Goal: Task Accomplishment & Management: Use online tool/utility

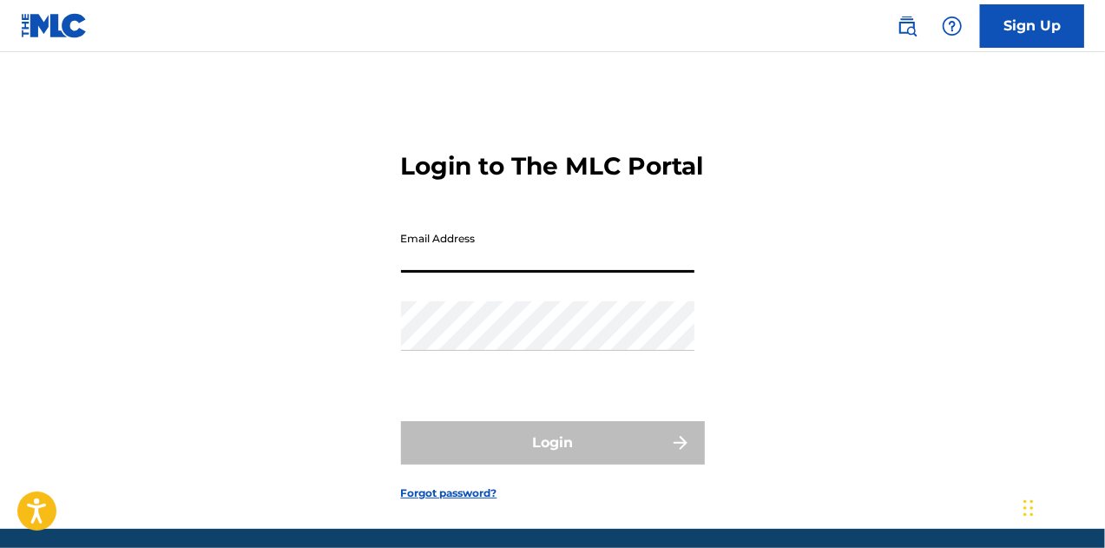
click at [405, 273] on input "Email Address" at bounding box center [547, 247] width 293 height 49
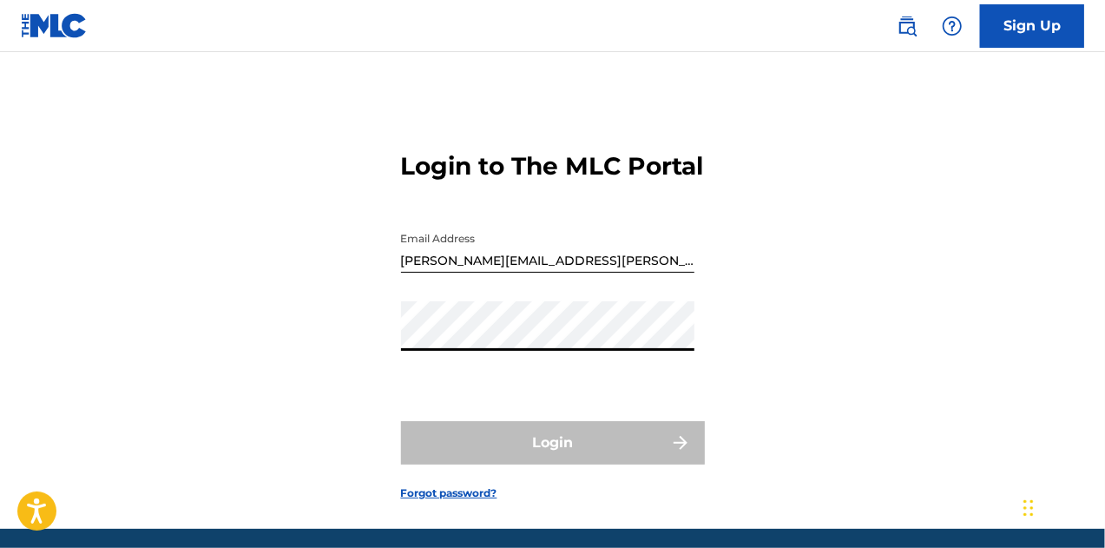
type input "[PERSON_NAME][EMAIL_ADDRESS][DOMAIN_NAME]"
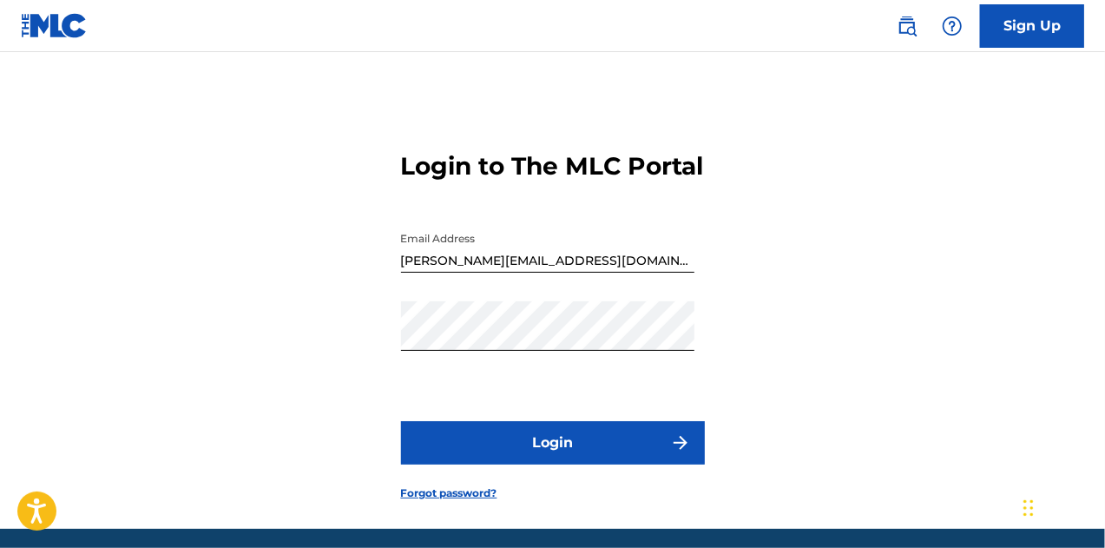
click at [522, 464] on button "Login" at bounding box center [553, 442] width 304 height 43
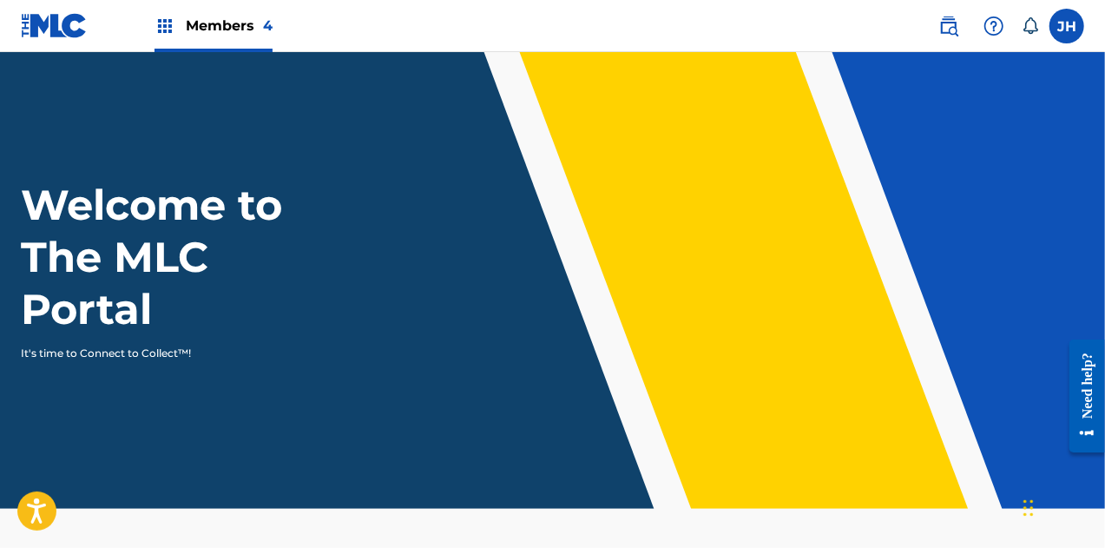
drag, startPoint x: 967, startPoint y: 28, endPoint x: 952, endPoint y: 25, distance: 15.0
click at [952, 25] on span at bounding box center [986, 26] width 108 height 35
click at [952, 25] on img at bounding box center [948, 26] width 21 height 21
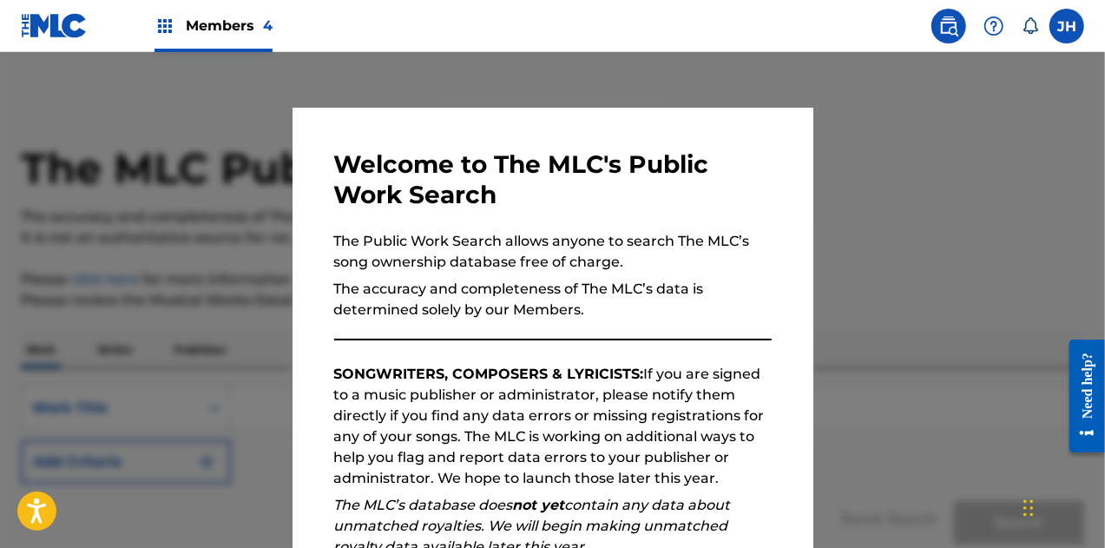
scroll to position [246, 0]
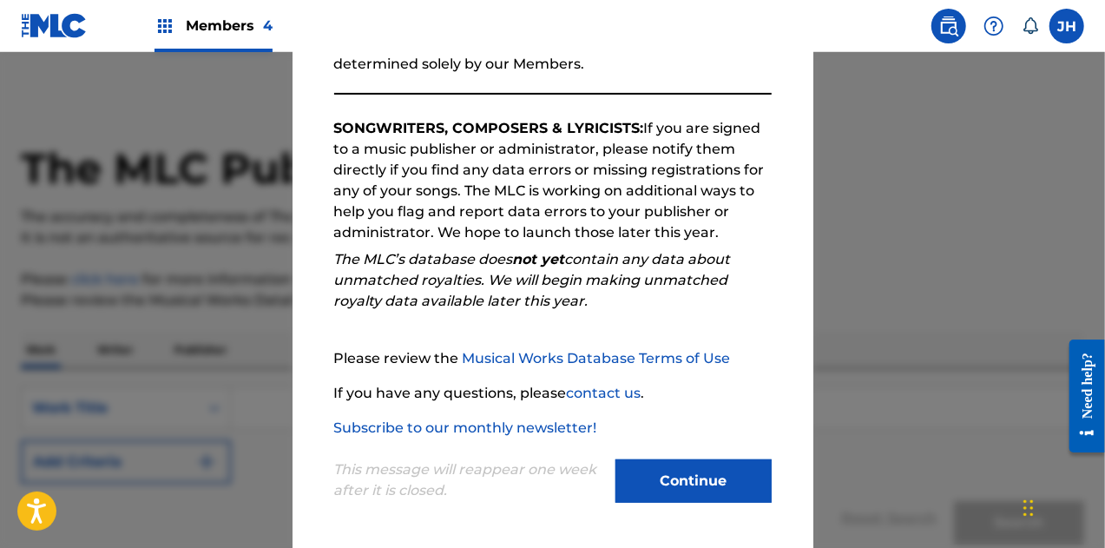
click at [698, 482] on button "Continue" at bounding box center [694, 480] width 156 height 43
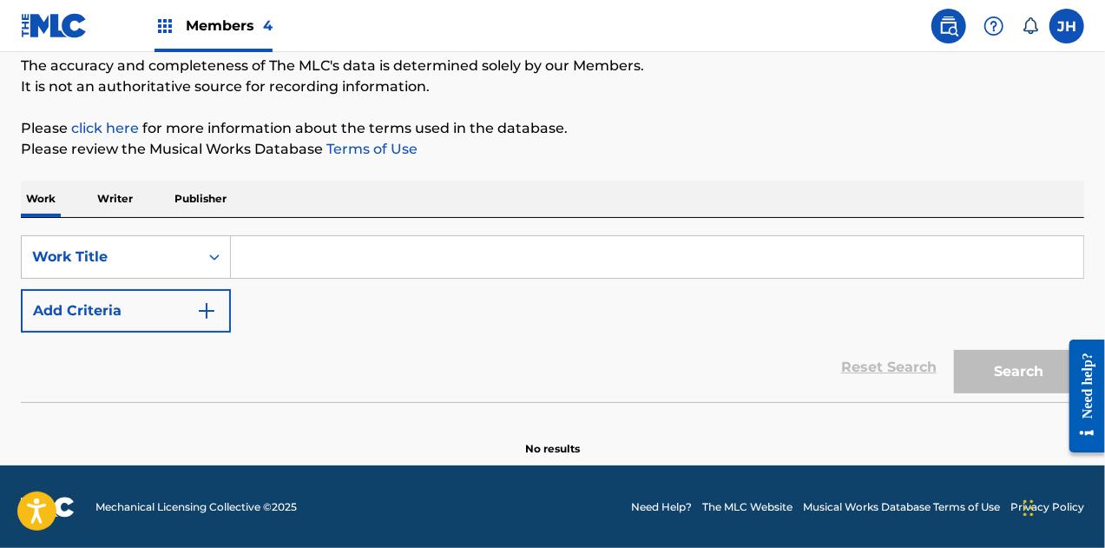
scroll to position [66, 0]
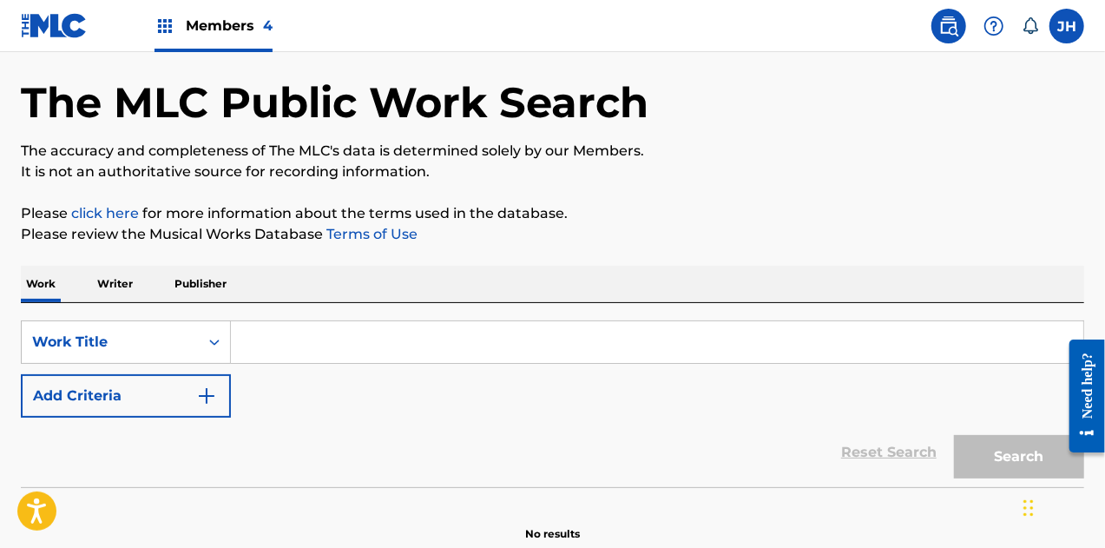
click at [221, 22] on span "Members 4" at bounding box center [229, 26] width 87 height 20
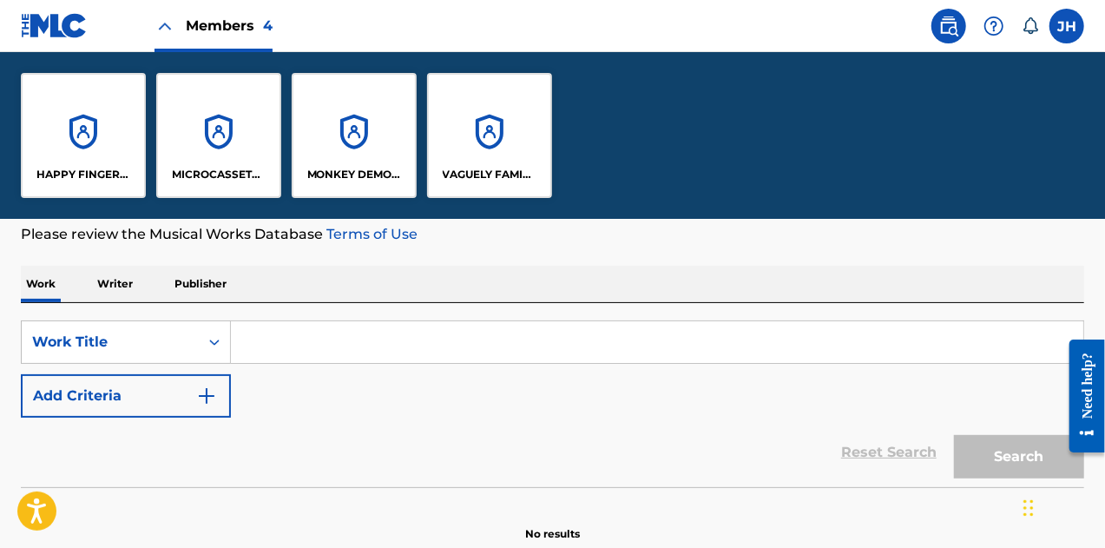
click at [56, 142] on div "HAPPY FINGERS TOO PUB" at bounding box center [83, 135] width 125 height 125
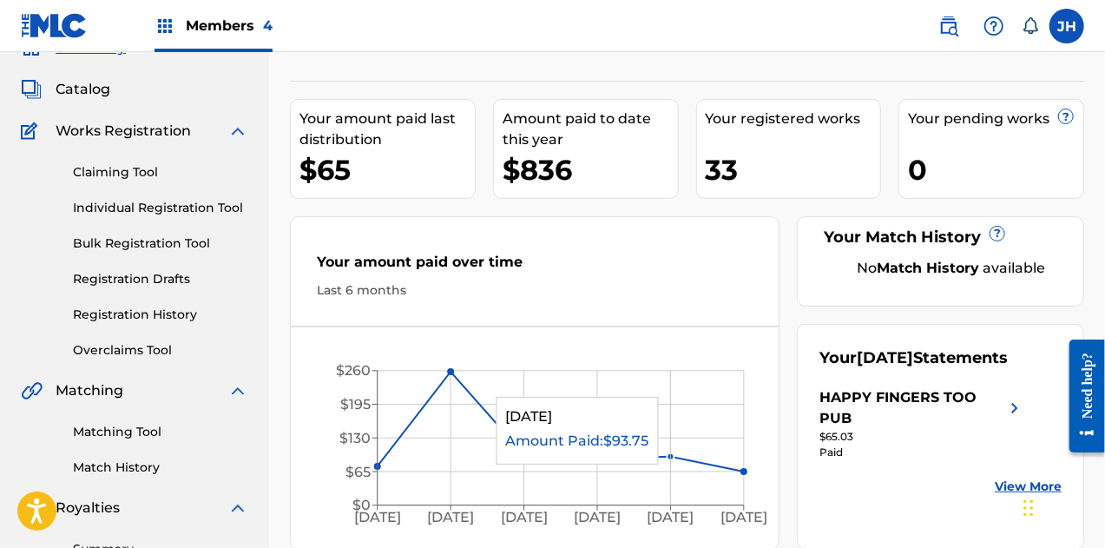
scroll to position [78, 0]
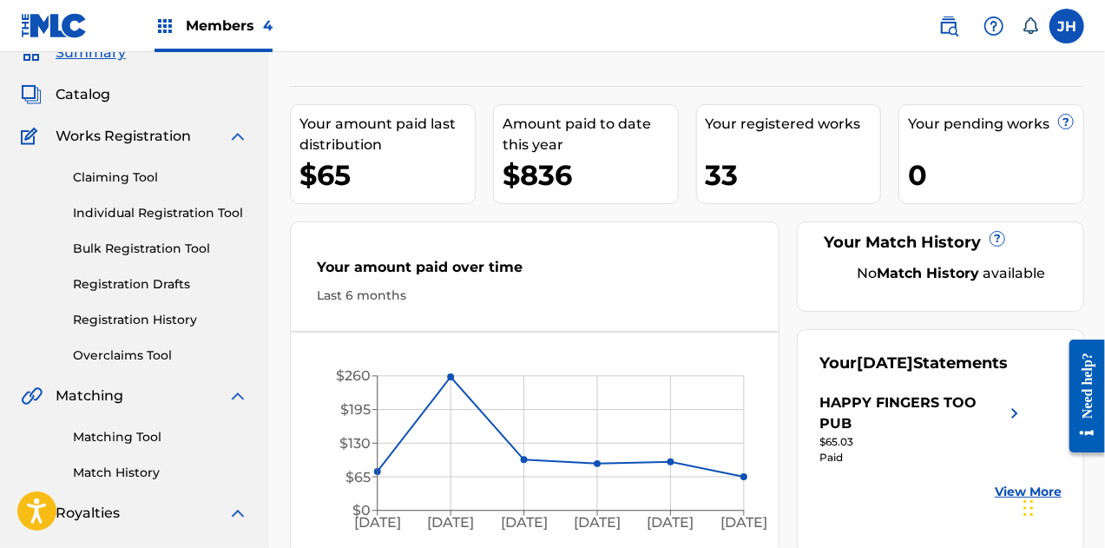
click at [126, 135] on span "Works Registration" at bounding box center [123, 136] width 135 height 21
click at [73, 92] on span "Catalog" at bounding box center [83, 94] width 55 height 21
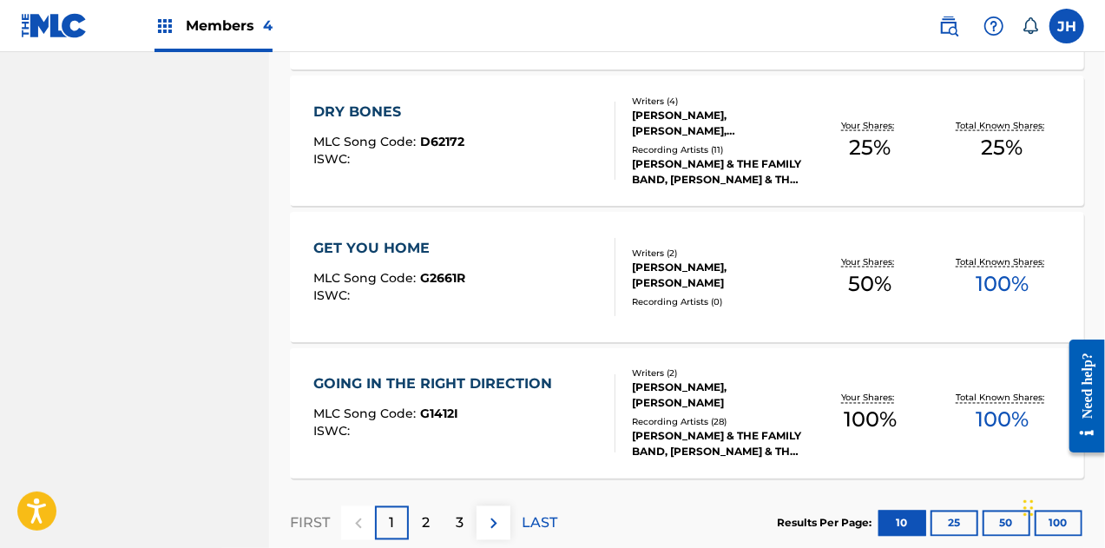
scroll to position [1438, 0]
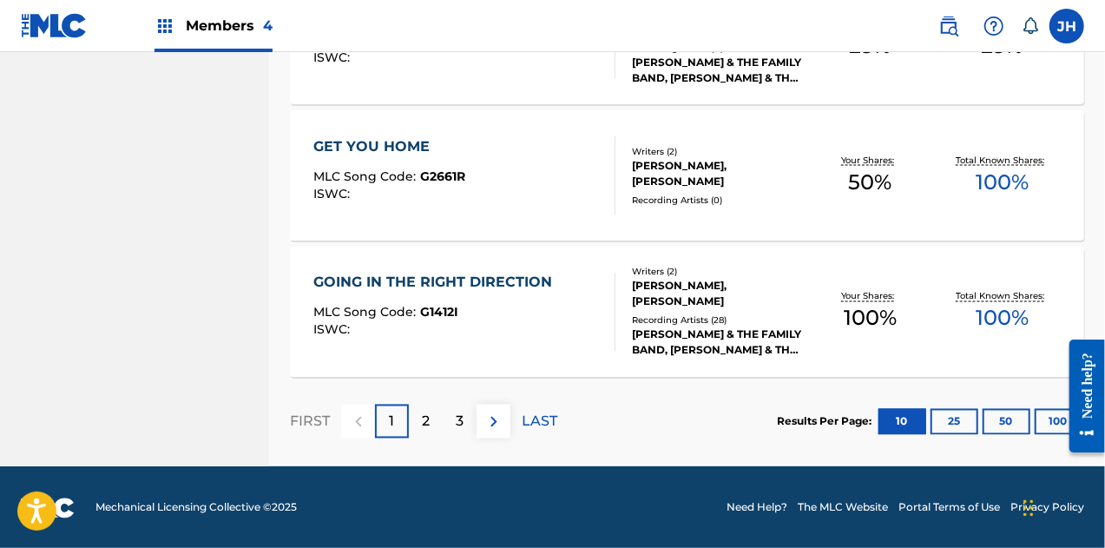
click at [429, 428] on p "2" at bounding box center [426, 421] width 8 height 21
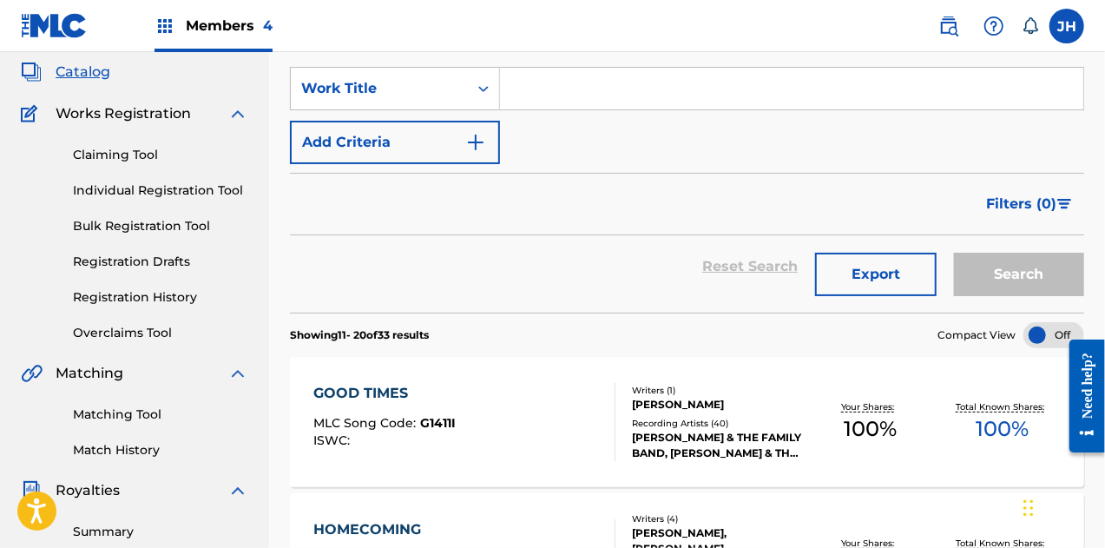
scroll to position [0, 0]
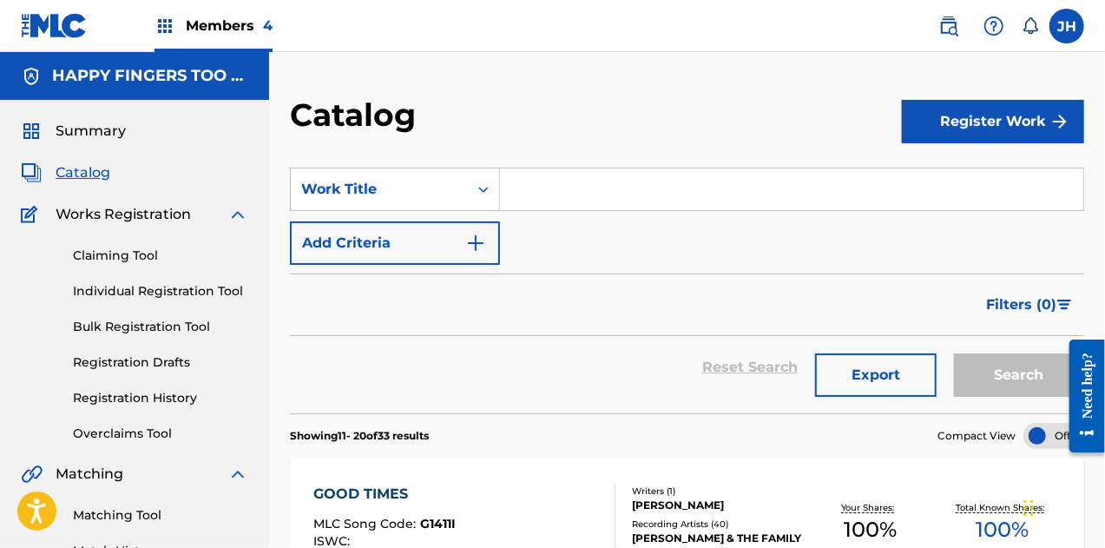
click at [216, 32] on span "Members 4" at bounding box center [229, 26] width 87 height 20
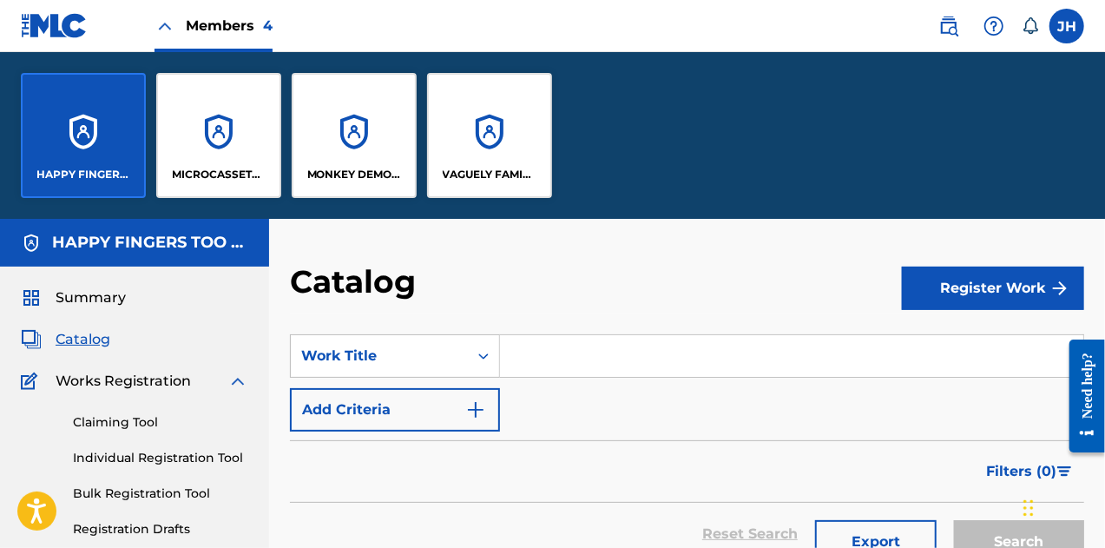
click at [215, 128] on div "MICROCASSETTE MUSIC" at bounding box center [218, 135] width 125 height 125
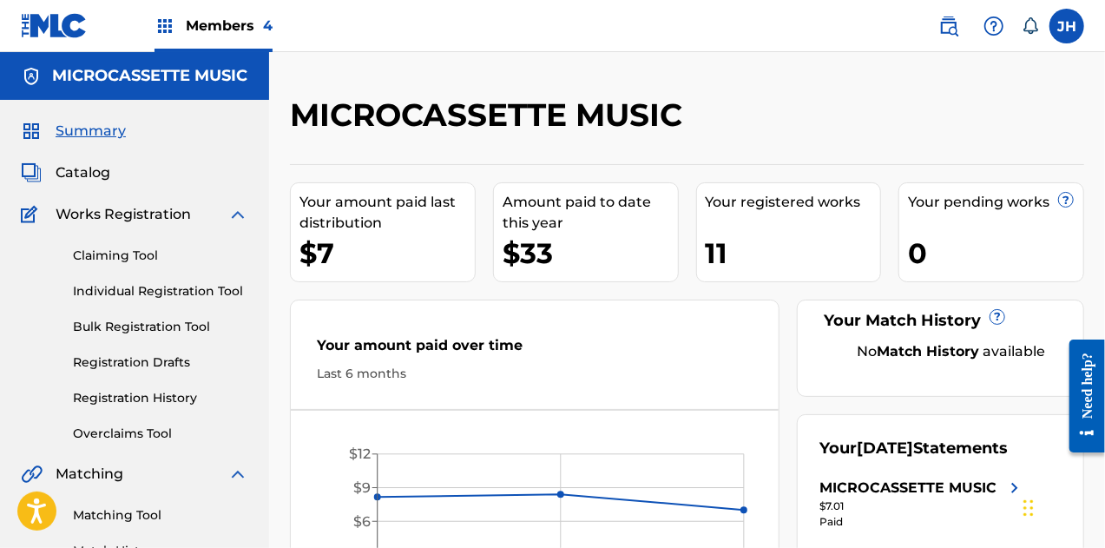
click at [164, 26] on img at bounding box center [165, 26] width 21 height 21
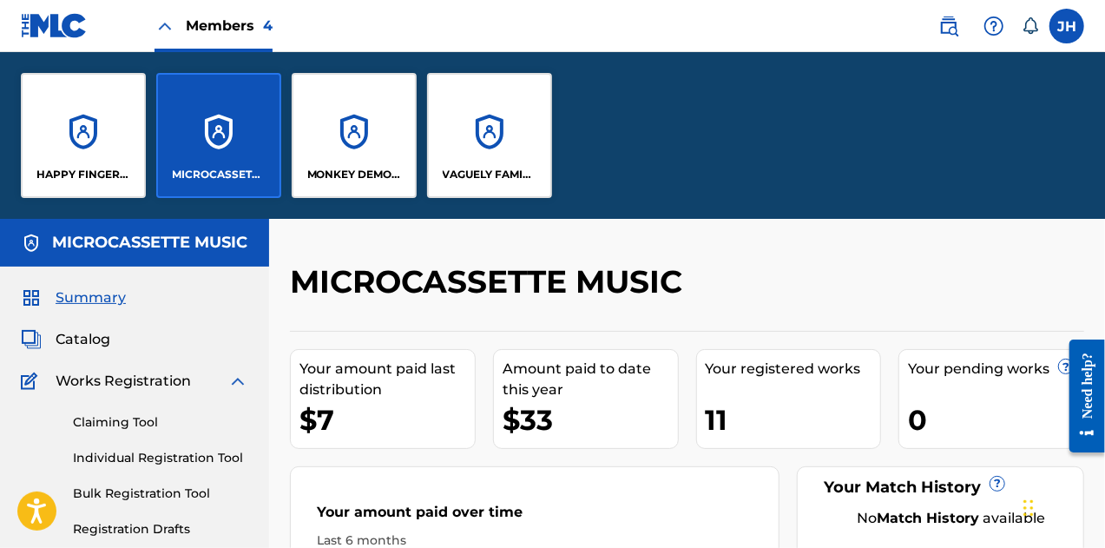
click at [66, 143] on div "HAPPY FINGERS TOO PUB" at bounding box center [83, 135] width 125 height 125
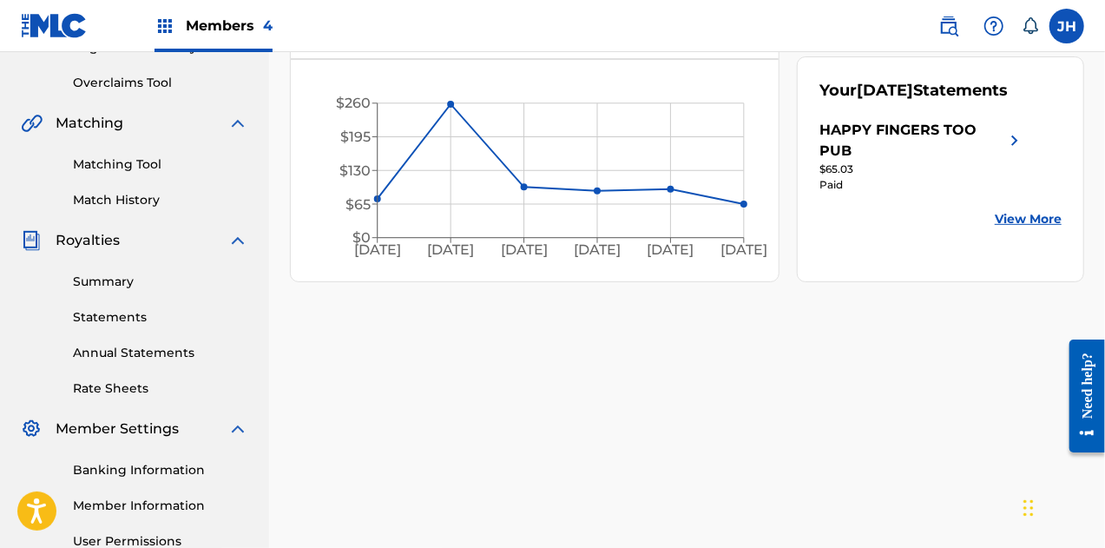
scroll to position [352, 0]
click at [120, 357] on link "Annual Statements" at bounding box center [160, 352] width 175 height 18
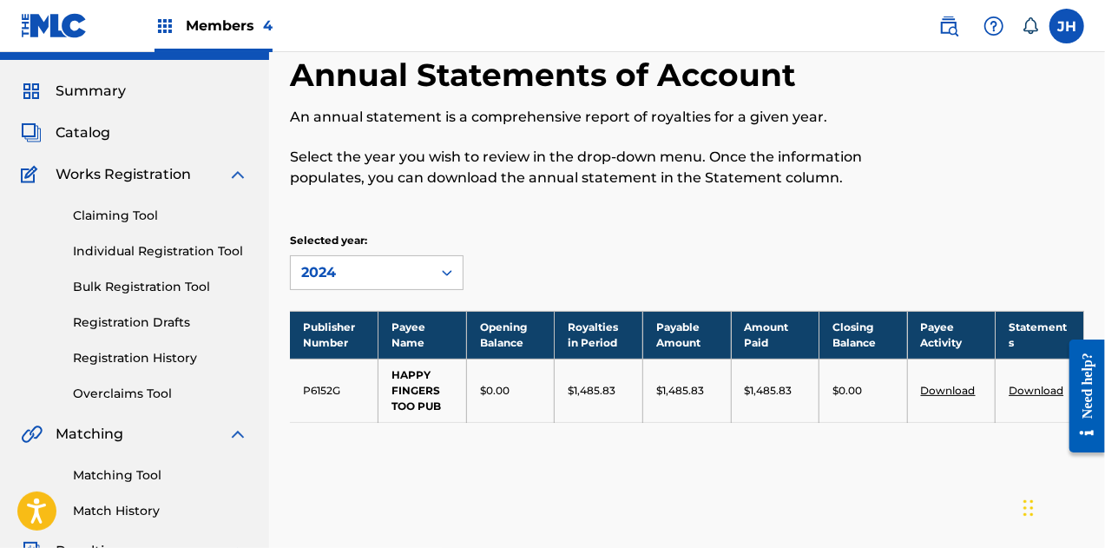
scroll to position [41, 0]
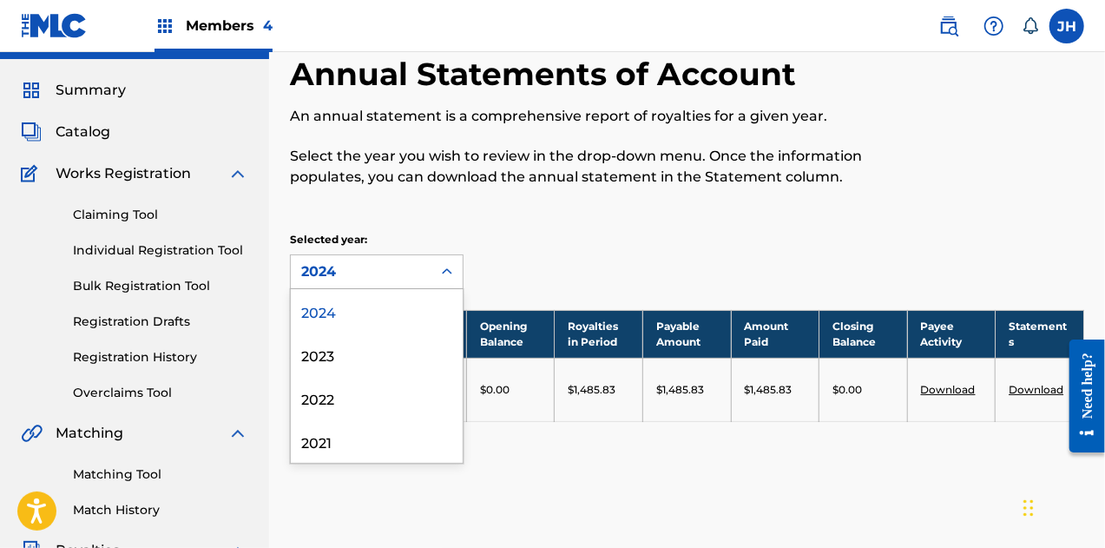
click at [448, 272] on icon at bounding box center [446, 271] width 17 height 17
click at [386, 343] on div "2023" at bounding box center [377, 353] width 172 height 43
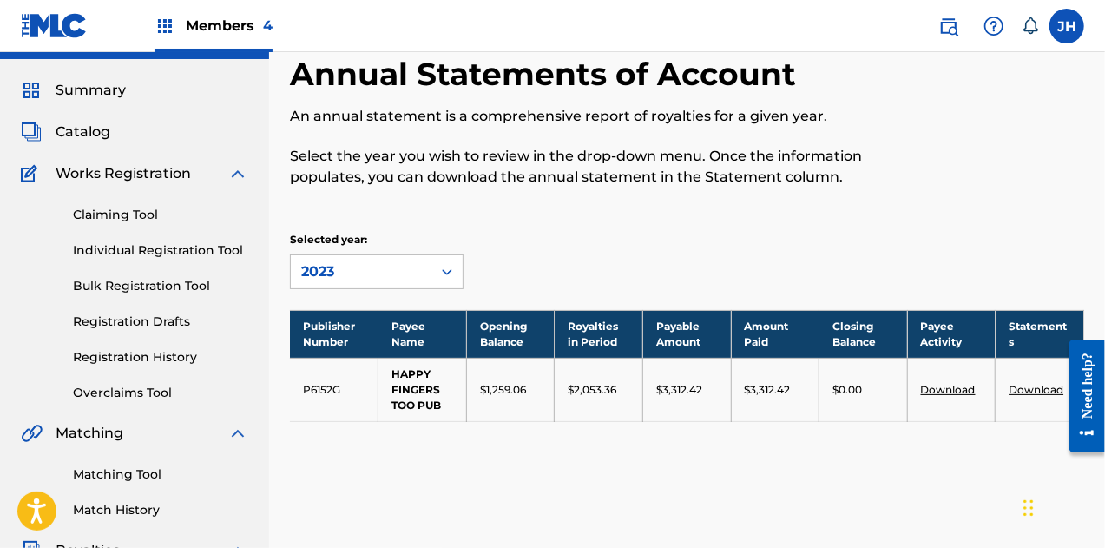
click at [1040, 386] on link "Download" at bounding box center [1036, 389] width 55 height 13
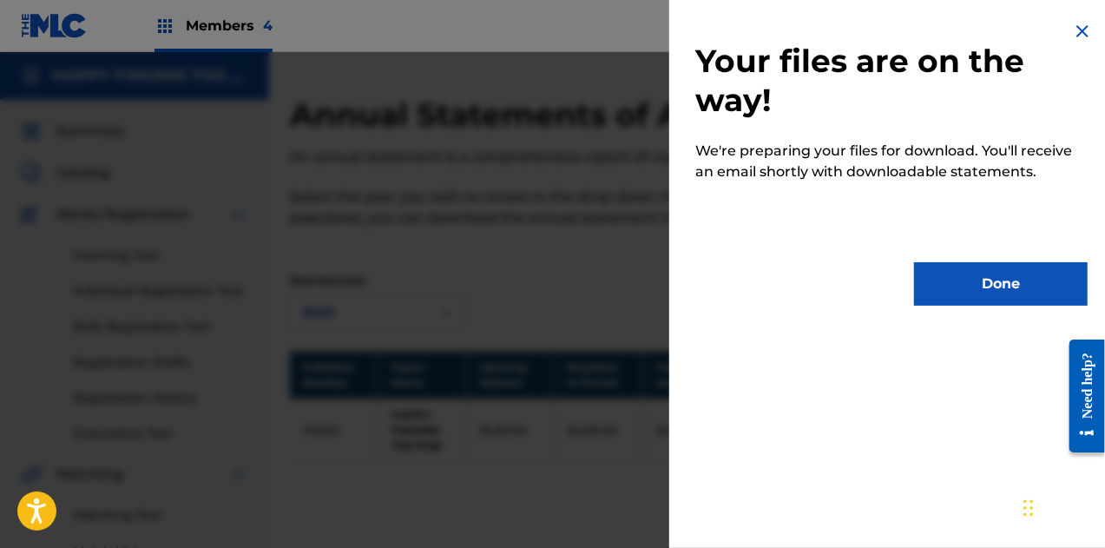
click at [978, 297] on button "Done" at bounding box center [1001, 283] width 174 height 43
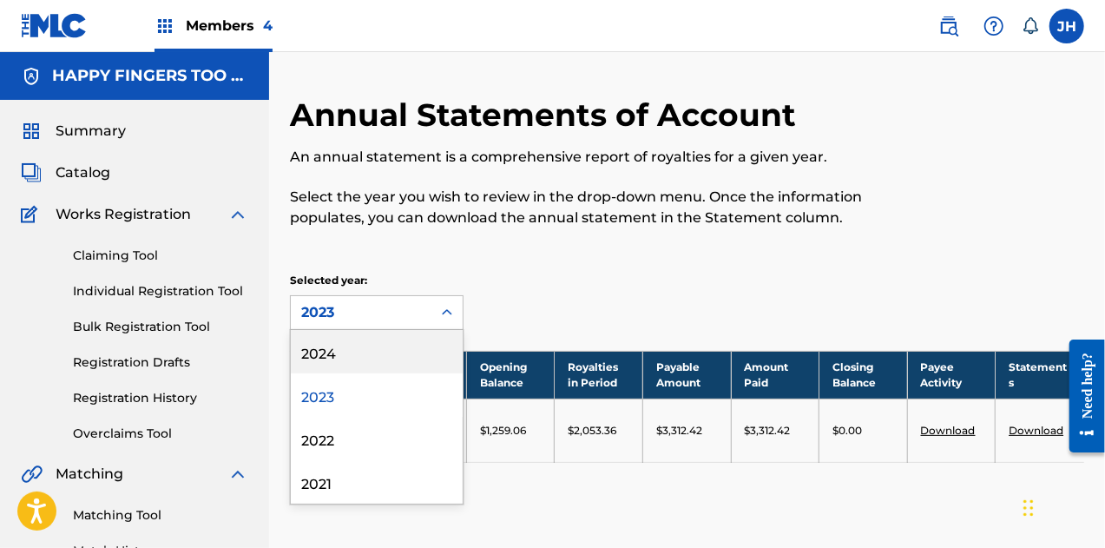
click at [453, 307] on icon at bounding box center [446, 312] width 17 height 17
click at [339, 369] on div "2024" at bounding box center [377, 351] width 172 height 43
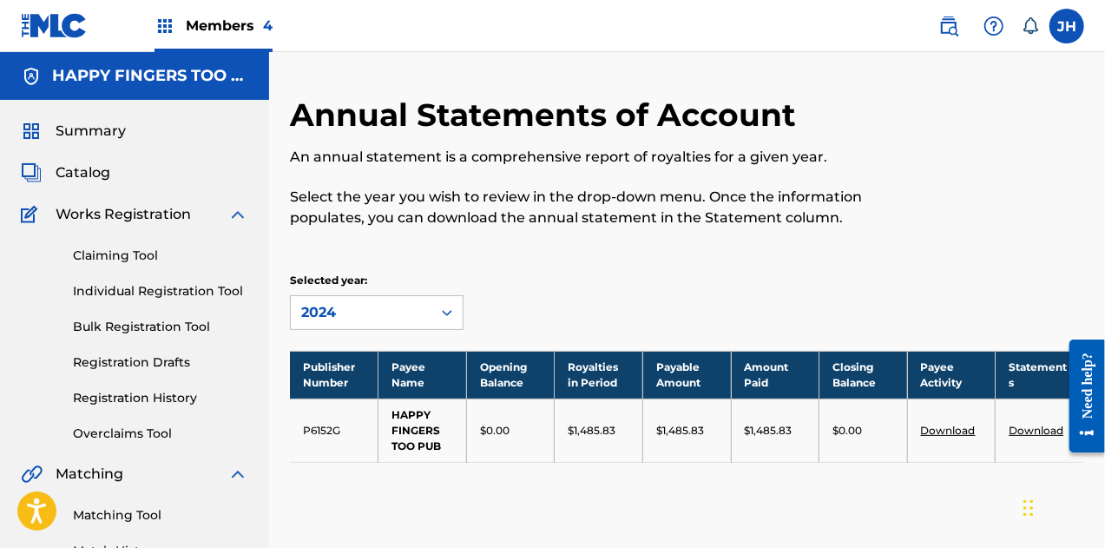
click at [1031, 424] on link "Download" at bounding box center [1036, 430] width 55 height 13
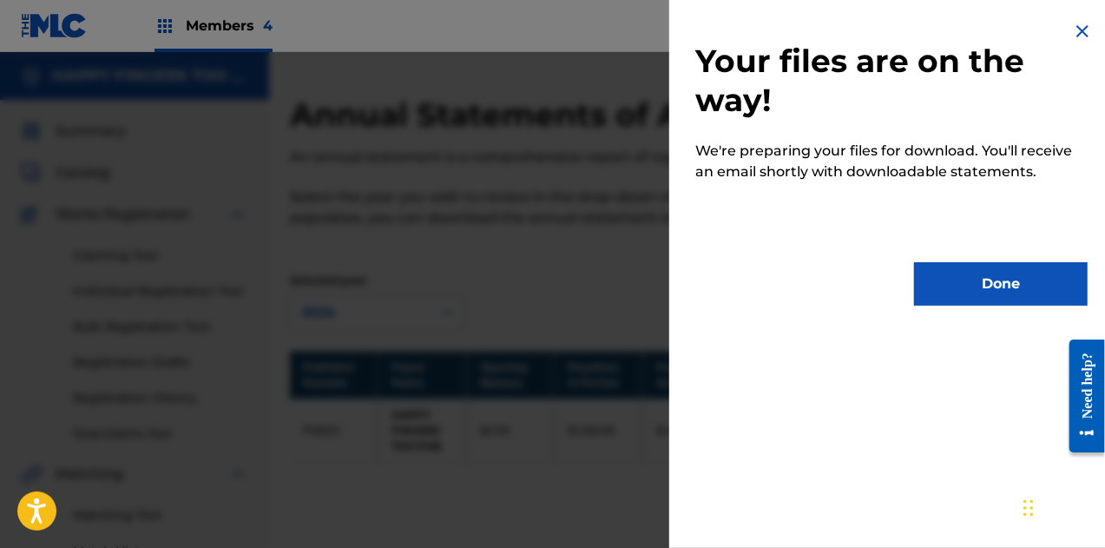
click at [960, 265] on button "Done" at bounding box center [1001, 283] width 174 height 43
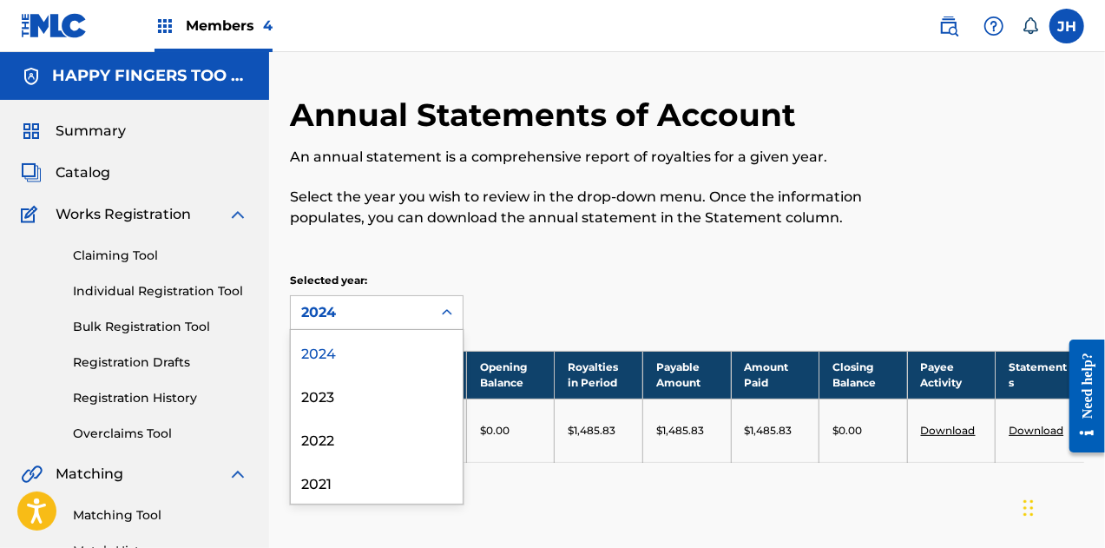
click at [440, 310] on icon at bounding box center [446, 312] width 17 height 17
click at [372, 439] on div "2022" at bounding box center [377, 438] width 172 height 43
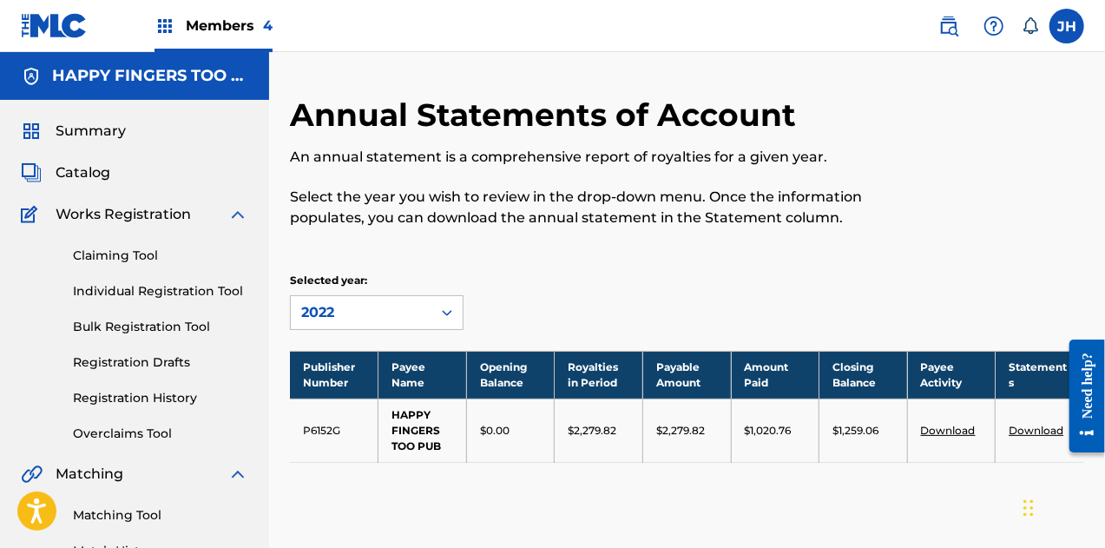
click at [201, 34] on span "Members 4" at bounding box center [229, 26] width 87 height 20
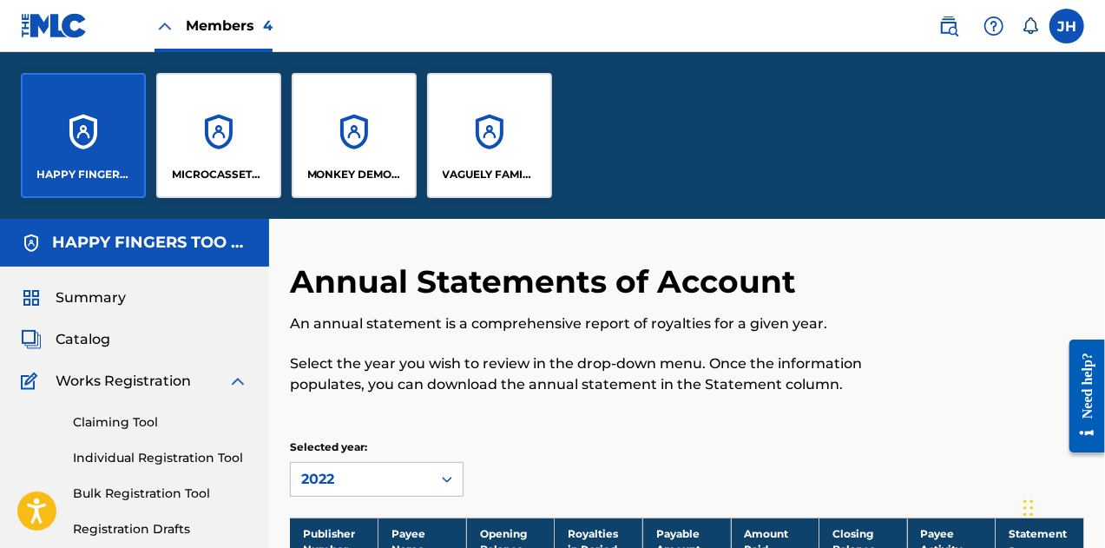
click at [484, 142] on div "VAGUELY FAMILIAR MUSIC" at bounding box center [489, 135] width 125 height 125
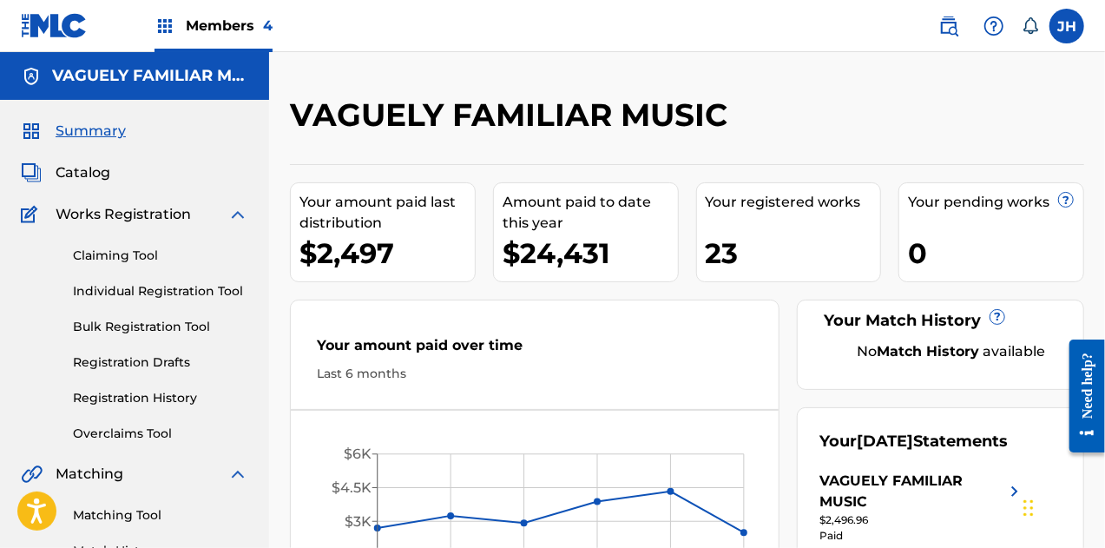
click at [147, 250] on link "Claiming Tool" at bounding box center [160, 256] width 175 height 18
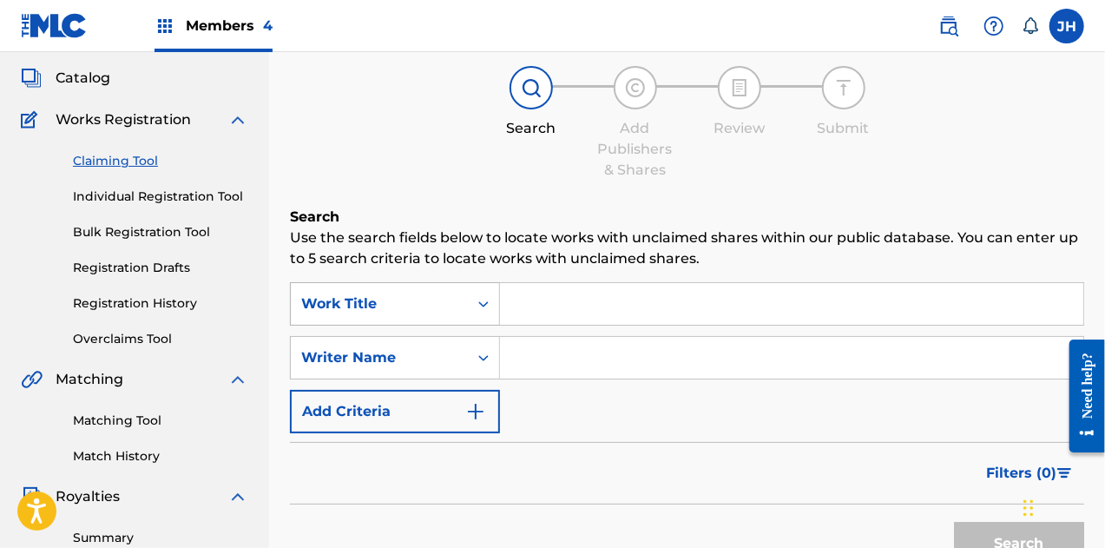
scroll to position [95, 0]
click at [569, 303] on input "Search Form" at bounding box center [791, 303] width 583 height 42
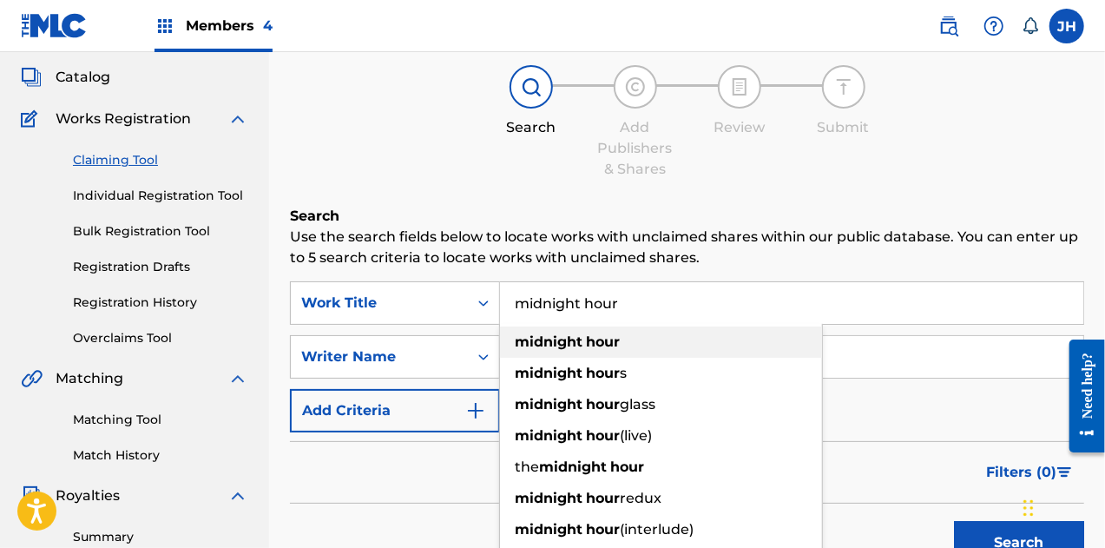
type input "midnight hour"
click at [584, 339] on span "Search Form" at bounding box center [584, 341] width 3 height 16
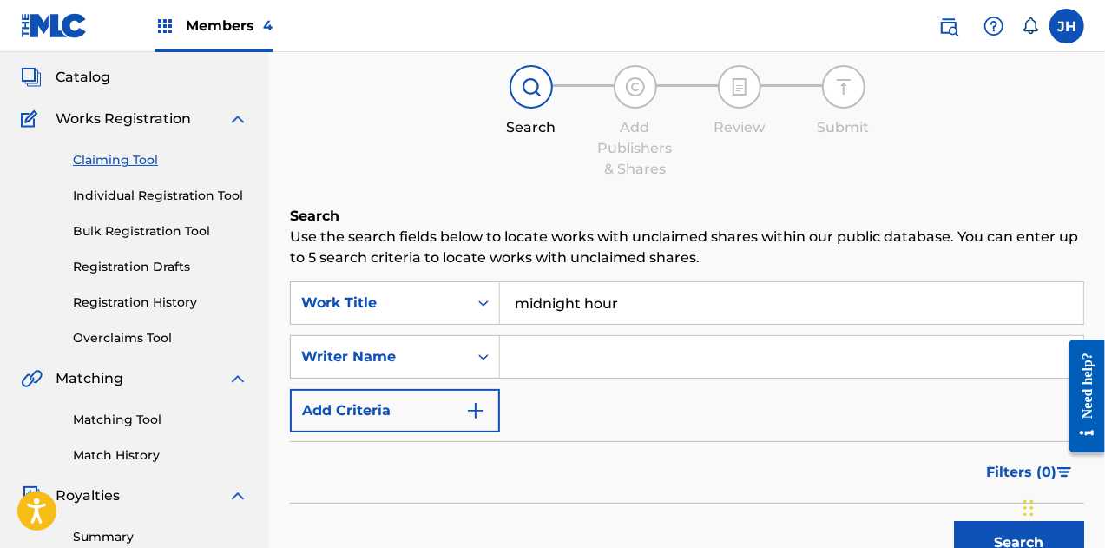
click at [547, 353] on input "Search Form" at bounding box center [791, 357] width 583 height 42
type input "[PERSON_NAME]"
click at [954, 521] on button "Search" at bounding box center [1019, 542] width 130 height 43
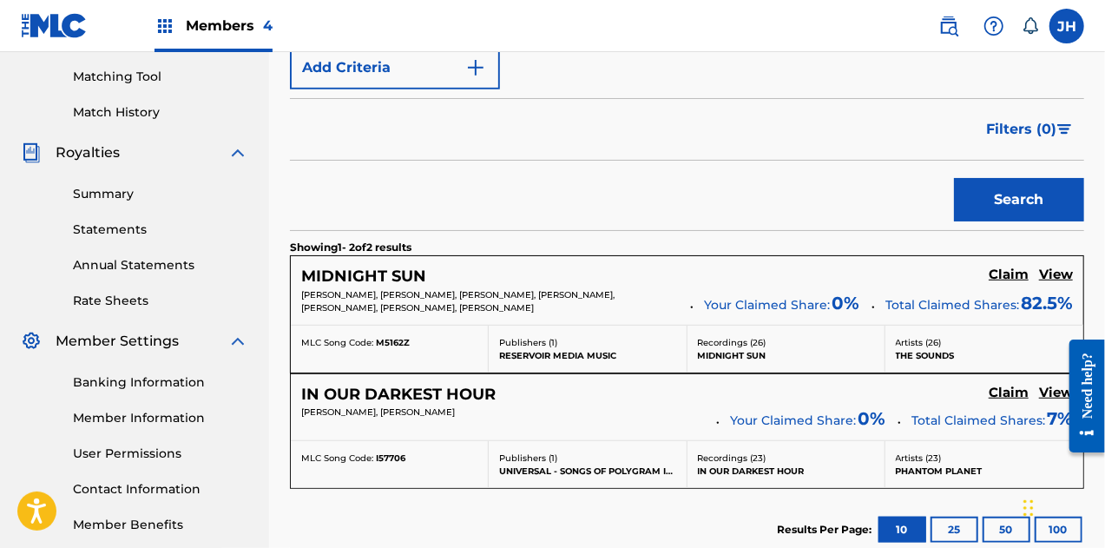
scroll to position [441, 0]
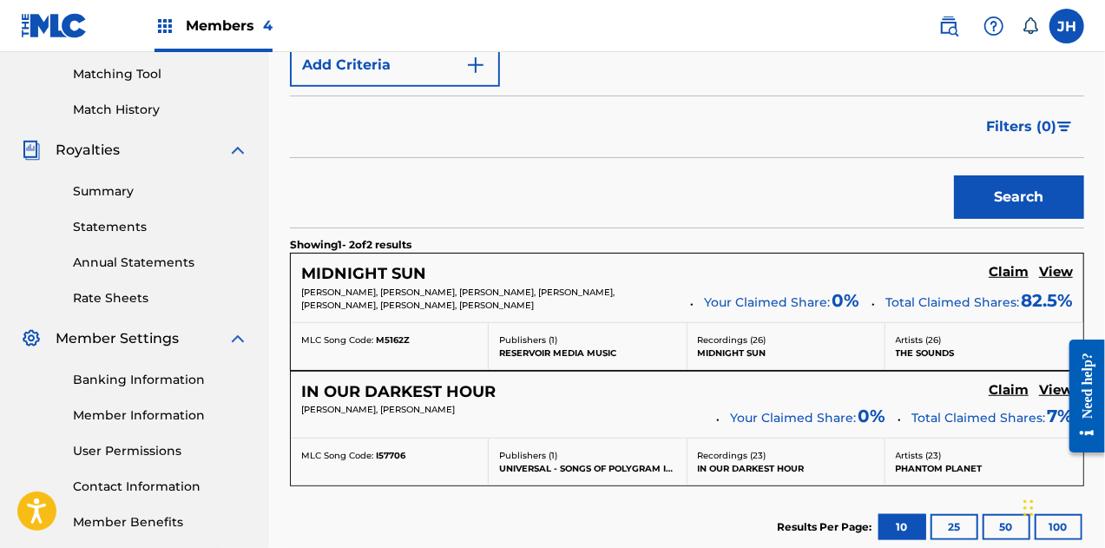
click at [1068, 273] on h5 "View" at bounding box center [1056, 272] width 34 height 16
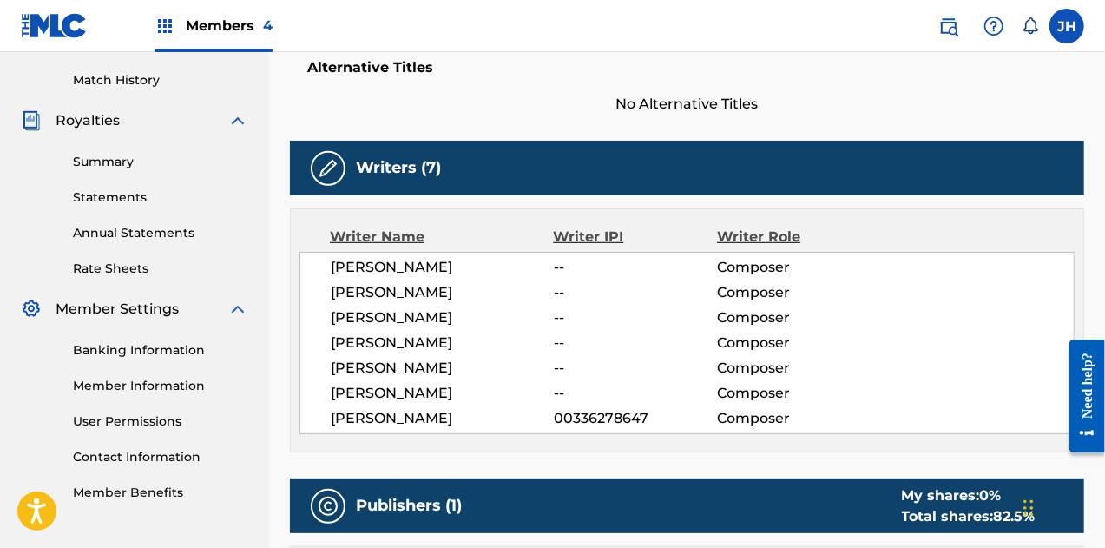
scroll to position [469, 0]
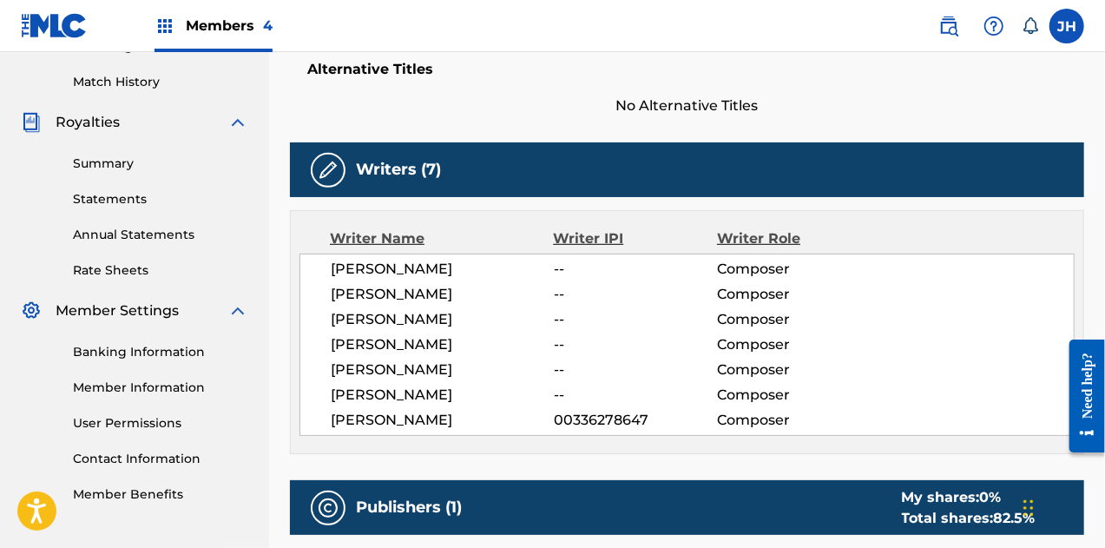
click at [444, 415] on span "[PERSON_NAME]" at bounding box center [442, 420] width 223 height 21
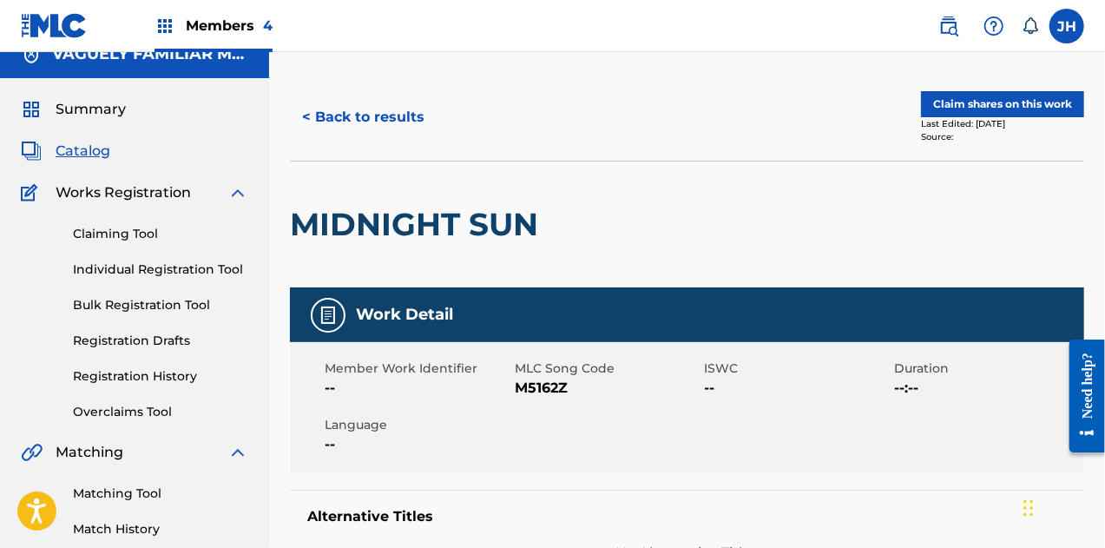
scroll to position [0, 0]
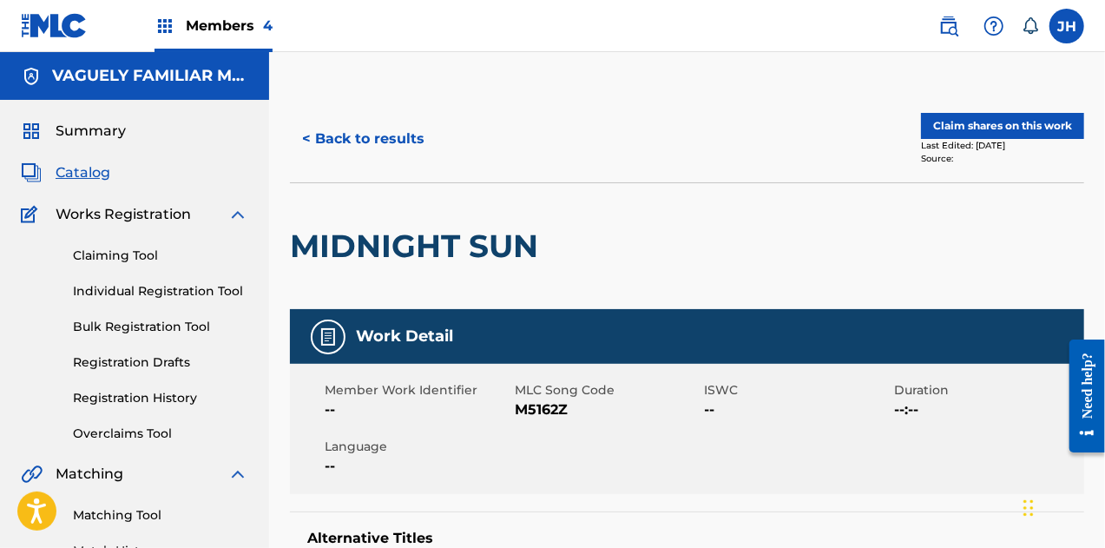
click at [960, 117] on button "Claim shares on this work" at bounding box center [1002, 126] width 163 height 26
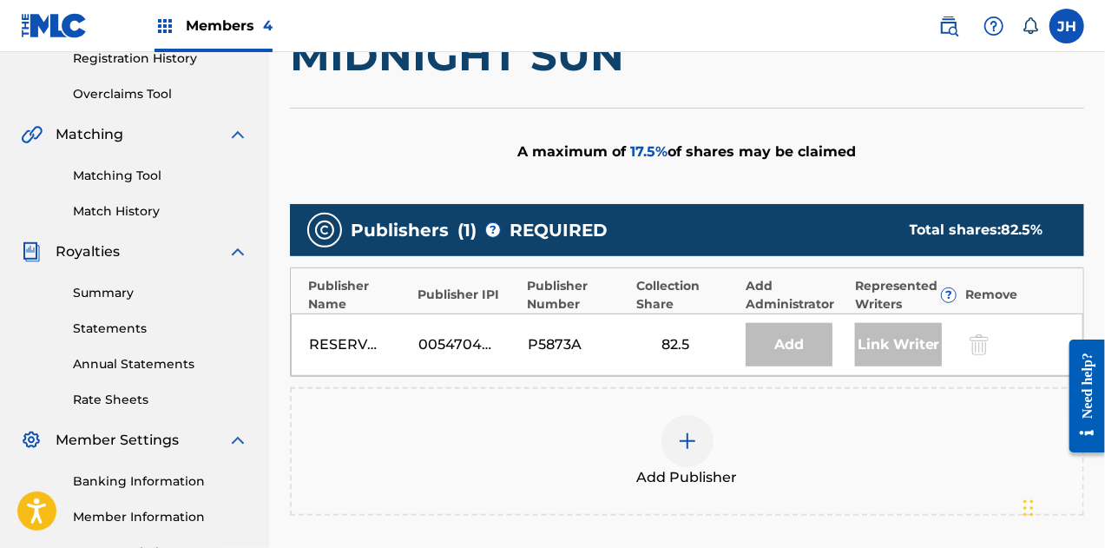
scroll to position [439, 0]
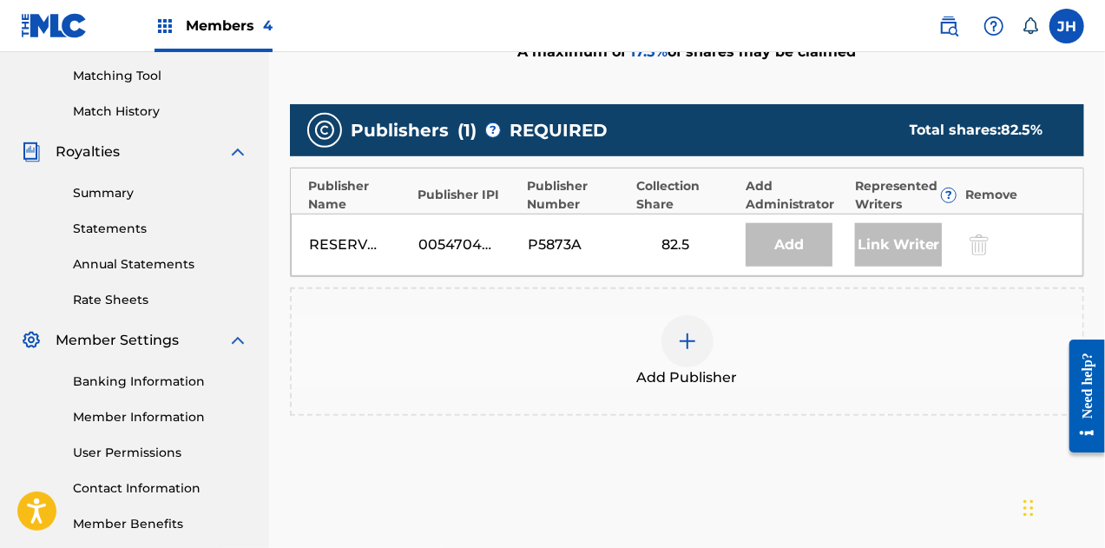
click at [685, 341] on img at bounding box center [687, 341] width 21 height 21
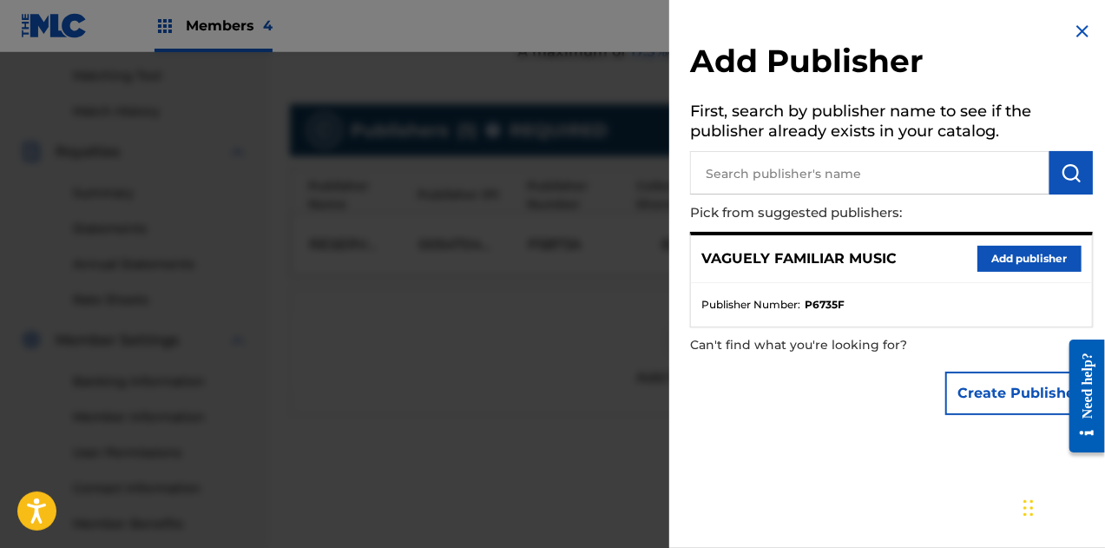
click at [1016, 256] on button "Add publisher" at bounding box center [1030, 259] width 104 height 26
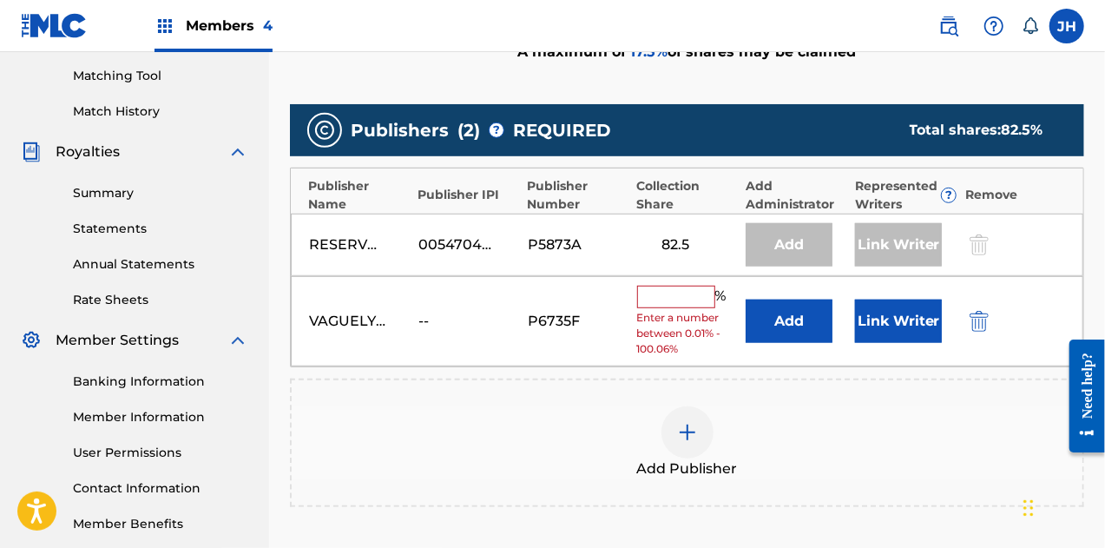
click at [686, 287] on input "text" at bounding box center [676, 297] width 78 height 23
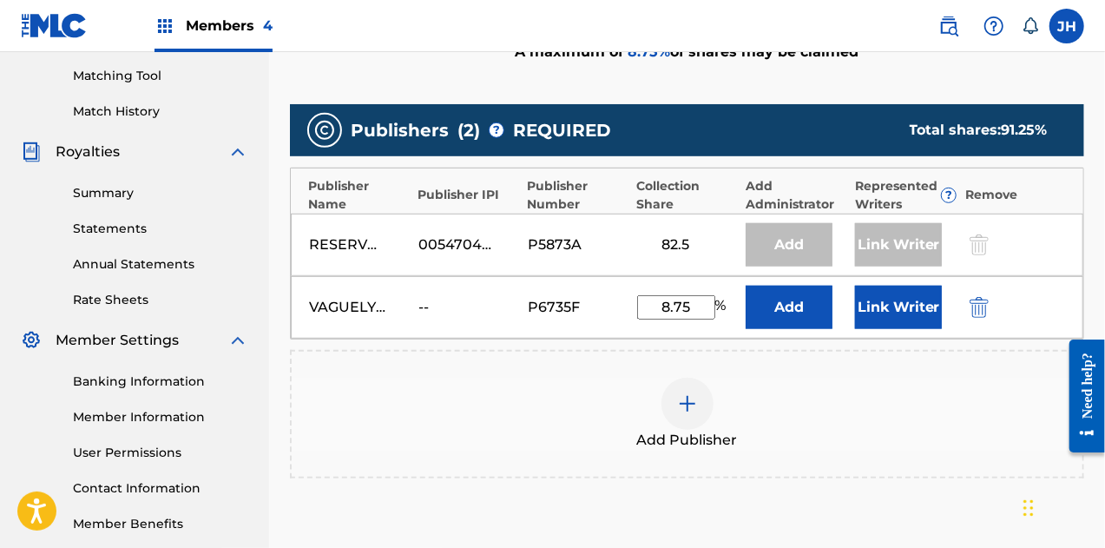
type input "8.75"
click at [882, 316] on button "Link Writer" at bounding box center [898, 307] width 87 height 43
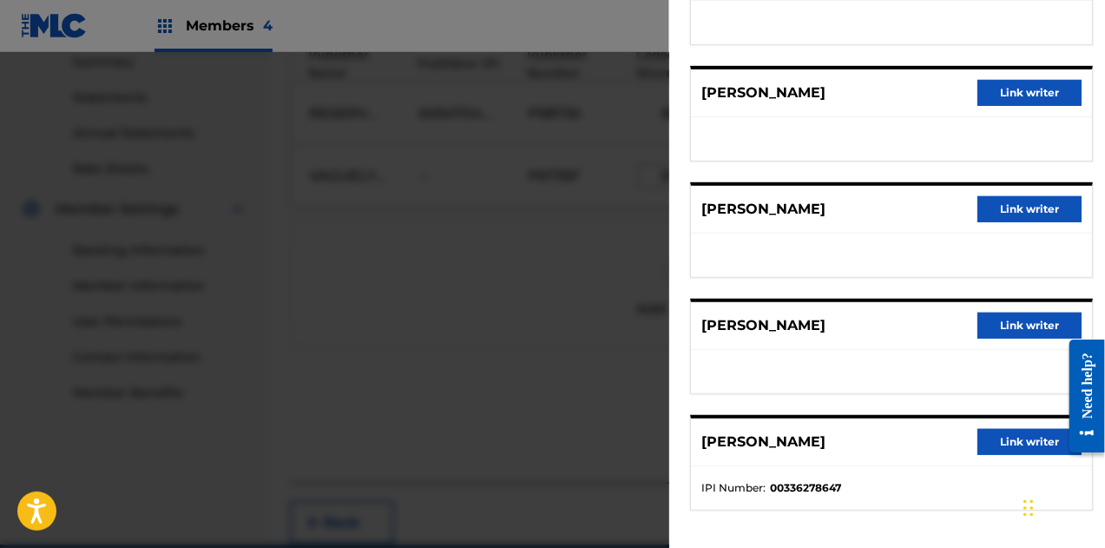
scroll to position [571, 0]
click at [1026, 435] on button "Link writer" at bounding box center [1030, 442] width 104 height 26
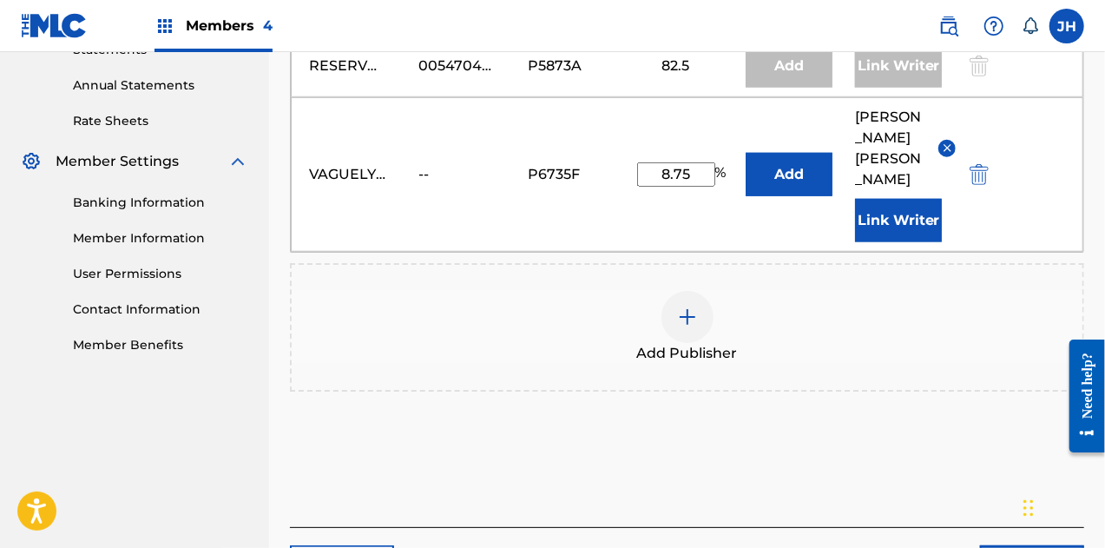
scroll to position [719, 0]
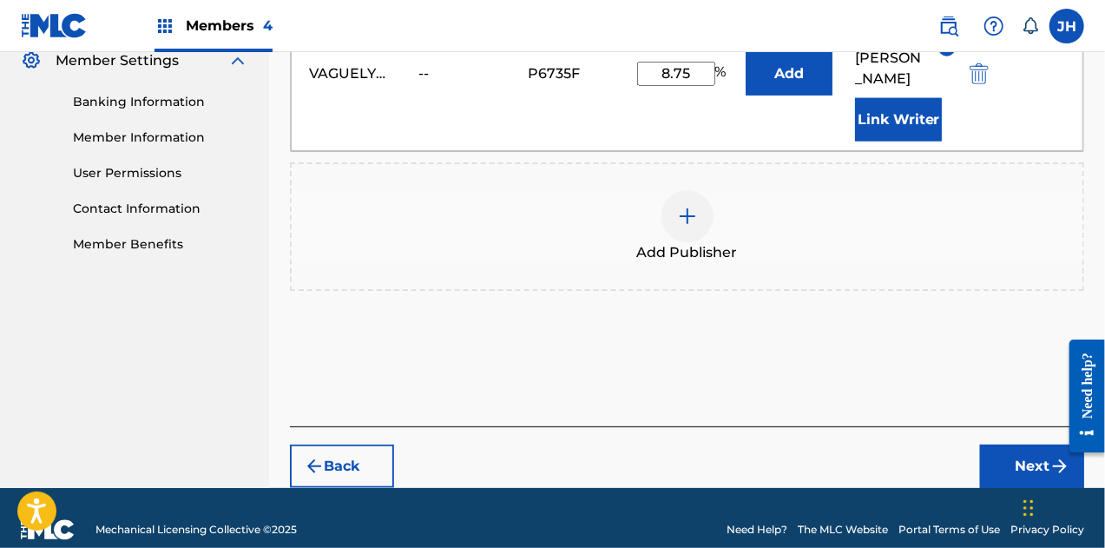
click at [1005, 448] on button "Next" at bounding box center [1032, 465] width 104 height 43
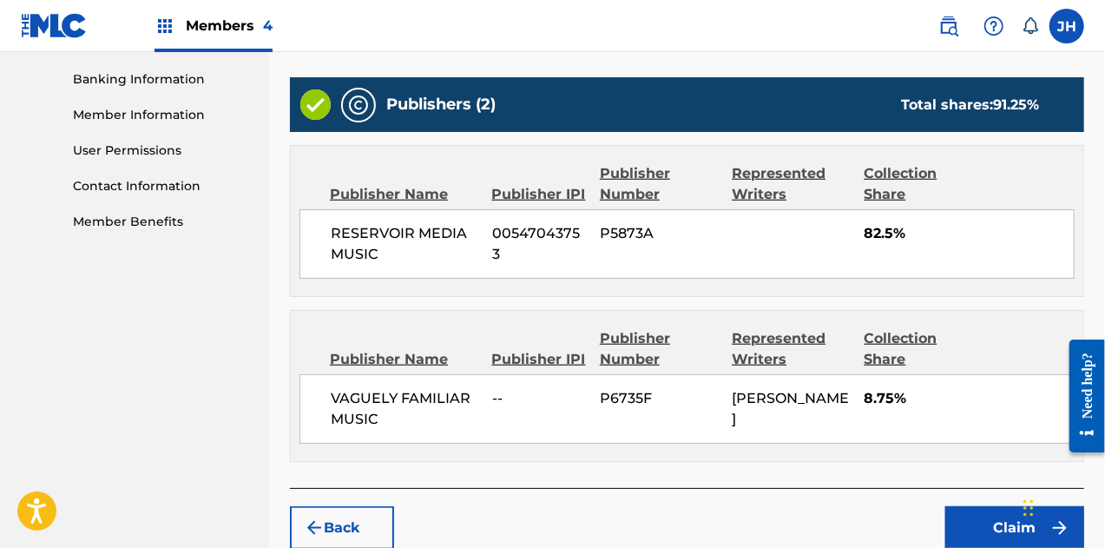
scroll to position [822, 0]
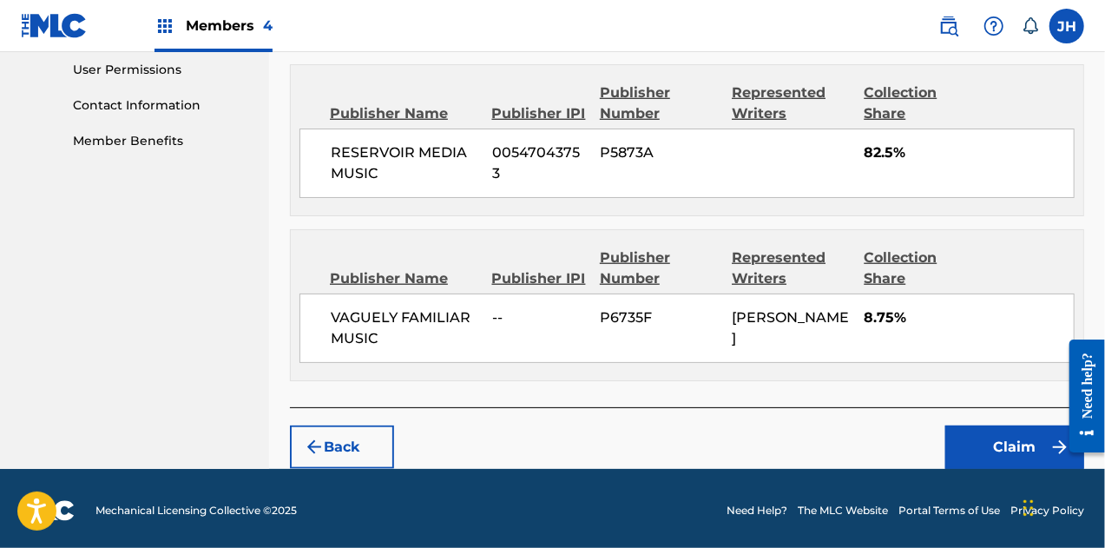
click at [340, 436] on button "Back" at bounding box center [342, 446] width 104 height 43
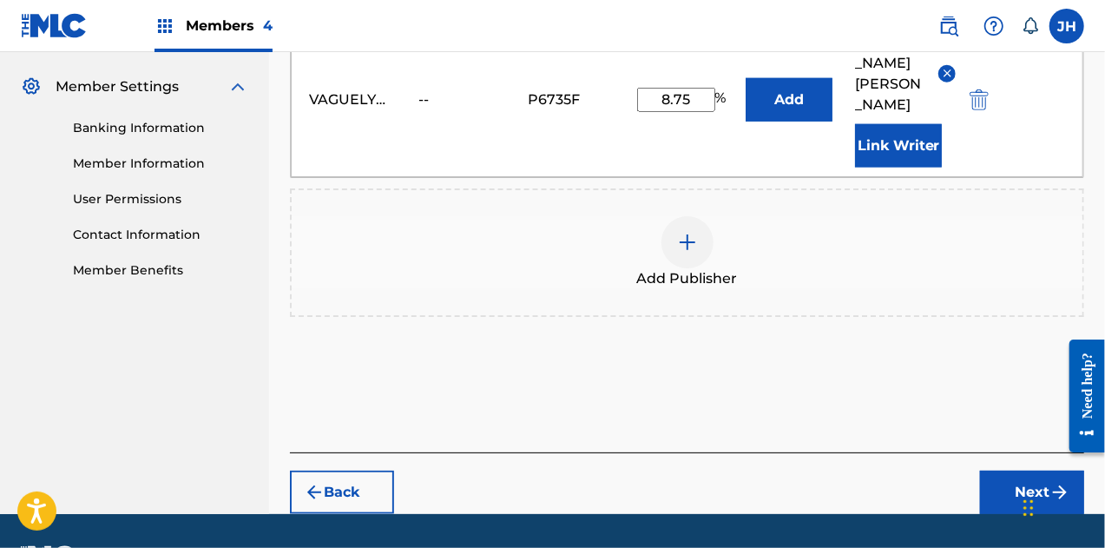
scroll to position [695, 0]
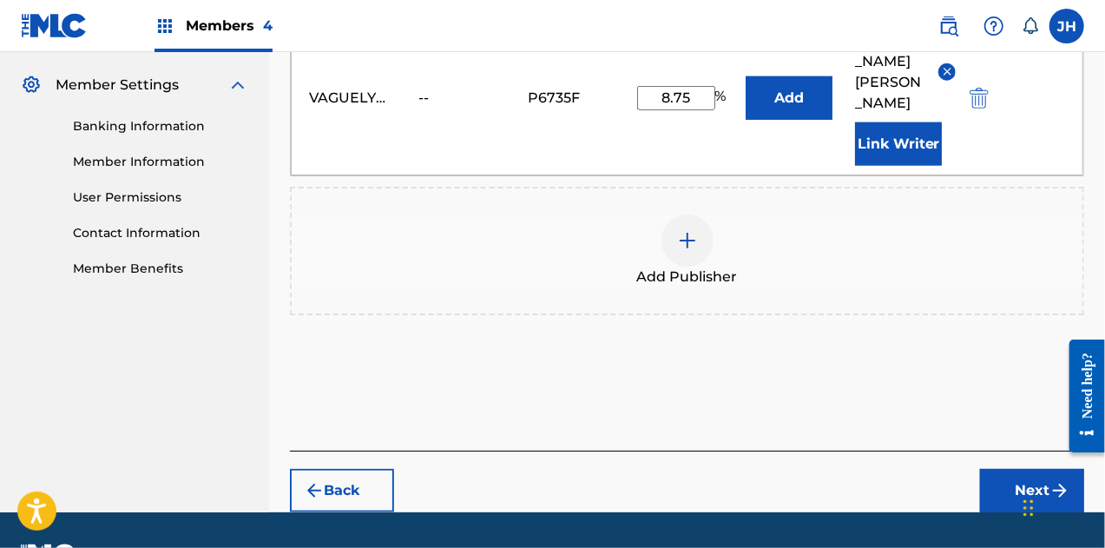
click at [1029, 469] on button "Next" at bounding box center [1032, 490] width 104 height 43
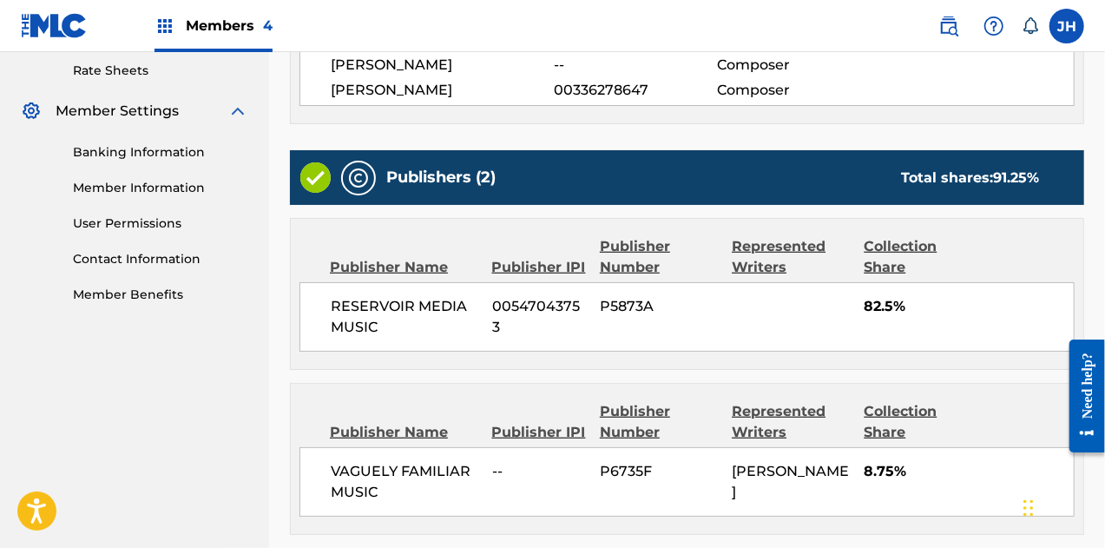
scroll to position [822, 0]
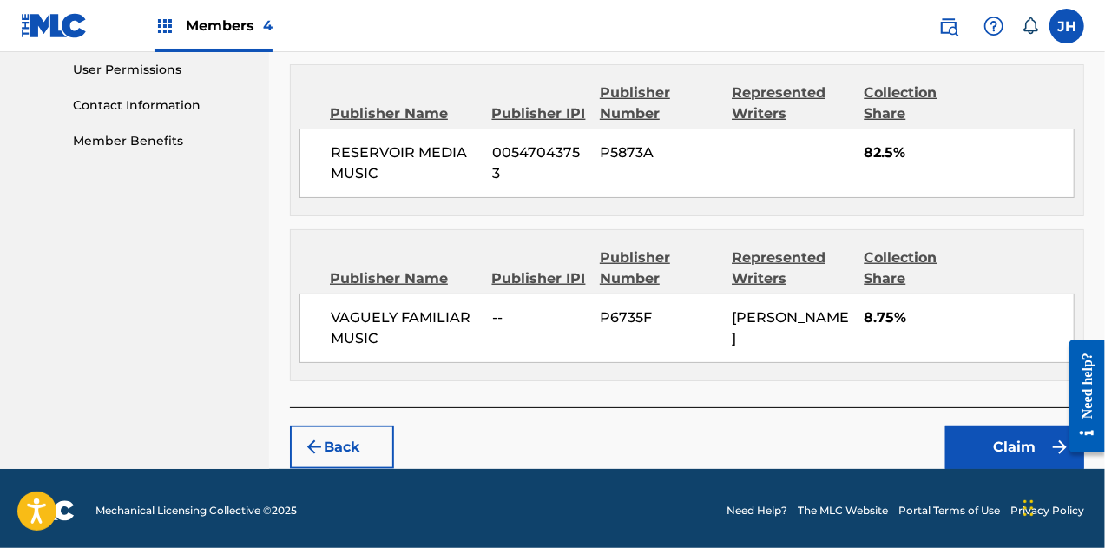
click at [1001, 432] on button "Claim" at bounding box center [1014, 446] width 139 height 43
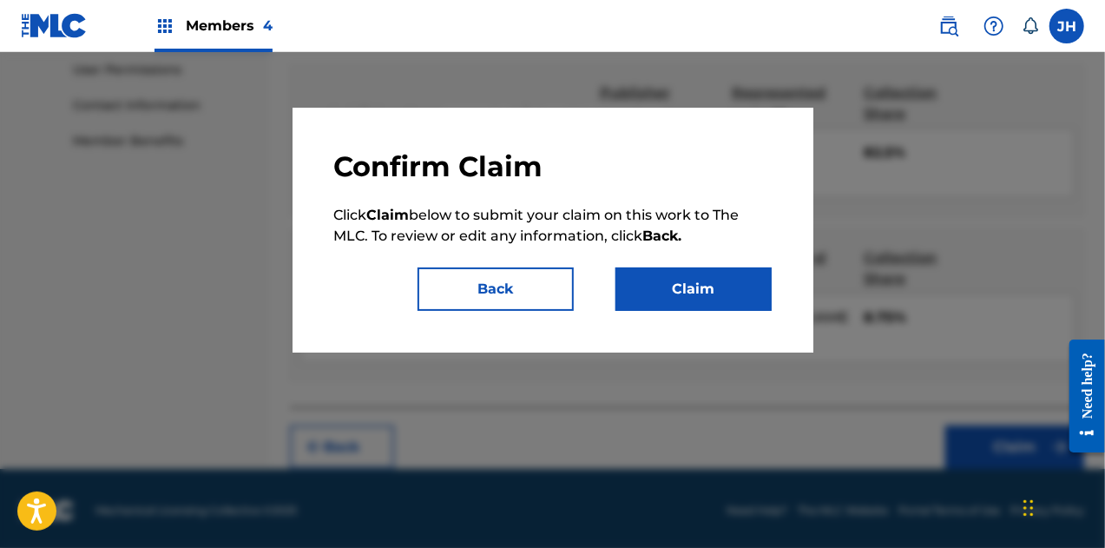
click at [701, 286] on button "Claim" at bounding box center [694, 288] width 156 height 43
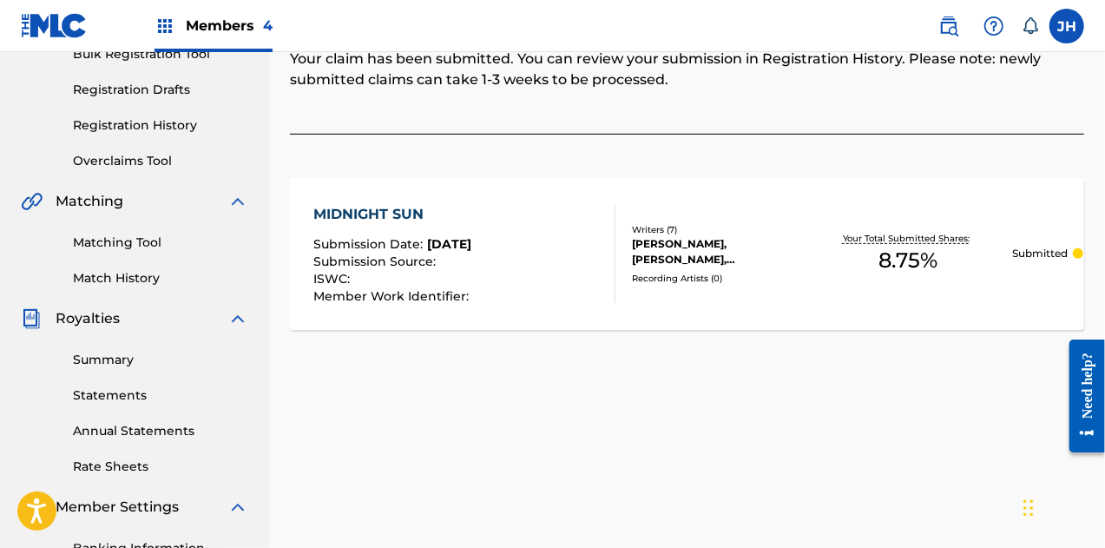
scroll to position [0, 0]
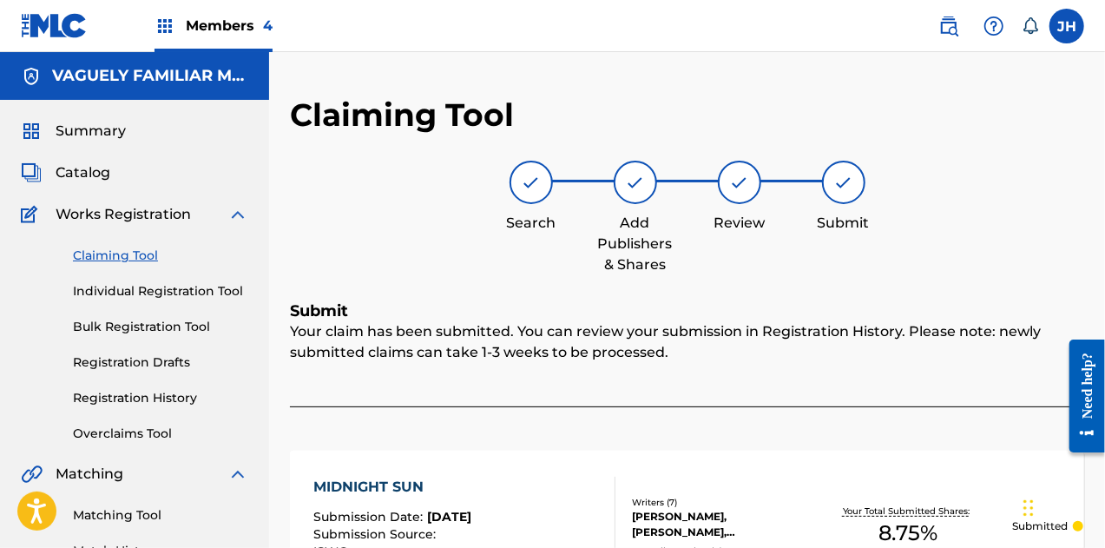
click at [535, 181] on img at bounding box center [531, 182] width 21 height 21
click at [116, 260] on link "Claiming Tool" at bounding box center [160, 256] width 175 height 18
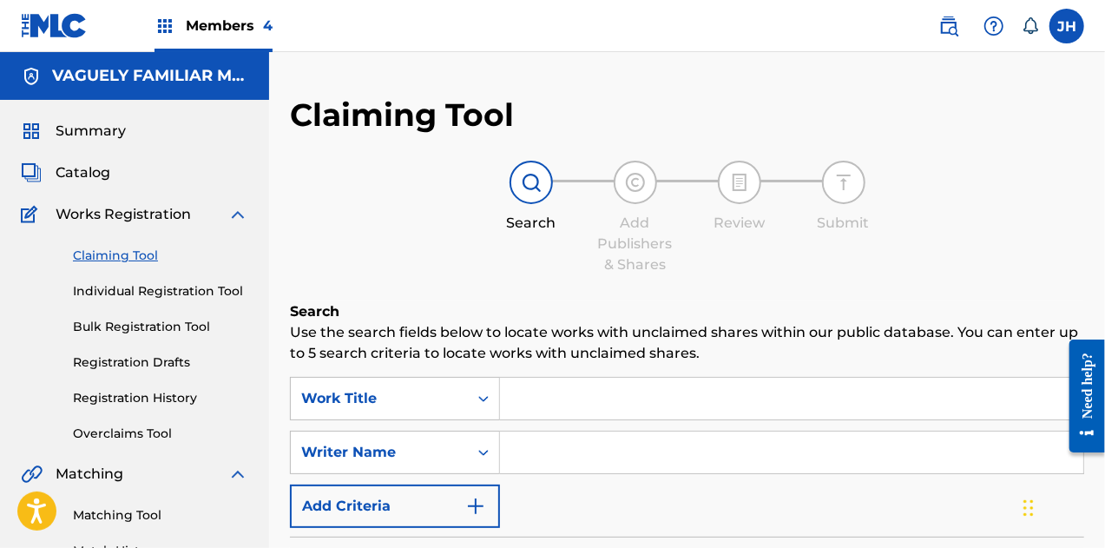
click at [599, 407] on input "Search Form" at bounding box center [791, 399] width 583 height 42
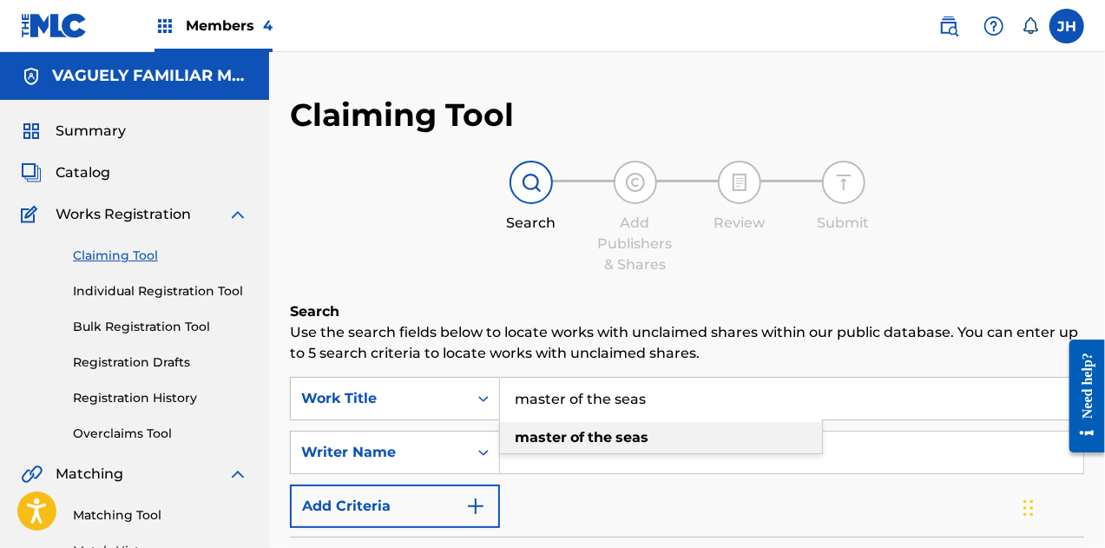
type input "master of the seas"
click at [618, 442] on strong "seas" at bounding box center [632, 437] width 33 height 16
click at [585, 451] on input "Search Form" at bounding box center [791, 452] width 583 height 42
type input "[PERSON_NAME]"
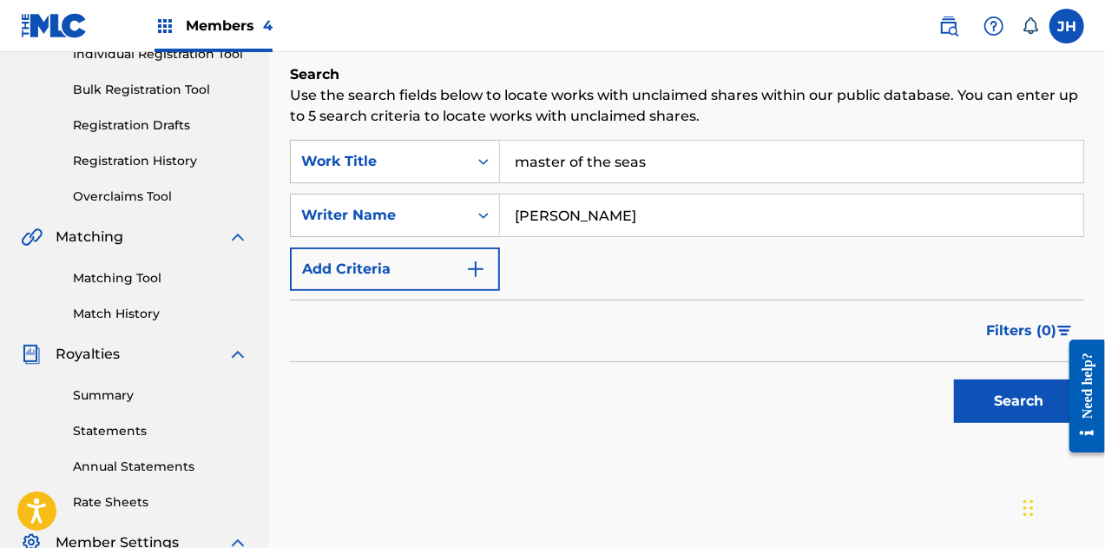
scroll to position [238, 0]
click at [1015, 401] on button "Search" at bounding box center [1019, 400] width 130 height 43
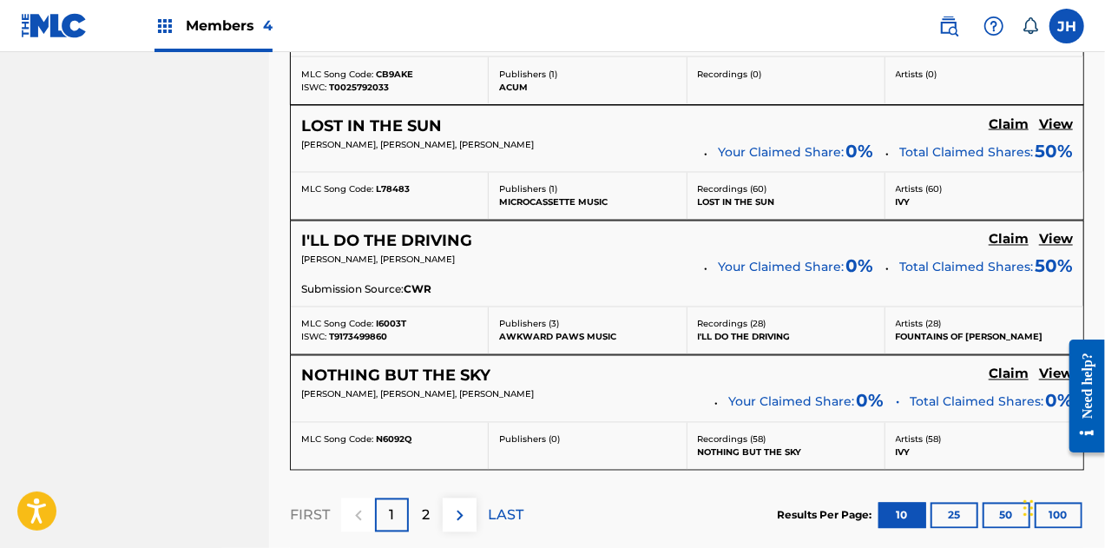
scroll to position [1665, 0]
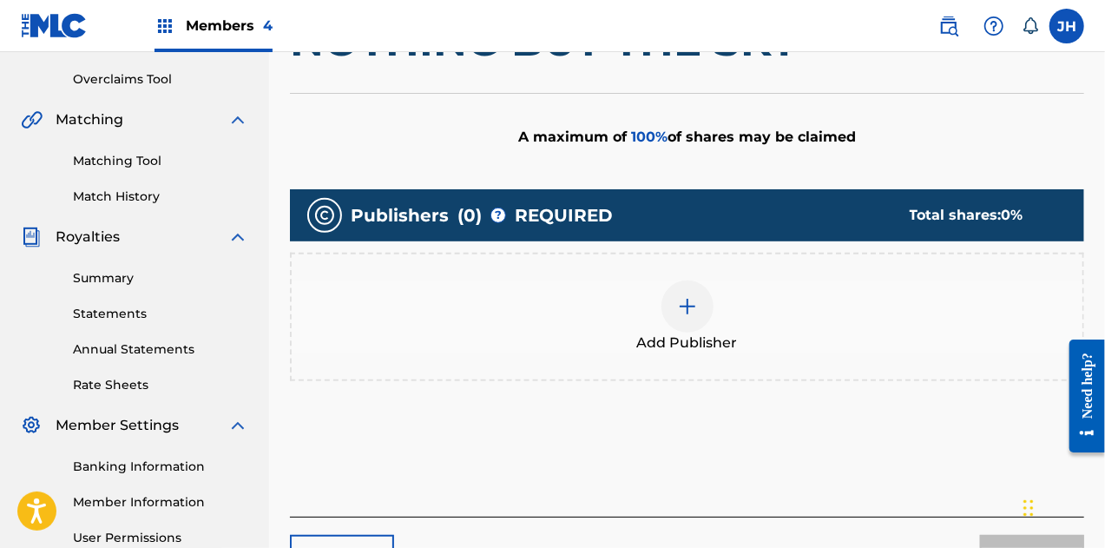
scroll to position [354, 0]
click at [693, 301] on img at bounding box center [687, 306] width 21 height 21
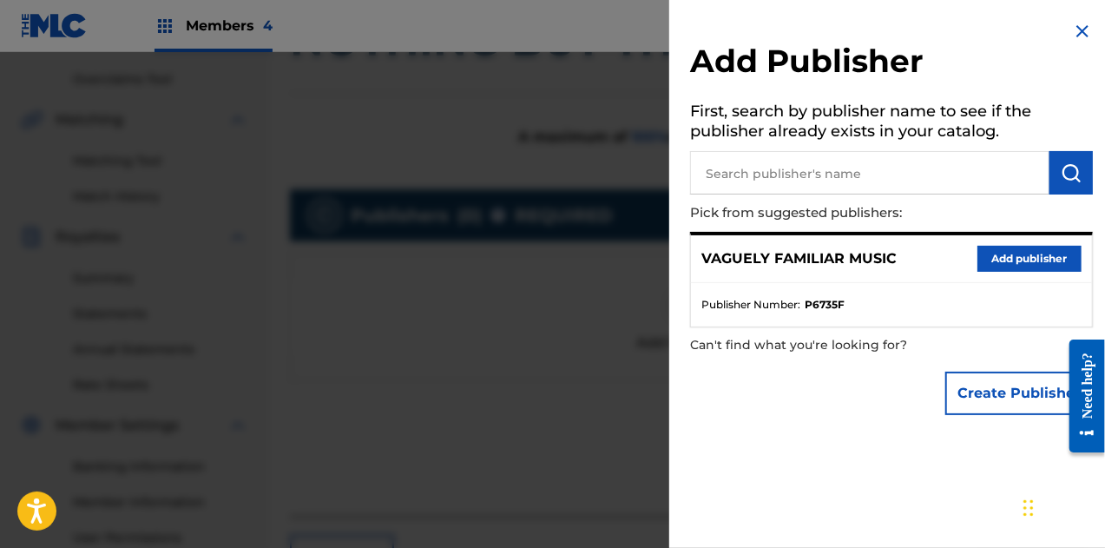
click at [761, 171] on input "text" at bounding box center [869, 172] width 359 height 43
click at [768, 175] on input "text" at bounding box center [869, 172] width 359 height 43
type input "microcassette"
click at [1087, 167] on button "submit" at bounding box center [1071, 172] width 43 height 43
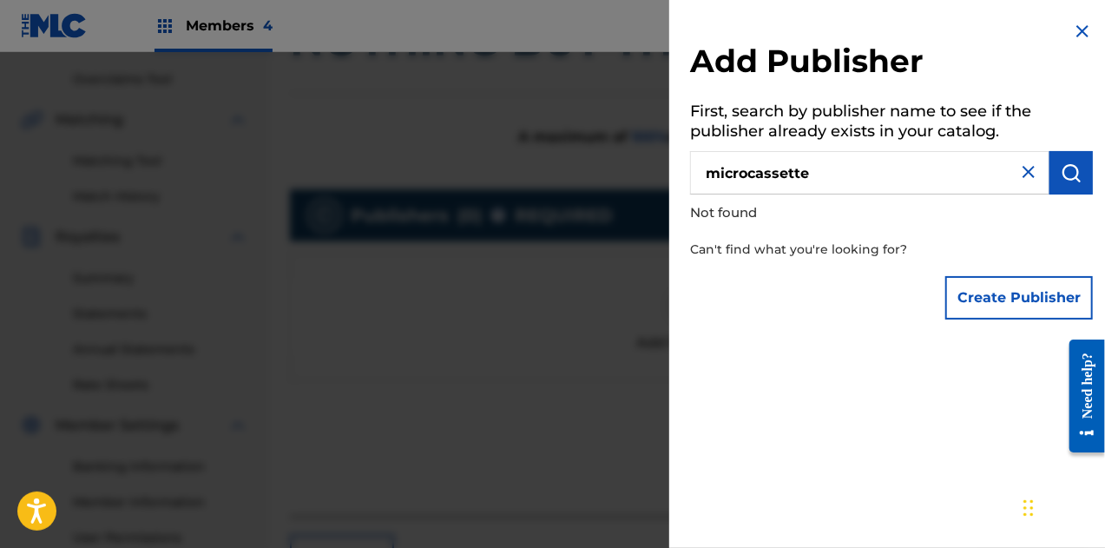
drag, startPoint x: 837, startPoint y: 174, endPoint x: 624, endPoint y: 163, distance: 213.0
click at [624, 163] on div "Add Publisher First, search by publisher name to see if the publisher already e…" at bounding box center [552, 300] width 1105 height 496
type input "i"
type input "Microcassette Music"
click at [1062, 181] on img "submit" at bounding box center [1071, 172] width 21 height 21
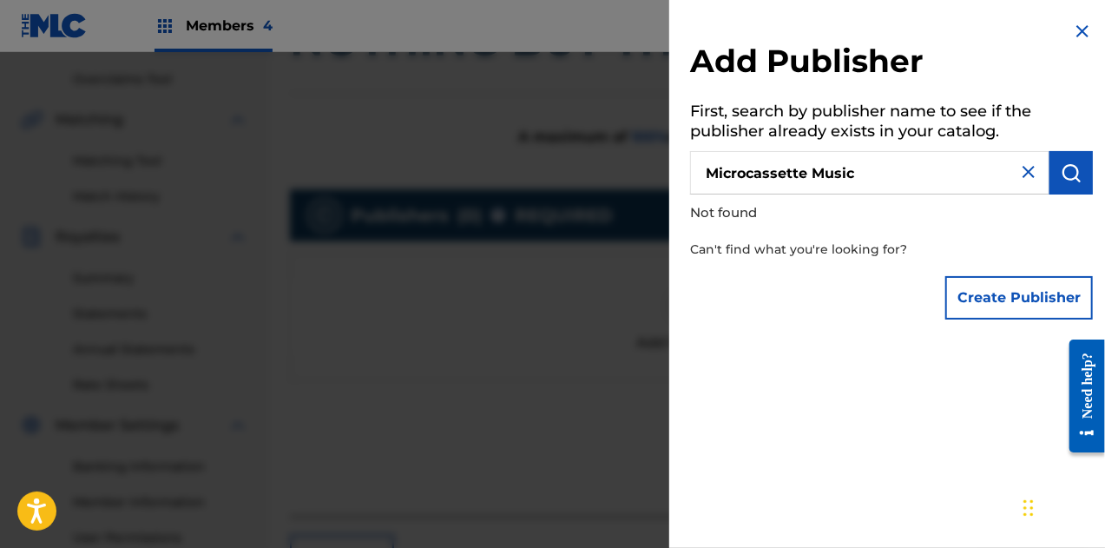
click at [1079, 22] on img at bounding box center [1082, 31] width 21 height 21
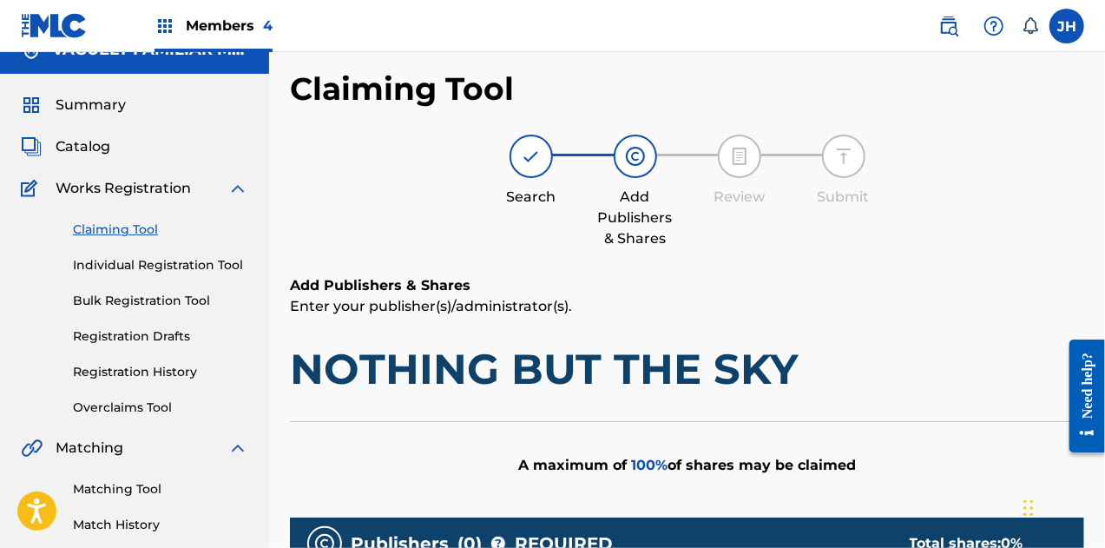
scroll to position [19, 0]
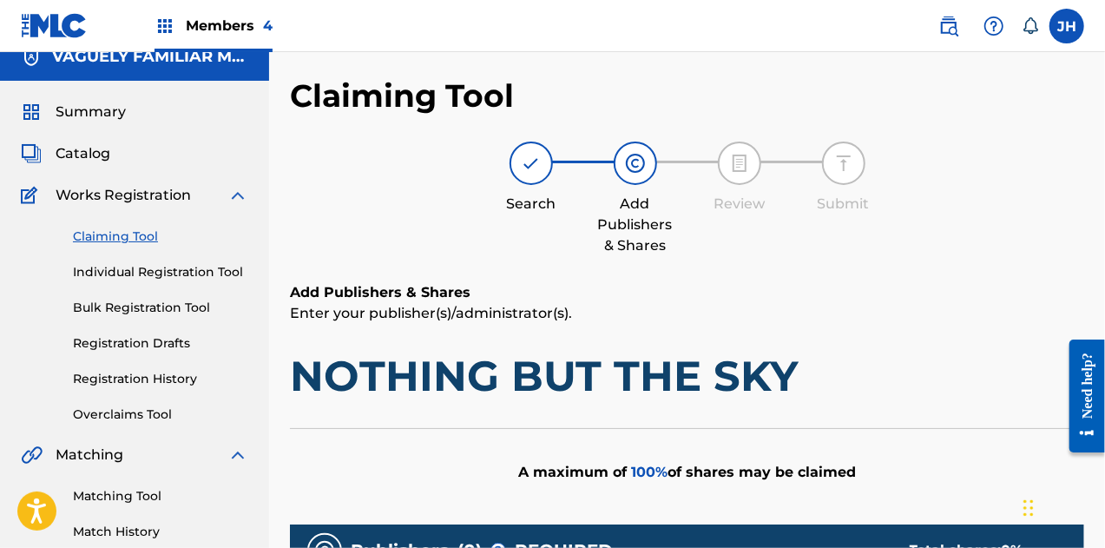
click at [125, 227] on div "Claiming Tool Individual Registration Tool Bulk Registration Tool Registration …" at bounding box center [134, 315] width 227 height 218
click at [138, 237] on link "Claiming Tool" at bounding box center [160, 236] width 175 height 18
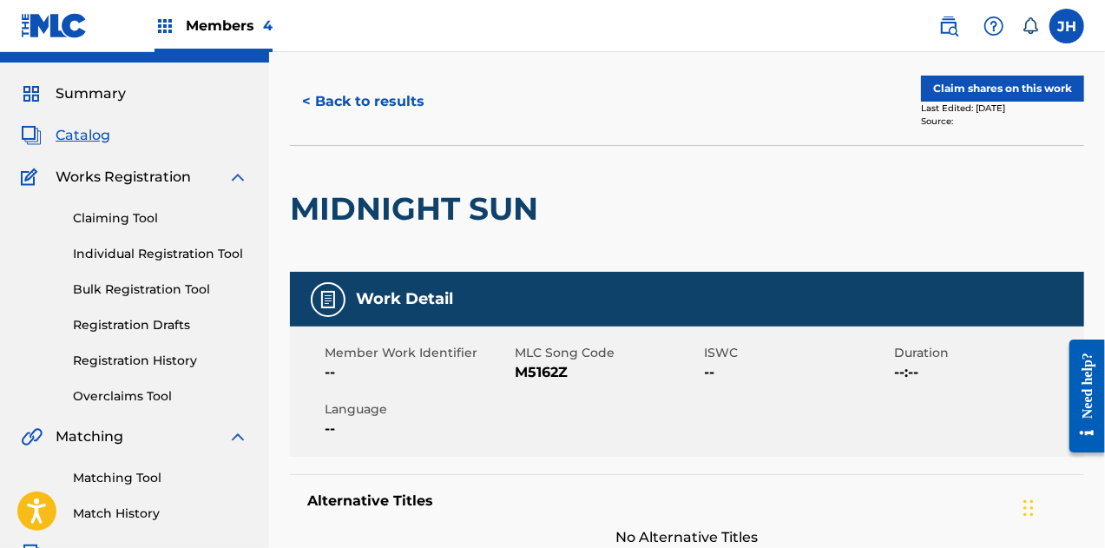
scroll to position [30, 0]
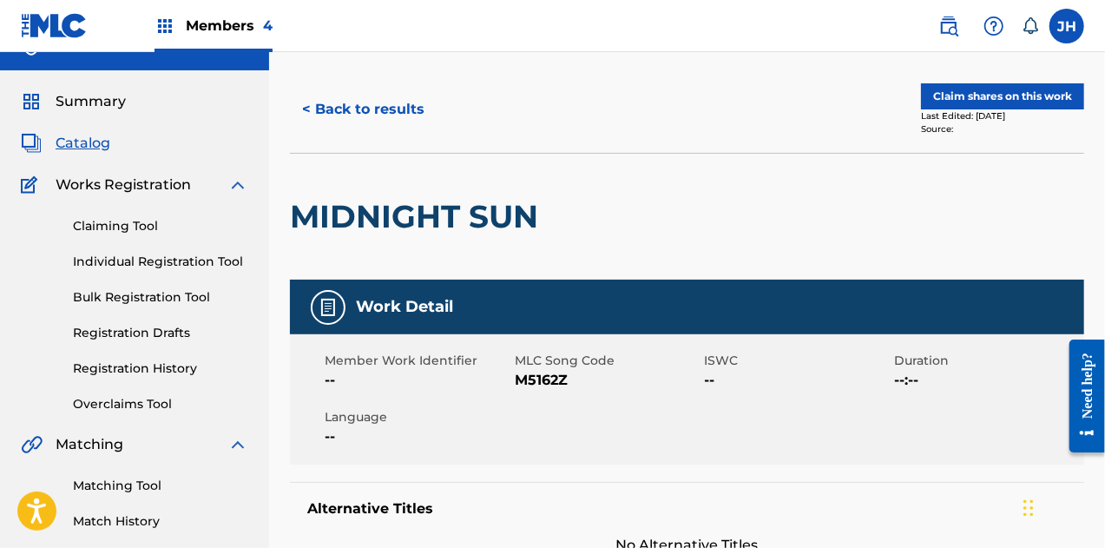
click at [136, 218] on link "Claiming Tool" at bounding box center [160, 226] width 175 height 18
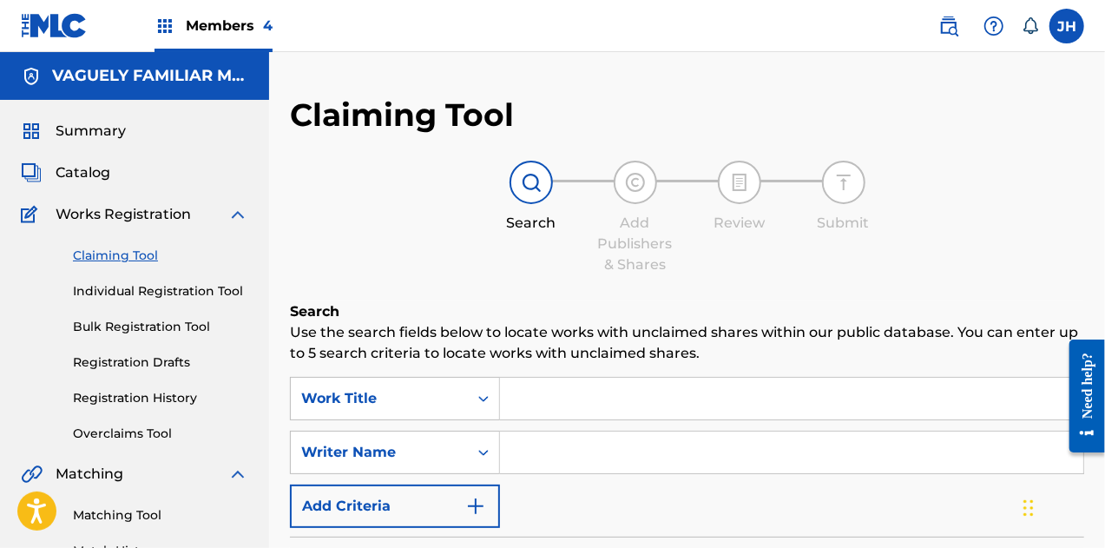
scroll to position [118, 0]
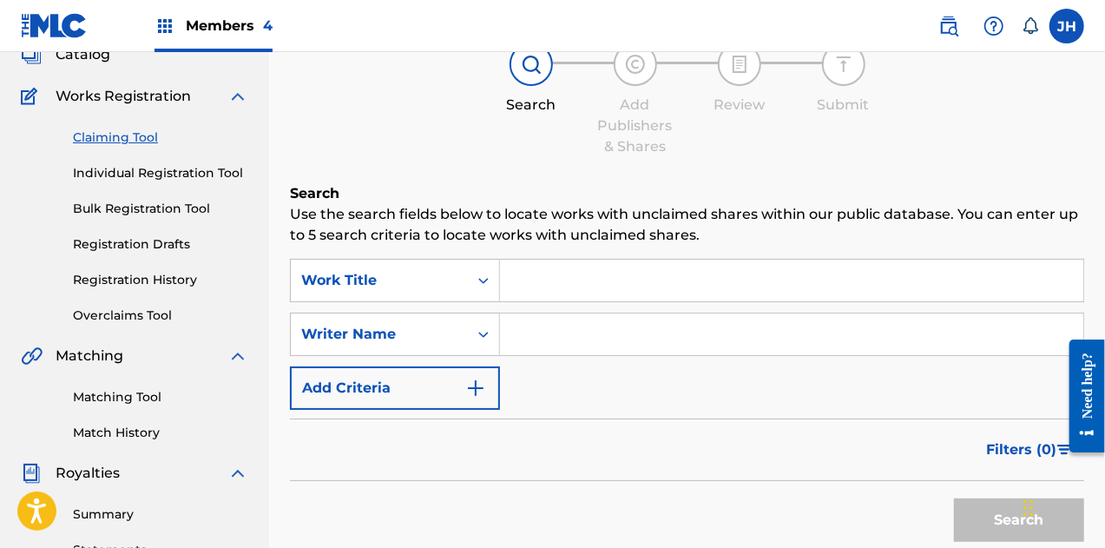
click at [543, 336] on input "Search Form" at bounding box center [791, 334] width 583 height 42
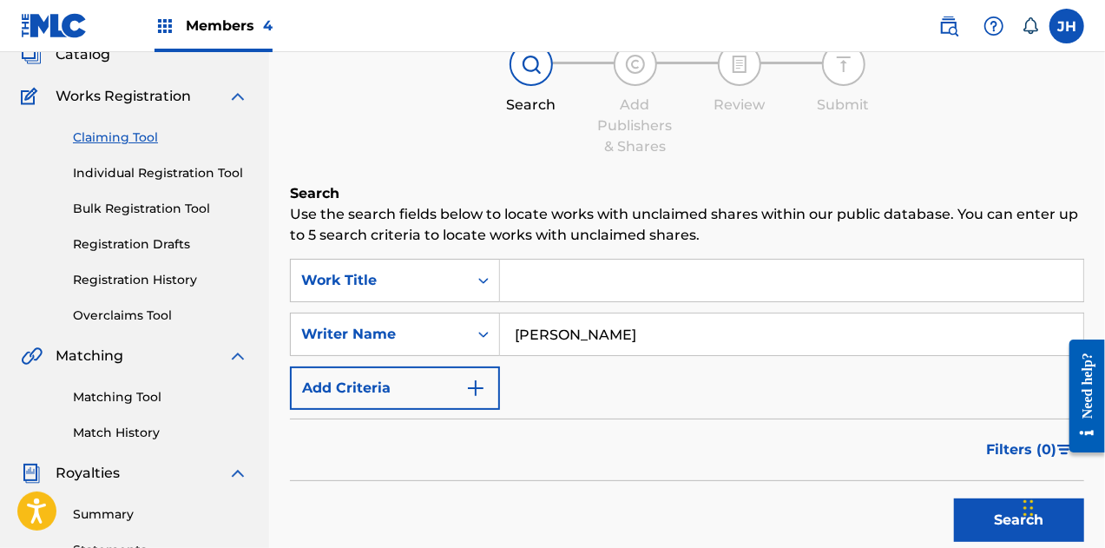
type input "[PERSON_NAME]"
click at [954, 498] on button "Search" at bounding box center [1019, 519] width 130 height 43
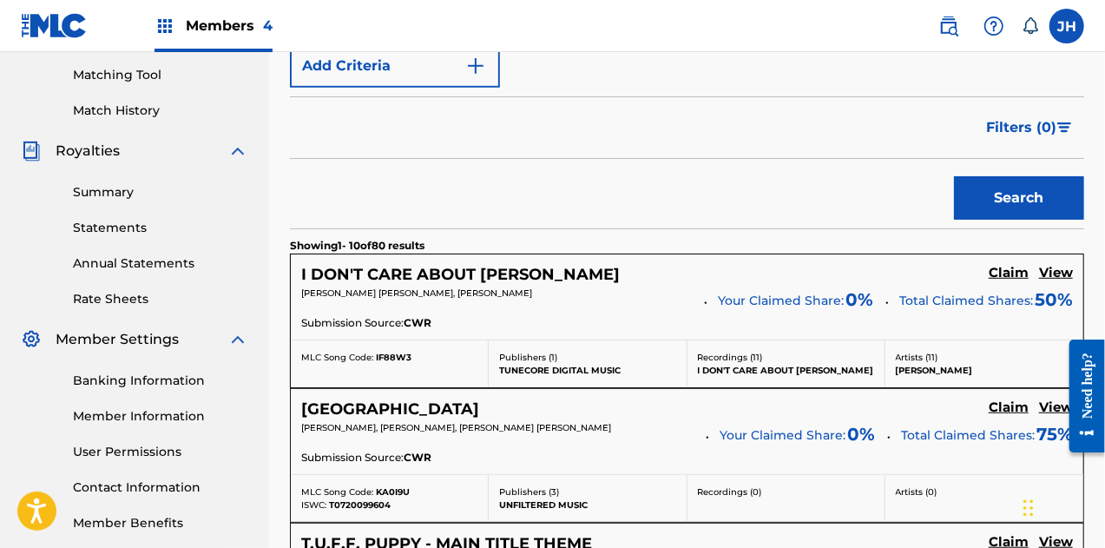
scroll to position [449, 0]
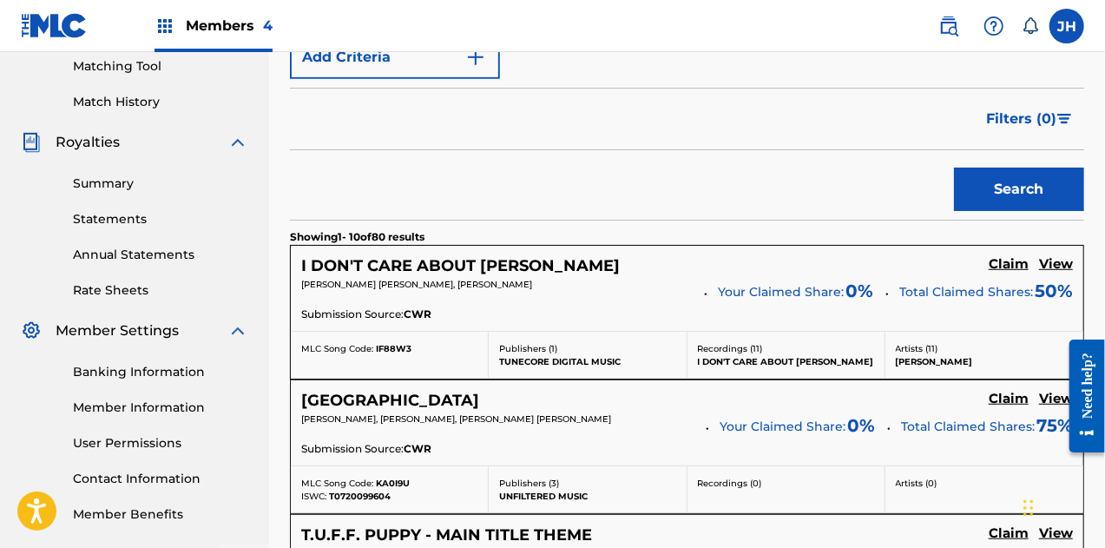
click at [1007, 259] on h5 "Claim" at bounding box center [1009, 264] width 40 height 16
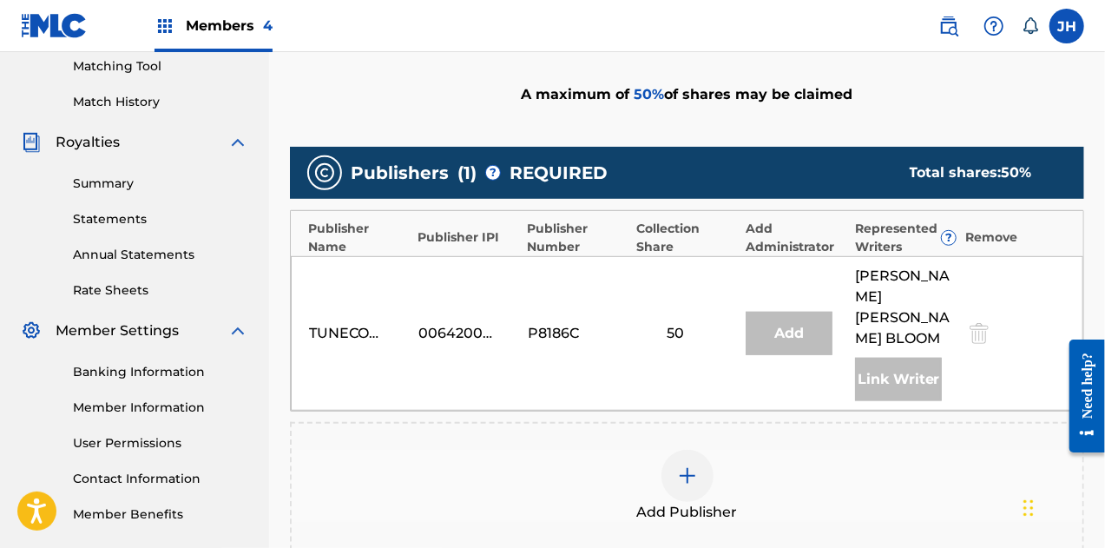
click at [691, 465] on img at bounding box center [687, 475] width 21 height 21
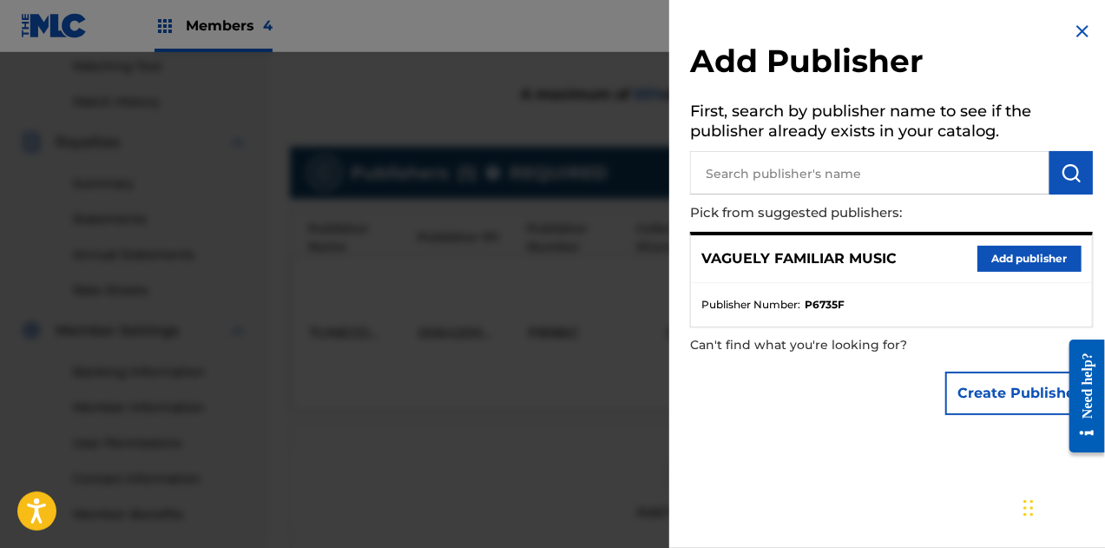
click at [1005, 260] on button "Add publisher" at bounding box center [1030, 259] width 104 height 26
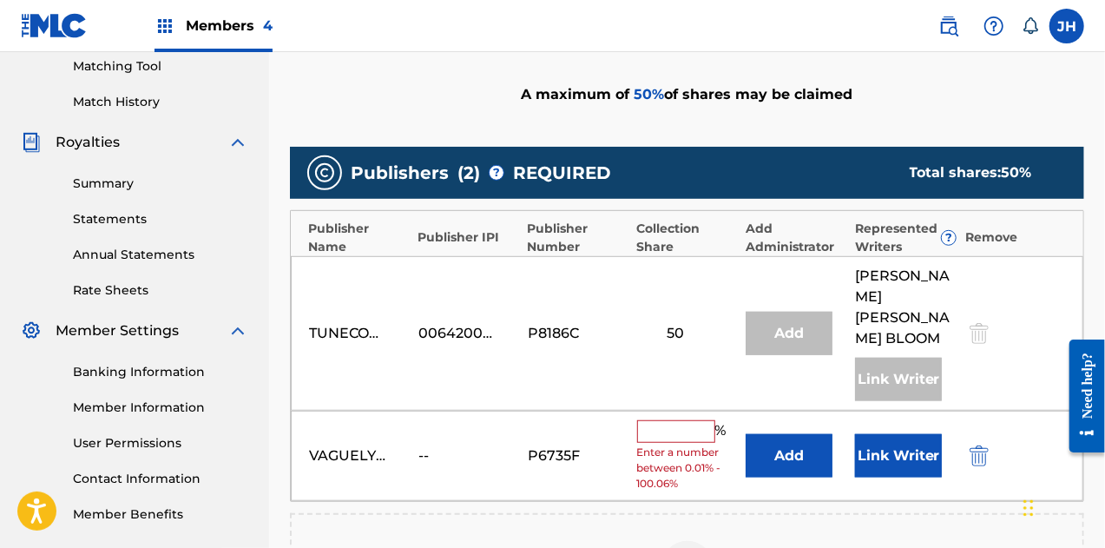
click at [670, 420] on input "text" at bounding box center [676, 431] width 78 height 23
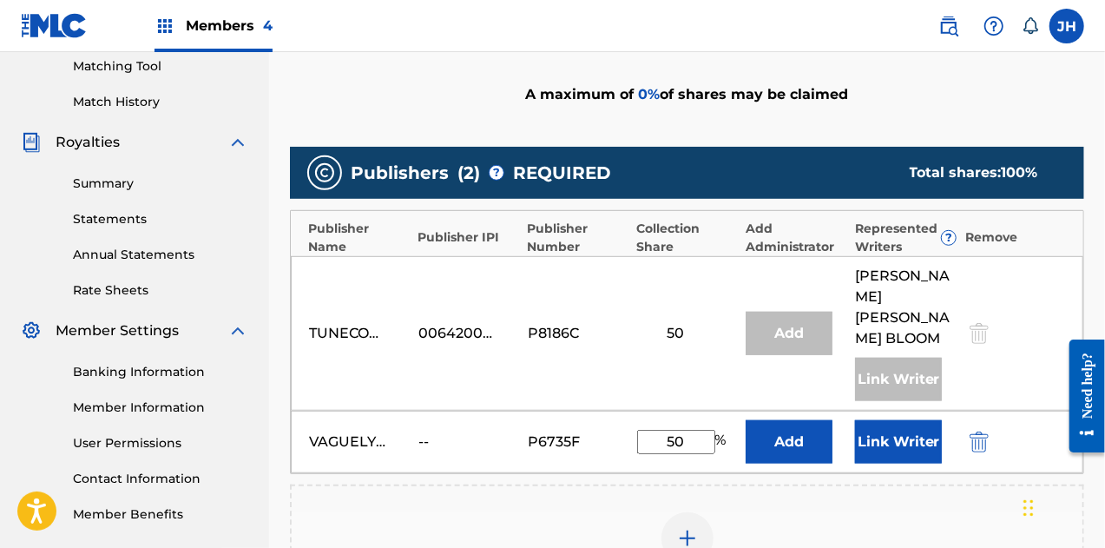
type input "50"
click at [859, 420] on button "Link Writer" at bounding box center [898, 441] width 87 height 43
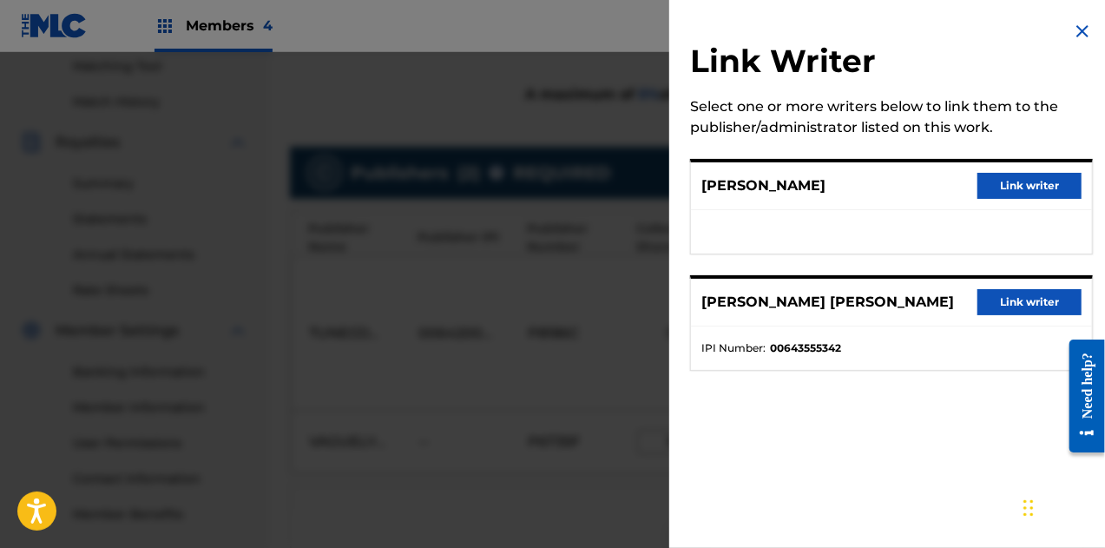
click at [1004, 181] on button "Link writer" at bounding box center [1030, 186] width 104 height 26
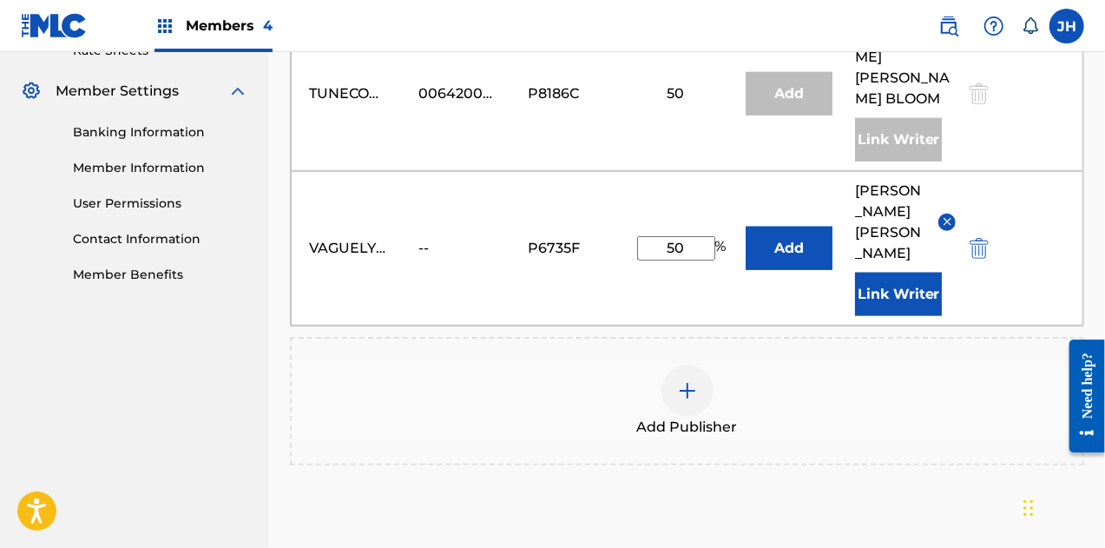
scroll to position [821, 0]
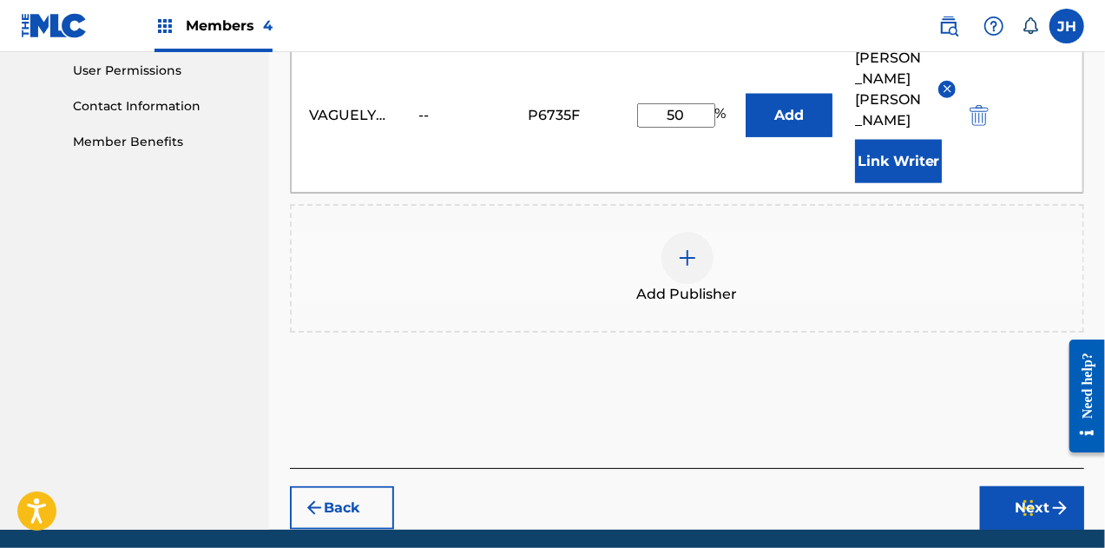
click at [1051, 497] on img "submit" at bounding box center [1060, 507] width 21 height 21
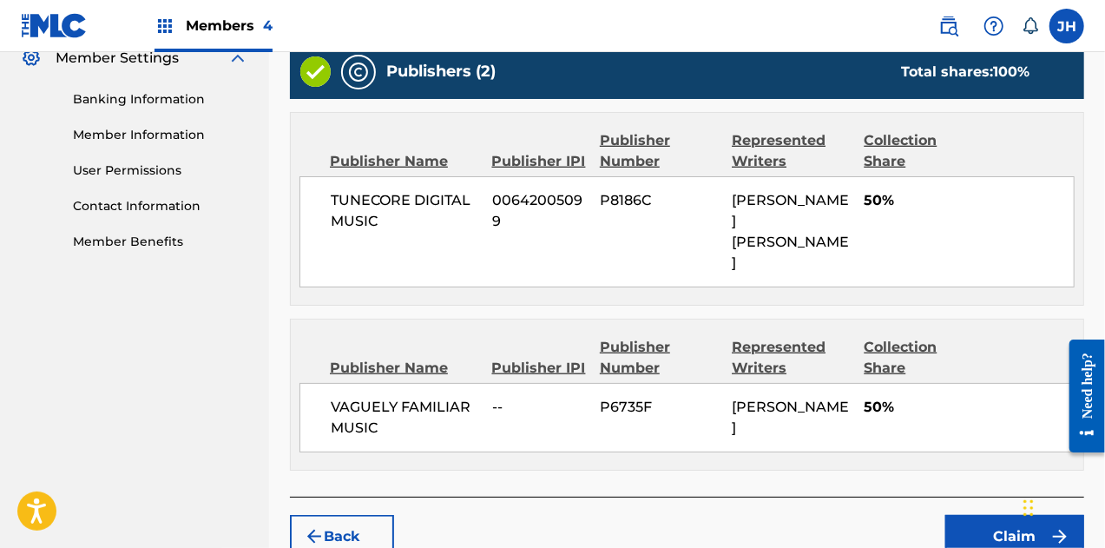
scroll to position [748, 0]
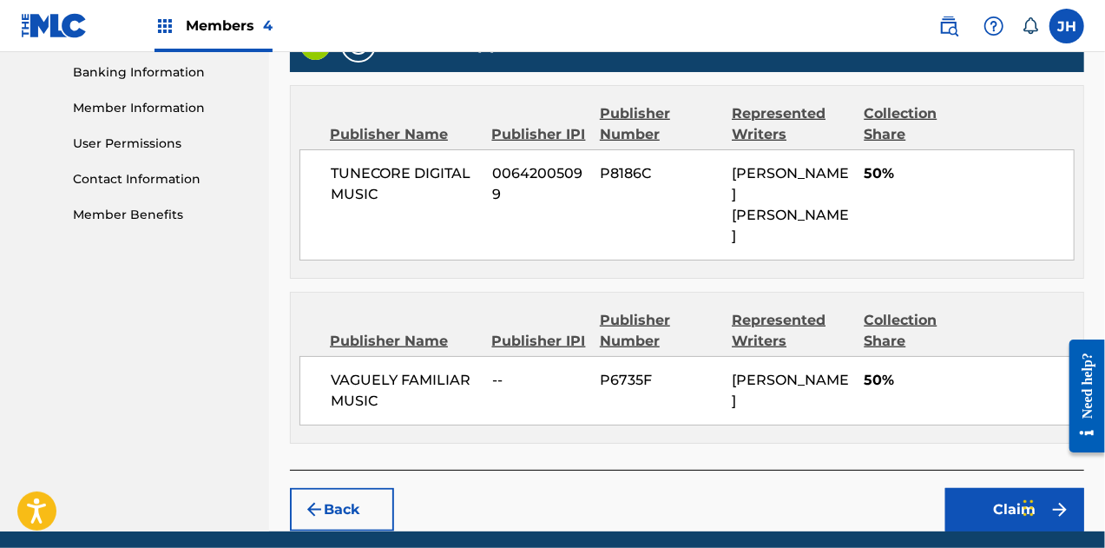
click at [975, 488] on button "Claim" at bounding box center [1014, 509] width 139 height 43
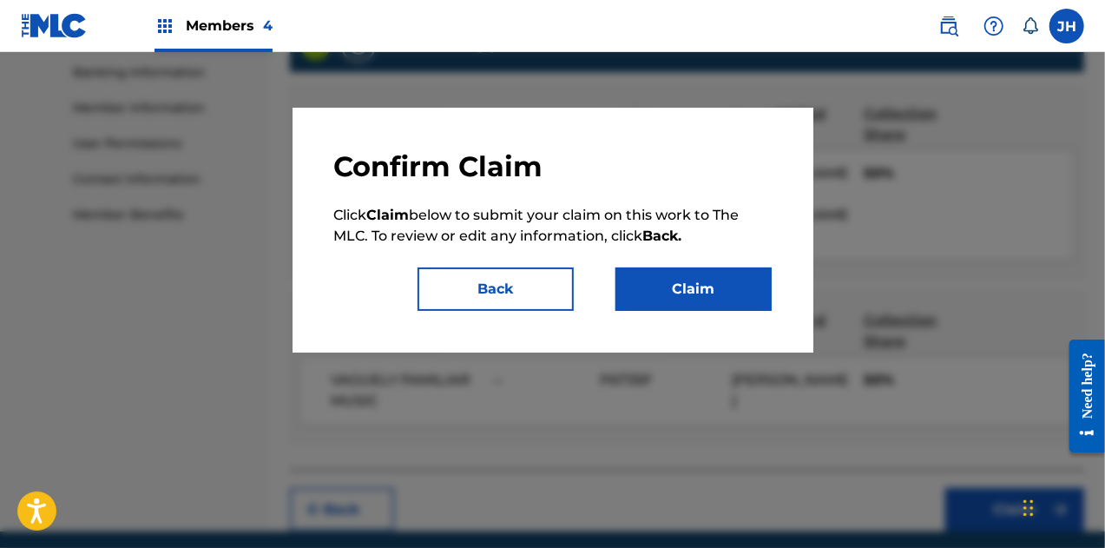
click at [665, 290] on button "Claim" at bounding box center [694, 288] width 156 height 43
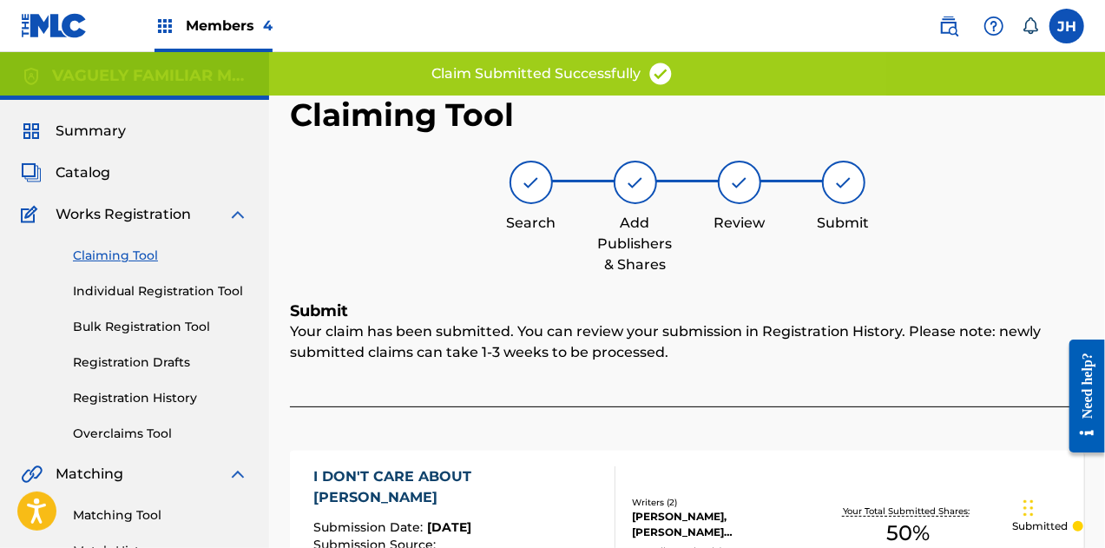
scroll to position [40, 0]
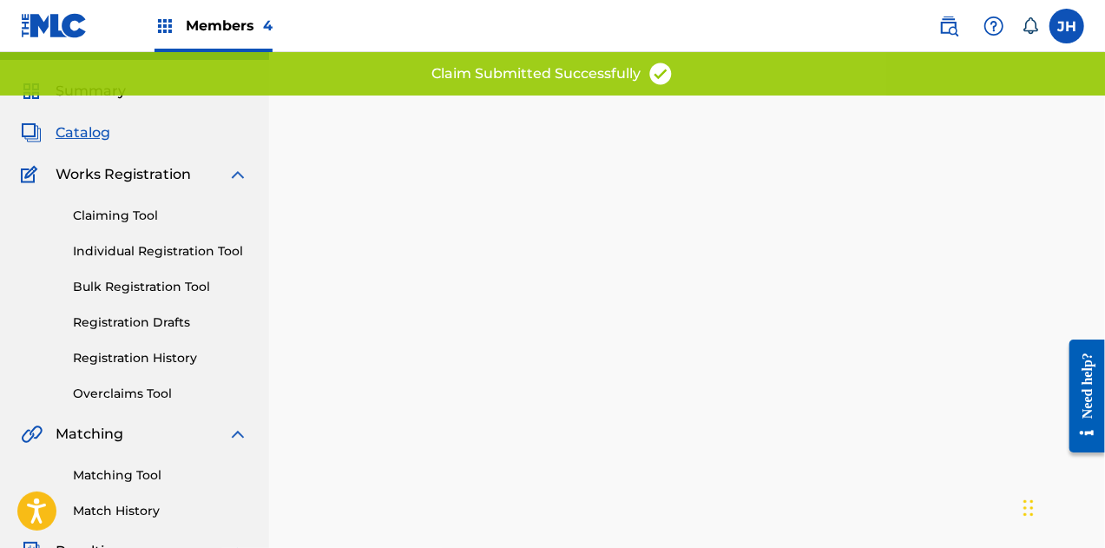
scroll to position [30, 0]
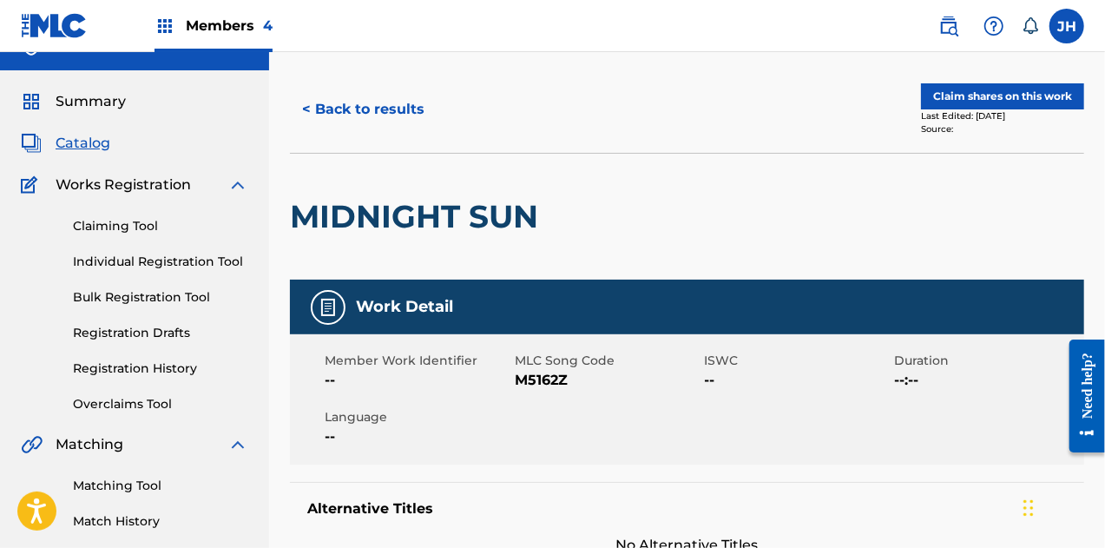
click at [142, 218] on link "Claiming Tool" at bounding box center [160, 226] width 175 height 18
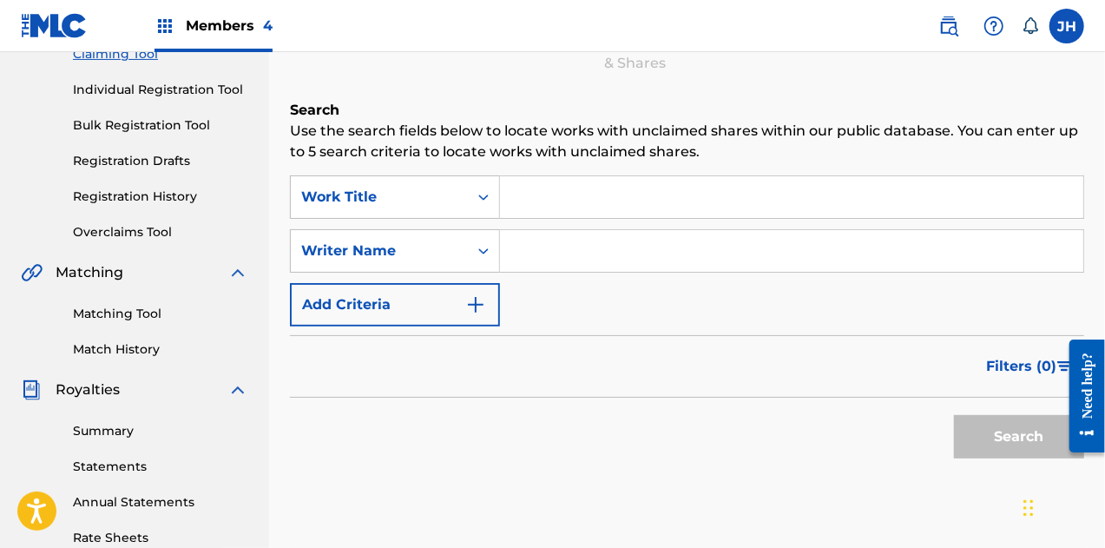
scroll to position [204, 0]
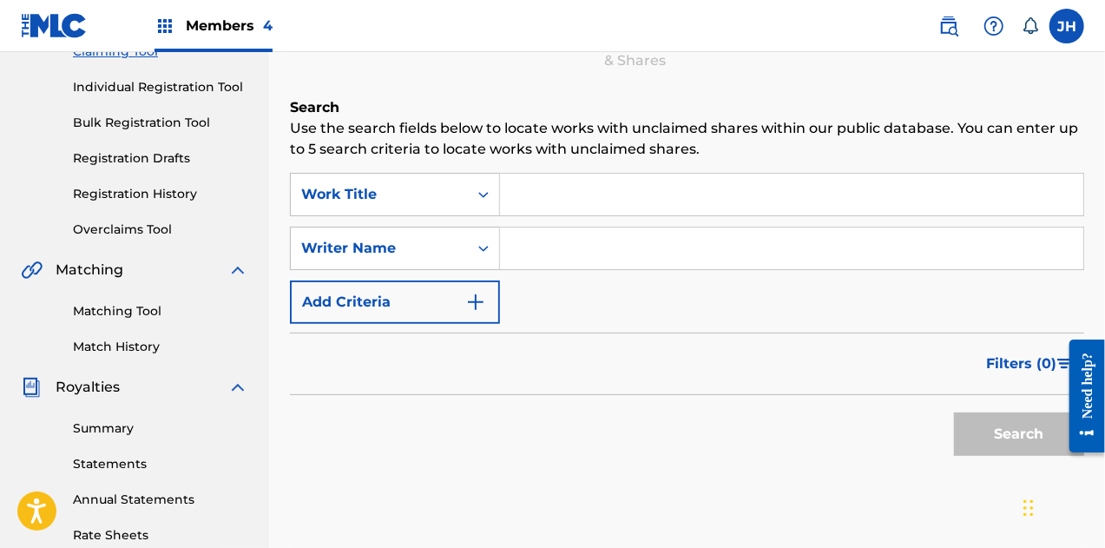
click at [554, 197] on input "Search Form" at bounding box center [791, 195] width 583 height 42
click at [528, 262] on input "Search Form" at bounding box center [791, 248] width 583 height 42
type input "[PERSON_NAME]"
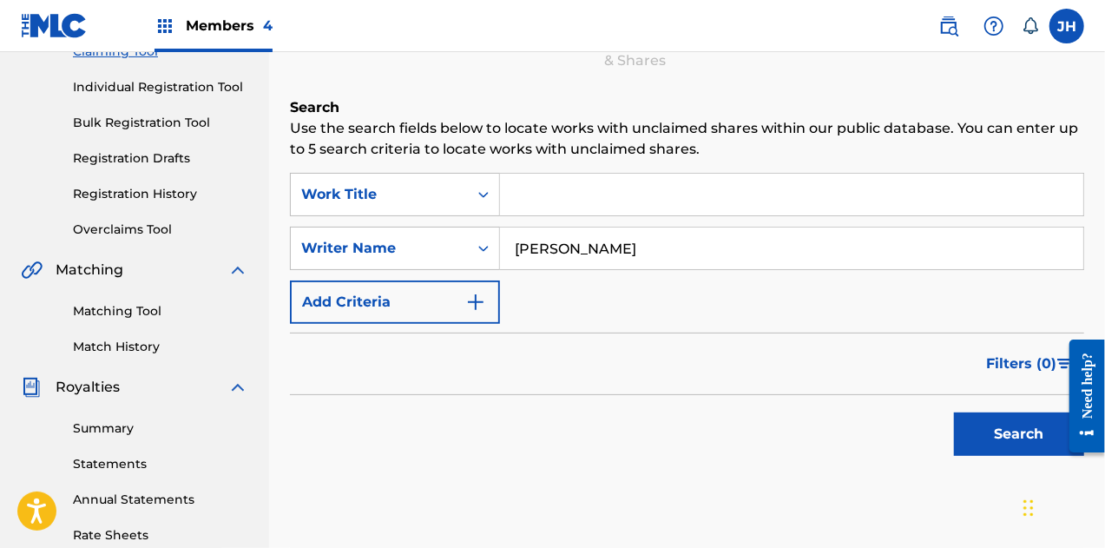
click at [1013, 438] on button "Search" at bounding box center [1019, 433] width 130 height 43
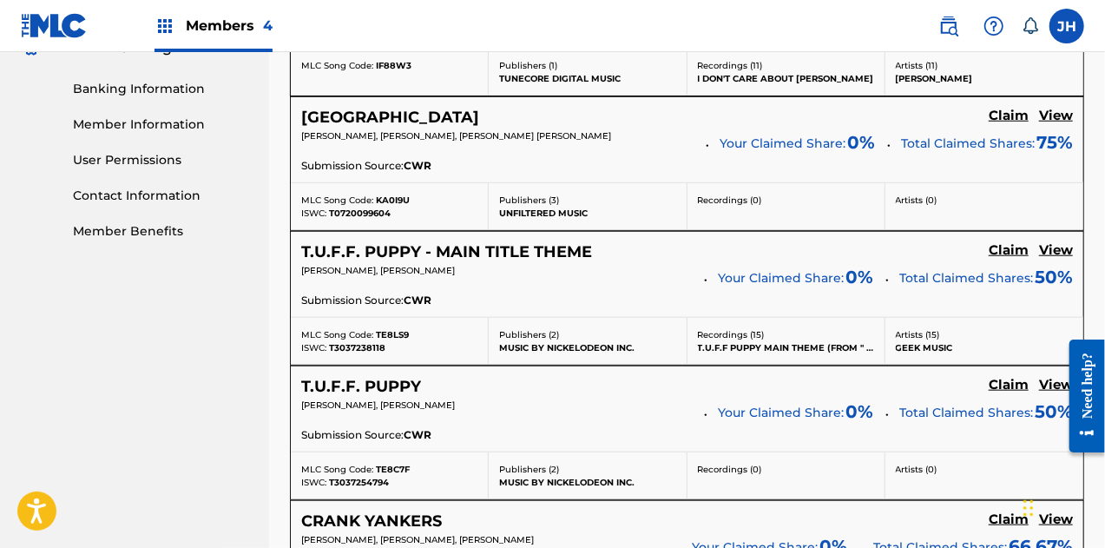
scroll to position [733, 0]
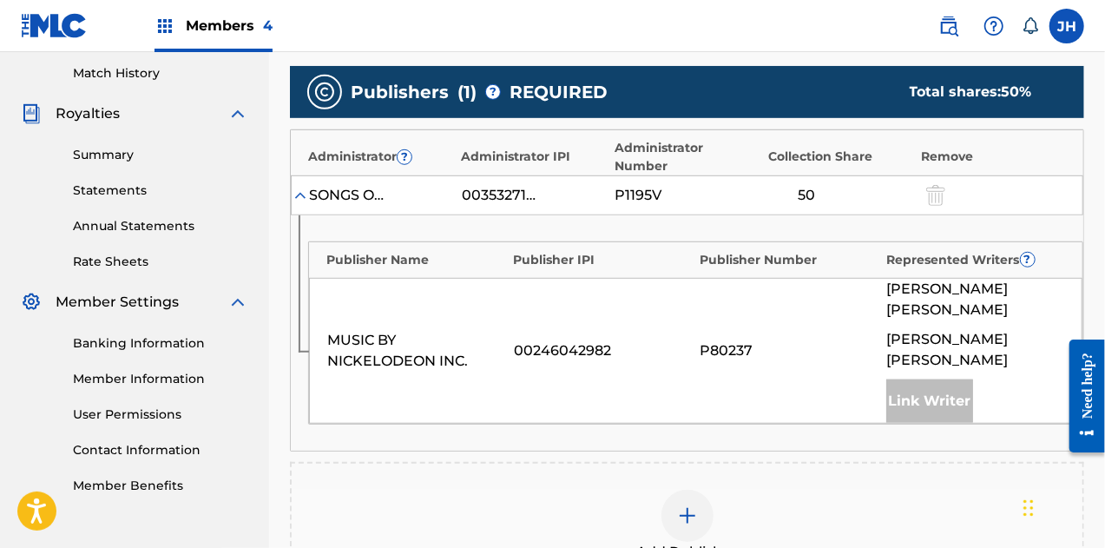
scroll to position [477, 0]
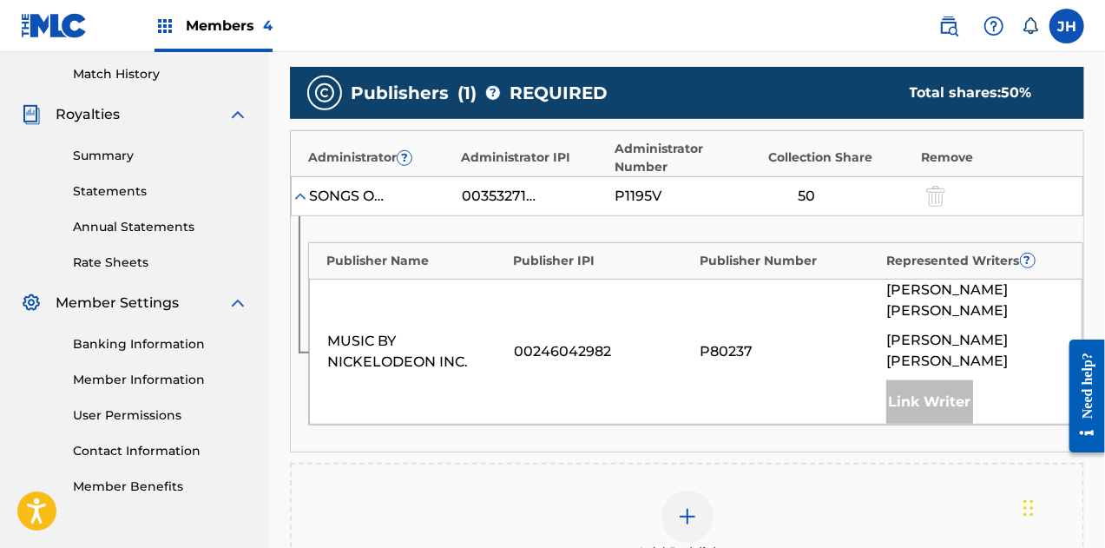
click at [688, 490] on div at bounding box center [688, 516] width 52 height 52
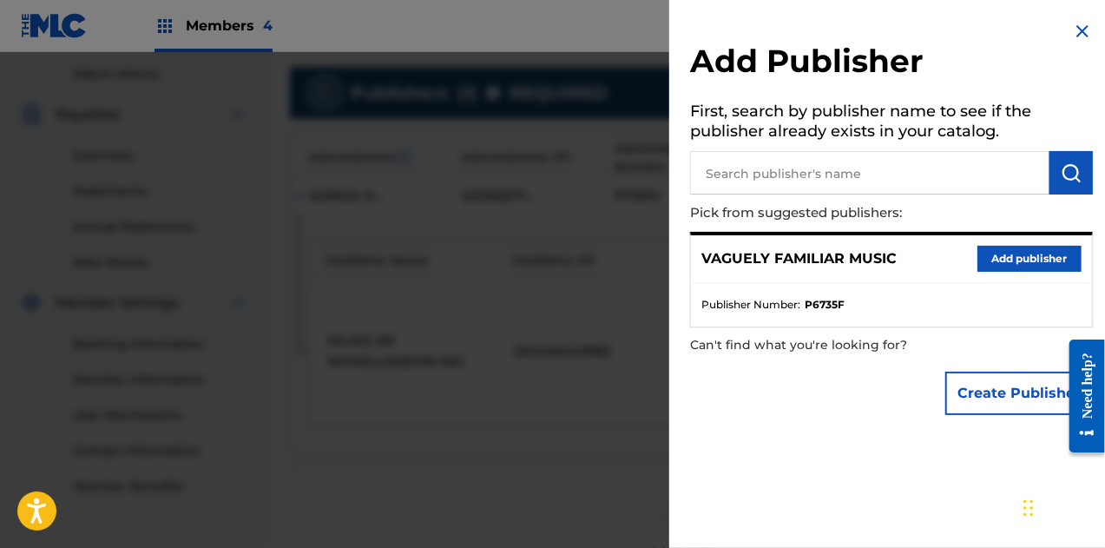
click at [994, 267] on button "Add publisher" at bounding box center [1030, 259] width 104 height 26
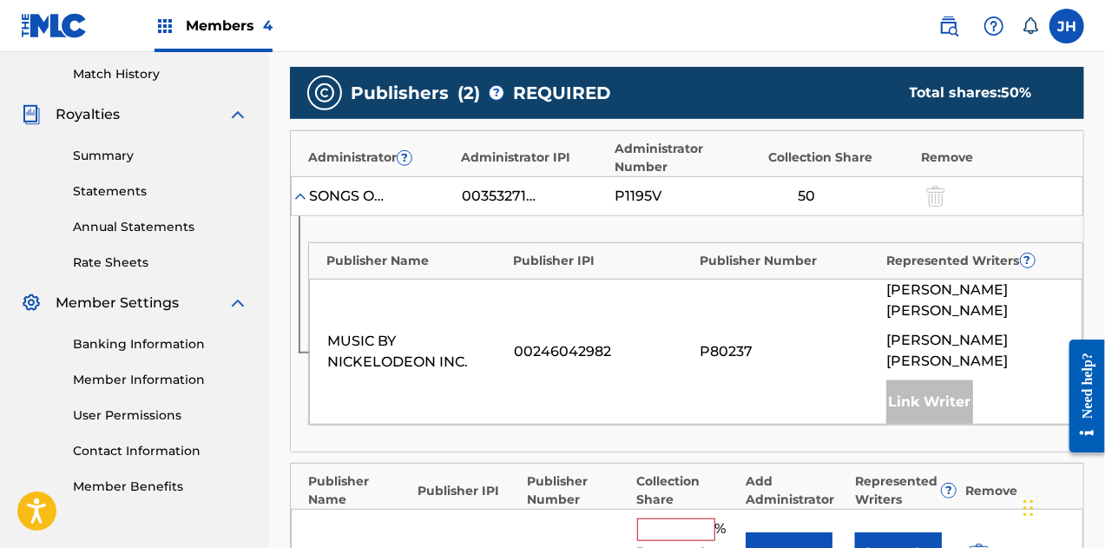
click at [678, 518] on input "text" at bounding box center [676, 529] width 78 height 23
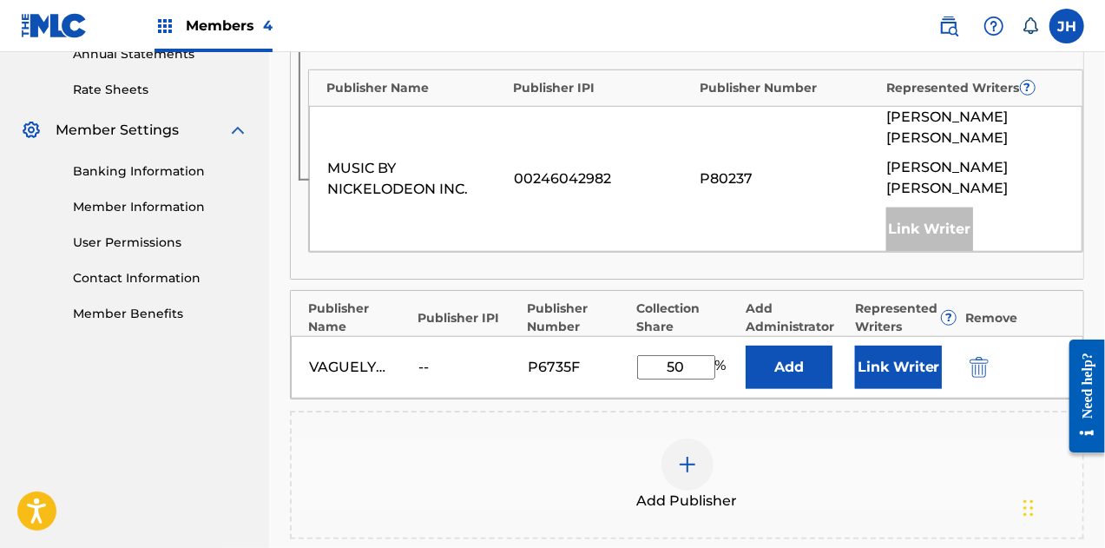
scroll to position [651, 0]
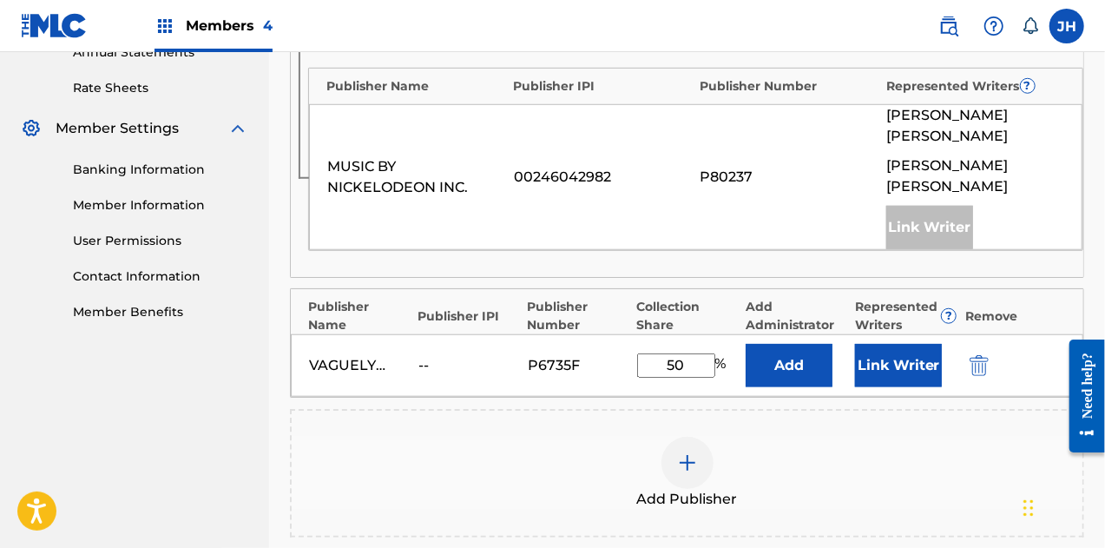
type input "50"
click at [891, 344] on button "Link Writer" at bounding box center [898, 365] width 87 height 43
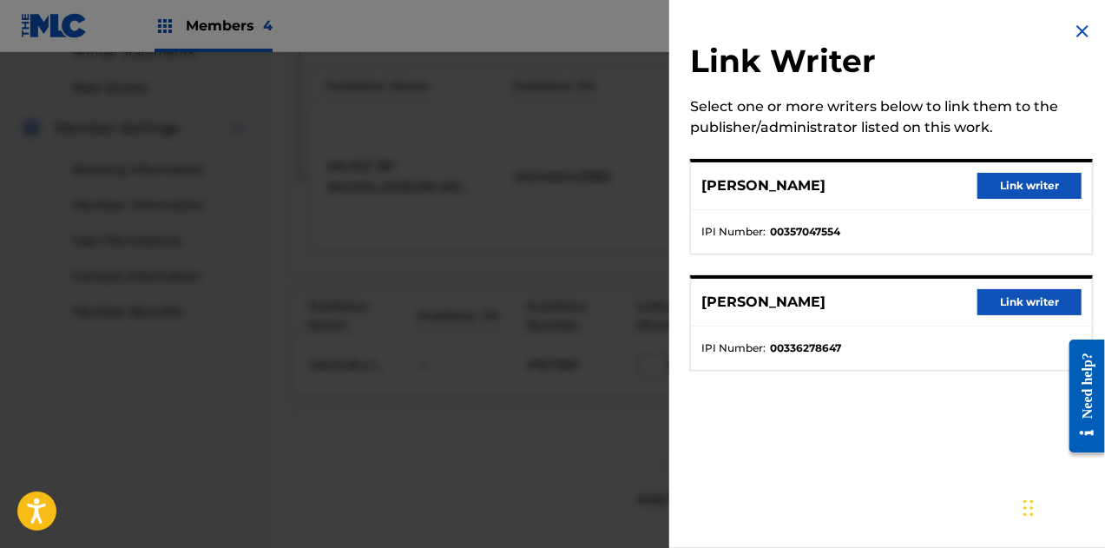
click at [990, 289] on button "Link writer" at bounding box center [1030, 302] width 104 height 26
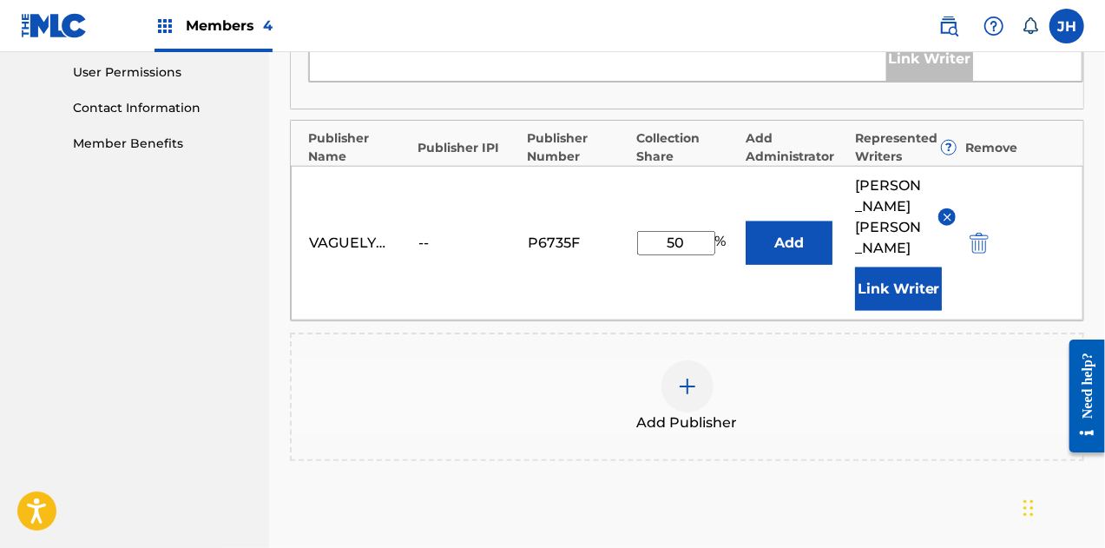
scroll to position [927, 0]
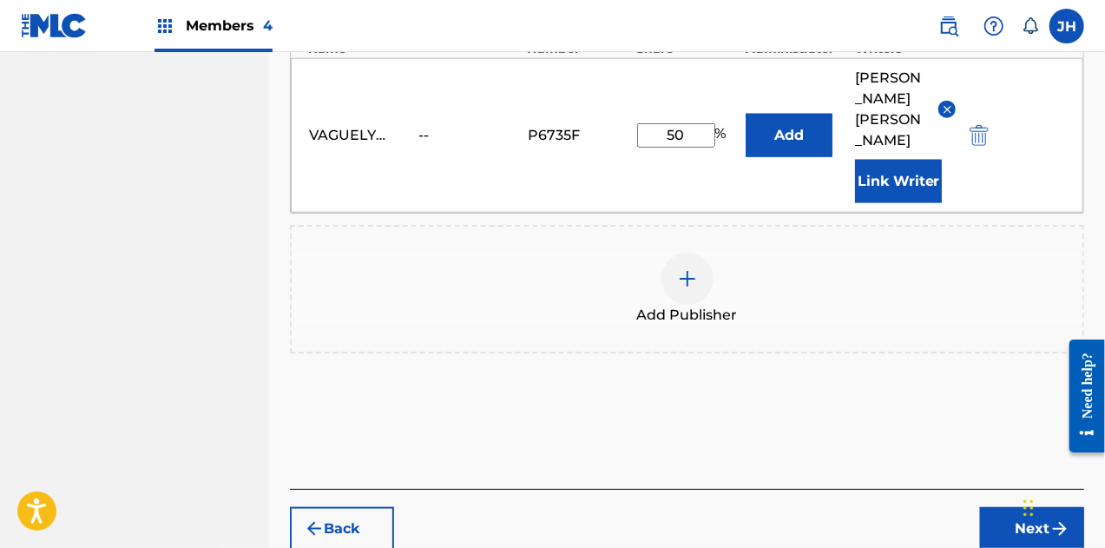
click at [1011, 507] on button "Next" at bounding box center [1032, 528] width 104 height 43
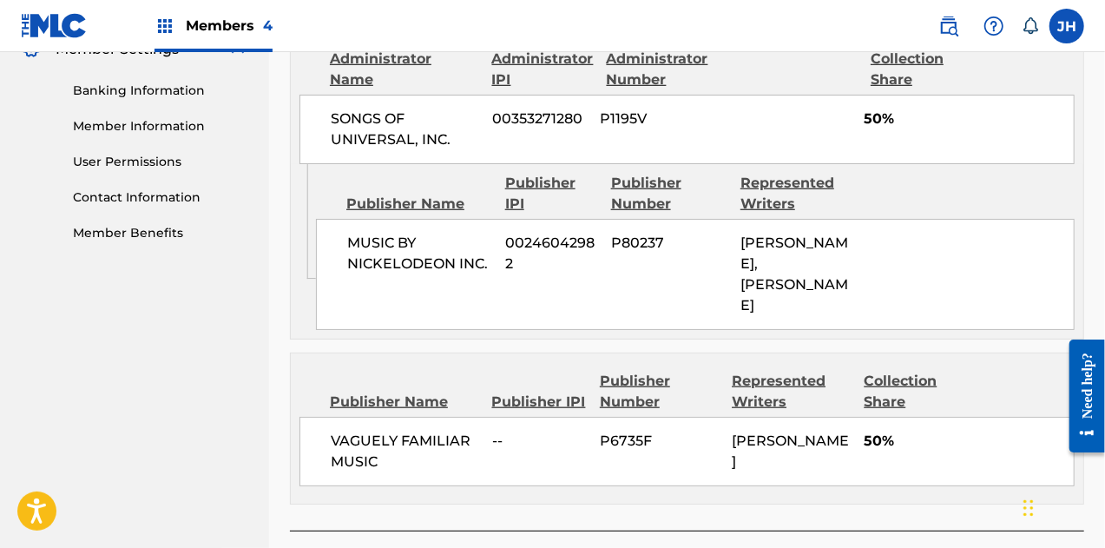
scroll to position [853, 0]
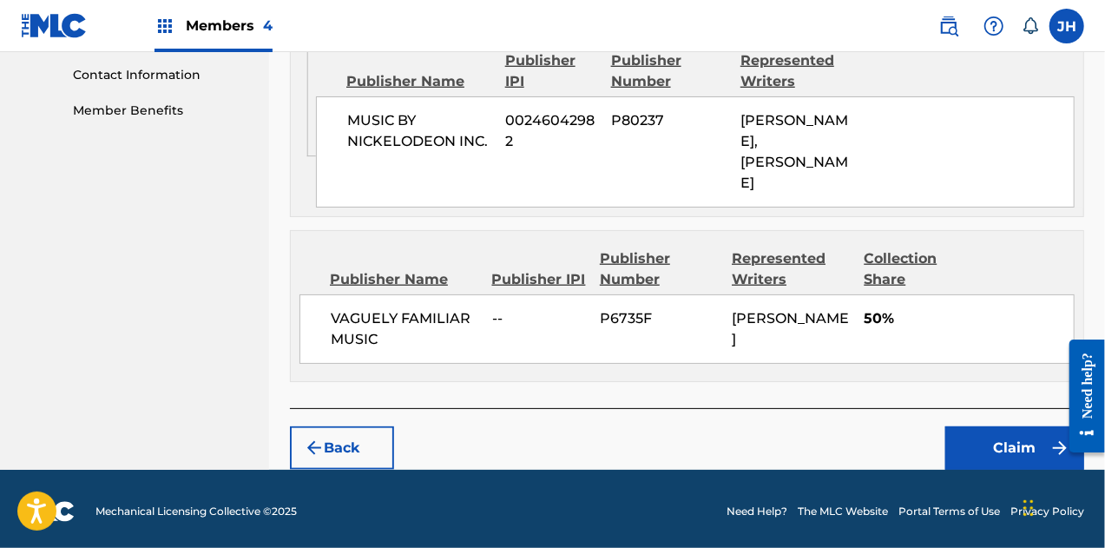
click at [1005, 430] on button "Claim" at bounding box center [1014, 447] width 139 height 43
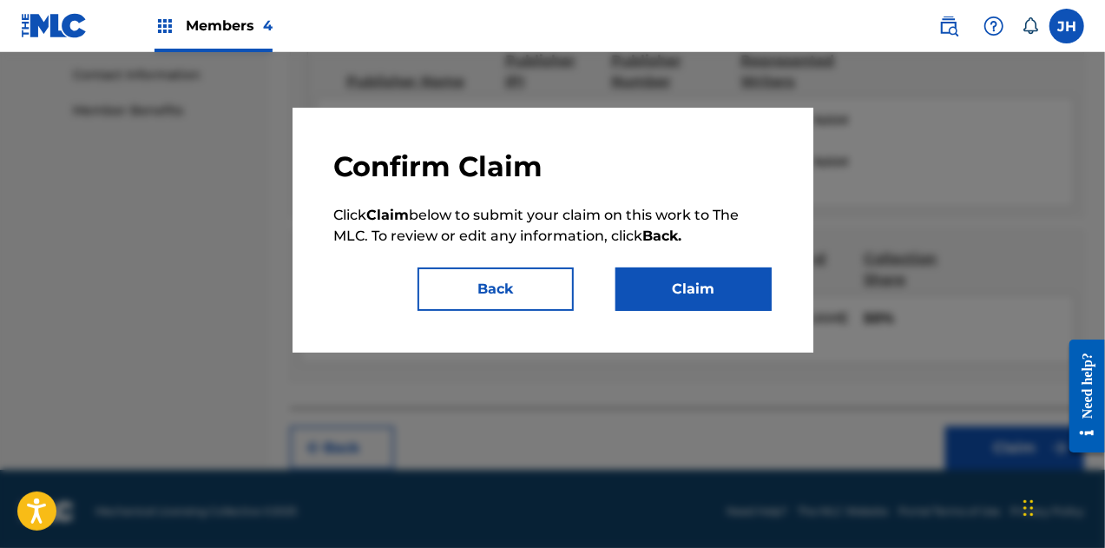
click at [683, 269] on button "Claim" at bounding box center [694, 288] width 156 height 43
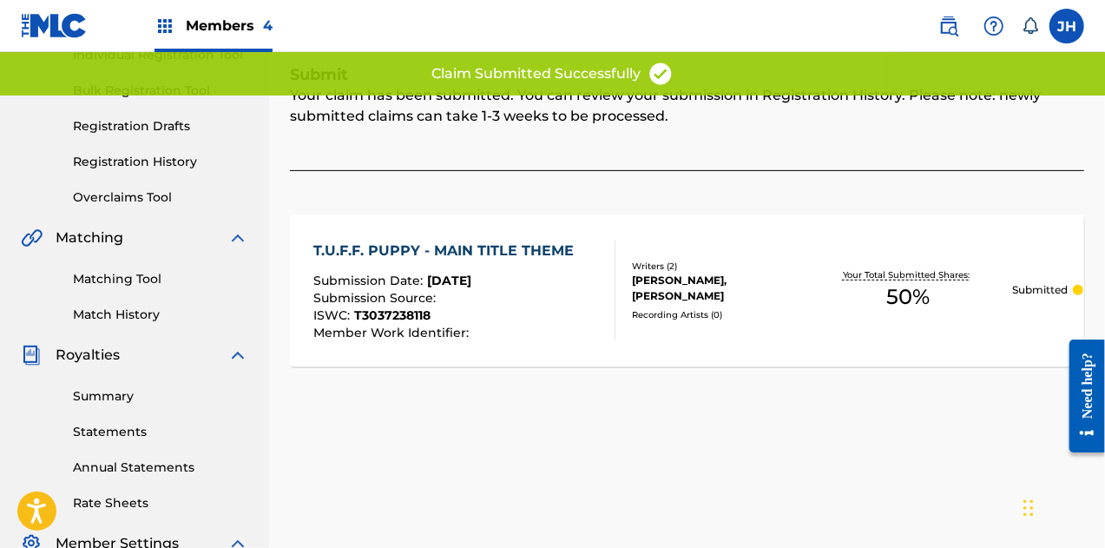
scroll to position [0, 0]
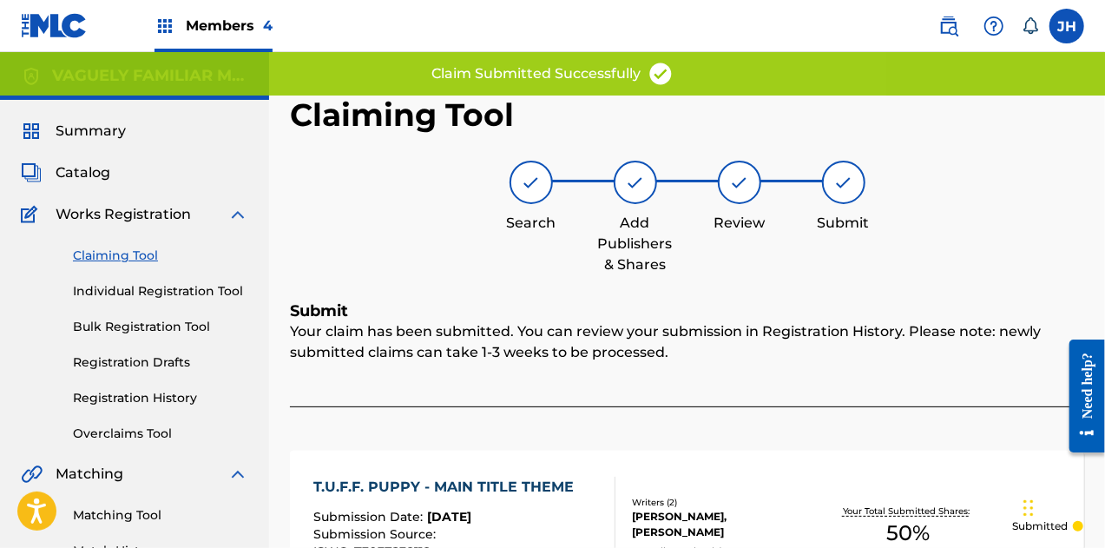
click at [122, 254] on link "Claiming Tool" at bounding box center [160, 256] width 175 height 18
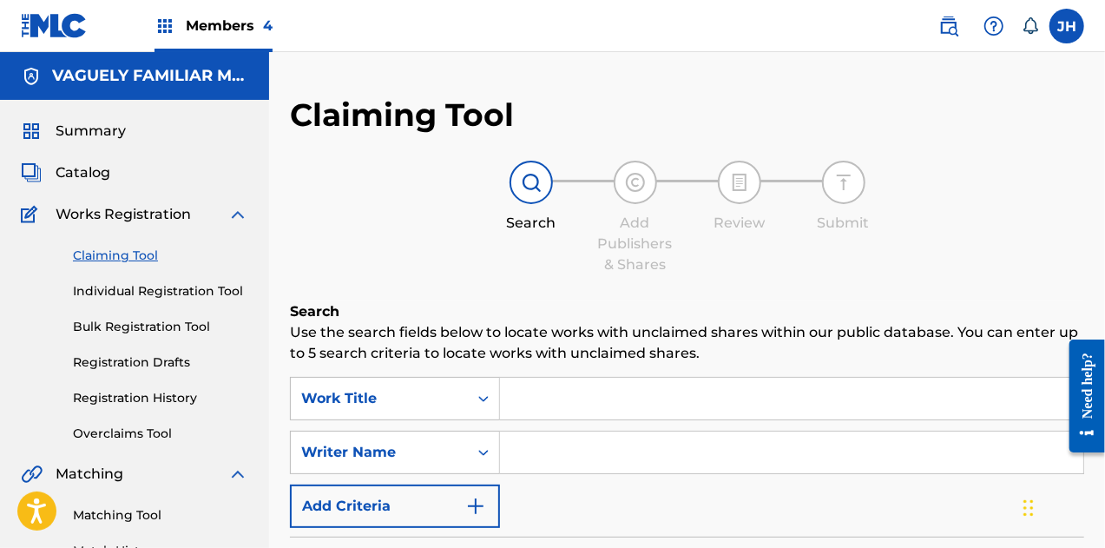
click at [586, 466] on input "Search Form" at bounding box center [791, 452] width 583 height 42
type input "[PERSON_NAME]"
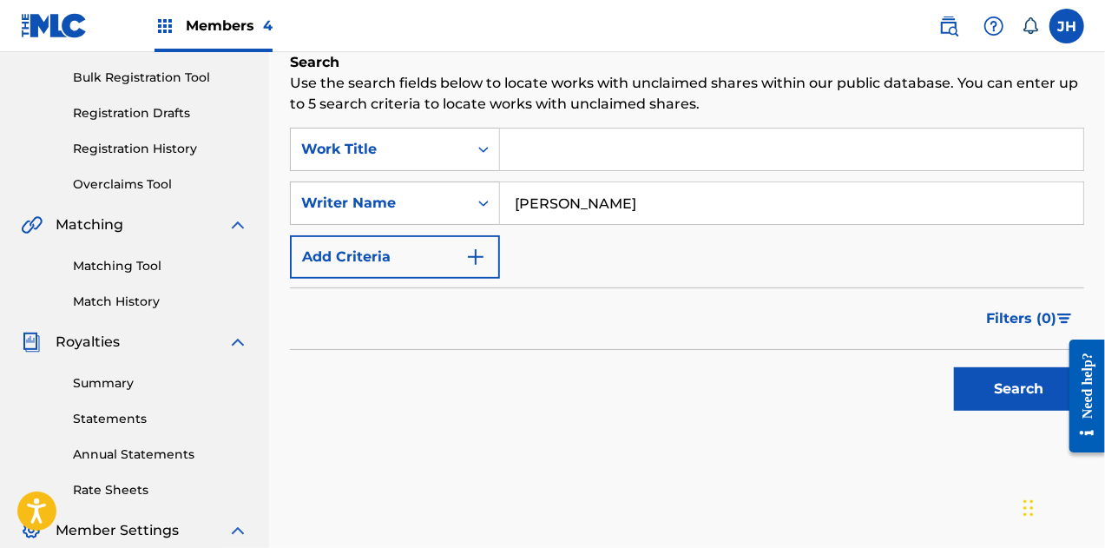
scroll to position [256, 0]
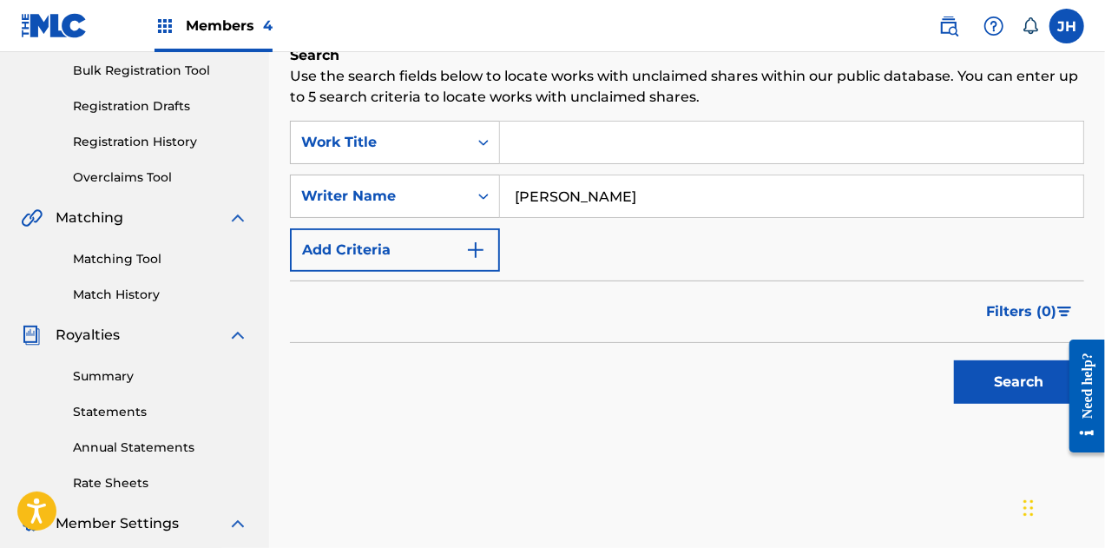
click at [1010, 376] on button "Search" at bounding box center [1019, 381] width 130 height 43
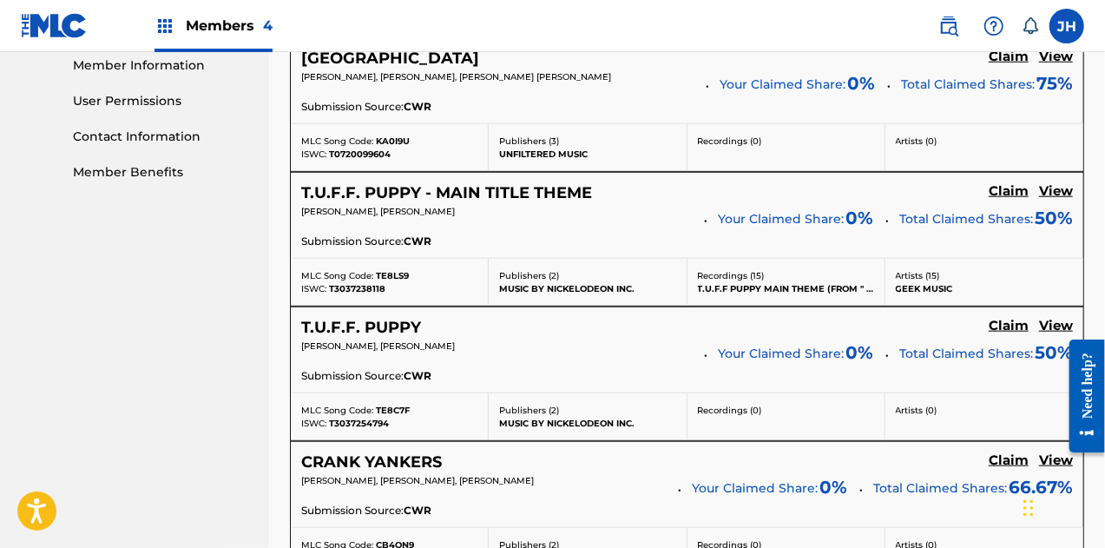
scroll to position [796, 0]
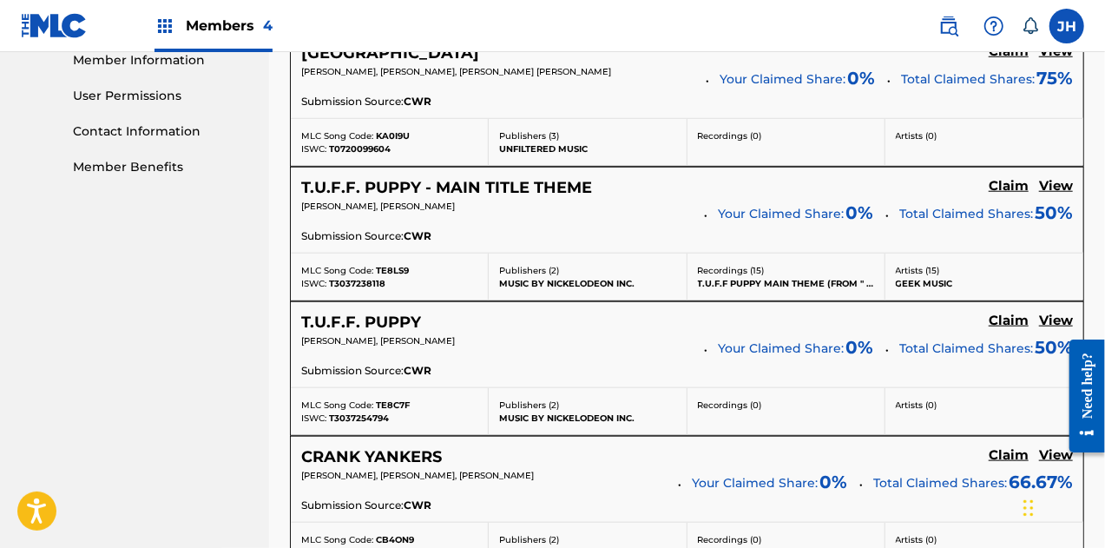
click at [1010, 313] on div "T.U.F.F. PUPPY Claim View" at bounding box center [687, 323] width 772 height 20
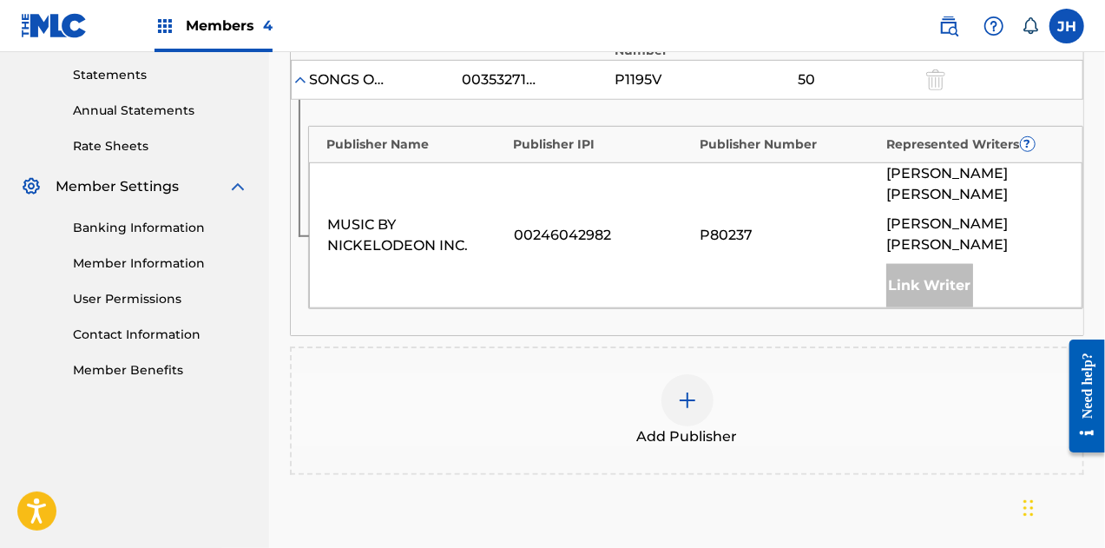
scroll to position [455, 0]
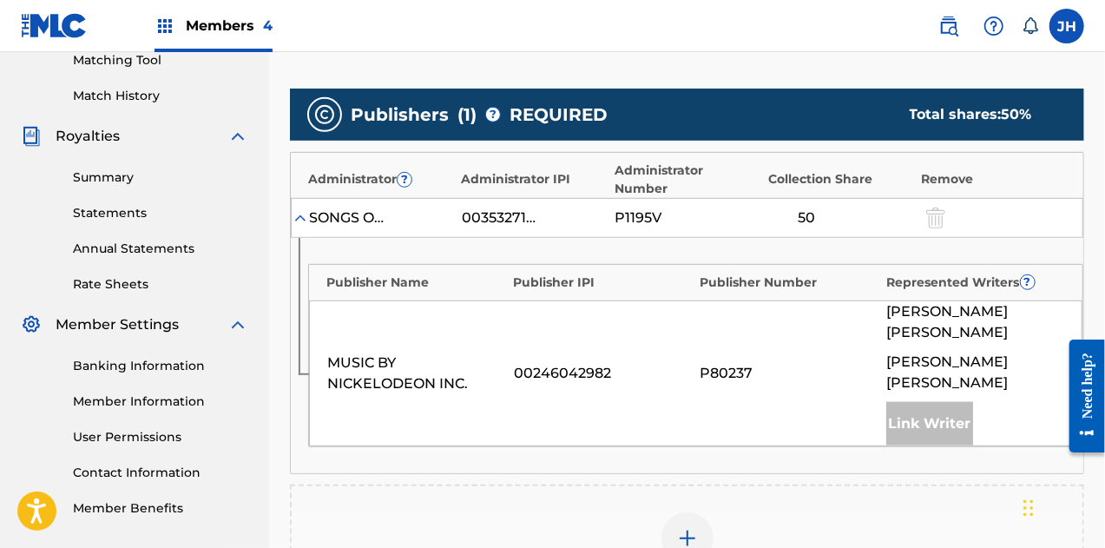
click at [687, 528] on img at bounding box center [687, 538] width 21 height 21
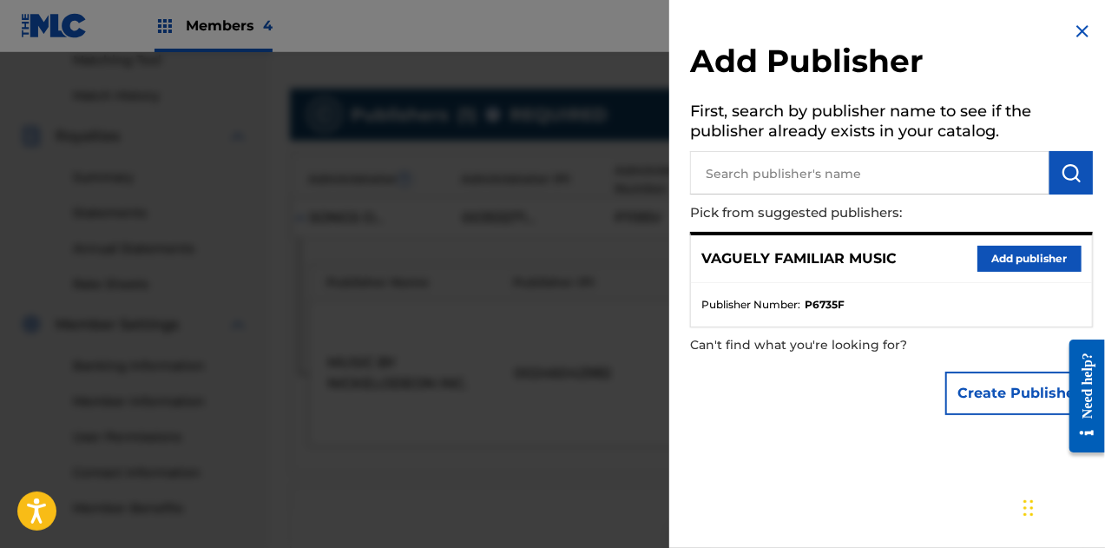
click at [1010, 265] on button "Add publisher" at bounding box center [1030, 259] width 104 height 26
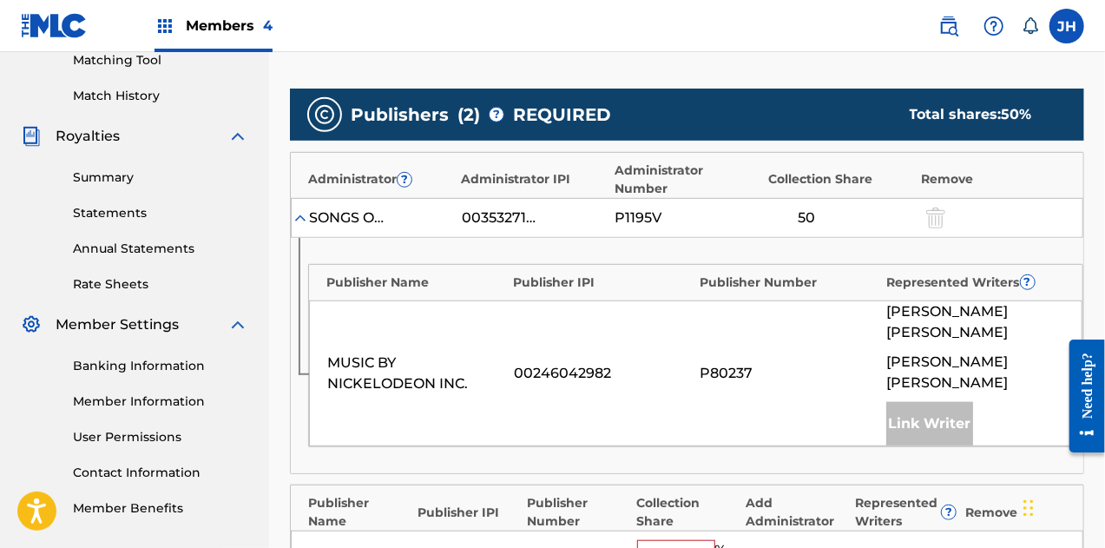
scroll to position [563, 0]
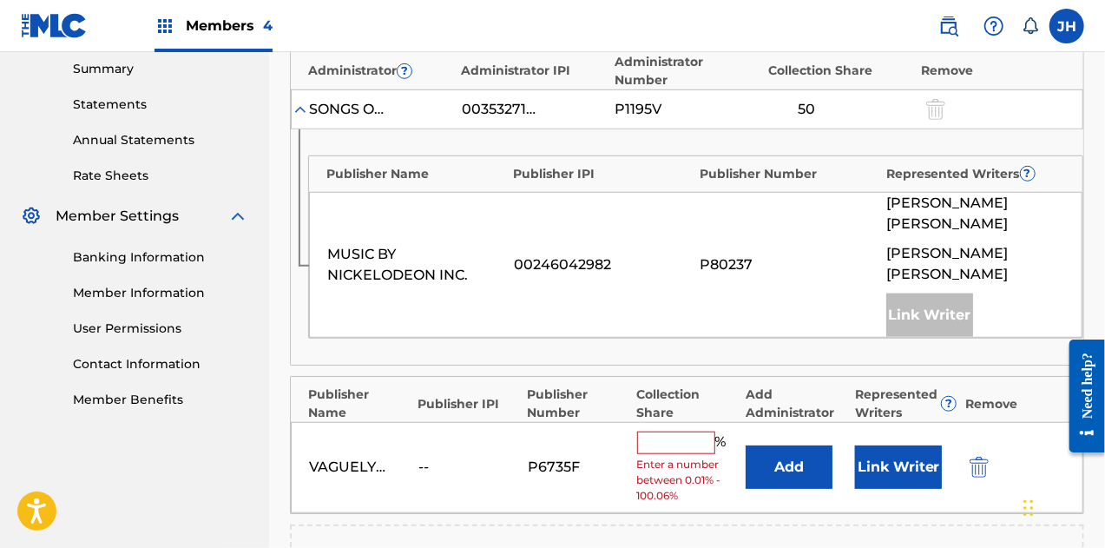
click at [677, 431] on input "text" at bounding box center [676, 442] width 78 height 23
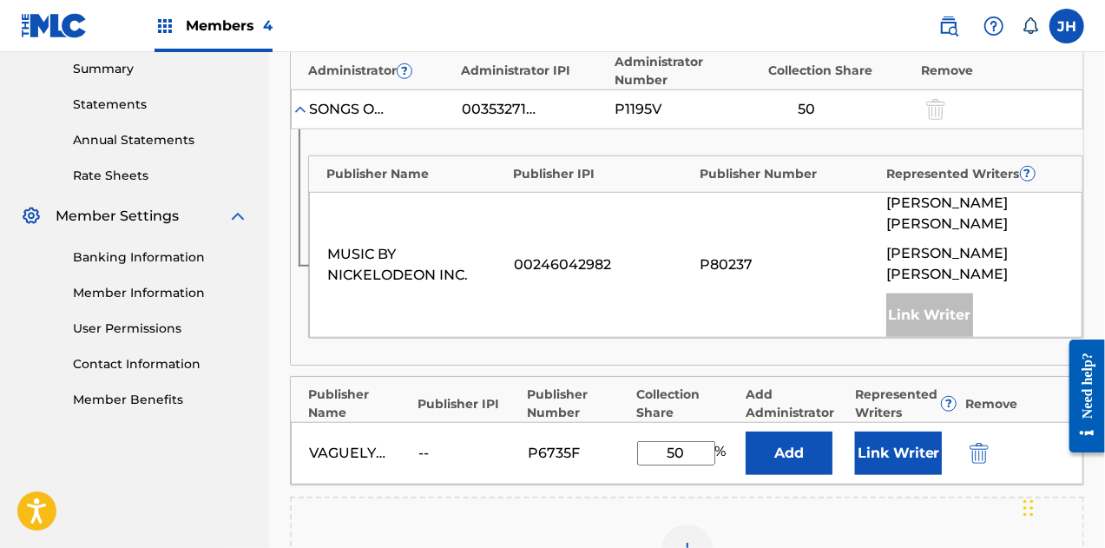
type input "50"
click at [899, 431] on button "Link Writer" at bounding box center [898, 452] width 87 height 43
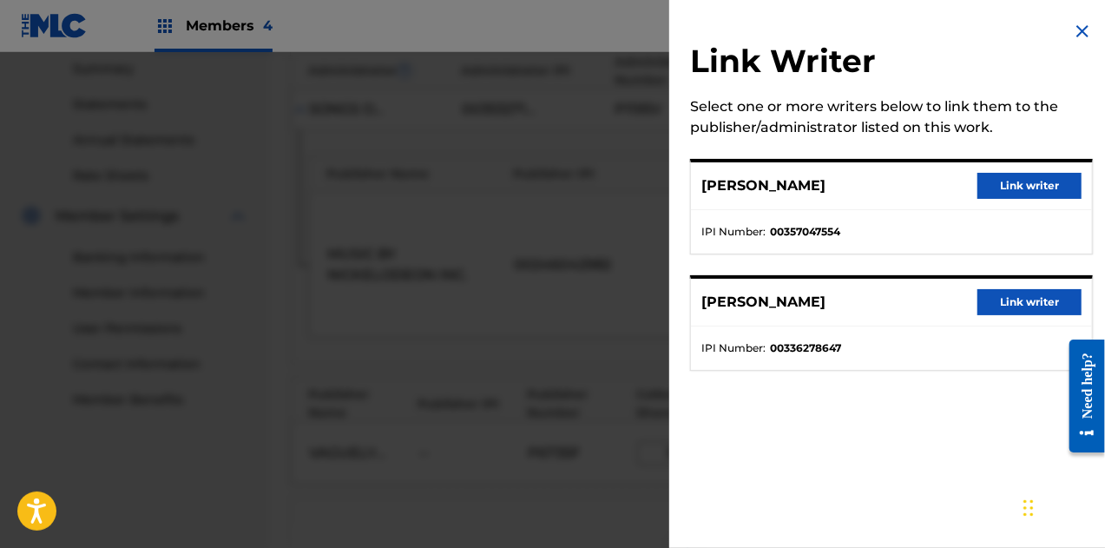
click at [991, 305] on button "Link writer" at bounding box center [1030, 302] width 104 height 26
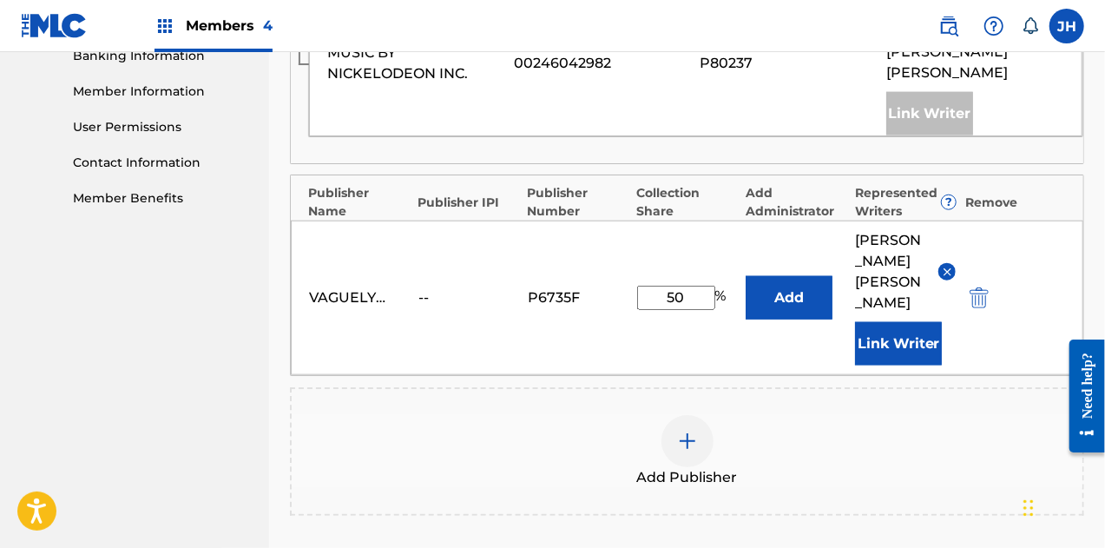
scroll to position [927, 0]
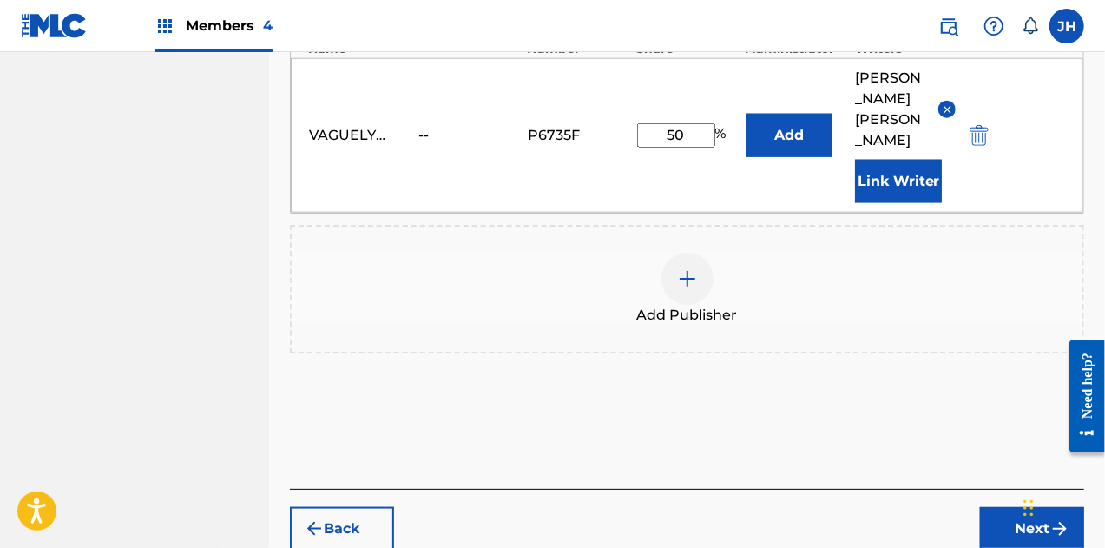
click at [1017, 507] on button "Next" at bounding box center [1032, 528] width 104 height 43
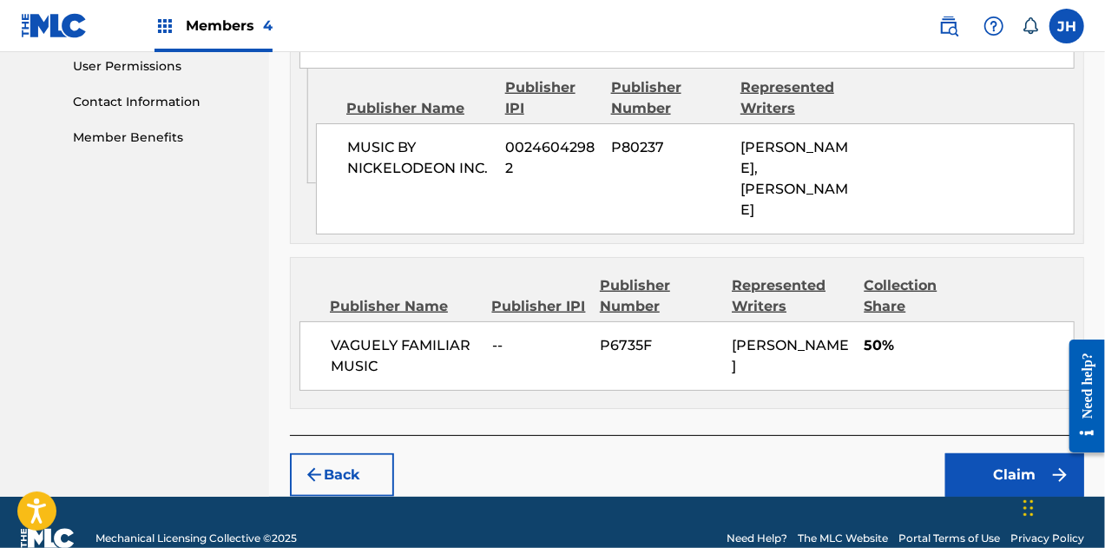
scroll to position [853, 0]
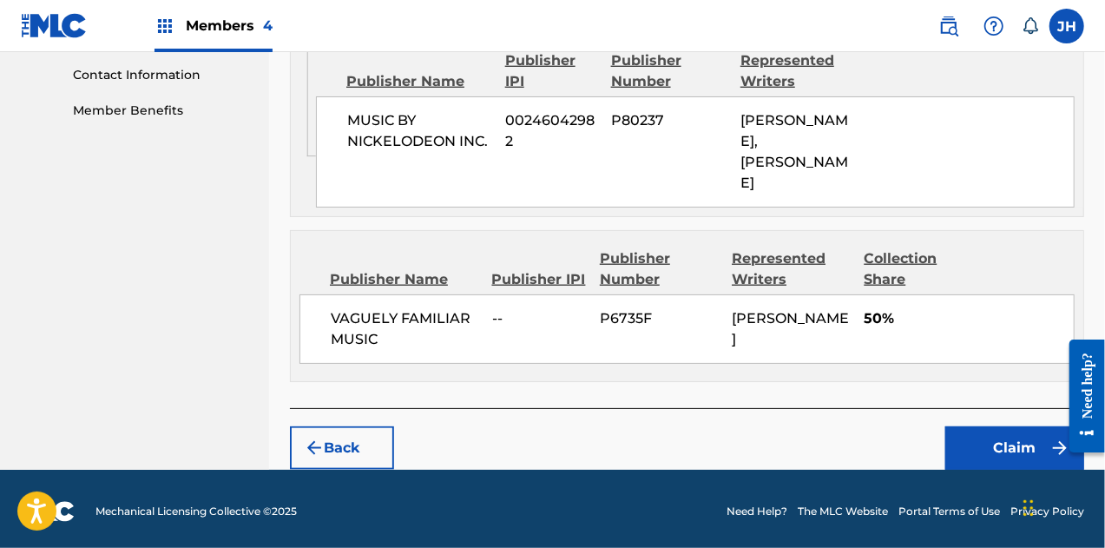
click at [1015, 426] on button "Claim" at bounding box center [1014, 447] width 139 height 43
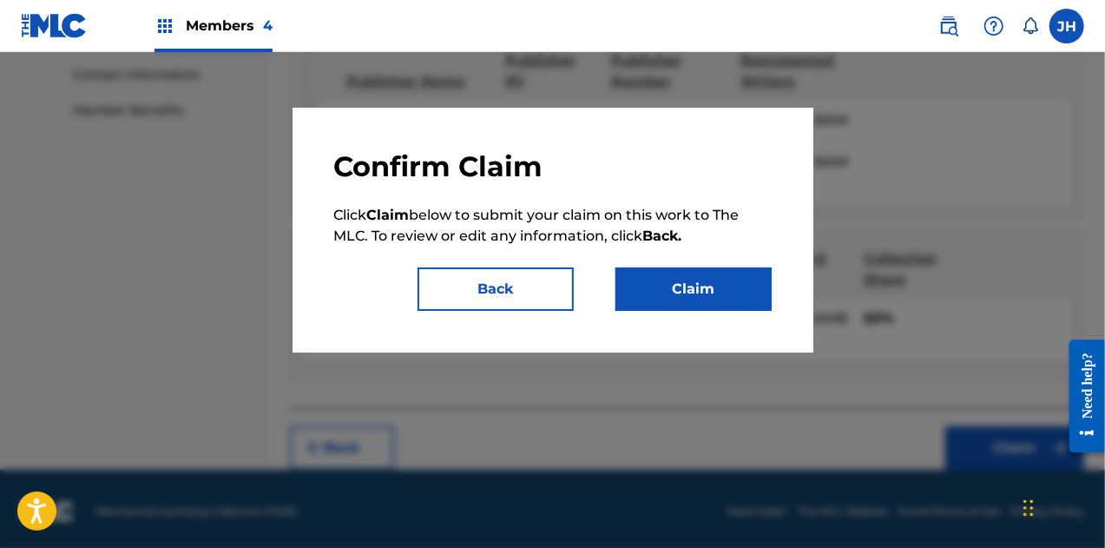
click at [712, 298] on button "Claim" at bounding box center [694, 288] width 156 height 43
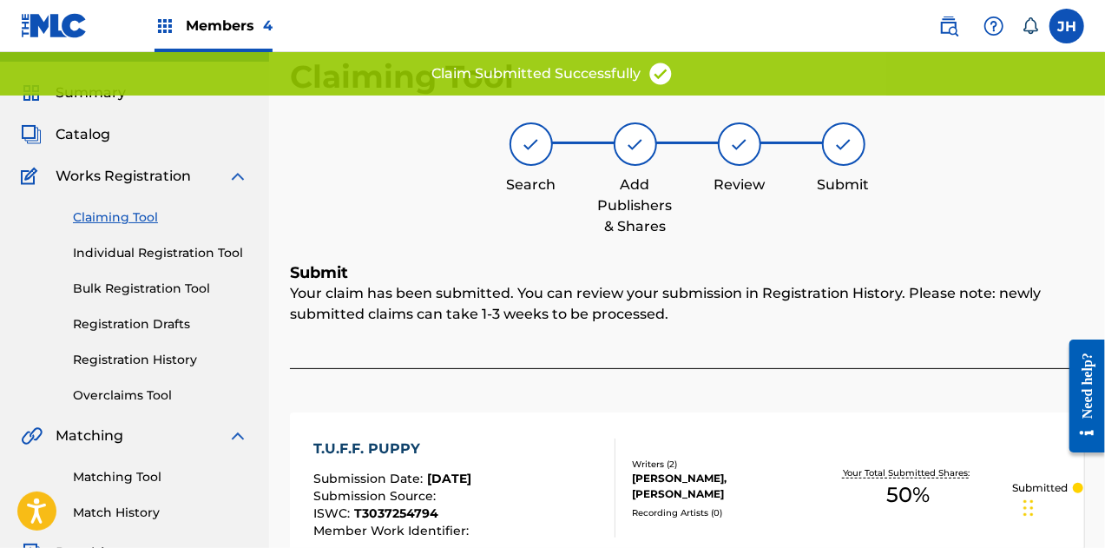
scroll to position [16, 0]
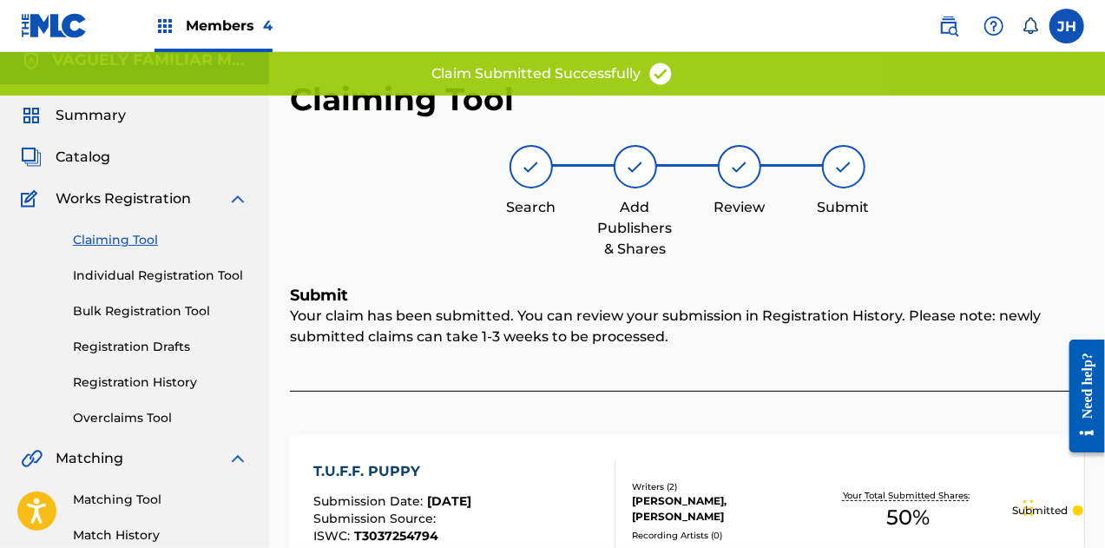
click at [120, 232] on link "Claiming Tool" at bounding box center [160, 240] width 175 height 18
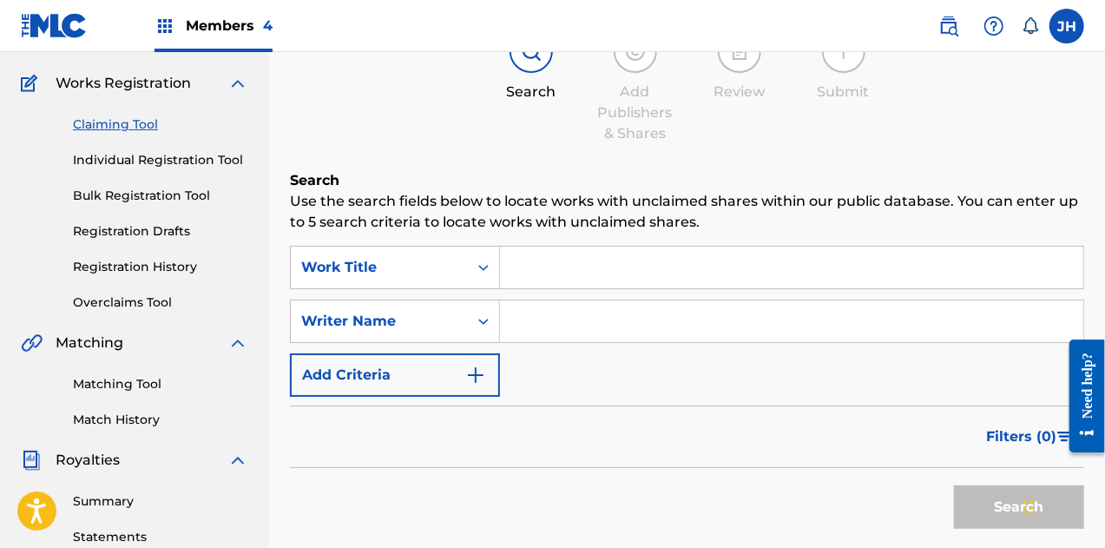
scroll to position [135, 0]
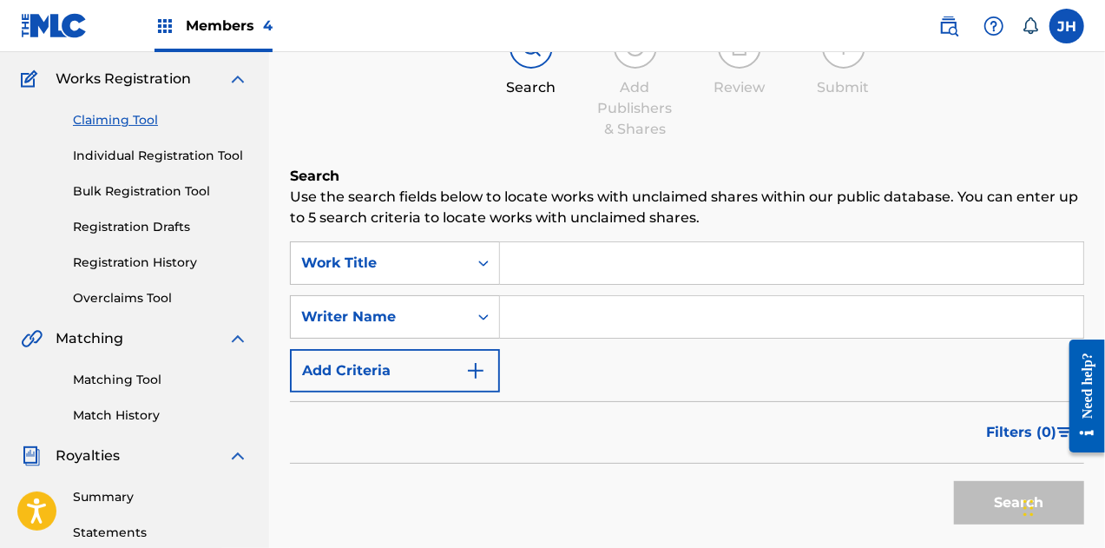
click at [549, 310] on input "Search Form" at bounding box center [791, 317] width 583 height 42
type input "[PERSON_NAME]"
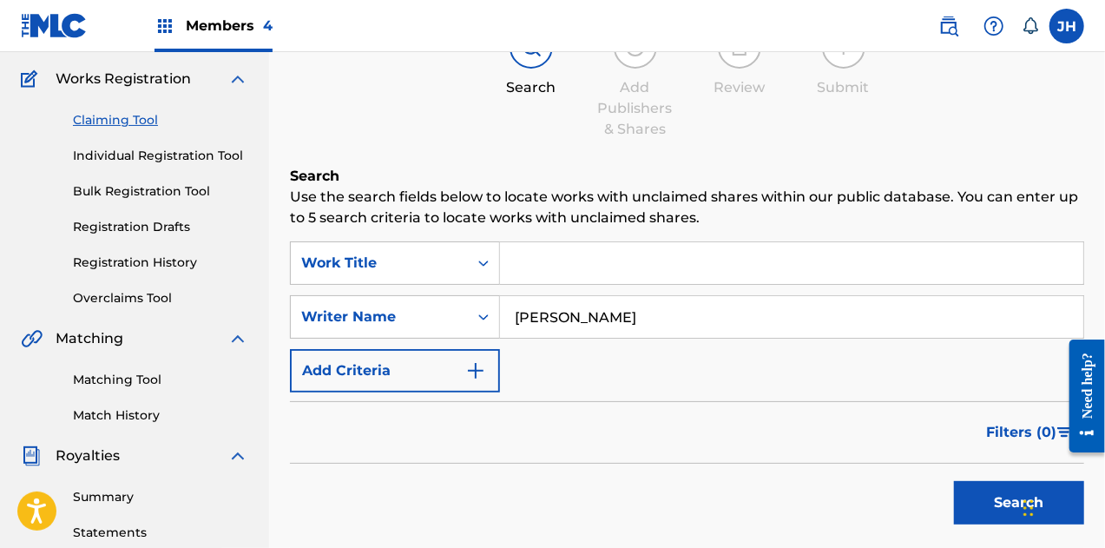
click at [985, 507] on button "Search" at bounding box center [1019, 502] width 130 height 43
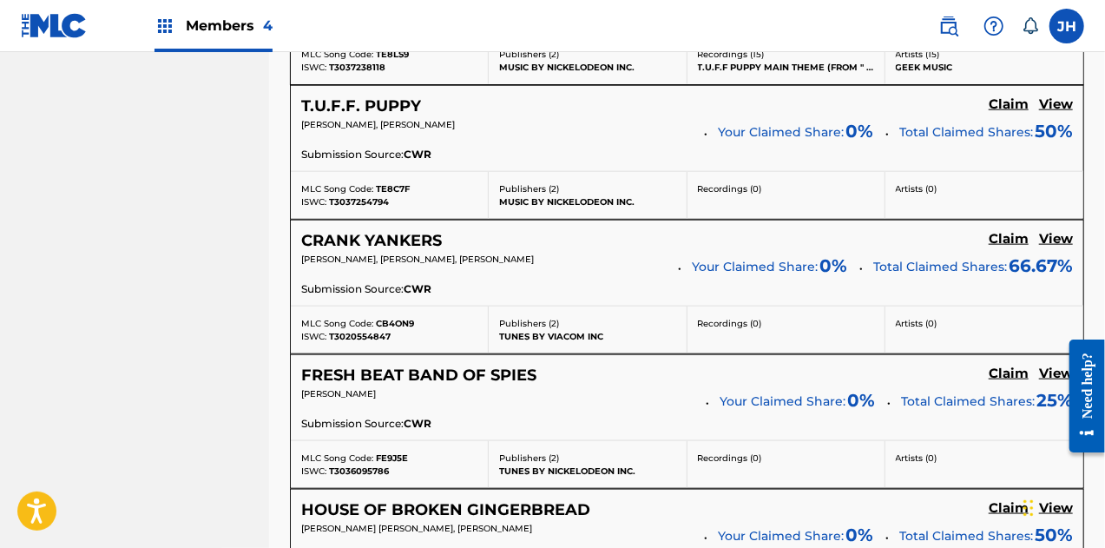
scroll to position [1038, 0]
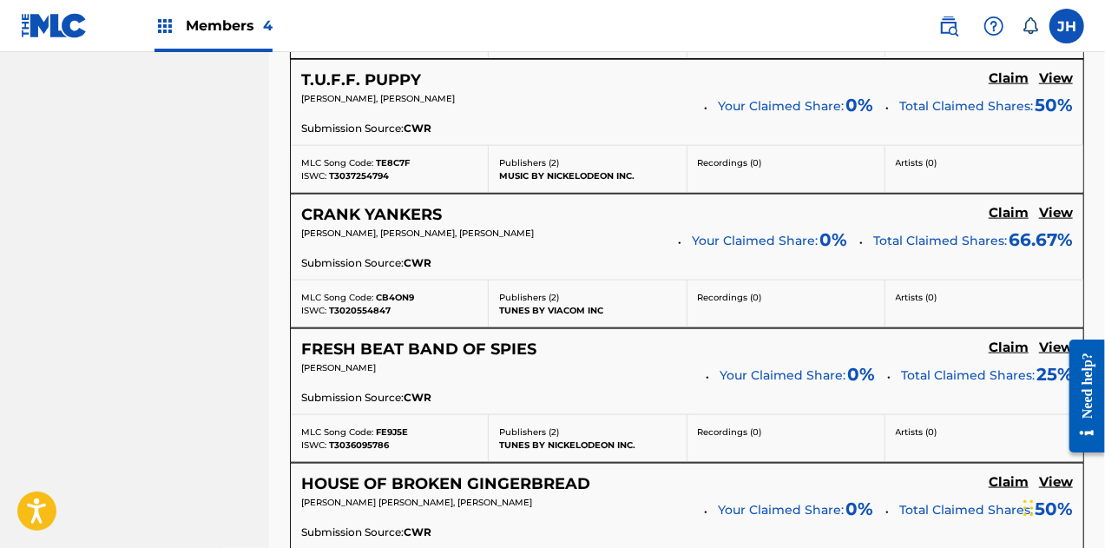
click at [1068, 205] on h5 "View" at bounding box center [1056, 213] width 34 height 16
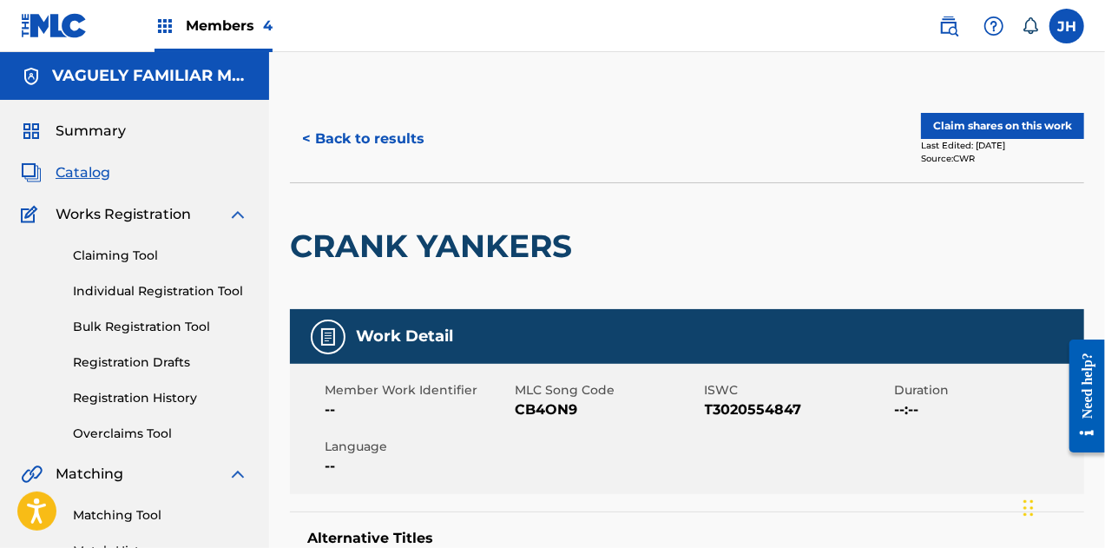
click at [402, 147] on button "< Back to results" at bounding box center [363, 138] width 147 height 43
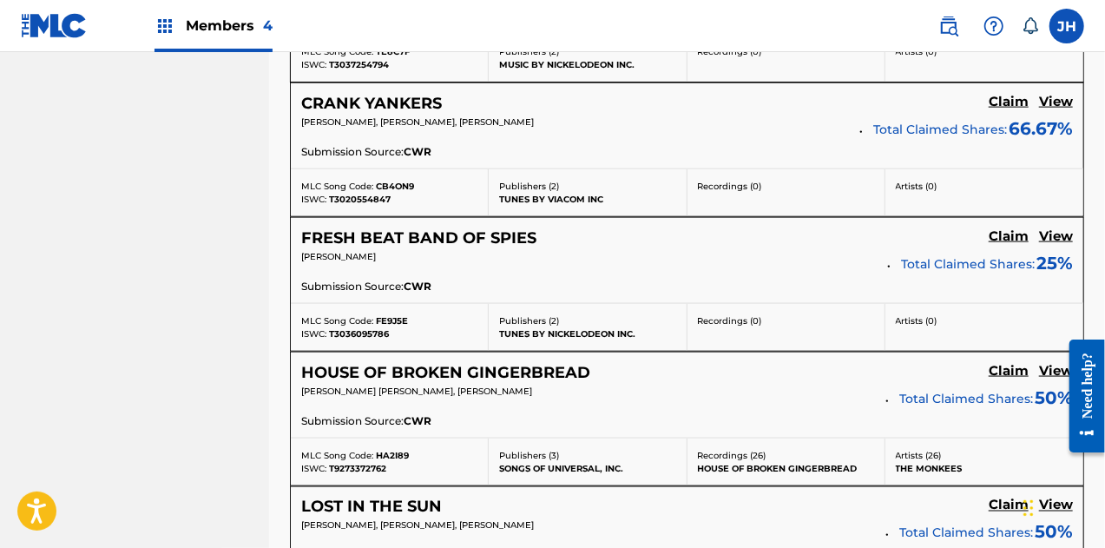
scroll to position [1150, 0]
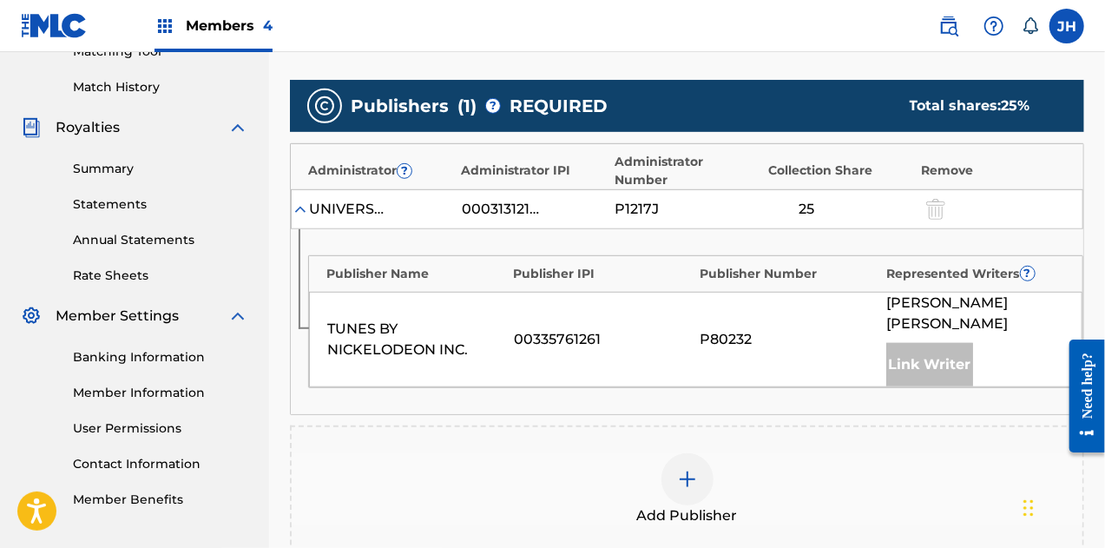
scroll to position [464, 0]
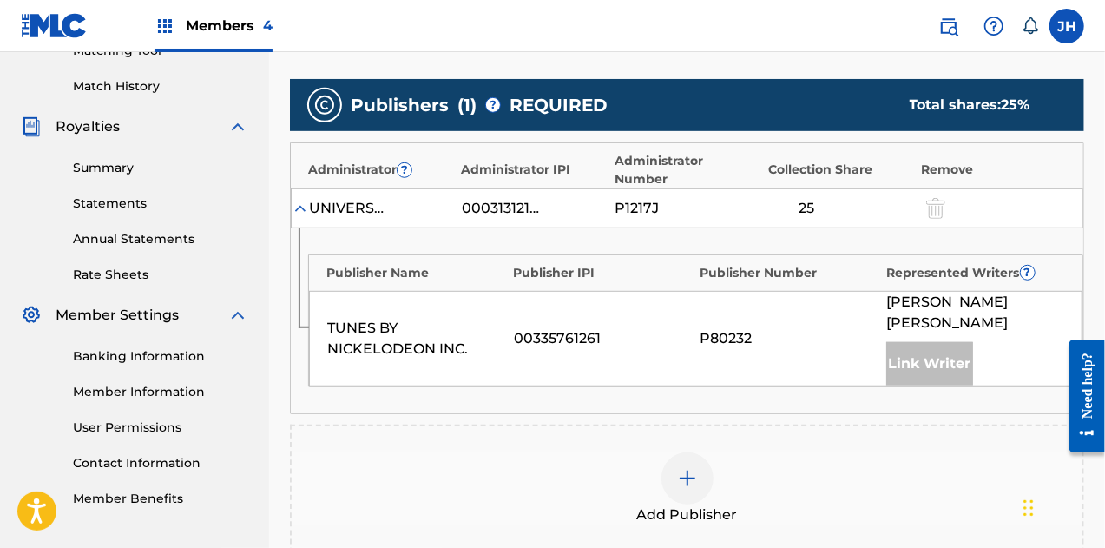
click at [688, 468] on img at bounding box center [687, 478] width 21 height 21
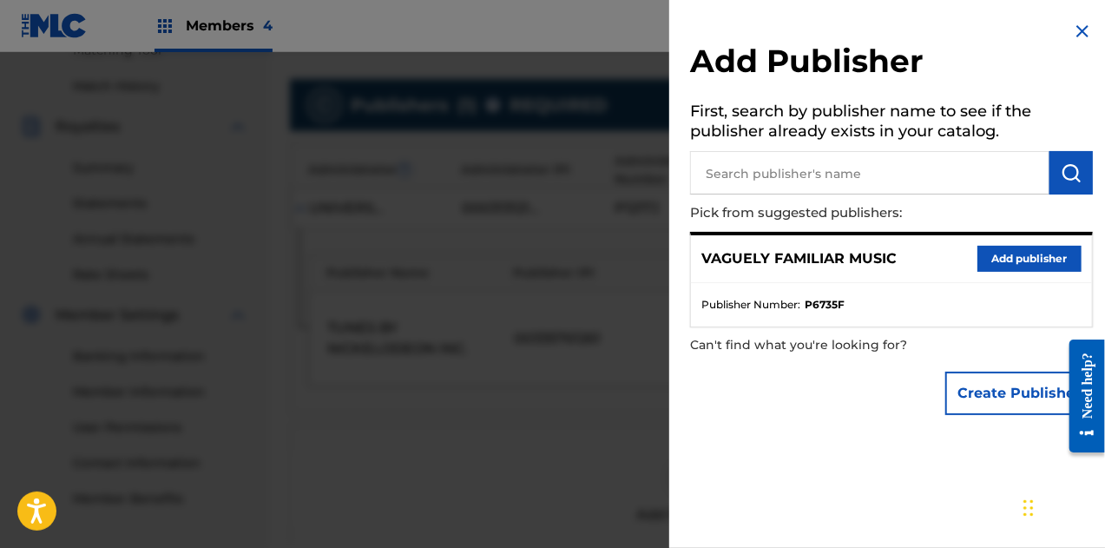
click at [979, 249] on button "Add publisher" at bounding box center [1030, 259] width 104 height 26
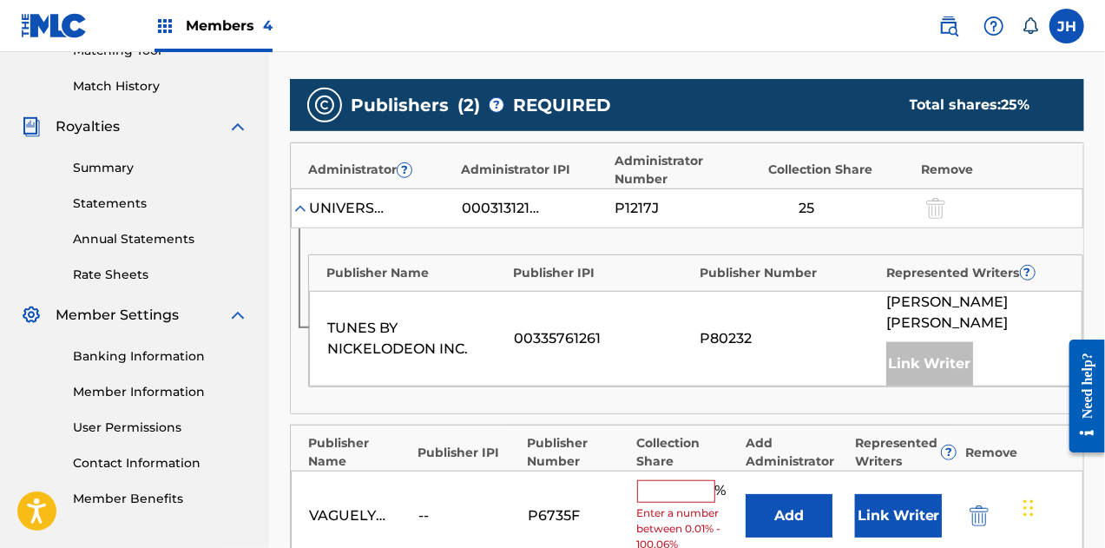
click at [684, 480] on input "text" at bounding box center [676, 491] width 78 height 23
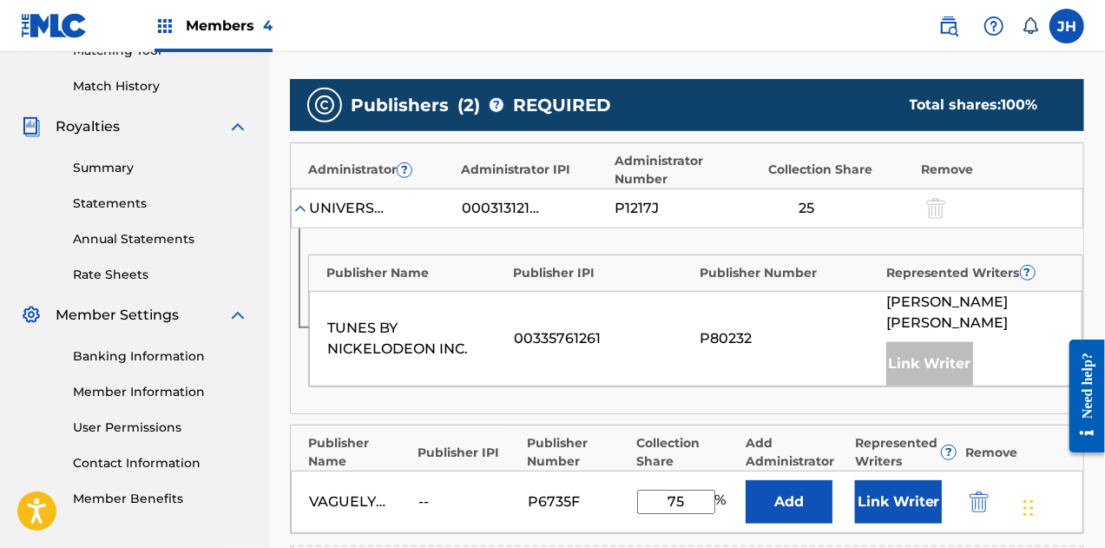
type input "75"
click at [902, 480] on button "Link Writer" at bounding box center [898, 501] width 87 height 43
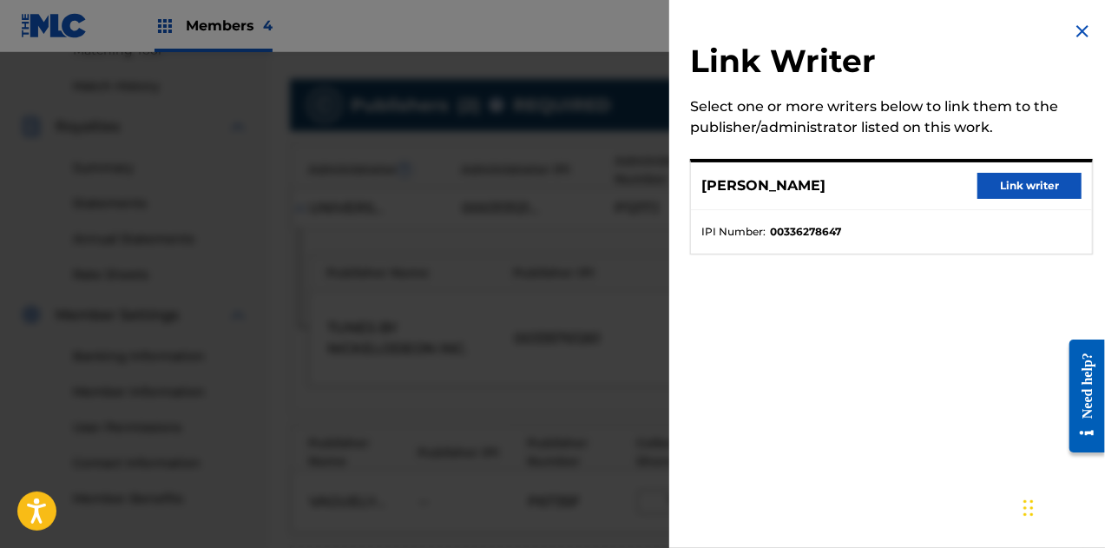
click at [1012, 178] on button "Link writer" at bounding box center [1030, 186] width 104 height 26
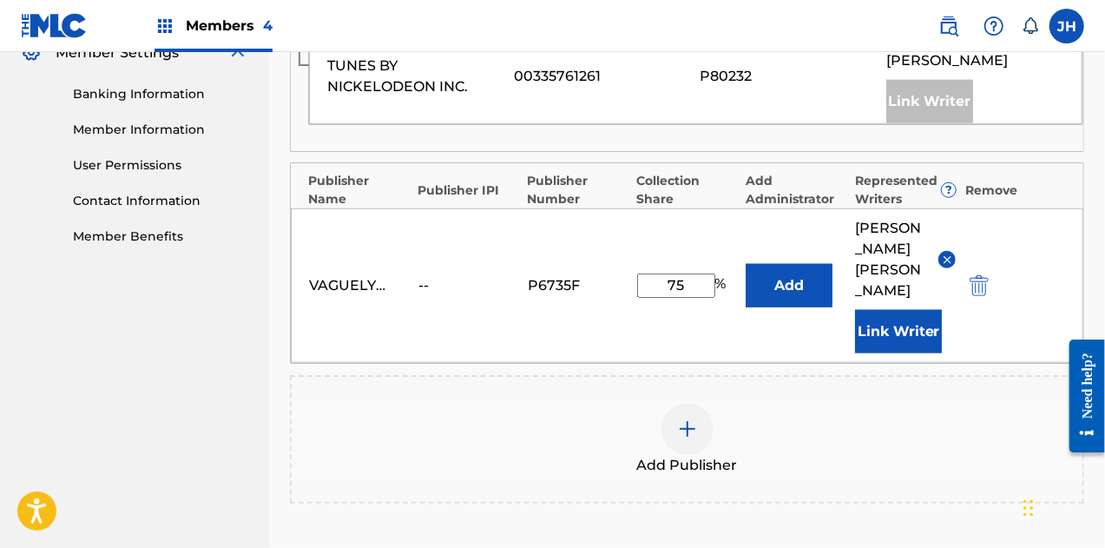
scroll to position [898, 0]
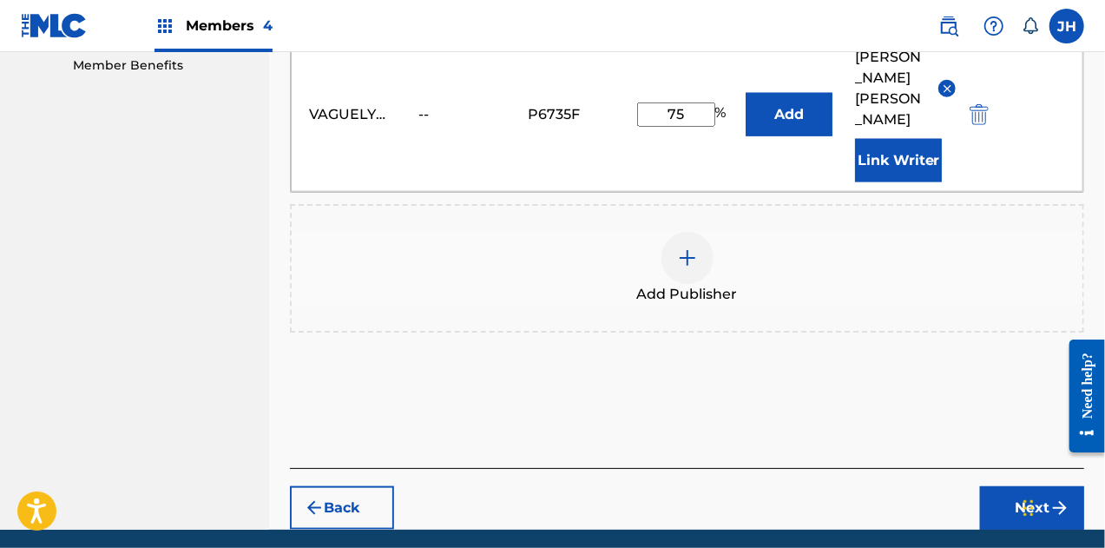
click at [1024, 486] on button "Next" at bounding box center [1032, 507] width 104 height 43
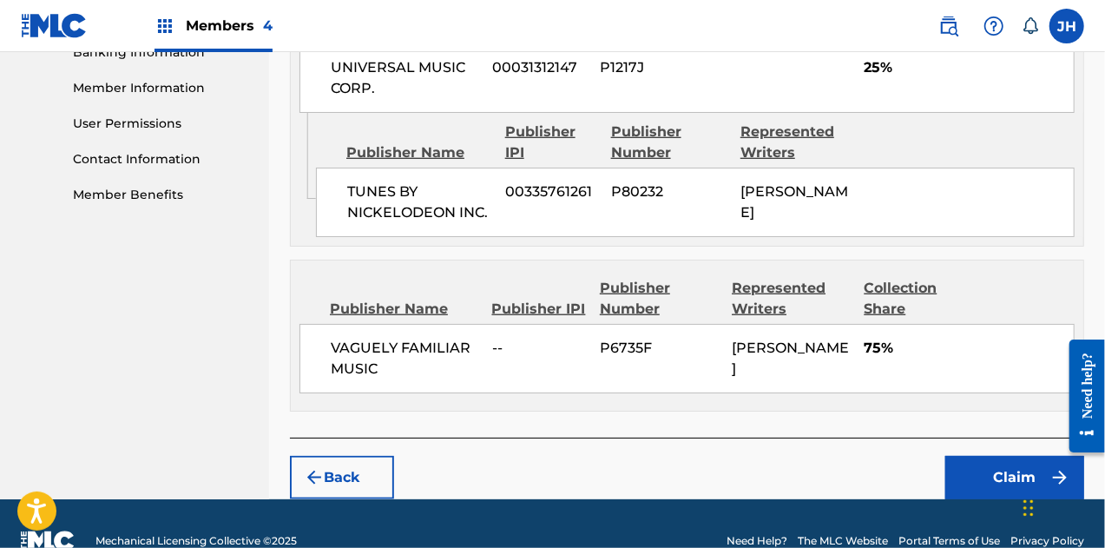
scroll to position [799, 0]
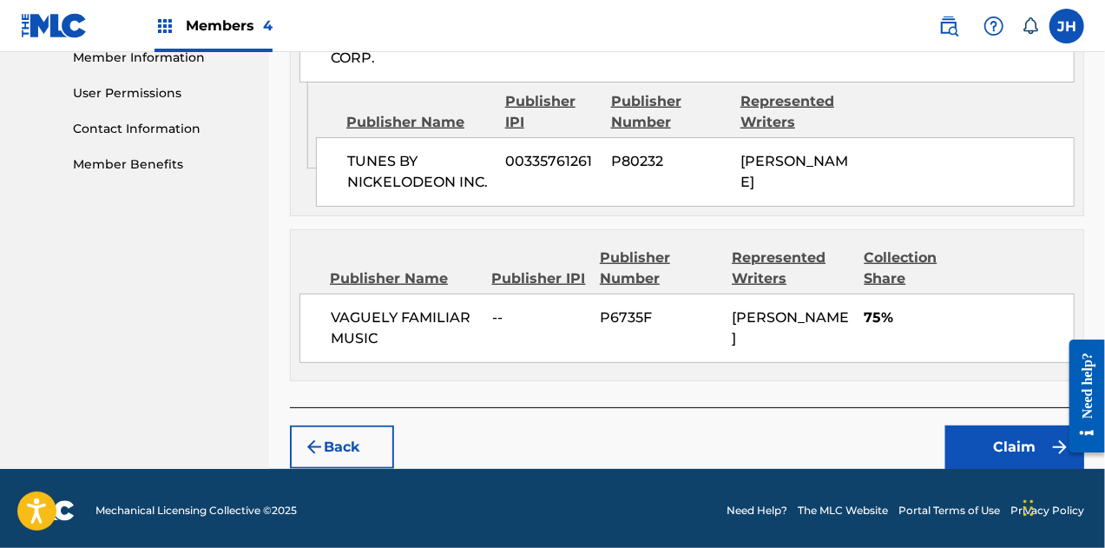
click at [1030, 433] on button "Claim" at bounding box center [1014, 446] width 139 height 43
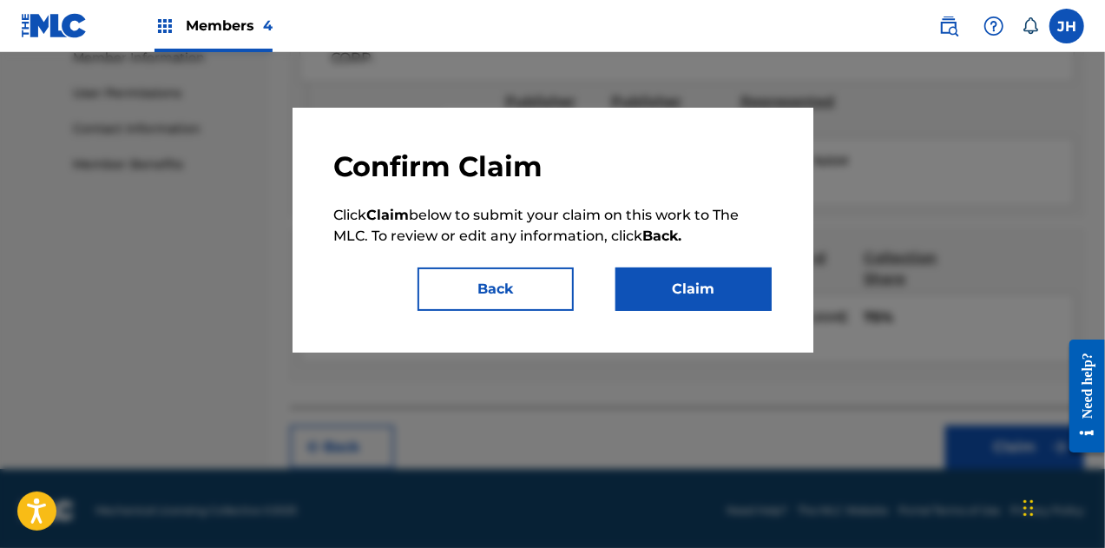
click at [708, 268] on button "Claim" at bounding box center [694, 288] width 156 height 43
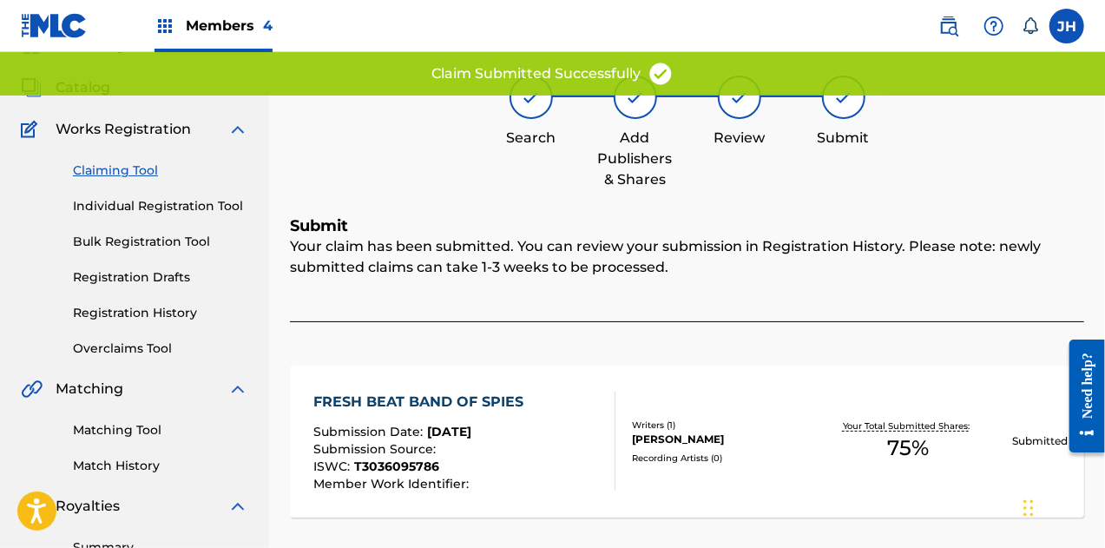
scroll to position [83, 0]
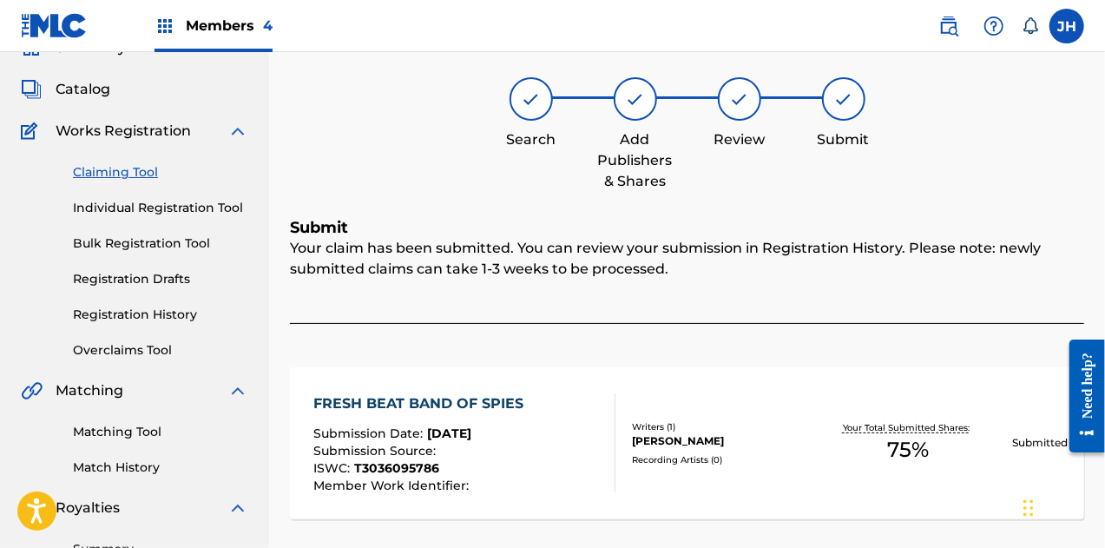
click at [135, 168] on link "Claiming Tool" at bounding box center [160, 172] width 175 height 18
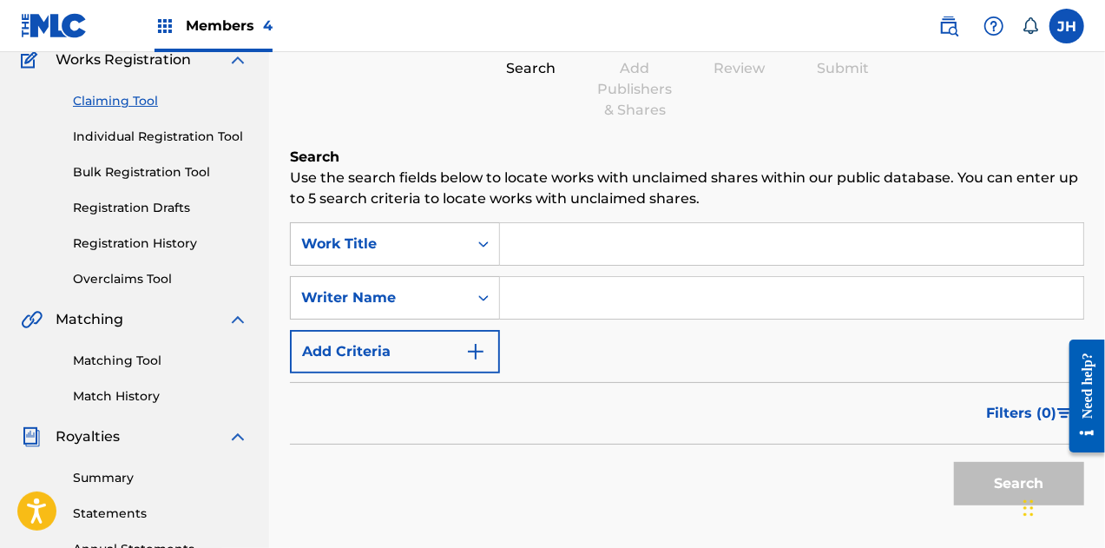
scroll to position [158, 0]
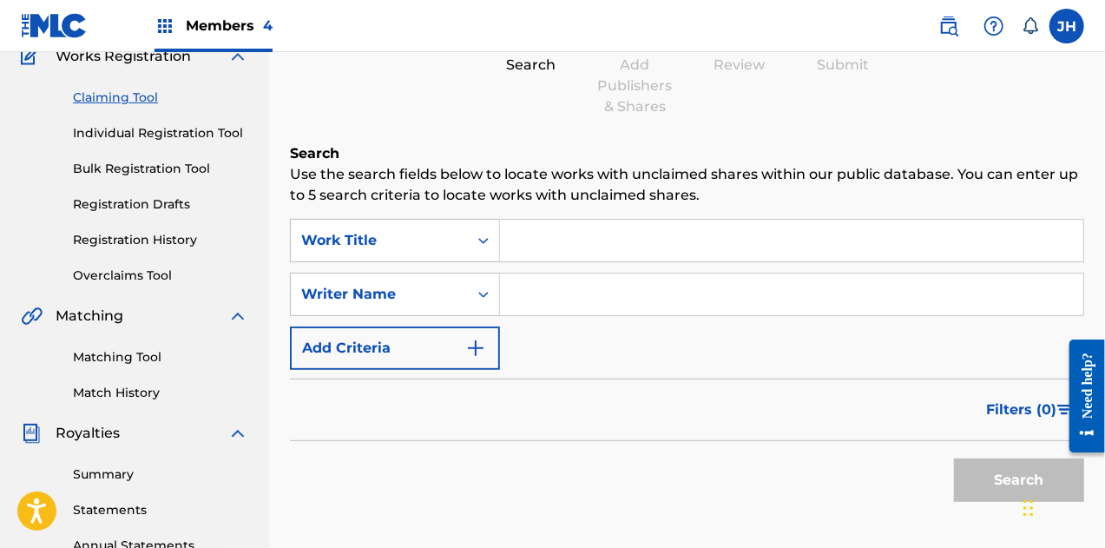
click at [600, 304] on input "Search Form" at bounding box center [791, 294] width 583 height 42
type input "[PERSON_NAME]"
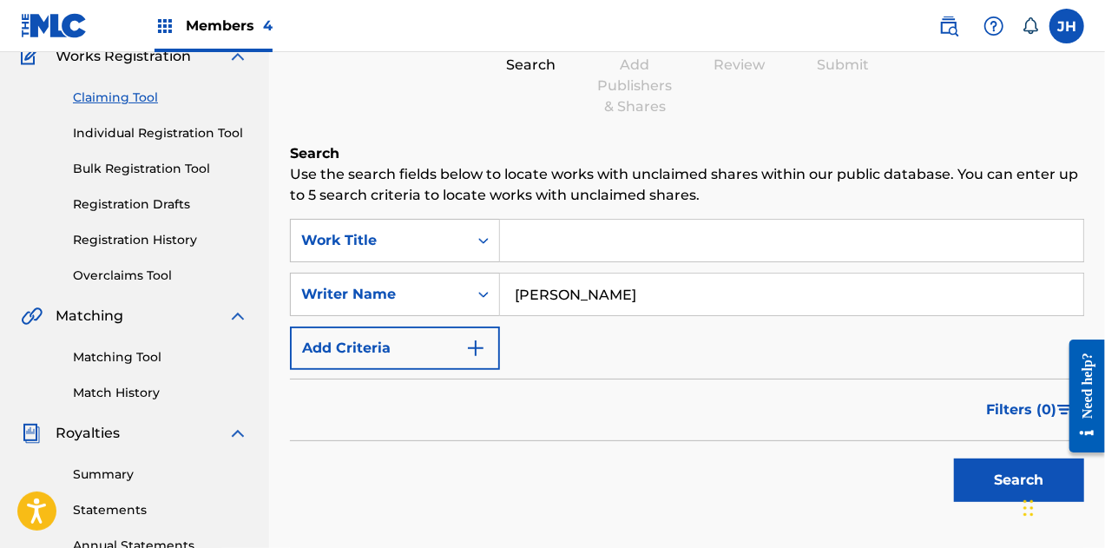
click at [987, 469] on button "Search" at bounding box center [1019, 479] width 130 height 43
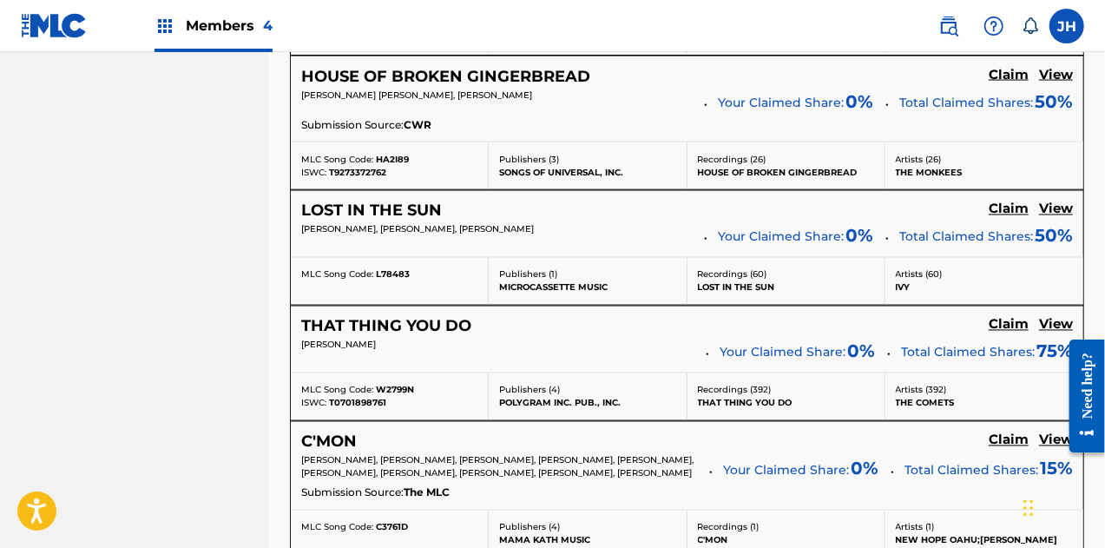
scroll to position [1450, 0]
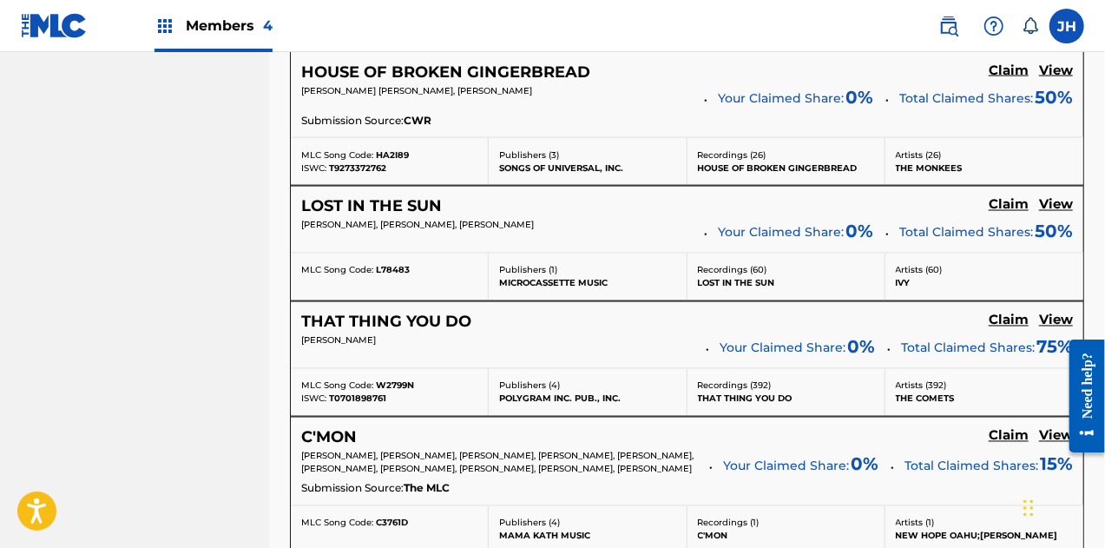
click at [1052, 313] on h5 "View" at bounding box center [1056, 321] width 34 height 16
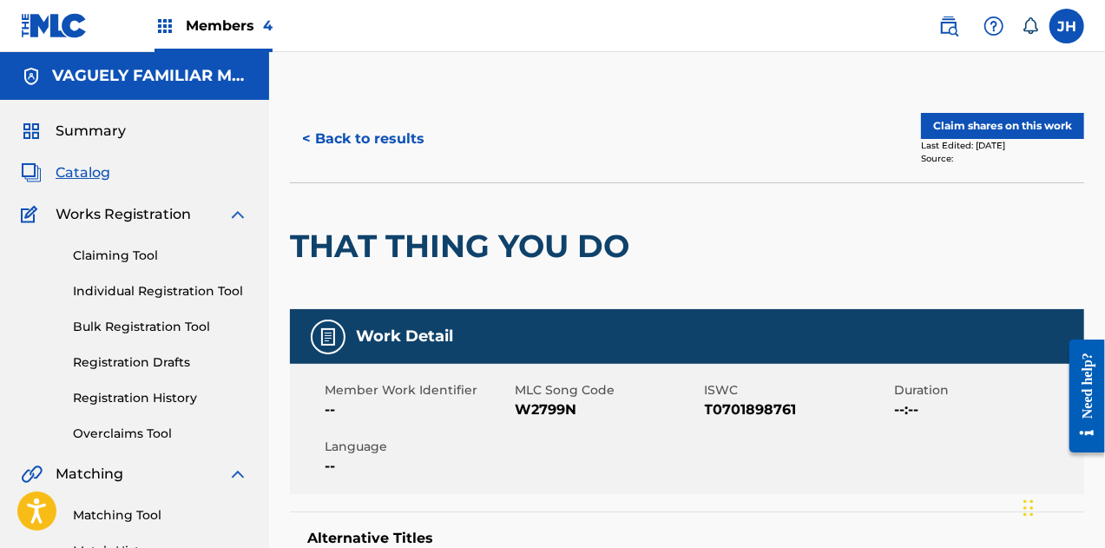
click at [385, 126] on button "< Back to results" at bounding box center [363, 138] width 147 height 43
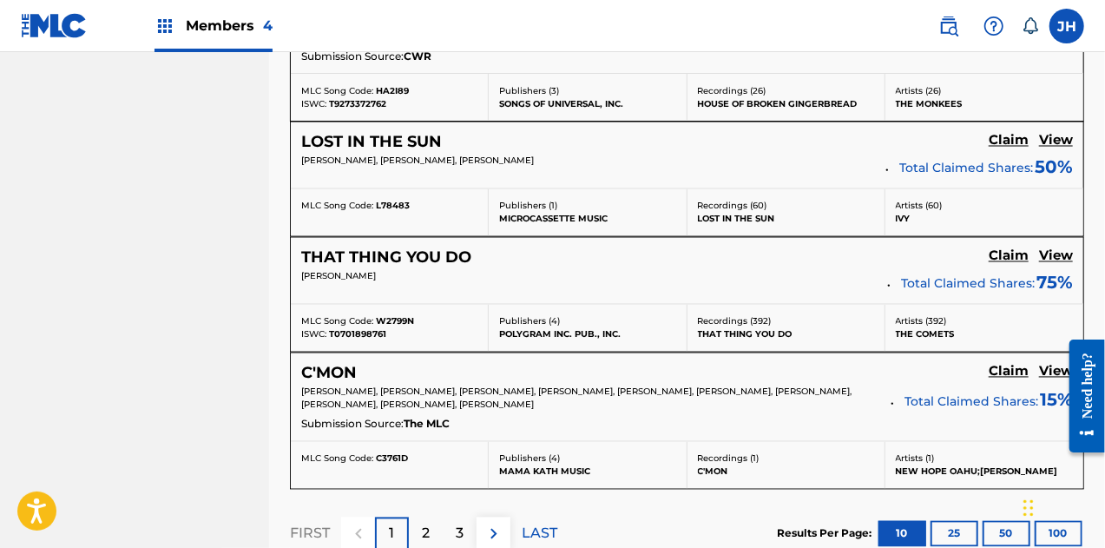
scroll to position [1515, 0]
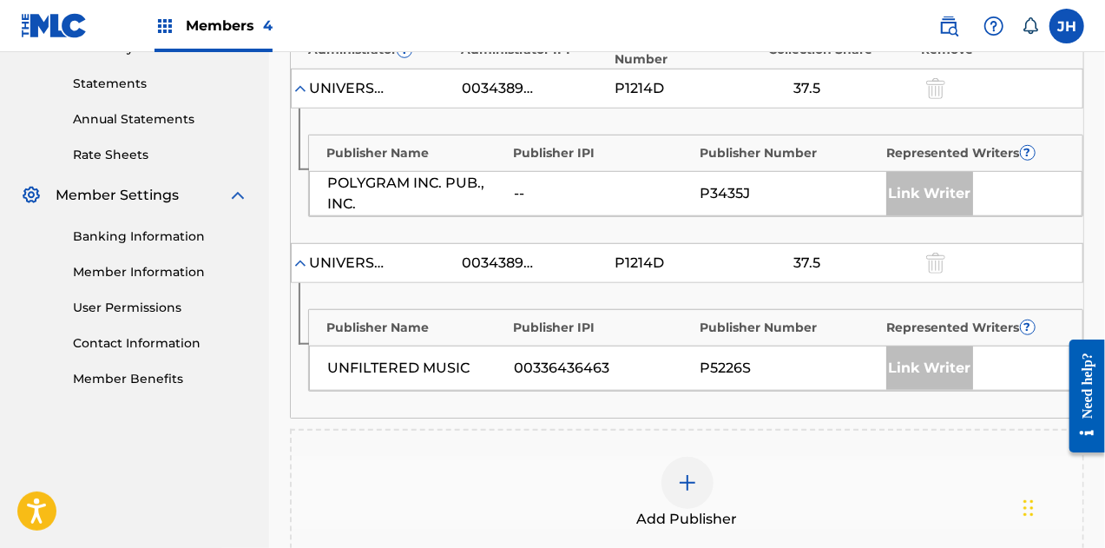
scroll to position [591, 0]
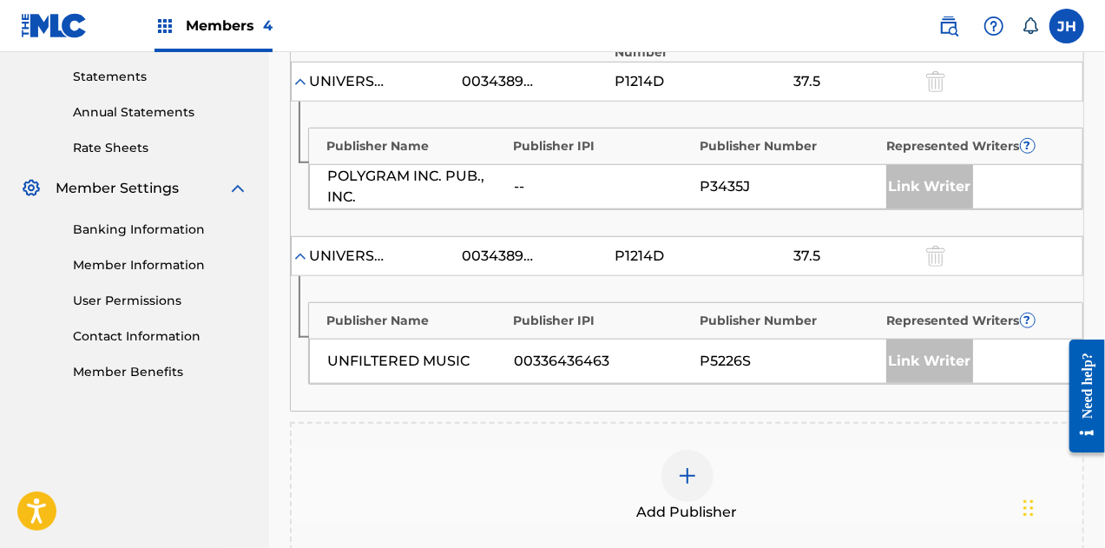
click at [681, 465] on img at bounding box center [687, 475] width 21 height 21
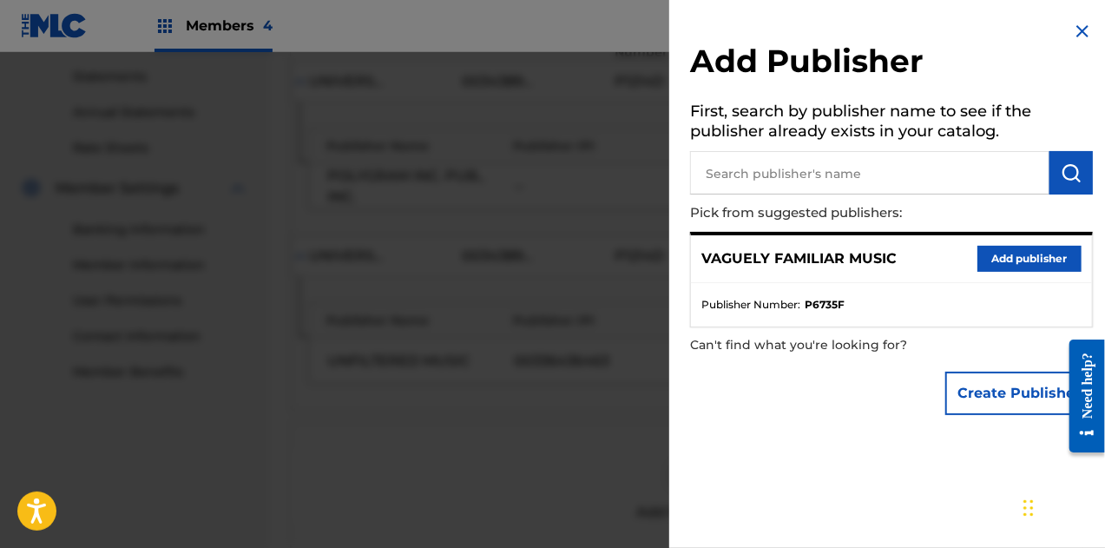
click at [1003, 253] on button "Add publisher" at bounding box center [1030, 259] width 104 height 26
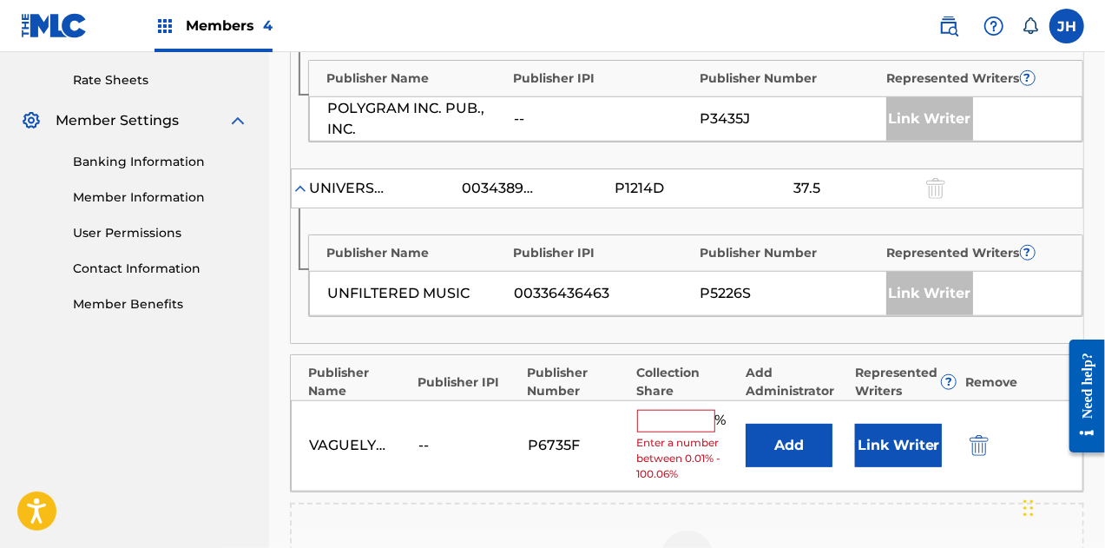
scroll to position [662, 0]
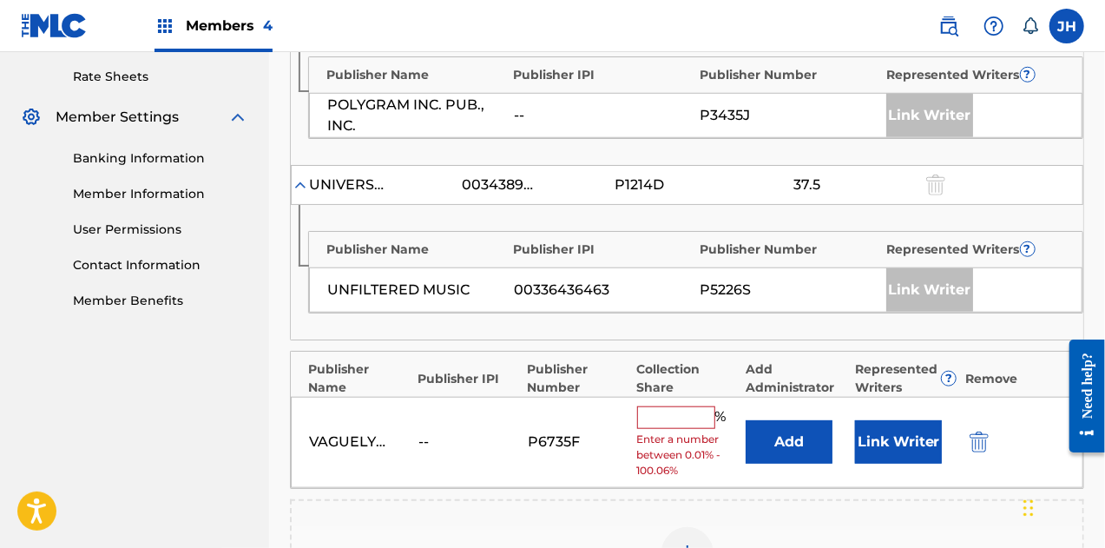
click at [679, 406] on input "text" at bounding box center [676, 417] width 78 height 23
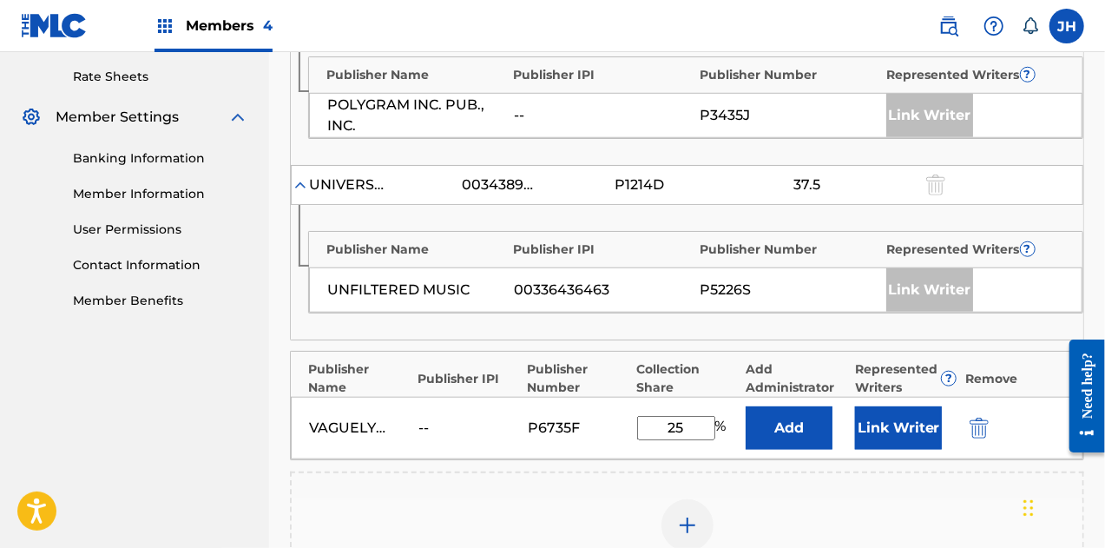
type input "25"
click at [897, 406] on button "Link Writer" at bounding box center [898, 427] width 87 height 43
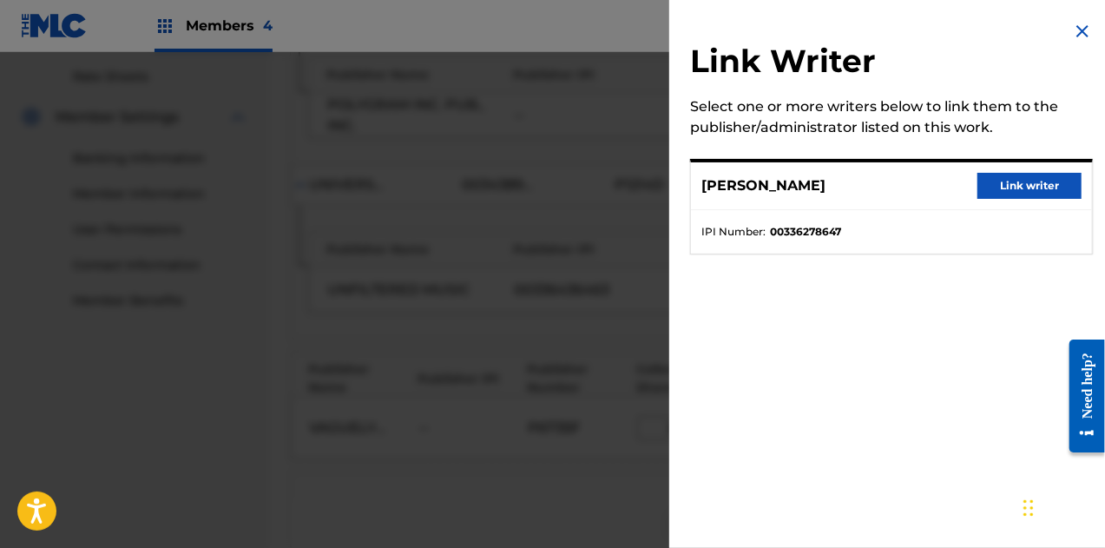
click at [1020, 194] on button "Link writer" at bounding box center [1030, 186] width 104 height 26
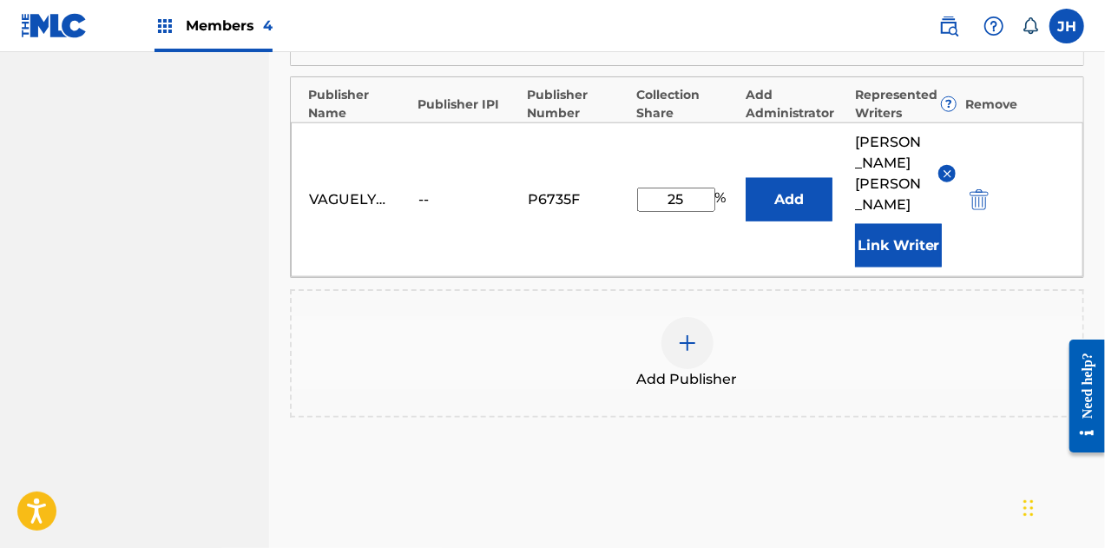
scroll to position [964, 0]
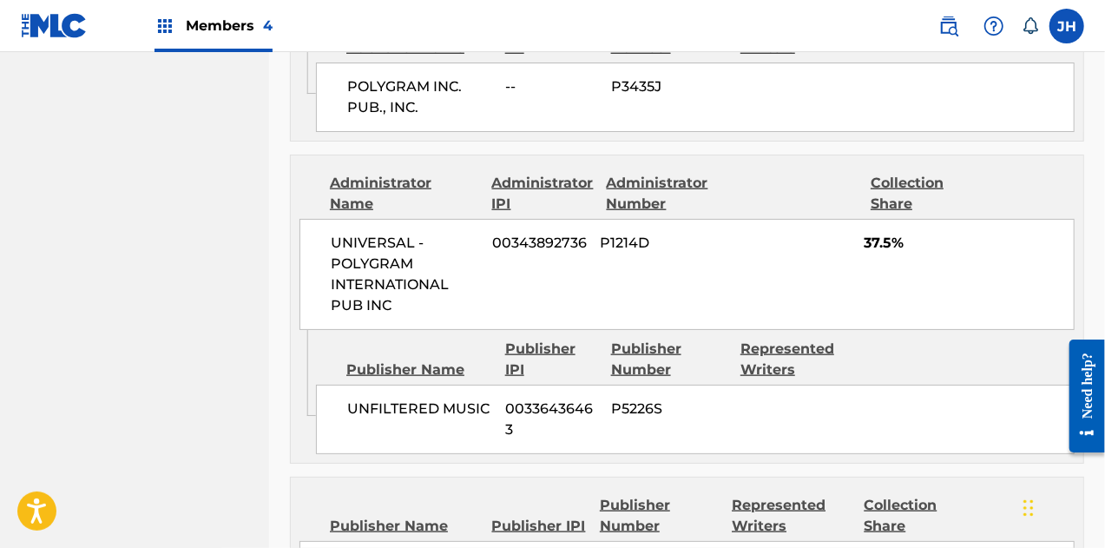
scroll to position [1161, 0]
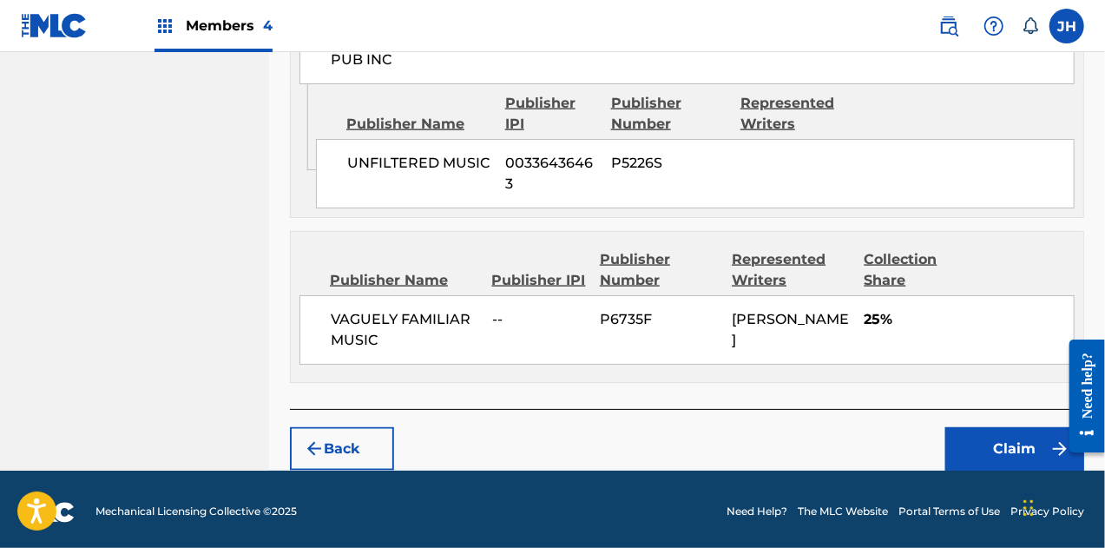
click at [986, 434] on button "Claim" at bounding box center [1014, 448] width 139 height 43
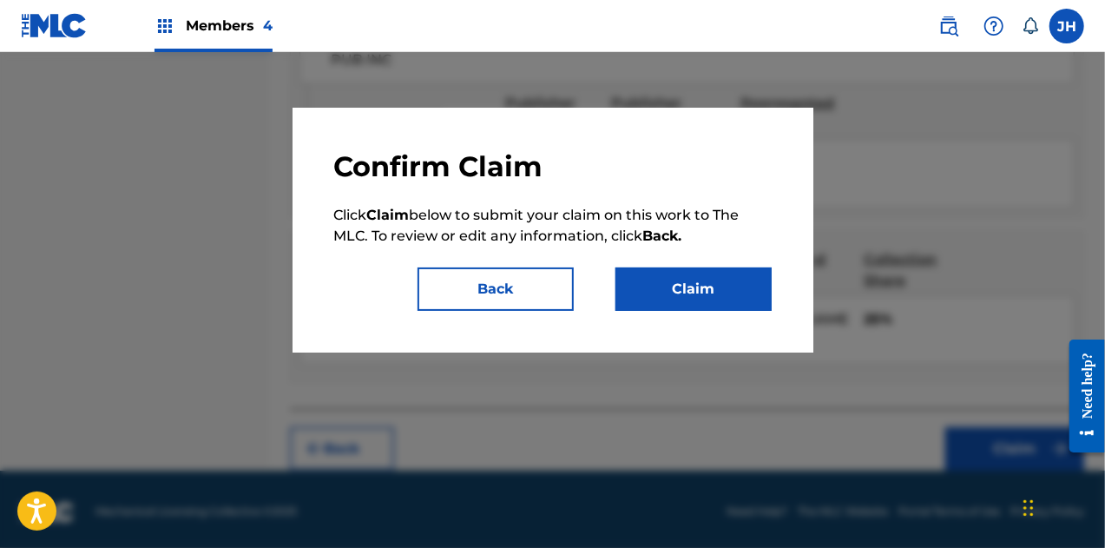
click at [724, 286] on button "Claim" at bounding box center [694, 288] width 156 height 43
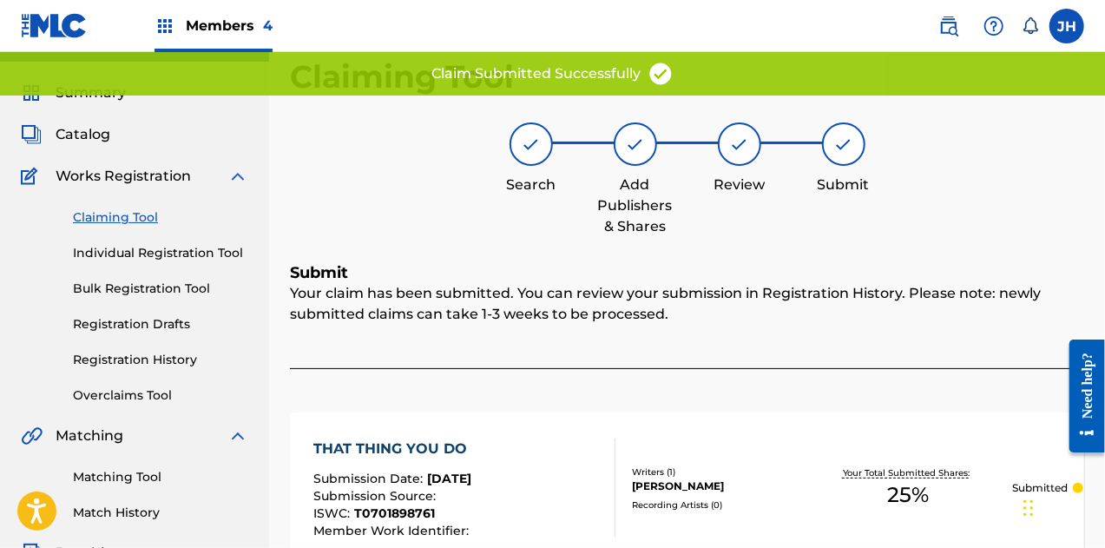
scroll to position [30, 0]
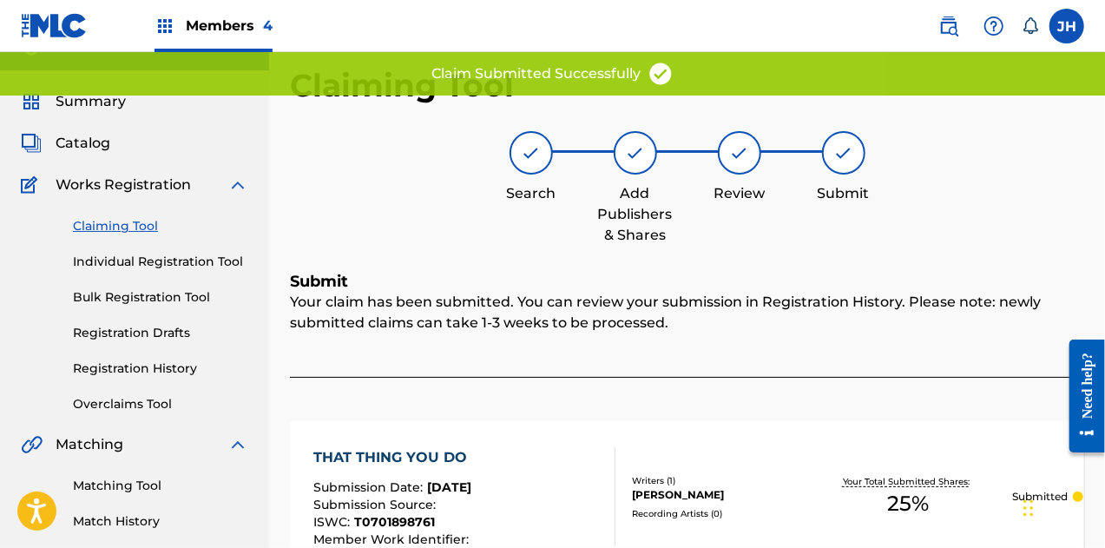
click at [128, 209] on div "Claiming Tool Individual Registration Tool Bulk Registration Tool Registration …" at bounding box center [134, 304] width 227 height 218
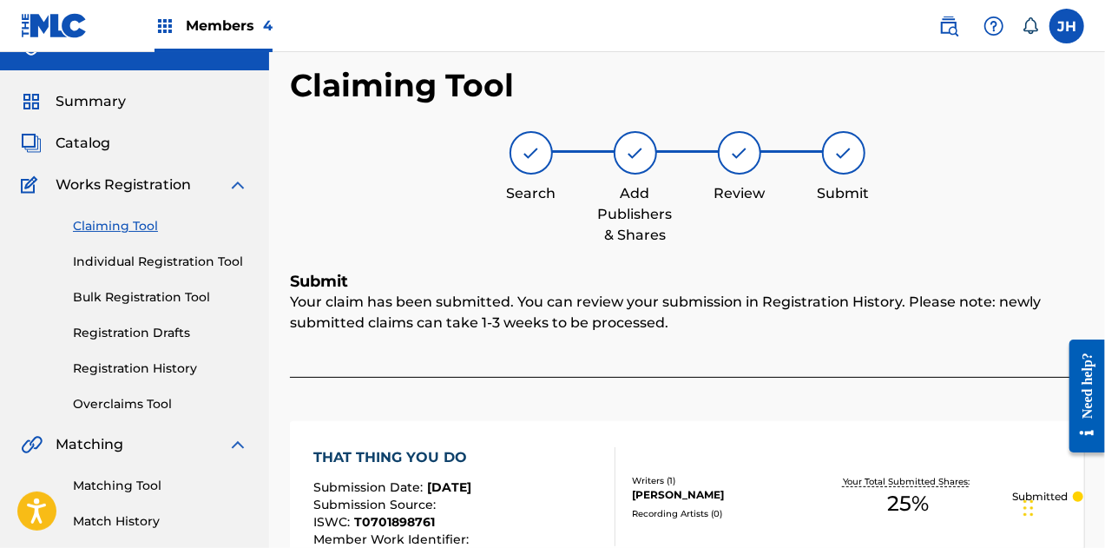
click at [123, 230] on link "Claiming Tool" at bounding box center [160, 226] width 175 height 18
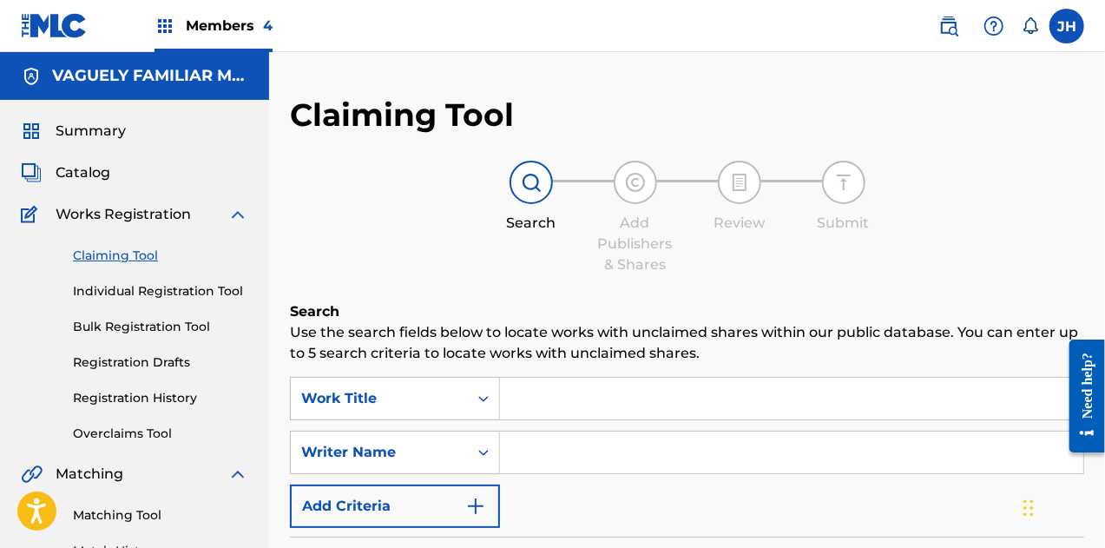
scroll to position [203, 0]
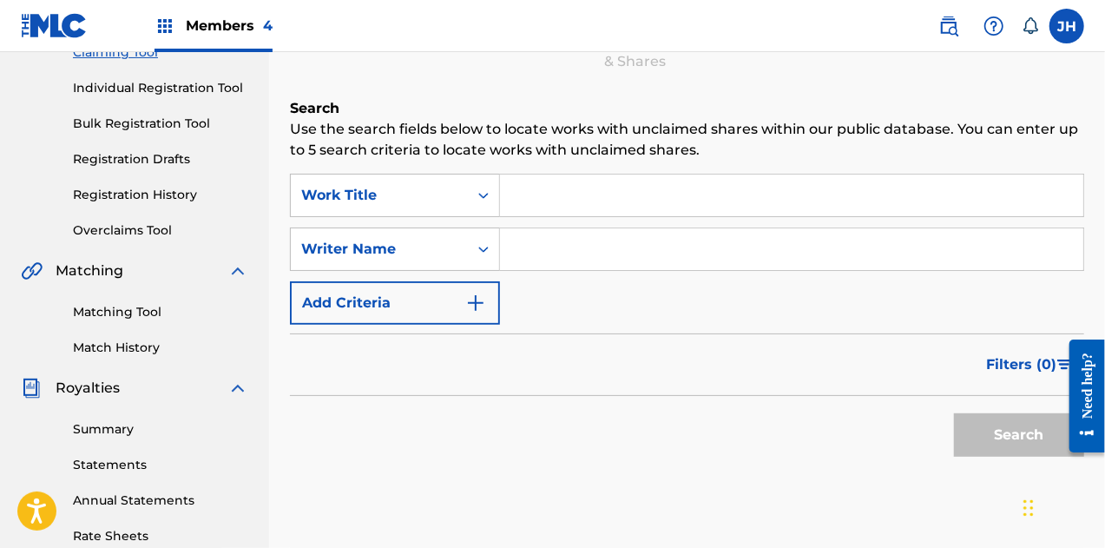
drag, startPoint x: 563, startPoint y: 245, endPoint x: 635, endPoint y: 293, distance: 87.6
click at [635, 293] on div "SearchWithCriteria8e8df5cf-487f-4f8c-8c45-391350a8a52e Work Title SearchWithCri…" at bounding box center [687, 249] width 794 height 151
type input "[PERSON_NAME]"
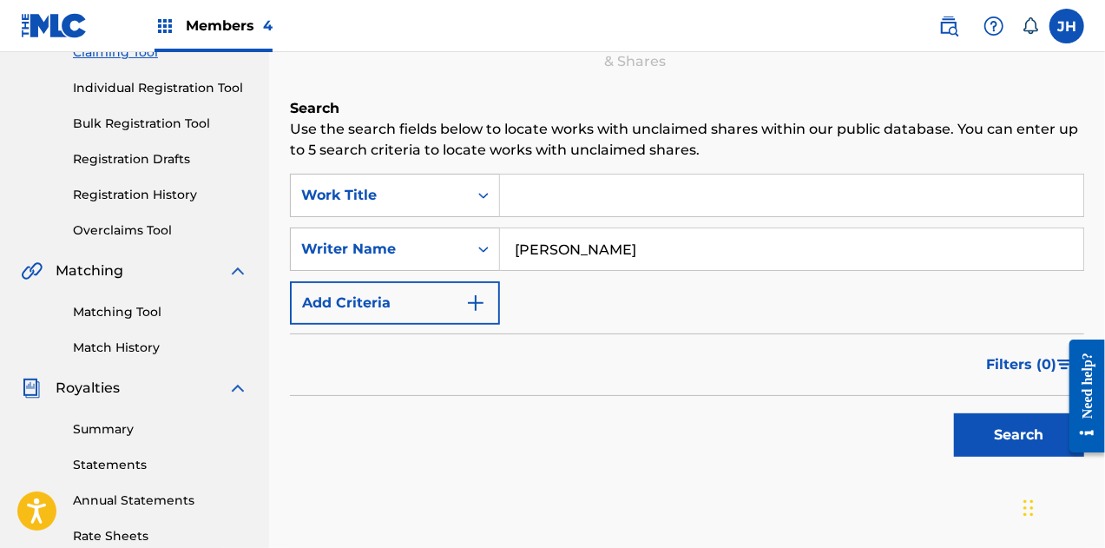
click at [1012, 435] on button "Search" at bounding box center [1019, 434] width 130 height 43
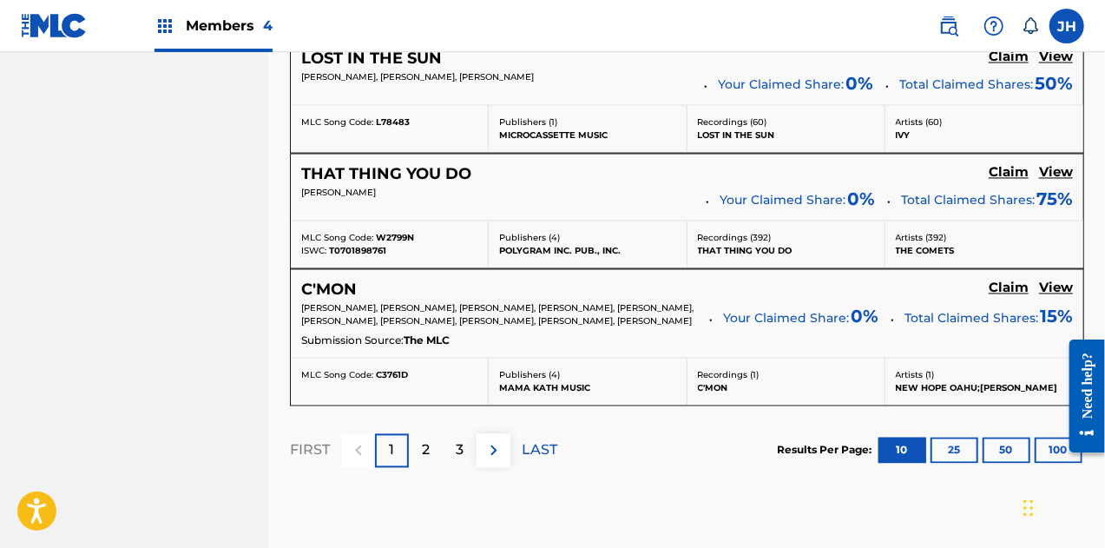
scroll to position [1599, 0]
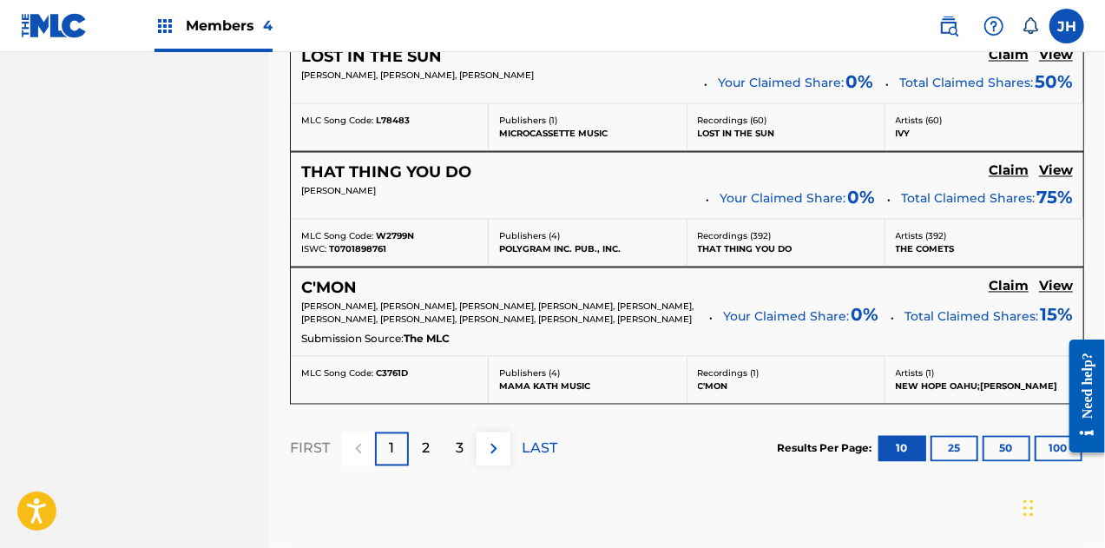
click at [420, 458] on div "2" at bounding box center [426, 449] width 34 height 34
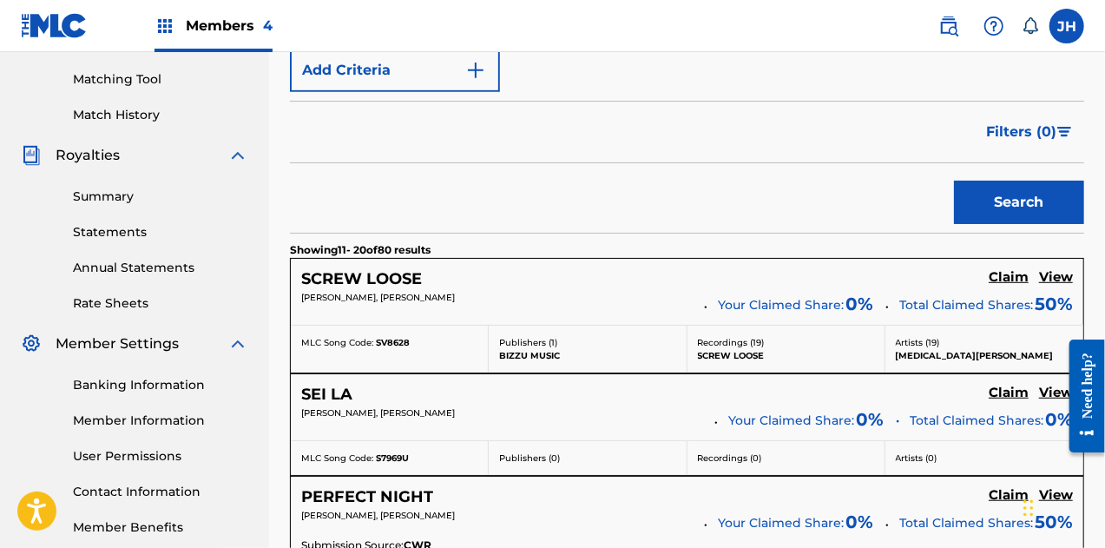
scroll to position [399, 0]
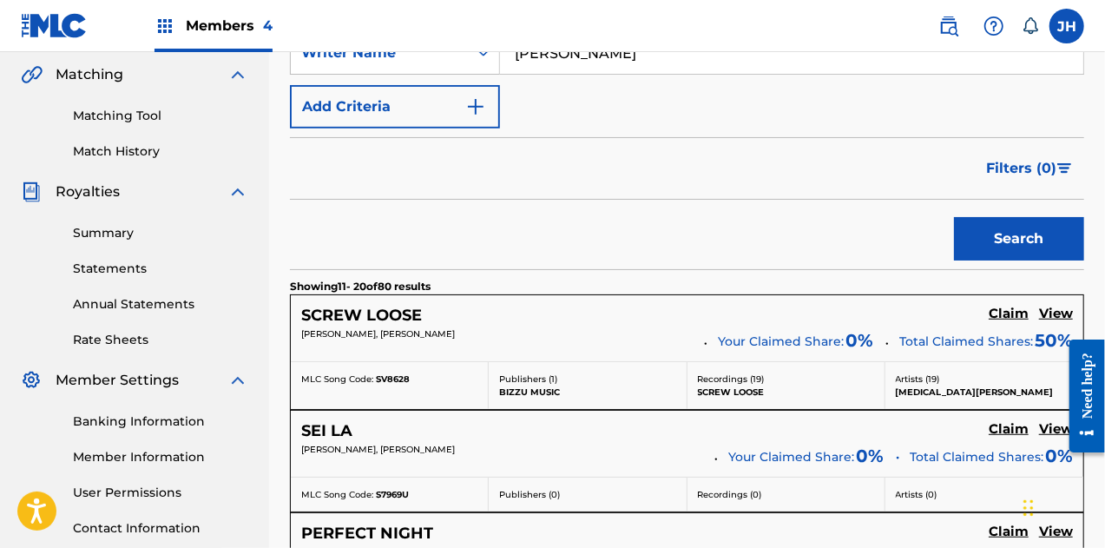
click at [1052, 313] on h5 "View" at bounding box center [1056, 314] width 34 height 16
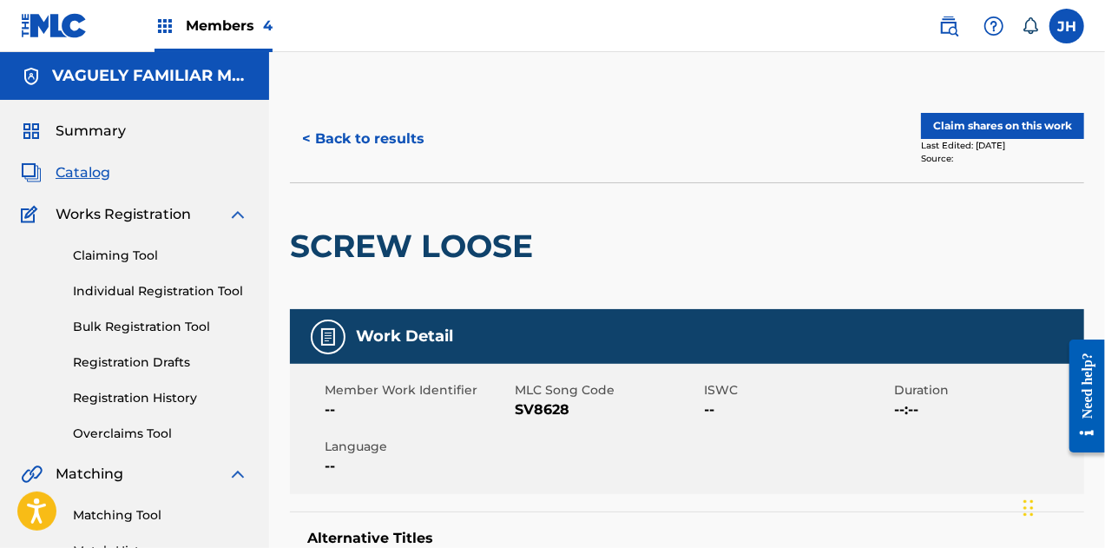
click at [376, 132] on button "< Back to results" at bounding box center [363, 138] width 147 height 43
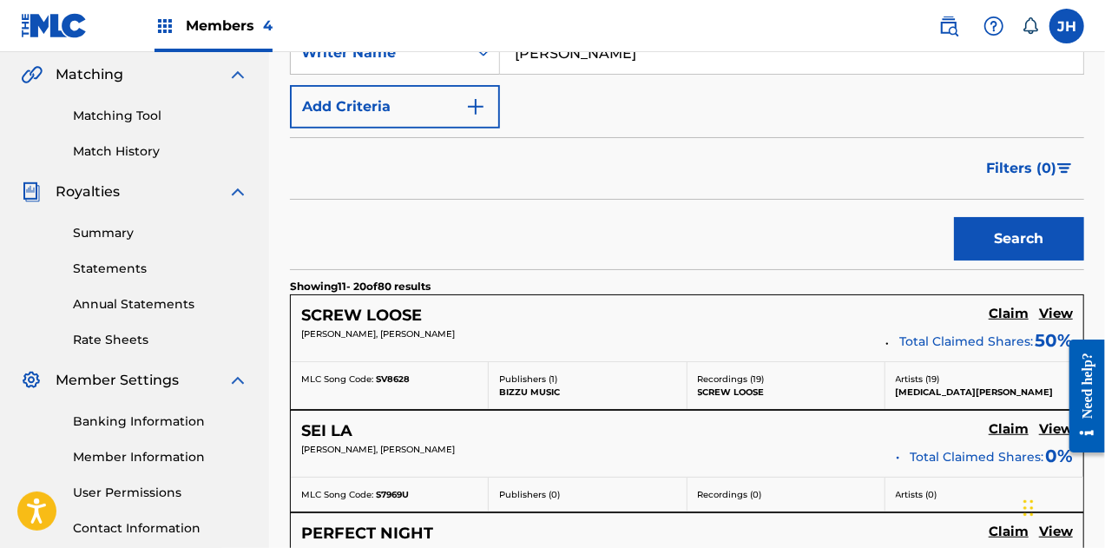
scroll to position [413, 0]
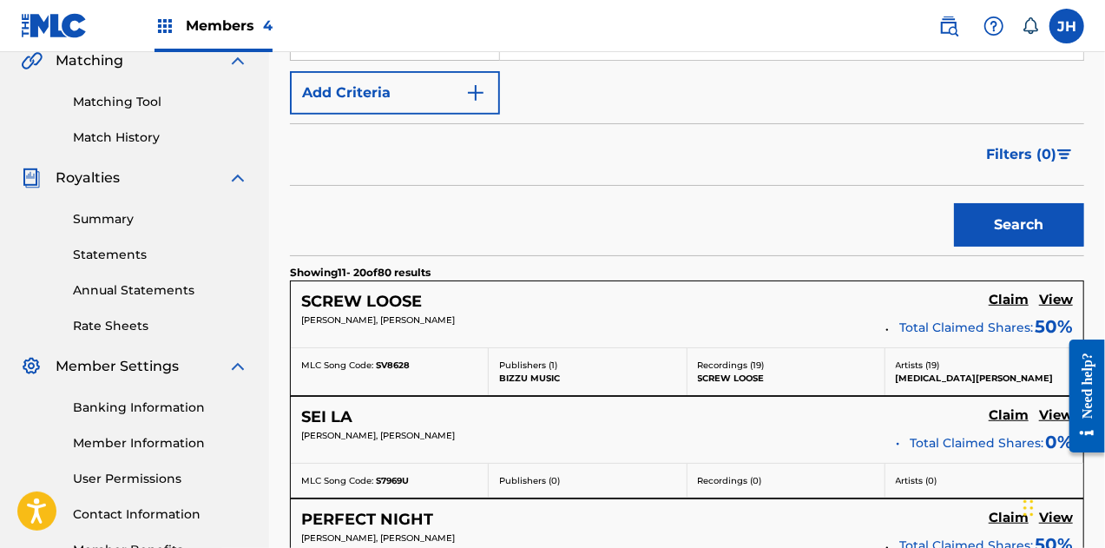
click at [1005, 300] on h5 "Claim" at bounding box center [1009, 300] width 40 height 16
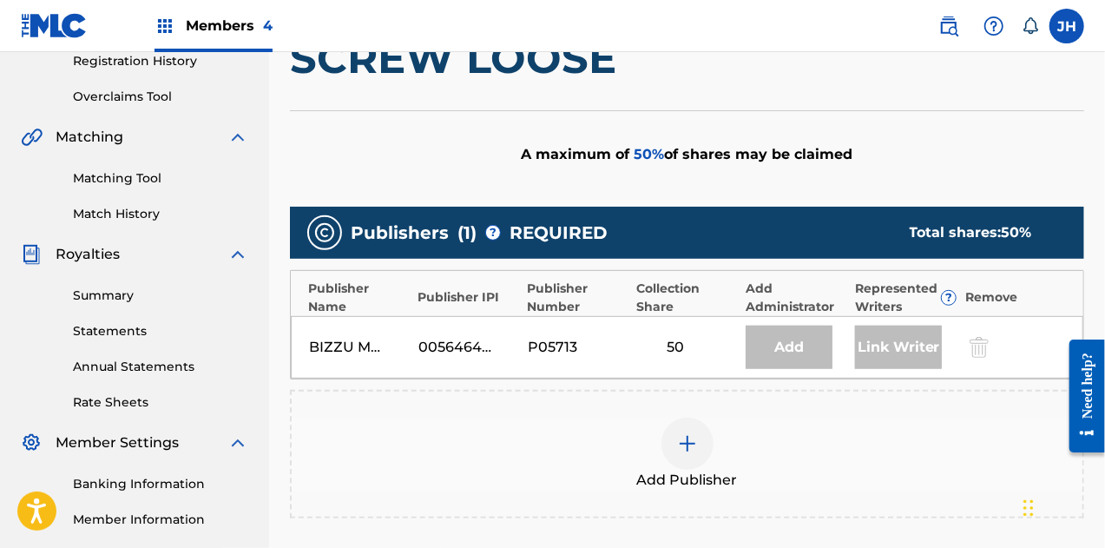
scroll to position [335, 0]
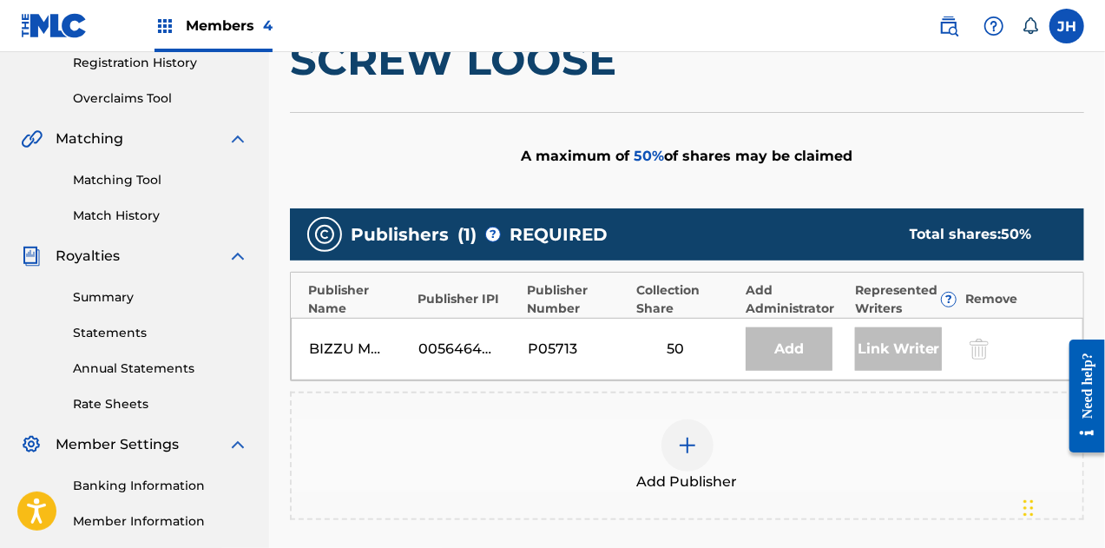
click at [688, 445] on img at bounding box center [687, 445] width 21 height 21
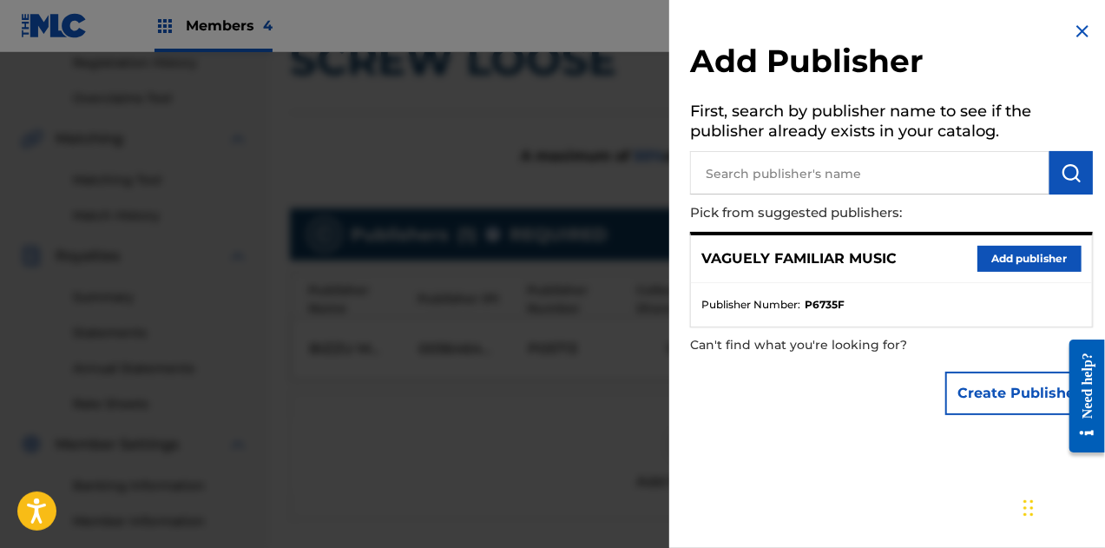
click at [1008, 260] on button "Add publisher" at bounding box center [1030, 259] width 104 height 26
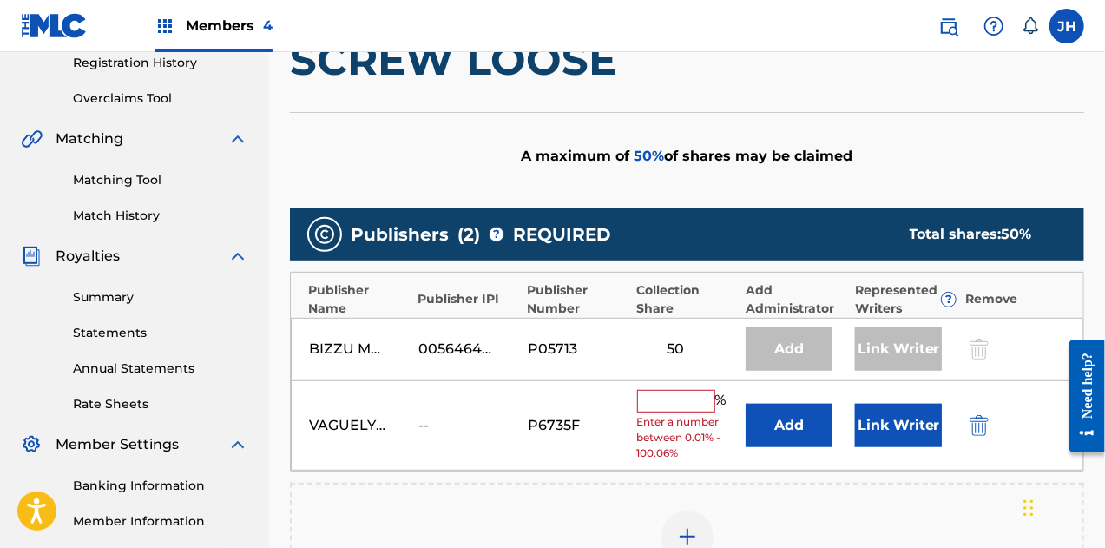
click at [665, 405] on input "text" at bounding box center [676, 401] width 78 height 23
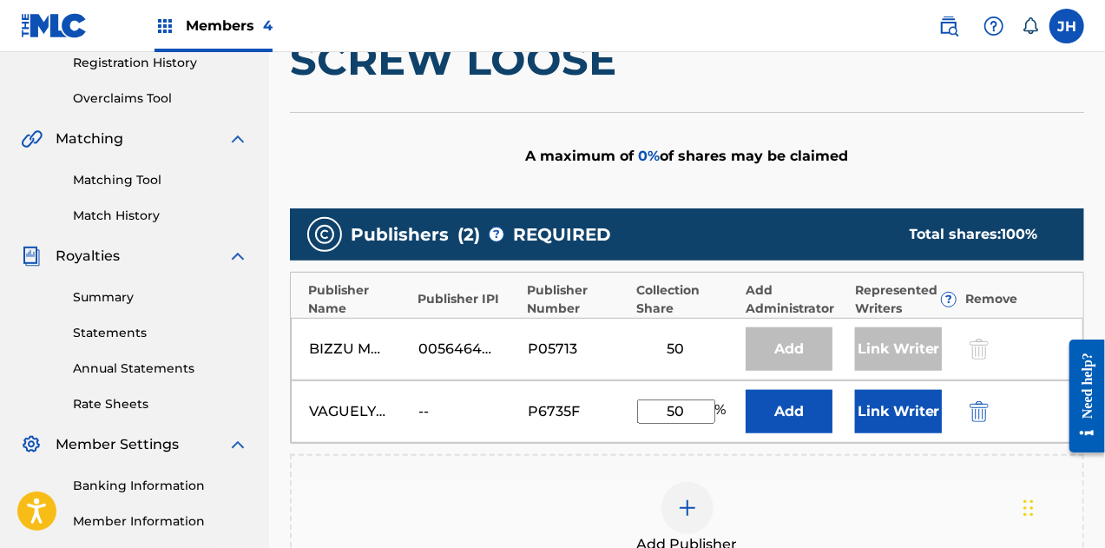
type input "50"
click at [883, 412] on button "Link Writer" at bounding box center [898, 411] width 87 height 43
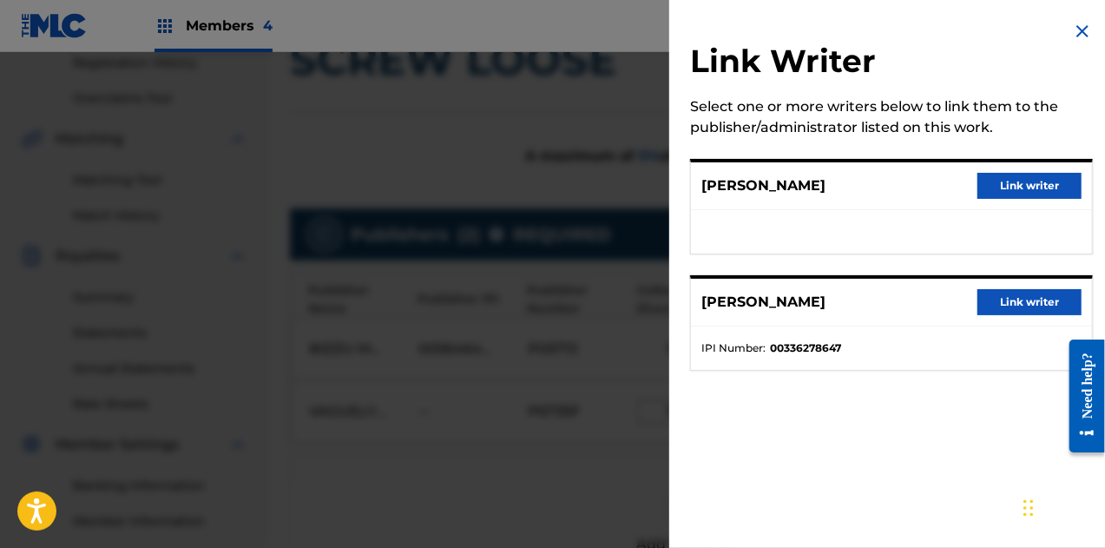
click at [1010, 293] on button "Link writer" at bounding box center [1030, 302] width 104 height 26
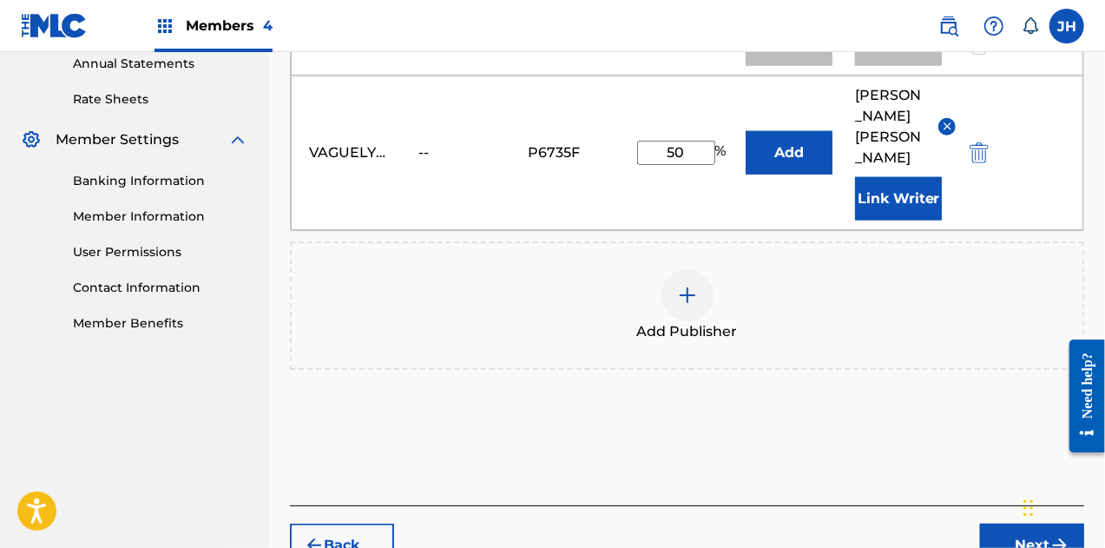
scroll to position [641, 0]
click at [1024, 523] on div "Chat Widget" at bounding box center [1061, 505] width 87 height 83
click at [1002, 523] on button "Next" at bounding box center [1032, 544] width 104 height 43
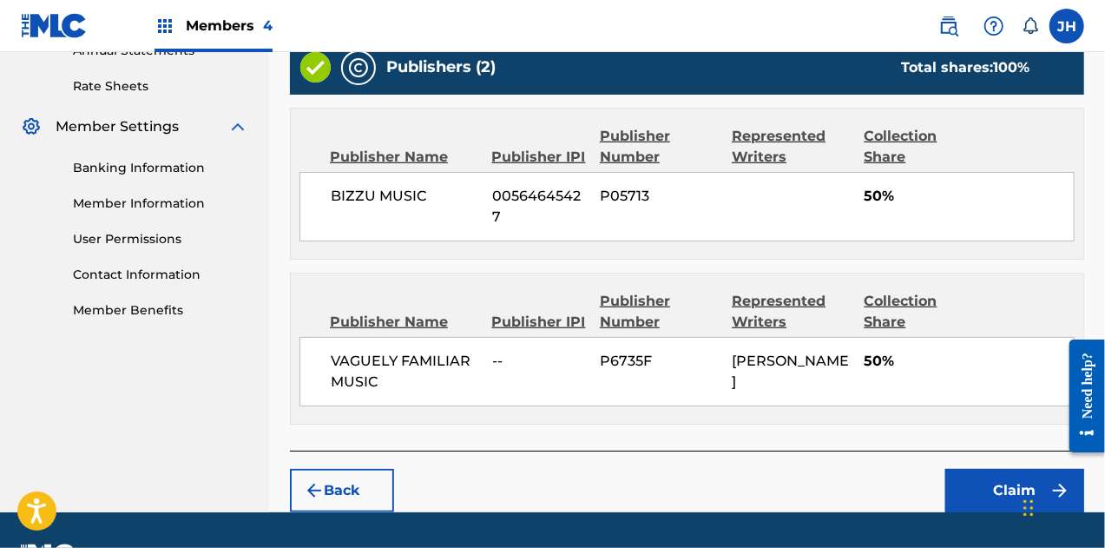
scroll to position [696, 0]
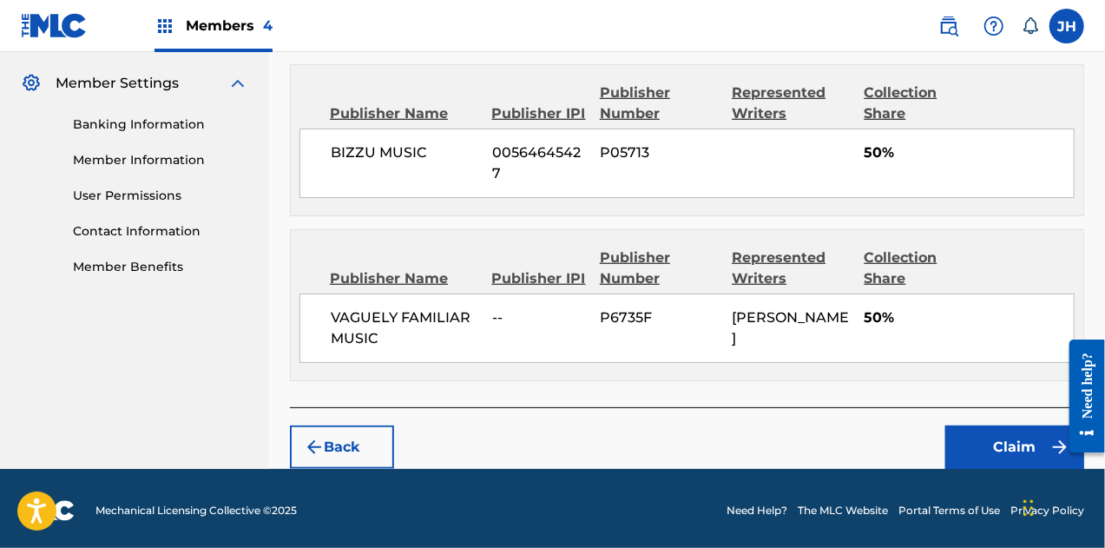
click at [984, 452] on button "Claim" at bounding box center [1014, 446] width 139 height 43
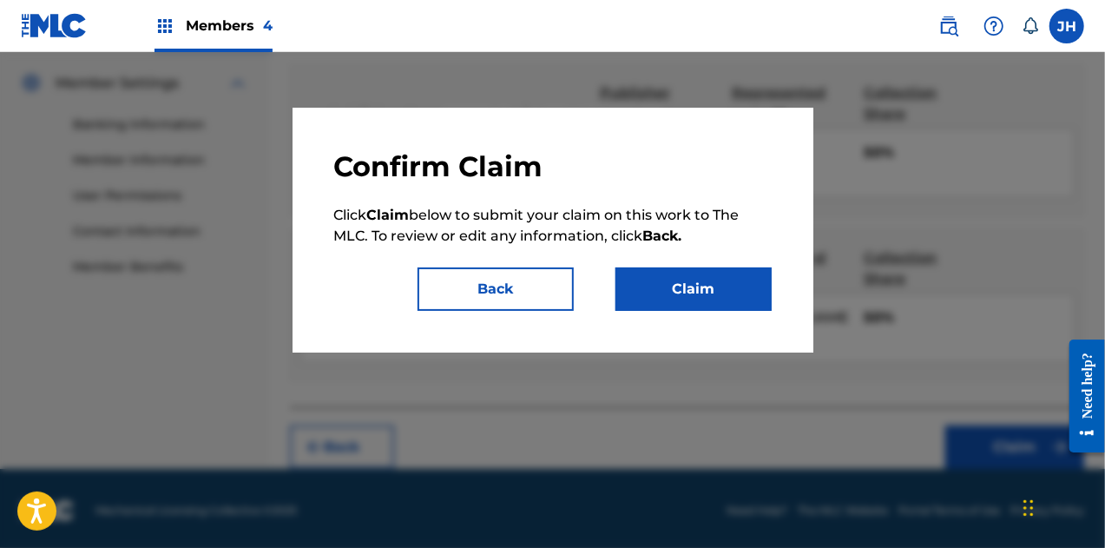
click at [684, 279] on button "Claim" at bounding box center [694, 288] width 156 height 43
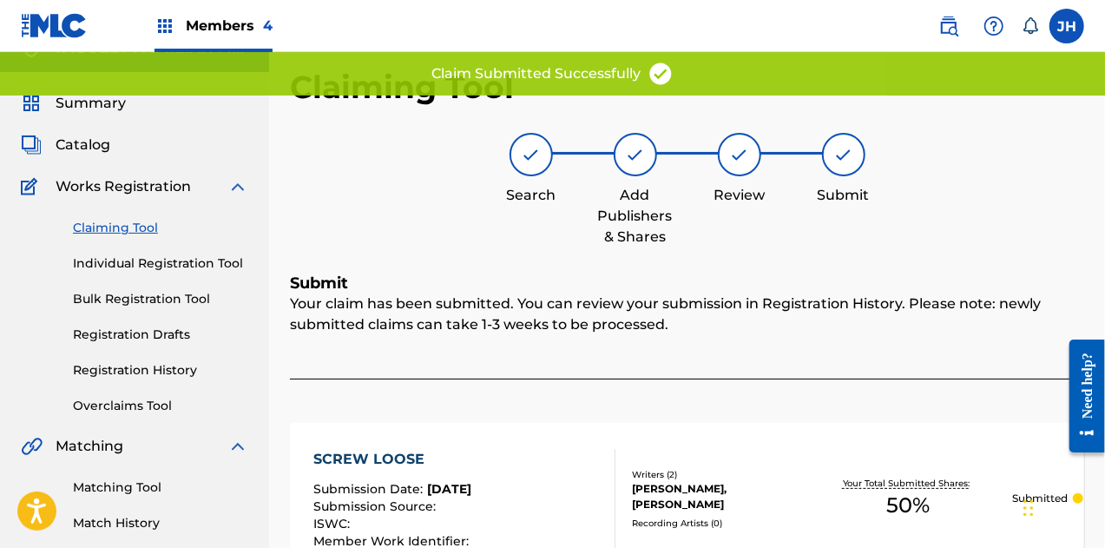
scroll to position [0, 0]
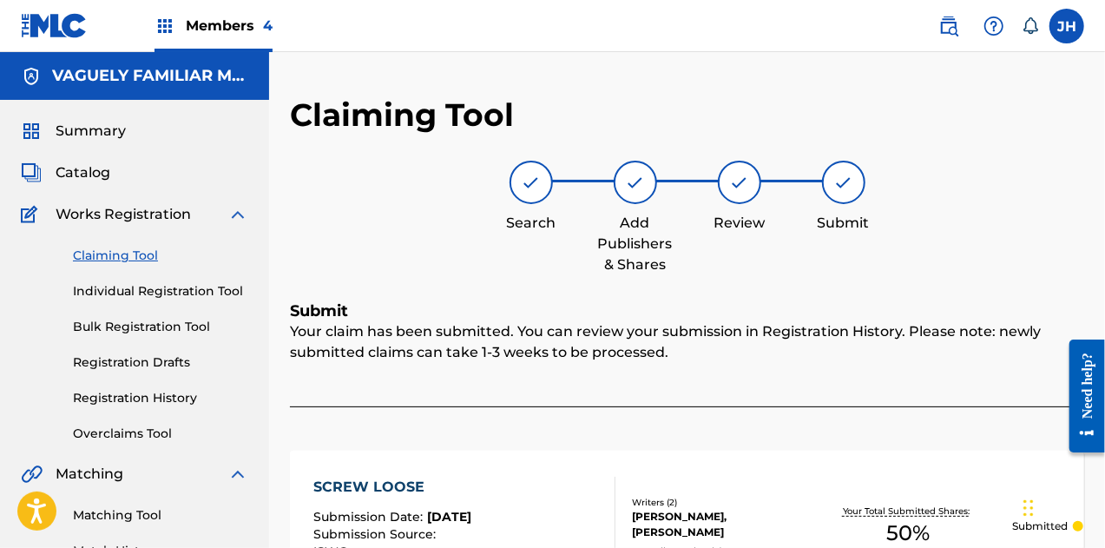
click at [133, 259] on link "Claiming Tool" at bounding box center [160, 256] width 175 height 18
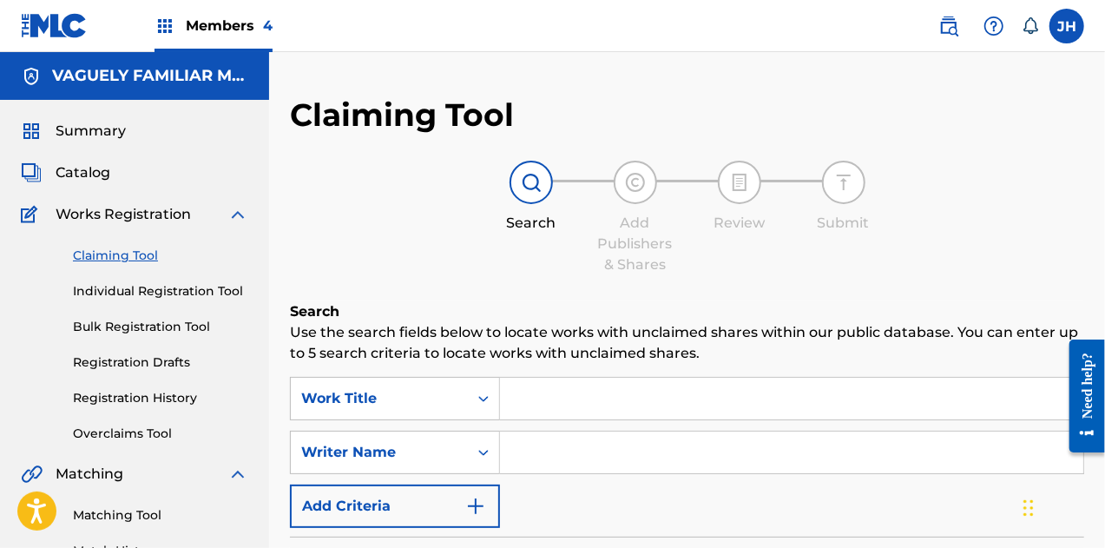
click at [578, 461] on input "Search Form" at bounding box center [791, 452] width 583 height 42
type input "[PERSON_NAME]"
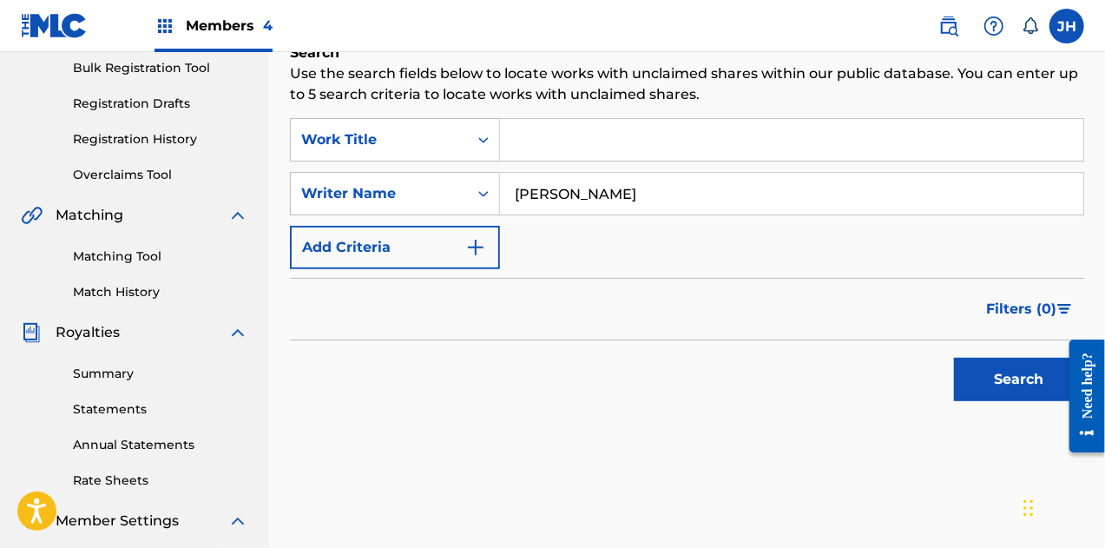
scroll to position [266, 0]
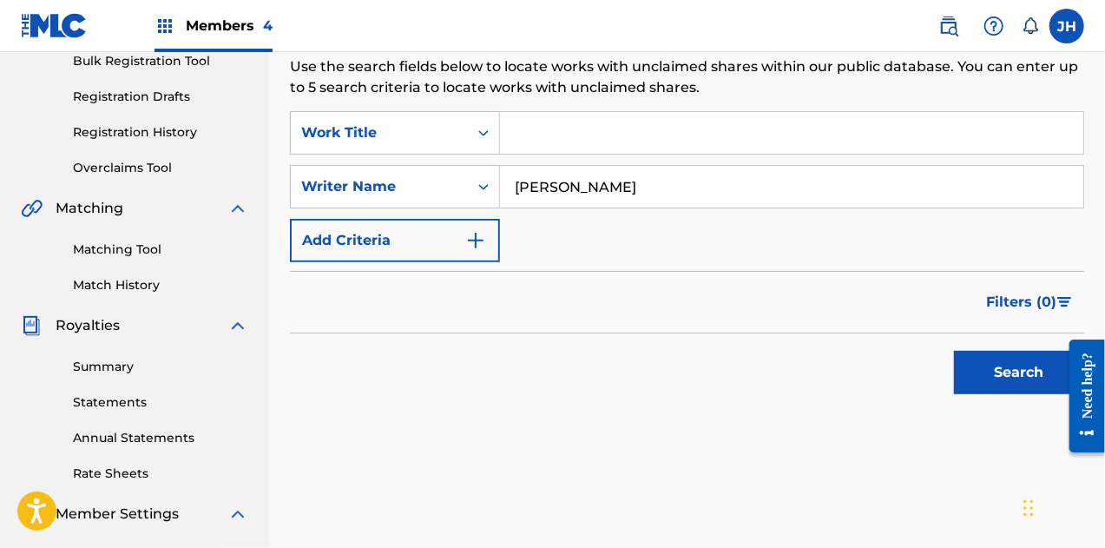
click at [1012, 365] on button "Search" at bounding box center [1019, 372] width 130 height 43
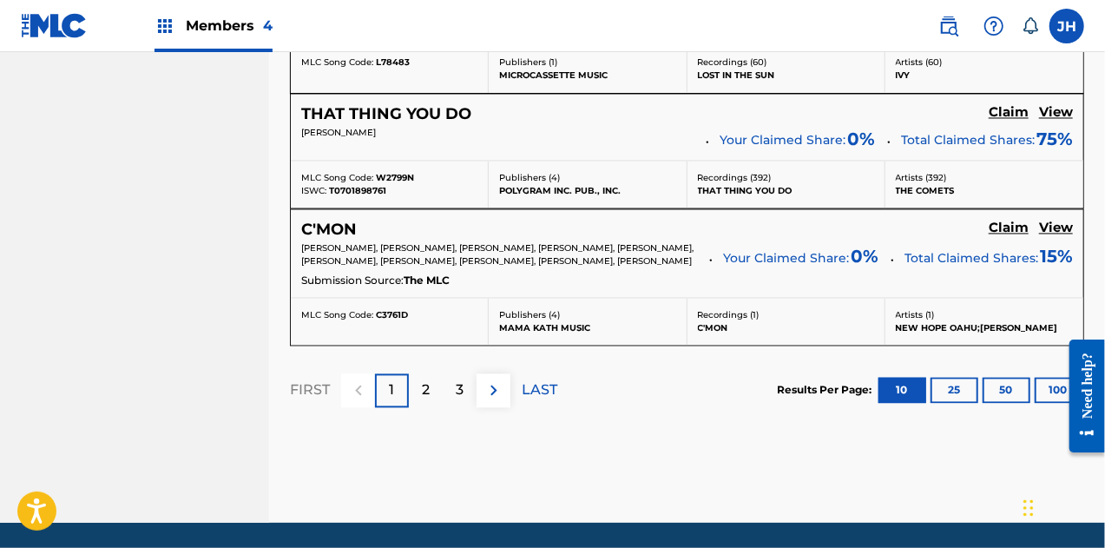
scroll to position [1718, 0]
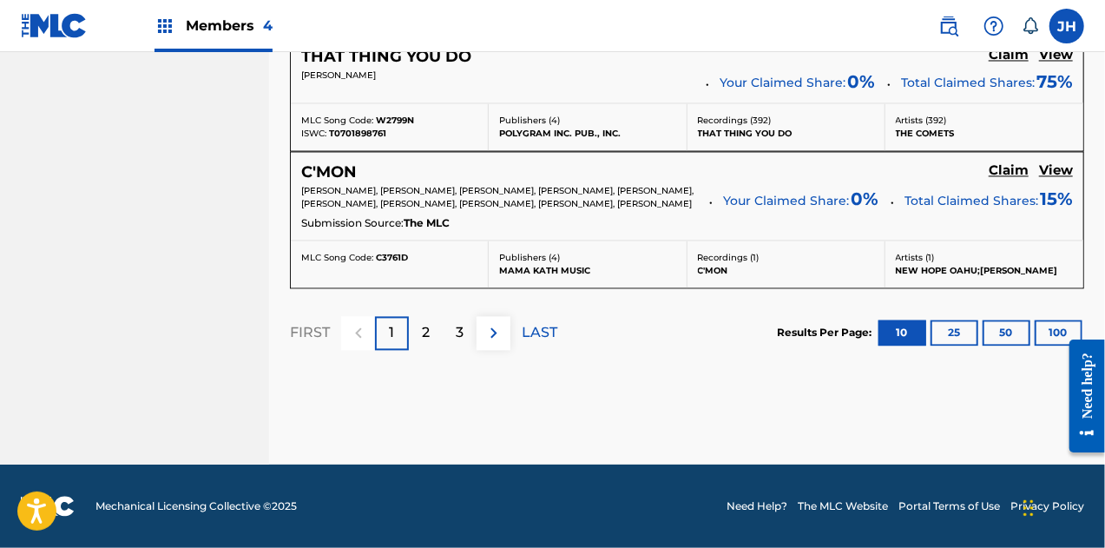
click at [424, 343] on p "2" at bounding box center [426, 332] width 8 height 21
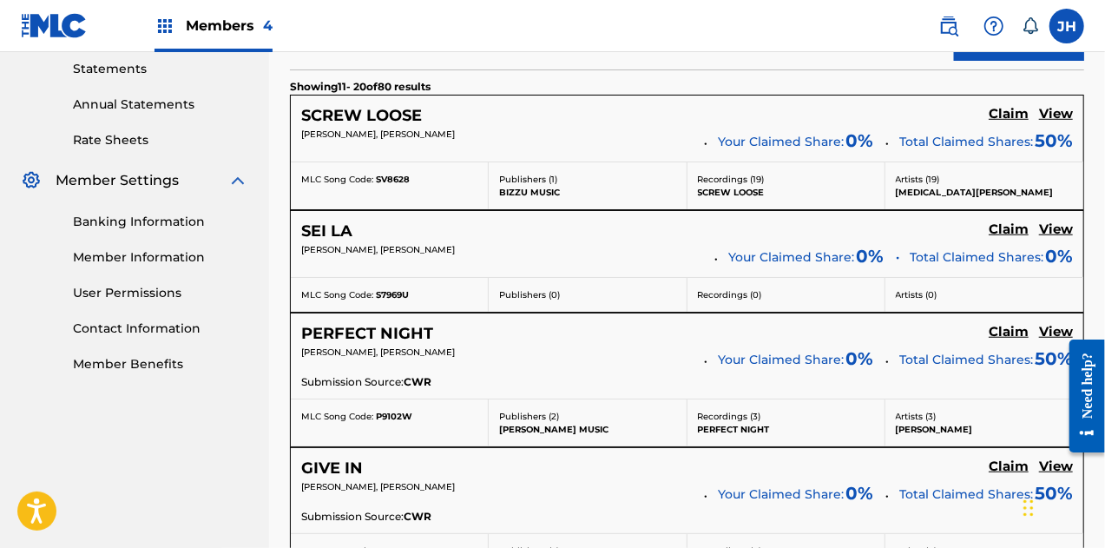
scroll to position [674, 0]
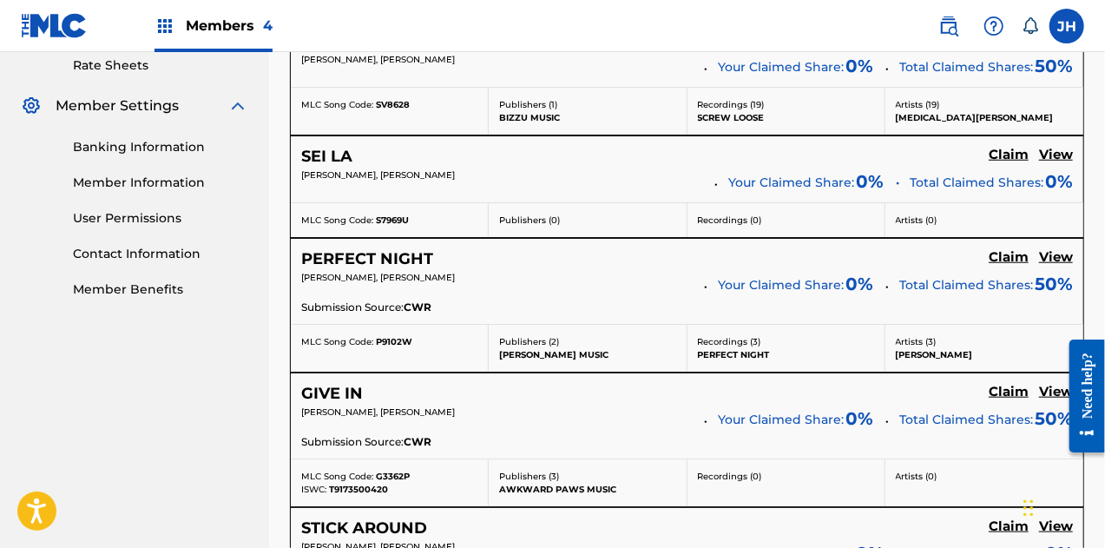
click at [1011, 48] on h5 "Claim" at bounding box center [1009, 39] width 40 height 16
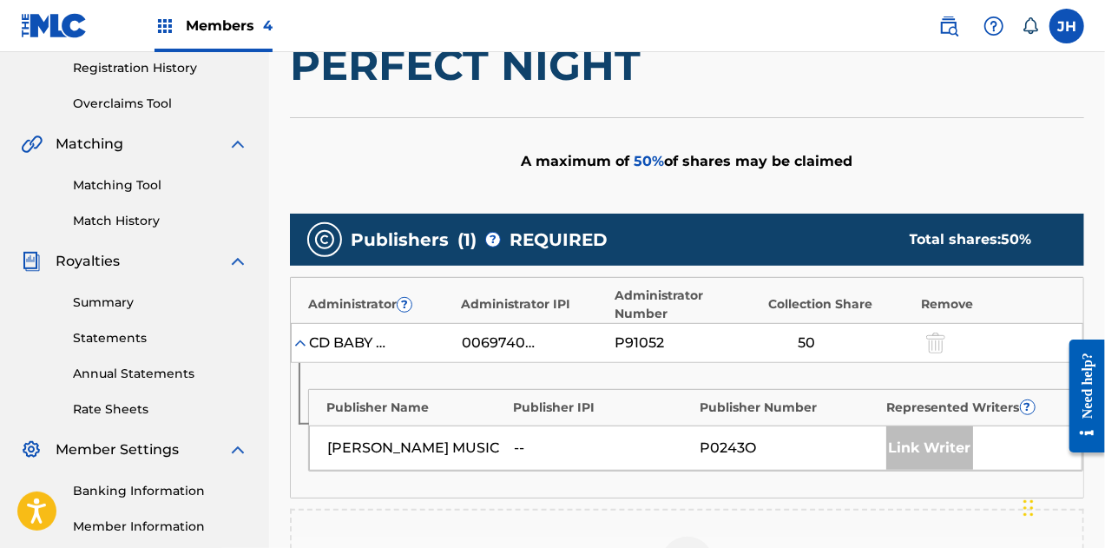
scroll to position [429, 0]
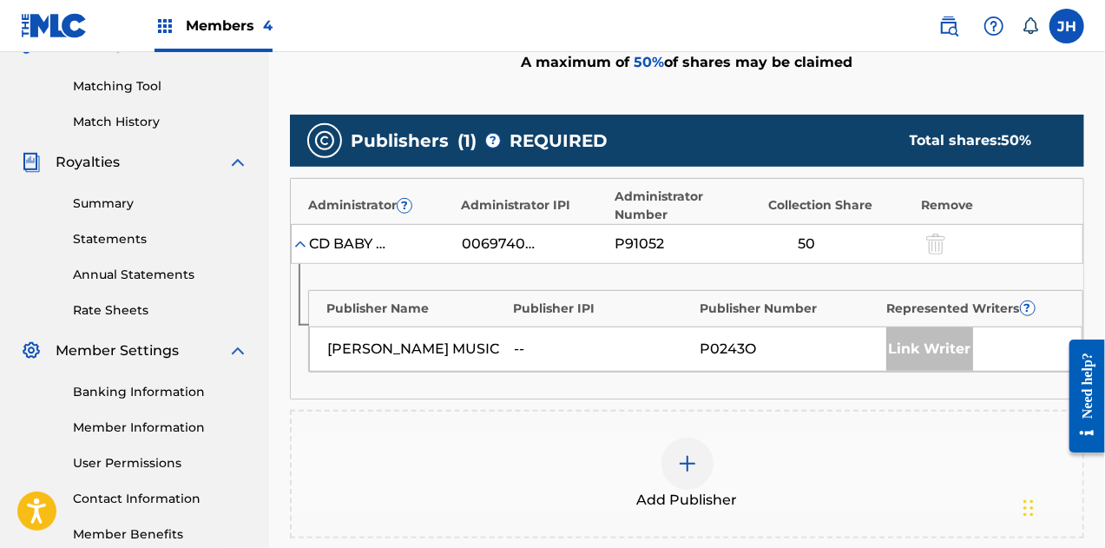
click at [683, 453] on img at bounding box center [687, 463] width 21 height 21
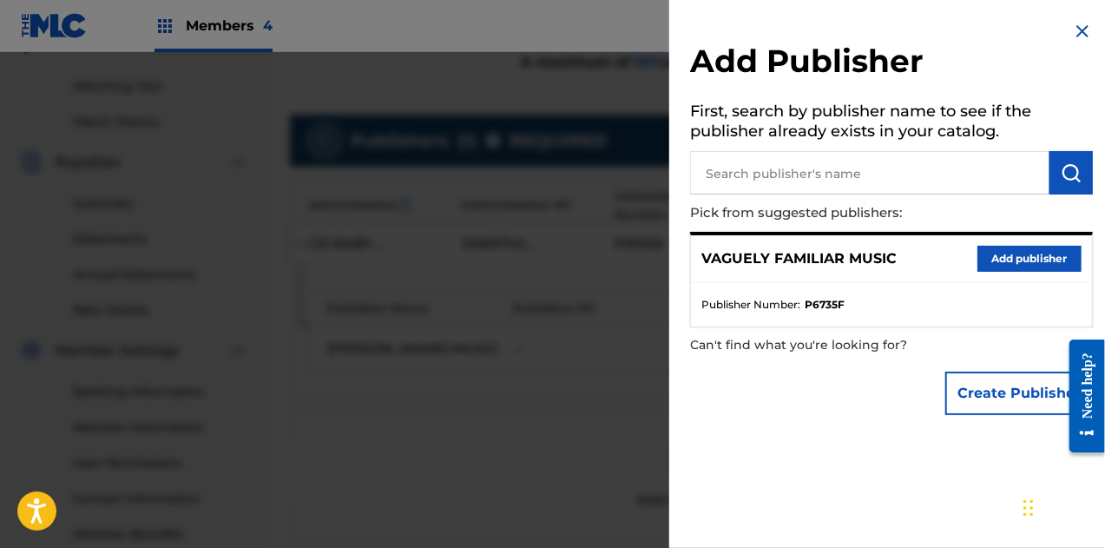
click at [1037, 269] on button "Add publisher" at bounding box center [1030, 259] width 104 height 26
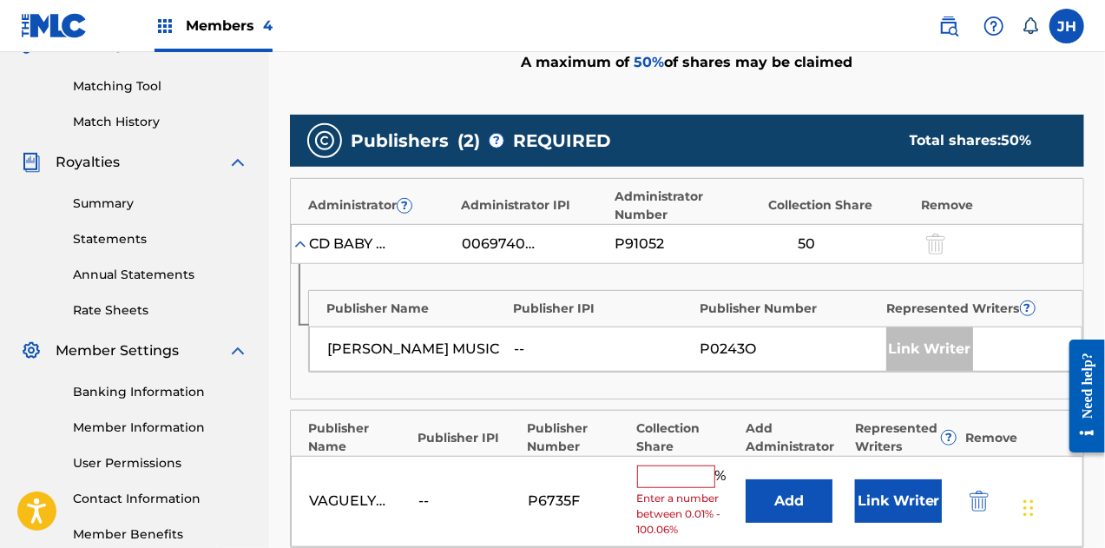
click at [677, 465] on input "text" at bounding box center [676, 476] width 78 height 23
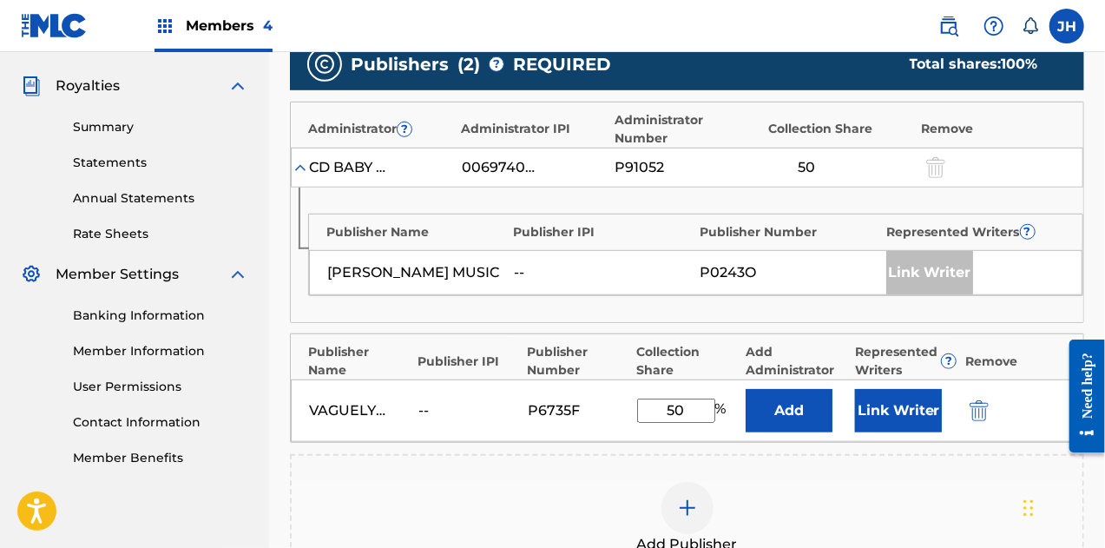
scroll to position [505, 0]
type input "50"
click at [908, 389] on button "Link Writer" at bounding box center [898, 410] width 87 height 43
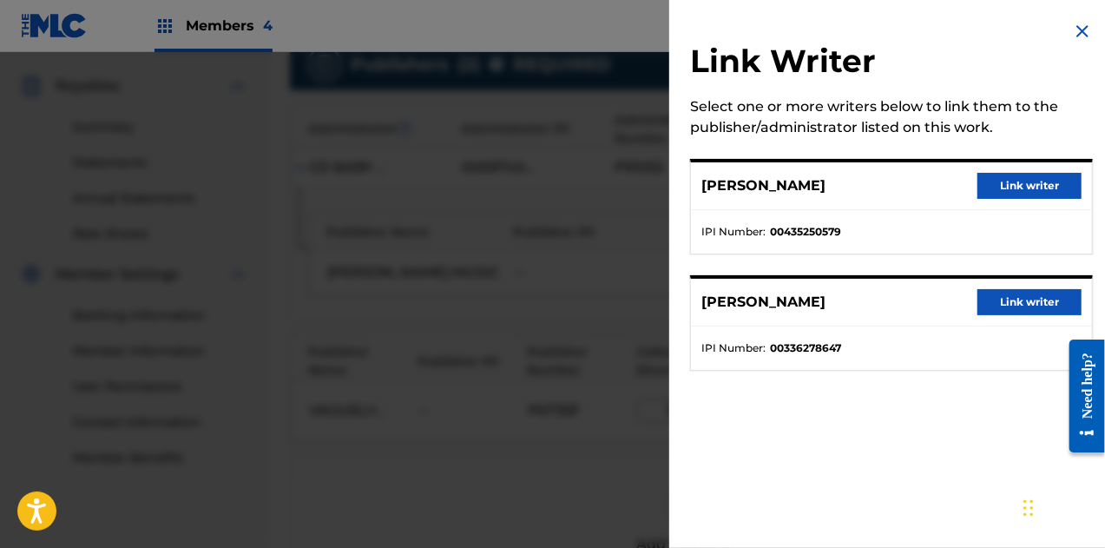
click at [1024, 300] on button "Link writer" at bounding box center [1030, 302] width 104 height 26
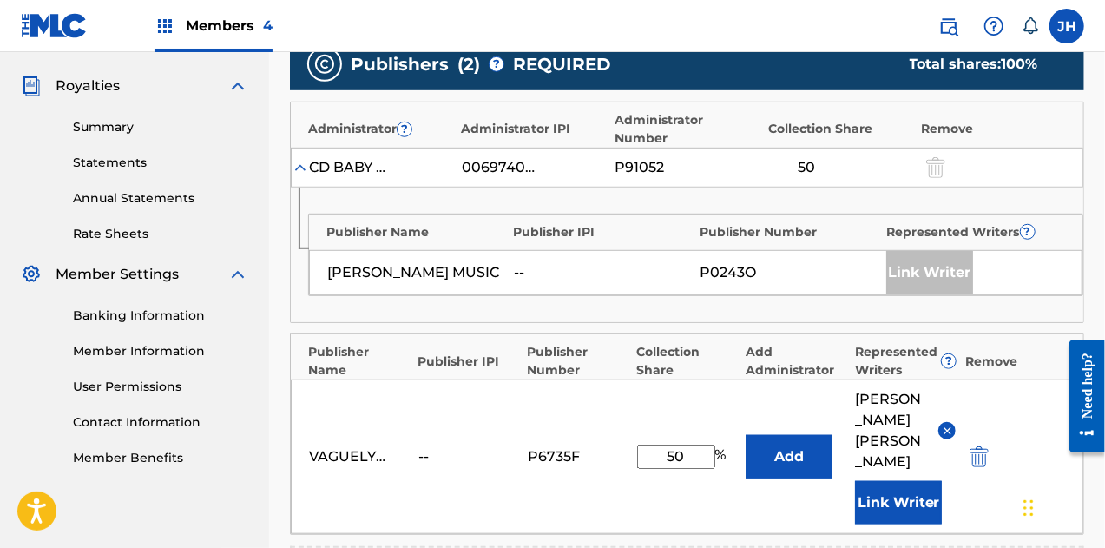
scroll to position [813, 0]
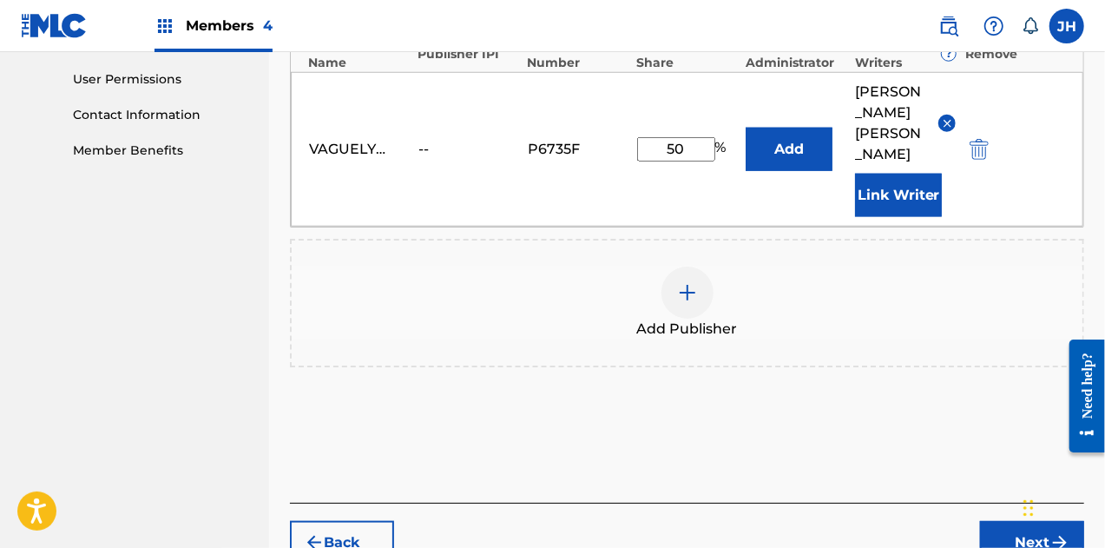
click at [1016, 521] on button "Next" at bounding box center [1032, 542] width 104 height 43
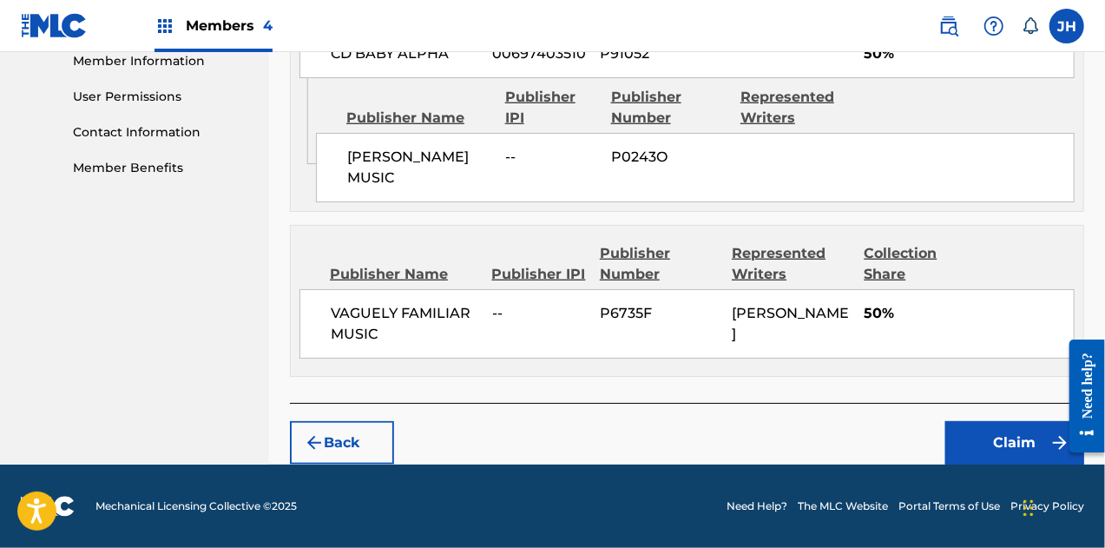
scroll to position [811, 0]
click at [1004, 461] on button "Claim" at bounding box center [1014, 442] width 139 height 43
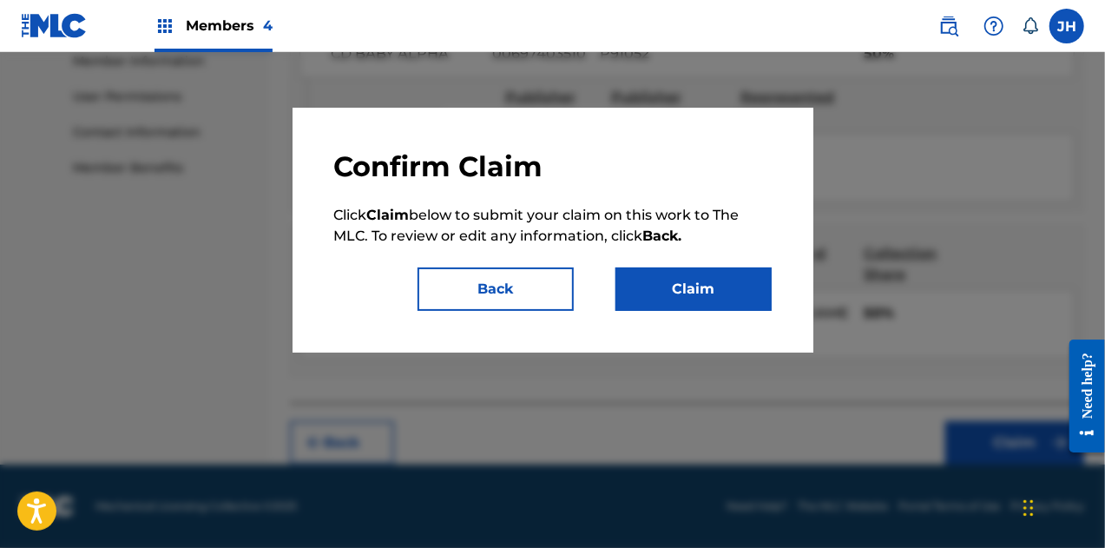
click at [663, 293] on button "Claim" at bounding box center [694, 288] width 156 height 43
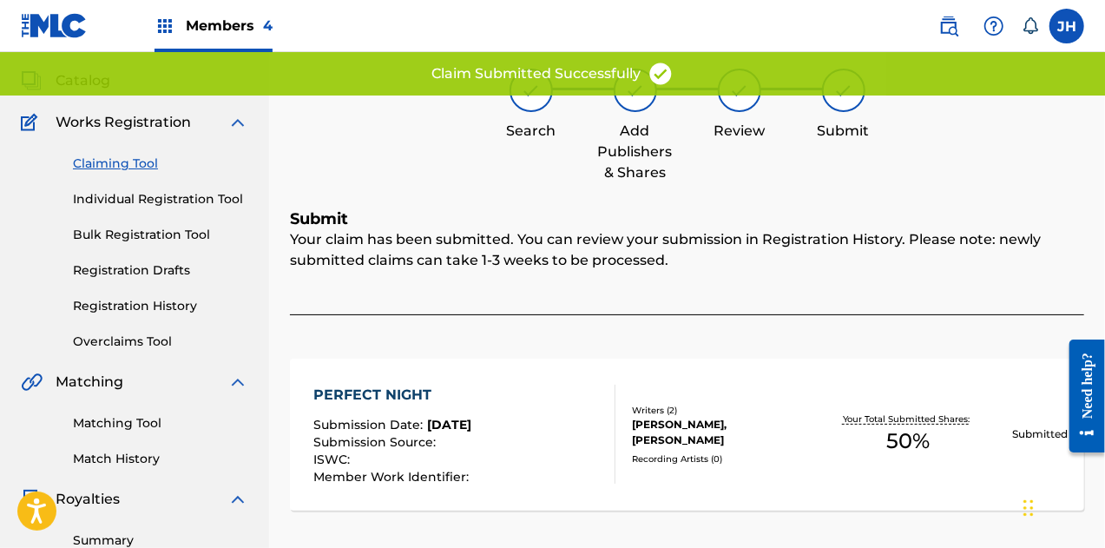
scroll to position [0, 0]
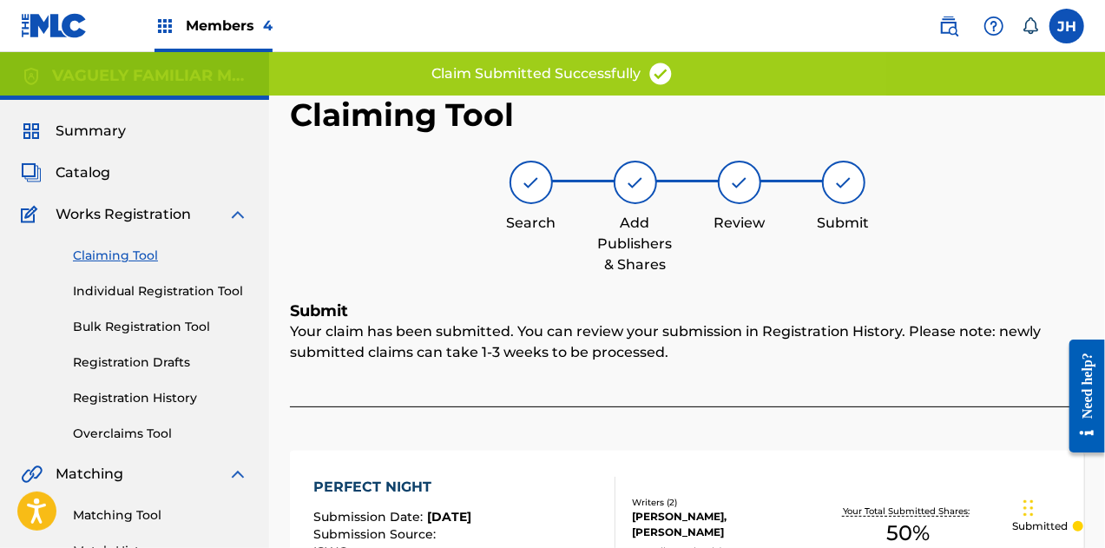
click at [132, 253] on link "Claiming Tool" at bounding box center [160, 256] width 175 height 18
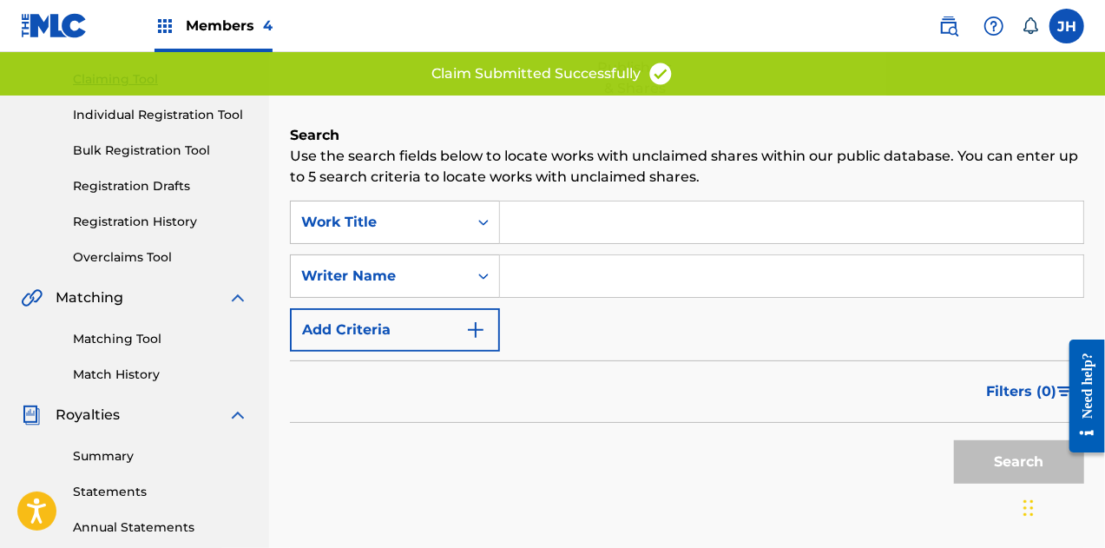
scroll to position [179, 0]
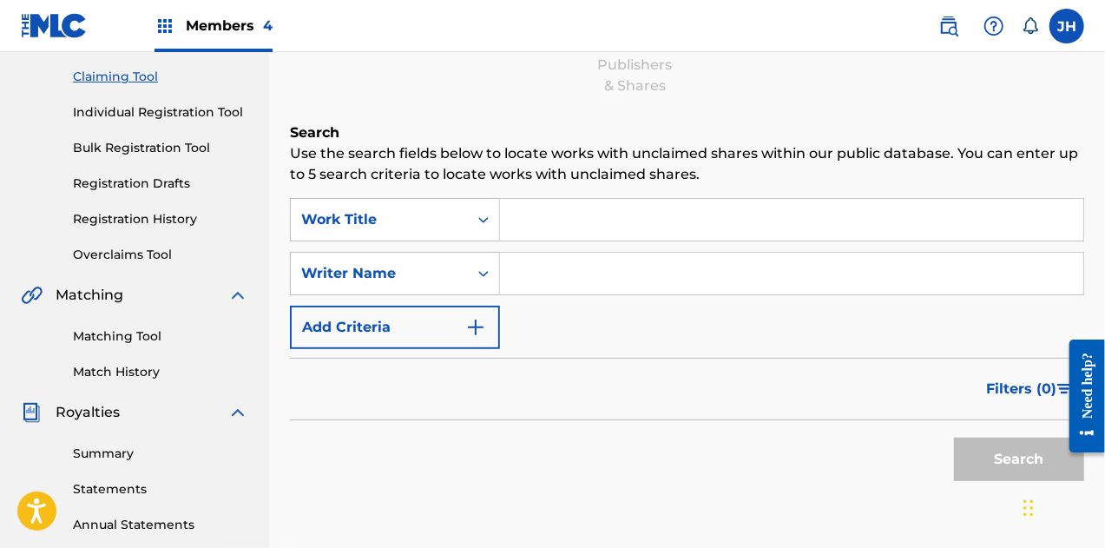
drag, startPoint x: 577, startPoint y: 280, endPoint x: 642, endPoint y: 326, distance: 80.2
click at [642, 326] on div "SearchWithCriteria8e8df5cf-487f-4f8c-8c45-391350a8a52e Work Title SearchWithCri…" at bounding box center [687, 273] width 794 height 151
type input "[PERSON_NAME]"
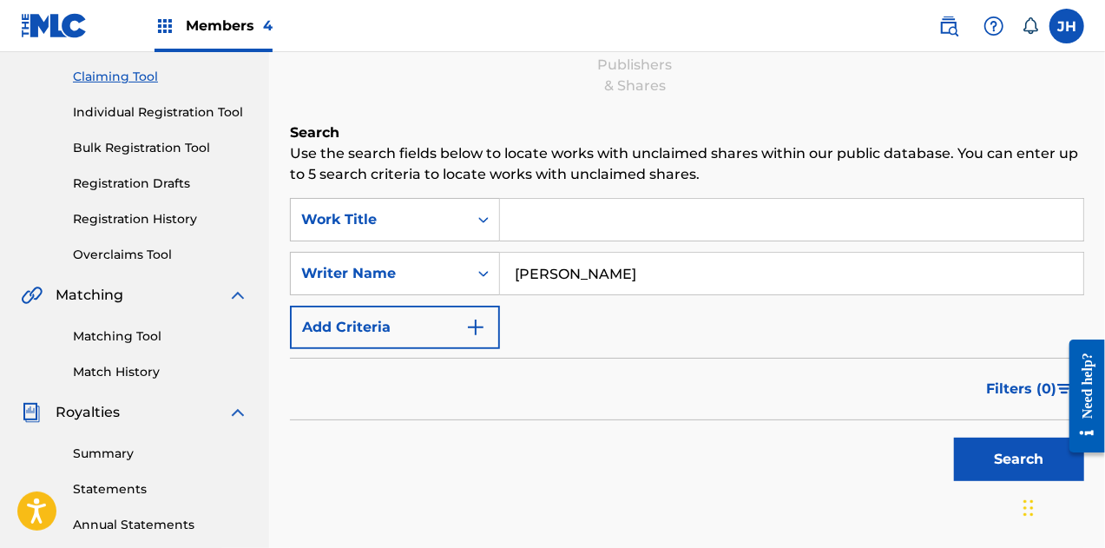
click at [1024, 452] on button "Search" at bounding box center [1019, 459] width 130 height 43
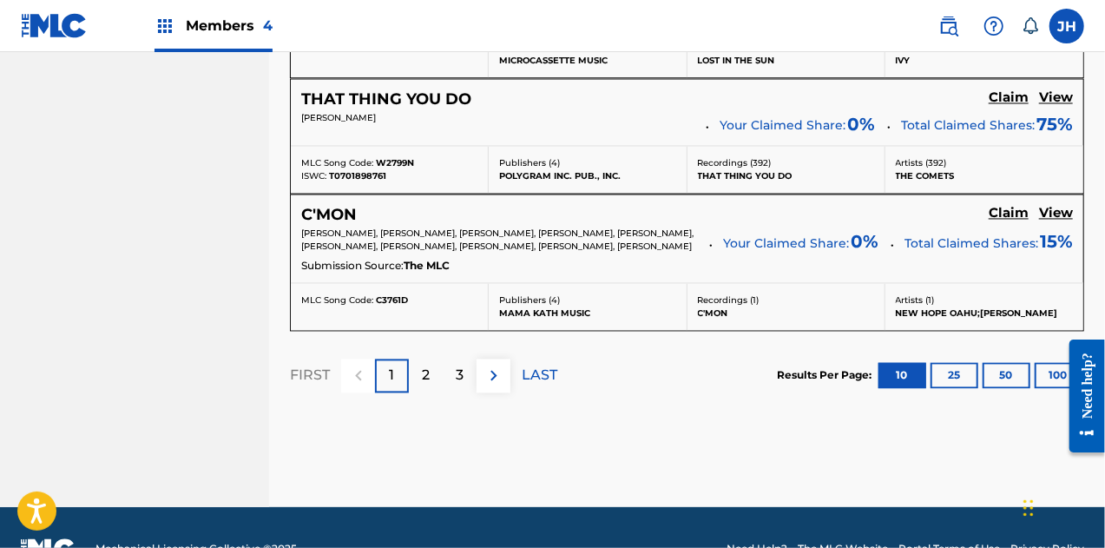
scroll to position [1718, 0]
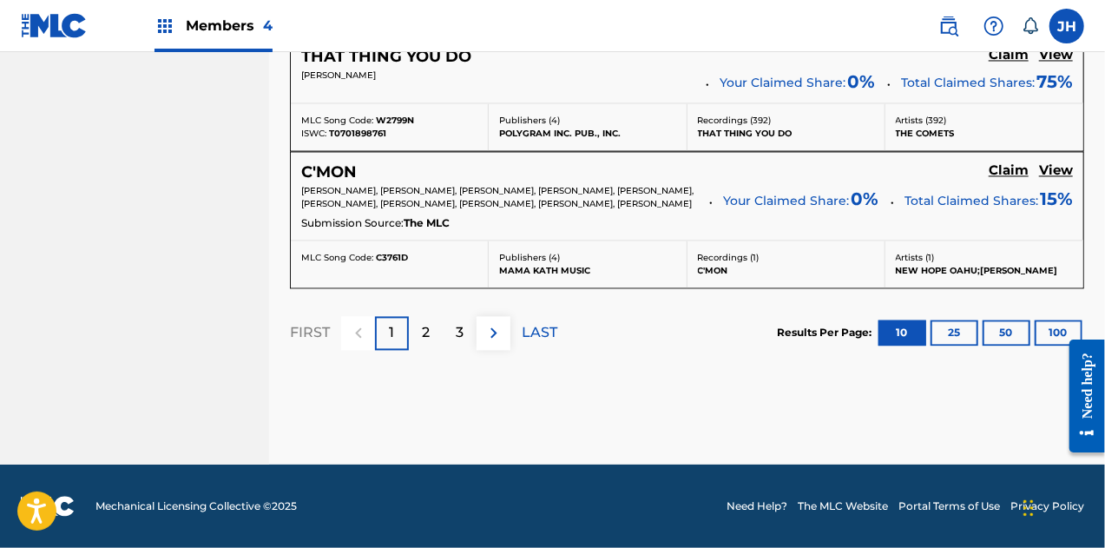
click at [431, 341] on div "2" at bounding box center [426, 333] width 34 height 34
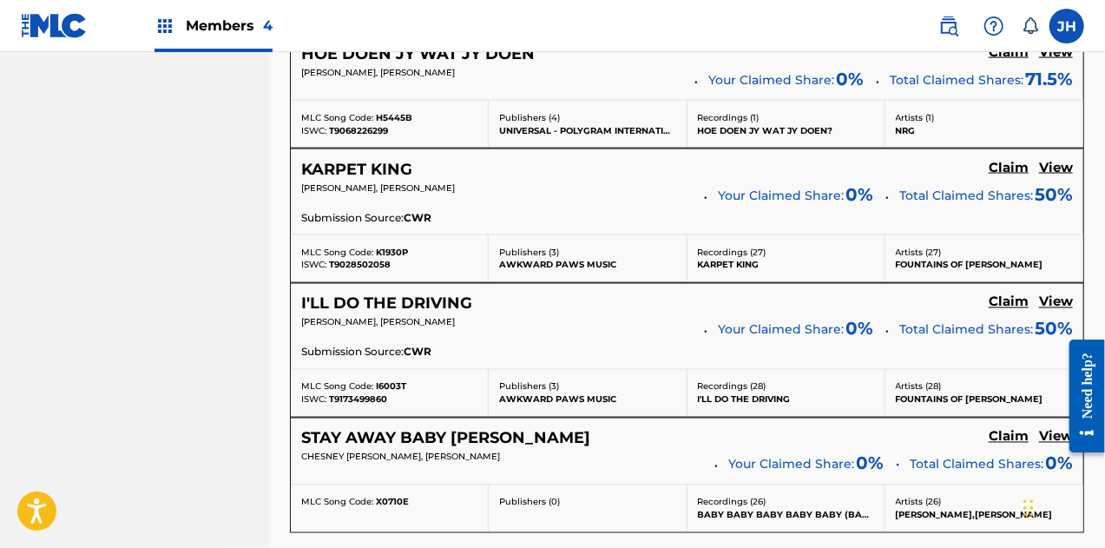
scroll to position [1401, 0]
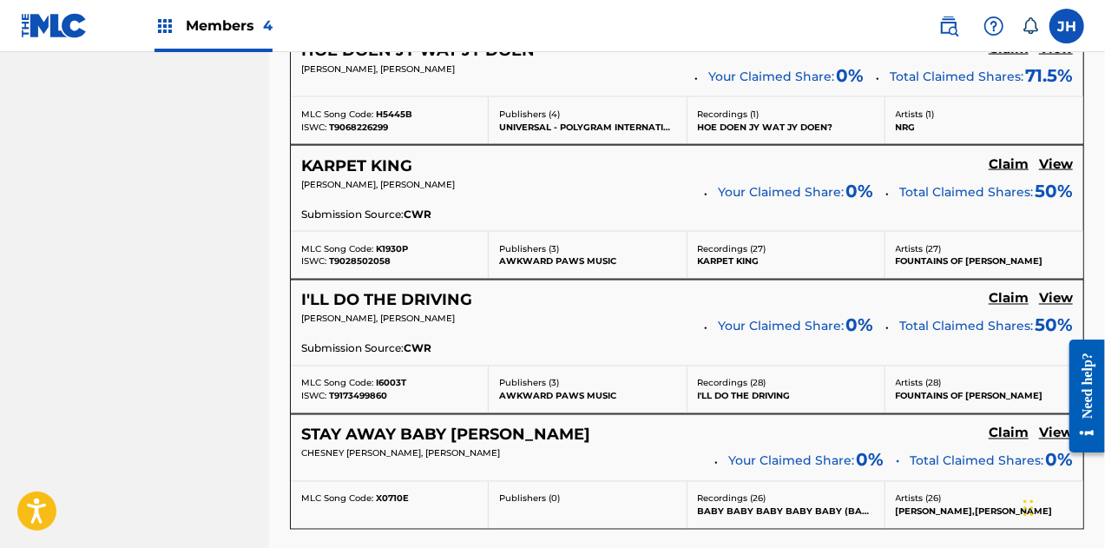
click at [594, 280] on div "I'LL DO THE DRIVING Claim View [PERSON_NAME], [PERSON_NAME] Your Claimed Share:…" at bounding box center [687, 322] width 793 height 85
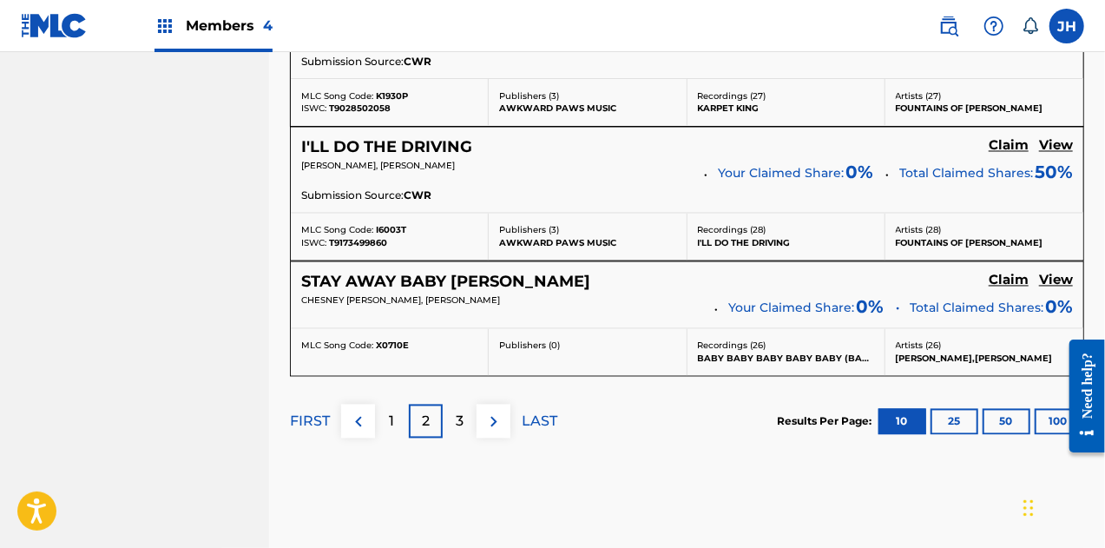
scroll to position [1557, 0]
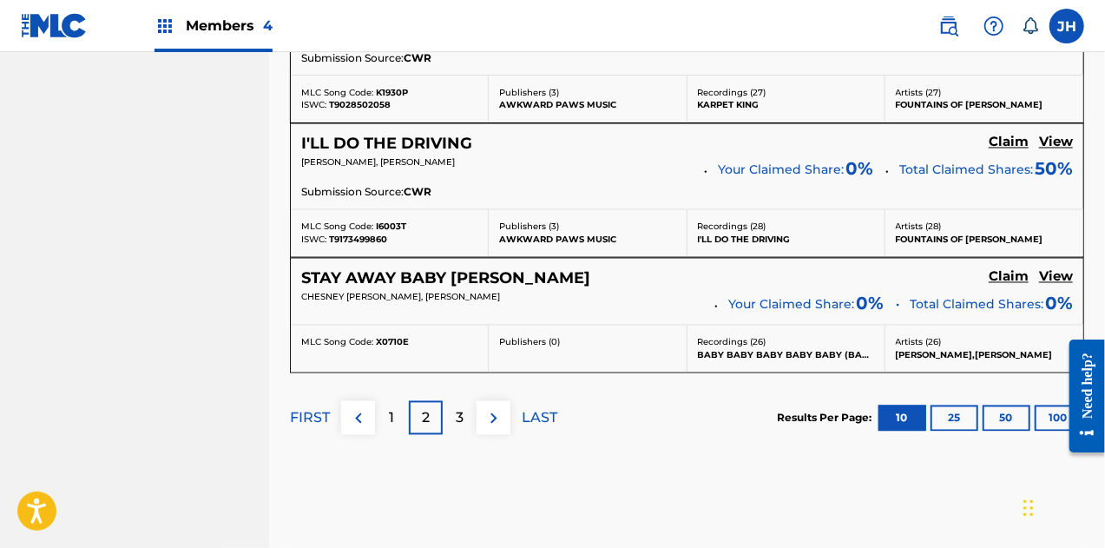
click at [460, 418] on p "3" at bounding box center [460, 418] width 8 height 21
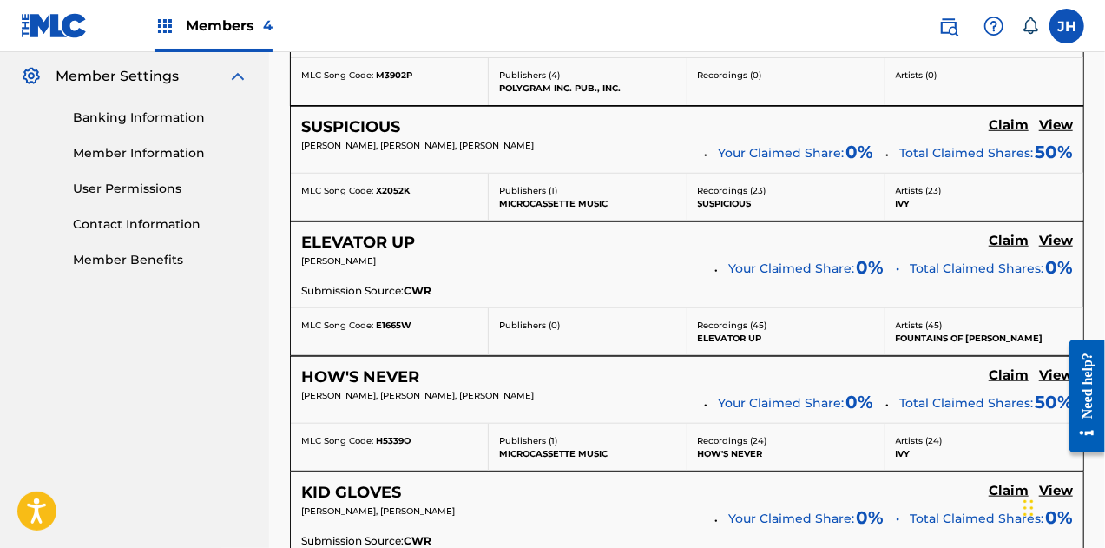
scroll to position [708, 0]
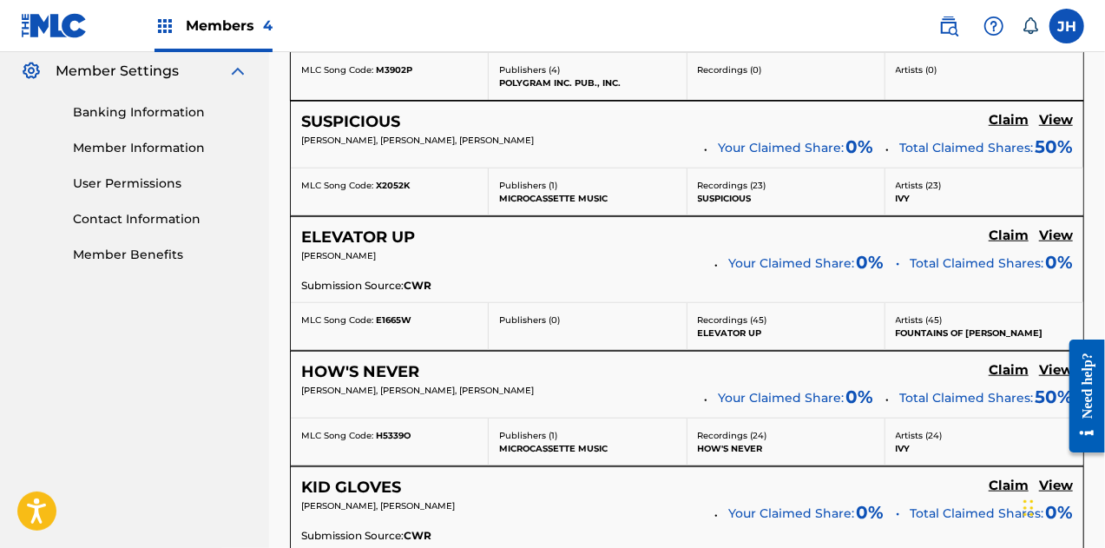
click at [1012, 13] on h5 "Claim" at bounding box center [1009, 5] width 40 height 16
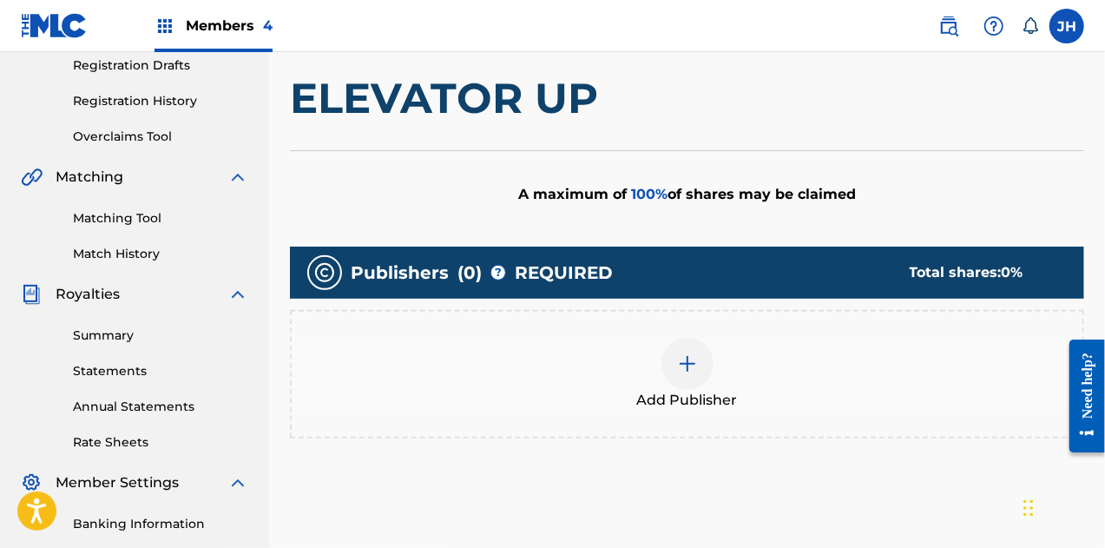
scroll to position [276, 0]
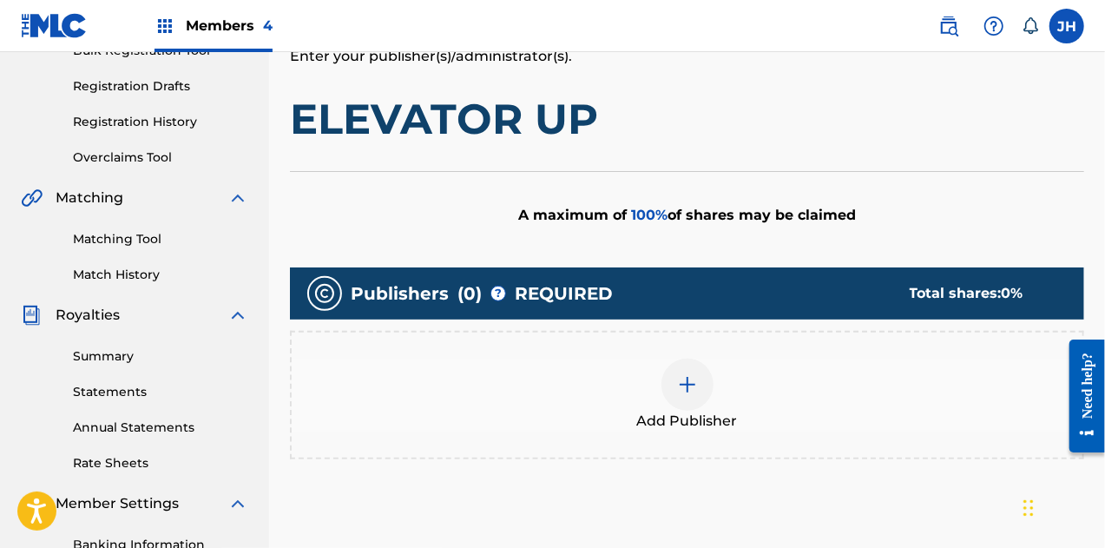
click at [686, 392] on img at bounding box center [687, 384] width 21 height 21
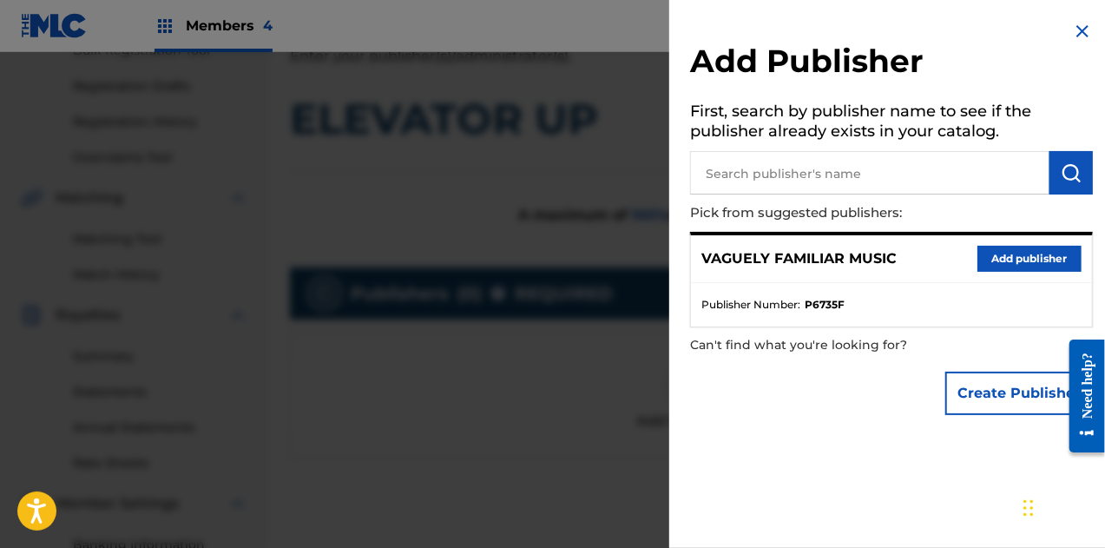
click at [1006, 257] on button "Add publisher" at bounding box center [1030, 259] width 104 height 26
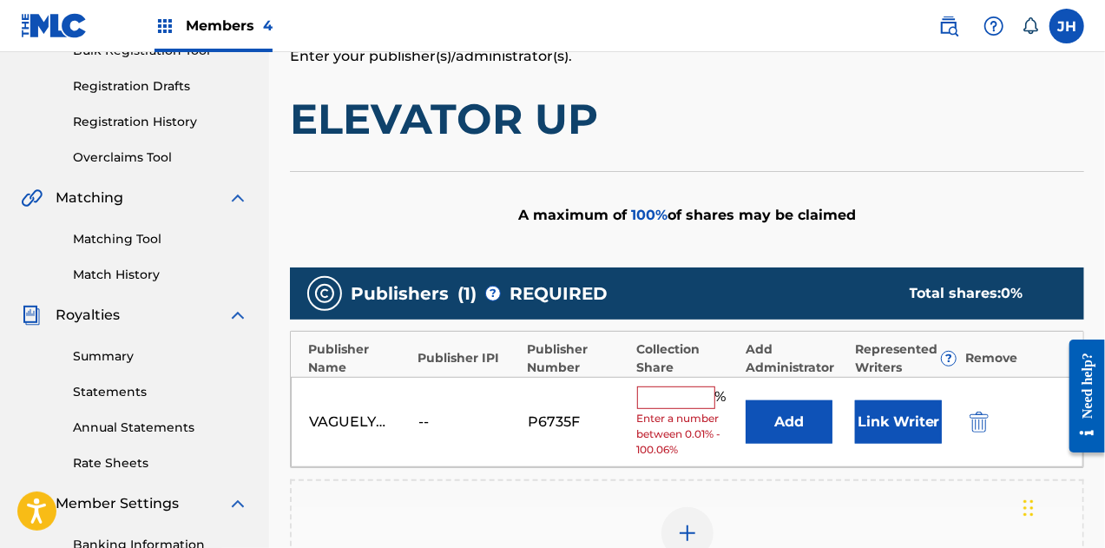
click at [689, 404] on input "text" at bounding box center [676, 397] width 78 height 23
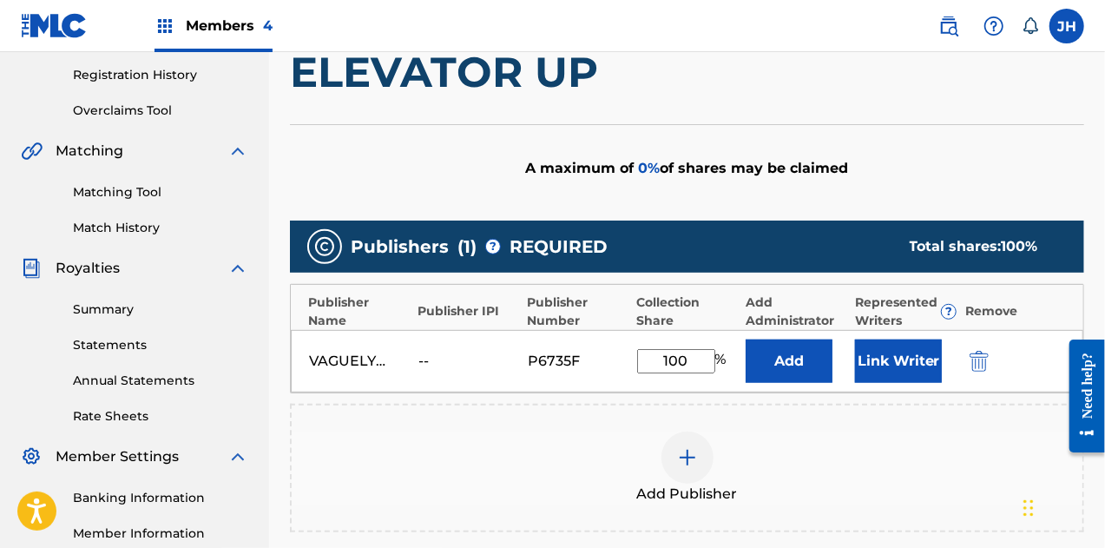
scroll to position [323, 0]
type input "100"
click at [903, 361] on button "Link Writer" at bounding box center [898, 360] width 87 height 43
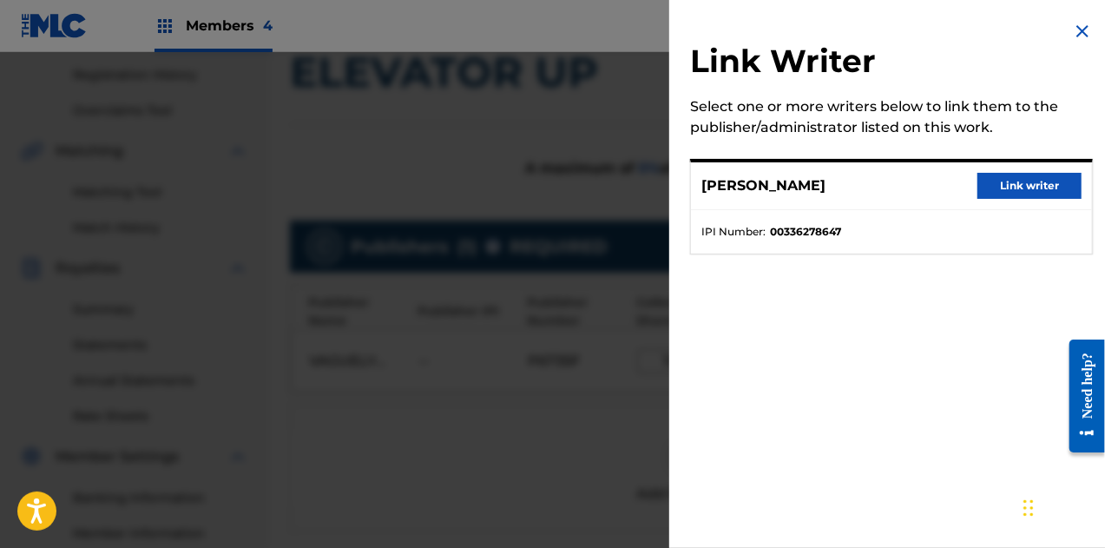
click at [1009, 187] on button "Link writer" at bounding box center [1030, 186] width 104 height 26
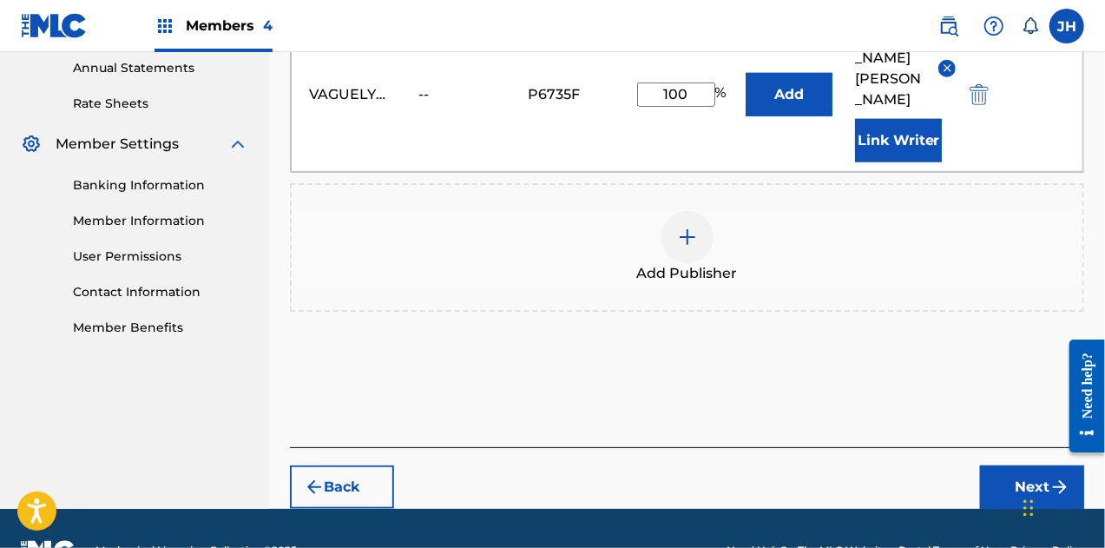
scroll to position [635, 0]
click at [1035, 464] on iframe "Chat Widget" at bounding box center [1061, 505] width 87 height 83
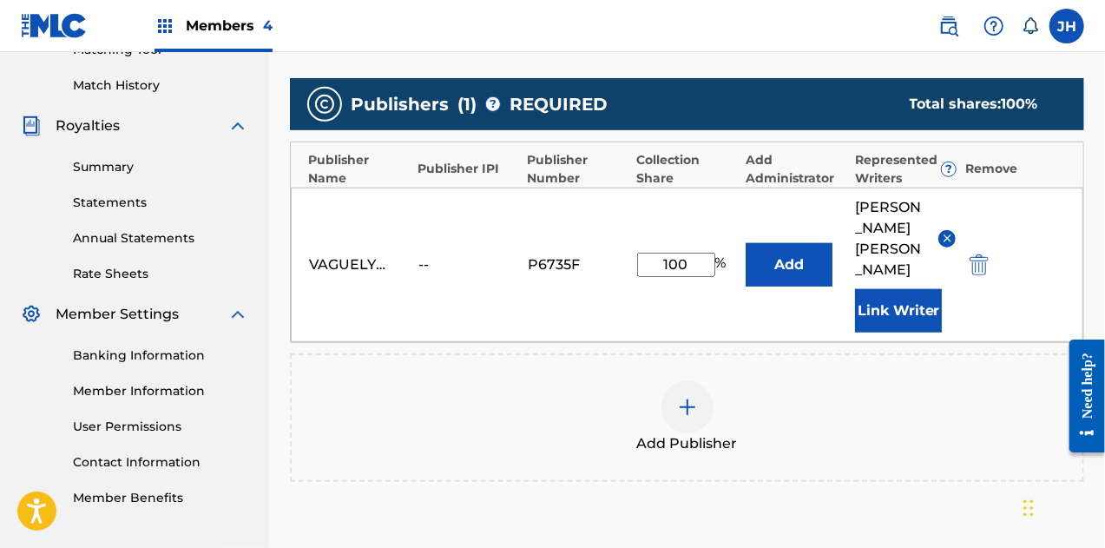
scroll to position [656, 0]
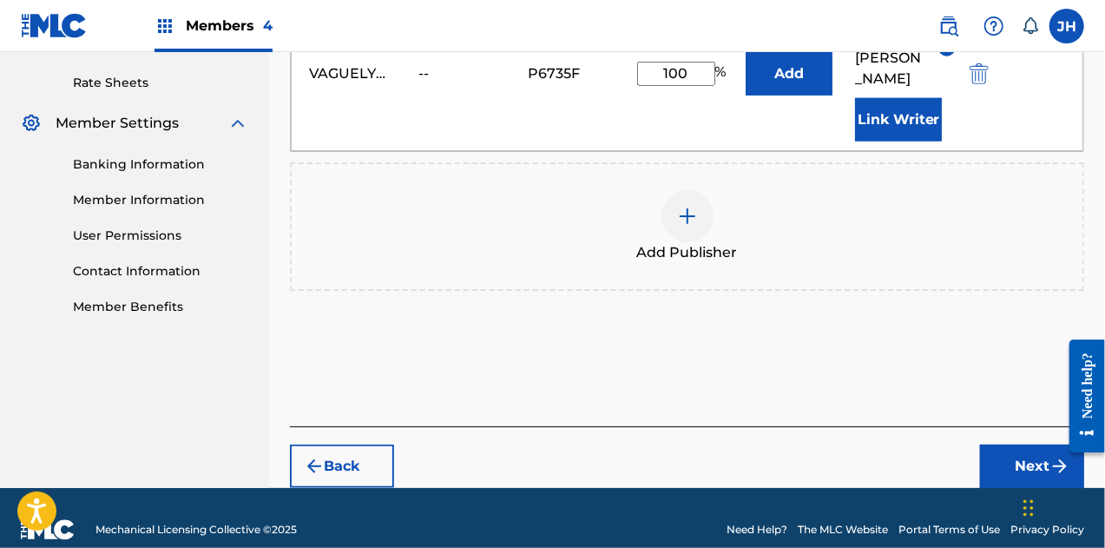
click at [1030, 444] on button "Next" at bounding box center [1032, 465] width 104 height 43
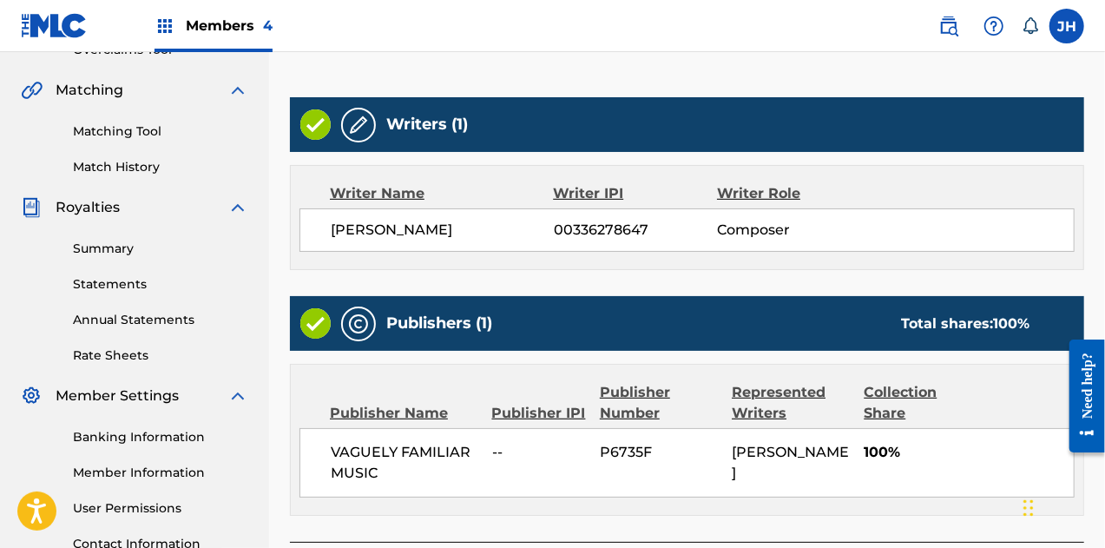
scroll to position [528, 0]
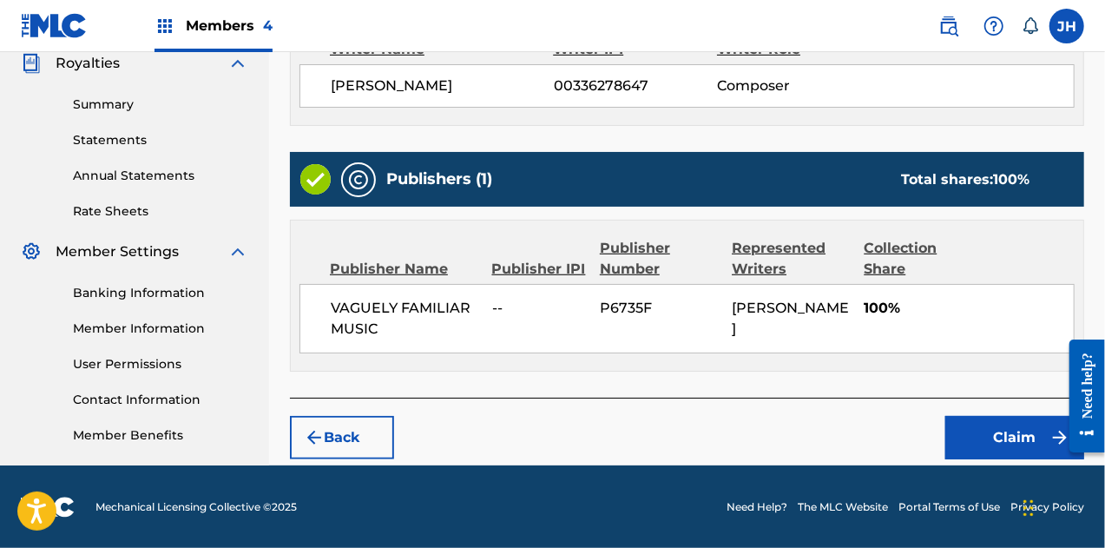
click at [1012, 439] on button "Claim" at bounding box center [1014, 437] width 139 height 43
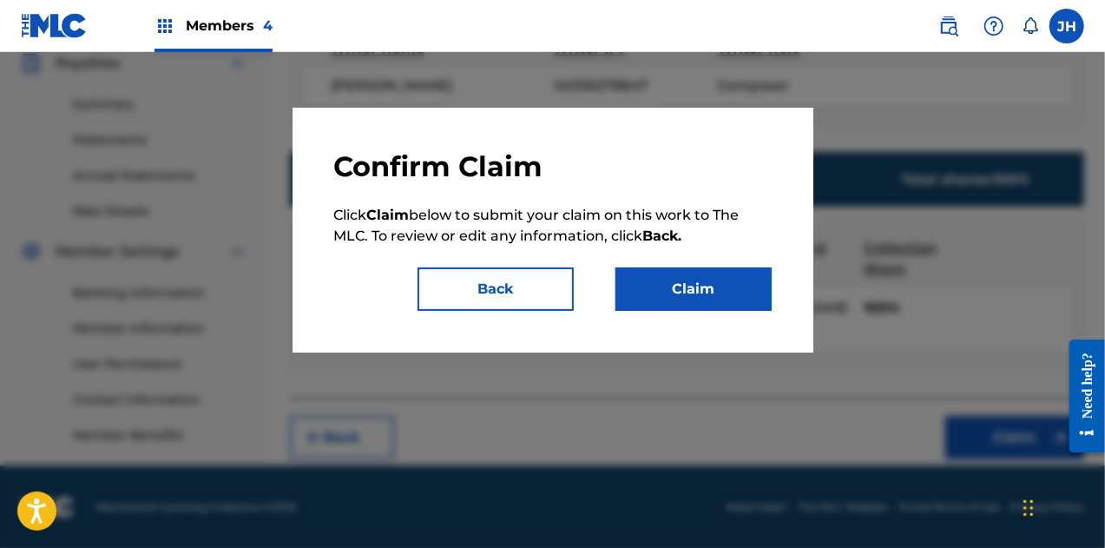
click at [695, 283] on button "Claim" at bounding box center [694, 288] width 156 height 43
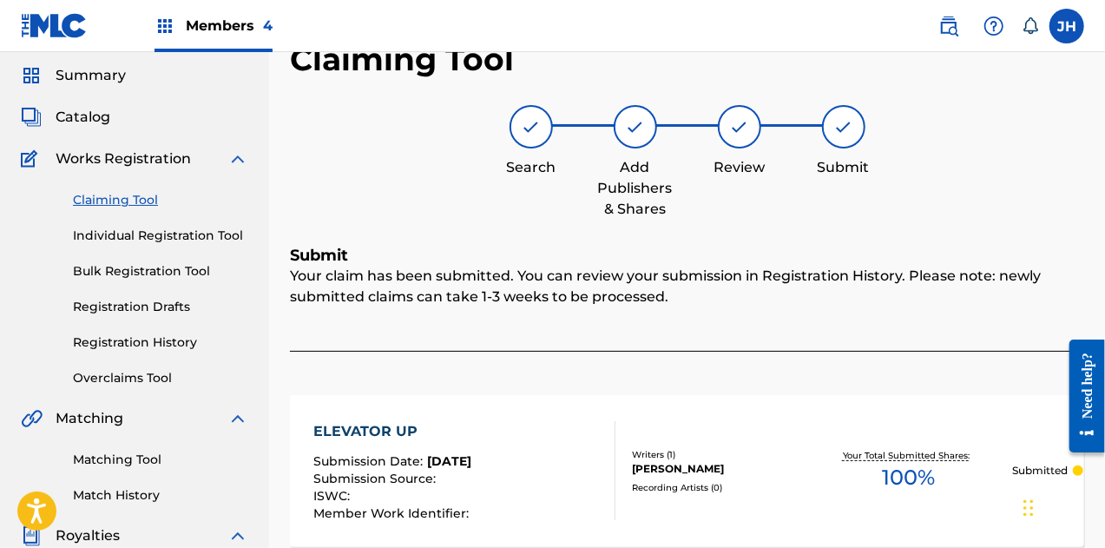
scroll to position [54, 0]
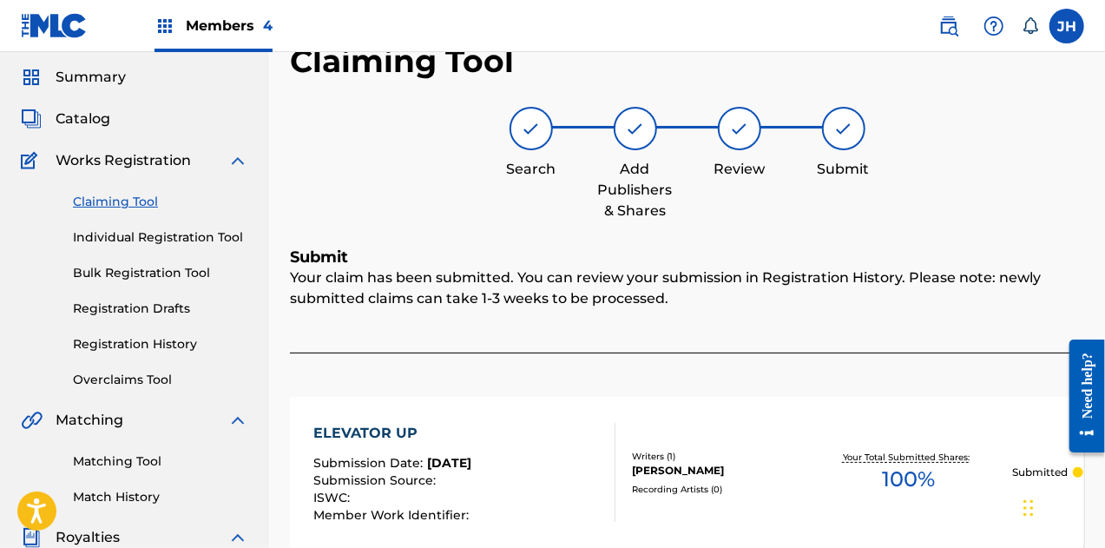
click at [139, 205] on link "Claiming Tool" at bounding box center [160, 202] width 175 height 18
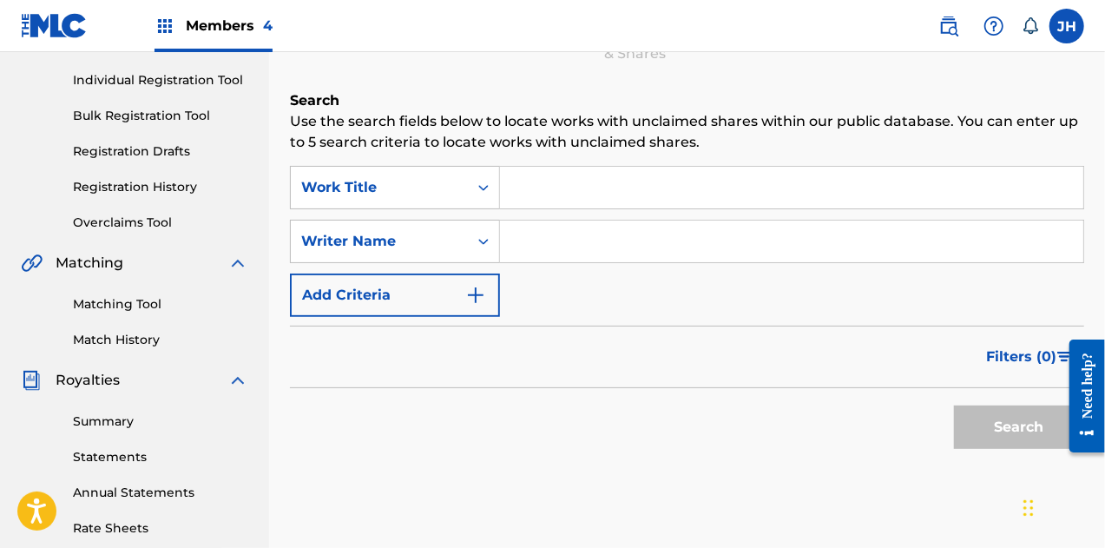
scroll to position [212, 0]
click at [594, 235] on input "Search Form" at bounding box center [791, 241] width 583 height 42
type input "[PERSON_NAME]"
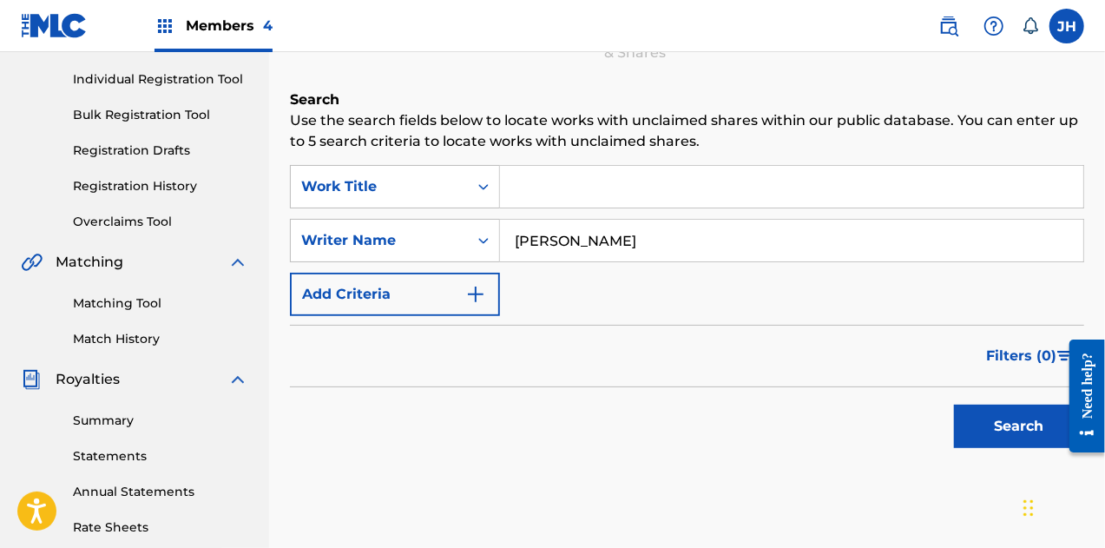
click at [979, 423] on button "Search" at bounding box center [1019, 426] width 130 height 43
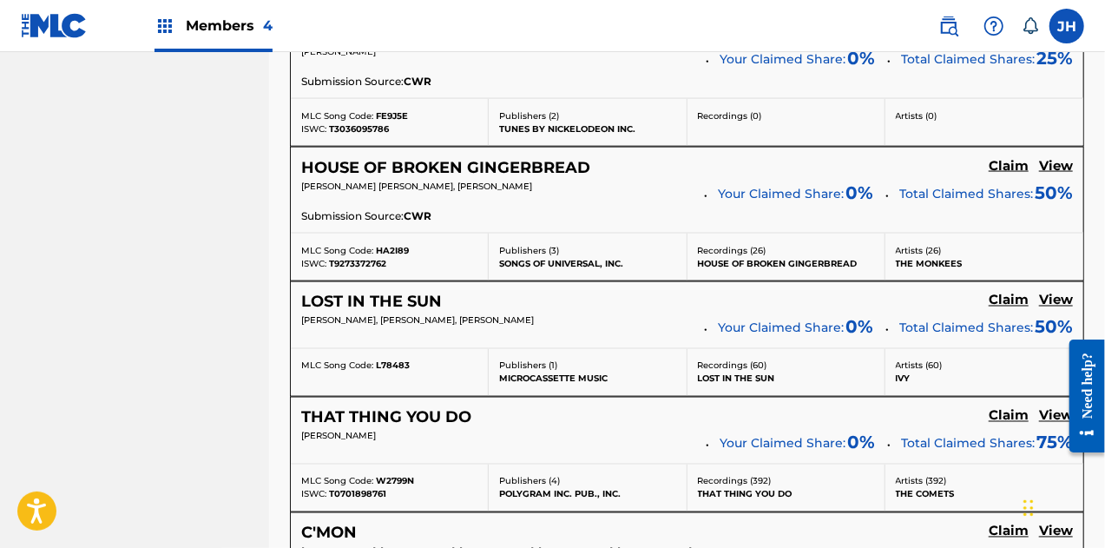
scroll to position [1718, 0]
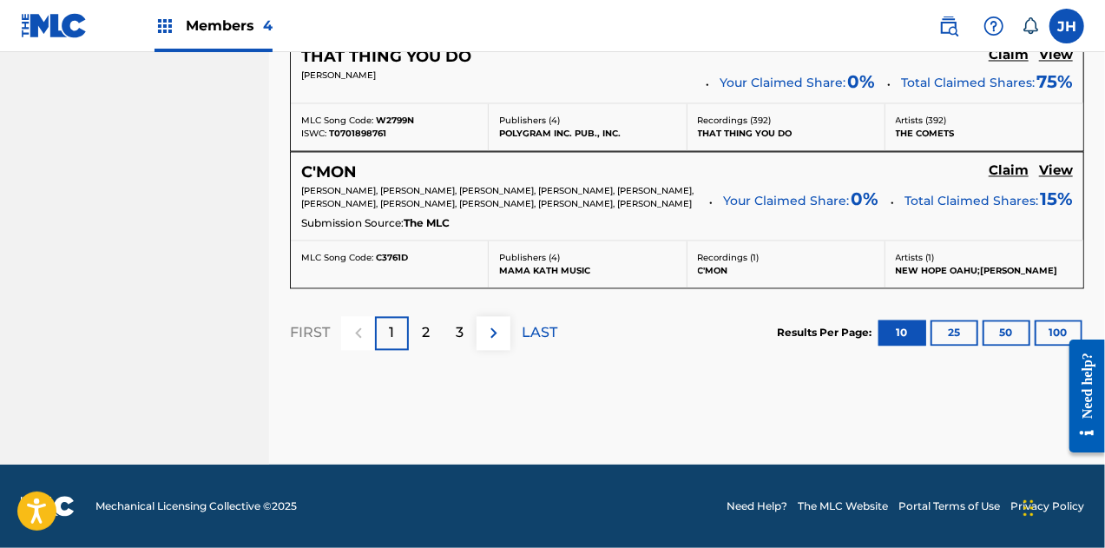
click at [418, 332] on div "2" at bounding box center [426, 333] width 34 height 34
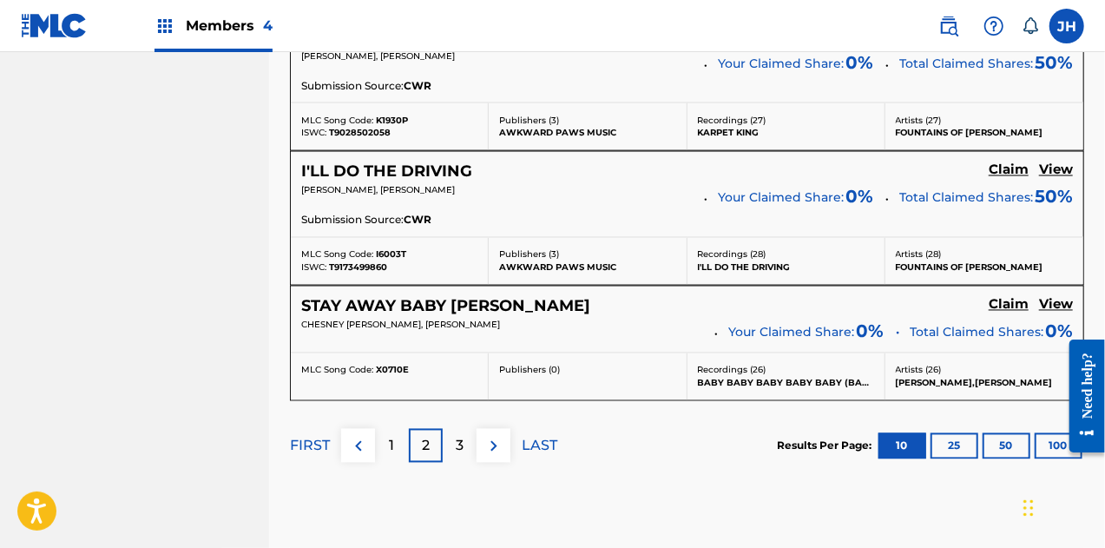
scroll to position [1530, 0]
click at [463, 436] on p "3" at bounding box center [460, 446] width 8 height 21
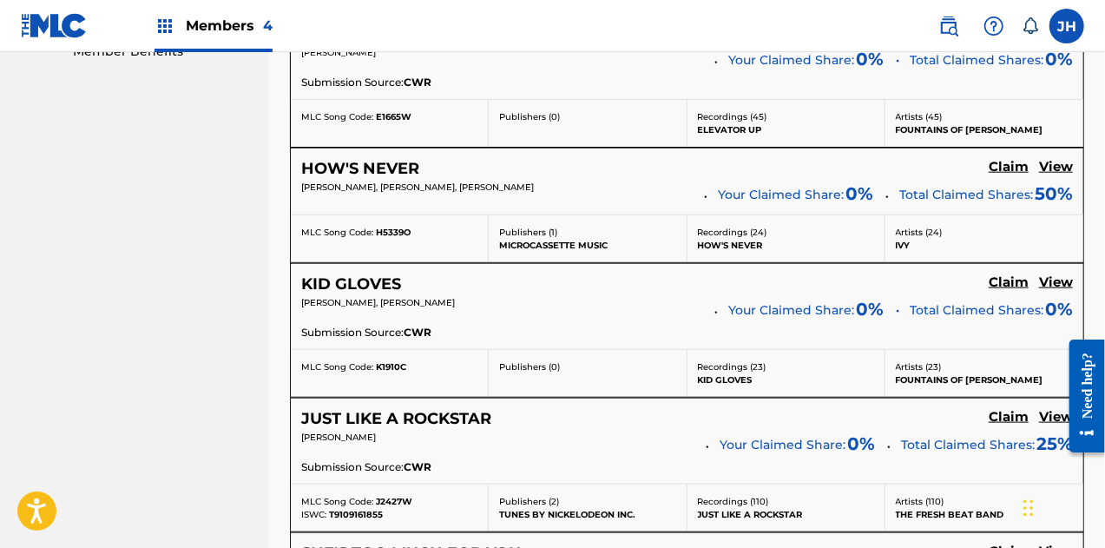
scroll to position [924, 0]
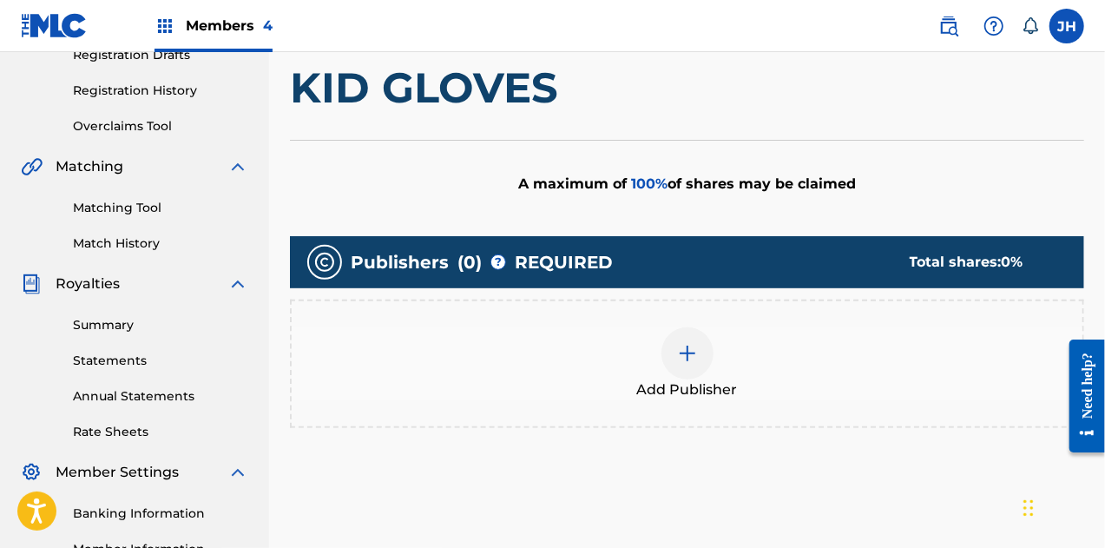
scroll to position [295, 0]
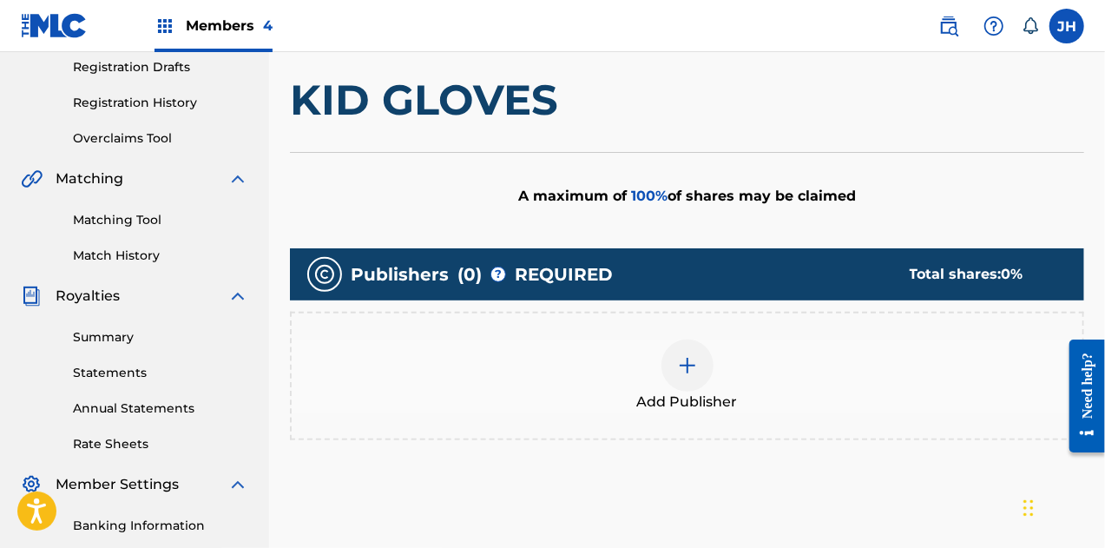
click at [692, 359] on img at bounding box center [687, 365] width 21 height 21
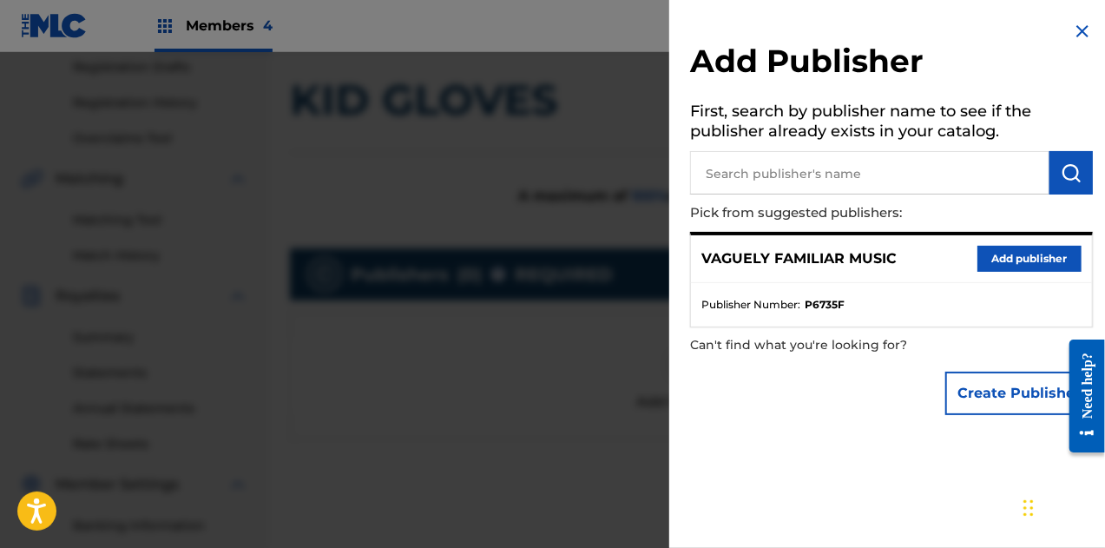
click at [1017, 268] on button "Add publisher" at bounding box center [1030, 259] width 104 height 26
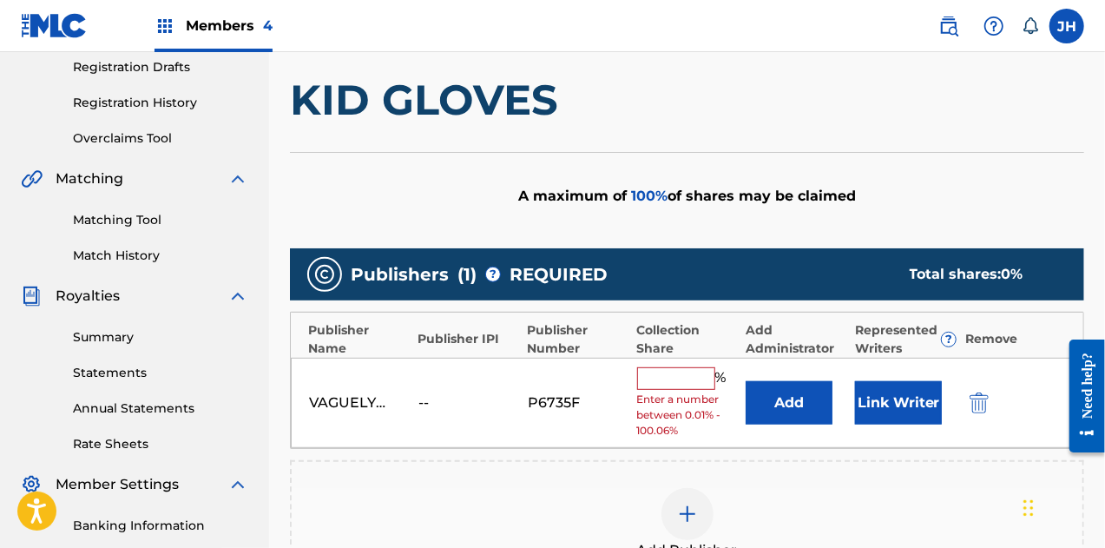
click at [687, 378] on input "text" at bounding box center [676, 378] width 78 height 23
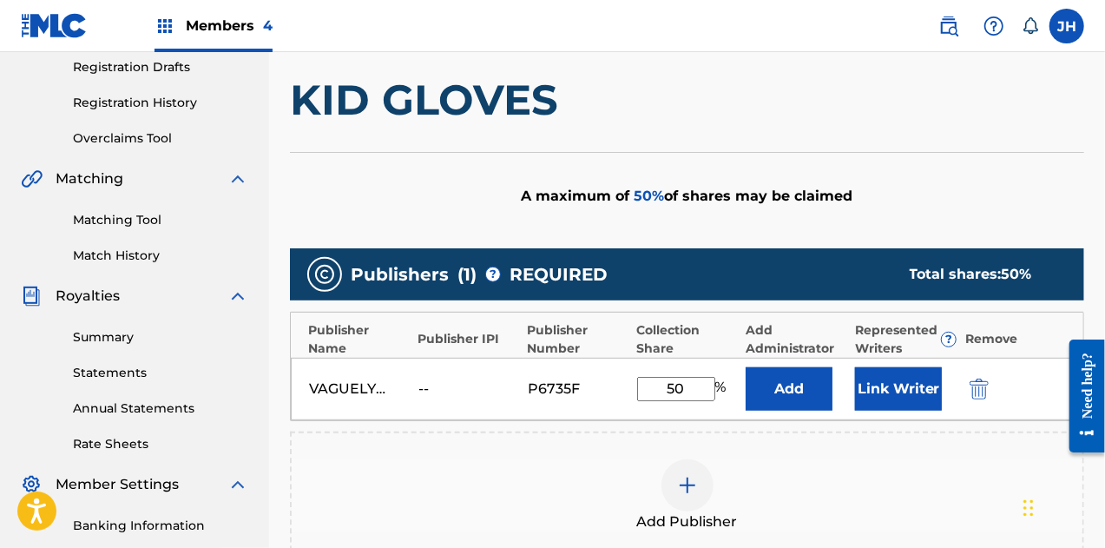
type input "50"
click at [923, 386] on button "Link Writer" at bounding box center [898, 388] width 87 height 43
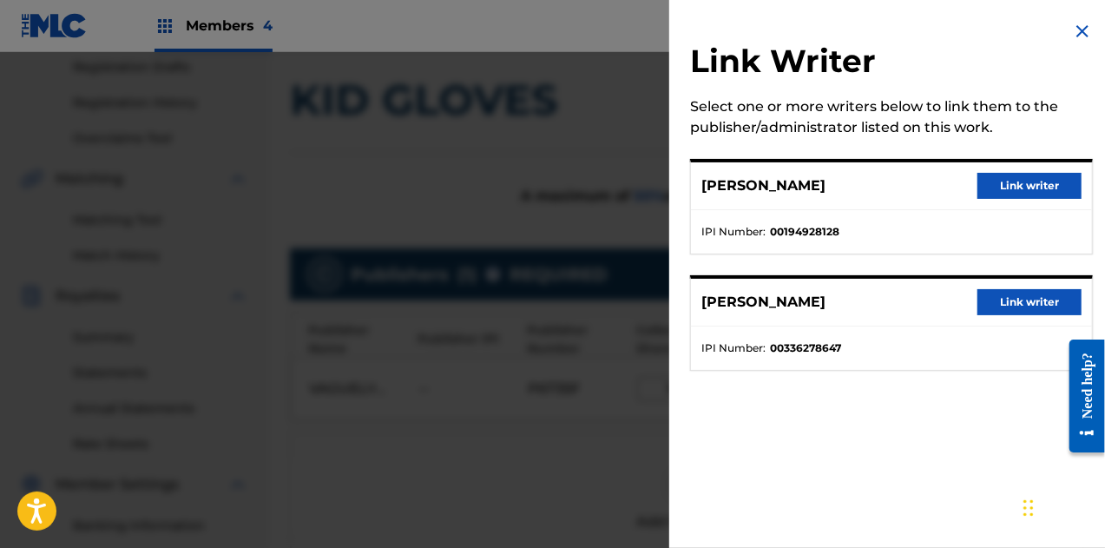
click at [1019, 306] on button "Link writer" at bounding box center [1030, 302] width 104 height 26
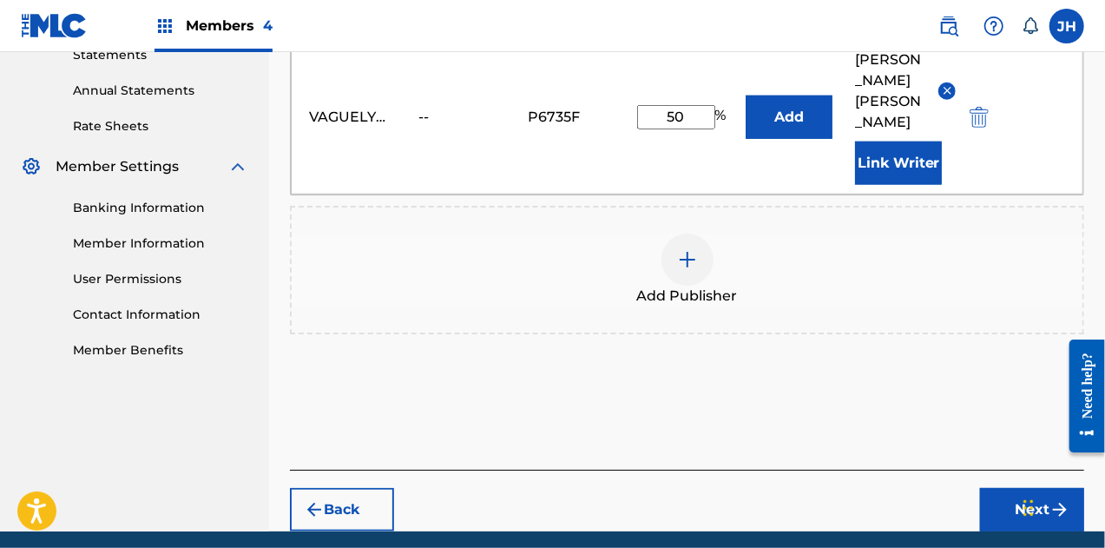
scroll to position [615, 0]
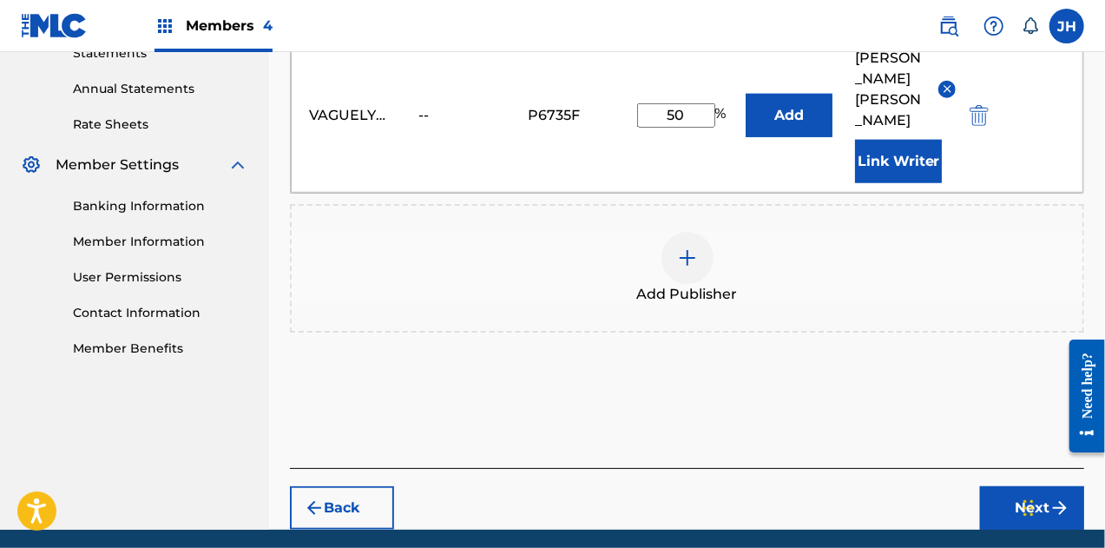
click at [1011, 486] on button "Next" at bounding box center [1032, 507] width 104 height 43
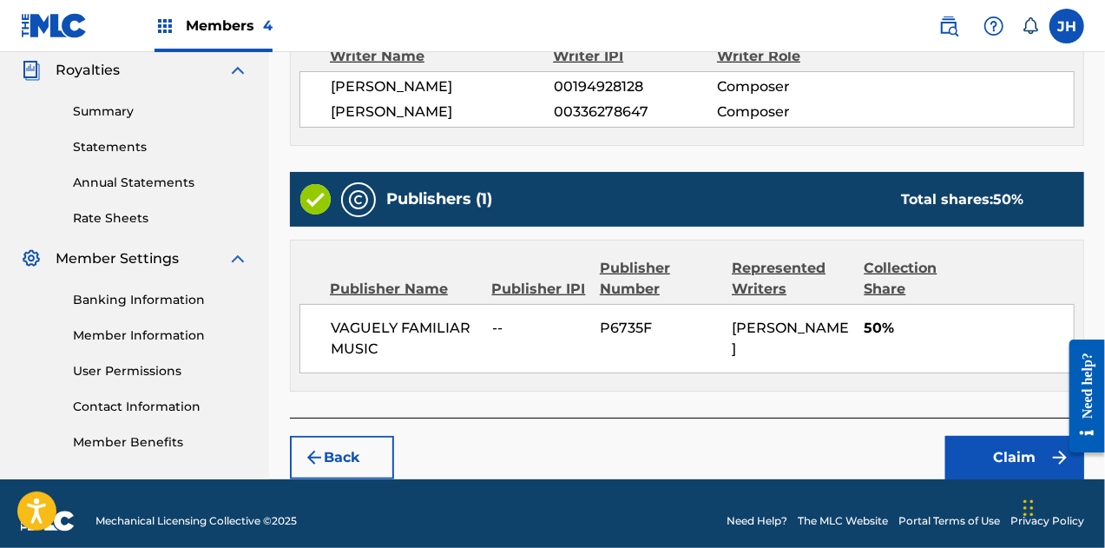
scroll to position [533, 0]
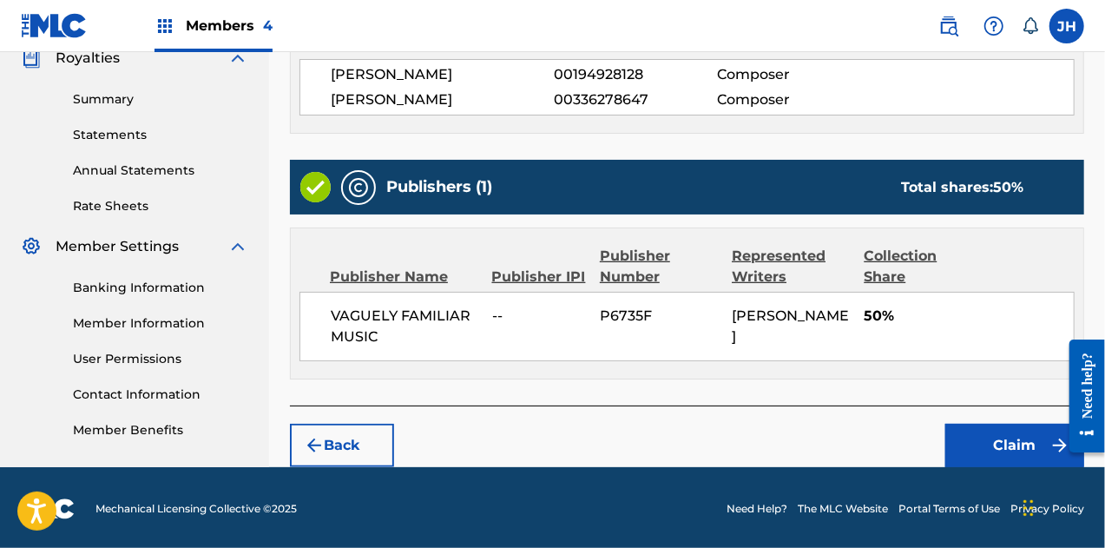
click at [1001, 431] on button "Claim" at bounding box center [1014, 445] width 139 height 43
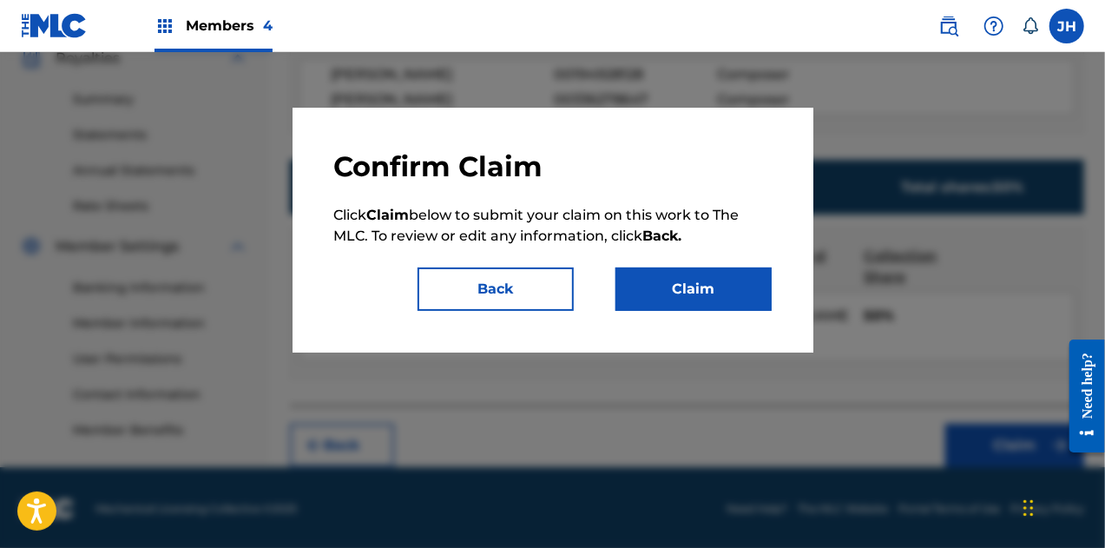
click at [703, 277] on button "Claim" at bounding box center [694, 288] width 156 height 43
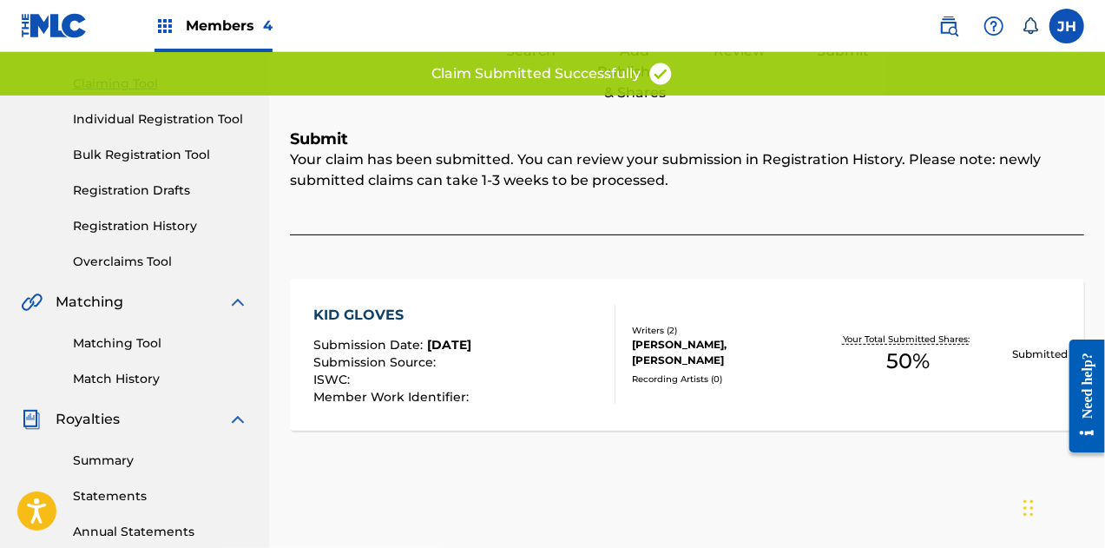
scroll to position [23, 0]
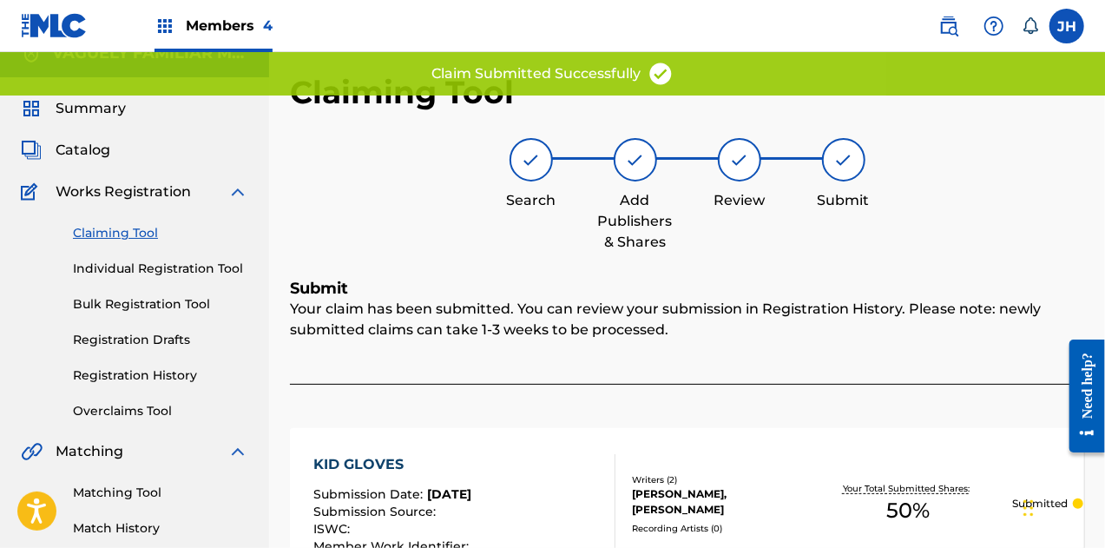
click at [141, 230] on link "Claiming Tool" at bounding box center [160, 233] width 175 height 18
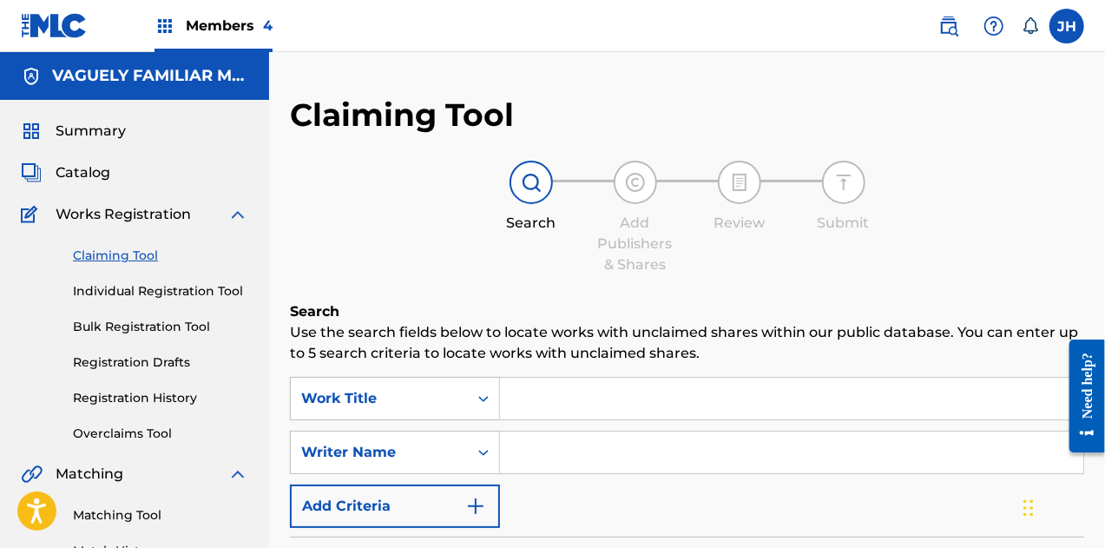
click at [574, 430] on div "SearchWithCriteria8e8df5cf-487f-4f8c-8c45-391350a8a52e Work Title SearchWithCri…" at bounding box center [687, 452] width 794 height 151
click at [580, 447] on input "Search Form" at bounding box center [791, 452] width 583 height 42
type input "[PERSON_NAME]"
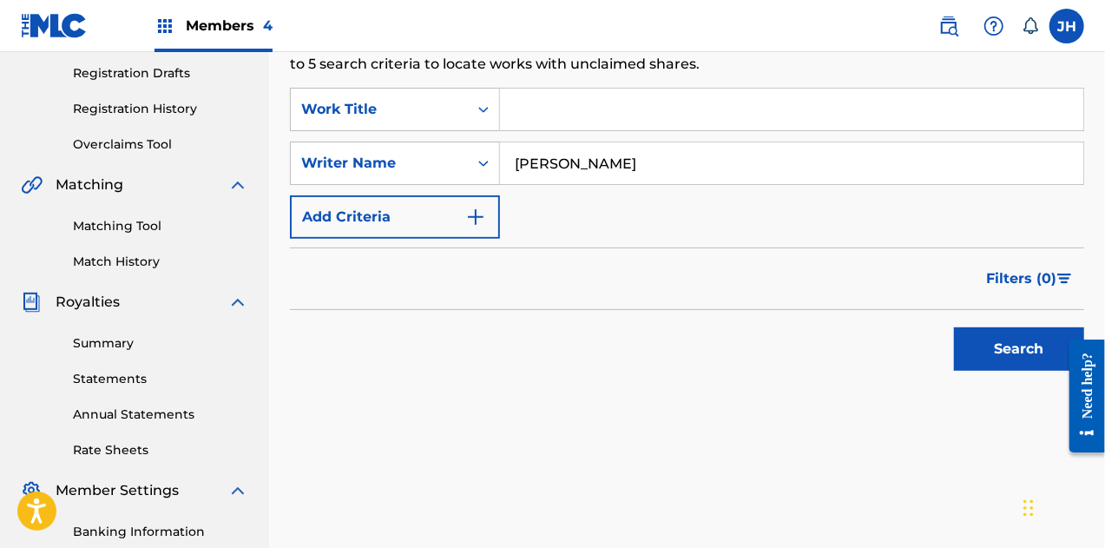
scroll to position [322, 0]
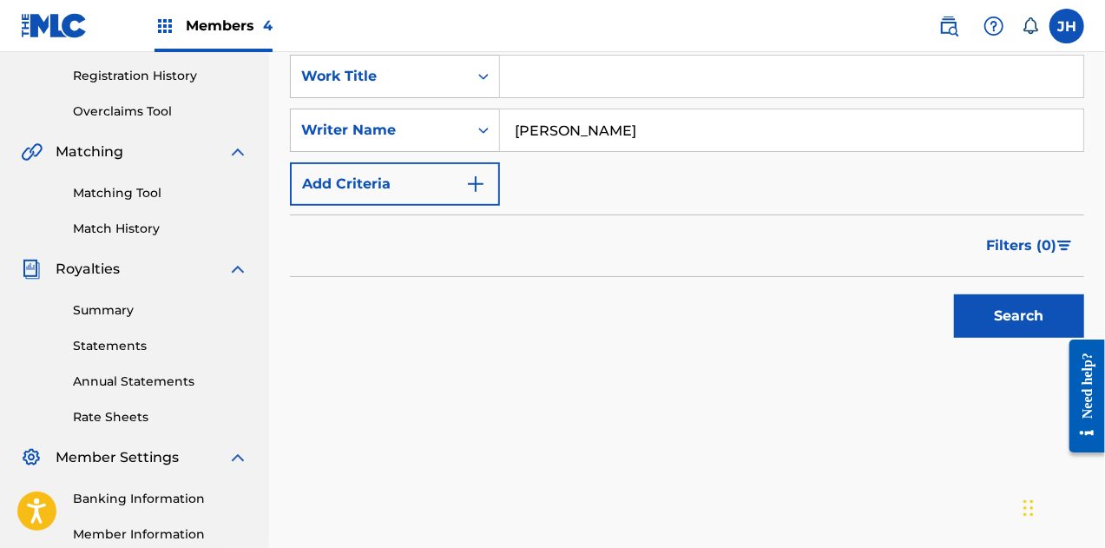
click at [999, 312] on button "Search" at bounding box center [1019, 315] width 130 height 43
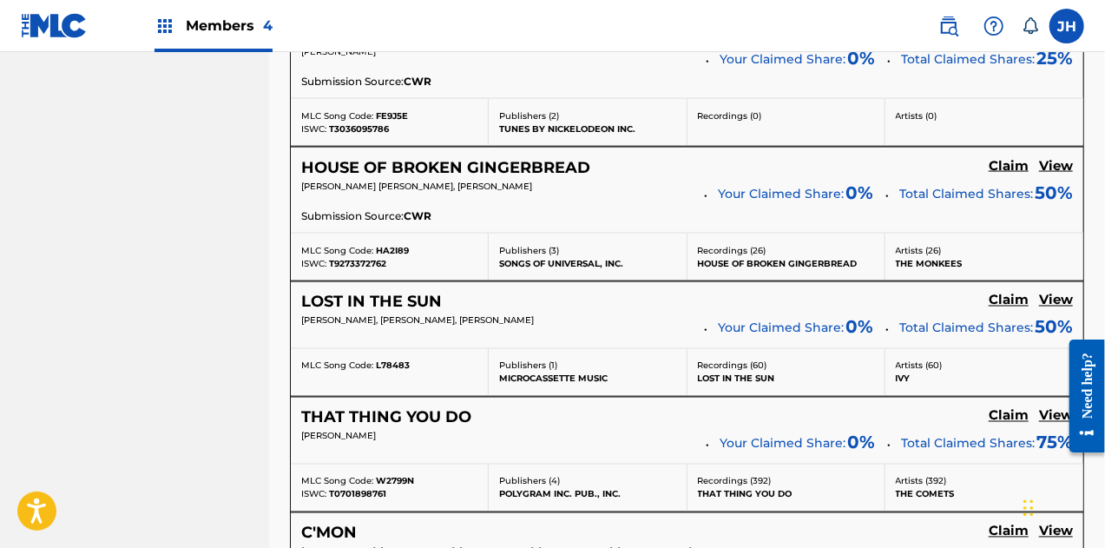
scroll to position [1718, 0]
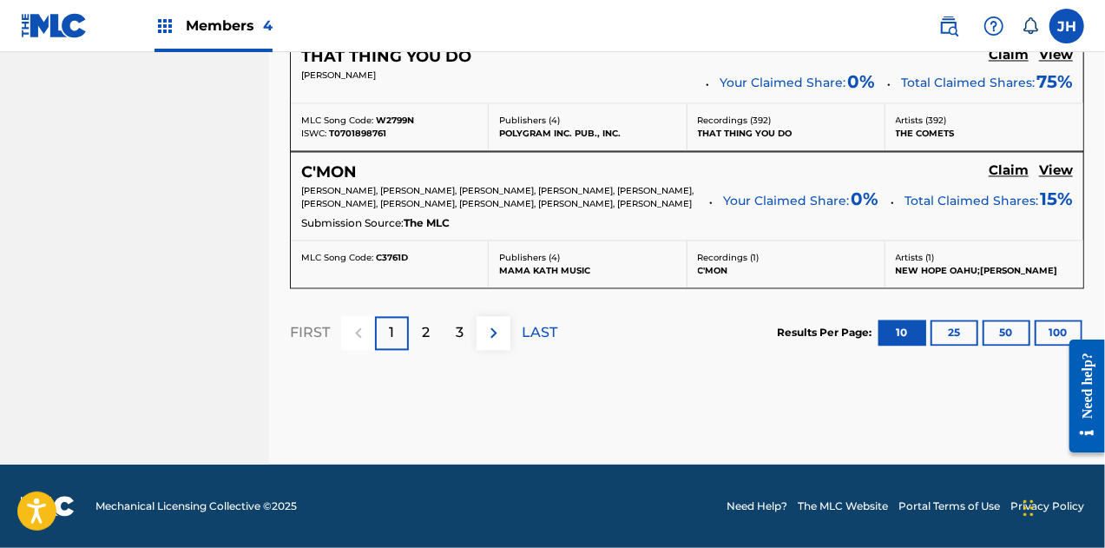
click at [458, 334] on p "3" at bounding box center [460, 332] width 8 height 21
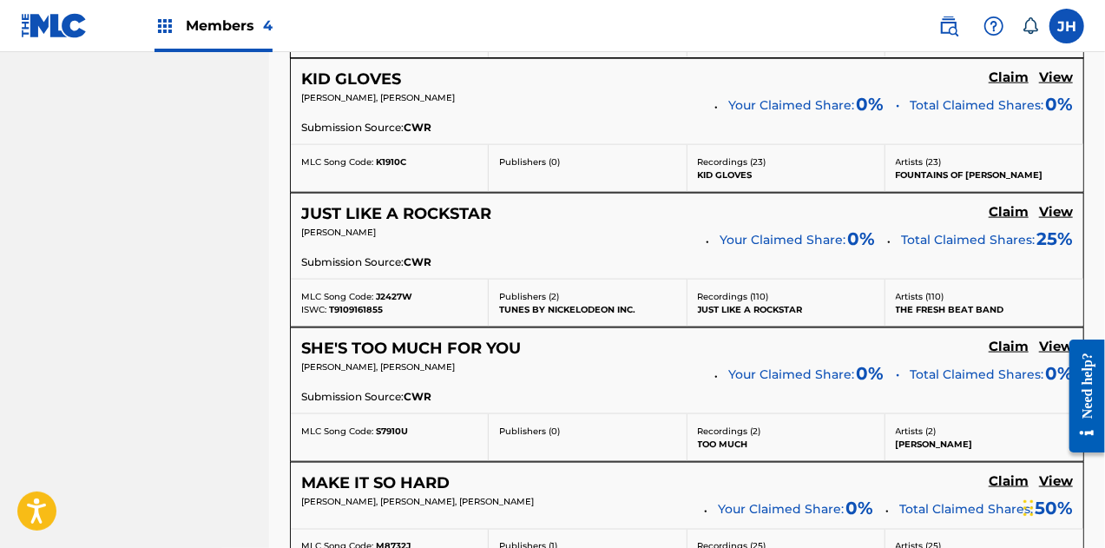
scroll to position [1118, 0]
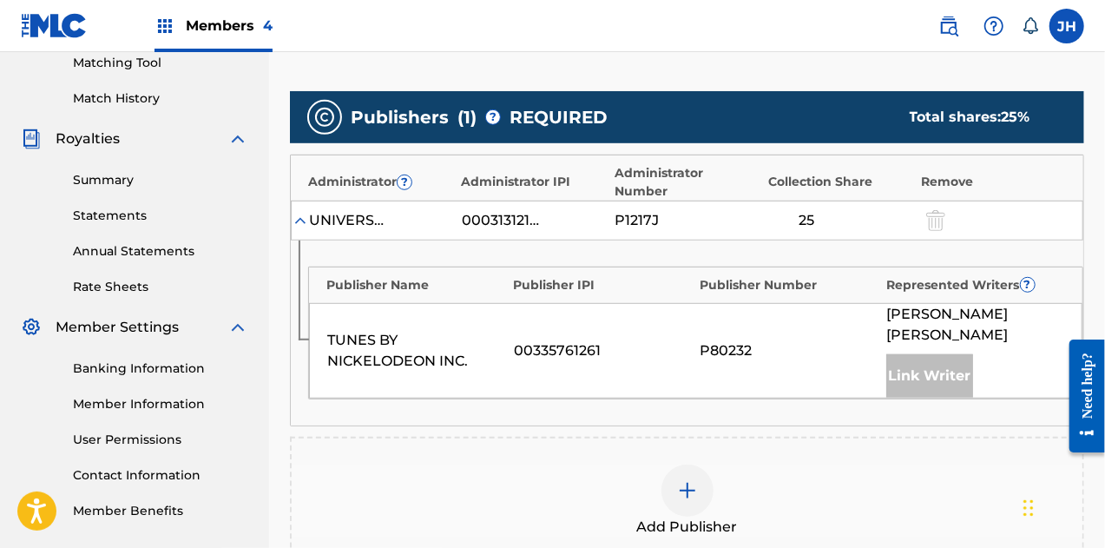
scroll to position [457, 0]
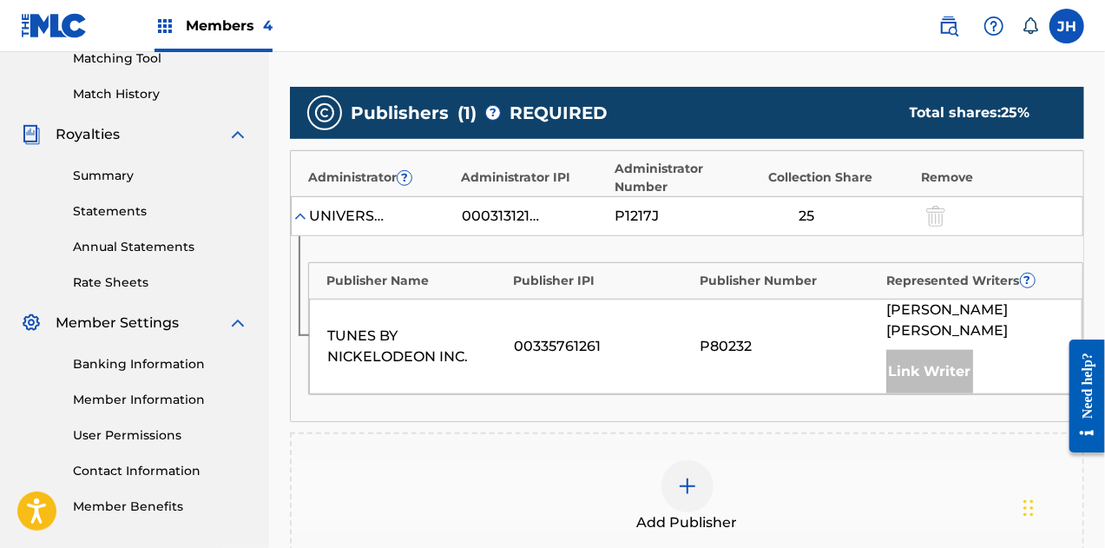
click at [683, 460] on div at bounding box center [688, 486] width 52 height 52
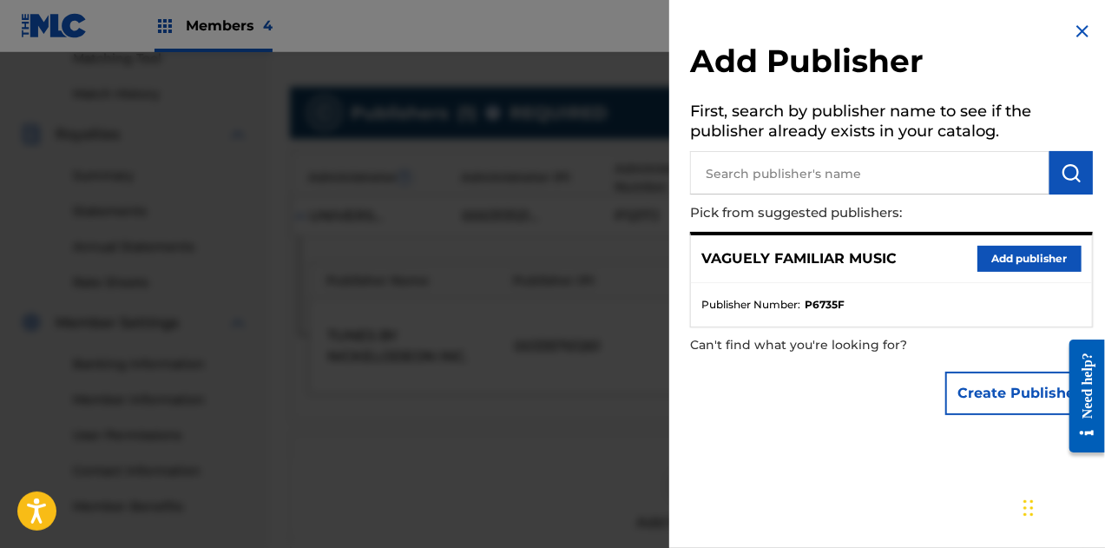
click at [998, 254] on button "Add publisher" at bounding box center [1030, 259] width 104 height 26
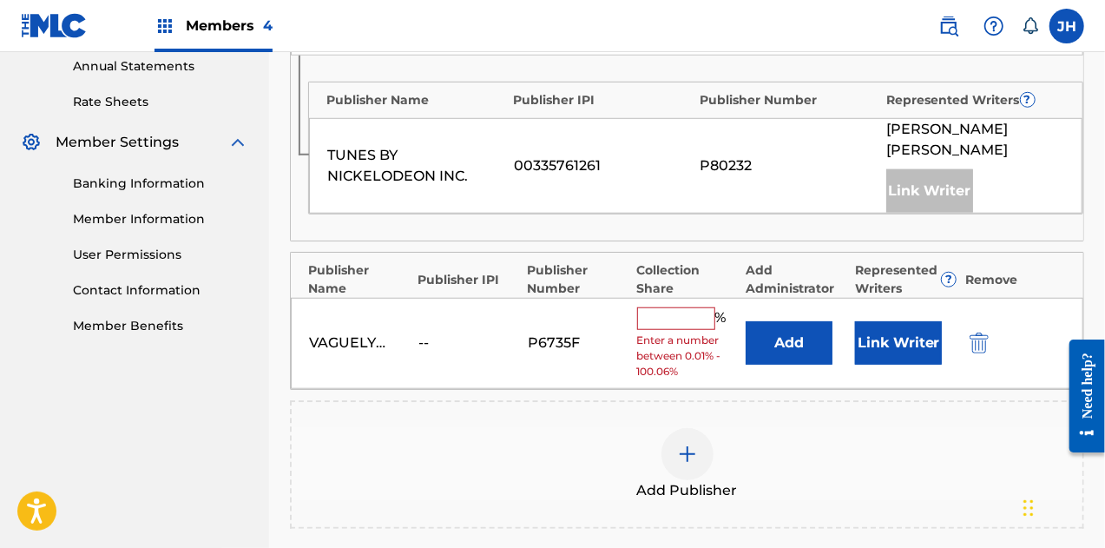
scroll to position [655, 0]
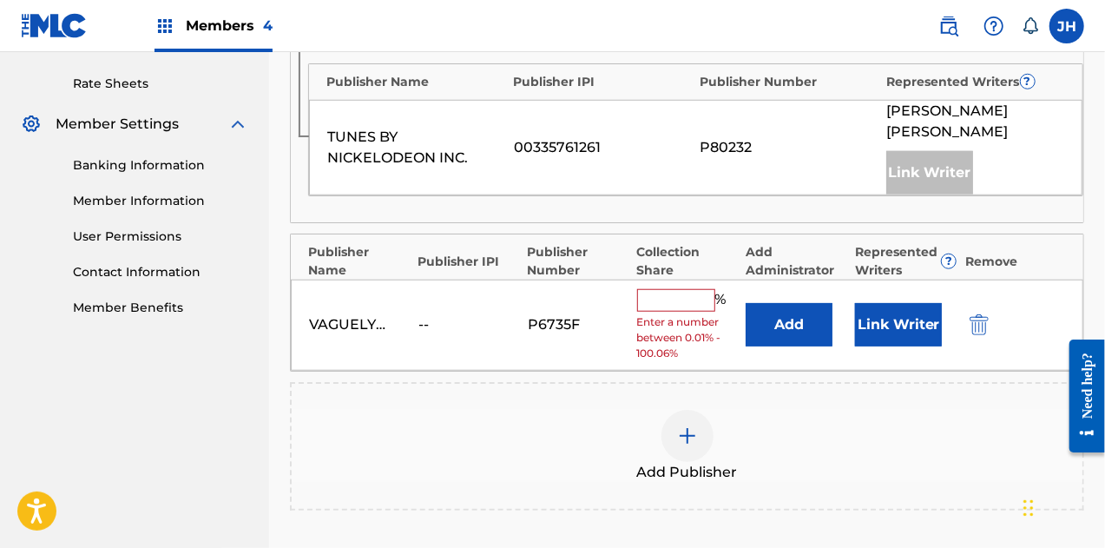
click at [665, 289] on input "text" at bounding box center [676, 300] width 78 height 23
type input "75"
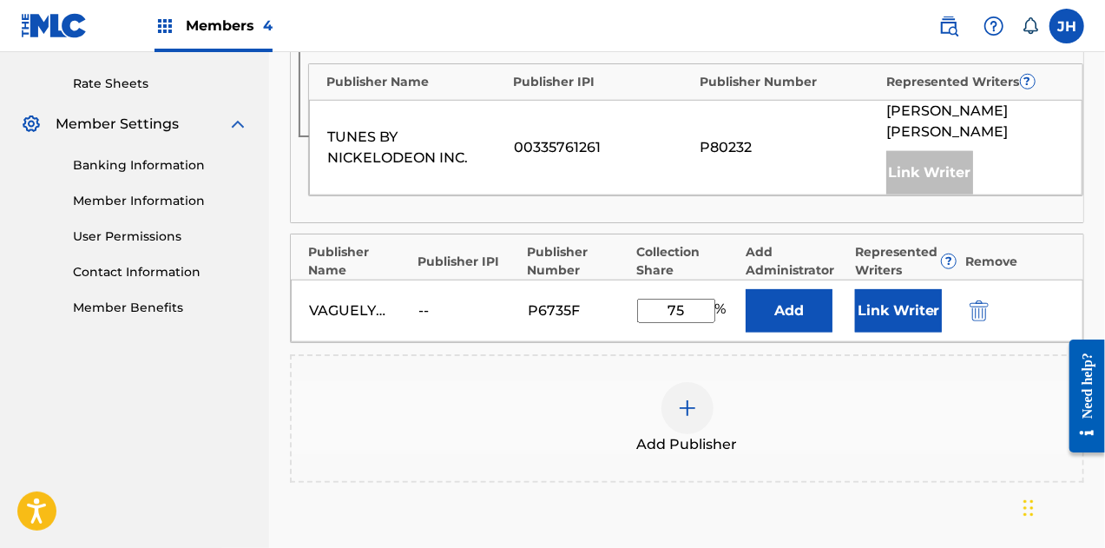
click at [892, 289] on button "Link Writer" at bounding box center [898, 310] width 87 height 43
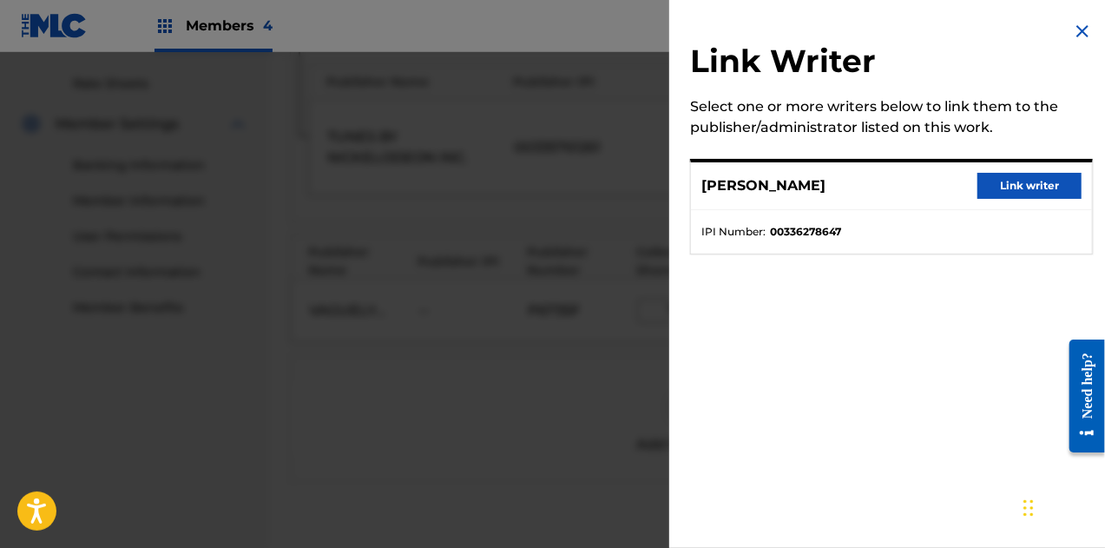
click at [1016, 192] on button "Link writer" at bounding box center [1030, 186] width 104 height 26
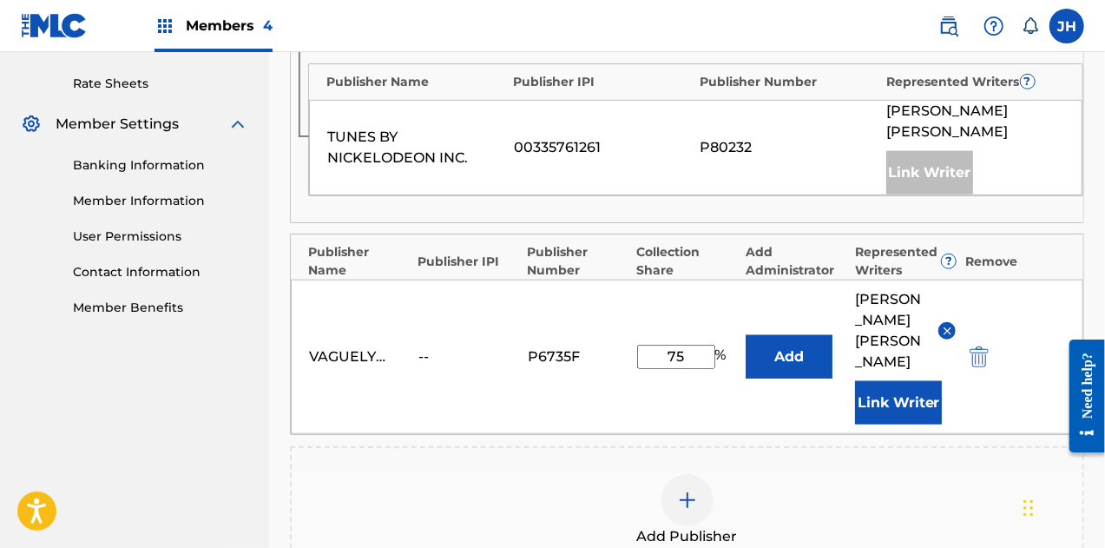
scroll to position [898, 0]
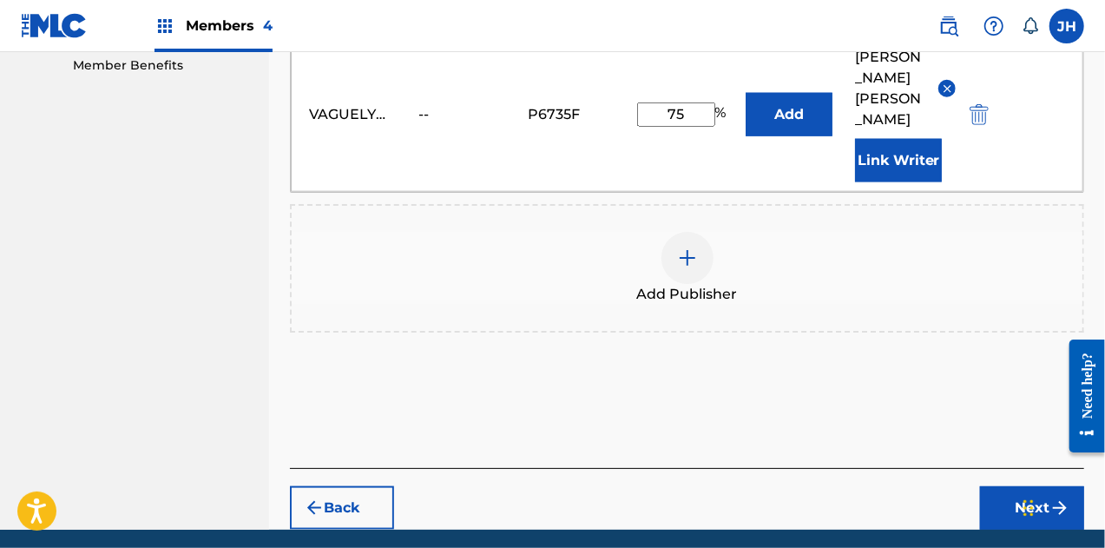
click at [1032, 486] on button "Next" at bounding box center [1032, 507] width 104 height 43
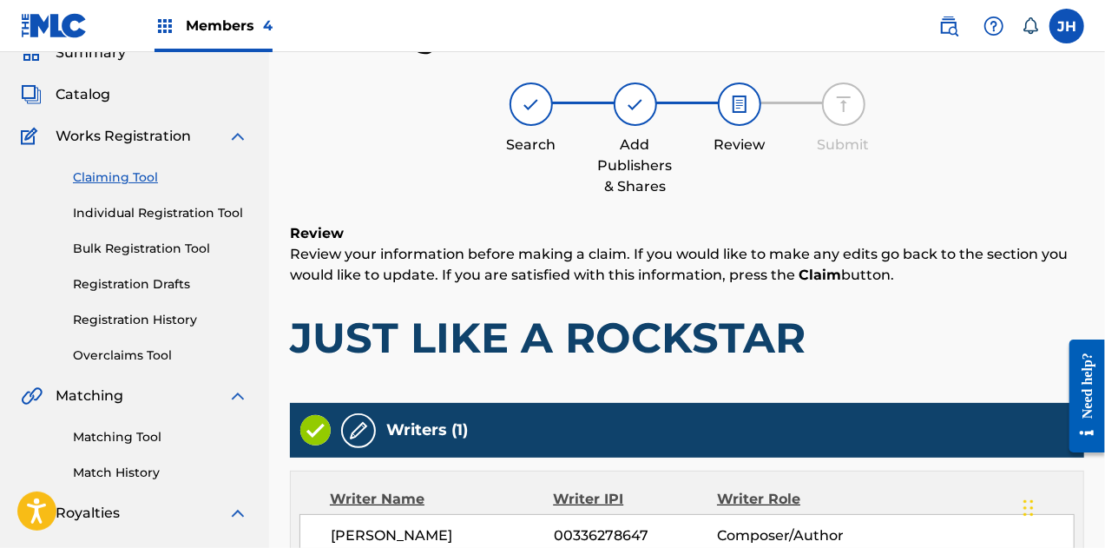
scroll to position [799, 0]
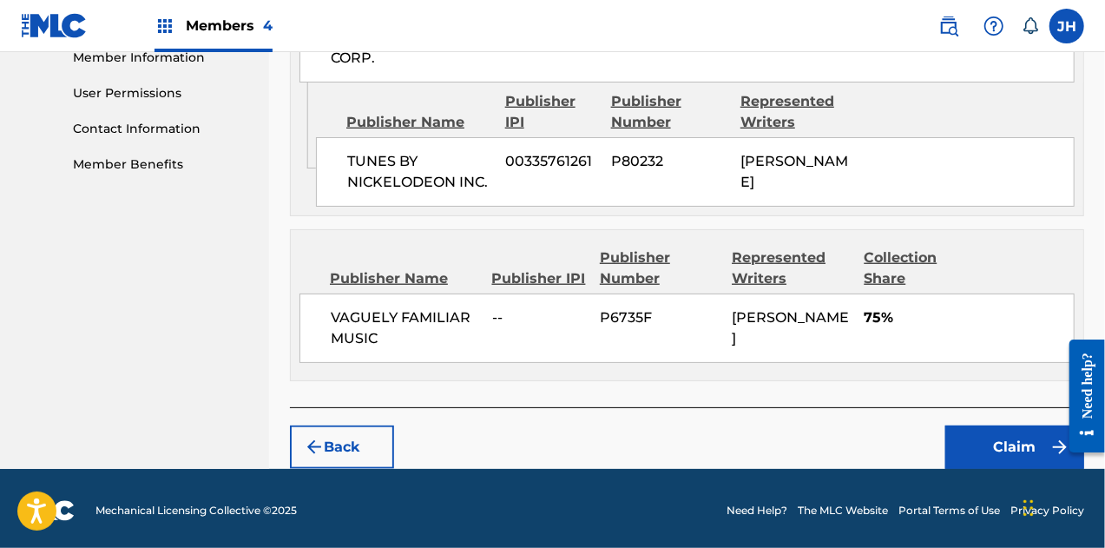
click at [1004, 430] on button "Claim" at bounding box center [1014, 446] width 139 height 43
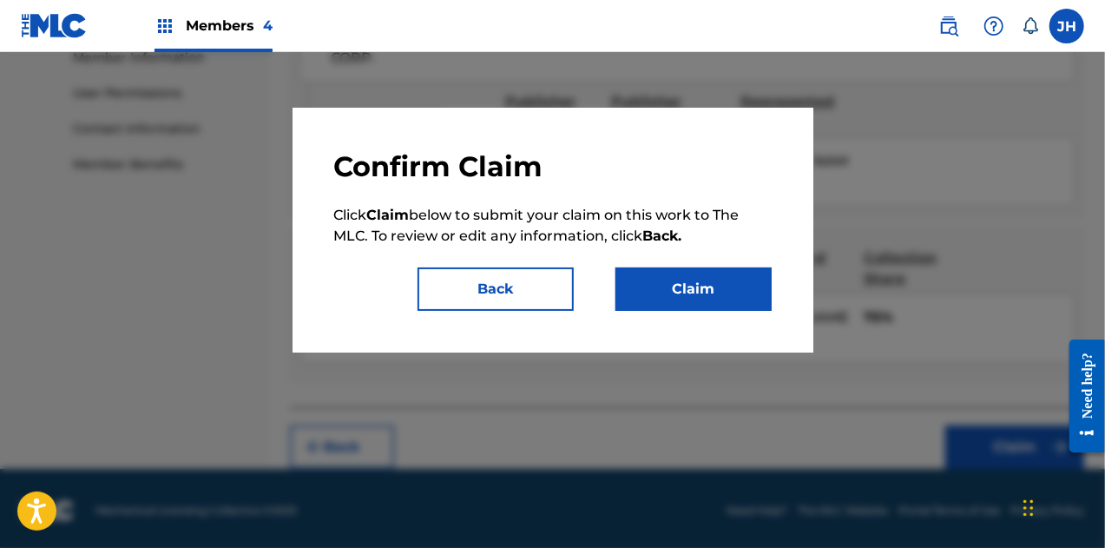
click at [686, 285] on button "Claim" at bounding box center [694, 288] width 156 height 43
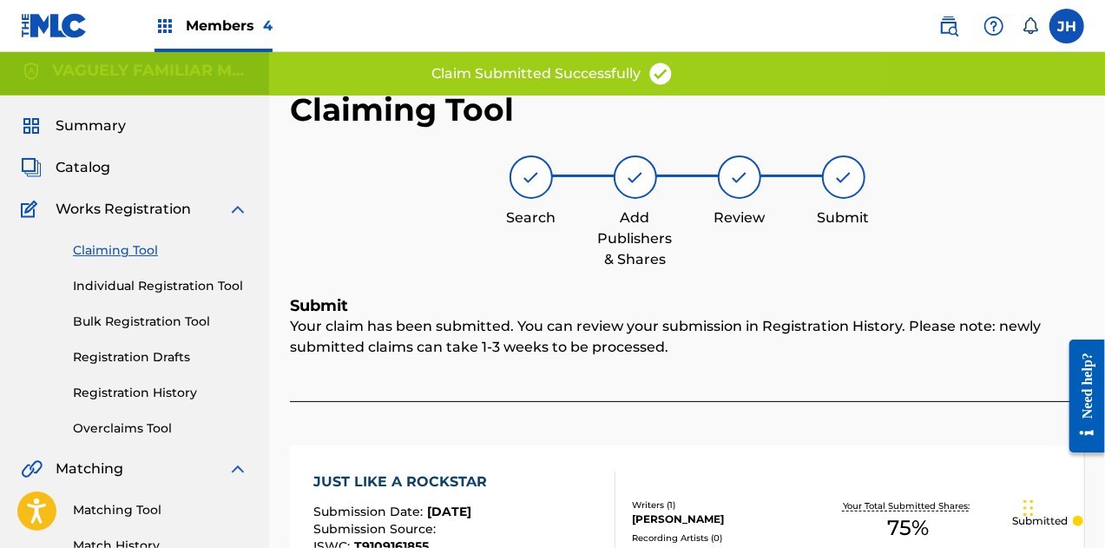
scroll to position [0, 0]
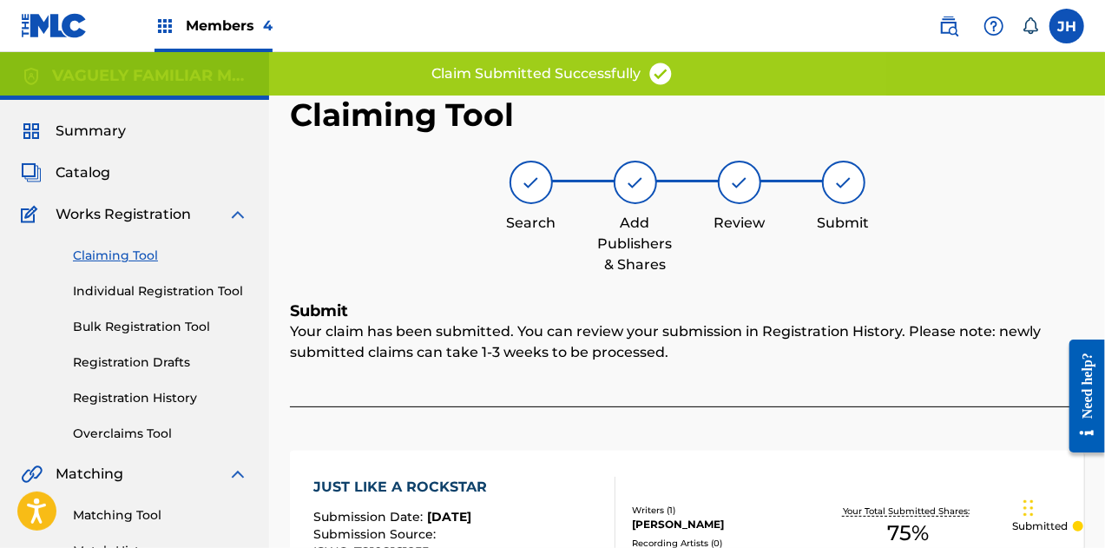
click at [132, 252] on link "Claiming Tool" at bounding box center [160, 256] width 175 height 18
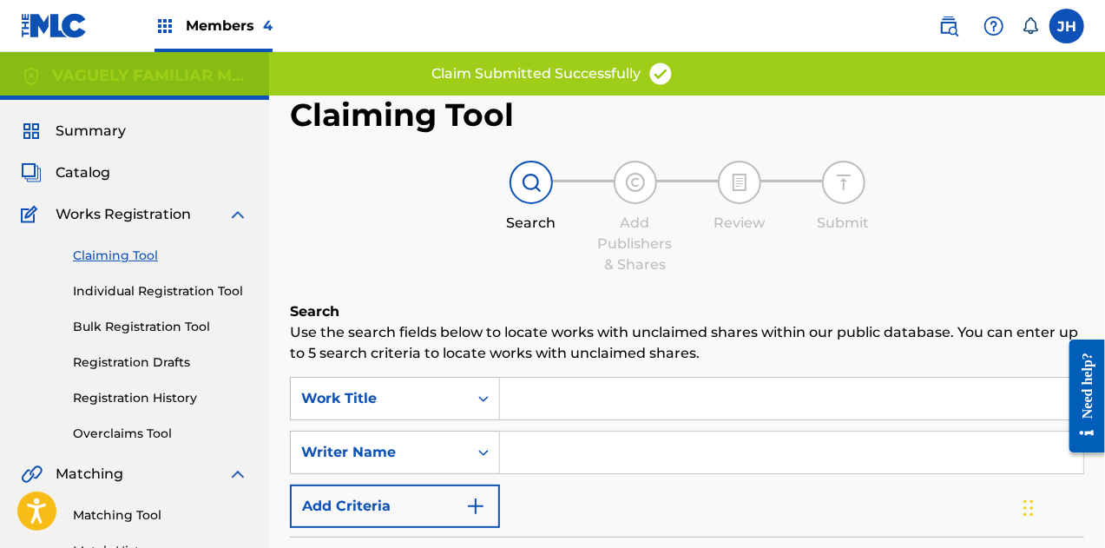
scroll to position [115, 0]
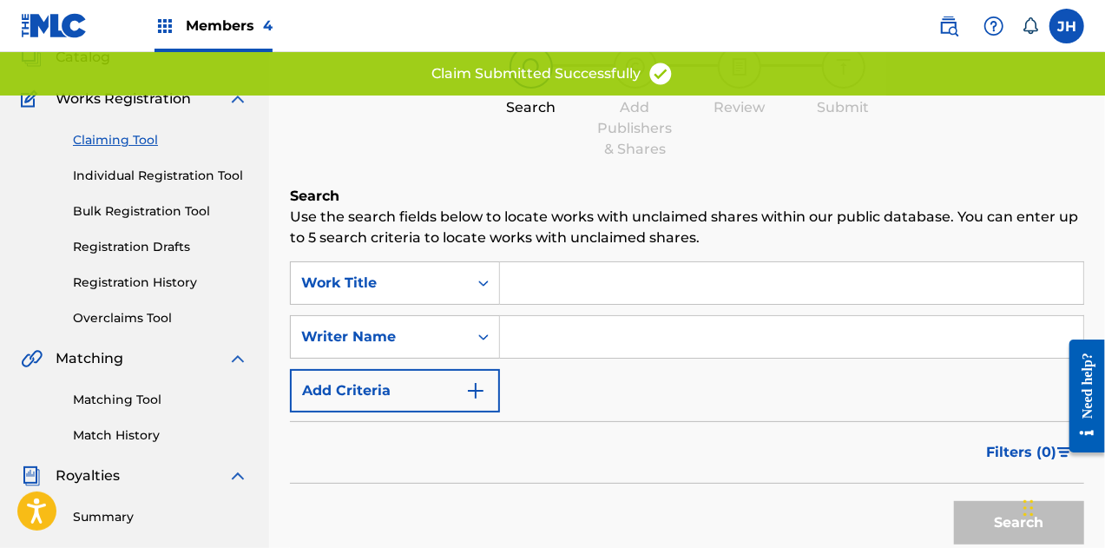
click at [551, 336] on input "Search Form" at bounding box center [791, 337] width 583 height 42
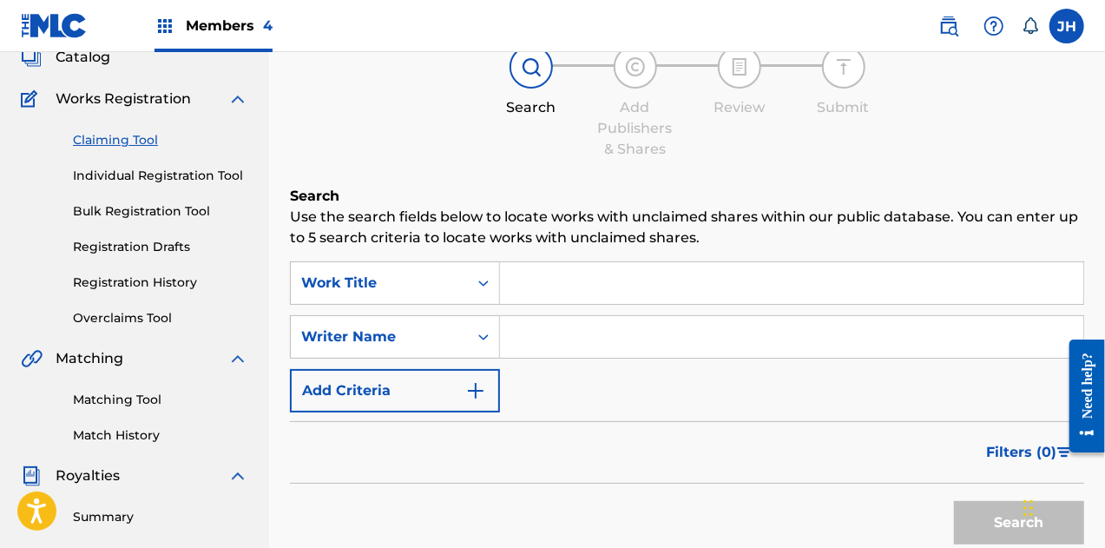
type input "[PERSON_NAME]"
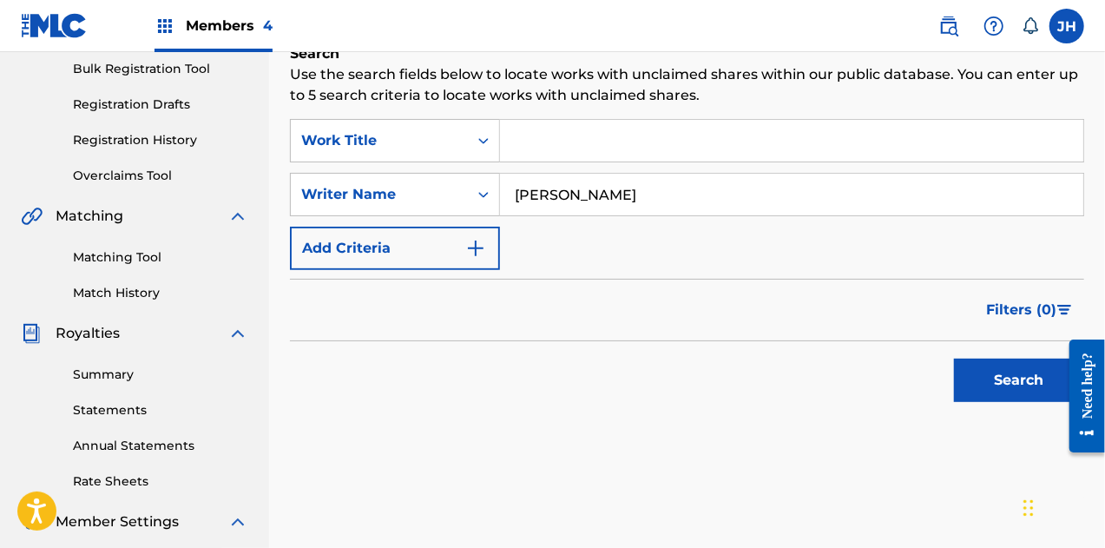
scroll to position [260, 0]
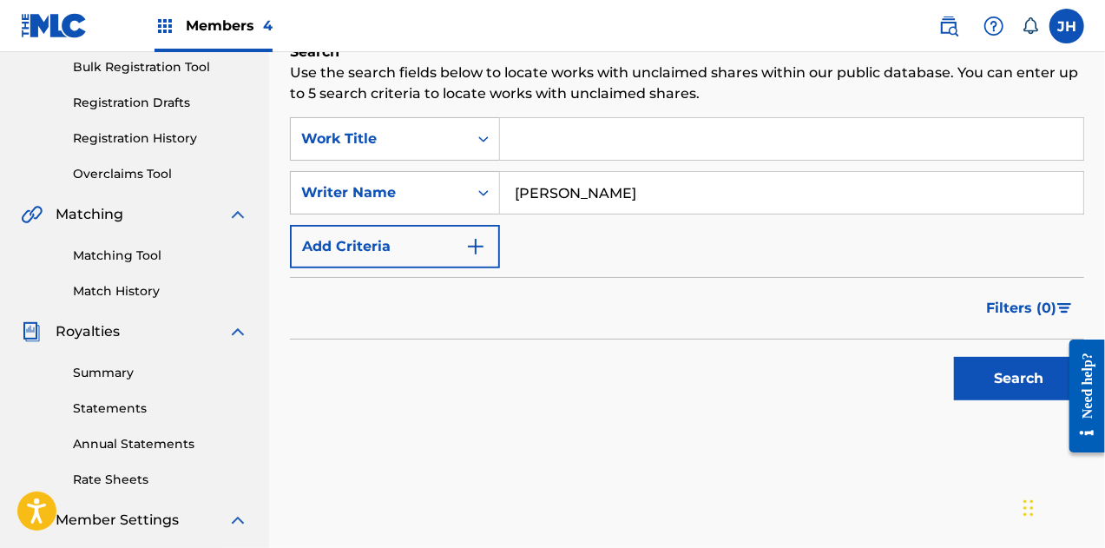
click at [1018, 371] on button "Search" at bounding box center [1019, 378] width 130 height 43
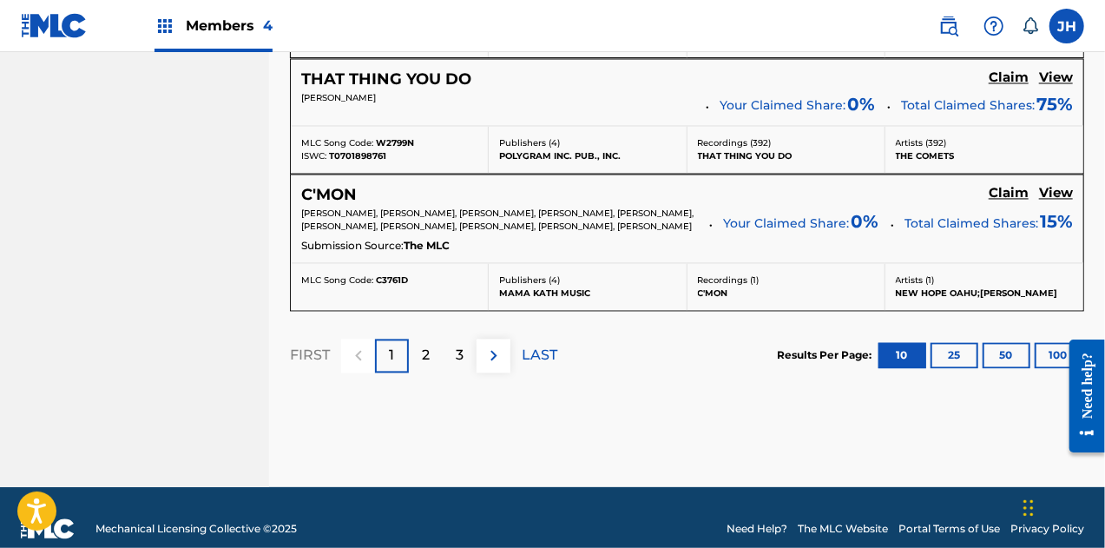
scroll to position [1718, 0]
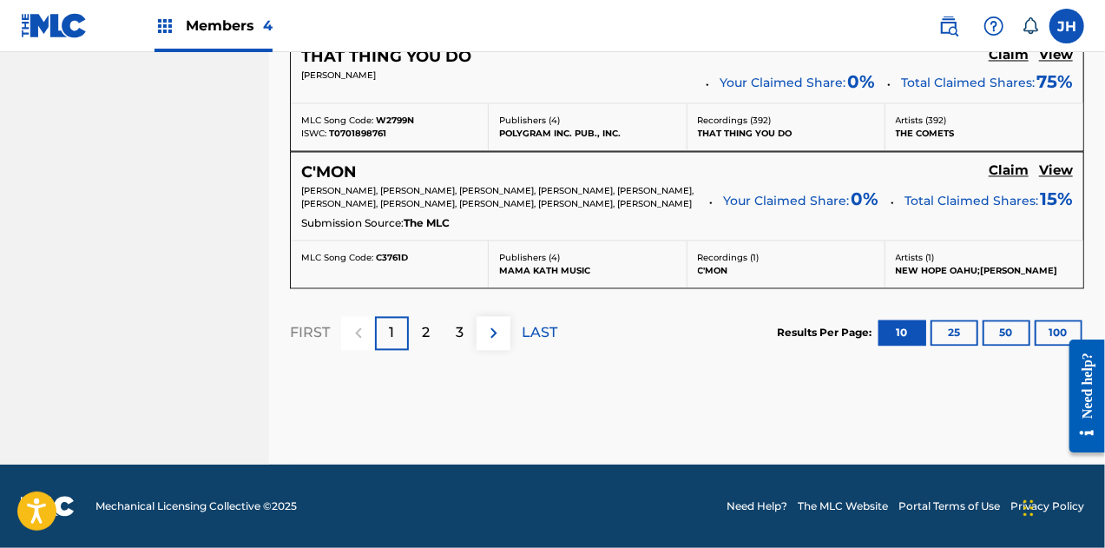
click at [464, 348] on div "3" at bounding box center [460, 333] width 34 height 34
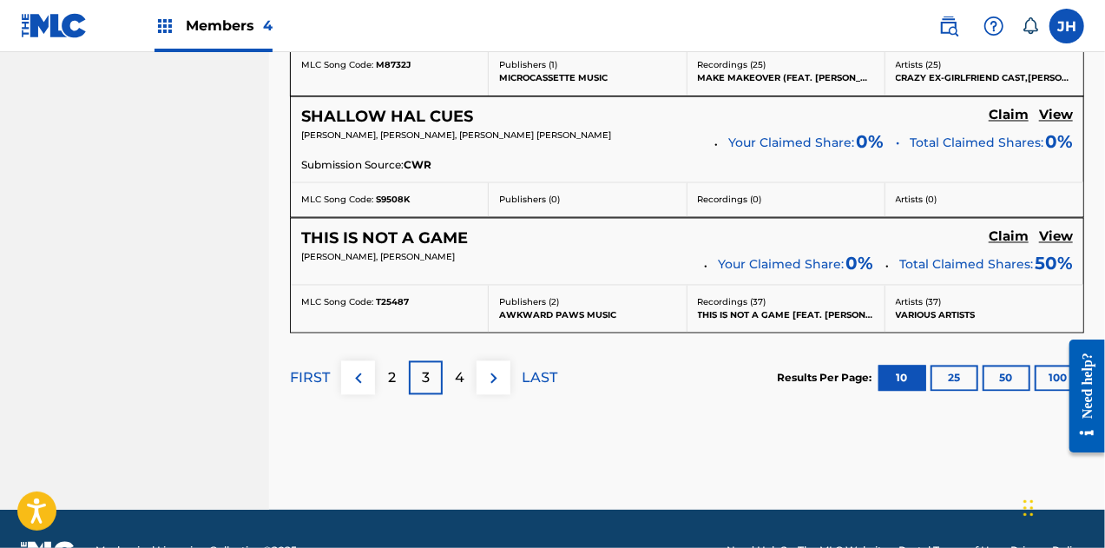
scroll to position [1601, 0]
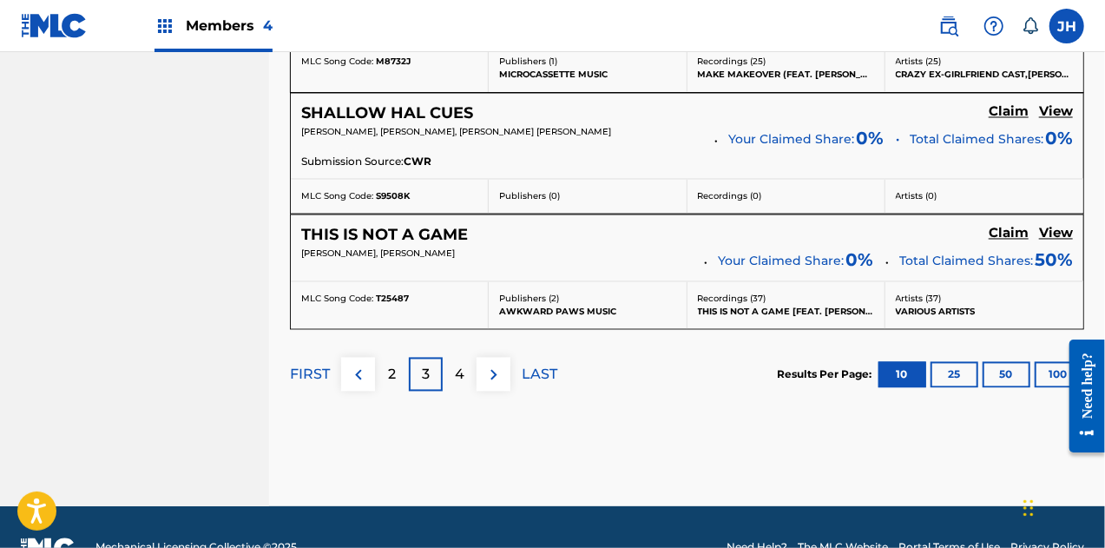
click at [463, 365] on p "4" at bounding box center [460, 375] width 10 height 21
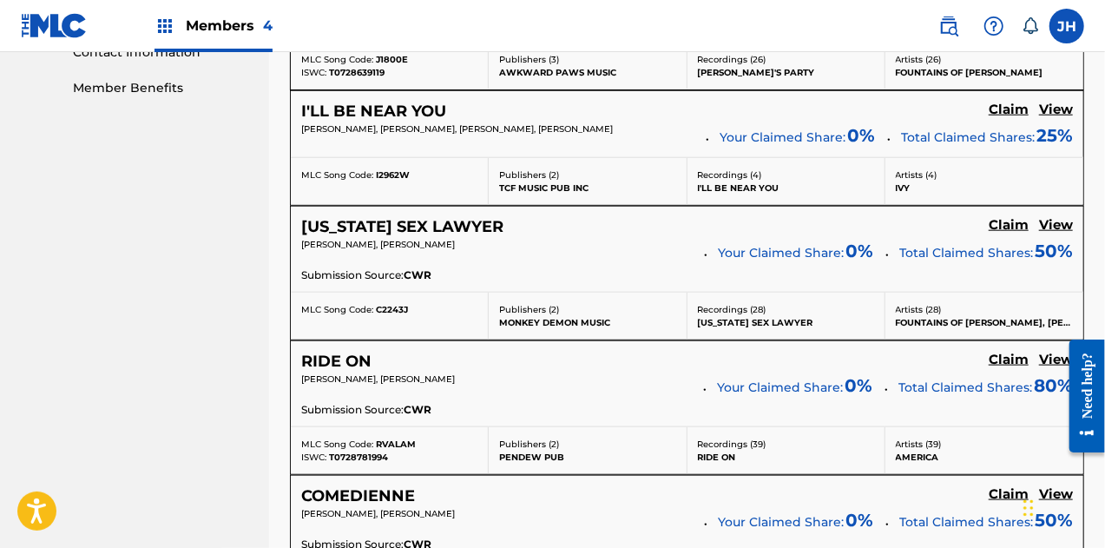
scroll to position [877, 0]
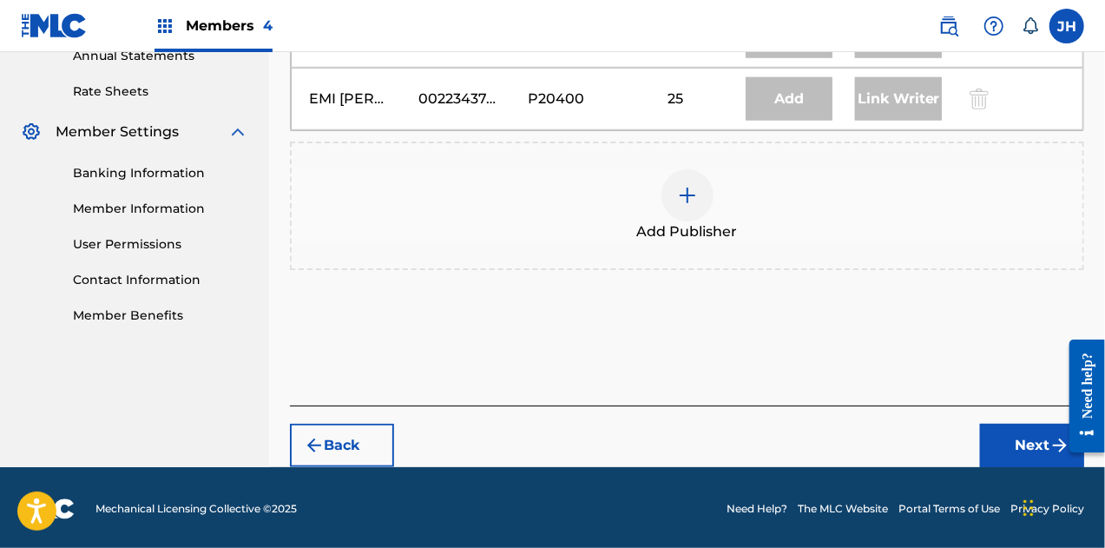
scroll to position [451, 0]
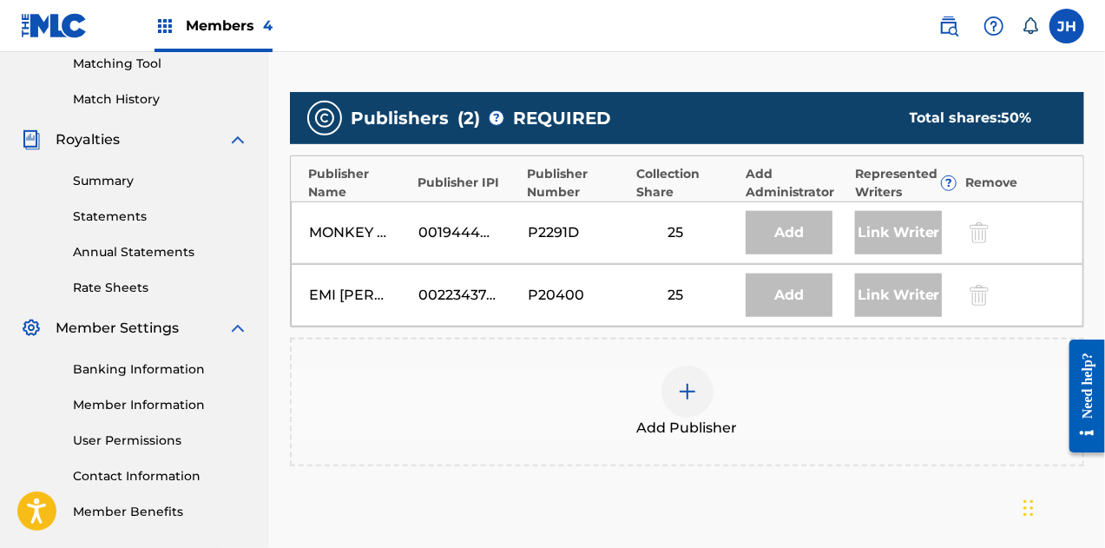
click at [693, 390] on img at bounding box center [687, 391] width 21 height 21
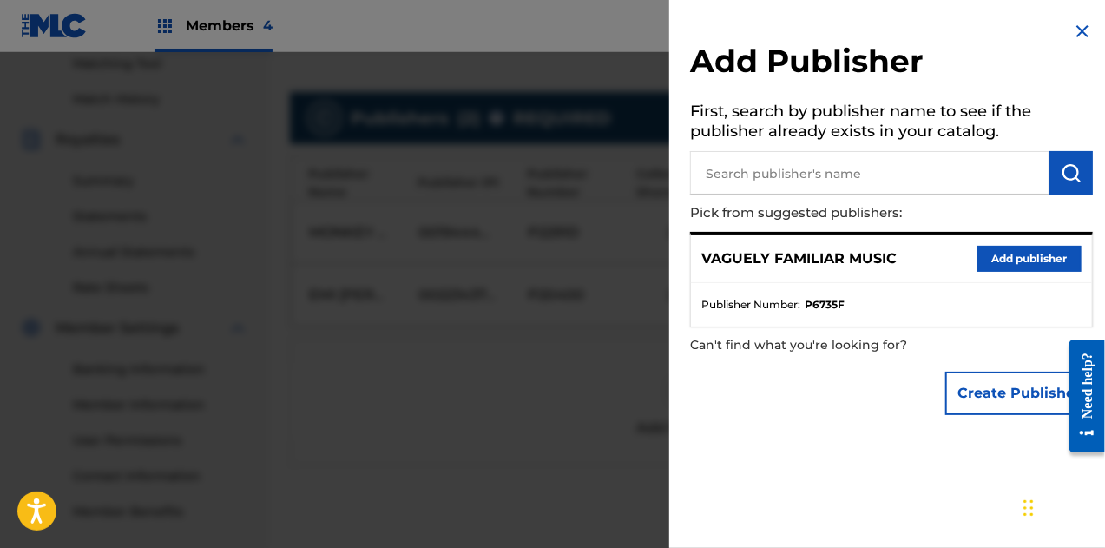
click at [1018, 246] on button "Add publisher" at bounding box center [1030, 259] width 104 height 26
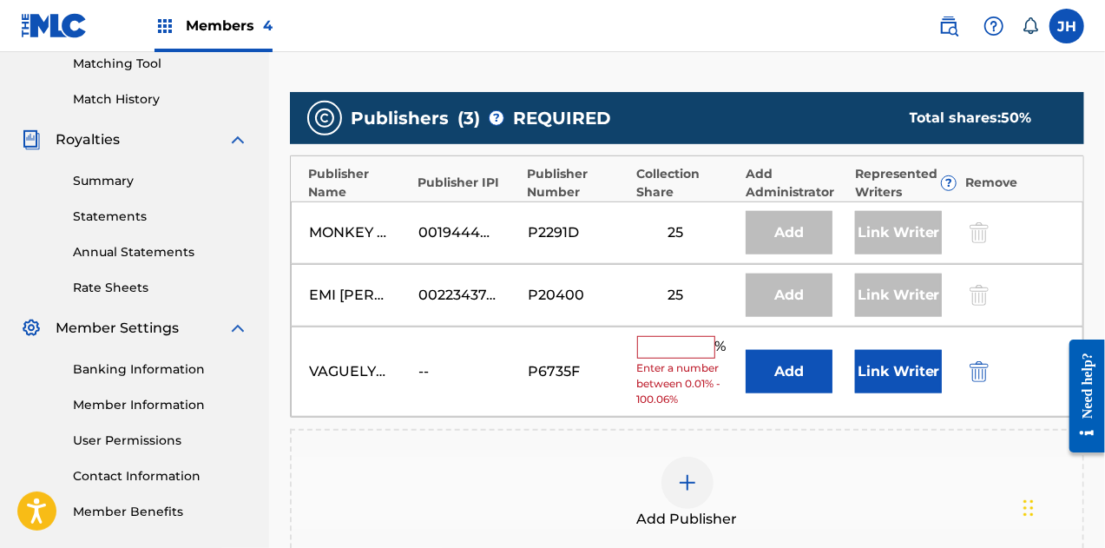
click at [675, 339] on input "text" at bounding box center [676, 347] width 78 height 23
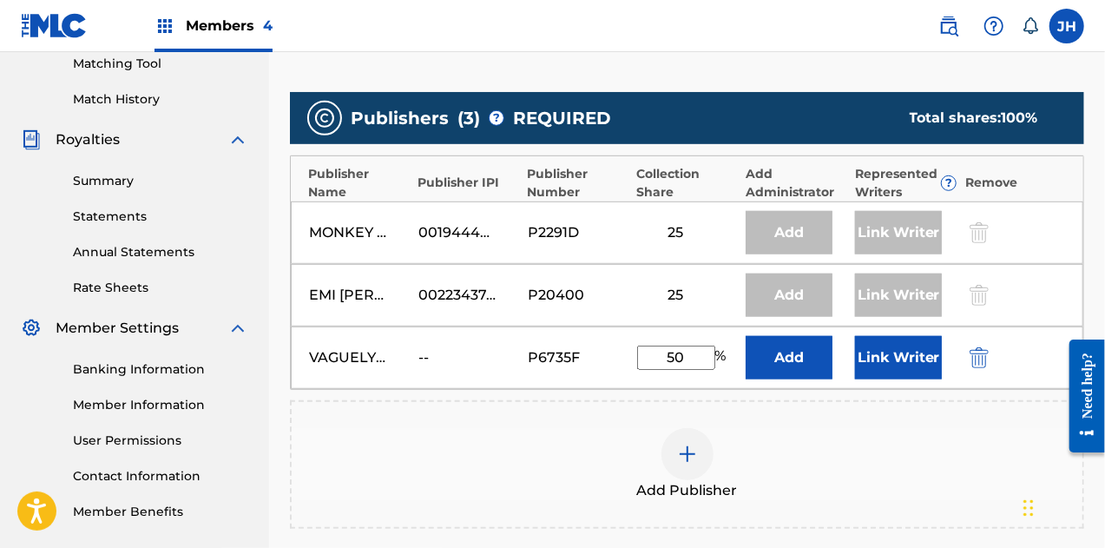
type input "50"
click at [881, 358] on button "Link Writer" at bounding box center [898, 357] width 87 height 43
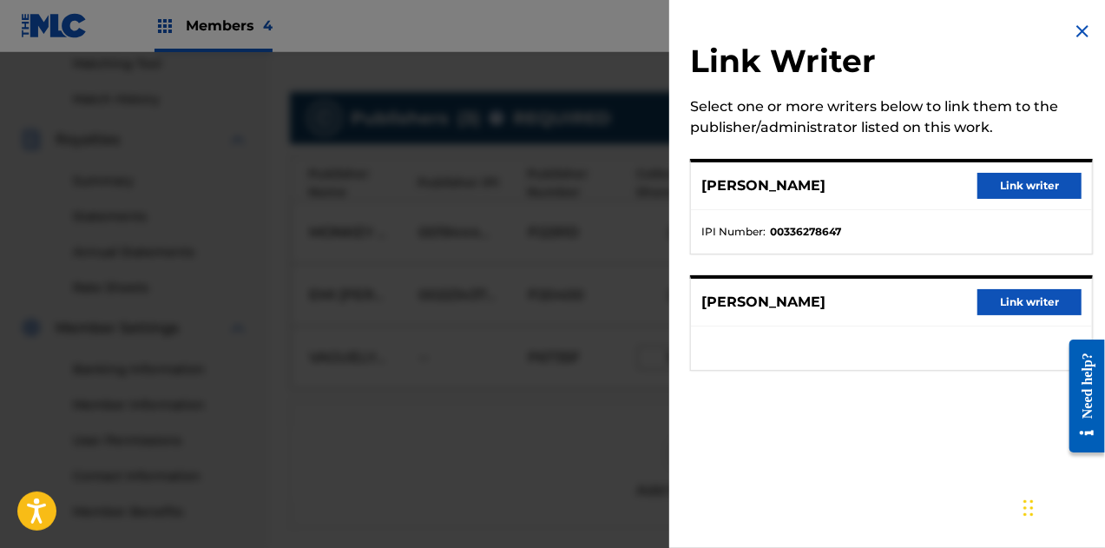
click at [1014, 179] on button "Link writer" at bounding box center [1030, 186] width 104 height 26
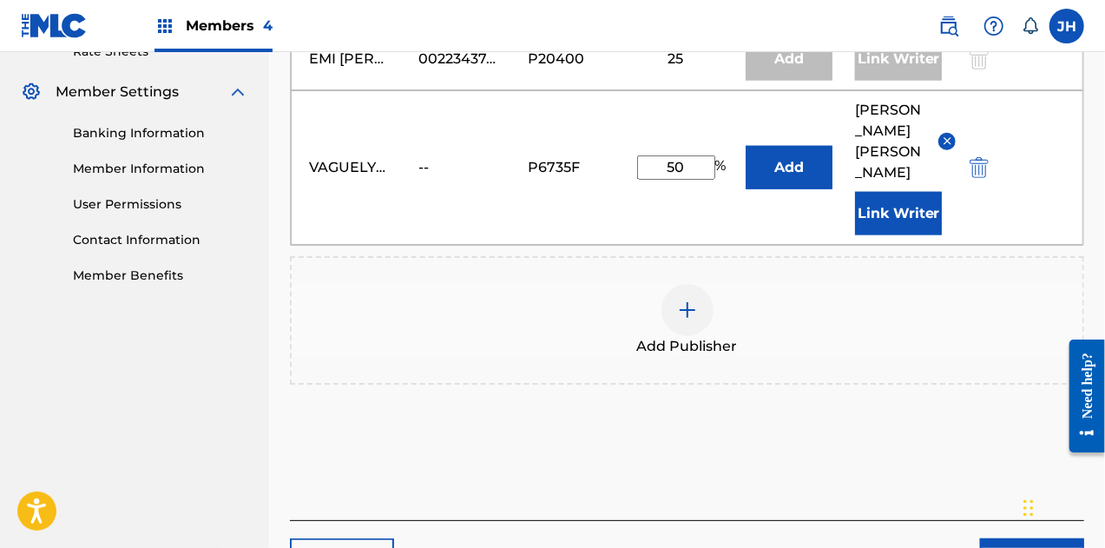
scroll to position [780, 0]
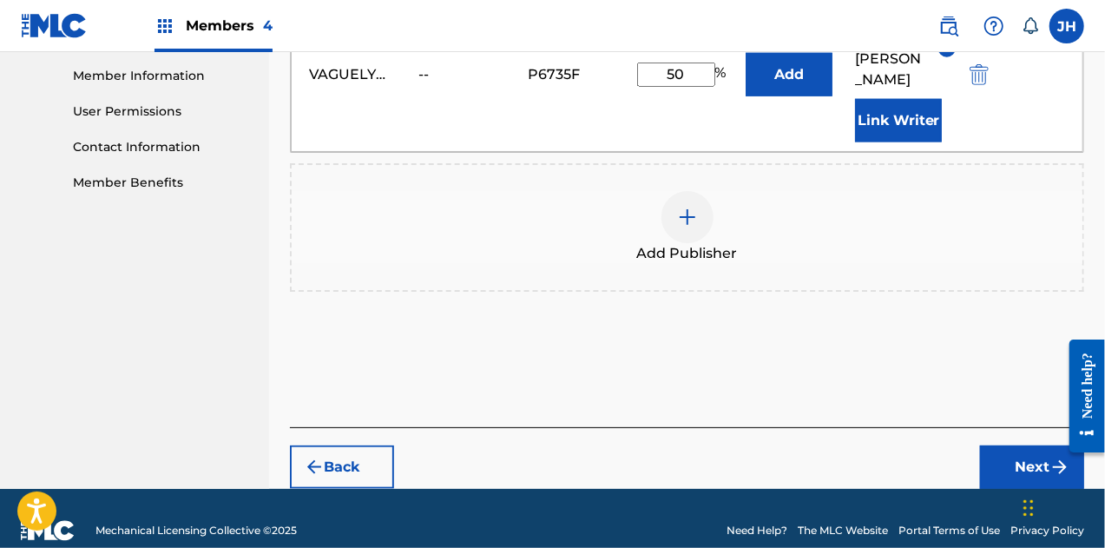
click at [1028, 446] on button "Next" at bounding box center [1032, 466] width 104 height 43
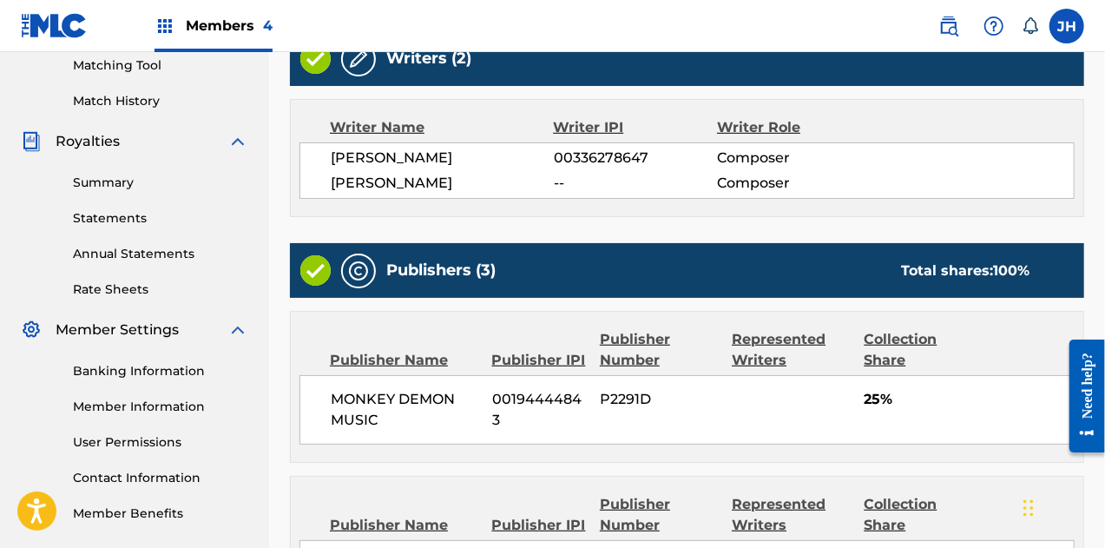
scroll to position [860, 0]
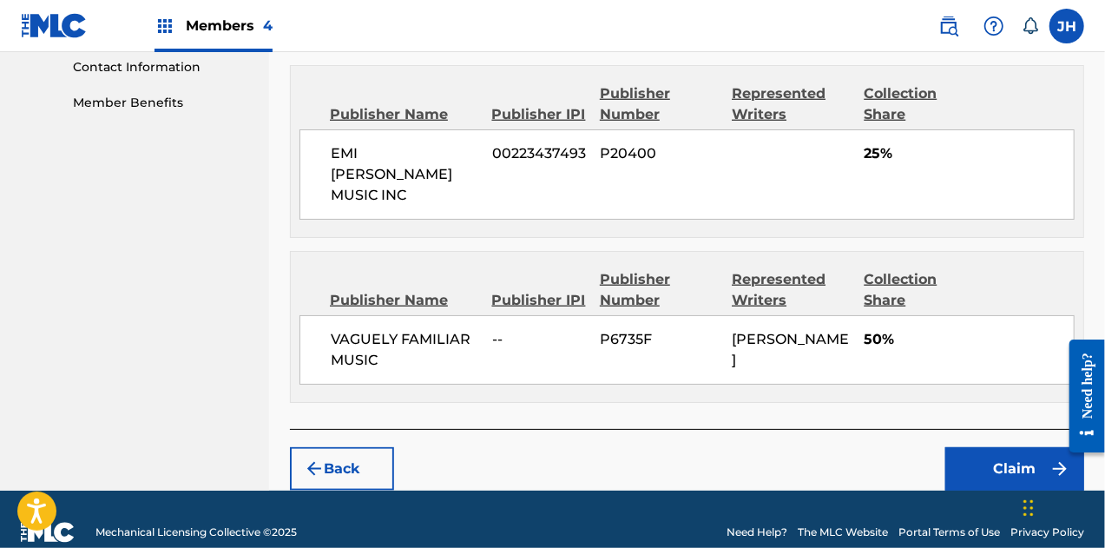
click at [1017, 447] on button "Claim" at bounding box center [1014, 468] width 139 height 43
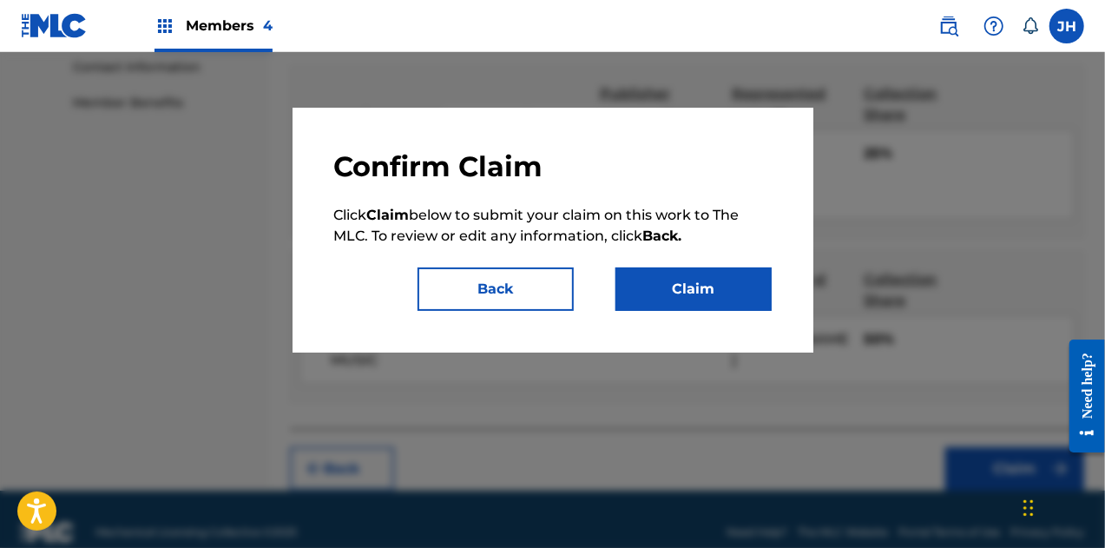
click at [643, 287] on button "Claim" at bounding box center [694, 288] width 156 height 43
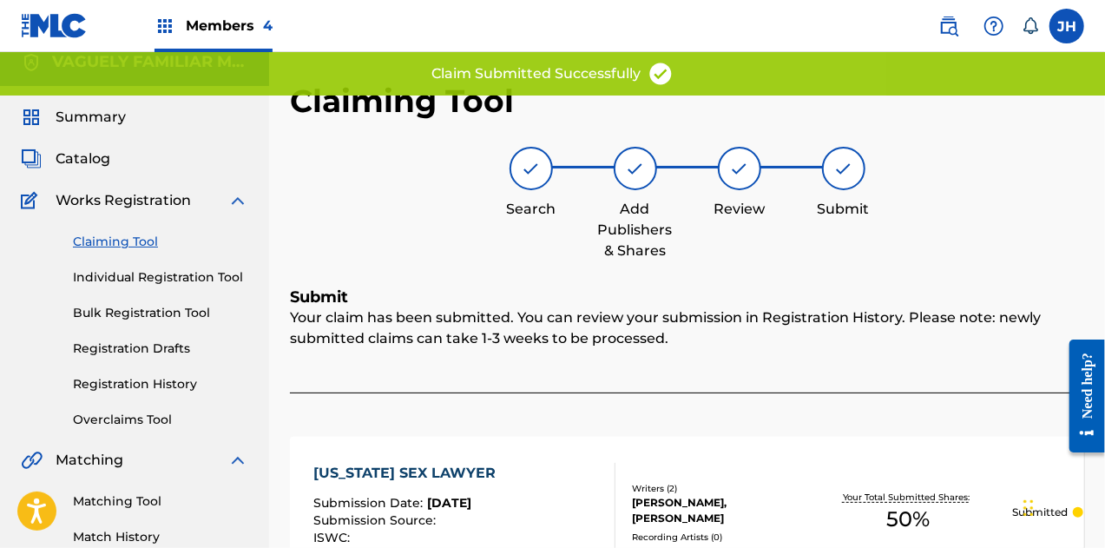
scroll to position [14, 0]
click at [120, 240] on link "Claiming Tool" at bounding box center [160, 242] width 175 height 18
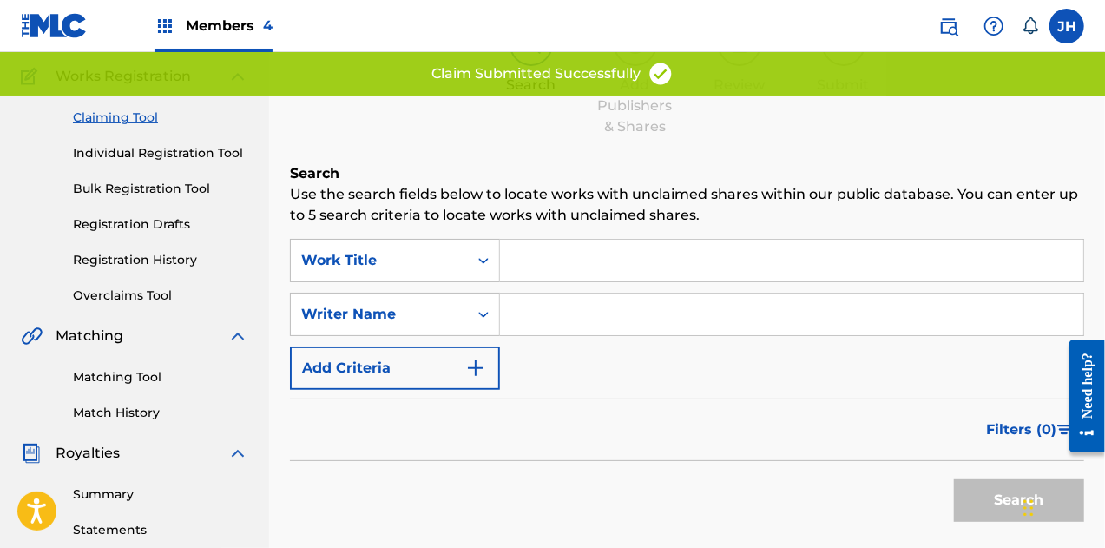
scroll to position [139, 0]
click at [549, 302] on input "Search Form" at bounding box center [791, 314] width 583 height 42
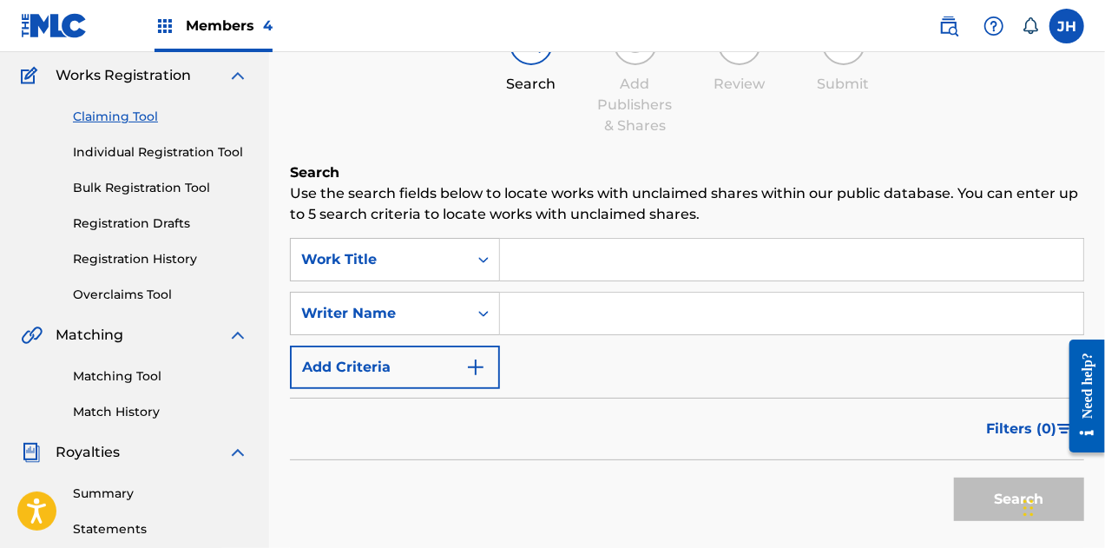
type input "[PERSON_NAME]"
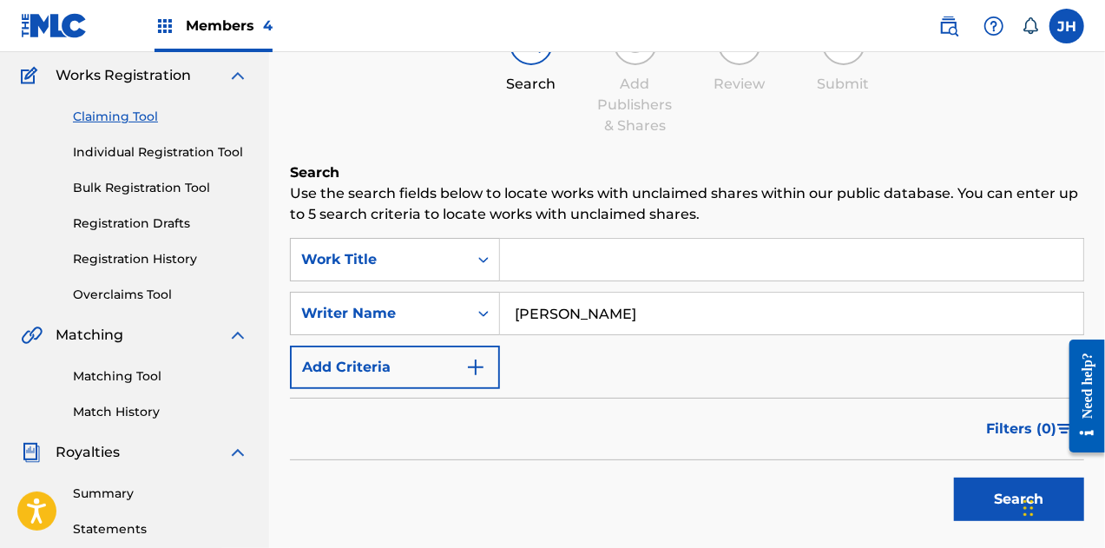
click at [1001, 508] on button "Search" at bounding box center [1019, 498] width 130 height 43
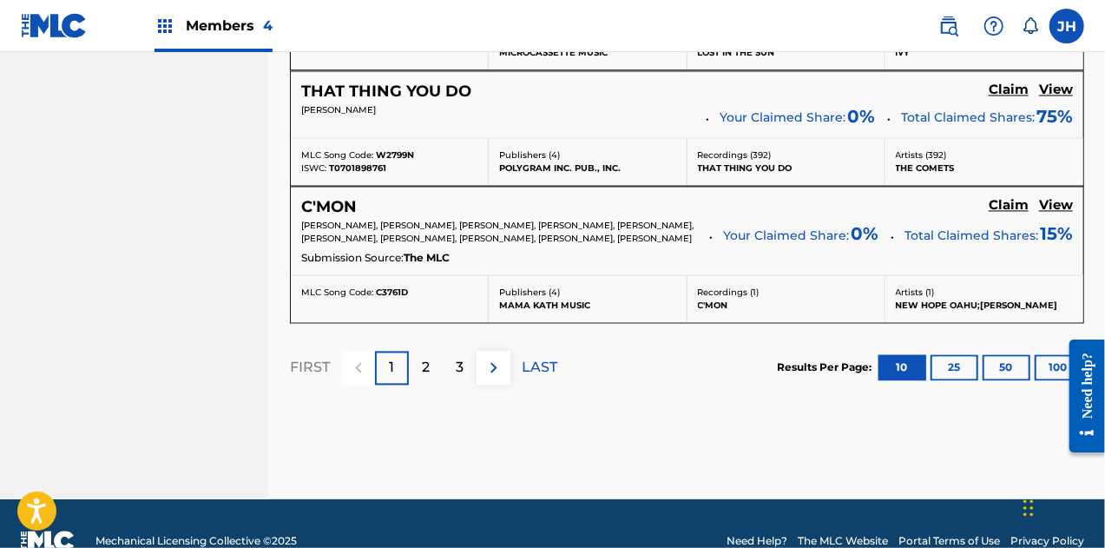
scroll to position [1675, 0]
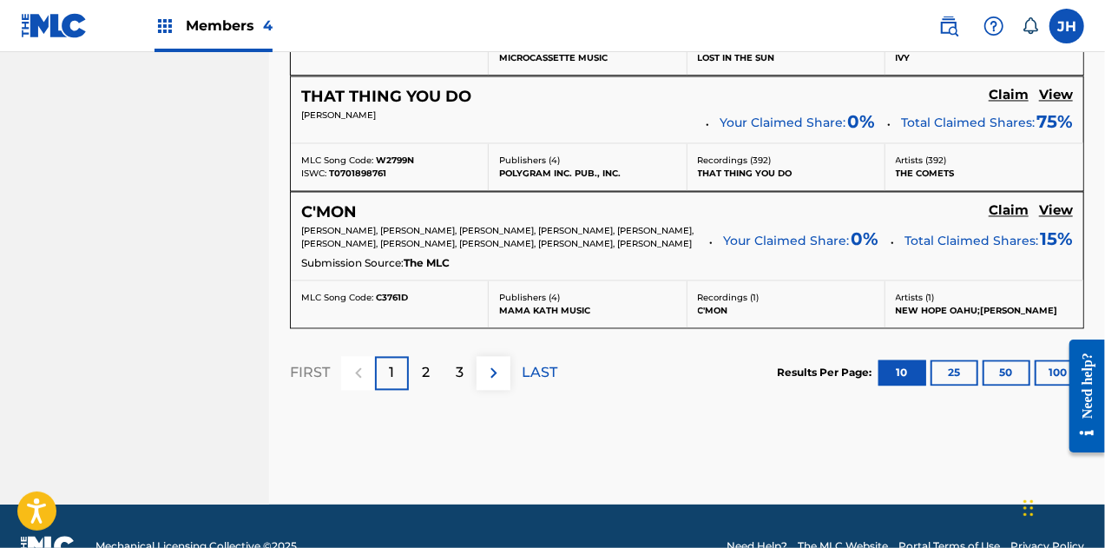
click at [464, 376] on div "3" at bounding box center [460, 373] width 34 height 34
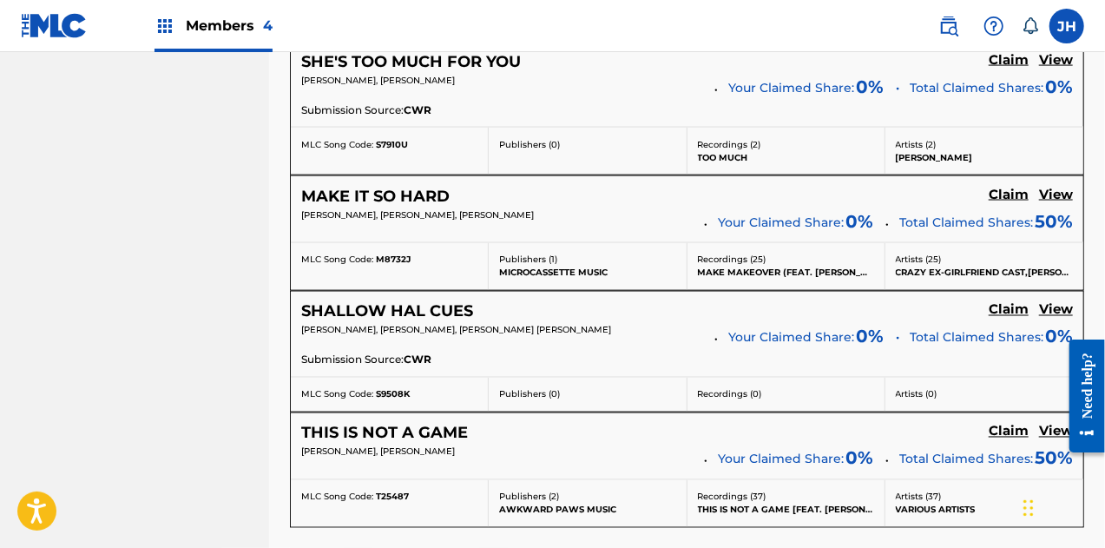
scroll to position [1632, 0]
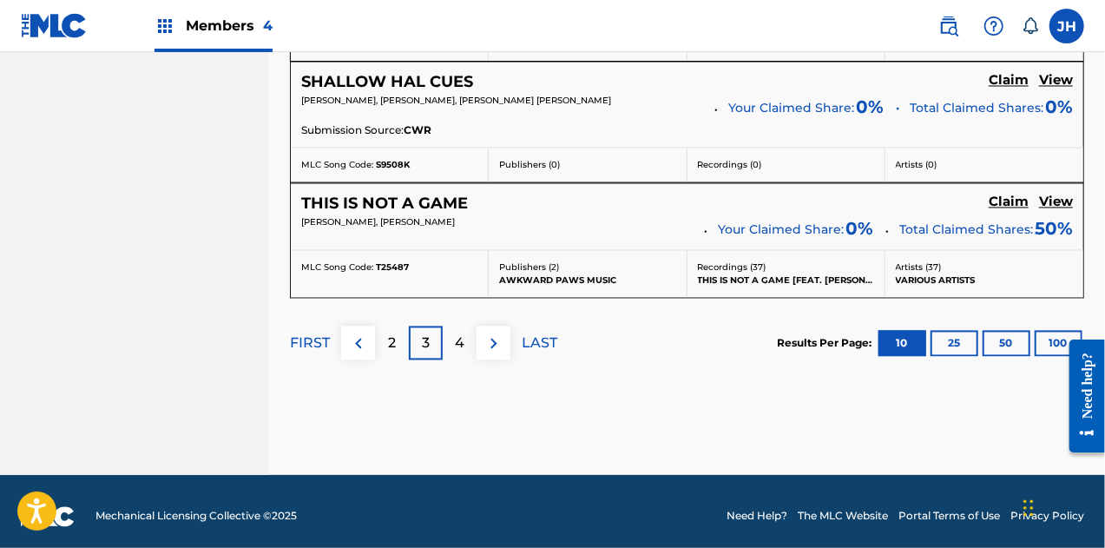
click at [464, 333] on p "4" at bounding box center [460, 343] width 10 height 21
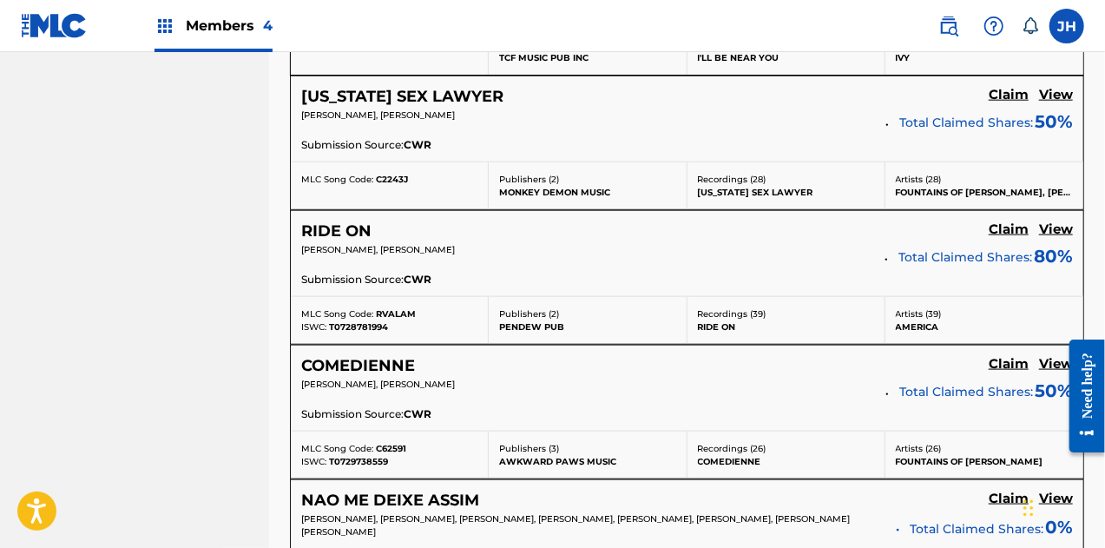
scroll to position [1004, 0]
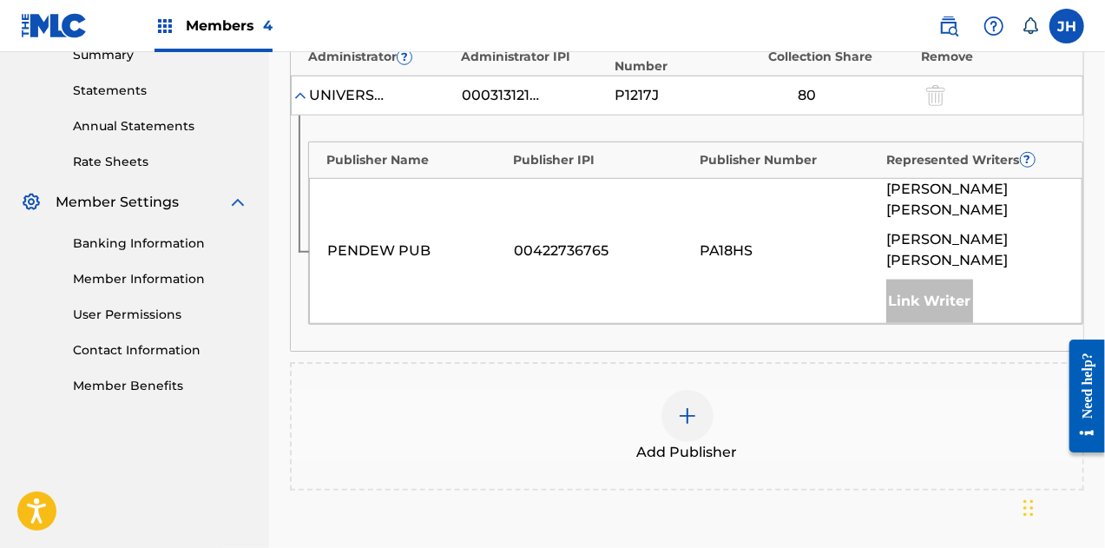
scroll to position [578, 0]
click at [674, 389] on div at bounding box center [688, 415] width 52 height 52
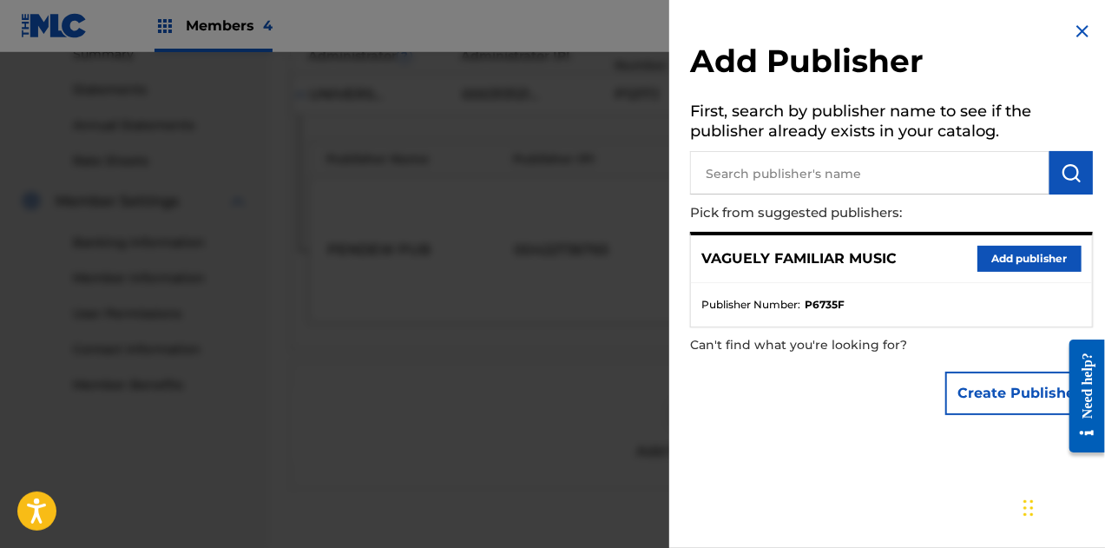
click at [1005, 255] on button "Add publisher" at bounding box center [1030, 259] width 104 height 26
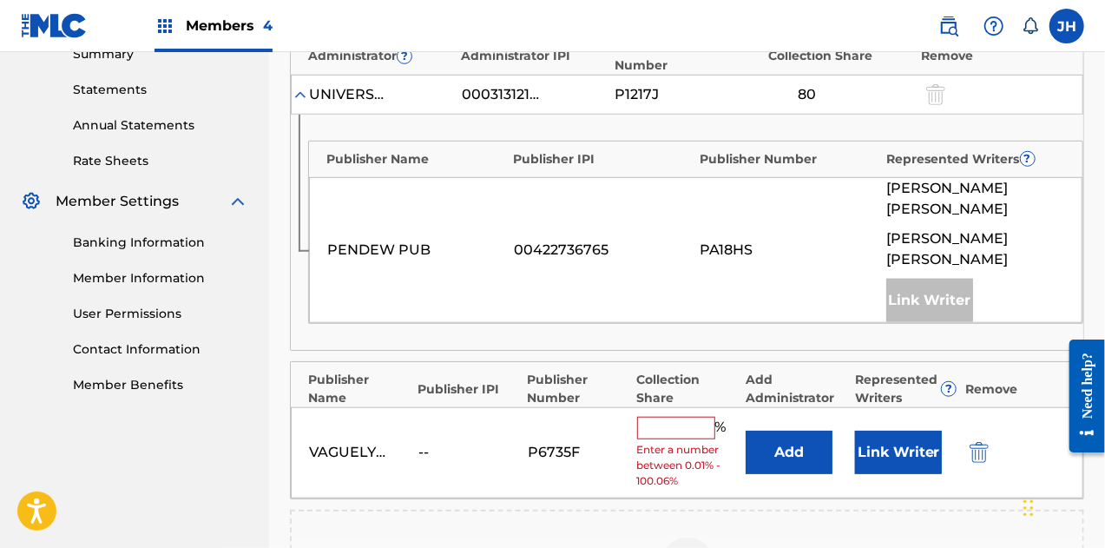
click at [677, 417] on input "text" at bounding box center [676, 428] width 78 height 23
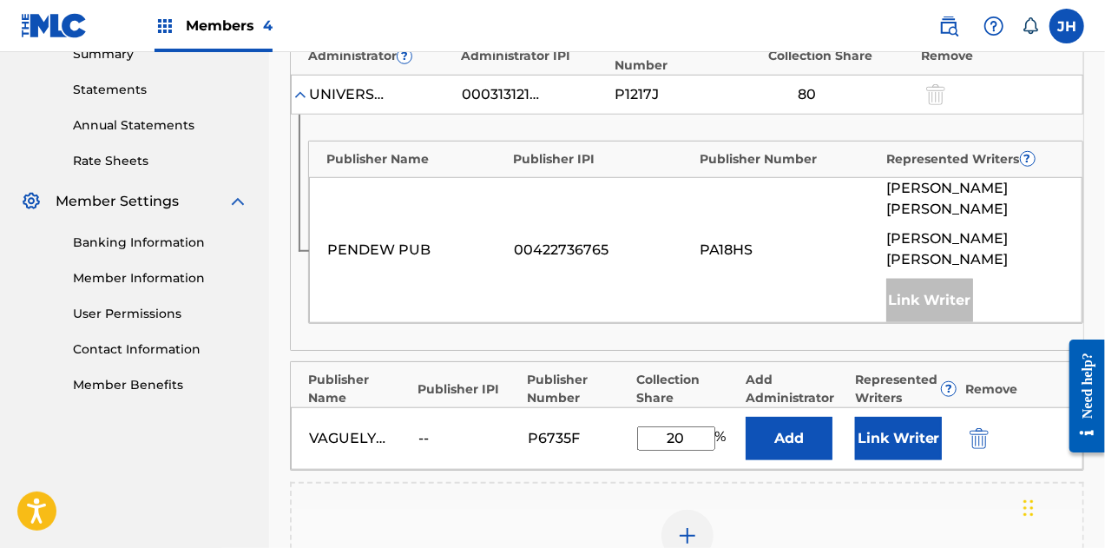
type input "20"
click at [878, 417] on button "Link Writer" at bounding box center [898, 438] width 87 height 43
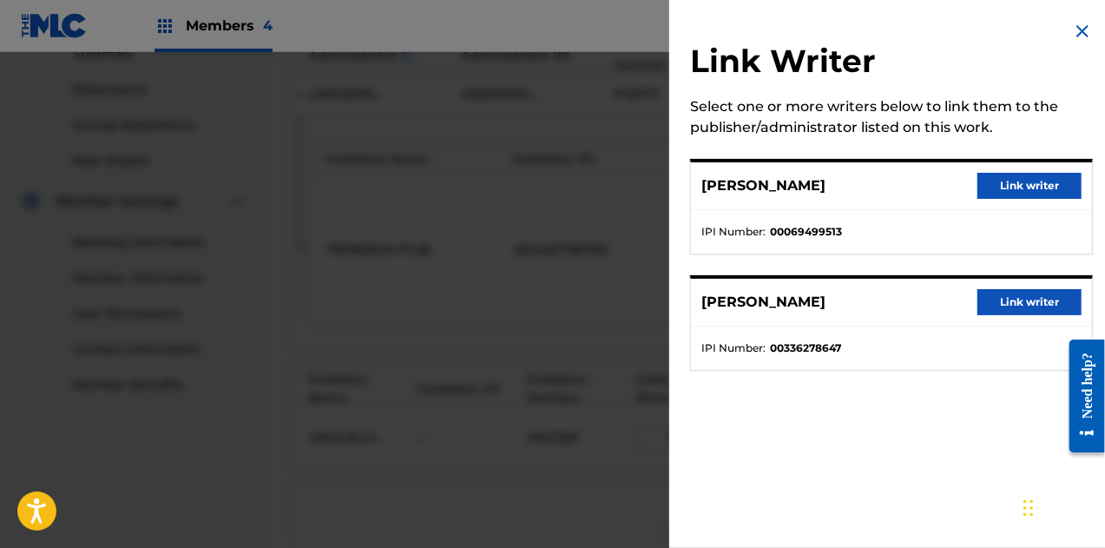
click at [1009, 303] on button "Link writer" at bounding box center [1030, 302] width 104 height 26
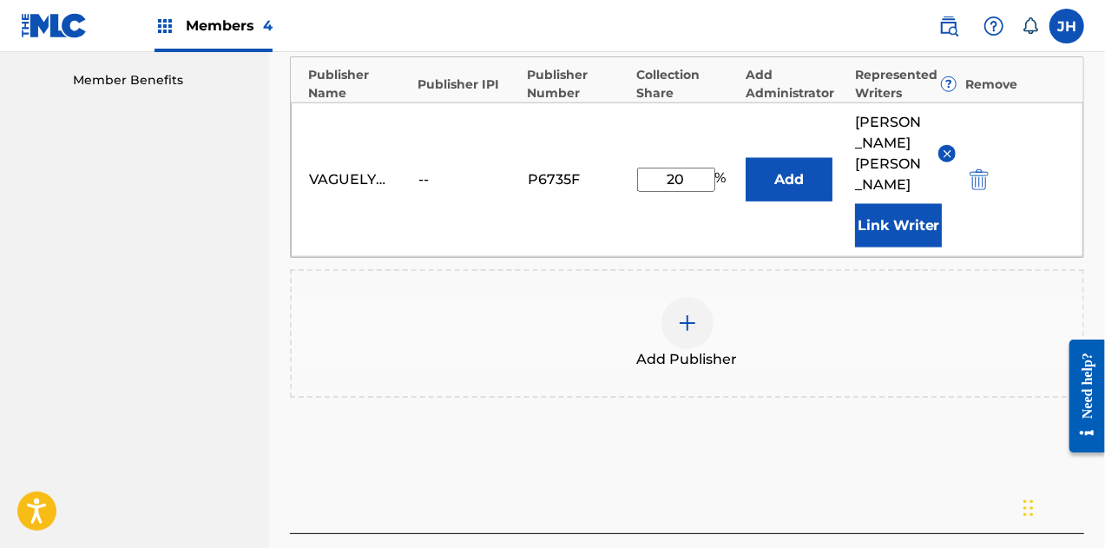
scroll to position [884, 0]
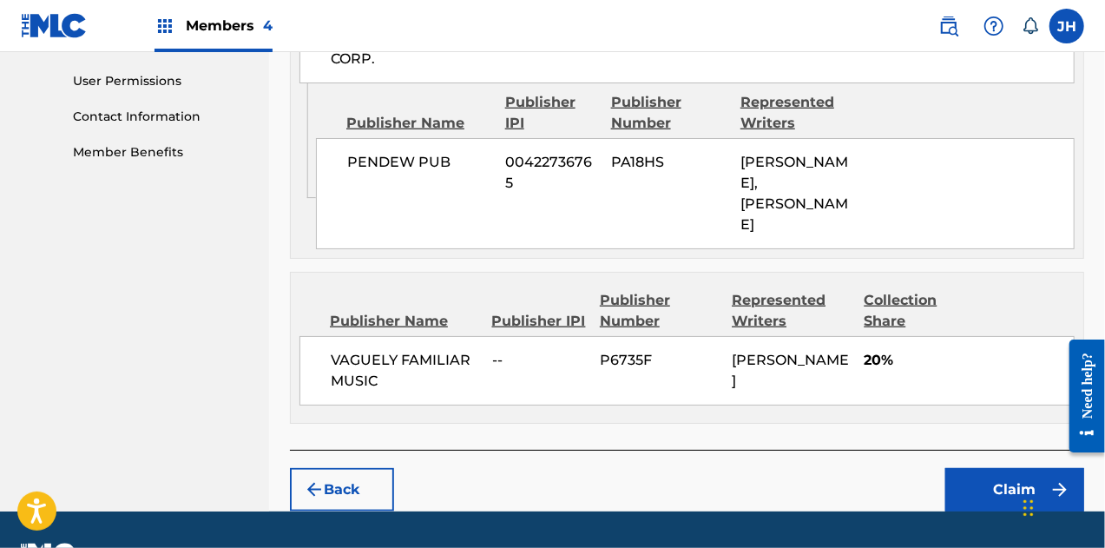
scroll to position [832, 0]
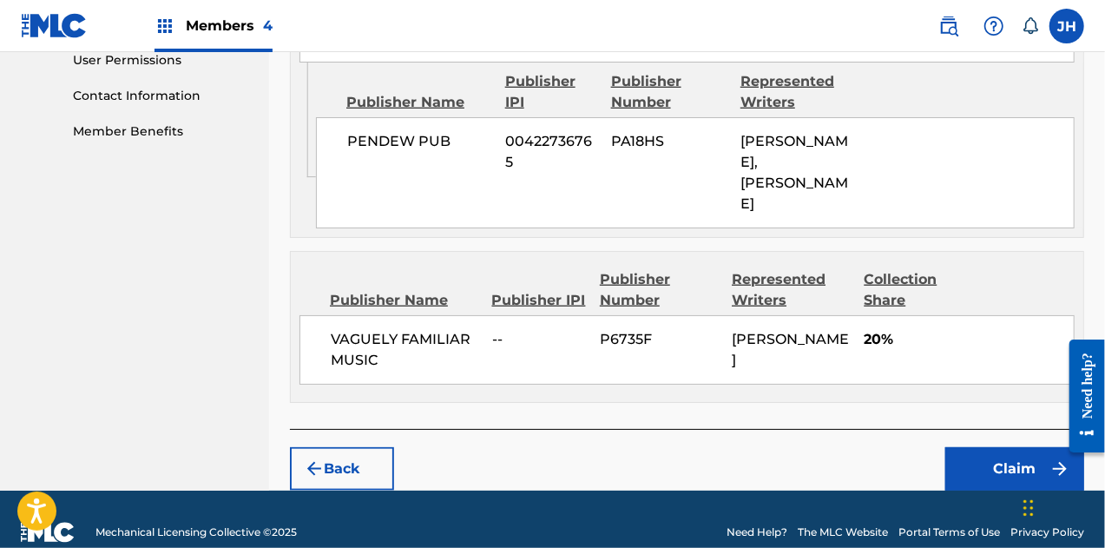
click at [1023, 447] on button "Claim" at bounding box center [1014, 468] width 139 height 43
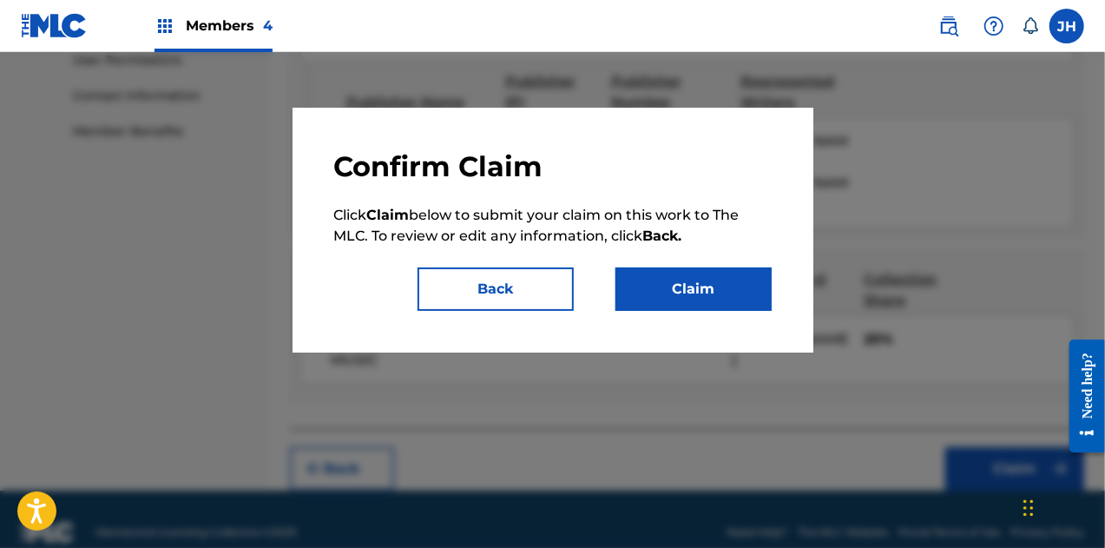
click at [630, 267] on div "Confirm Claim Click Claim below to submit your claim on this work to The MLC. T…" at bounding box center [553, 229] width 438 height 161
click at [653, 288] on button "Claim" at bounding box center [694, 288] width 156 height 43
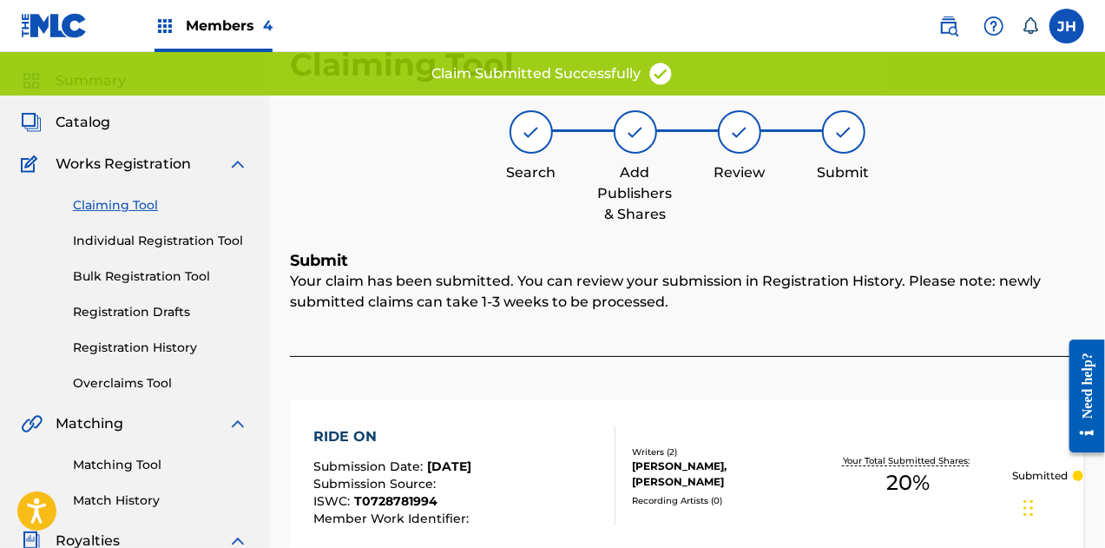
scroll to position [49, 0]
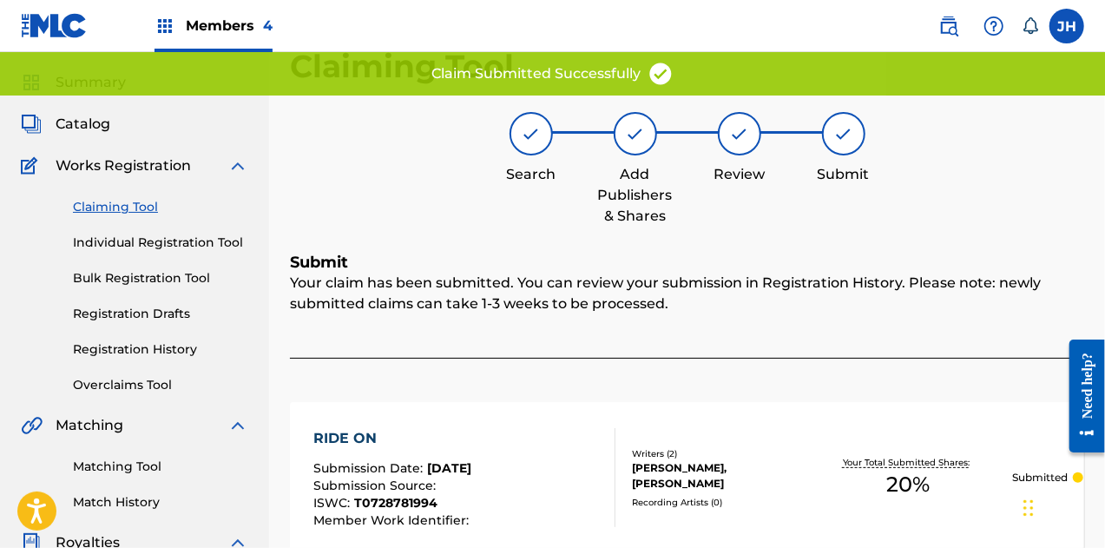
click at [132, 200] on link "Claiming Tool" at bounding box center [160, 207] width 175 height 18
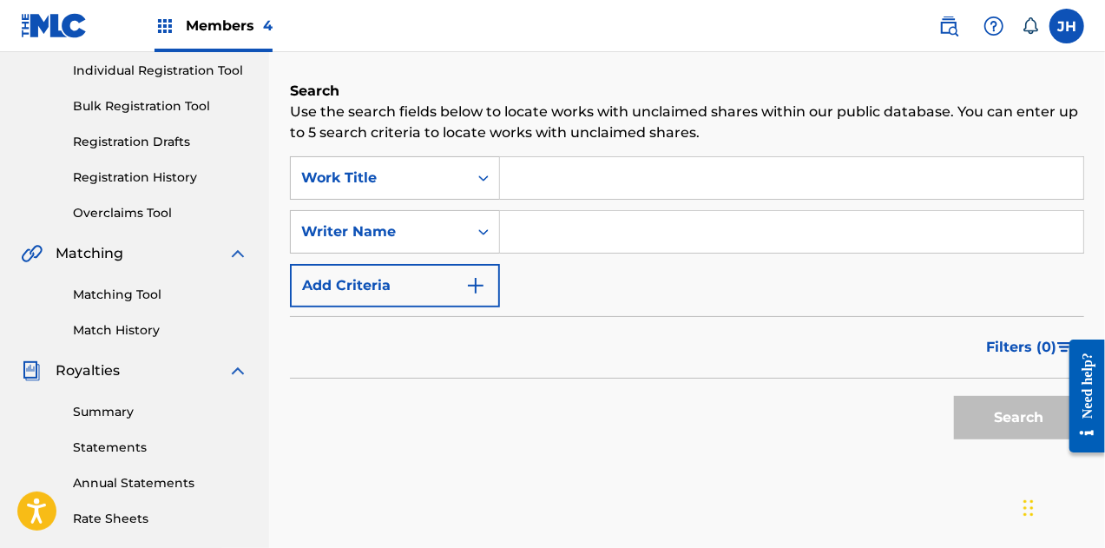
scroll to position [224, 0]
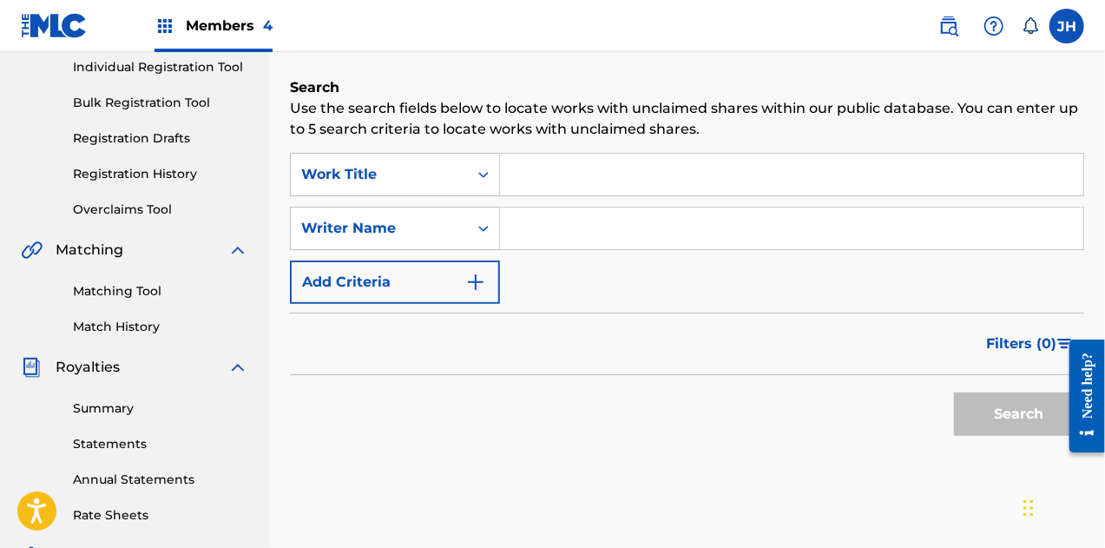
click at [543, 223] on input "Search Form" at bounding box center [791, 228] width 583 height 42
type input "[PERSON_NAME]"
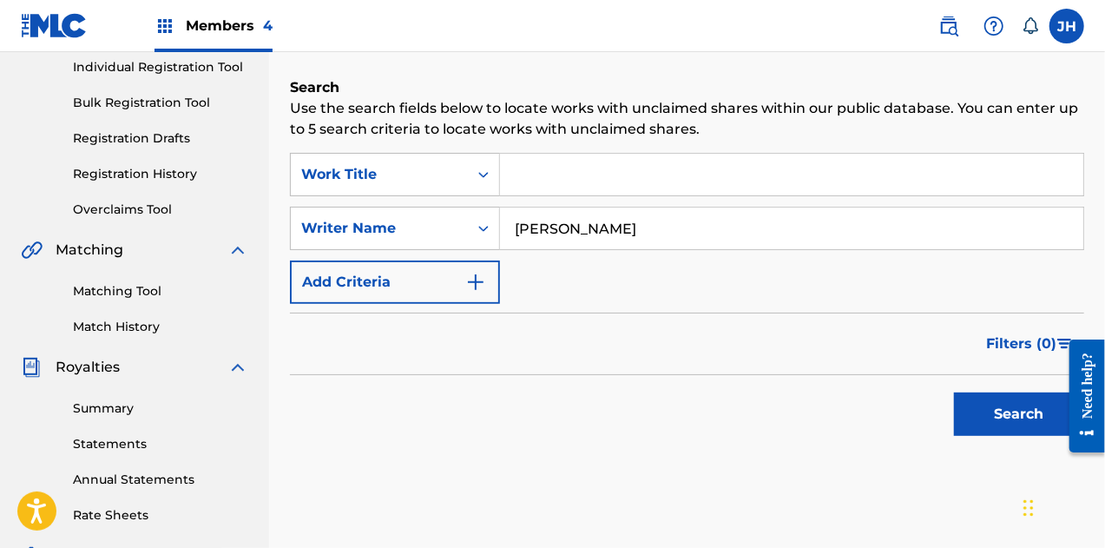
click at [1003, 417] on button "Search" at bounding box center [1019, 413] width 130 height 43
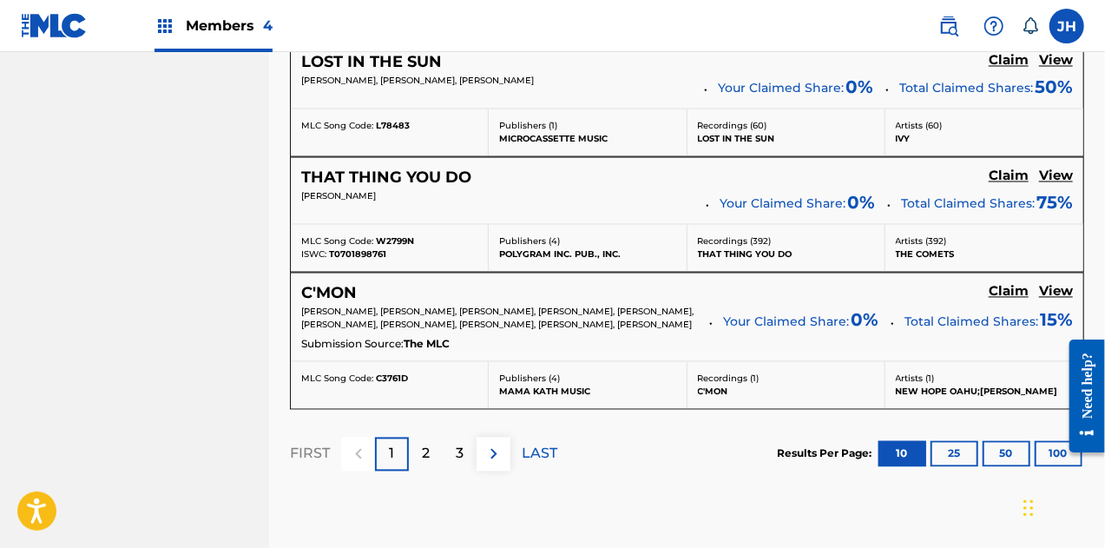
scroll to position [1718, 0]
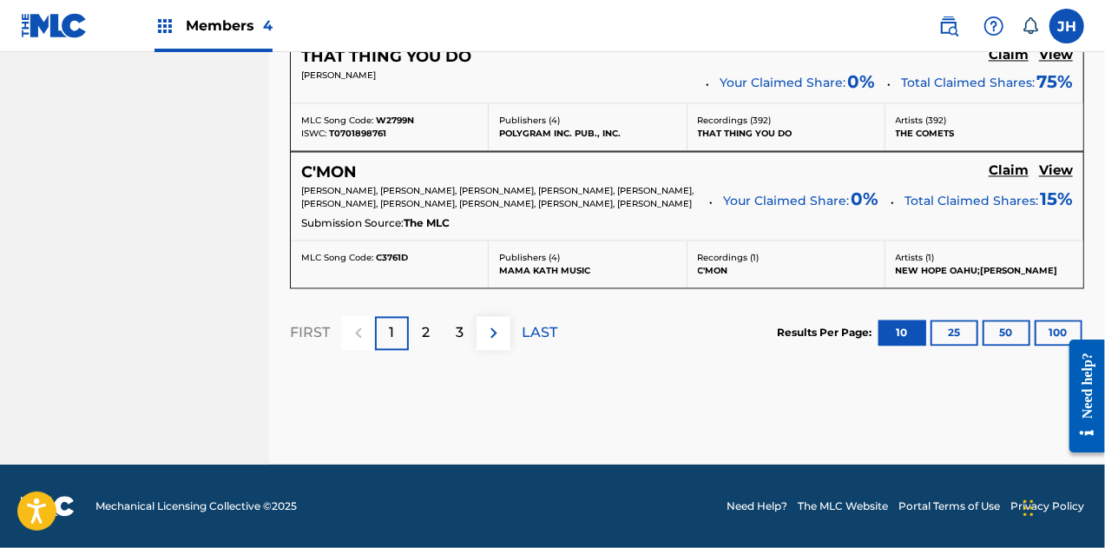
click at [489, 339] on img at bounding box center [494, 332] width 21 height 21
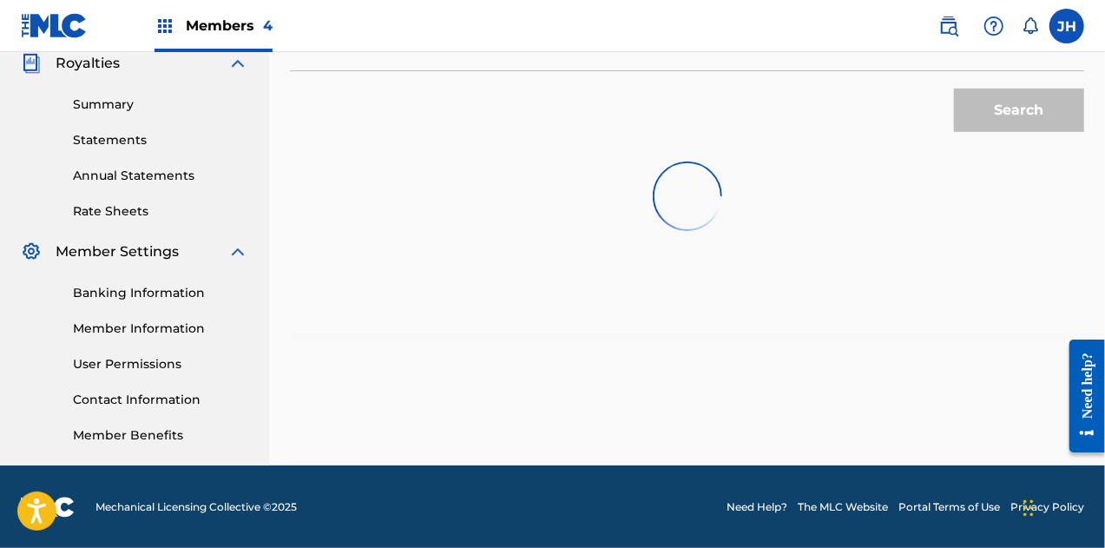
scroll to position [1632, 0]
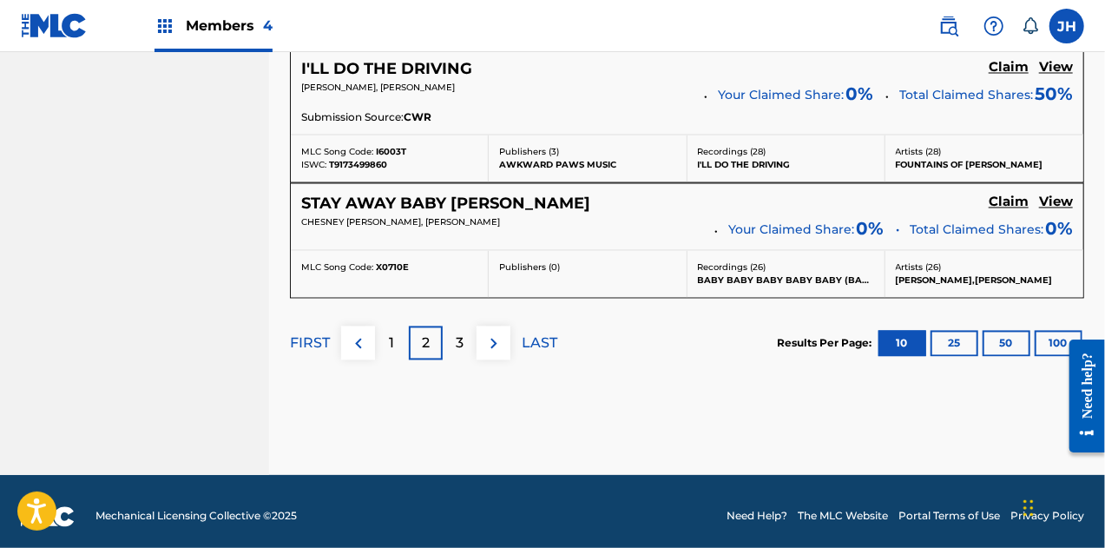
click at [467, 339] on div "3" at bounding box center [460, 343] width 34 height 34
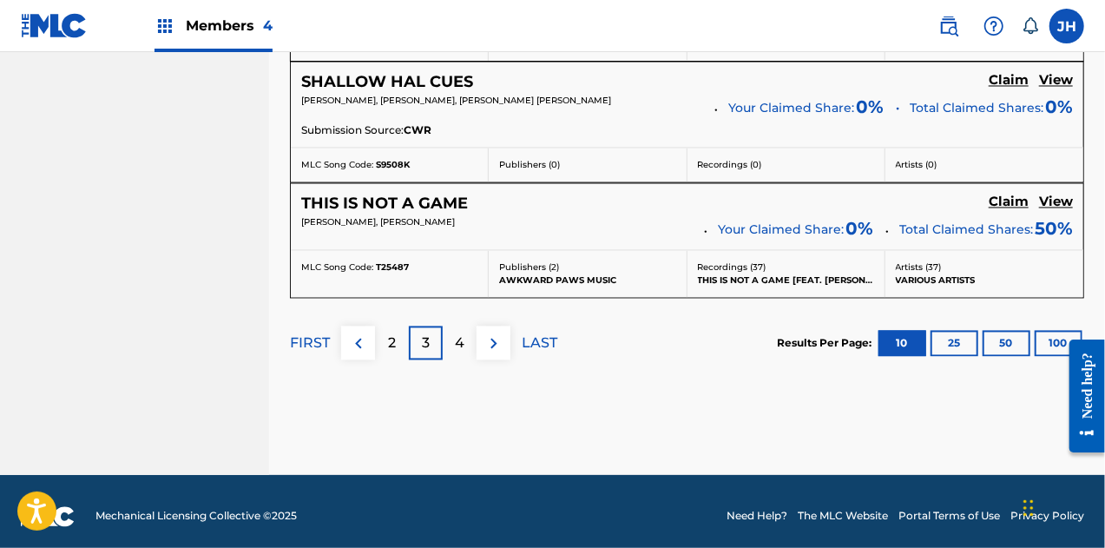
click at [462, 338] on p "4" at bounding box center [460, 343] width 10 height 21
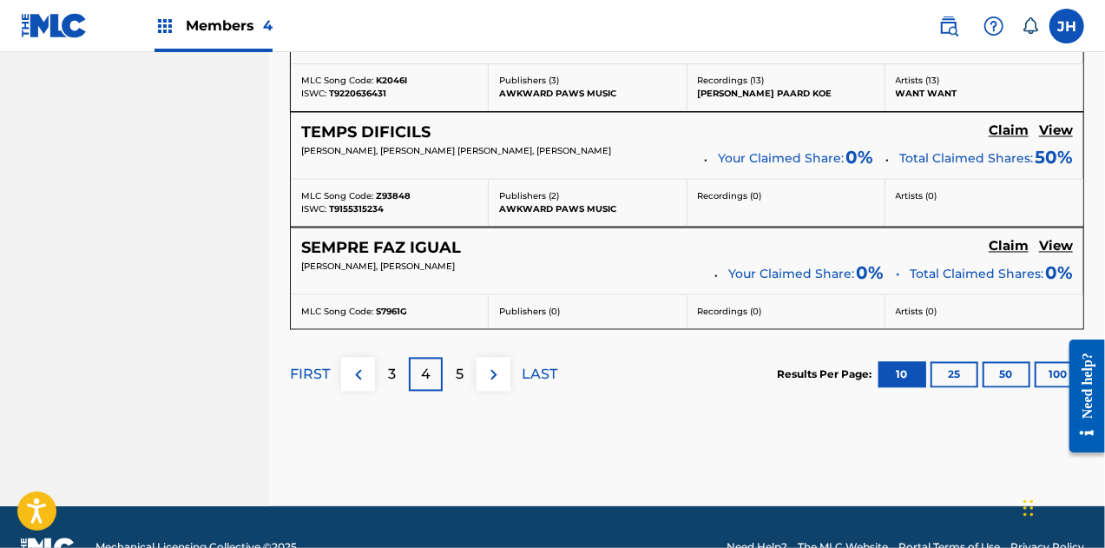
scroll to position [1626, 0]
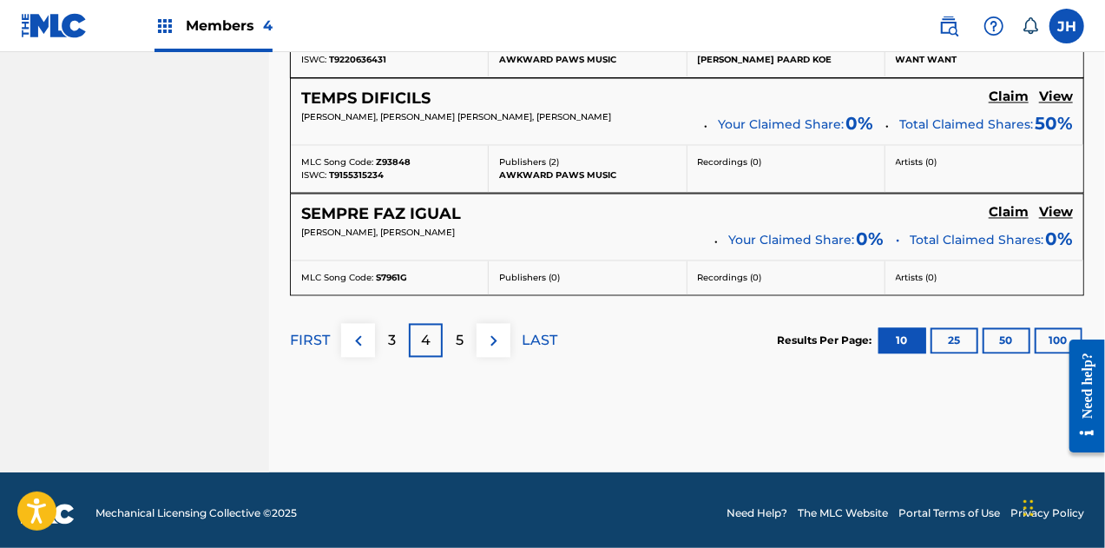
click at [458, 338] on p "5" at bounding box center [460, 341] width 8 height 21
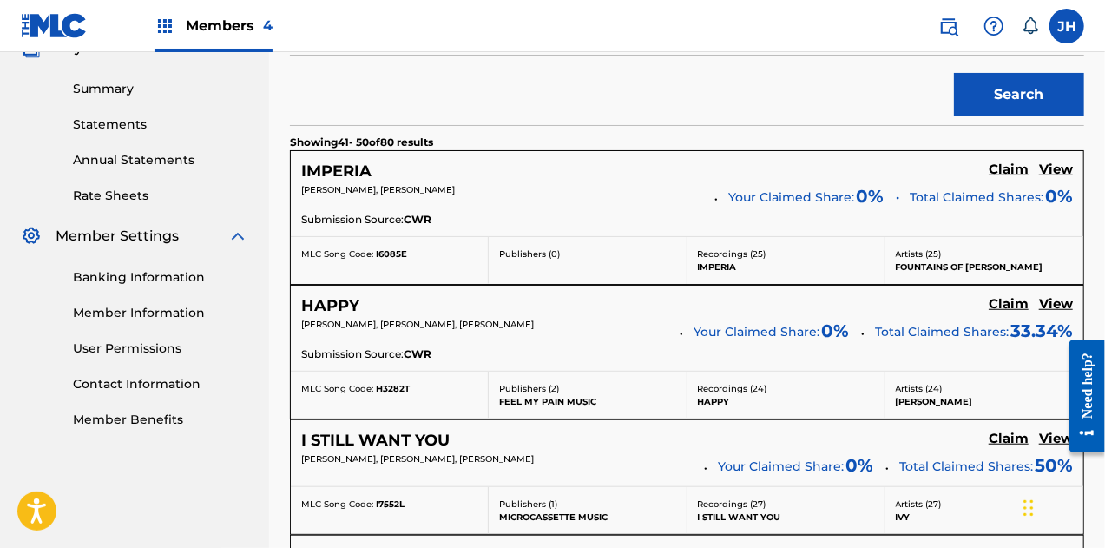
scroll to position [538, 0]
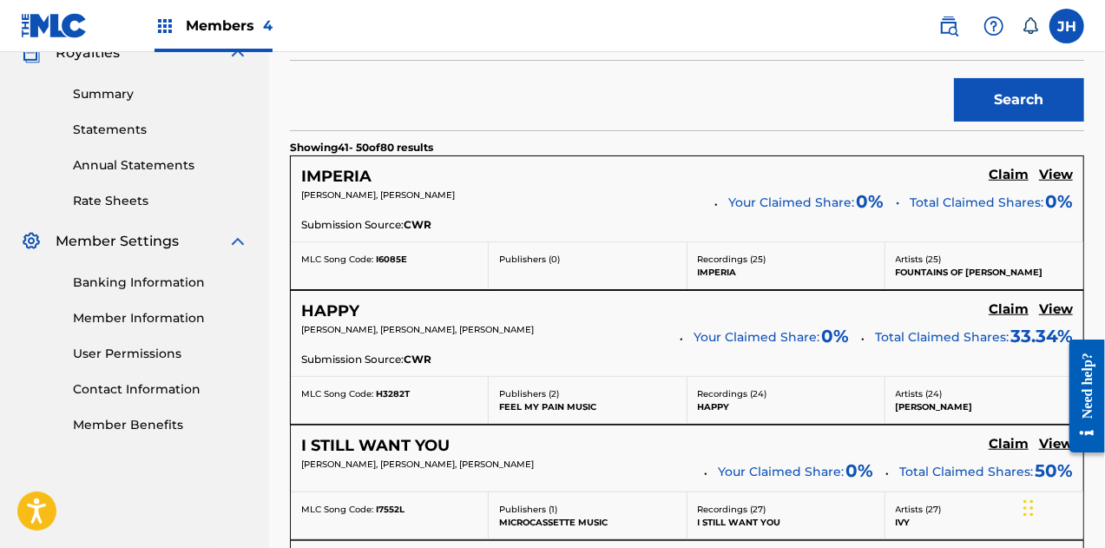
click at [1002, 171] on h5 "Claim" at bounding box center [1009, 175] width 40 height 16
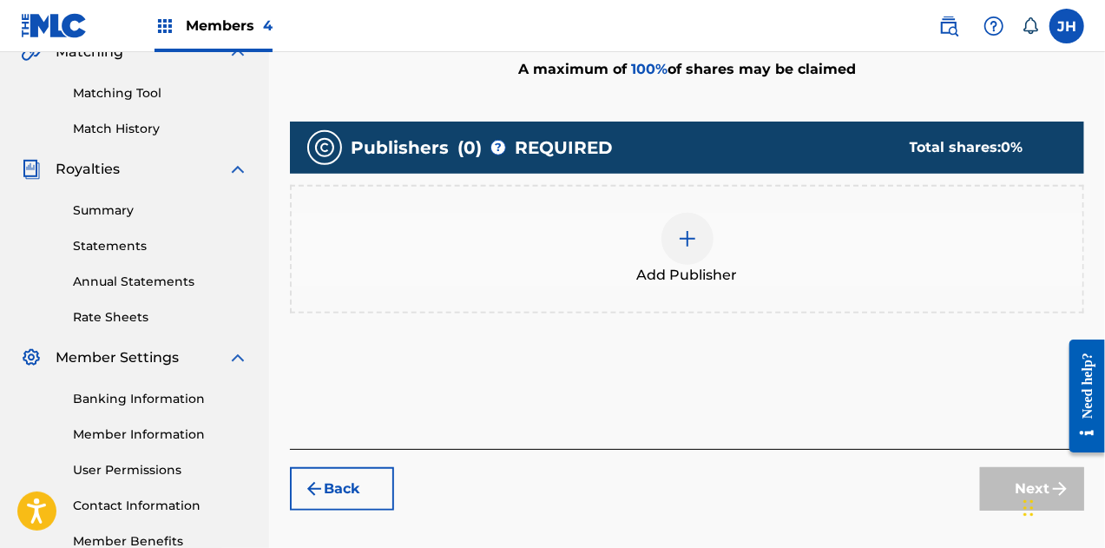
scroll to position [418, 0]
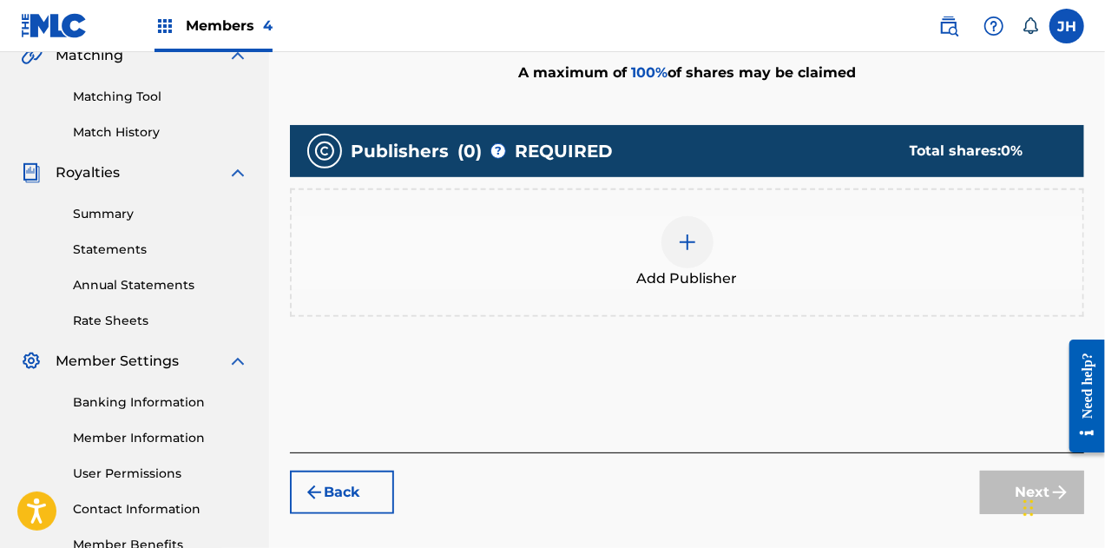
click at [696, 251] on div at bounding box center [688, 242] width 52 height 52
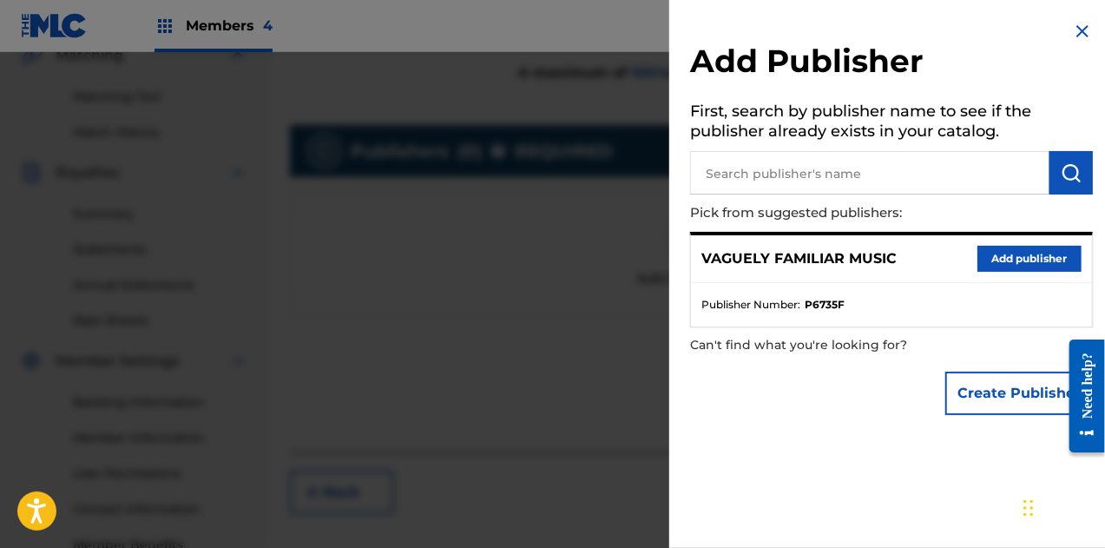
click at [1019, 249] on button "Add publisher" at bounding box center [1030, 259] width 104 height 26
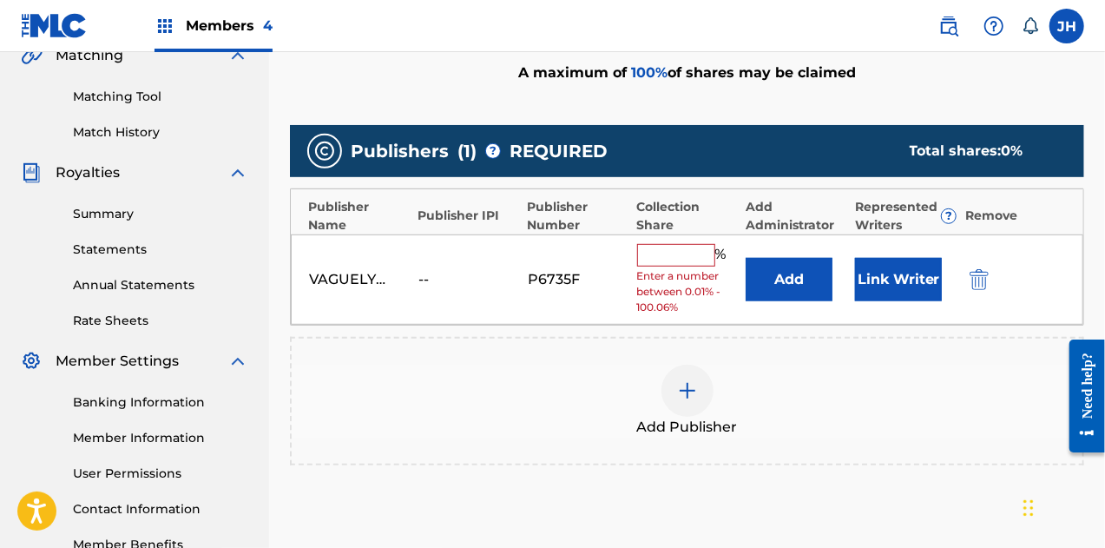
click at [691, 263] on input "text" at bounding box center [676, 255] width 78 height 23
type input "50"
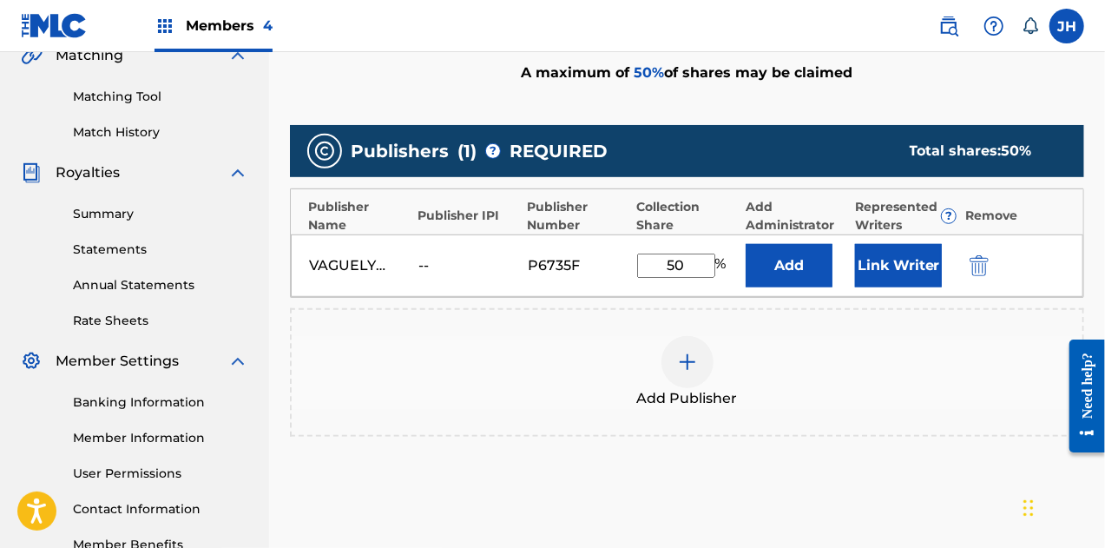
click at [892, 267] on button "Link Writer" at bounding box center [898, 265] width 87 height 43
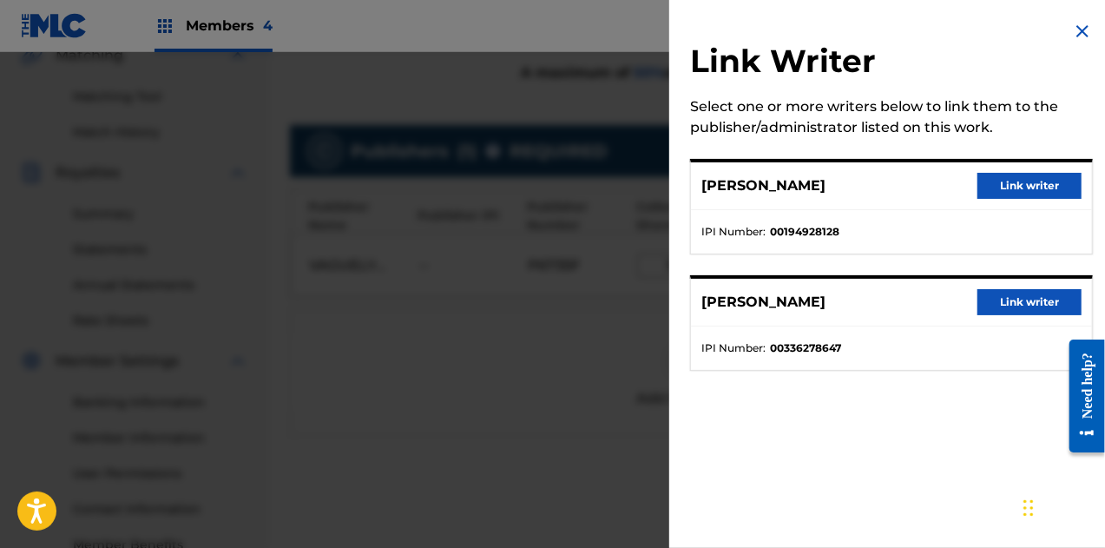
click at [999, 301] on button "Link writer" at bounding box center [1030, 302] width 104 height 26
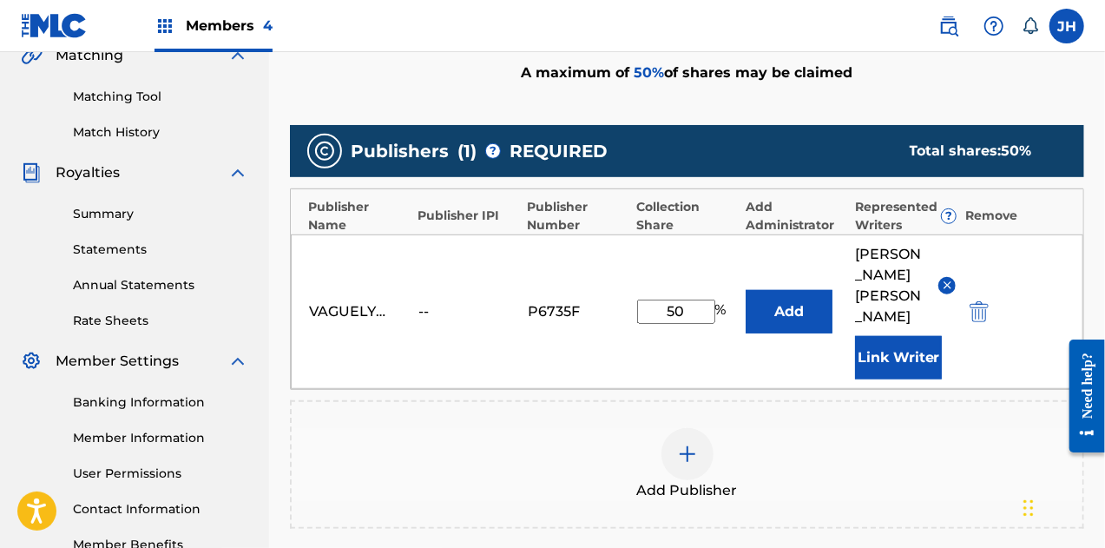
scroll to position [656, 0]
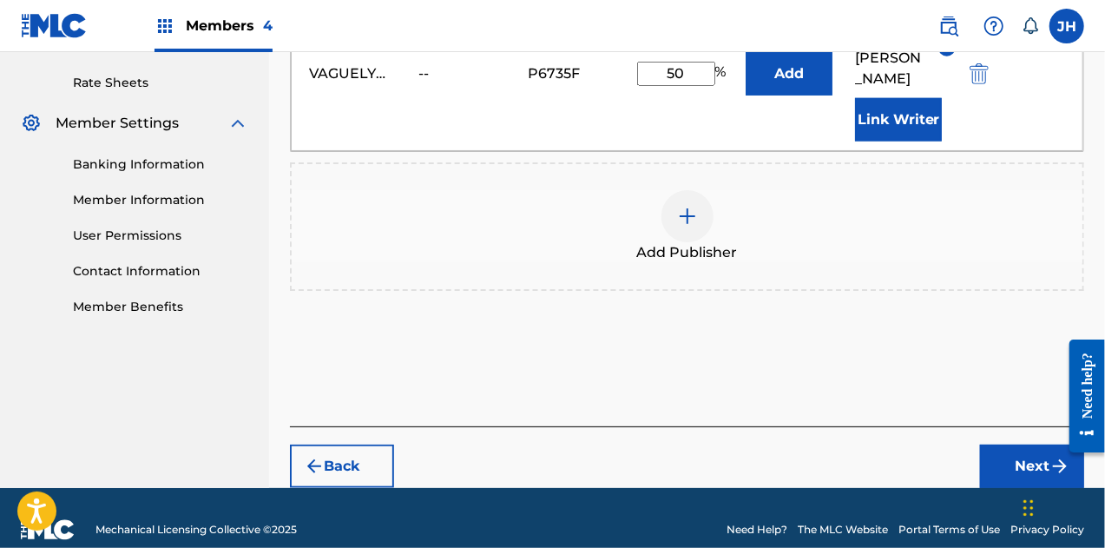
click at [1029, 444] on button "Next" at bounding box center [1032, 465] width 104 height 43
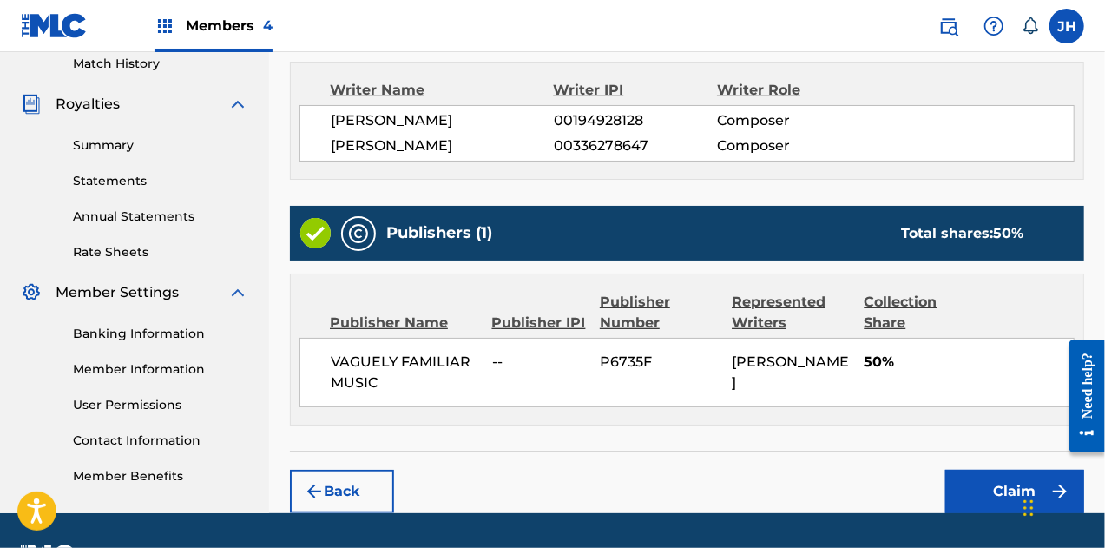
scroll to position [492, 0]
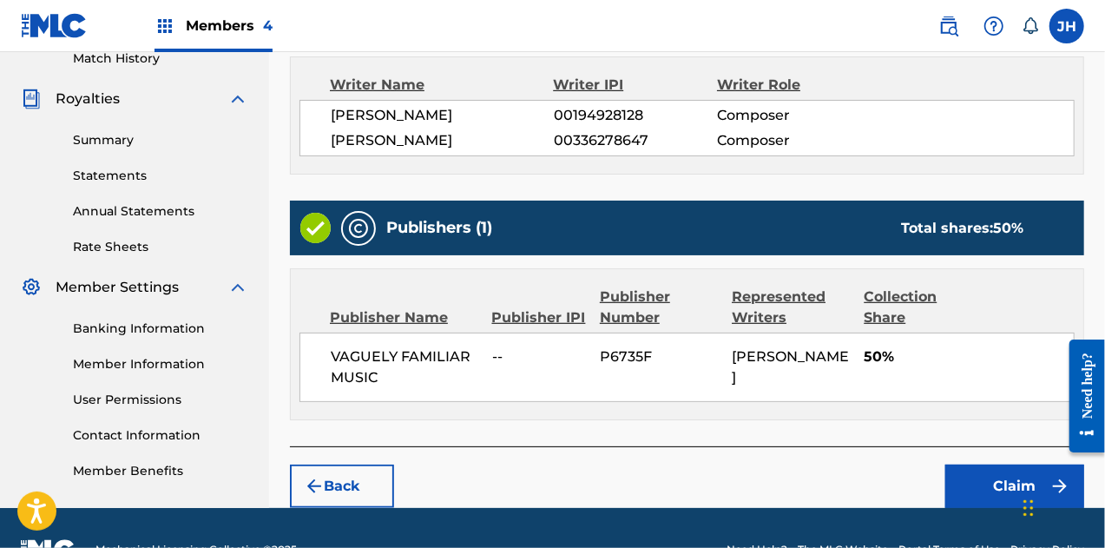
click at [986, 474] on button "Claim" at bounding box center [1014, 485] width 139 height 43
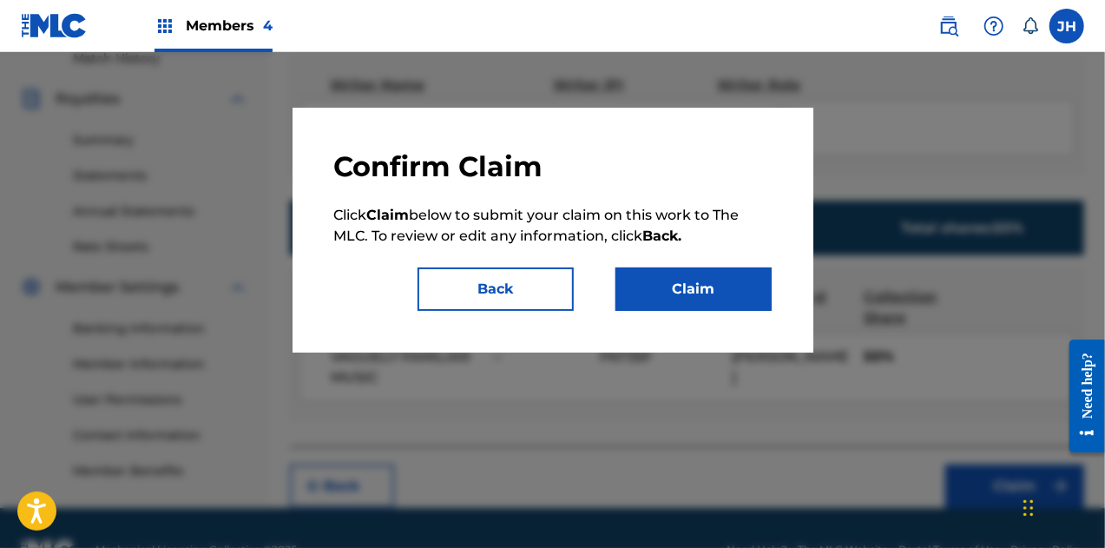
click at [648, 276] on button "Claim" at bounding box center [694, 288] width 156 height 43
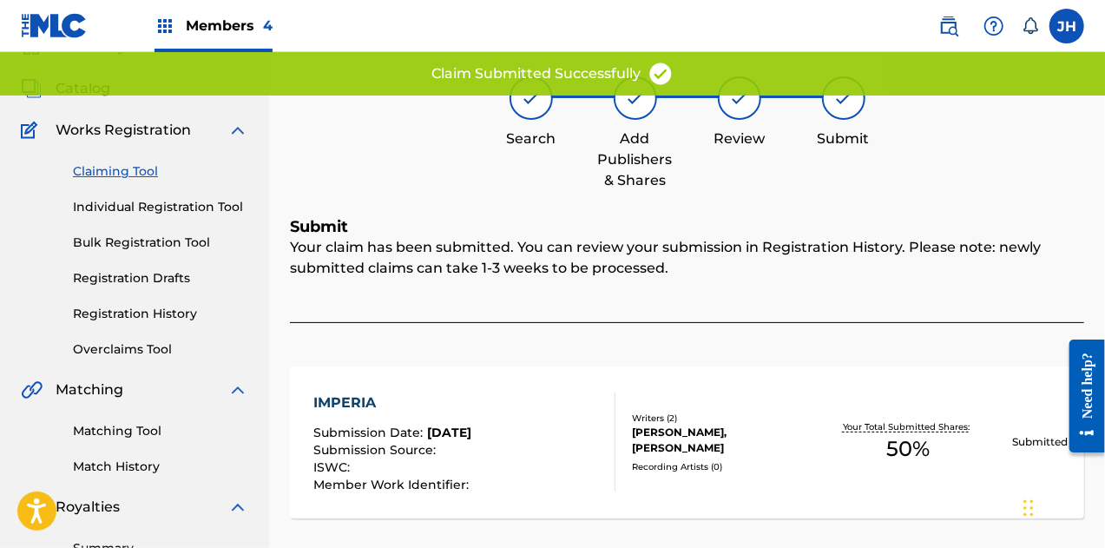
scroll to position [34, 0]
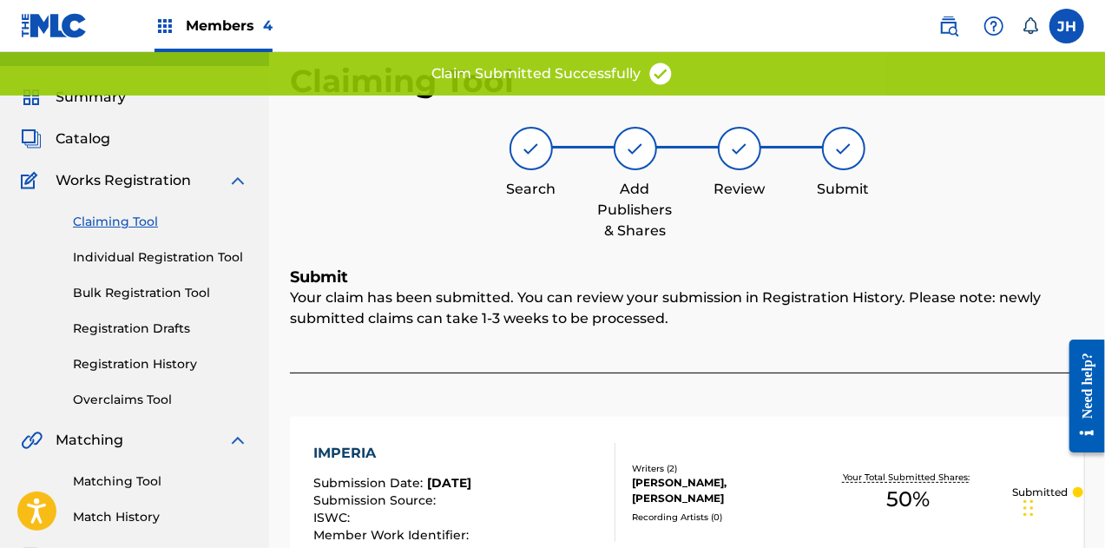
click at [118, 217] on link "Claiming Tool" at bounding box center [160, 222] width 175 height 18
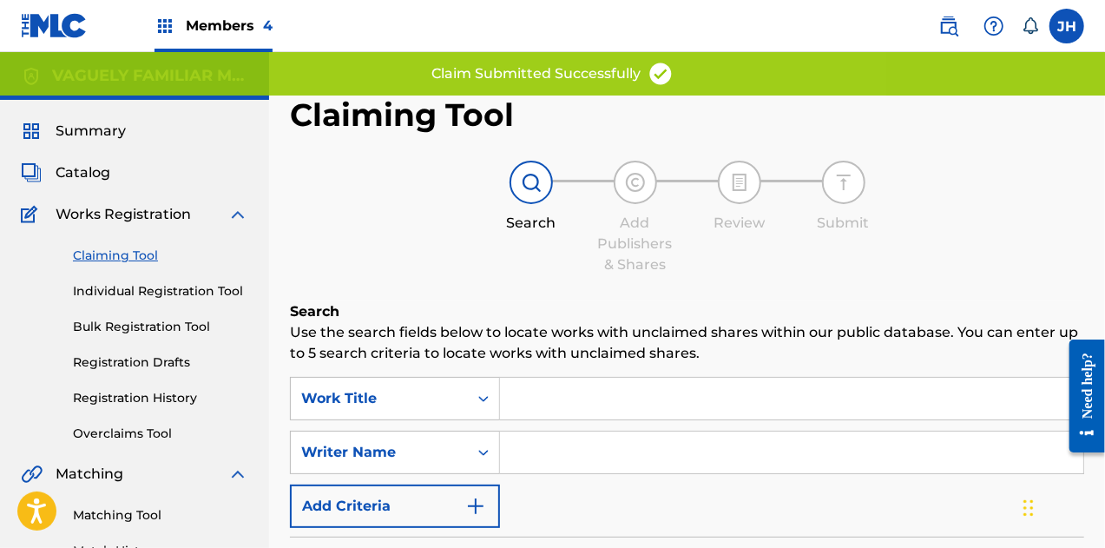
scroll to position [153, 0]
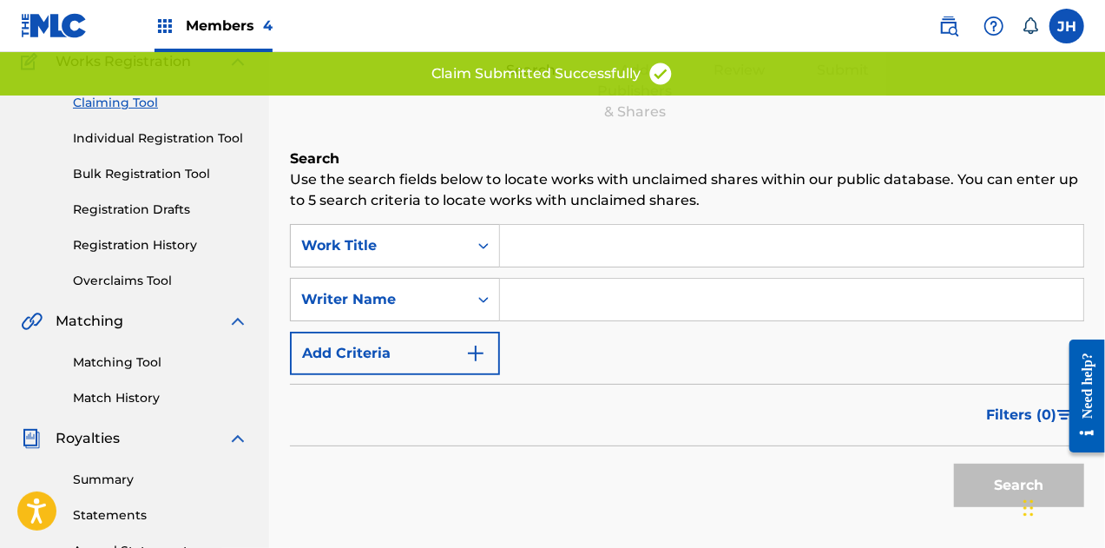
click at [562, 291] on input "Search Form" at bounding box center [791, 300] width 583 height 42
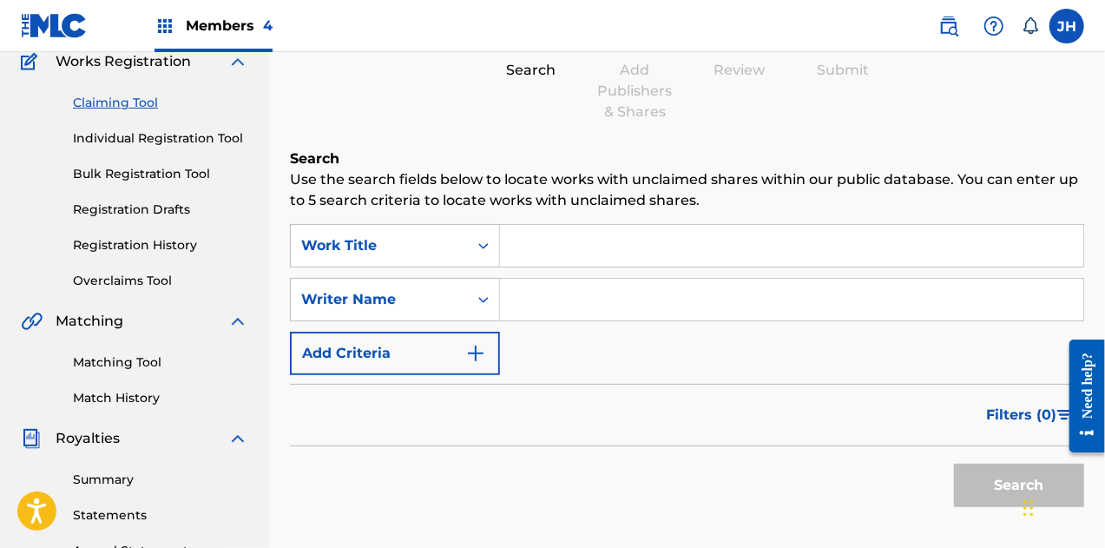
type input "[PERSON_NAME]"
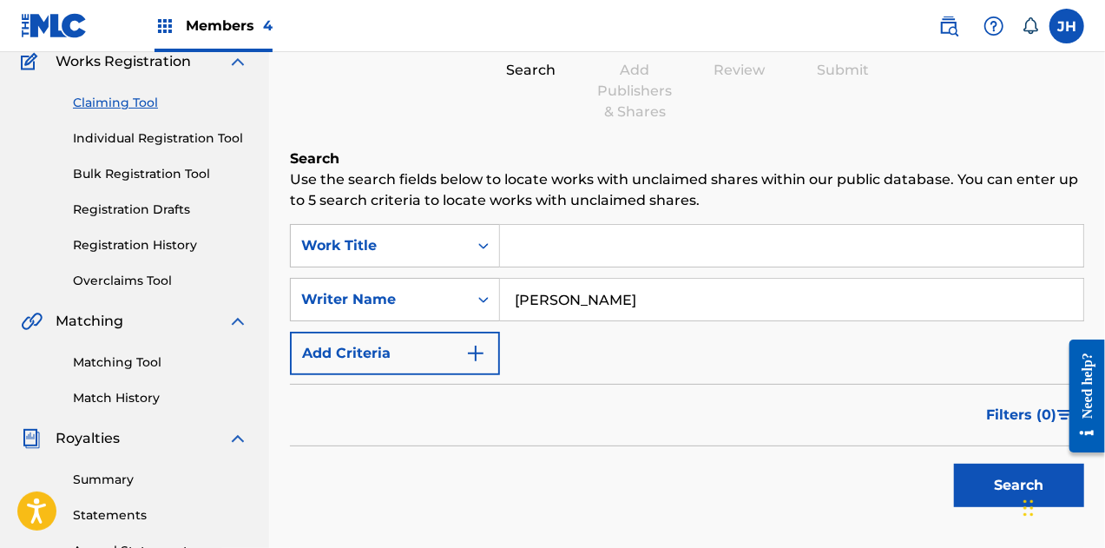
click at [1005, 485] on button "Search" at bounding box center [1019, 485] width 130 height 43
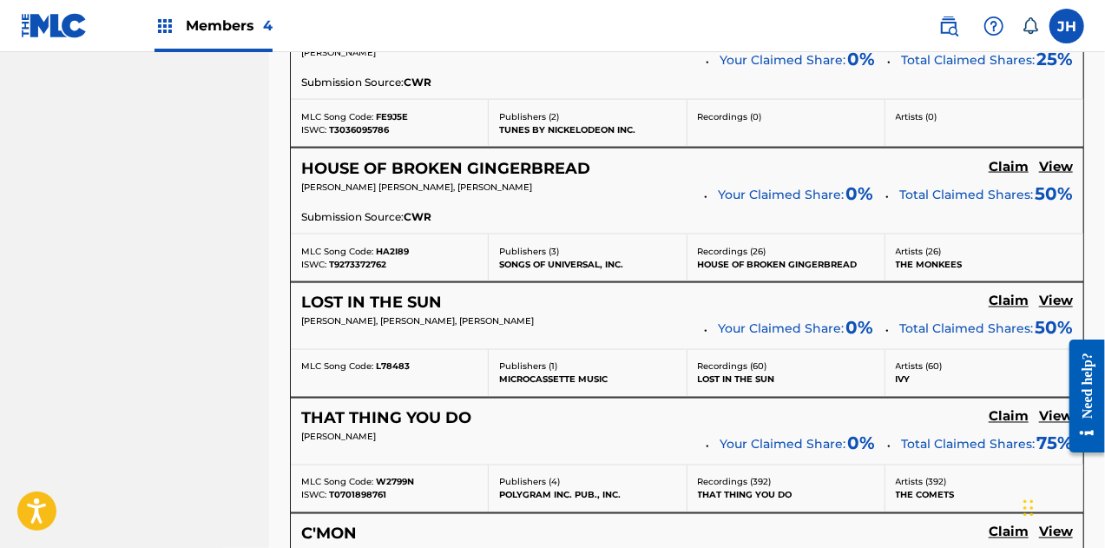
scroll to position [1718, 0]
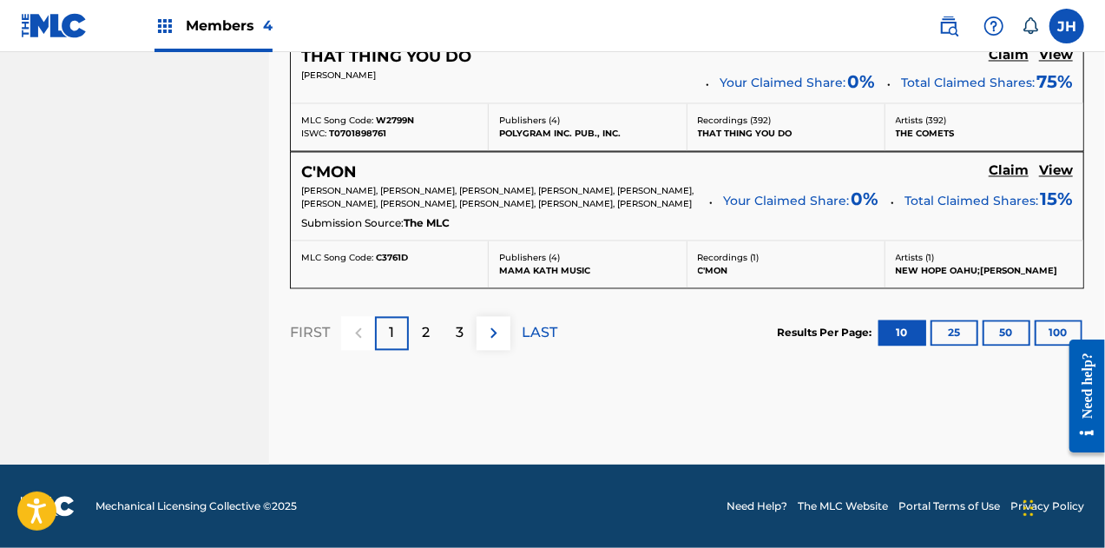
click at [484, 336] on img at bounding box center [494, 332] width 21 height 21
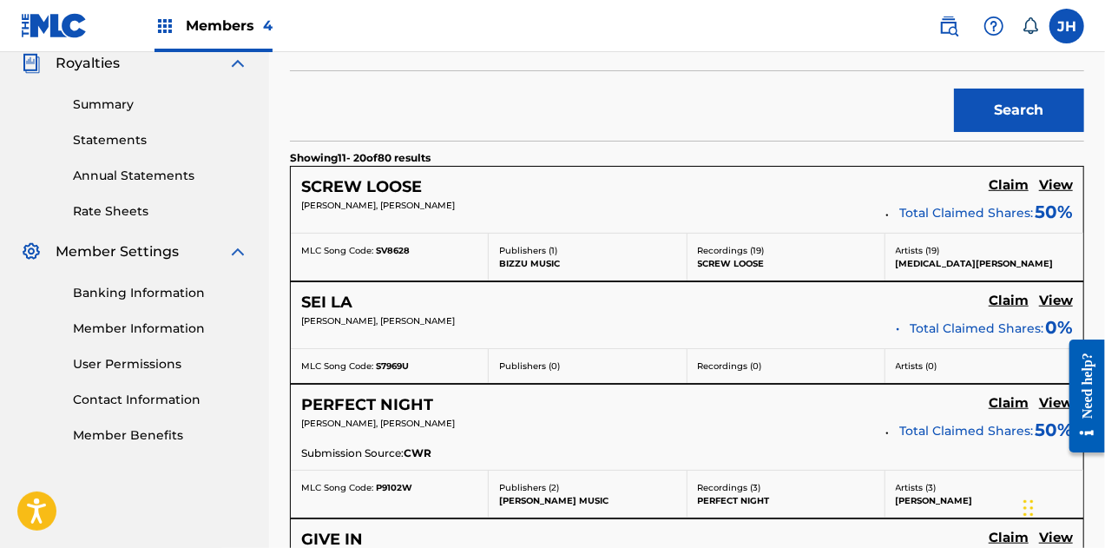
scroll to position [1632, 0]
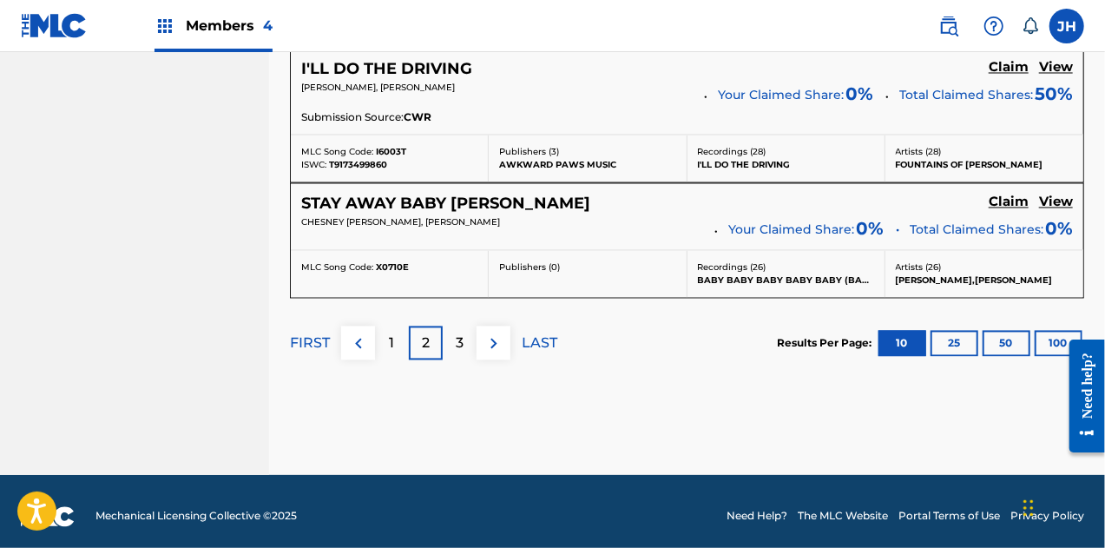
click at [491, 338] on img at bounding box center [494, 343] width 21 height 21
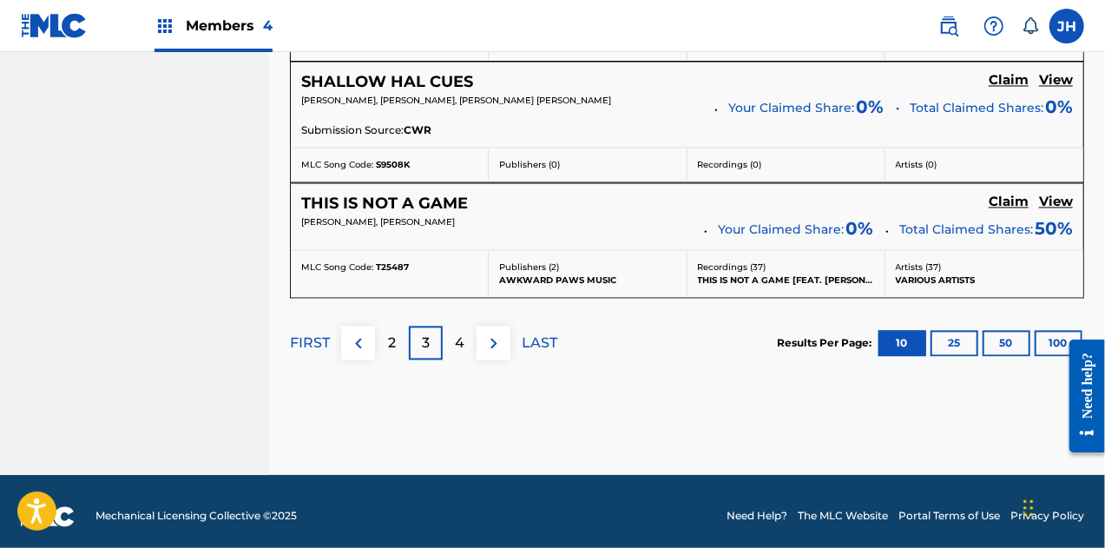
click at [486, 338] on img at bounding box center [494, 343] width 21 height 21
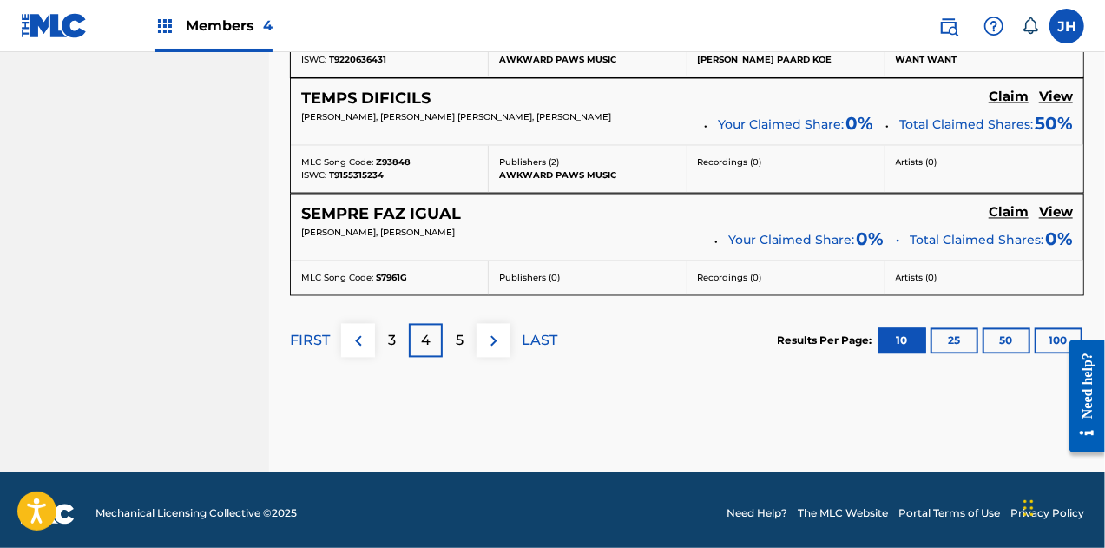
click at [458, 334] on p "5" at bounding box center [460, 341] width 8 height 21
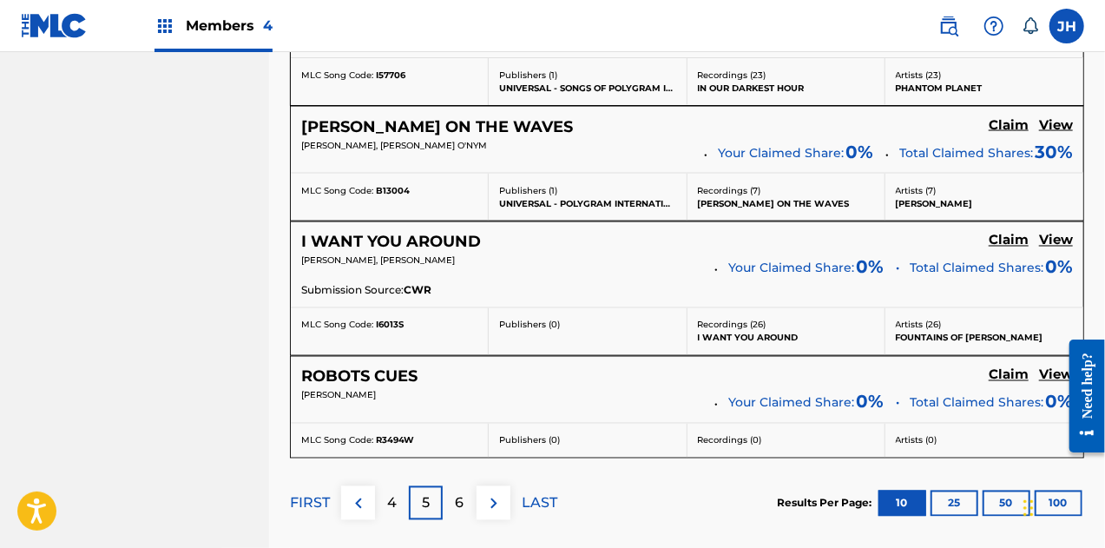
scroll to position [1434, 0]
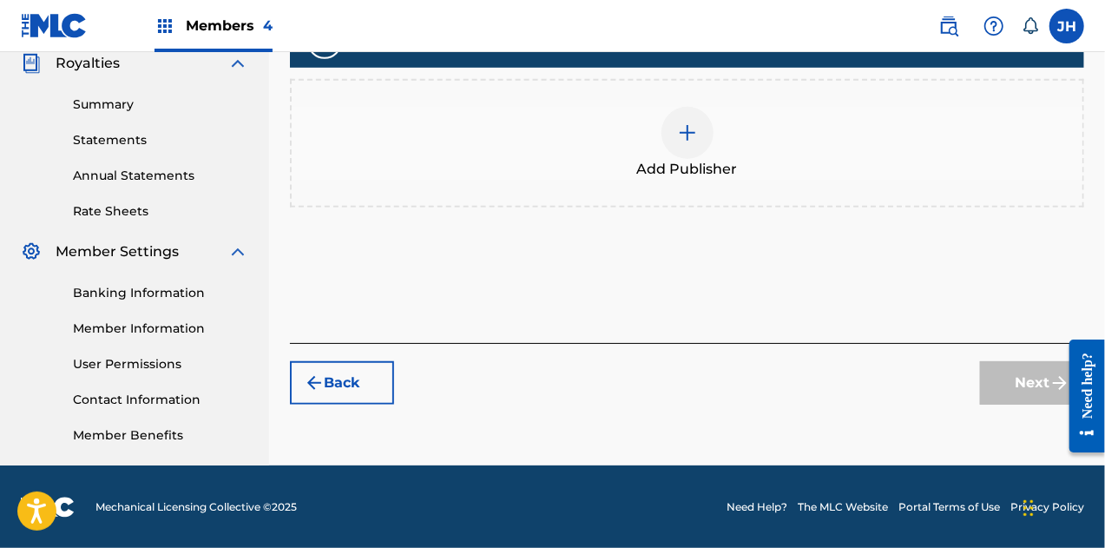
click at [684, 131] on img at bounding box center [687, 132] width 21 height 21
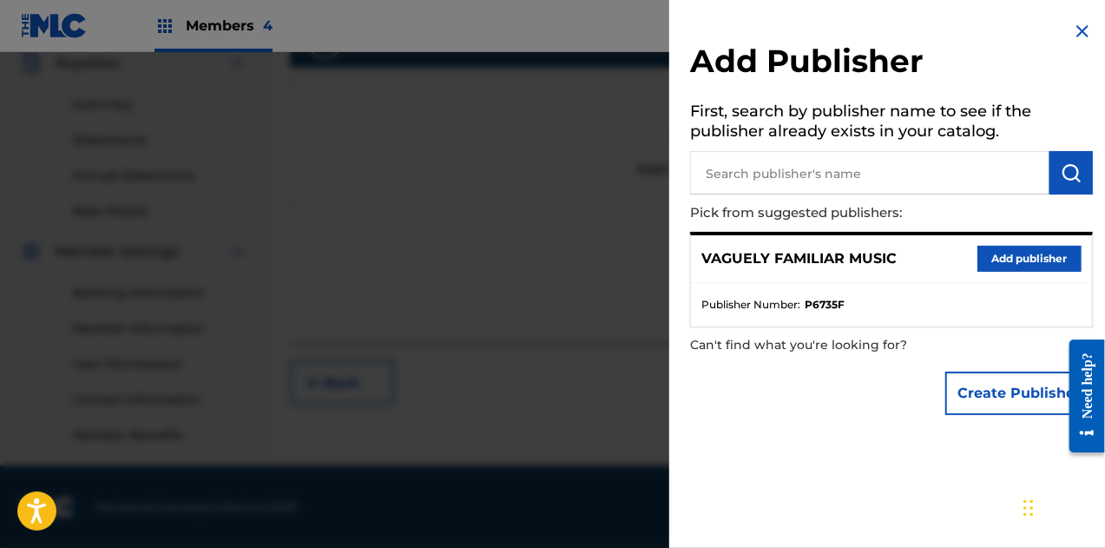
click at [782, 182] on input "text" at bounding box center [869, 172] width 359 height 43
click at [997, 256] on button "Add publisher" at bounding box center [1030, 259] width 104 height 26
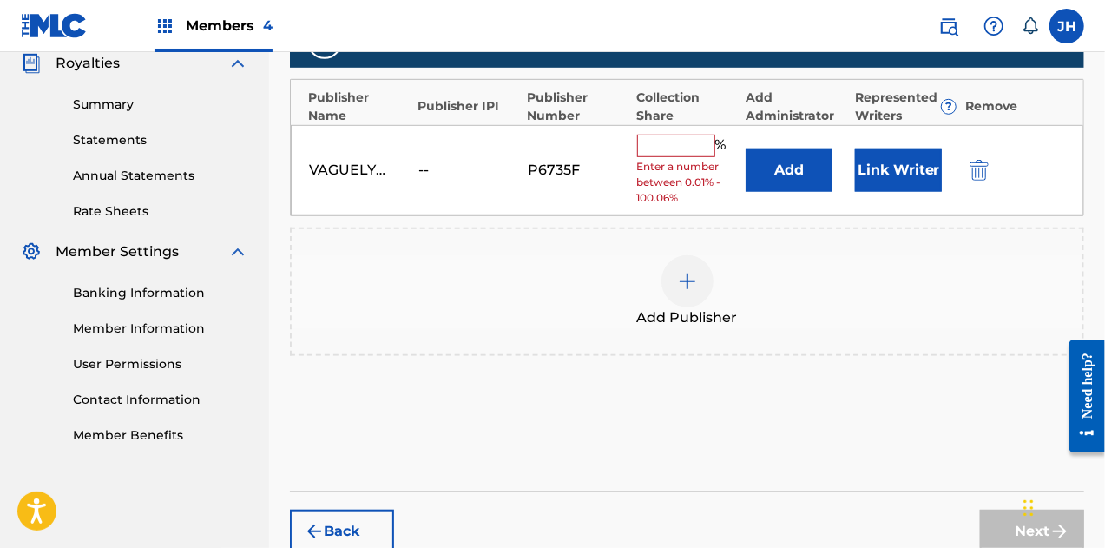
click at [681, 139] on input "text" at bounding box center [676, 146] width 78 height 23
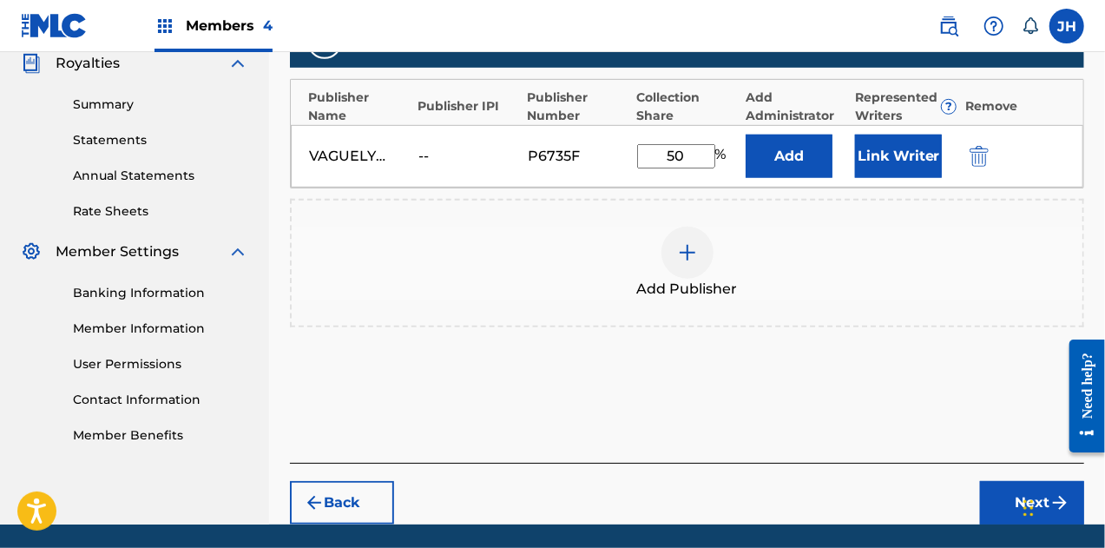
type input "50"
click at [891, 154] on button "Link Writer" at bounding box center [898, 156] width 87 height 43
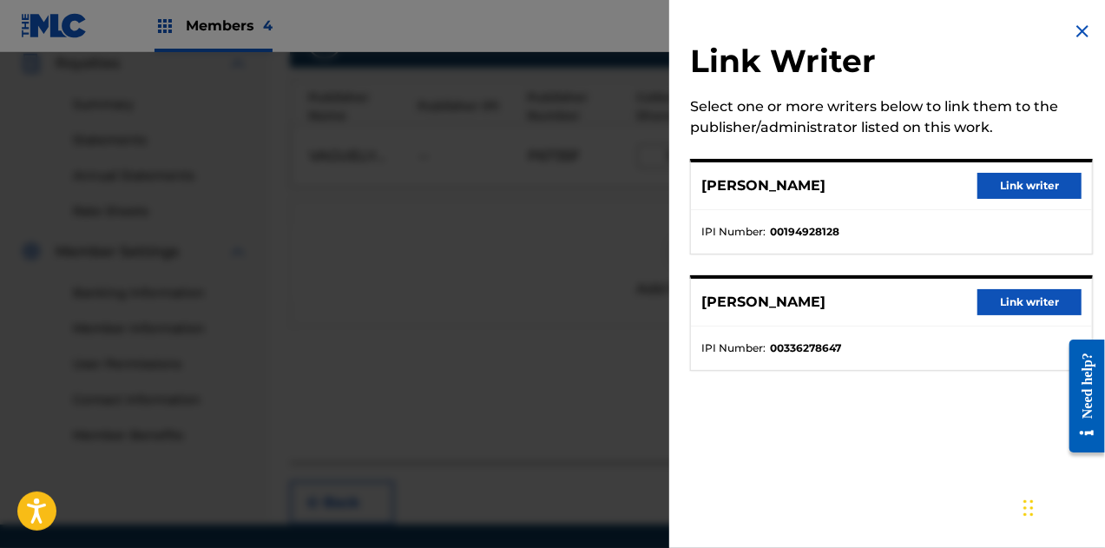
click at [1031, 294] on button "Link writer" at bounding box center [1030, 302] width 104 height 26
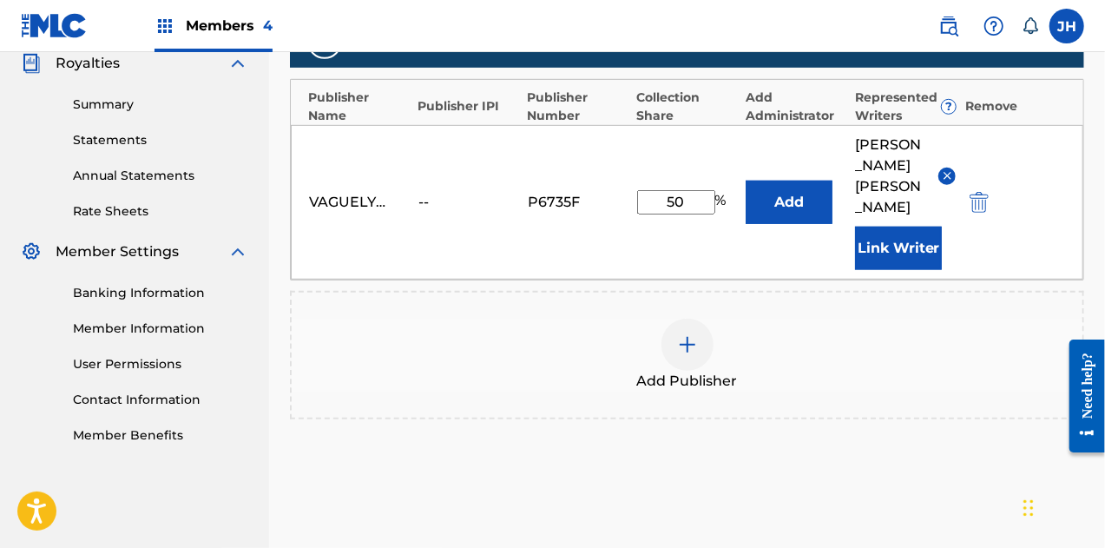
scroll to position [656, 0]
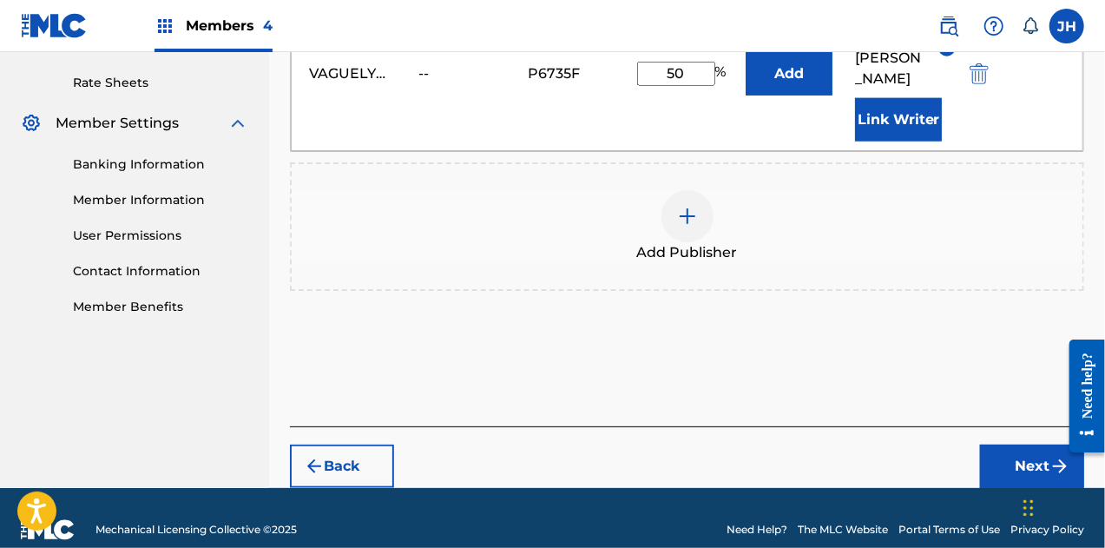
click at [1028, 444] on button "Next" at bounding box center [1032, 465] width 104 height 43
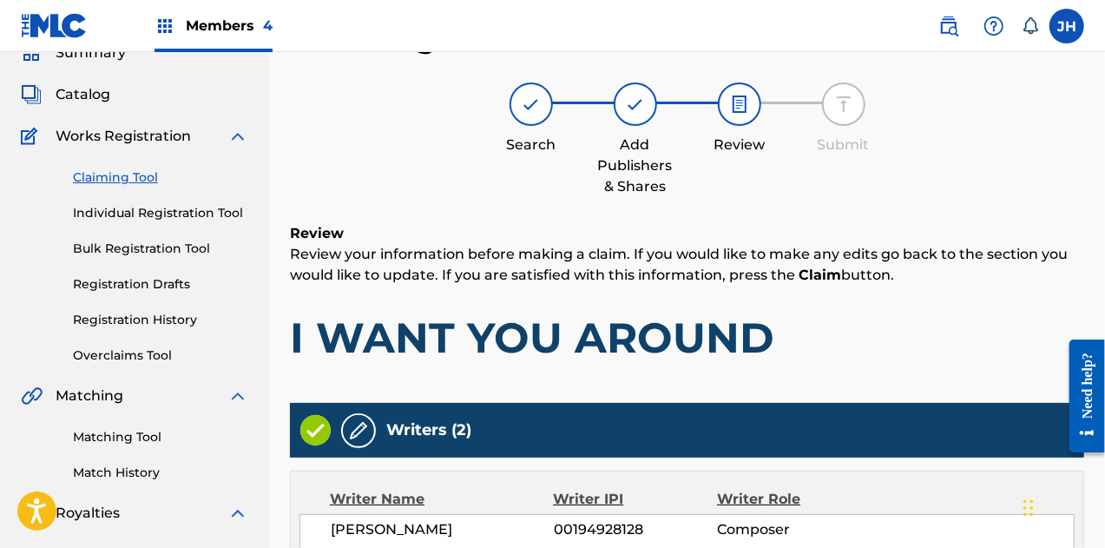
scroll to position [533, 0]
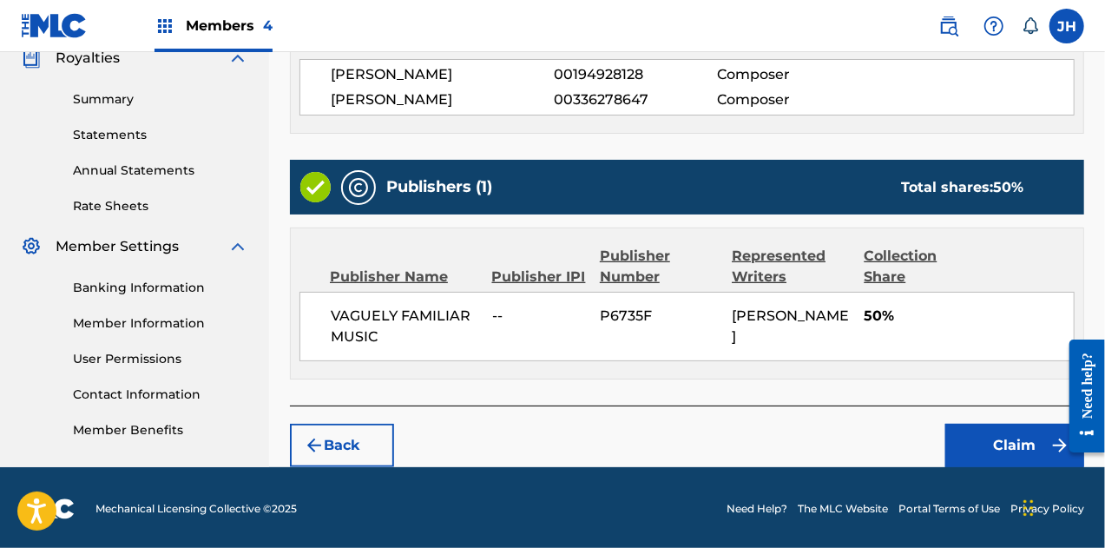
click at [1016, 442] on button "Claim" at bounding box center [1014, 445] width 139 height 43
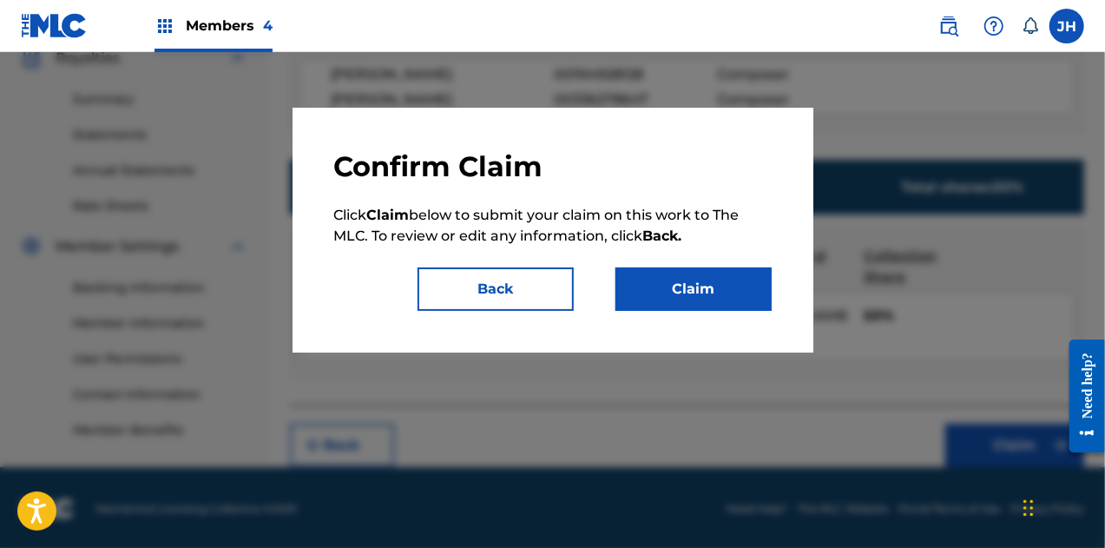
click at [667, 300] on button "Claim" at bounding box center [694, 288] width 156 height 43
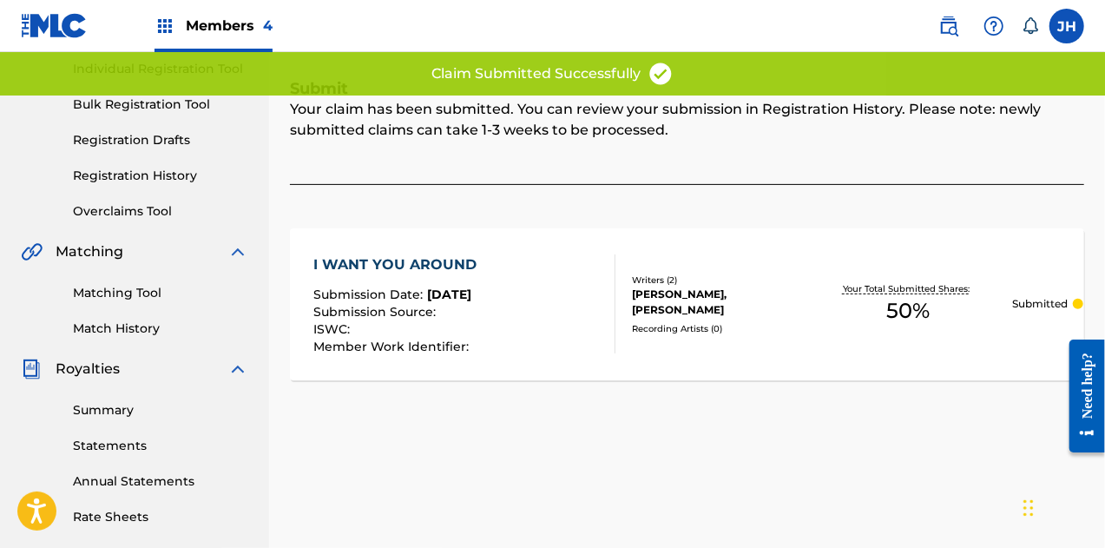
scroll to position [115, 0]
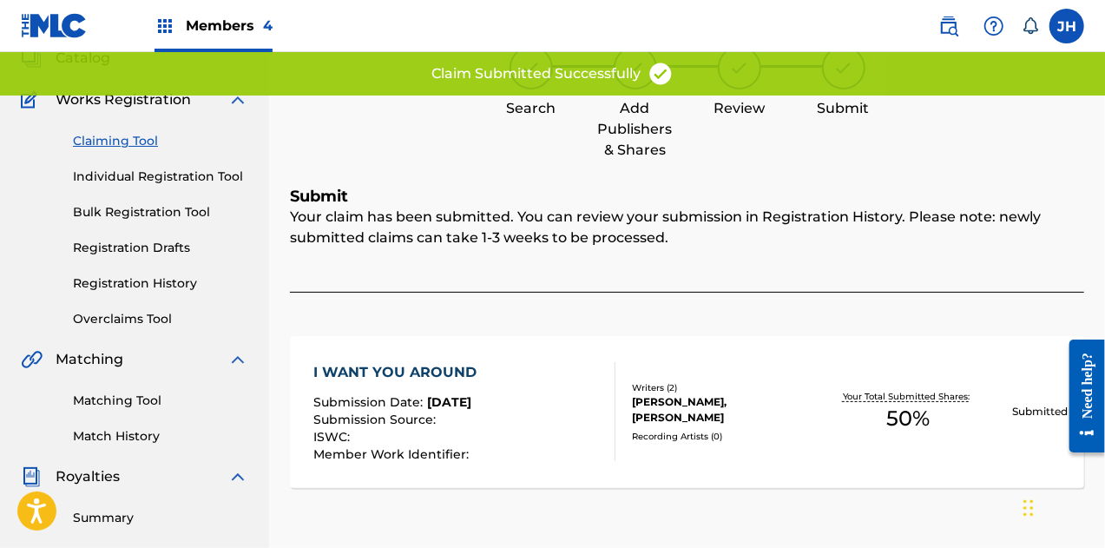
click at [135, 142] on link "Claiming Tool" at bounding box center [160, 141] width 175 height 18
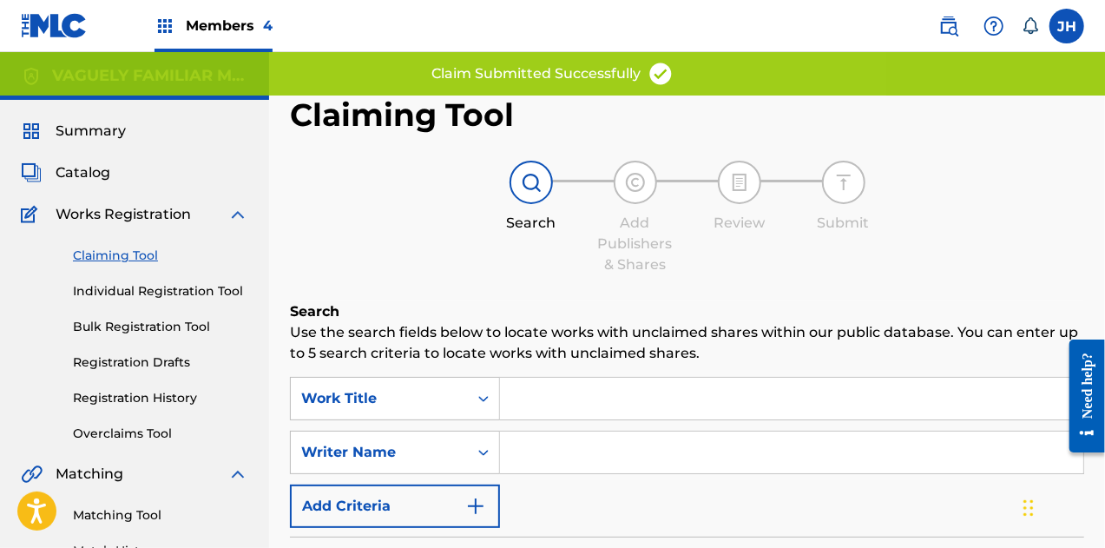
click at [573, 443] on input "Search Form" at bounding box center [791, 452] width 583 height 42
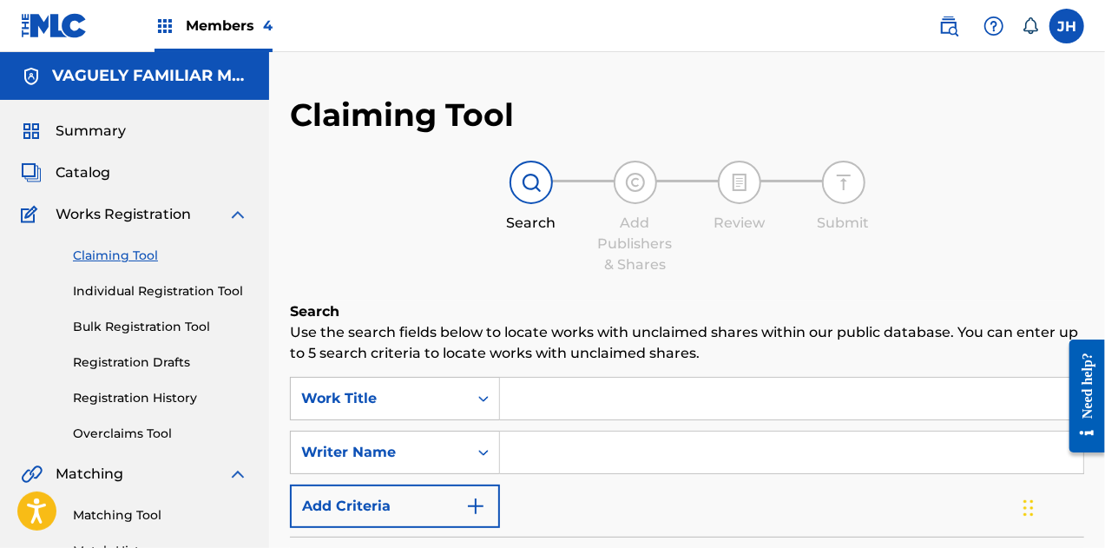
type input "[PERSON_NAME]"
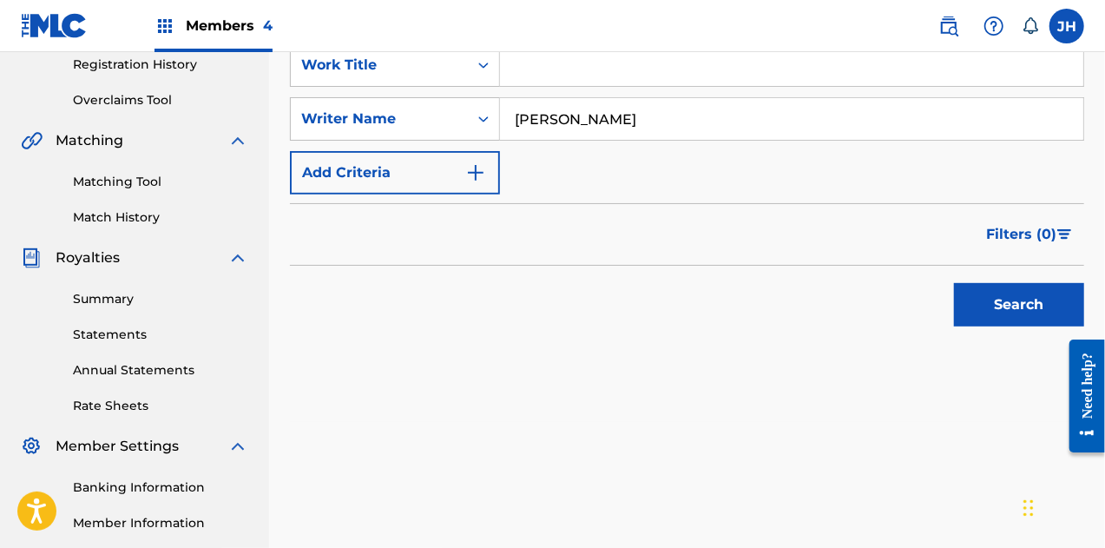
scroll to position [338, 0]
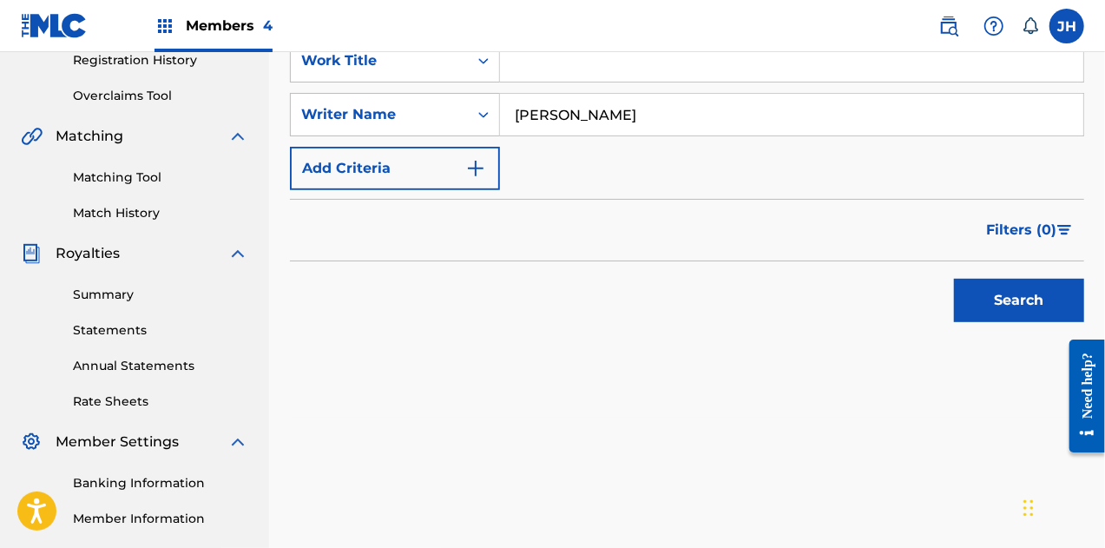
click at [1032, 298] on button "Search" at bounding box center [1019, 300] width 130 height 43
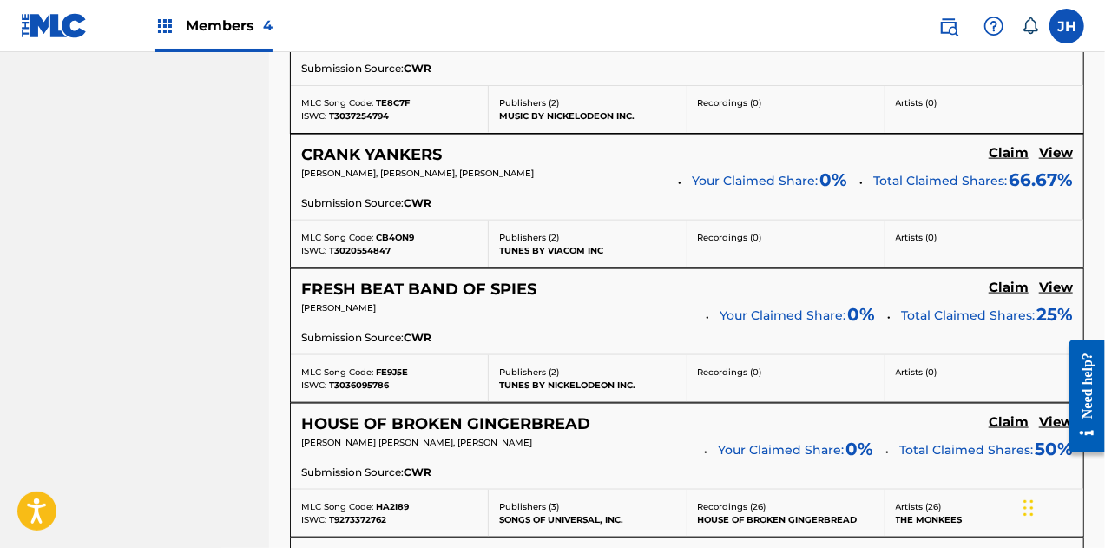
scroll to position [1718, 0]
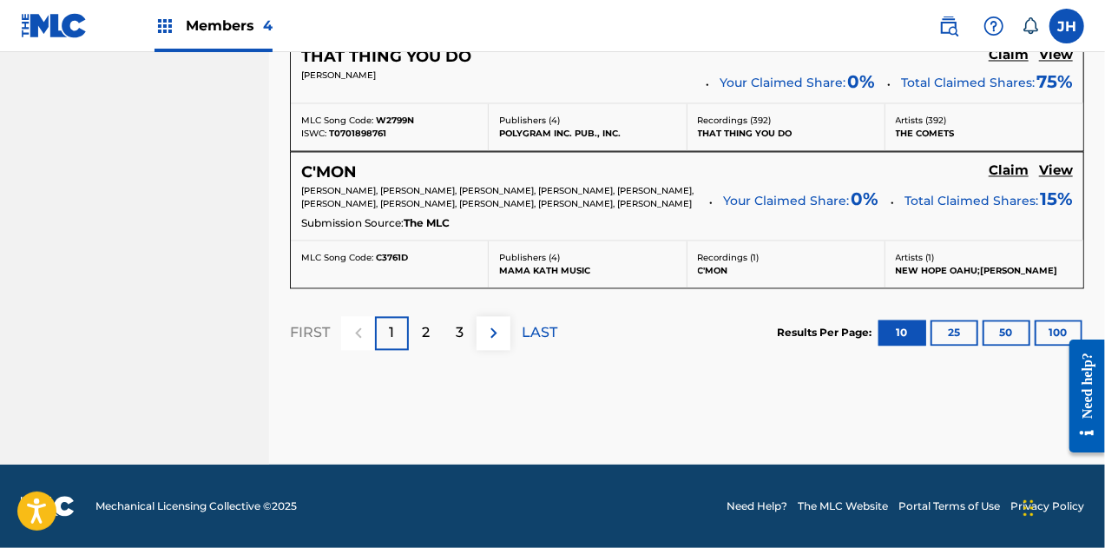
click at [533, 330] on p "LAST" at bounding box center [540, 332] width 36 height 21
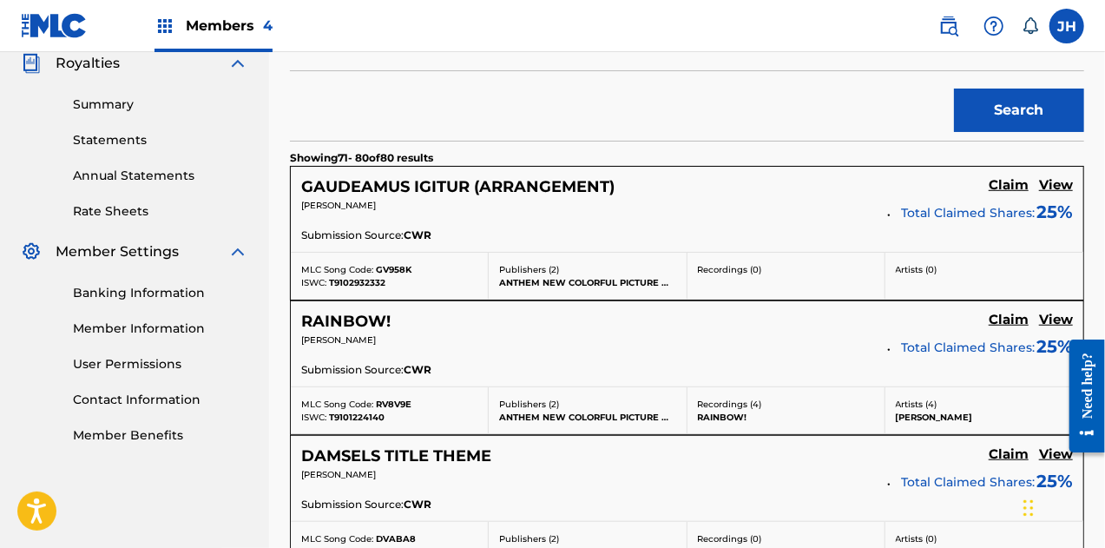
scroll to position [1665, 0]
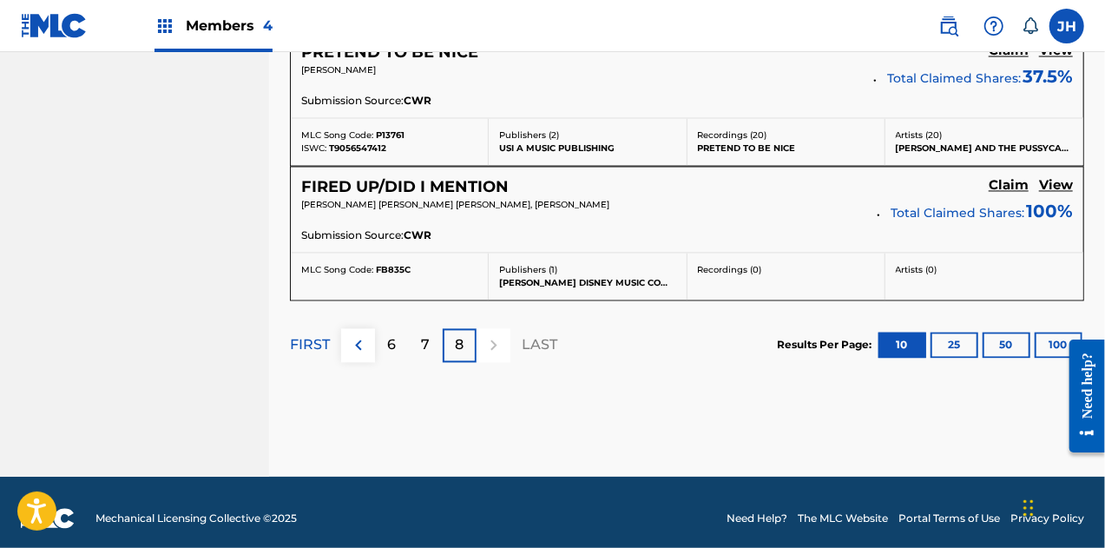
click at [359, 338] on img at bounding box center [358, 344] width 21 height 21
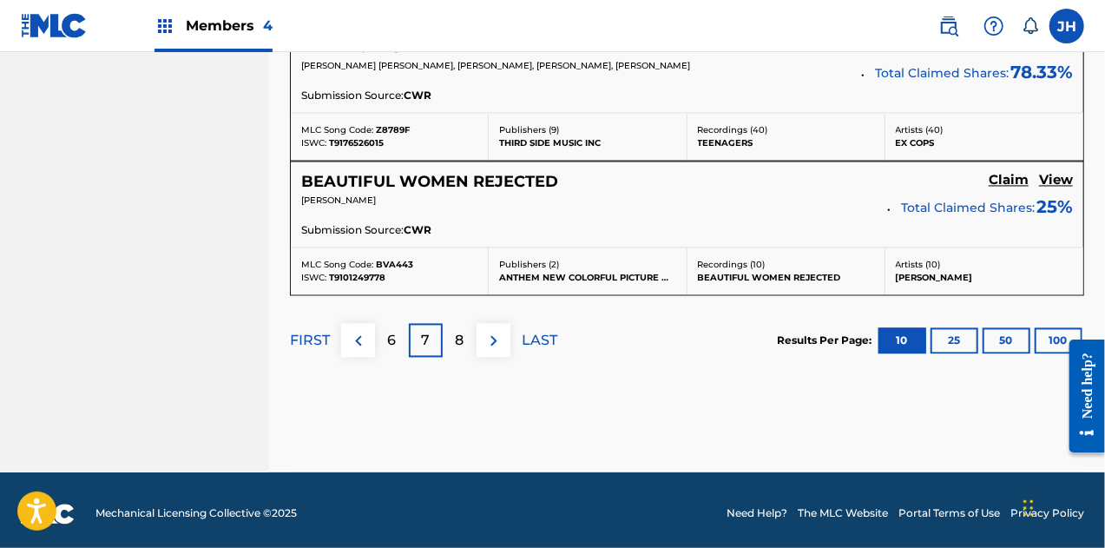
scroll to position [1658, 0]
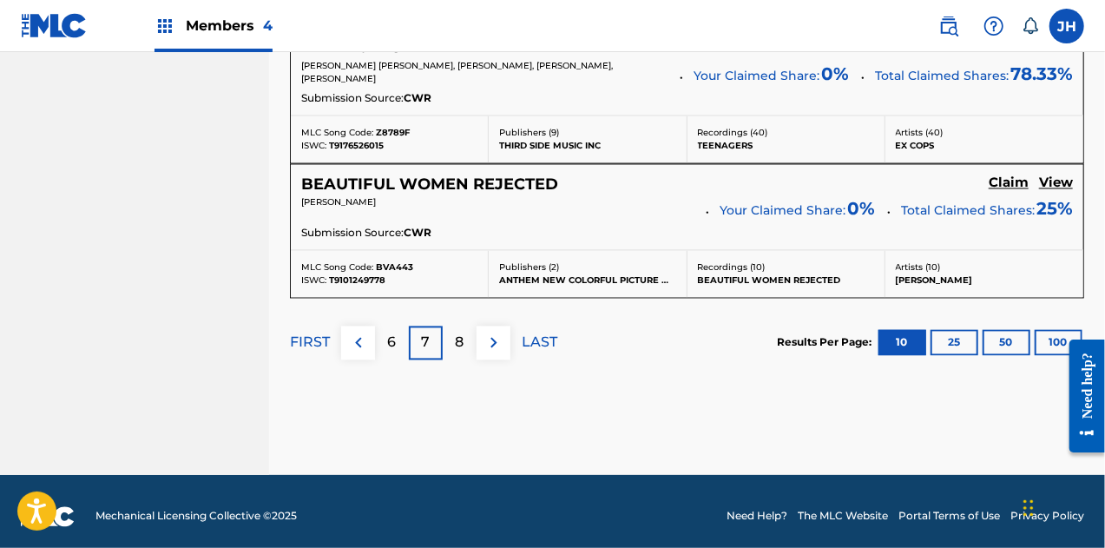
click at [385, 334] on div "6" at bounding box center [392, 343] width 34 height 34
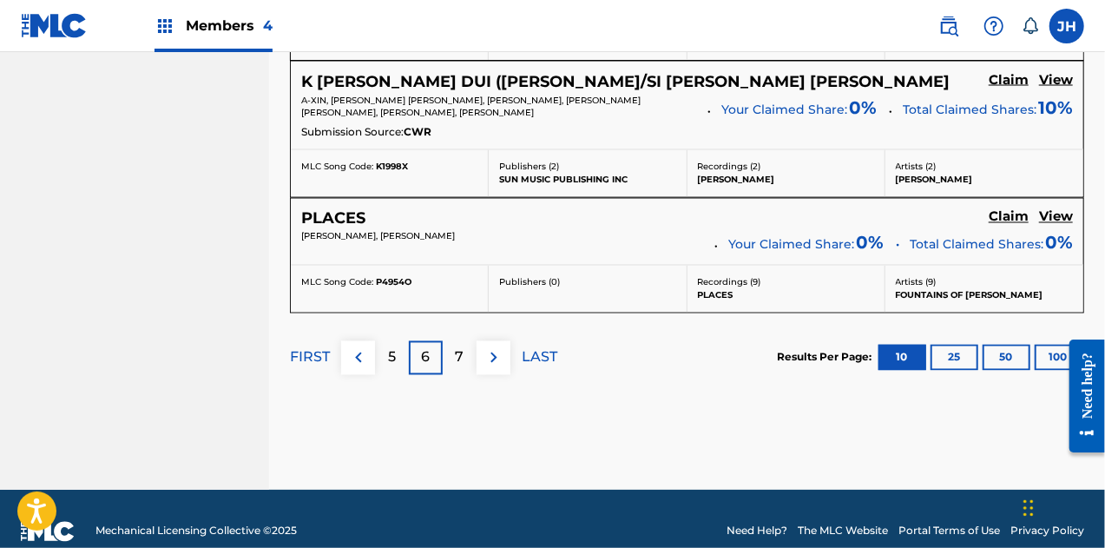
scroll to position [1552, 0]
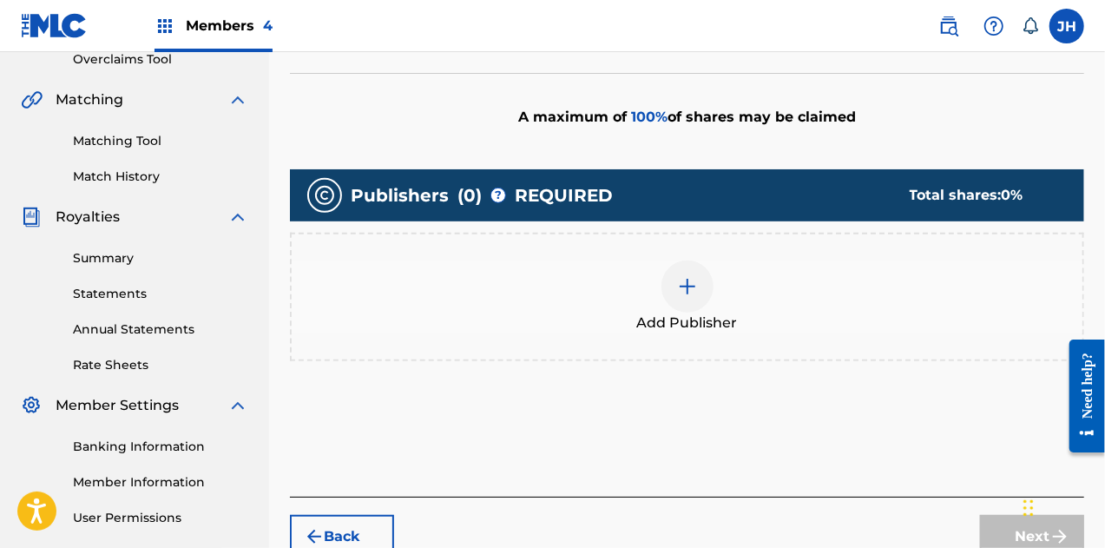
scroll to position [371, 0]
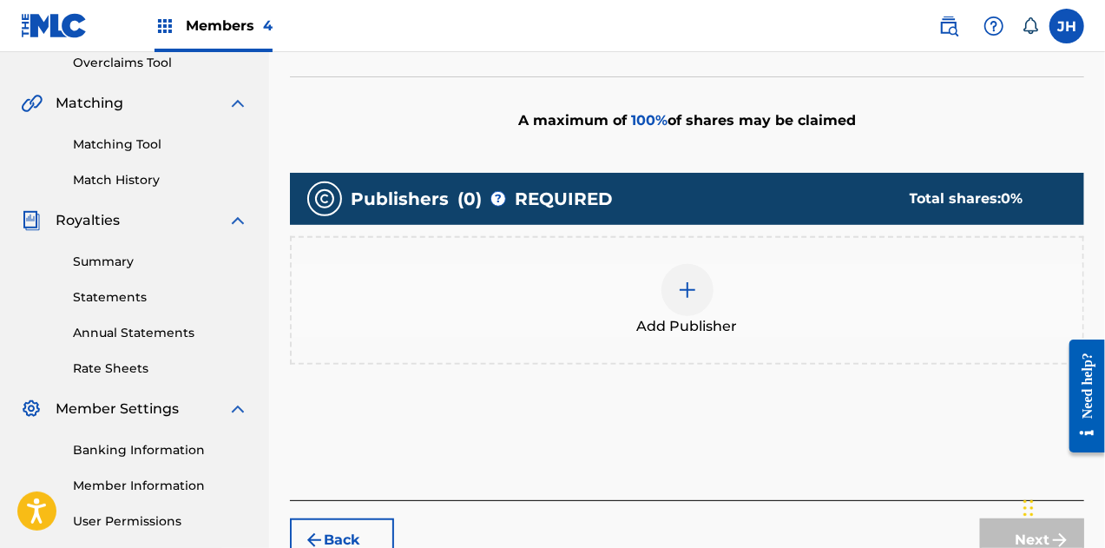
click at [681, 313] on div at bounding box center [688, 290] width 52 height 52
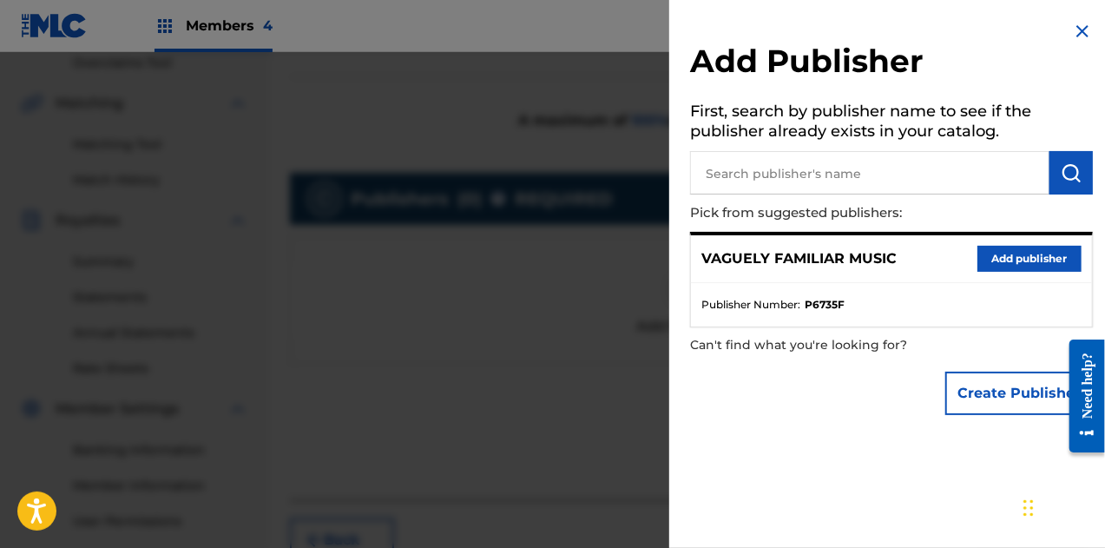
click at [1016, 257] on button "Add publisher" at bounding box center [1030, 259] width 104 height 26
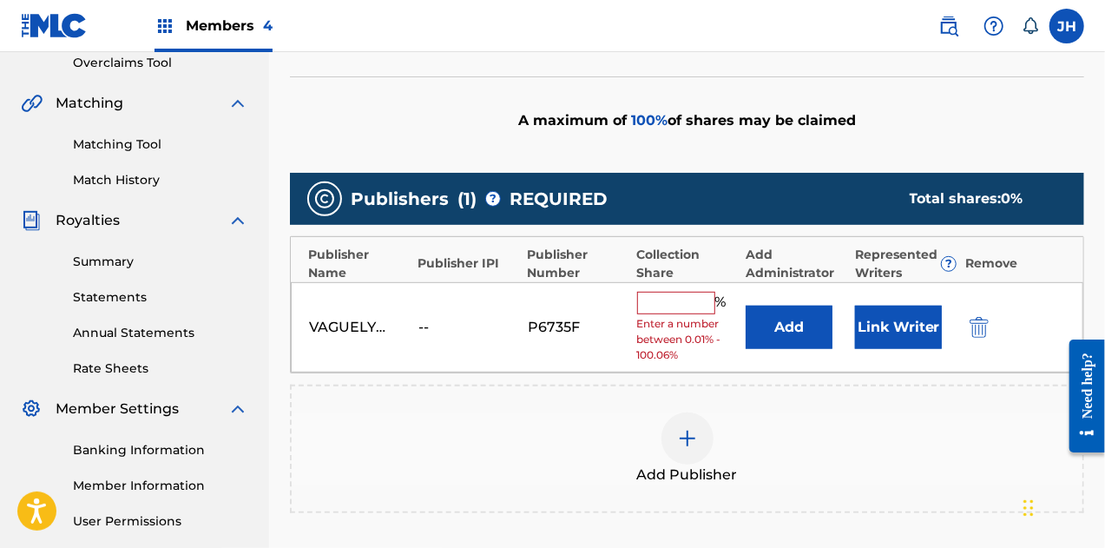
click at [684, 292] on input "text" at bounding box center [676, 303] width 78 height 23
type input "50"
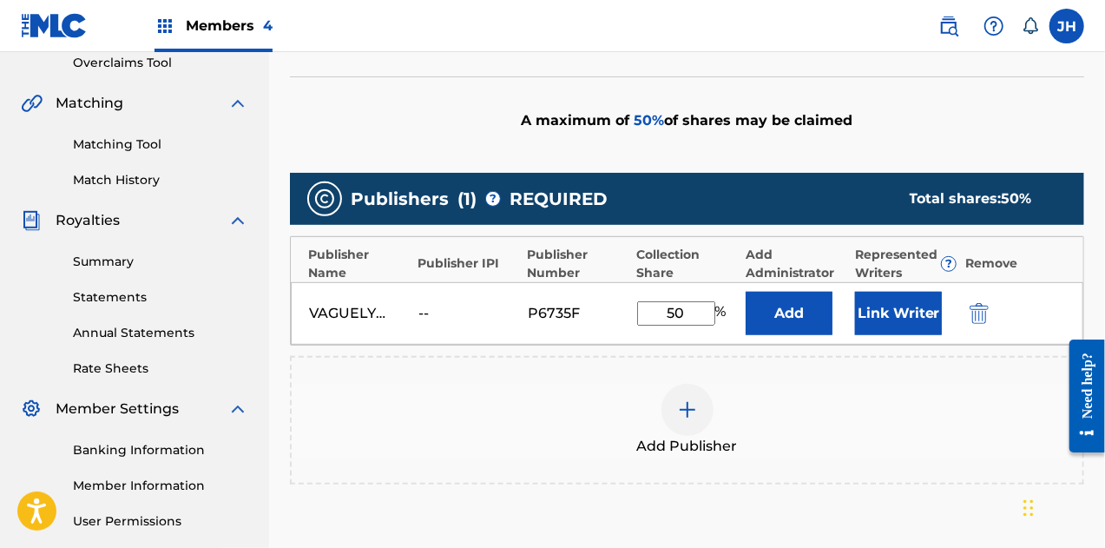
click at [885, 311] on button "Link Writer" at bounding box center [898, 313] width 87 height 43
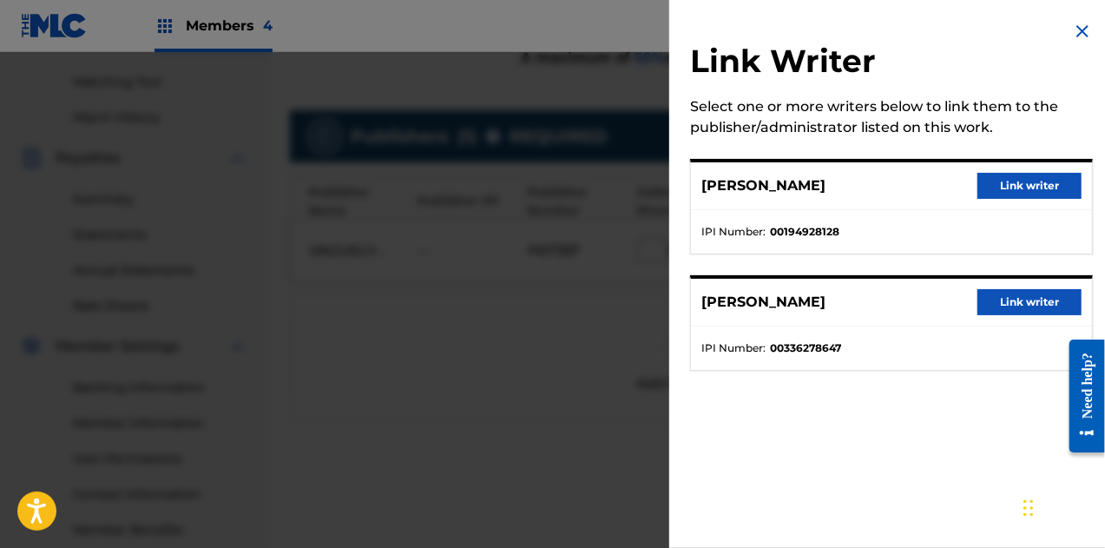
scroll to position [443, 0]
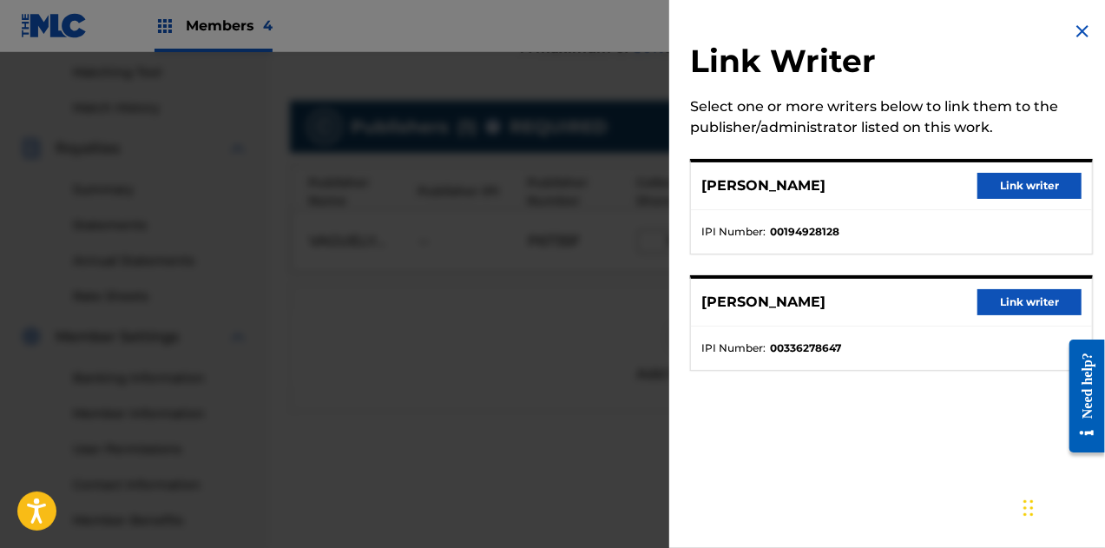
click at [1010, 305] on button "Link writer" at bounding box center [1030, 302] width 104 height 26
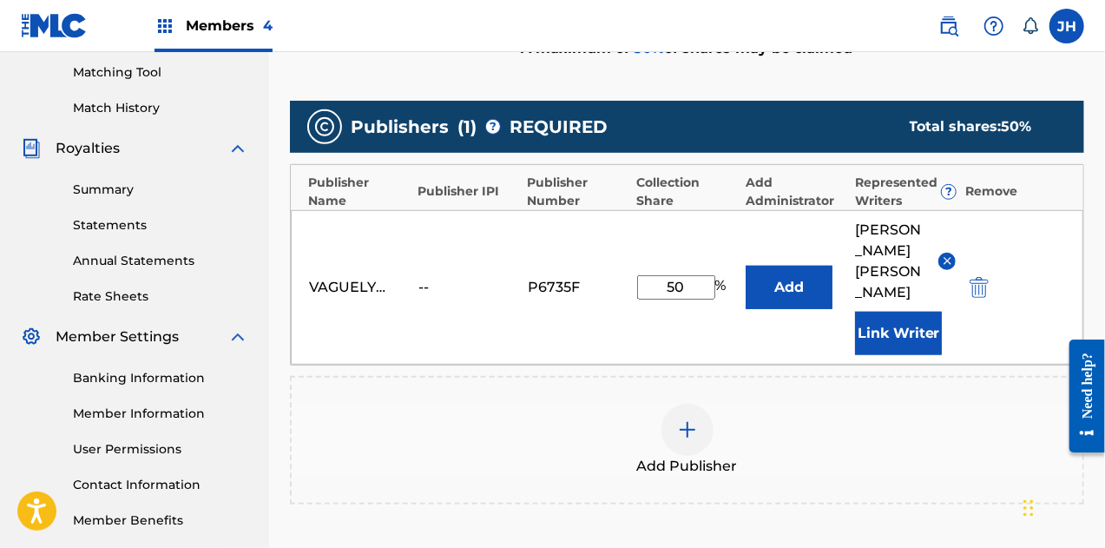
scroll to position [656, 0]
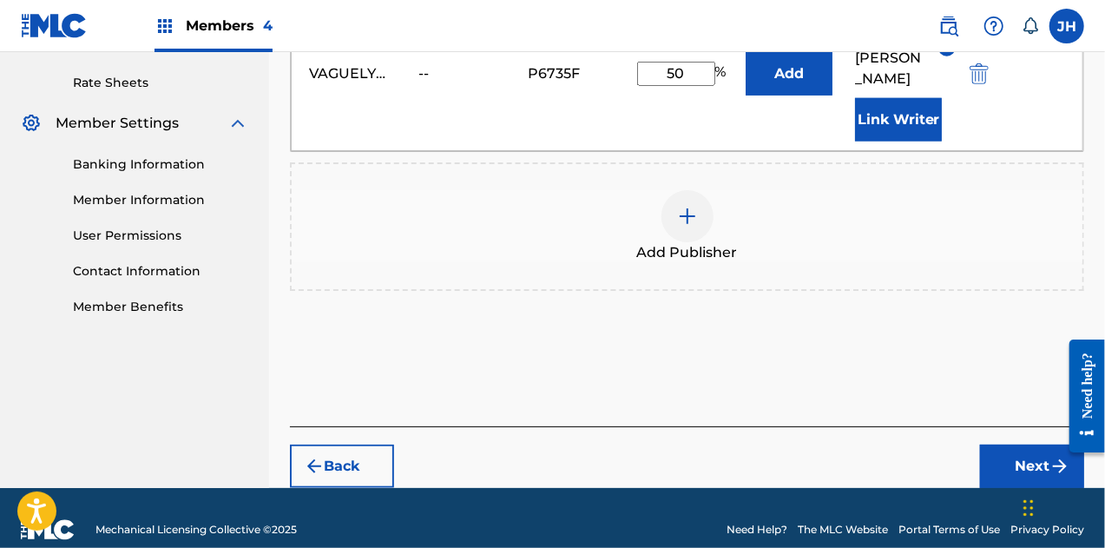
click at [1027, 444] on button "Next" at bounding box center [1032, 465] width 104 height 43
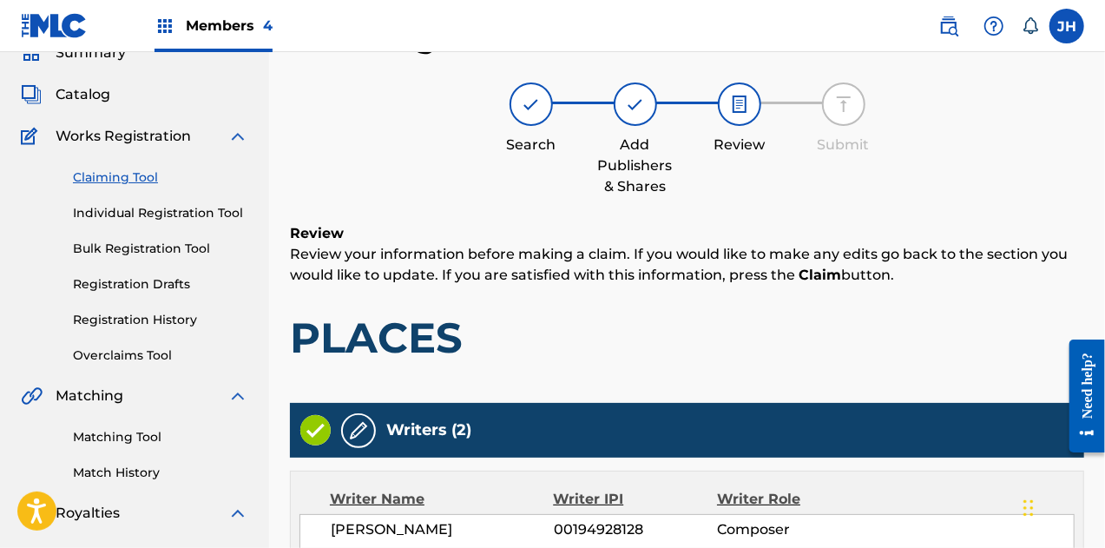
scroll to position [533, 0]
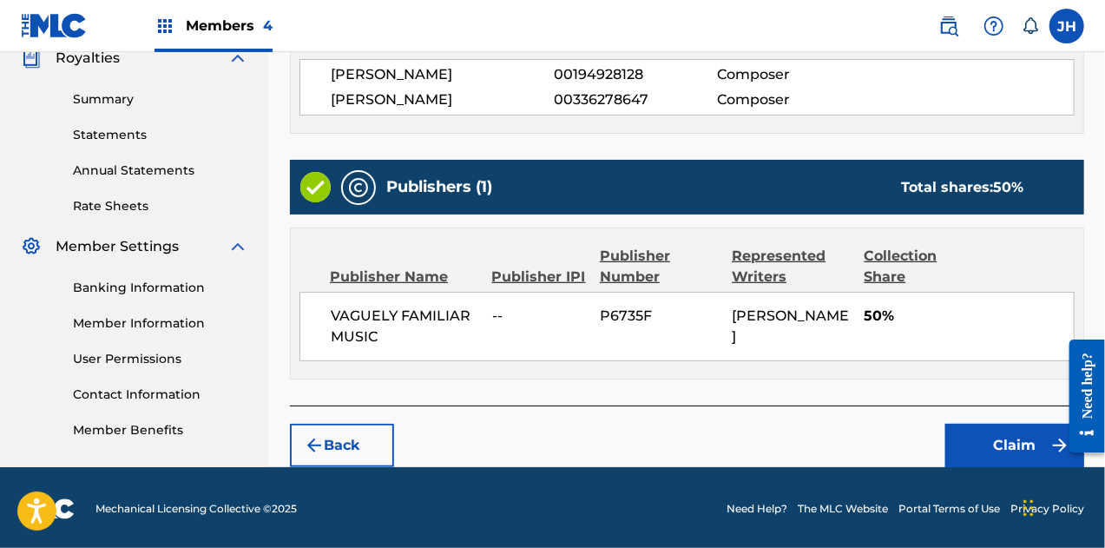
click at [974, 437] on button "Claim" at bounding box center [1014, 445] width 139 height 43
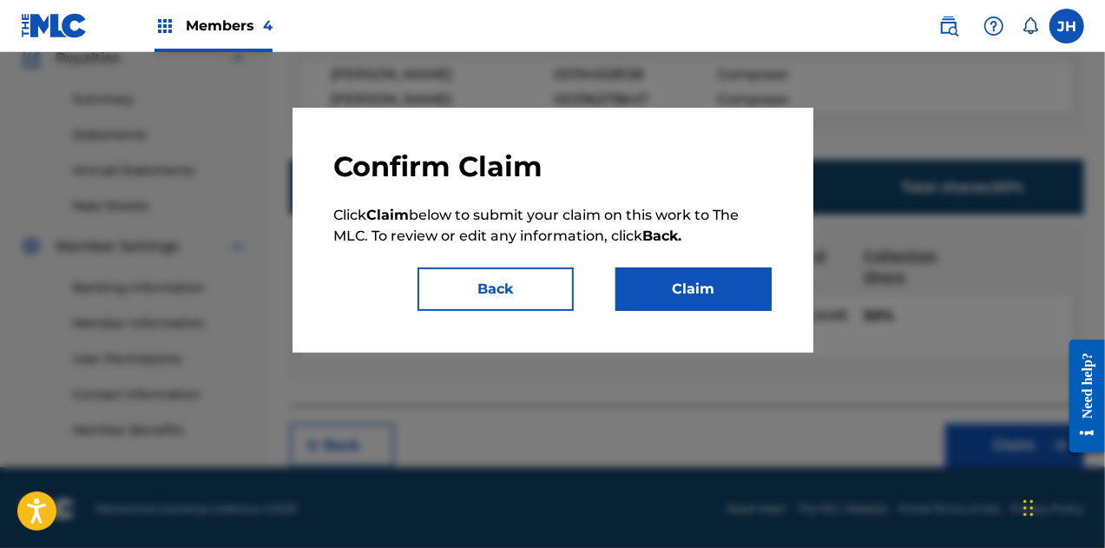
click at [698, 280] on button "Claim" at bounding box center [694, 288] width 156 height 43
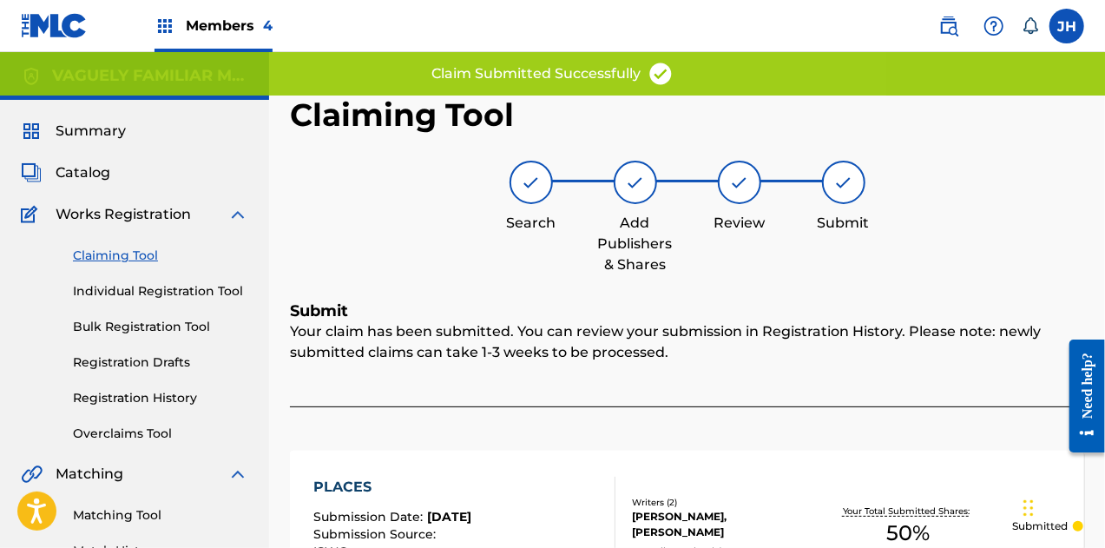
scroll to position [0, 0]
click at [130, 248] on link "Claiming Tool" at bounding box center [160, 256] width 175 height 18
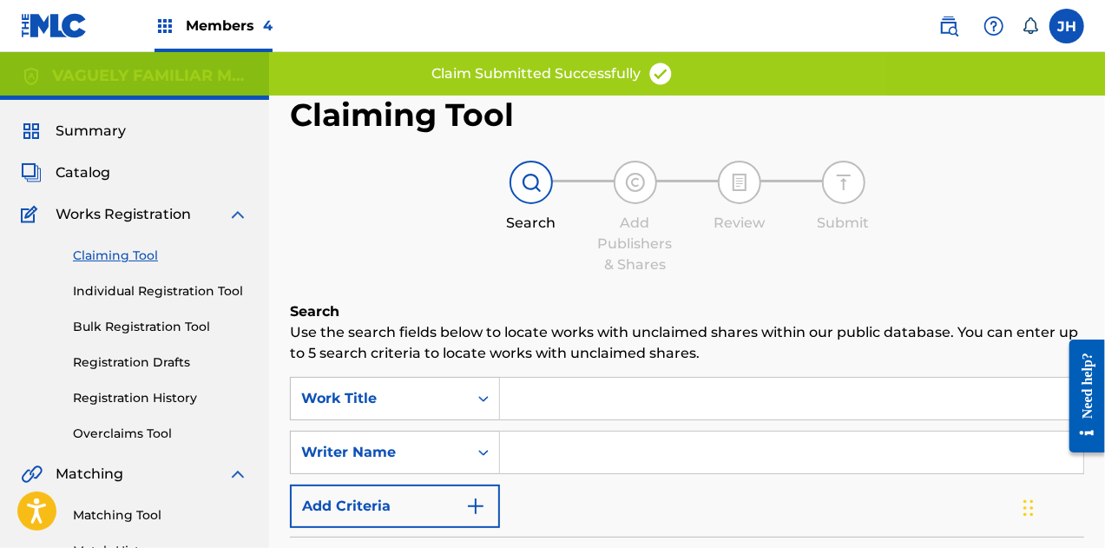
click at [583, 454] on input "Search Form" at bounding box center [791, 452] width 583 height 42
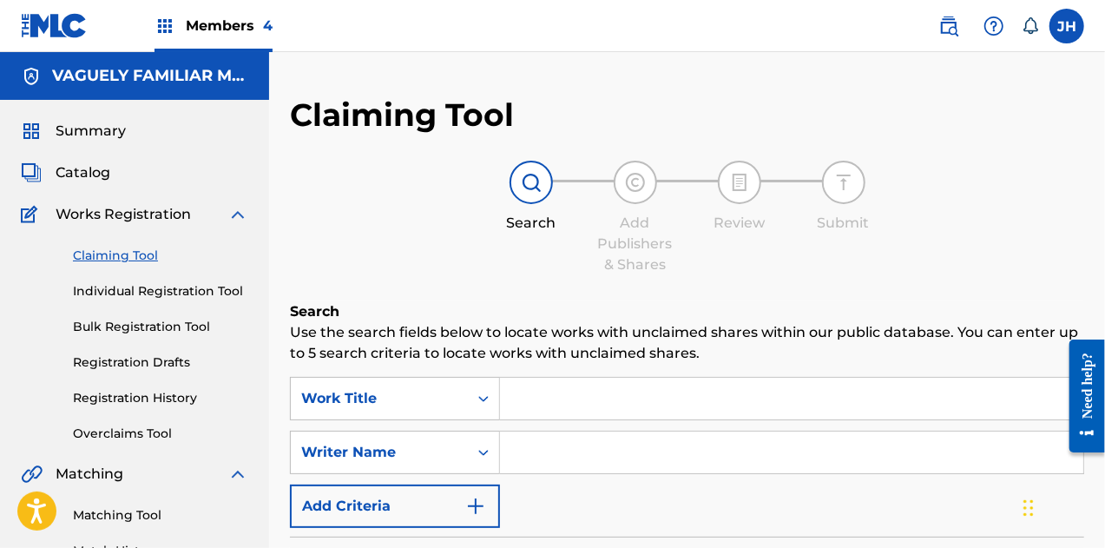
type input "[PERSON_NAME]"
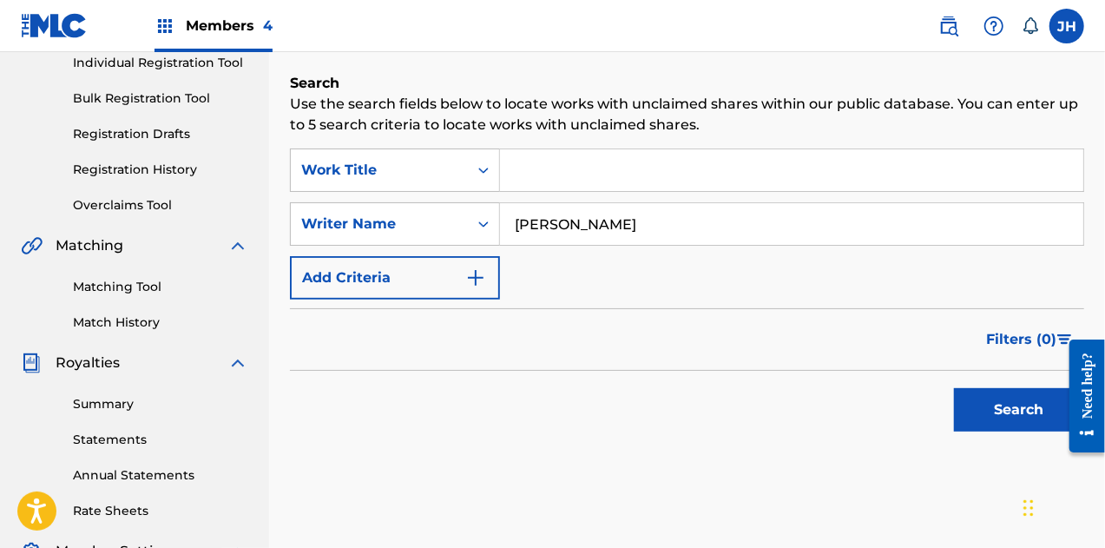
scroll to position [229, 0]
click at [1018, 404] on button "Search" at bounding box center [1019, 408] width 130 height 43
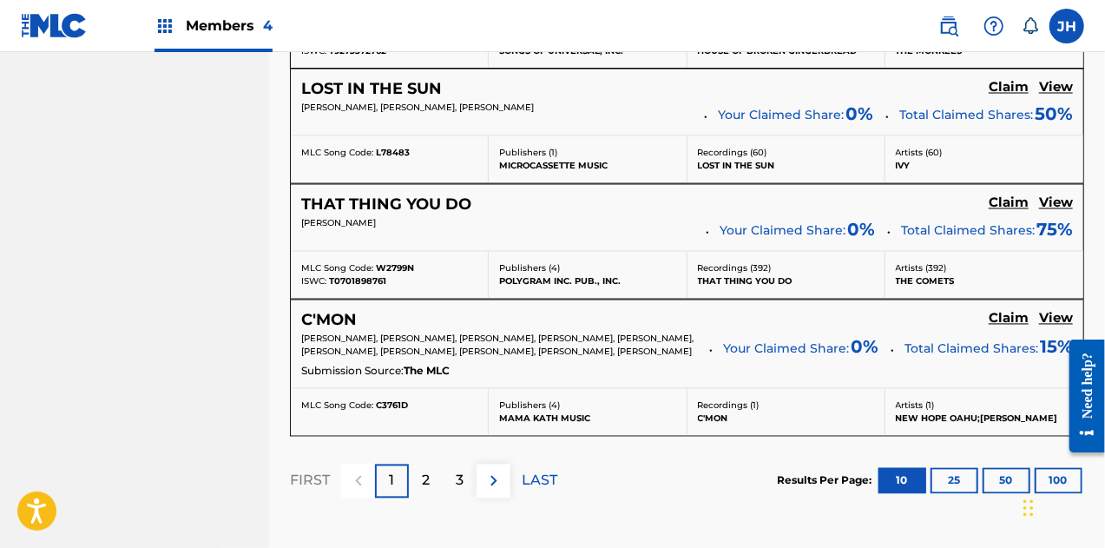
scroll to position [1718, 0]
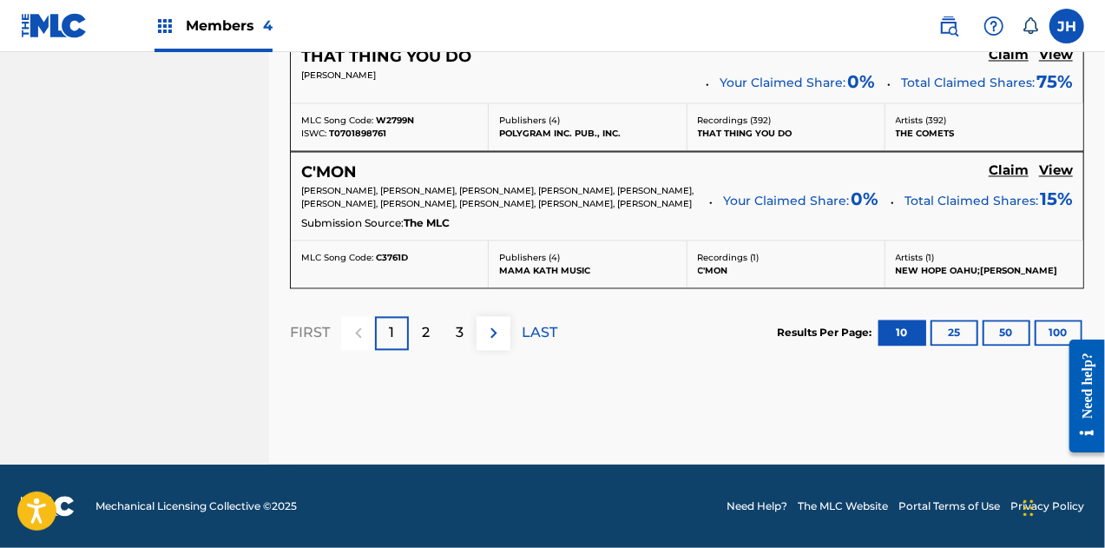
click at [531, 326] on p "LAST" at bounding box center [540, 332] width 36 height 21
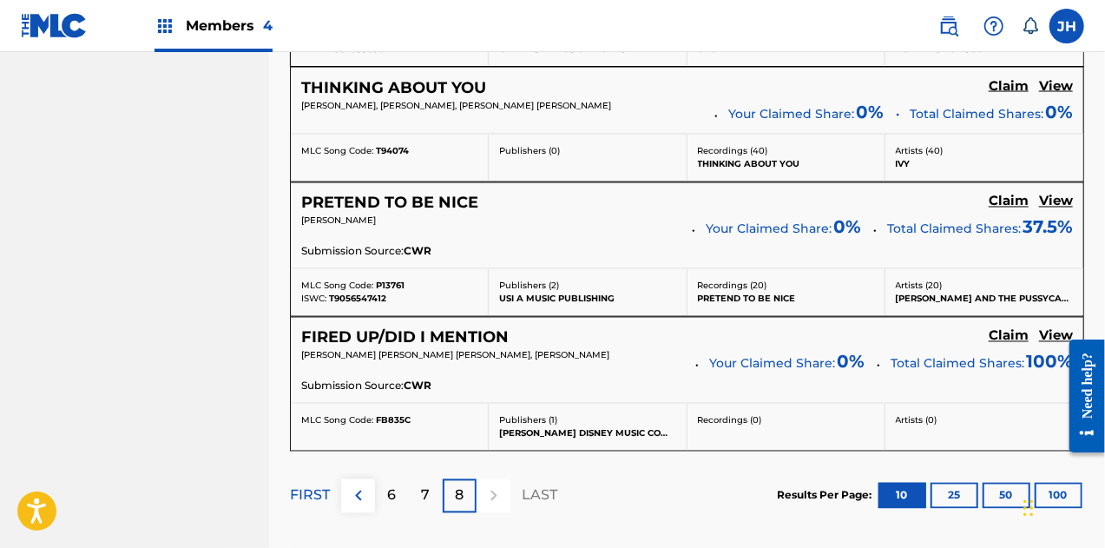
scroll to position [1508, 0]
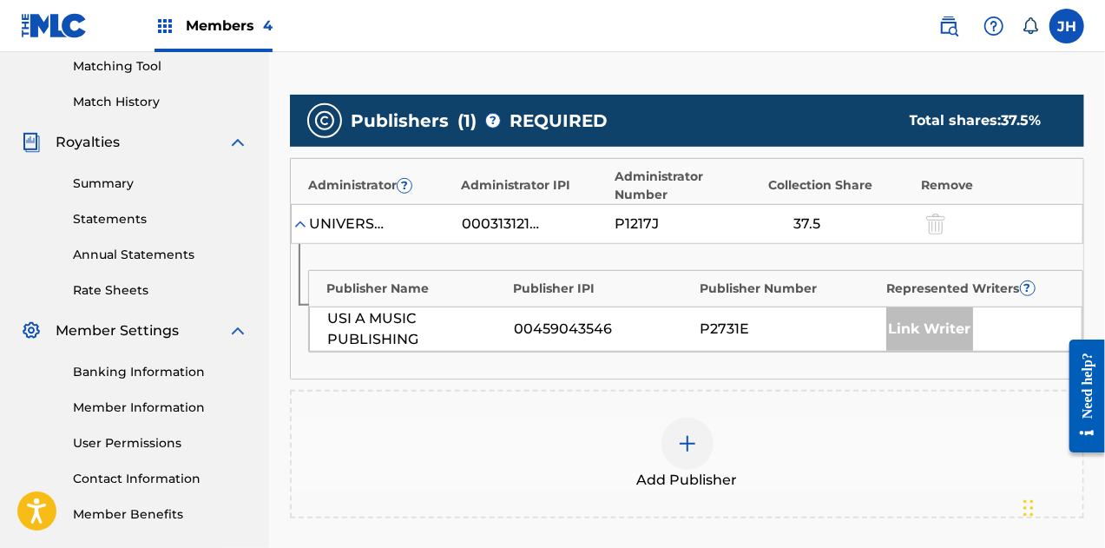
scroll to position [462, 0]
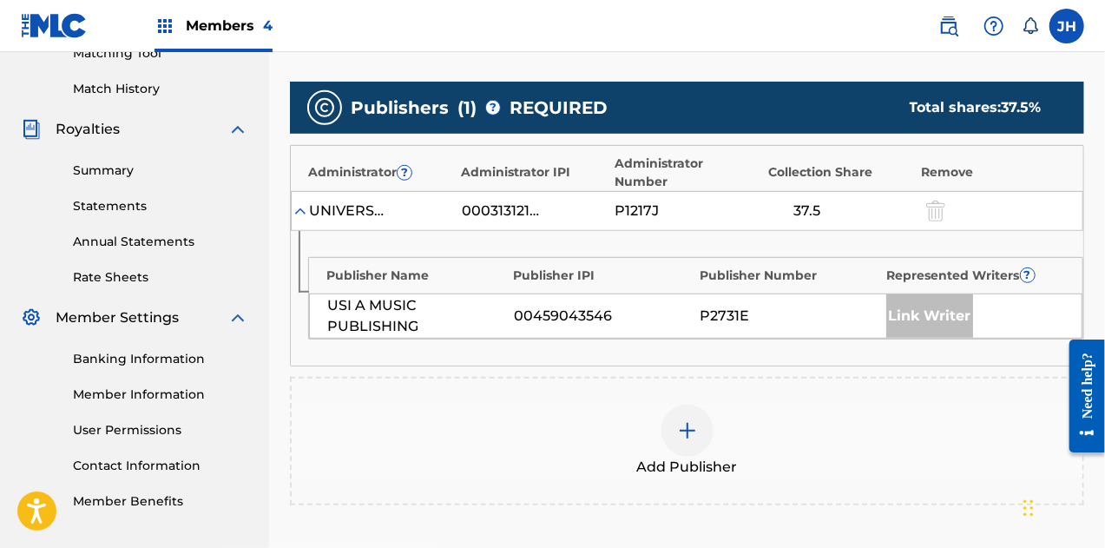
click at [691, 420] on img at bounding box center [687, 430] width 21 height 21
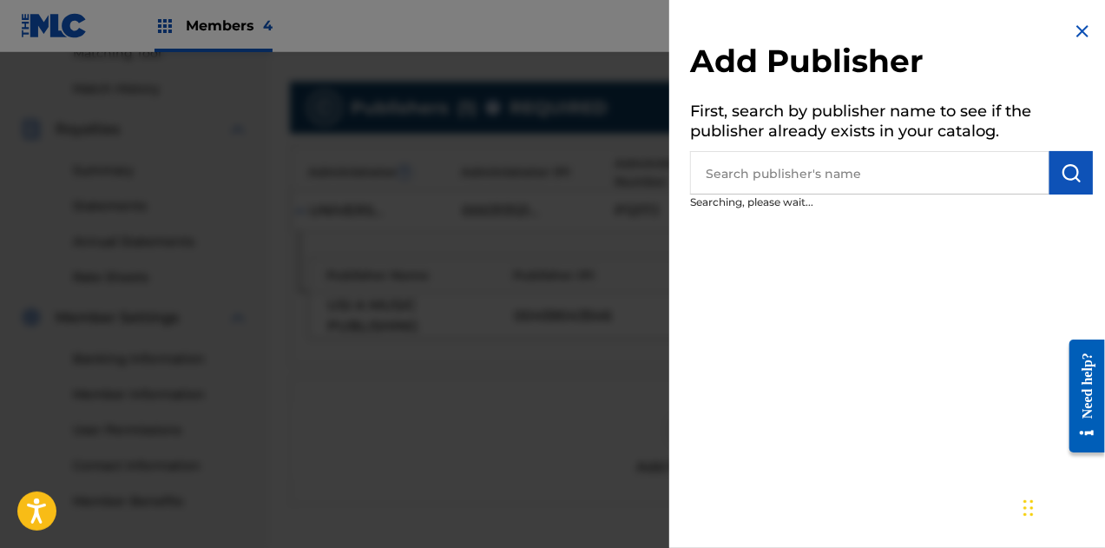
click at [785, 178] on input "text" at bounding box center [869, 172] width 359 height 43
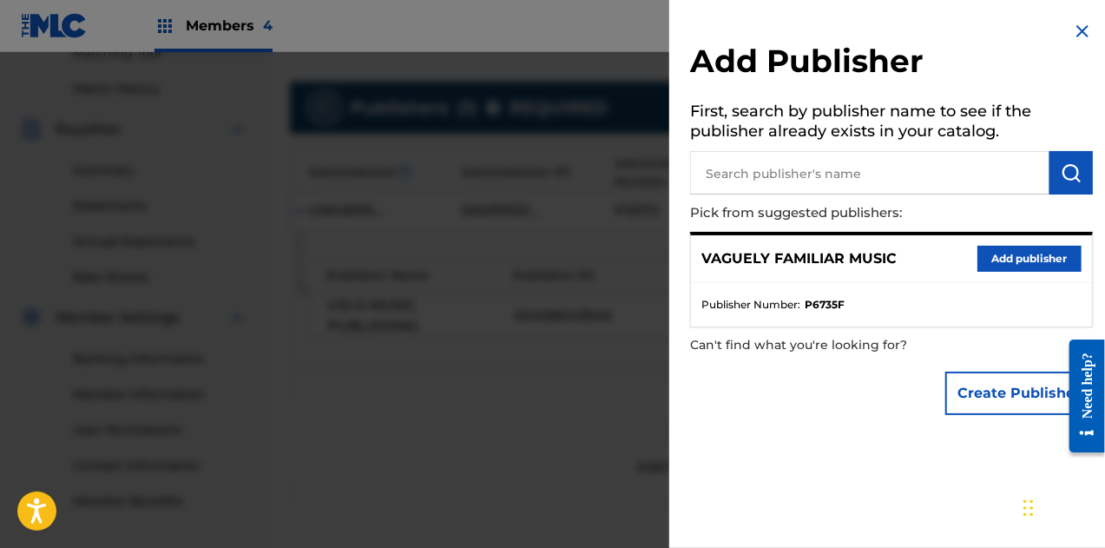
click at [1005, 266] on button "Add publisher" at bounding box center [1030, 259] width 104 height 26
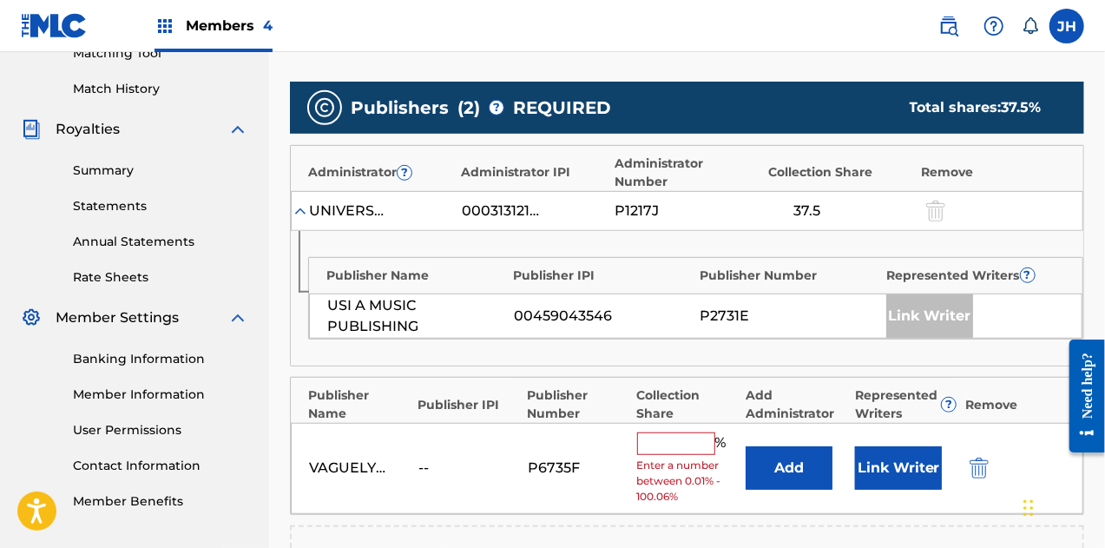
click at [667, 432] on input "text" at bounding box center [676, 443] width 78 height 23
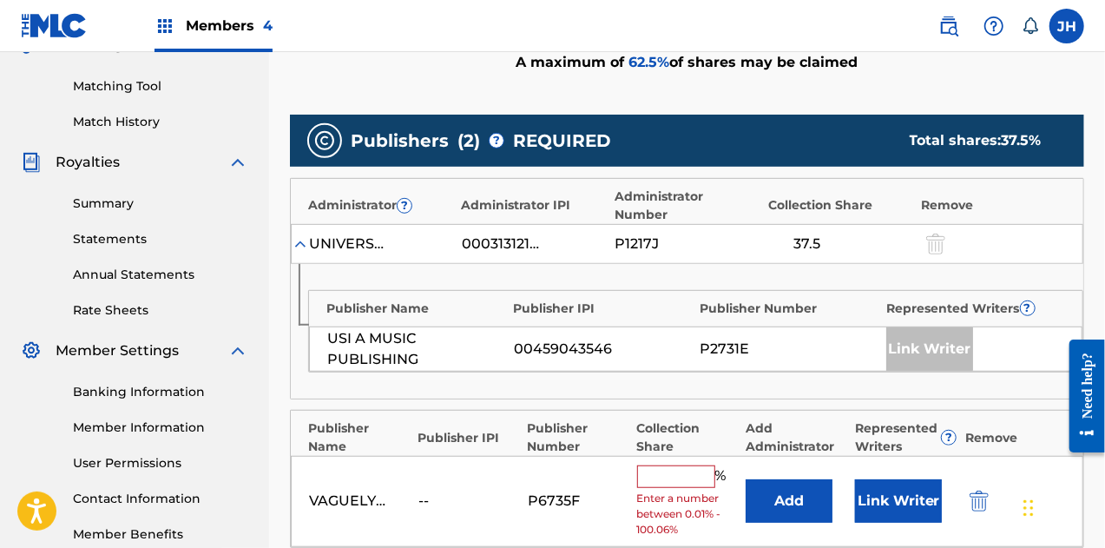
scroll to position [441, 0]
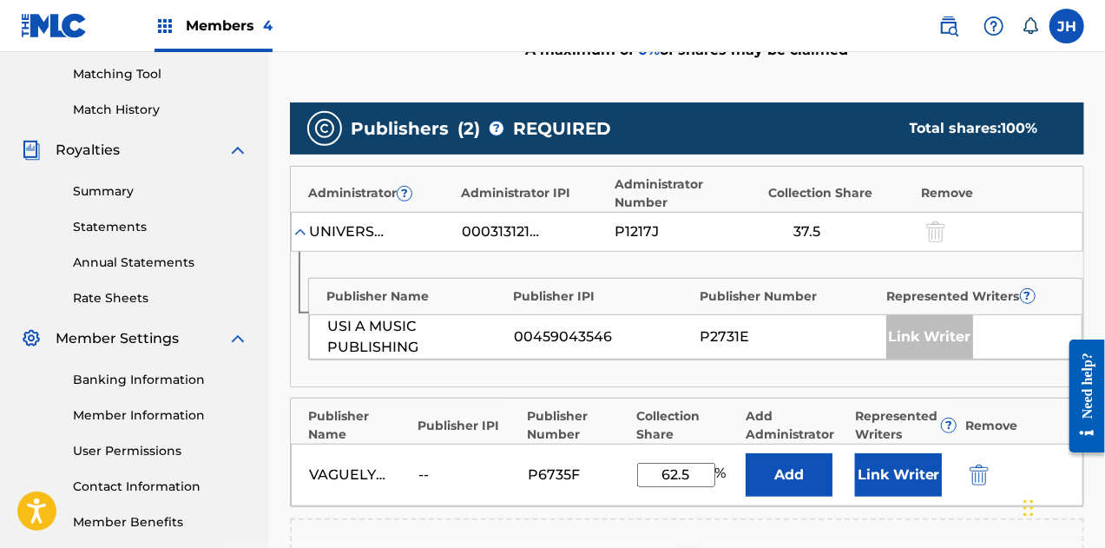
type input "62.5"
click at [892, 454] on button "Link Writer" at bounding box center [898, 474] width 87 height 43
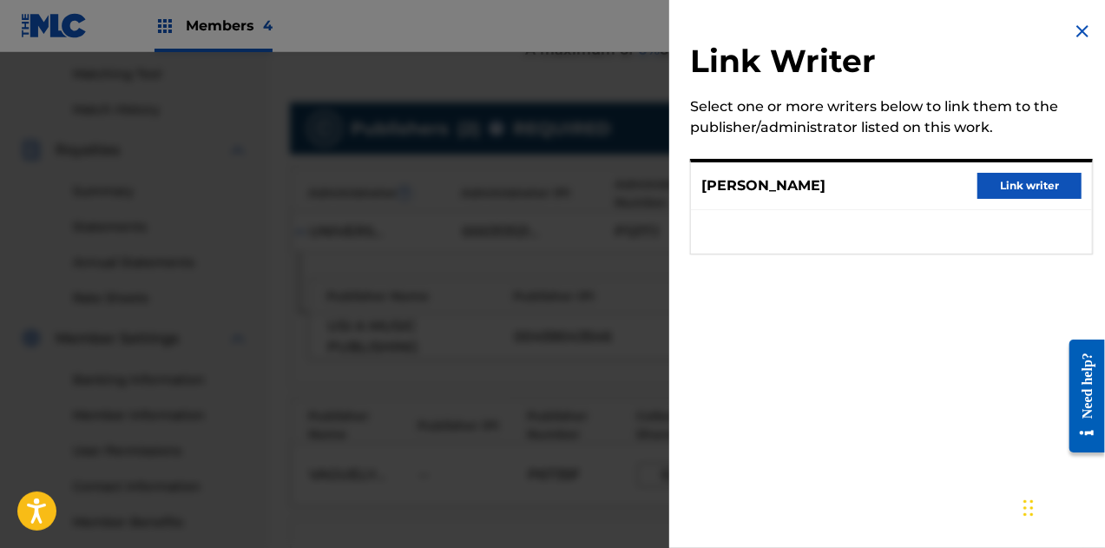
click at [1030, 180] on button "Link writer" at bounding box center [1030, 186] width 104 height 26
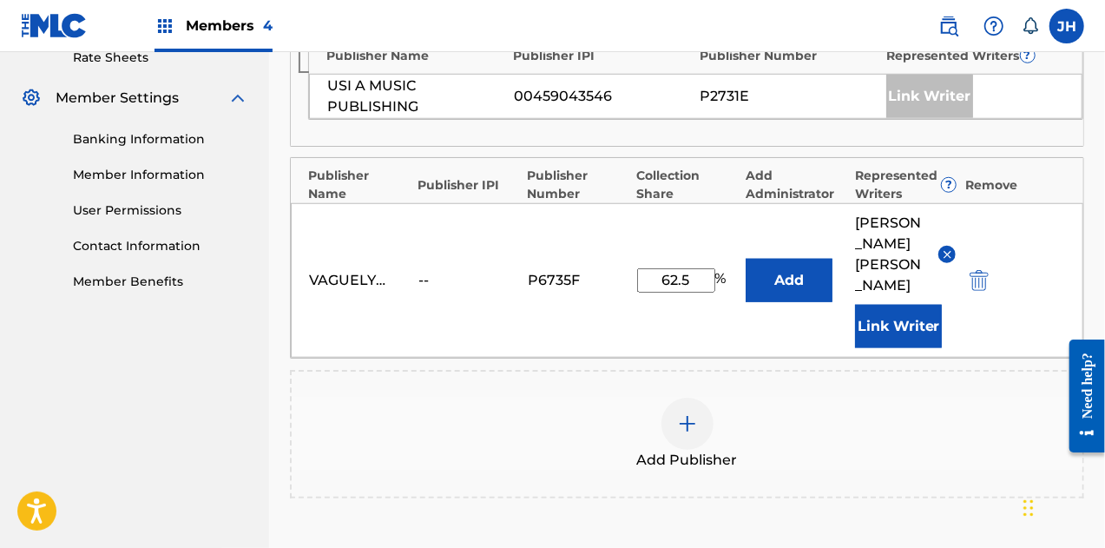
scroll to position [868, 0]
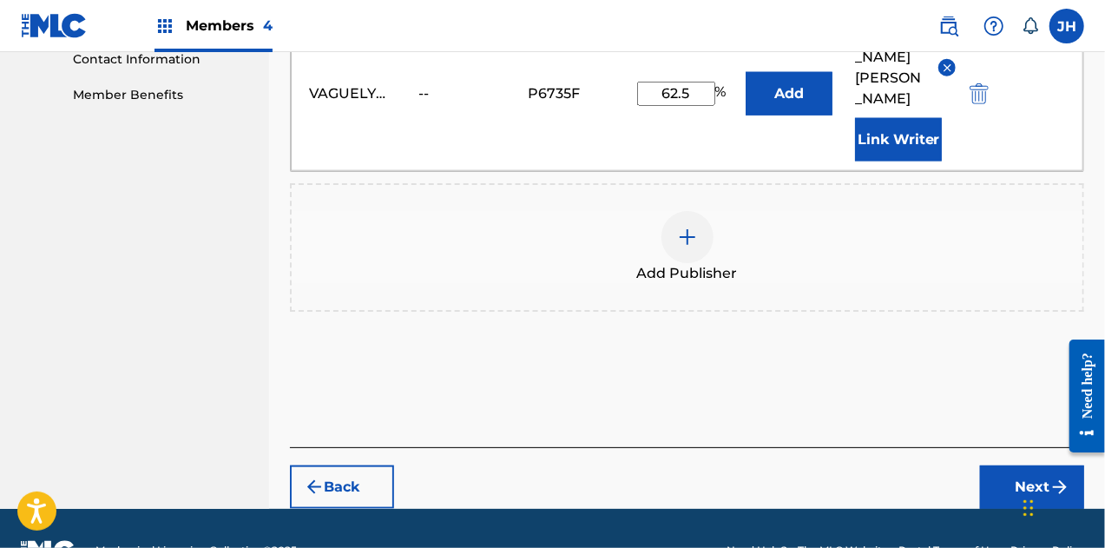
click at [1004, 465] on button "Next" at bounding box center [1032, 486] width 104 height 43
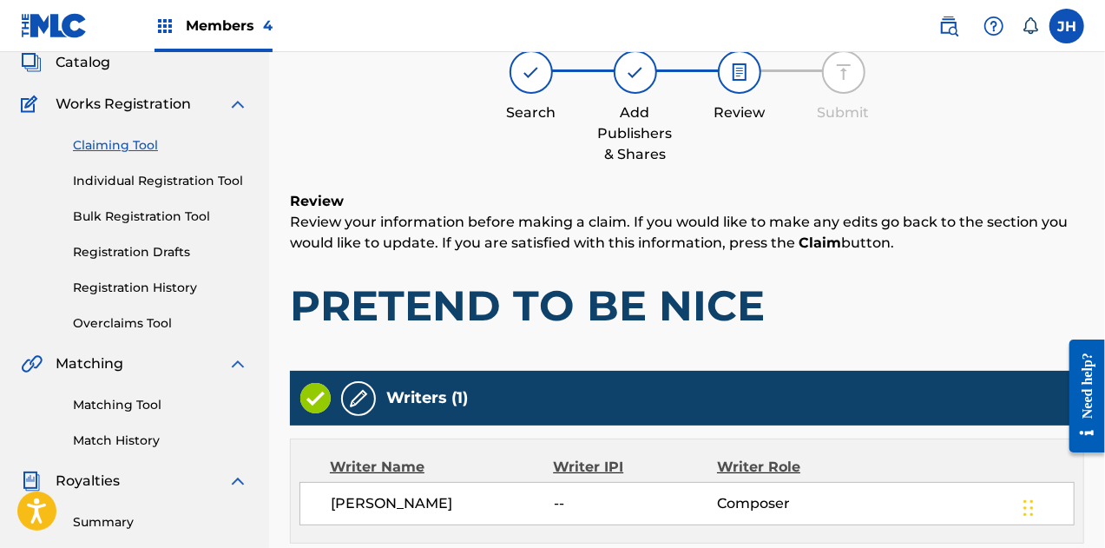
scroll to position [78, 0]
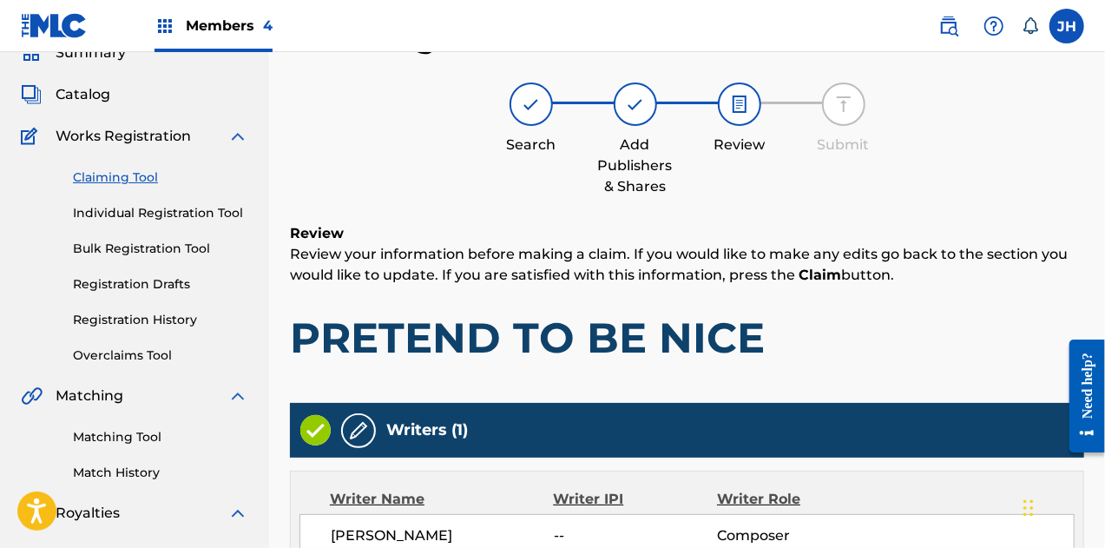
click at [123, 188] on div "Claiming Tool Individual Registration Tool Bulk Registration Tool Registration …" at bounding box center [134, 256] width 227 height 218
click at [125, 180] on link "Claiming Tool" at bounding box center [160, 177] width 175 height 18
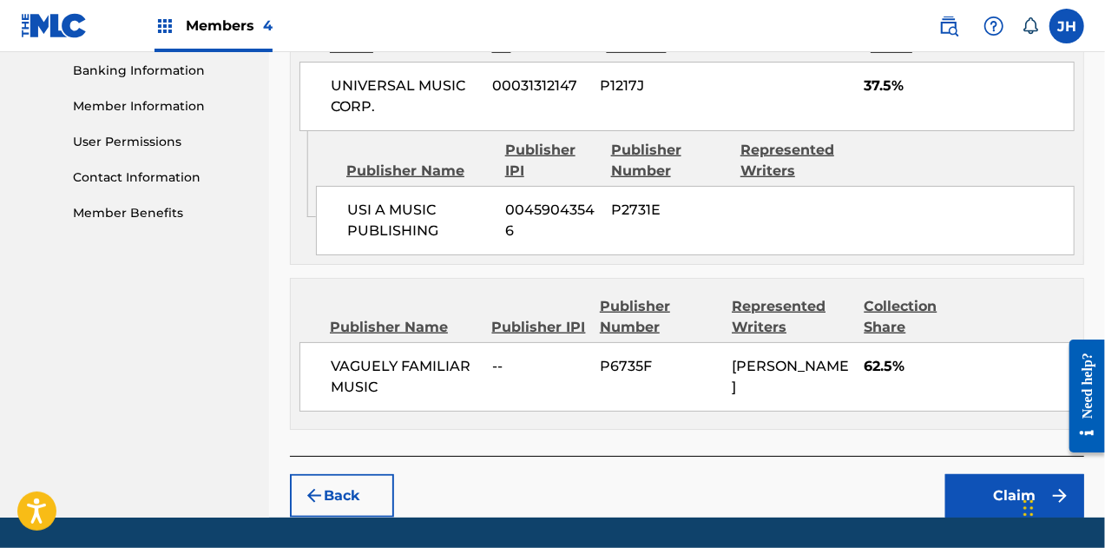
scroll to position [799, 0]
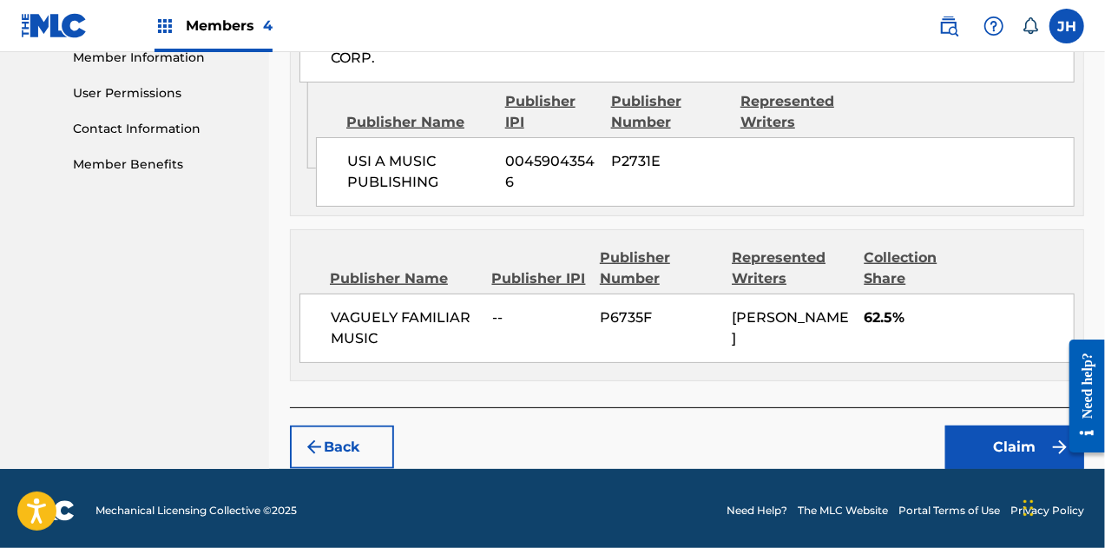
click at [1030, 444] on button "Claim" at bounding box center [1014, 446] width 139 height 43
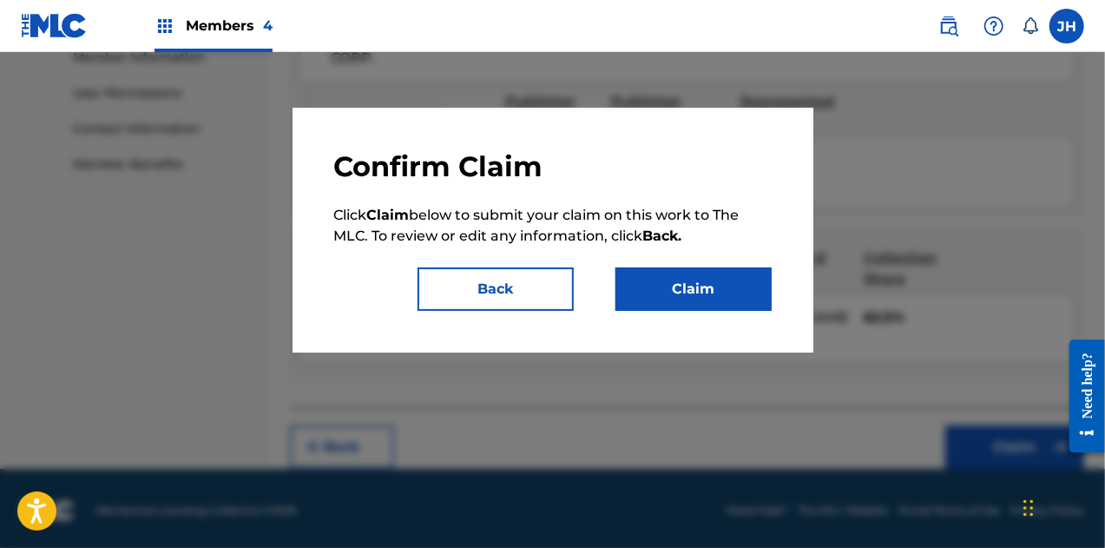
click at [638, 279] on button "Claim" at bounding box center [694, 288] width 156 height 43
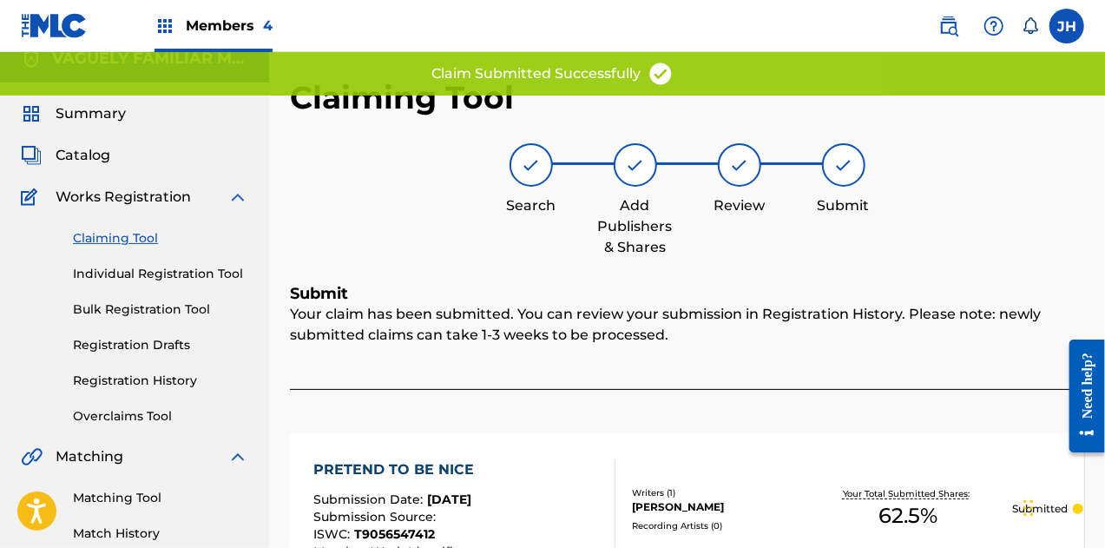
scroll to position [14, 0]
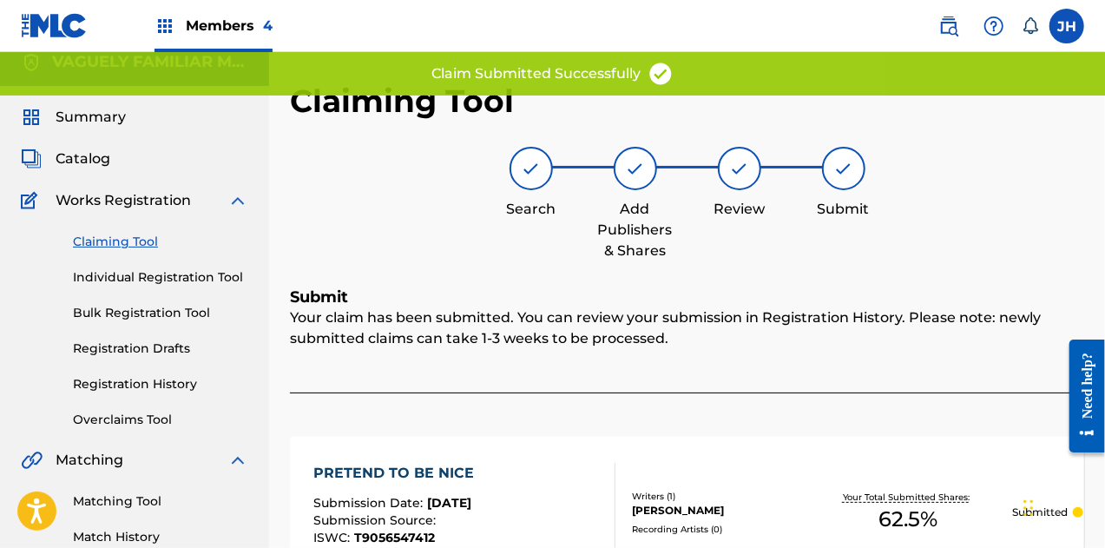
click at [130, 239] on link "Claiming Tool" at bounding box center [160, 242] width 175 height 18
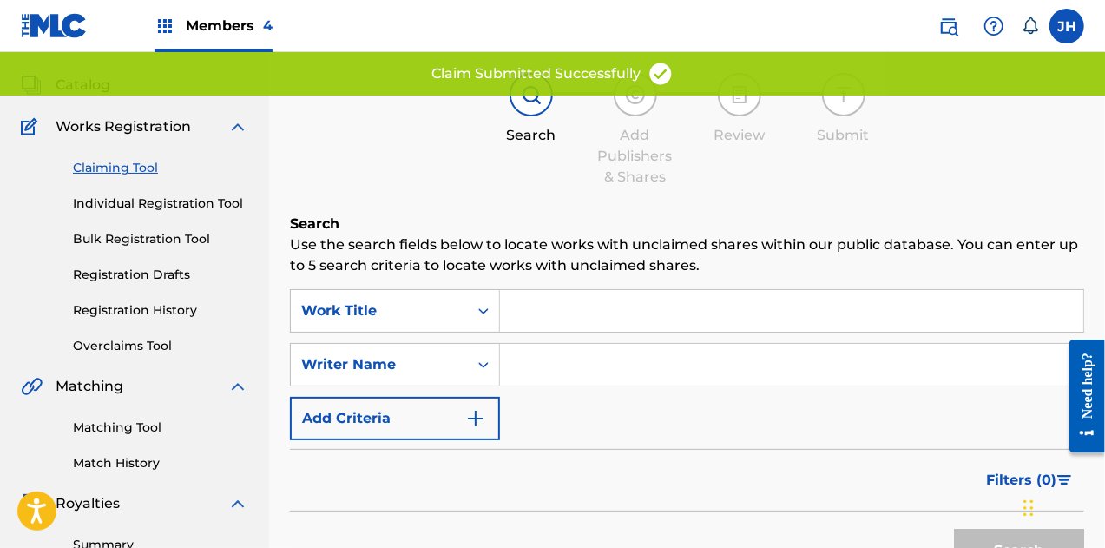
scroll to position [89, 0]
click at [547, 367] on input "Search Form" at bounding box center [791, 364] width 583 height 42
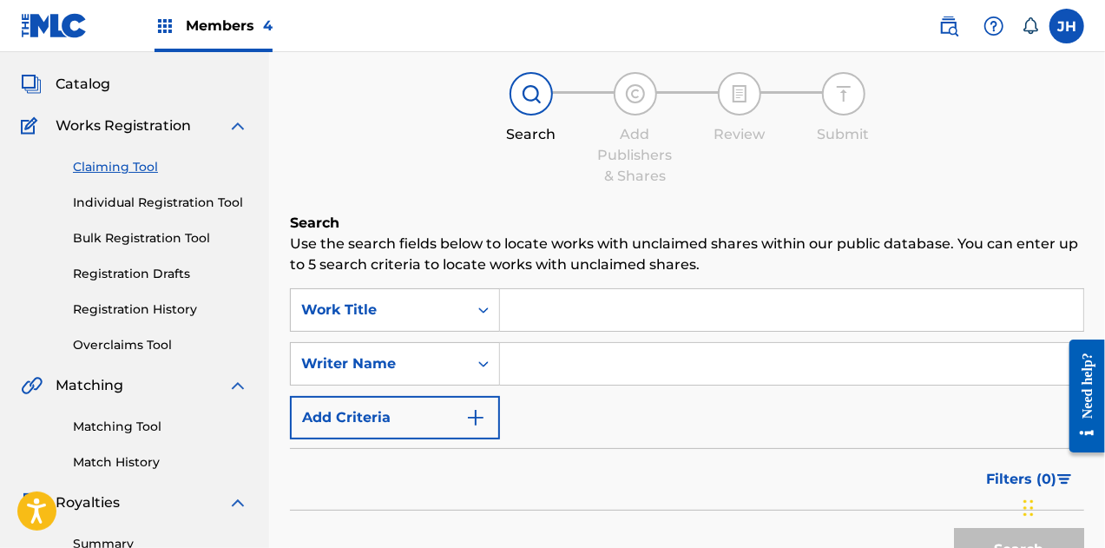
type input "[PERSON_NAME]"
click at [971, 530] on button "Search" at bounding box center [1019, 549] width 130 height 43
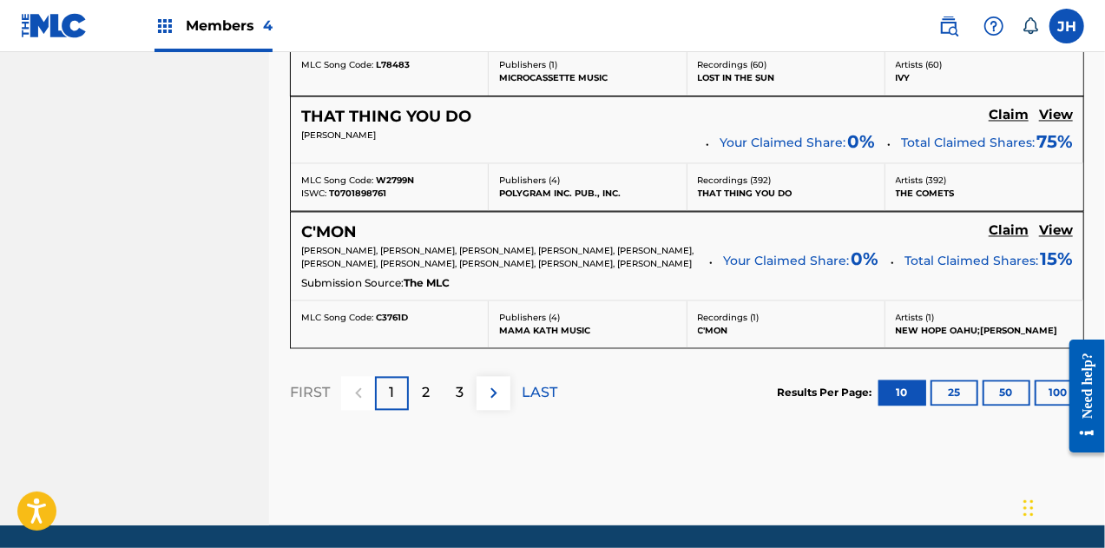
scroll to position [1718, 0]
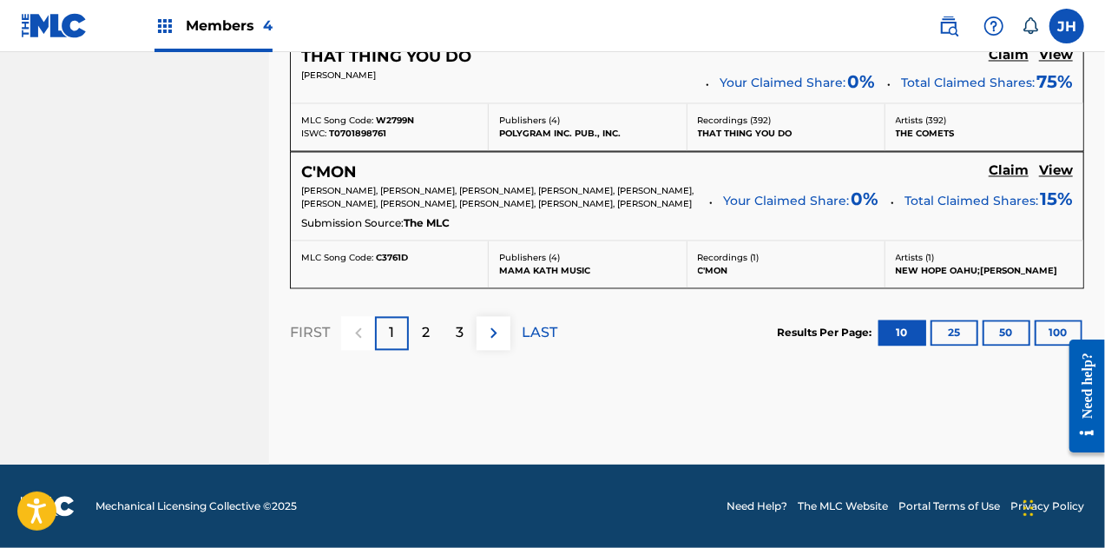
click at [536, 338] on p "LAST" at bounding box center [540, 332] width 36 height 21
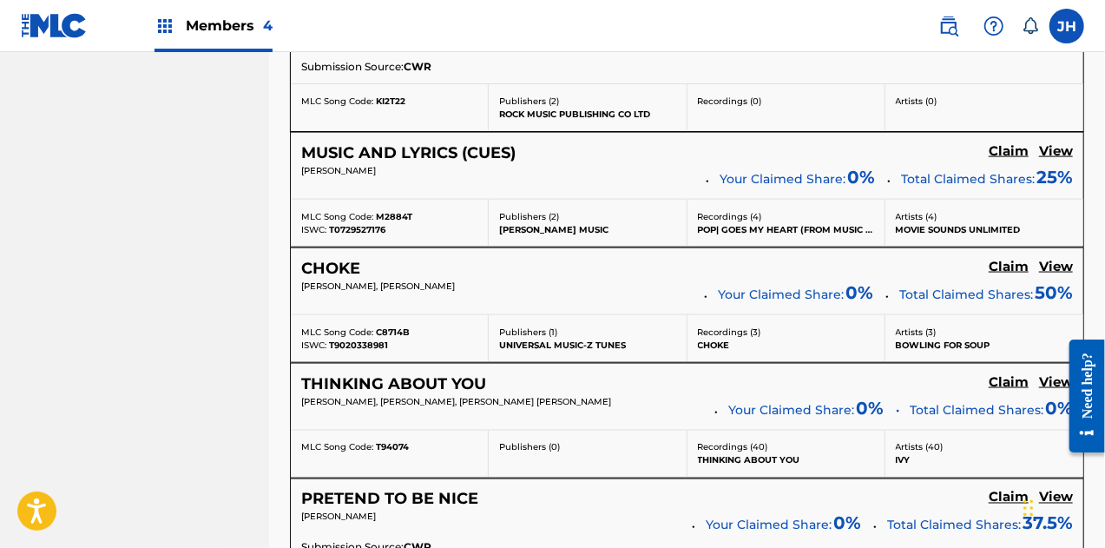
scroll to position [1230, 0]
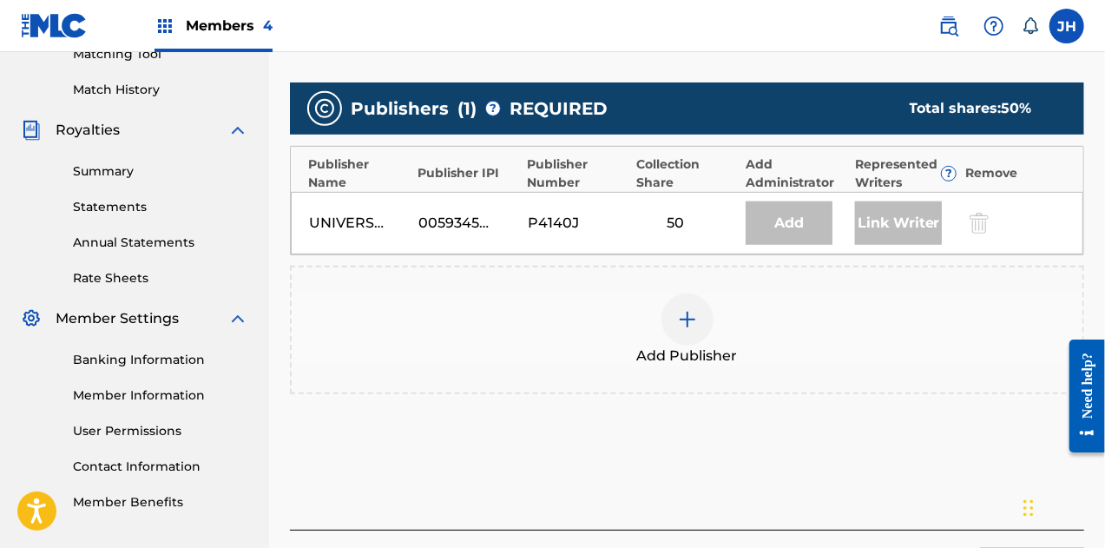
scroll to position [445, 0]
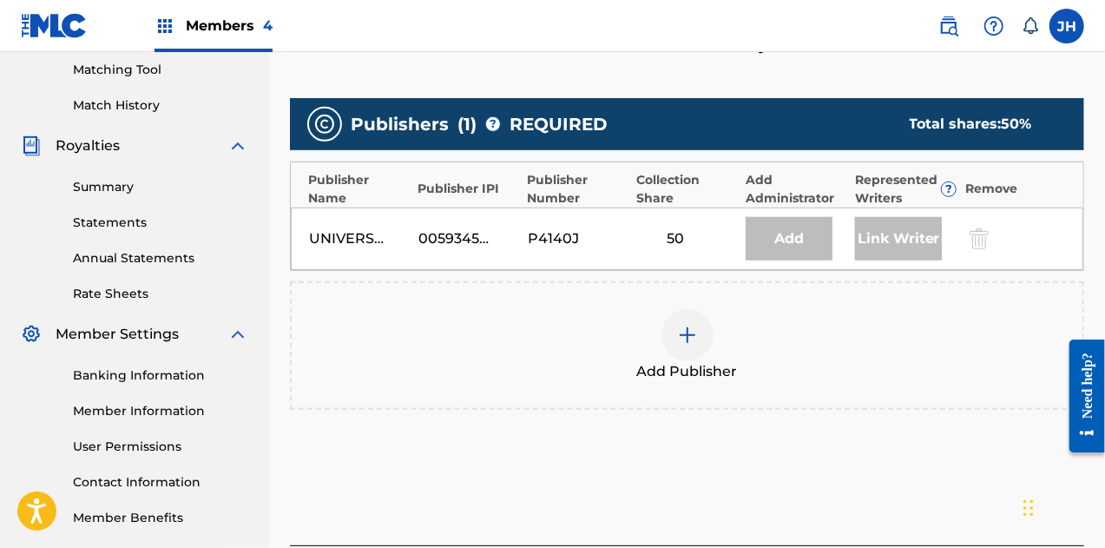
click at [679, 344] on div at bounding box center [688, 335] width 52 height 52
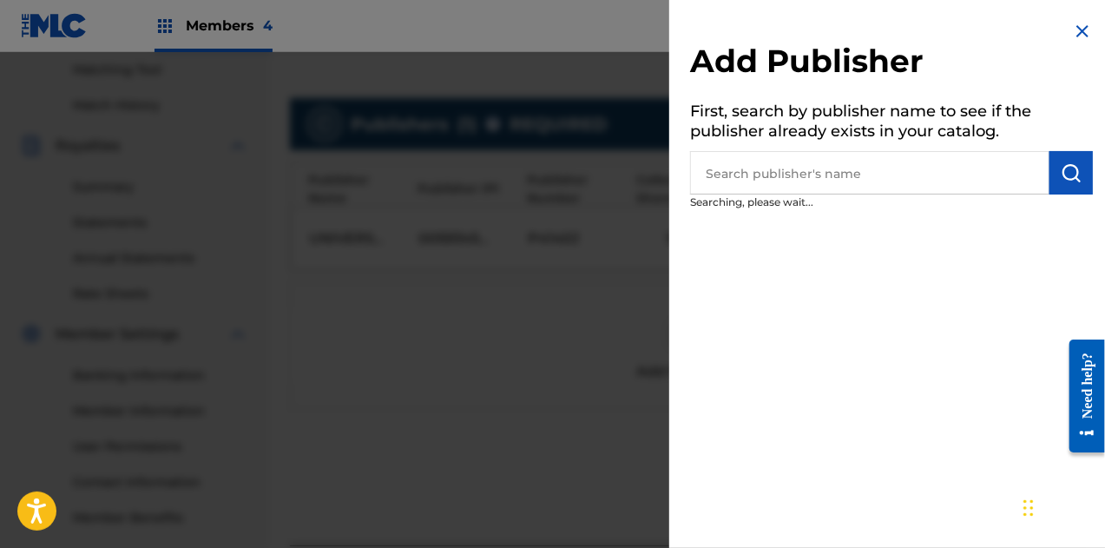
click at [780, 170] on input "text" at bounding box center [869, 172] width 359 height 43
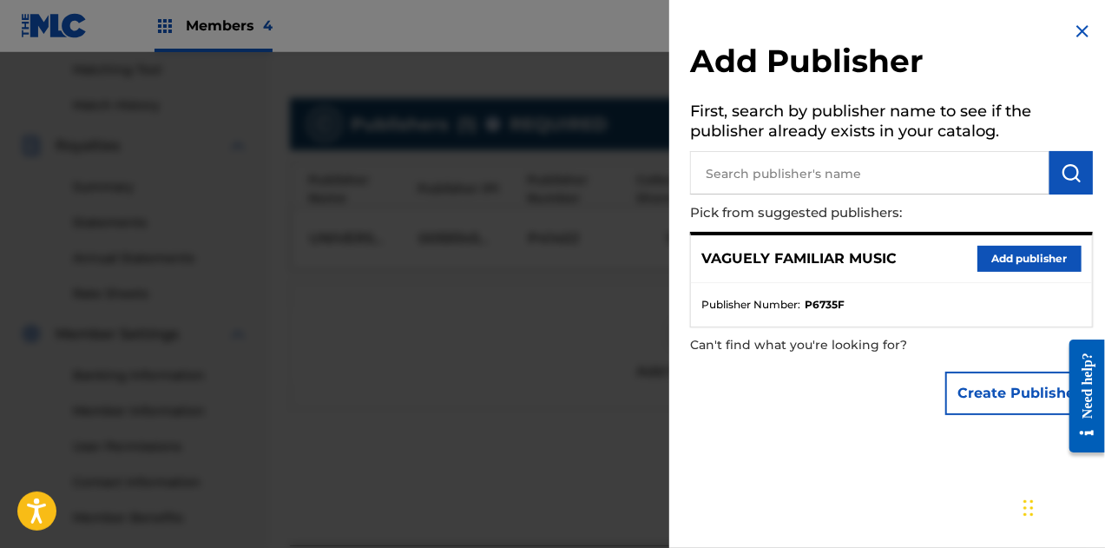
click at [1001, 251] on button "Add publisher" at bounding box center [1030, 259] width 104 height 26
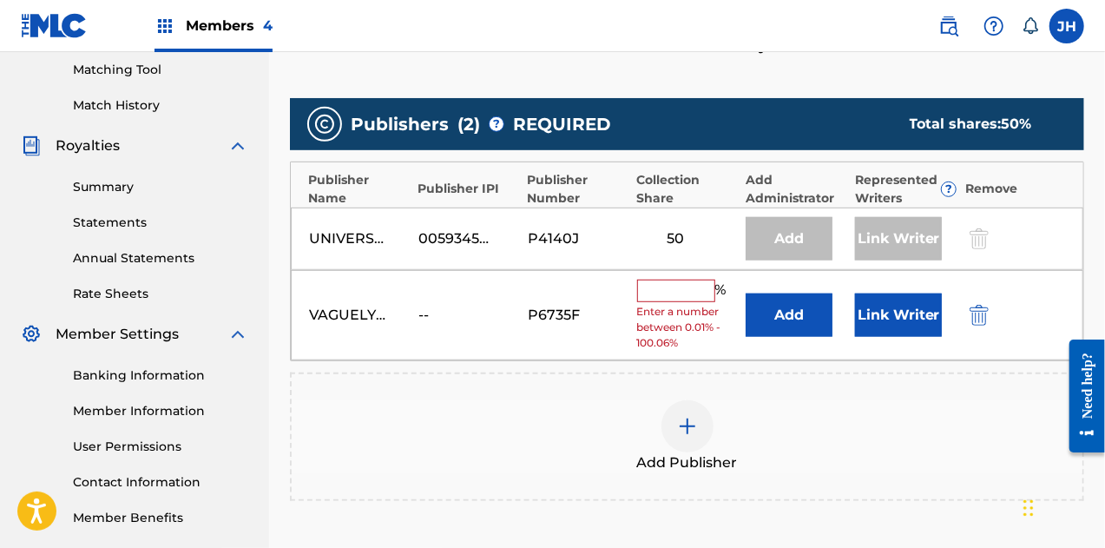
click at [656, 289] on input "text" at bounding box center [676, 291] width 78 height 23
type input "50"
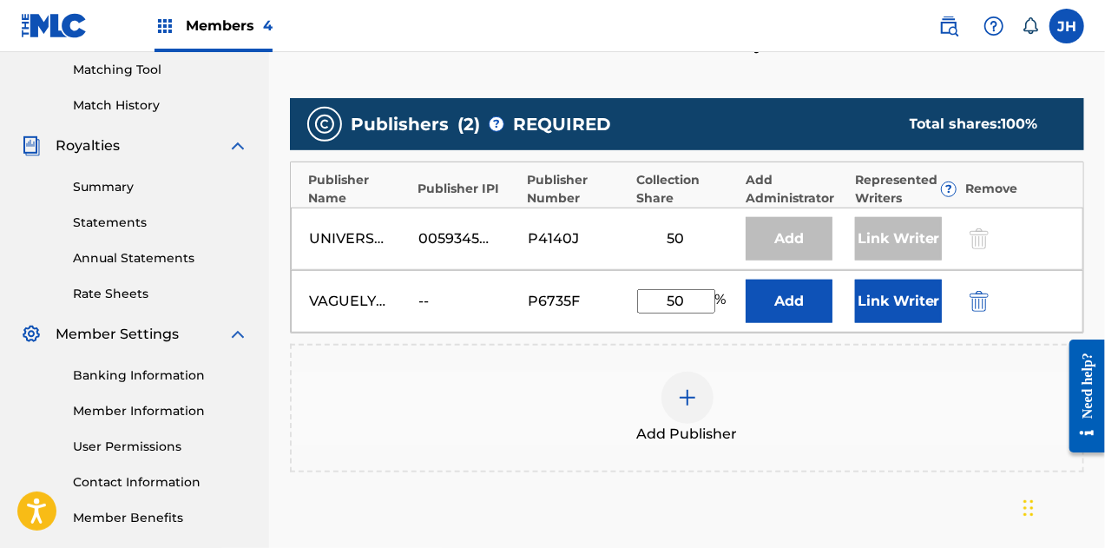
click at [889, 296] on button "Link Writer" at bounding box center [898, 301] width 87 height 43
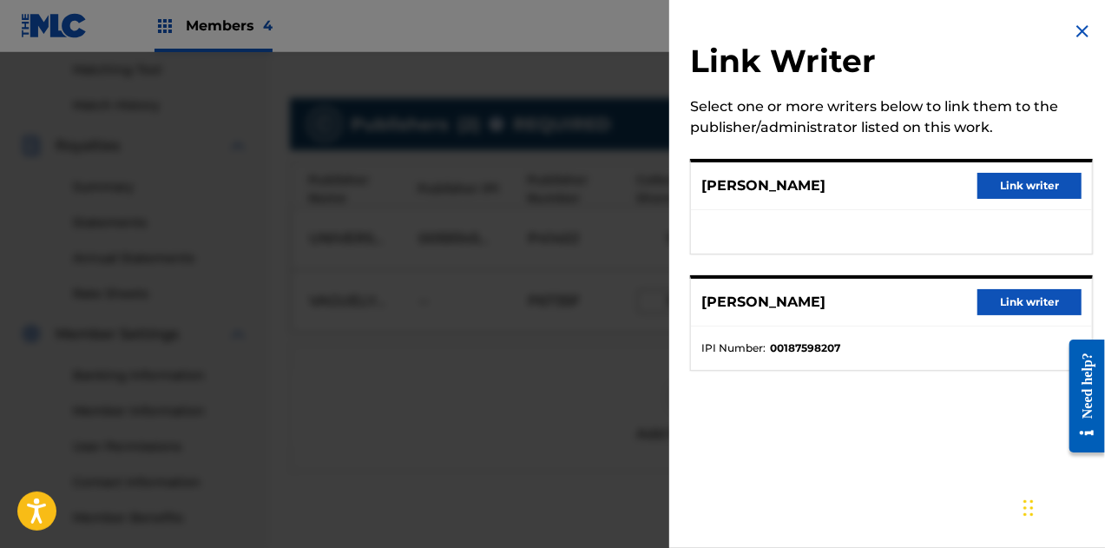
click at [1005, 183] on button "Link writer" at bounding box center [1030, 186] width 104 height 26
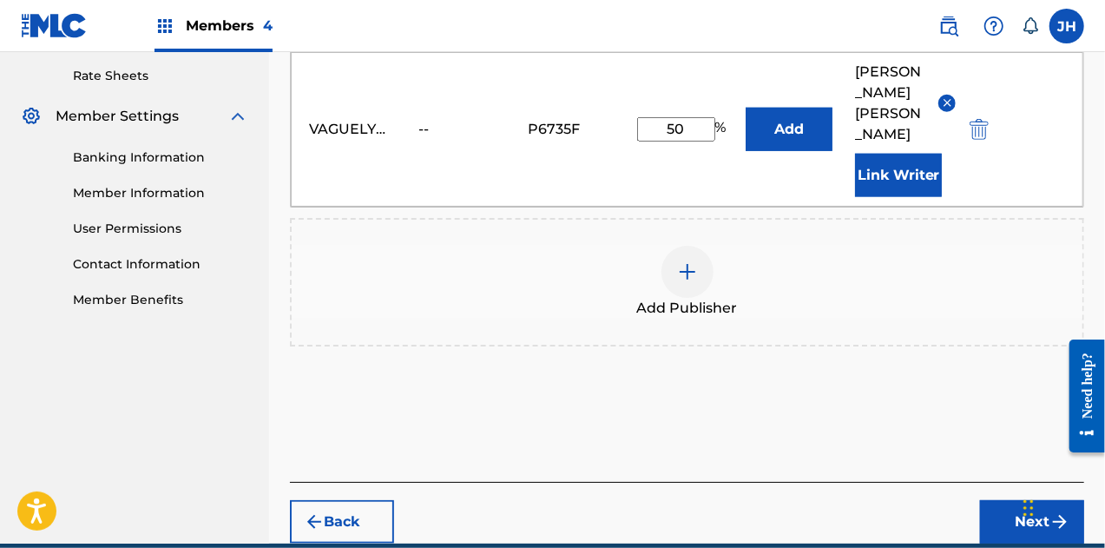
scroll to position [674, 0]
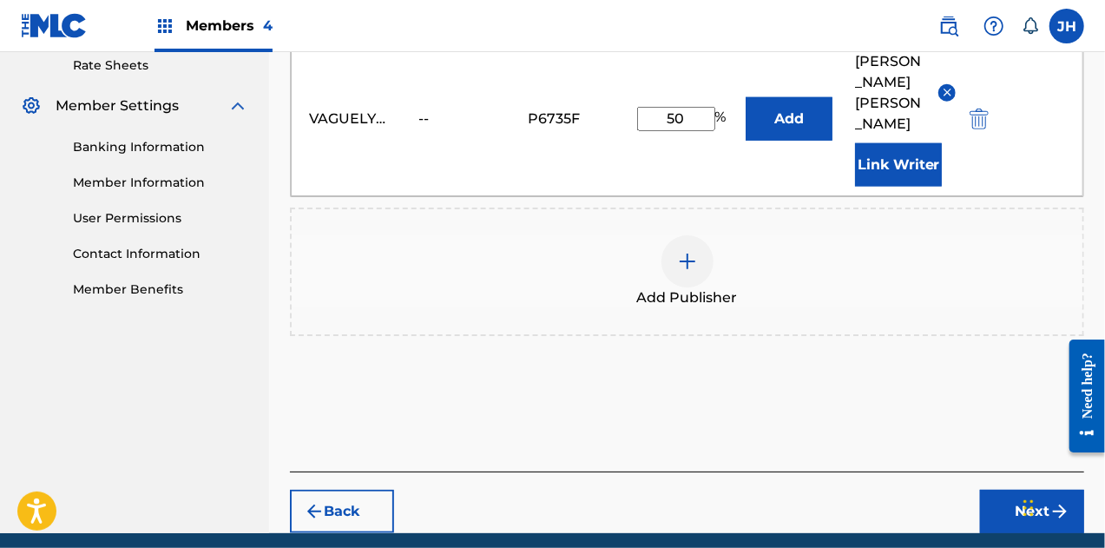
click at [1011, 490] on button "Next" at bounding box center [1032, 511] width 104 height 43
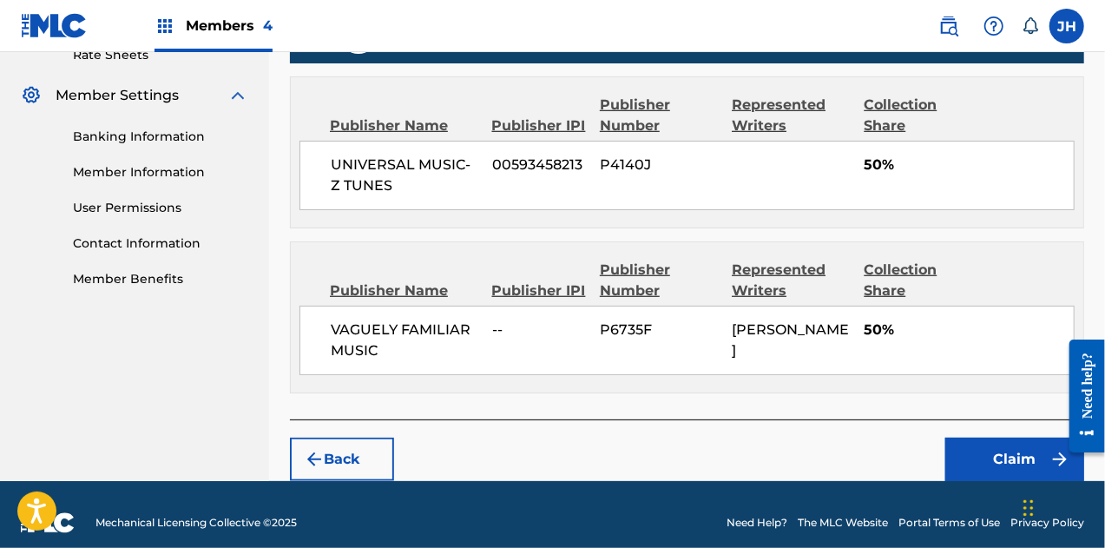
scroll to position [696, 0]
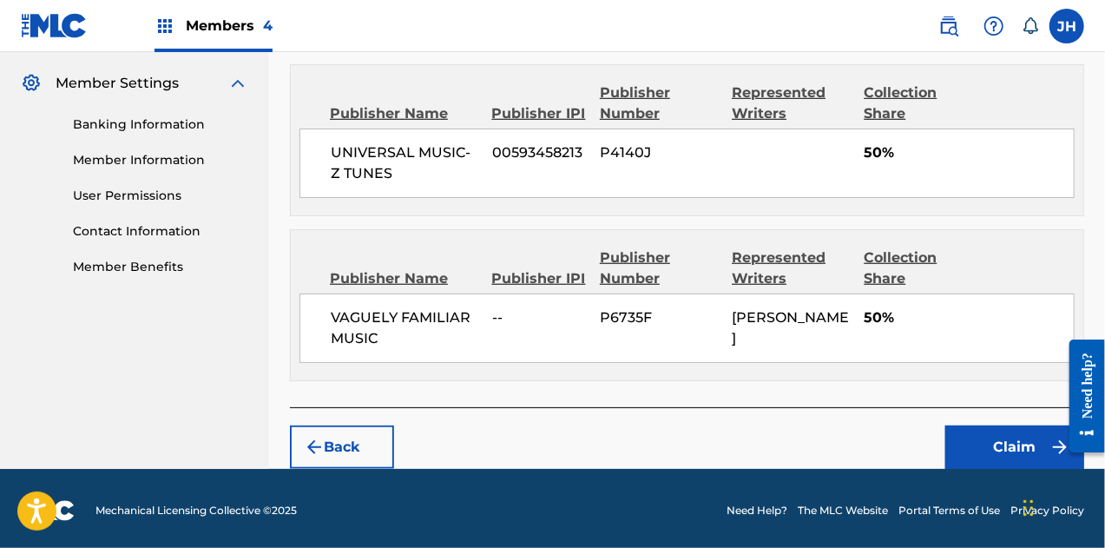
click at [984, 456] on button "Claim" at bounding box center [1014, 446] width 139 height 43
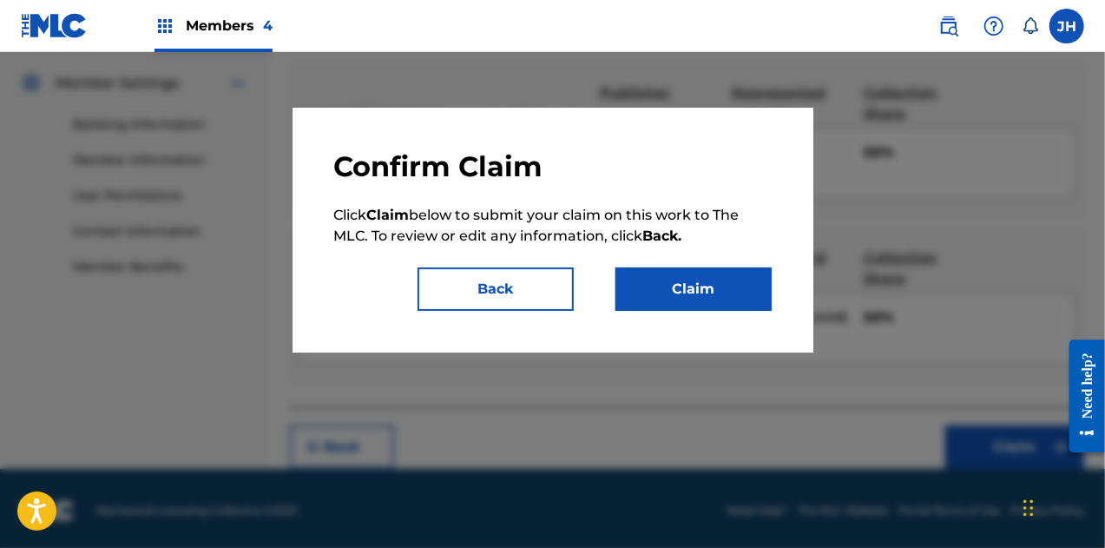
click at [701, 270] on button "Claim" at bounding box center [694, 288] width 156 height 43
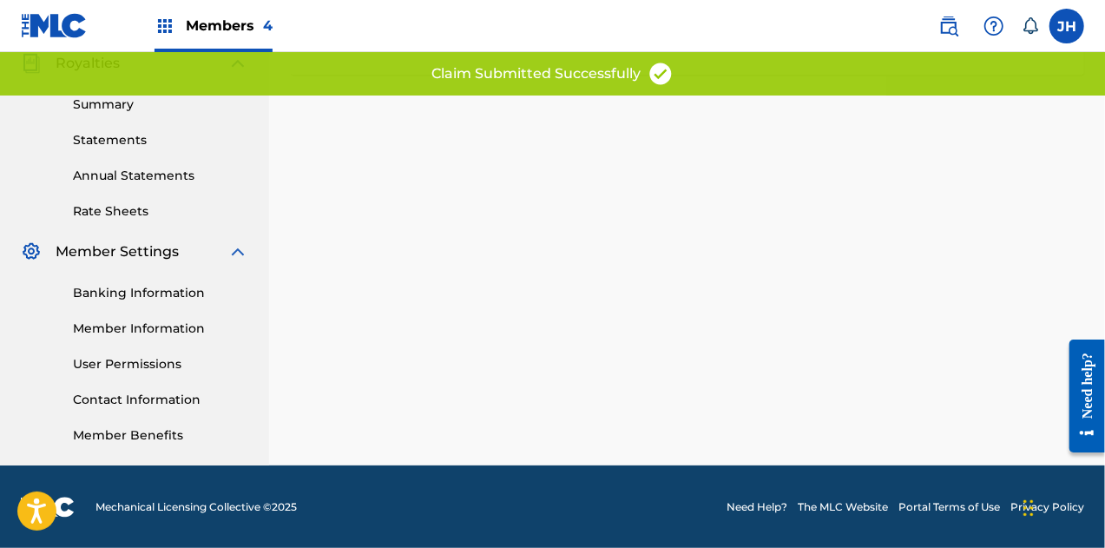
click at [385, 155] on div "Claiming Tool Search Add Publishers & Shares Review Submit Submit Your claim ha…" at bounding box center [687, 17] width 836 height 898
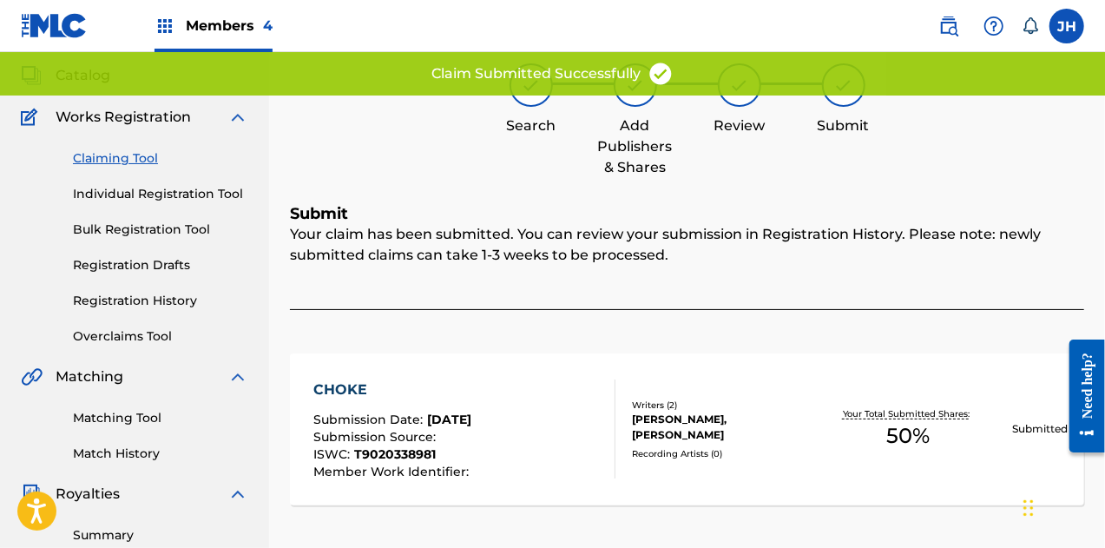
scroll to position [0, 0]
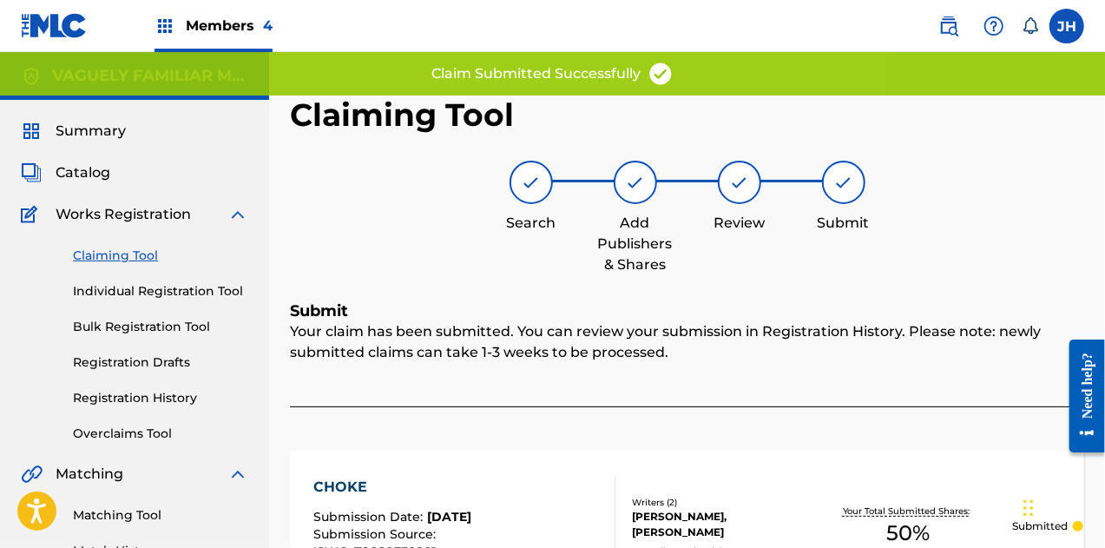
click at [130, 265] on div "Claiming Tool Individual Registration Tool Bulk Registration Tool Registration …" at bounding box center [134, 334] width 227 height 218
click at [136, 247] on link "Claiming Tool" at bounding box center [160, 256] width 175 height 18
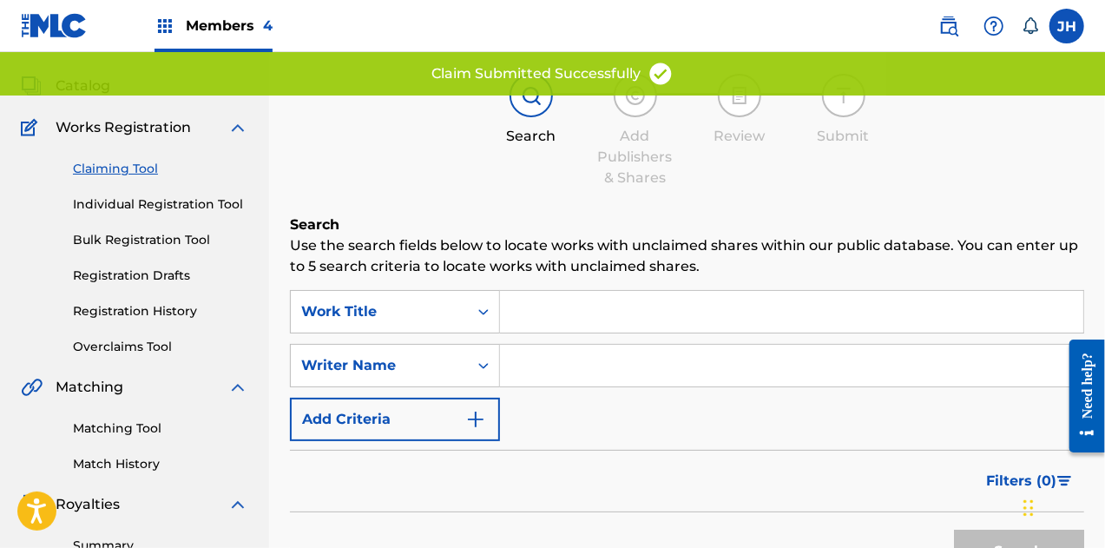
scroll to position [89, 0]
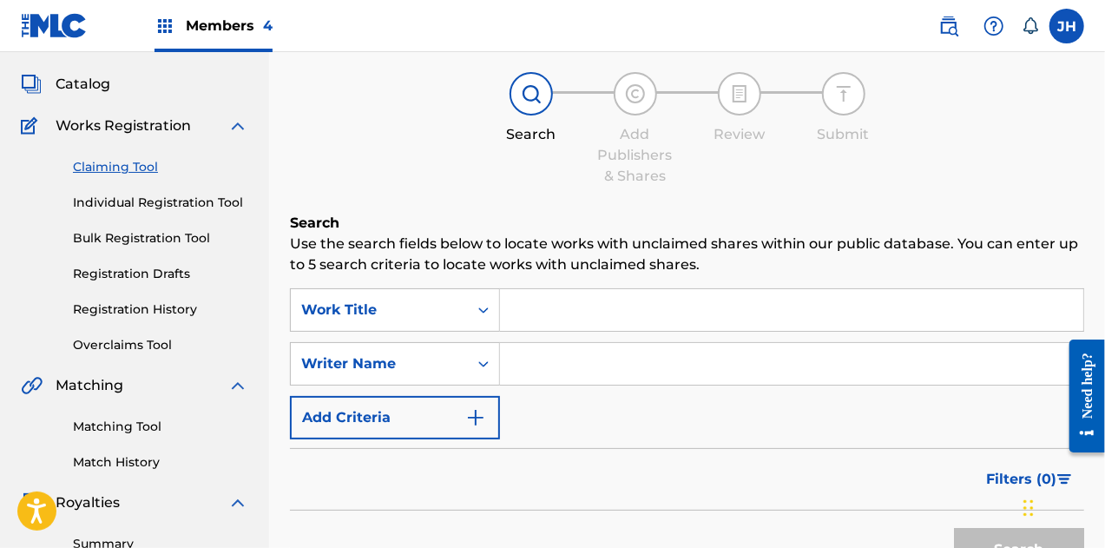
click at [592, 351] on input "Search Form" at bounding box center [791, 364] width 583 height 42
type input "[PERSON_NAME]"
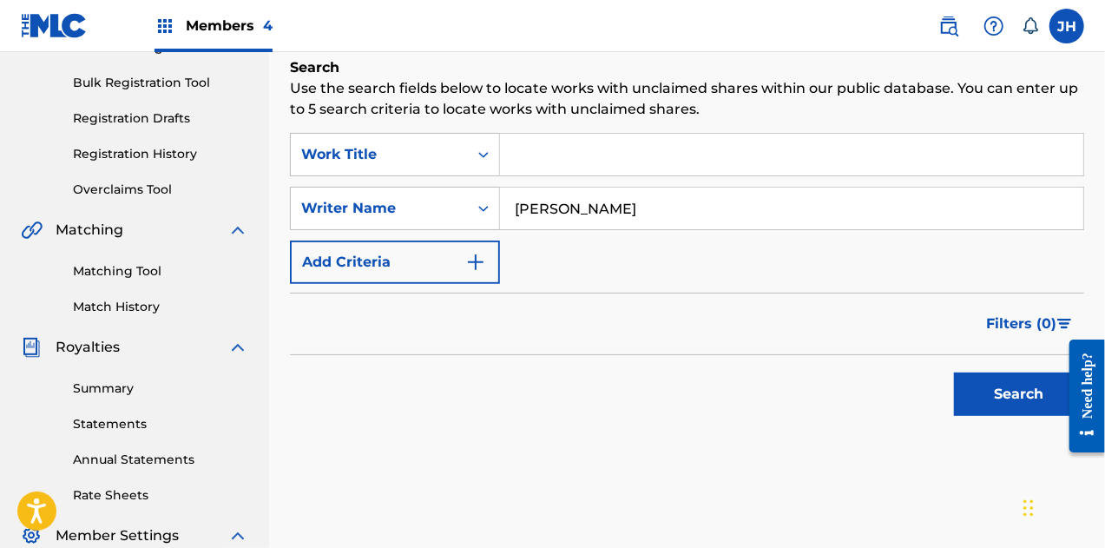
click at [1028, 397] on button "Search" at bounding box center [1019, 393] width 130 height 43
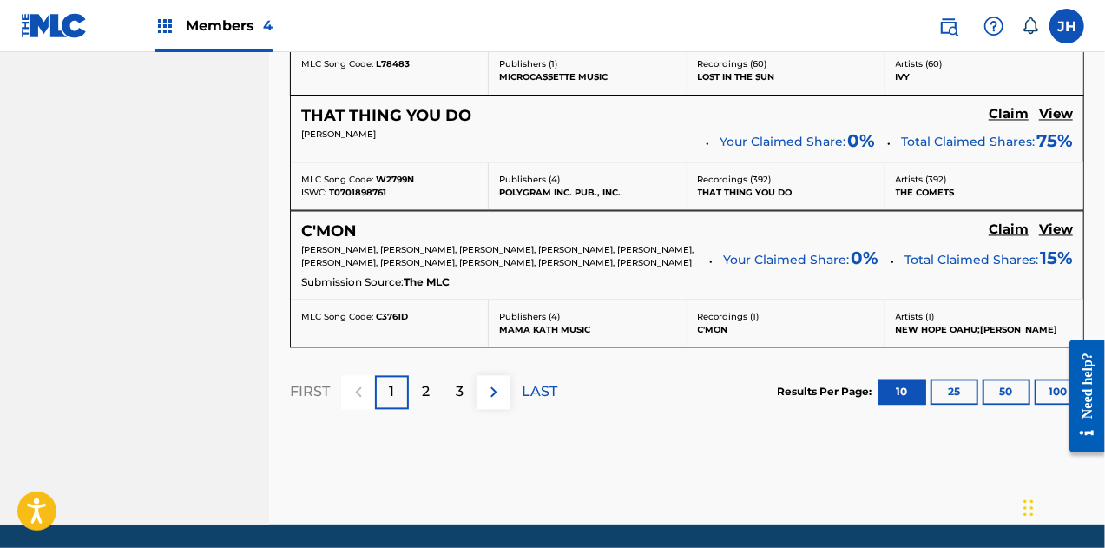
scroll to position [1718, 0]
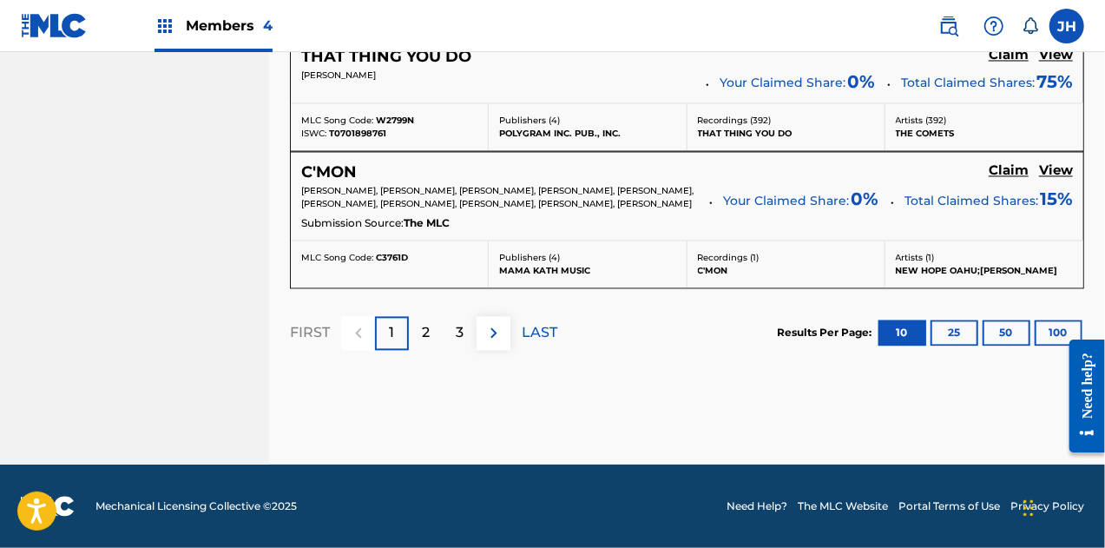
click at [549, 332] on p "LAST" at bounding box center [540, 332] width 36 height 21
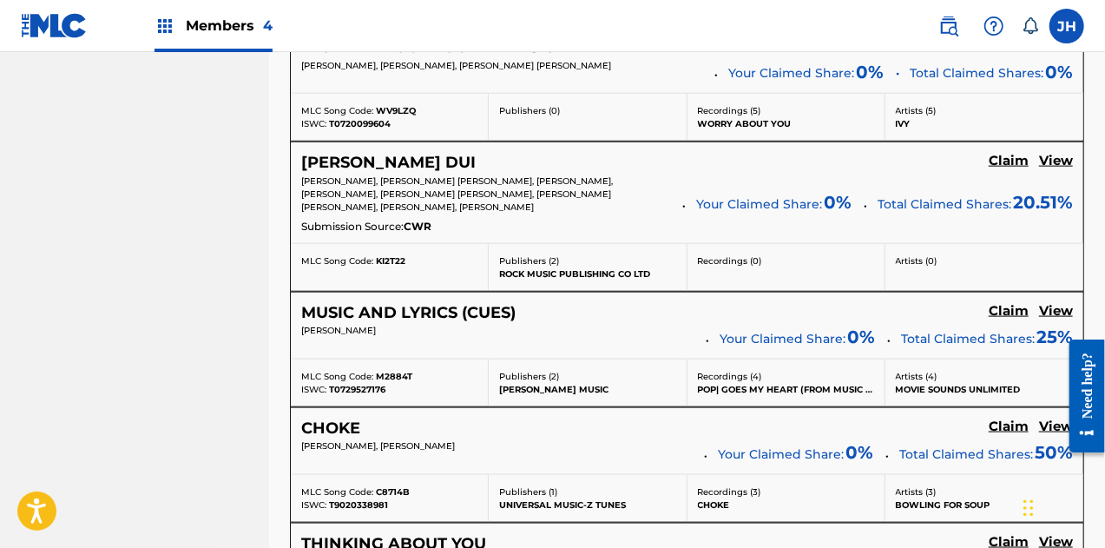
scroll to position [1069, 0]
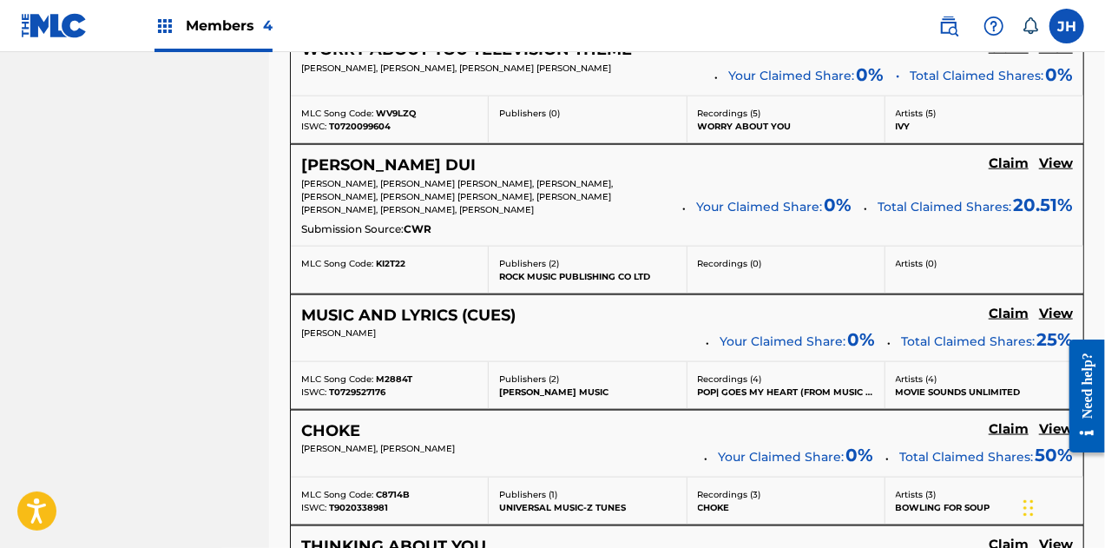
click at [1061, 306] on h5 "View" at bounding box center [1056, 314] width 34 height 16
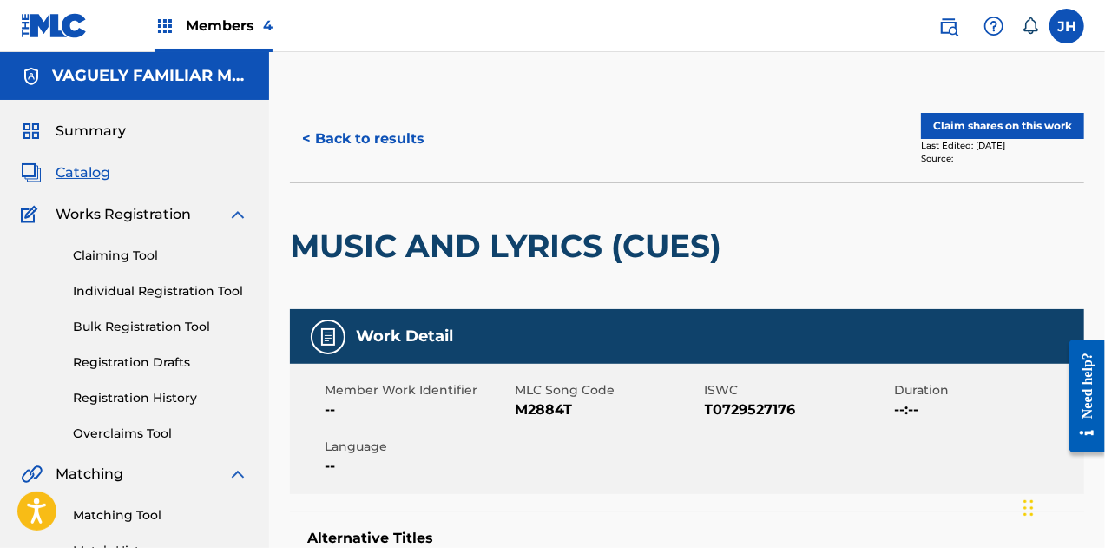
click at [979, 136] on button "Claim shares on this work" at bounding box center [1002, 126] width 163 height 26
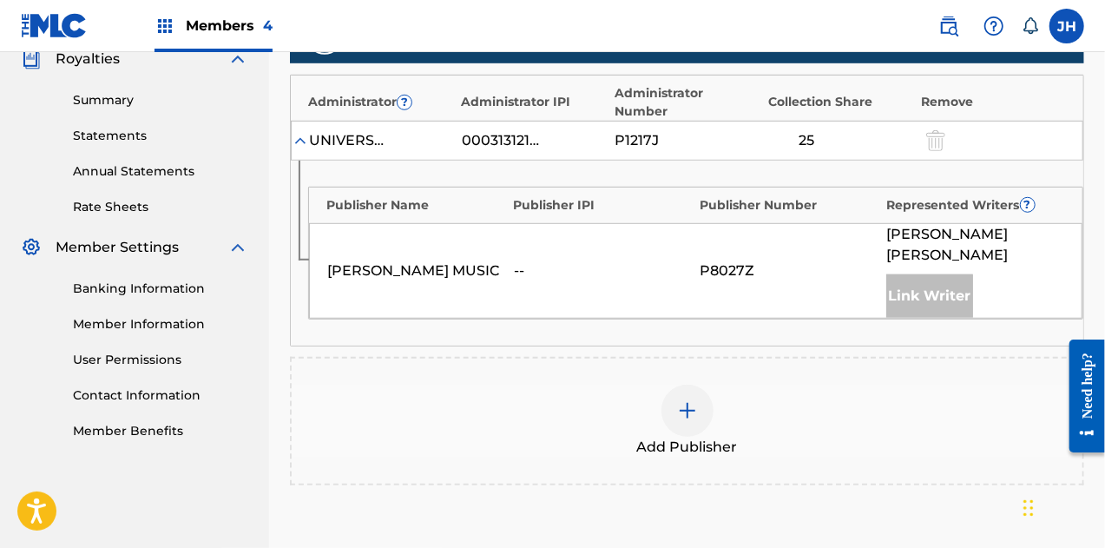
scroll to position [533, 0]
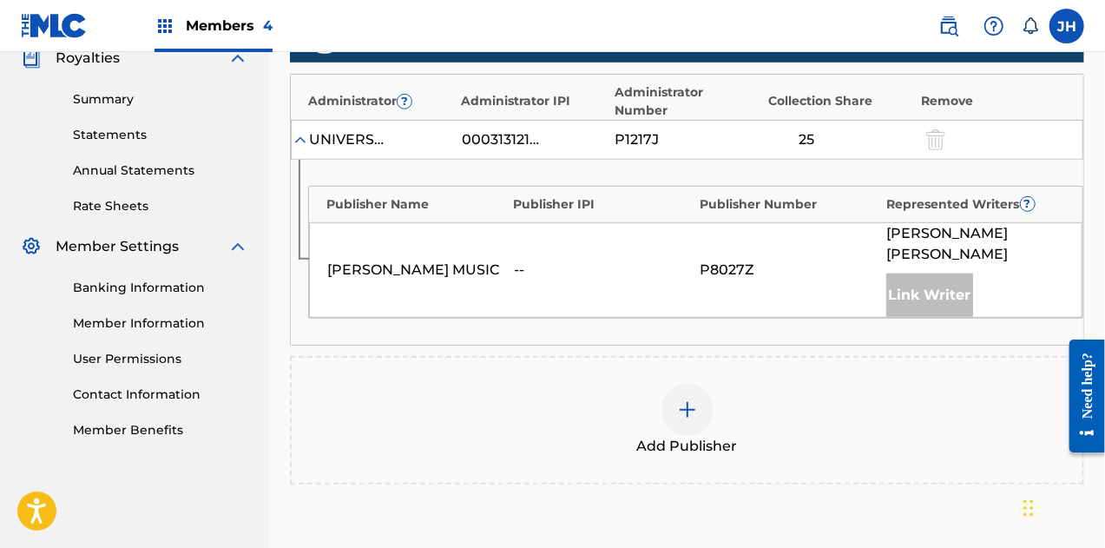
click at [693, 399] on img at bounding box center [687, 409] width 21 height 21
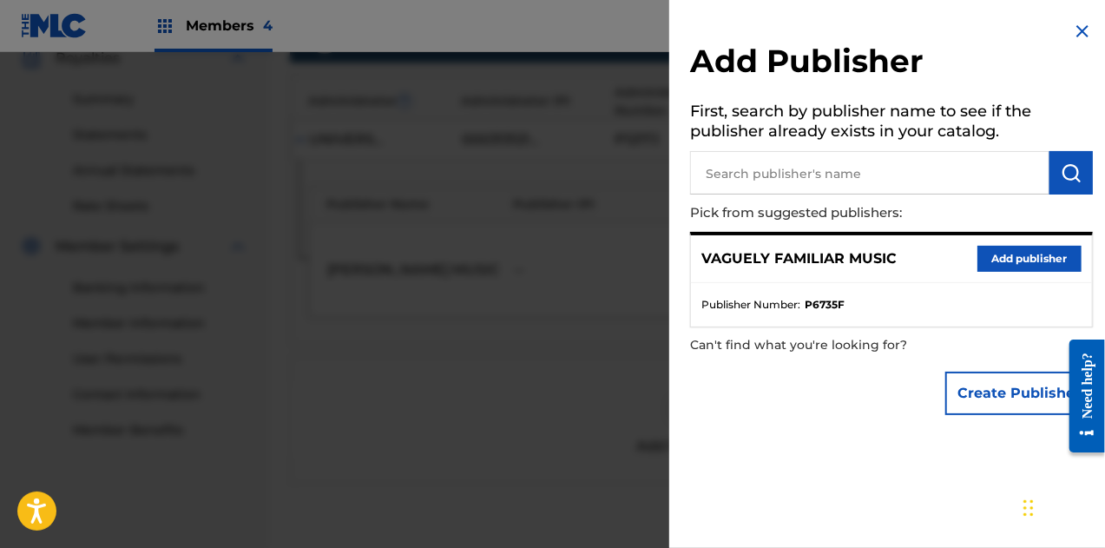
click at [998, 260] on button "Add publisher" at bounding box center [1030, 259] width 104 height 26
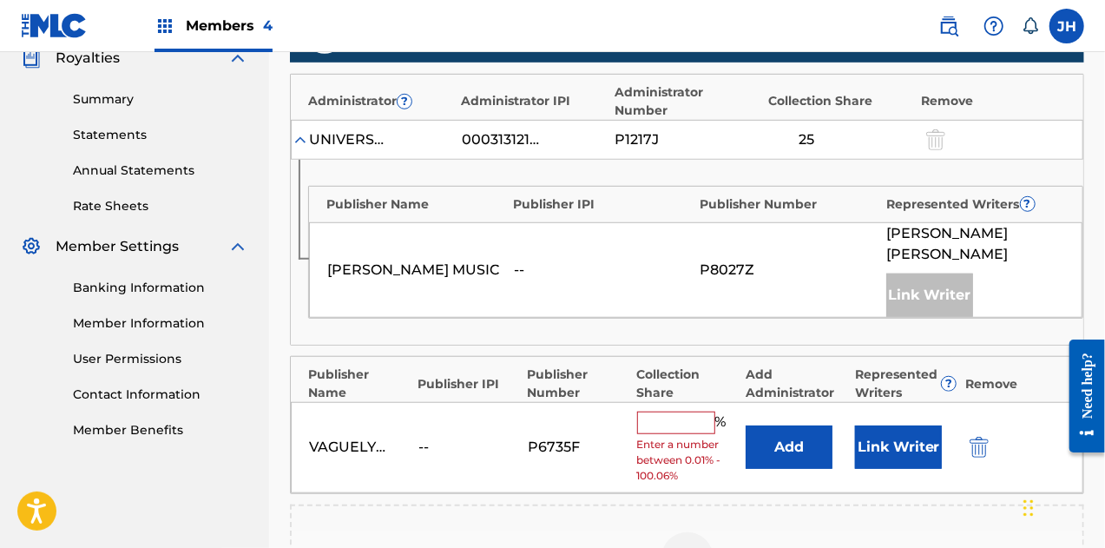
click at [649, 411] on input "text" at bounding box center [676, 422] width 78 height 23
type input "75"
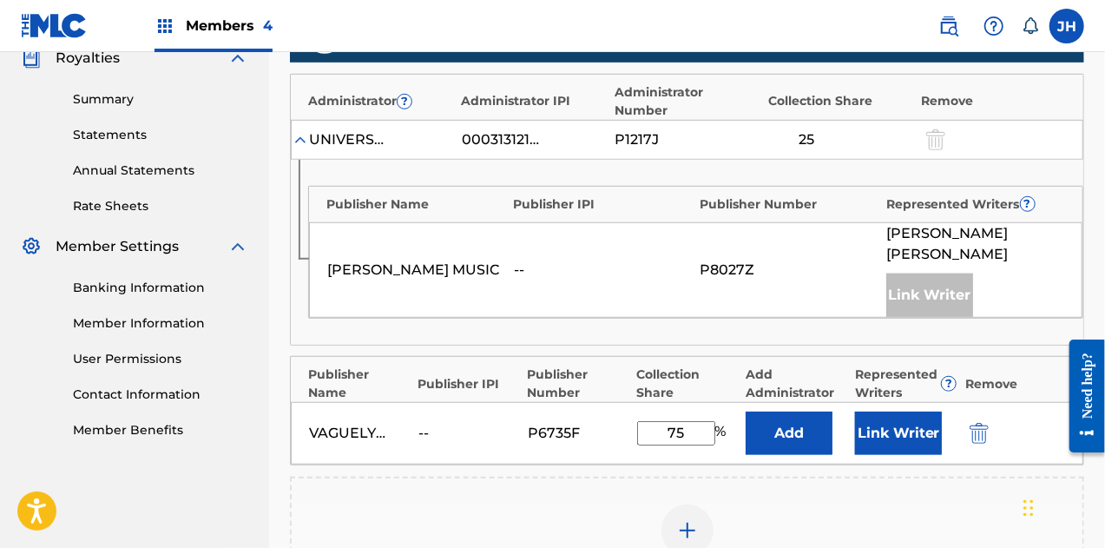
click at [909, 411] on button "Link Writer" at bounding box center [898, 432] width 87 height 43
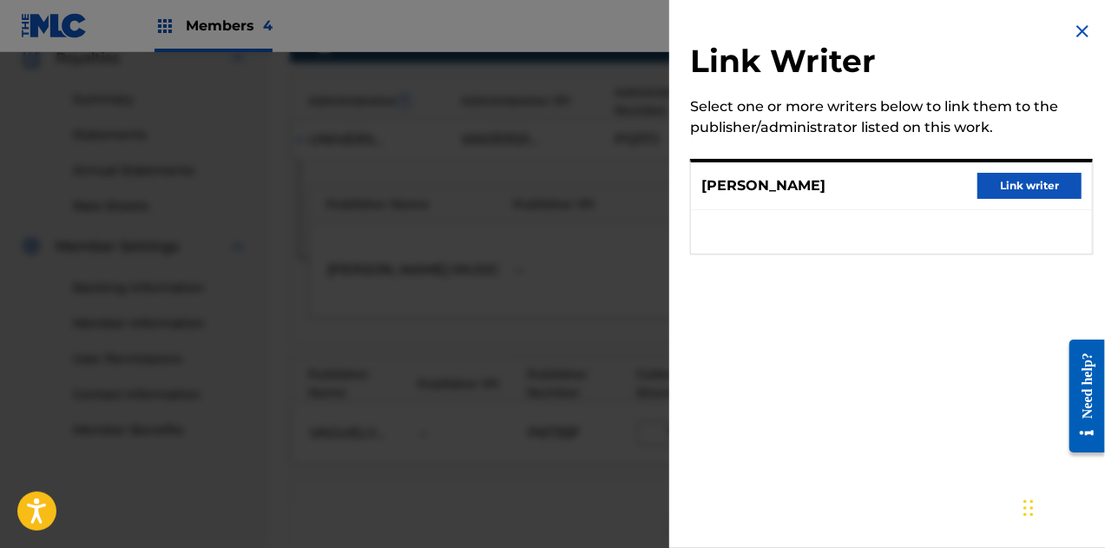
click at [1054, 187] on button "Link writer" at bounding box center [1030, 186] width 104 height 26
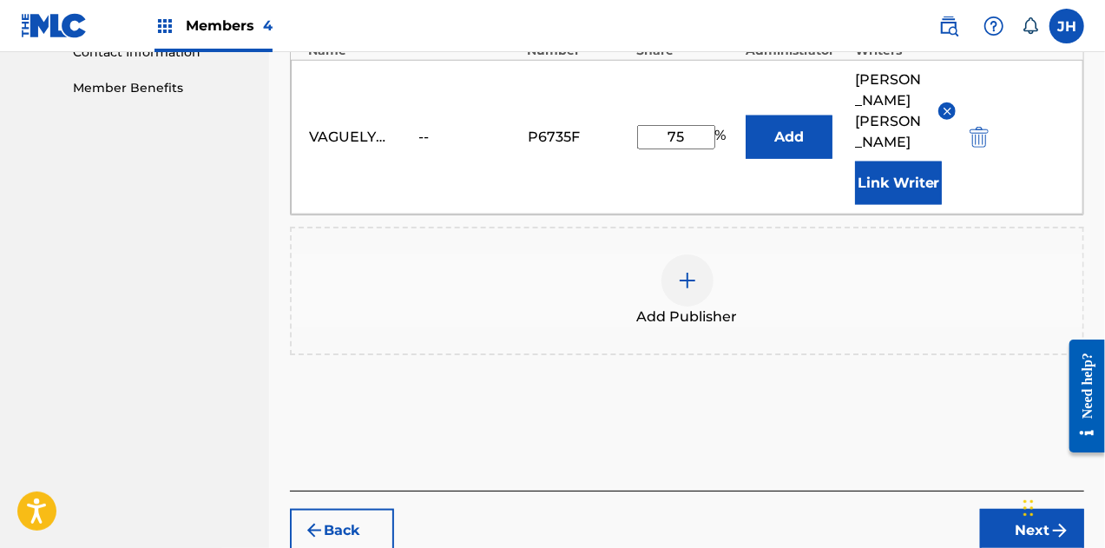
scroll to position [876, 0]
click at [1019, 508] on button "Next" at bounding box center [1032, 529] width 104 height 43
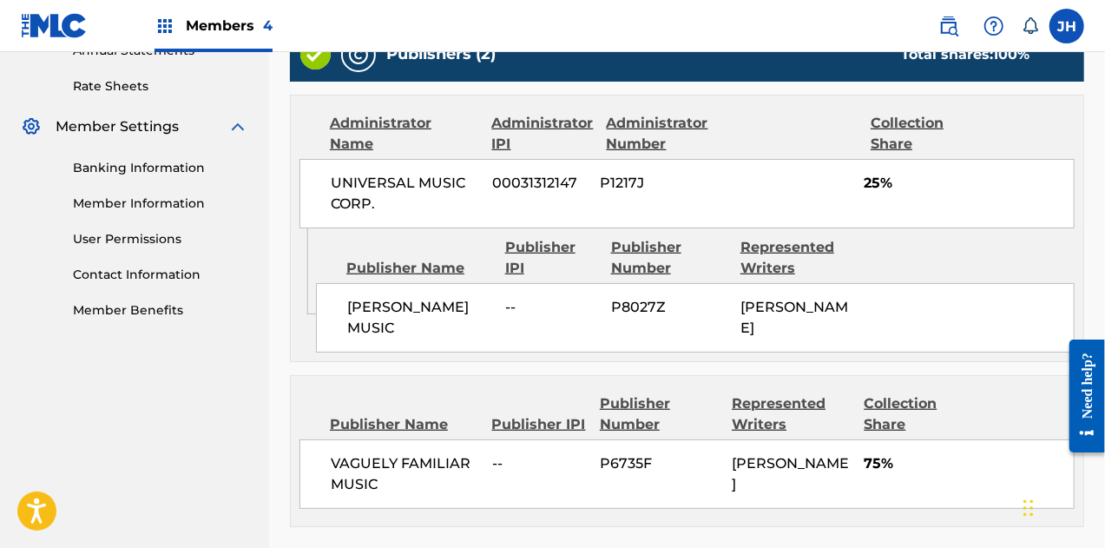
scroll to position [799, 0]
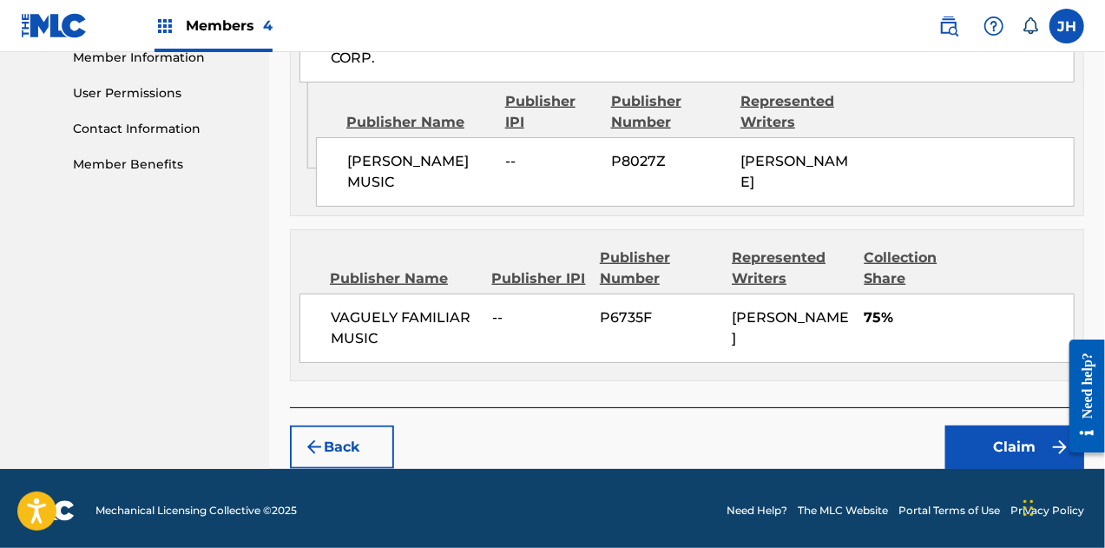
click at [1011, 449] on button "Claim" at bounding box center [1014, 446] width 139 height 43
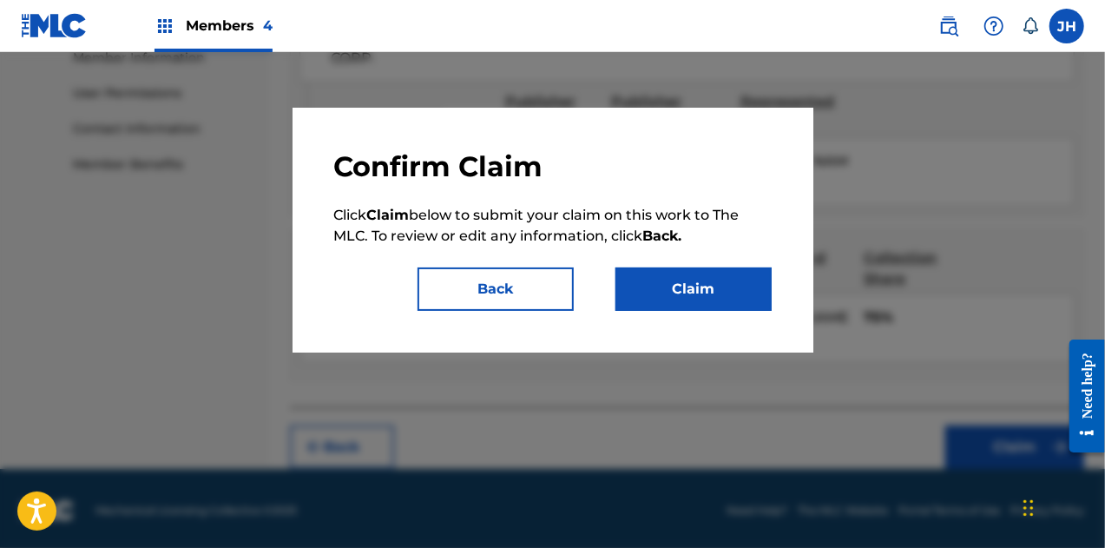
click at [670, 273] on button "Claim" at bounding box center [694, 288] width 156 height 43
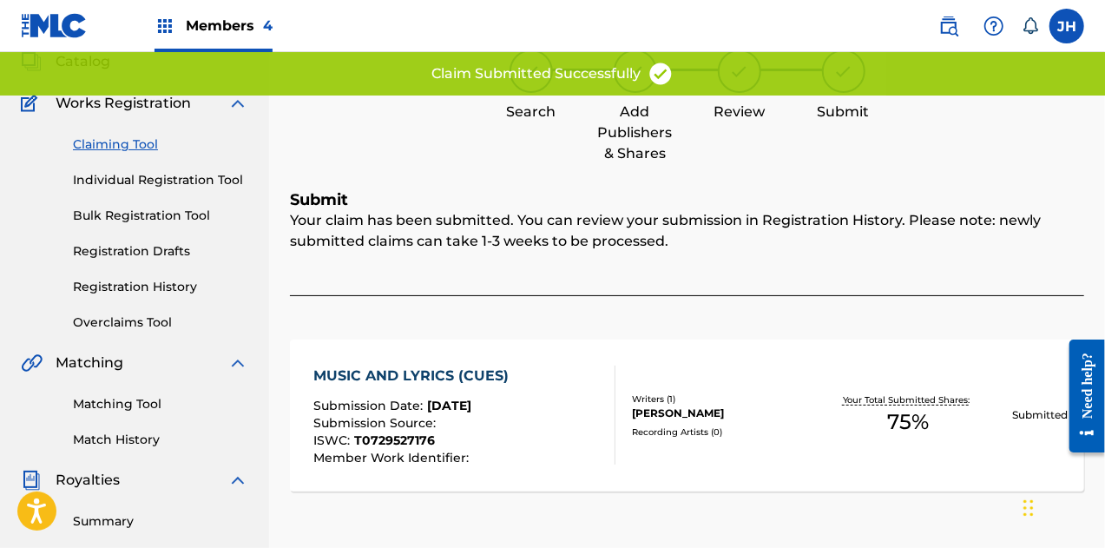
scroll to position [0, 0]
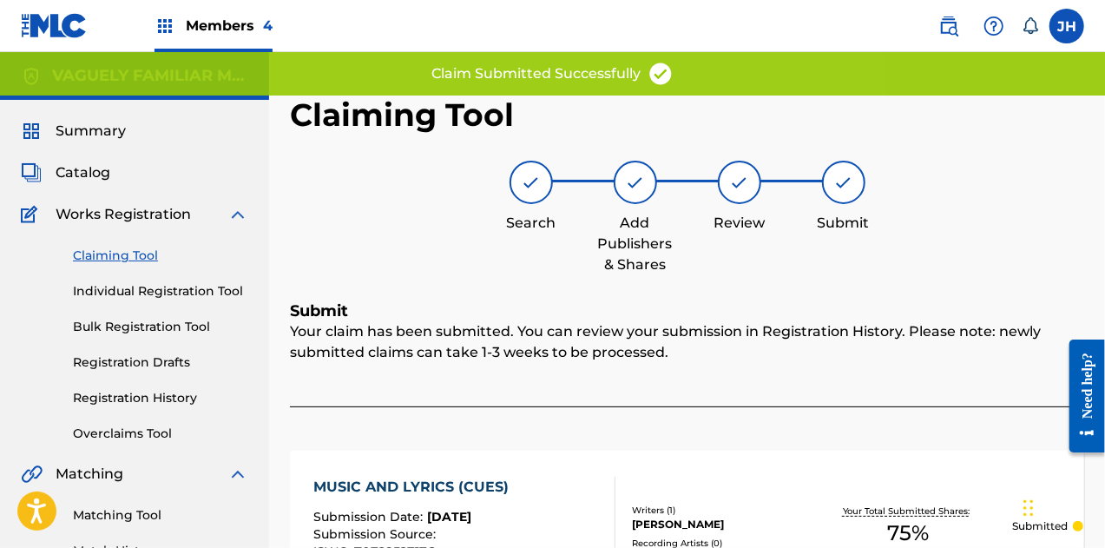
click at [125, 255] on link "Claiming Tool" at bounding box center [160, 256] width 175 height 18
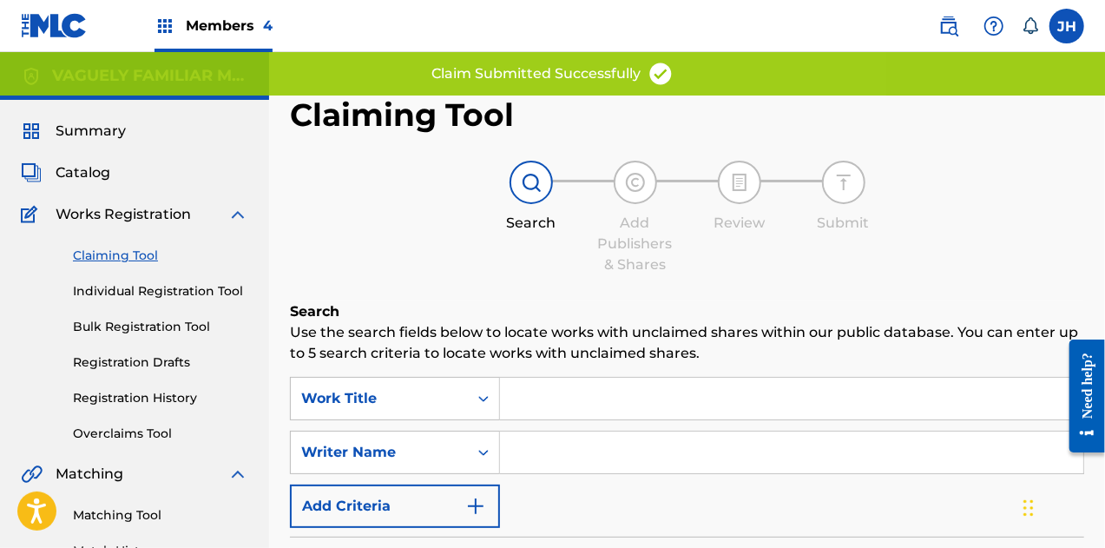
click at [543, 433] on input "Search Form" at bounding box center [791, 452] width 583 height 42
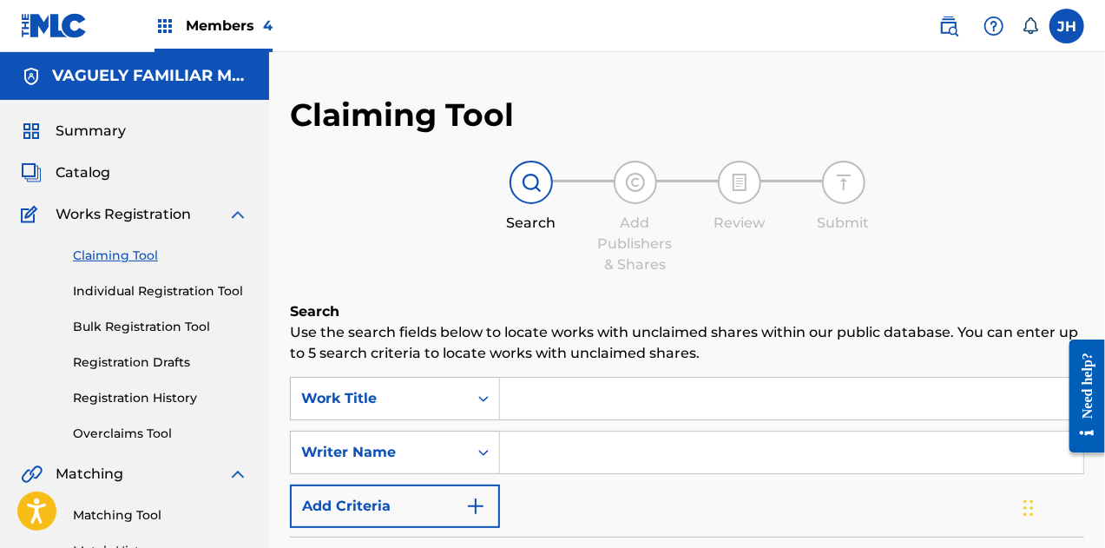
type input "[PERSON_NAME]"
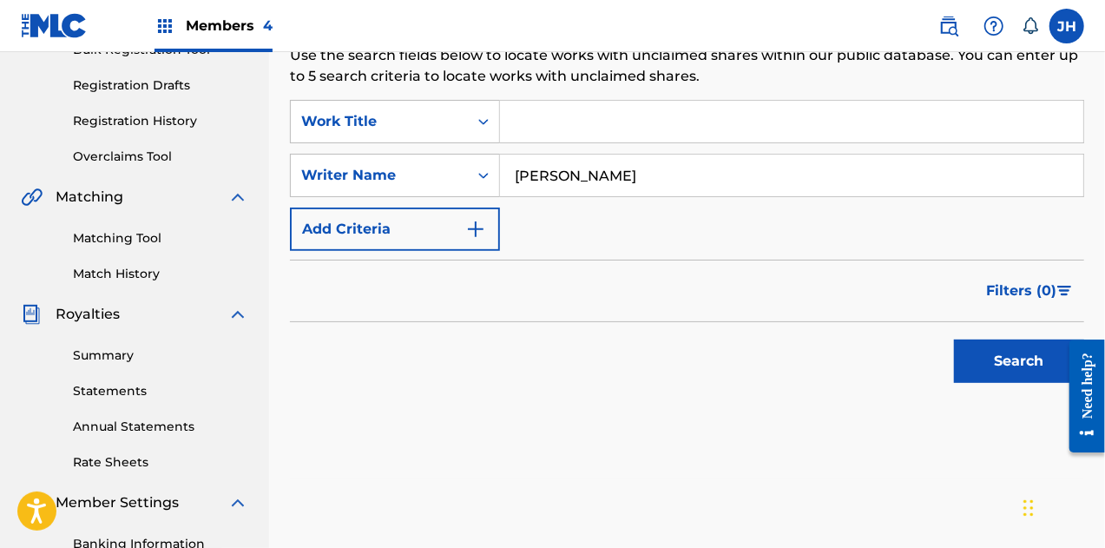
scroll to position [278, 0]
click at [1014, 349] on button "Search" at bounding box center [1019, 360] width 130 height 43
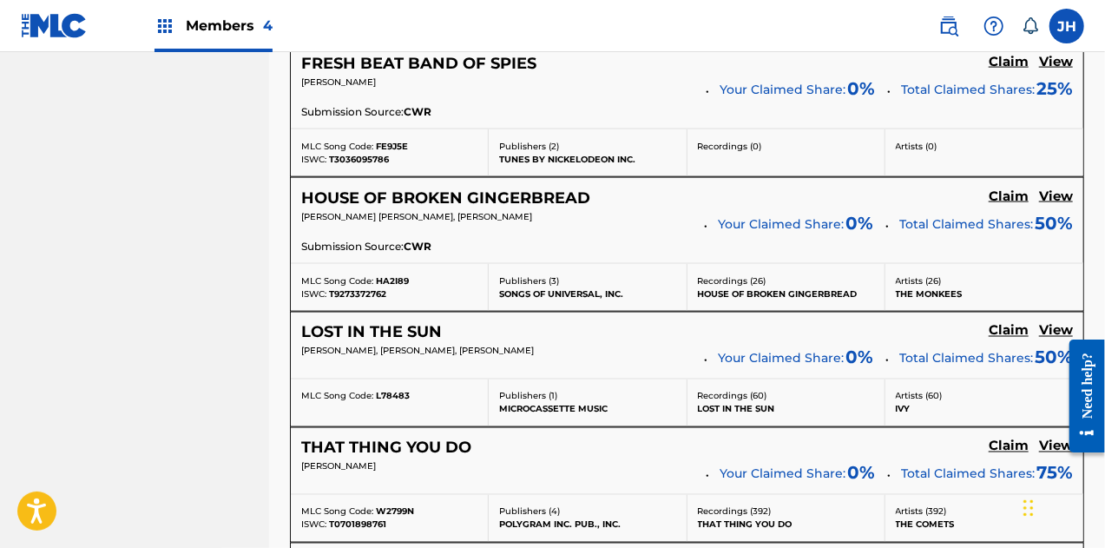
scroll to position [1718, 0]
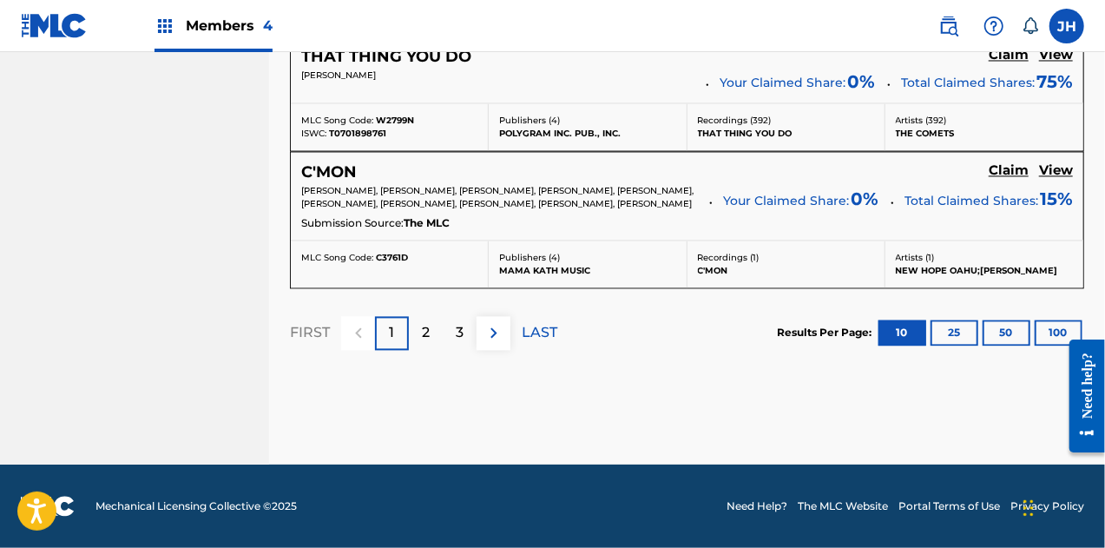
click at [530, 331] on p "LAST" at bounding box center [540, 332] width 36 height 21
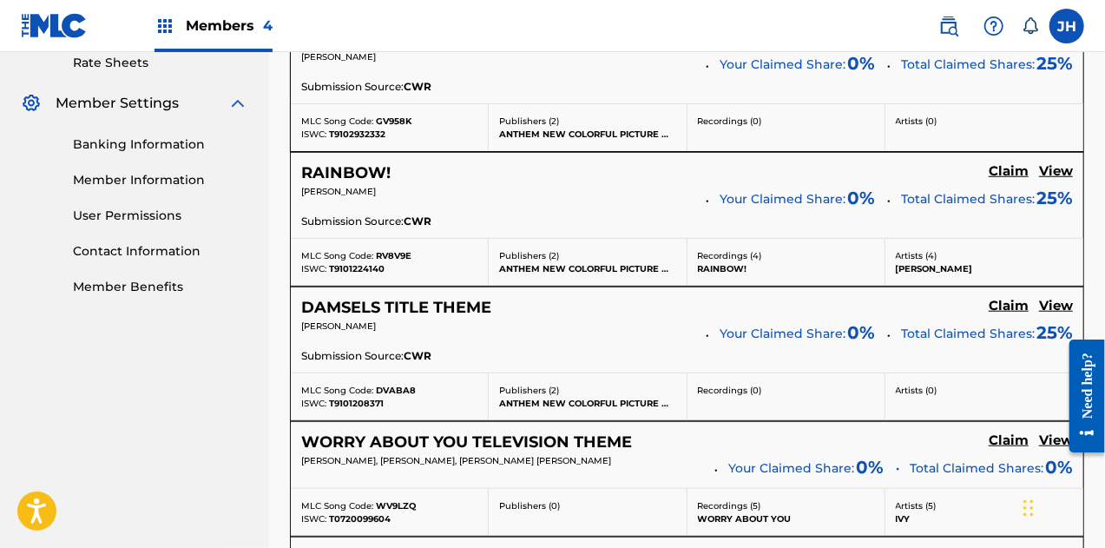
scroll to position [681, 0]
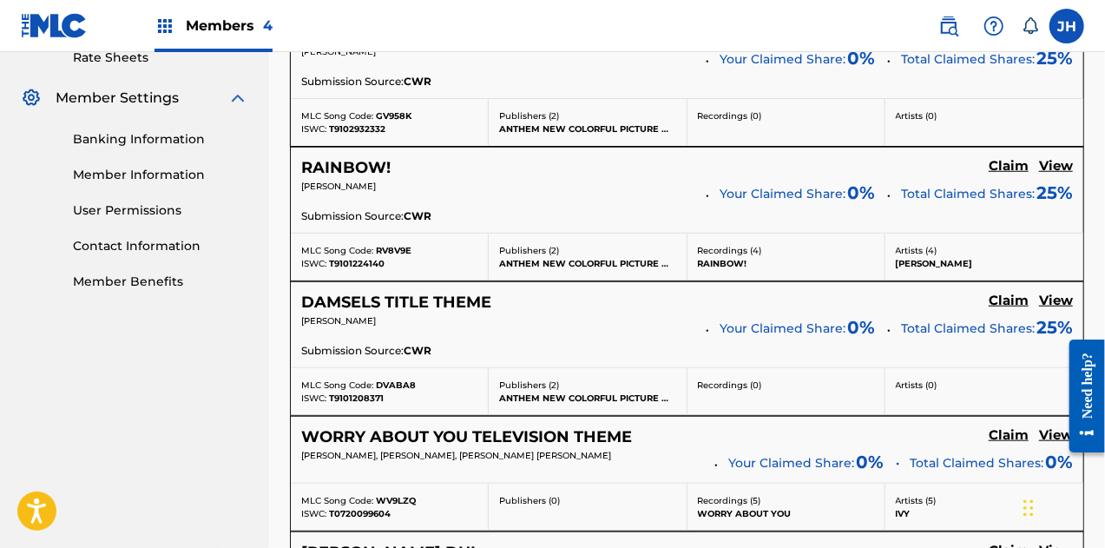
click at [991, 40] on h5 "Claim" at bounding box center [1009, 31] width 40 height 16
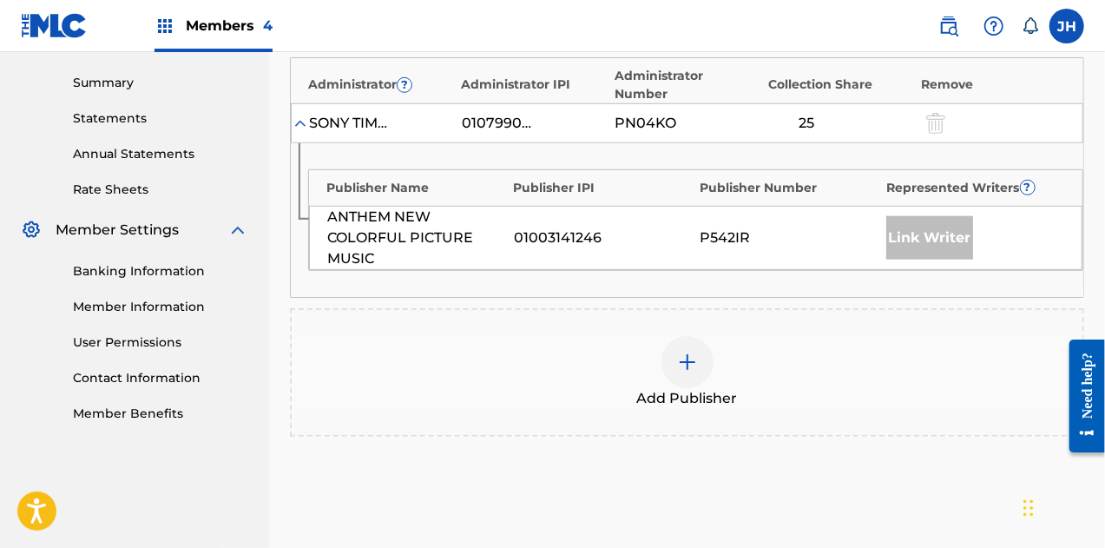
scroll to position [550, 0]
click at [696, 335] on div at bounding box center [688, 361] width 52 height 52
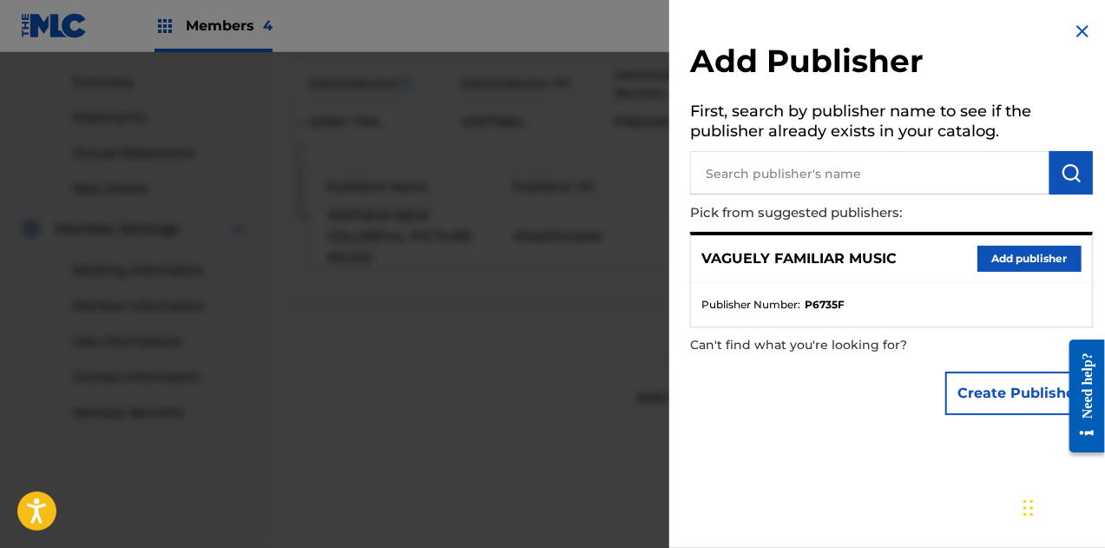
click at [1003, 263] on button "Add publisher" at bounding box center [1030, 259] width 104 height 26
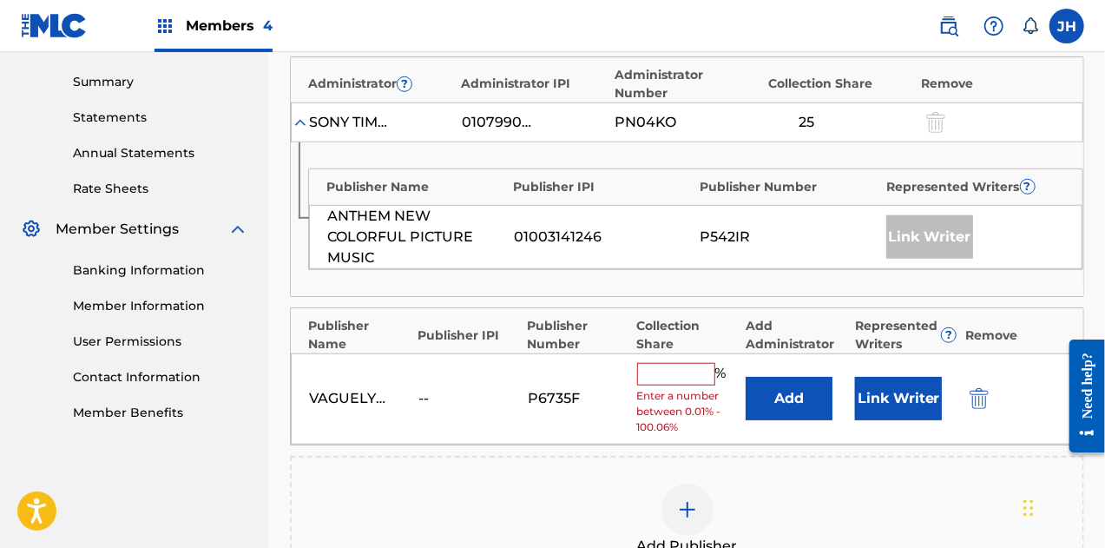
click at [681, 364] on div "% Enter a number between 0.01% - 100.06%" at bounding box center [687, 399] width 101 height 72
click at [681, 363] on input "text" at bounding box center [676, 374] width 78 height 23
type input "75"
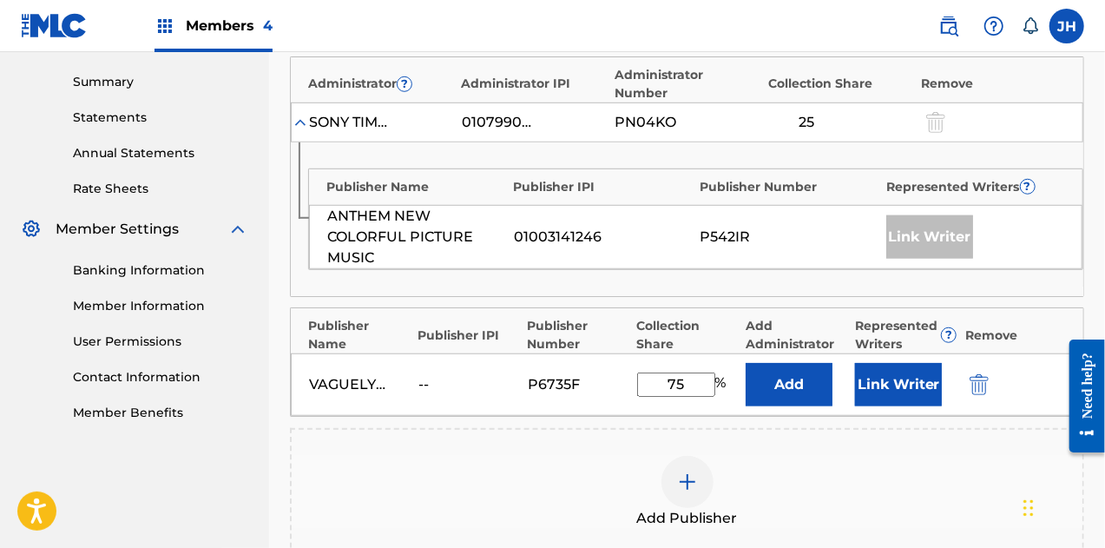
click at [912, 363] on button "Link Writer" at bounding box center [898, 384] width 87 height 43
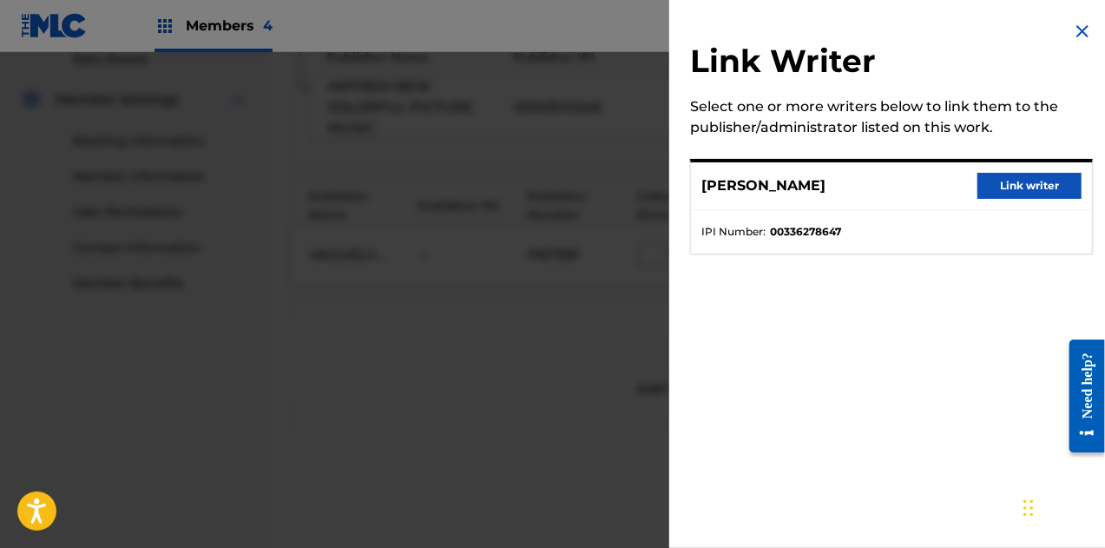
scroll to position [681, 0]
click at [1027, 171] on div "[PERSON_NAME] Link writer" at bounding box center [891, 186] width 401 height 48
click at [1034, 182] on button "Link writer" at bounding box center [1030, 186] width 104 height 26
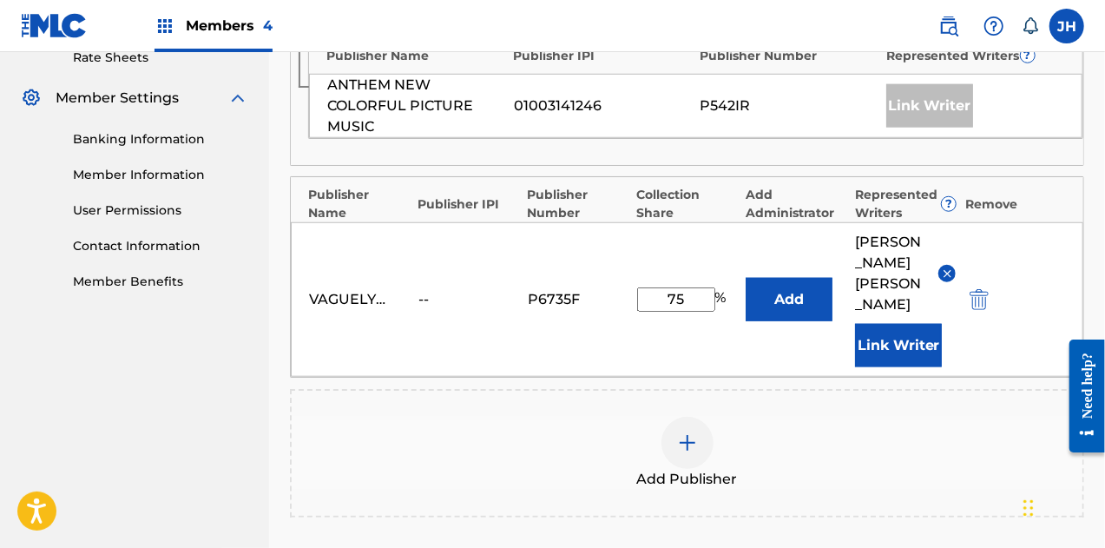
scroll to position [887, 0]
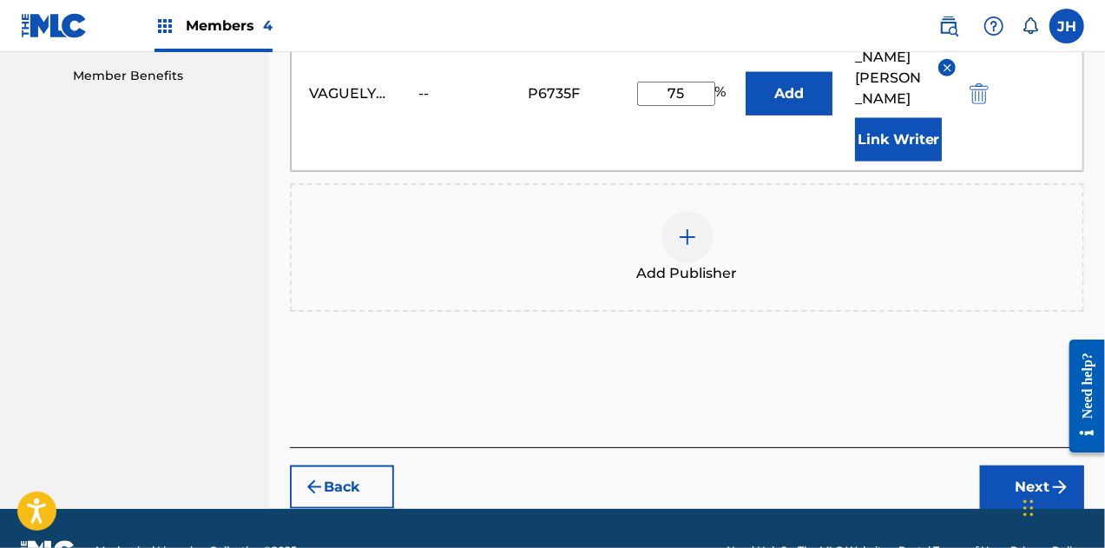
click at [1018, 465] on button "Next" at bounding box center [1032, 486] width 104 height 43
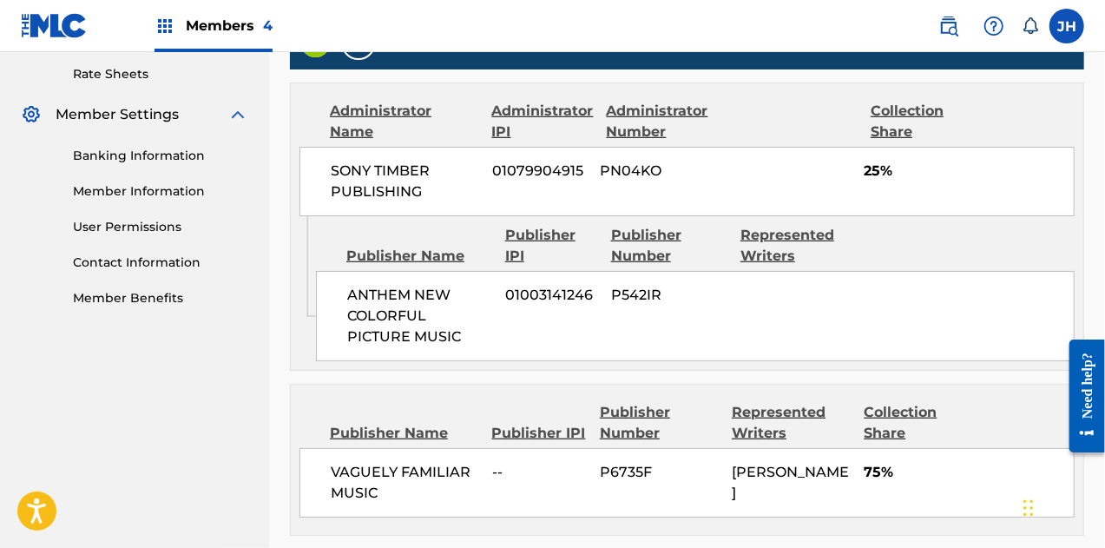
scroll to position [820, 0]
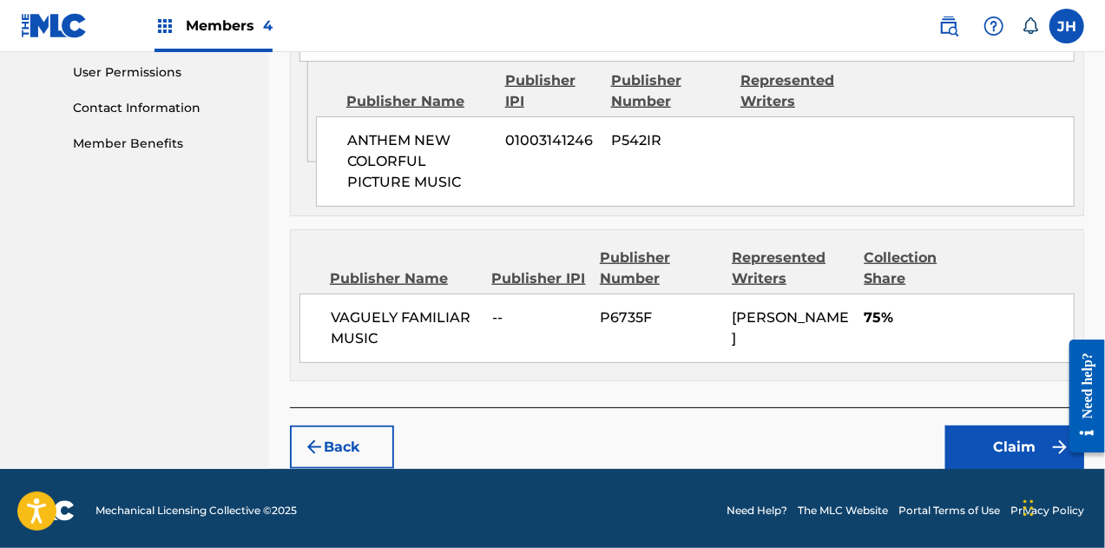
click at [971, 430] on button "Claim" at bounding box center [1014, 446] width 139 height 43
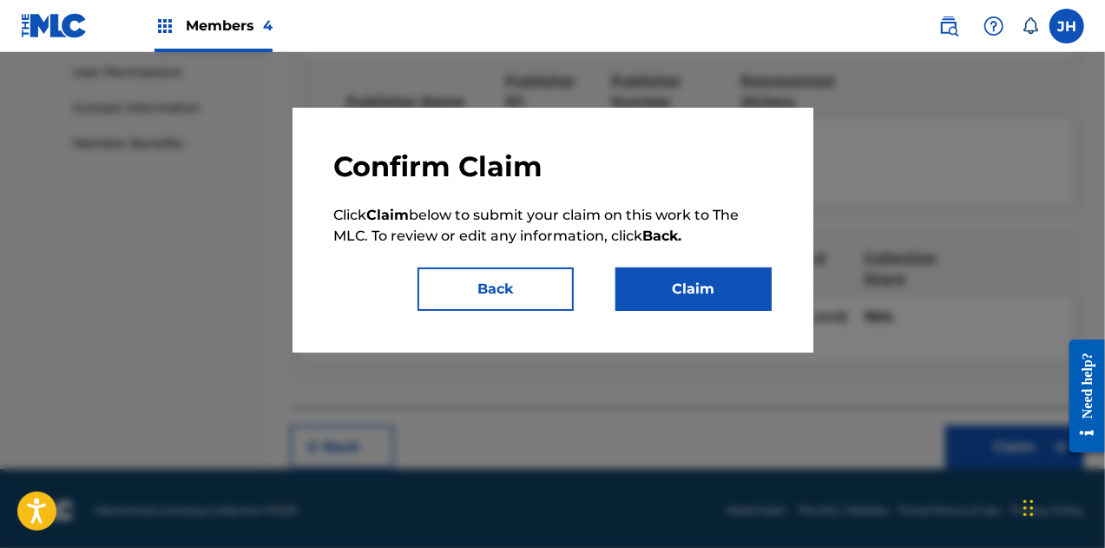
click at [660, 293] on button "Claim" at bounding box center [694, 288] width 156 height 43
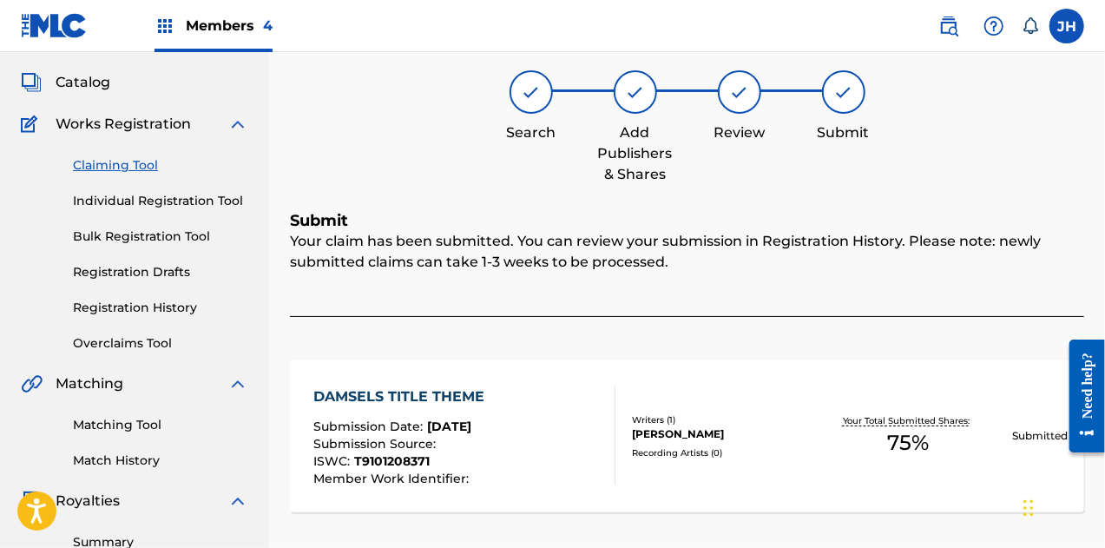
scroll to position [24, 0]
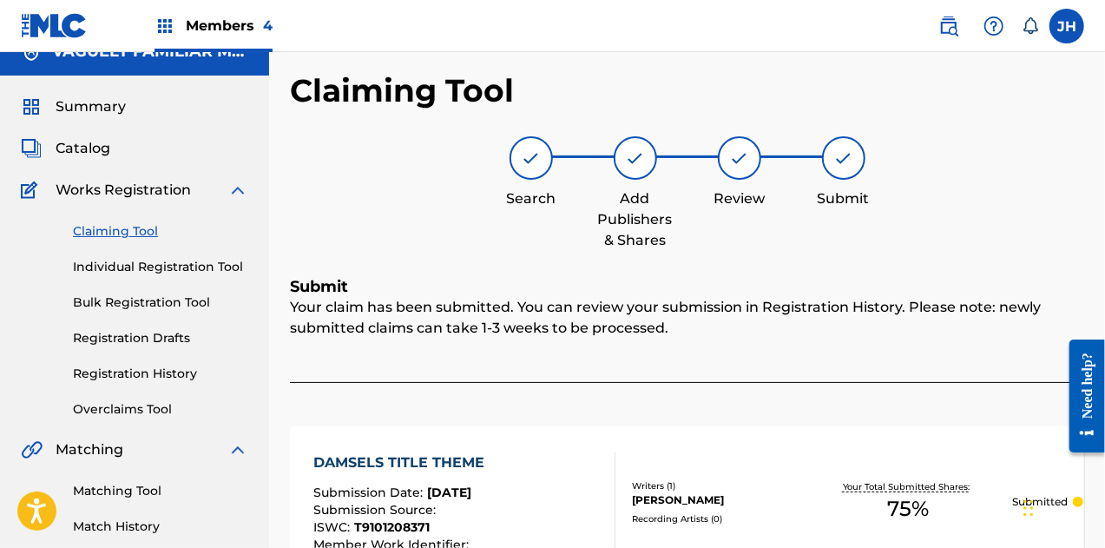
click at [137, 229] on link "Claiming Tool" at bounding box center [160, 231] width 175 height 18
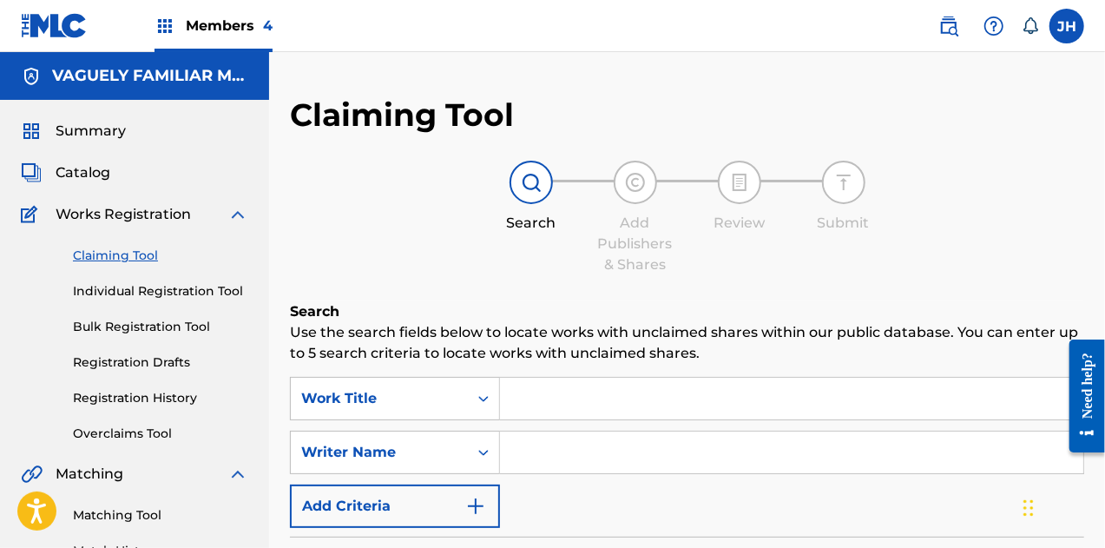
click at [530, 433] on input "Search Form" at bounding box center [791, 452] width 583 height 42
type input "[PERSON_NAME]"
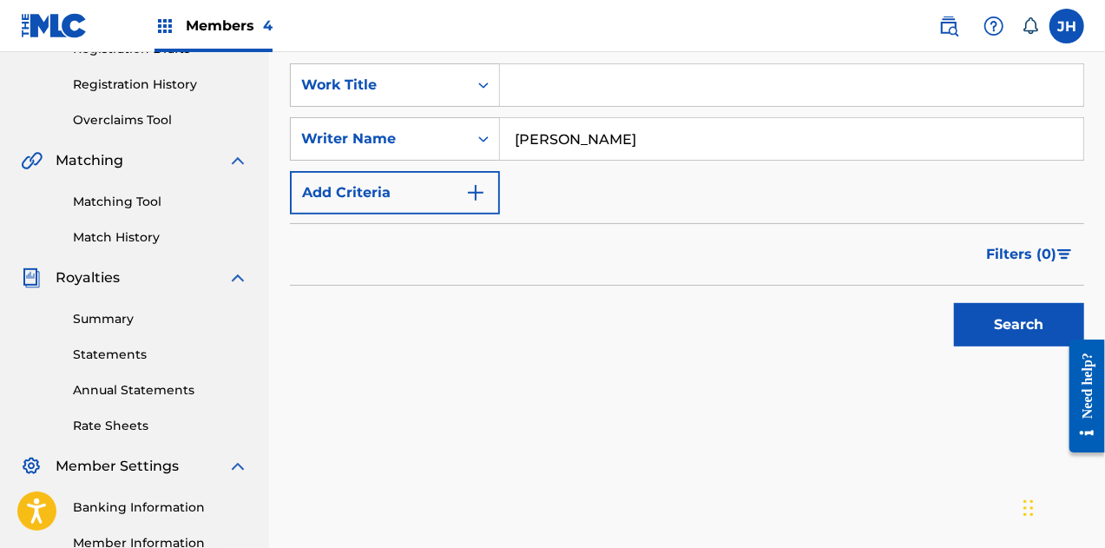
scroll to position [317, 0]
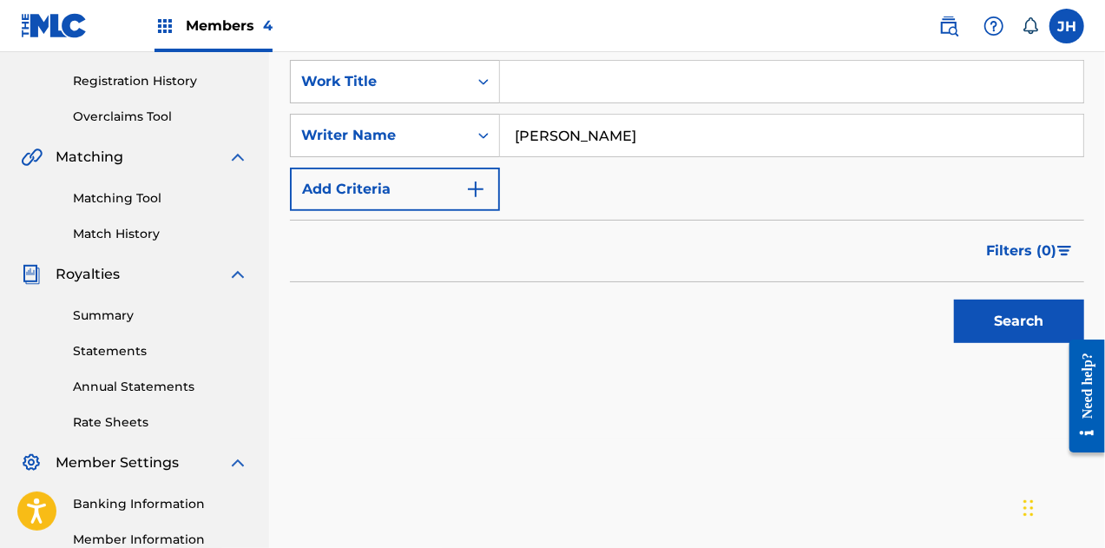
click at [1031, 297] on div "Search" at bounding box center [1014, 316] width 139 height 69
click at [1017, 329] on button "Search" at bounding box center [1019, 321] width 130 height 43
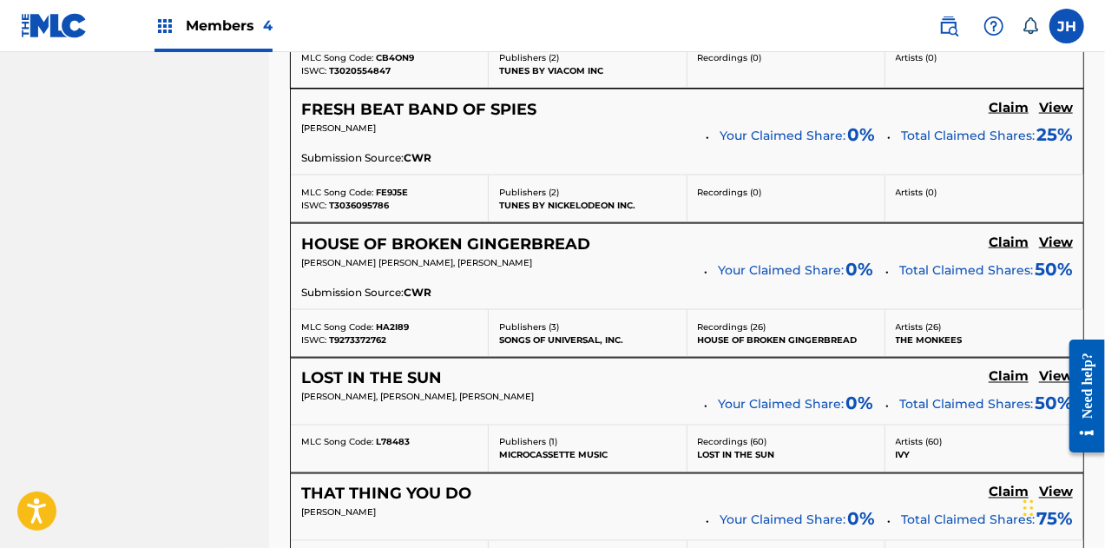
scroll to position [1718, 0]
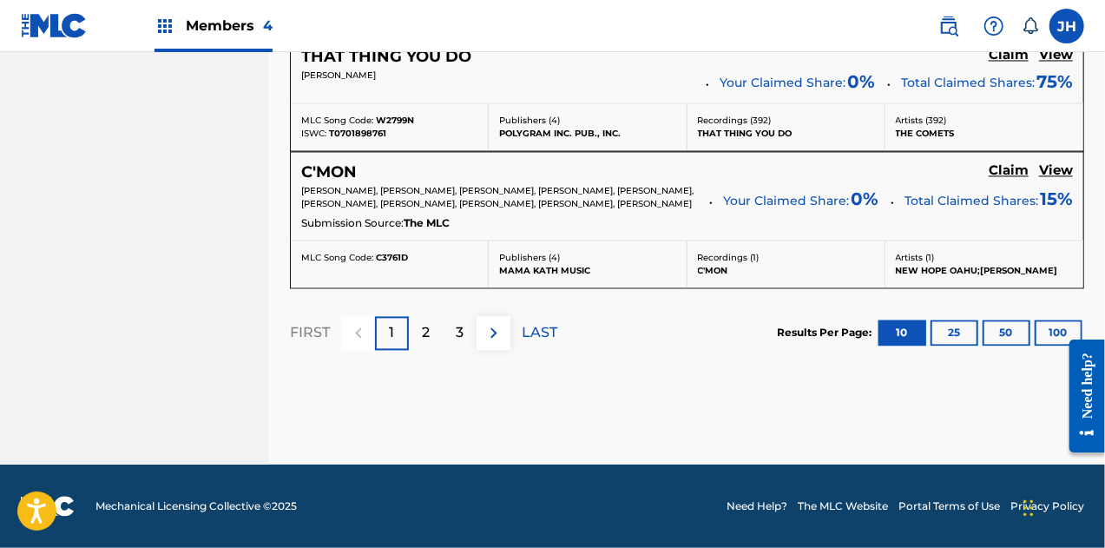
click at [538, 331] on p "LAST" at bounding box center [540, 332] width 36 height 21
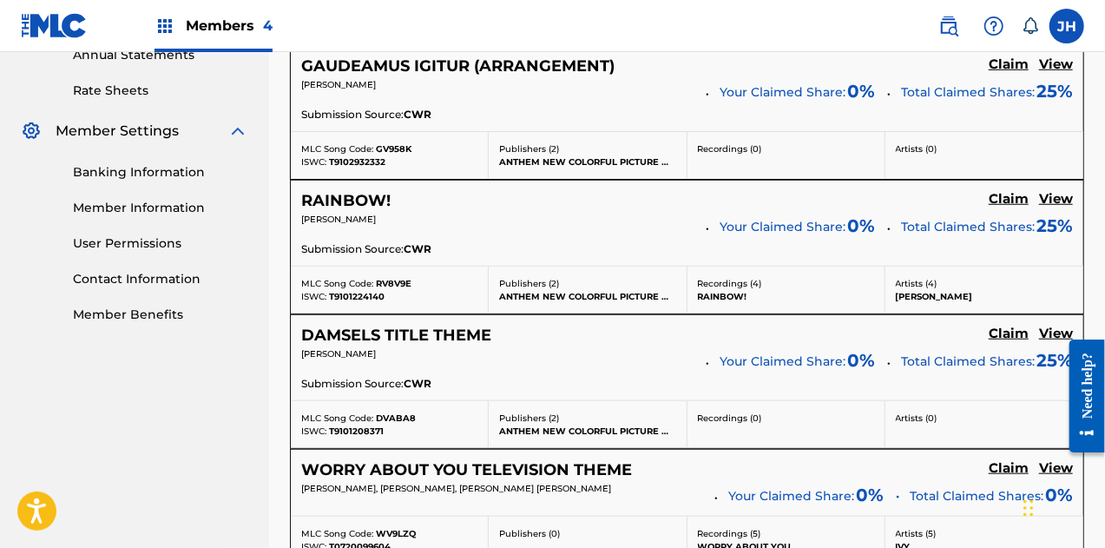
scroll to position [648, 0]
click at [1059, 196] on h5 "View" at bounding box center [1056, 200] width 34 height 16
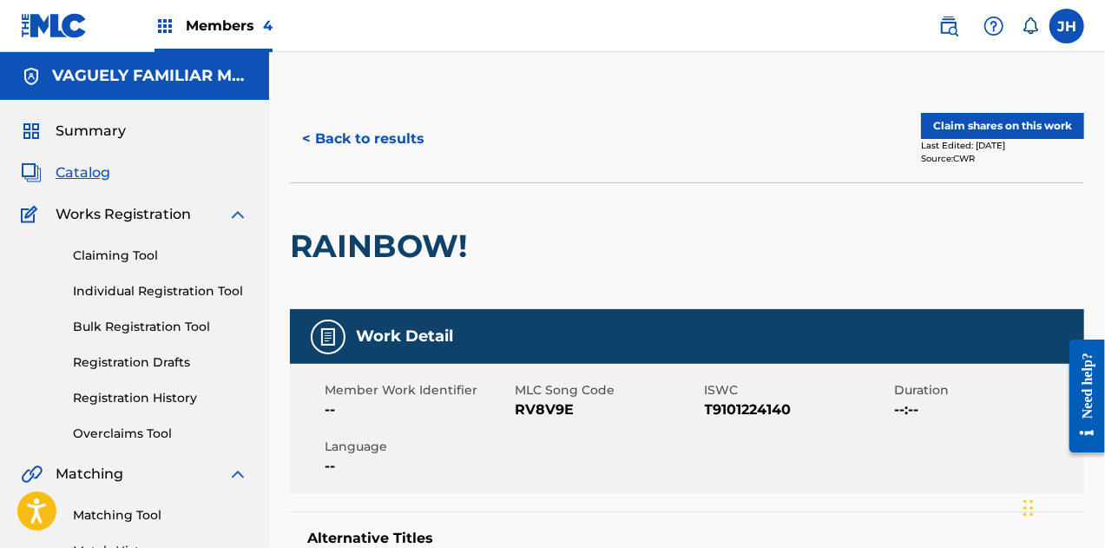
click at [997, 122] on button "Claim shares on this work" at bounding box center [1002, 126] width 163 height 26
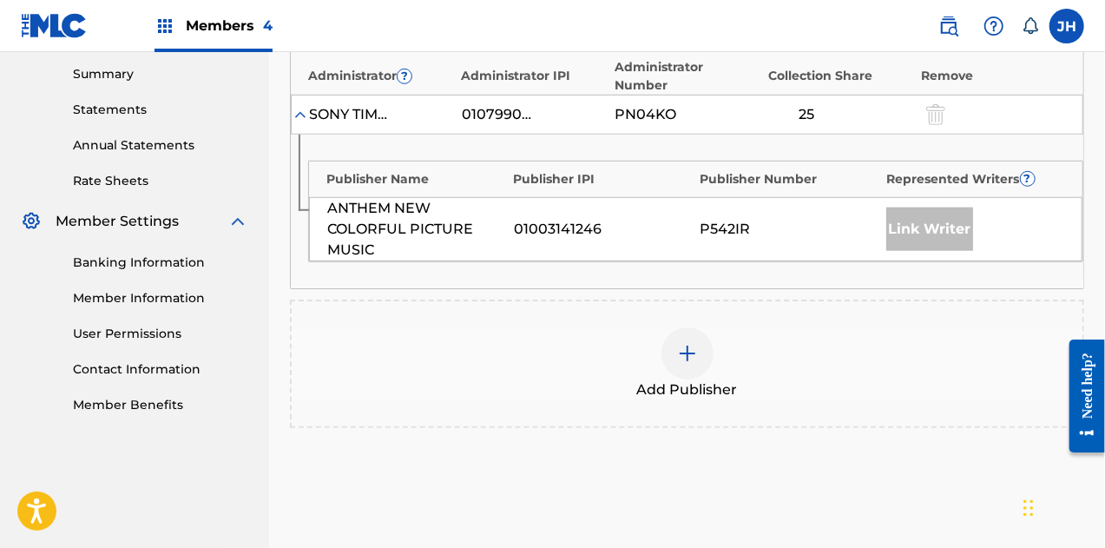
scroll to position [577, 0]
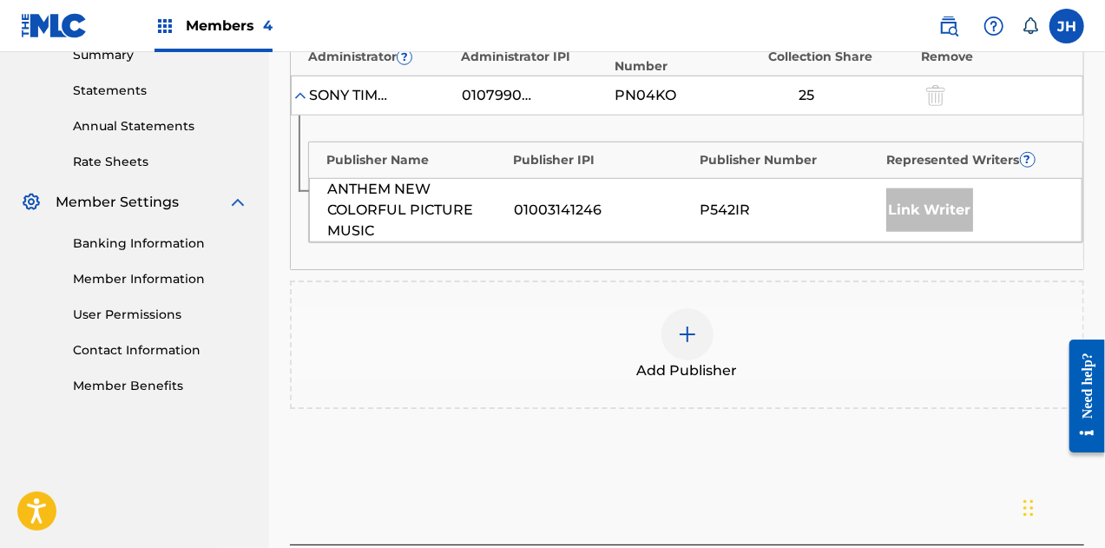
click at [689, 324] on img at bounding box center [687, 334] width 21 height 21
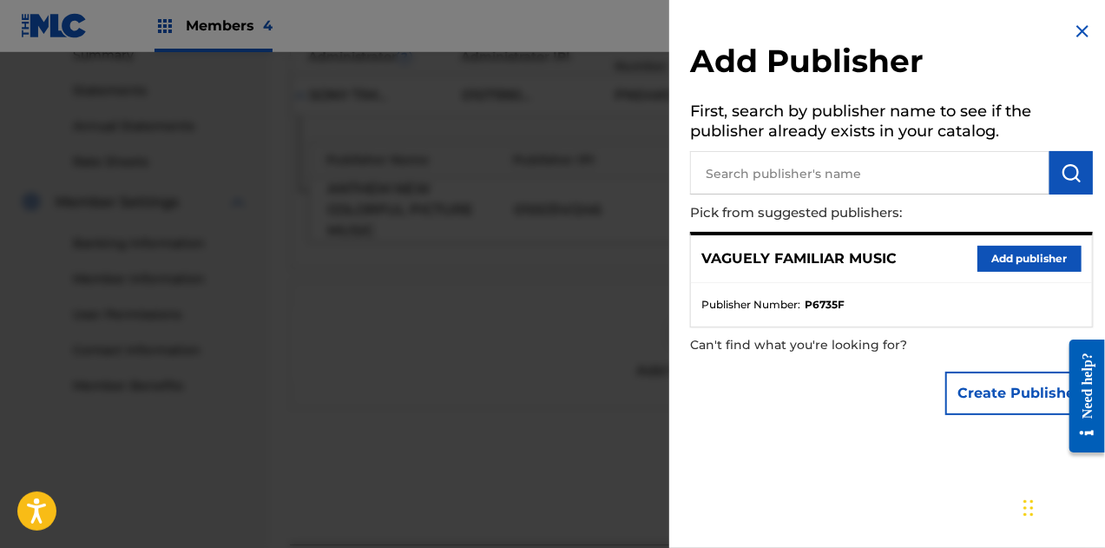
click at [991, 267] on button "Add publisher" at bounding box center [1030, 259] width 104 height 26
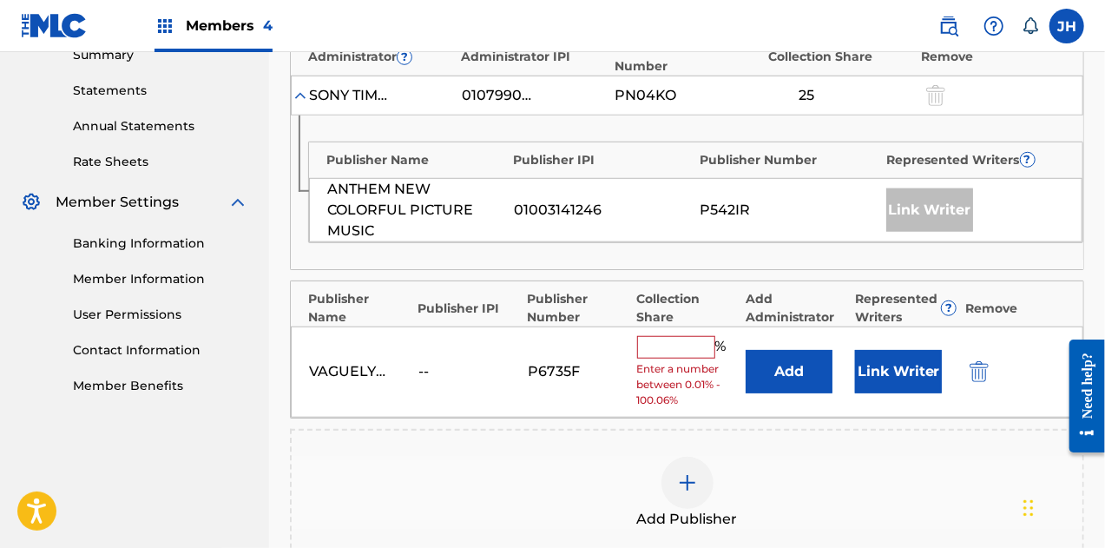
click at [698, 336] on input "text" at bounding box center [676, 347] width 78 height 23
type input "75"
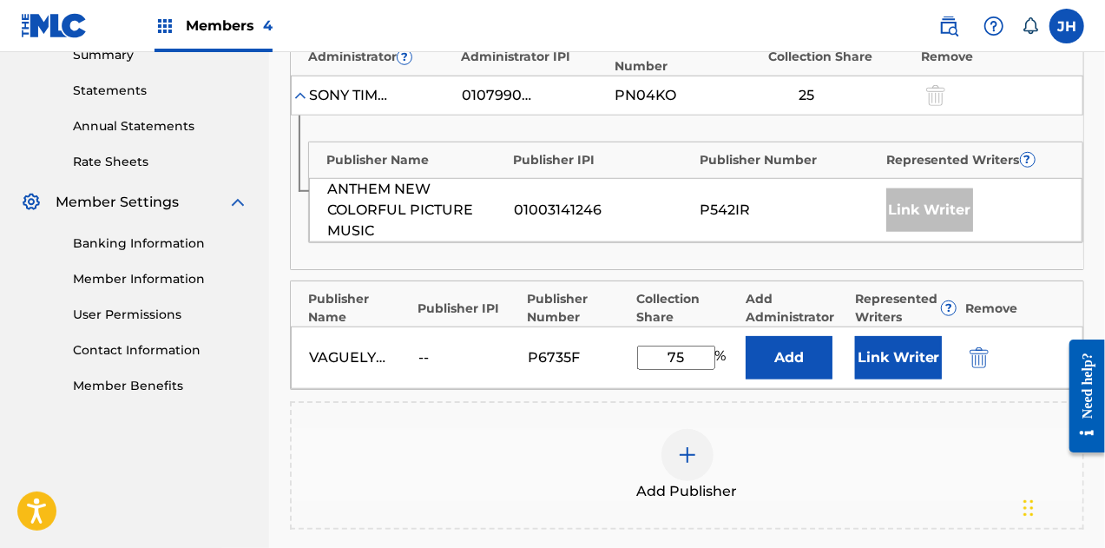
click at [852, 344] on div "VAGUELY FAMILIAR MUSIC -- P6735F 75 % Add Link Writer" at bounding box center [687, 357] width 793 height 63
click at [882, 344] on button "Link Writer" at bounding box center [898, 357] width 87 height 43
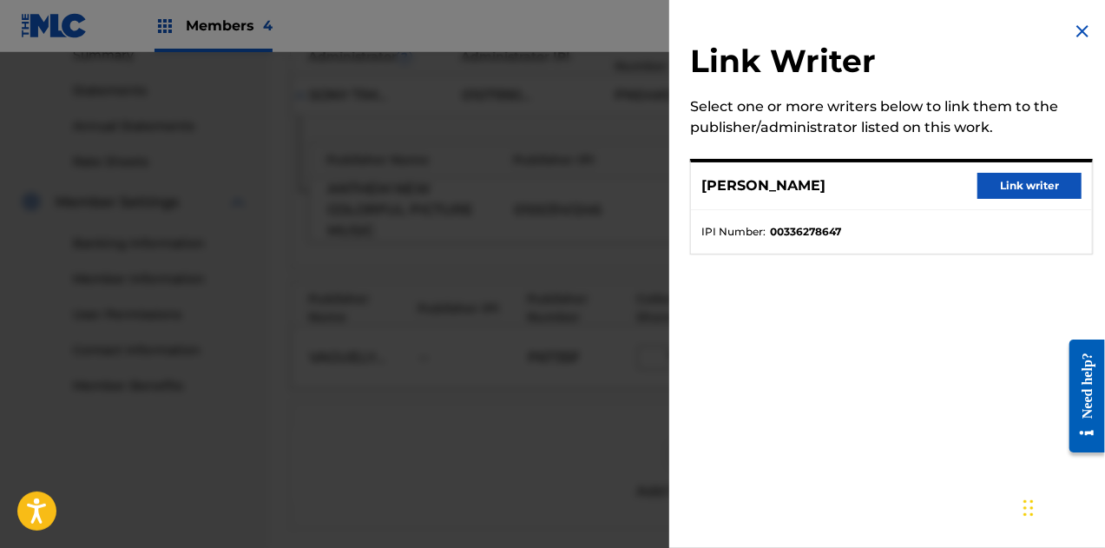
click at [1004, 168] on div "[PERSON_NAME] Link writer" at bounding box center [891, 186] width 401 height 48
click at [1008, 179] on button "Link writer" at bounding box center [1030, 186] width 104 height 26
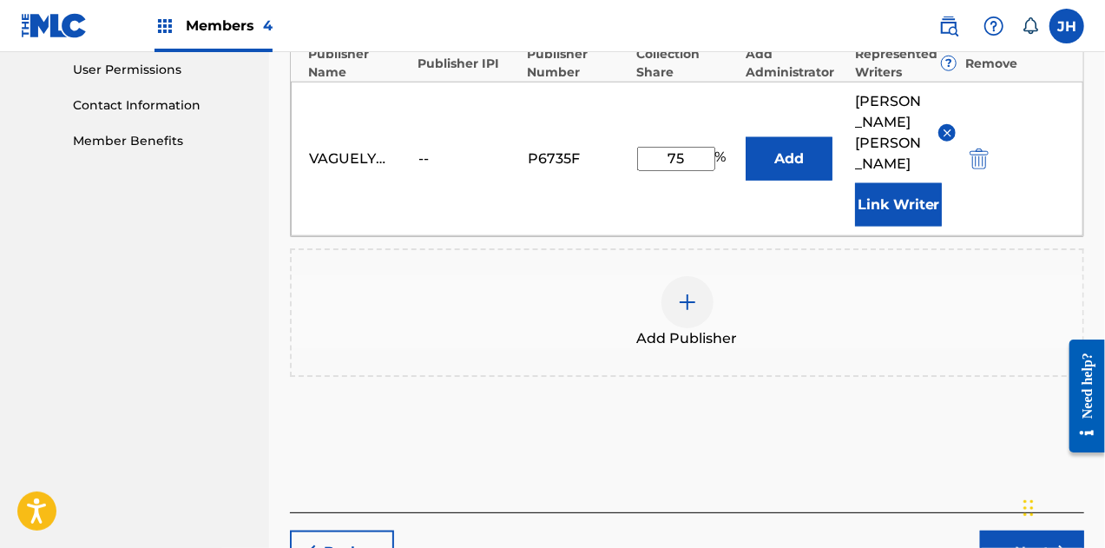
scroll to position [823, 0]
click at [1007, 530] on button "Next" at bounding box center [1032, 551] width 104 height 43
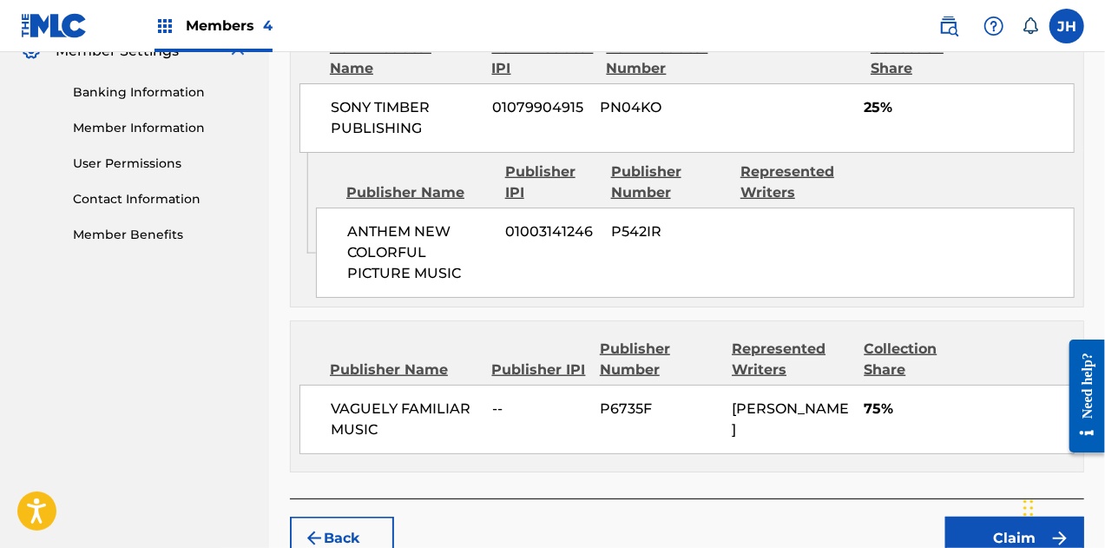
scroll to position [820, 0]
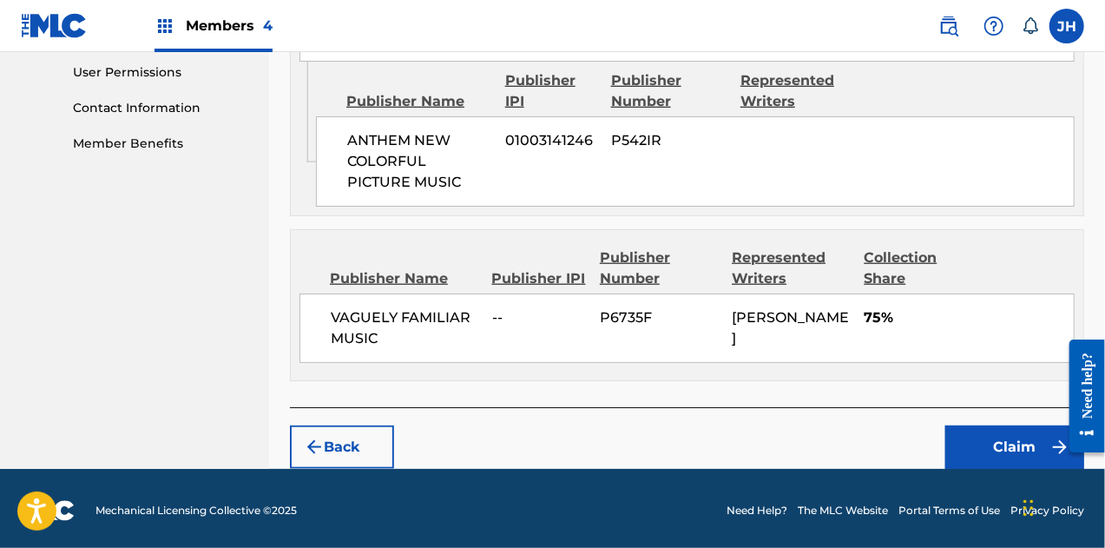
click at [971, 443] on button "Claim" at bounding box center [1014, 446] width 139 height 43
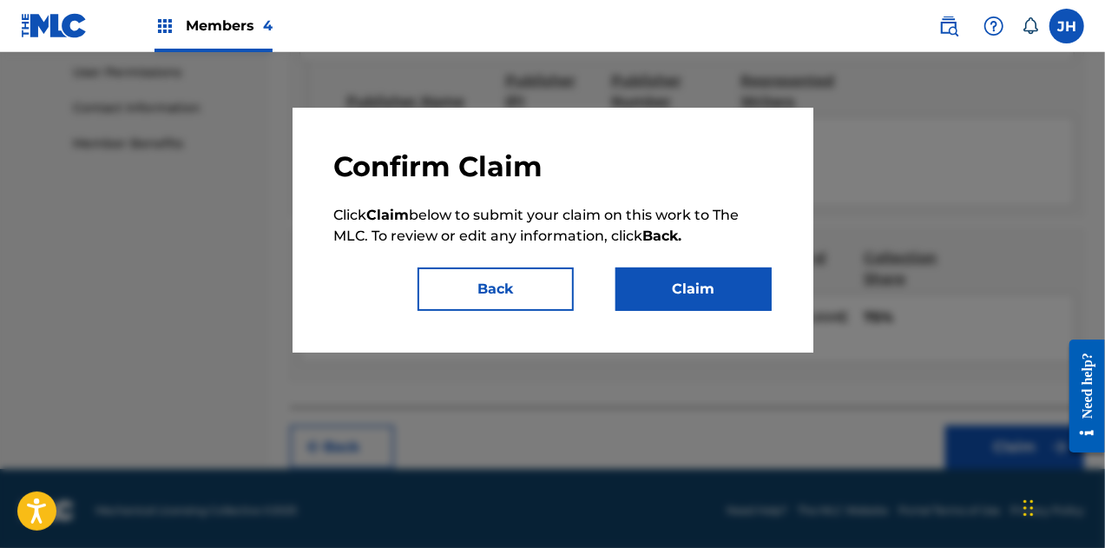
click at [667, 278] on button "Claim" at bounding box center [694, 288] width 156 height 43
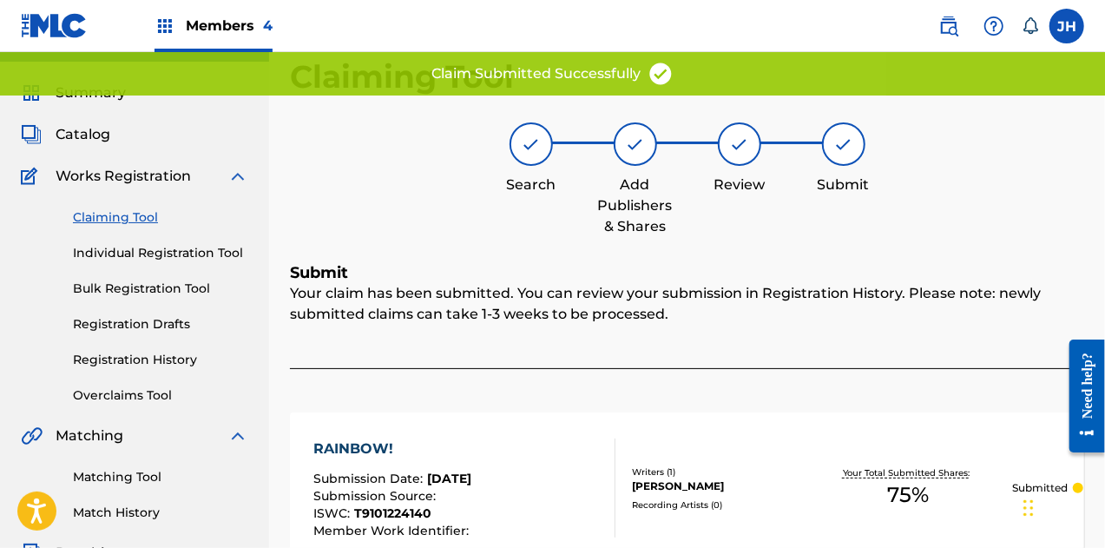
scroll to position [0, 0]
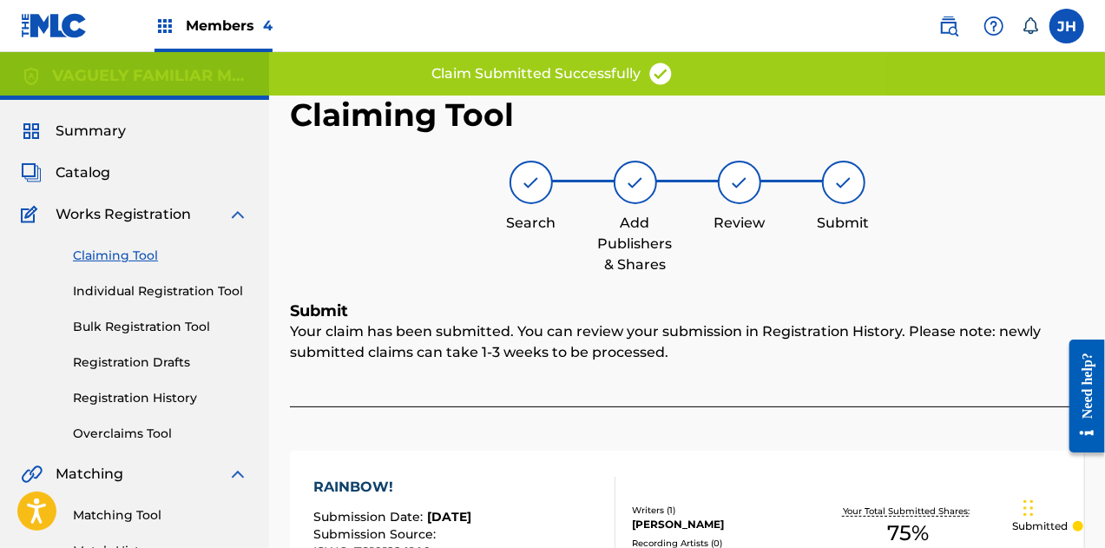
click at [128, 247] on link "Claiming Tool" at bounding box center [160, 256] width 175 height 18
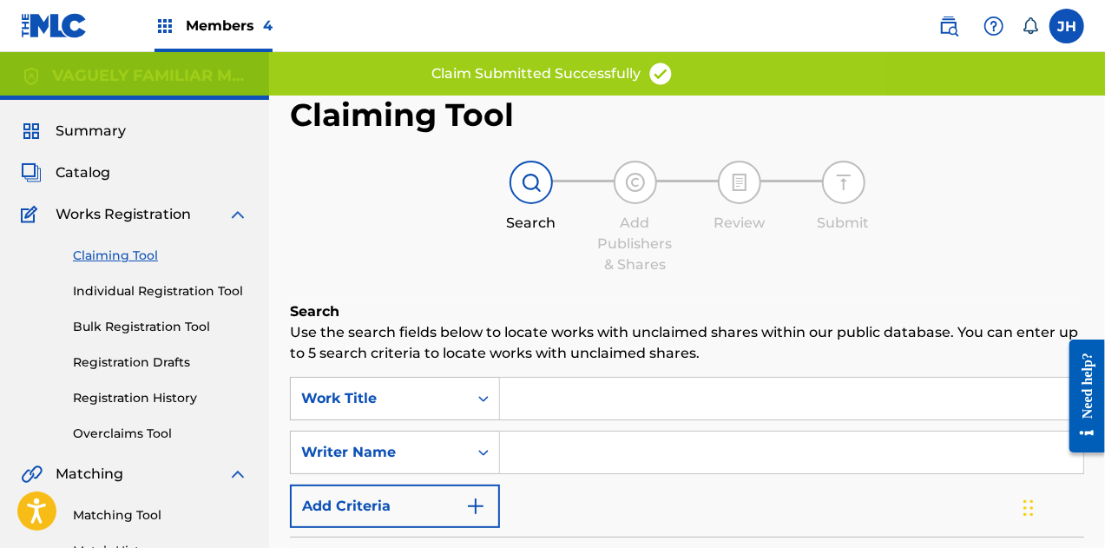
click at [617, 459] on input "Search Form" at bounding box center [791, 452] width 583 height 42
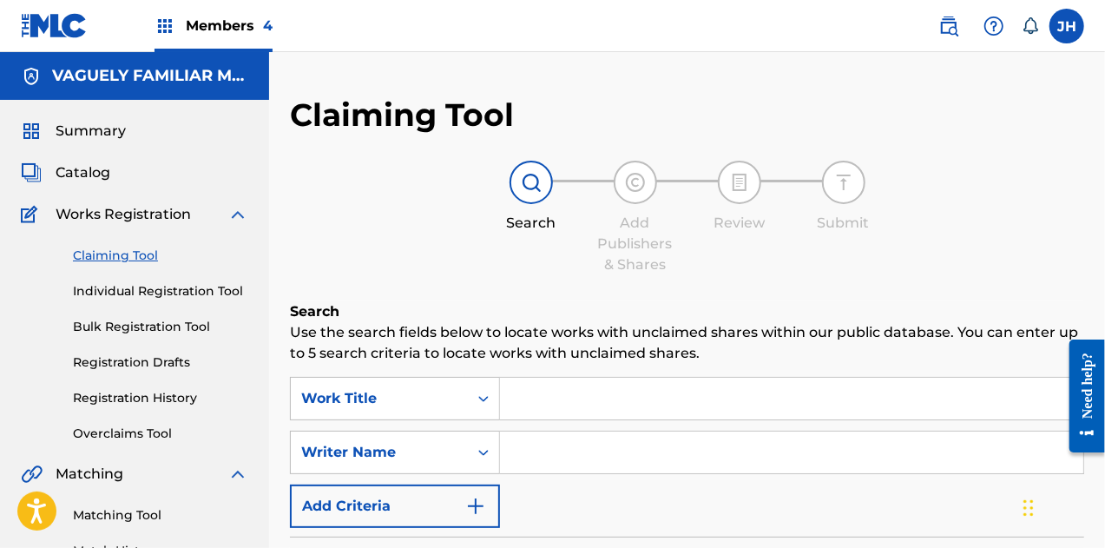
type input "[PERSON_NAME]"
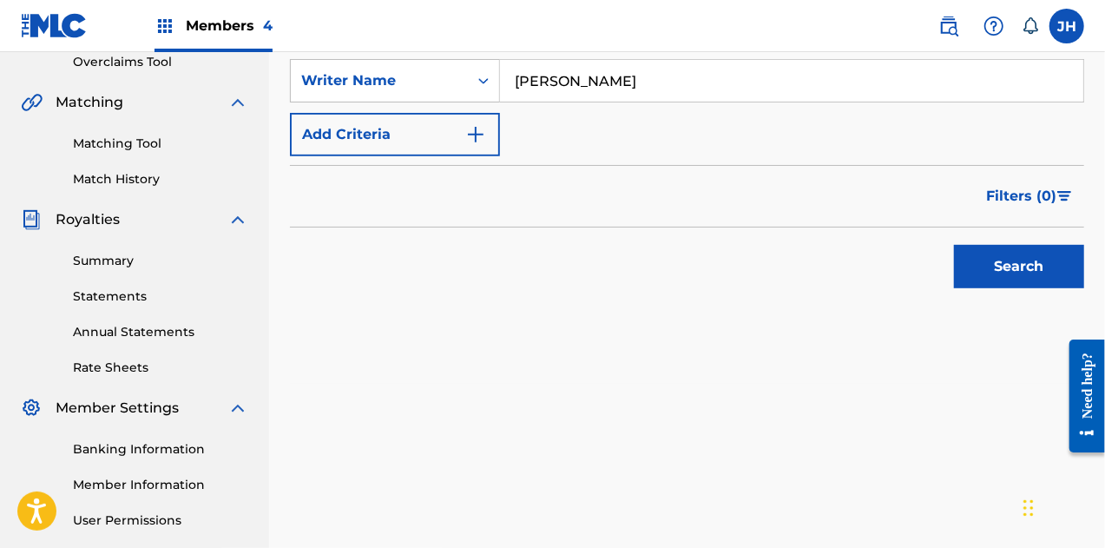
scroll to position [374, 0]
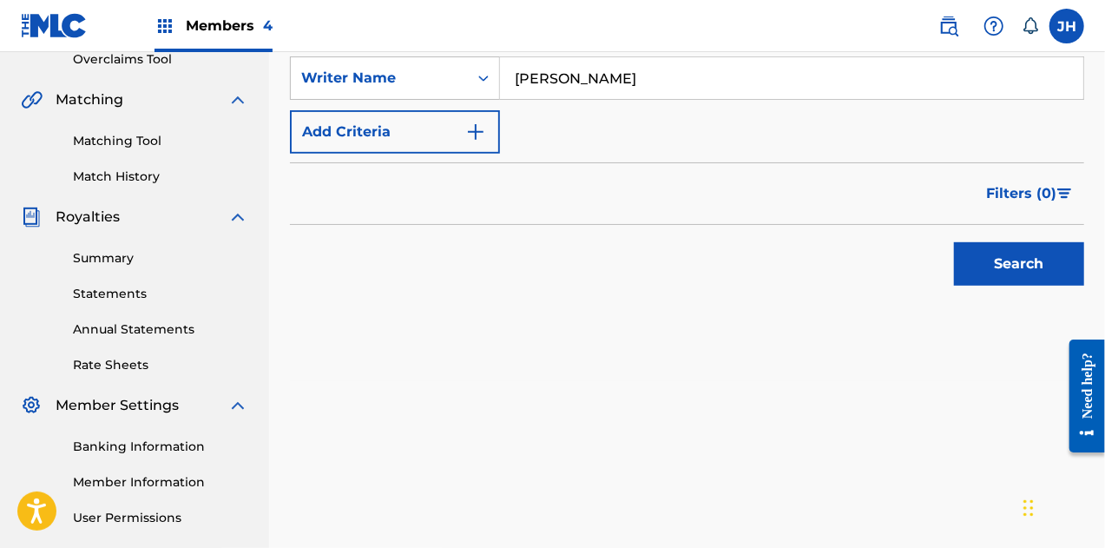
click at [1025, 267] on button "Search" at bounding box center [1019, 263] width 130 height 43
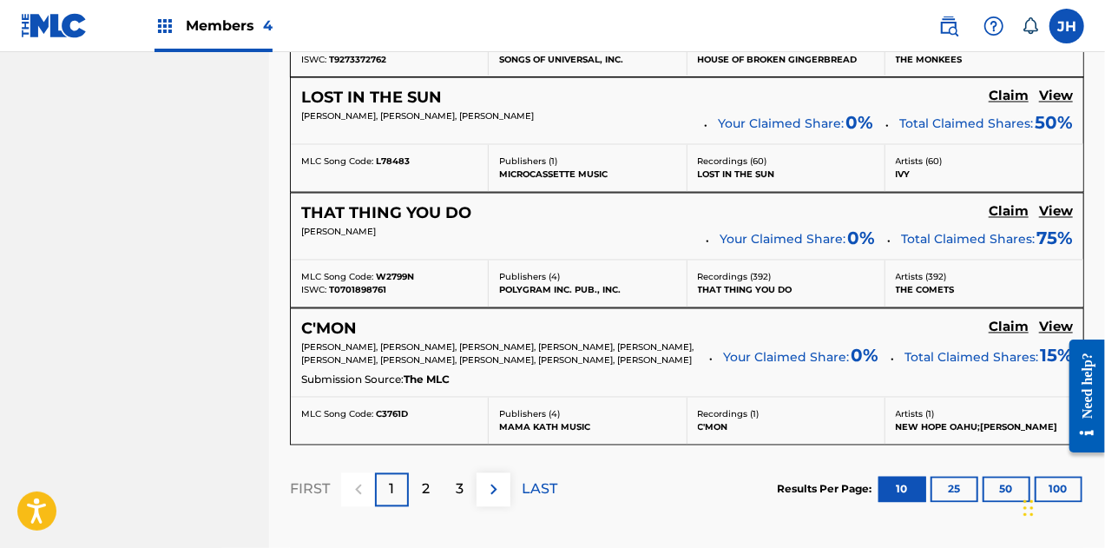
scroll to position [1718, 0]
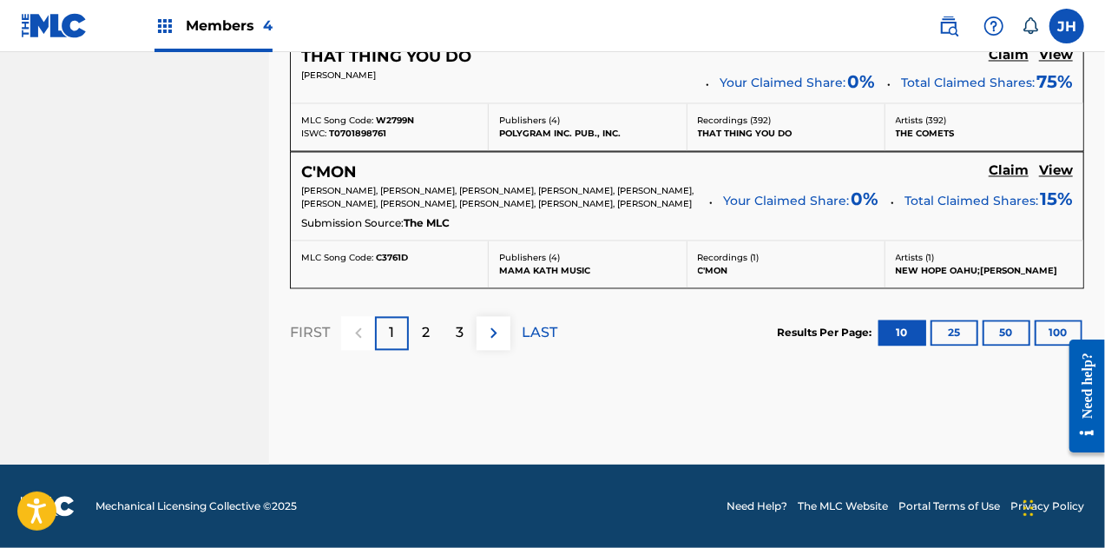
click at [523, 336] on p "LAST" at bounding box center [540, 332] width 36 height 21
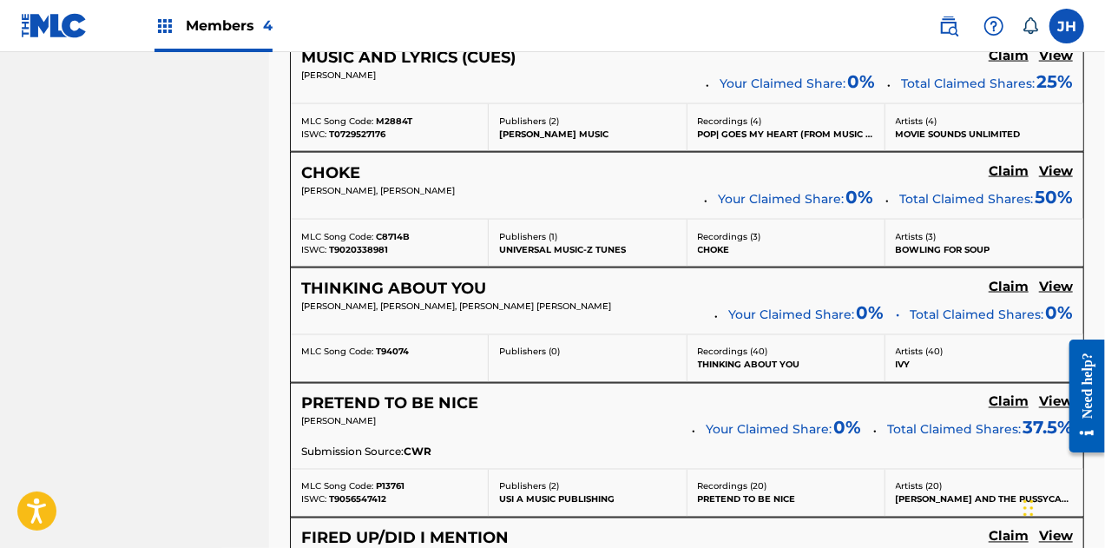
scroll to position [1667, 0]
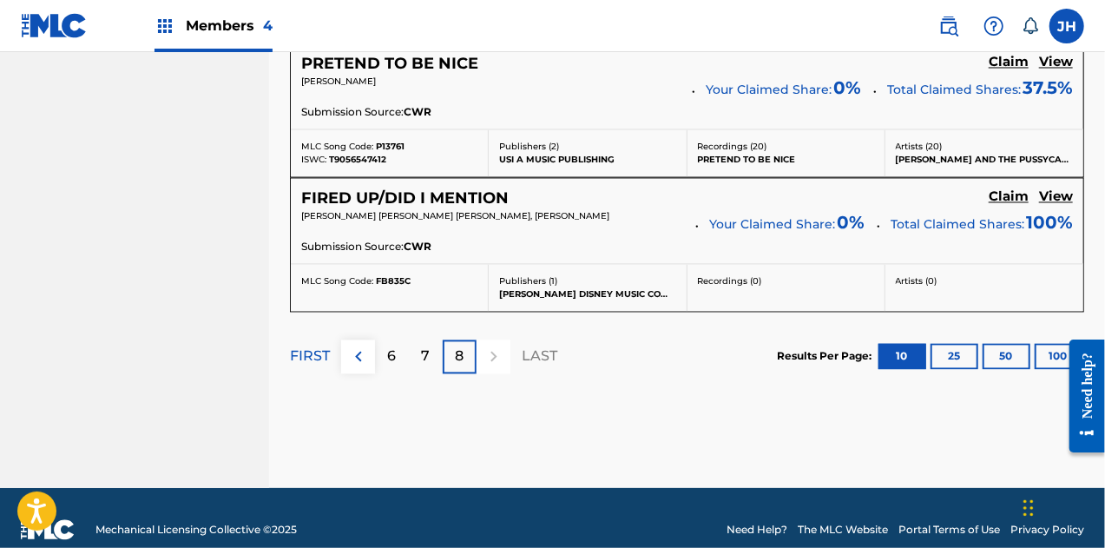
click at [432, 339] on div "7" at bounding box center [426, 356] width 34 height 34
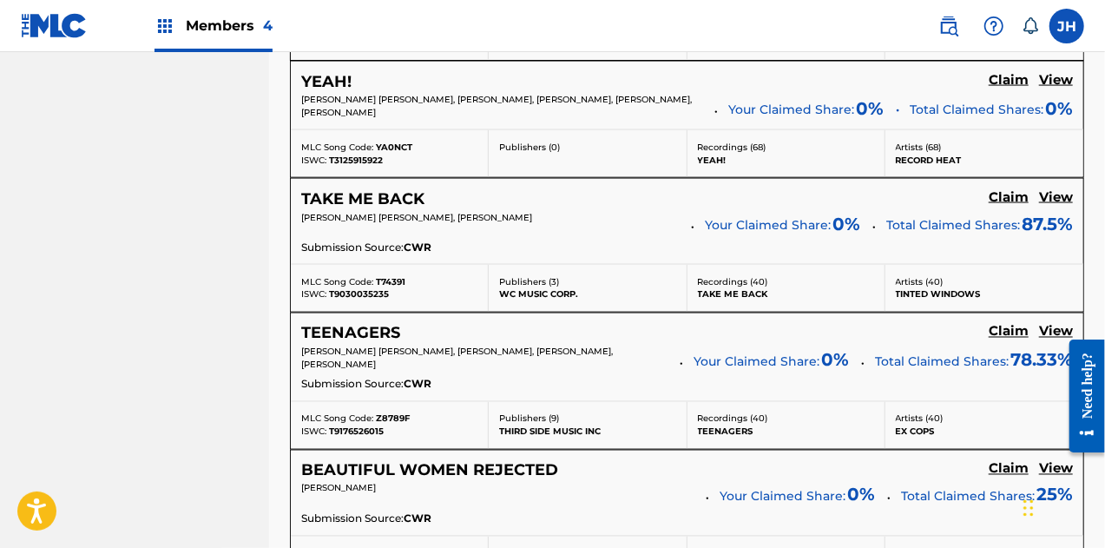
scroll to position [1328, 0]
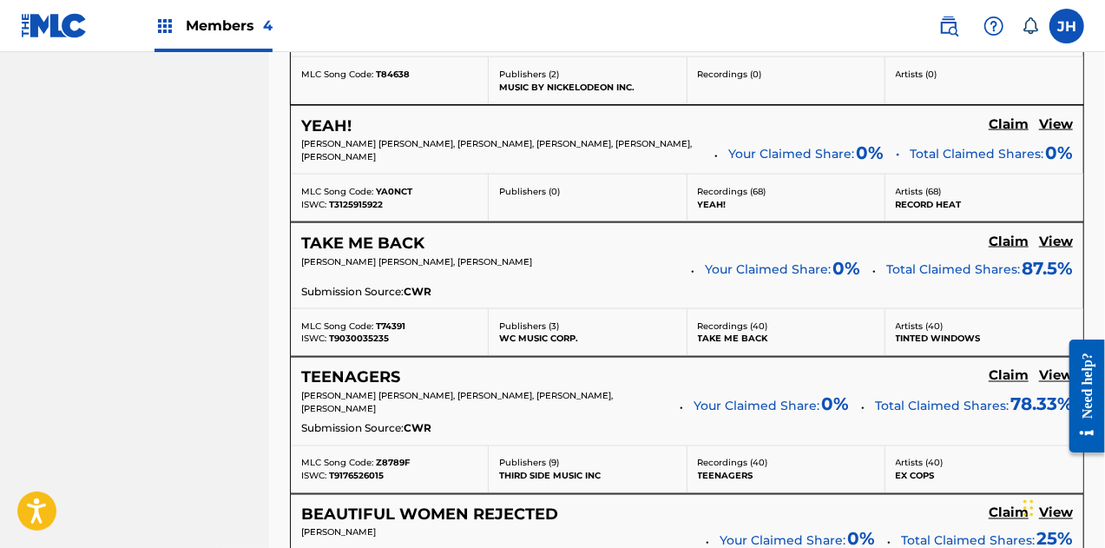
click at [1066, 236] on h5 "View" at bounding box center [1056, 242] width 34 height 16
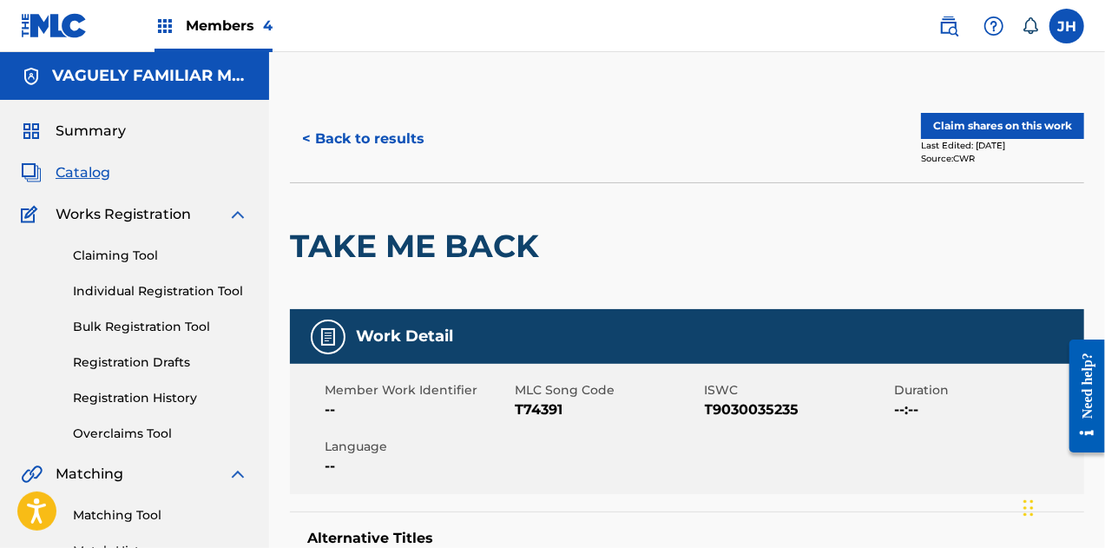
click at [1031, 115] on button "Claim shares on this work" at bounding box center [1002, 126] width 163 height 26
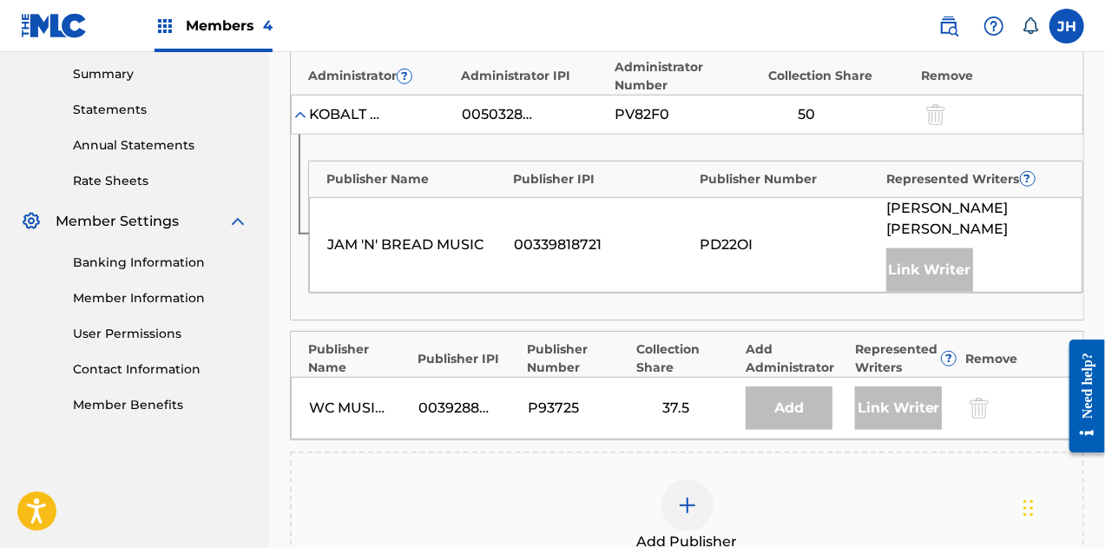
scroll to position [741, 0]
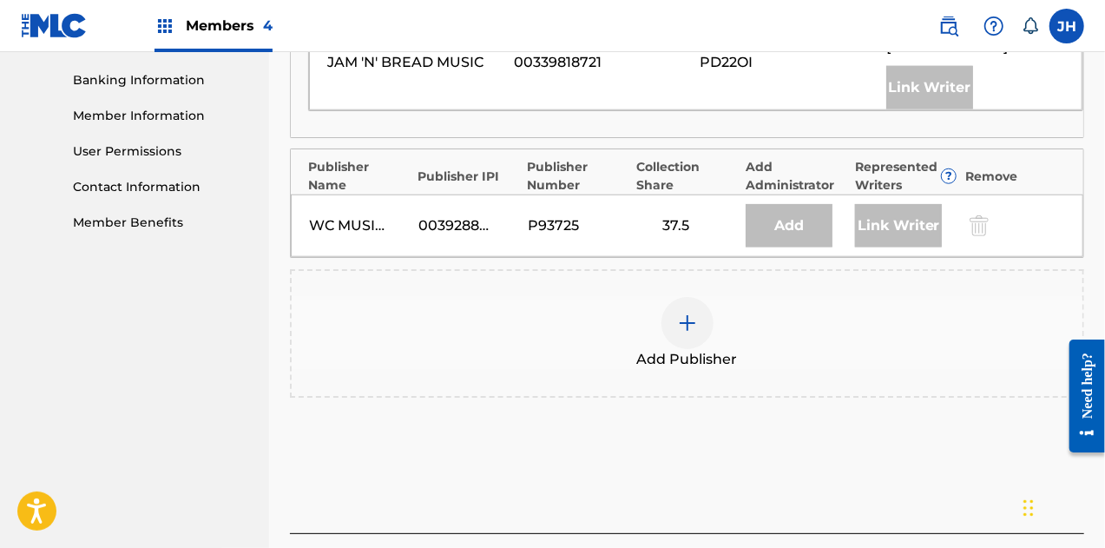
click at [694, 297] on div at bounding box center [688, 323] width 52 height 52
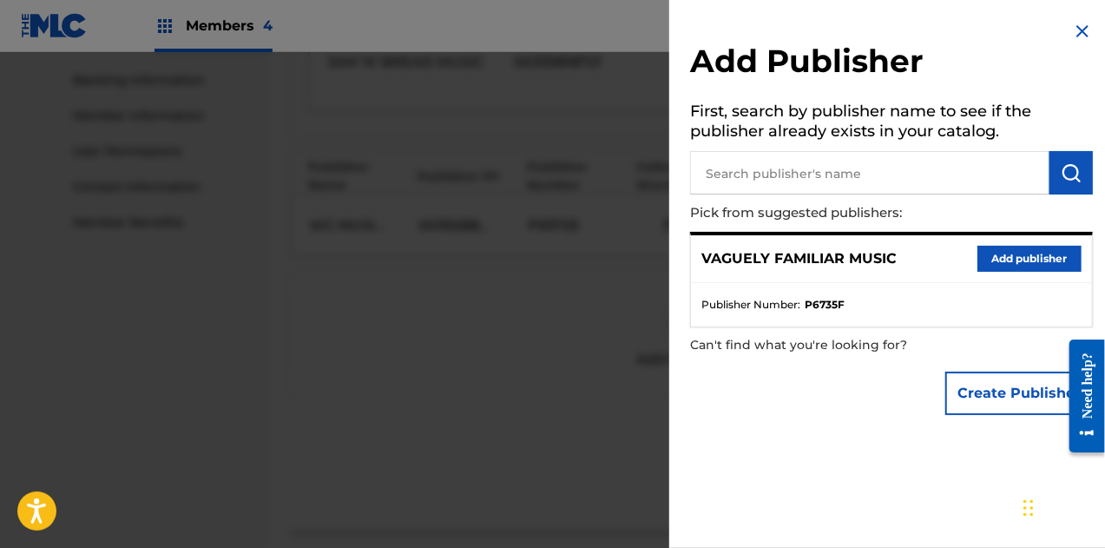
click at [1024, 278] on div "VAGUELY FAMILIAR MUSIC Add publisher" at bounding box center [891, 259] width 401 height 48
click at [1025, 256] on button "Add publisher" at bounding box center [1030, 259] width 104 height 26
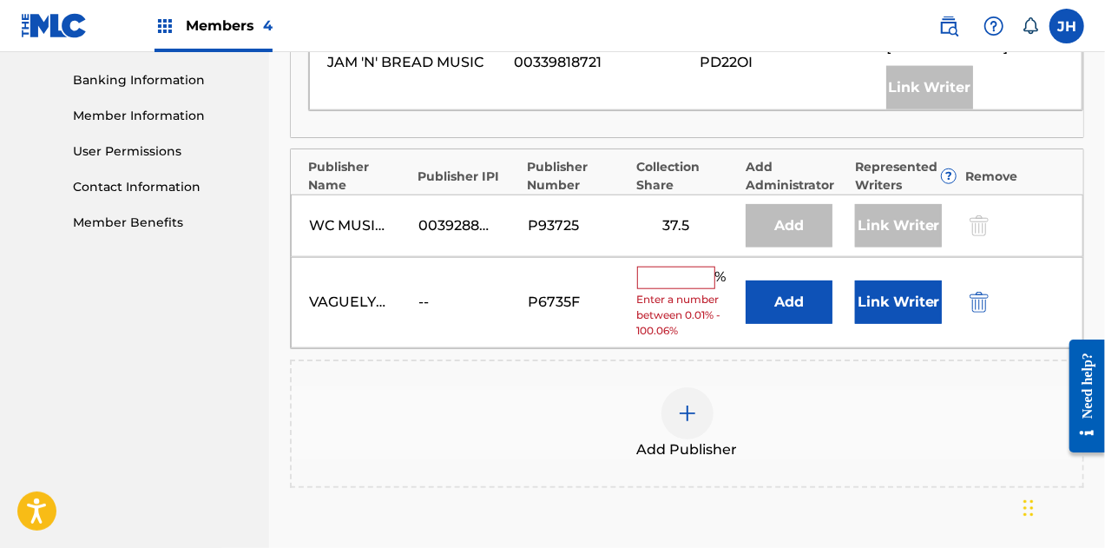
click at [682, 257] on div "VAGUELY FAMILIAR MUSIC -- P6735F % Enter a number between 0.01% - 100.06% Add L…" at bounding box center [687, 302] width 793 height 91
click at [676, 267] on input "text" at bounding box center [676, 278] width 78 height 23
type input "50"
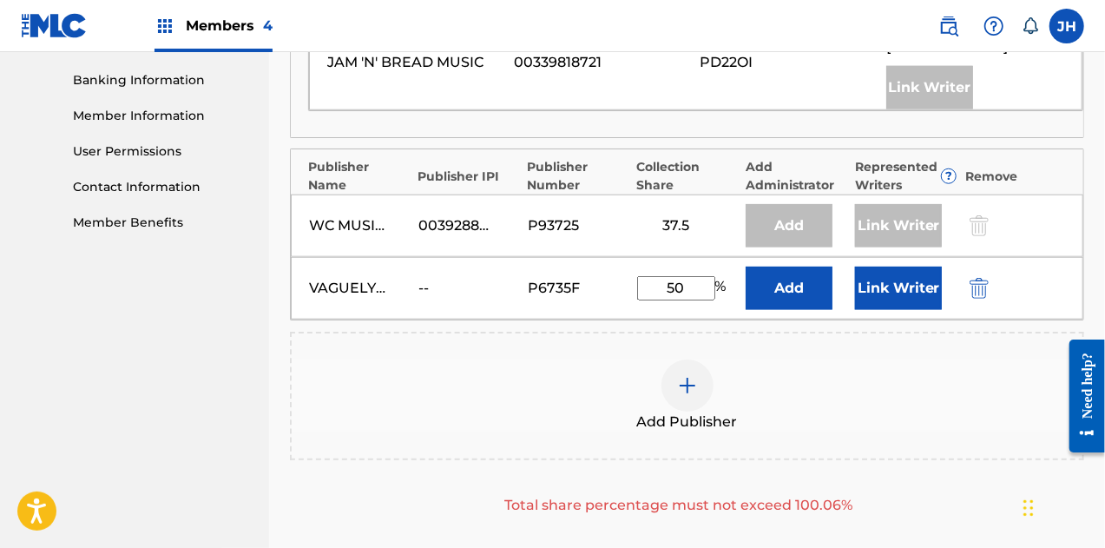
click at [899, 267] on button "Link Writer" at bounding box center [898, 288] width 87 height 43
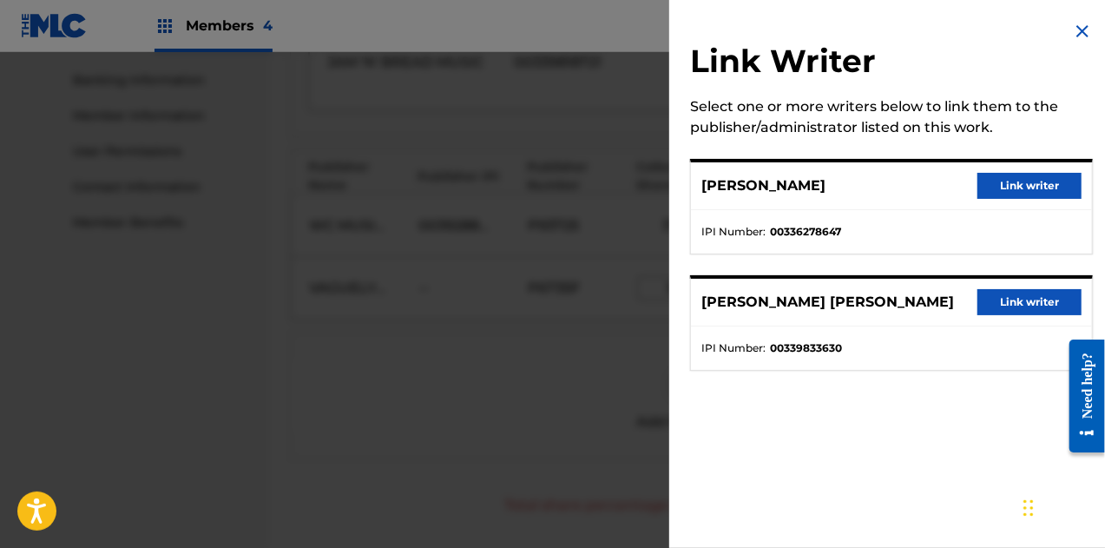
click at [1049, 176] on button "Link writer" at bounding box center [1030, 186] width 104 height 26
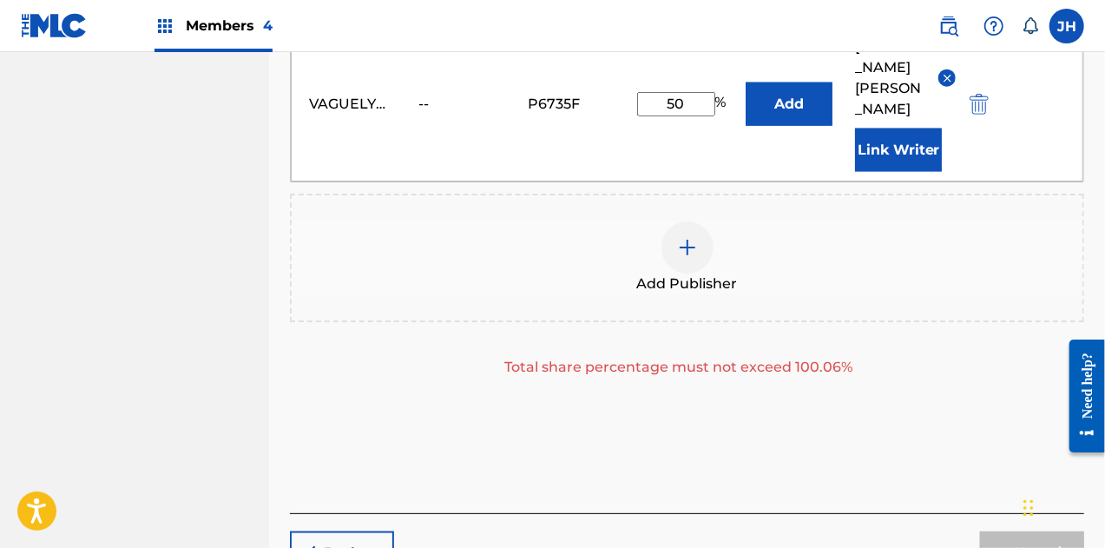
scroll to position [1029, 0]
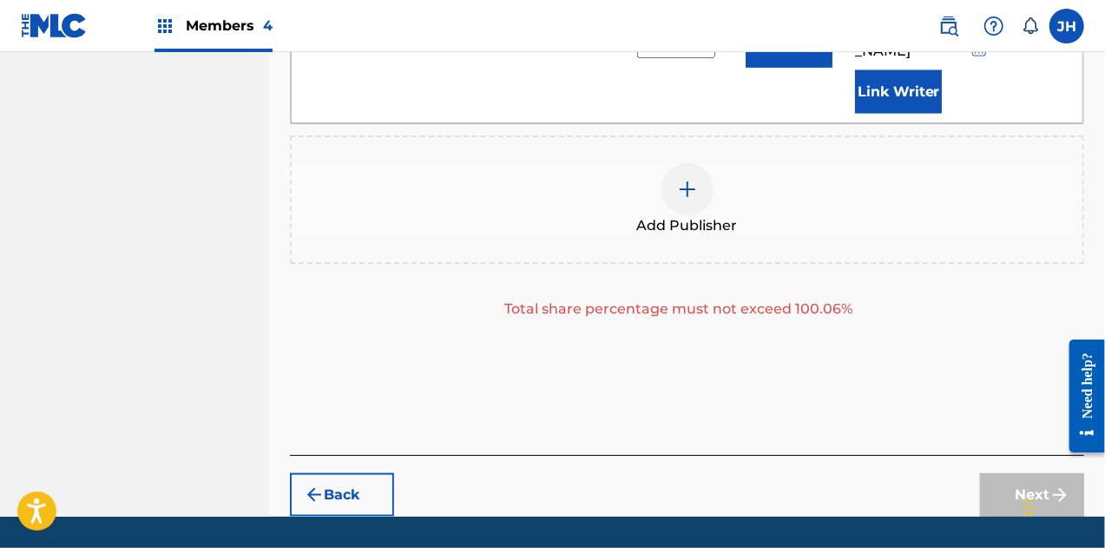
click at [1002, 473] on div "Next" at bounding box center [1032, 494] width 104 height 43
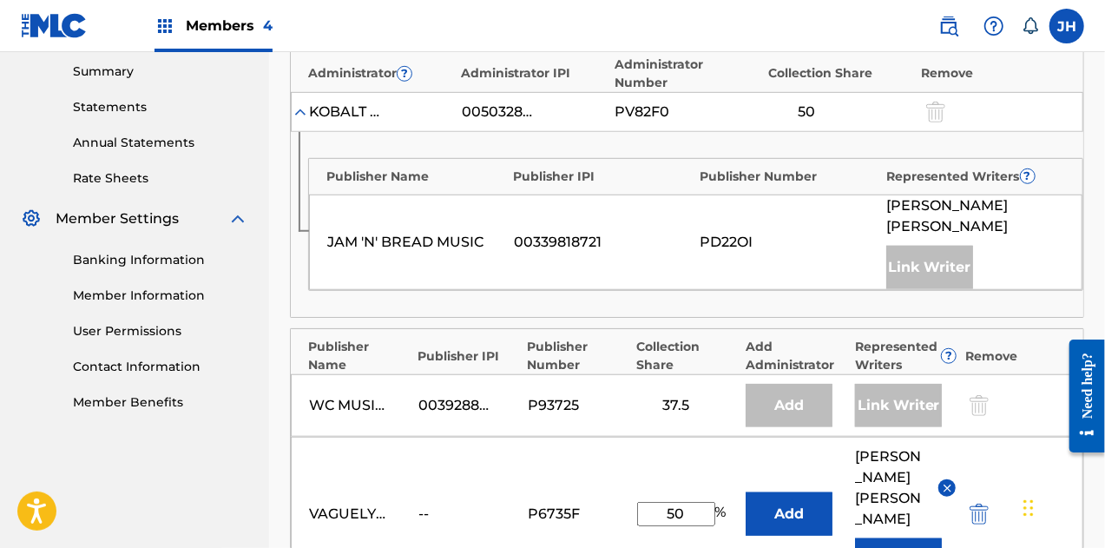
scroll to position [434, 0]
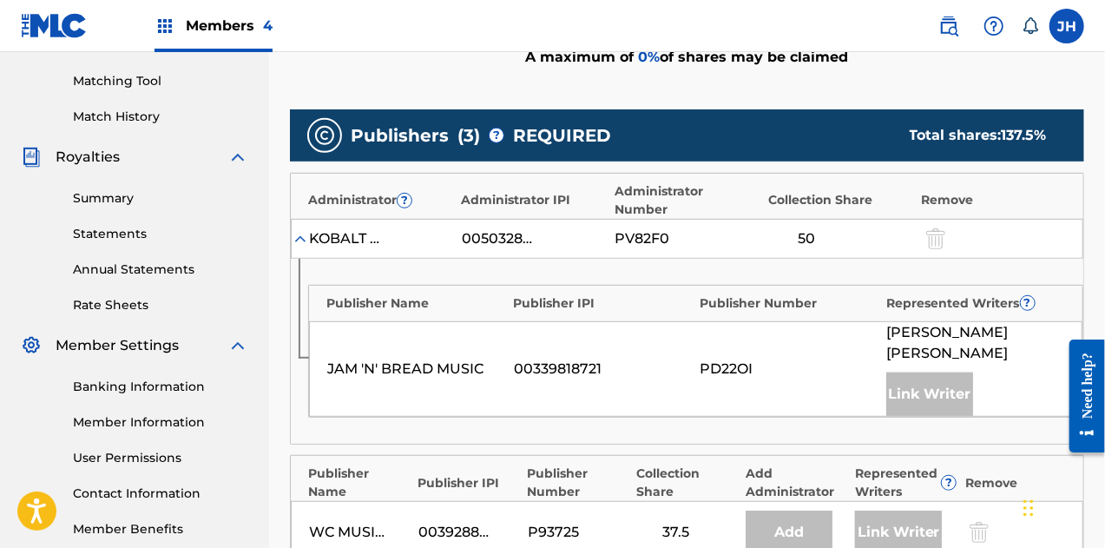
click at [734, 360] on div "JAM 'N' BREAD MUSIC 00339818721 PD22OI [PERSON_NAME] [PERSON_NAME] Link Writer" at bounding box center [696, 368] width 774 height 95
click at [934, 228] on div at bounding box center [934, 238] width 26 height 20
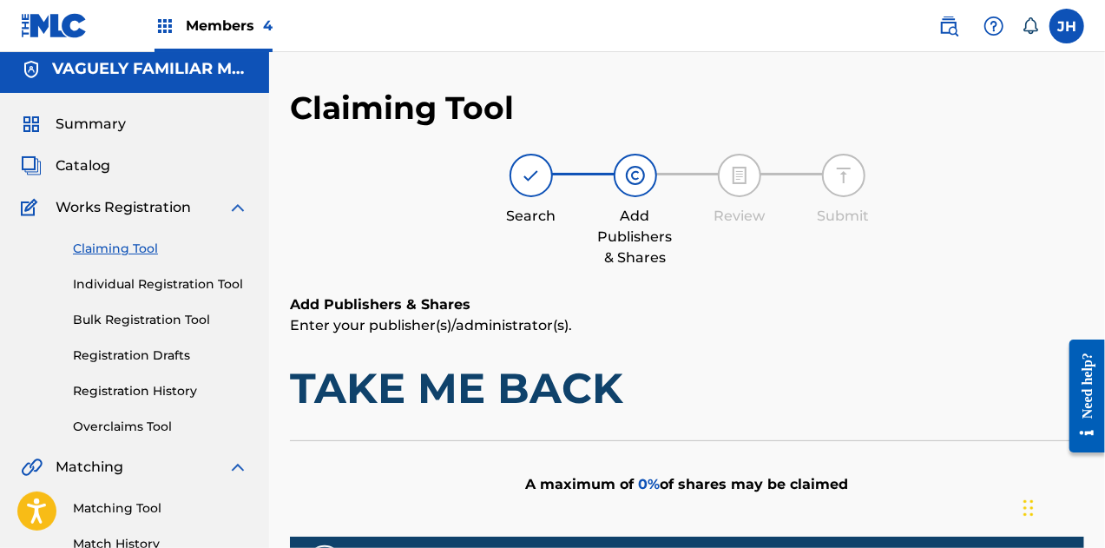
scroll to position [3, 0]
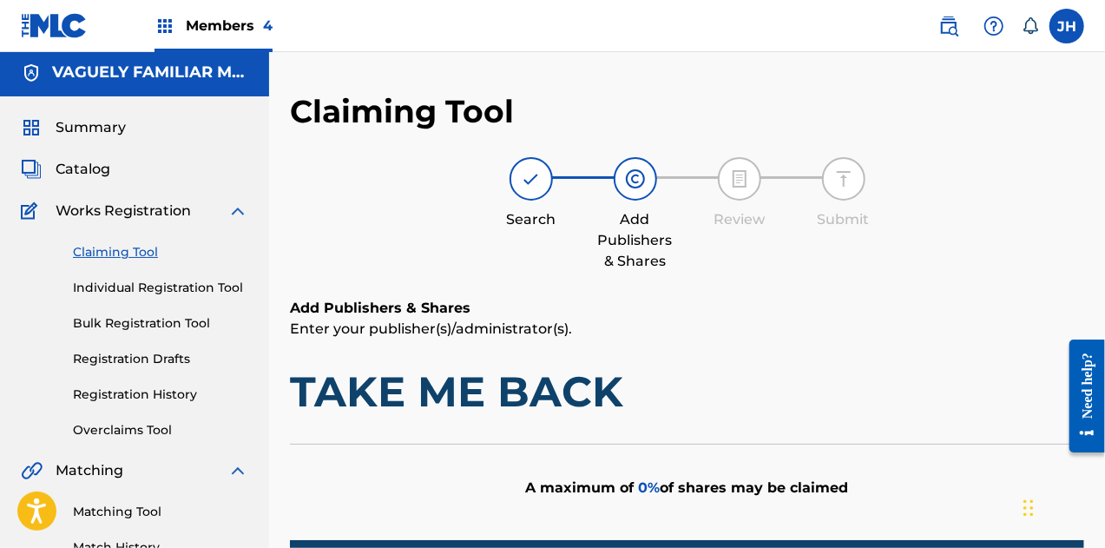
click at [122, 247] on link "Claiming Tool" at bounding box center [160, 252] width 175 height 18
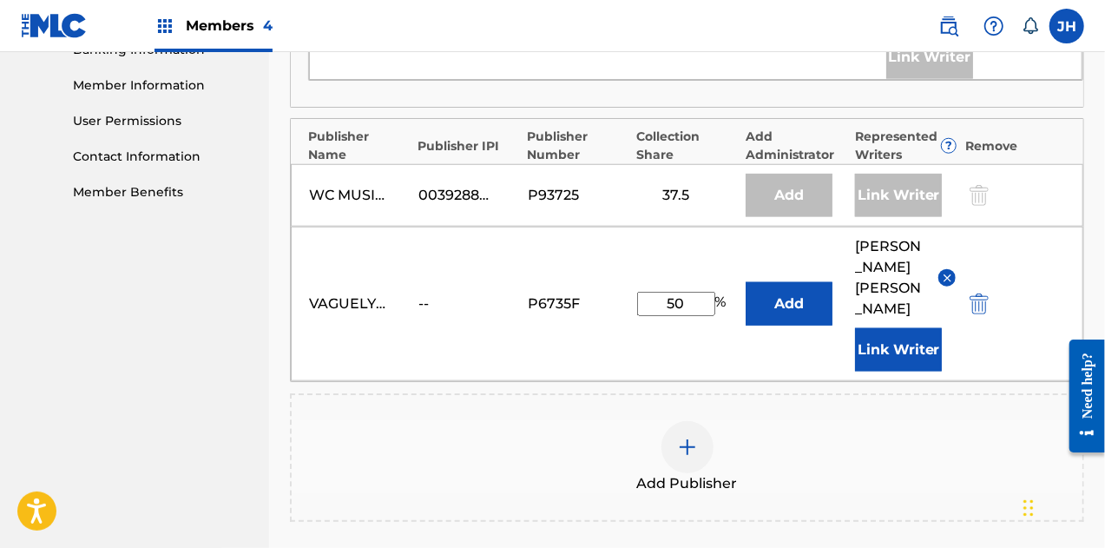
scroll to position [776, 0]
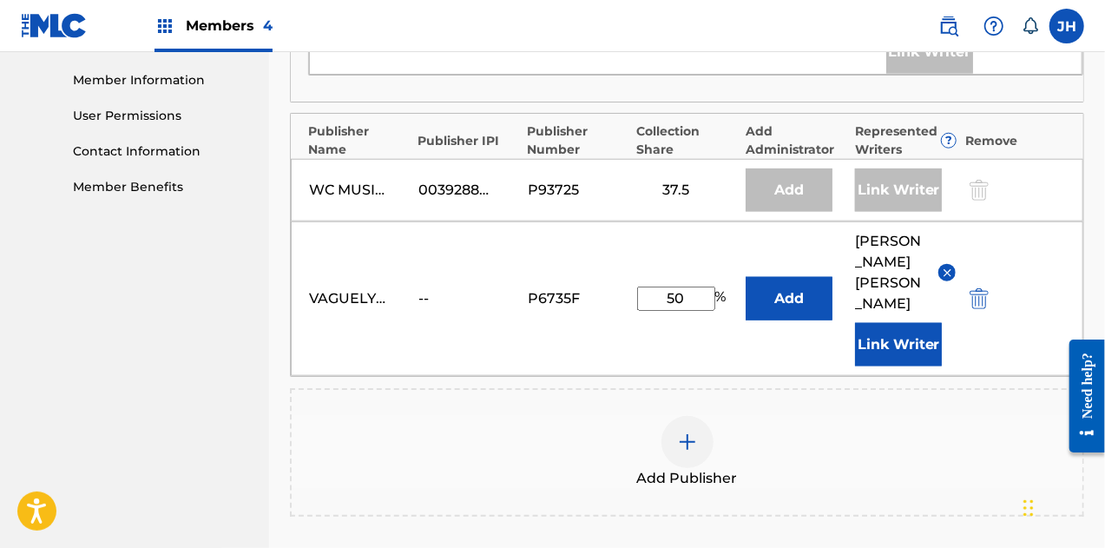
click at [984, 288] on img "submit" at bounding box center [979, 298] width 19 height 21
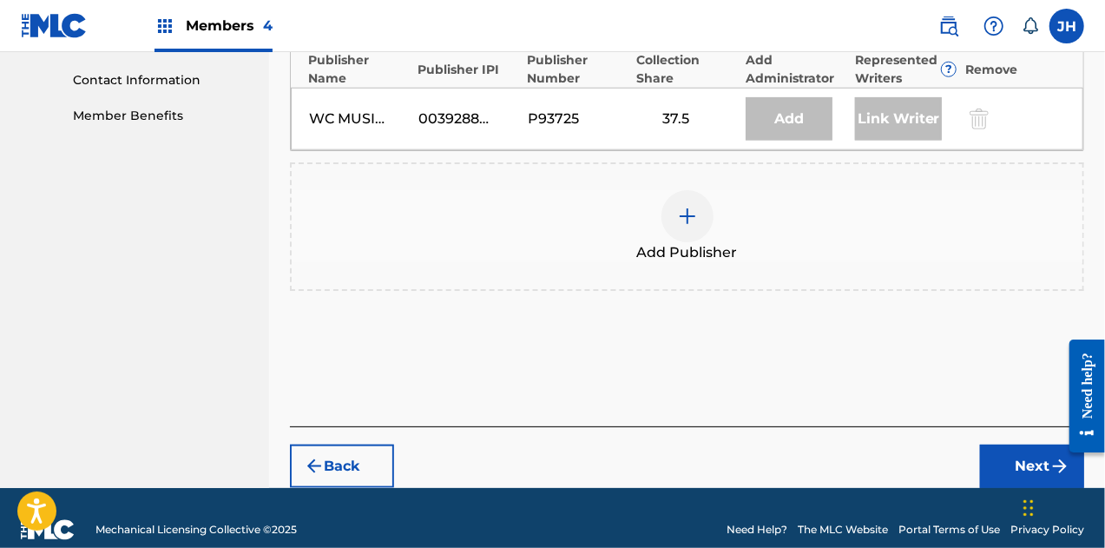
scroll to position [0, 0]
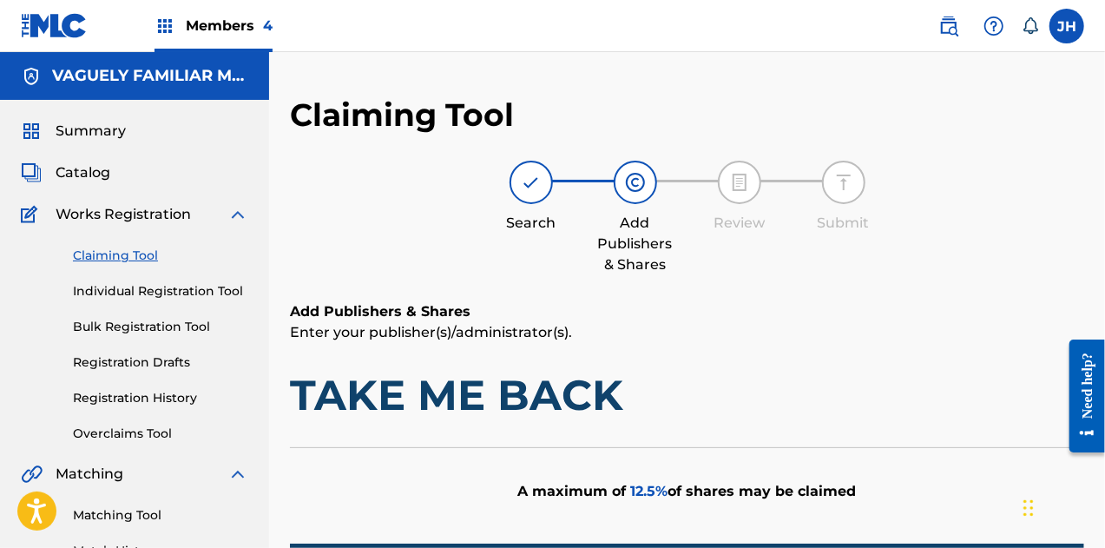
click at [126, 250] on link "Claiming Tool" at bounding box center [160, 256] width 175 height 18
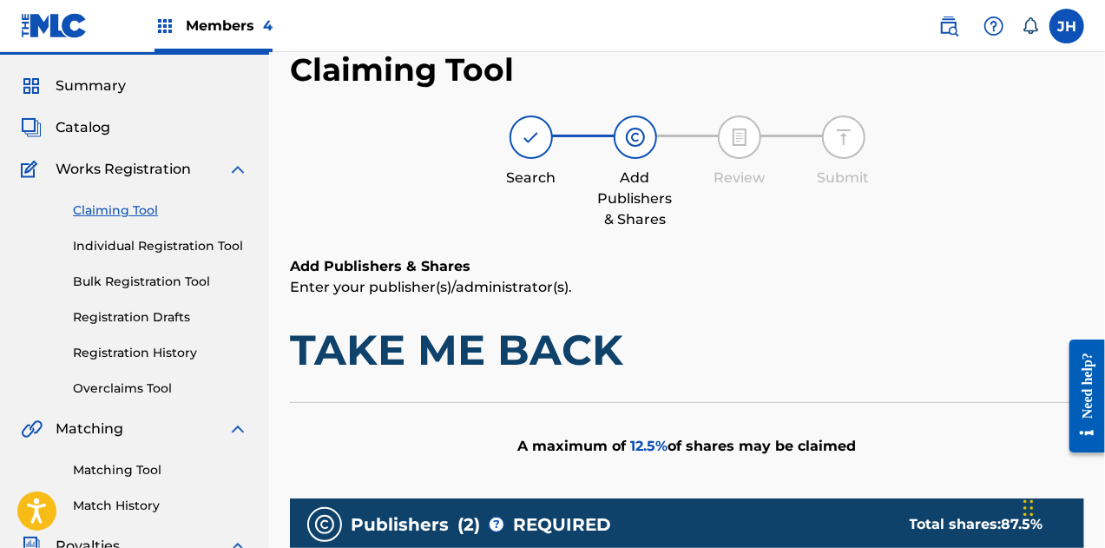
scroll to position [49, 0]
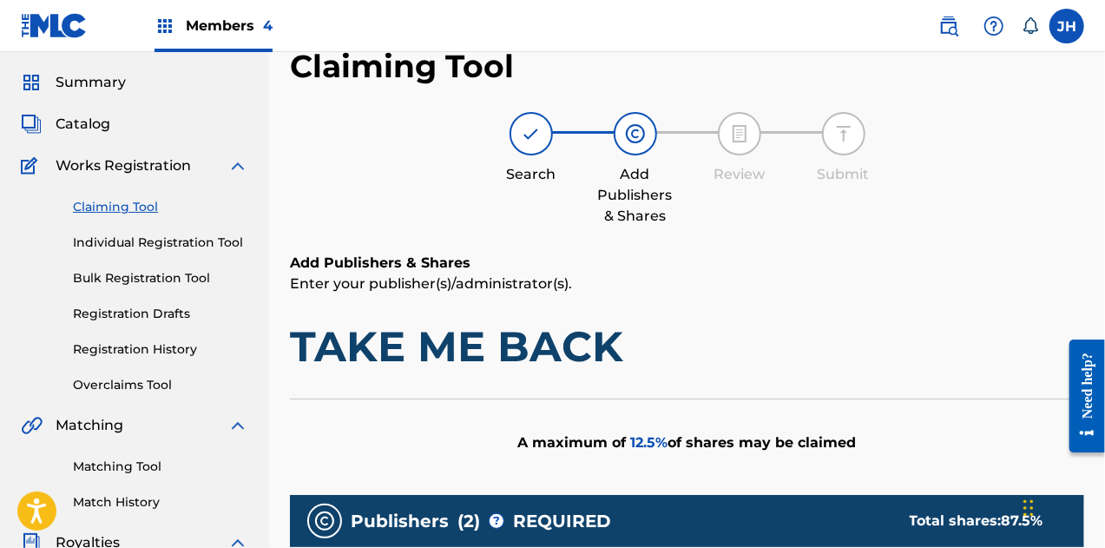
click at [151, 390] on link "Overclaims Tool" at bounding box center [160, 385] width 175 height 18
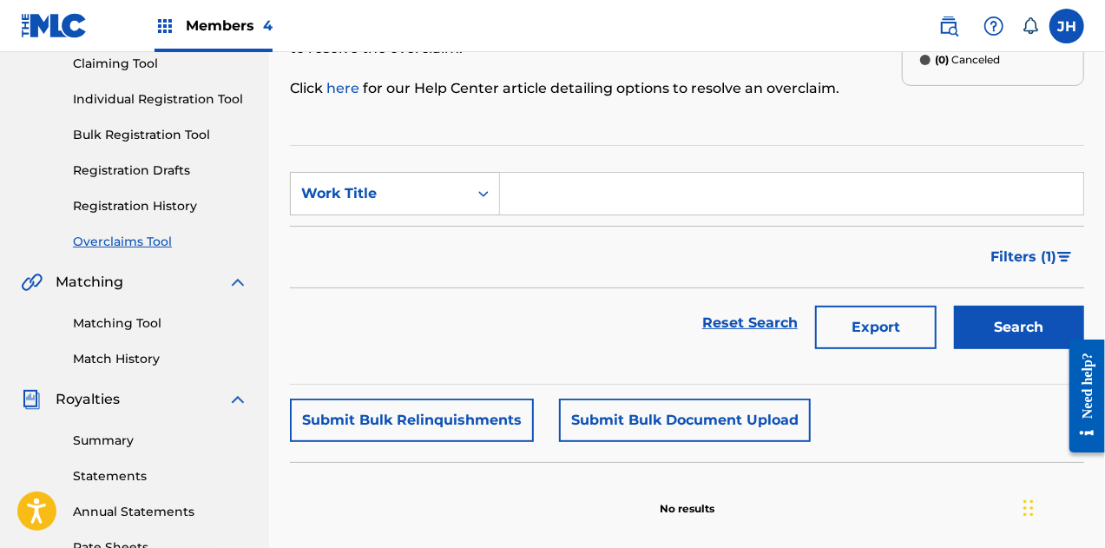
scroll to position [193, 0]
click at [530, 195] on input "Search Form" at bounding box center [791, 193] width 583 height 42
type input "t"
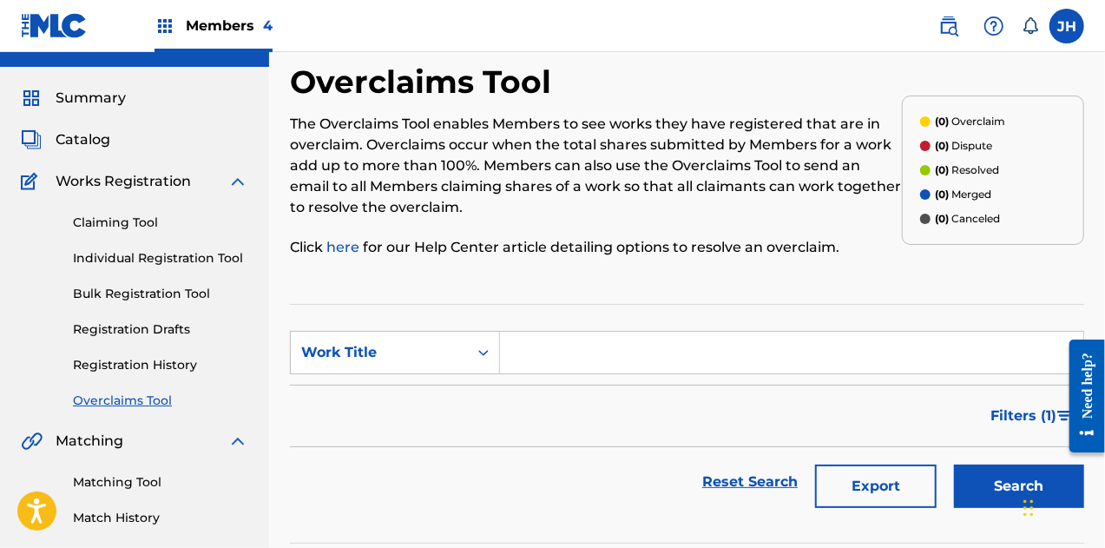
scroll to position [29, 0]
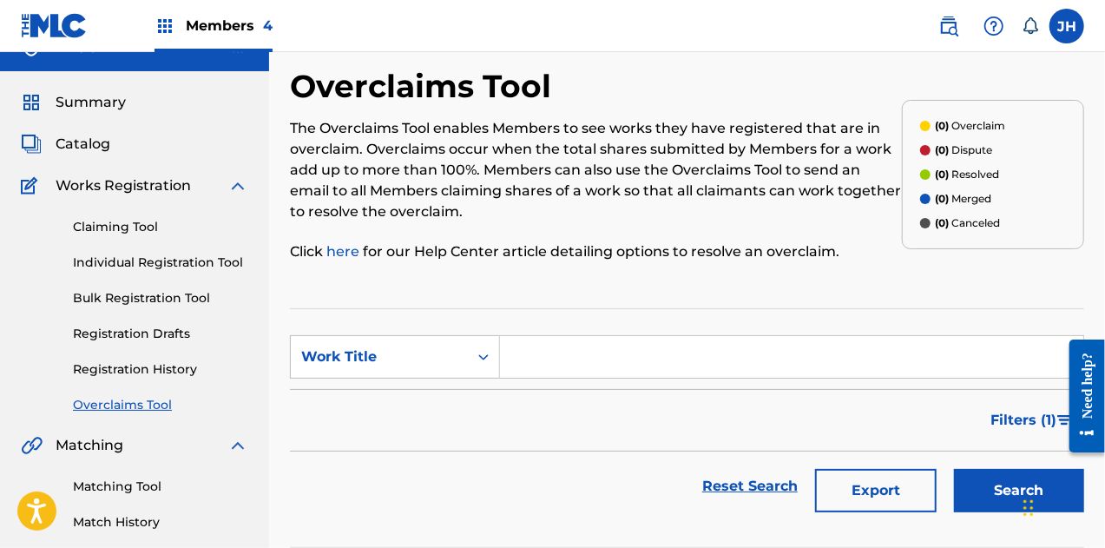
click at [89, 234] on link "Claiming Tool" at bounding box center [160, 227] width 175 height 18
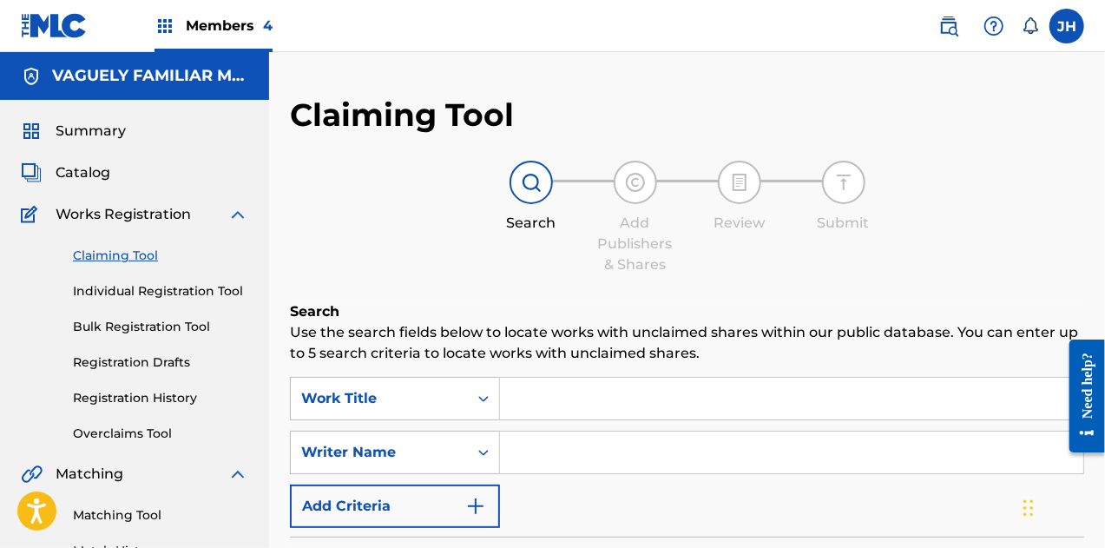
click at [576, 444] on input "Search Form" at bounding box center [791, 452] width 583 height 42
type input "[PERSON_NAME]"
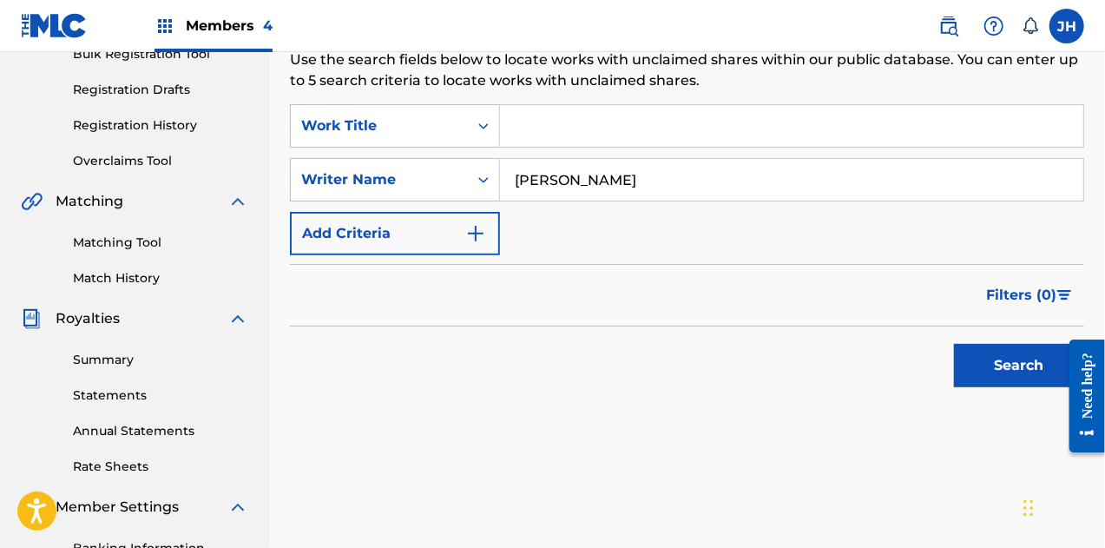
click at [1007, 342] on div "Search" at bounding box center [1014, 360] width 139 height 69
click at [1004, 355] on button "Search" at bounding box center [1019, 365] width 130 height 43
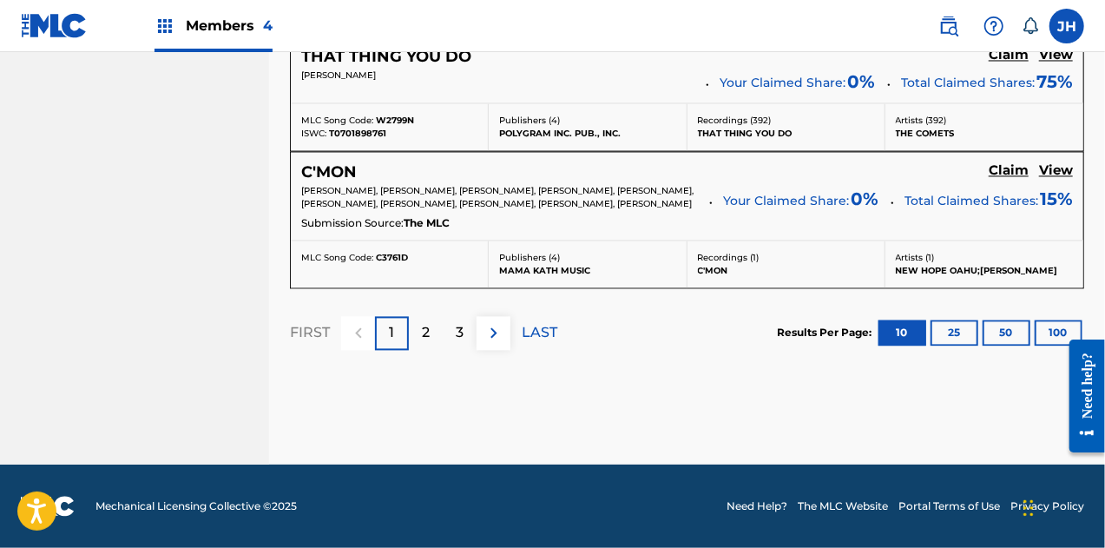
click at [530, 336] on p "LAST" at bounding box center [540, 332] width 36 height 21
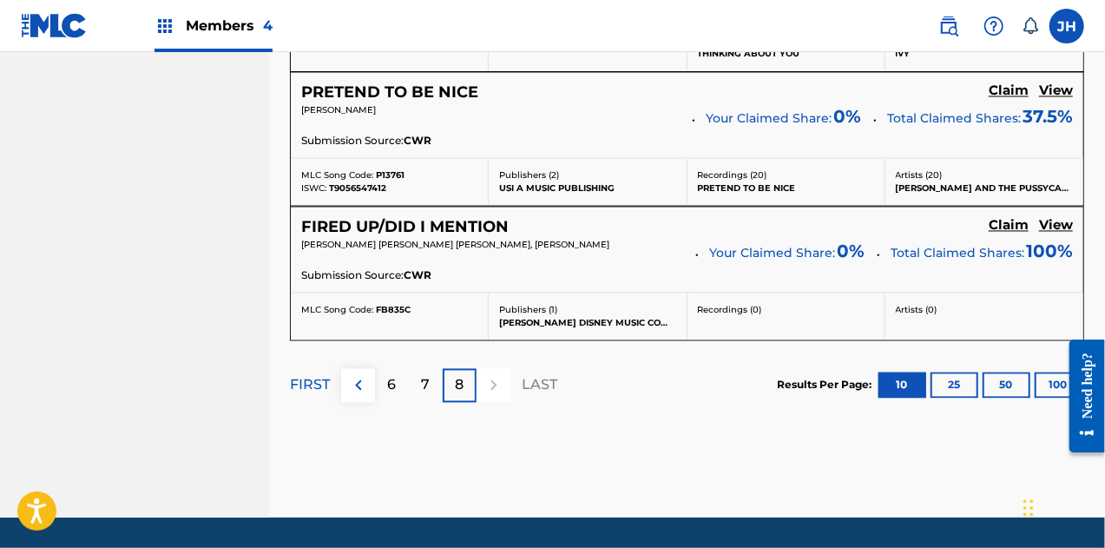
click at [430, 369] on div "7" at bounding box center [426, 386] width 34 height 34
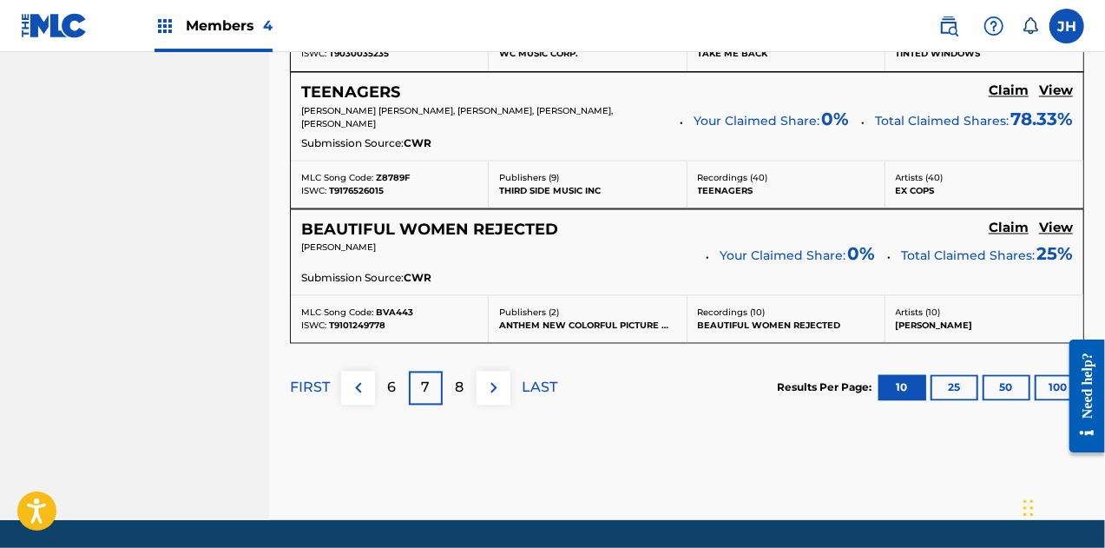
scroll to position [1658, 0]
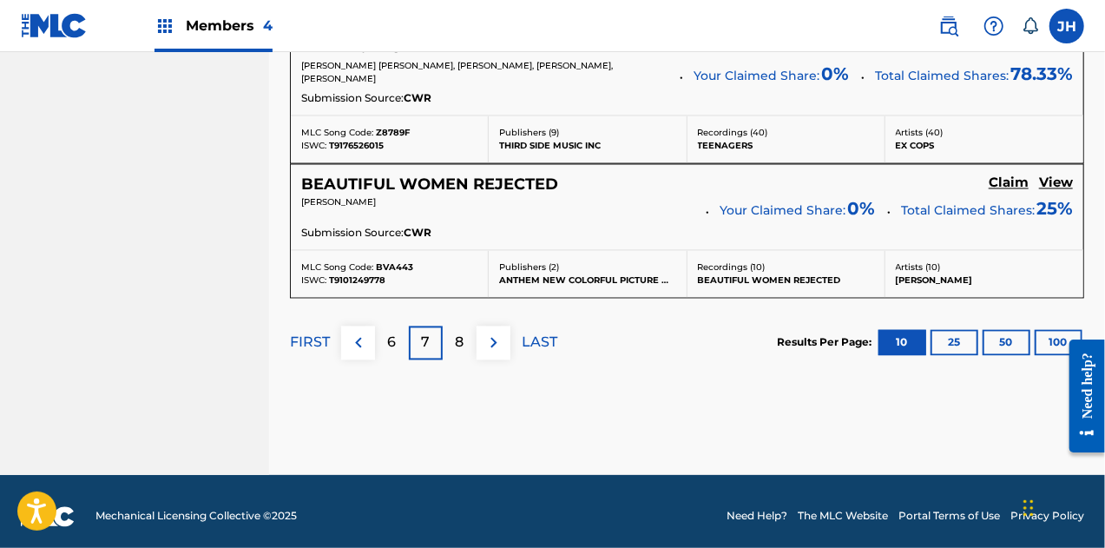
click at [391, 334] on p "6" at bounding box center [392, 342] width 9 height 21
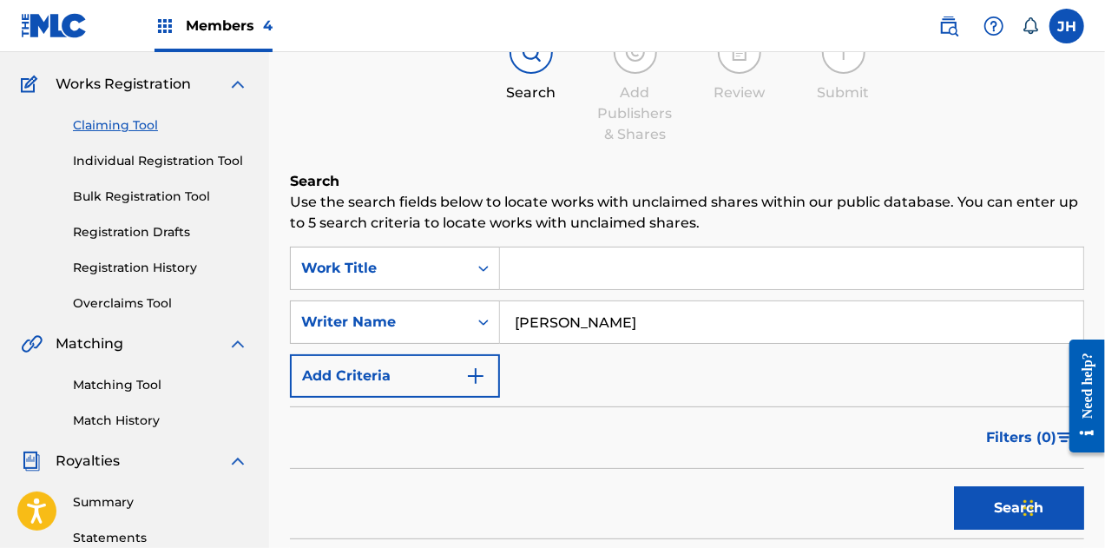
scroll to position [0, 0]
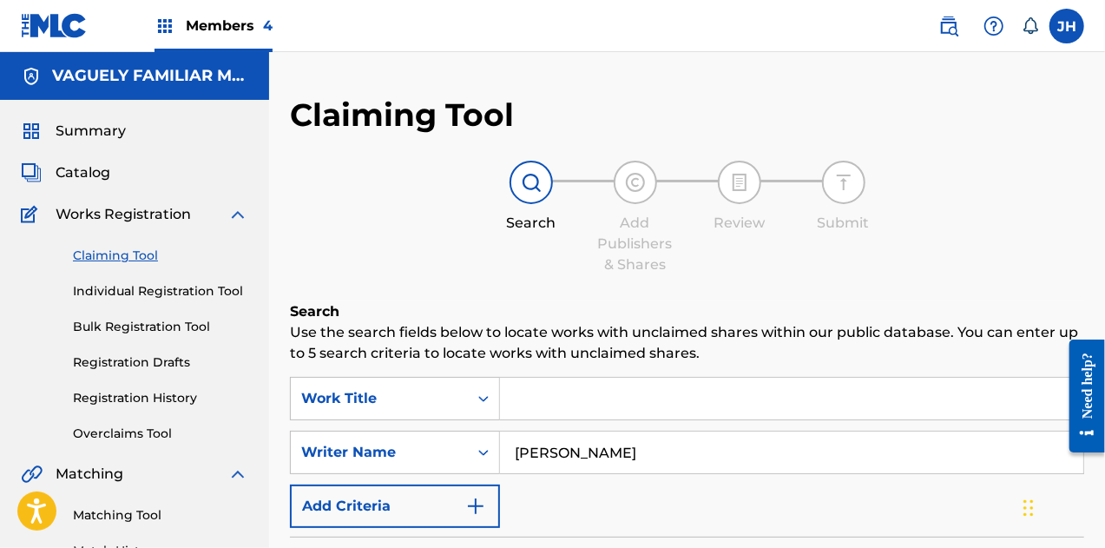
click at [102, 81] on h5 "VAGUELY FAMILIAR MUSIC" at bounding box center [150, 76] width 196 height 20
click at [224, 18] on span "Members 4" at bounding box center [229, 26] width 87 height 20
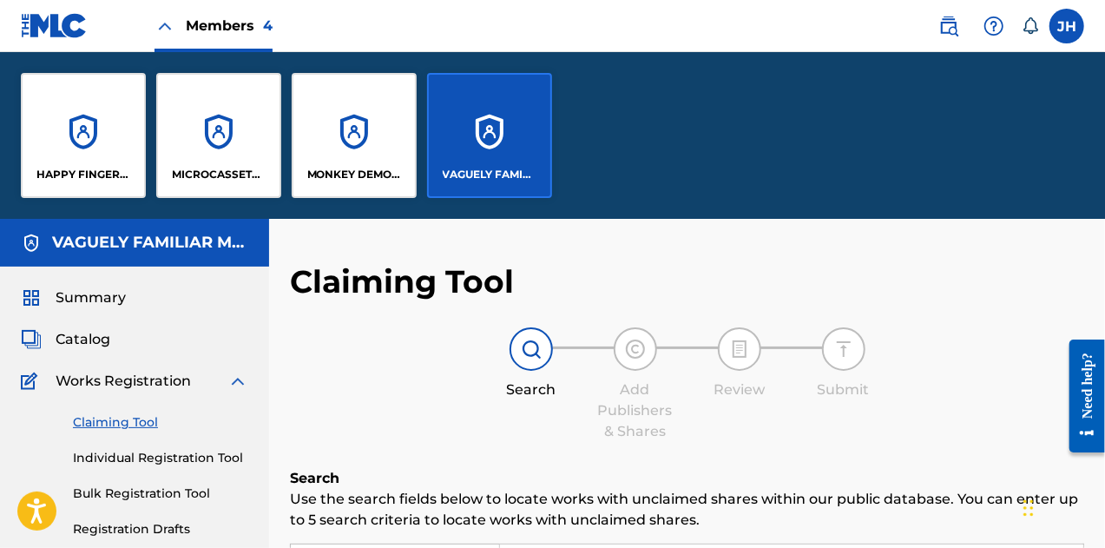
click at [221, 140] on div "MICROCASSETTE MUSIC" at bounding box center [218, 135] width 125 height 125
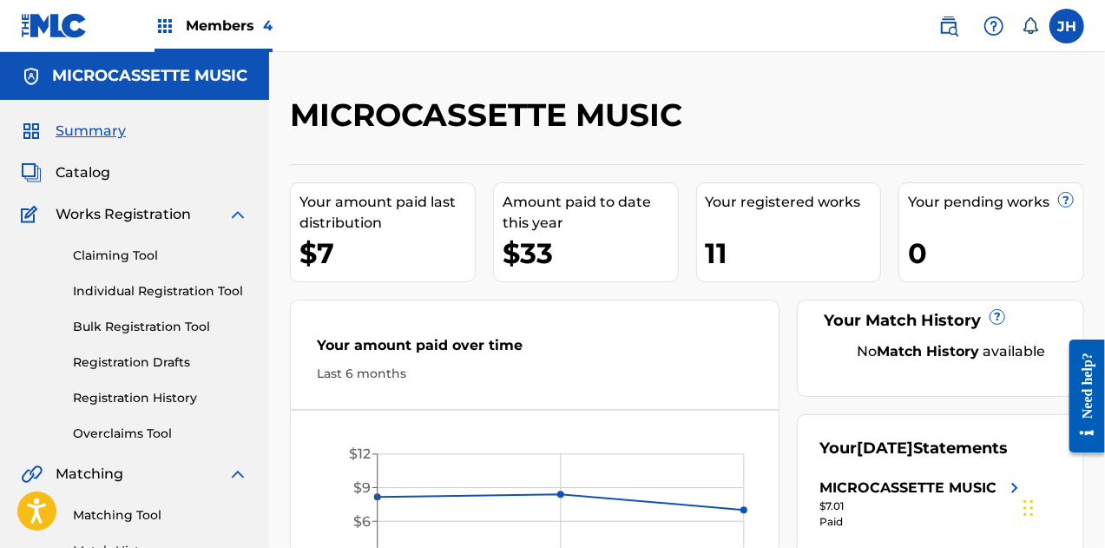
click at [150, 248] on link "Claiming Tool" at bounding box center [160, 256] width 175 height 18
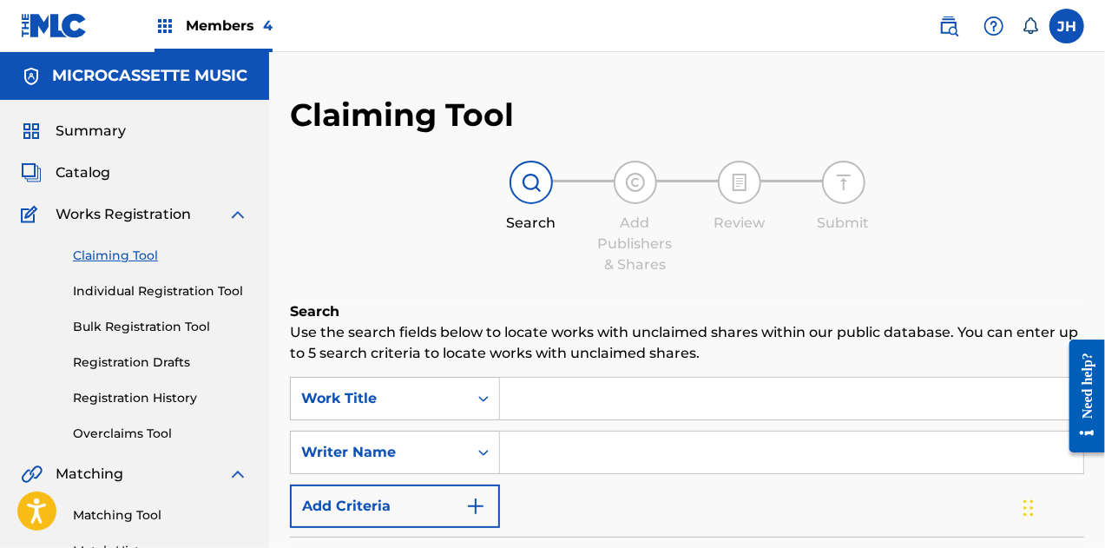
scroll to position [174, 0]
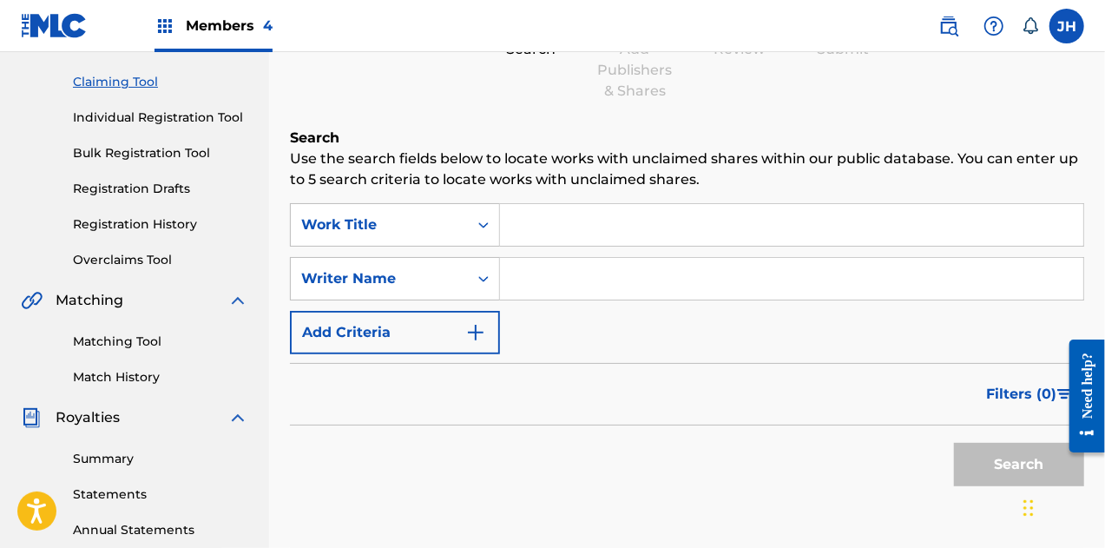
click at [549, 283] on input "Search Form" at bounding box center [791, 279] width 583 height 42
type input "[PERSON_NAME]"
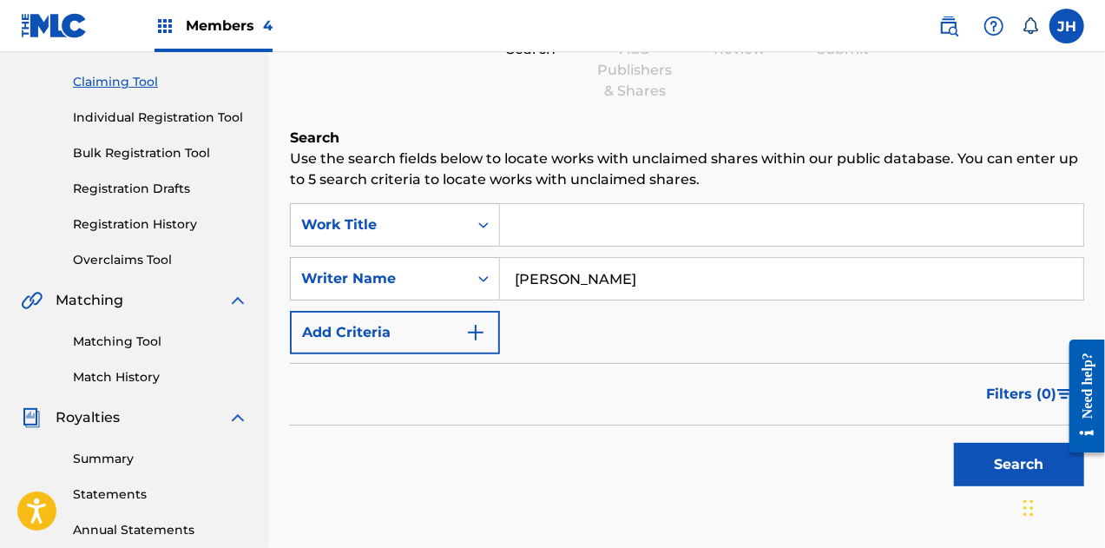
click at [1010, 464] on button "Search" at bounding box center [1019, 464] width 130 height 43
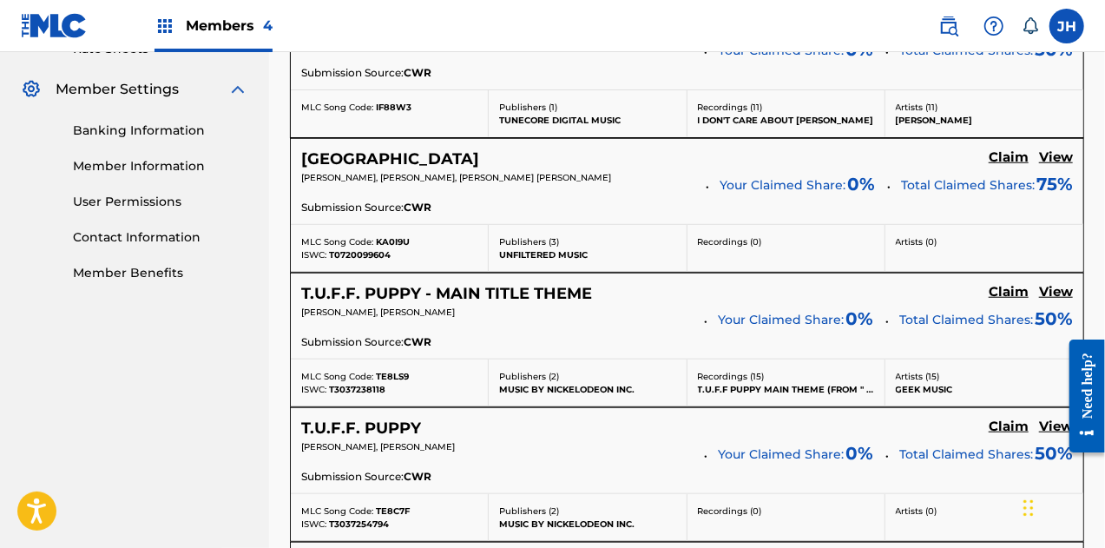
scroll to position [689, 0]
click at [1059, 163] on h5 "View" at bounding box center [1056, 158] width 34 height 16
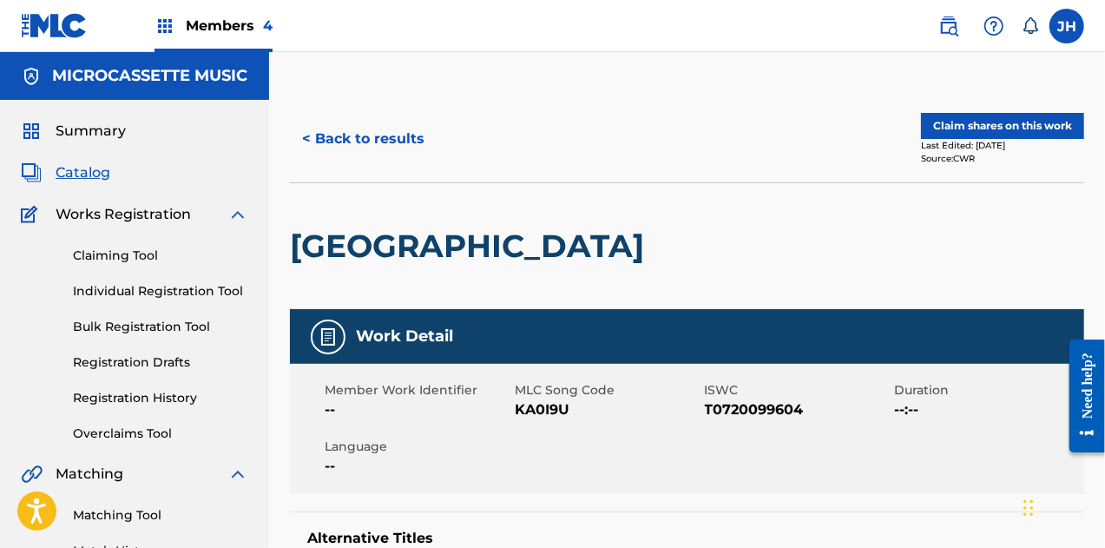
drag, startPoint x: 982, startPoint y: 106, endPoint x: 981, endPoint y: 117, distance: 11.3
click at [981, 117] on div "< Back to results Claim shares on this work Last Edited: [DATE] Source: CWR" at bounding box center [687, 138] width 794 height 87
click at [981, 117] on button "Claim shares on this work" at bounding box center [1002, 126] width 163 height 26
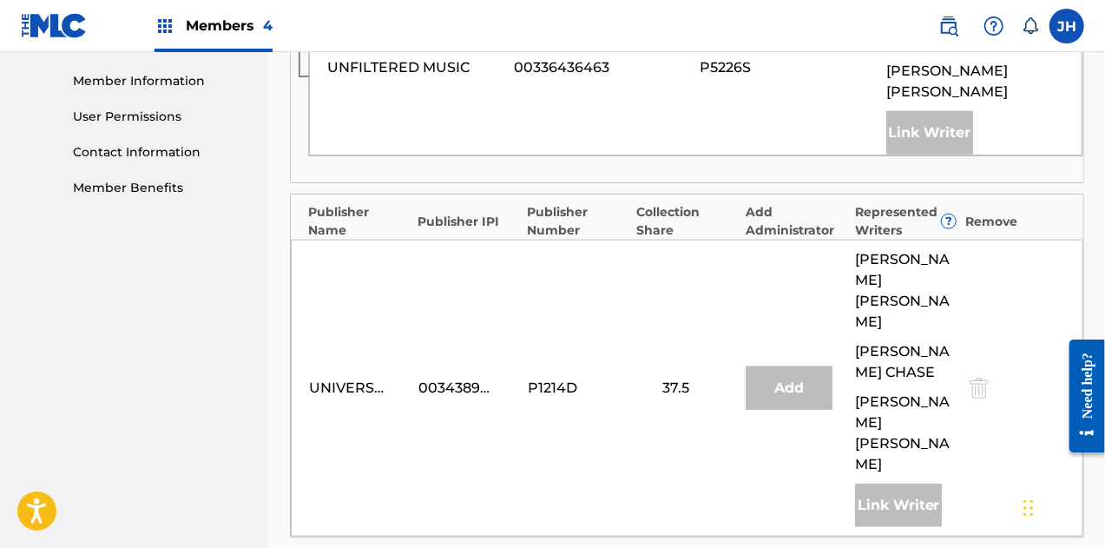
scroll to position [1045, 0]
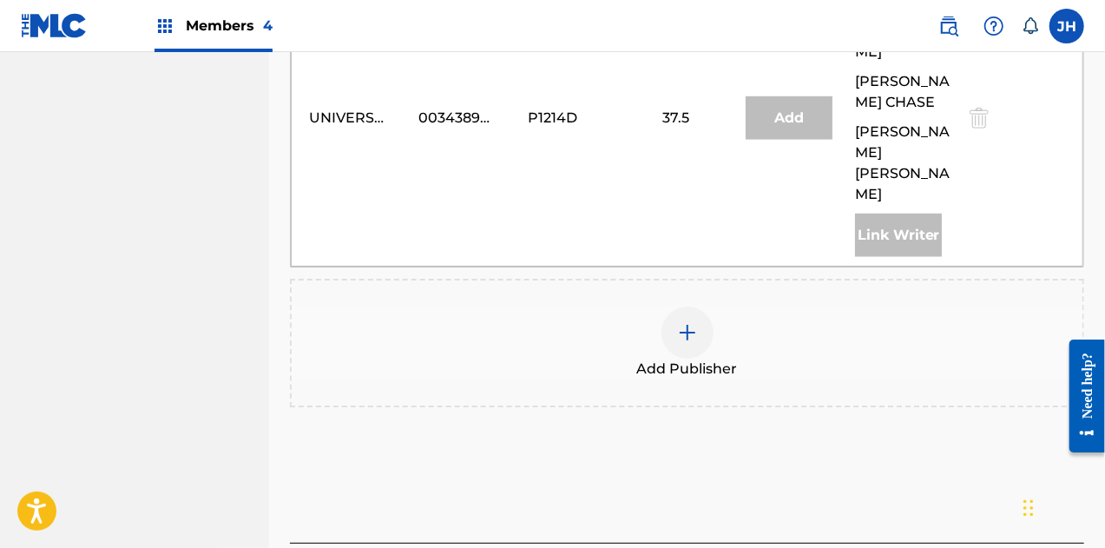
click at [688, 322] on img at bounding box center [687, 332] width 21 height 21
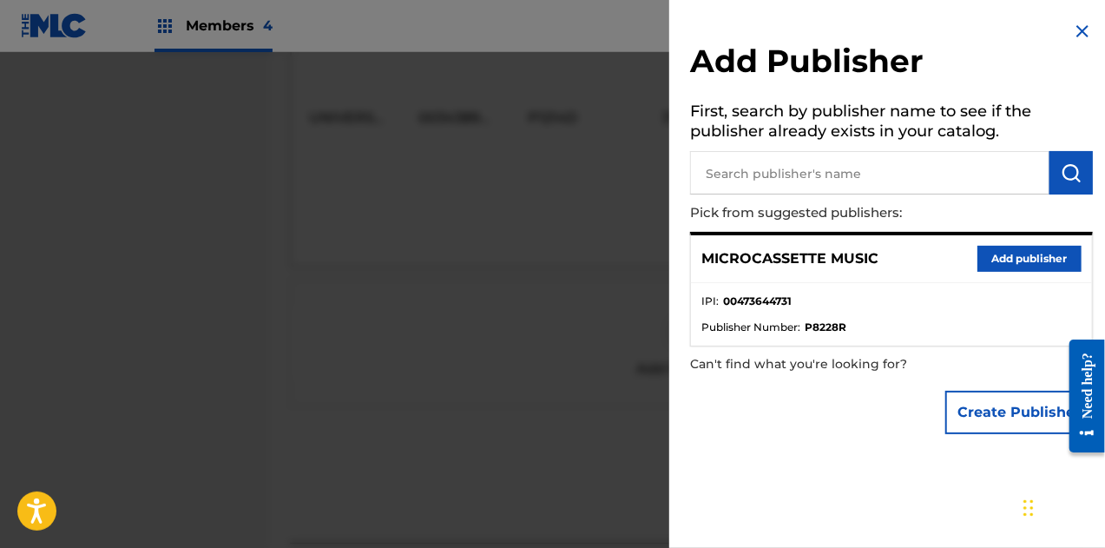
click at [986, 265] on button "Add publisher" at bounding box center [1030, 259] width 104 height 26
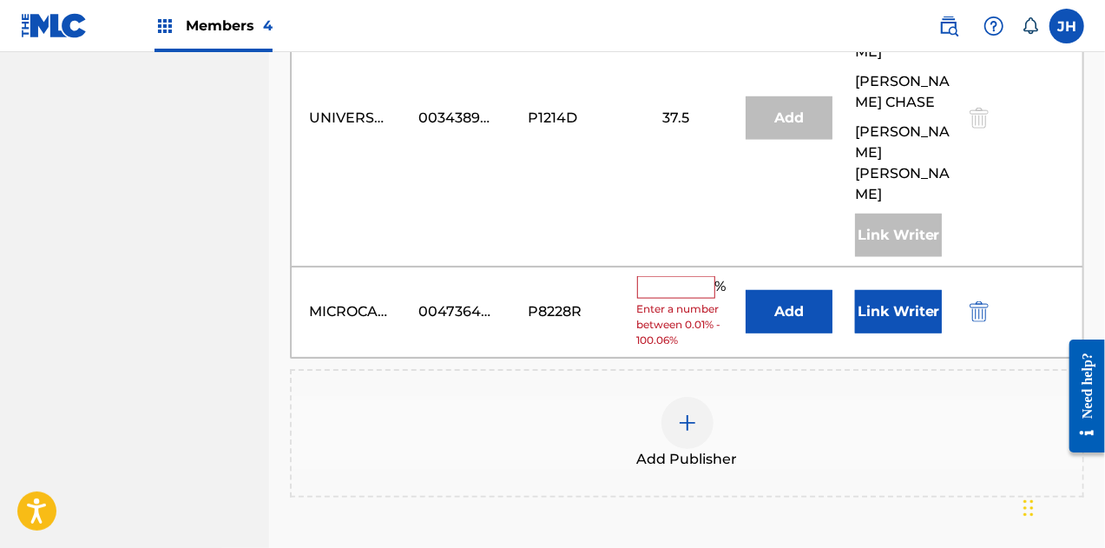
click at [686, 276] on input "text" at bounding box center [676, 287] width 78 height 23
type input "25"
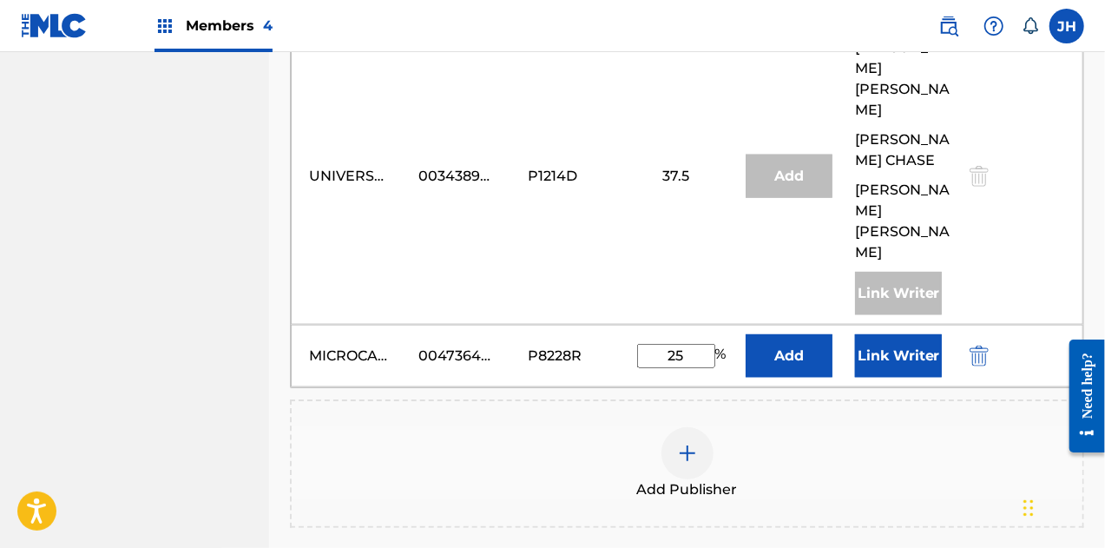
scroll to position [1001, 0]
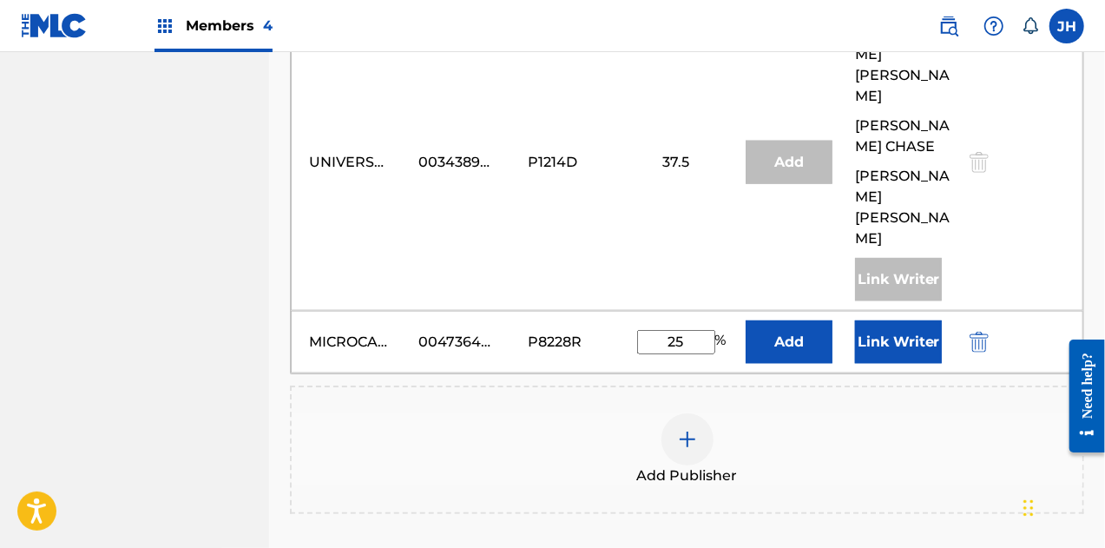
click at [920, 320] on button "Link Writer" at bounding box center [898, 341] width 87 height 43
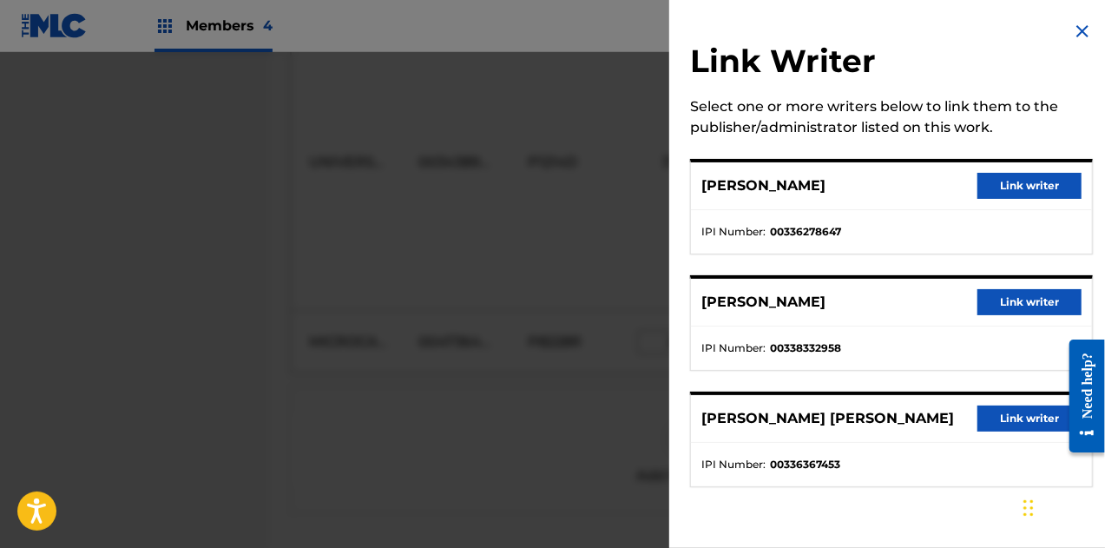
click at [1011, 184] on button "Link writer" at bounding box center [1030, 186] width 104 height 26
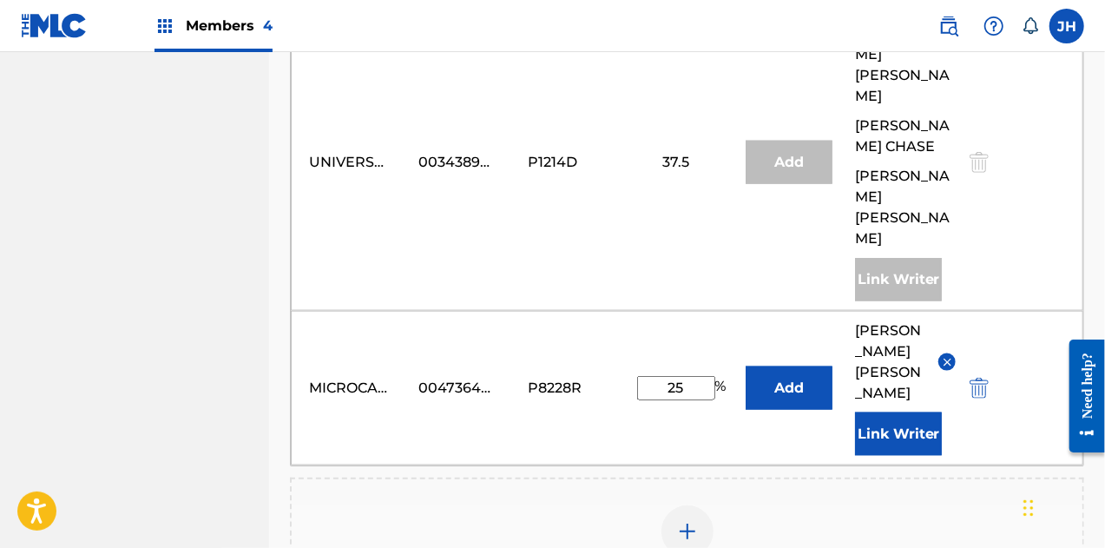
click at [903, 412] on button "Link Writer" at bounding box center [898, 433] width 87 height 43
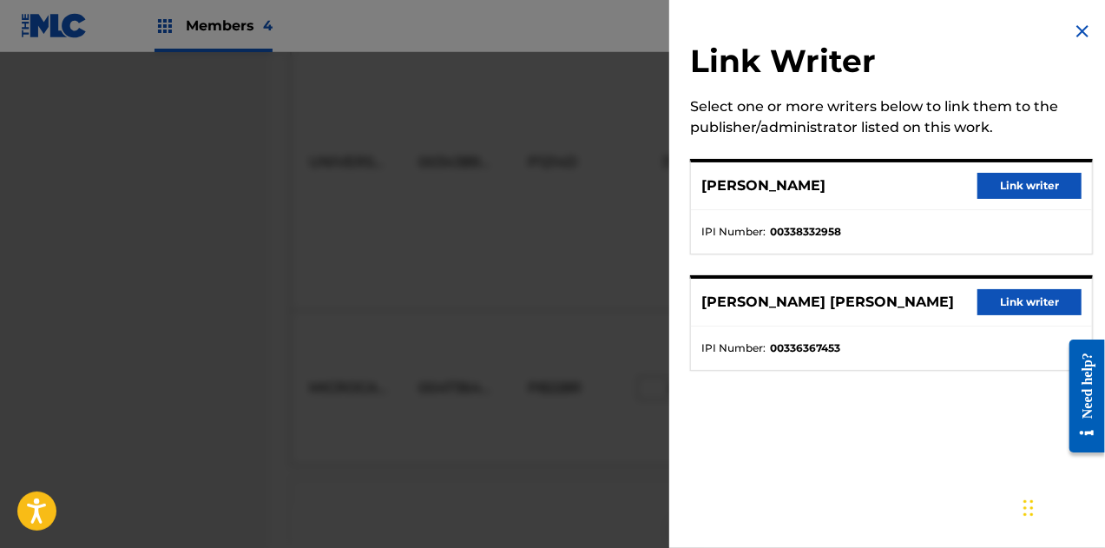
click at [1010, 183] on button "Link writer" at bounding box center [1030, 186] width 104 height 26
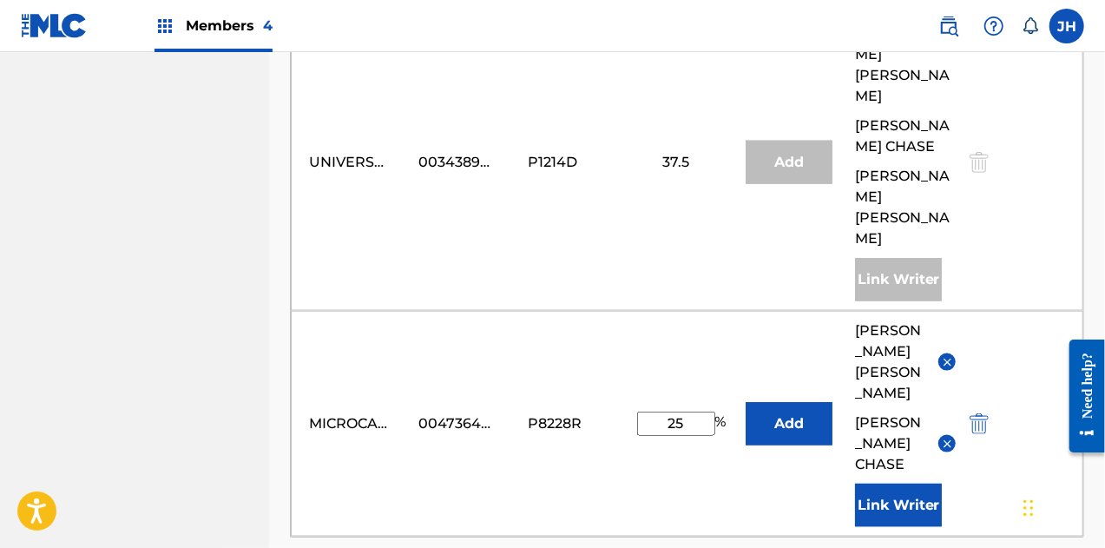
click at [905, 484] on button "Link Writer" at bounding box center [898, 505] width 87 height 43
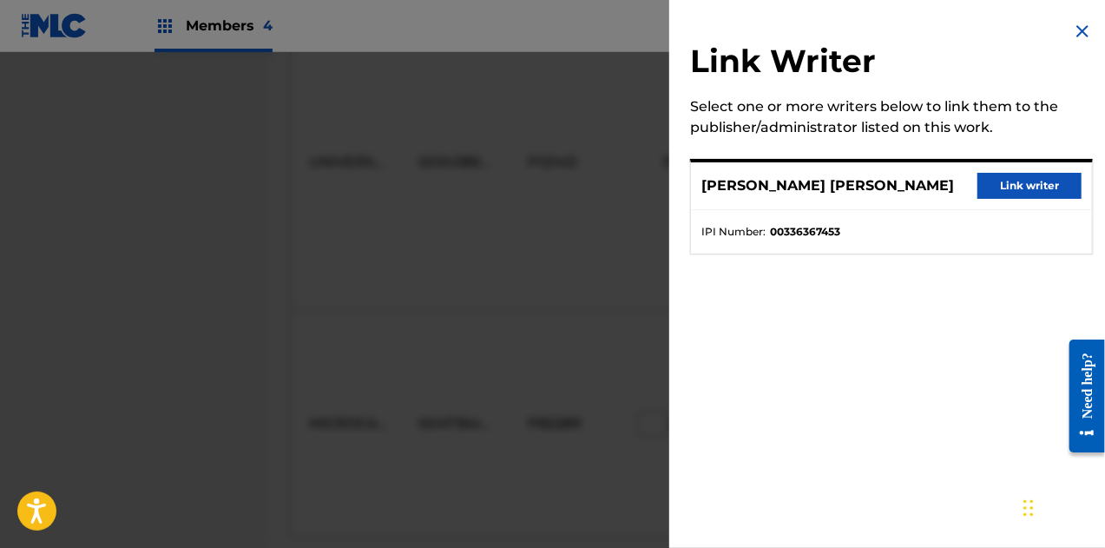
click at [1004, 182] on button "Link writer" at bounding box center [1030, 186] width 104 height 26
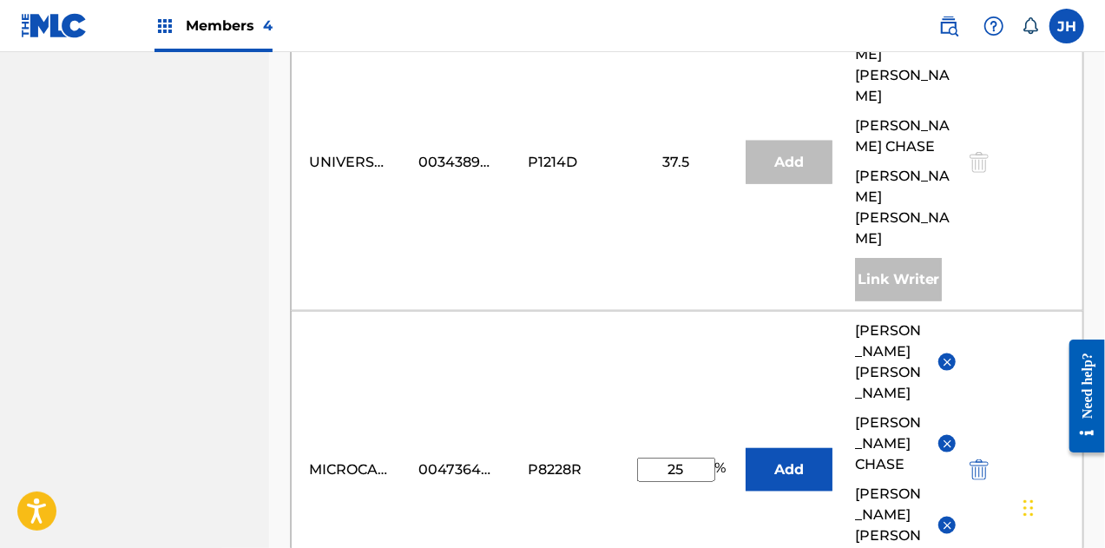
scroll to position [1417, 0]
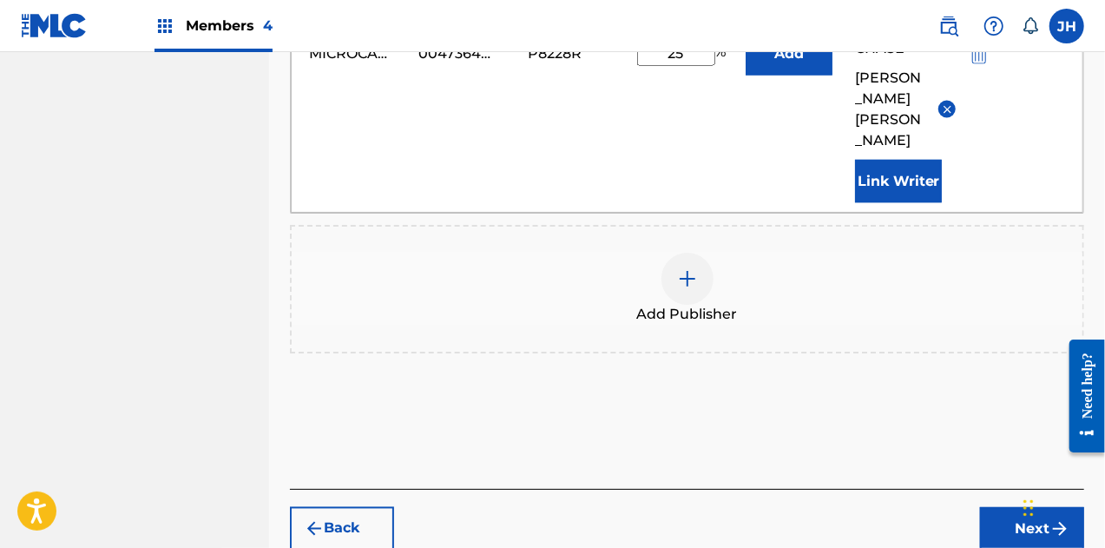
click at [1037, 507] on button "Next" at bounding box center [1032, 528] width 104 height 43
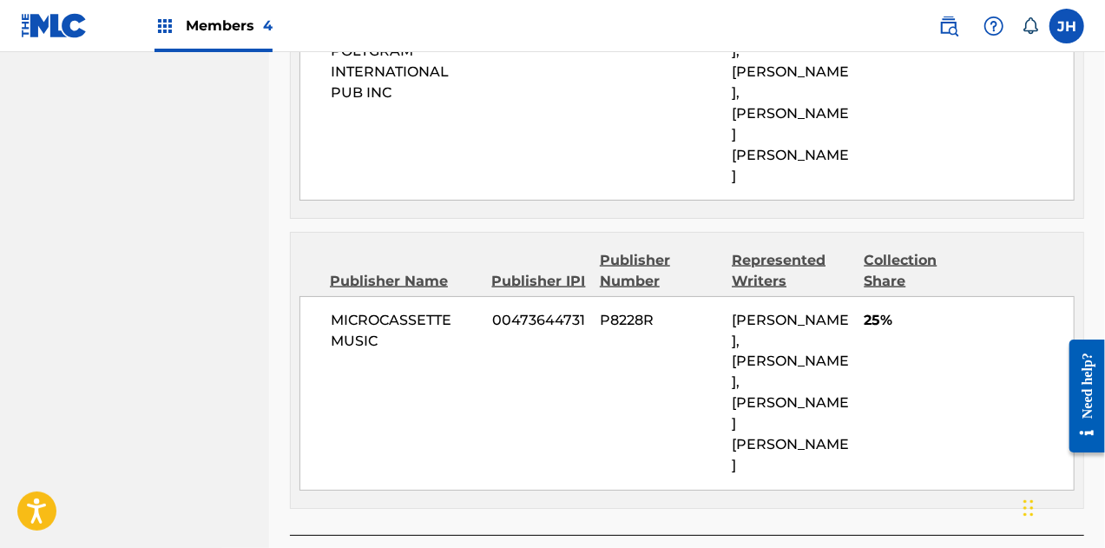
scroll to position [1375, 0]
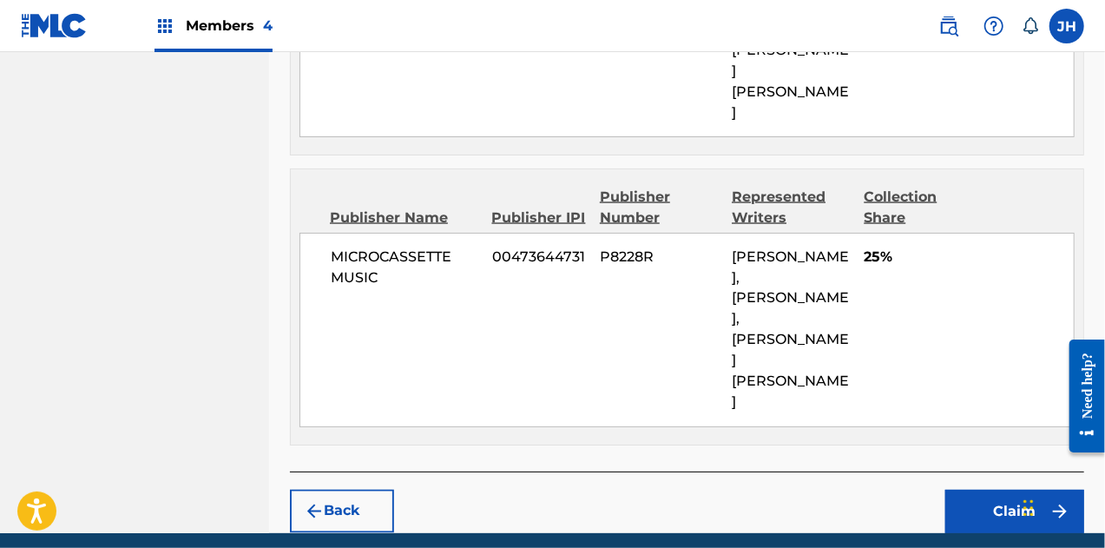
click at [983, 490] on button "Claim" at bounding box center [1014, 511] width 139 height 43
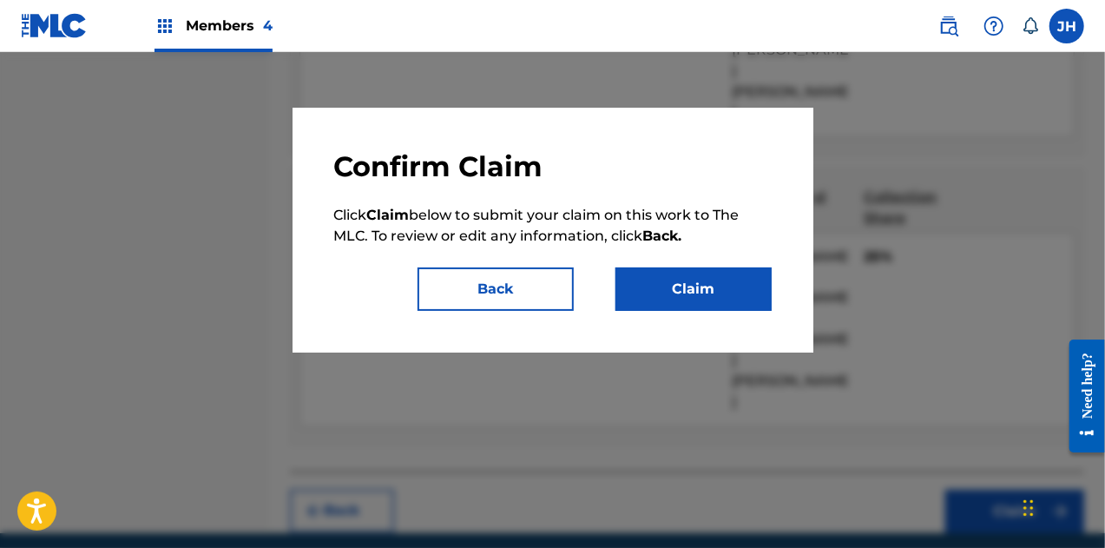
click at [727, 285] on button "Claim" at bounding box center [694, 288] width 156 height 43
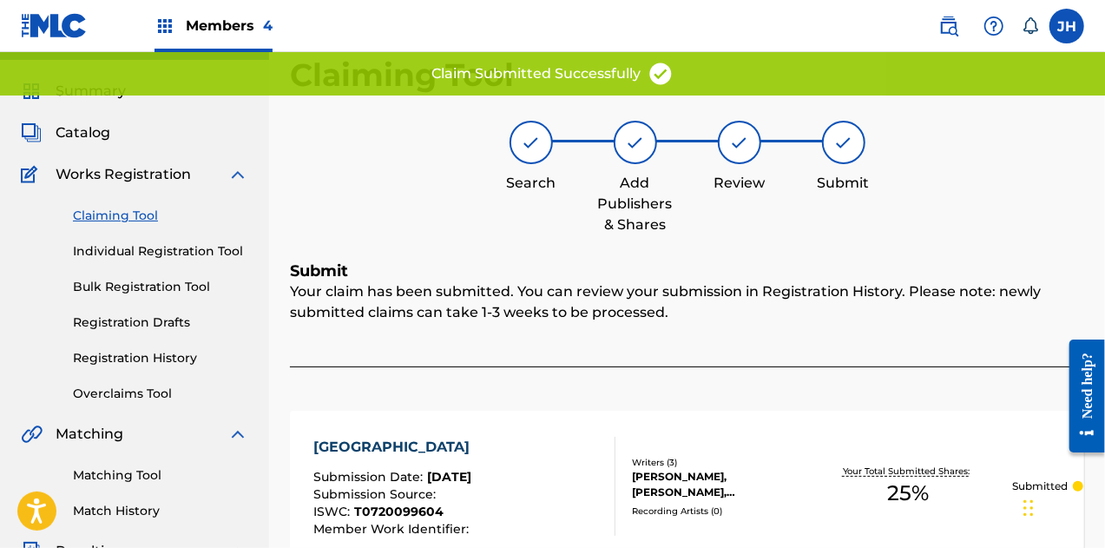
scroll to position [31, 0]
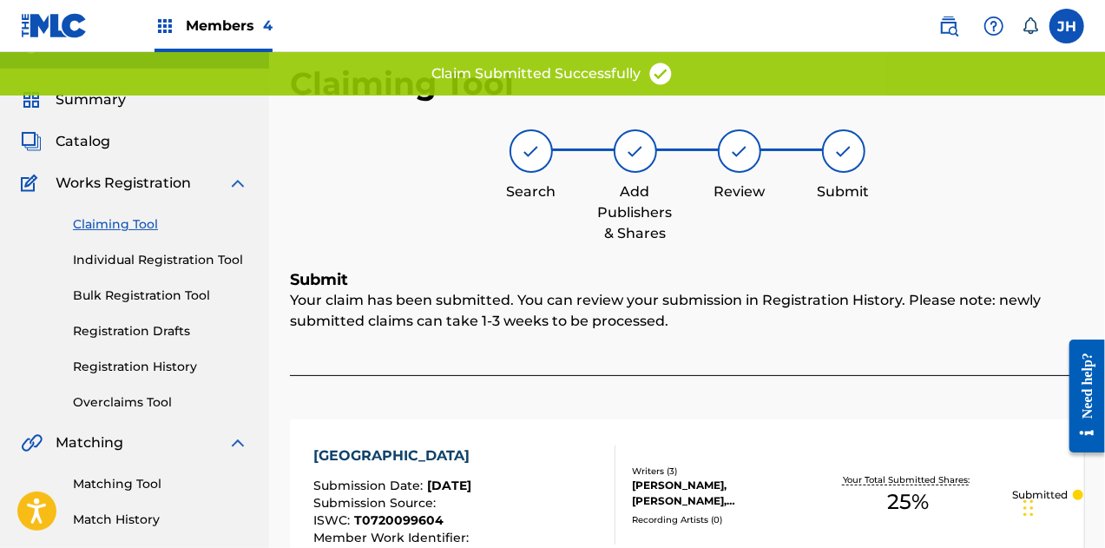
click at [115, 215] on link "Claiming Tool" at bounding box center [160, 224] width 175 height 18
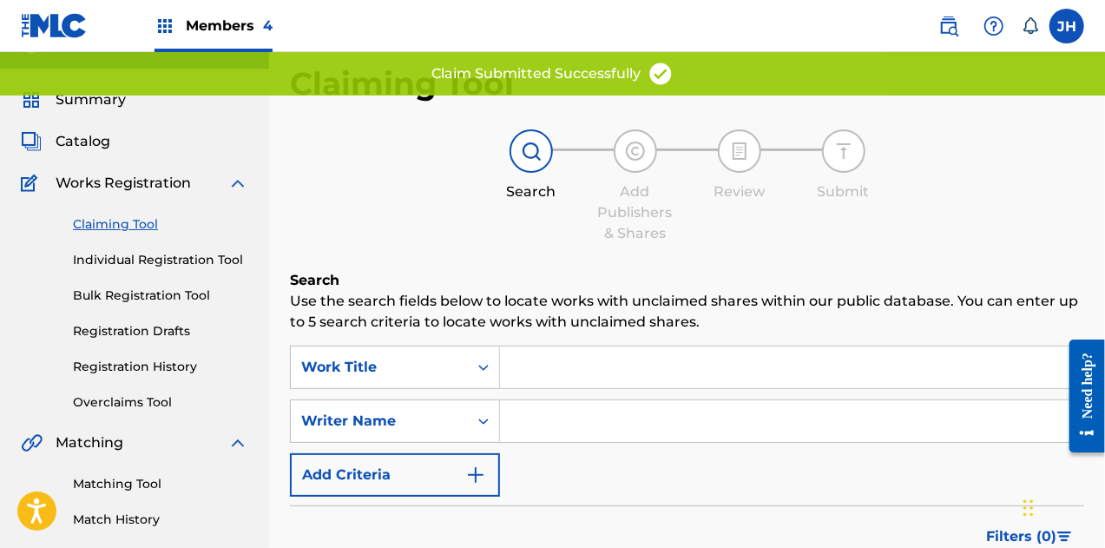
scroll to position [0, 0]
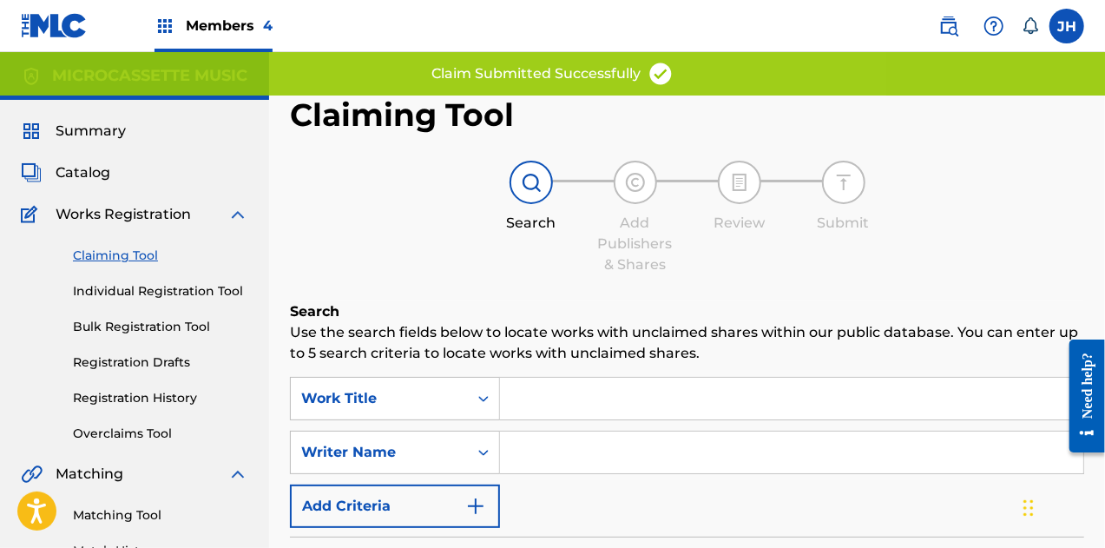
click at [580, 437] on input "Search Form" at bounding box center [791, 452] width 583 height 42
type input "[PERSON_NAME]"
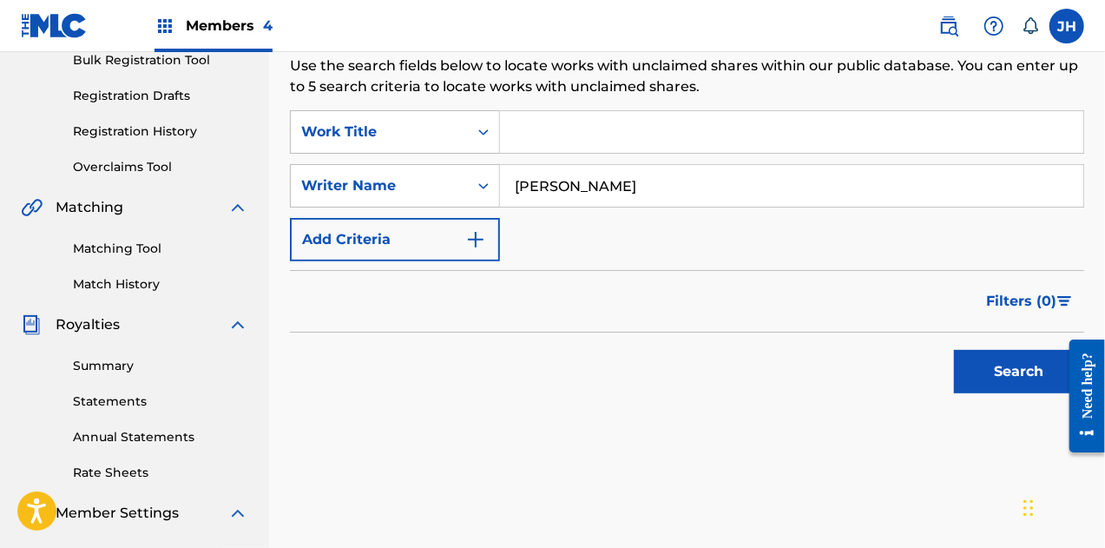
scroll to position [291, 0]
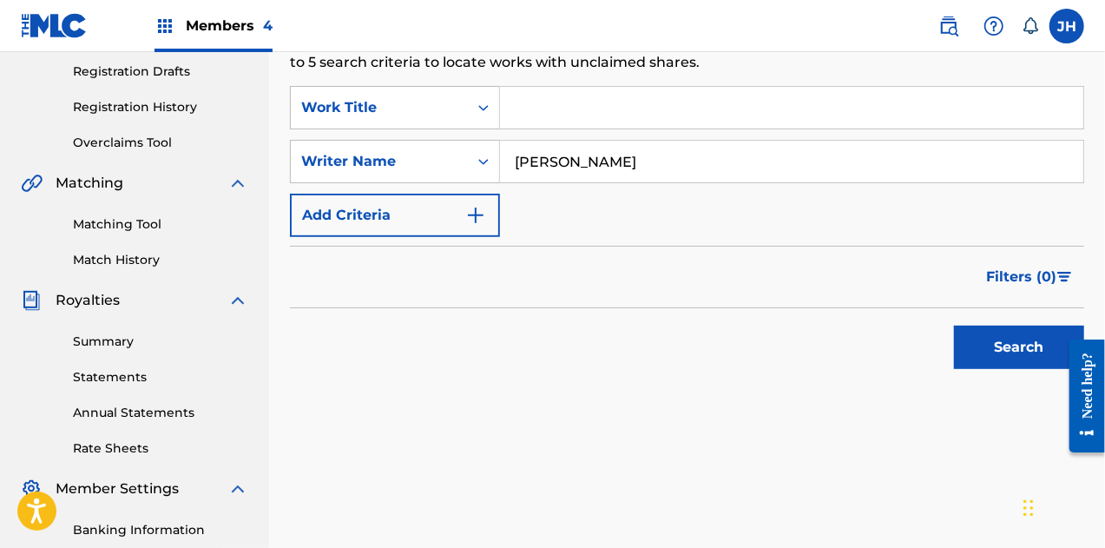
click at [984, 365] on button "Search" at bounding box center [1019, 347] width 130 height 43
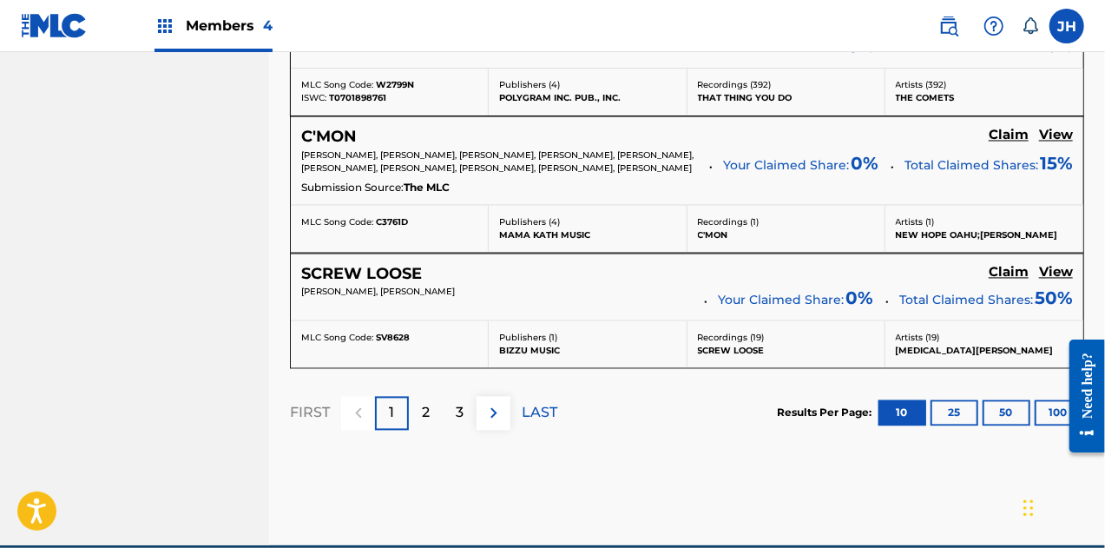
scroll to position [1645, 0]
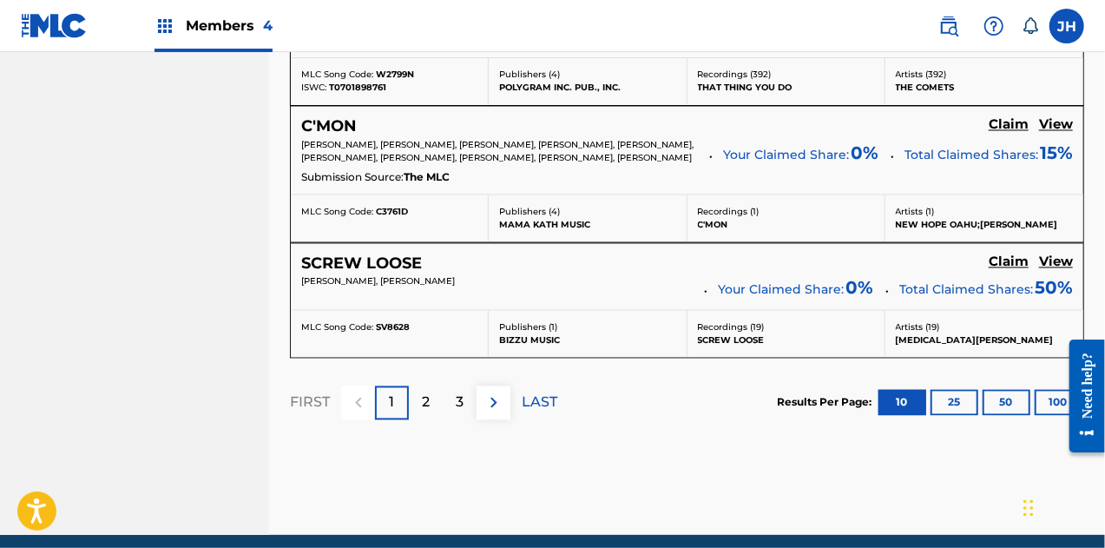
click at [426, 402] on p "2" at bounding box center [426, 402] width 8 height 21
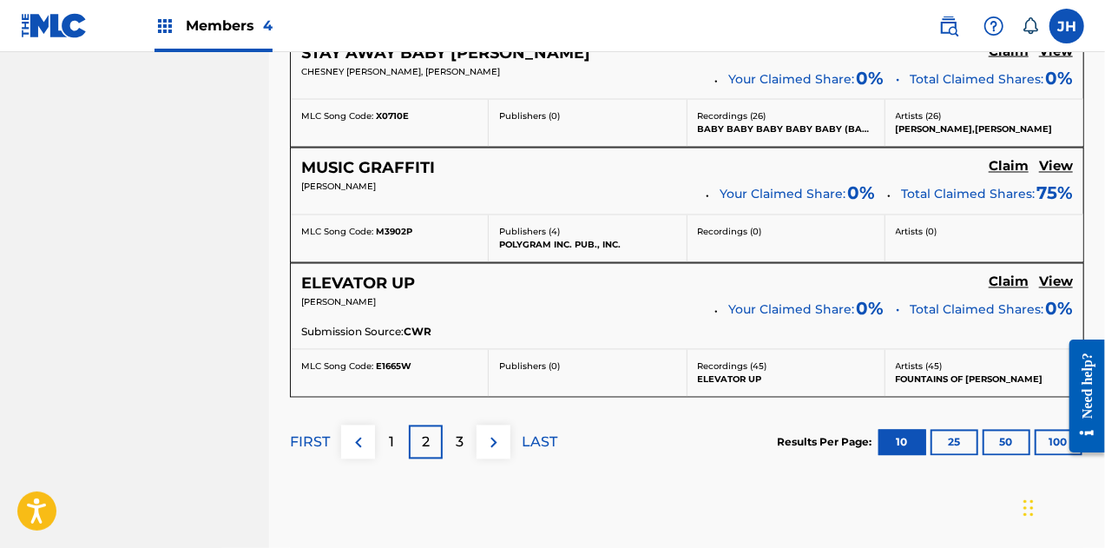
scroll to position [1574, 0]
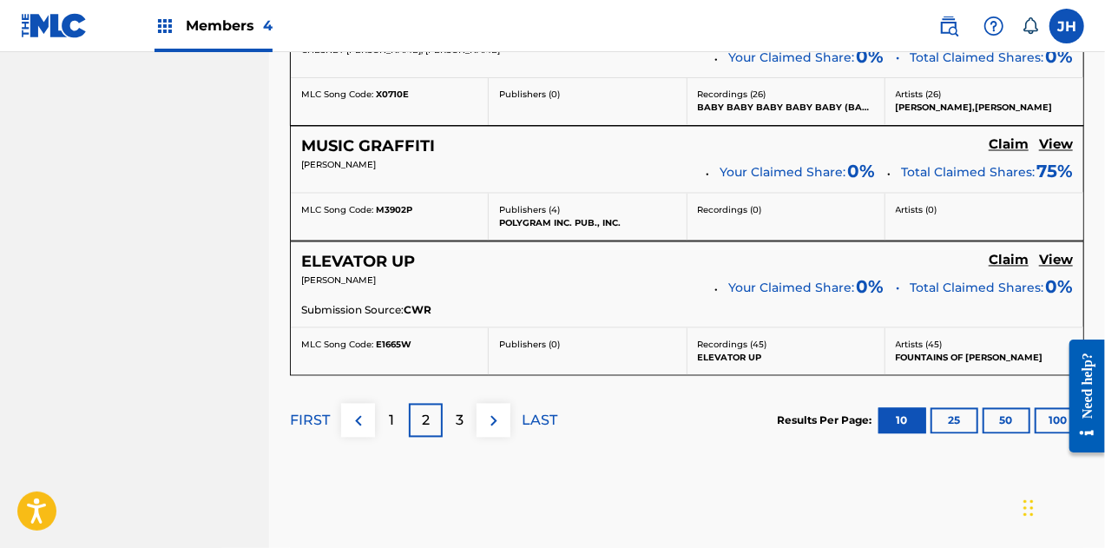
click at [453, 404] on div "3" at bounding box center [460, 421] width 34 height 34
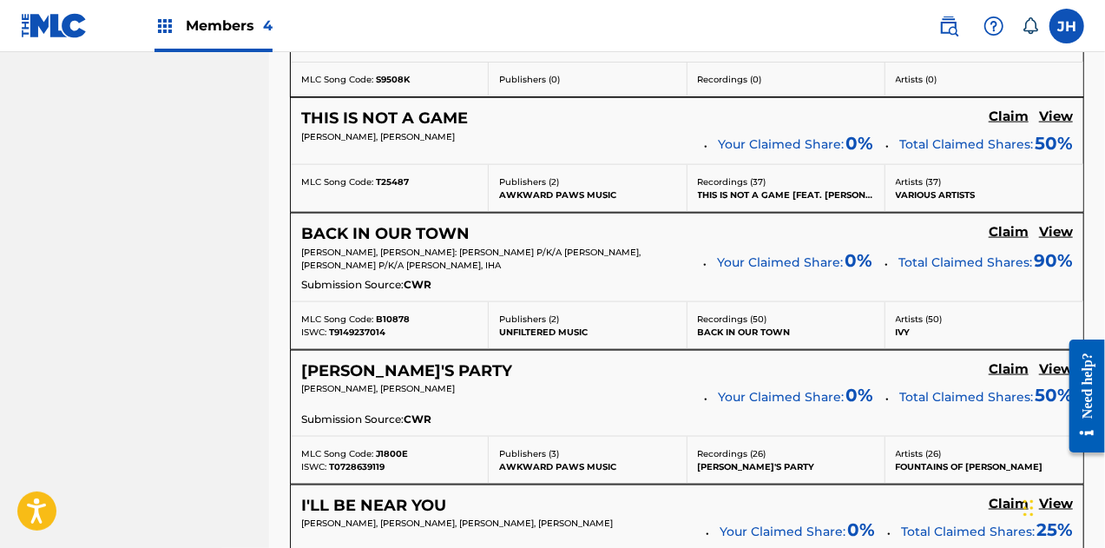
scroll to position [1156, 0]
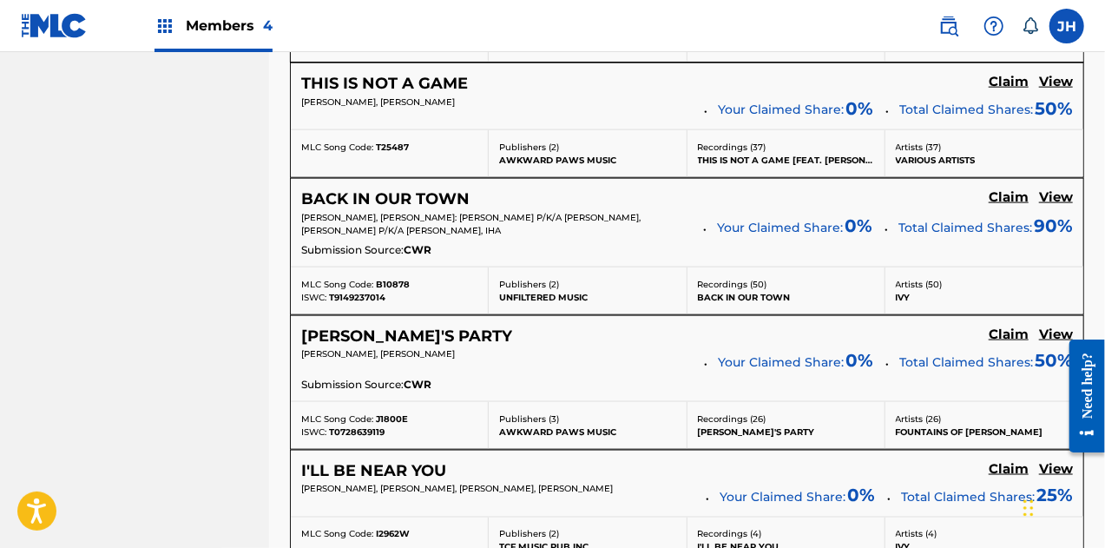
click at [1064, 192] on h5 "View" at bounding box center [1056, 197] width 34 height 16
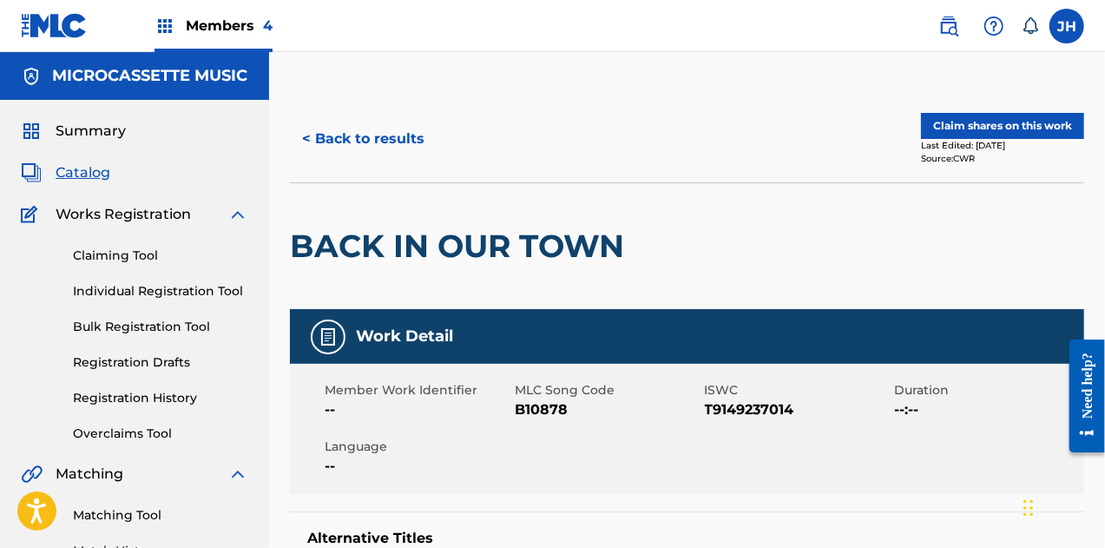
click at [365, 132] on button "< Back to results" at bounding box center [363, 138] width 147 height 43
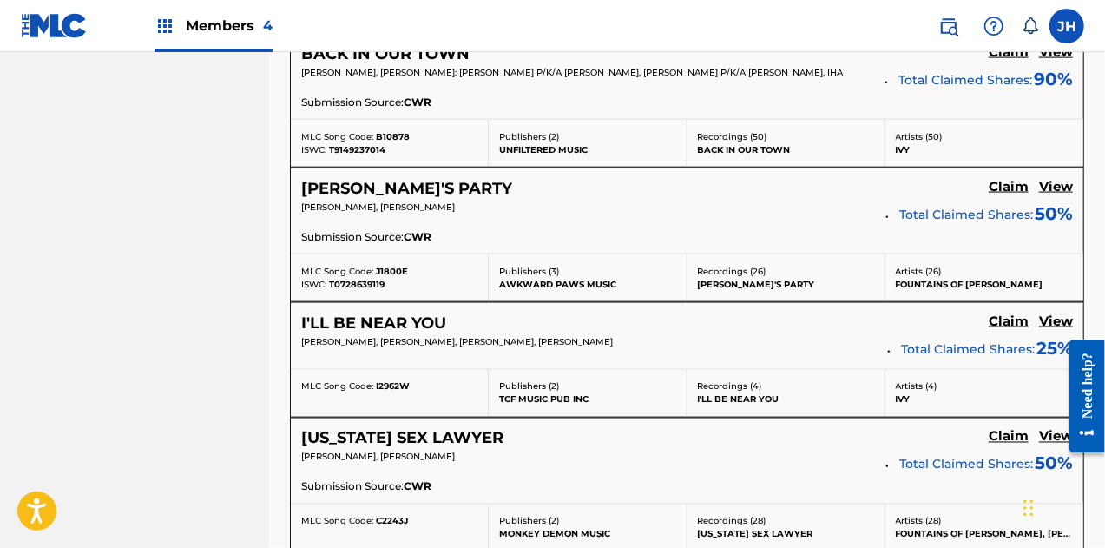
scroll to position [1306, 0]
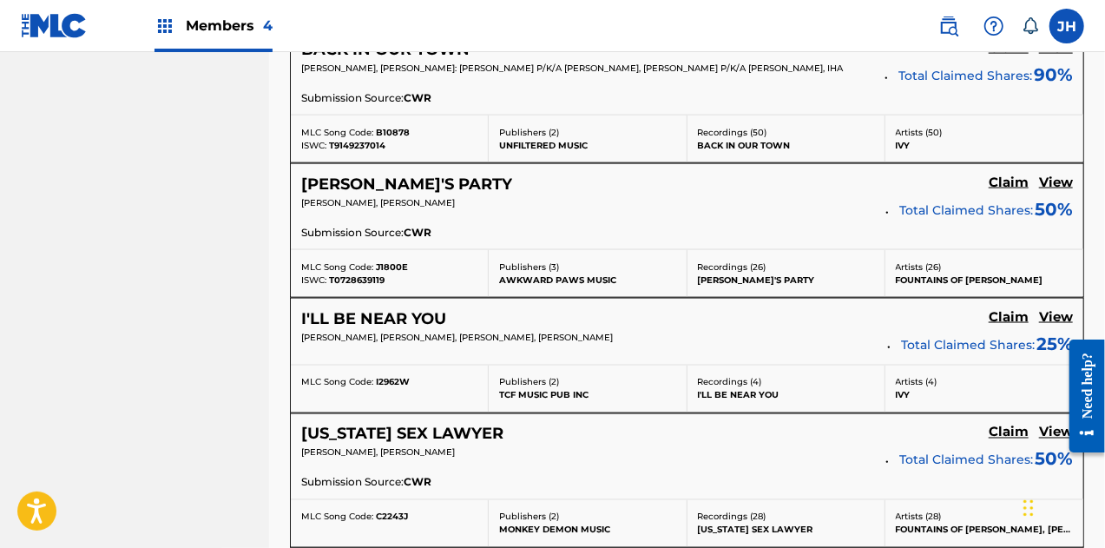
click at [1057, 309] on h5 "View" at bounding box center [1056, 317] width 34 height 16
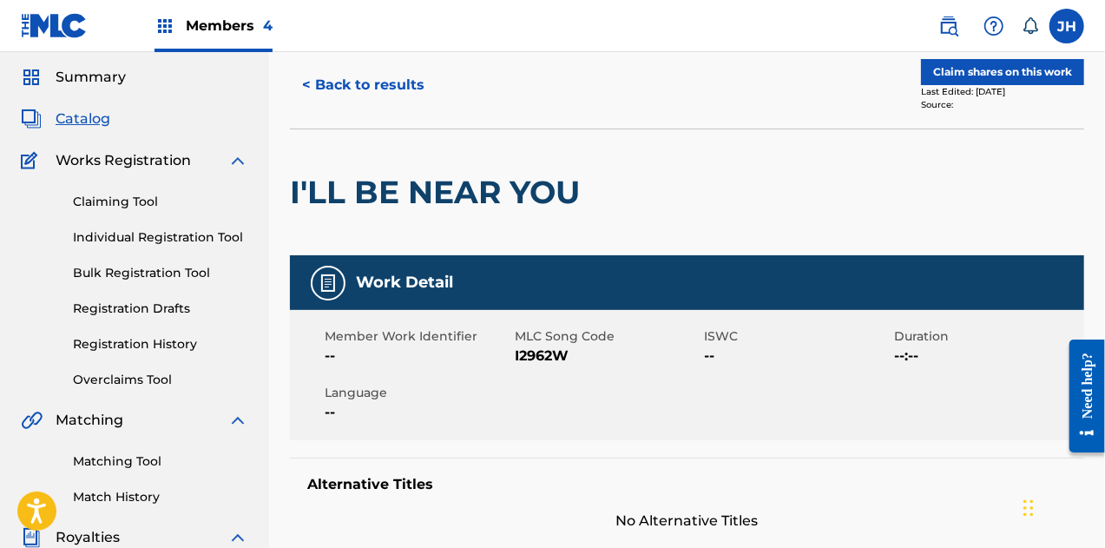
scroll to position [36, 0]
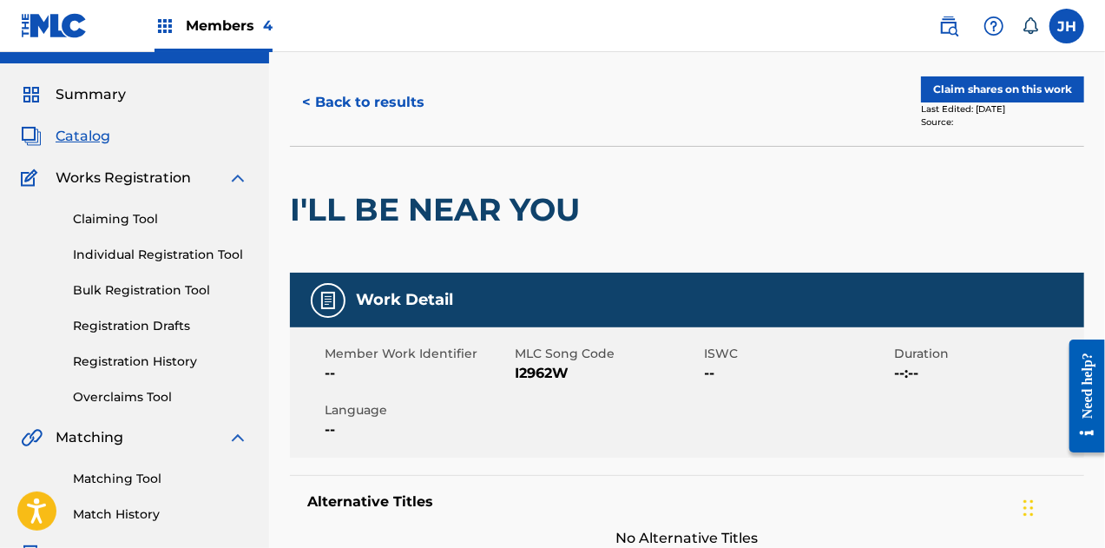
click at [1022, 81] on button "Claim shares on this work" at bounding box center [1002, 89] width 163 height 26
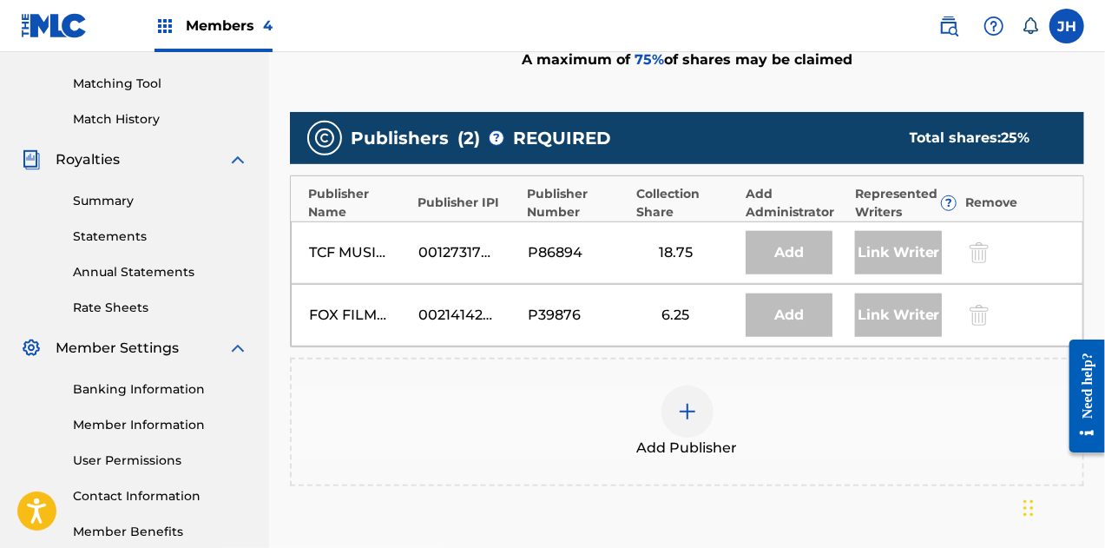
scroll to position [433, 0]
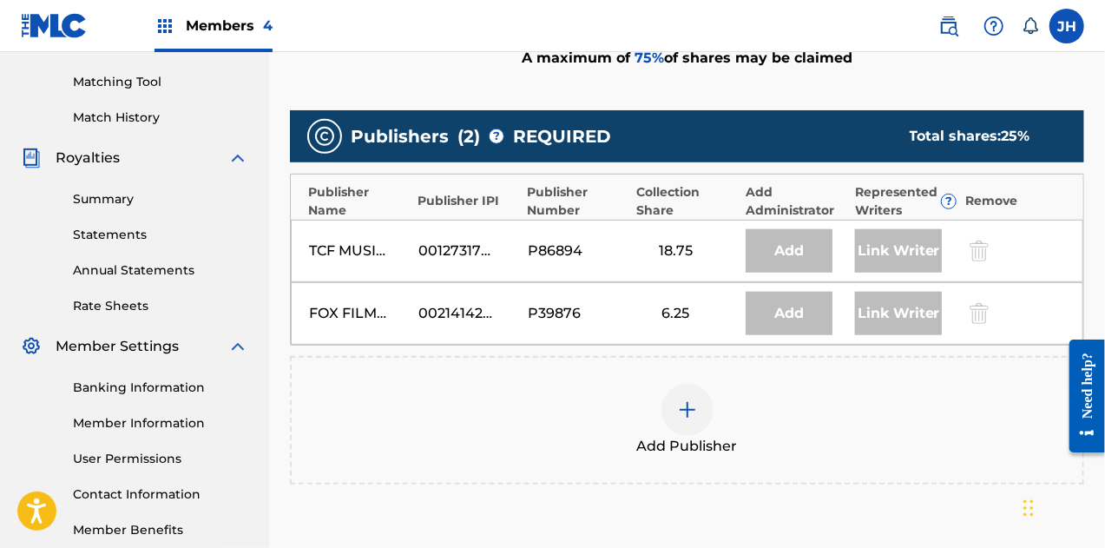
click at [693, 416] on img at bounding box center [687, 409] width 21 height 21
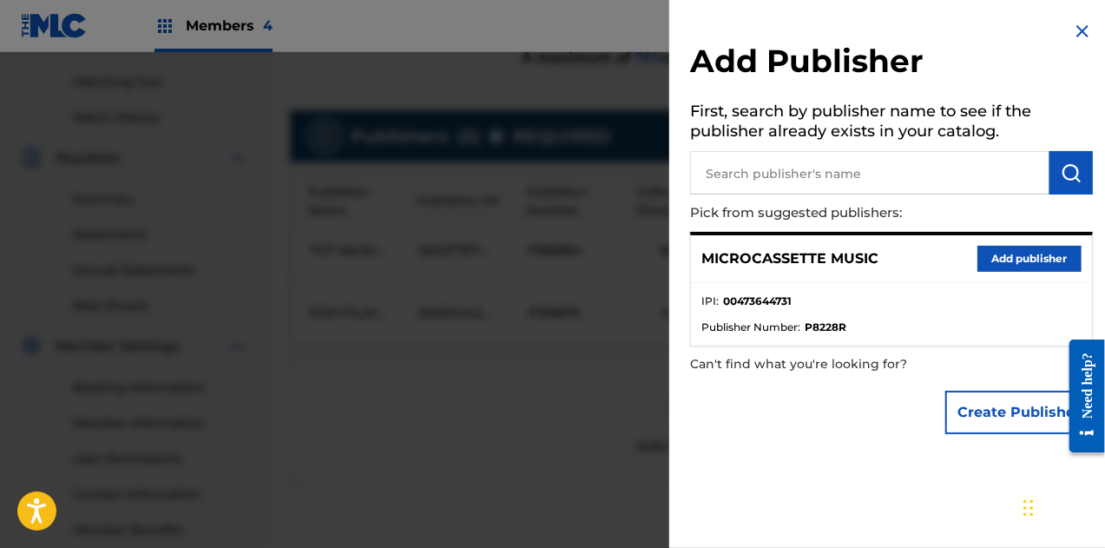
click at [1004, 260] on button "Add publisher" at bounding box center [1030, 259] width 104 height 26
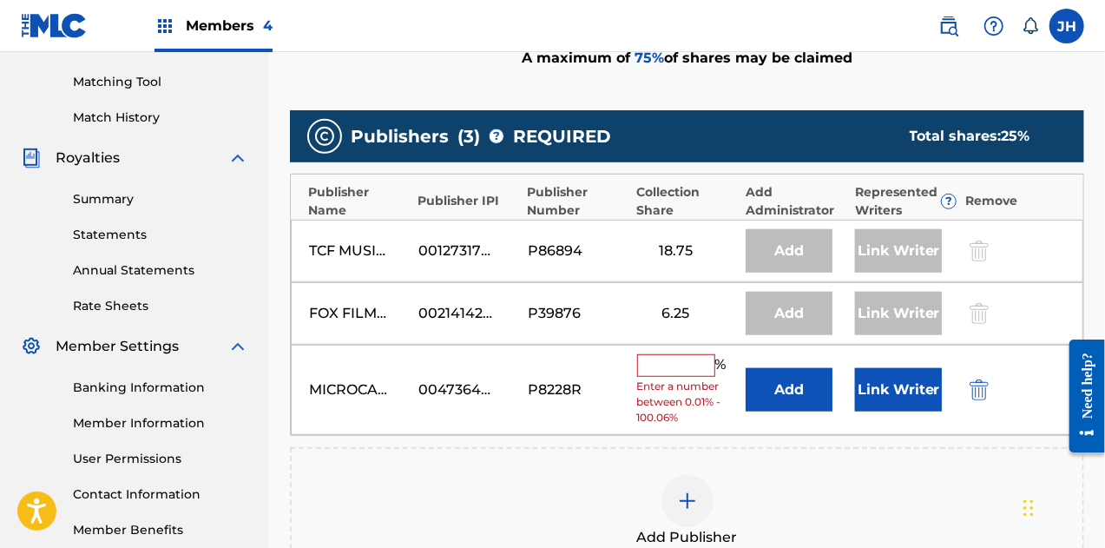
click at [668, 355] on input "text" at bounding box center [676, 365] width 78 height 23
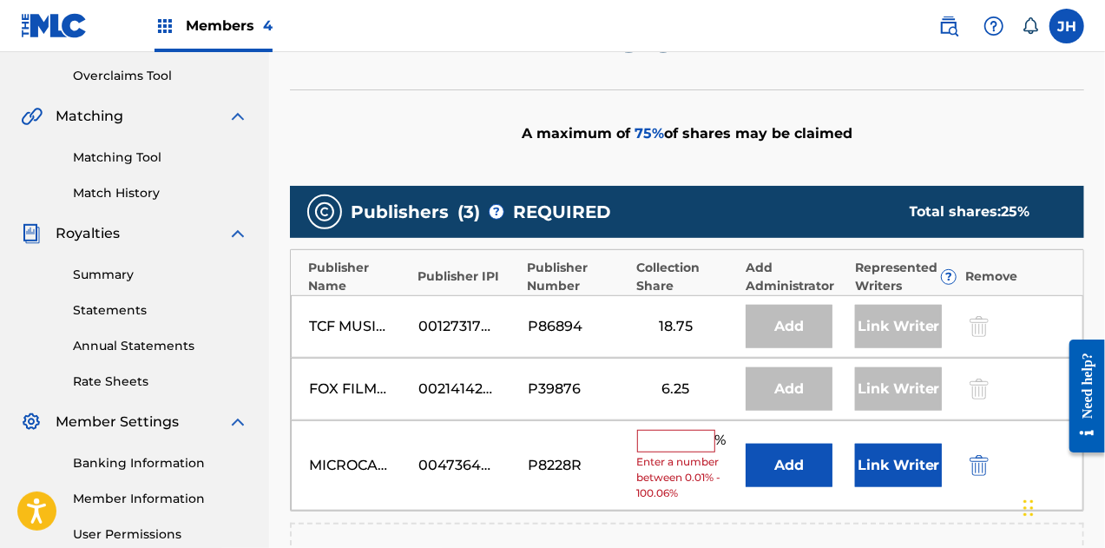
scroll to position [454, 0]
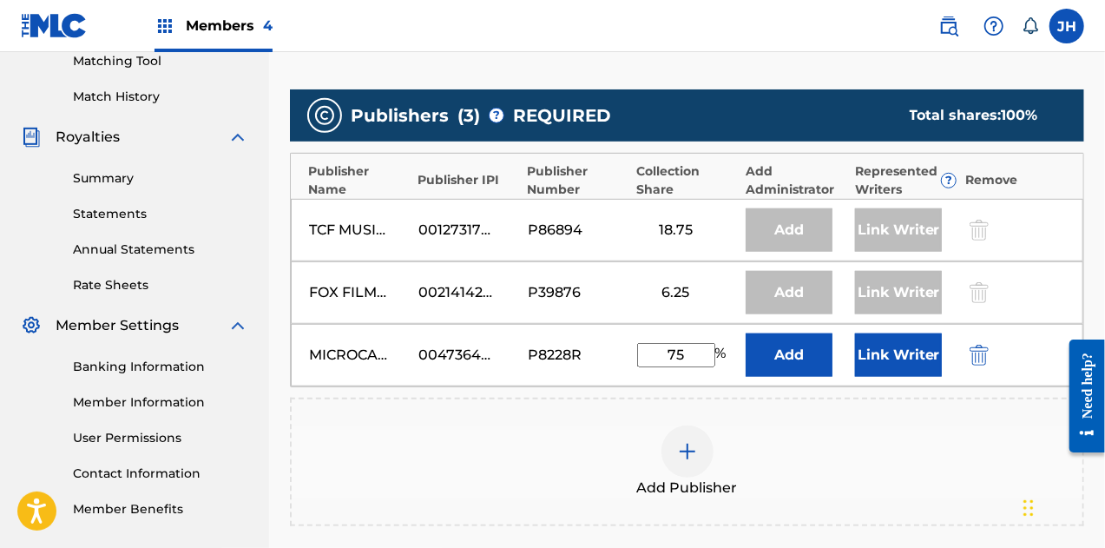
type input "75"
click at [892, 350] on button "Link Writer" at bounding box center [898, 354] width 87 height 43
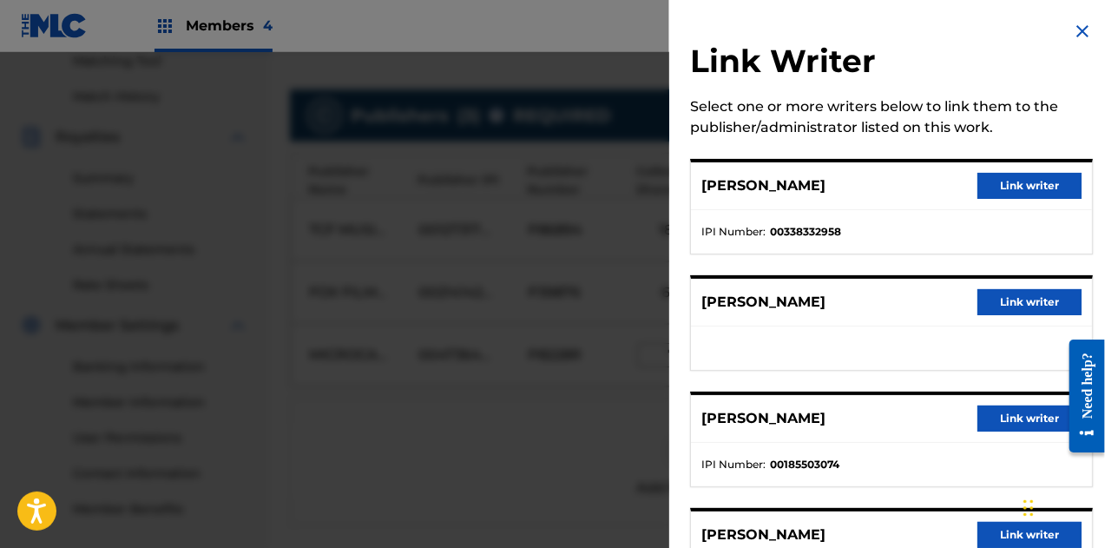
click at [990, 192] on button "Link writer" at bounding box center [1030, 186] width 104 height 26
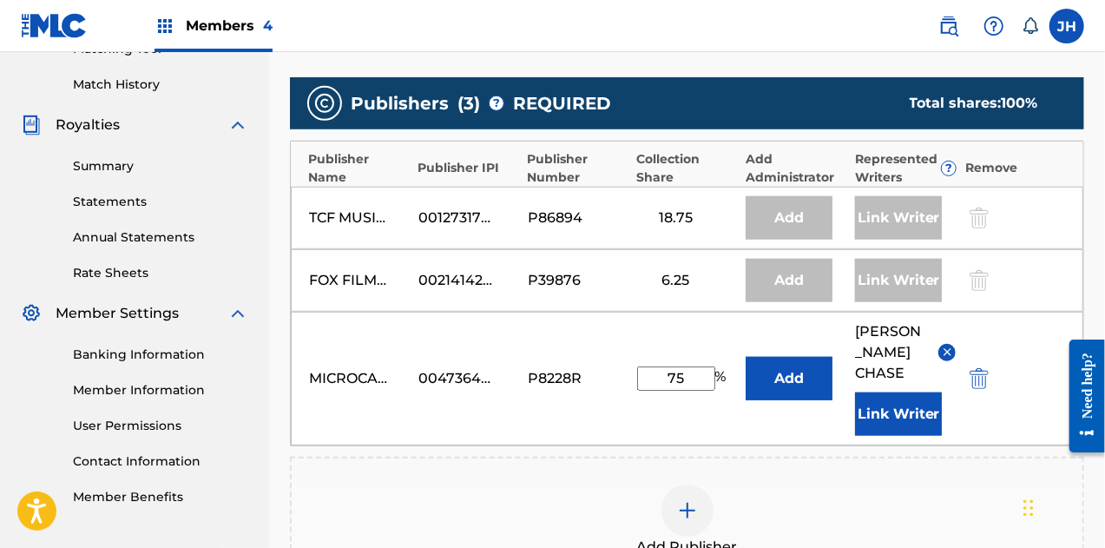
scroll to position [463, 0]
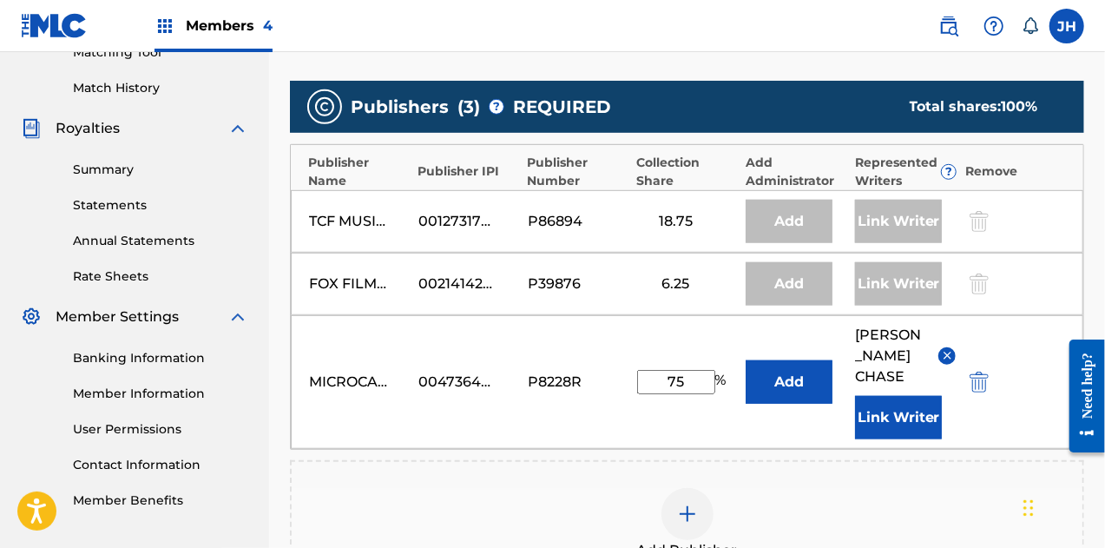
click at [908, 396] on button "Link Writer" at bounding box center [898, 417] width 87 height 43
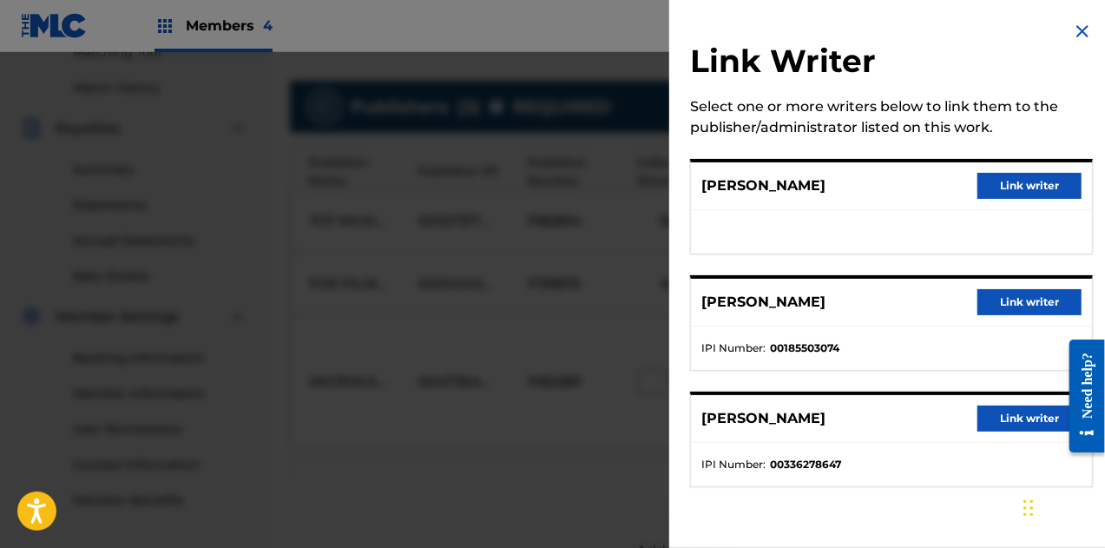
click at [1016, 185] on button "Link writer" at bounding box center [1030, 186] width 104 height 26
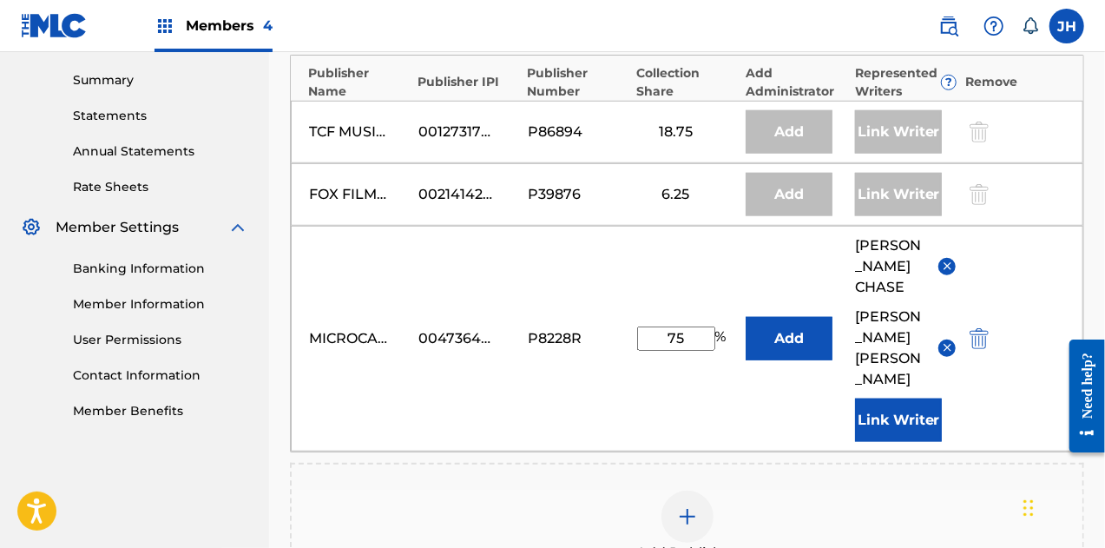
scroll to position [555, 0]
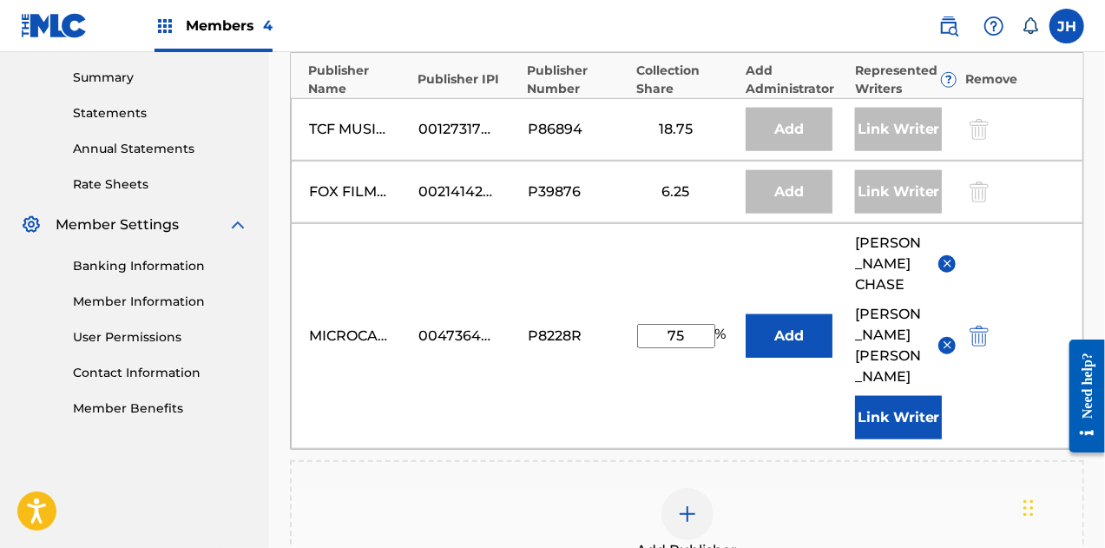
click at [896, 398] on div "MICROCASSETTE MUSIC 00473644731 P8228R 75 % Add [PERSON_NAME] [PERSON_NAME] Lin…" at bounding box center [687, 336] width 793 height 226
click at [896, 396] on button "Link Writer" at bounding box center [898, 417] width 87 height 43
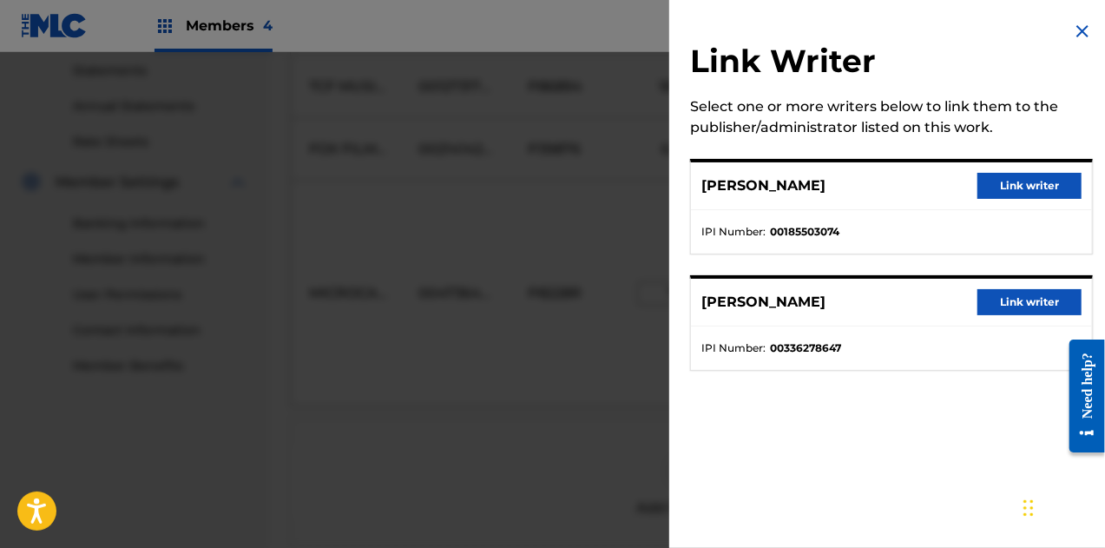
scroll to position [599, 0]
click at [1004, 302] on button "Link writer" at bounding box center [1030, 302] width 104 height 26
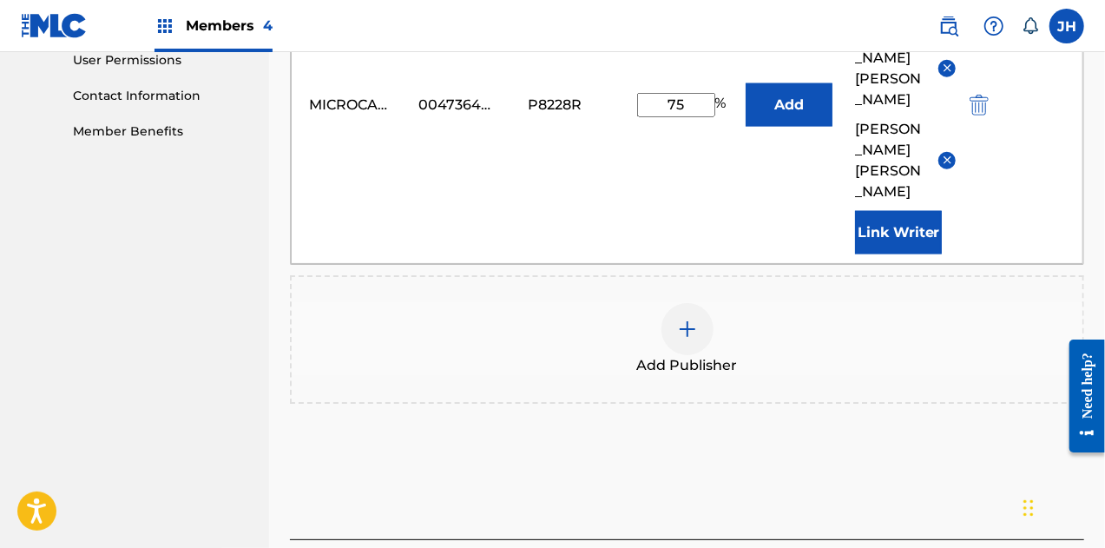
scroll to position [851, 0]
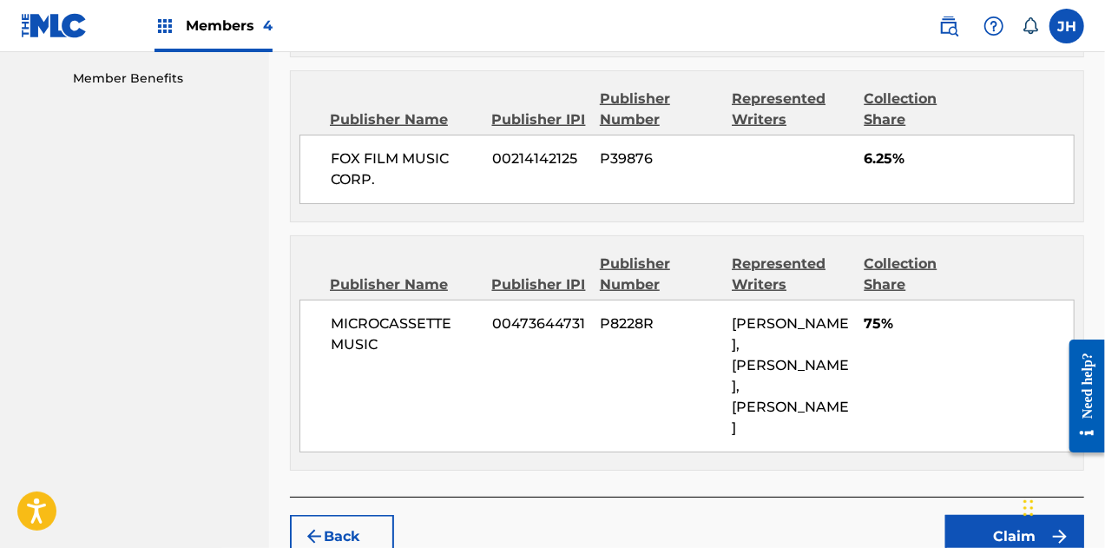
scroll to position [952, 0]
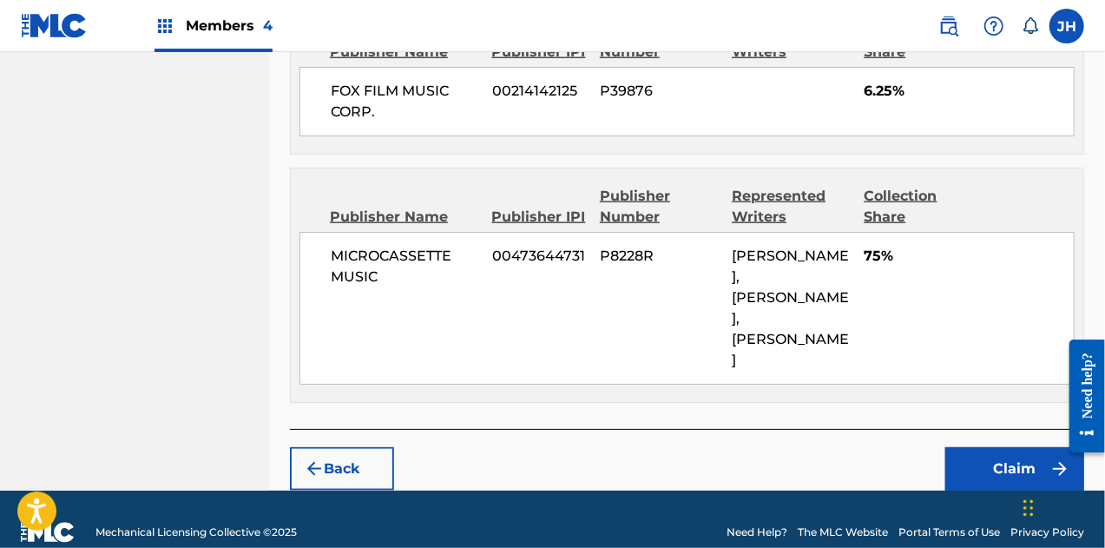
click at [1030, 450] on button "Claim" at bounding box center [1014, 468] width 139 height 43
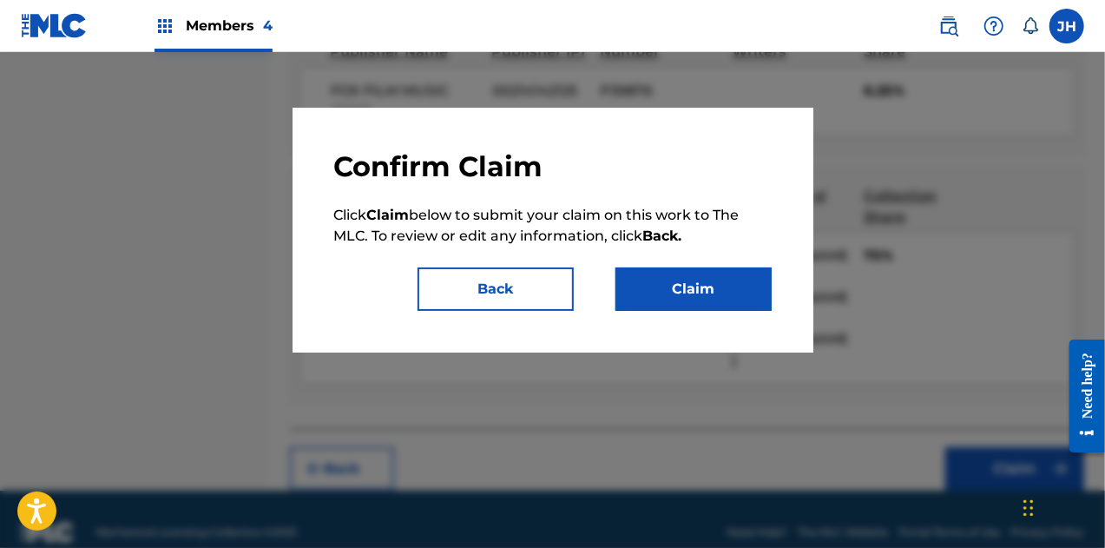
click at [691, 278] on button "Claim" at bounding box center [694, 288] width 156 height 43
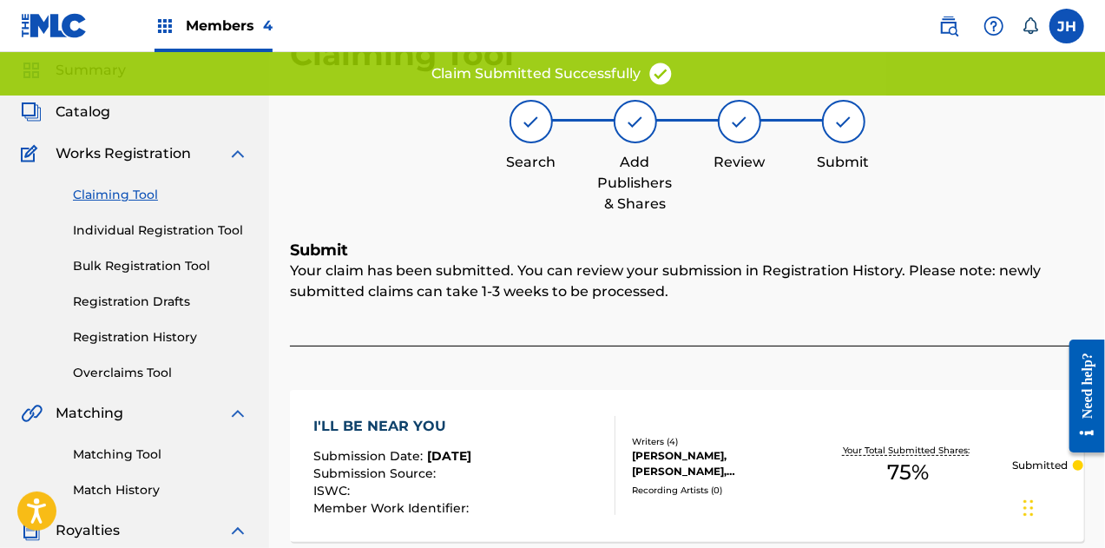
scroll to position [54, 0]
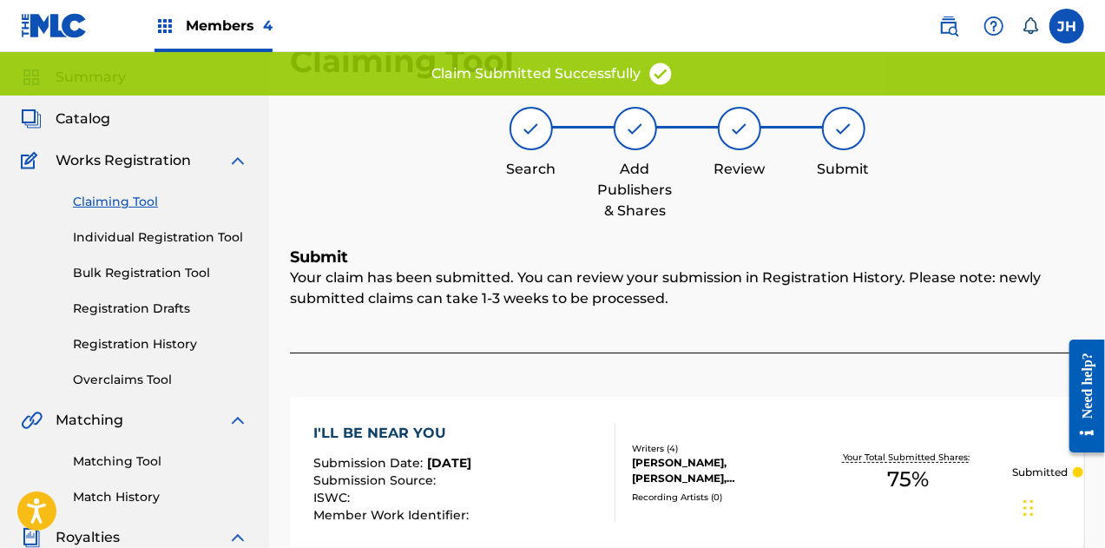
click at [119, 195] on link "Claiming Tool" at bounding box center [160, 202] width 175 height 18
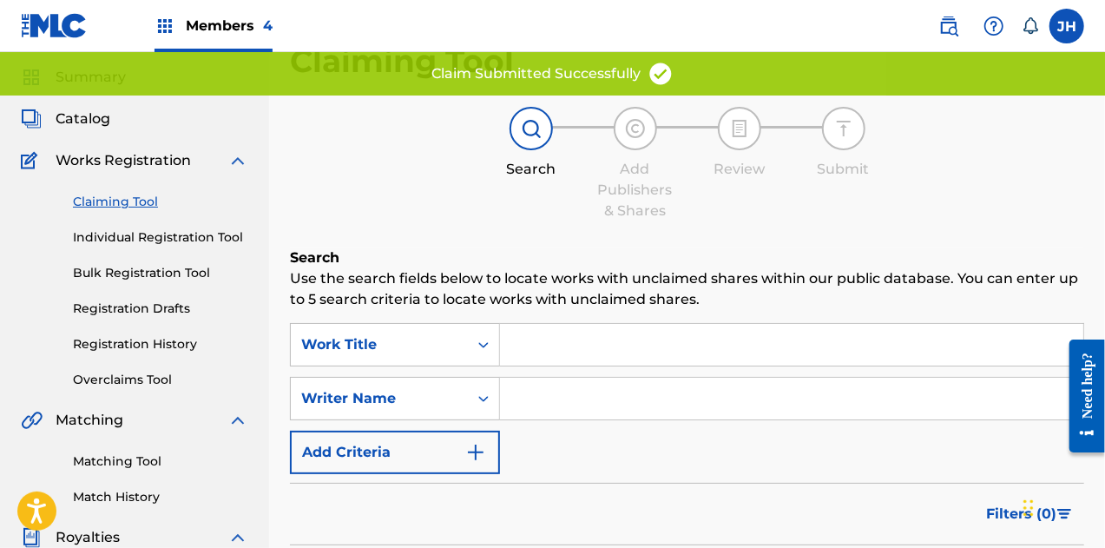
scroll to position [0, 0]
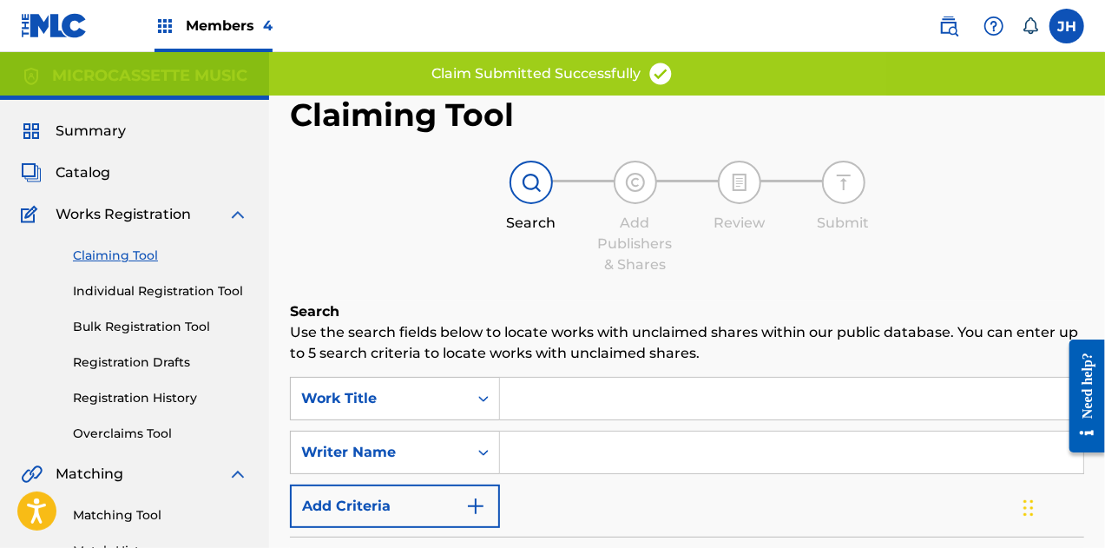
click at [577, 444] on input "Search Form" at bounding box center [791, 452] width 583 height 42
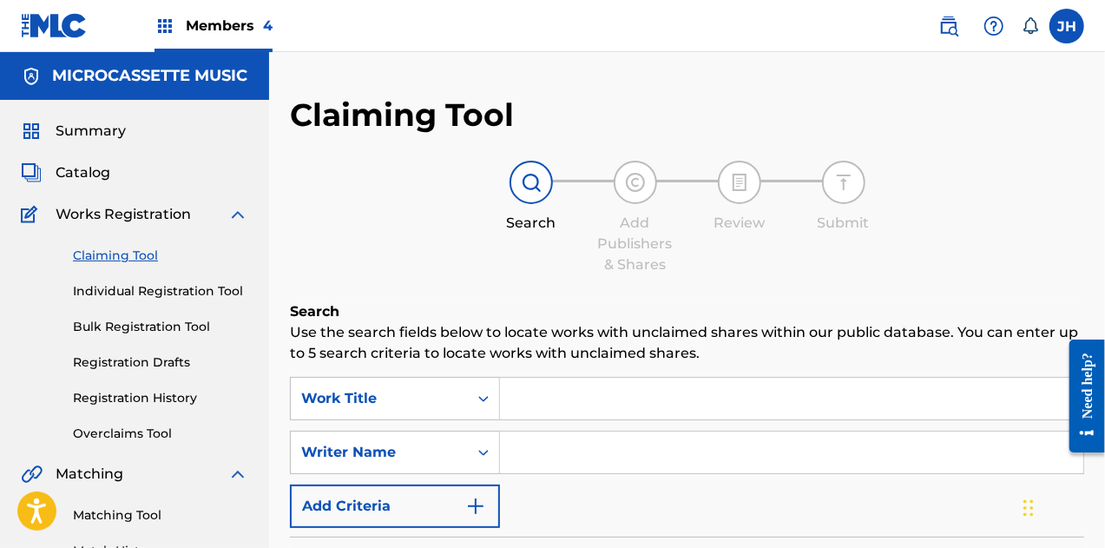
type input "[PERSON_NAME]"
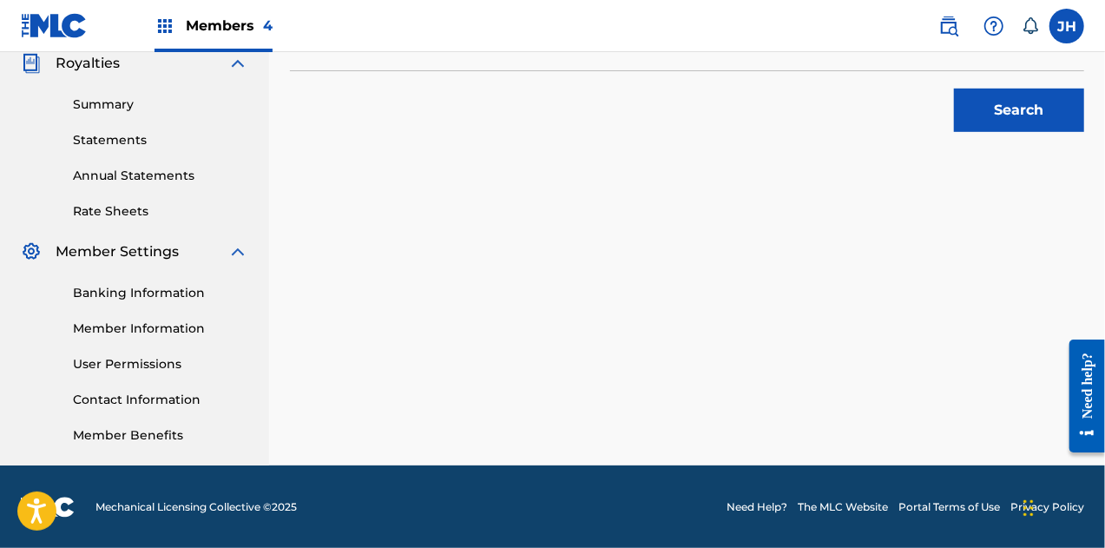
click at [1035, 98] on button "Search" at bounding box center [1019, 110] width 130 height 43
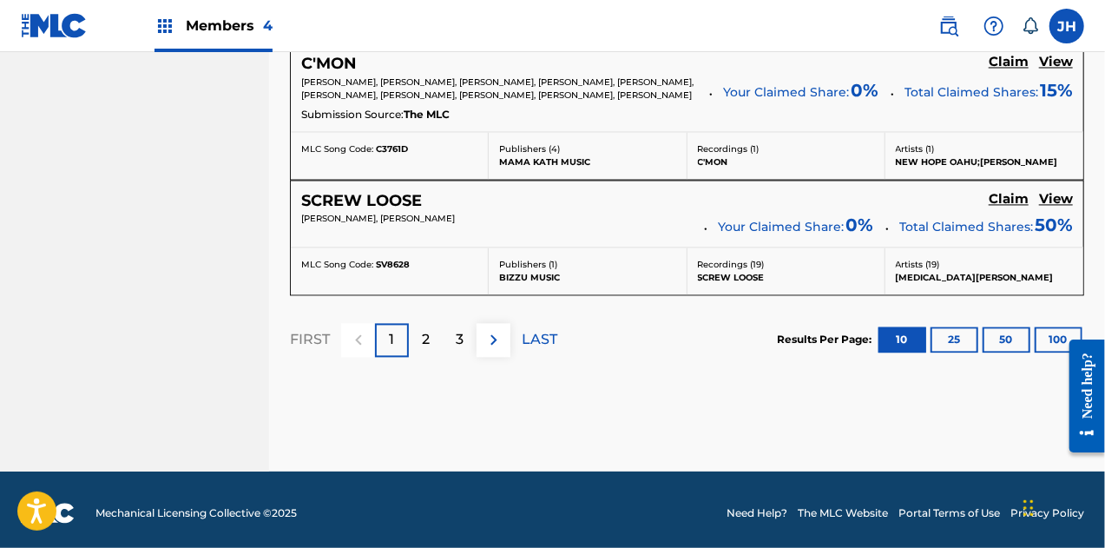
scroll to position [1718, 0]
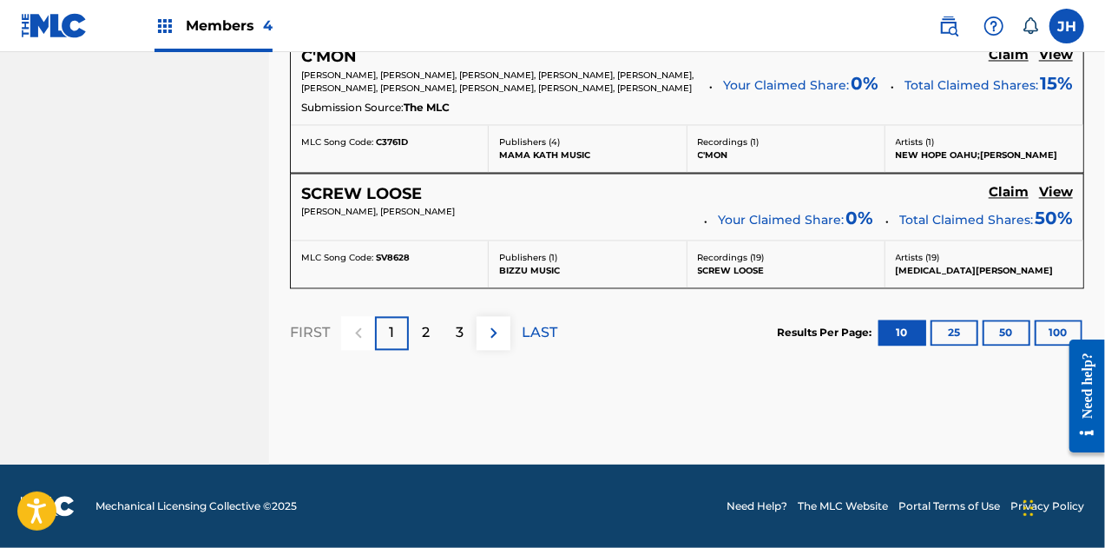
click at [425, 334] on p "2" at bounding box center [426, 332] width 8 height 21
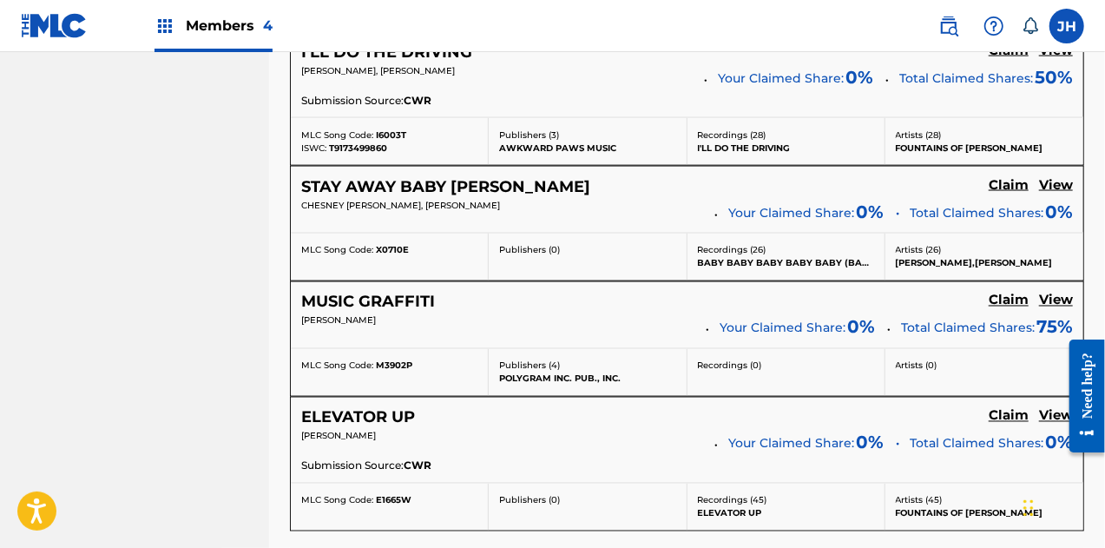
scroll to position [1651, 0]
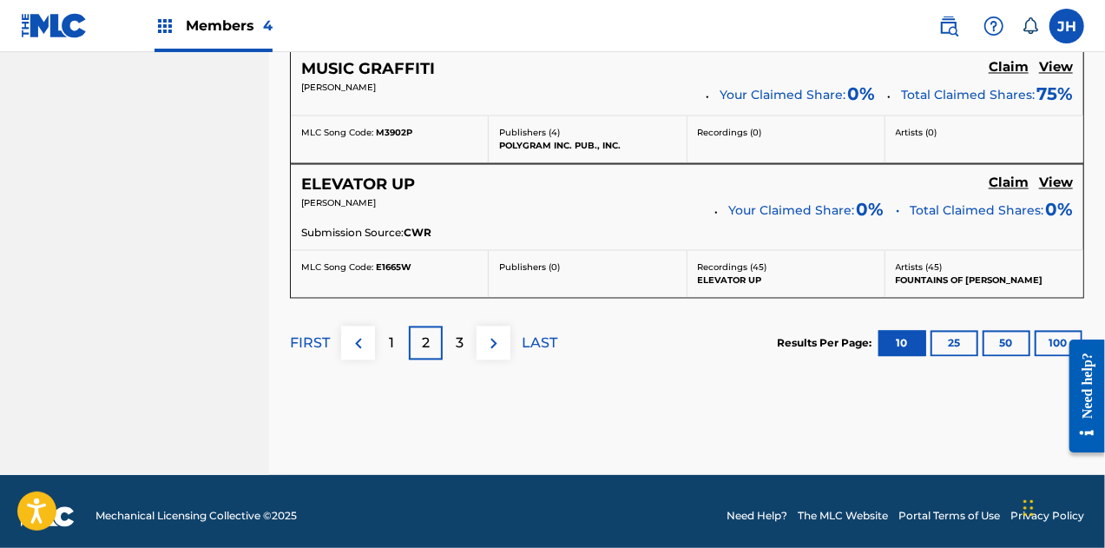
click at [455, 343] on div "3" at bounding box center [460, 343] width 34 height 34
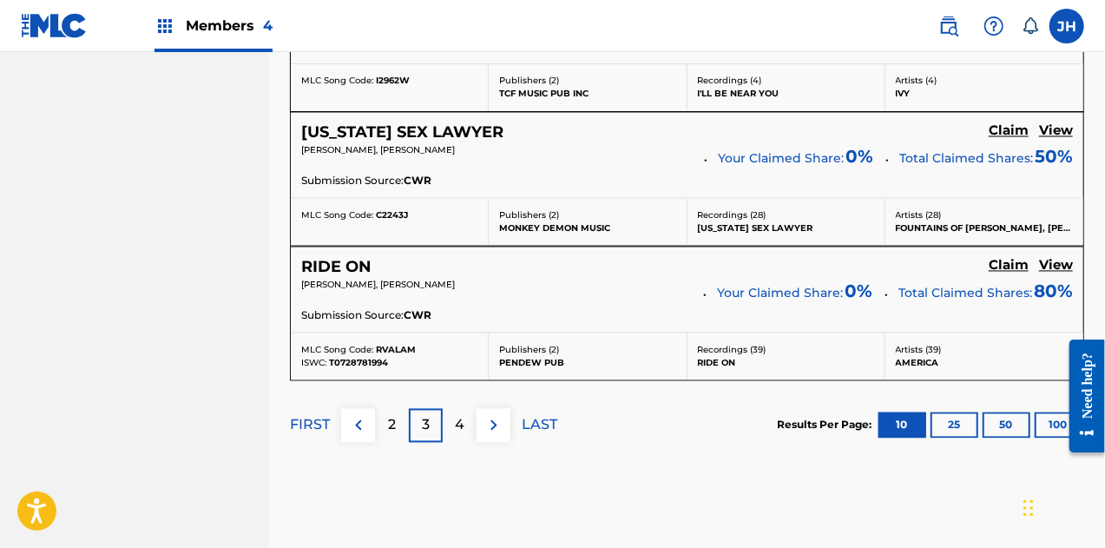
scroll to position [1612, 0]
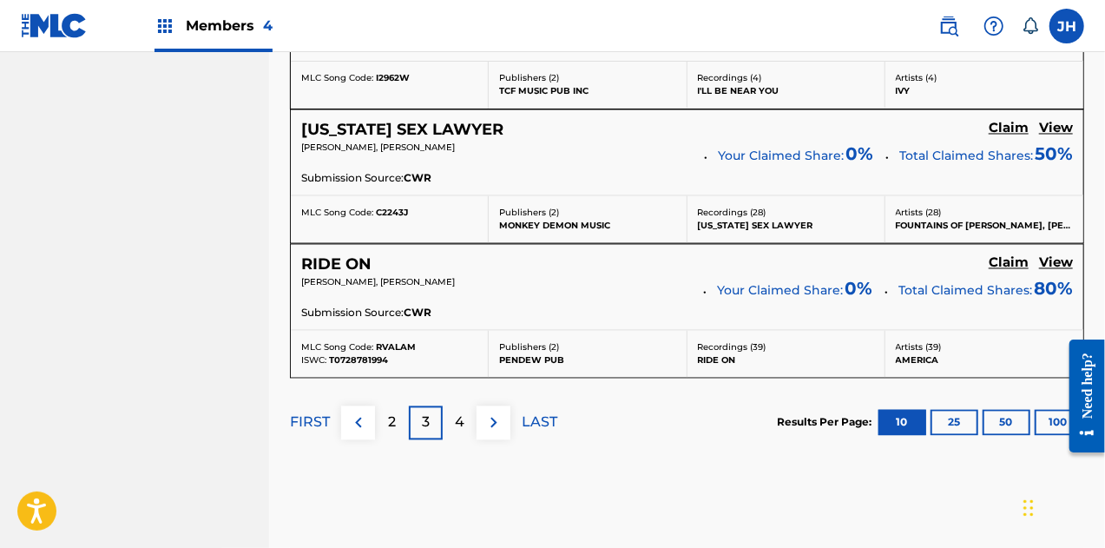
click at [462, 415] on p "4" at bounding box center [460, 422] width 10 height 21
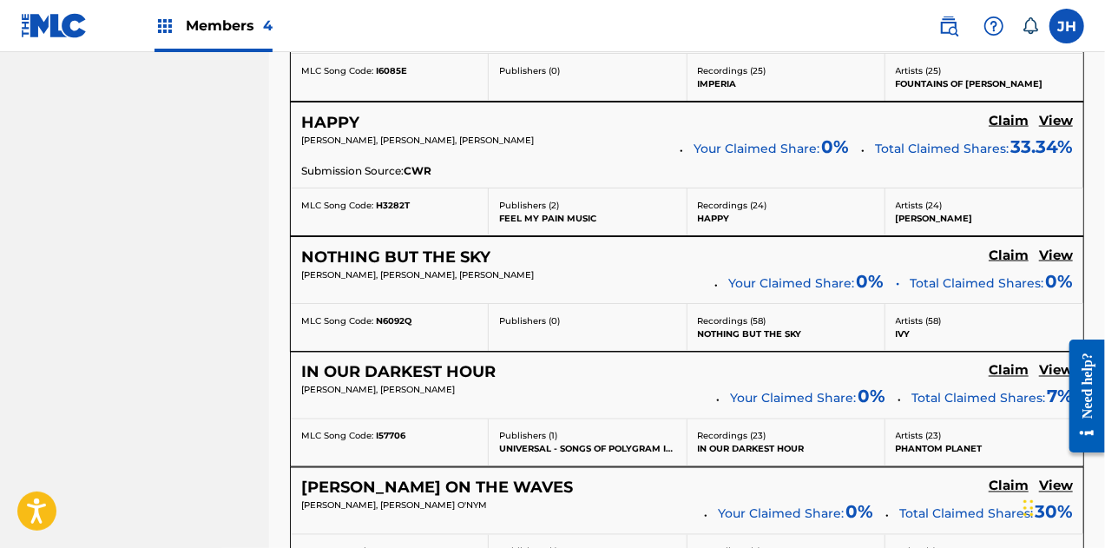
scroll to position [1301, 0]
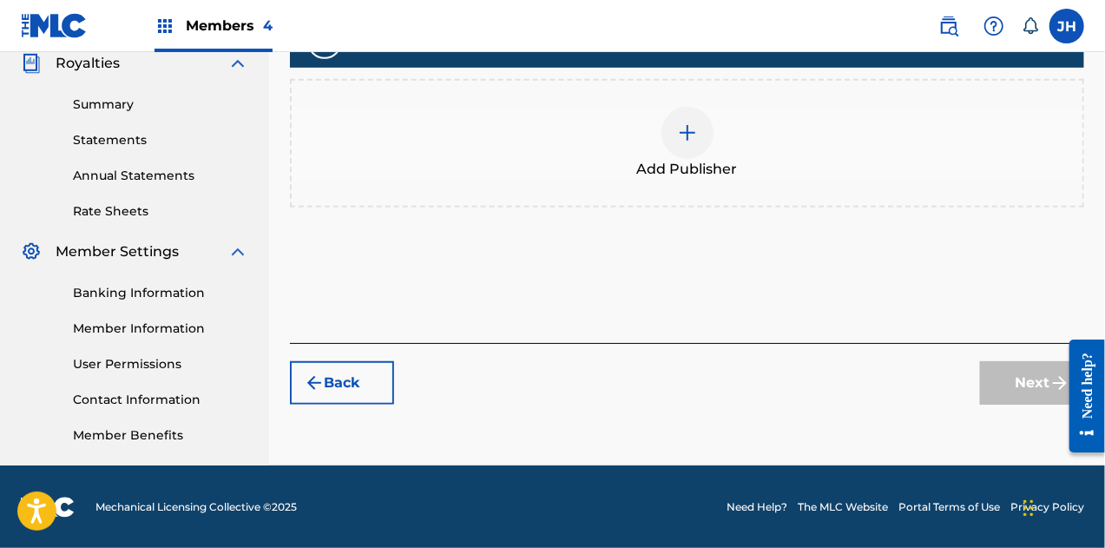
click at [688, 130] on img at bounding box center [687, 132] width 21 height 21
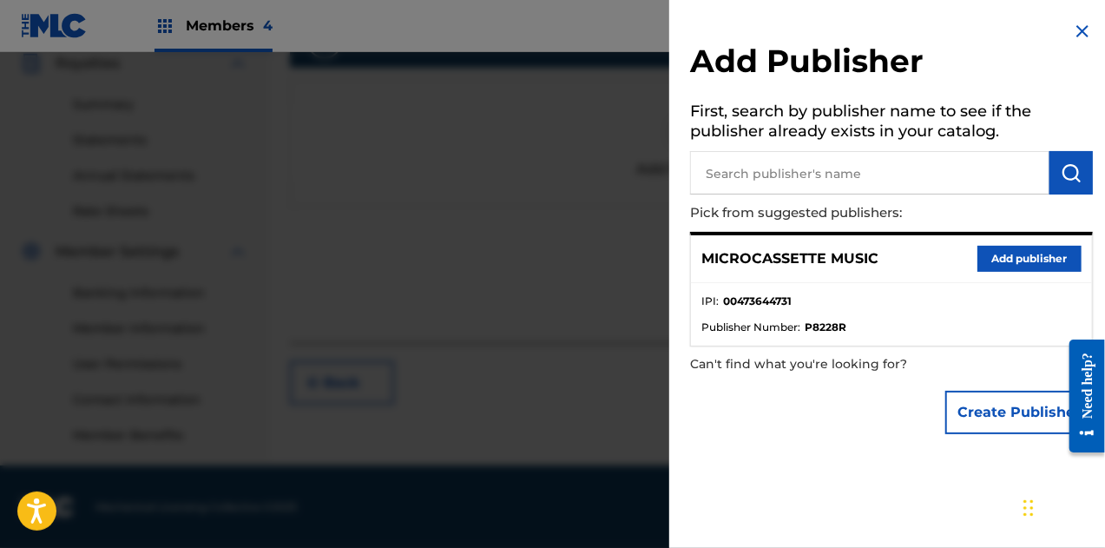
click at [1005, 262] on button "Add publisher" at bounding box center [1030, 259] width 104 height 26
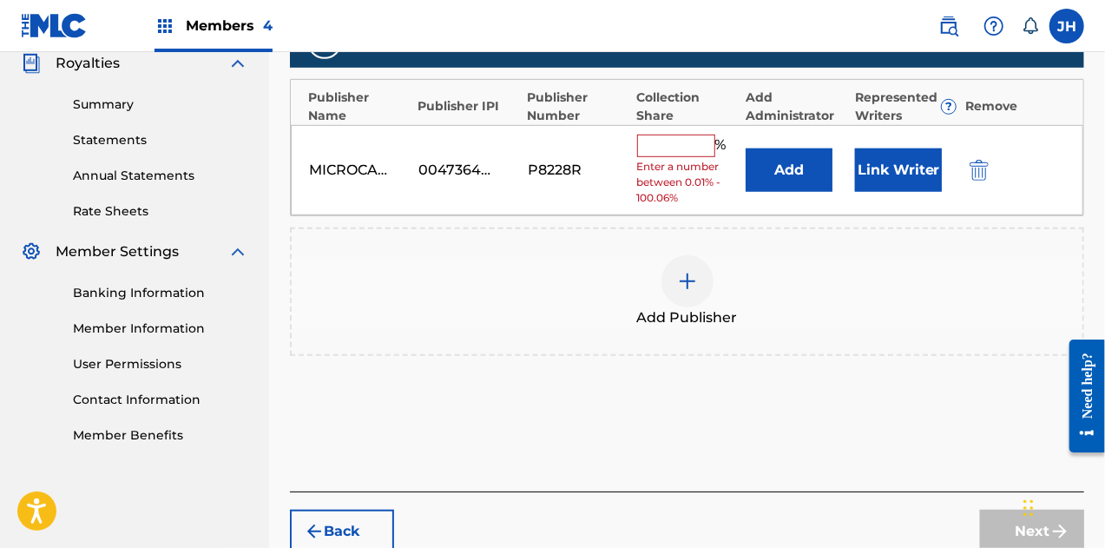
click at [665, 135] on input "text" at bounding box center [676, 146] width 78 height 23
type input "100"
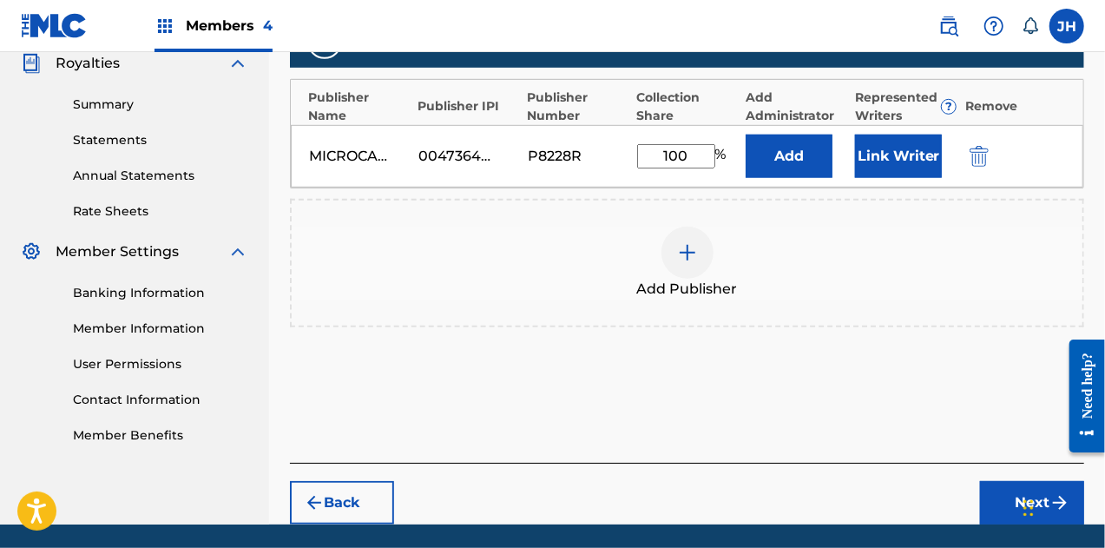
click at [872, 147] on button "Link Writer" at bounding box center [898, 156] width 87 height 43
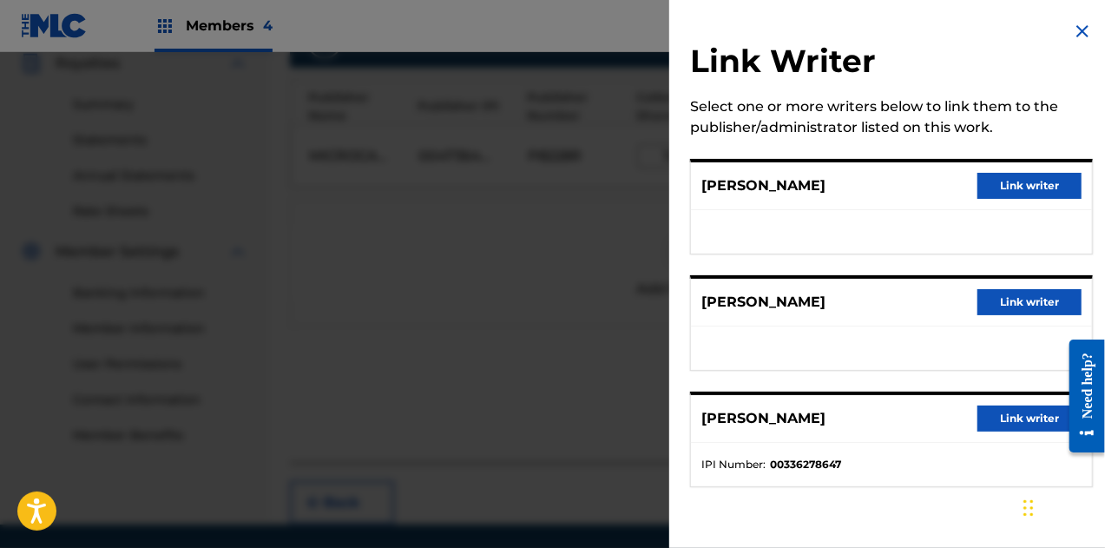
click at [1015, 195] on button "Link writer" at bounding box center [1030, 186] width 104 height 26
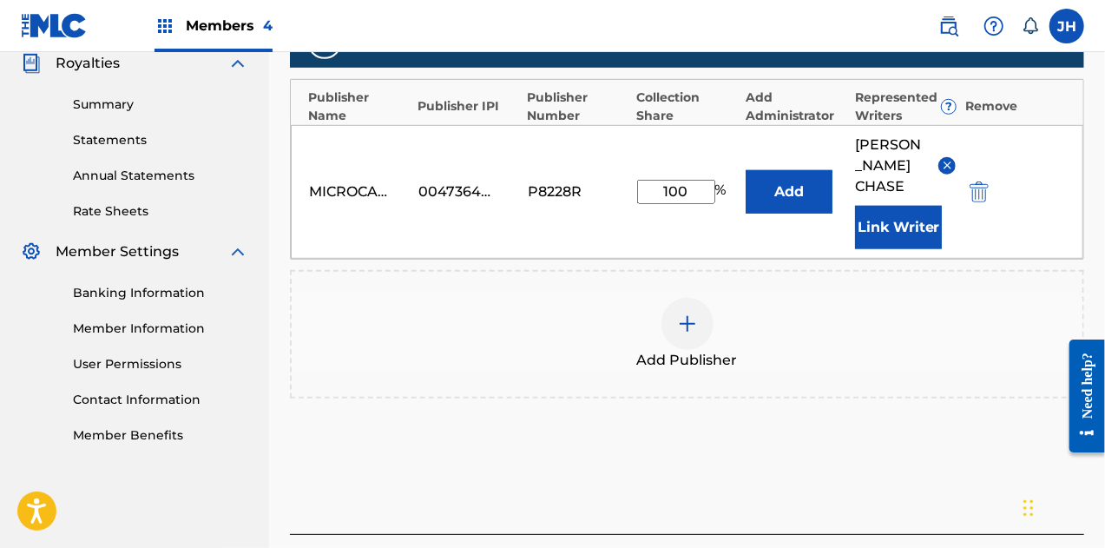
click at [905, 224] on button "Link Writer" at bounding box center [898, 227] width 87 height 43
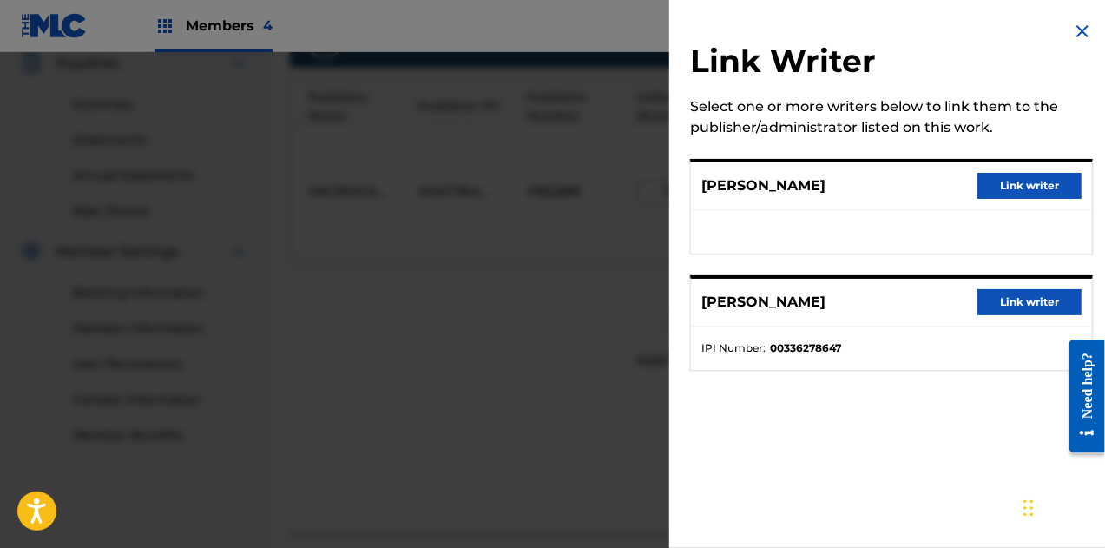
click at [1023, 169] on div "[PERSON_NAME] Link writer" at bounding box center [891, 186] width 401 height 48
click at [1021, 183] on button "Link writer" at bounding box center [1030, 186] width 104 height 26
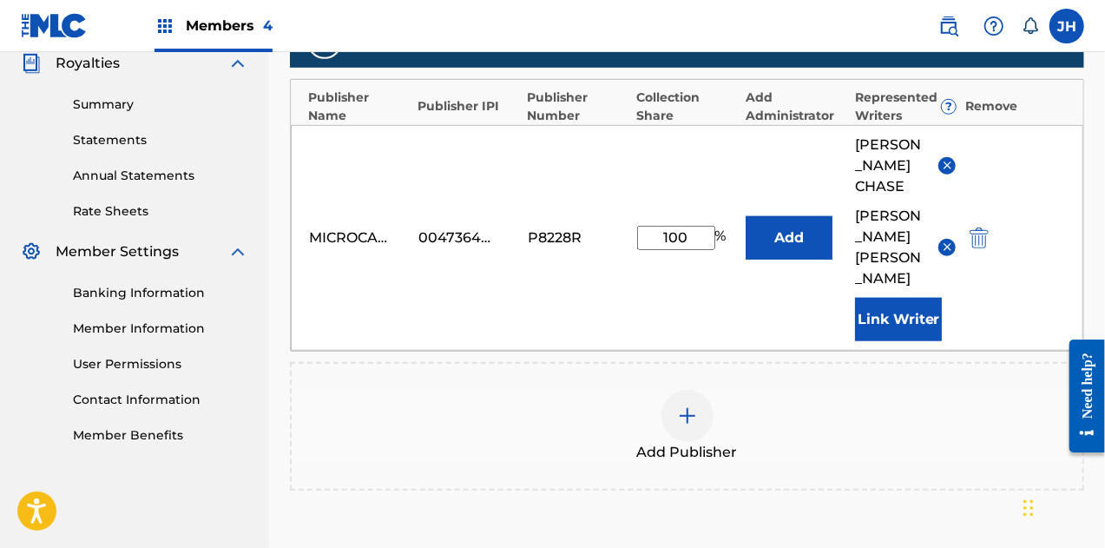
click at [916, 298] on button "Link Writer" at bounding box center [898, 319] width 87 height 43
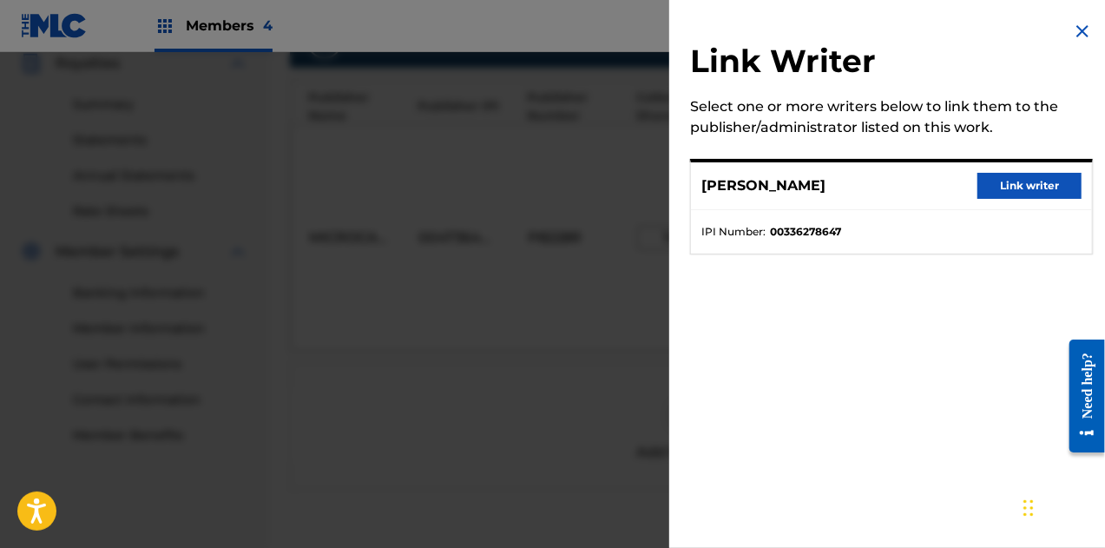
click at [1020, 183] on button "Link writer" at bounding box center [1030, 186] width 104 height 26
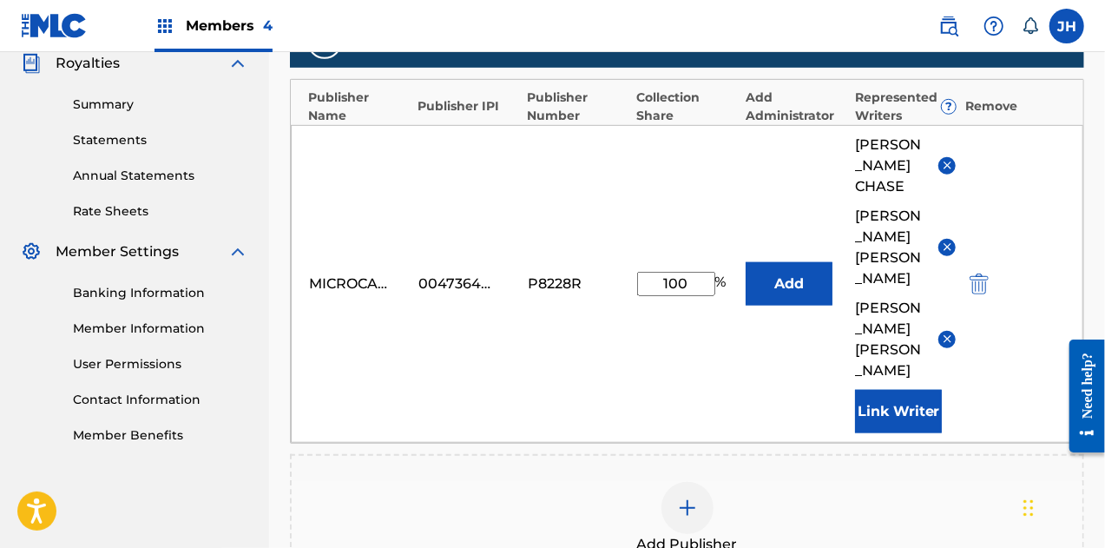
scroll to position [774, 0]
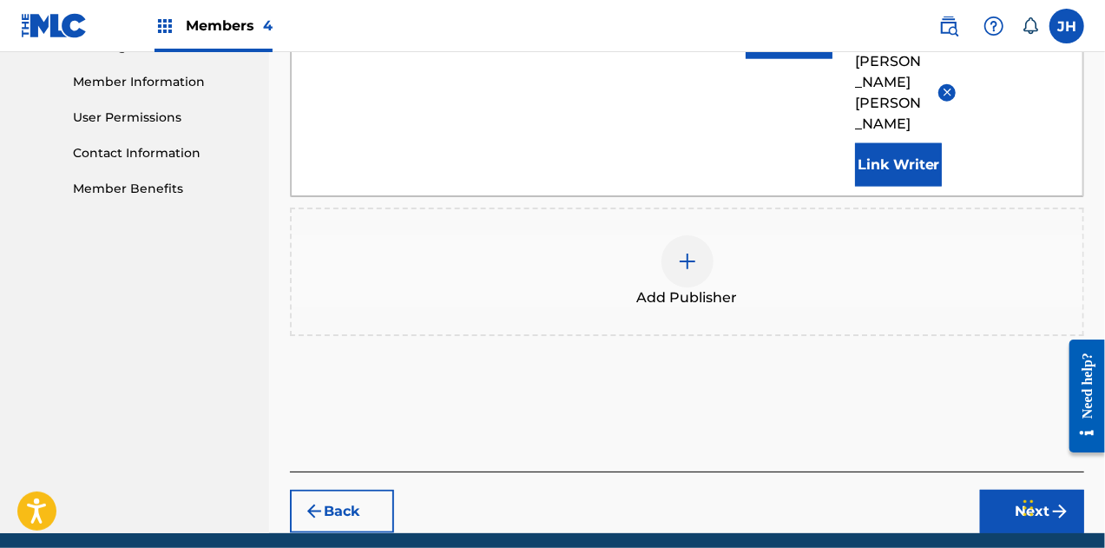
click at [1016, 490] on button "Next" at bounding box center [1032, 511] width 104 height 43
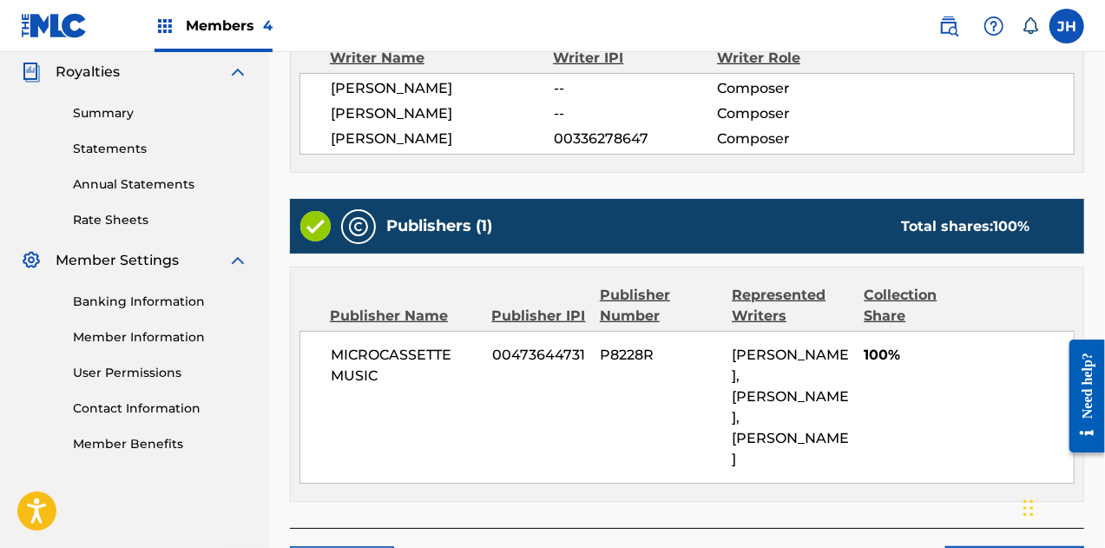
scroll to position [641, 0]
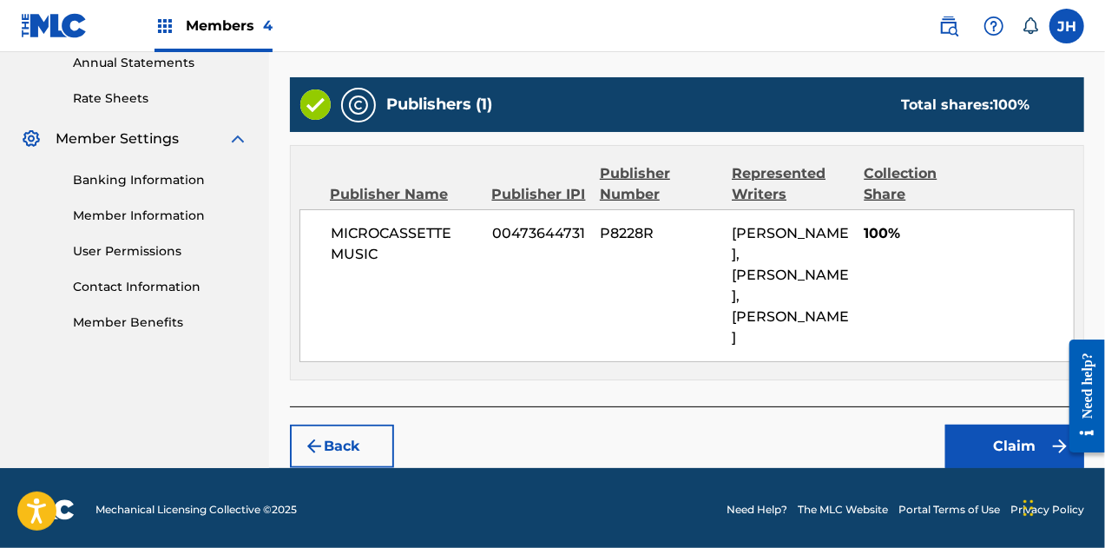
click at [978, 425] on button "Claim" at bounding box center [1014, 446] width 139 height 43
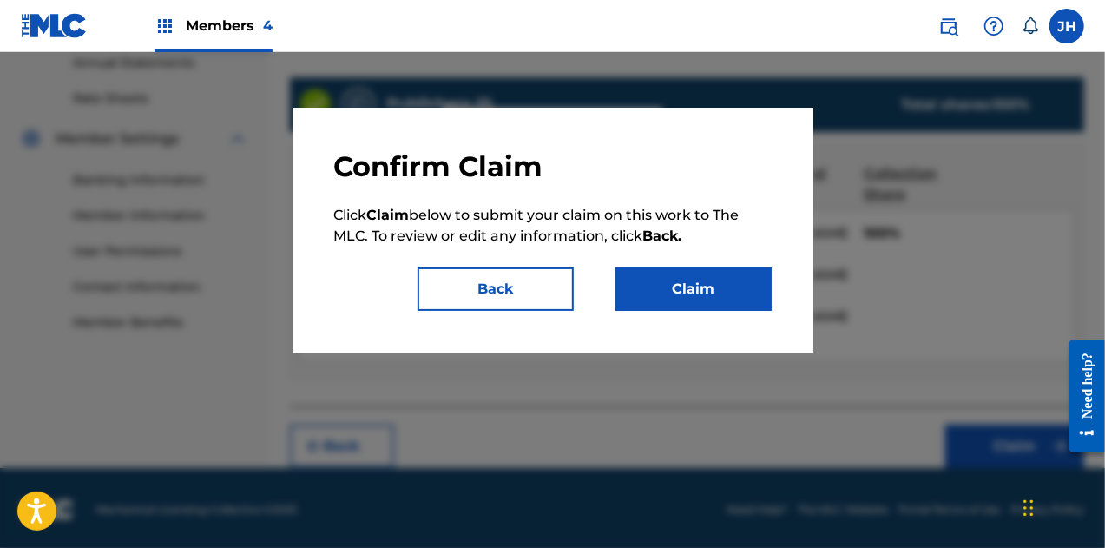
click at [697, 291] on button "Claim" at bounding box center [694, 288] width 156 height 43
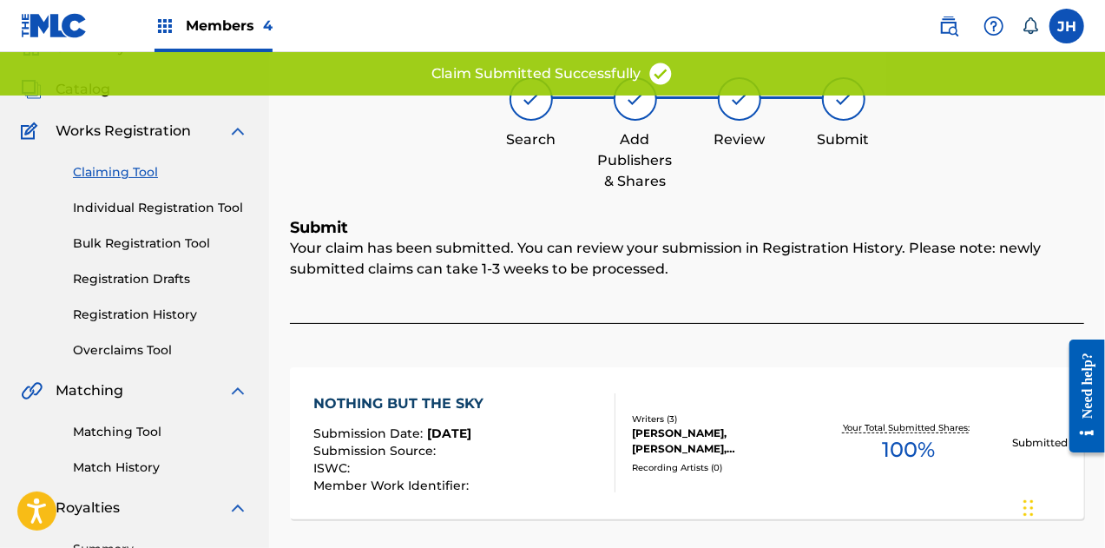
scroll to position [76, 0]
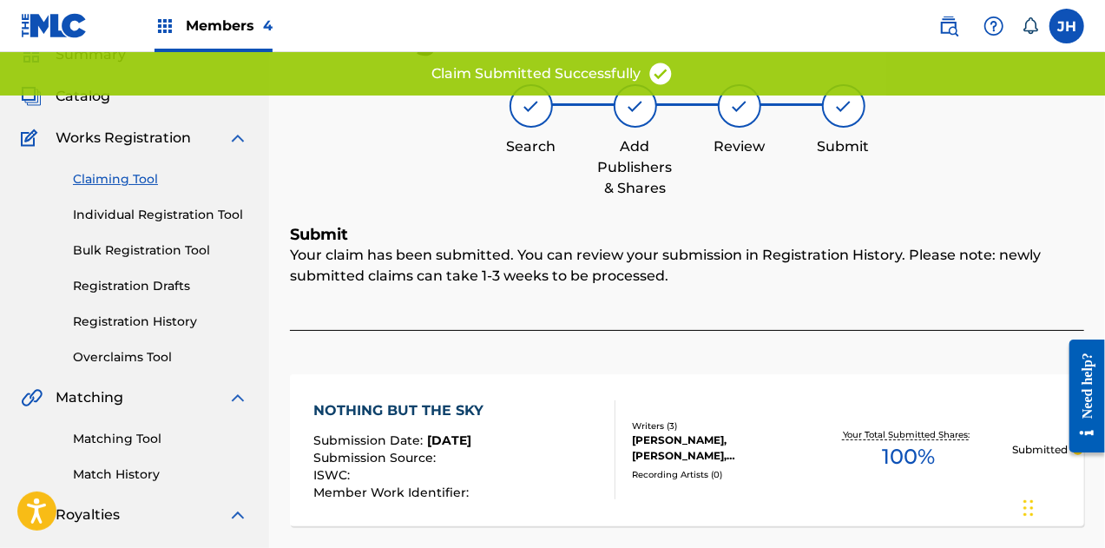
click at [116, 178] on link "Claiming Tool" at bounding box center [160, 179] width 175 height 18
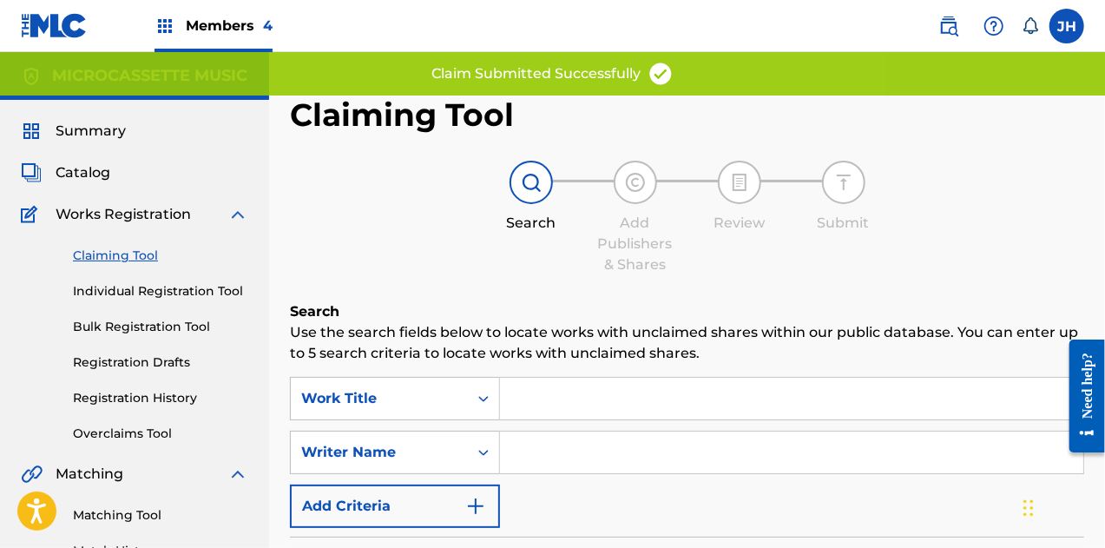
scroll to position [145, 0]
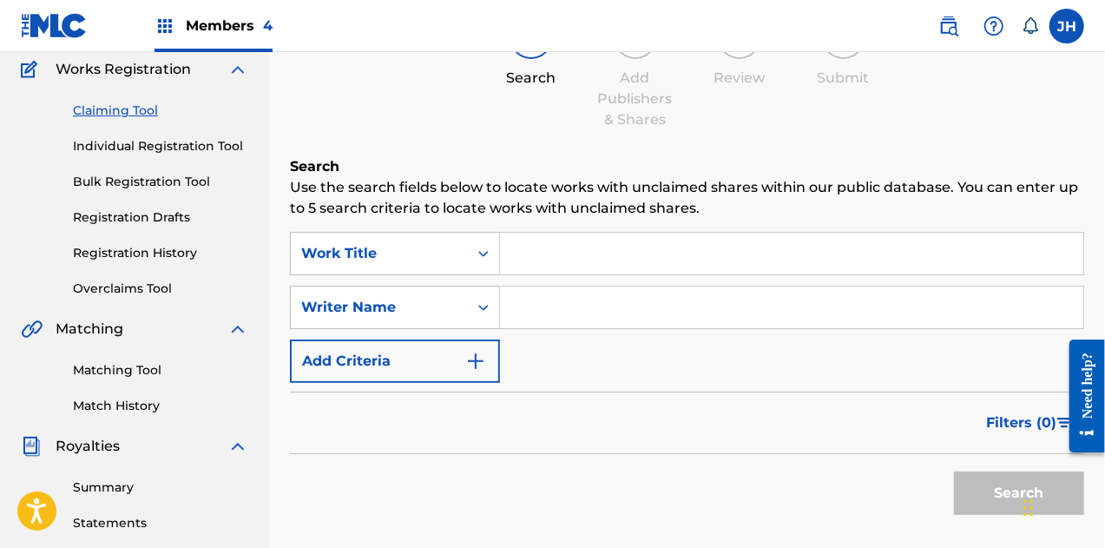
click at [568, 303] on input "Search Form" at bounding box center [791, 307] width 583 height 42
type input "[PERSON_NAME]"
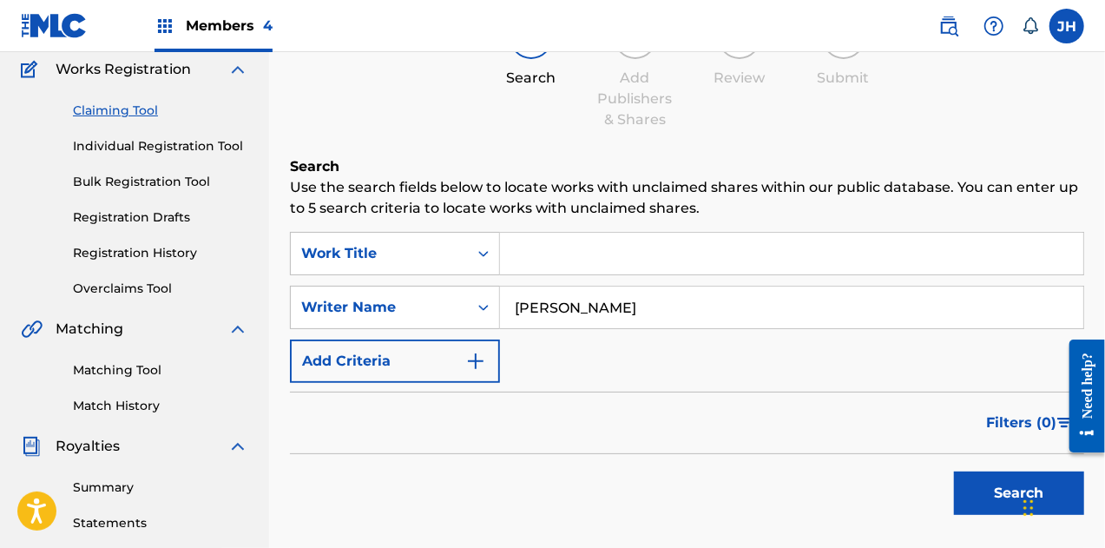
click at [1004, 490] on button "Search" at bounding box center [1019, 492] width 130 height 43
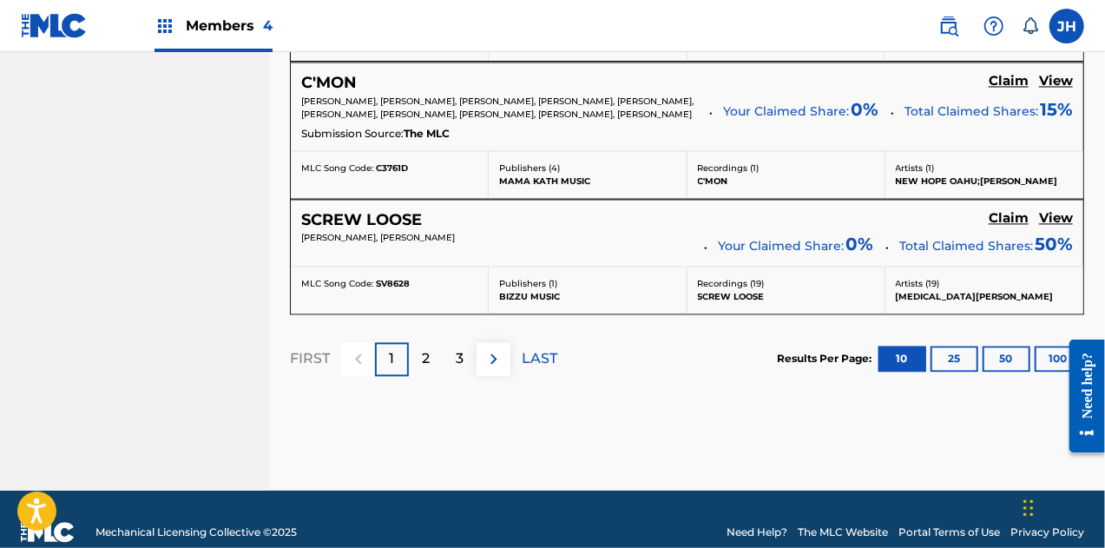
scroll to position [1718, 0]
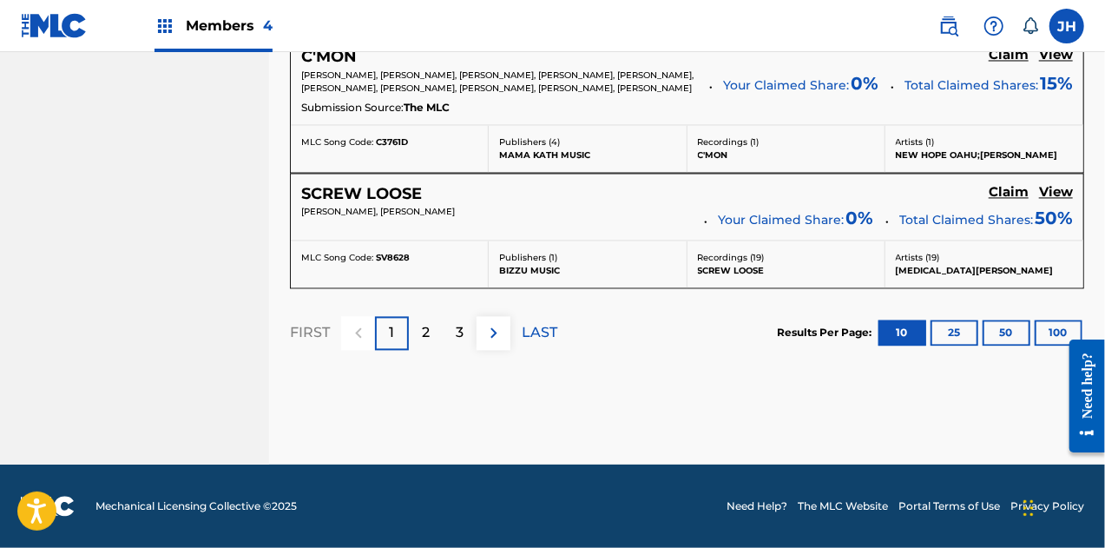
click at [459, 335] on p "3" at bounding box center [460, 332] width 8 height 21
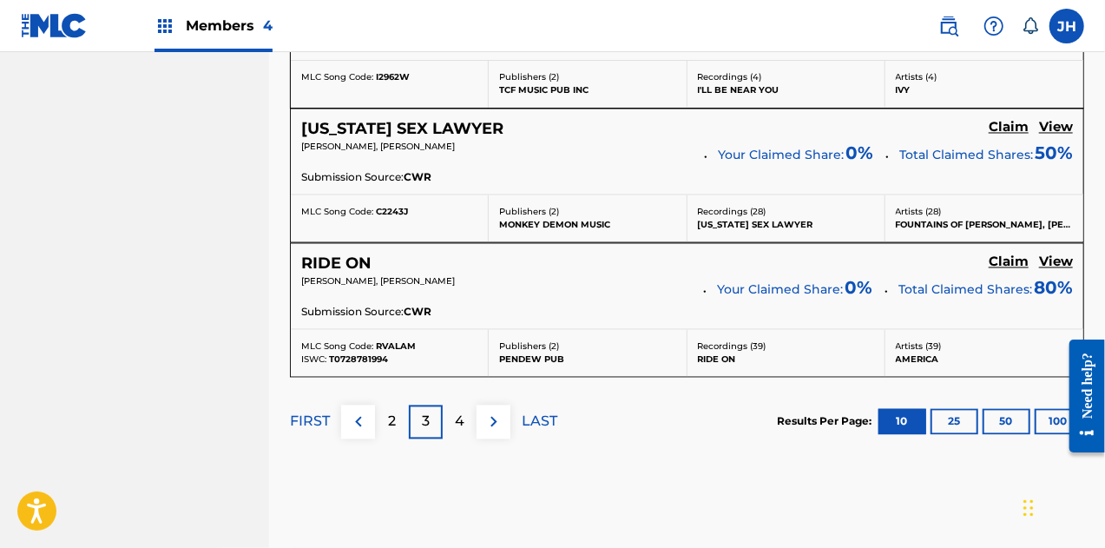
scroll to position [1616, 0]
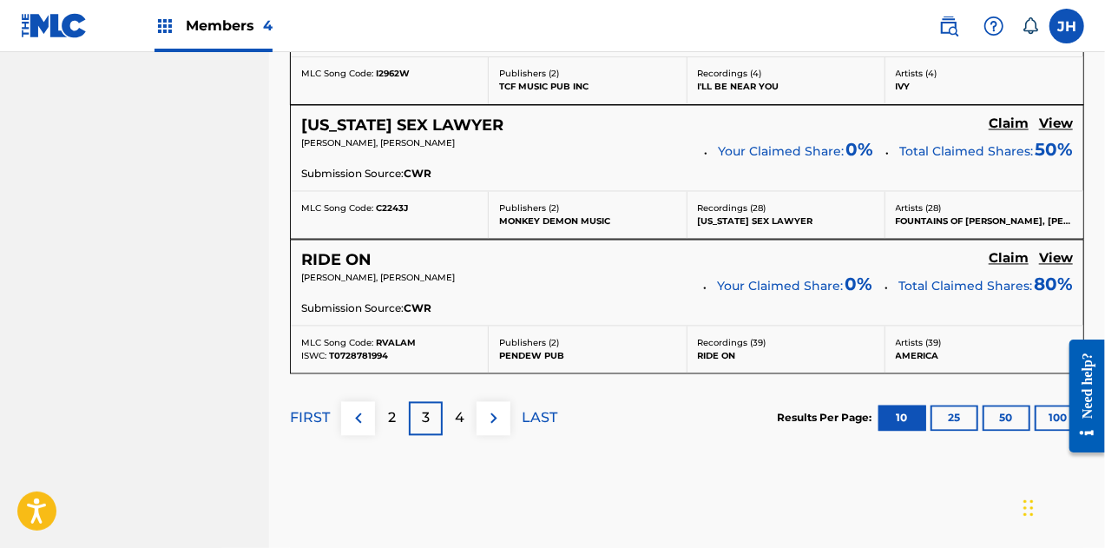
click at [464, 408] on p "4" at bounding box center [460, 418] width 10 height 21
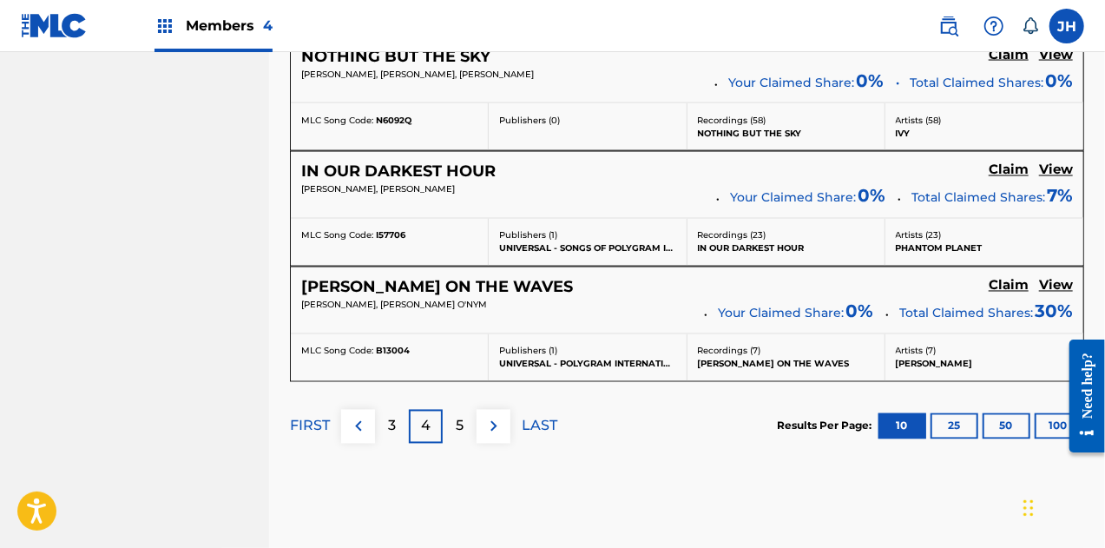
scroll to position [1504, 0]
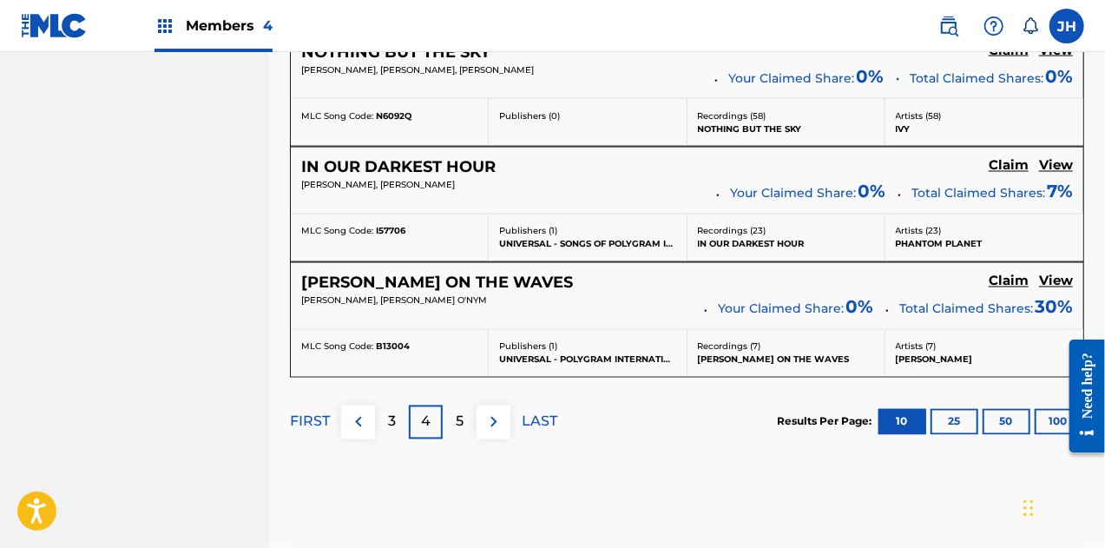
click at [464, 421] on div "5" at bounding box center [460, 422] width 34 height 34
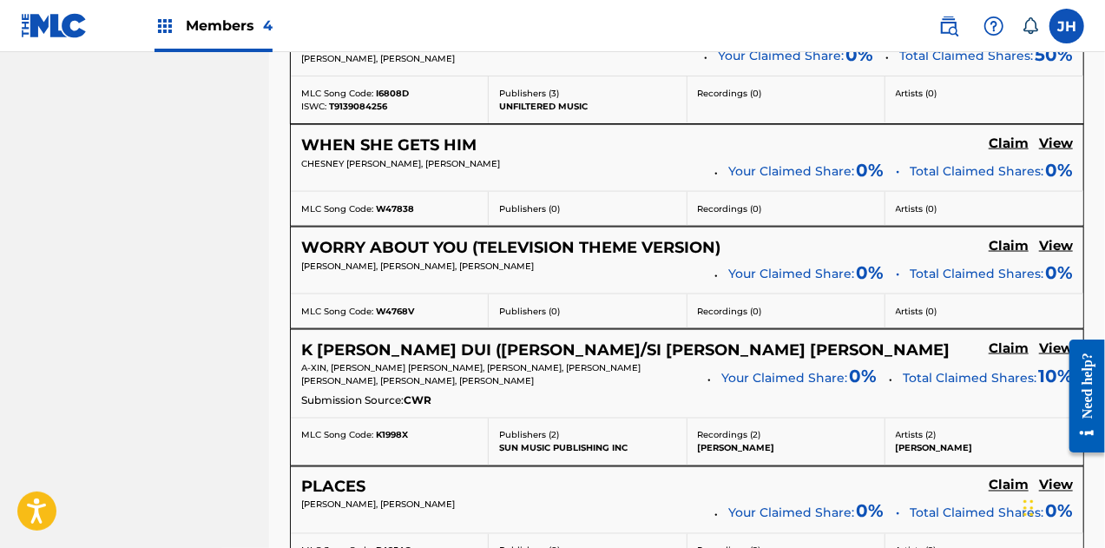
scroll to position [1301, 0]
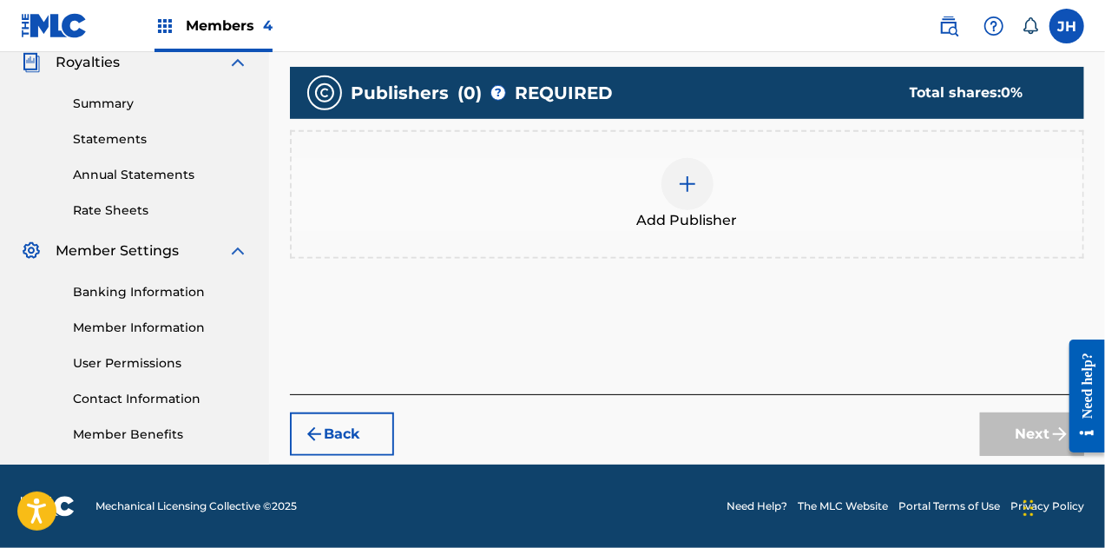
scroll to position [528, 0]
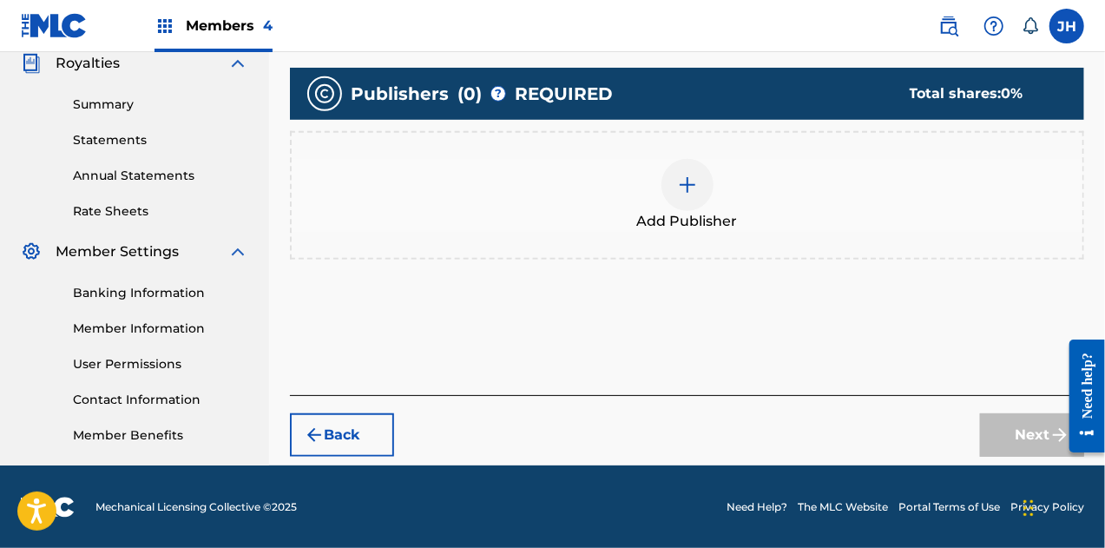
click at [694, 151] on div "Add Publisher" at bounding box center [687, 195] width 794 height 128
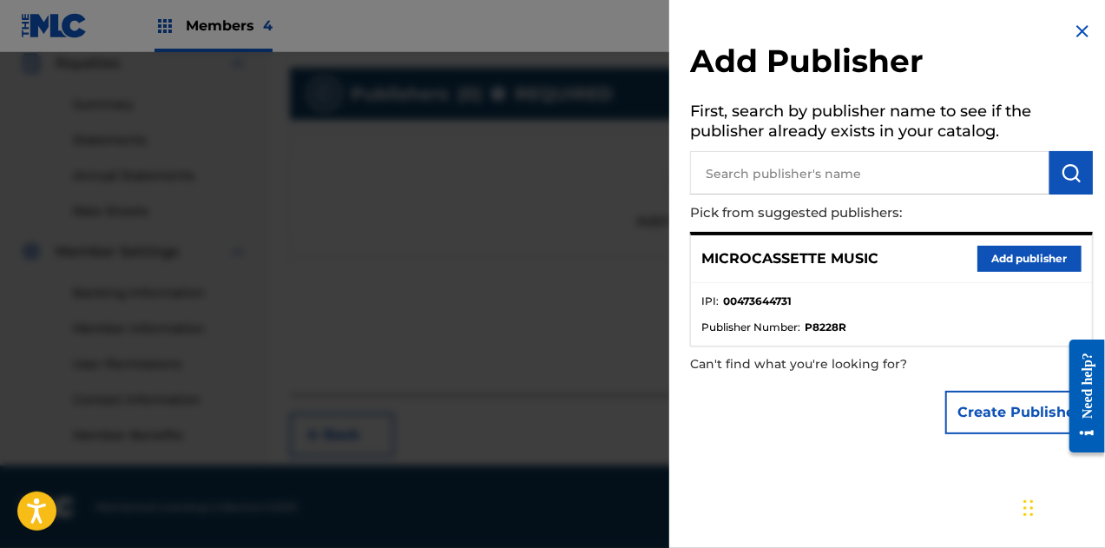
click at [978, 268] on button "Add publisher" at bounding box center [1030, 259] width 104 height 26
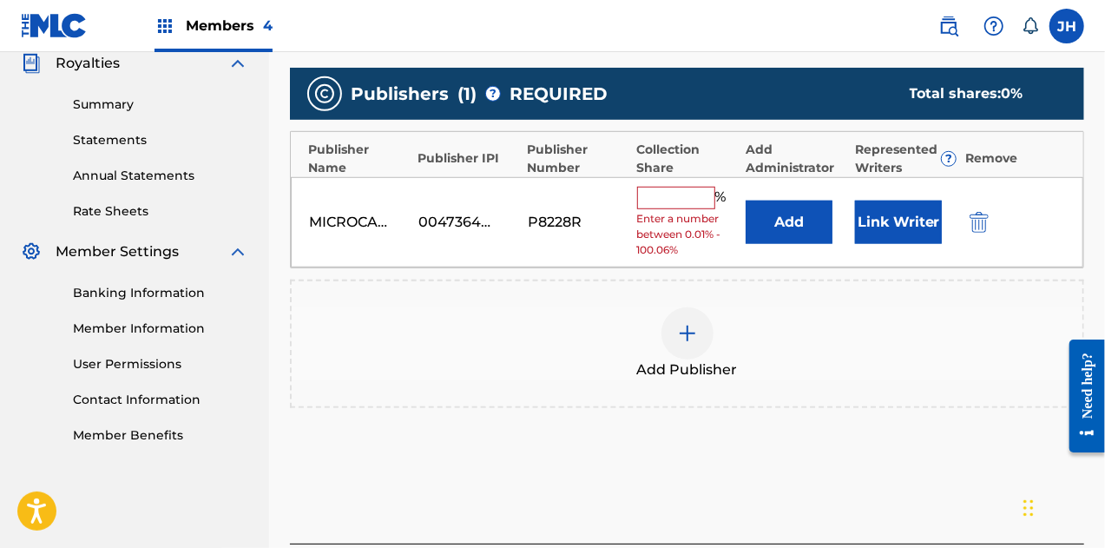
click at [687, 177] on div "MICROCASSETTE MUSIC 00473644731 P8228R % Enter a number between 0.01% - 100.06%…" at bounding box center [687, 222] width 793 height 91
click at [684, 192] on input "text" at bounding box center [676, 198] width 78 height 23
type input "100"
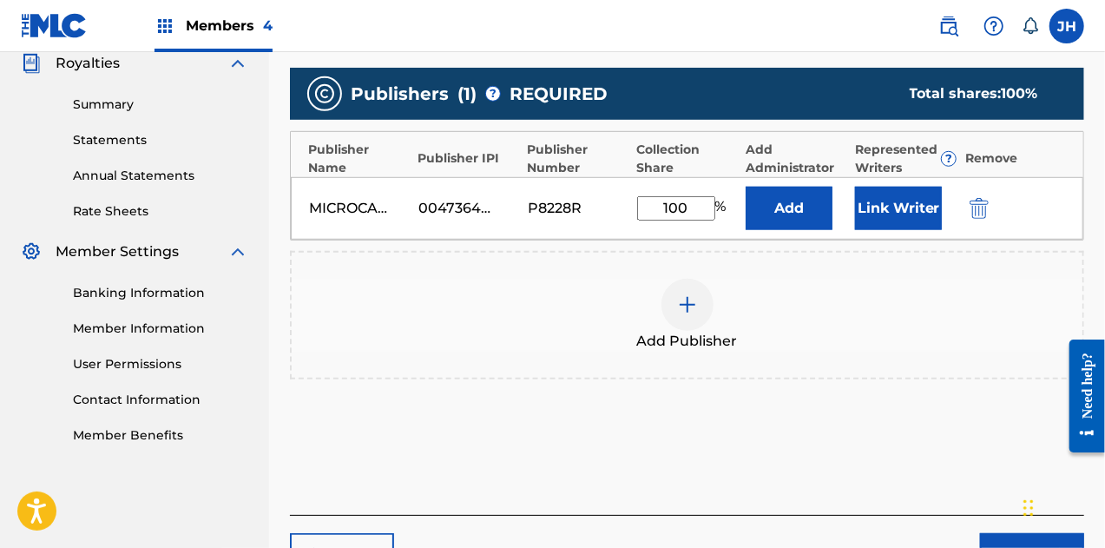
click at [882, 194] on button "Link Writer" at bounding box center [898, 208] width 87 height 43
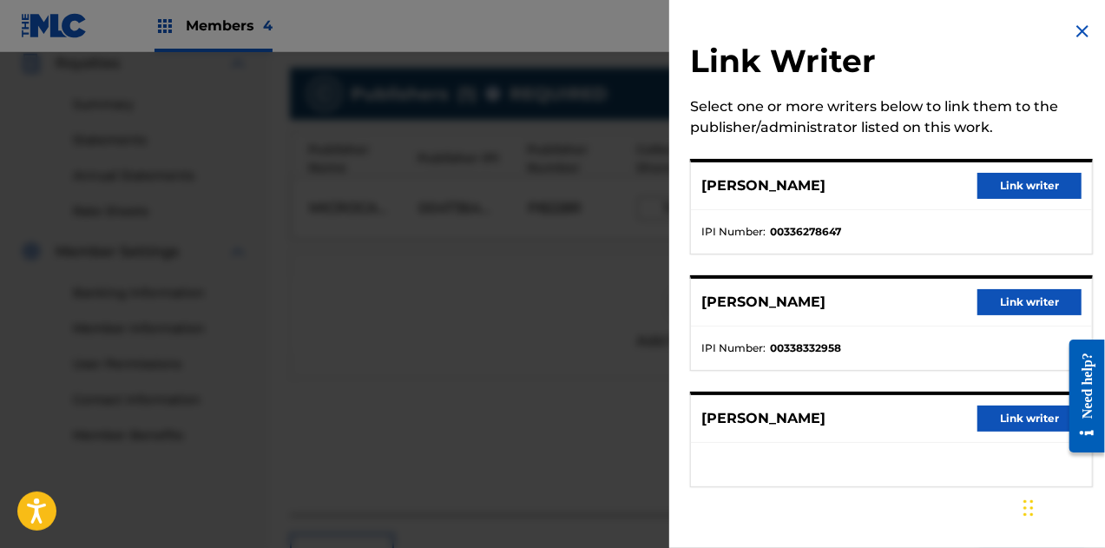
click at [1017, 178] on button "Link writer" at bounding box center [1030, 186] width 104 height 26
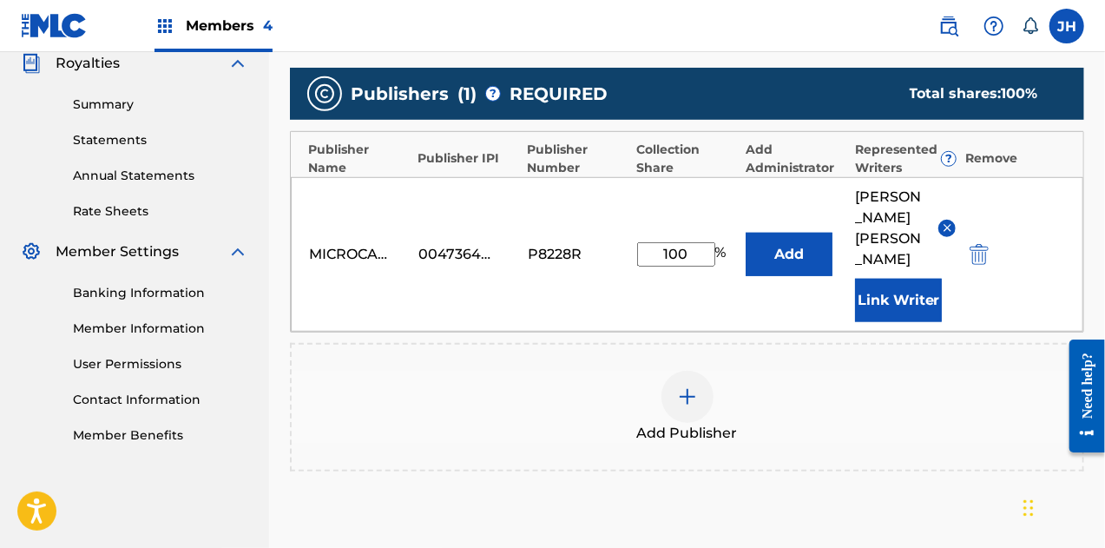
click at [899, 279] on button "Link Writer" at bounding box center [898, 300] width 87 height 43
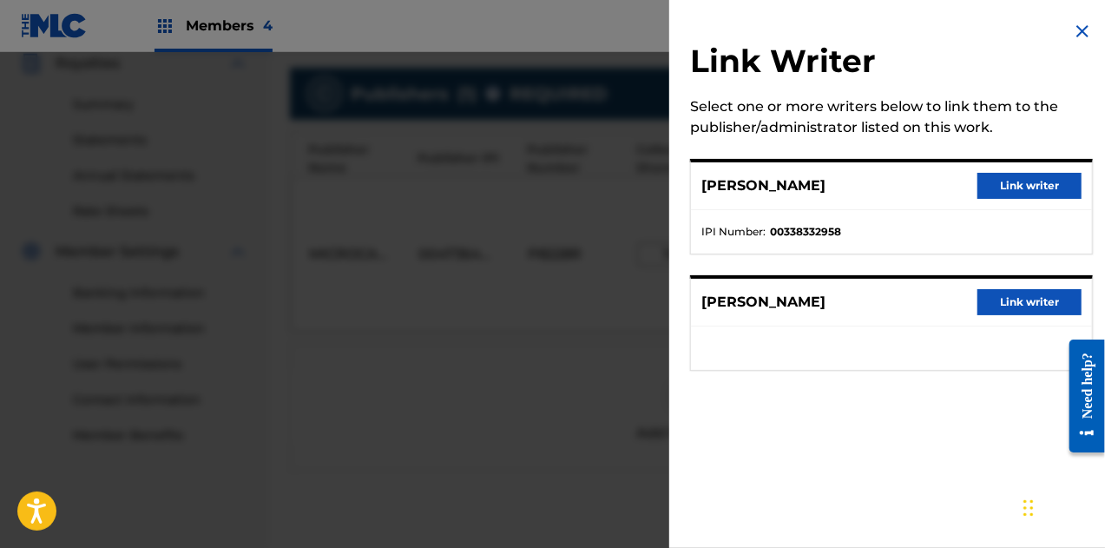
click at [1035, 171] on div "[PERSON_NAME] Link writer" at bounding box center [891, 186] width 401 height 48
click at [1031, 188] on button "Link writer" at bounding box center [1030, 186] width 104 height 26
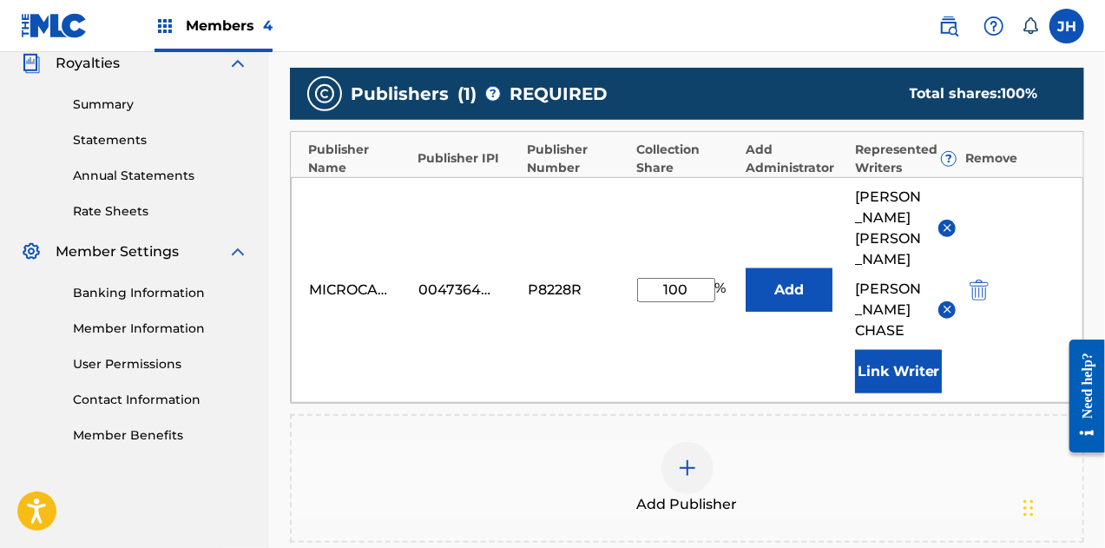
click at [909, 350] on button "Link Writer" at bounding box center [898, 371] width 87 height 43
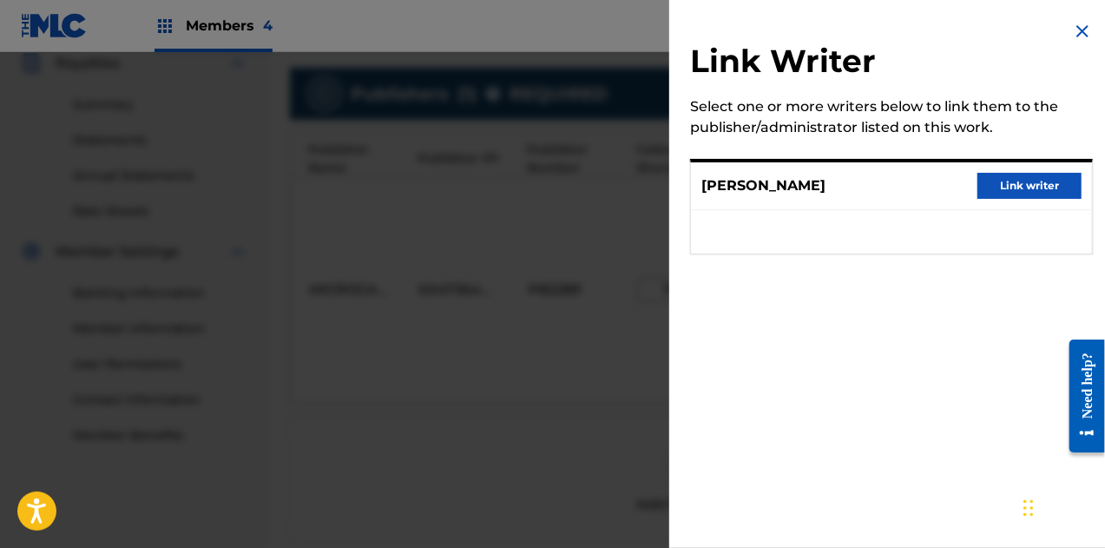
click at [1014, 181] on button "Link writer" at bounding box center [1030, 186] width 104 height 26
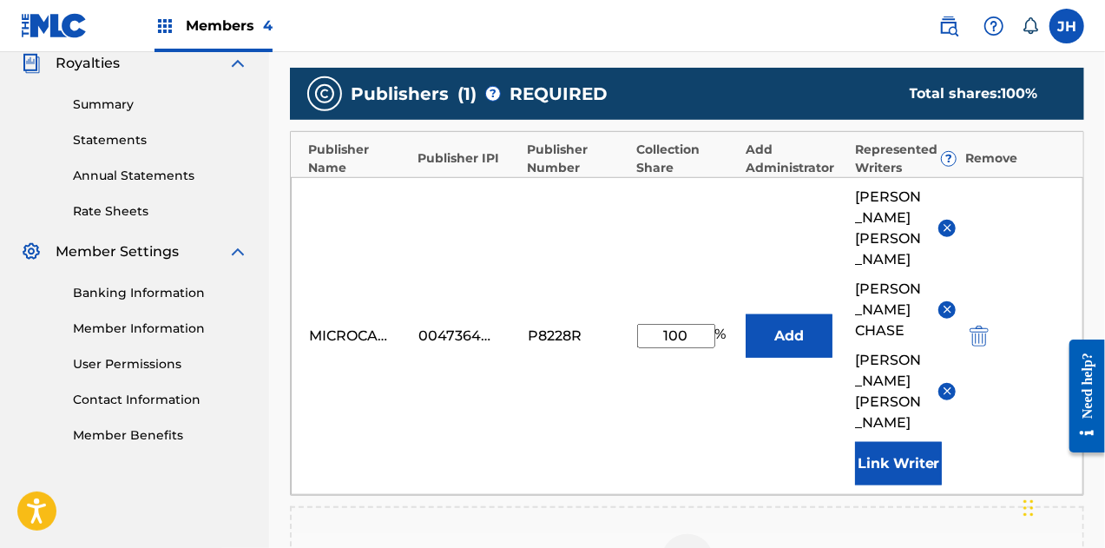
scroll to position [830, 0]
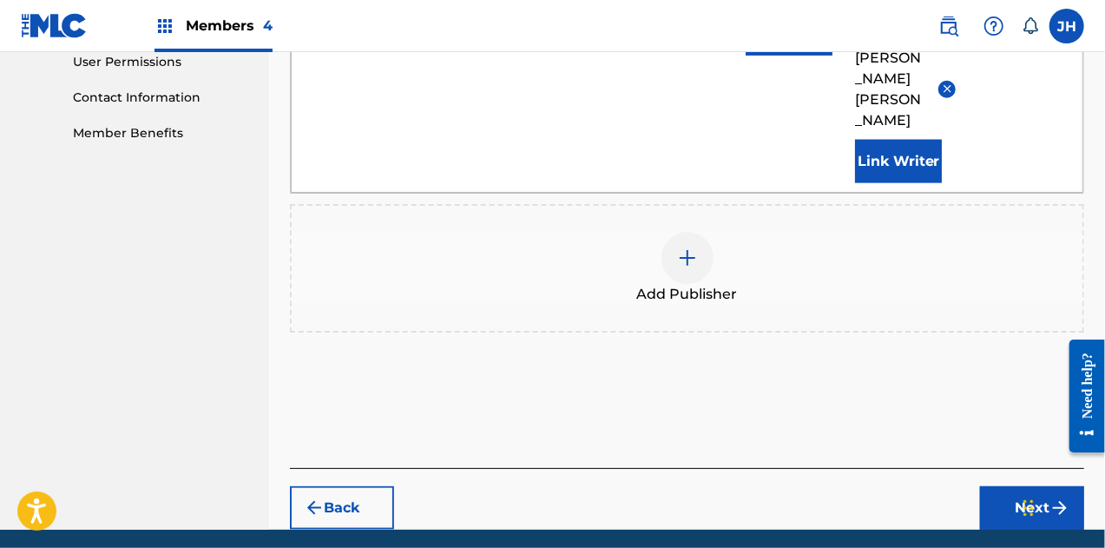
click at [1017, 486] on button "Next" at bounding box center [1032, 507] width 104 height 43
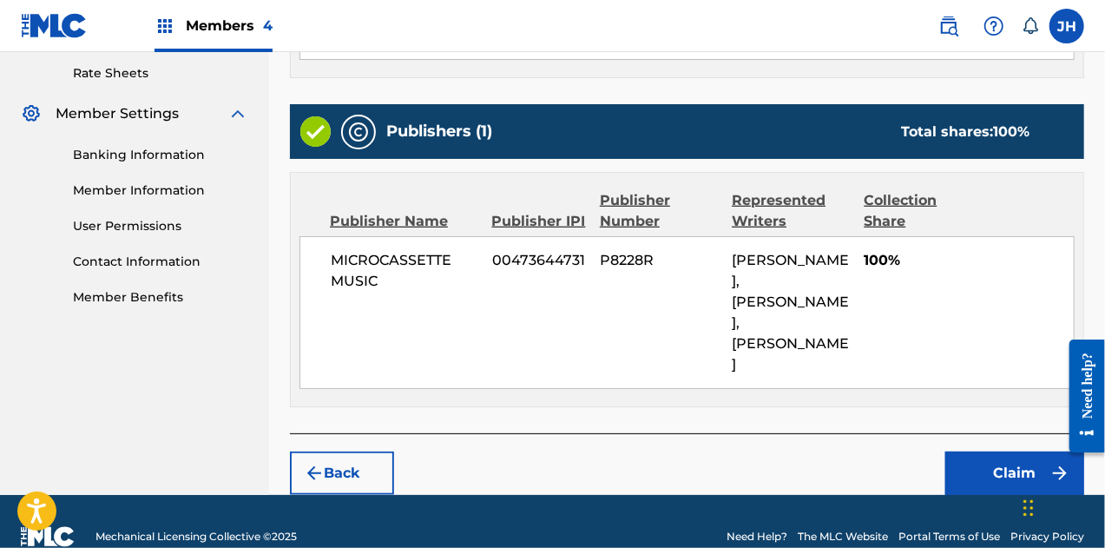
scroll to position [693, 0]
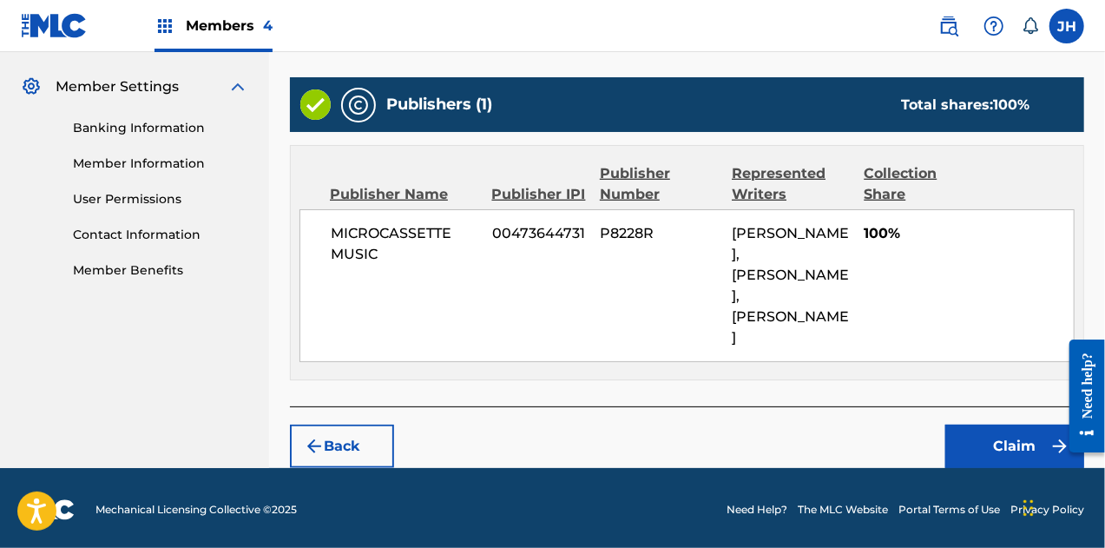
click at [1002, 428] on button "Claim" at bounding box center [1014, 446] width 139 height 43
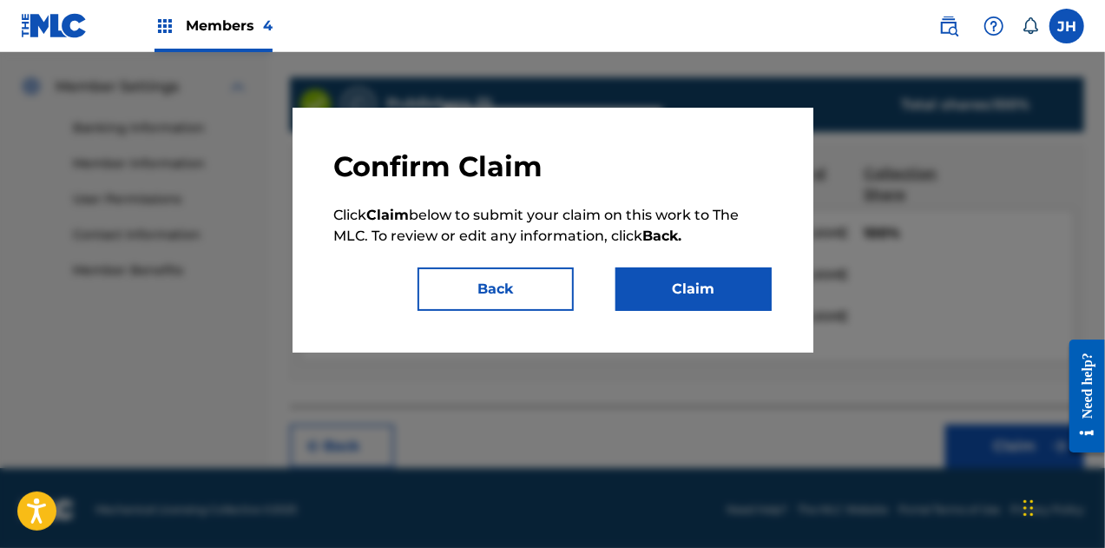
click at [714, 291] on button "Claim" at bounding box center [694, 288] width 156 height 43
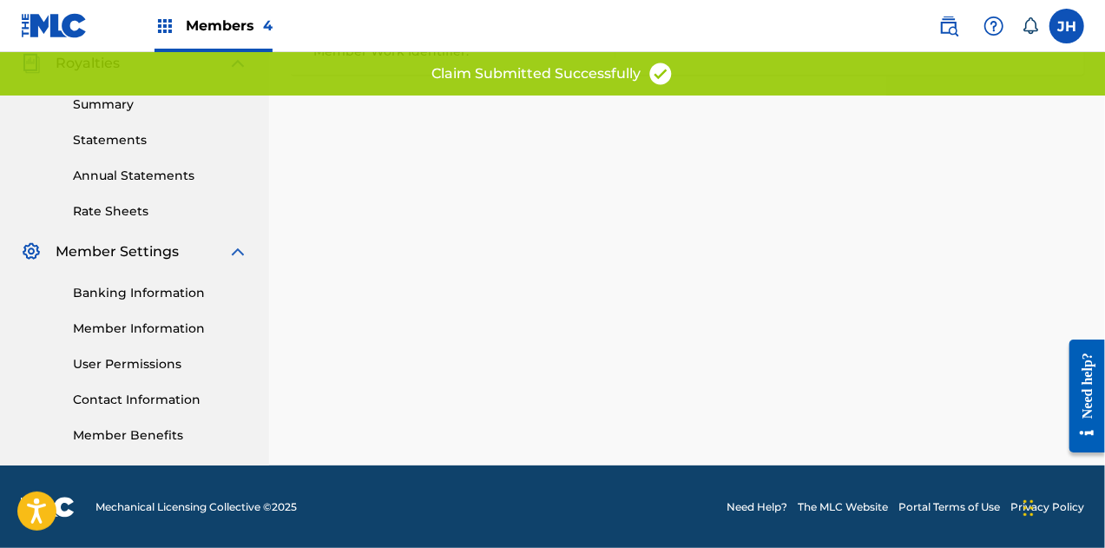
scroll to position [0, 0]
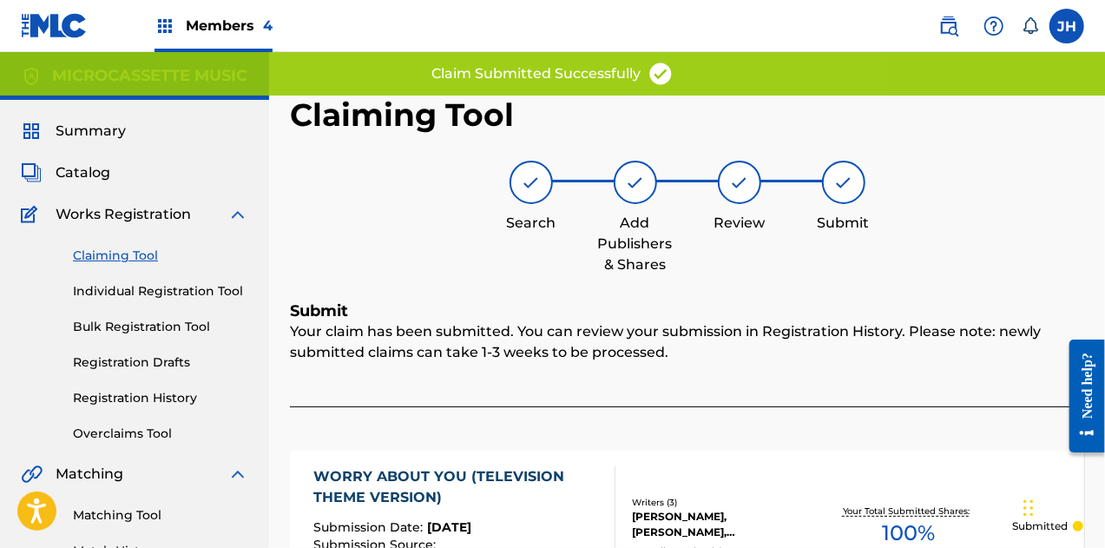
click at [134, 239] on div "Claiming Tool Individual Registration Tool Bulk Registration Tool Registration …" at bounding box center [134, 334] width 227 height 218
click at [104, 258] on link "Claiming Tool" at bounding box center [160, 256] width 175 height 18
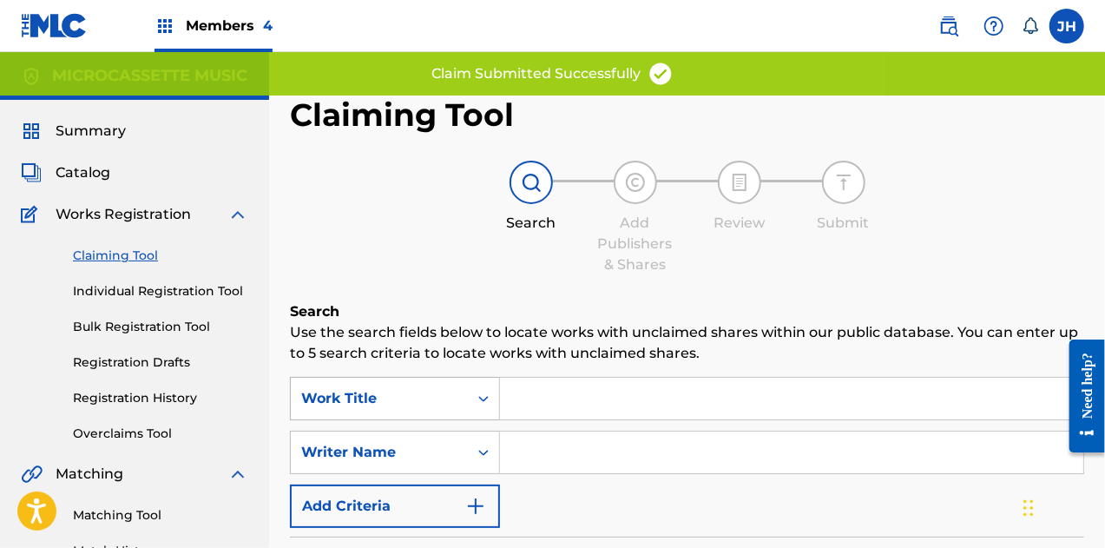
scroll to position [161, 0]
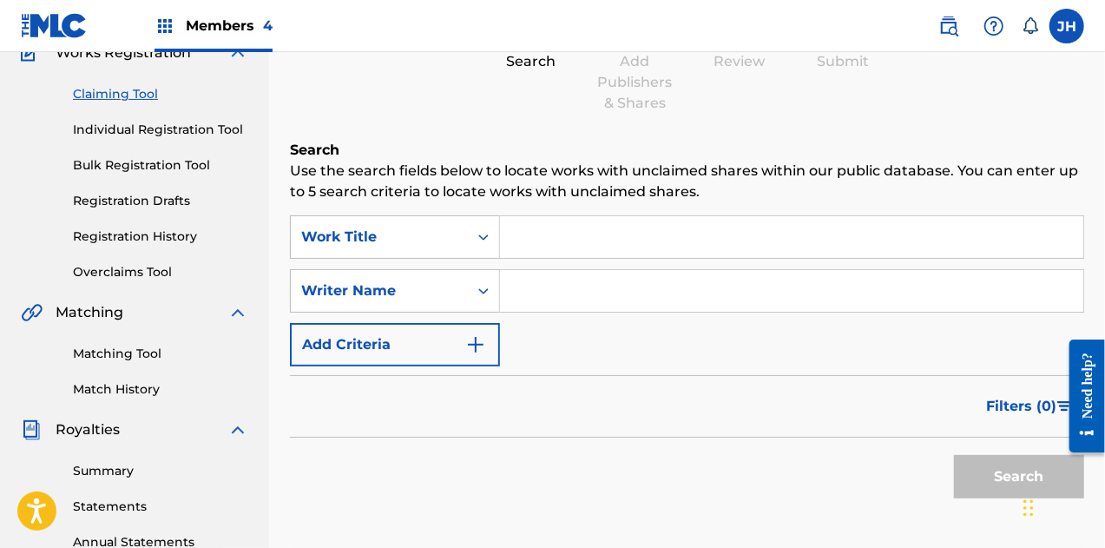
click at [543, 304] on input "Search Form" at bounding box center [791, 291] width 583 height 42
type input "[PERSON_NAME]"
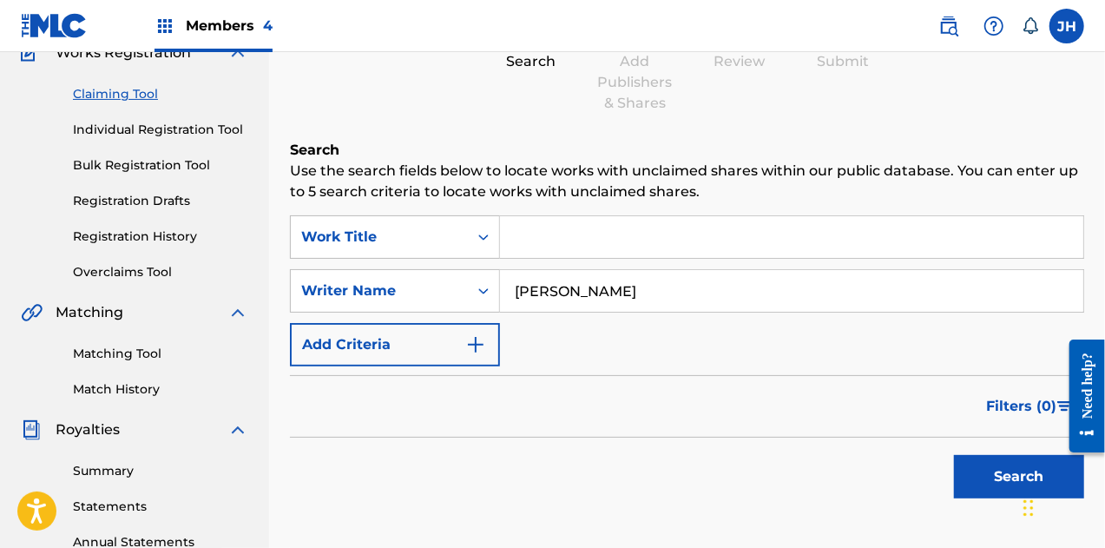
click at [990, 488] on button "Search" at bounding box center [1019, 476] width 130 height 43
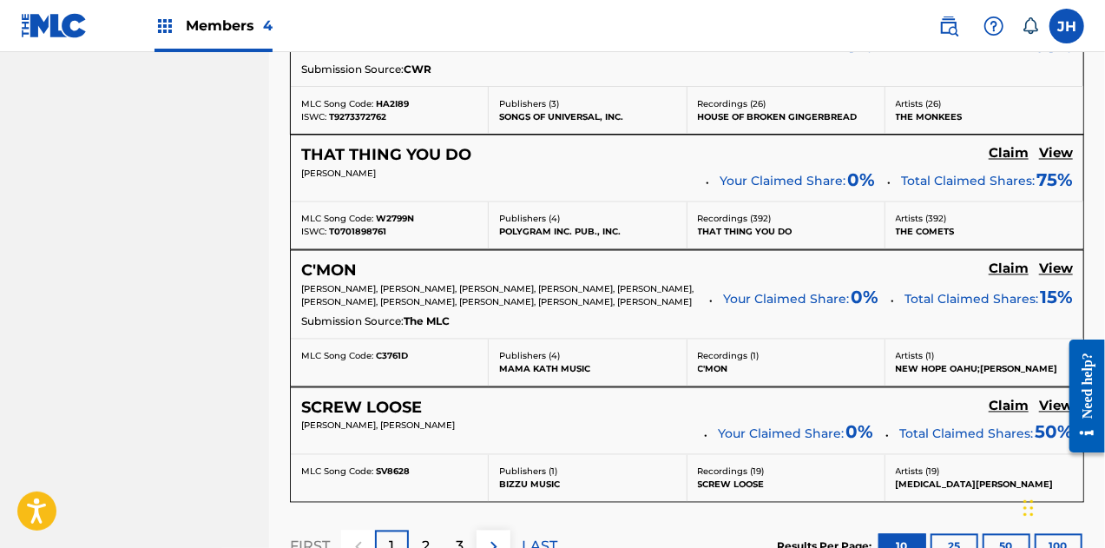
scroll to position [1718, 0]
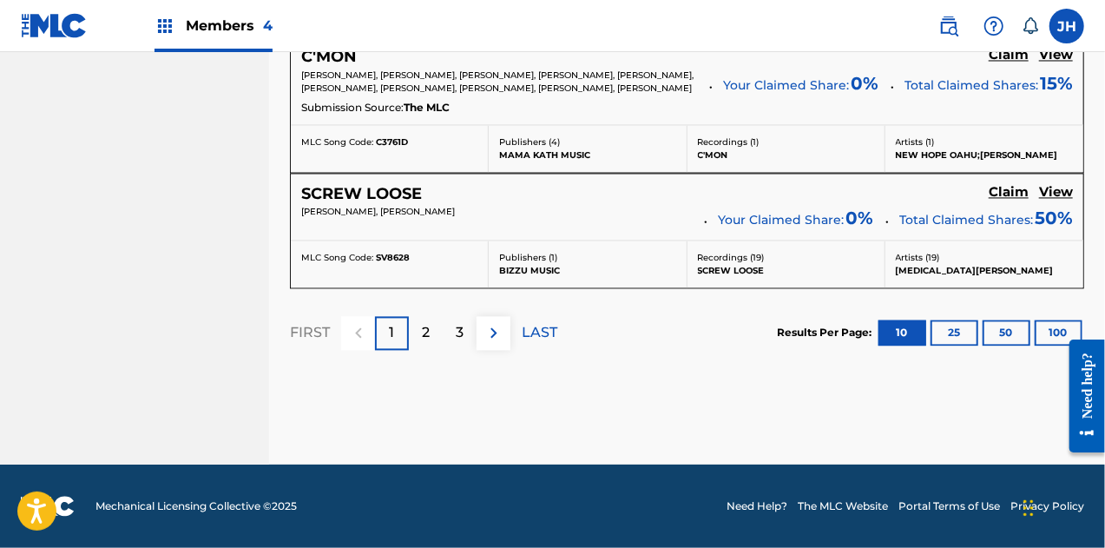
click at [486, 339] on img at bounding box center [494, 332] width 21 height 21
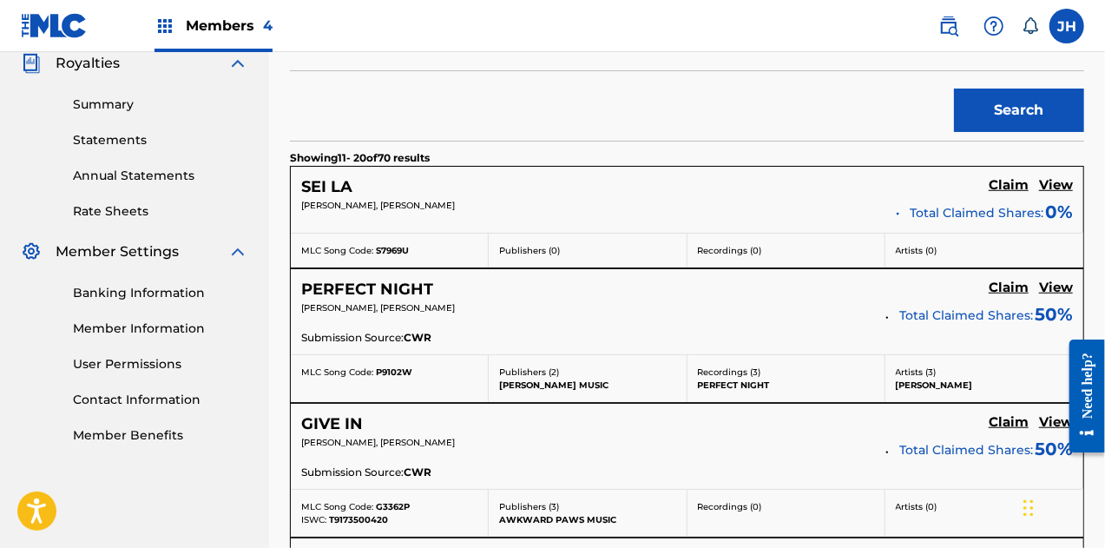
scroll to position [1651, 0]
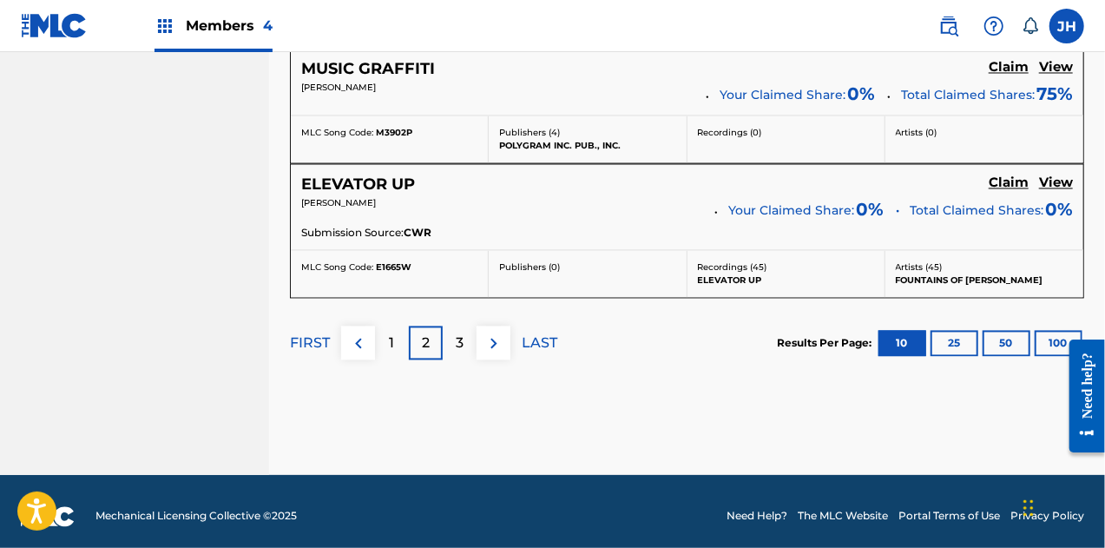
click at [463, 339] on p "3" at bounding box center [460, 343] width 8 height 21
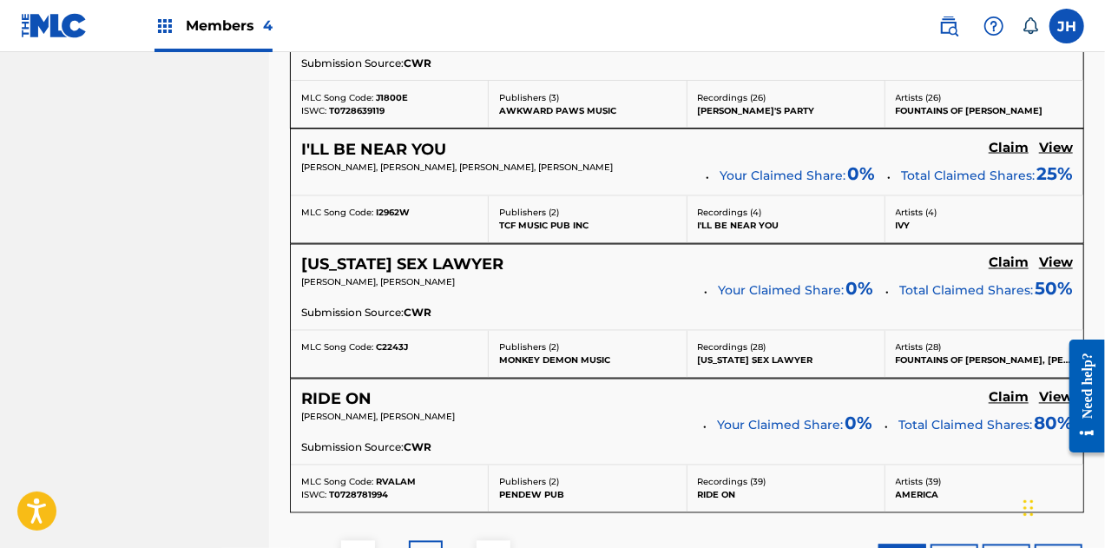
scroll to position [1692, 0]
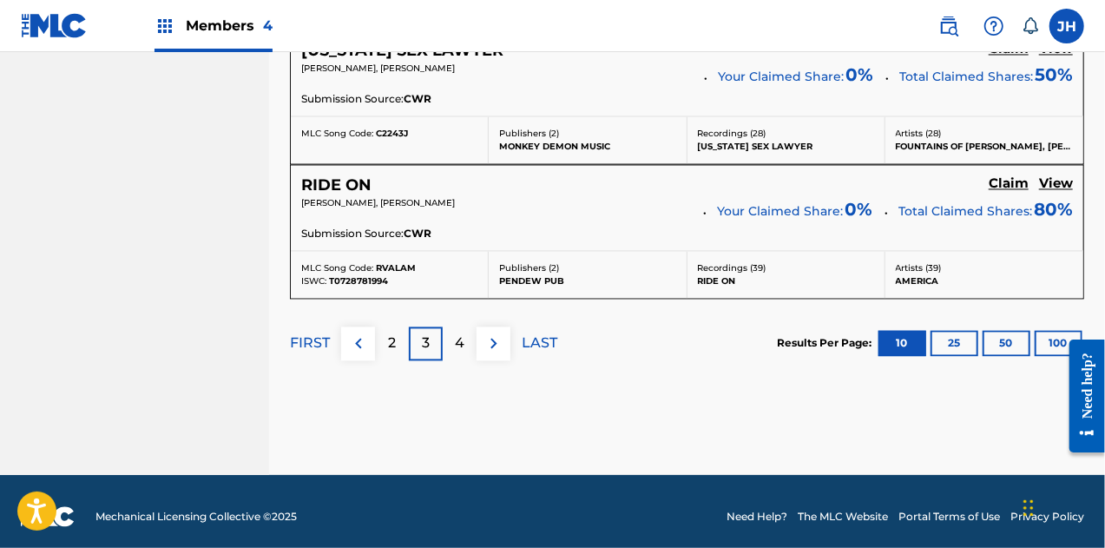
click at [471, 338] on div "4" at bounding box center [460, 343] width 34 height 34
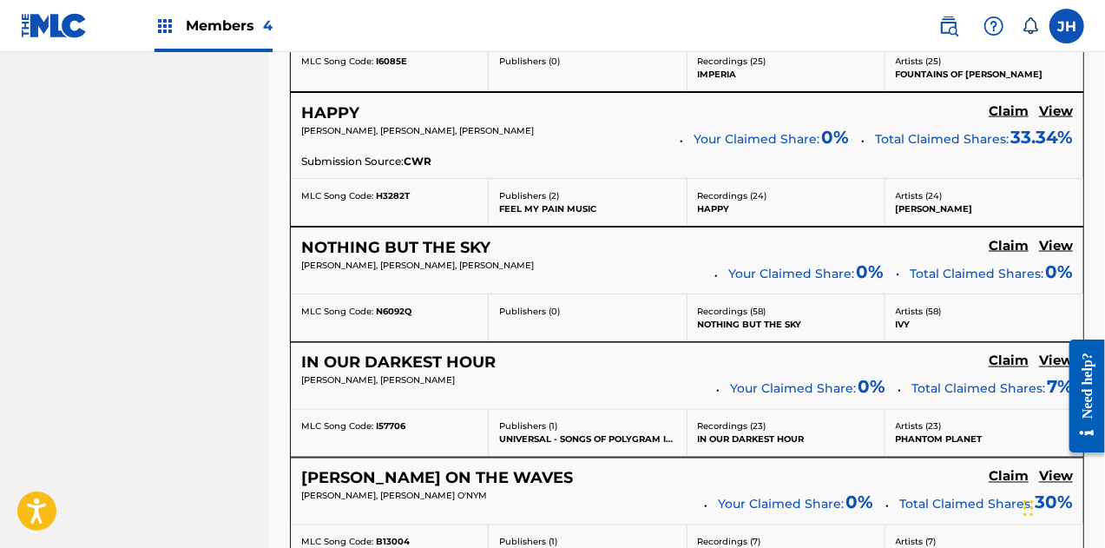
scroll to position [1295, 0]
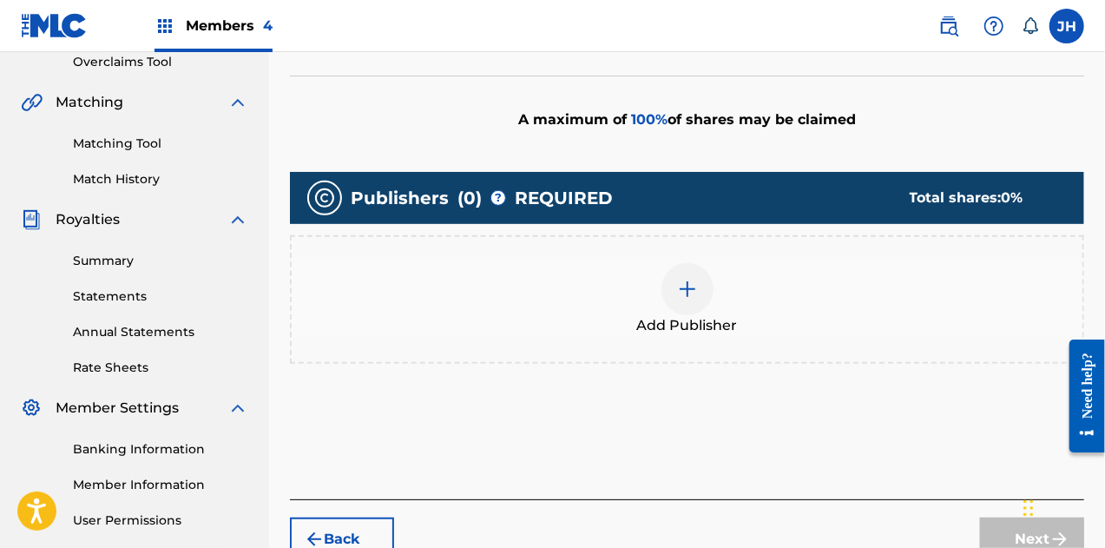
scroll to position [370, 0]
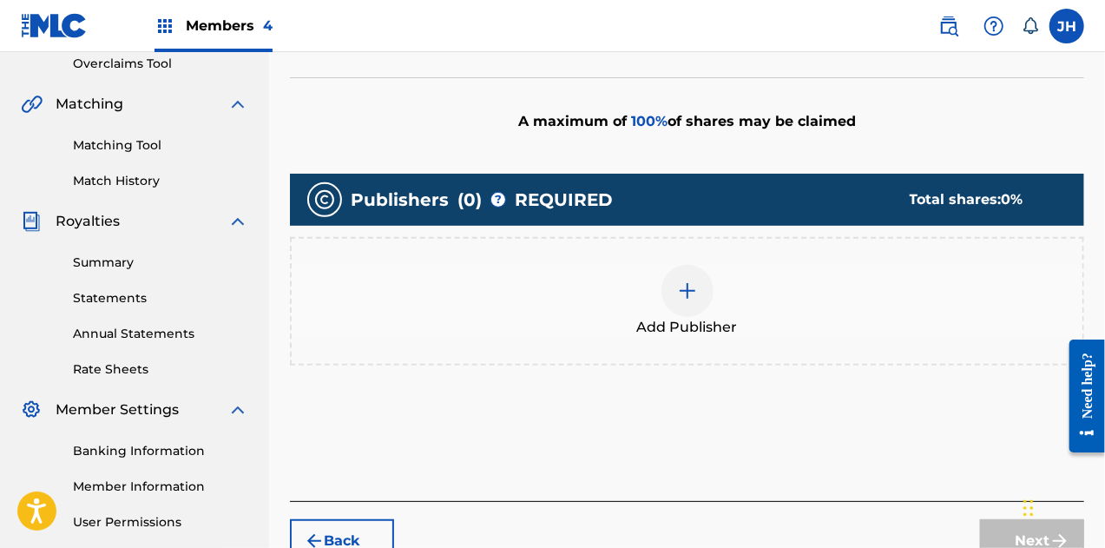
click at [683, 303] on div at bounding box center [688, 291] width 52 height 52
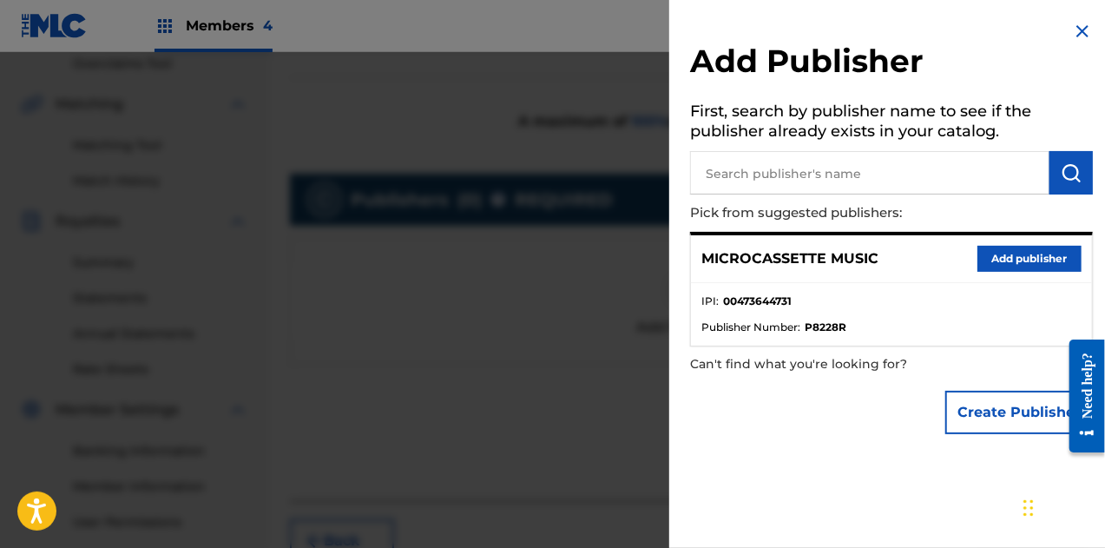
click at [1019, 267] on button "Add publisher" at bounding box center [1030, 259] width 104 height 26
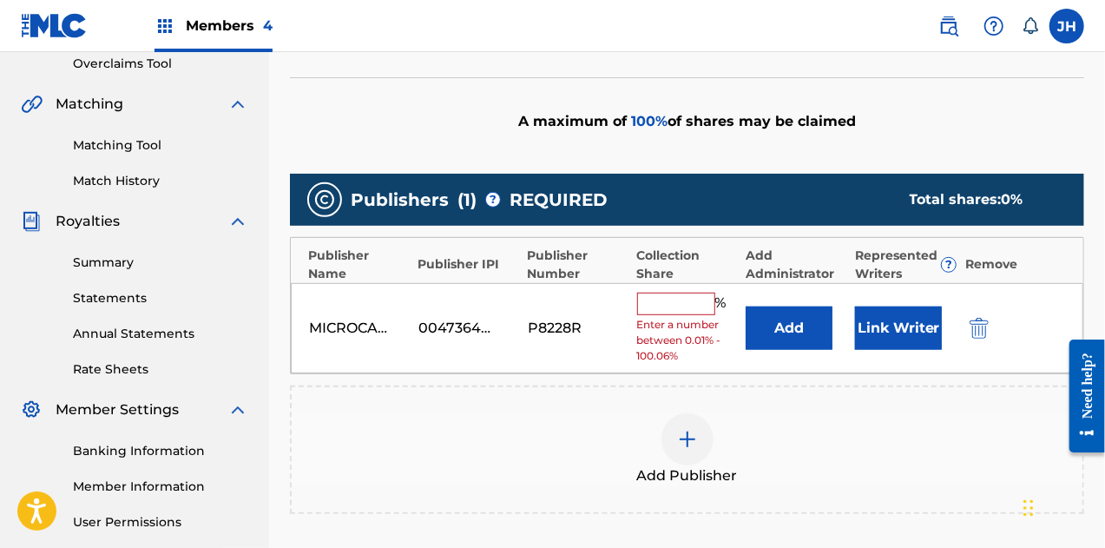
click at [647, 286] on div "MICROCASSETTE MUSIC 00473644731 P8228R % Enter a number between 0.01% - 100.06%…" at bounding box center [687, 328] width 793 height 91
click at [655, 298] on input "text" at bounding box center [676, 304] width 78 height 23
type input "100"
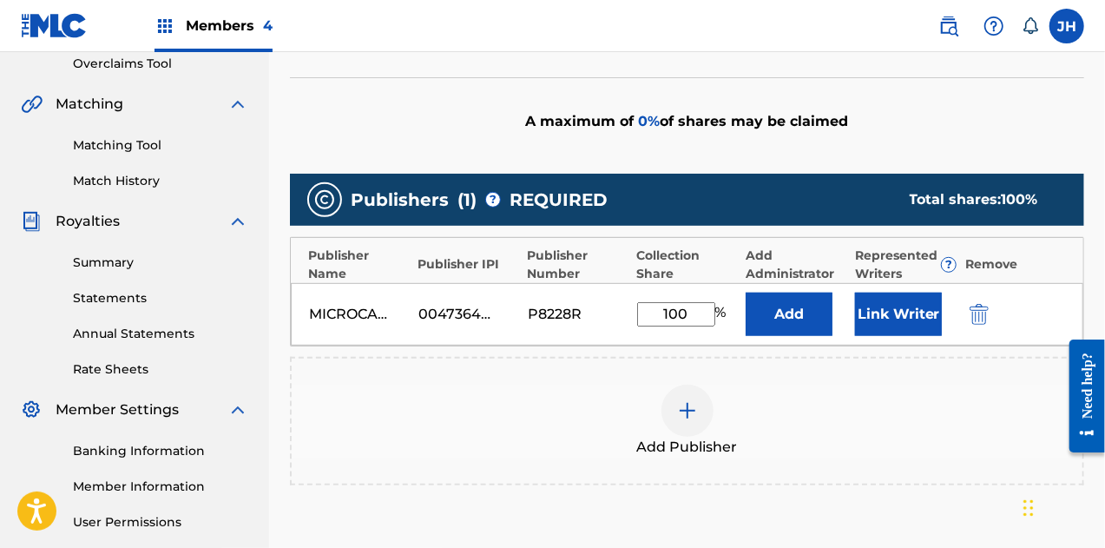
click at [872, 298] on button "Link Writer" at bounding box center [898, 314] width 87 height 43
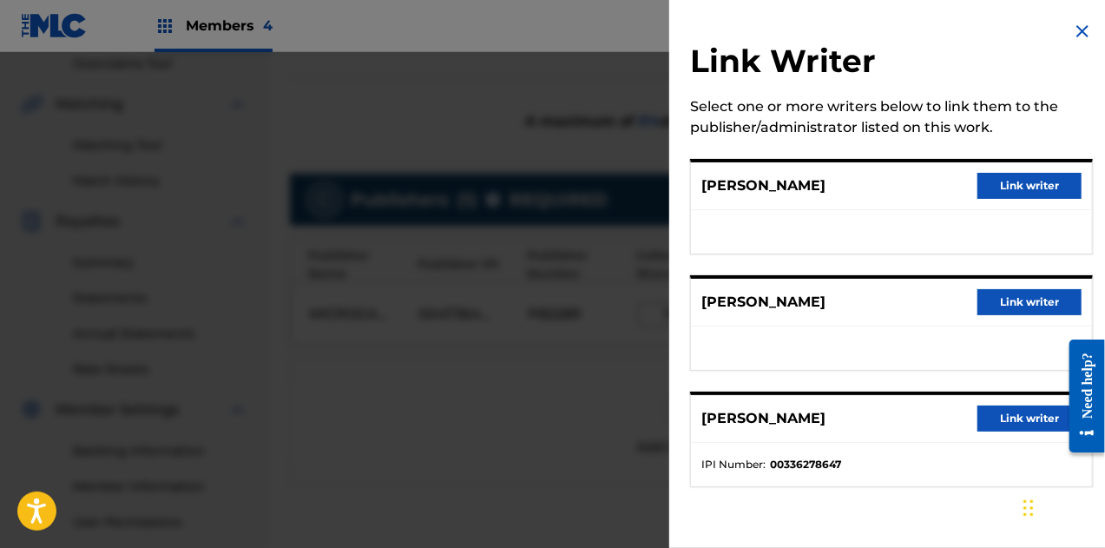
click at [1024, 181] on button "Link writer" at bounding box center [1030, 186] width 104 height 26
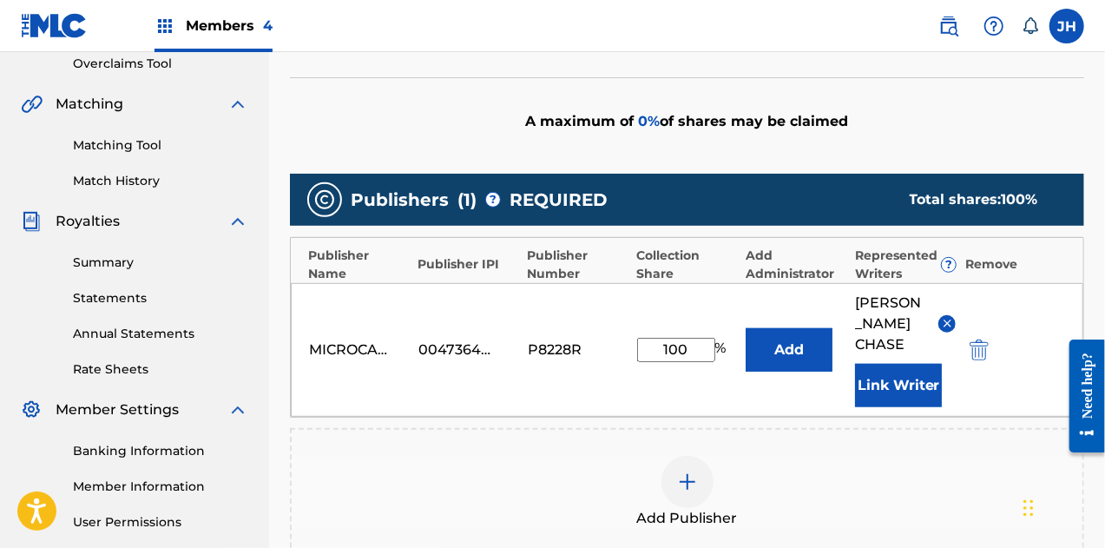
click at [892, 364] on button "Link Writer" at bounding box center [898, 385] width 87 height 43
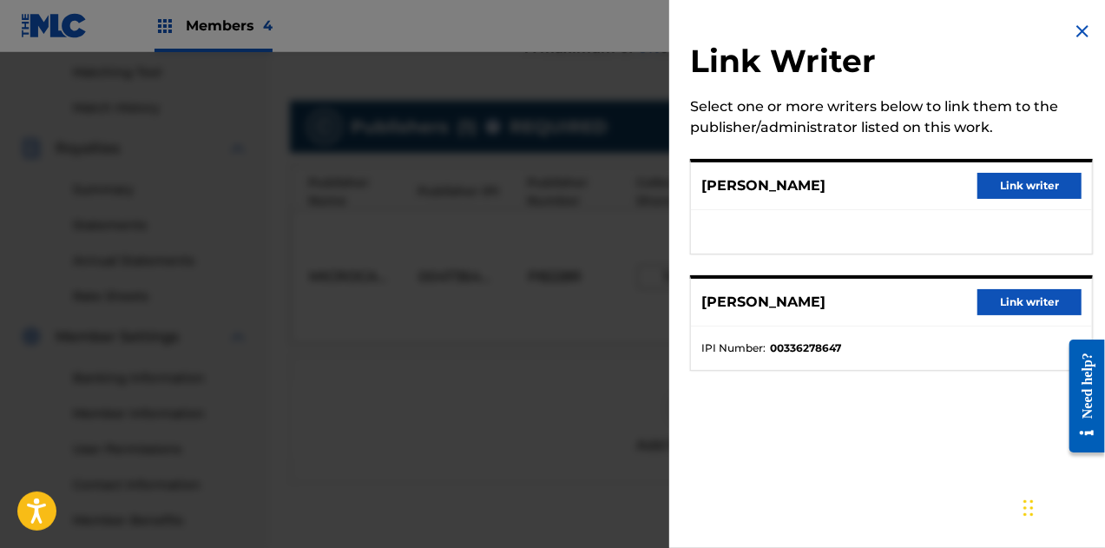
scroll to position [446, 0]
click at [1003, 174] on button "Link writer" at bounding box center [1030, 186] width 104 height 26
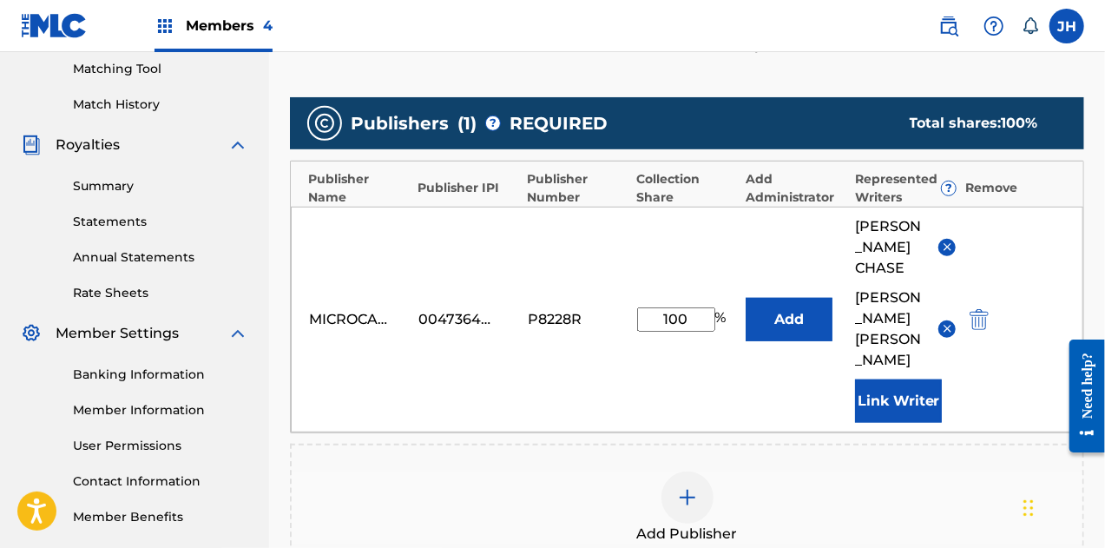
click at [910, 390] on button "Link Writer" at bounding box center [898, 400] width 87 height 43
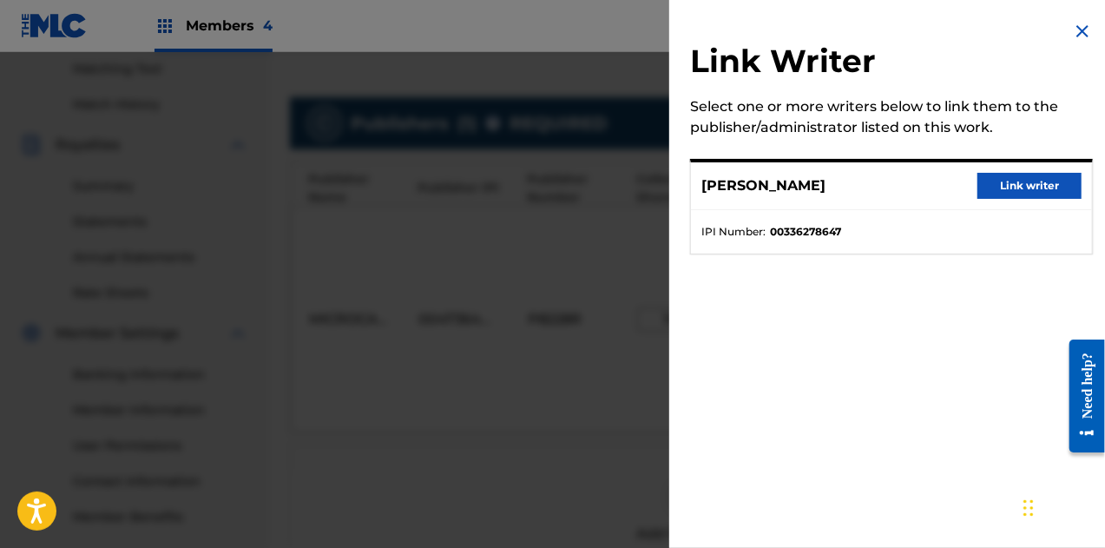
click at [1031, 184] on button "Link writer" at bounding box center [1030, 186] width 104 height 26
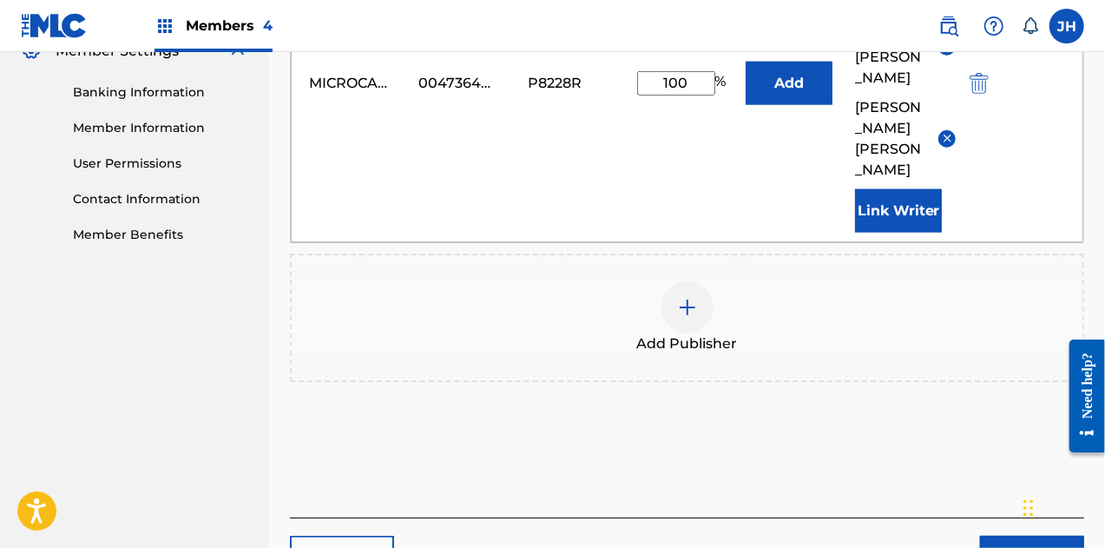
scroll to position [729, 0]
click at [990, 535] on button "Next" at bounding box center [1032, 556] width 104 height 43
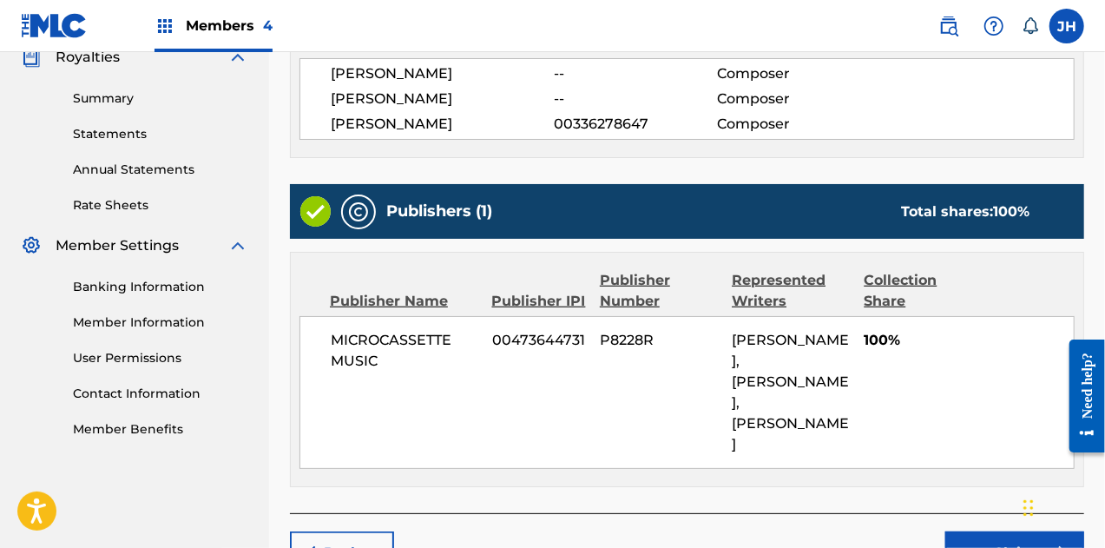
scroll to position [641, 0]
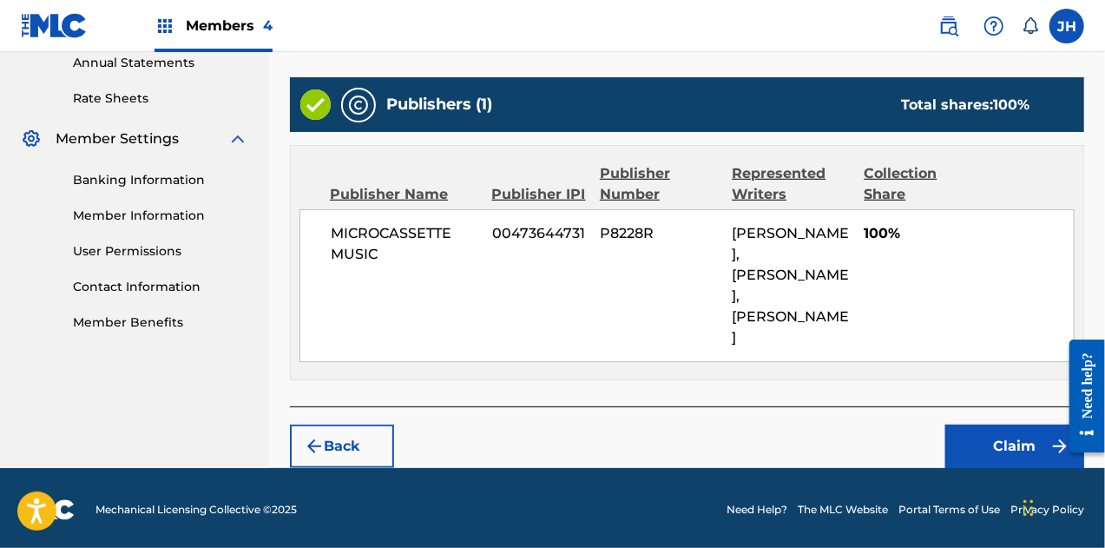
click at [1005, 441] on button "Claim" at bounding box center [1014, 446] width 139 height 43
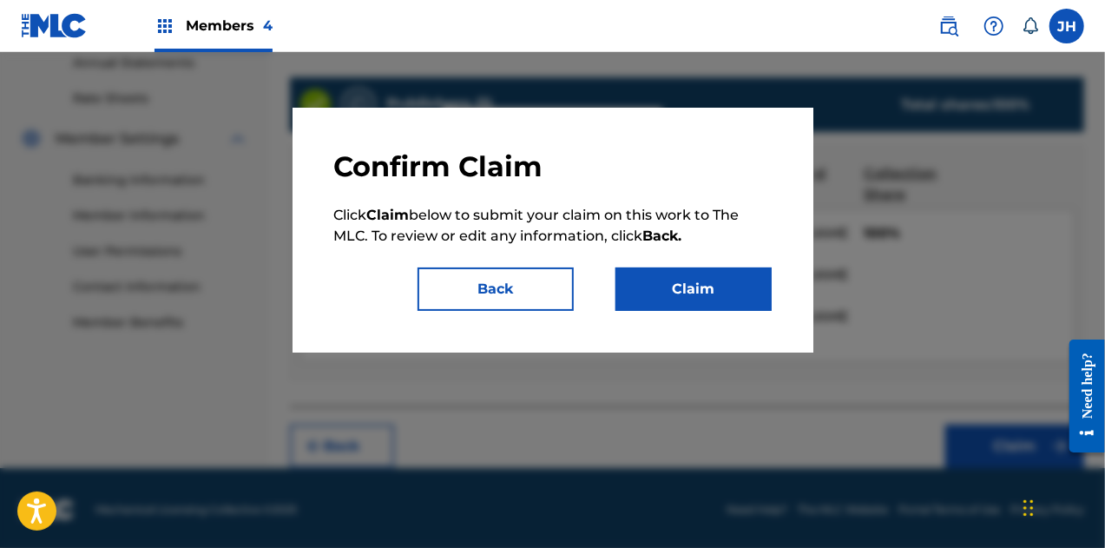
click at [690, 293] on button "Claim" at bounding box center [694, 288] width 156 height 43
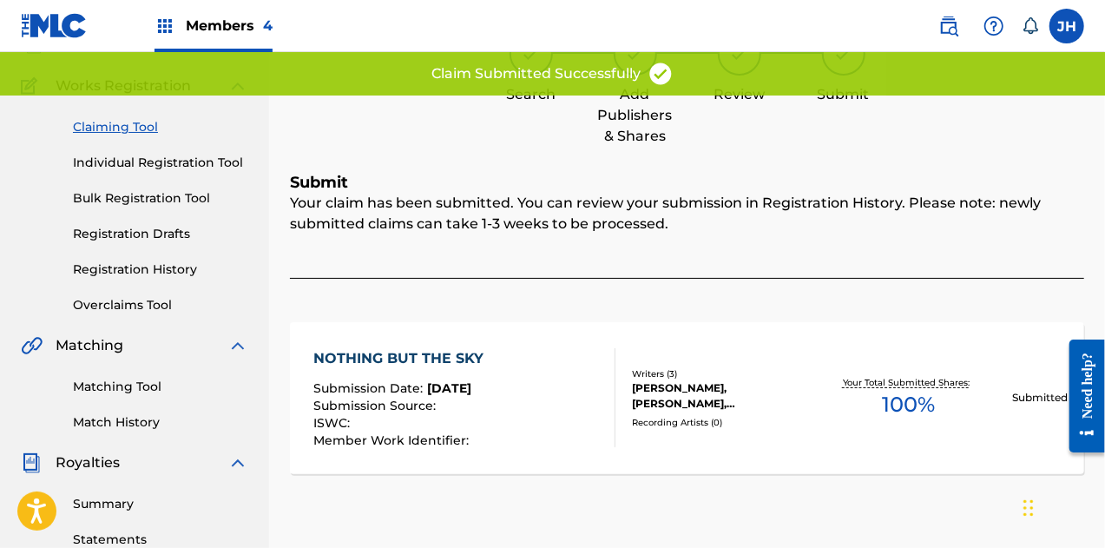
scroll to position [0, 0]
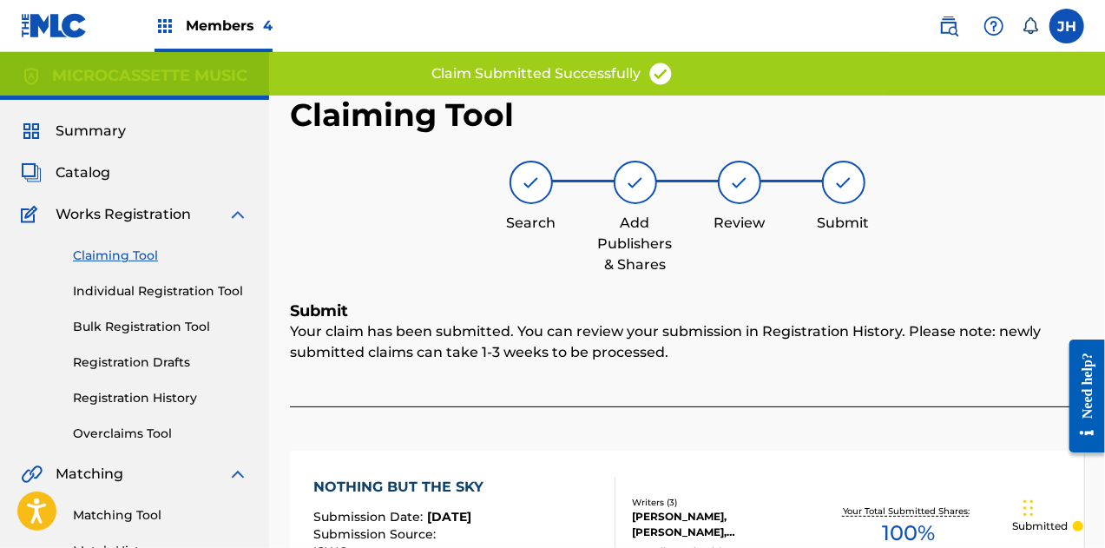
click at [135, 244] on div "Claiming Tool Individual Registration Tool Bulk Registration Tool Registration …" at bounding box center [134, 334] width 227 height 218
click at [118, 253] on link "Claiming Tool" at bounding box center [160, 256] width 175 height 18
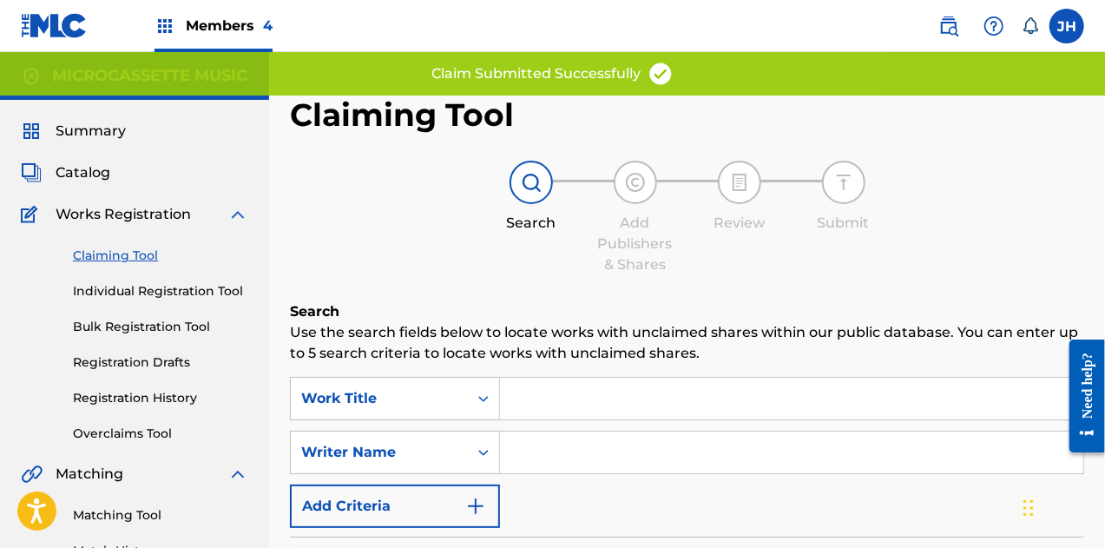
scroll to position [174, 0]
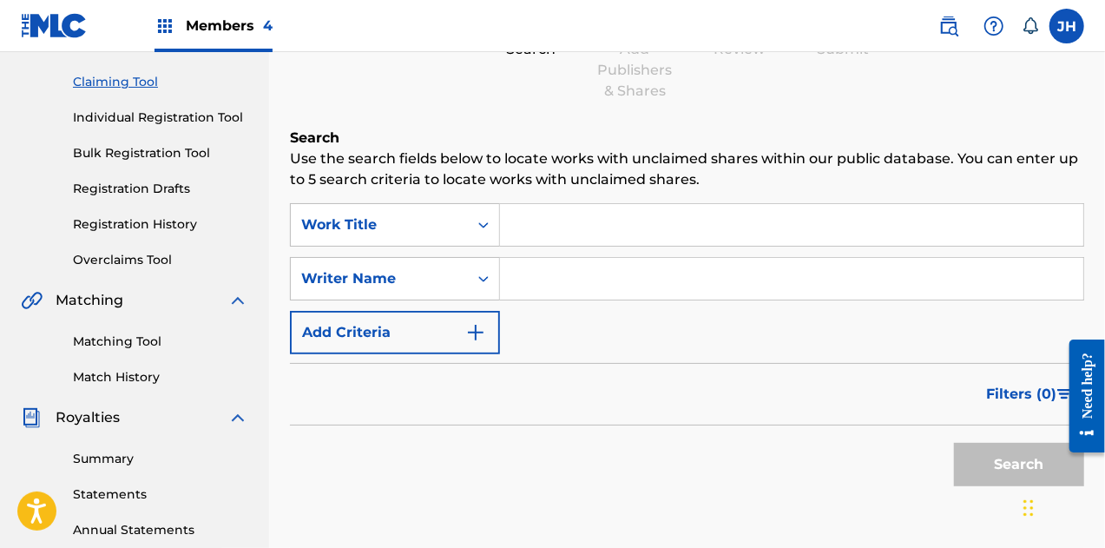
click at [532, 279] on input "Search Form" at bounding box center [791, 279] width 583 height 42
type input "[PERSON_NAME]"
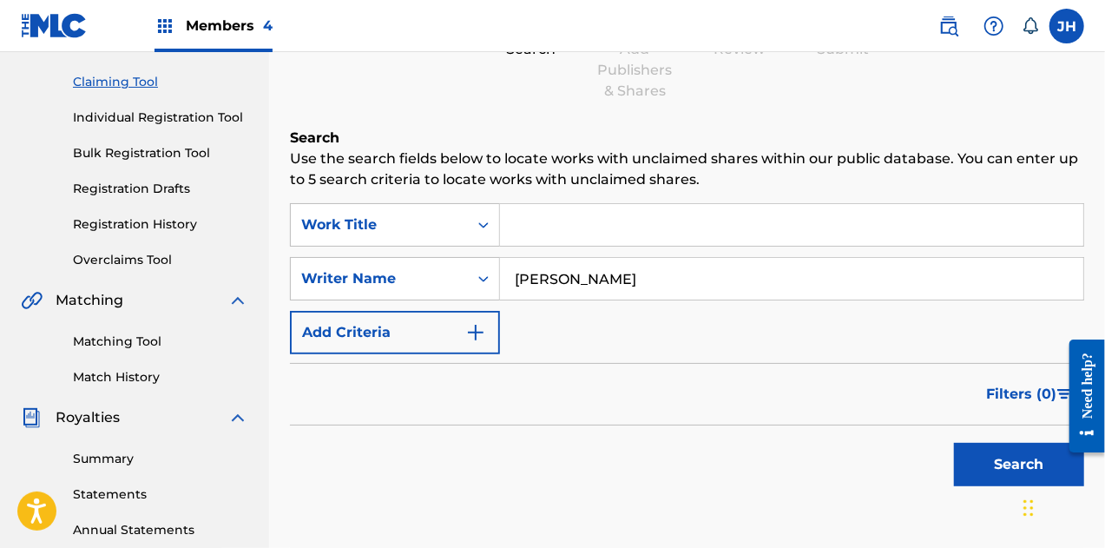
click at [975, 452] on button "Search" at bounding box center [1019, 464] width 130 height 43
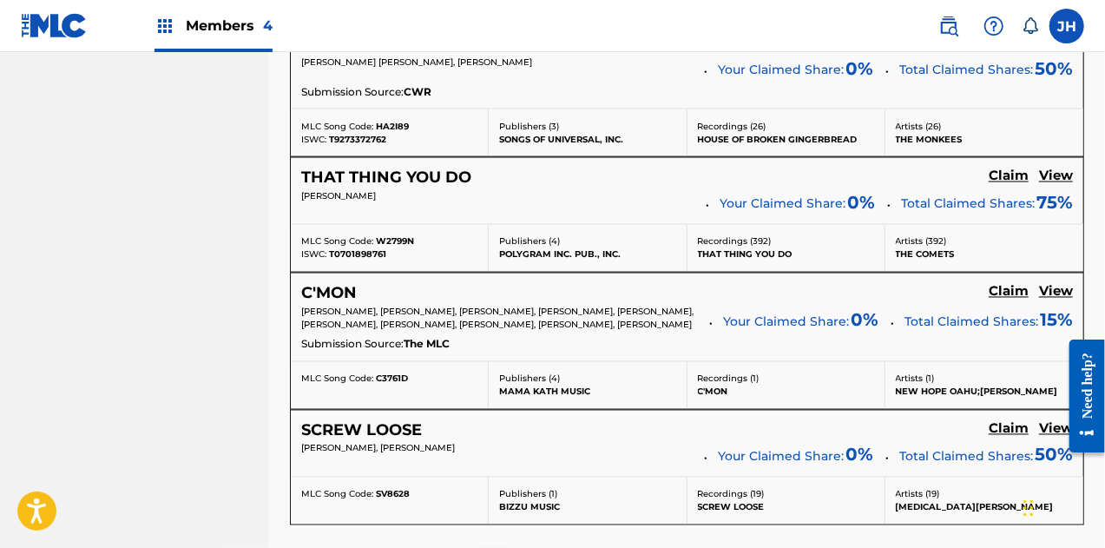
scroll to position [1718, 0]
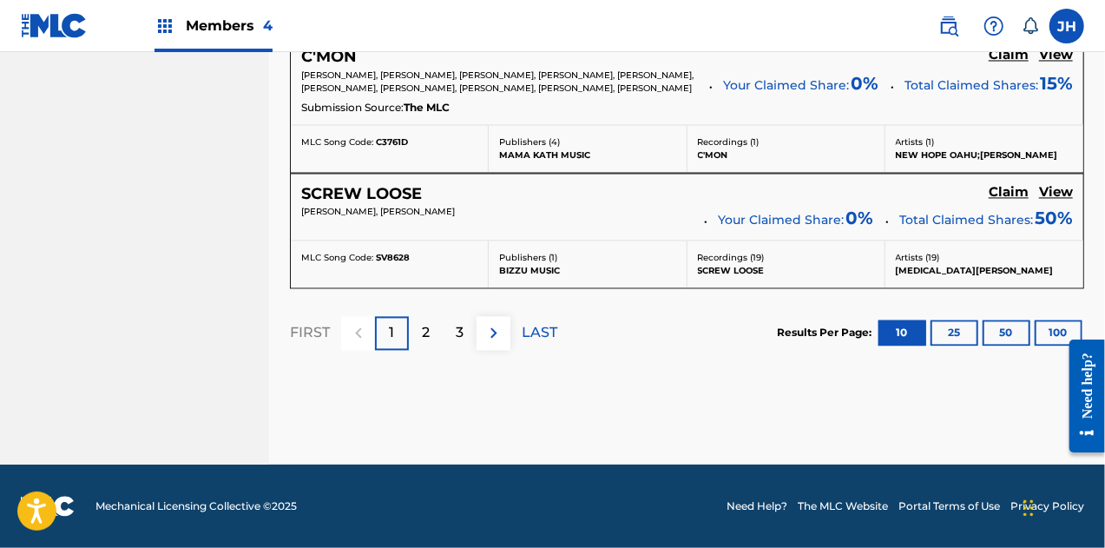
click at [458, 333] on p "3" at bounding box center [460, 332] width 8 height 21
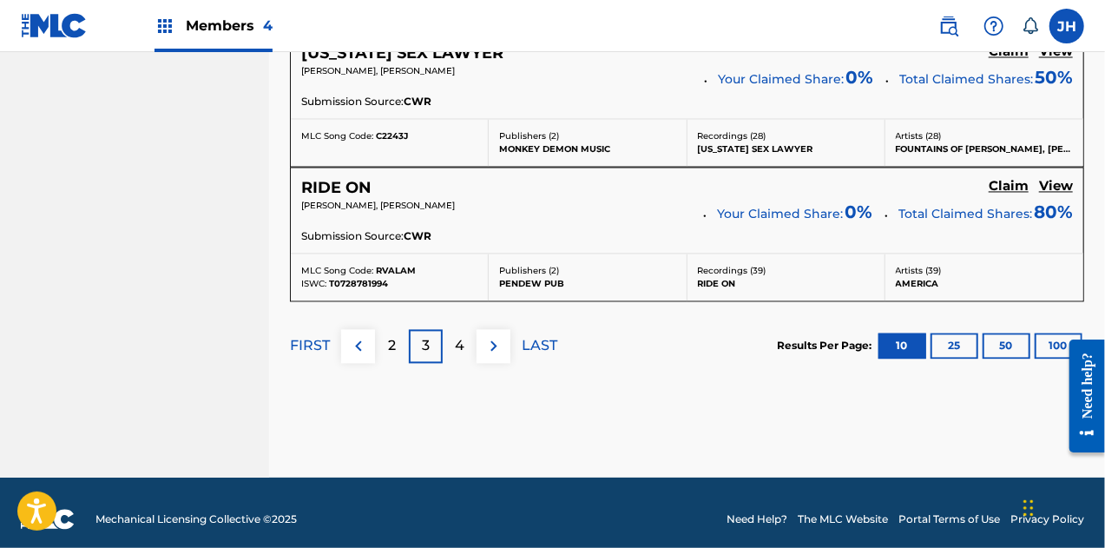
scroll to position [1692, 0]
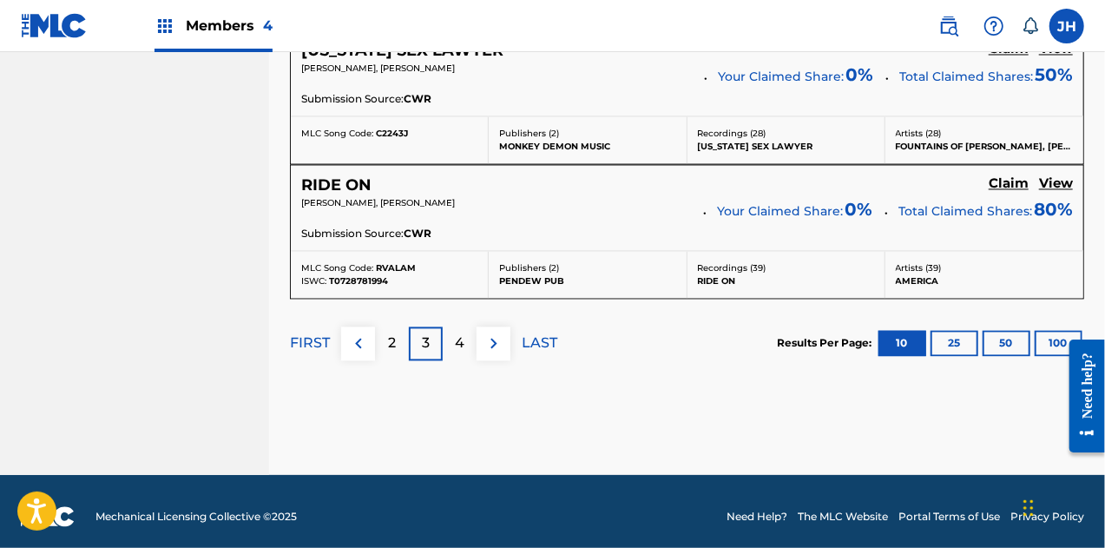
click at [464, 340] on p "4" at bounding box center [460, 342] width 10 height 21
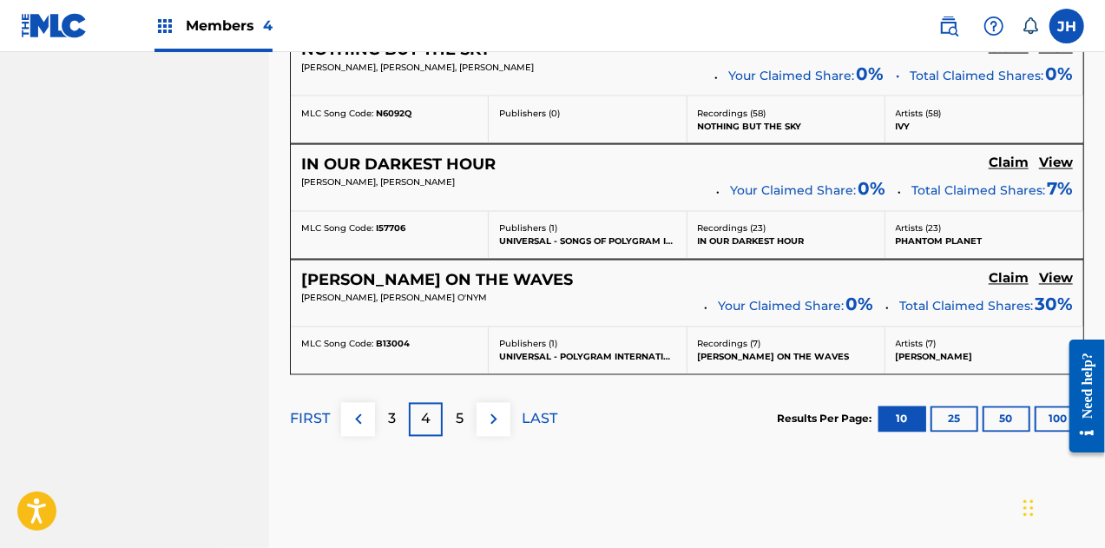
scroll to position [1511, 0]
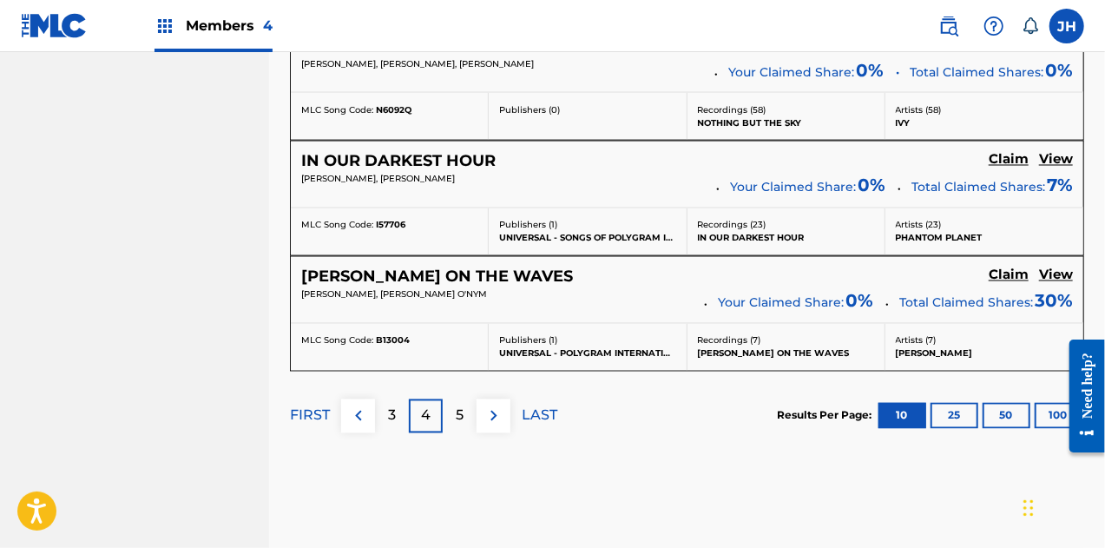
click at [457, 412] on p "5" at bounding box center [460, 415] width 8 height 21
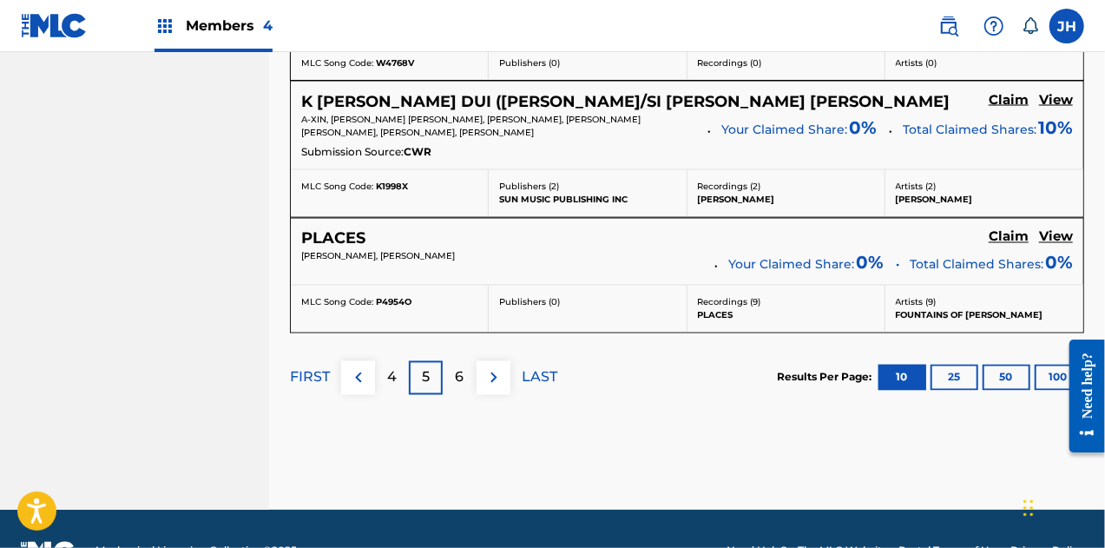
scroll to position [1542, 0]
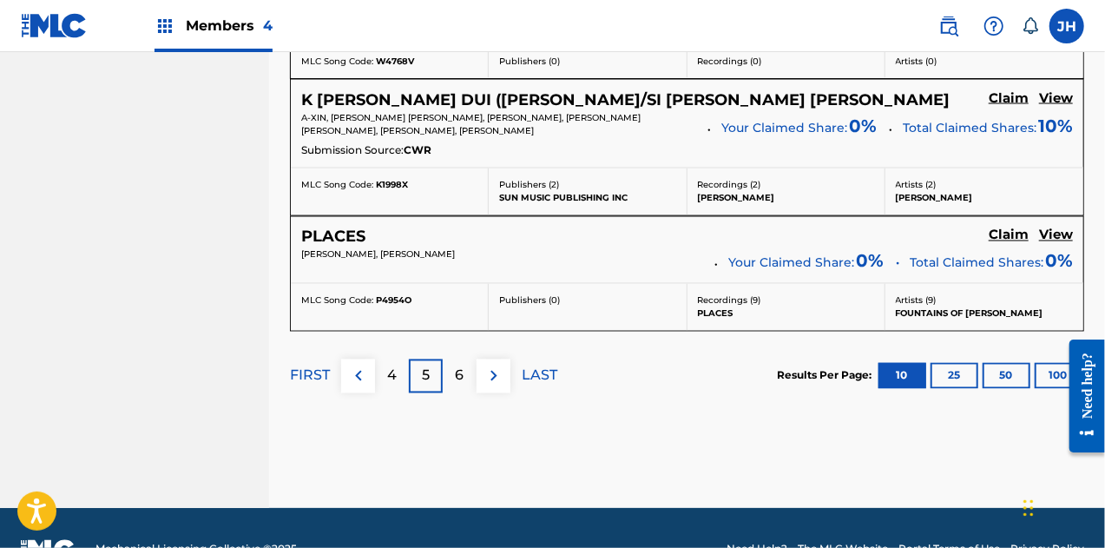
click at [461, 371] on p "6" at bounding box center [460, 375] width 9 height 21
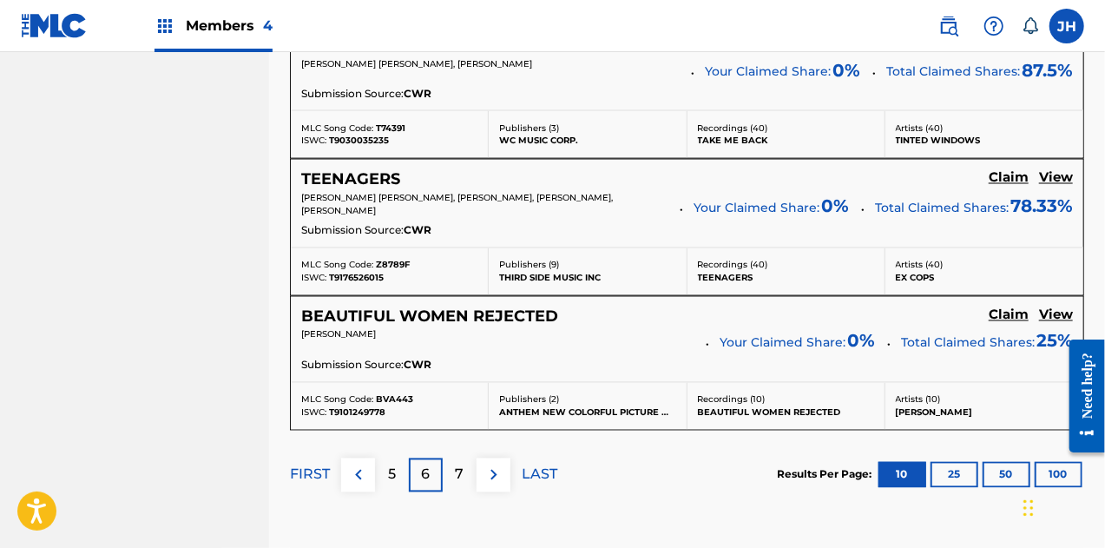
scroll to position [1658, 0]
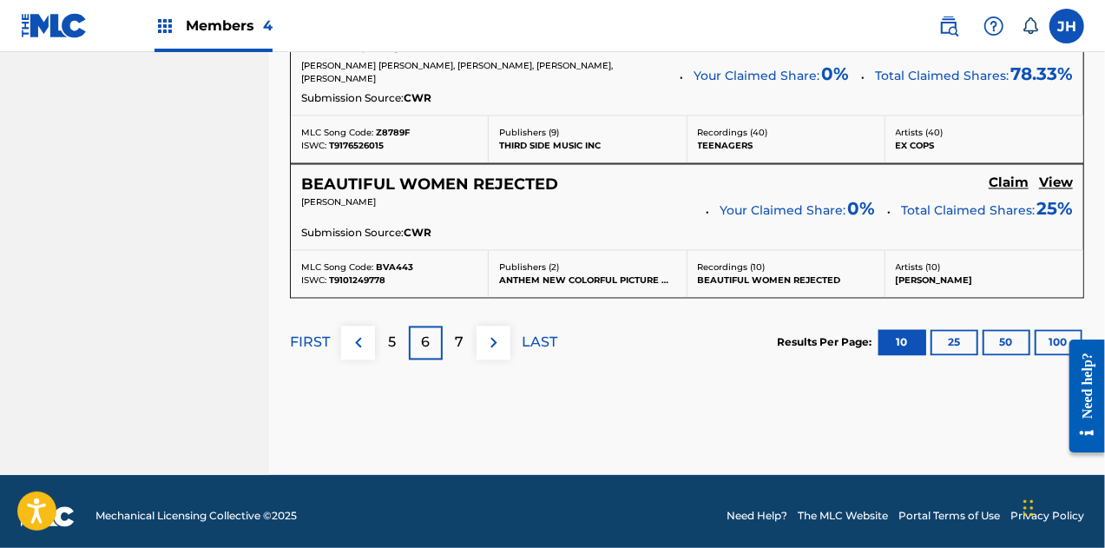
click at [462, 333] on p "7" at bounding box center [460, 342] width 9 height 21
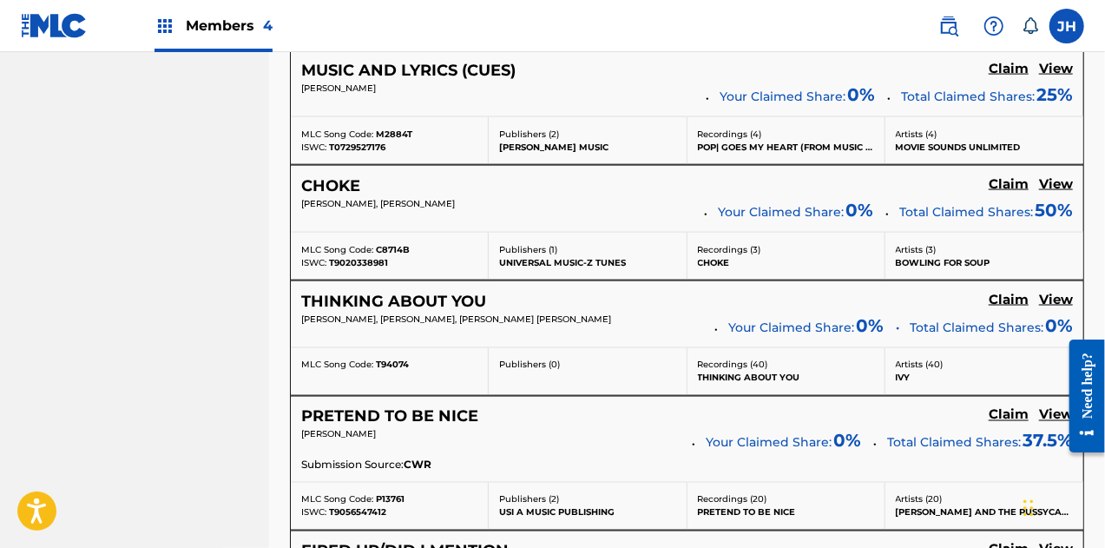
scroll to position [1331, 0]
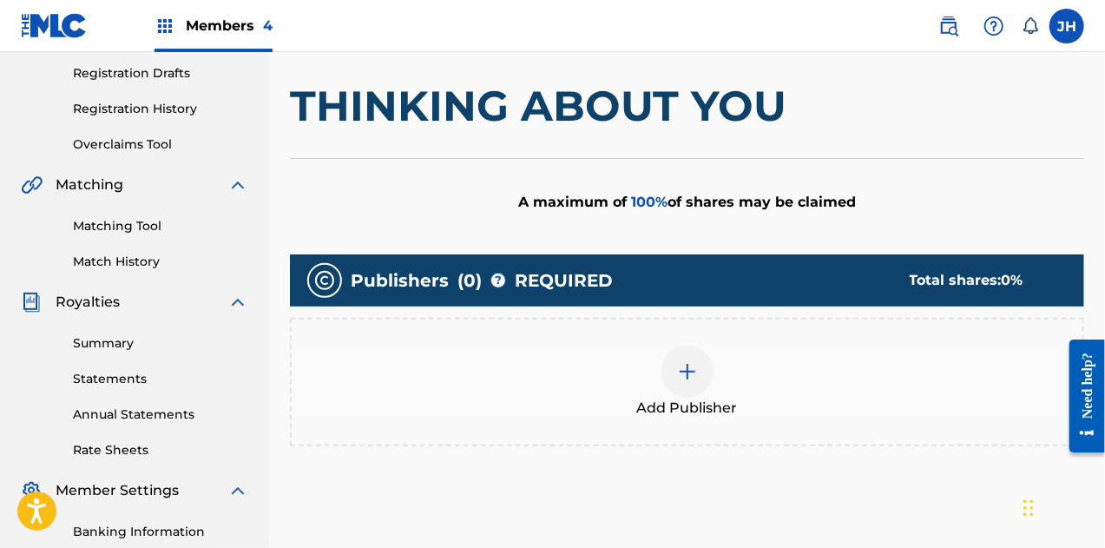
scroll to position [288, 0]
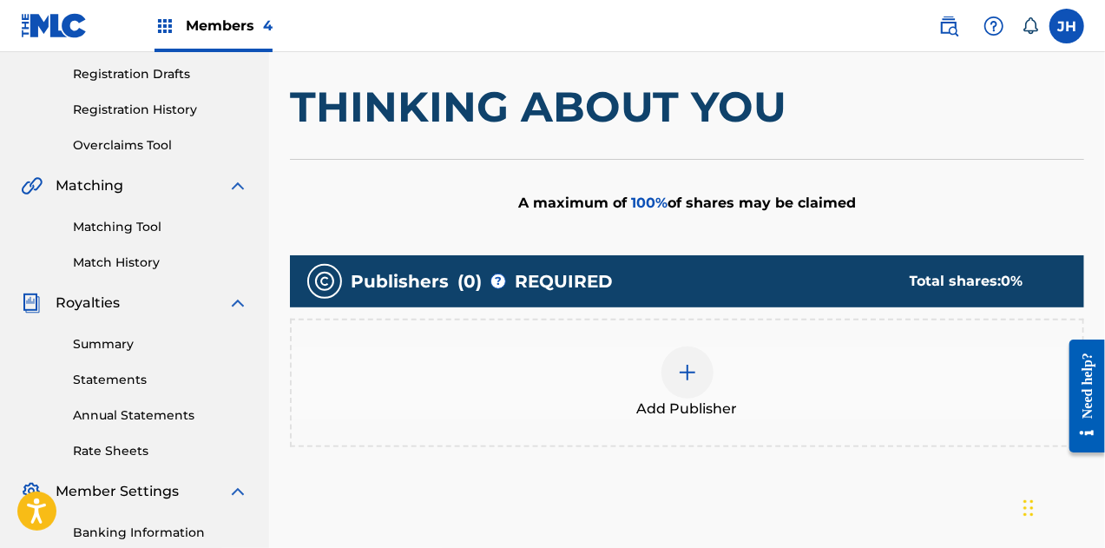
click at [683, 385] on div at bounding box center [688, 372] width 52 height 52
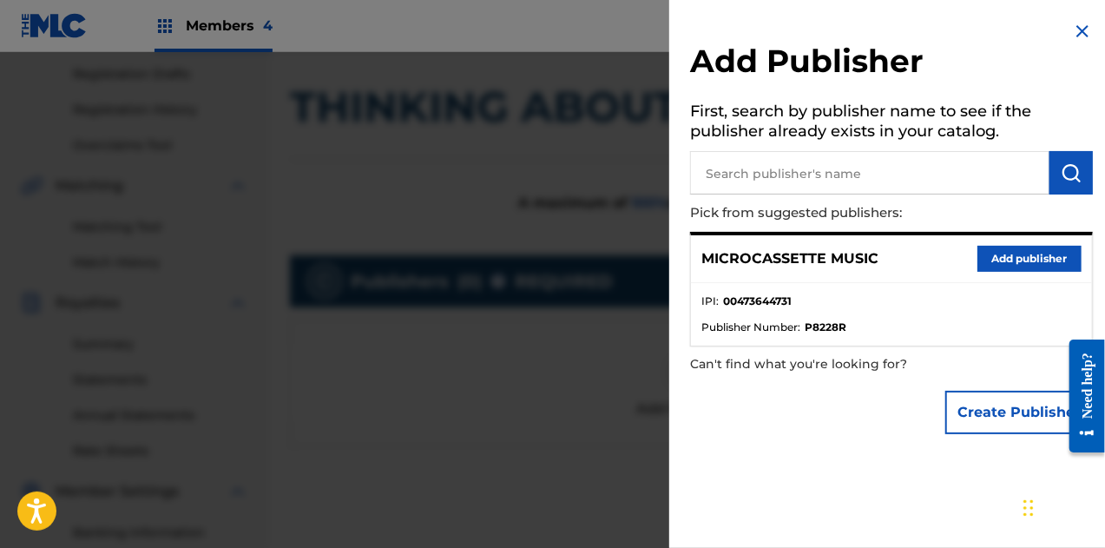
click at [1037, 263] on button "Add publisher" at bounding box center [1030, 259] width 104 height 26
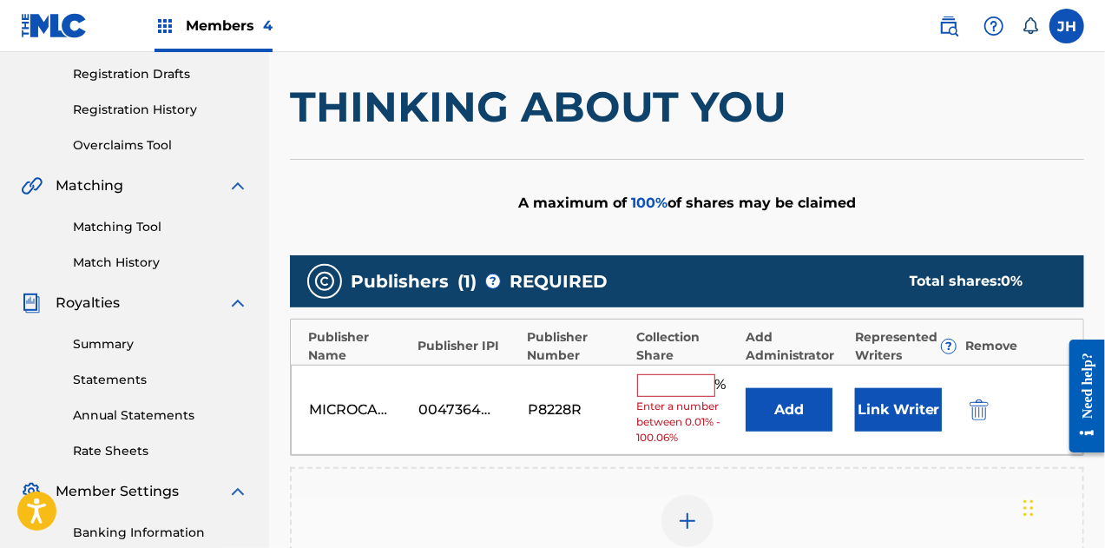
click at [702, 371] on div "MICROCASSETTE MUSIC 00473644731 P8228R % Enter a number between 0.01% - 100.06%…" at bounding box center [687, 410] width 793 height 91
click at [686, 385] on input "text" at bounding box center [676, 385] width 78 height 23
type input "100"
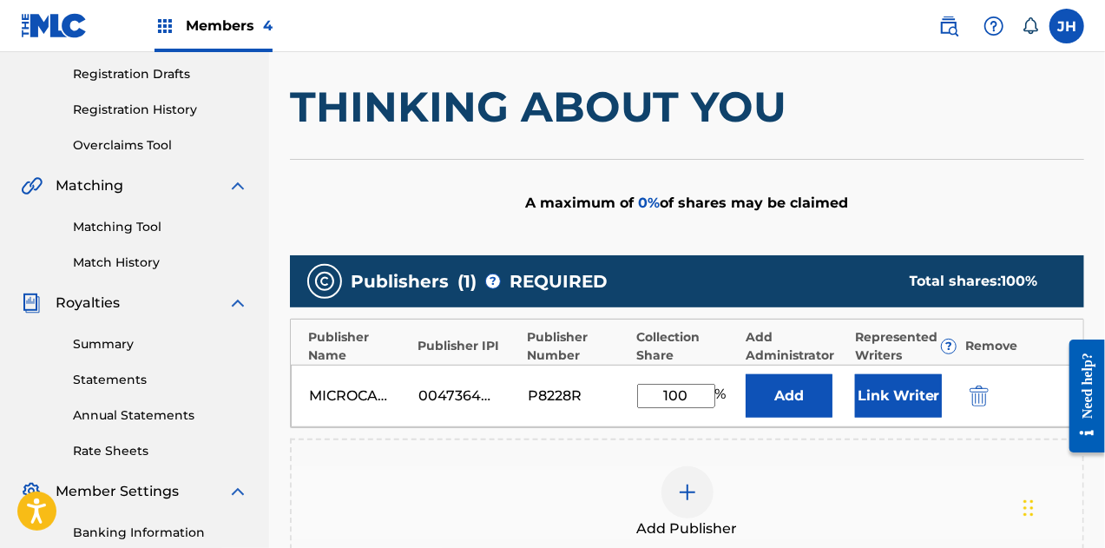
click at [921, 380] on button "Link Writer" at bounding box center [898, 395] width 87 height 43
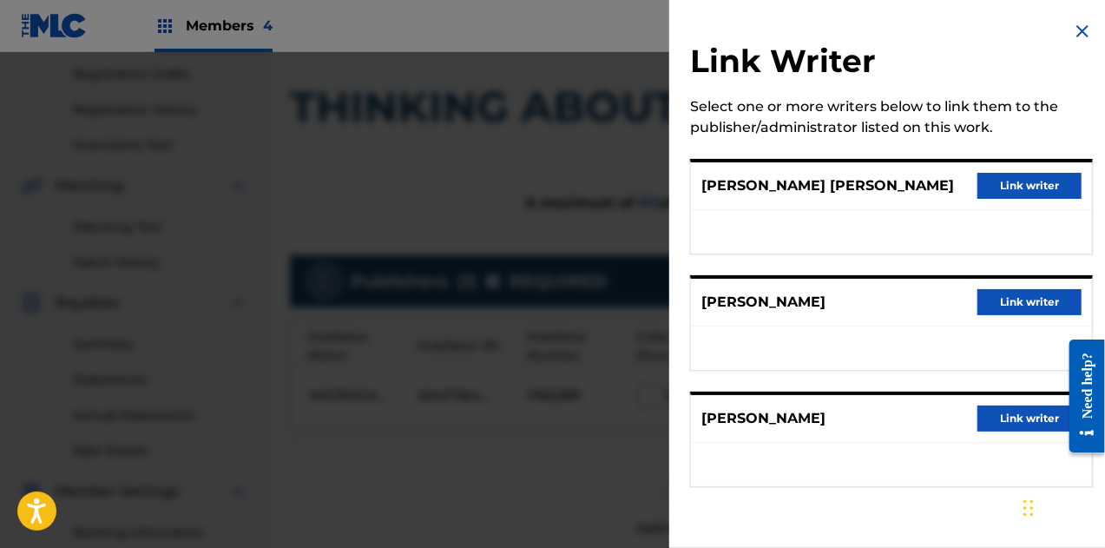
click at [1038, 171] on div "[PERSON_NAME] [PERSON_NAME] Link writer" at bounding box center [891, 186] width 401 height 48
click at [1038, 181] on button "Link writer" at bounding box center [1030, 186] width 104 height 26
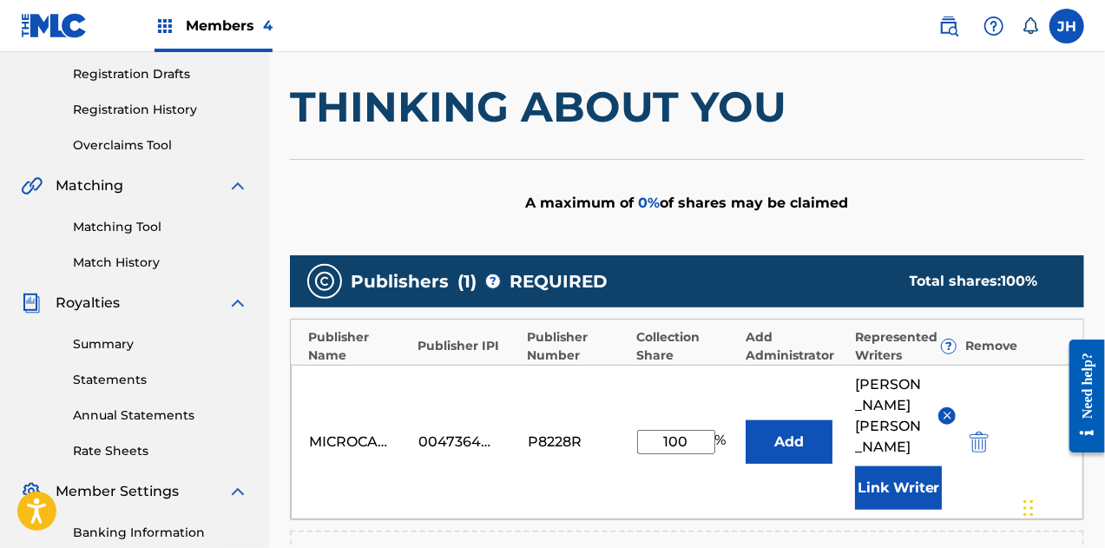
scroll to position [457, 0]
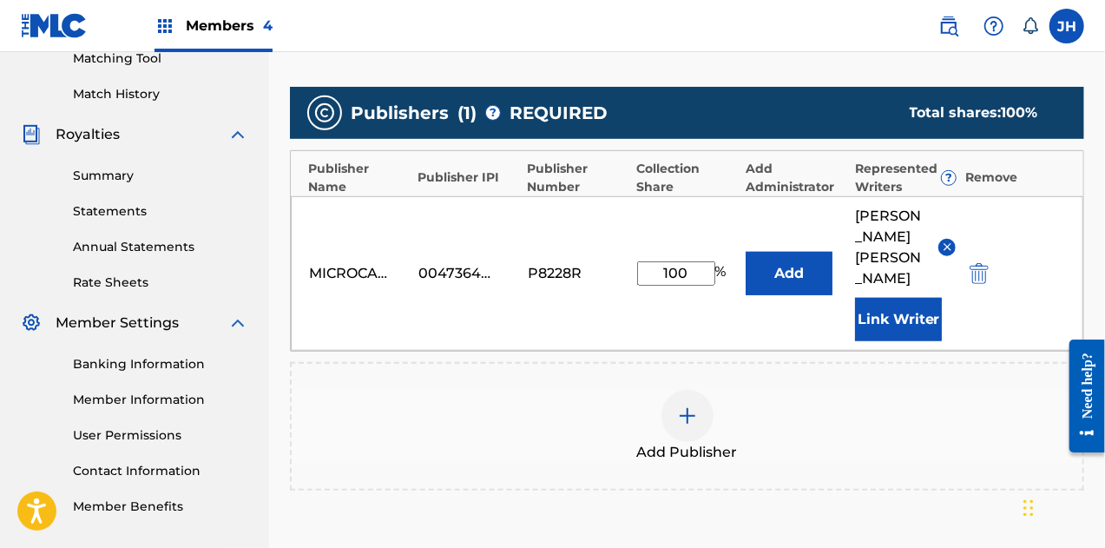
click at [892, 341] on button "Link Writer" at bounding box center [898, 319] width 87 height 43
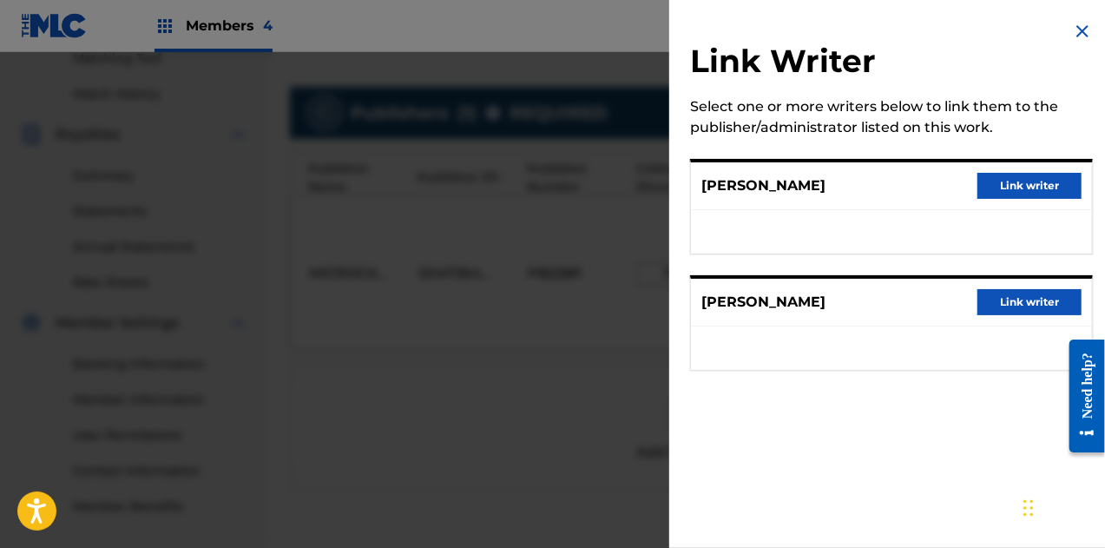
click at [1007, 191] on button "Link writer" at bounding box center [1030, 186] width 104 height 26
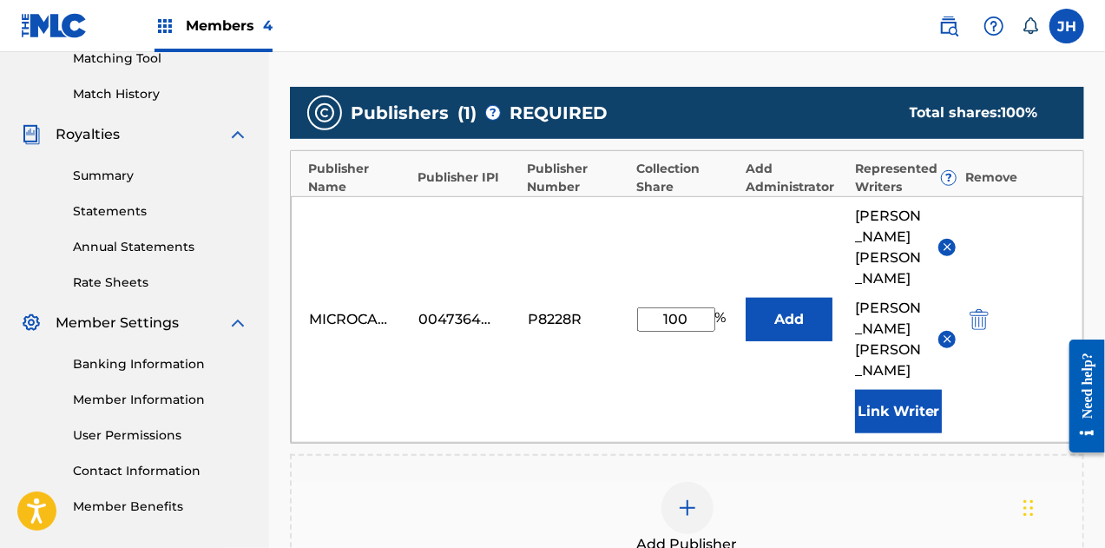
click at [905, 433] on button "Link Writer" at bounding box center [898, 411] width 87 height 43
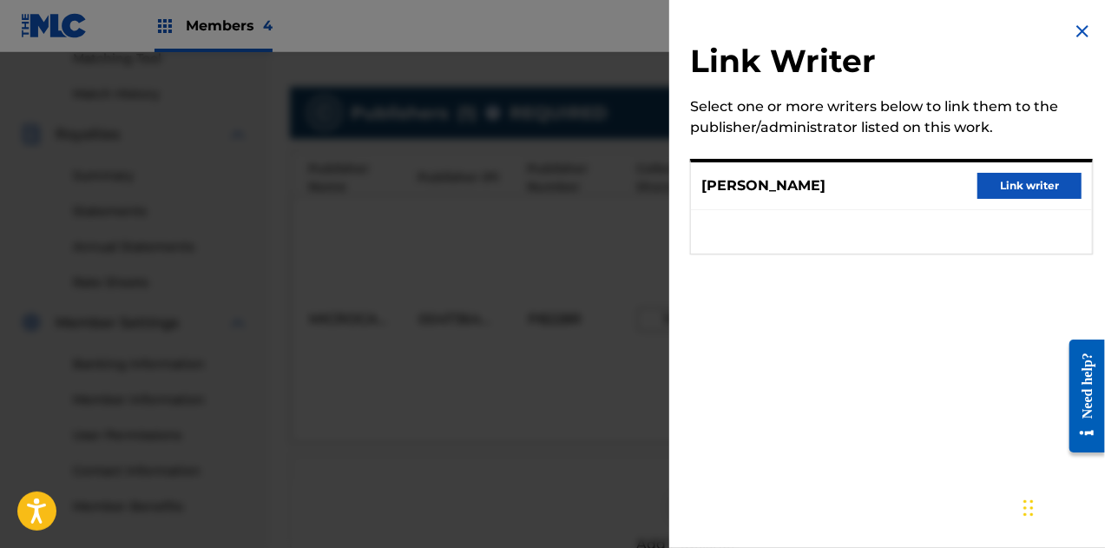
click at [1021, 179] on button "Link writer" at bounding box center [1030, 186] width 104 height 26
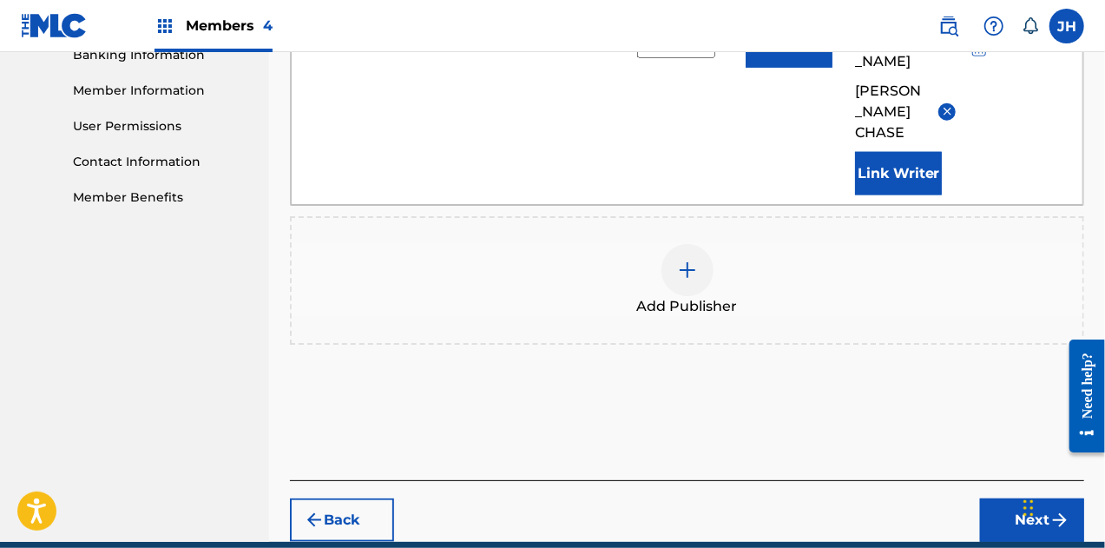
click at [1002, 519] on button "Next" at bounding box center [1032, 519] width 104 height 43
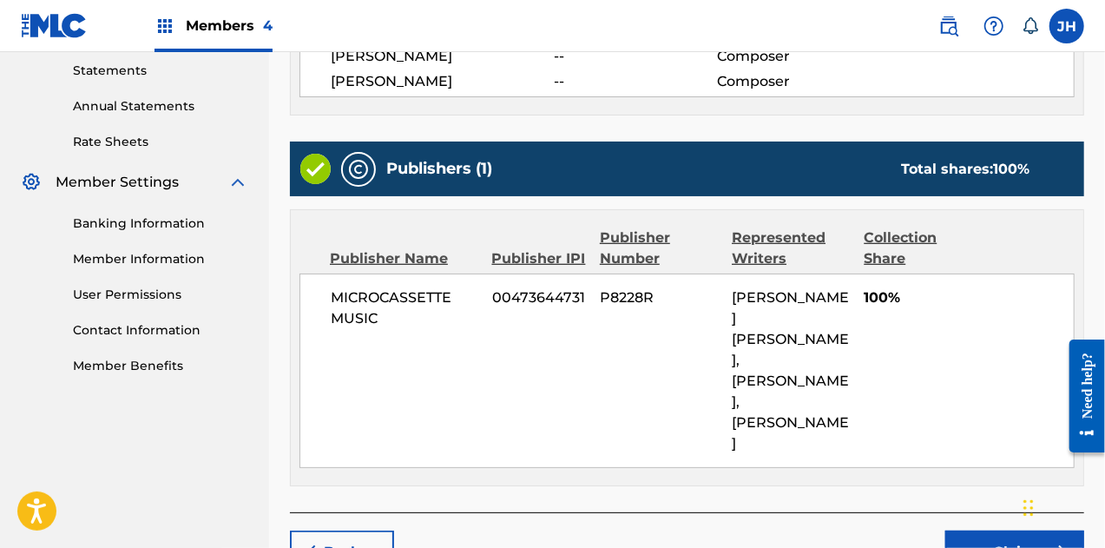
scroll to position [682, 0]
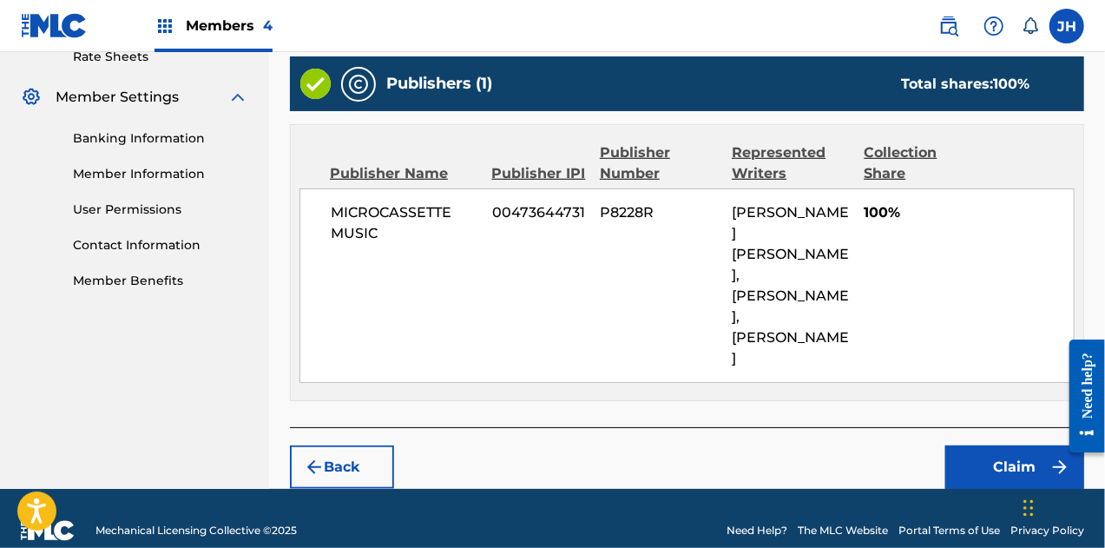
click at [1005, 445] on button "Claim" at bounding box center [1014, 466] width 139 height 43
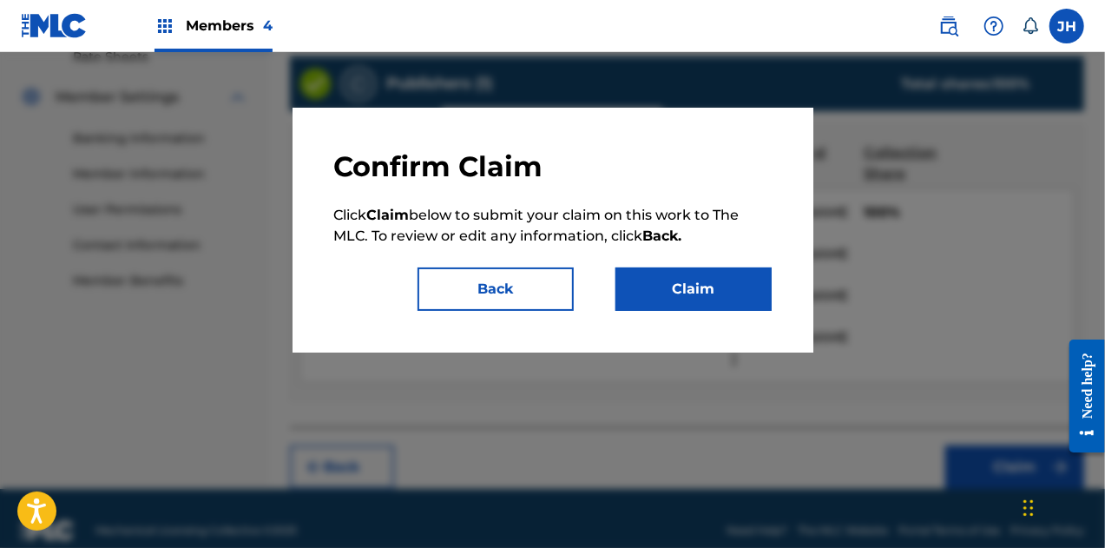
click at [635, 301] on button "Claim" at bounding box center [694, 288] width 156 height 43
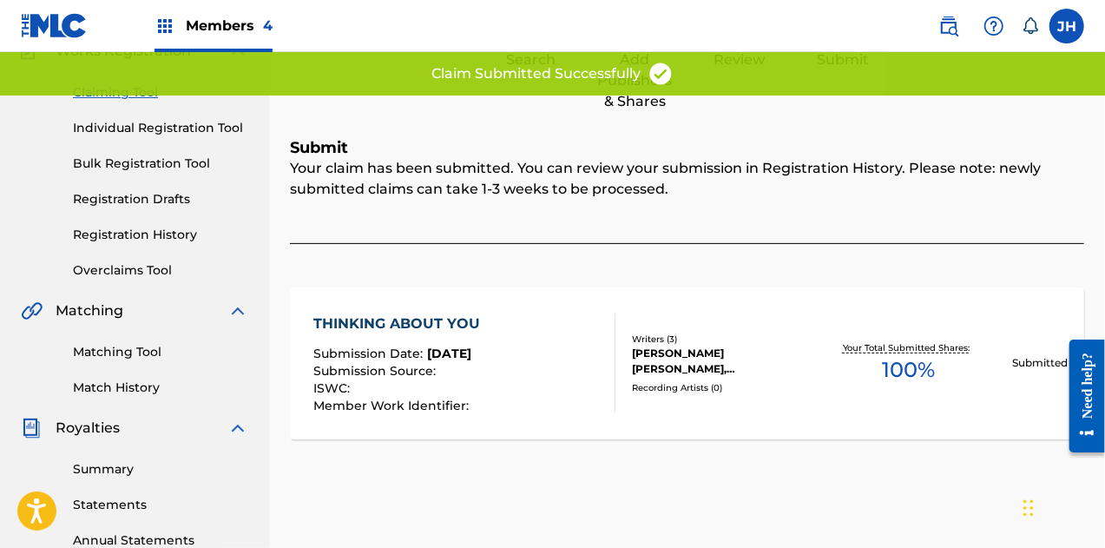
scroll to position [0, 0]
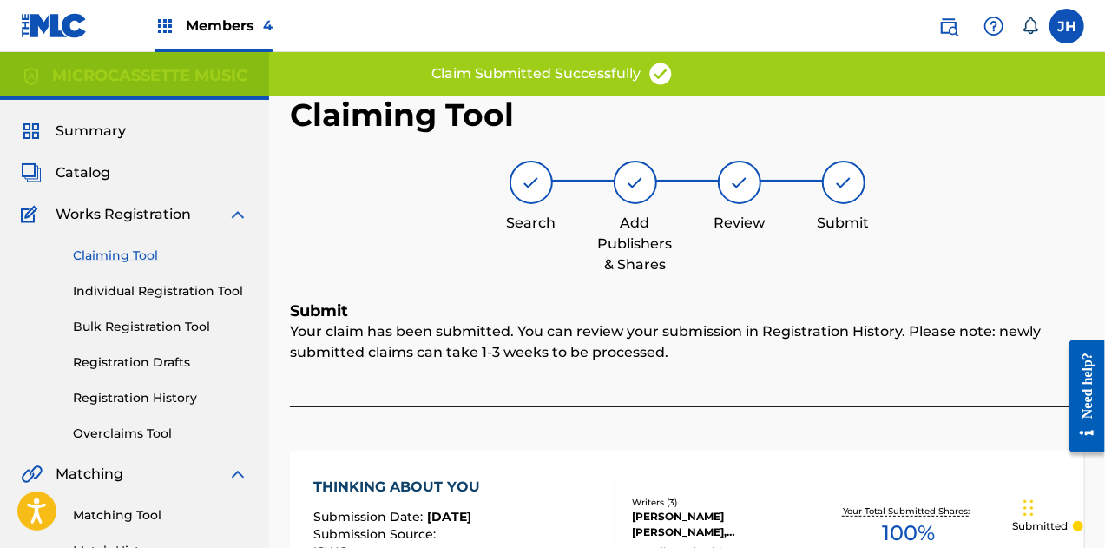
click at [108, 256] on link "Claiming Tool" at bounding box center [160, 256] width 175 height 18
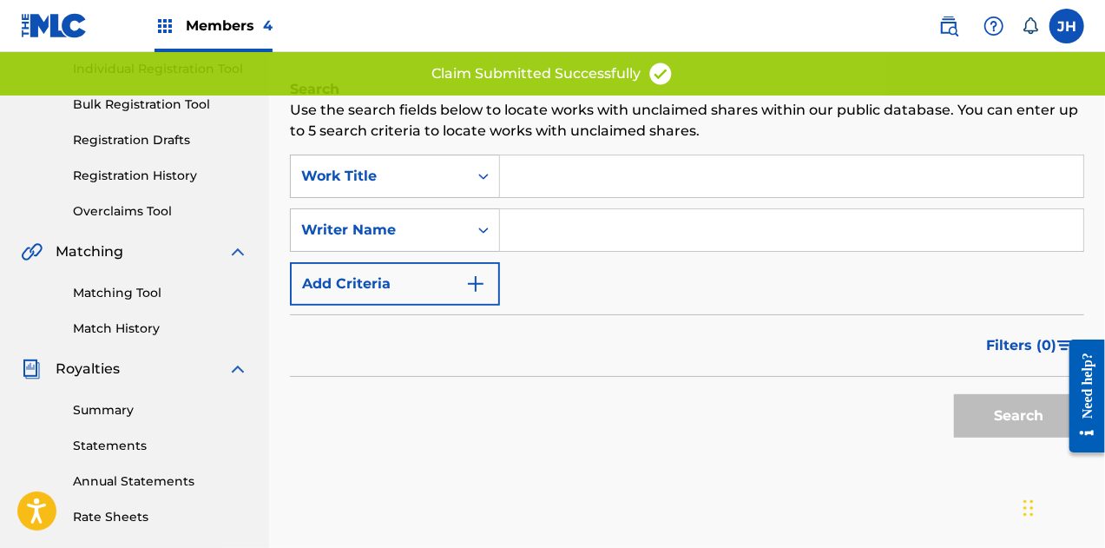
scroll to position [226, 0]
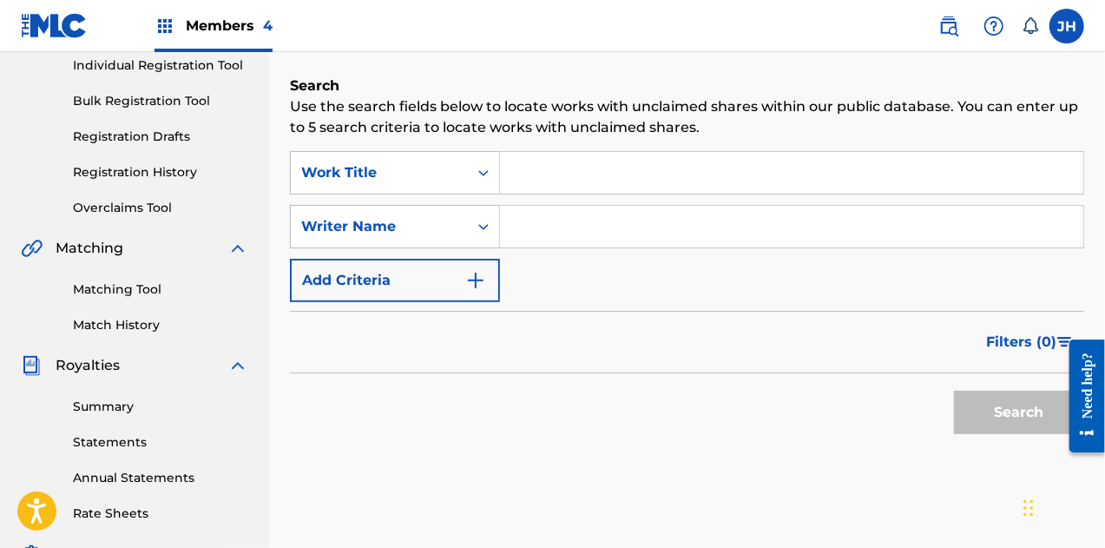
click at [563, 241] on input "Search Form" at bounding box center [791, 227] width 583 height 42
type input "[PERSON_NAME]"
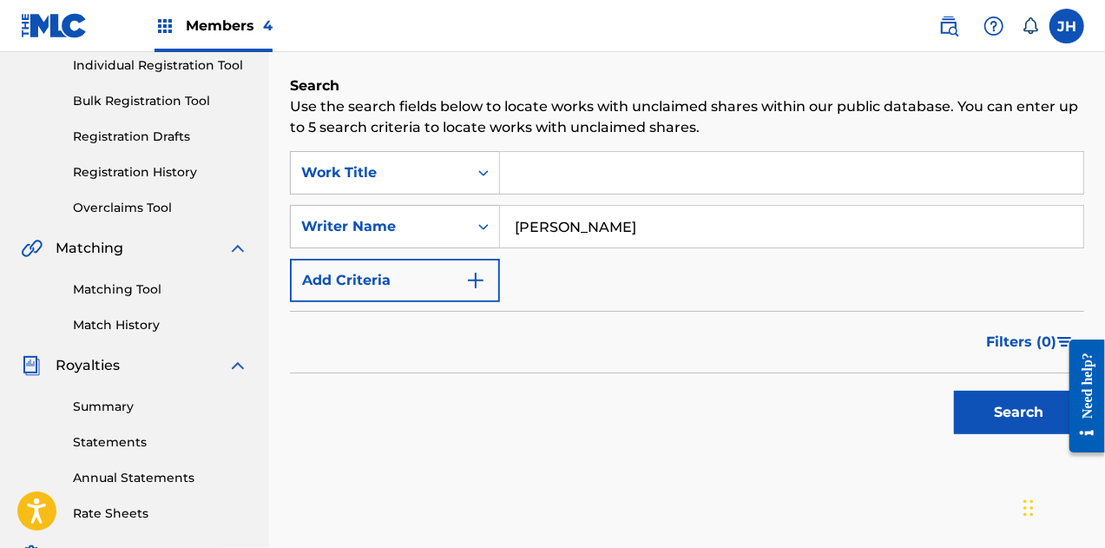
click at [986, 411] on button "Search" at bounding box center [1019, 412] width 130 height 43
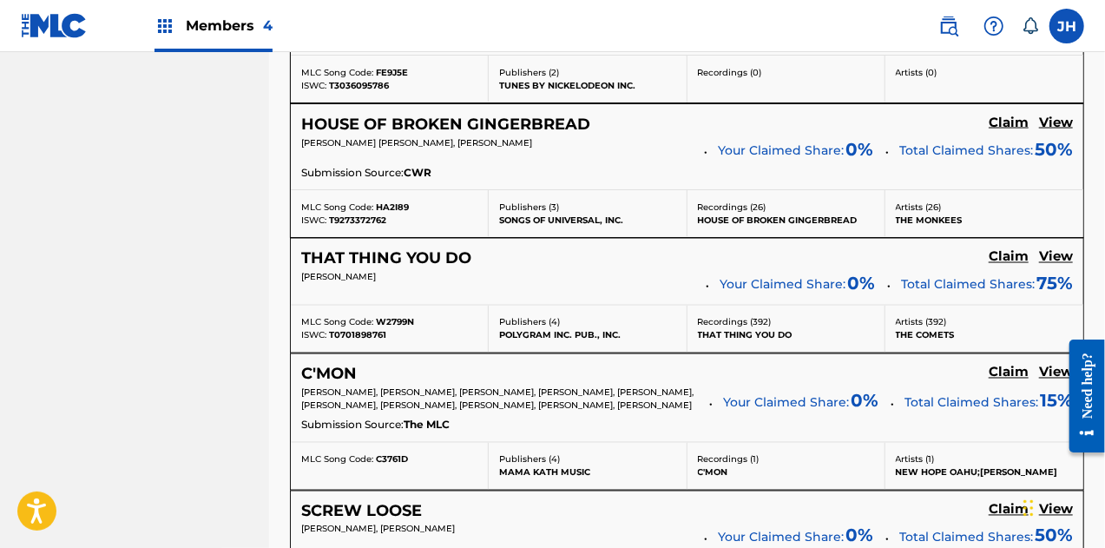
scroll to position [1718, 0]
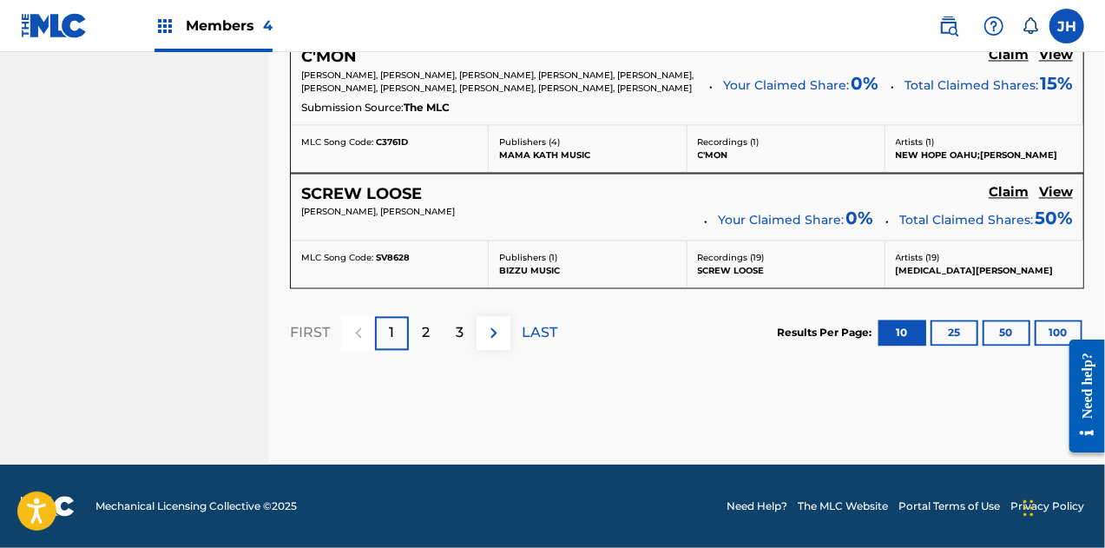
click at [535, 340] on p "LAST" at bounding box center [540, 332] width 36 height 21
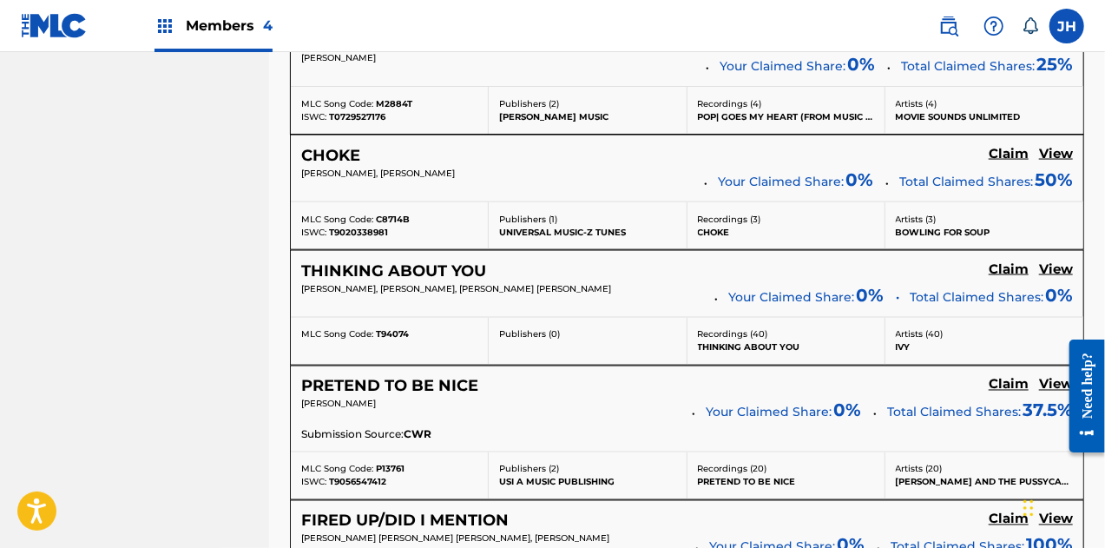
scroll to position [1342, 0]
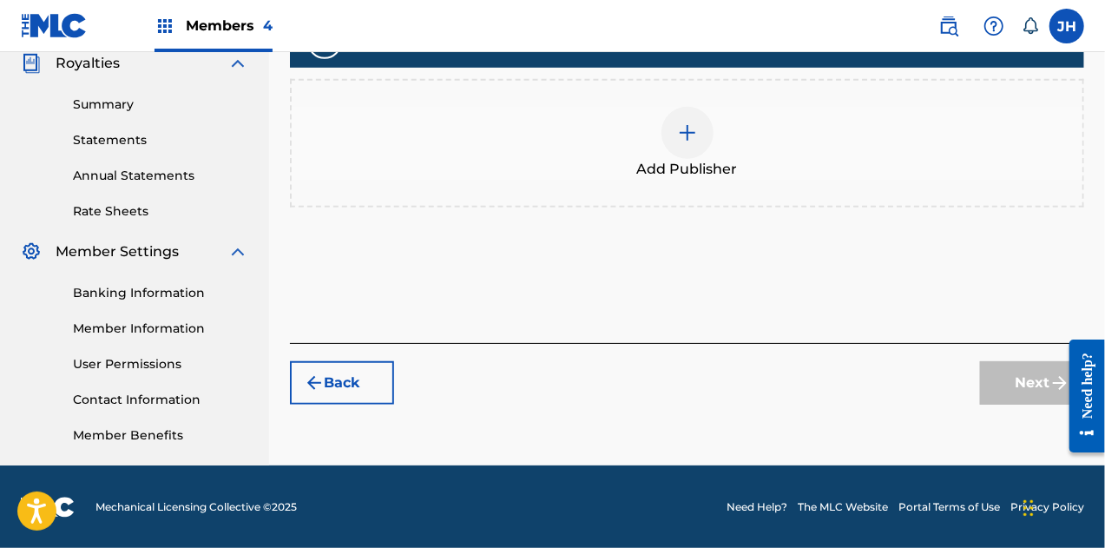
click at [686, 136] on img at bounding box center [687, 132] width 21 height 21
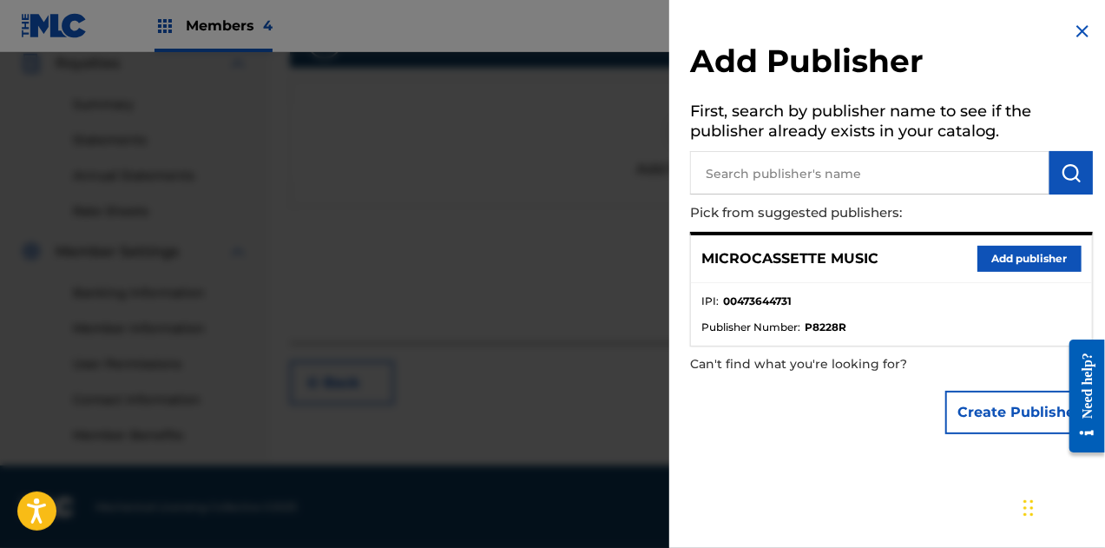
click at [1020, 267] on button "Add publisher" at bounding box center [1030, 259] width 104 height 26
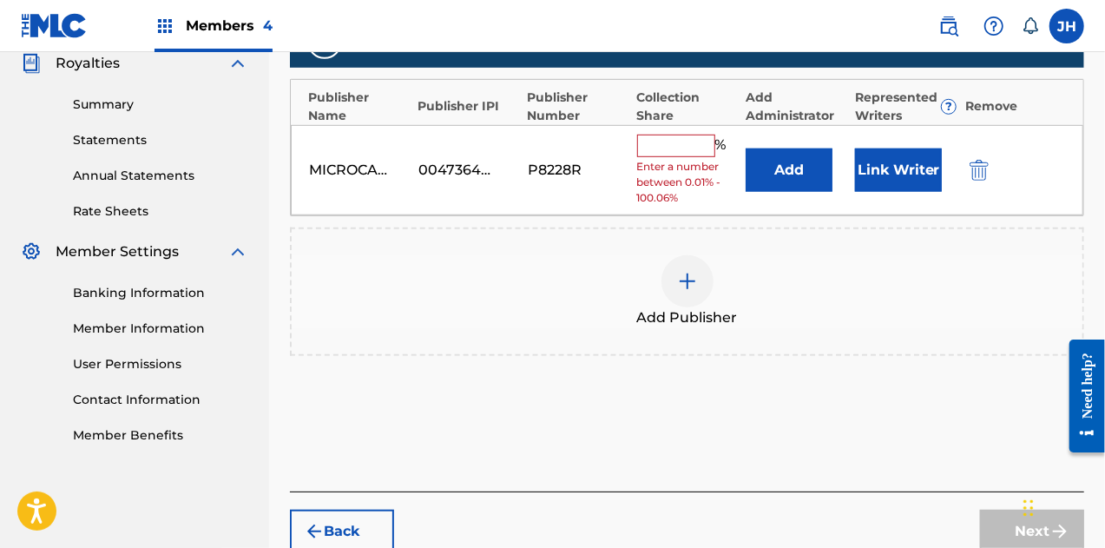
click at [1020, 267] on div "Add Publisher" at bounding box center [687, 291] width 791 height 73
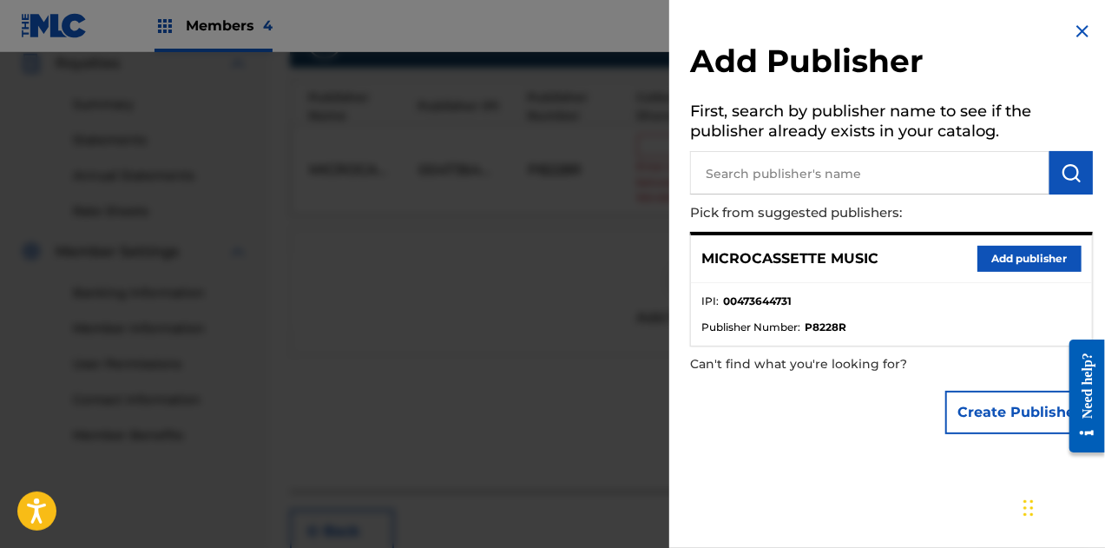
click at [1031, 260] on button "Add publisher" at bounding box center [1030, 259] width 104 height 26
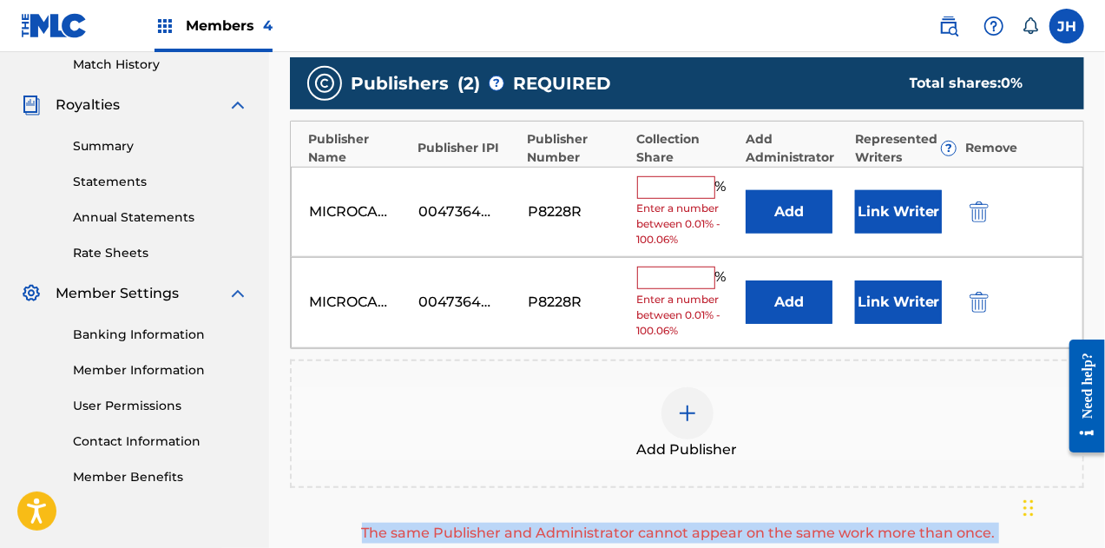
scroll to position [483, 0]
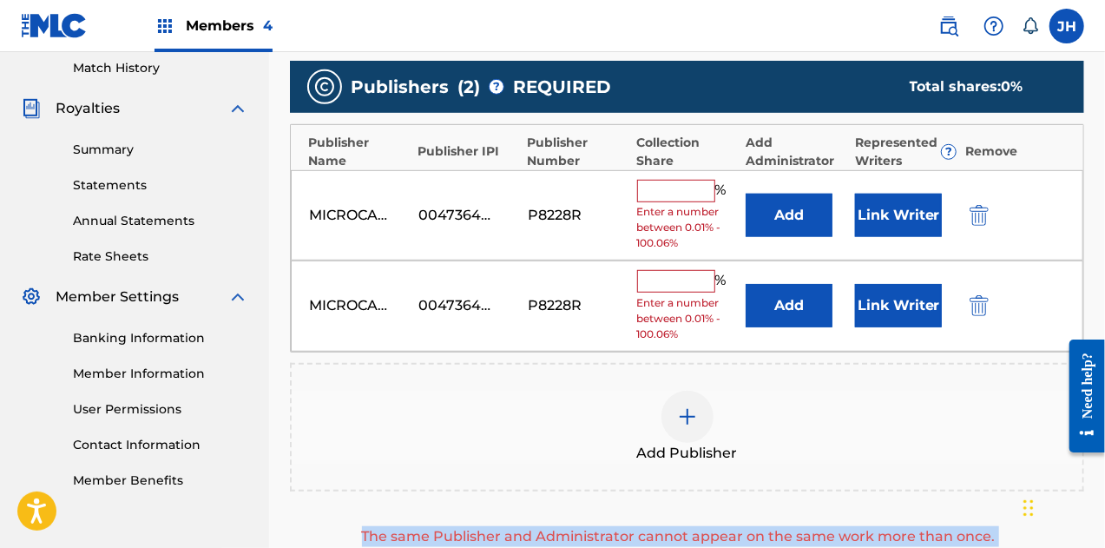
click at [978, 305] on img "submit" at bounding box center [979, 305] width 19 height 21
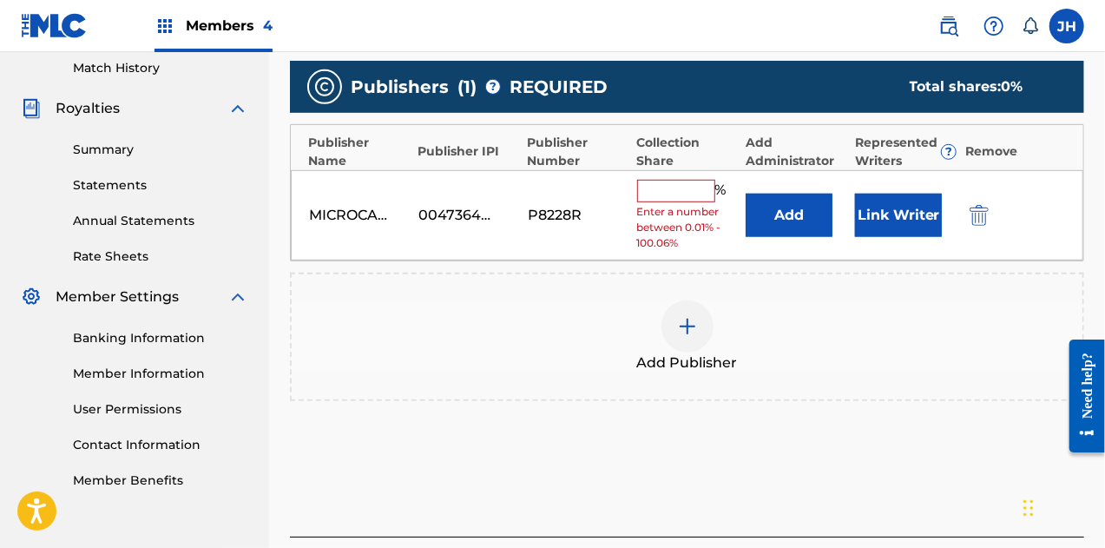
click at [669, 185] on input "text" at bounding box center [676, 191] width 78 height 23
type input "100"
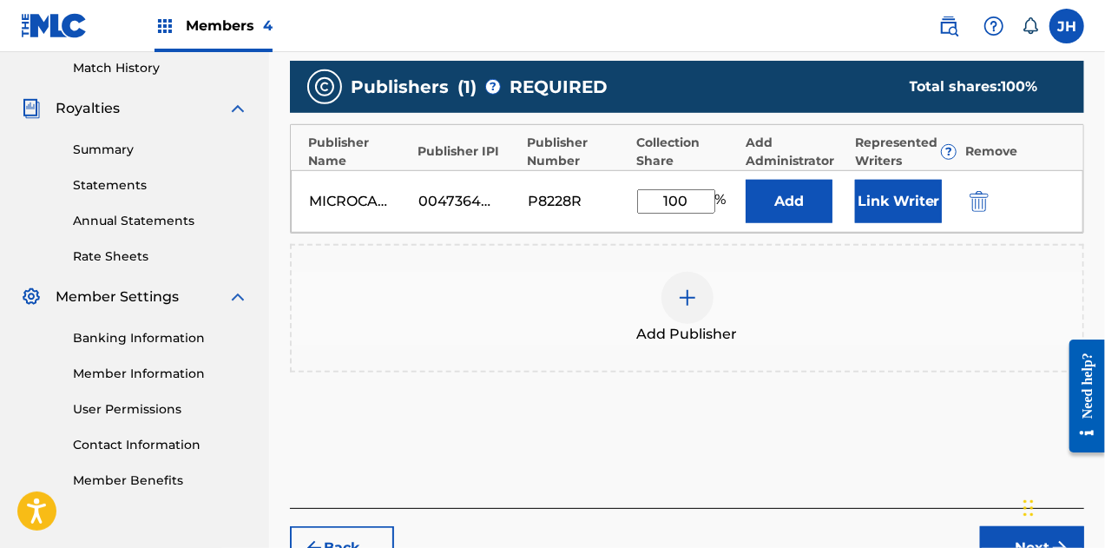
click at [884, 207] on button "Link Writer" at bounding box center [898, 201] width 87 height 43
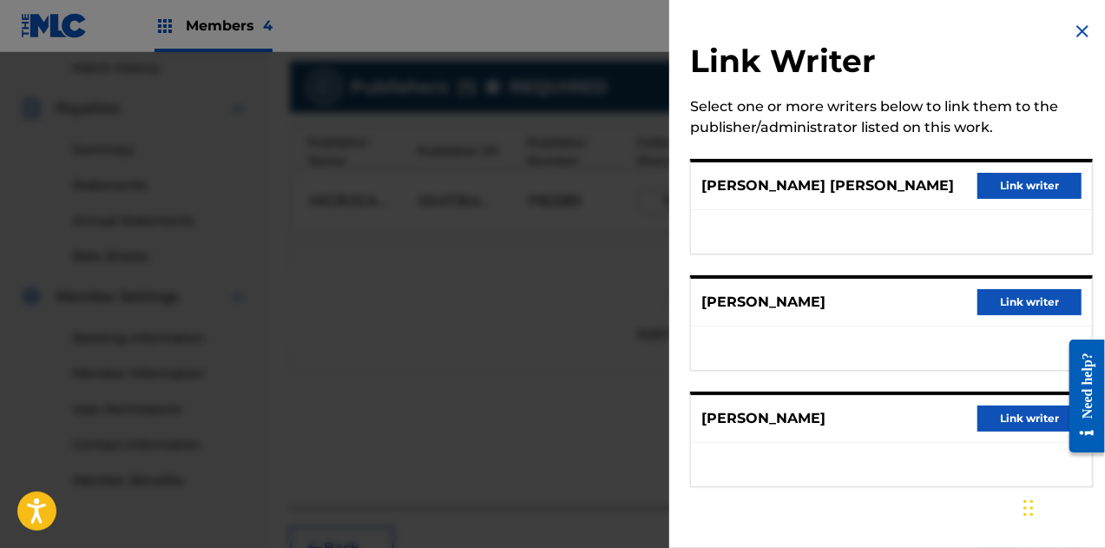
click at [1007, 201] on div "[PERSON_NAME] [PERSON_NAME] Link writer" at bounding box center [891, 186] width 401 height 48
click at [1017, 184] on button "Link writer" at bounding box center [1030, 186] width 104 height 26
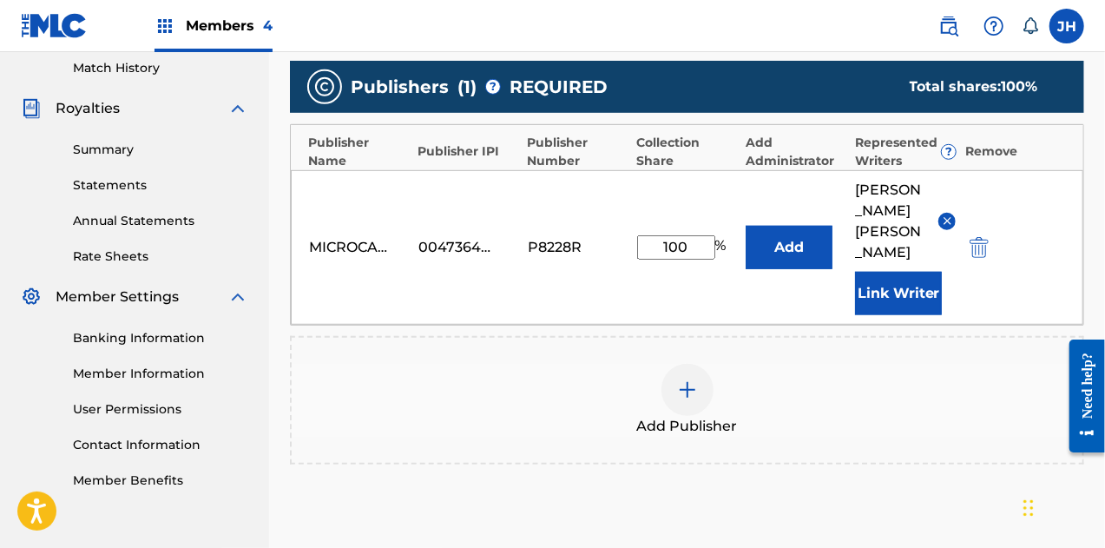
click at [861, 315] on button "Link Writer" at bounding box center [898, 293] width 87 height 43
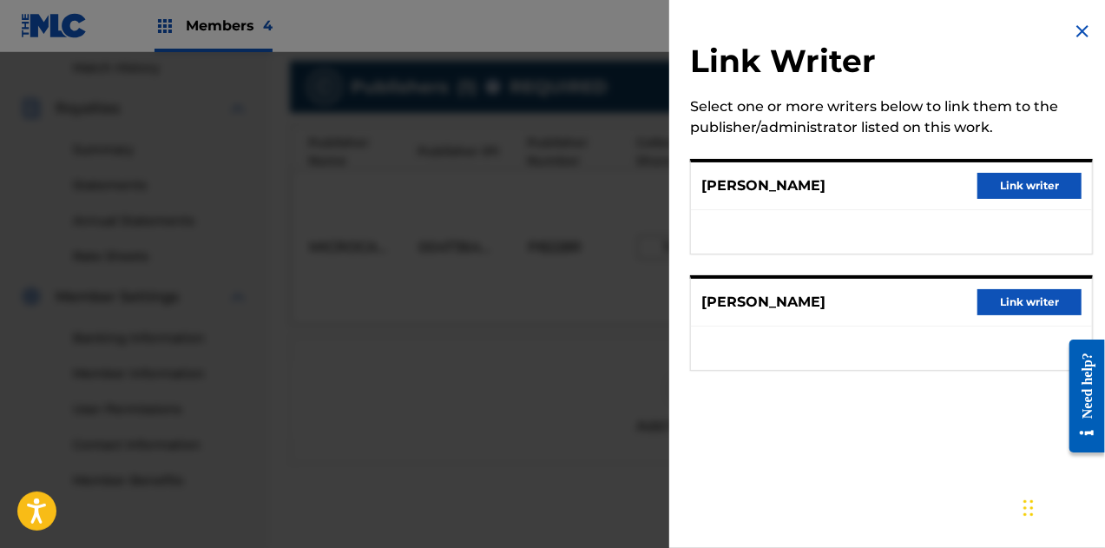
click at [990, 194] on button "Link writer" at bounding box center [1030, 186] width 104 height 26
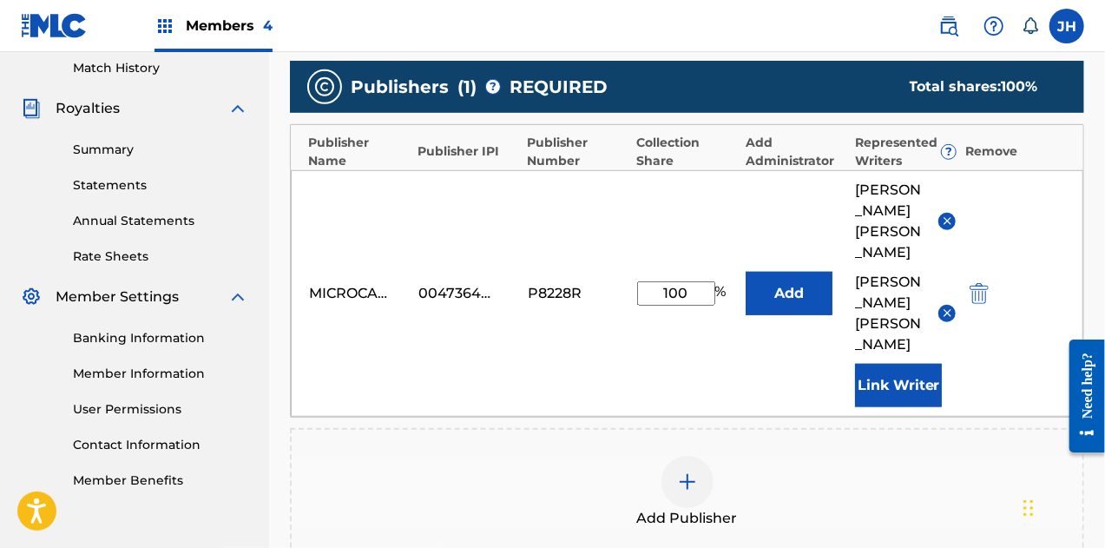
click at [880, 407] on button "Link Writer" at bounding box center [898, 385] width 87 height 43
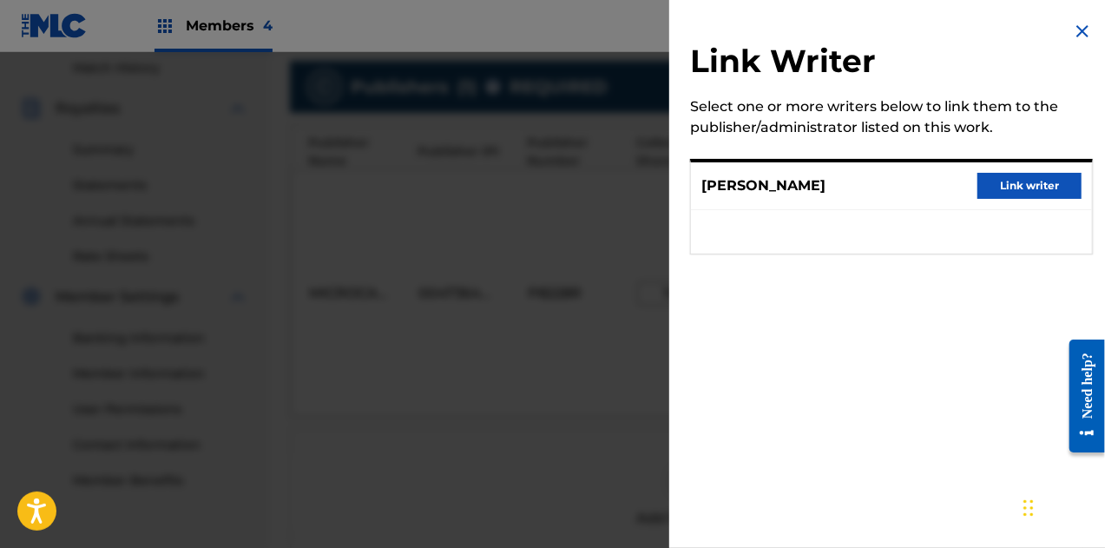
click at [1010, 193] on button "Link writer" at bounding box center [1030, 186] width 104 height 26
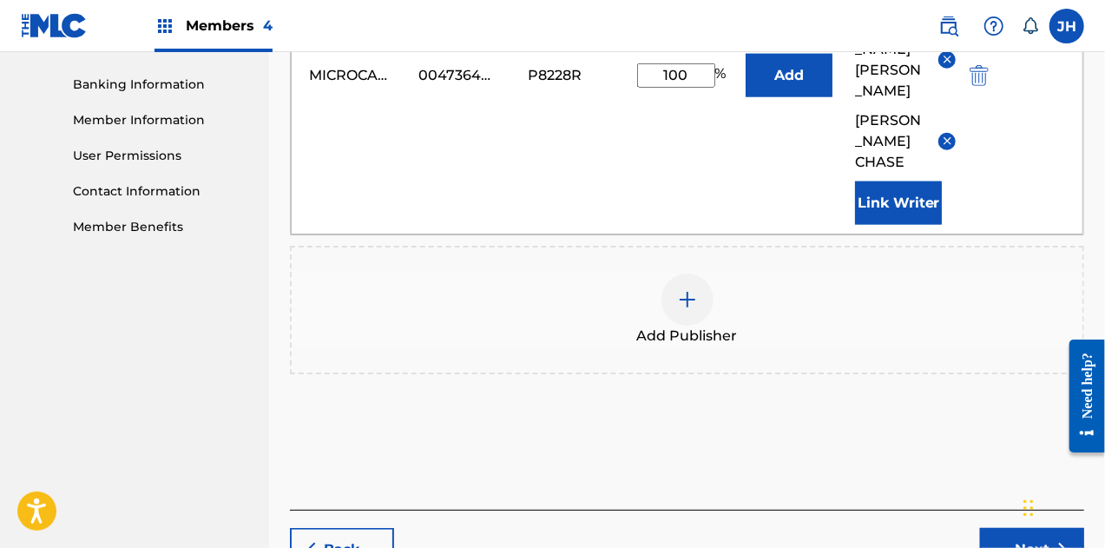
scroll to position [840, 0]
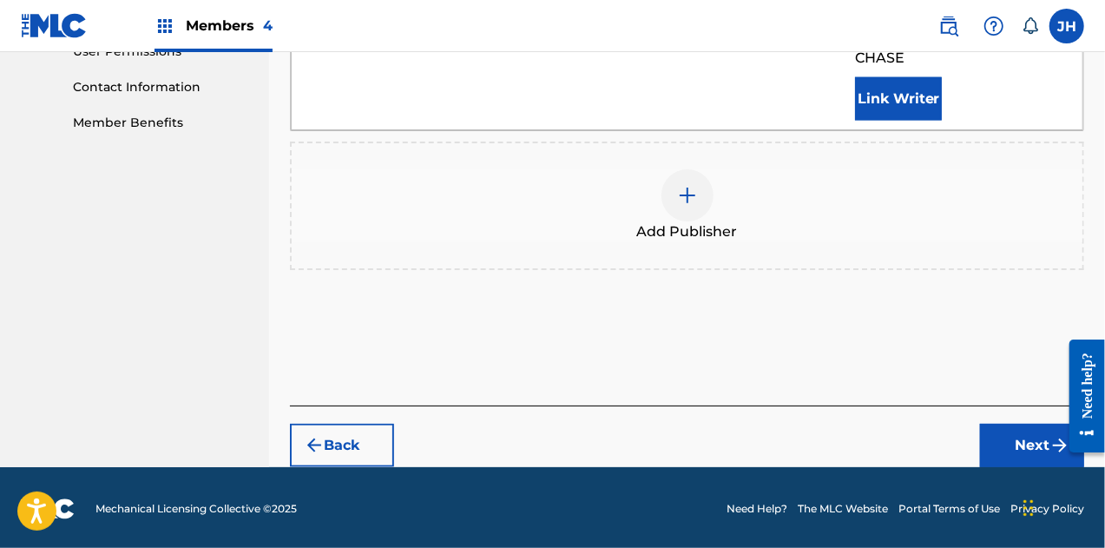
click at [1053, 443] on img "submit" at bounding box center [1060, 445] width 21 height 21
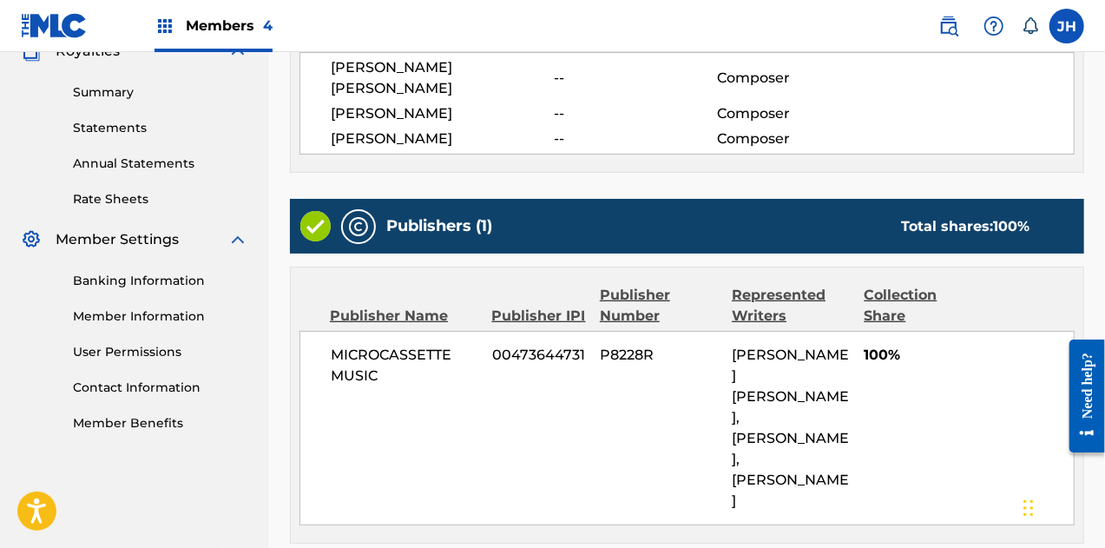
scroll to position [682, 0]
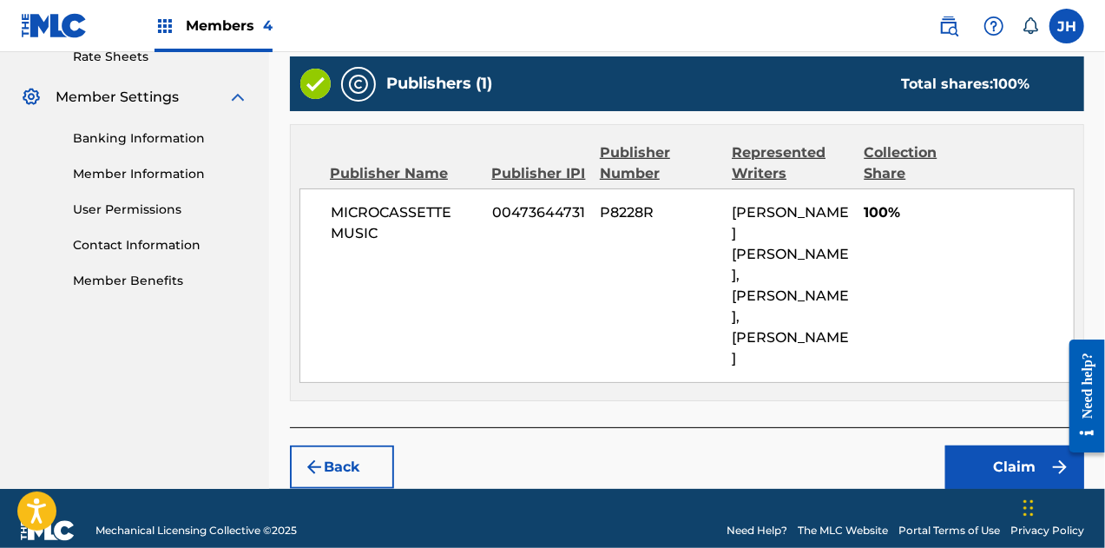
click at [960, 445] on button "Claim" at bounding box center [1014, 466] width 139 height 43
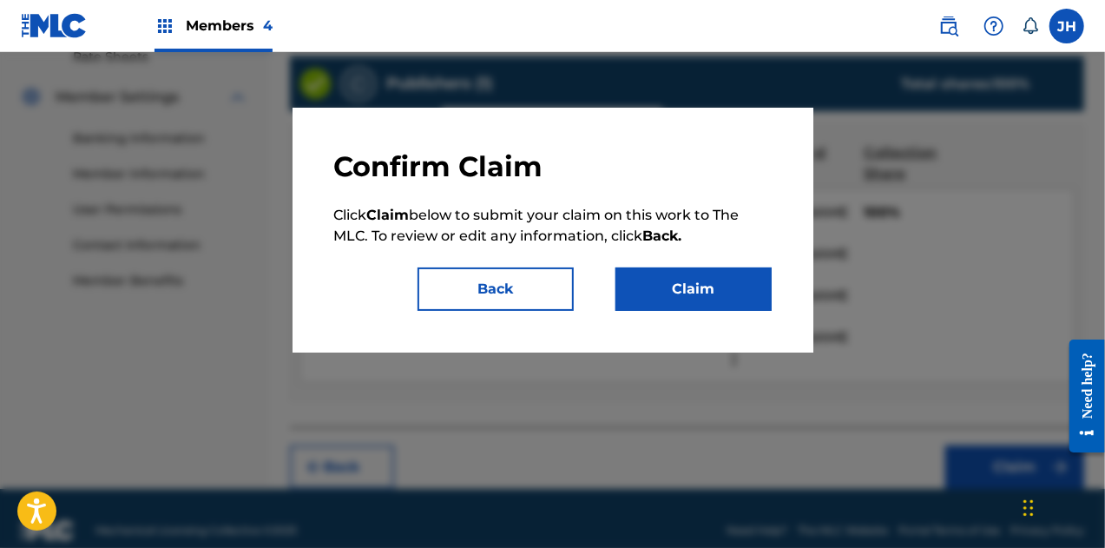
click at [694, 293] on button "Claim" at bounding box center [694, 288] width 156 height 43
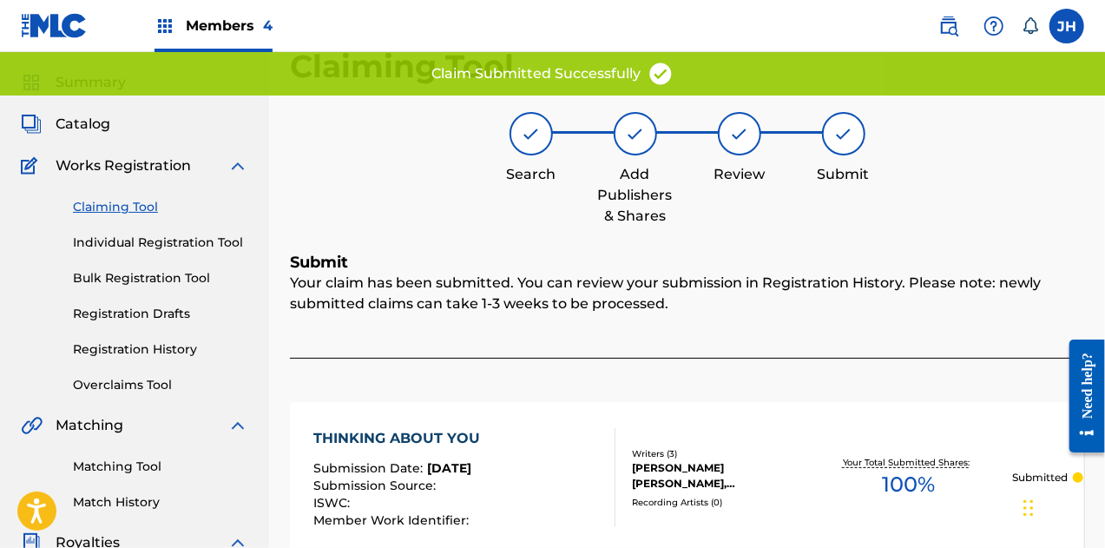
scroll to position [42, 0]
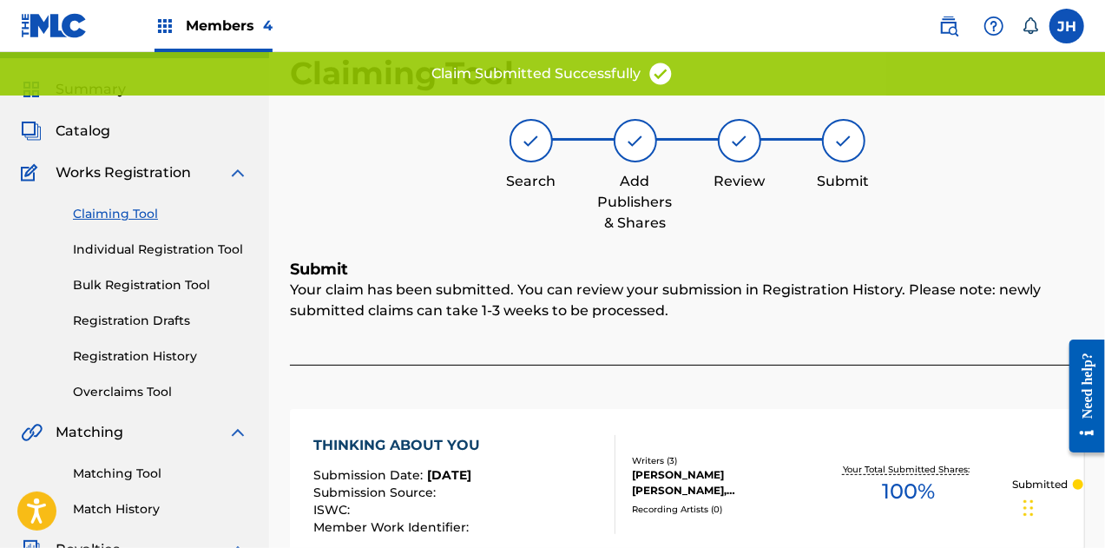
click at [127, 214] on link "Claiming Tool" at bounding box center [160, 214] width 175 height 18
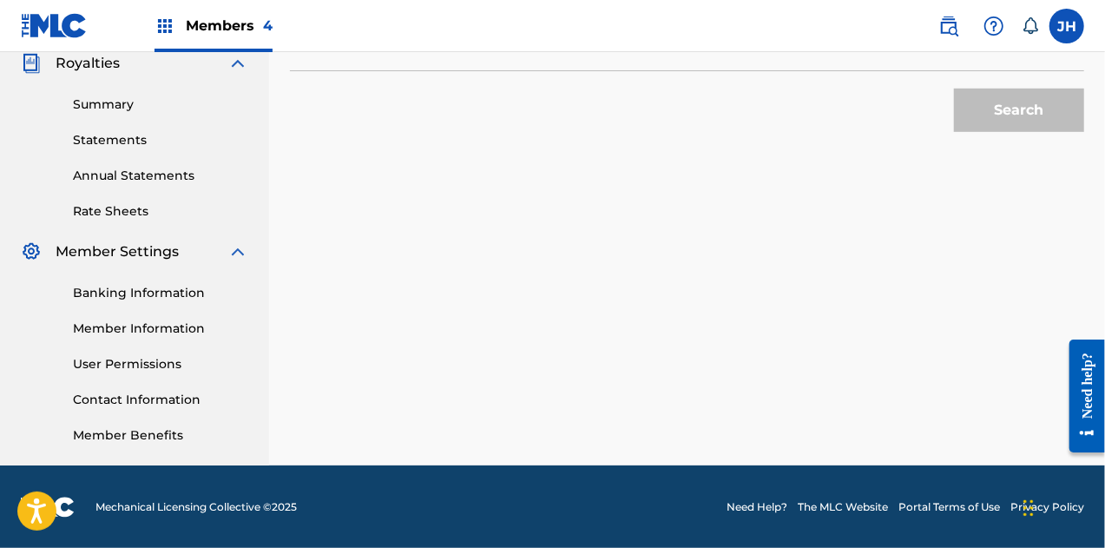
scroll to position [318, 0]
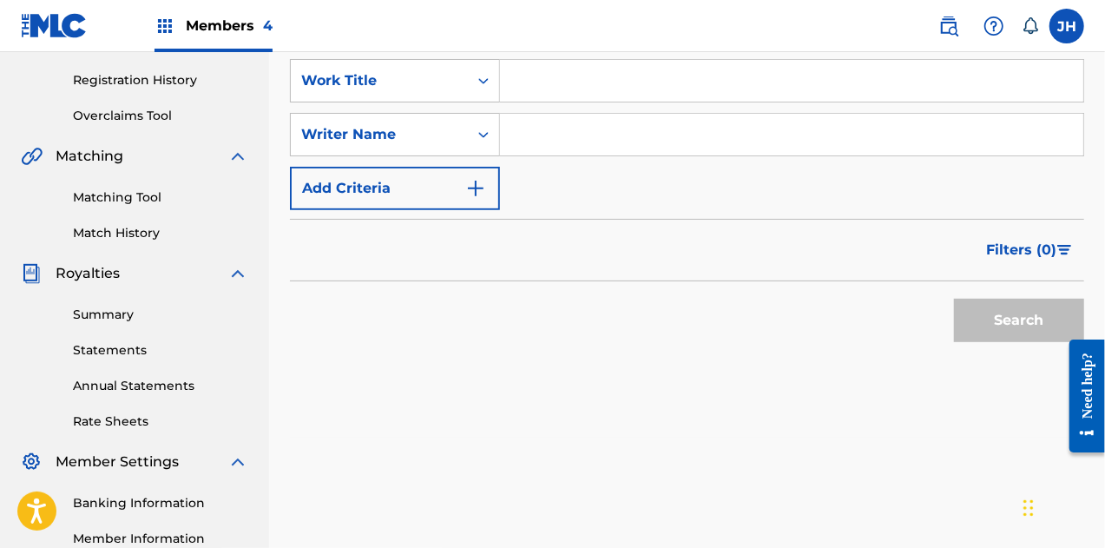
click at [577, 135] on input "Search Form" at bounding box center [791, 135] width 583 height 42
type input "[PERSON_NAME]"
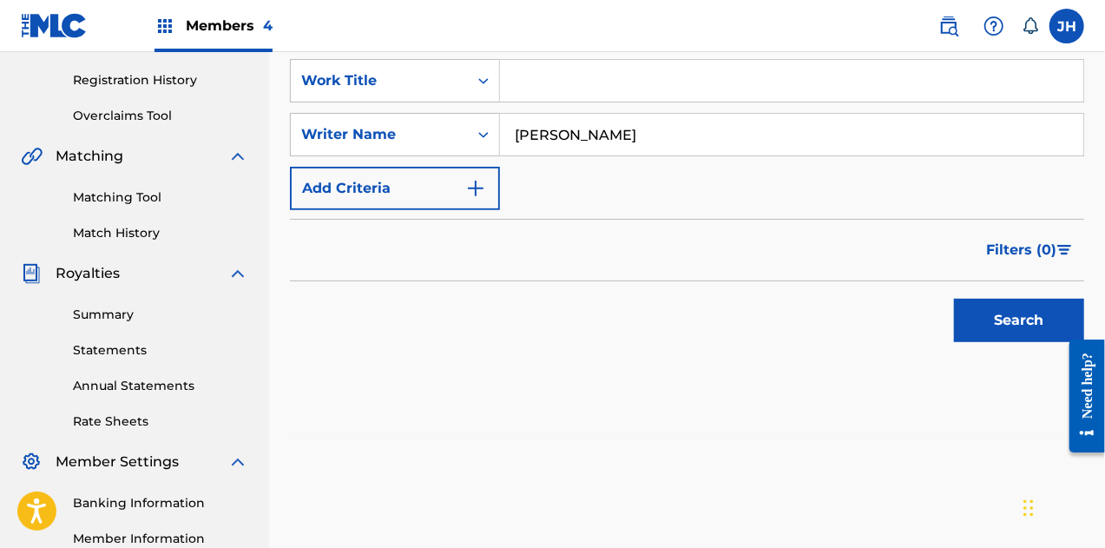
click at [1004, 323] on button "Search" at bounding box center [1019, 320] width 130 height 43
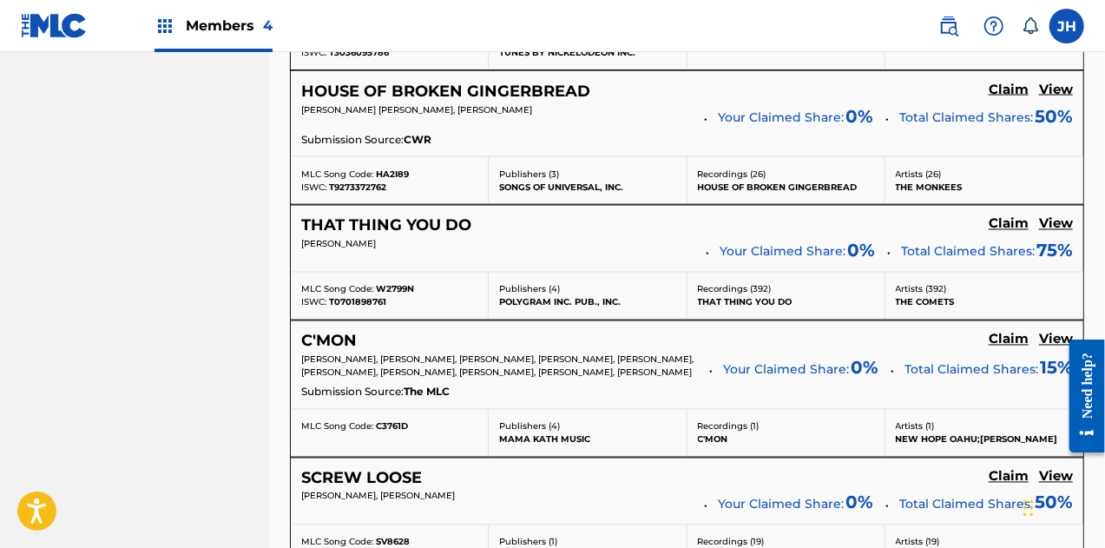
scroll to position [1718, 0]
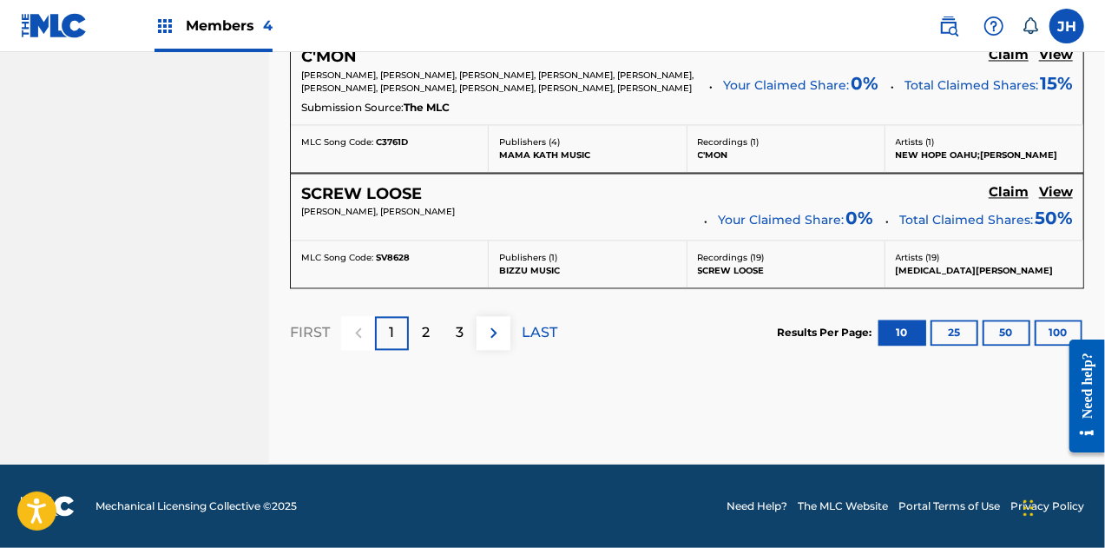
click at [537, 330] on p "LAST" at bounding box center [540, 332] width 36 height 21
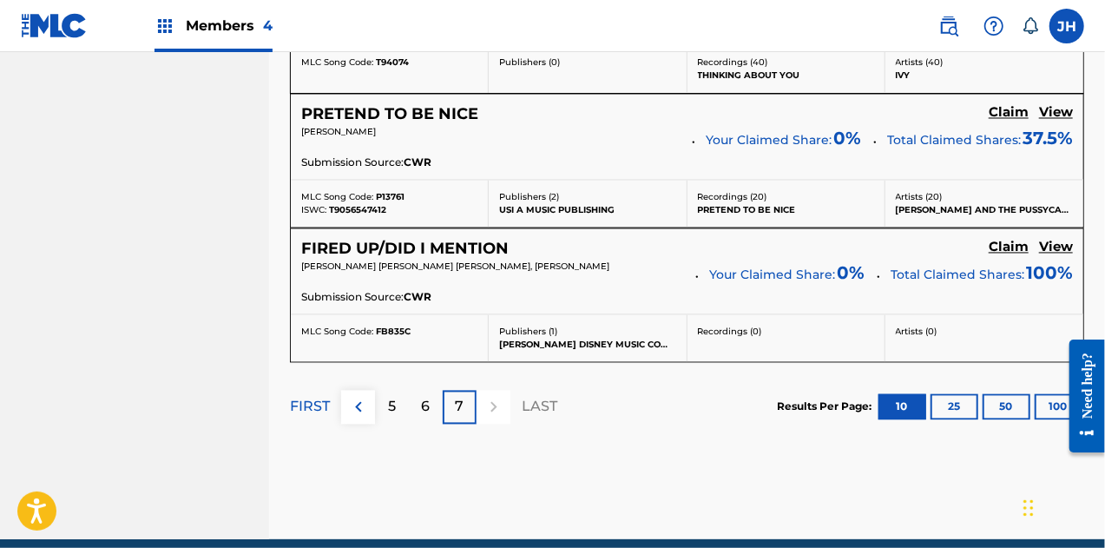
scroll to position [1616, 0]
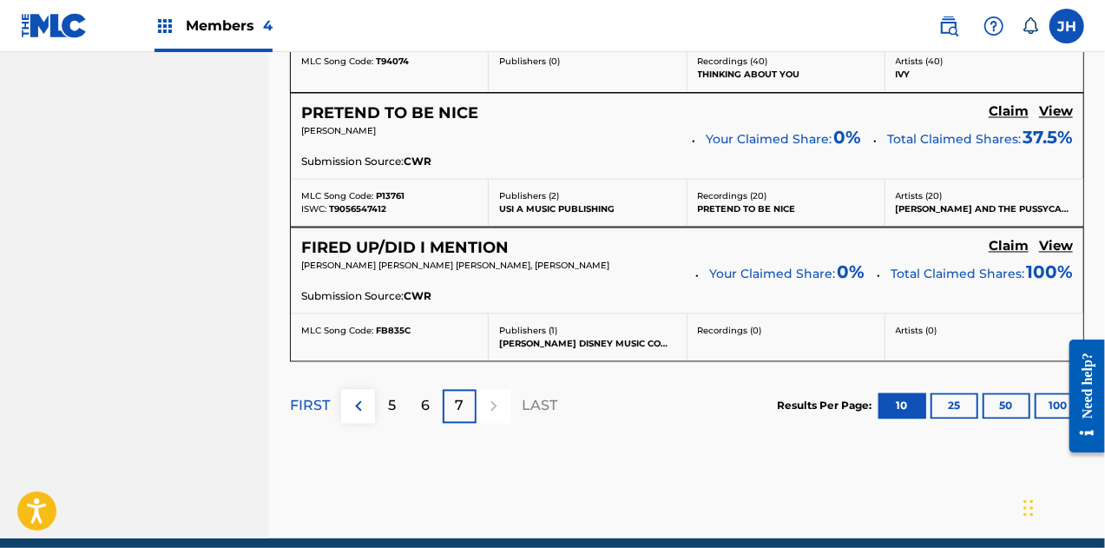
click at [436, 390] on div "6" at bounding box center [426, 407] width 34 height 34
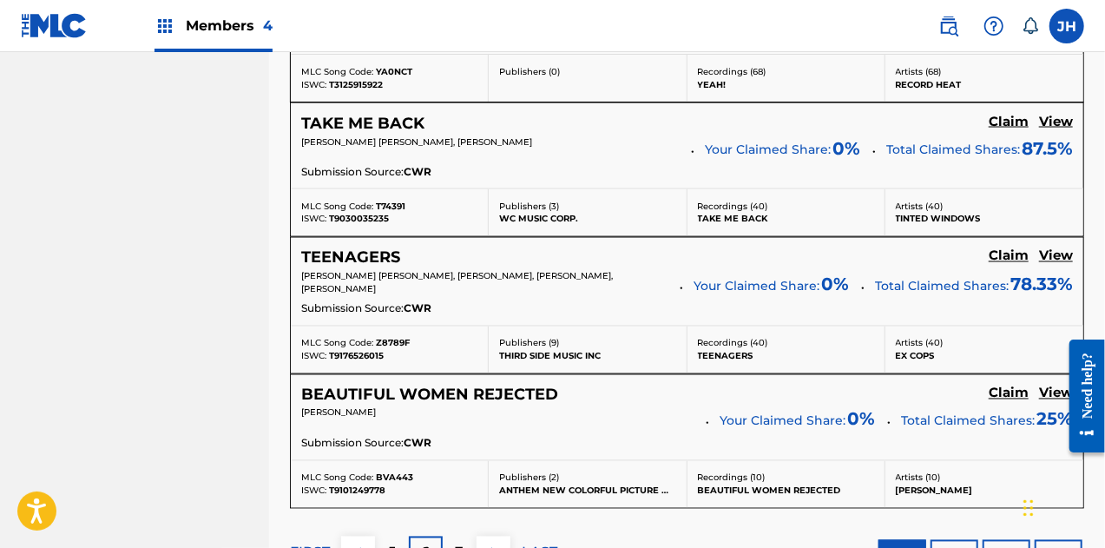
scroll to position [1658, 0]
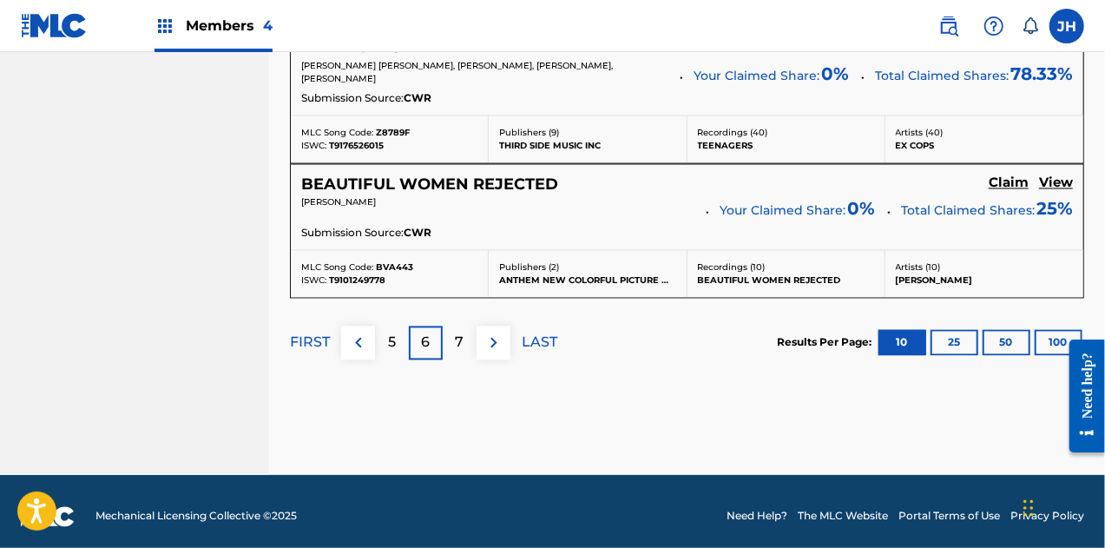
click at [384, 343] on div "5" at bounding box center [392, 343] width 34 height 34
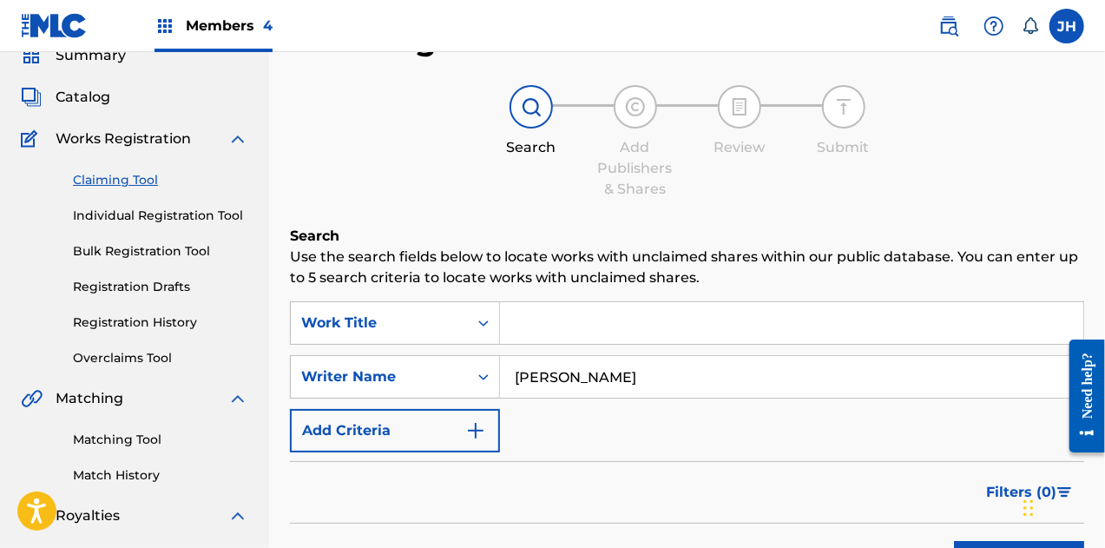
scroll to position [0, 0]
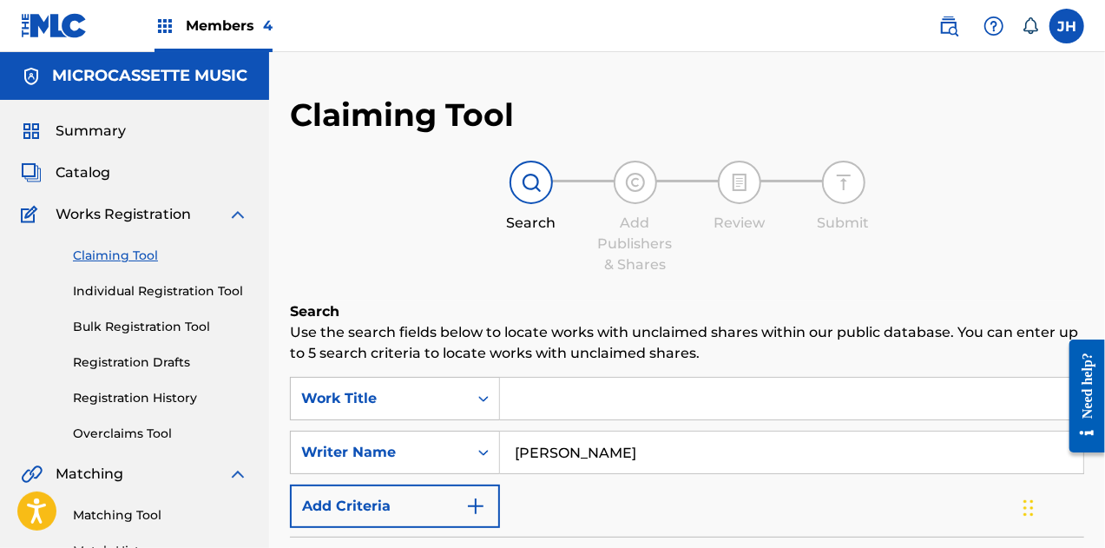
click at [210, 21] on span "Members 4" at bounding box center [229, 26] width 87 height 20
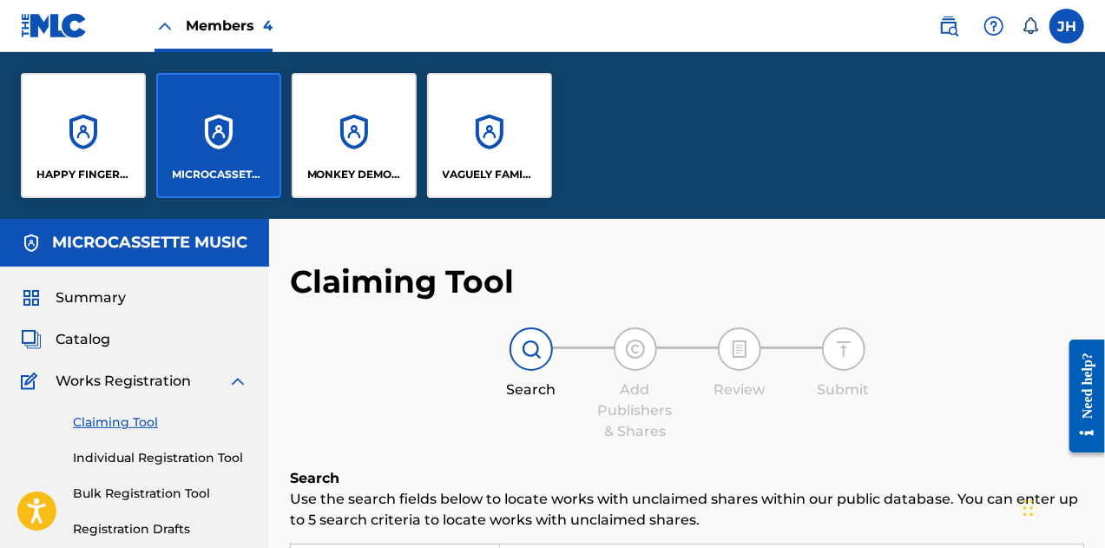
click at [316, 110] on div "MONKEY DEMON MUSIC" at bounding box center [354, 135] width 125 height 125
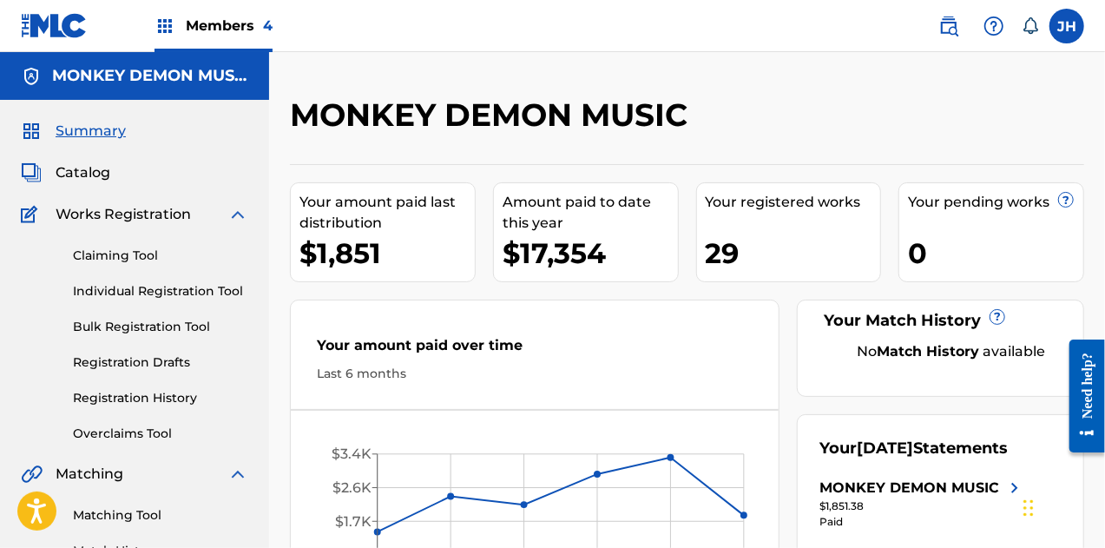
click at [133, 253] on link "Claiming Tool" at bounding box center [160, 256] width 175 height 18
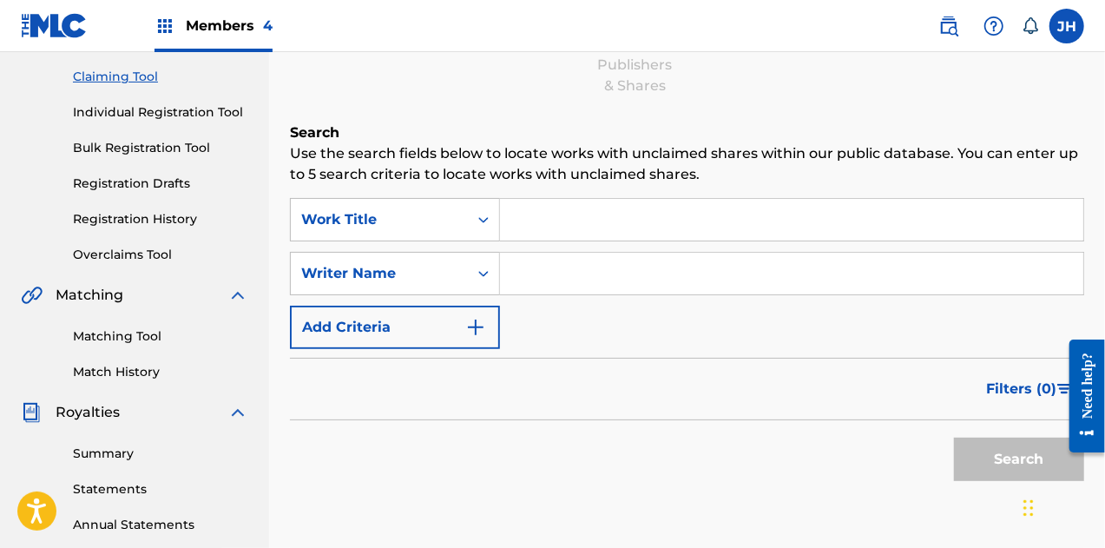
scroll to position [181, 0]
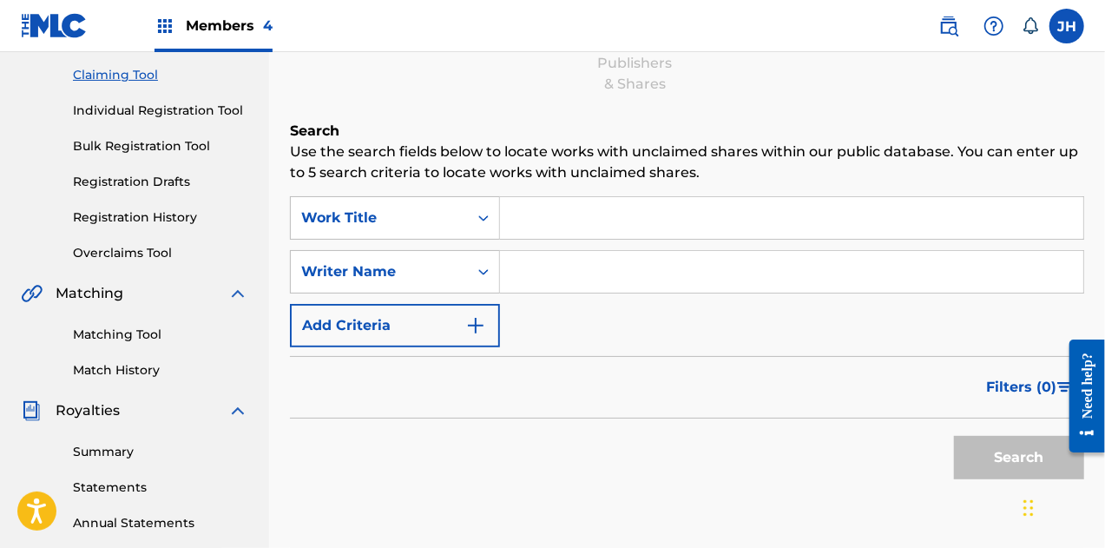
click at [555, 270] on input "Search Form" at bounding box center [791, 272] width 583 height 42
type input "[PERSON_NAME]"
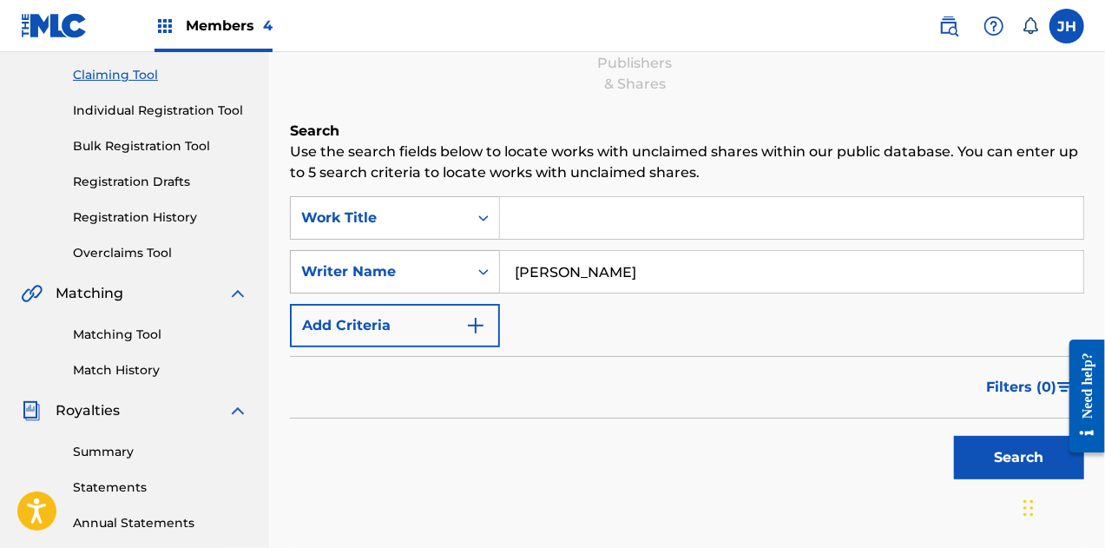
drag, startPoint x: 656, startPoint y: 283, endPoint x: 431, endPoint y: 282, distance: 225.7
click at [431, 282] on div "SearchWithCriteria1b29a864-d91d-4230-899d-e22e784e3a03 Writer Name [PERSON_NAME]" at bounding box center [687, 271] width 794 height 43
click at [954, 436] on button "Search" at bounding box center [1019, 457] width 130 height 43
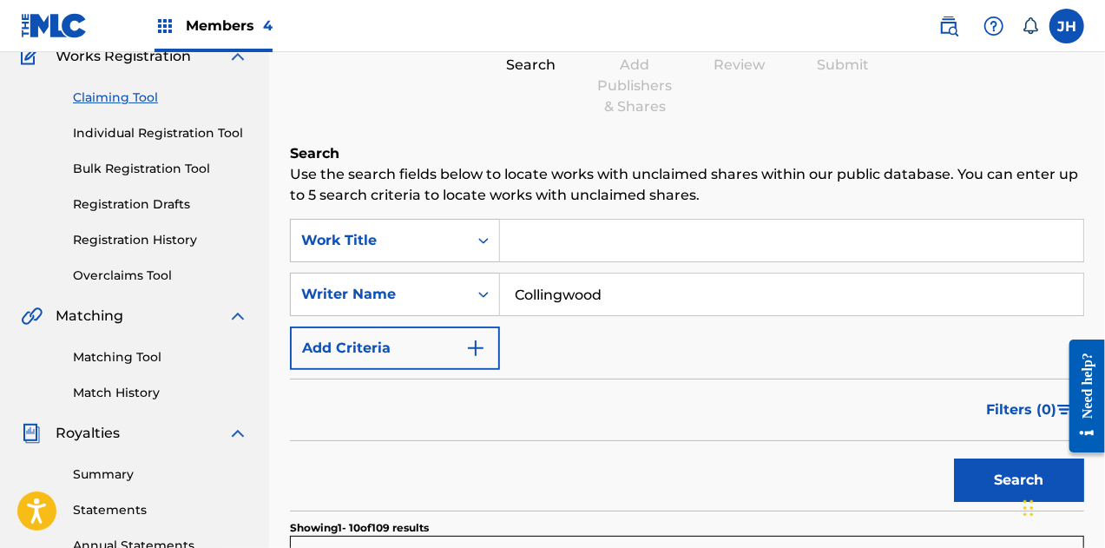
scroll to position [0, 0]
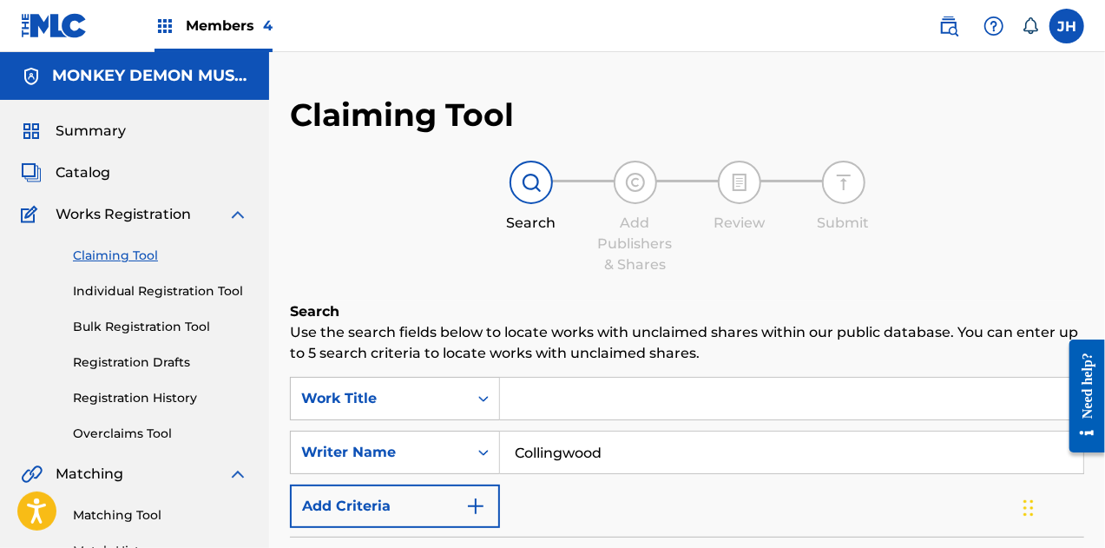
click at [516, 442] on input "Collingwood" at bounding box center [791, 452] width 583 height 42
type input "[PERSON_NAME]"
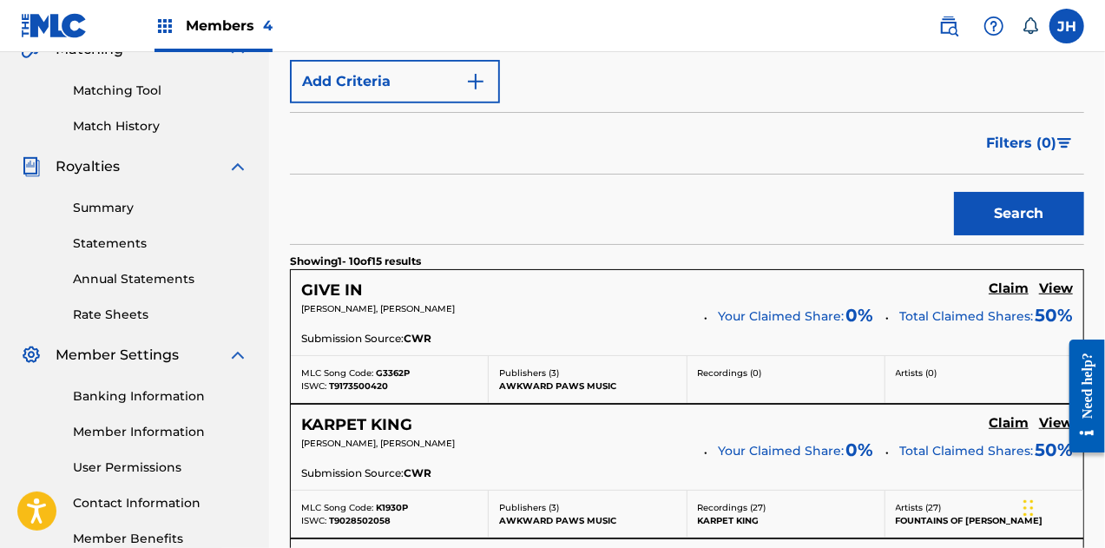
scroll to position [425, 0]
click at [1011, 283] on h5 "Claim" at bounding box center [1009, 288] width 40 height 16
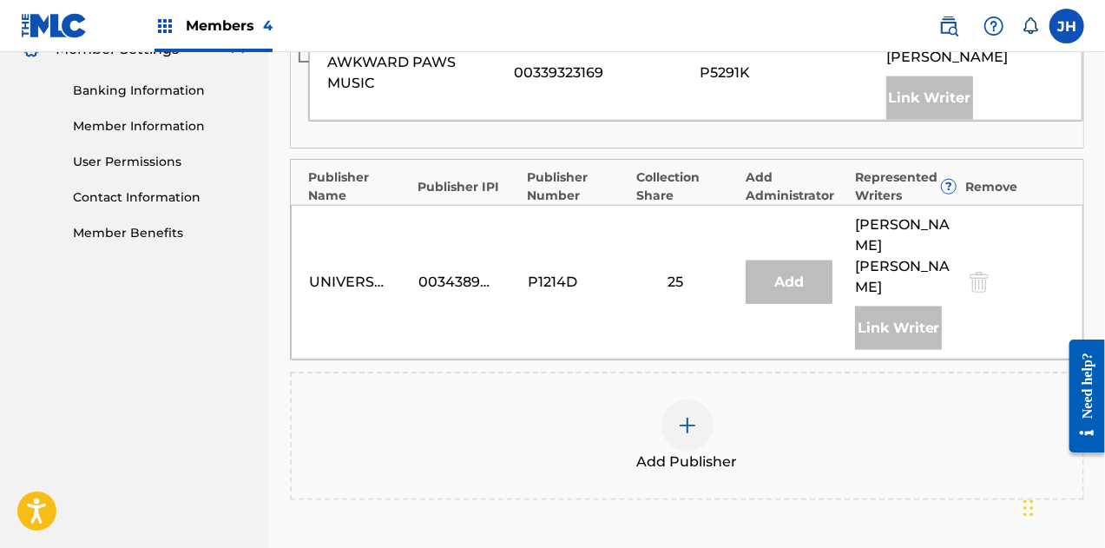
scroll to position [731, 0]
click at [696, 414] on img at bounding box center [687, 424] width 21 height 21
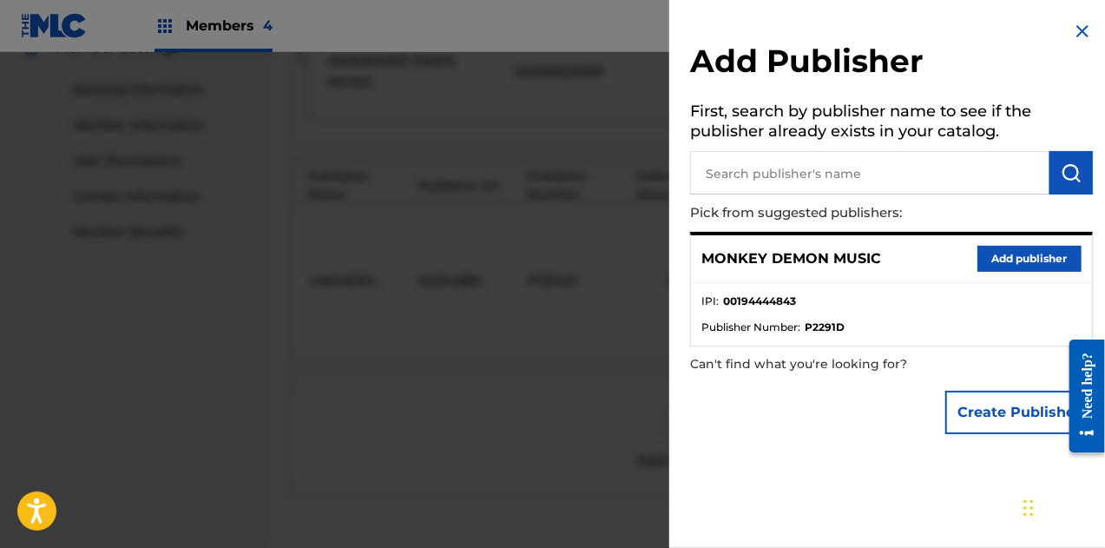
click at [768, 180] on input "text" at bounding box center [869, 172] width 359 height 43
click at [993, 262] on button "Add publisher" at bounding box center [1030, 259] width 104 height 26
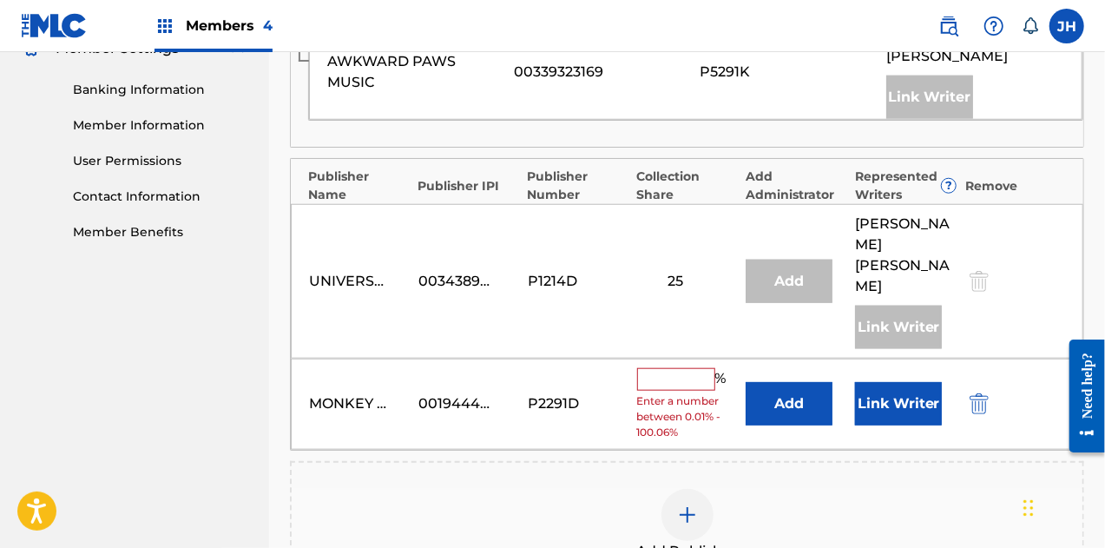
click at [663, 368] on input "text" at bounding box center [676, 379] width 78 height 23
type input "50"
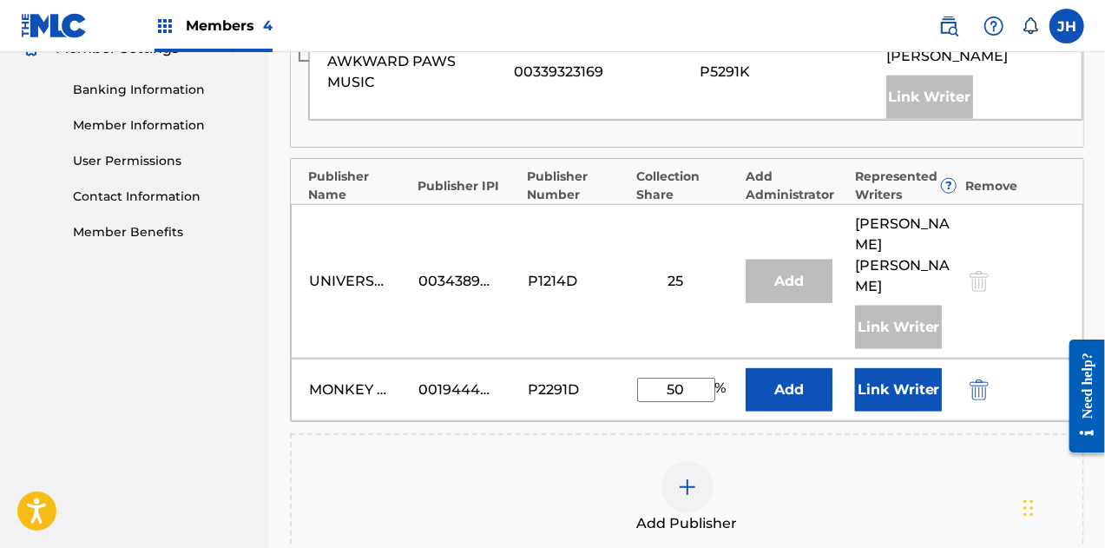
click at [880, 368] on button "Link Writer" at bounding box center [898, 389] width 87 height 43
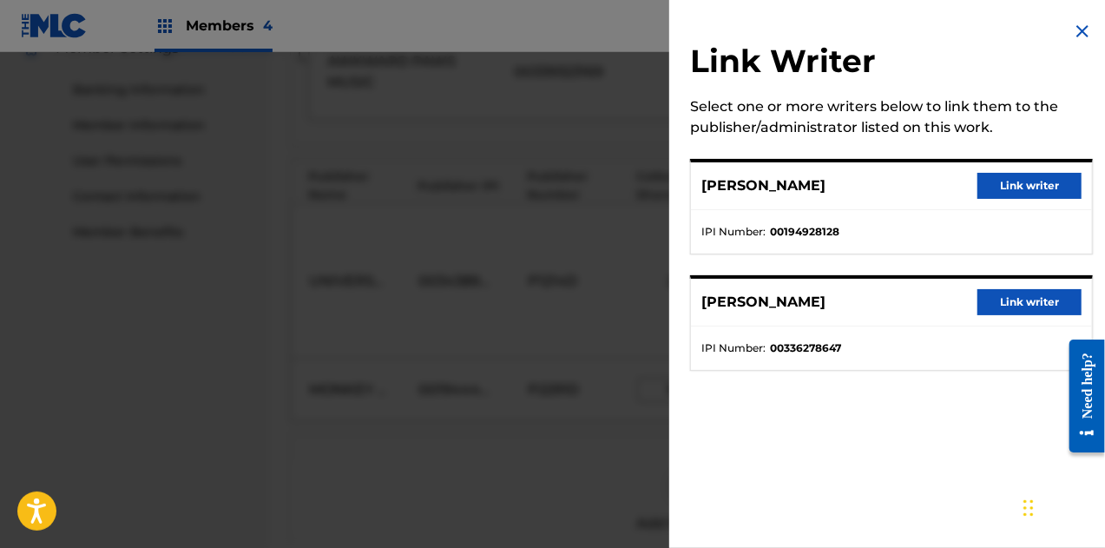
click at [1002, 178] on button "Link writer" at bounding box center [1030, 186] width 104 height 26
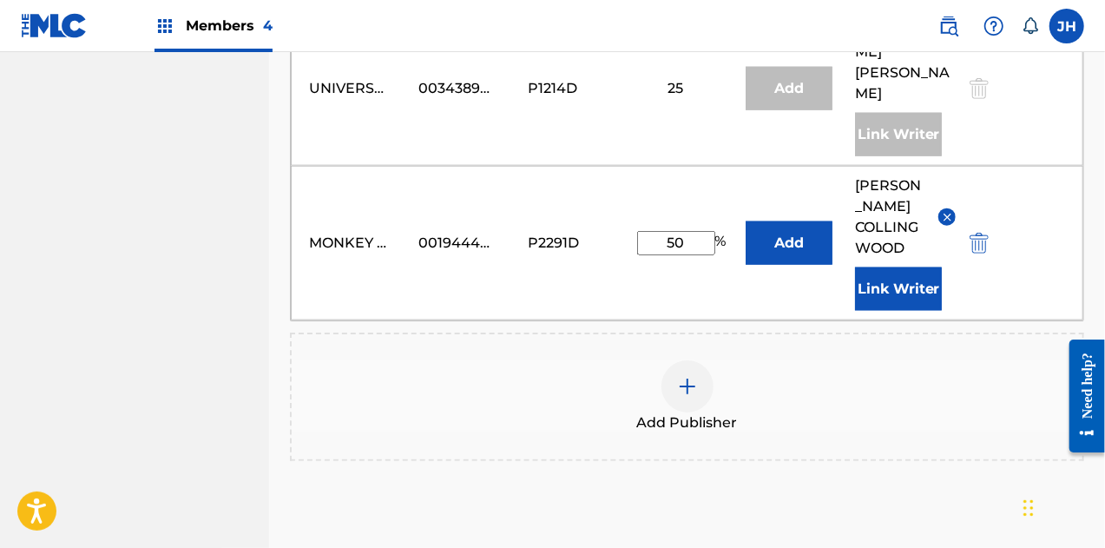
scroll to position [1031, 0]
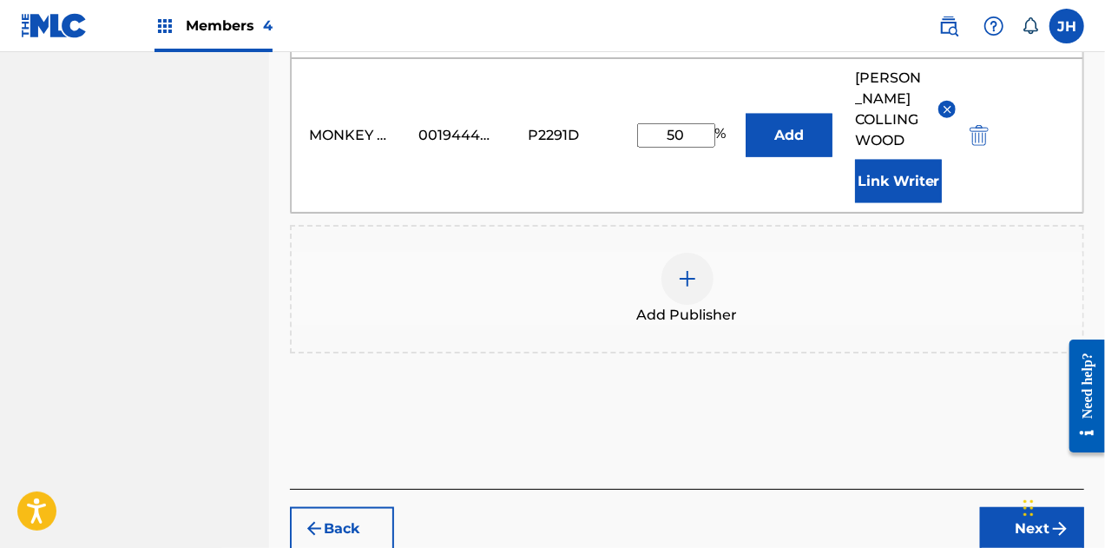
click at [1021, 507] on button "Next" at bounding box center [1032, 528] width 104 height 43
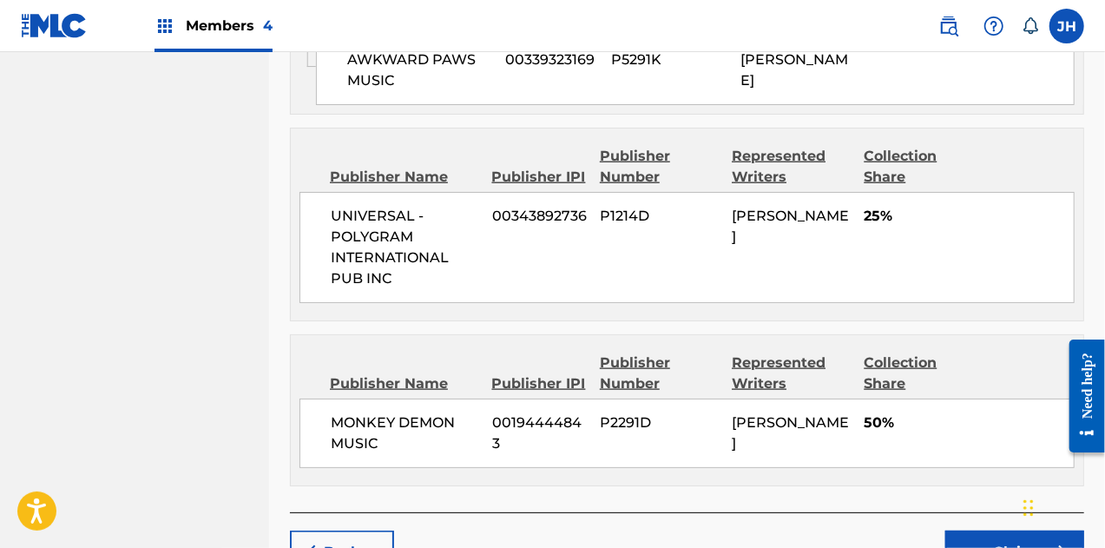
scroll to position [1058, 0]
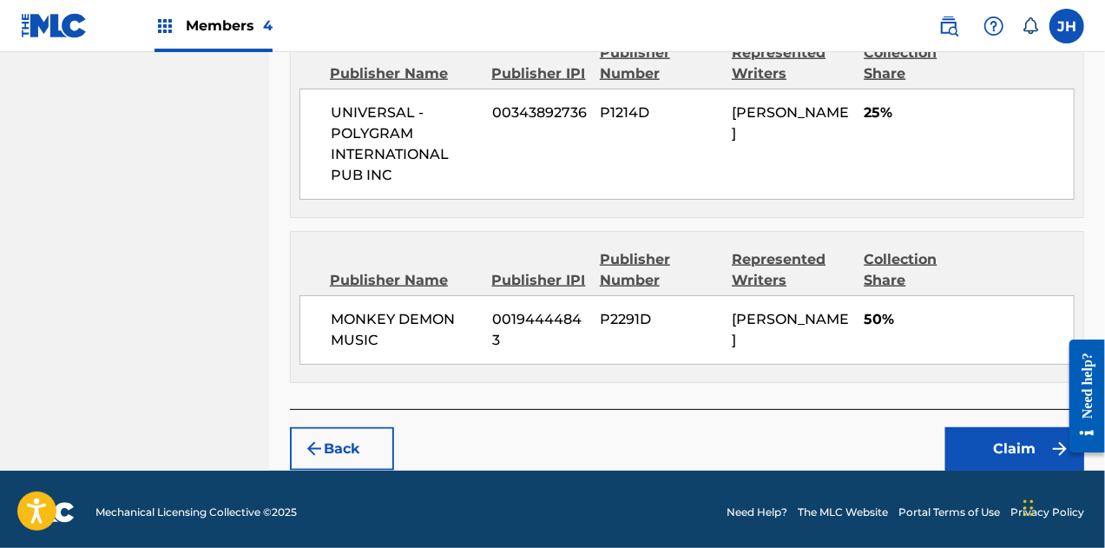
click at [1019, 437] on button "Claim" at bounding box center [1014, 448] width 139 height 43
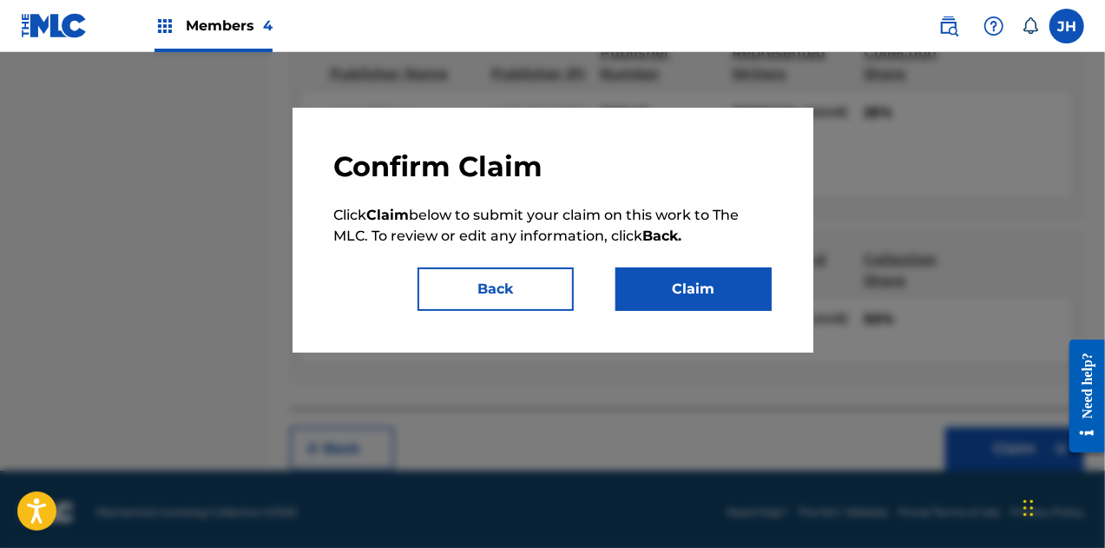
click at [703, 297] on button "Claim" at bounding box center [694, 288] width 156 height 43
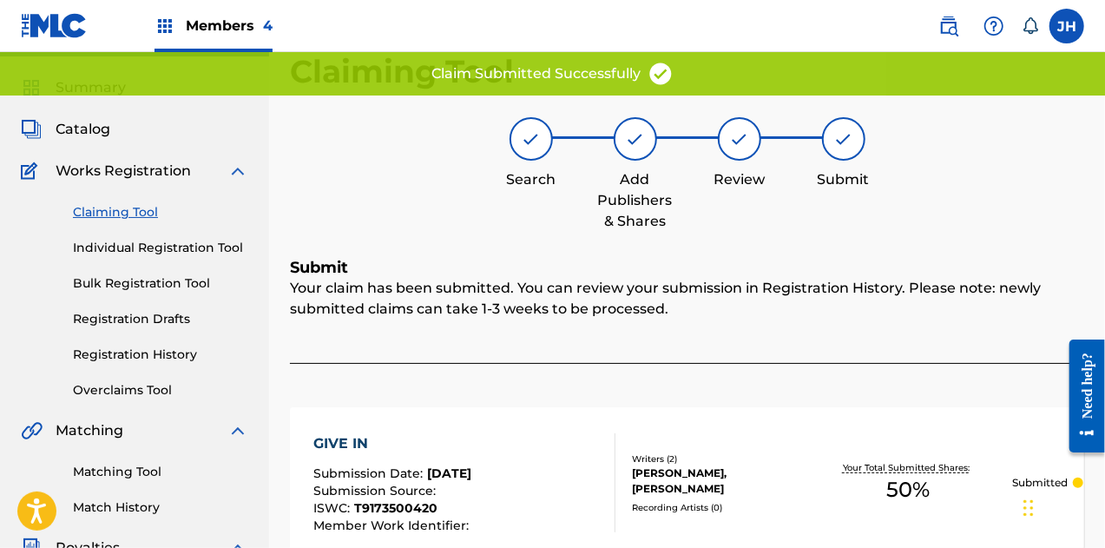
scroll to position [43, 0]
click at [128, 215] on link "Claiming Tool" at bounding box center [160, 212] width 175 height 18
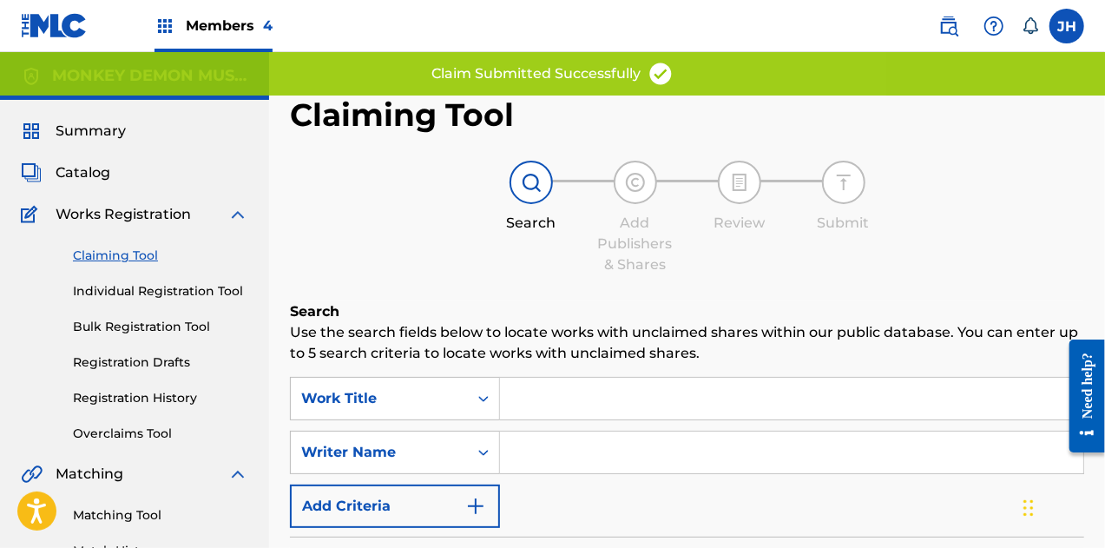
scroll to position [165, 0]
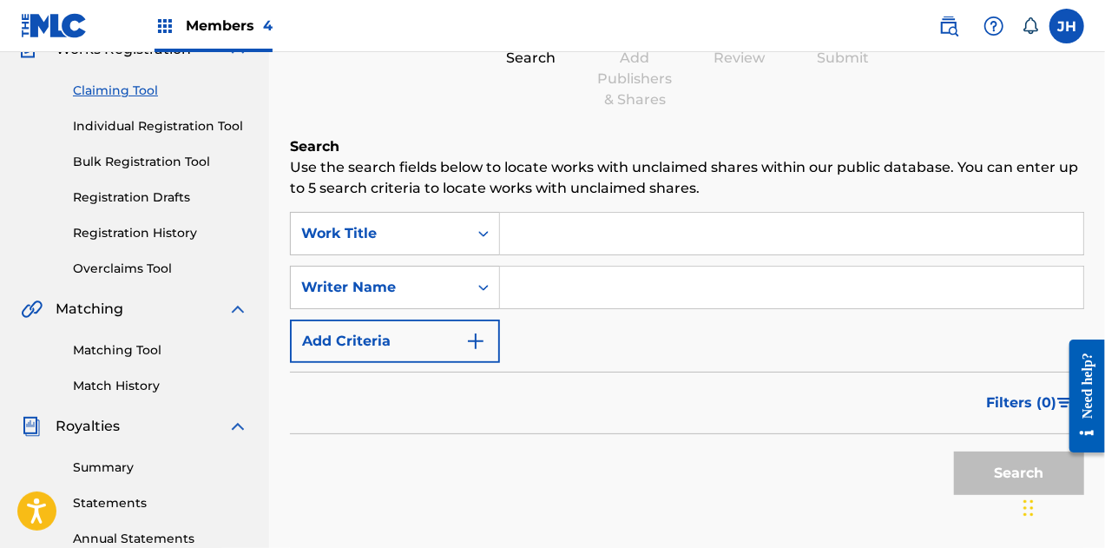
click at [536, 312] on div "SearchWithCriteria8e8df5cf-487f-4f8c-8c45-391350a8a52e Work Title SearchWithCri…" at bounding box center [687, 287] width 794 height 151
click at [556, 288] on input "Search Form" at bounding box center [791, 288] width 583 height 42
click at [154, 343] on link "Matching Tool" at bounding box center [160, 350] width 175 height 18
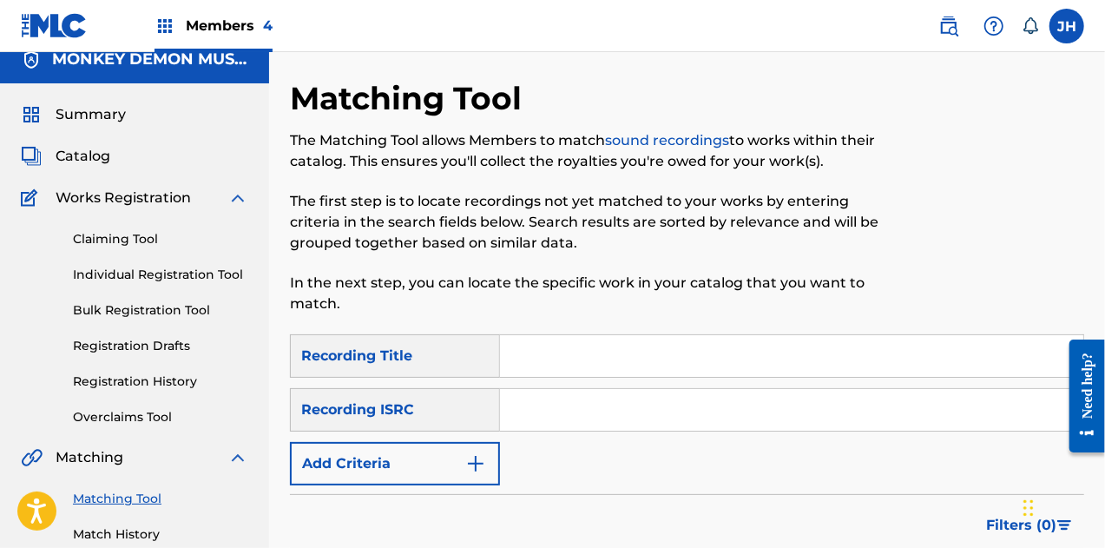
scroll to position [16, 0]
click at [110, 242] on link "Claiming Tool" at bounding box center [160, 240] width 175 height 18
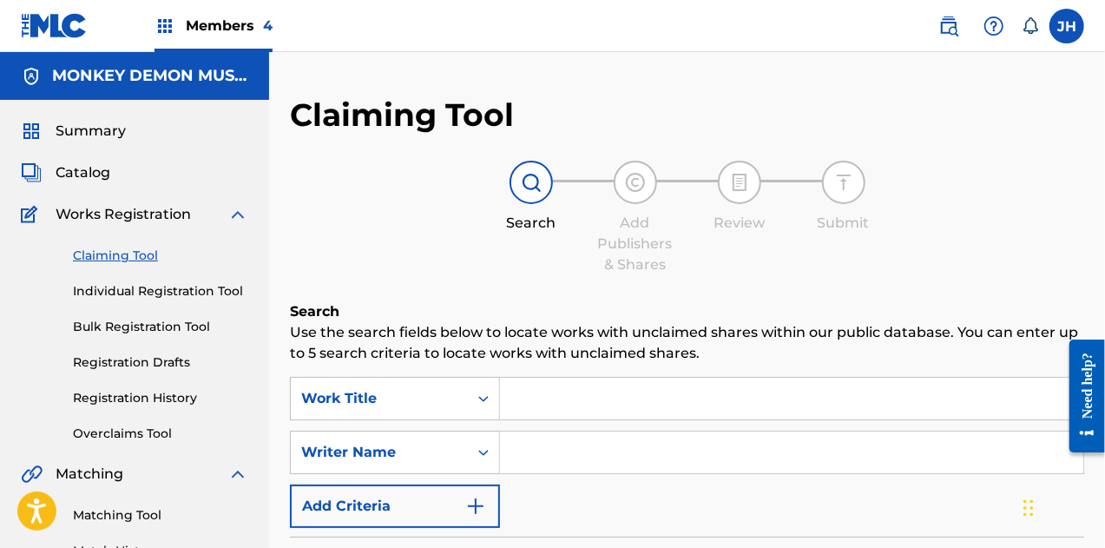
click at [564, 452] on input "Search Form" at bounding box center [791, 452] width 583 height 42
type input "[PERSON_NAME]"
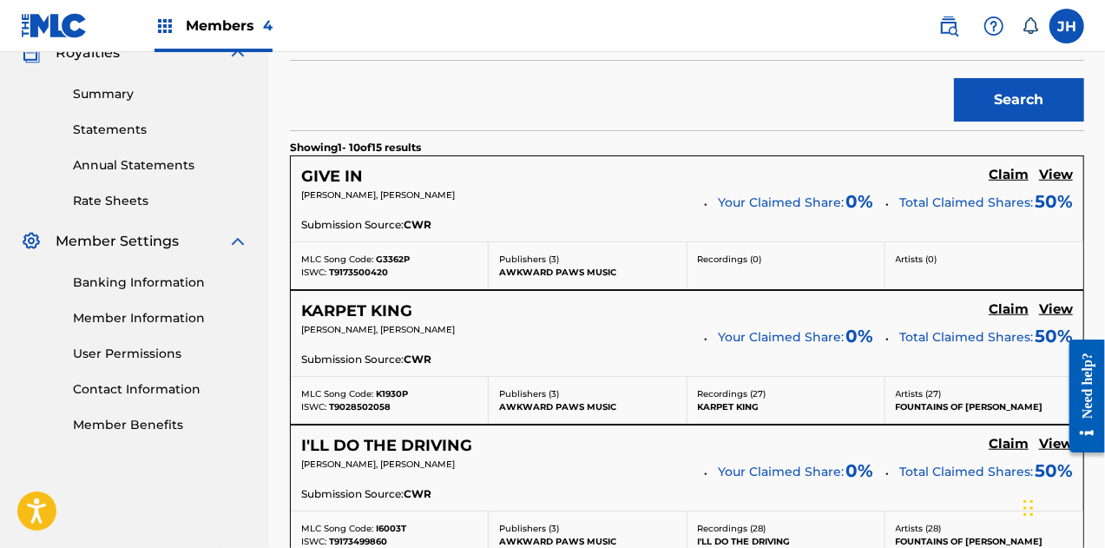
scroll to position [548, 0]
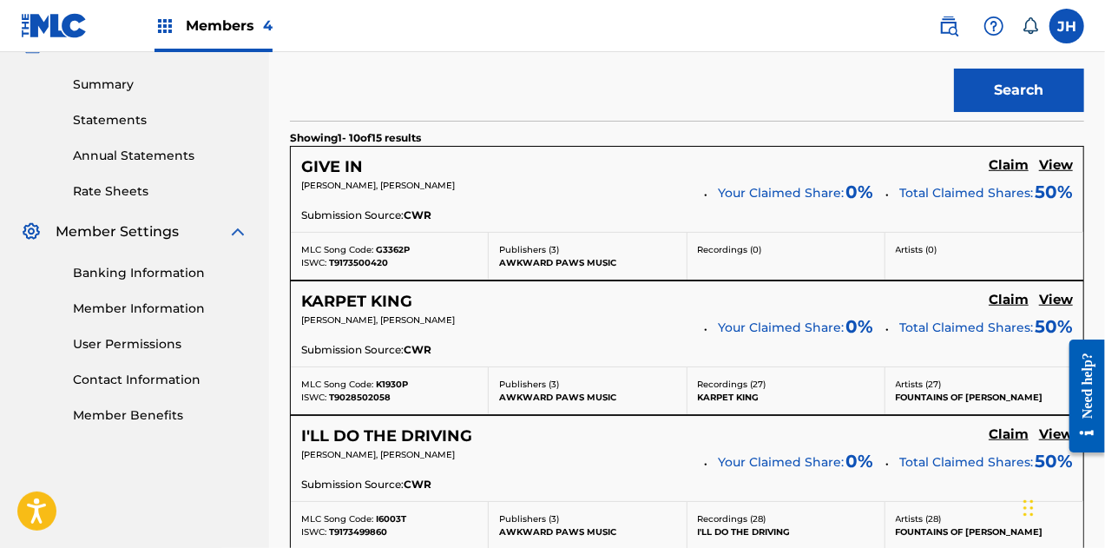
click at [985, 294] on div "KARPET KING Claim View" at bounding box center [687, 302] width 772 height 20
click at [997, 174] on h5 "Claim" at bounding box center [1009, 165] width 40 height 16
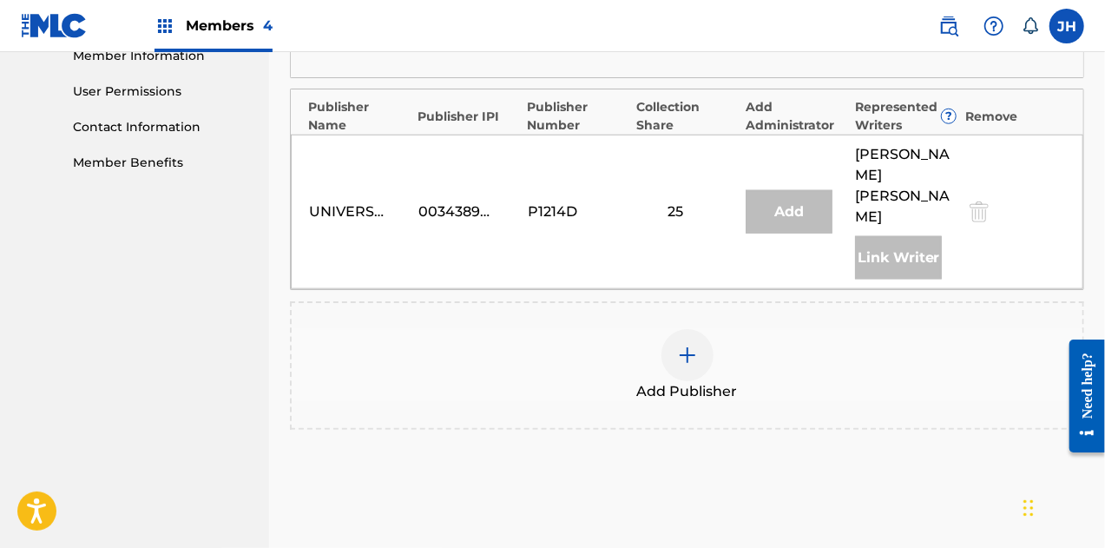
scroll to position [801, 0]
click at [700, 328] on div at bounding box center [688, 354] width 52 height 52
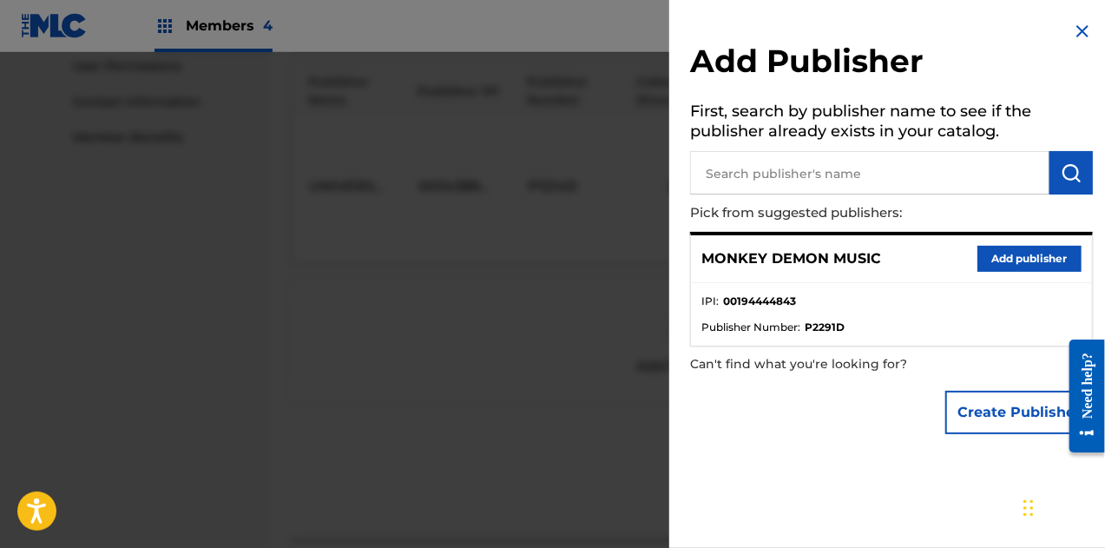
scroll to position [827, 0]
click at [1033, 252] on button "Add publisher" at bounding box center [1030, 259] width 104 height 26
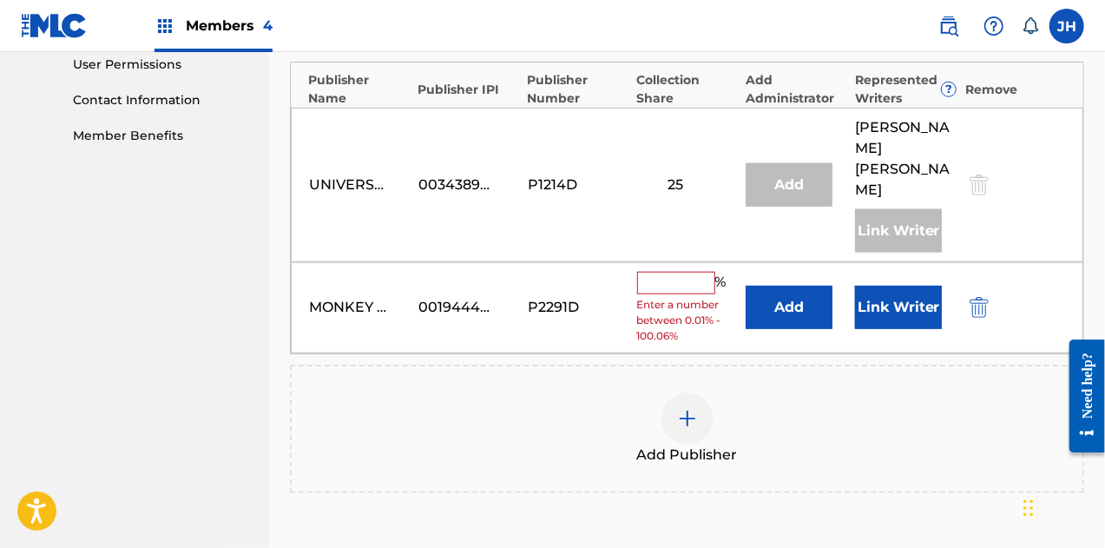
click at [689, 272] on input "text" at bounding box center [676, 283] width 78 height 23
type input "50"
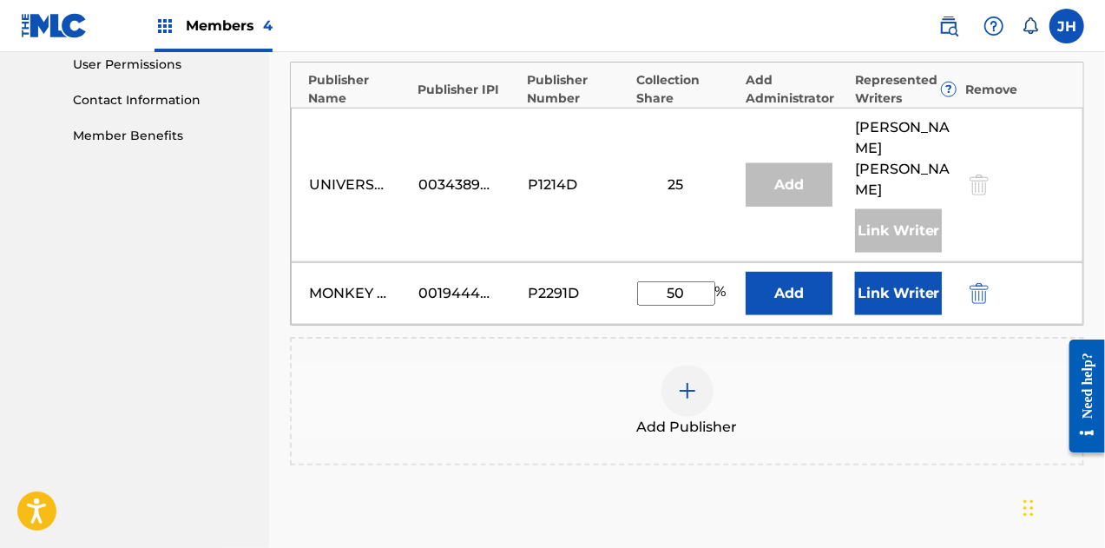
click at [887, 272] on button "Link Writer" at bounding box center [898, 293] width 87 height 43
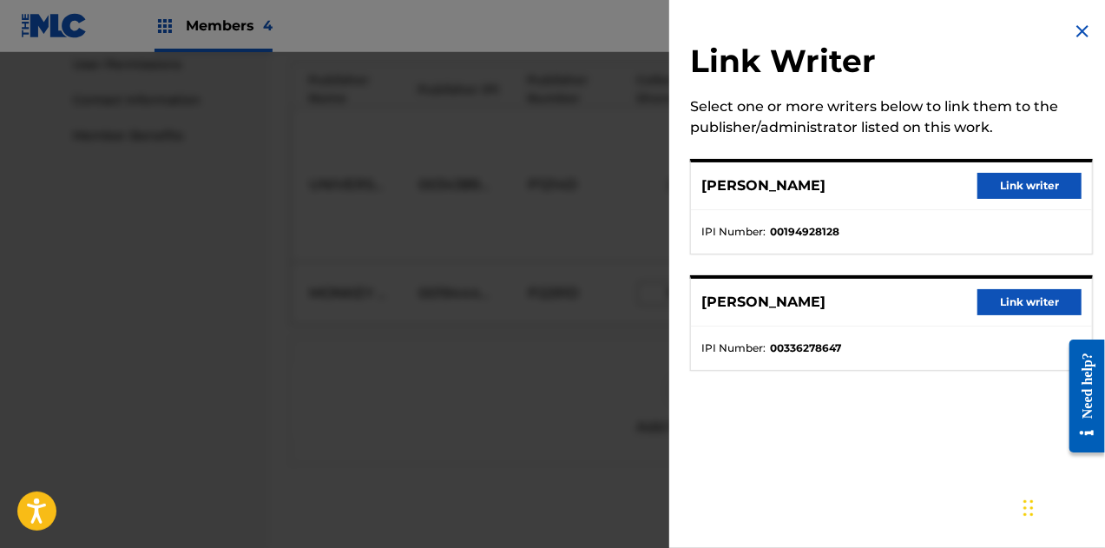
click at [1002, 187] on button "Link writer" at bounding box center [1030, 186] width 104 height 26
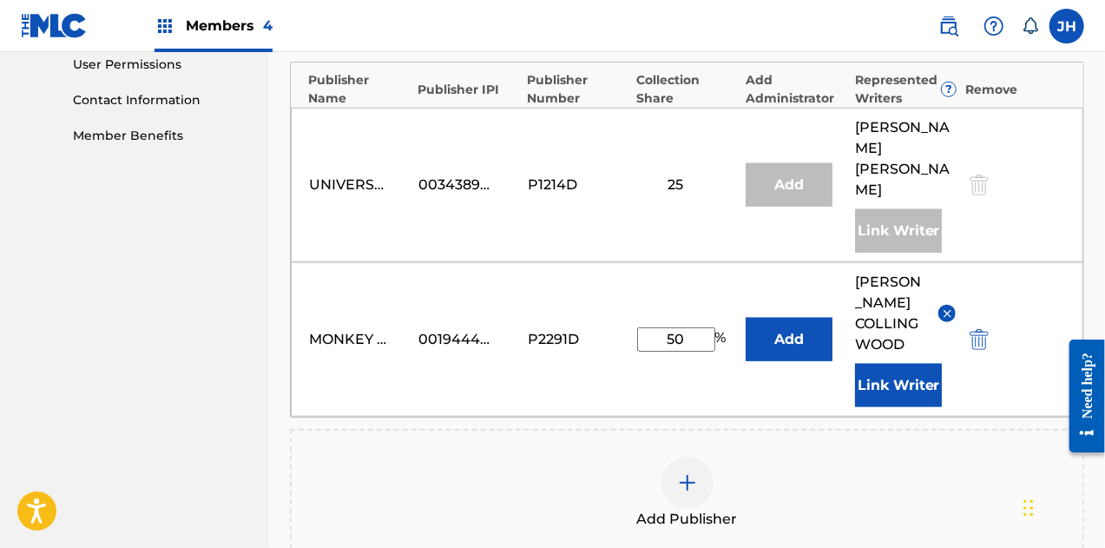
scroll to position [1031, 0]
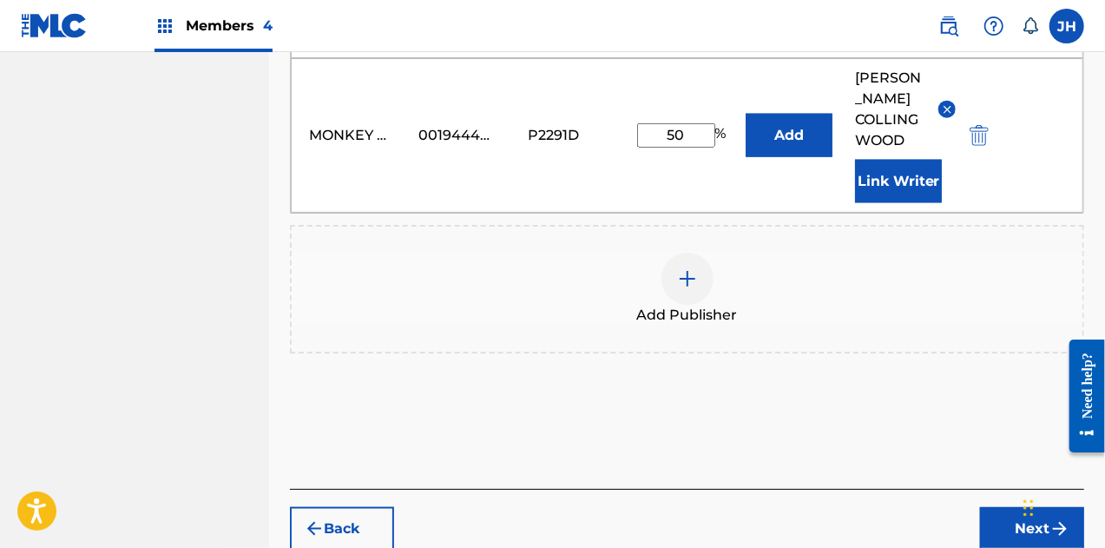
click at [1014, 507] on button "Next" at bounding box center [1032, 528] width 104 height 43
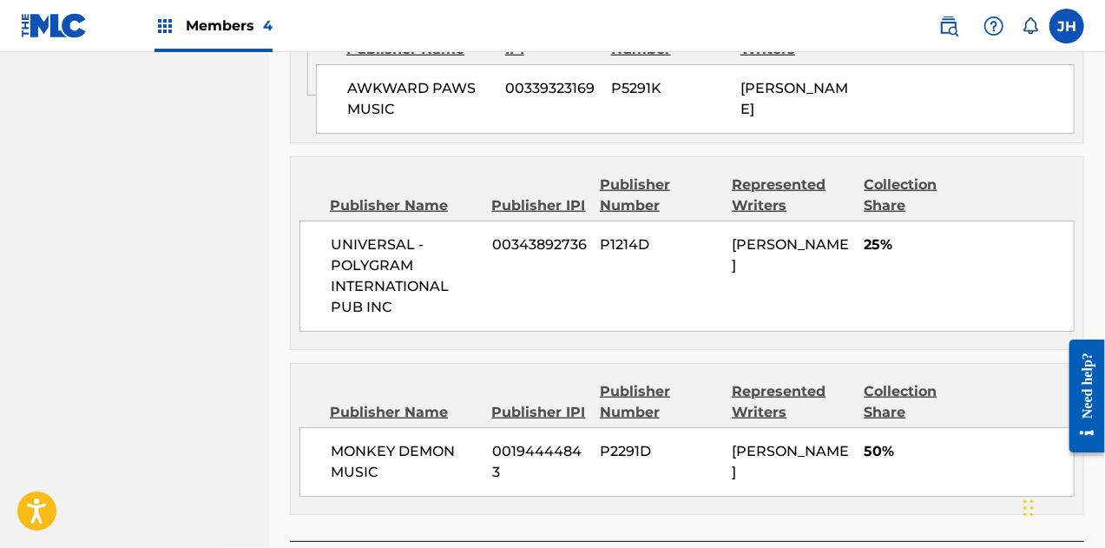
scroll to position [989, 0]
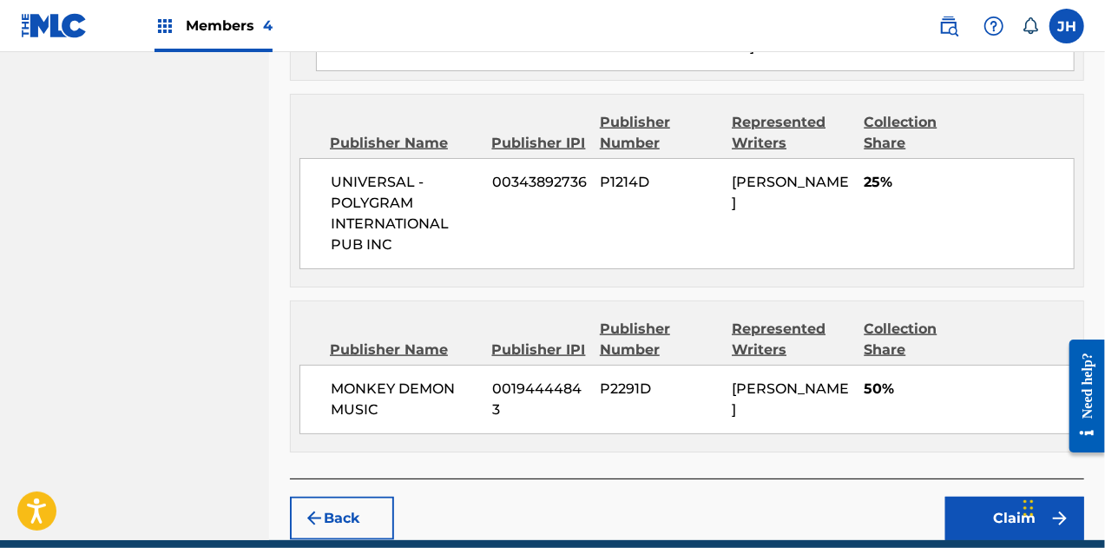
click at [997, 522] on button "Claim" at bounding box center [1014, 518] width 139 height 43
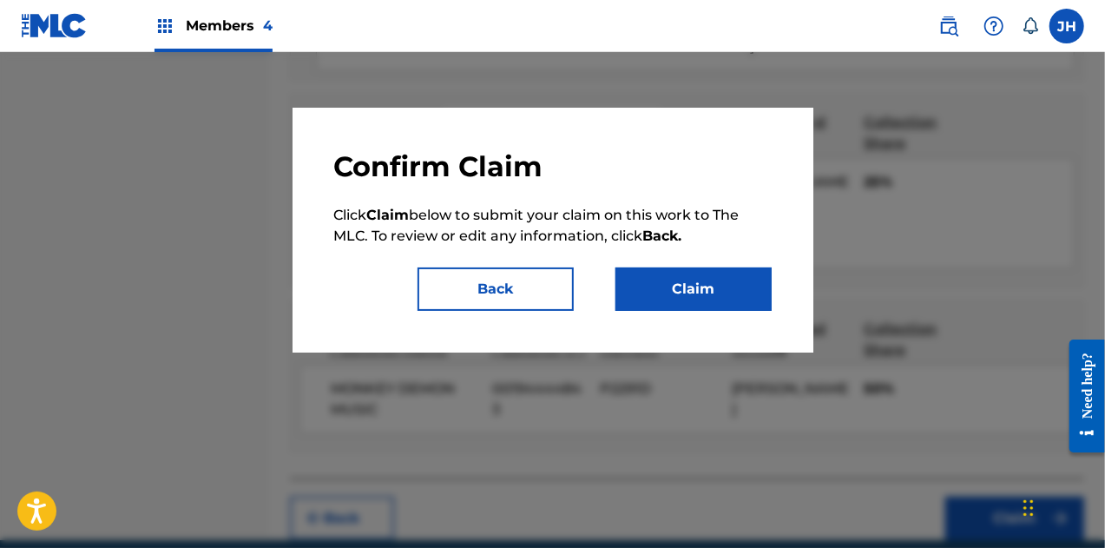
click at [661, 284] on button "Claim" at bounding box center [694, 288] width 156 height 43
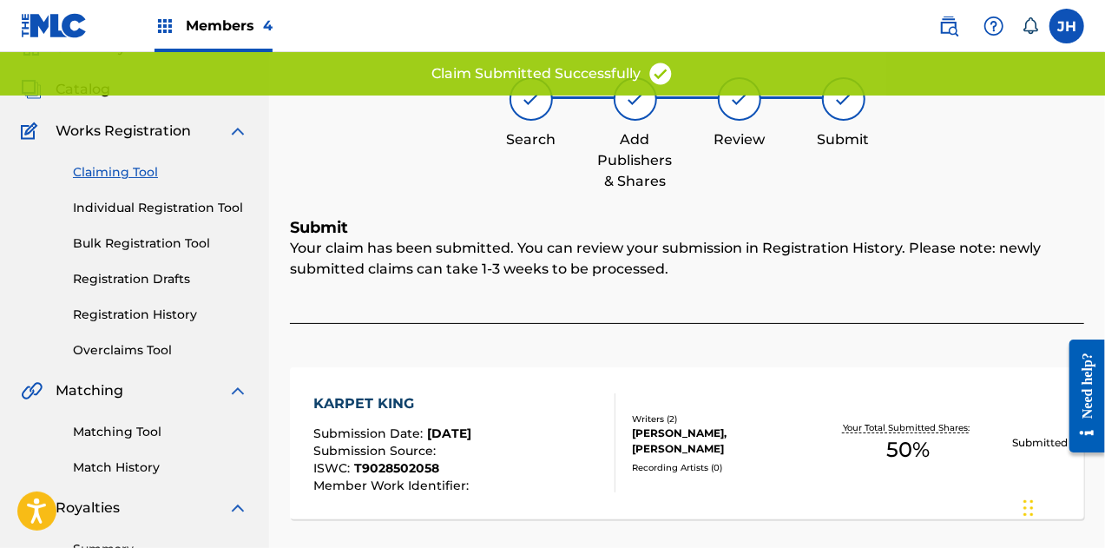
scroll to position [67, 0]
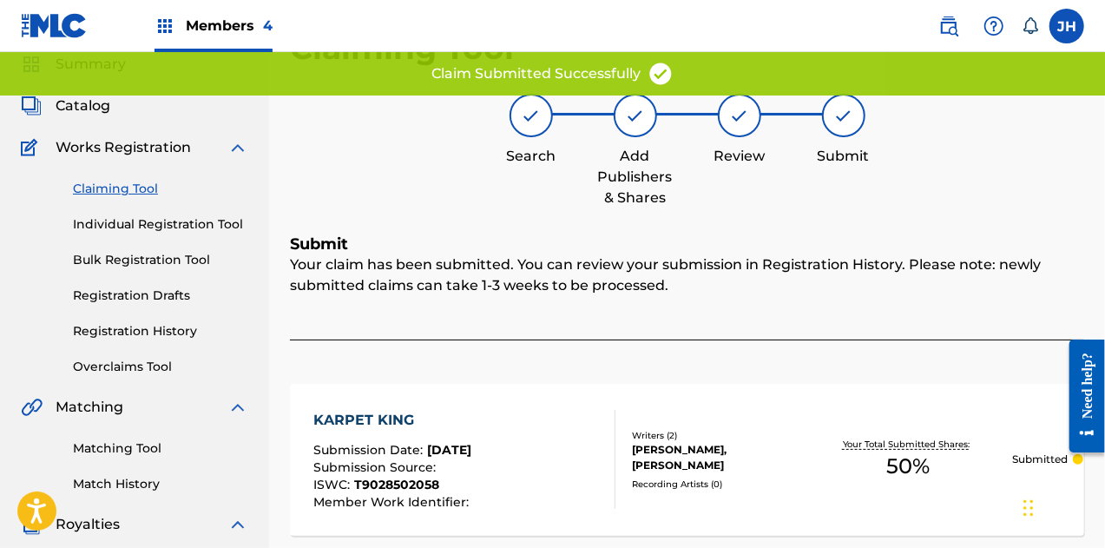
click at [131, 201] on div "Claiming Tool Individual Registration Tool Bulk Registration Tool Registration …" at bounding box center [134, 267] width 227 height 218
click at [131, 184] on link "Claiming Tool" at bounding box center [160, 189] width 175 height 18
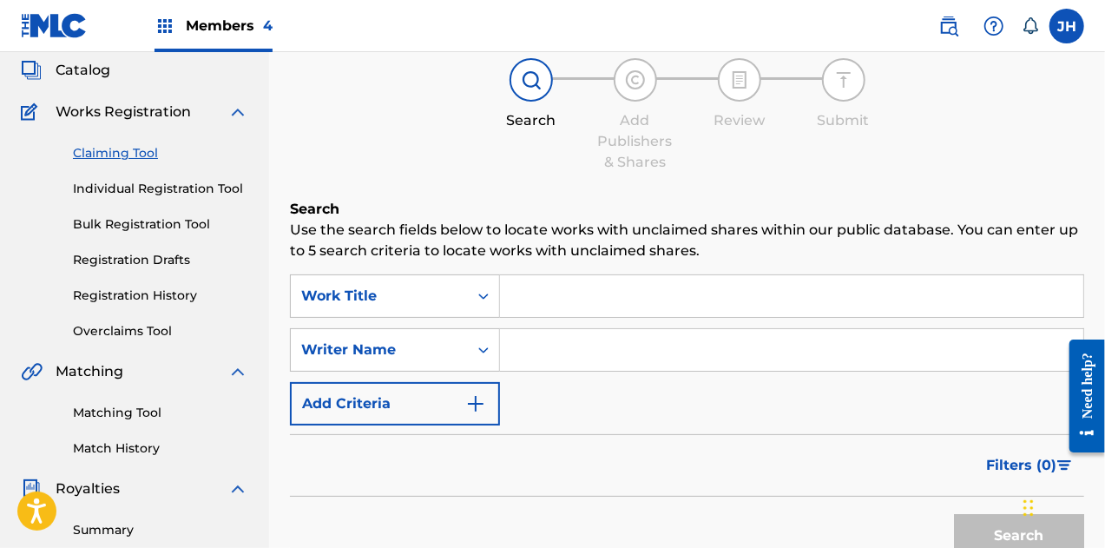
scroll to position [104, 0]
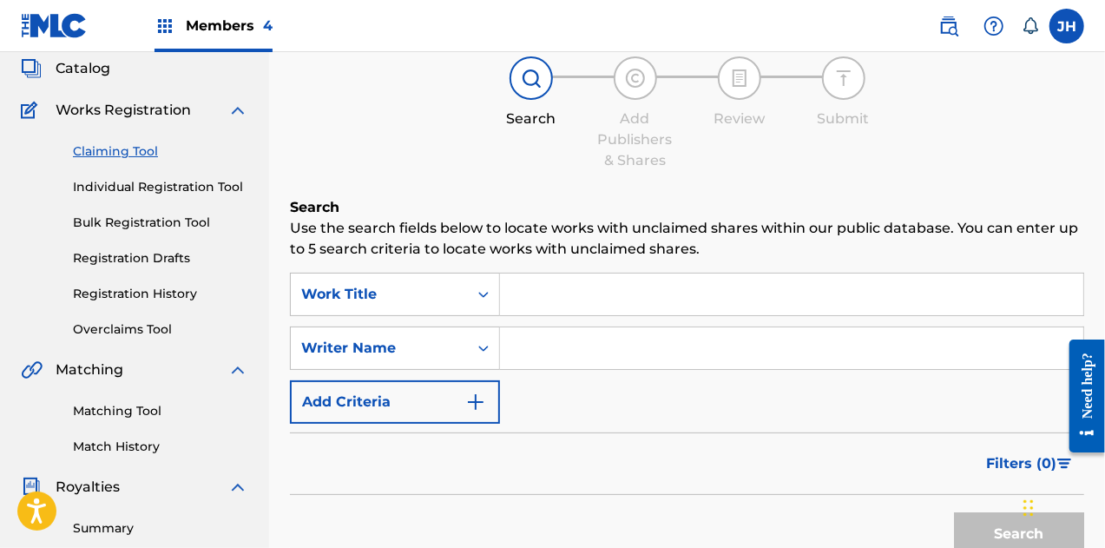
click at [541, 338] on input "Search Form" at bounding box center [791, 348] width 583 height 42
type input "[PERSON_NAME]"
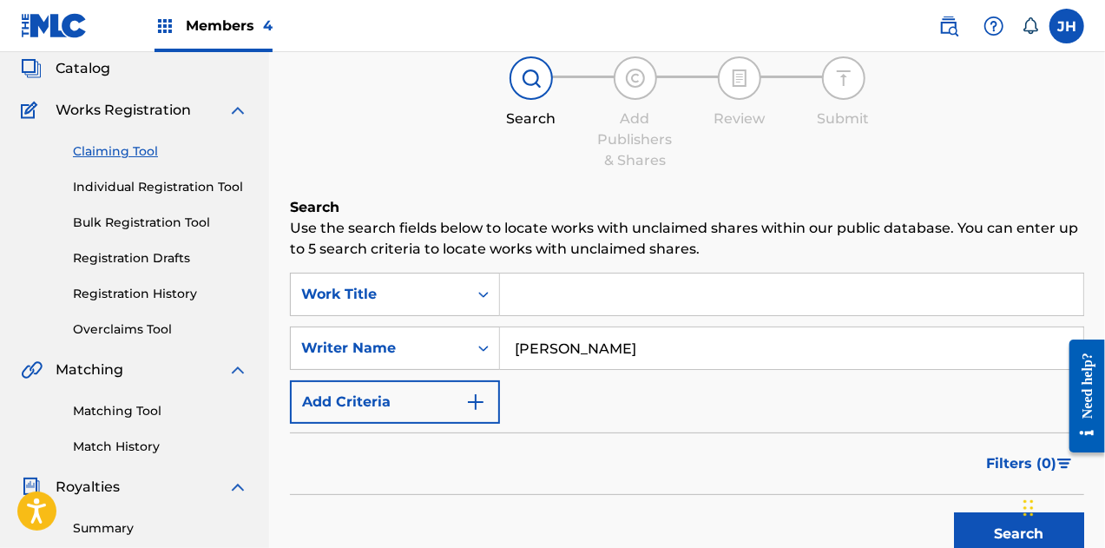
click at [969, 536] on button "Search" at bounding box center [1019, 533] width 130 height 43
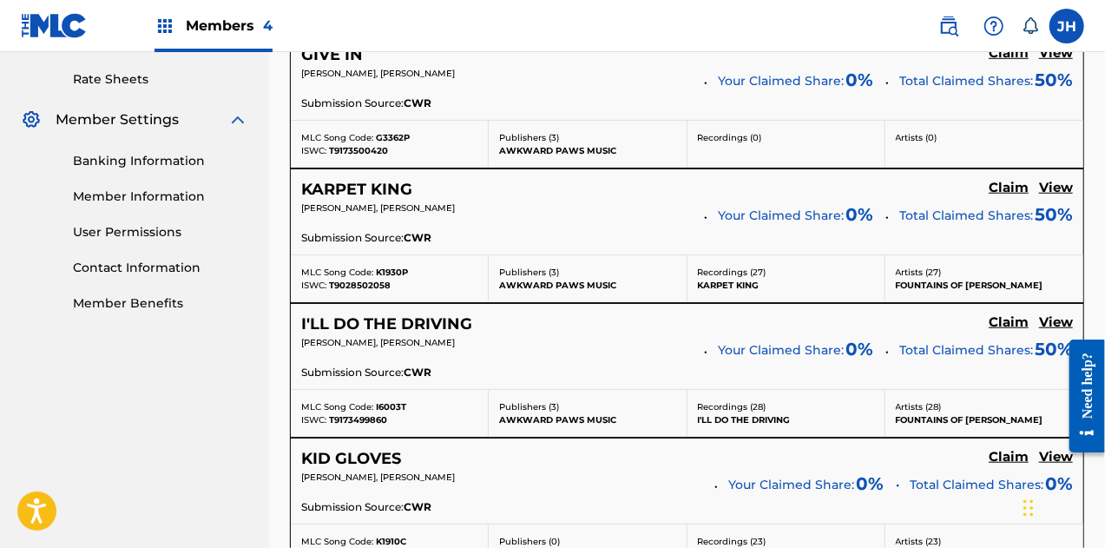
scroll to position [729, 0]
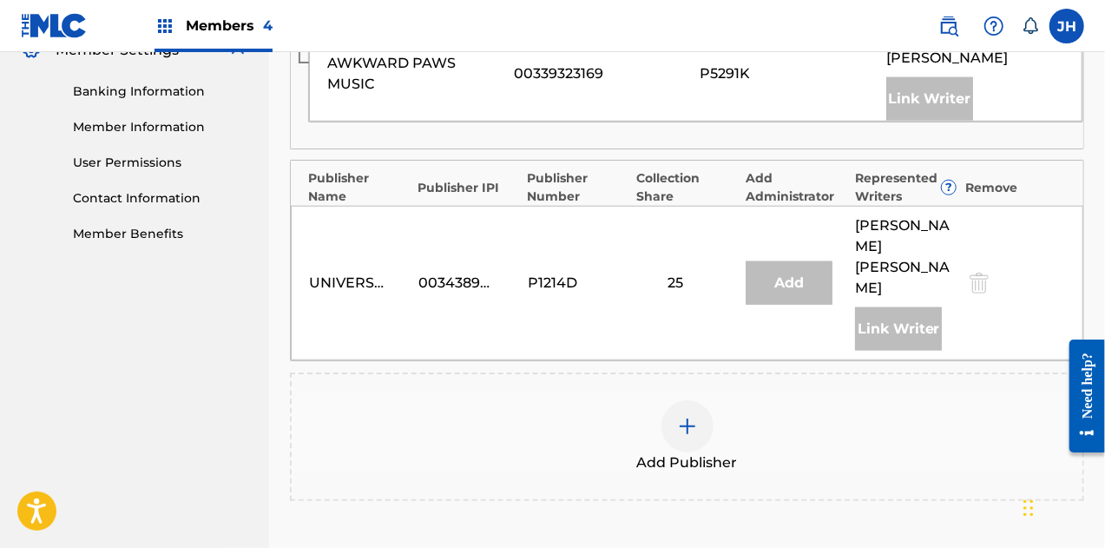
click at [681, 416] on img at bounding box center [687, 426] width 21 height 21
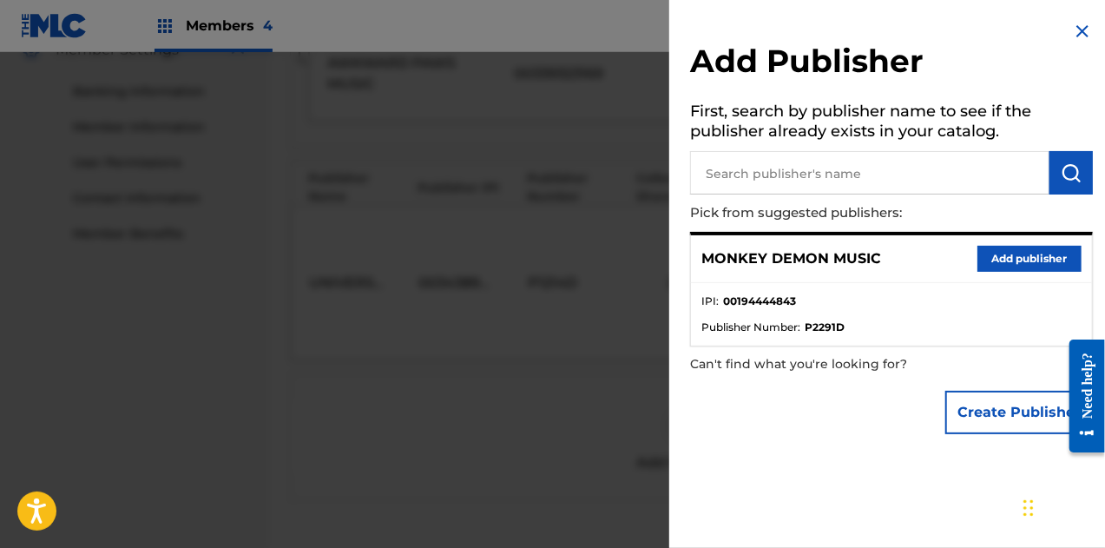
click at [995, 260] on button "Add publisher" at bounding box center [1030, 259] width 104 height 26
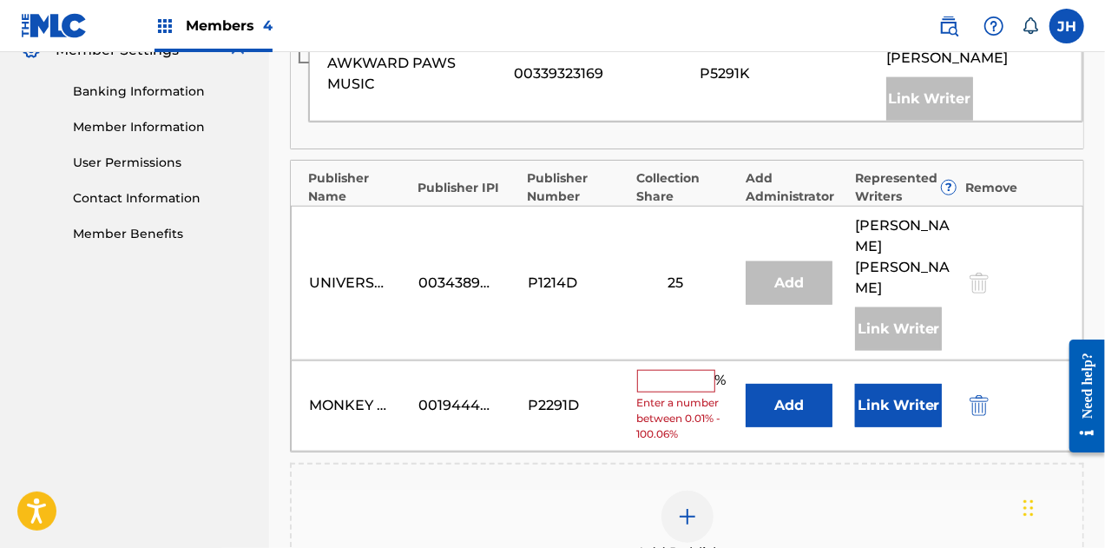
click at [677, 370] on input "text" at bounding box center [676, 381] width 78 height 23
type input "50"
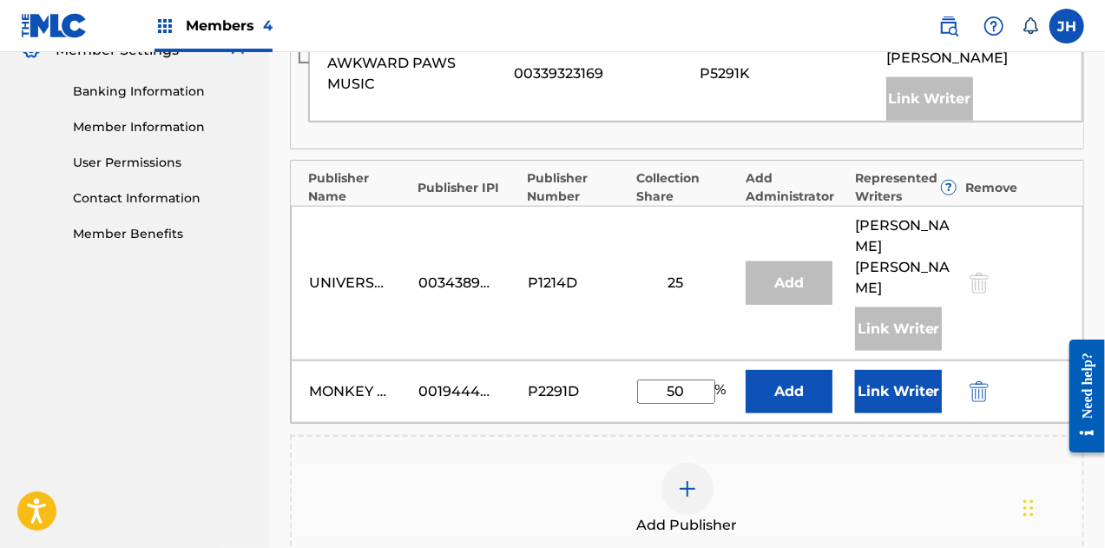
click at [908, 370] on button "Link Writer" at bounding box center [898, 391] width 87 height 43
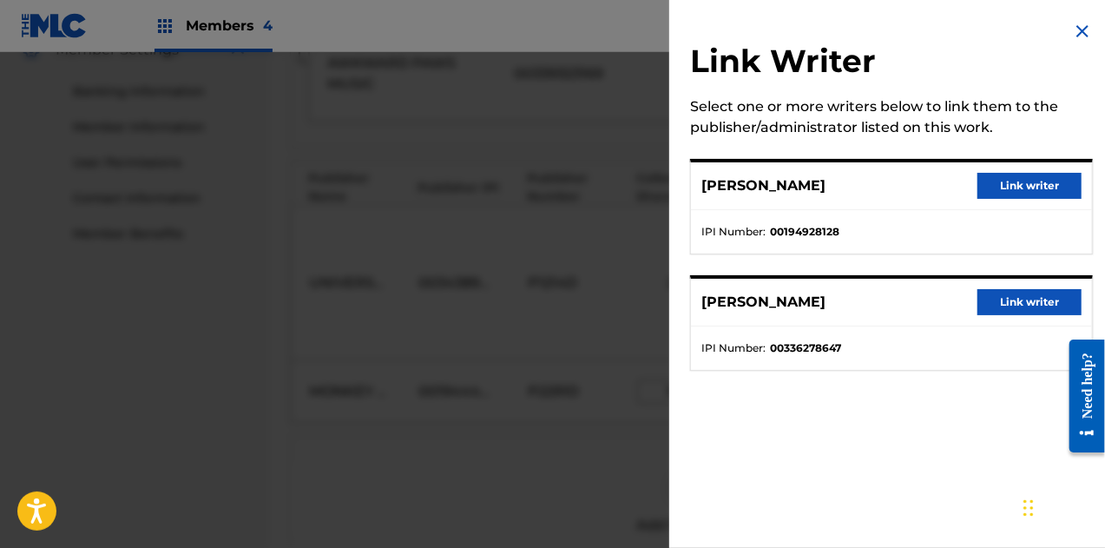
click at [1008, 188] on button "Link writer" at bounding box center [1030, 186] width 104 height 26
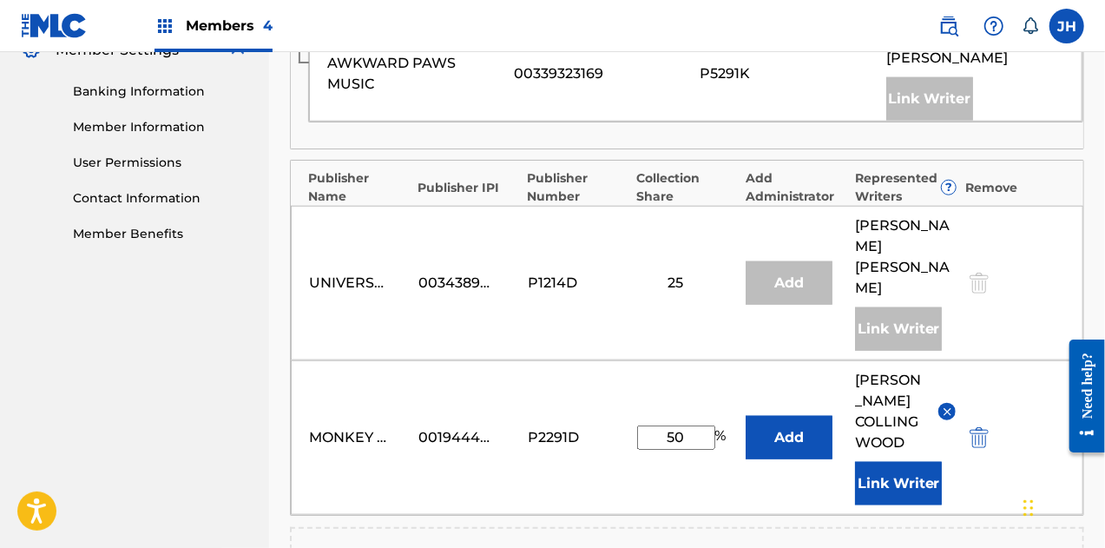
scroll to position [1031, 0]
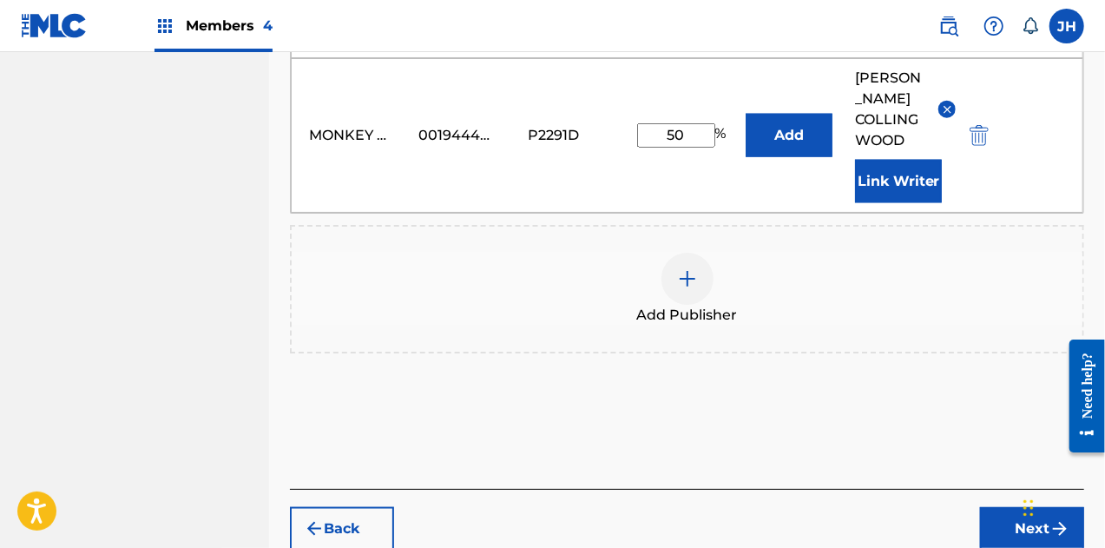
click at [1022, 507] on button "Next" at bounding box center [1032, 528] width 104 height 43
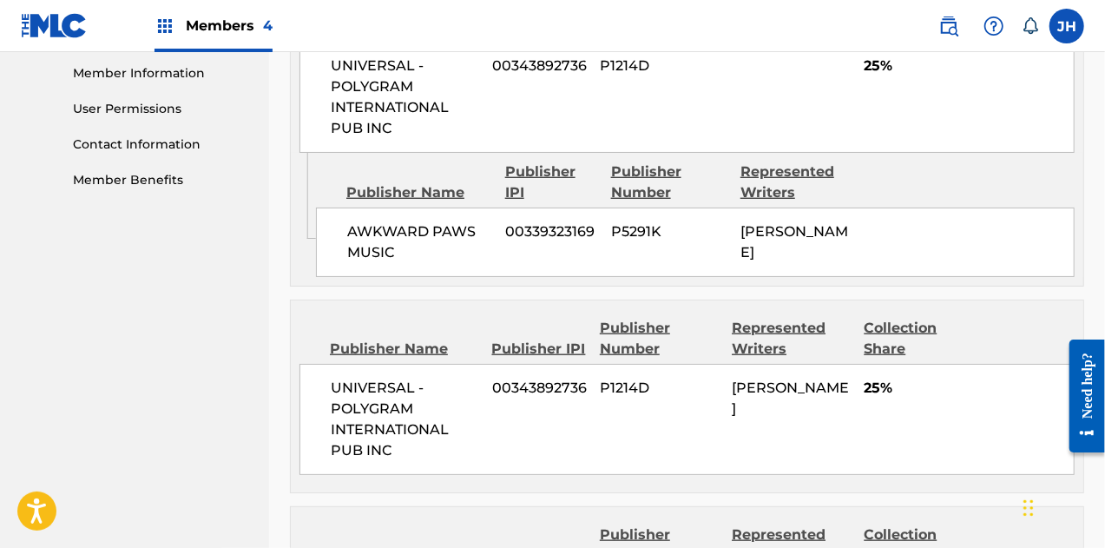
scroll to position [1058, 0]
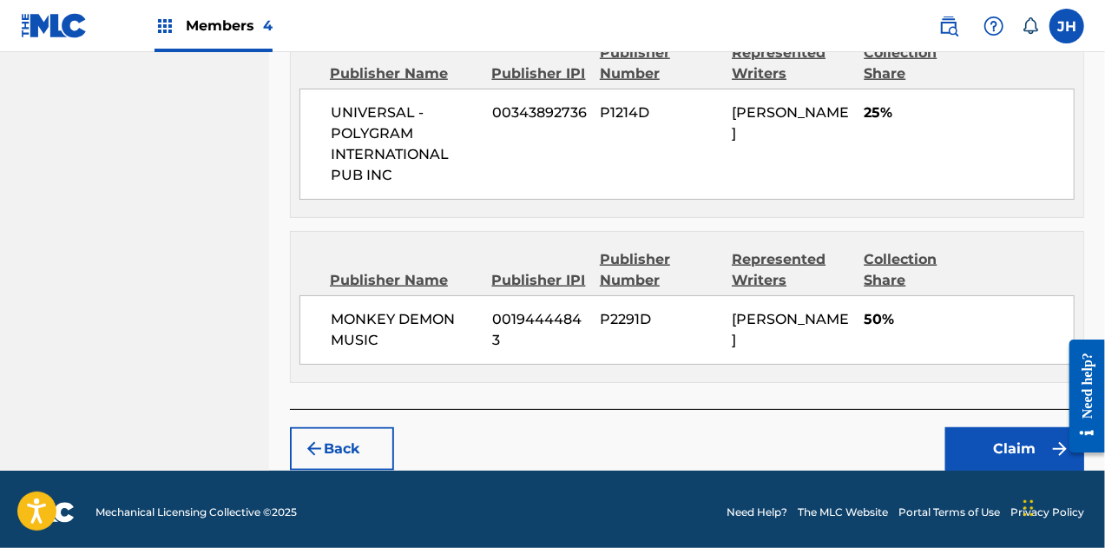
click at [993, 442] on button "Claim" at bounding box center [1014, 448] width 139 height 43
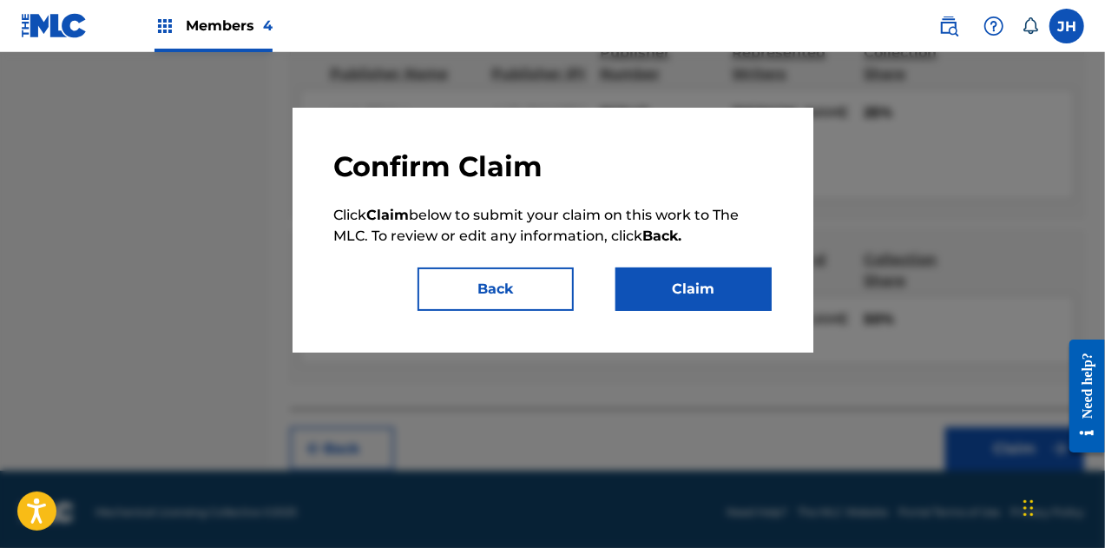
click at [642, 303] on button "Claim" at bounding box center [694, 288] width 156 height 43
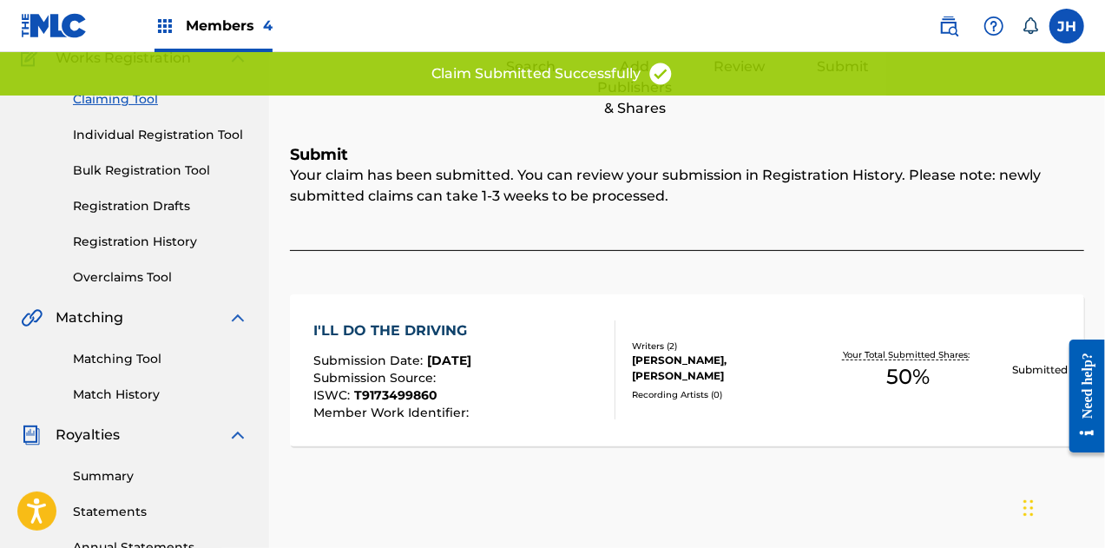
scroll to position [7, 0]
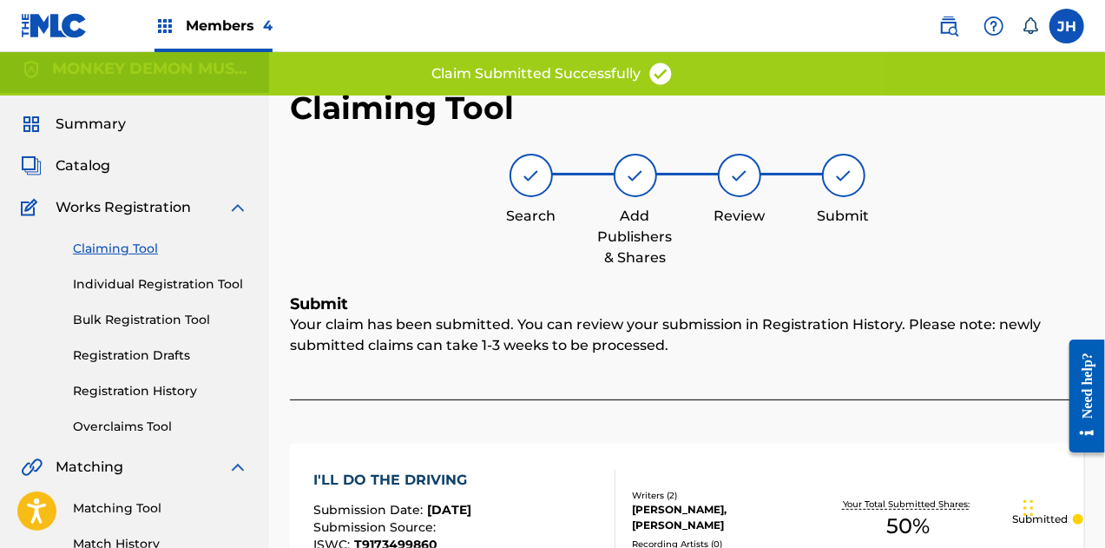
click at [135, 245] on link "Claiming Tool" at bounding box center [160, 249] width 175 height 18
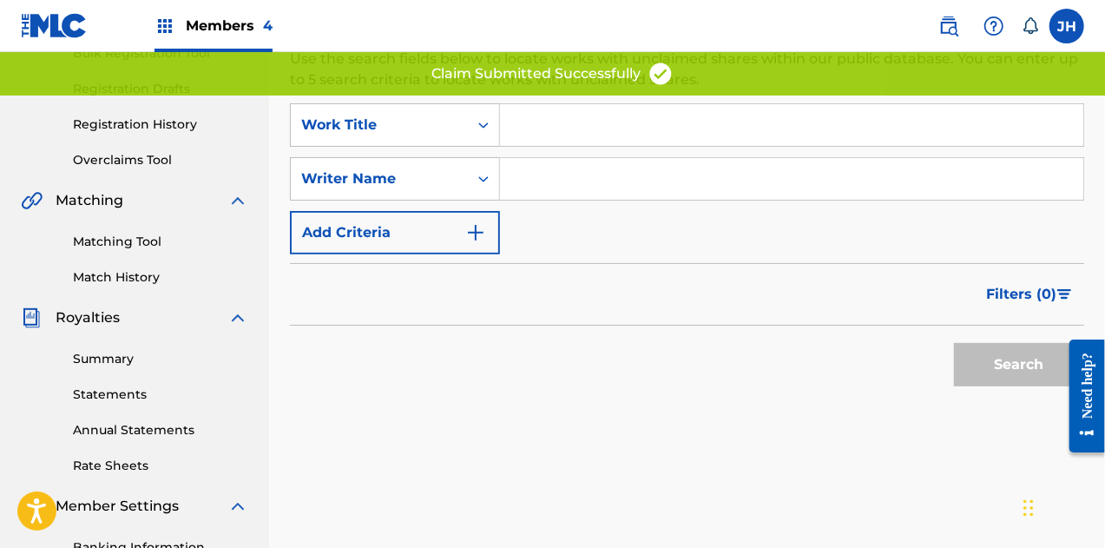
scroll to position [282, 0]
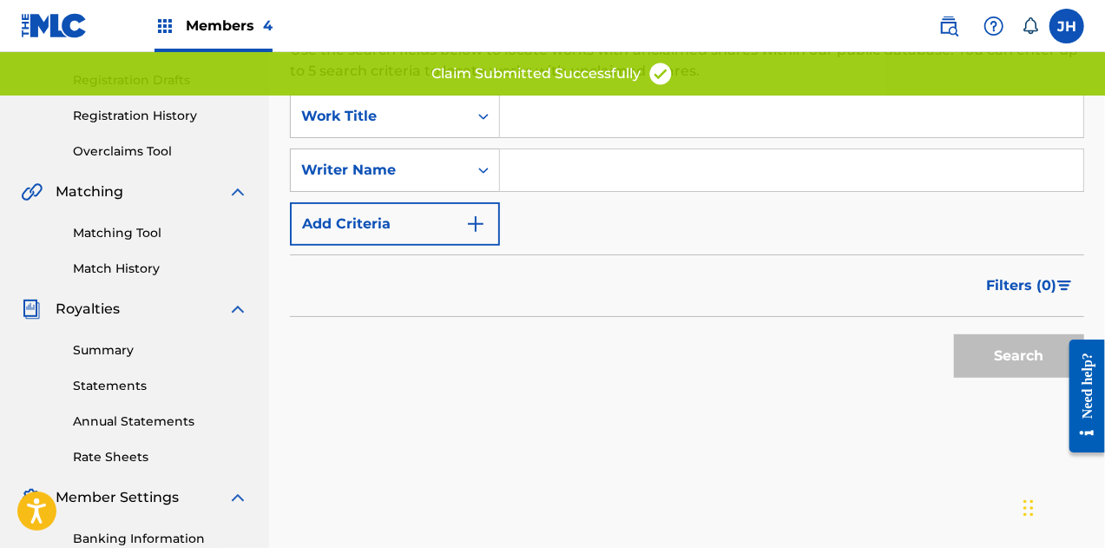
click at [558, 168] on input "Search Form" at bounding box center [791, 170] width 583 height 42
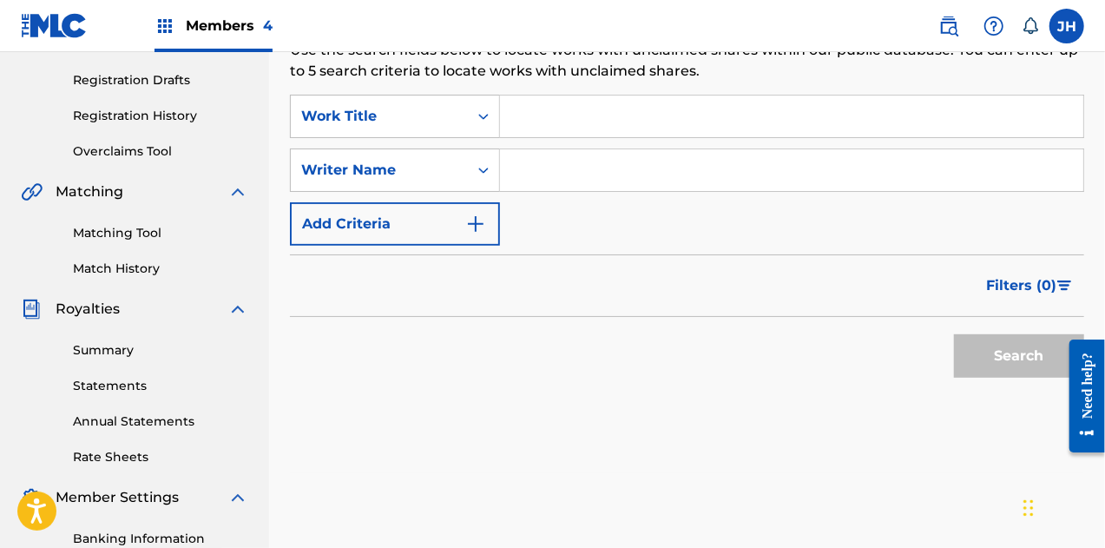
type input "[PERSON_NAME]"
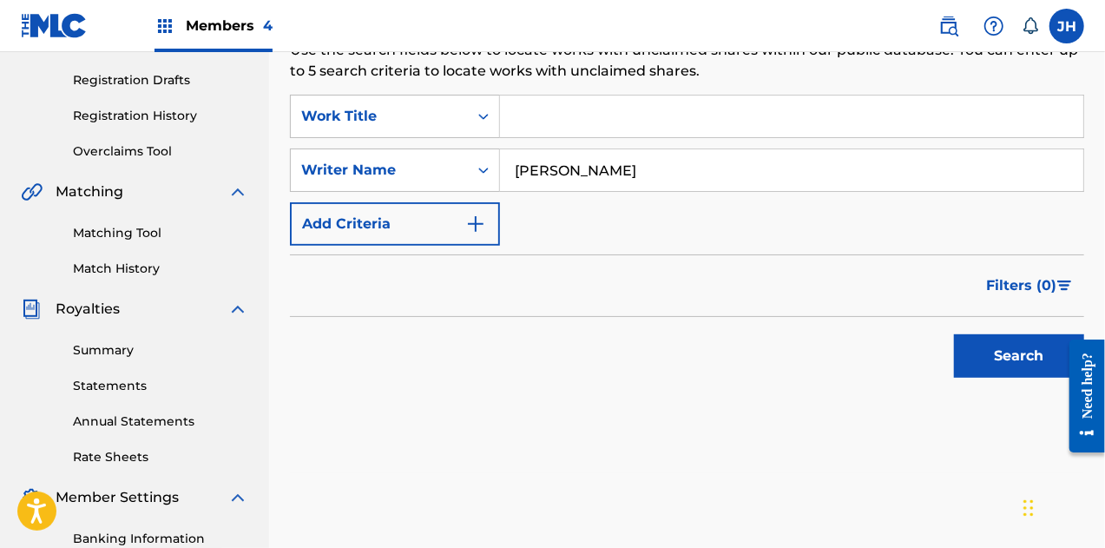
click at [986, 344] on button "Search" at bounding box center [1019, 355] width 130 height 43
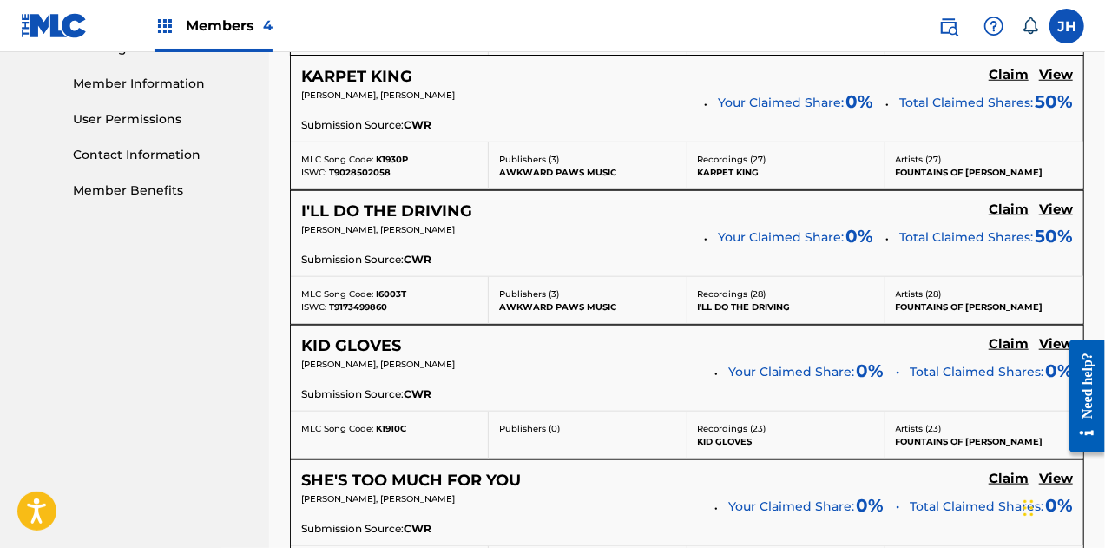
scroll to position [774, 0]
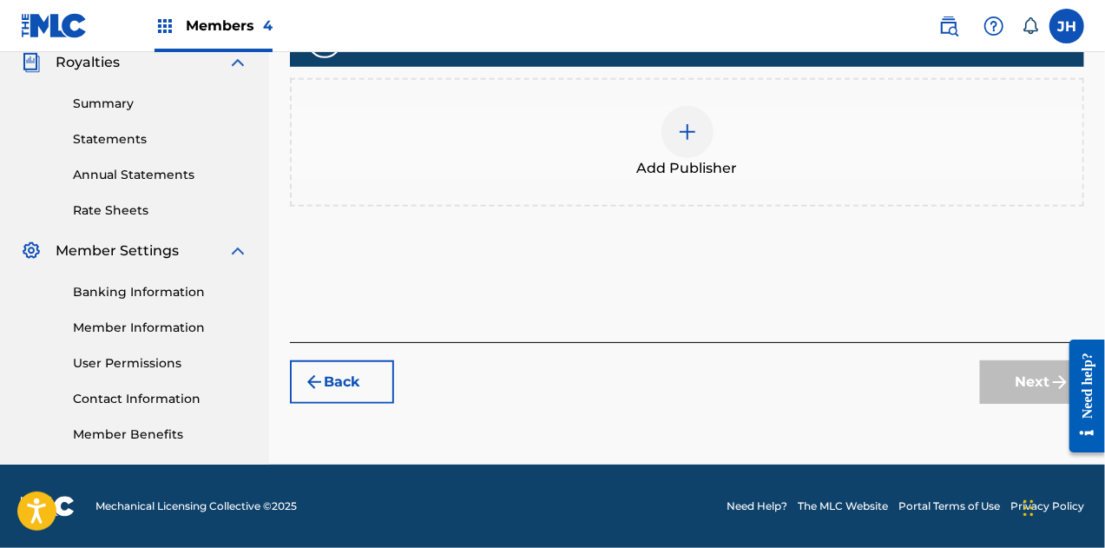
scroll to position [528, 0]
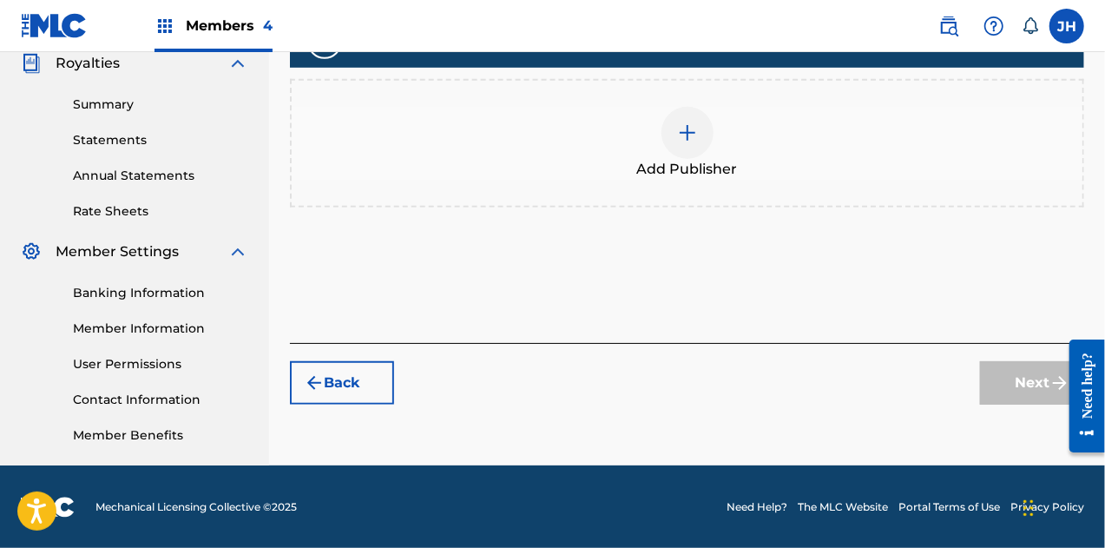
click at [686, 135] on img at bounding box center [687, 132] width 21 height 21
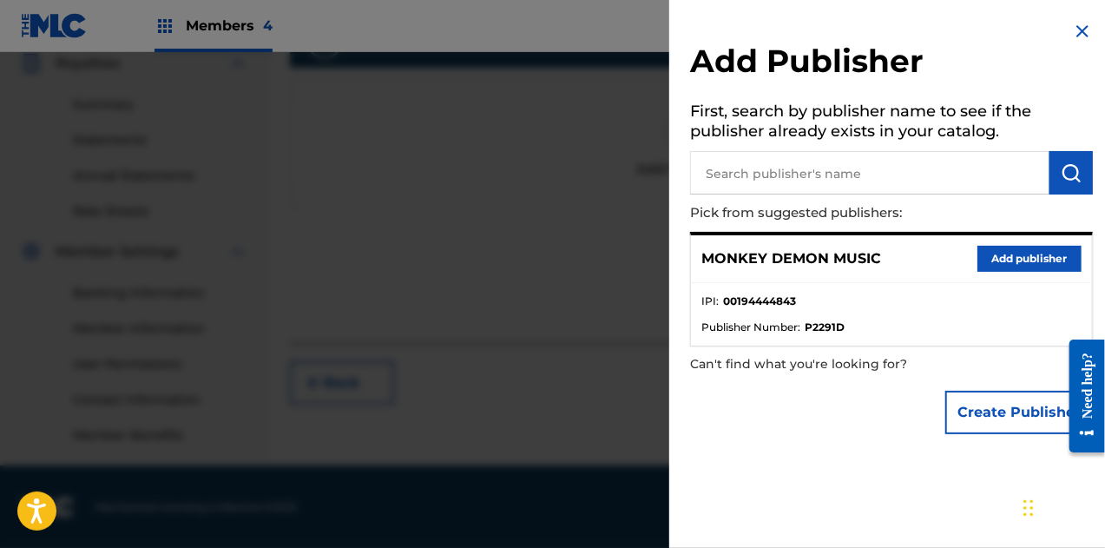
click at [776, 176] on input "text" at bounding box center [869, 172] width 359 height 43
click at [1019, 269] on button "Add publisher" at bounding box center [1030, 259] width 104 height 26
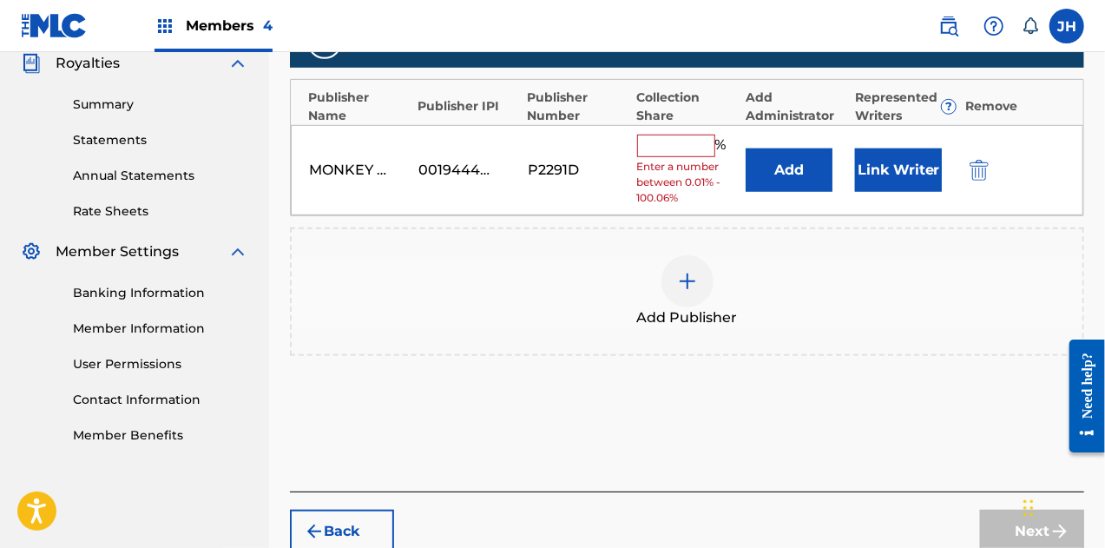
click at [665, 152] on input "text" at bounding box center [676, 146] width 78 height 23
type input "50"
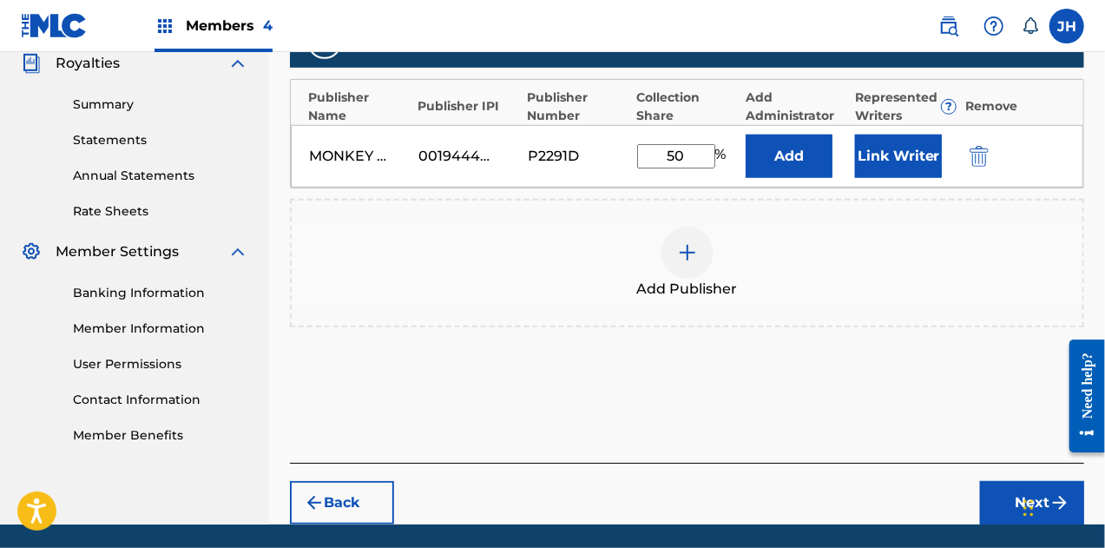
click at [887, 165] on button "Link Writer" at bounding box center [898, 156] width 87 height 43
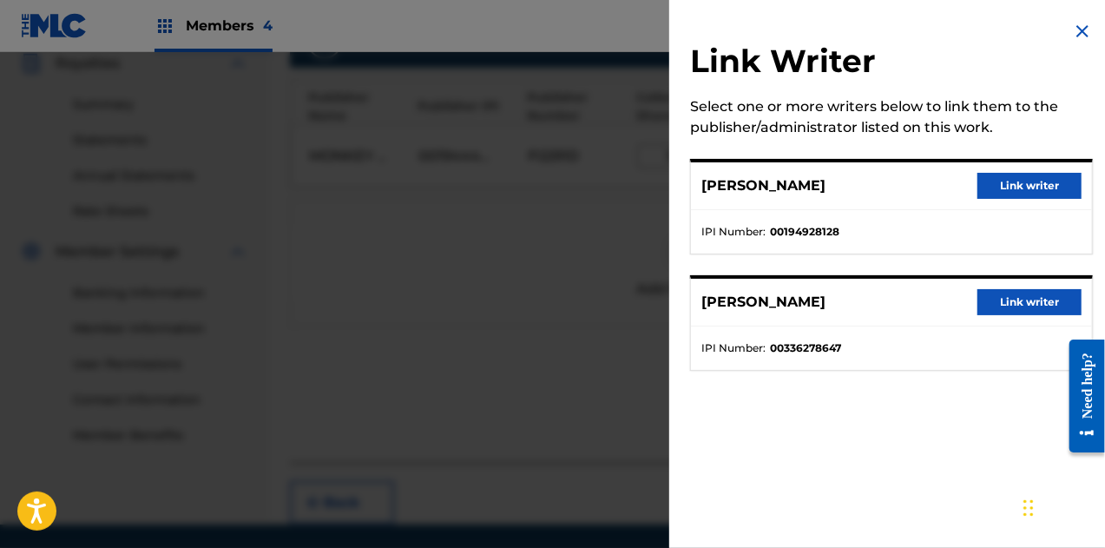
click at [1016, 194] on button "Link writer" at bounding box center [1030, 186] width 104 height 26
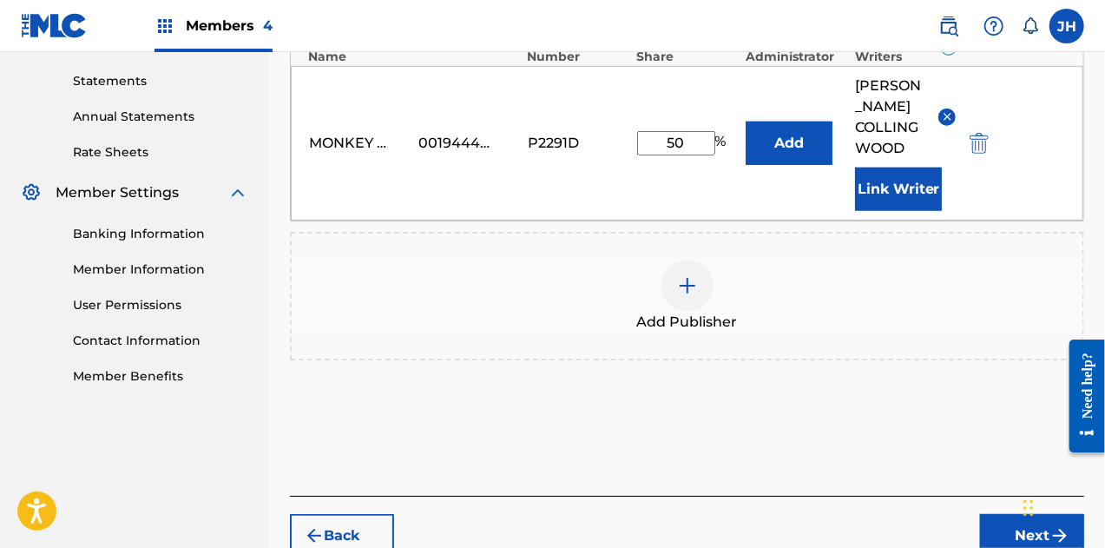
scroll to position [656, 0]
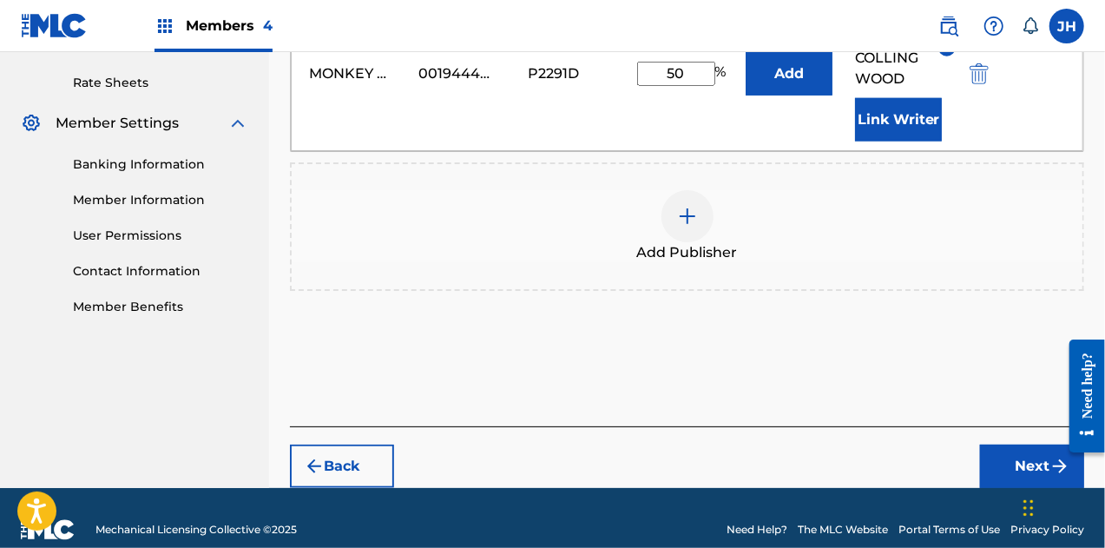
click at [1028, 445] on button "Next" at bounding box center [1032, 465] width 104 height 43
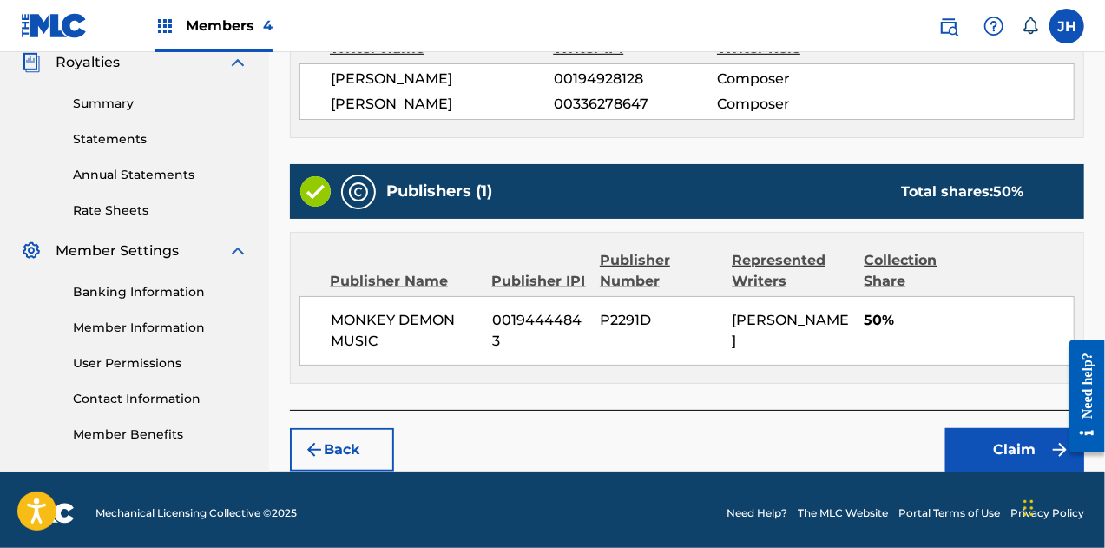
scroll to position [533, 0]
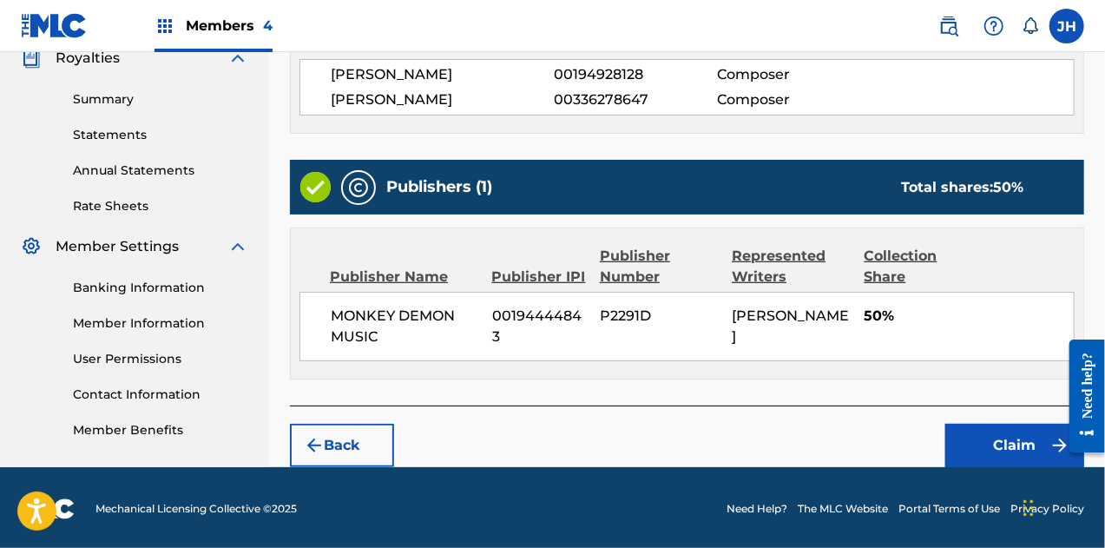
click at [1008, 451] on button "Claim" at bounding box center [1014, 445] width 139 height 43
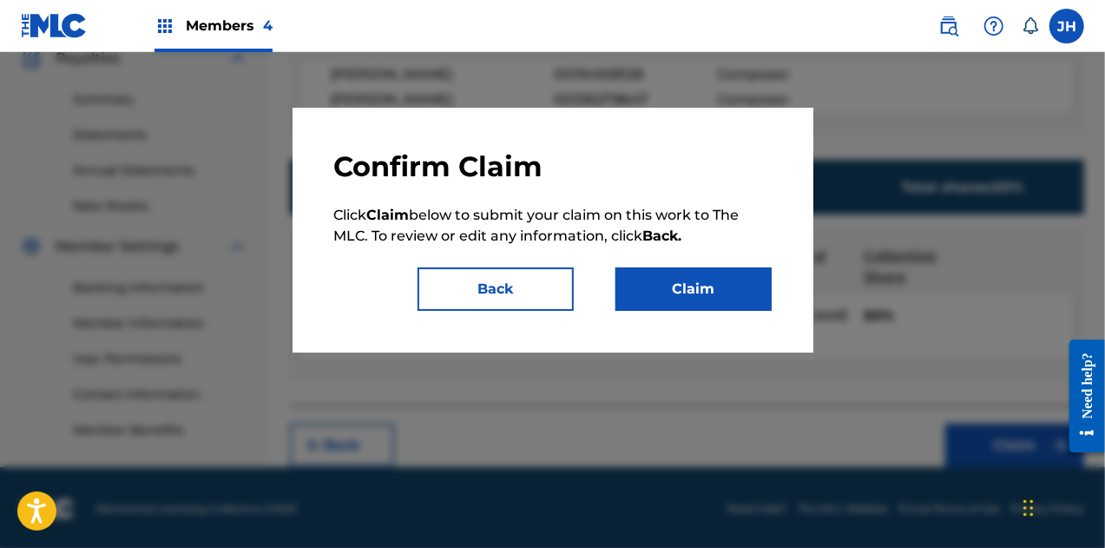
click at [716, 306] on button "Claim" at bounding box center [694, 288] width 156 height 43
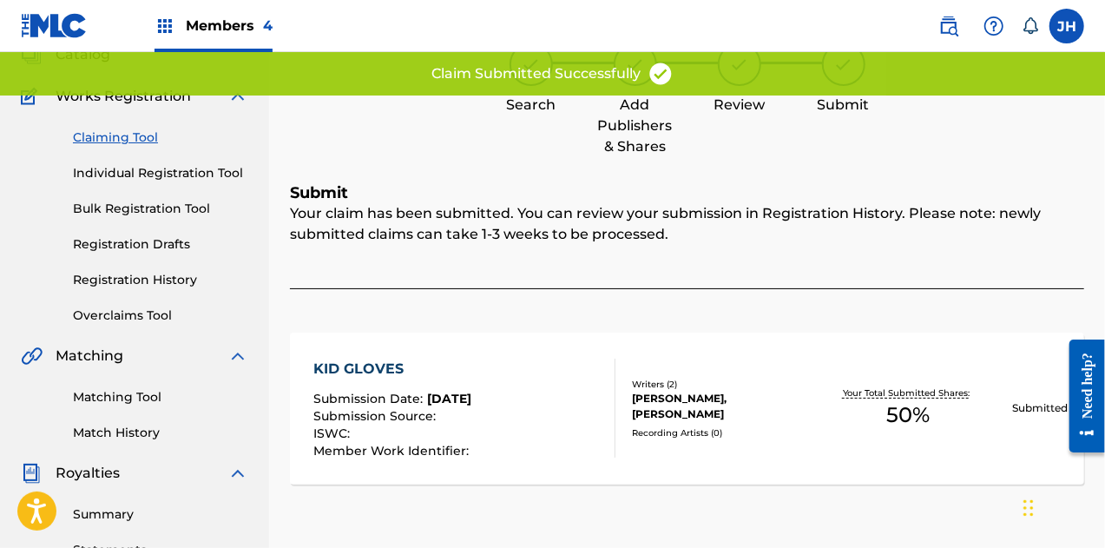
scroll to position [118, 0]
click at [130, 135] on link "Claiming Tool" at bounding box center [160, 137] width 175 height 18
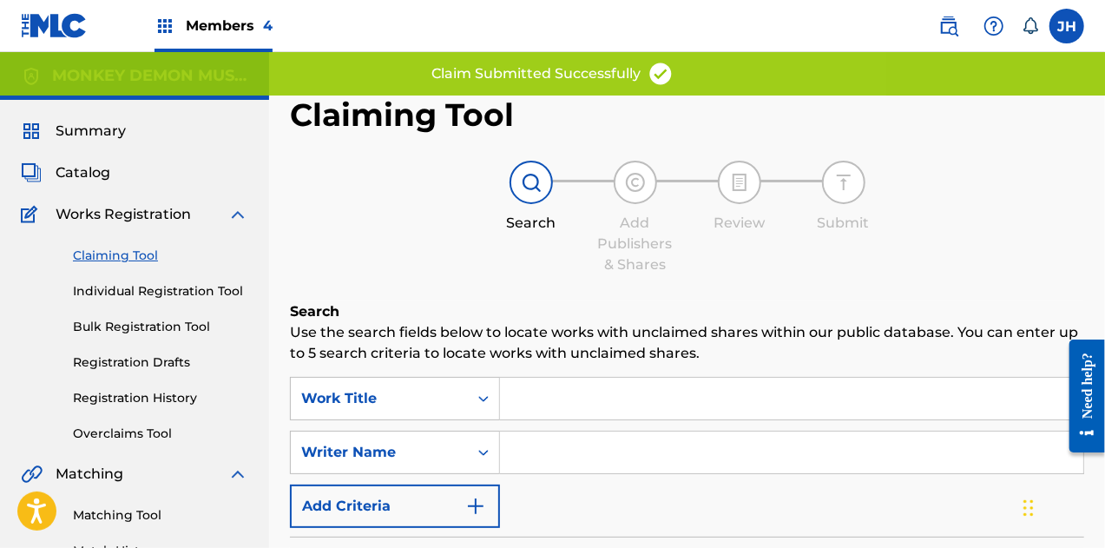
scroll to position [82, 0]
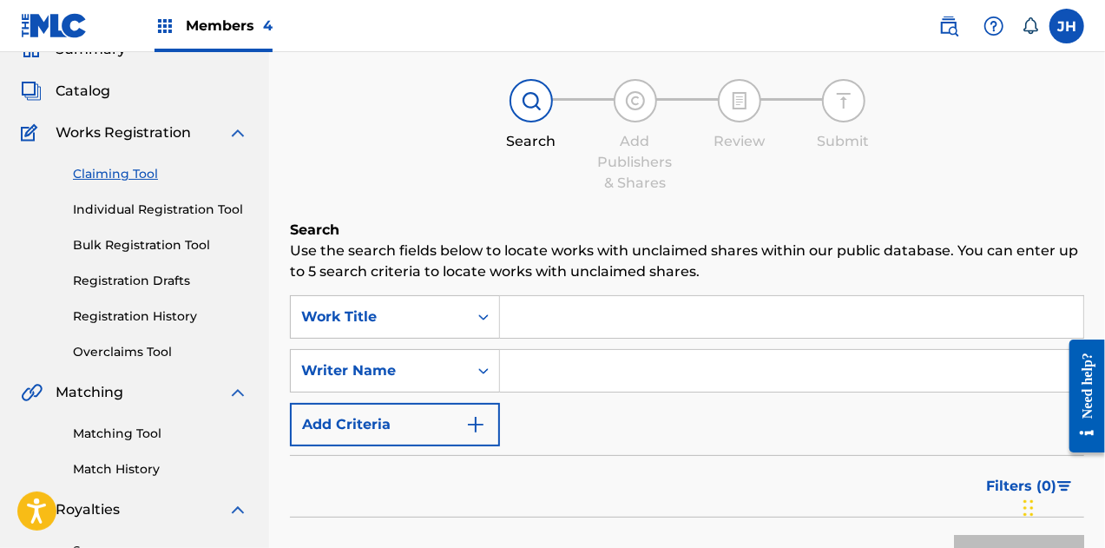
drag, startPoint x: 542, startPoint y: 380, endPoint x: 632, endPoint y: 447, distance: 112.3
click at [632, 447] on form "SearchWithCriteria8e8df5cf-487f-4f8c-8c45-391350a8a52e Work Title SearchWithCri…" at bounding box center [687, 441] width 794 height 292
type input "[PERSON_NAME]"
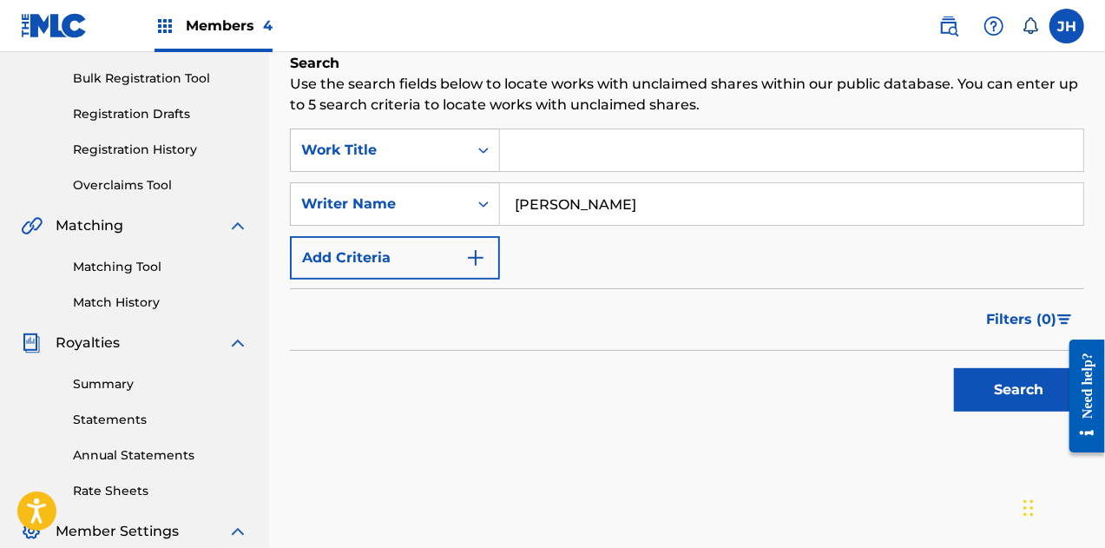
scroll to position [250, 0]
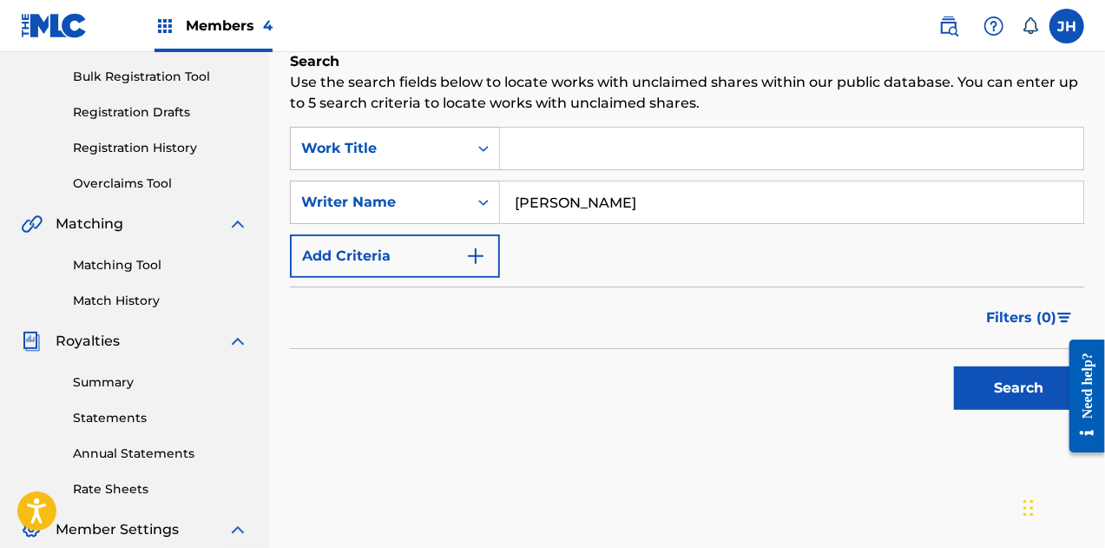
click at [1023, 395] on button "Search" at bounding box center [1019, 387] width 130 height 43
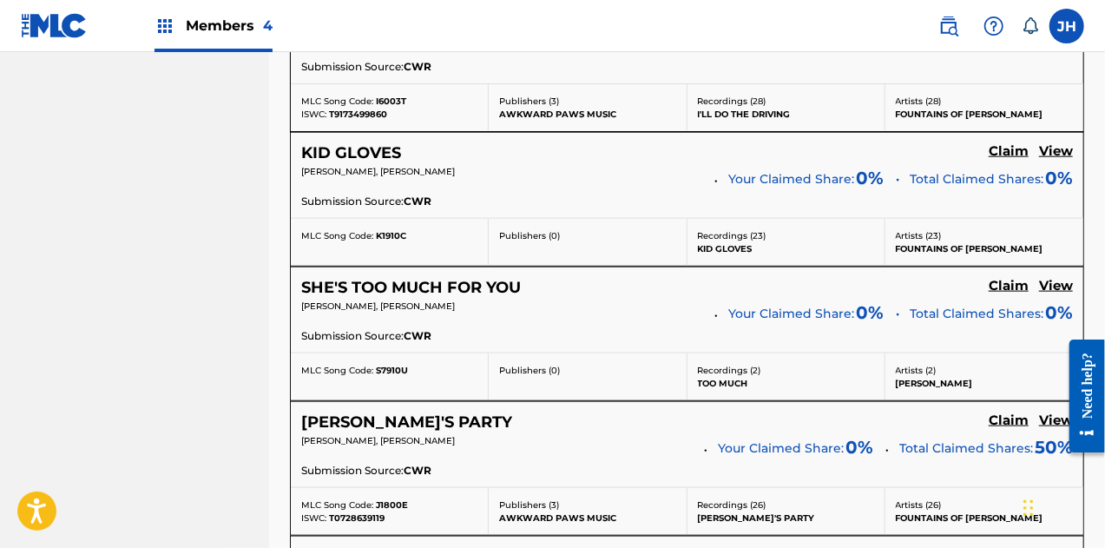
scroll to position [986, 0]
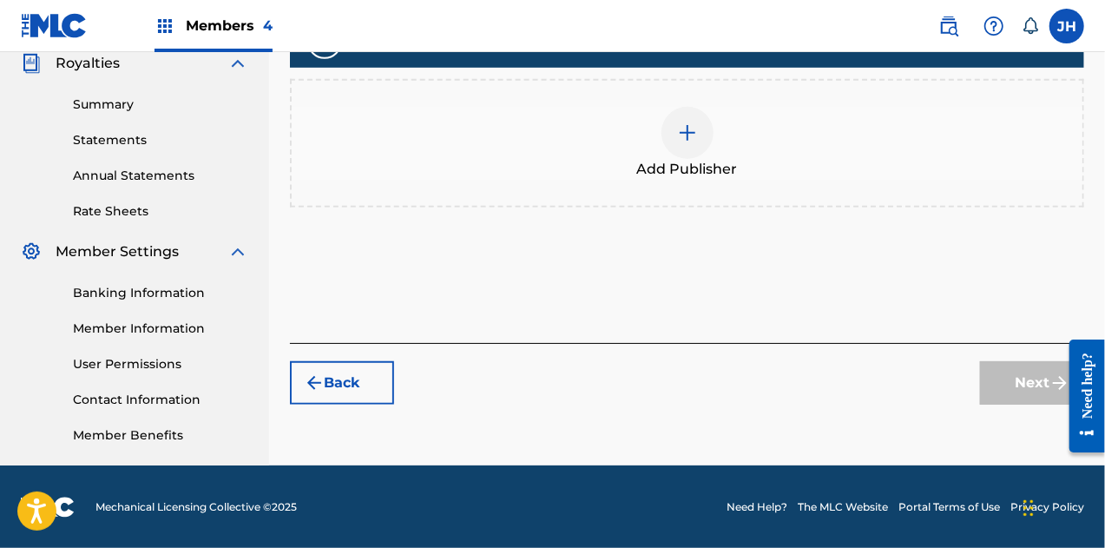
click at [684, 129] on img at bounding box center [687, 132] width 21 height 21
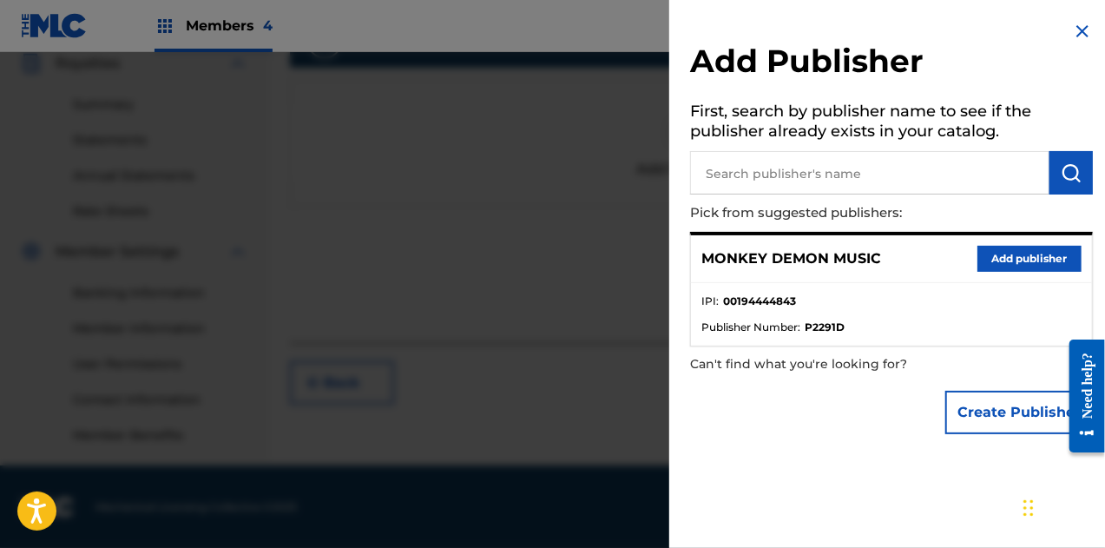
click at [780, 176] on input "text" at bounding box center [869, 172] width 359 height 43
click at [990, 251] on button "Add publisher" at bounding box center [1030, 259] width 104 height 26
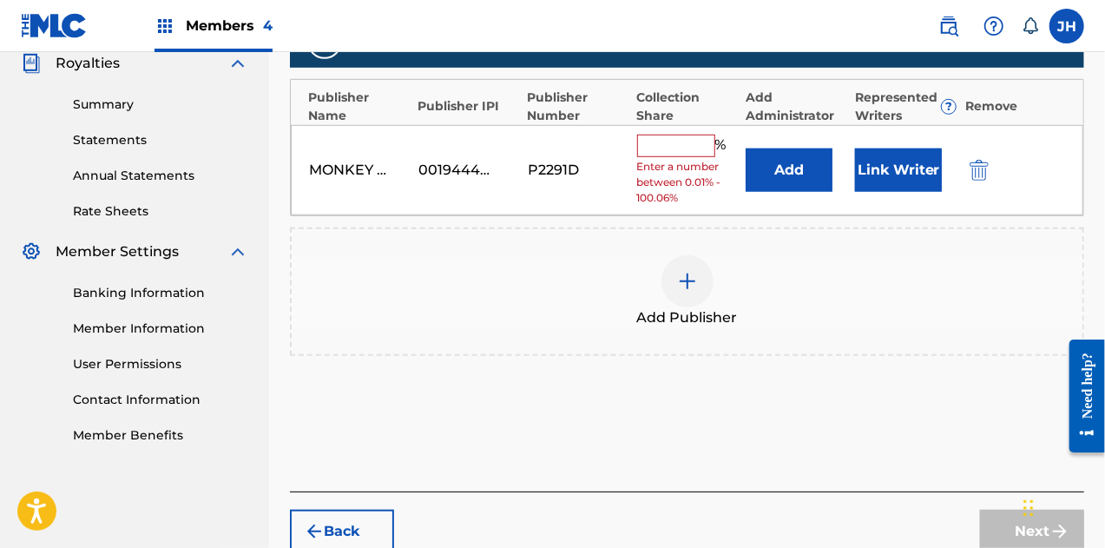
click at [679, 145] on input "text" at bounding box center [676, 146] width 78 height 23
type input "50"
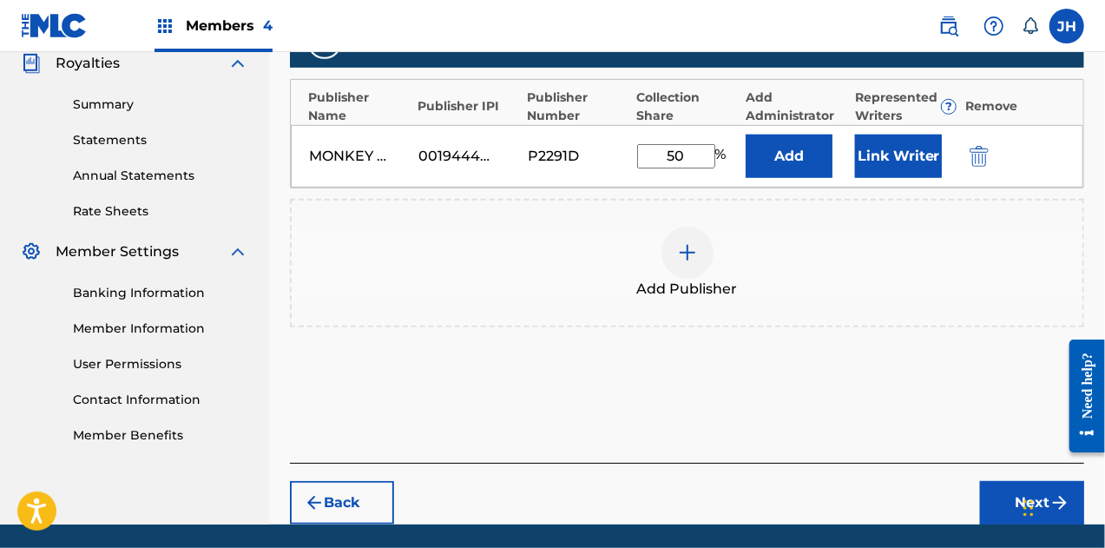
click at [884, 163] on button "Link Writer" at bounding box center [898, 156] width 87 height 43
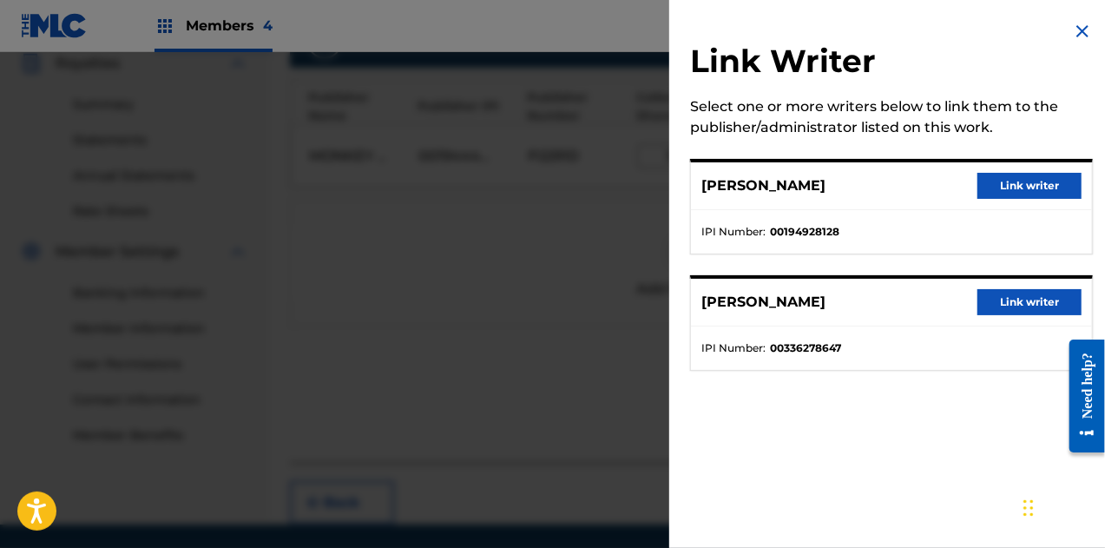
click at [1046, 200] on div "[PERSON_NAME] Link writer" at bounding box center [891, 186] width 401 height 48
click at [1019, 173] on button "Link writer" at bounding box center [1030, 186] width 104 height 26
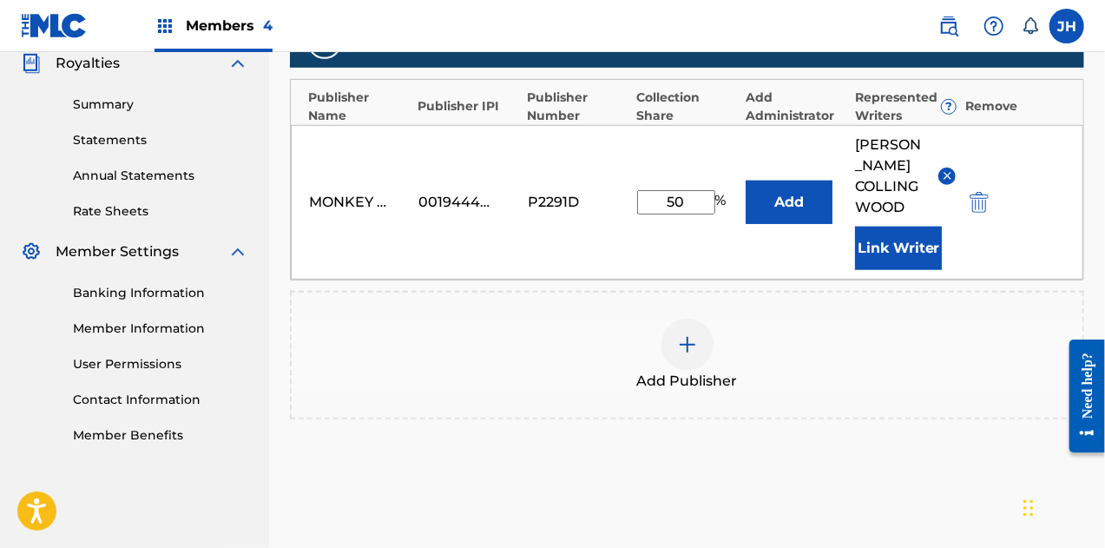
scroll to position [656, 0]
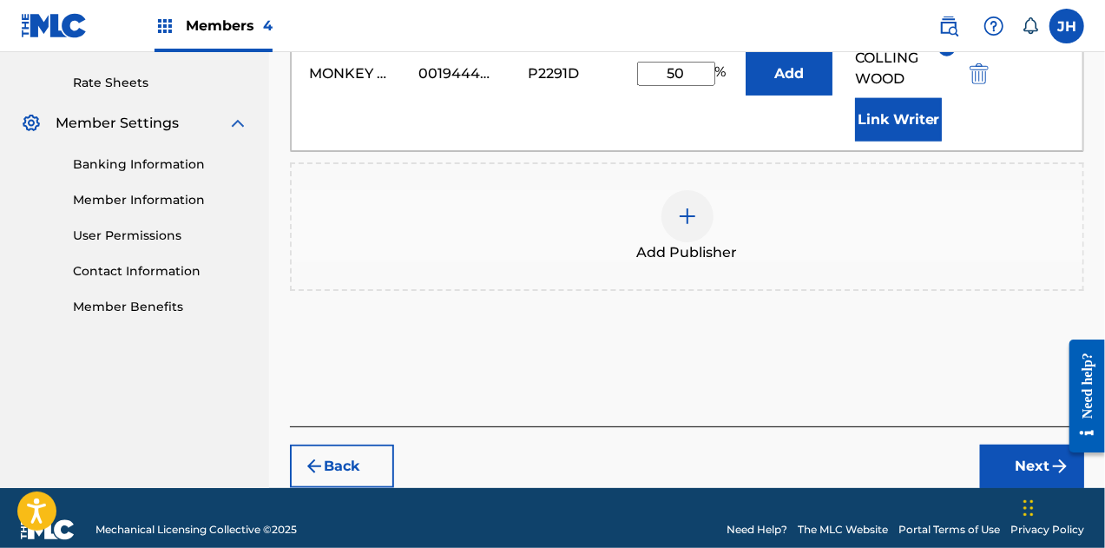
click at [1026, 444] on button "Next" at bounding box center [1032, 465] width 104 height 43
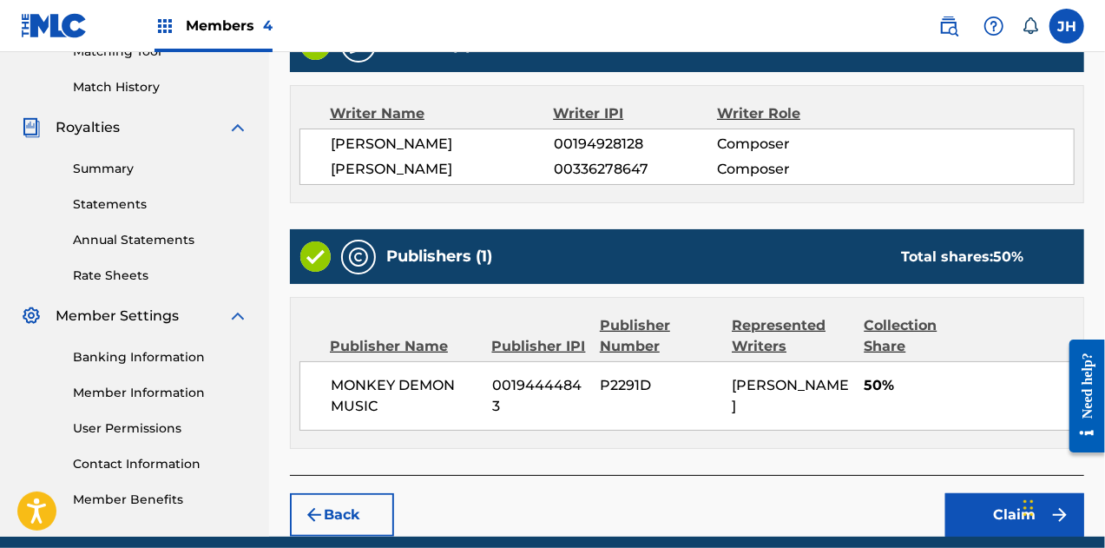
scroll to position [469, 0]
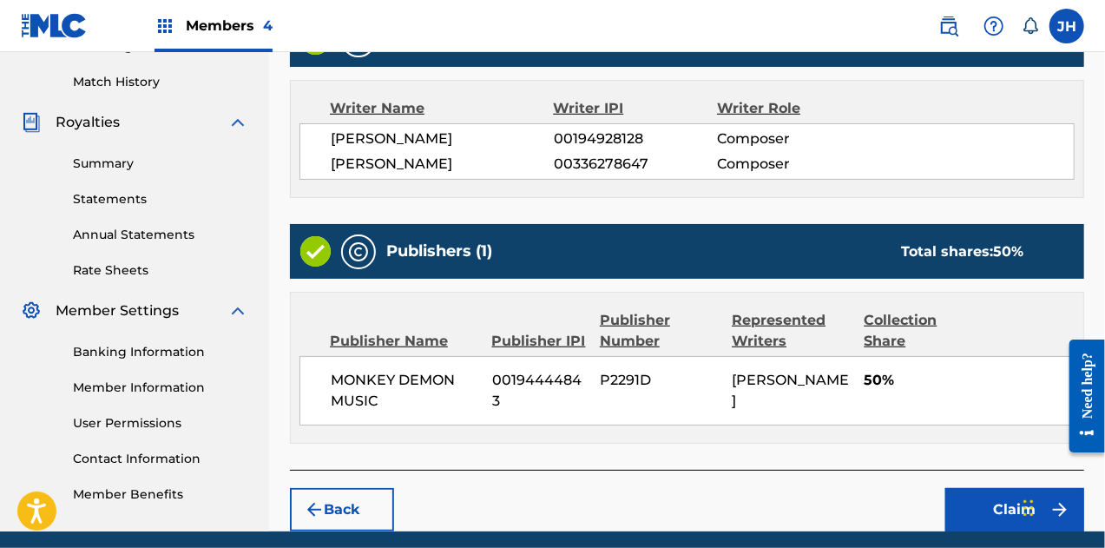
click at [1024, 497] on div "Chat Widget" at bounding box center [1061, 505] width 87 height 83
click at [973, 508] on button "Claim" at bounding box center [1014, 509] width 139 height 43
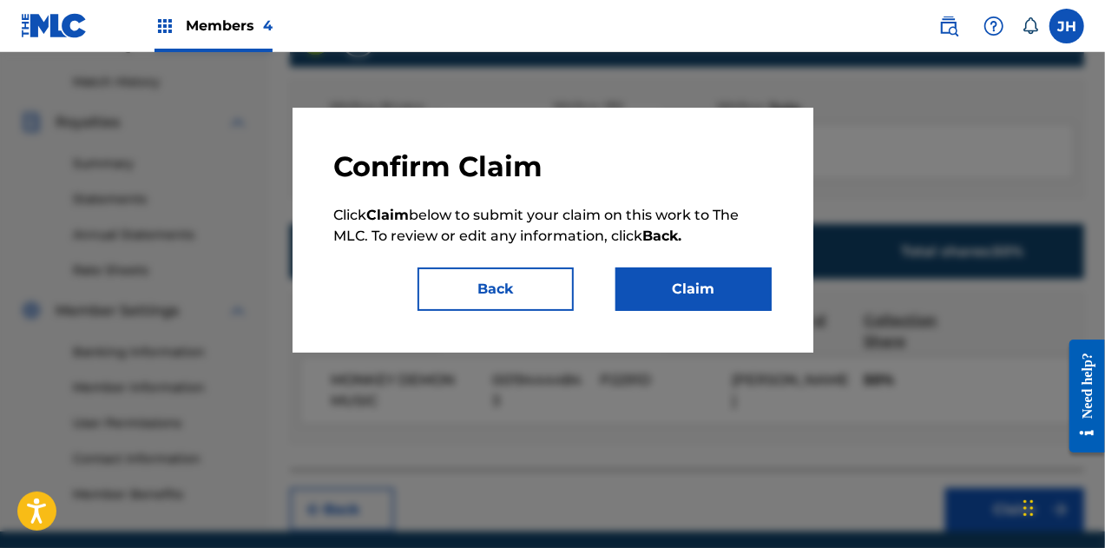
click at [699, 291] on button "Claim" at bounding box center [694, 288] width 156 height 43
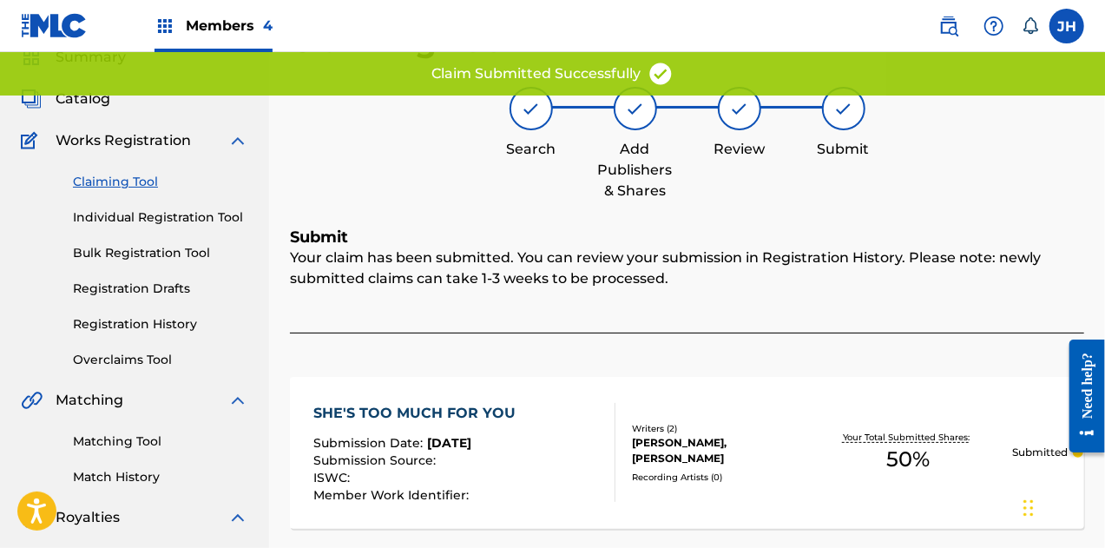
scroll to position [72, 0]
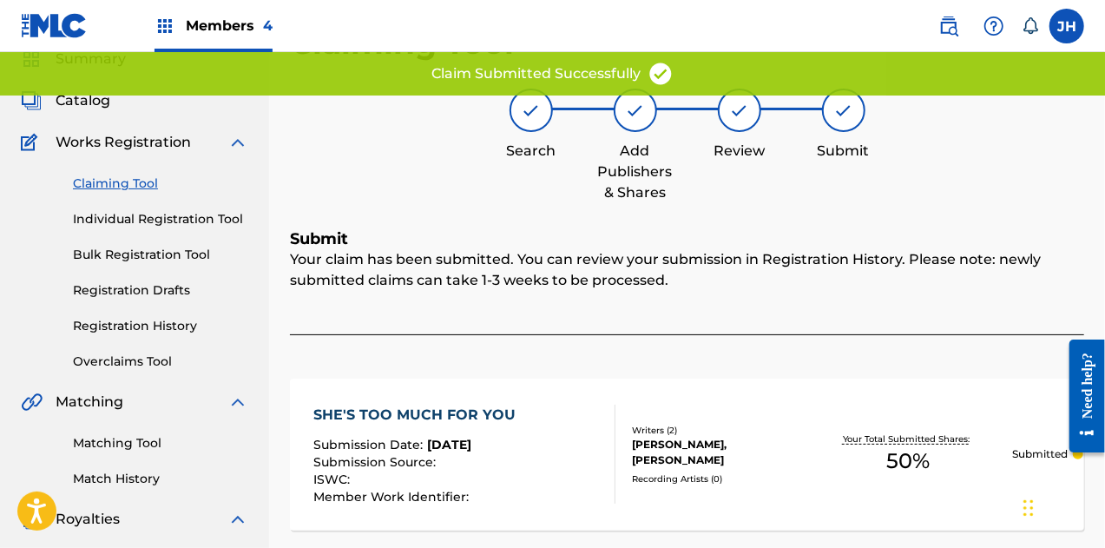
click at [135, 178] on link "Claiming Tool" at bounding box center [160, 183] width 175 height 18
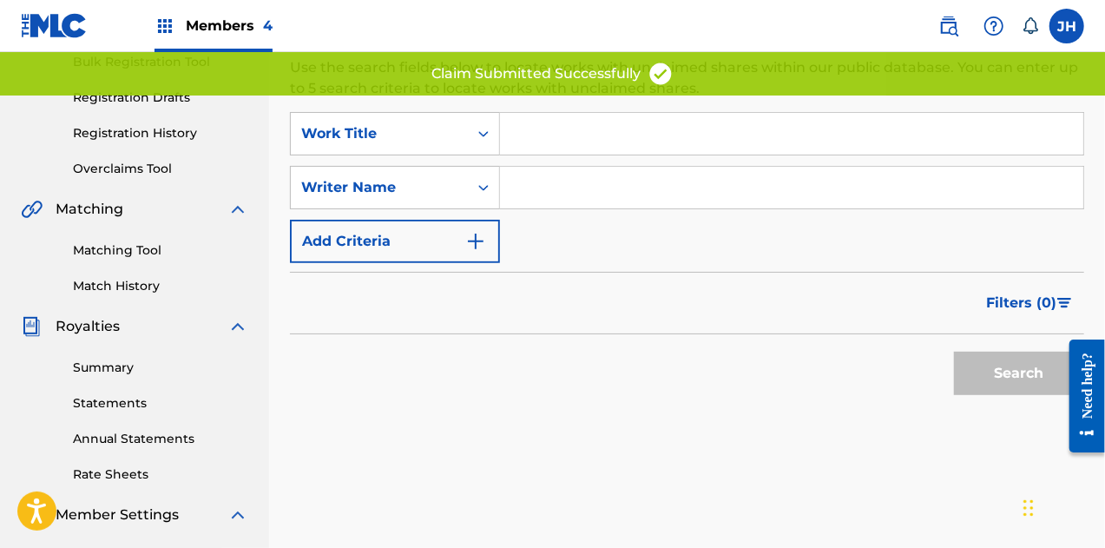
scroll to position [266, 0]
click at [552, 174] on input "Search Form" at bounding box center [791, 187] width 583 height 42
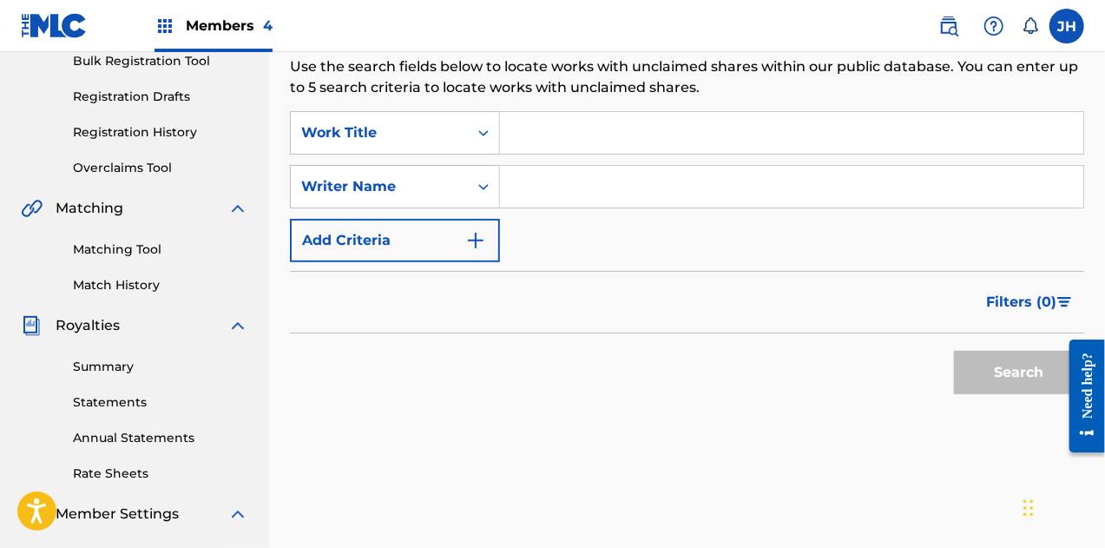
type input "[PERSON_NAME]"
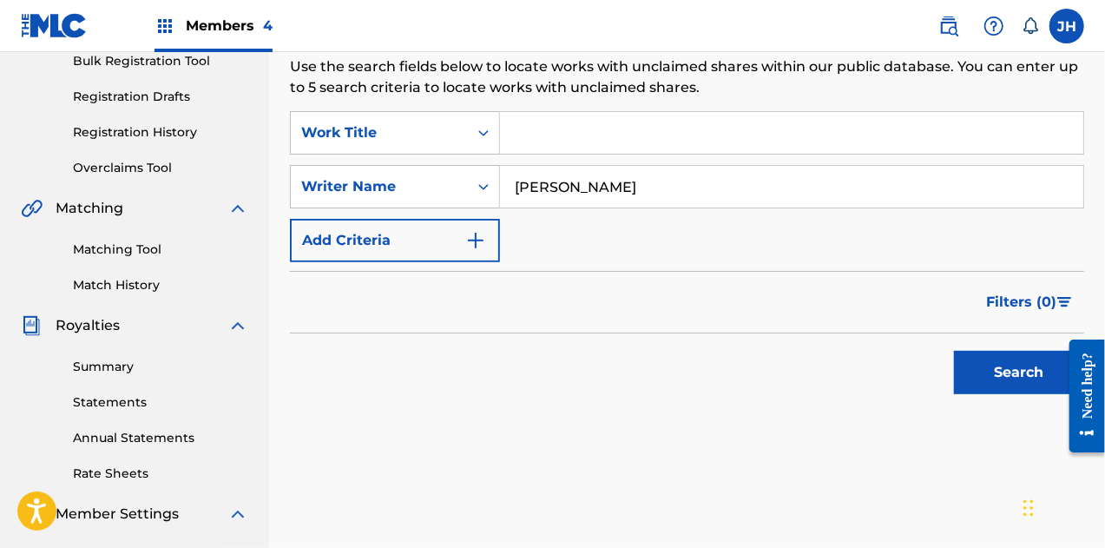
click at [983, 378] on button "Search" at bounding box center [1019, 372] width 130 height 43
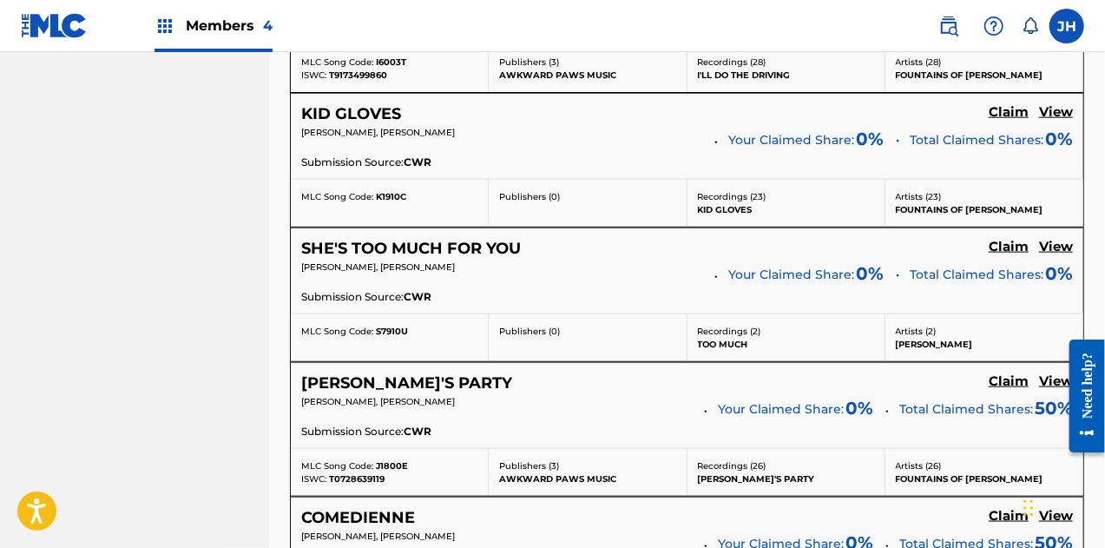
scroll to position [1119, 0]
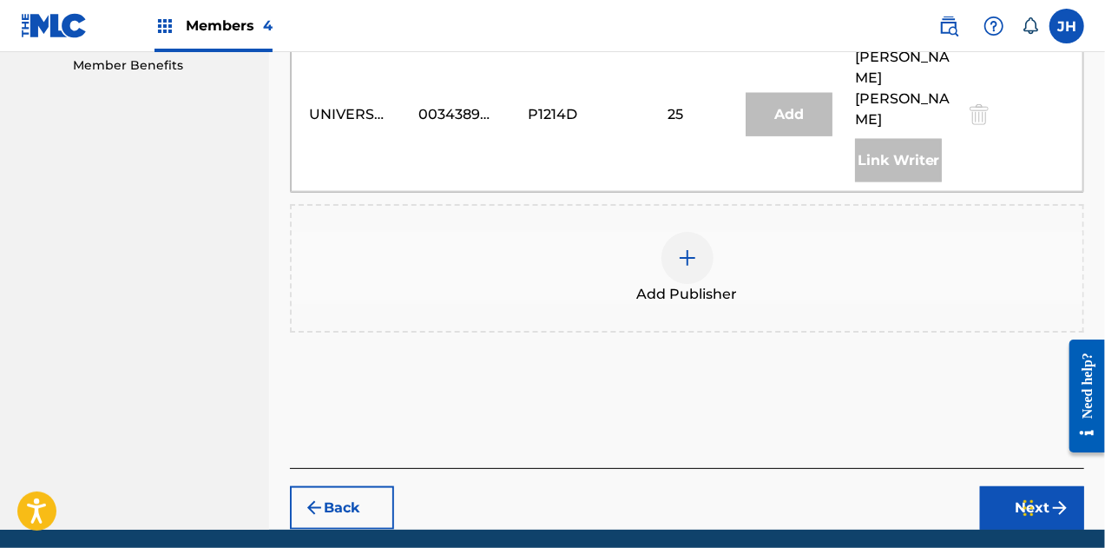
click at [693, 232] on div at bounding box center [688, 258] width 52 height 52
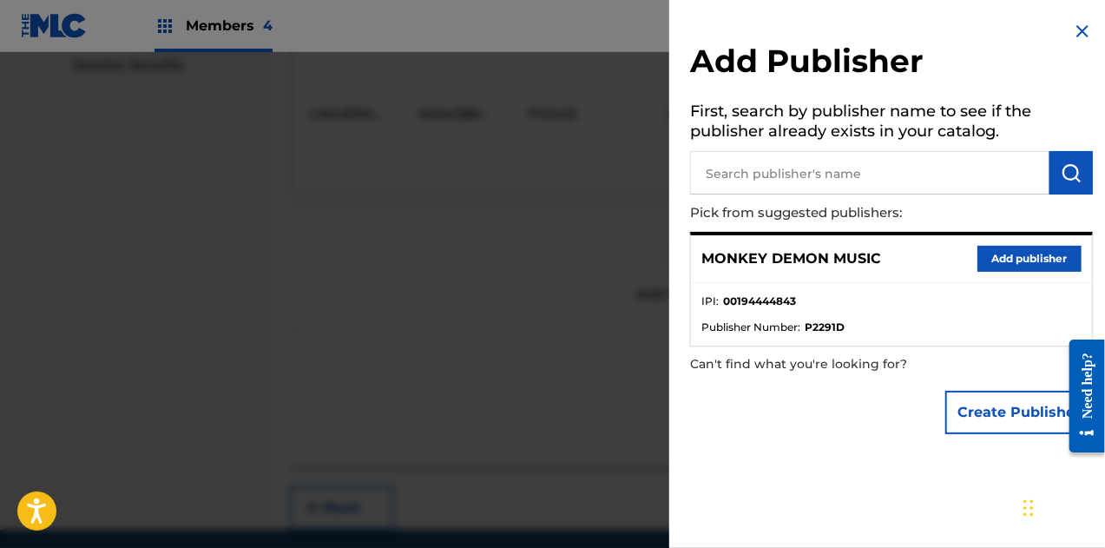
click at [765, 154] on input "text" at bounding box center [869, 172] width 359 height 43
click at [1051, 262] on button "Add publisher" at bounding box center [1030, 259] width 104 height 26
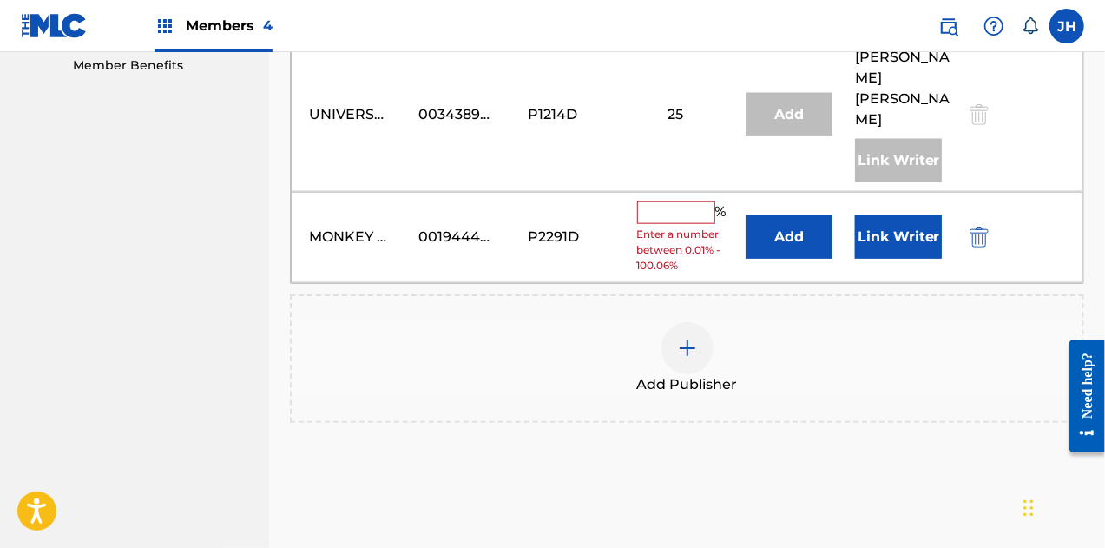
click at [696, 201] on input "text" at bounding box center [676, 212] width 78 height 23
type input "50"
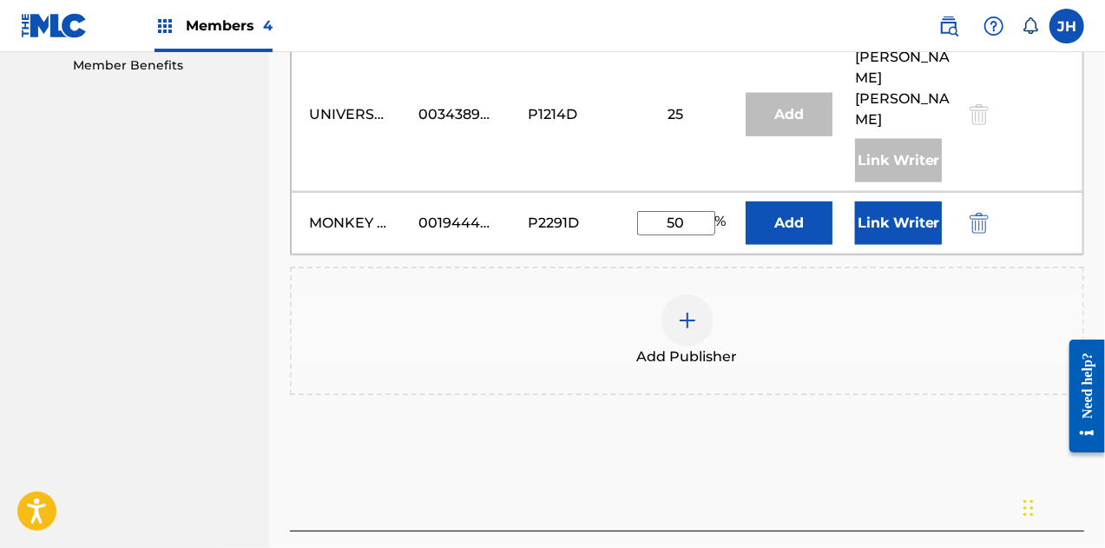
click at [863, 201] on button "Link Writer" at bounding box center [898, 222] width 87 height 43
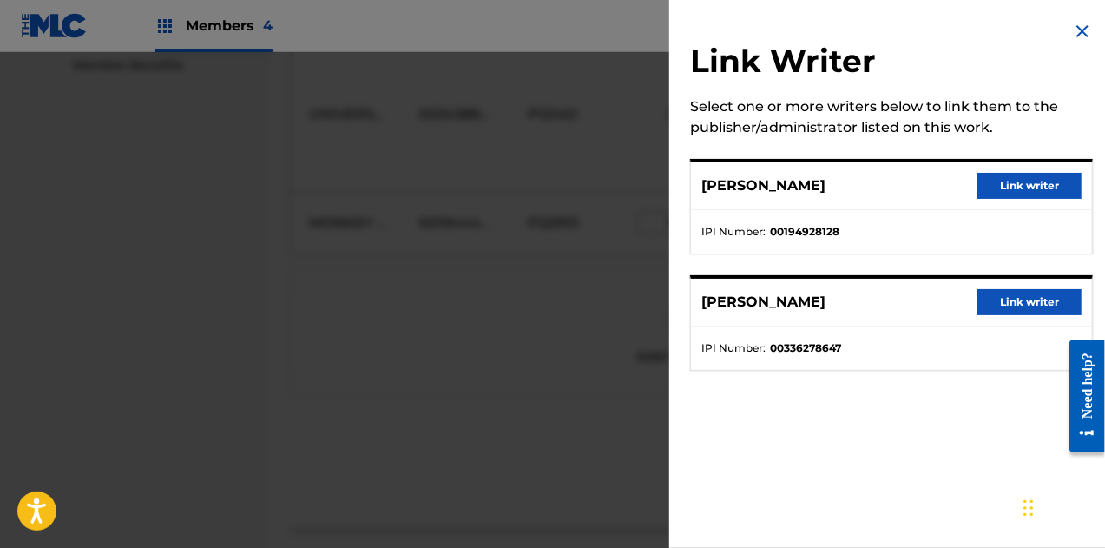
click at [1028, 192] on button "Link writer" at bounding box center [1030, 186] width 104 height 26
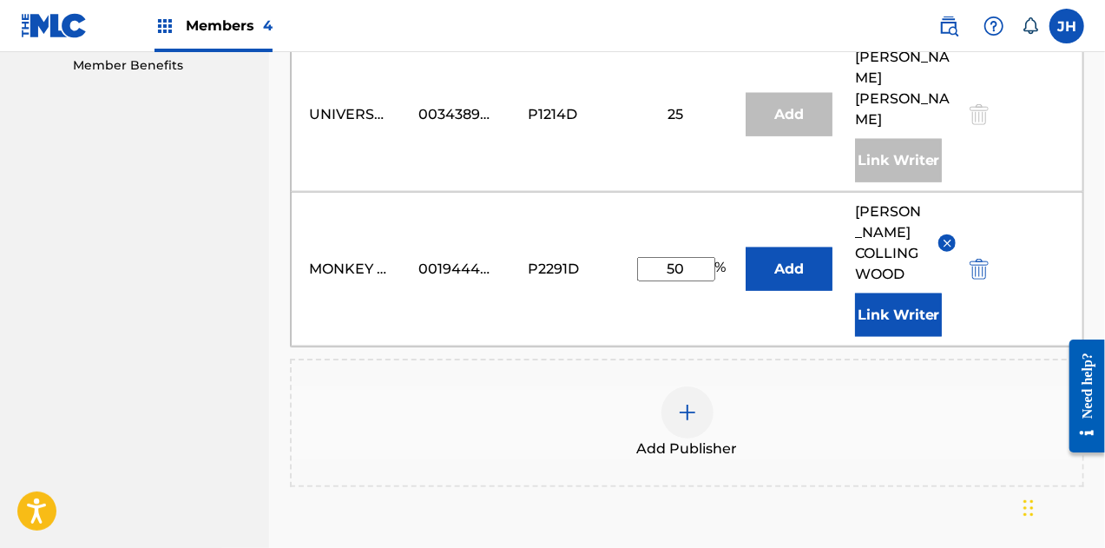
scroll to position [1031, 0]
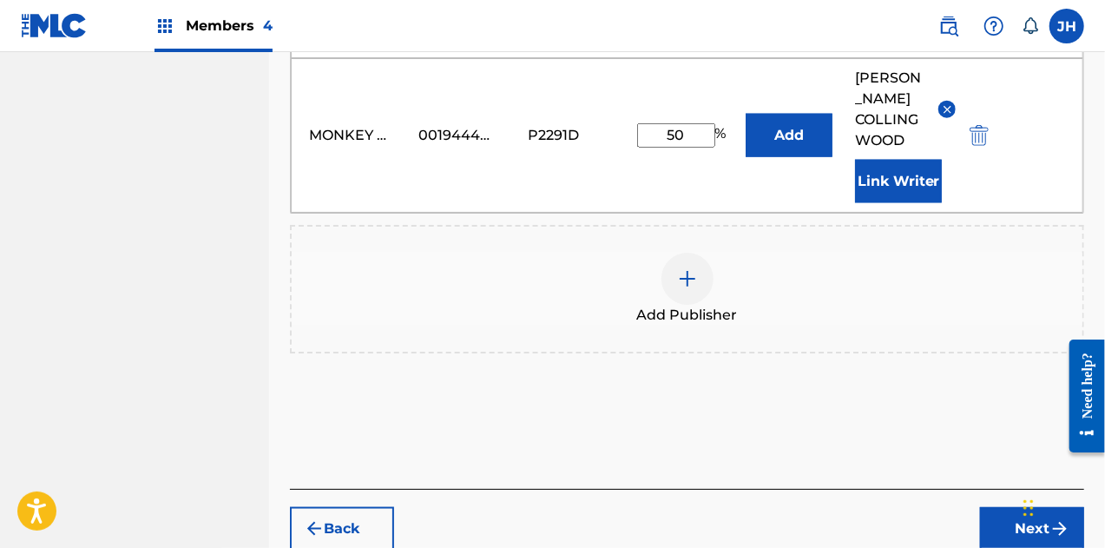
click at [1023, 507] on button "Next" at bounding box center [1032, 528] width 104 height 43
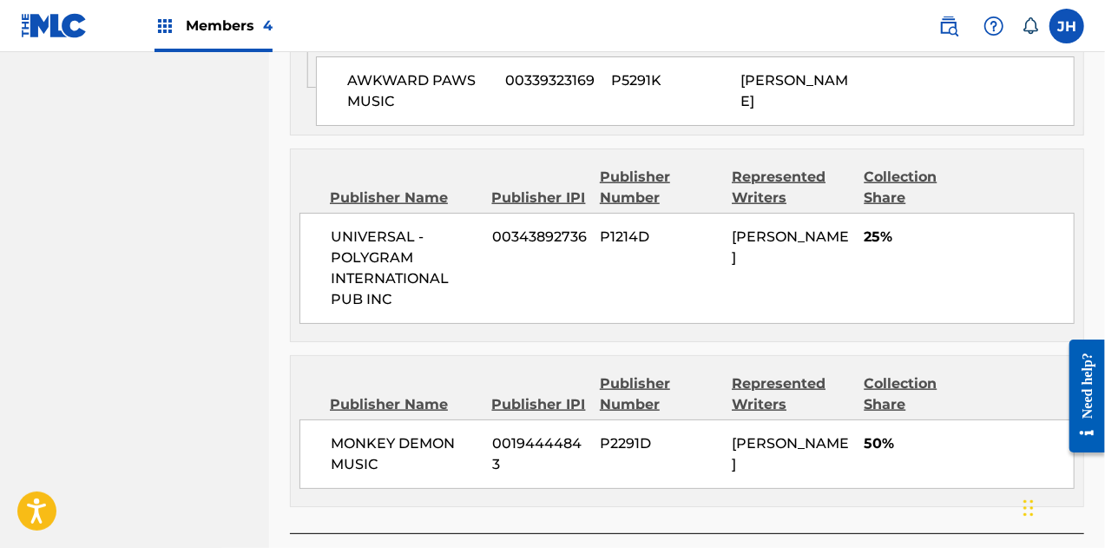
scroll to position [1058, 0]
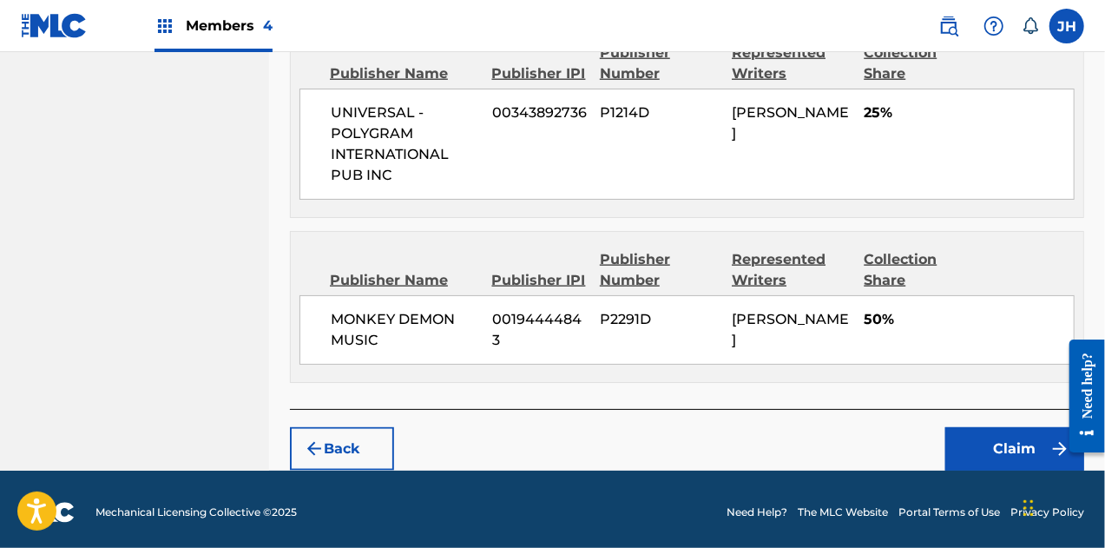
click at [980, 427] on button "Claim" at bounding box center [1014, 448] width 139 height 43
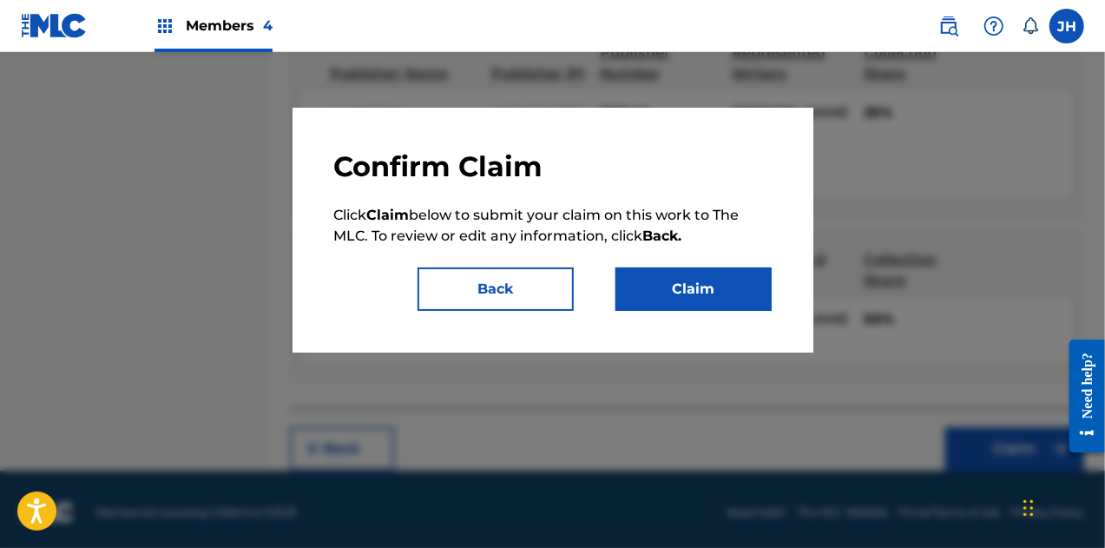
click at [708, 273] on button "Claim" at bounding box center [694, 288] width 156 height 43
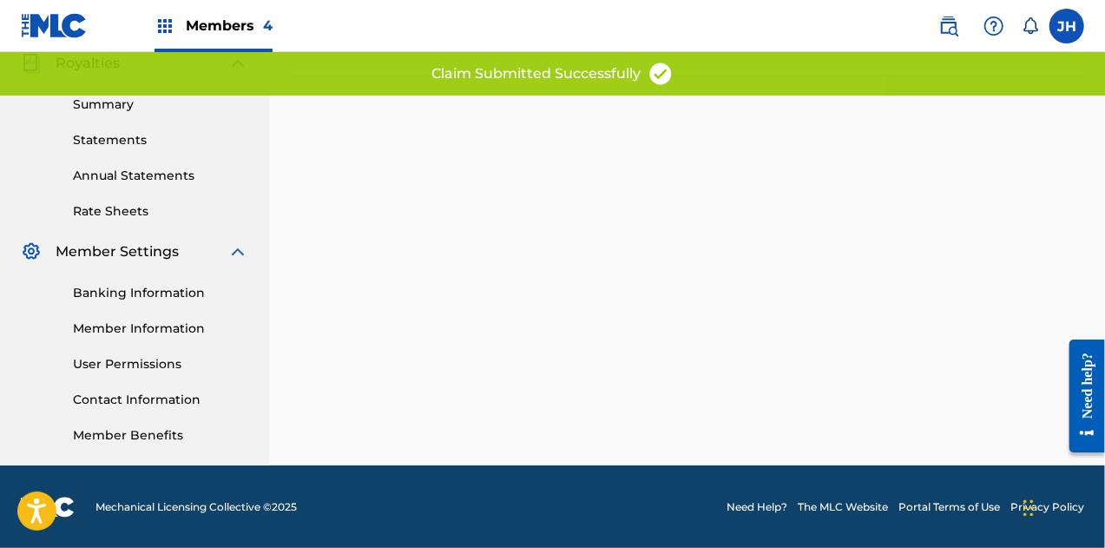
scroll to position [0, 0]
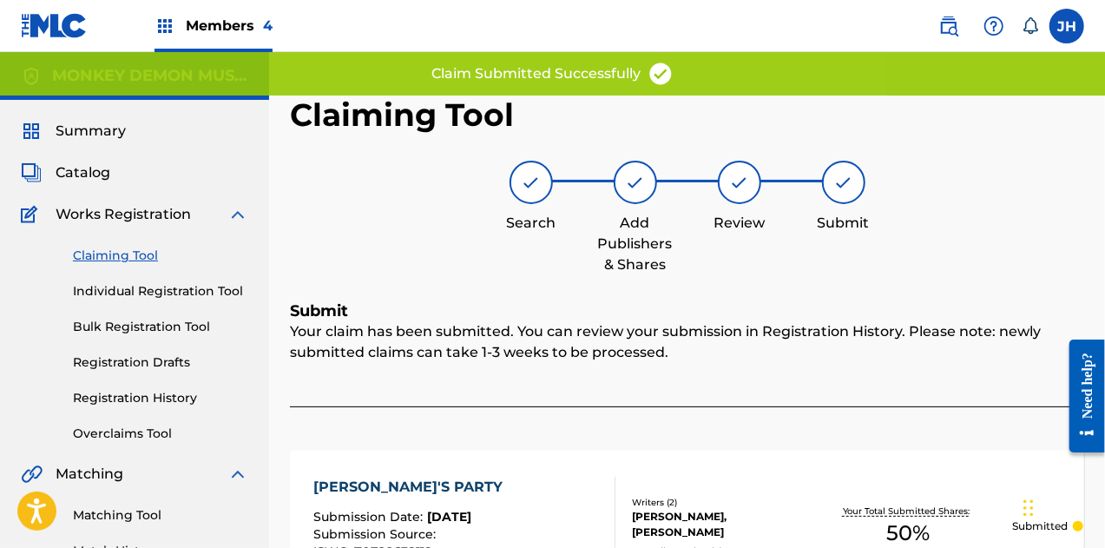
click at [108, 251] on div "Claiming Tool Individual Registration Tool Bulk Registration Tool Registration …" at bounding box center [134, 334] width 227 height 218
click at [108, 251] on link "Claiming Tool" at bounding box center [160, 256] width 175 height 18
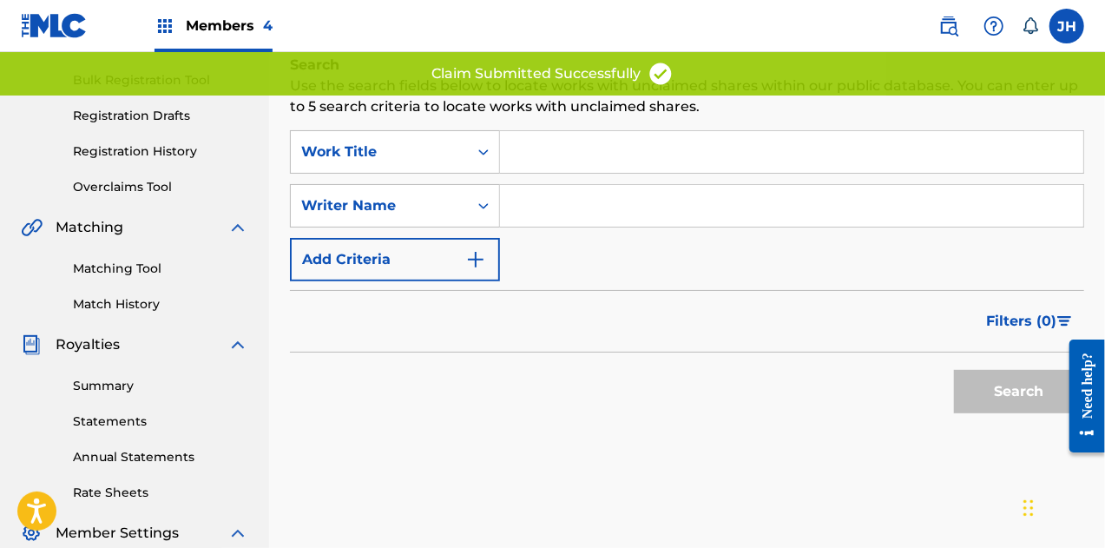
scroll to position [247, 0]
click at [573, 190] on input "Search Form" at bounding box center [791, 205] width 583 height 42
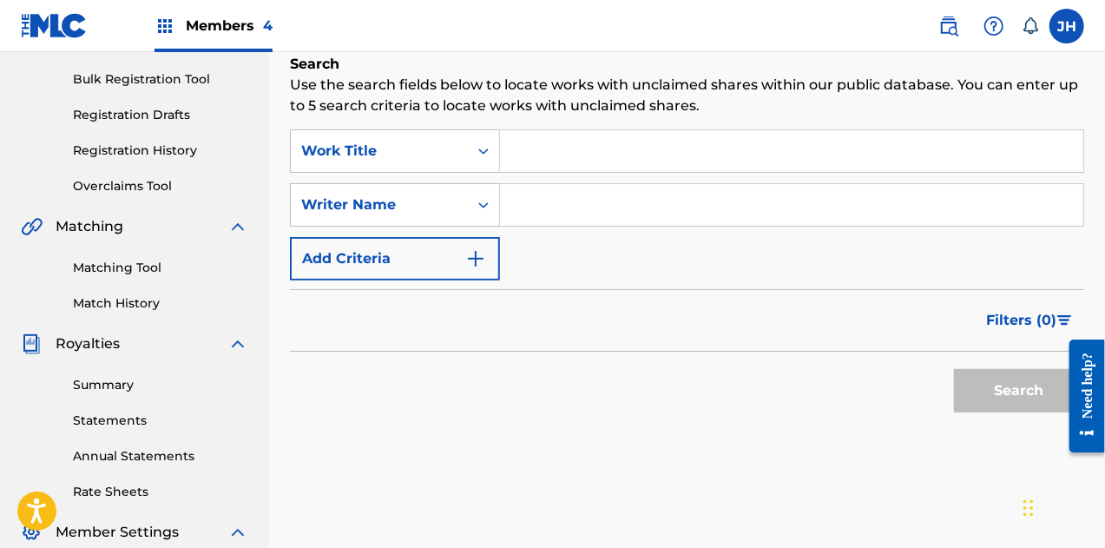
type input "[PERSON_NAME]"
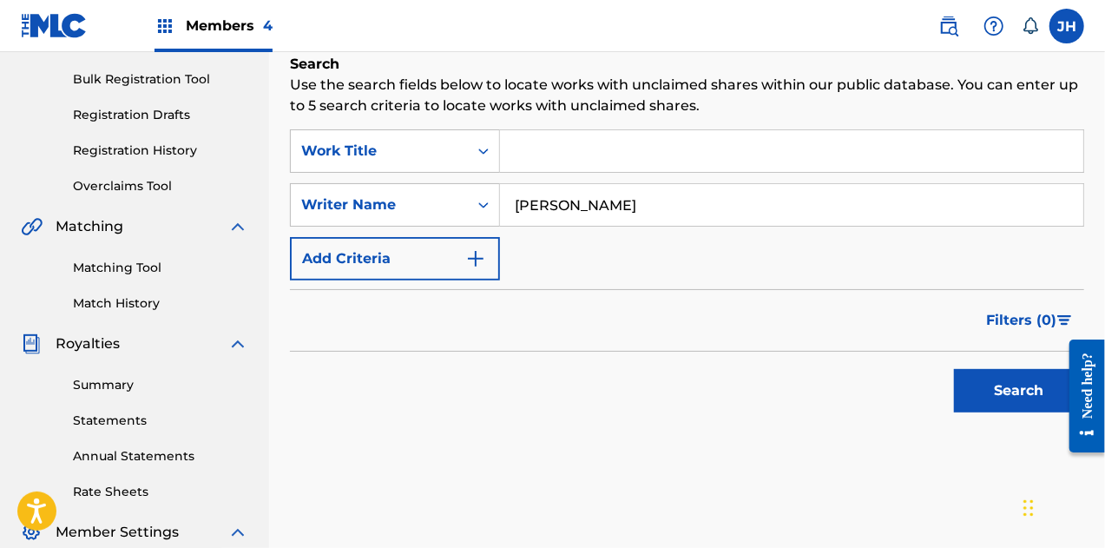
click at [977, 386] on button "Search" at bounding box center [1019, 390] width 130 height 43
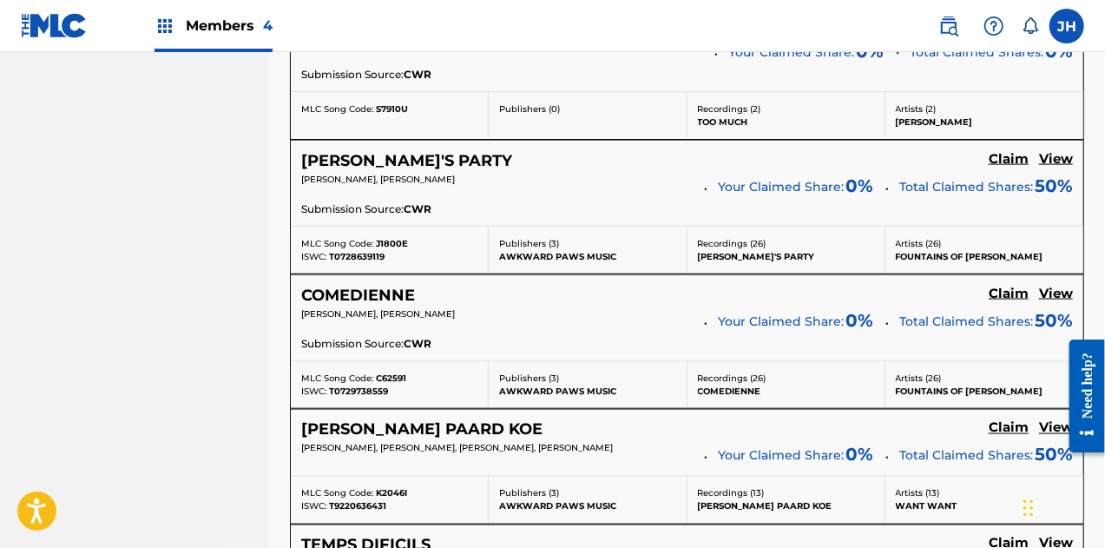
scroll to position [1228, 0]
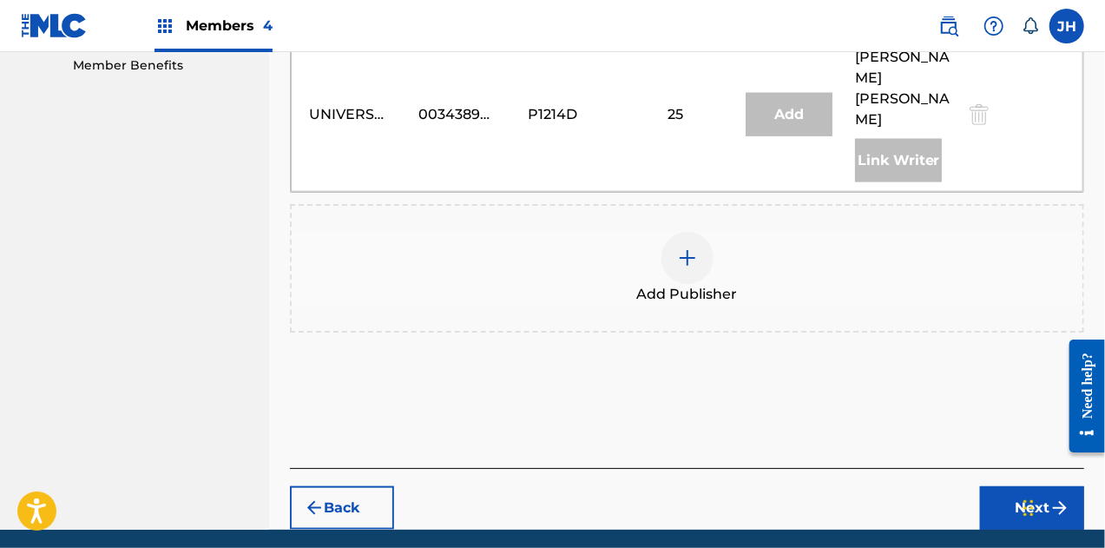
click at [689, 247] on img at bounding box center [687, 257] width 21 height 21
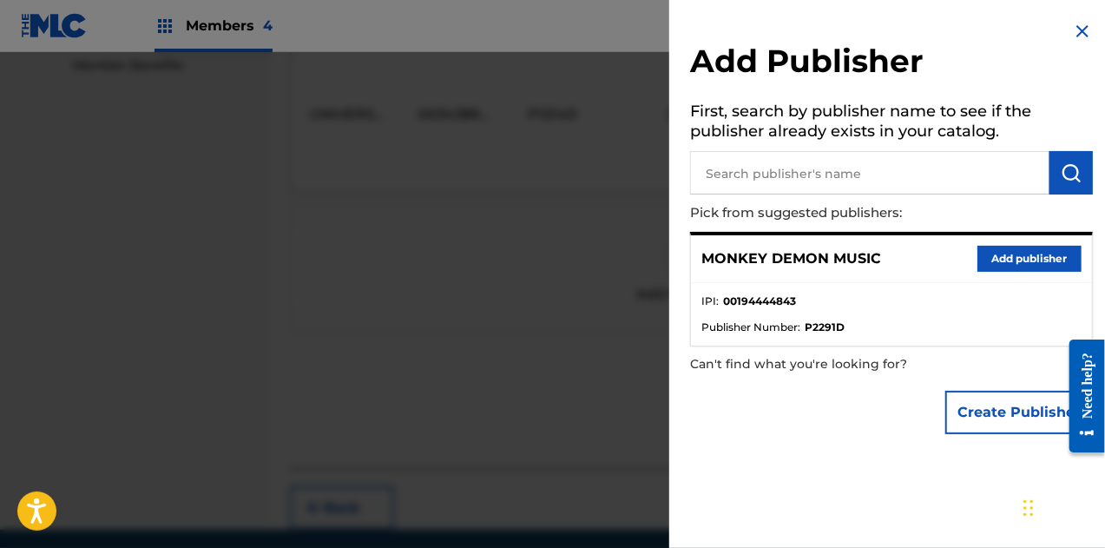
click at [729, 177] on input "text" at bounding box center [869, 172] width 359 height 43
click at [1004, 260] on button "Add publisher" at bounding box center [1030, 259] width 104 height 26
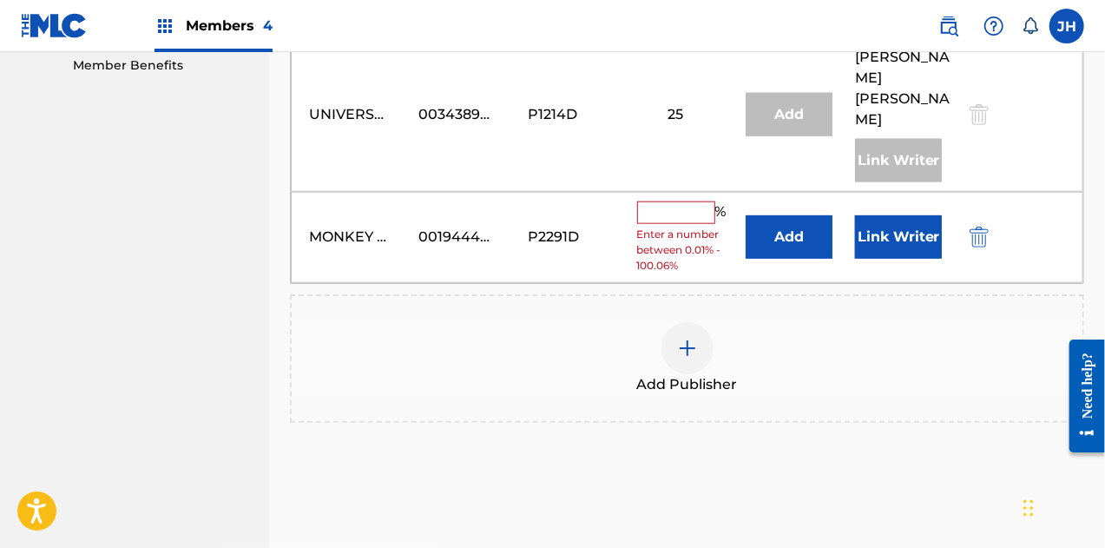
click at [641, 201] on input "text" at bounding box center [676, 212] width 78 height 23
type input "50"
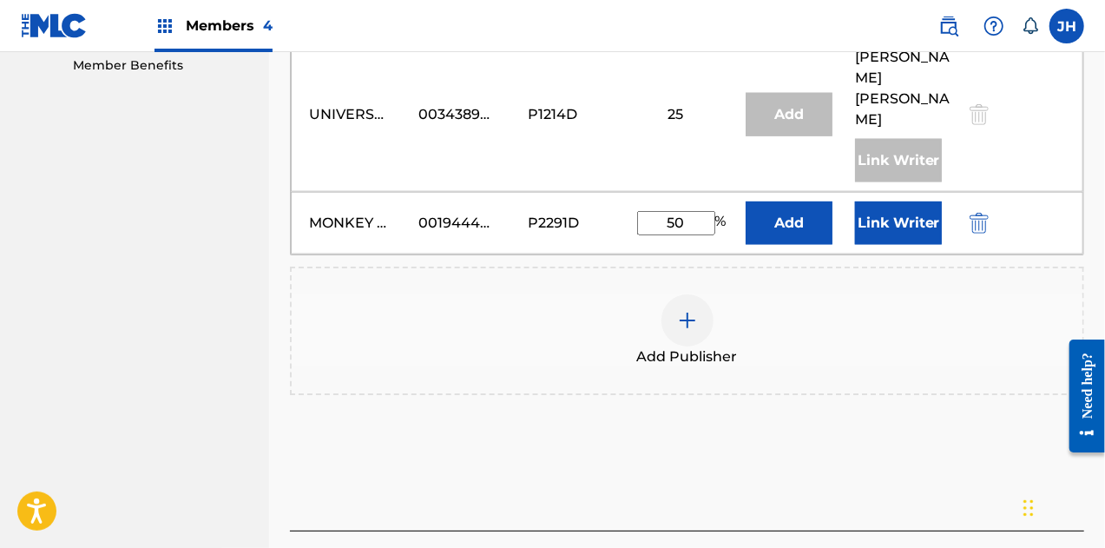
click at [892, 192] on div "MONKEY DEMON MUSIC 00194444843 P2291D 50 % Add Link Writer" at bounding box center [687, 223] width 793 height 63
click at [901, 201] on button "Link Writer" at bounding box center [898, 222] width 87 height 43
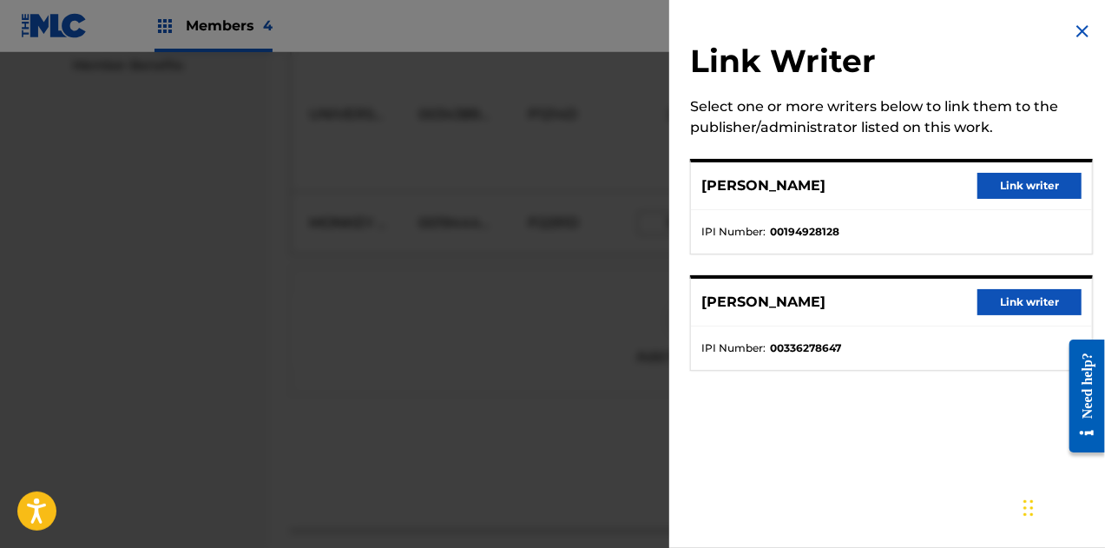
click at [1025, 182] on button "Link writer" at bounding box center [1030, 186] width 104 height 26
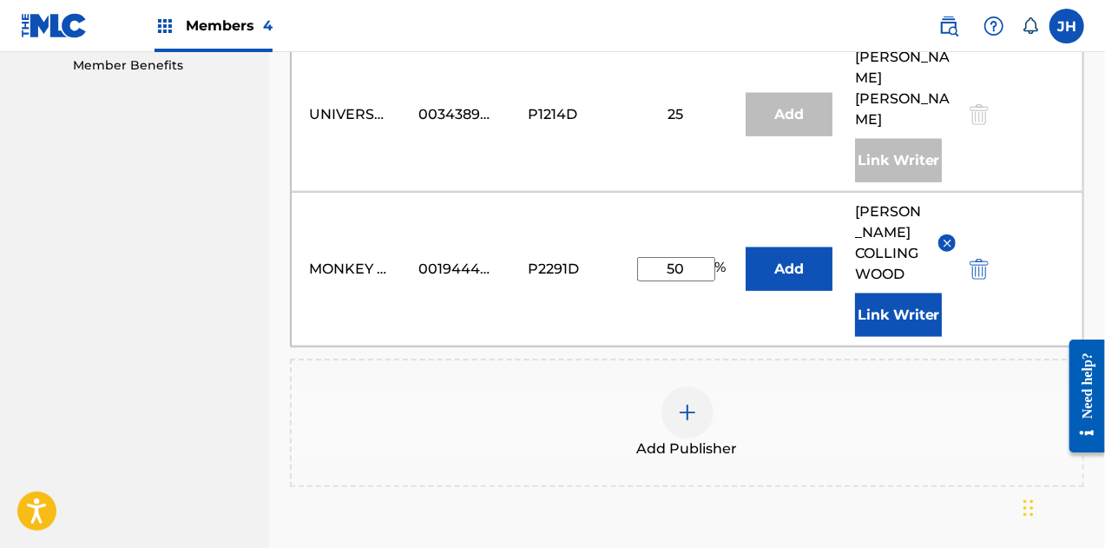
scroll to position [1031, 0]
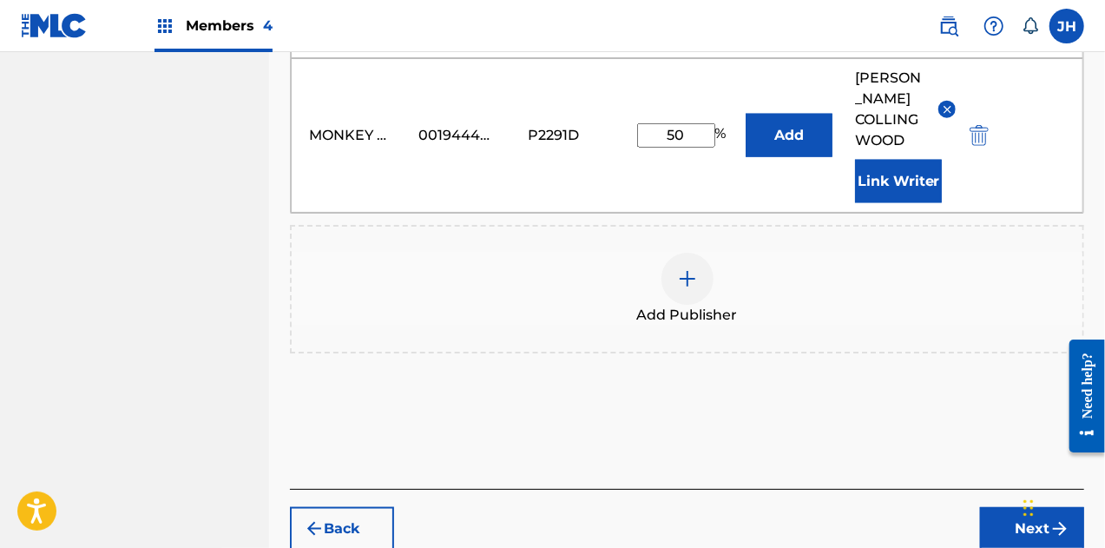
click at [1017, 507] on button "Next" at bounding box center [1032, 528] width 104 height 43
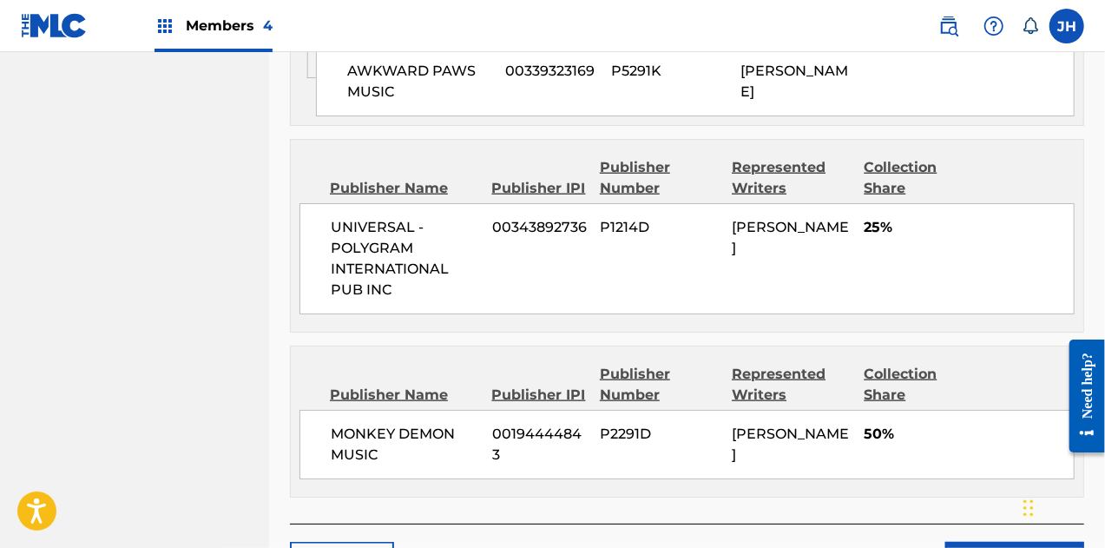
scroll to position [1058, 0]
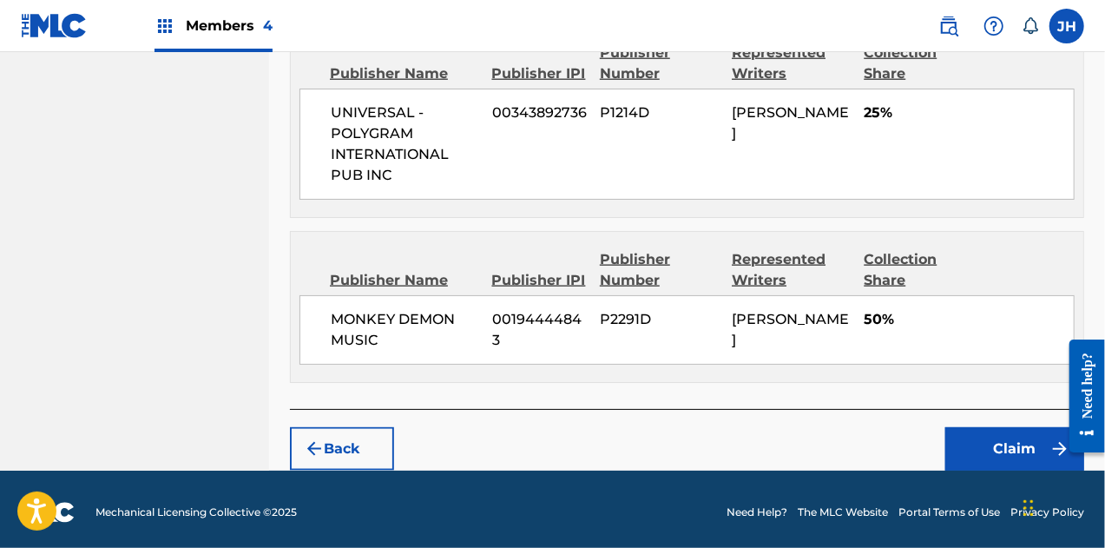
click at [1014, 432] on button "Claim" at bounding box center [1014, 448] width 139 height 43
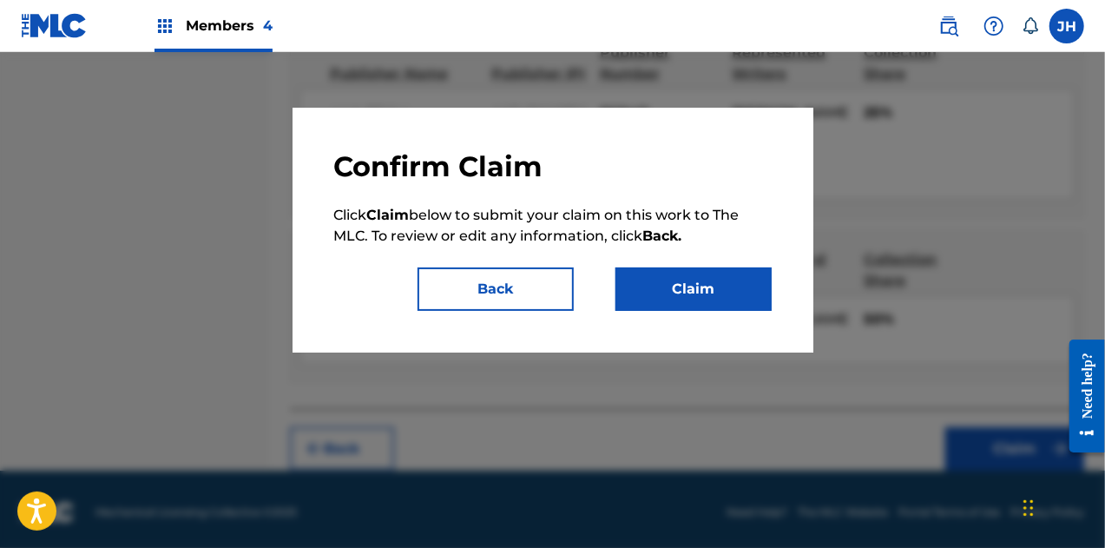
click at [639, 289] on button "Claim" at bounding box center [694, 288] width 156 height 43
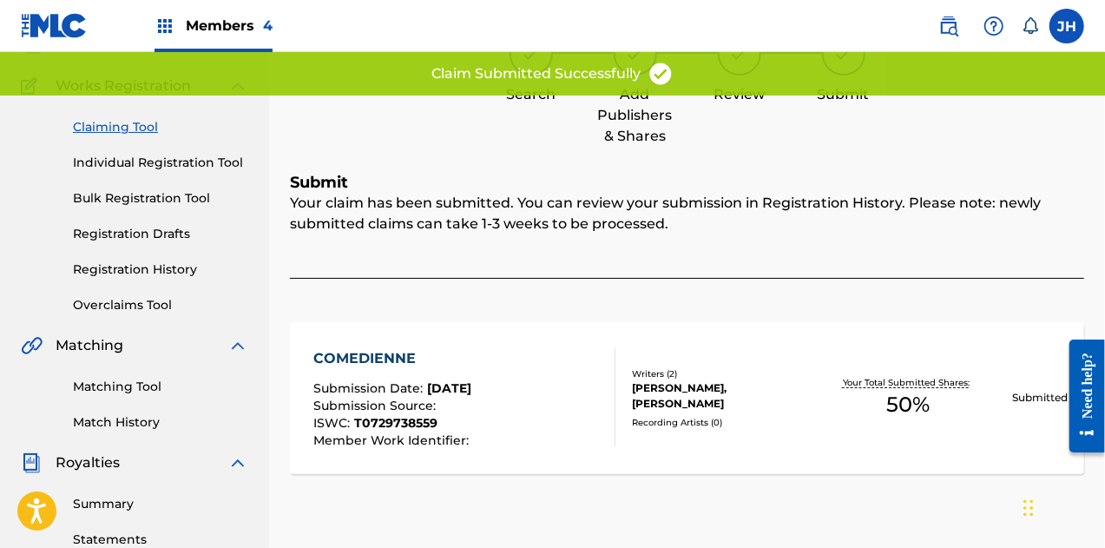
scroll to position [0, 0]
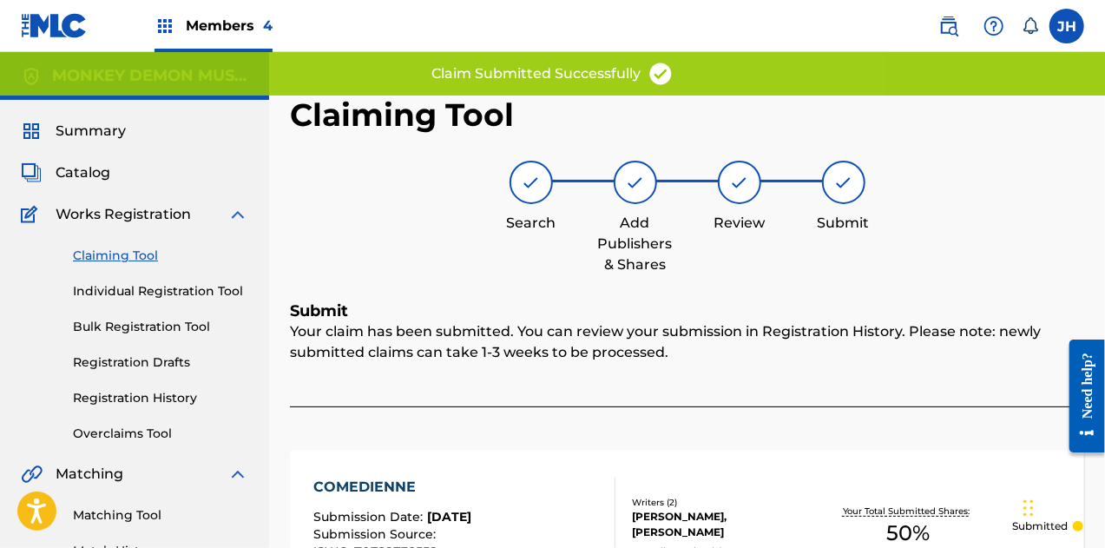
click at [130, 263] on link "Claiming Tool" at bounding box center [160, 256] width 175 height 18
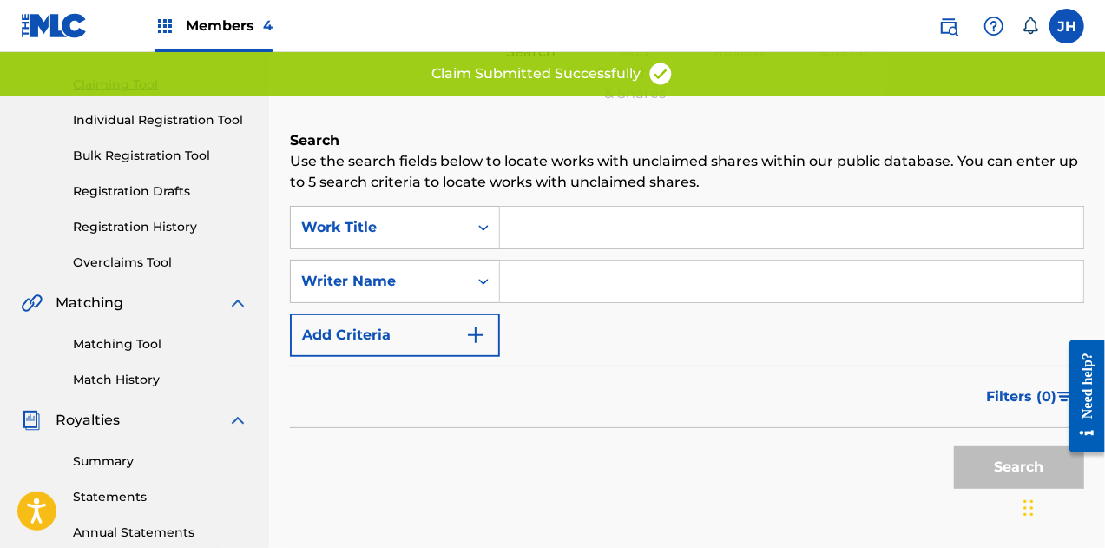
scroll to position [172, 0]
click at [580, 265] on input "Search Form" at bounding box center [791, 281] width 583 height 42
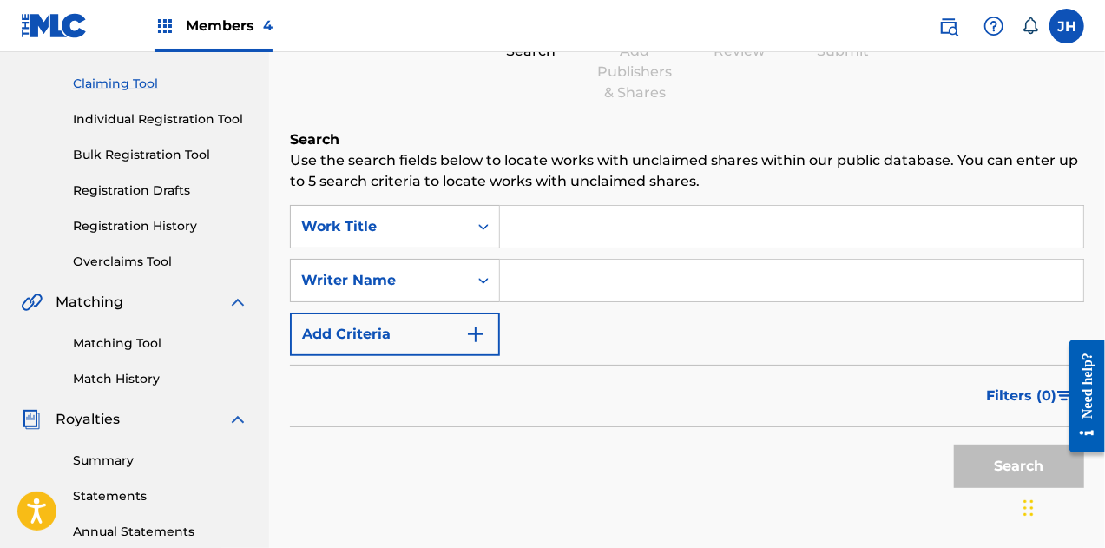
type input "[PERSON_NAME]"
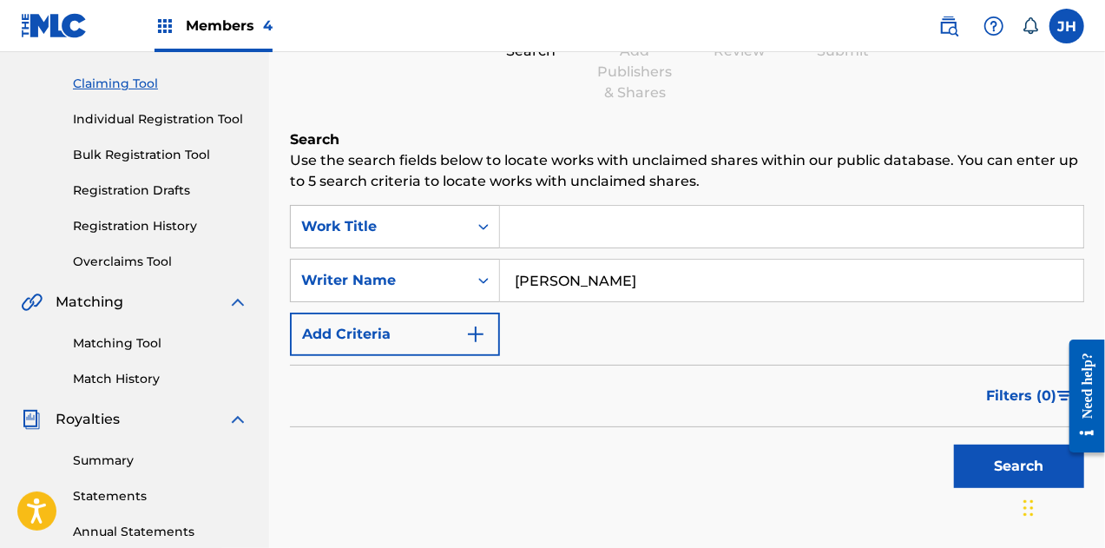
click at [1000, 470] on button "Search" at bounding box center [1019, 465] width 130 height 43
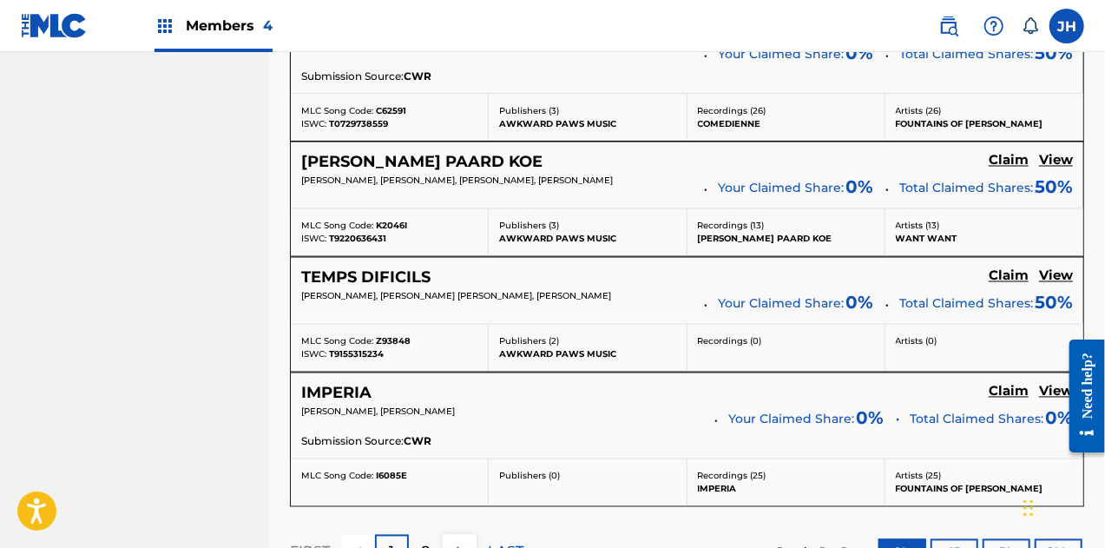
scroll to position [1616, 0]
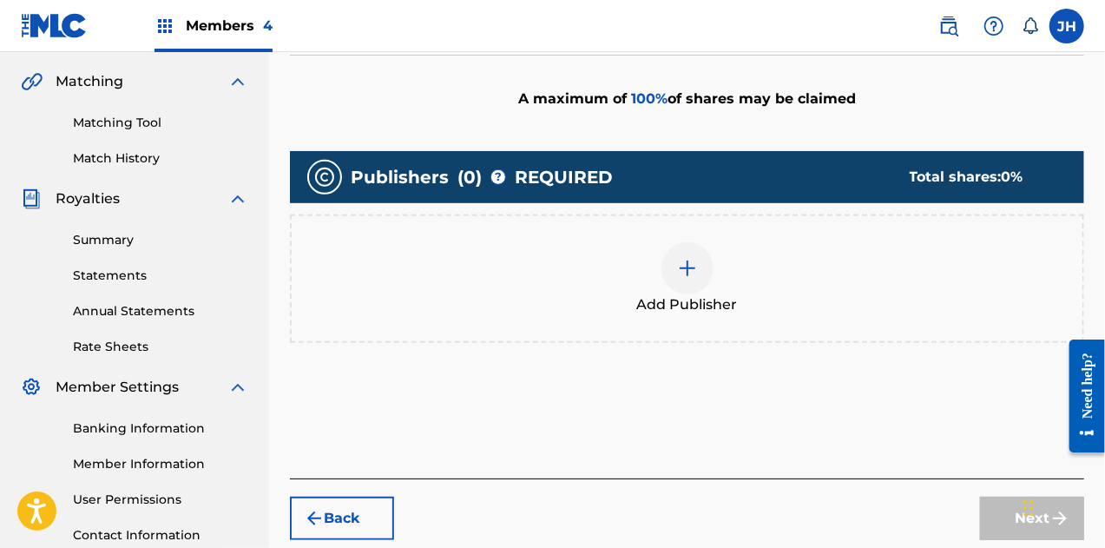
scroll to position [391, 0]
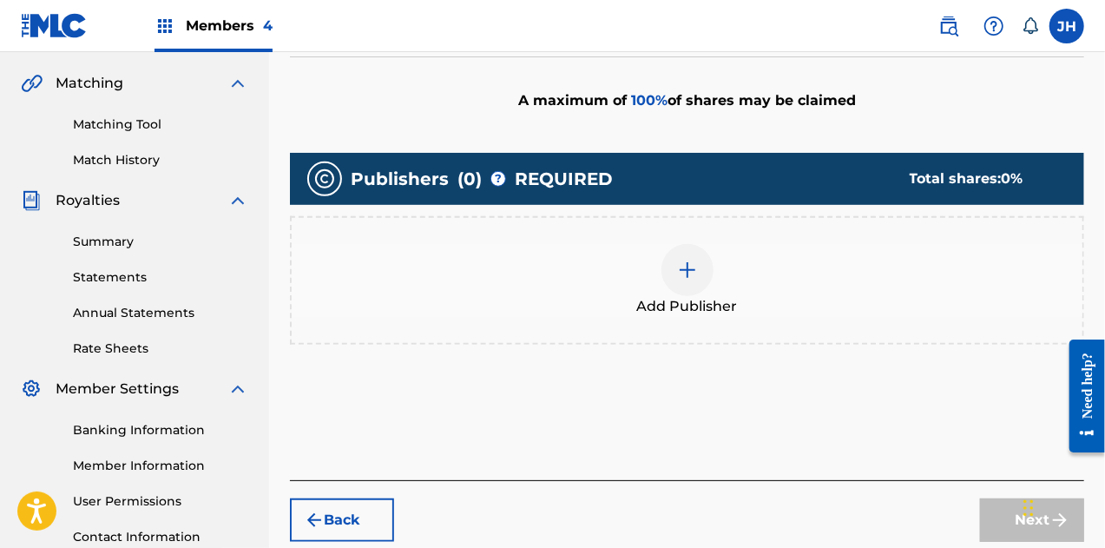
click at [675, 256] on div at bounding box center [688, 270] width 52 height 52
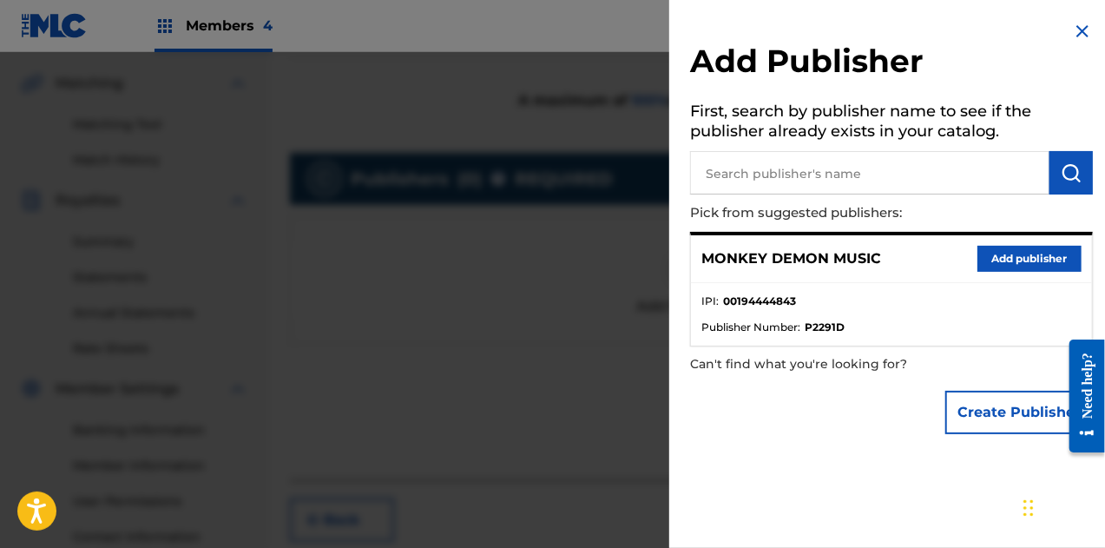
click at [776, 168] on input "text" at bounding box center [869, 172] width 359 height 43
click at [1001, 263] on button "Add publisher" at bounding box center [1030, 259] width 104 height 26
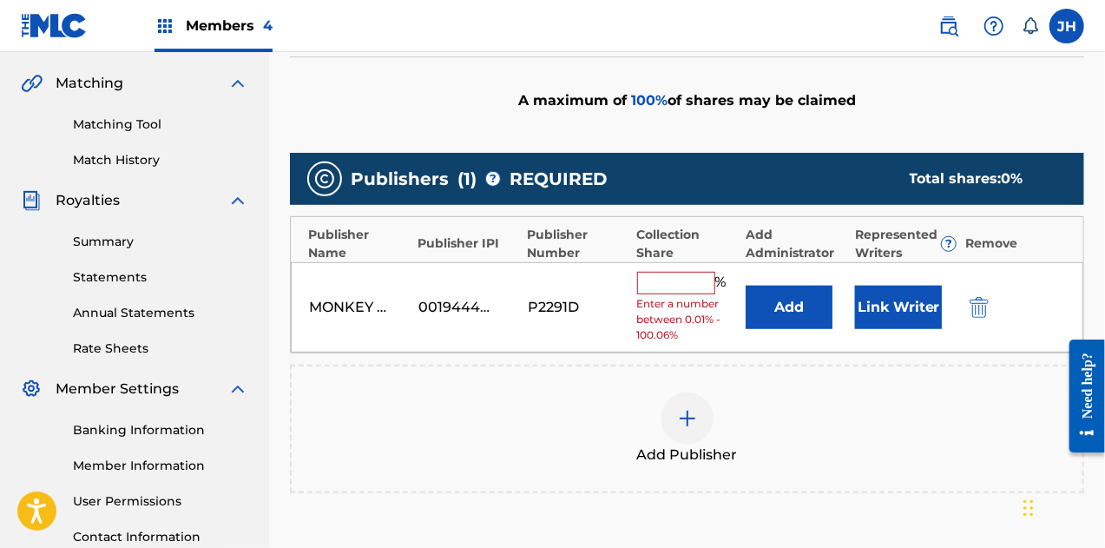
drag, startPoint x: 628, startPoint y: 269, endPoint x: 661, endPoint y: 278, distance: 34.1
click at [661, 278] on div "MONKEY DEMON MUSIC 00194444843 P2291D % Enter a number between 0.01% - 100.06% …" at bounding box center [687, 307] width 793 height 91
click at [661, 278] on input "text" at bounding box center [676, 283] width 78 height 23
type input "50"
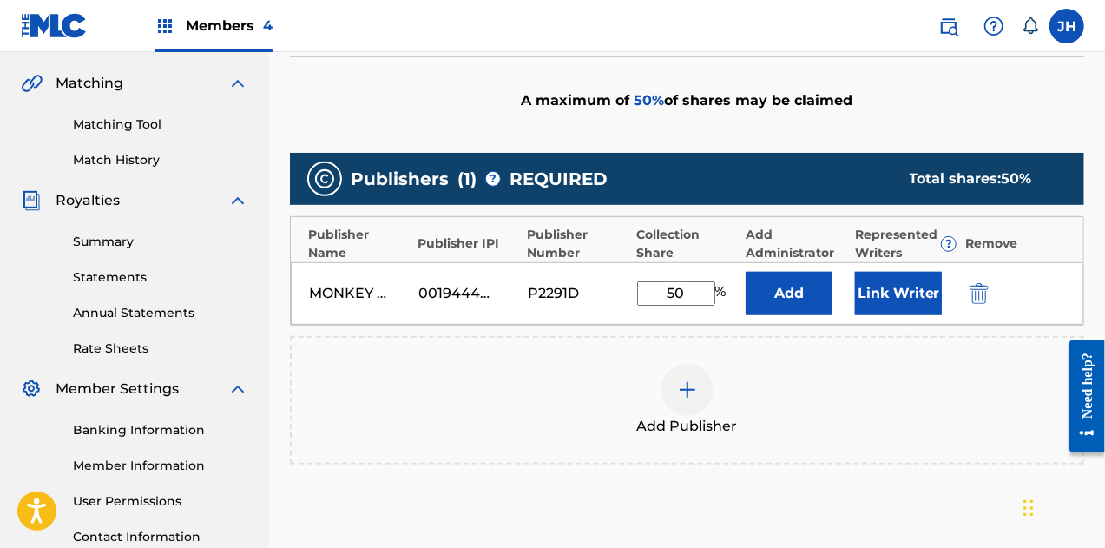
click at [920, 294] on button "Link Writer" at bounding box center [898, 293] width 87 height 43
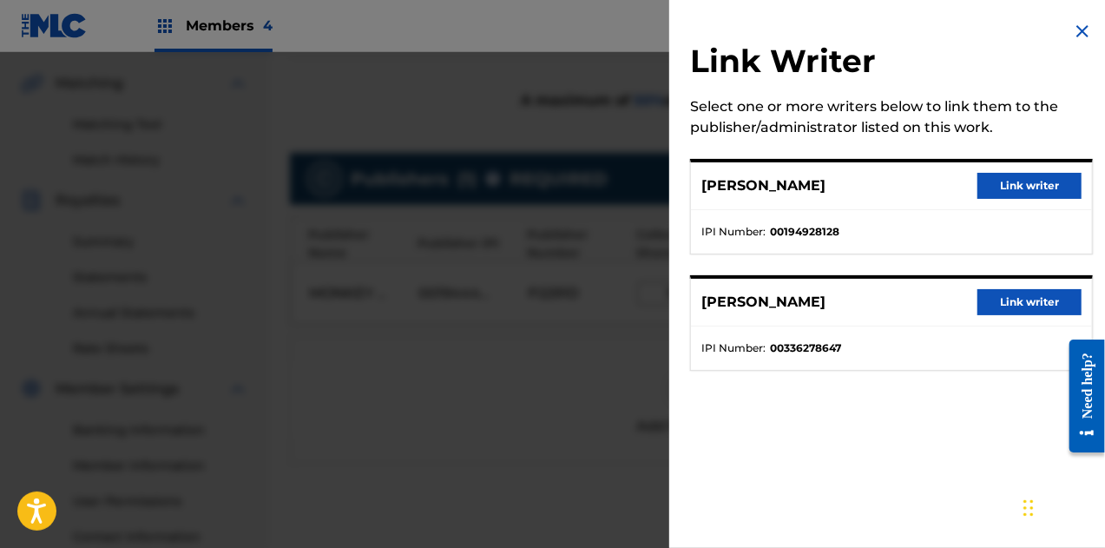
click at [989, 179] on button "Link writer" at bounding box center [1030, 186] width 104 height 26
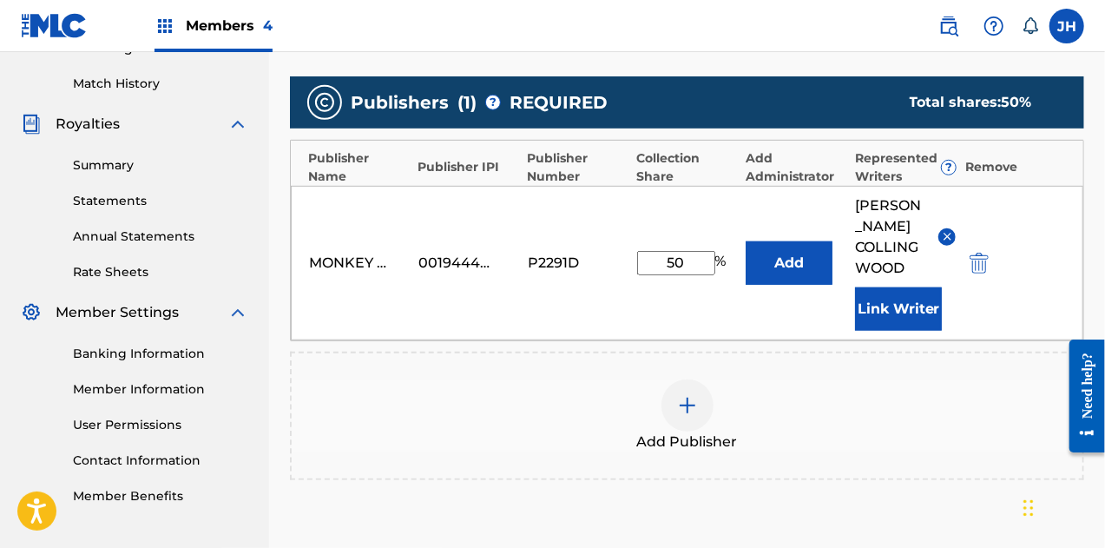
scroll to position [656, 0]
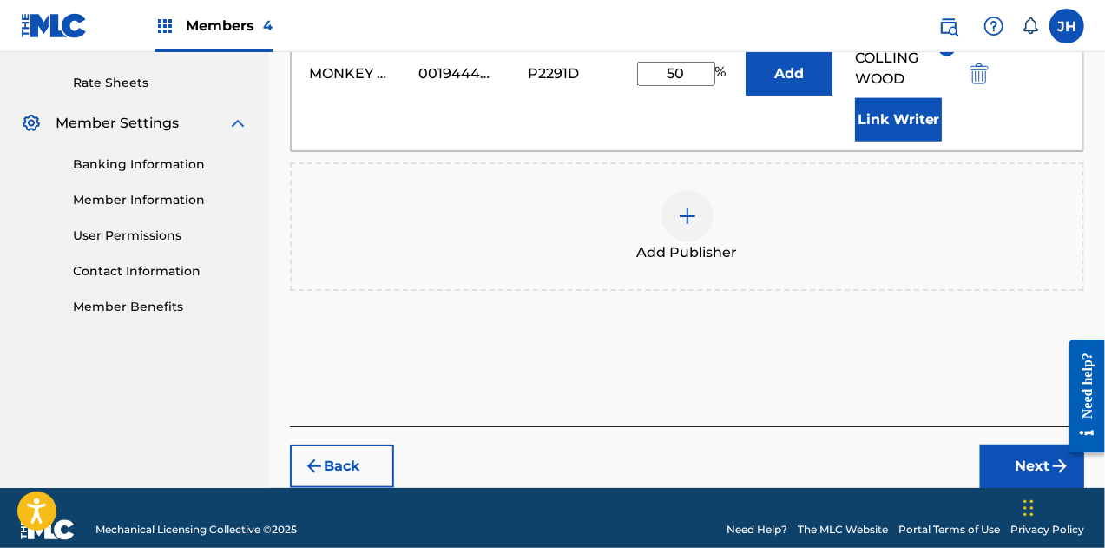
click at [1021, 459] on button "Next" at bounding box center [1032, 465] width 104 height 43
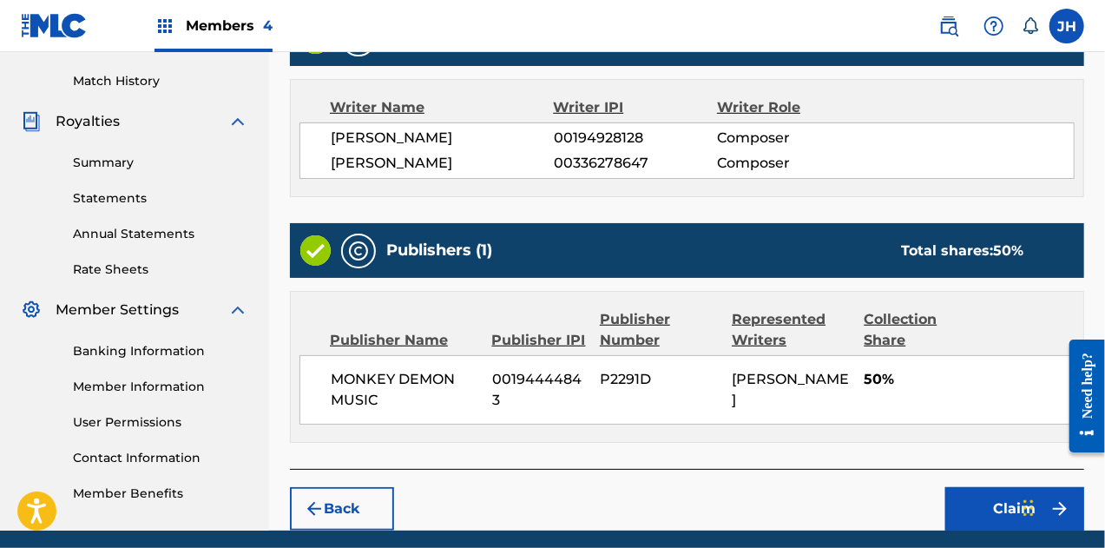
scroll to position [481, 0]
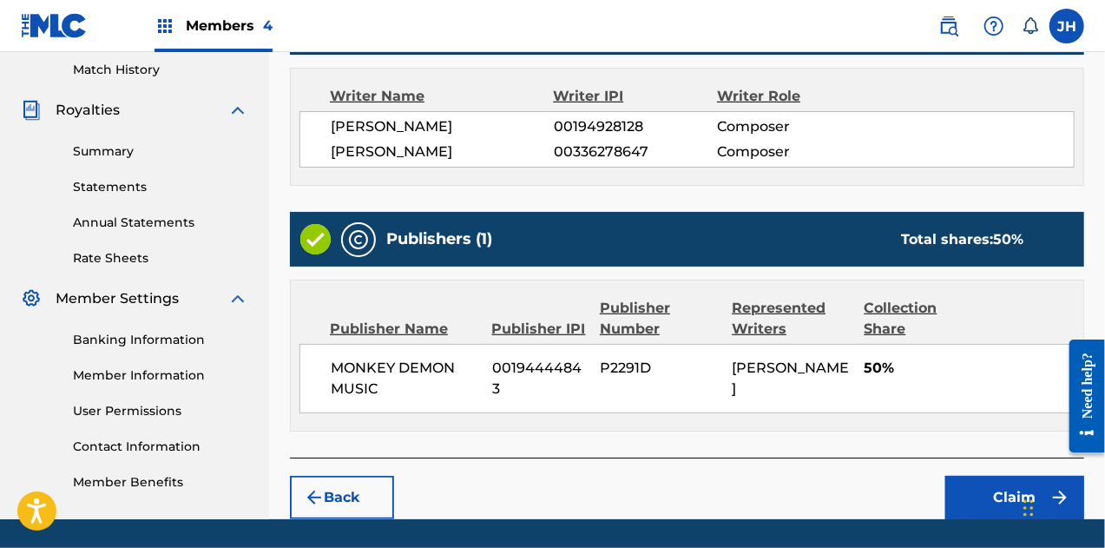
click at [988, 492] on button "Claim" at bounding box center [1014, 497] width 139 height 43
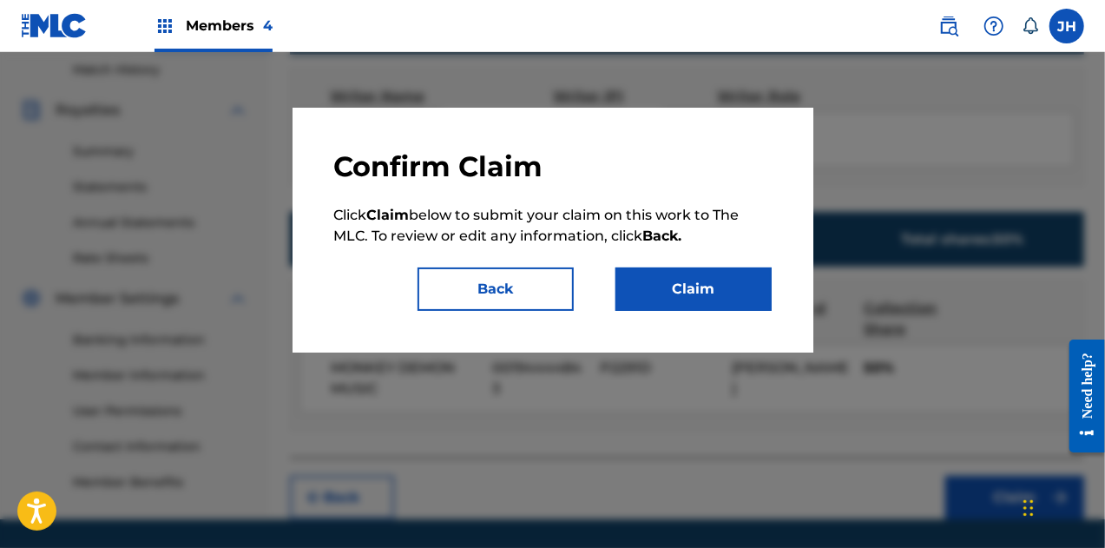
click at [695, 296] on button "Claim" at bounding box center [694, 288] width 156 height 43
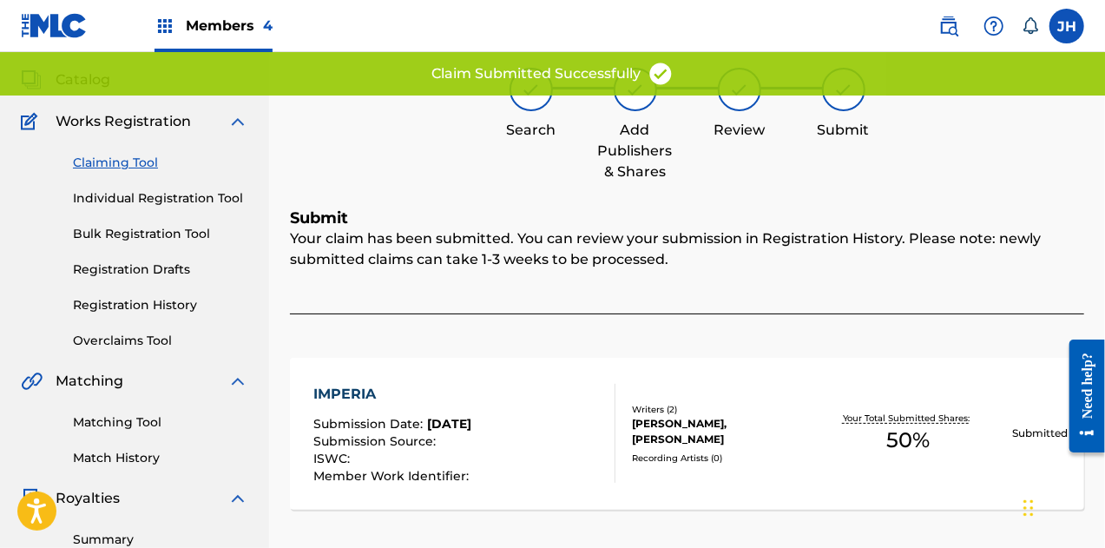
scroll to position [92, 0]
click at [120, 160] on link "Claiming Tool" at bounding box center [160, 164] width 175 height 18
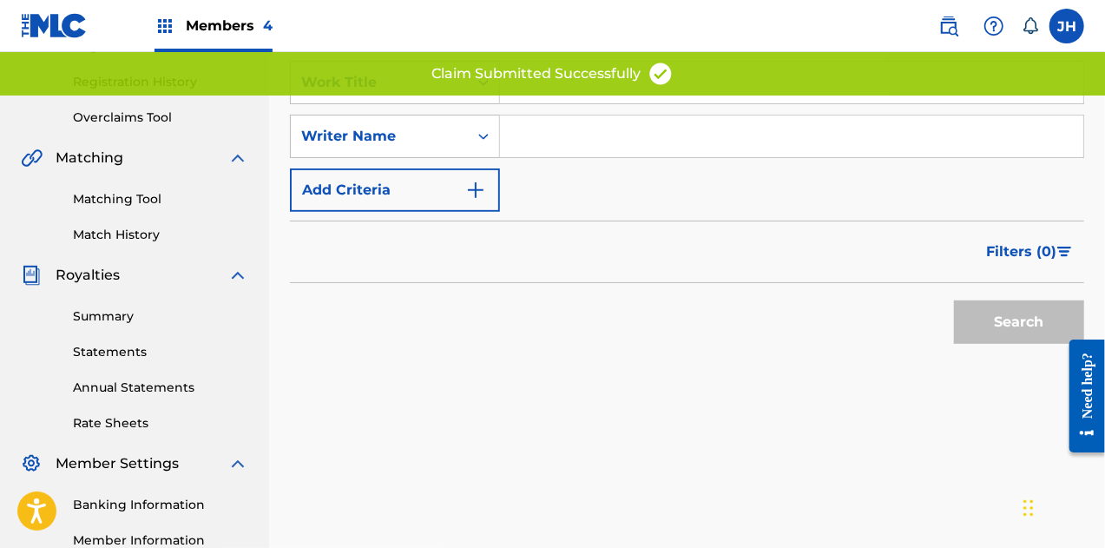
scroll to position [317, 0]
click at [535, 141] on input "Search Form" at bounding box center [791, 136] width 583 height 42
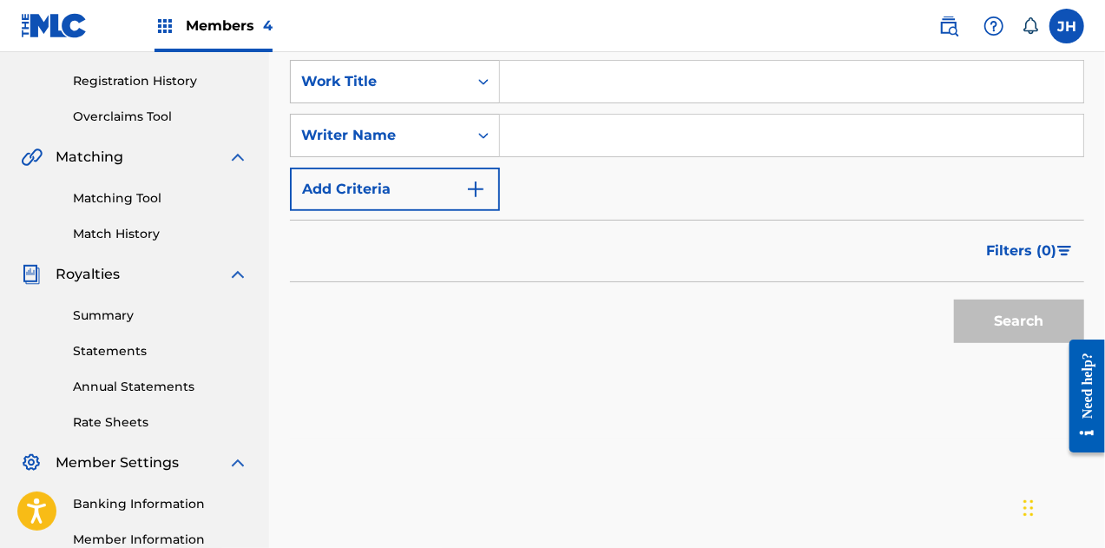
type input "[PERSON_NAME]"
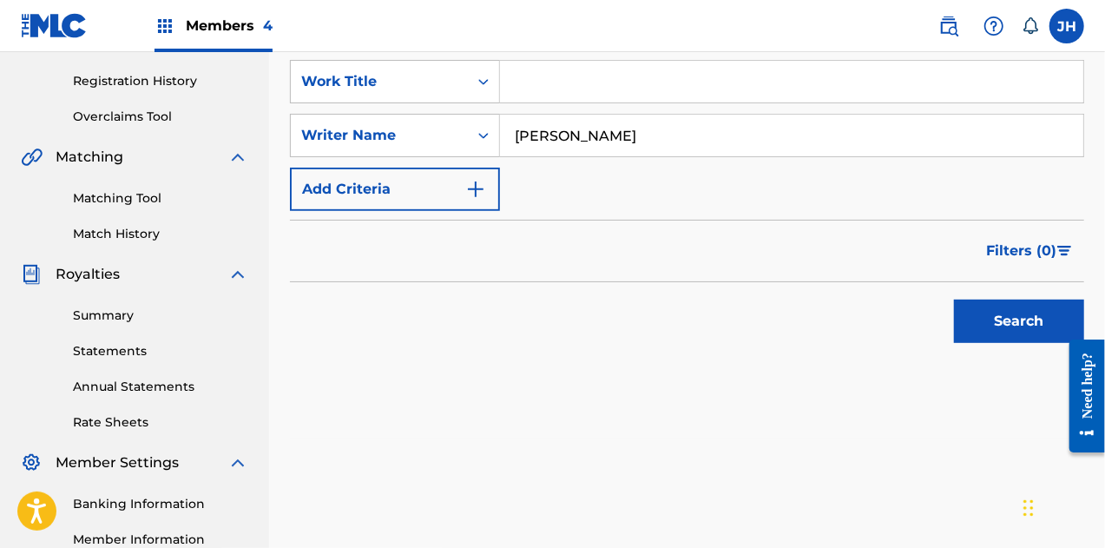
click at [1002, 330] on button "Search" at bounding box center [1019, 321] width 130 height 43
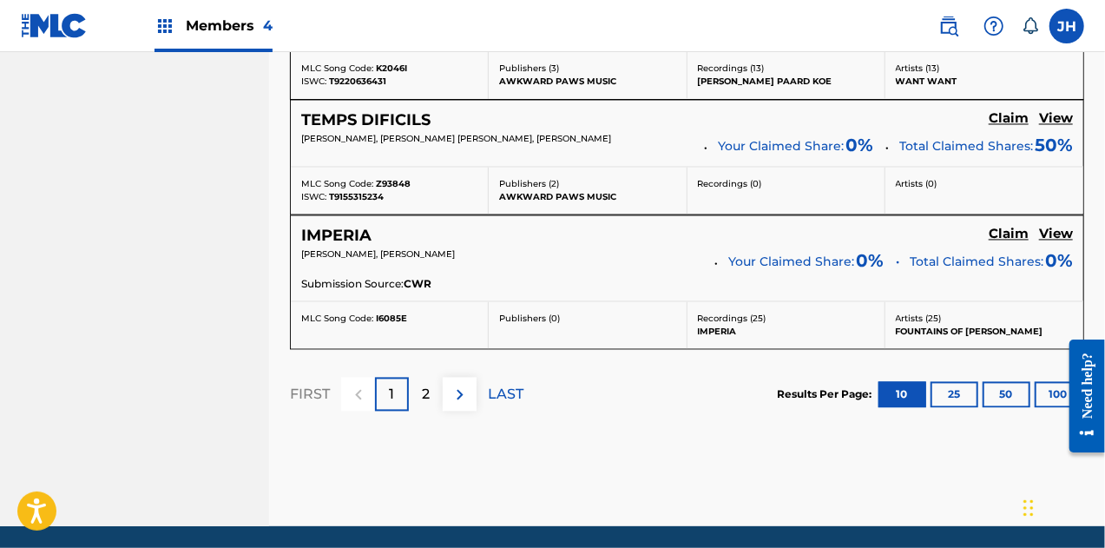
scroll to position [1705, 0]
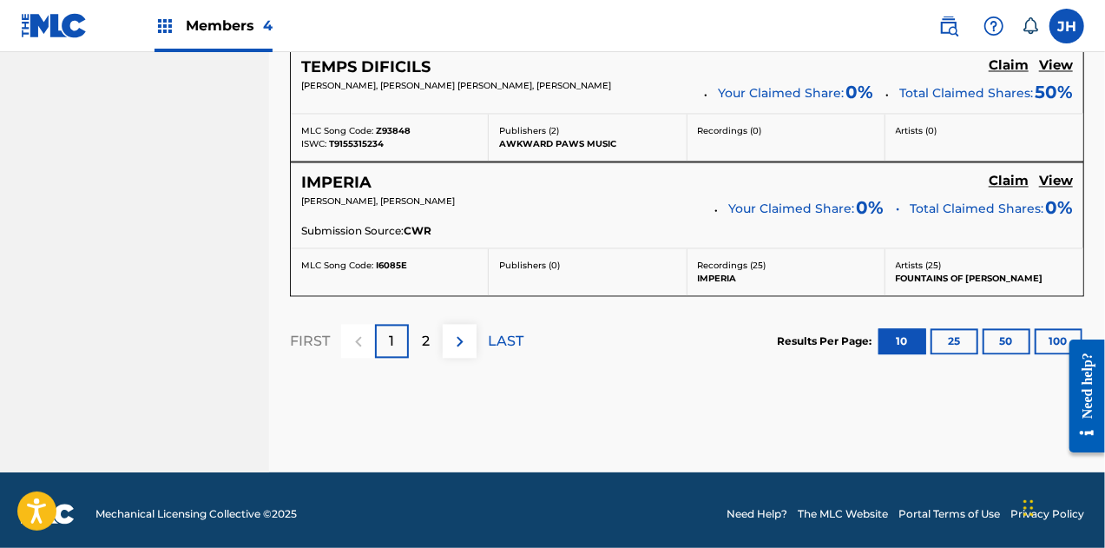
click at [434, 331] on div "2" at bounding box center [426, 341] width 34 height 34
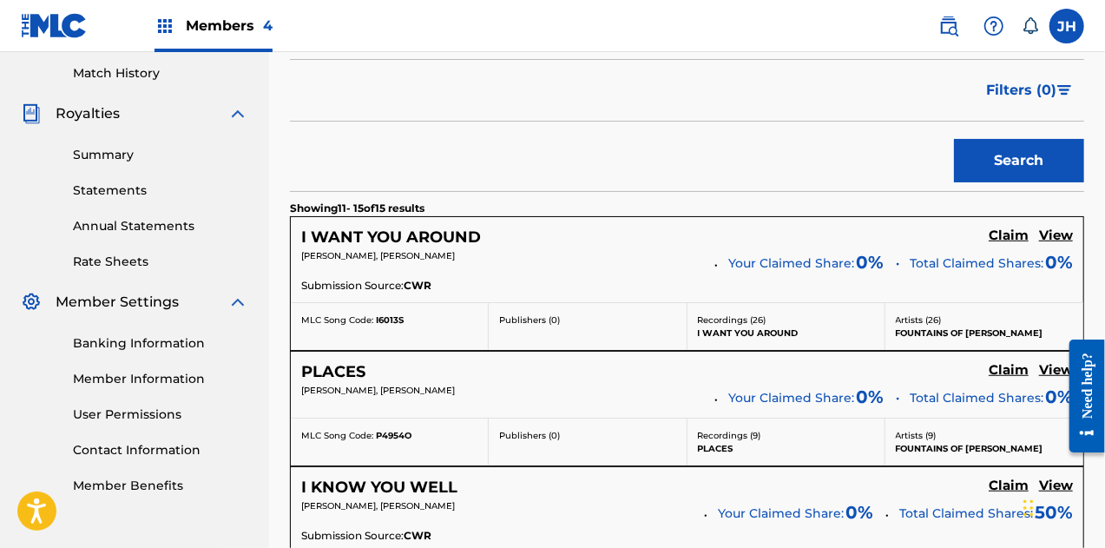
scroll to position [477, 0]
click at [1019, 231] on h5 "Claim" at bounding box center [1009, 236] width 40 height 16
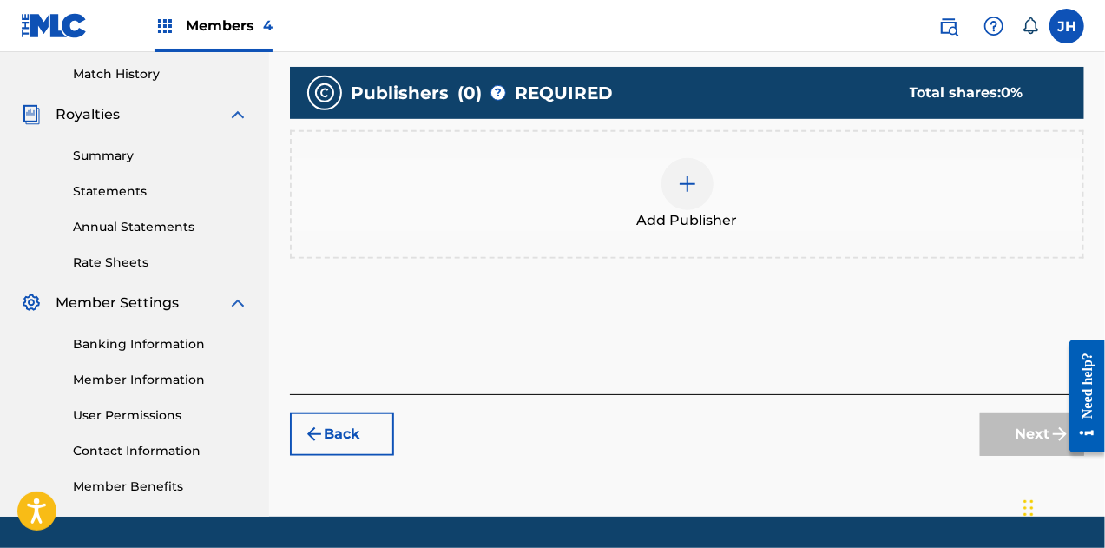
click at [690, 188] on img at bounding box center [687, 184] width 21 height 21
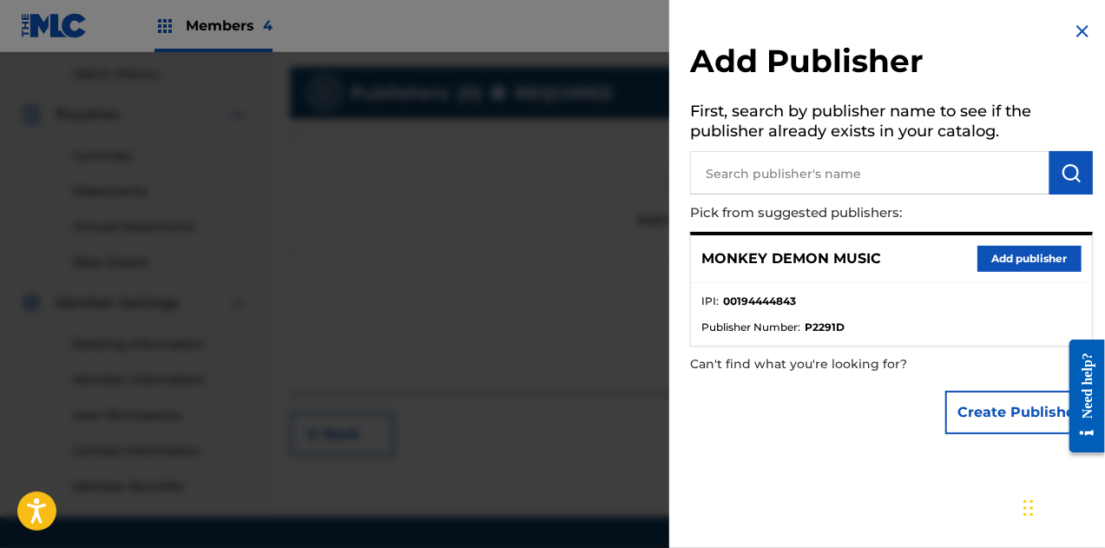
click at [1017, 254] on button "Add publisher" at bounding box center [1030, 259] width 104 height 26
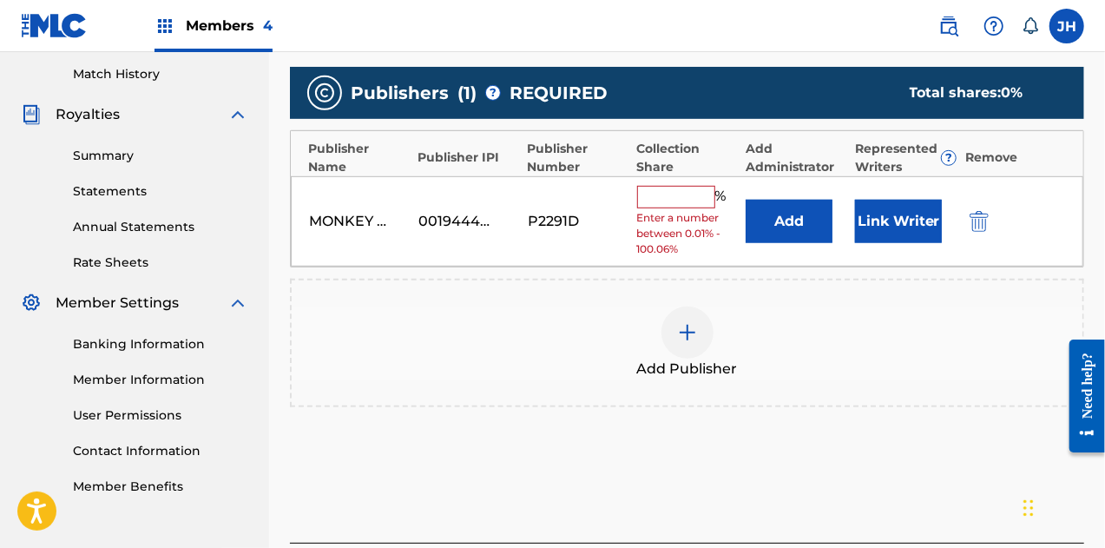
click at [696, 201] on input "text" at bounding box center [676, 197] width 78 height 23
type input "50"
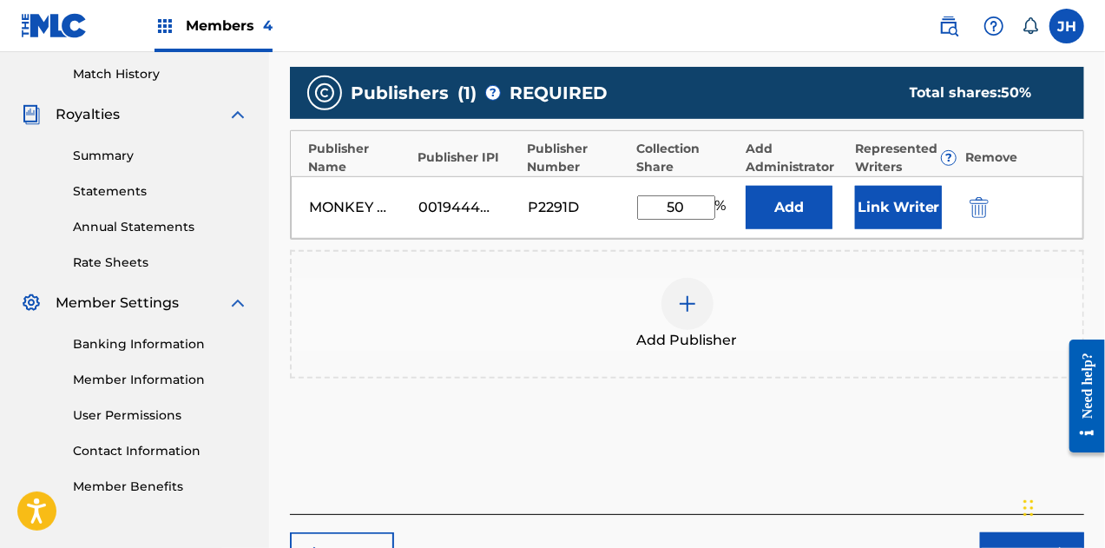
click at [869, 225] on button "Link Writer" at bounding box center [898, 207] width 87 height 43
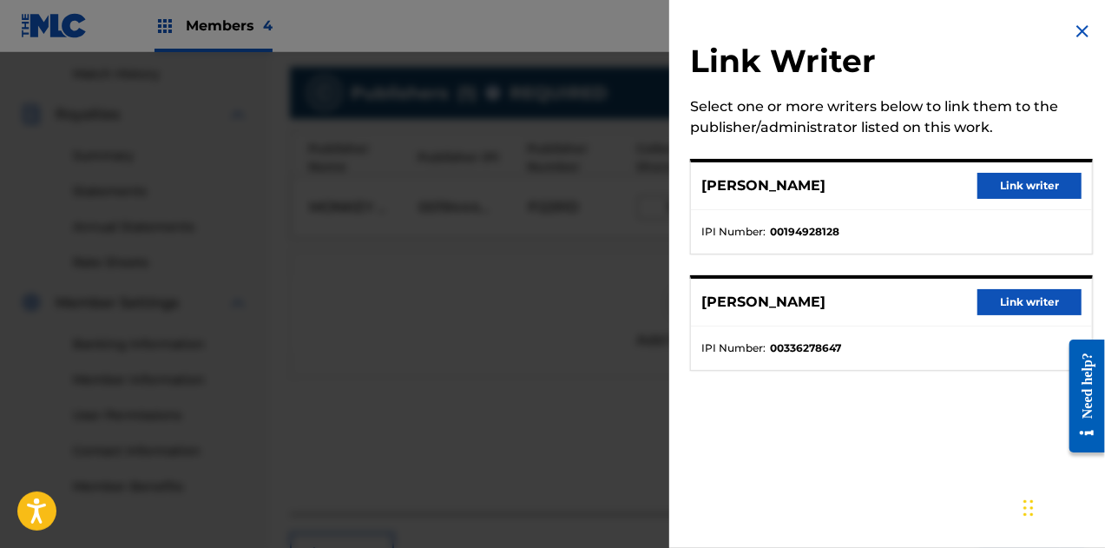
click at [1011, 181] on button "Link writer" at bounding box center [1030, 186] width 104 height 26
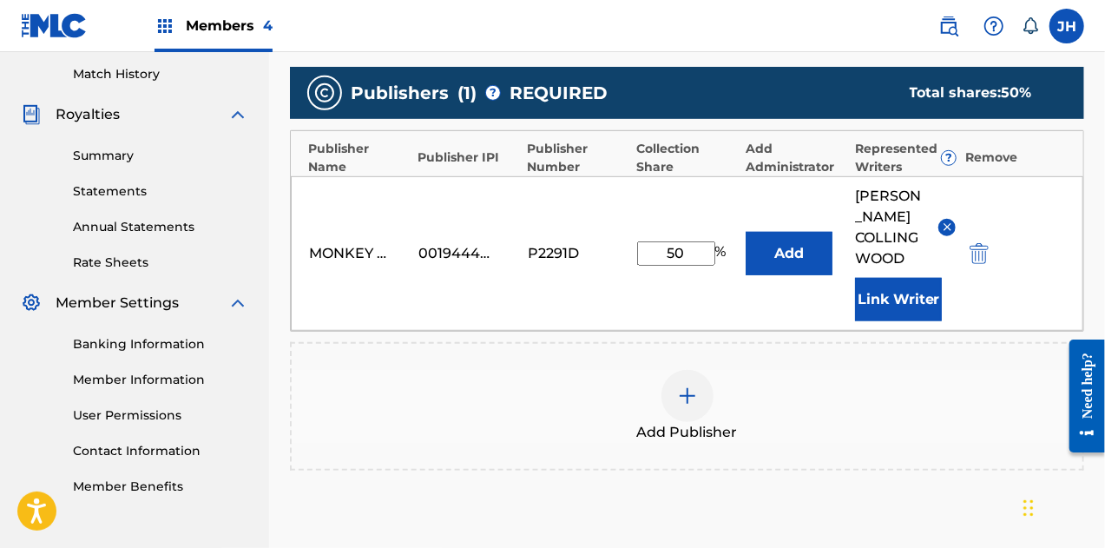
scroll to position [656, 0]
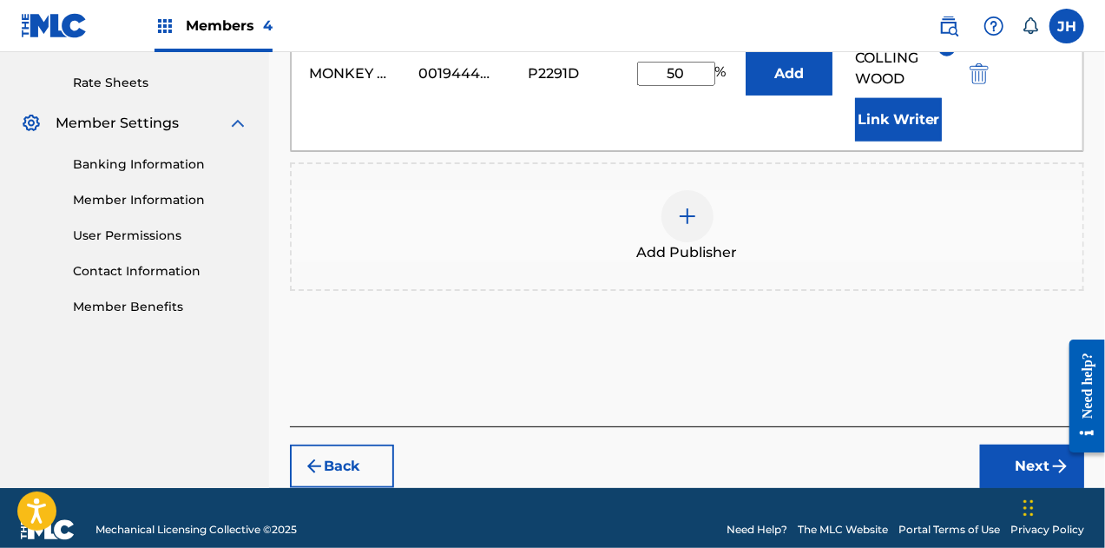
click at [1012, 463] on button "Next" at bounding box center [1032, 465] width 104 height 43
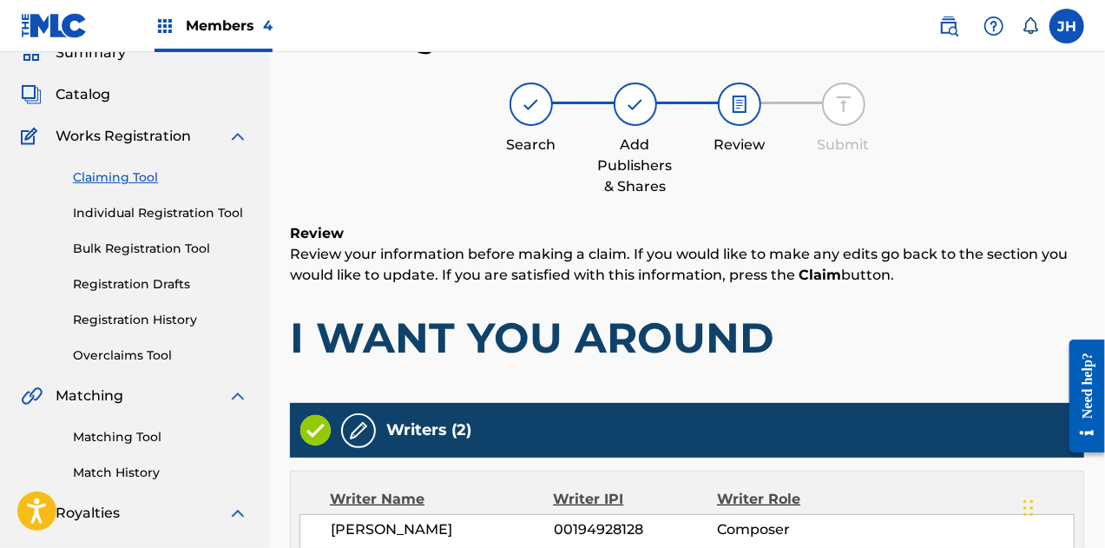
scroll to position [533, 0]
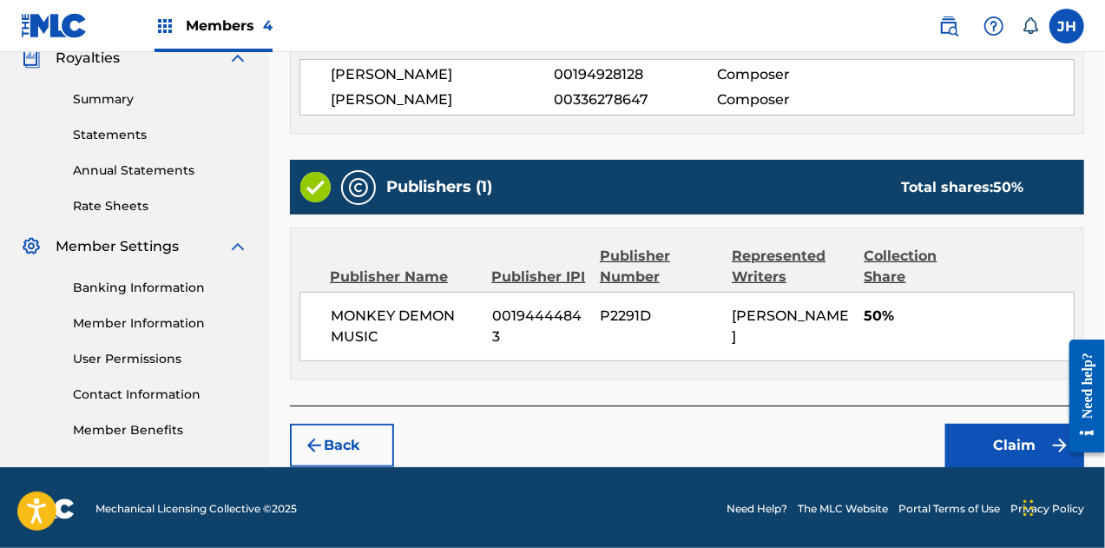
click at [969, 458] on button "Claim" at bounding box center [1014, 445] width 139 height 43
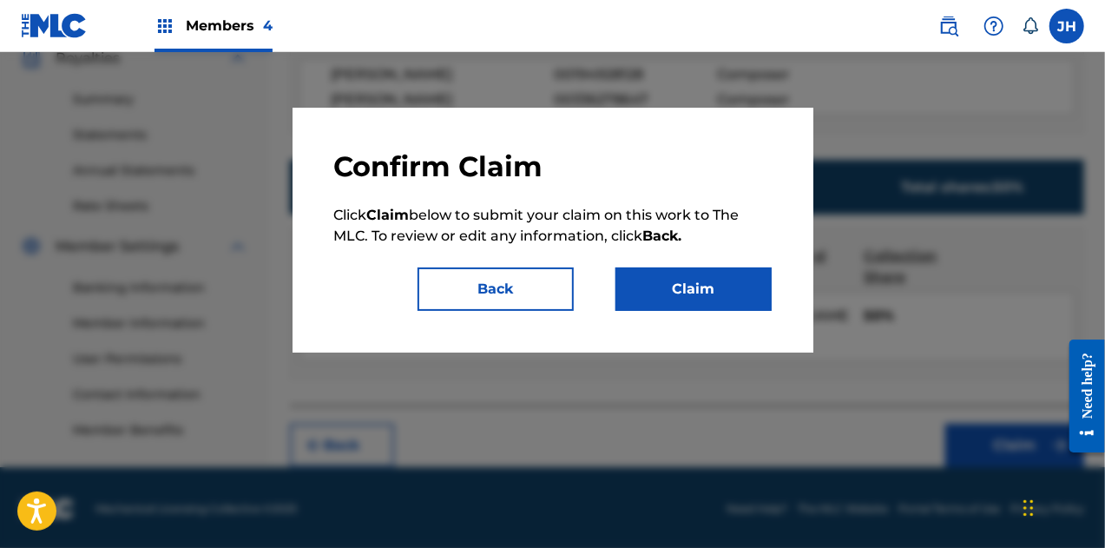
click at [701, 299] on button "Claim" at bounding box center [694, 288] width 156 height 43
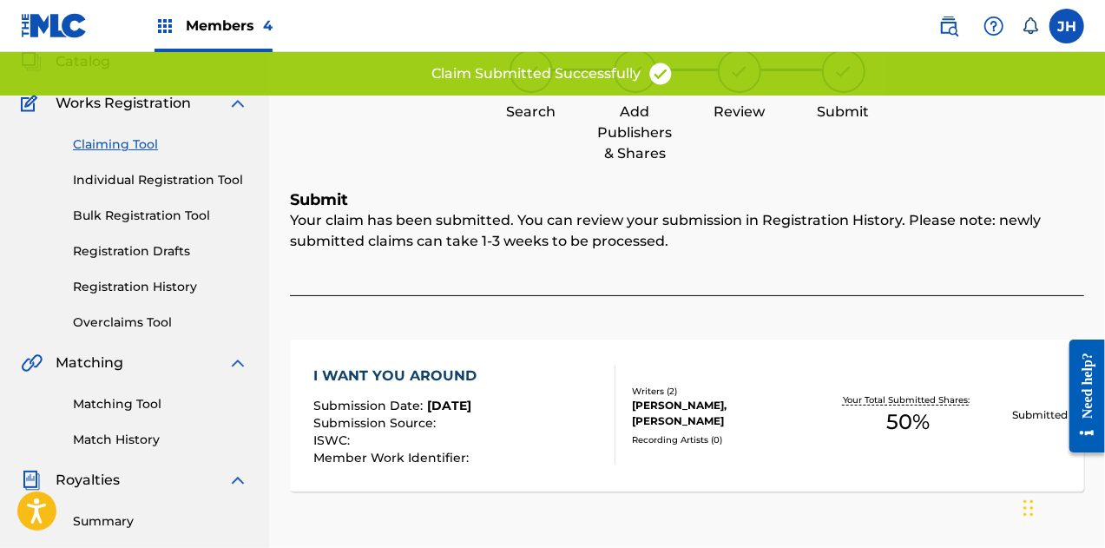
scroll to position [0, 0]
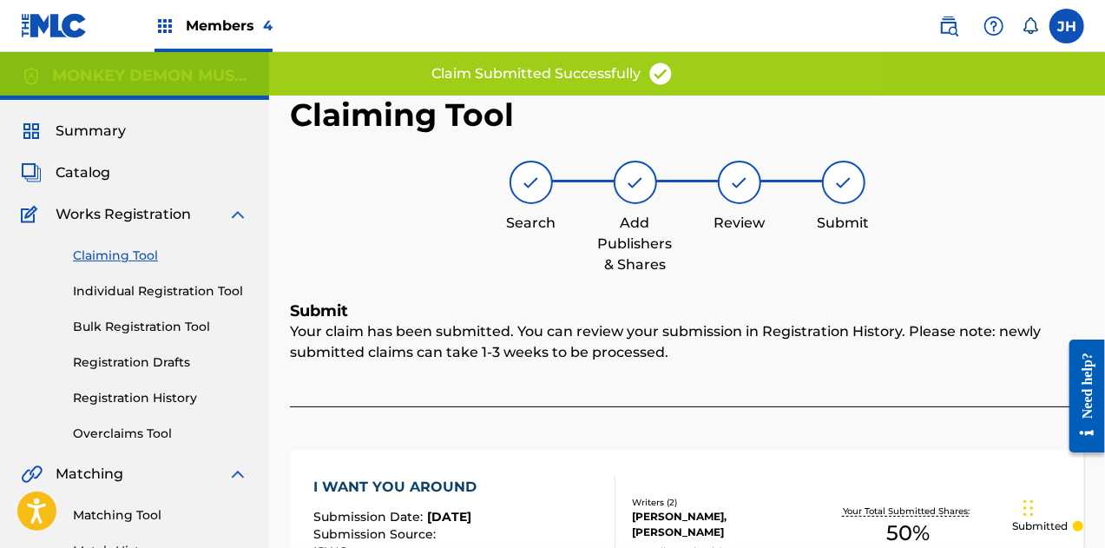
click at [134, 258] on link "Claiming Tool" at bounding box center [160, 256] width 175 height 18
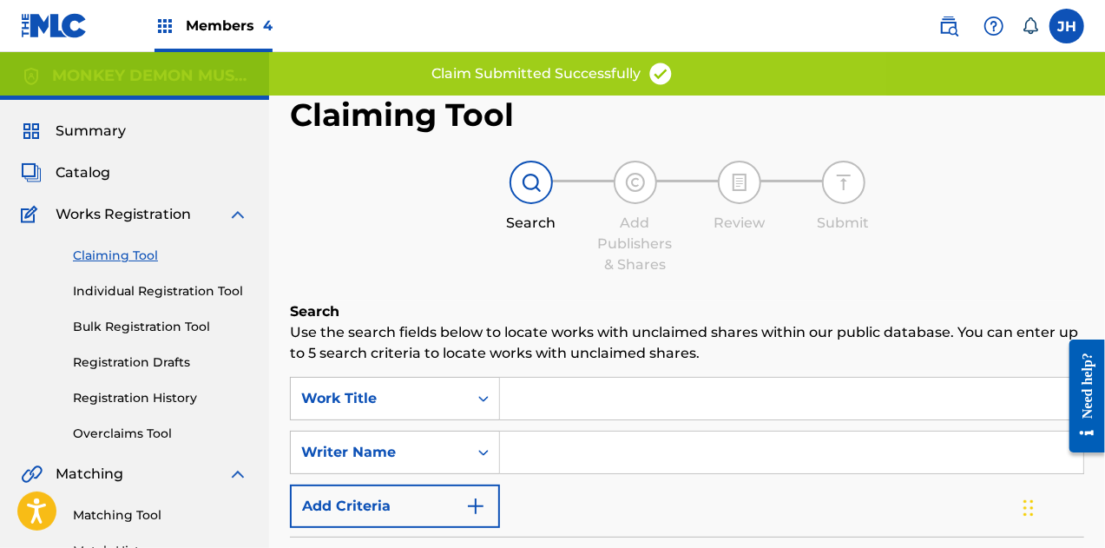
click at [576, 432] on input "Search Form" at bounding box center [791, 452] width 583 height 42
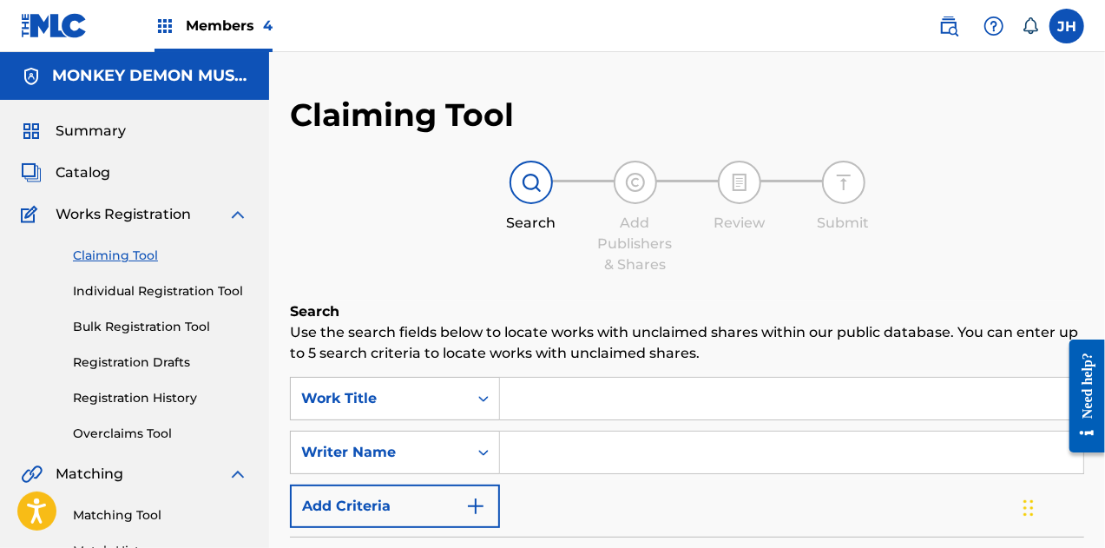
type input "[PERSON_NAME]"
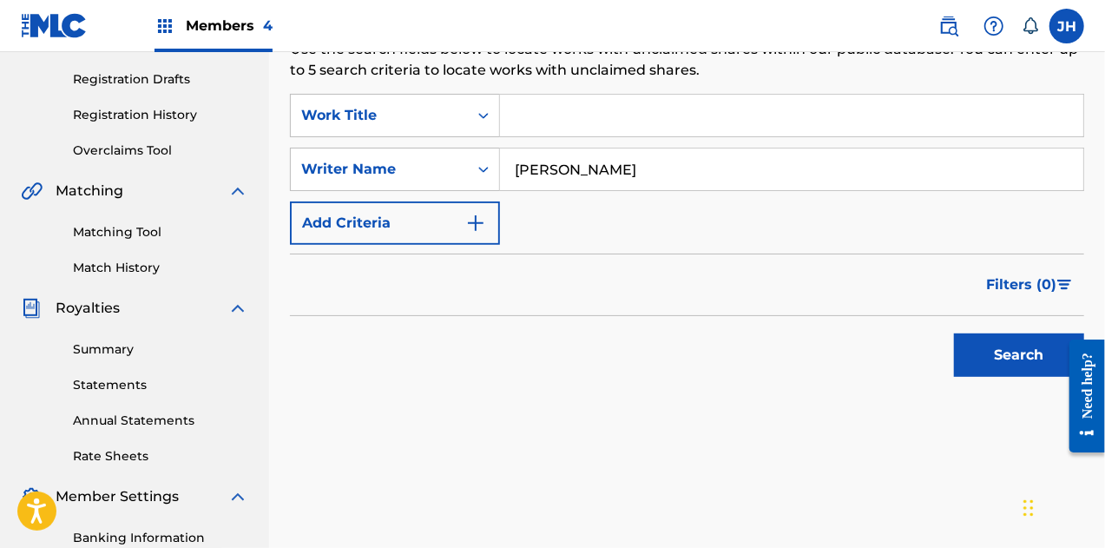
scroll to position [286, 0]
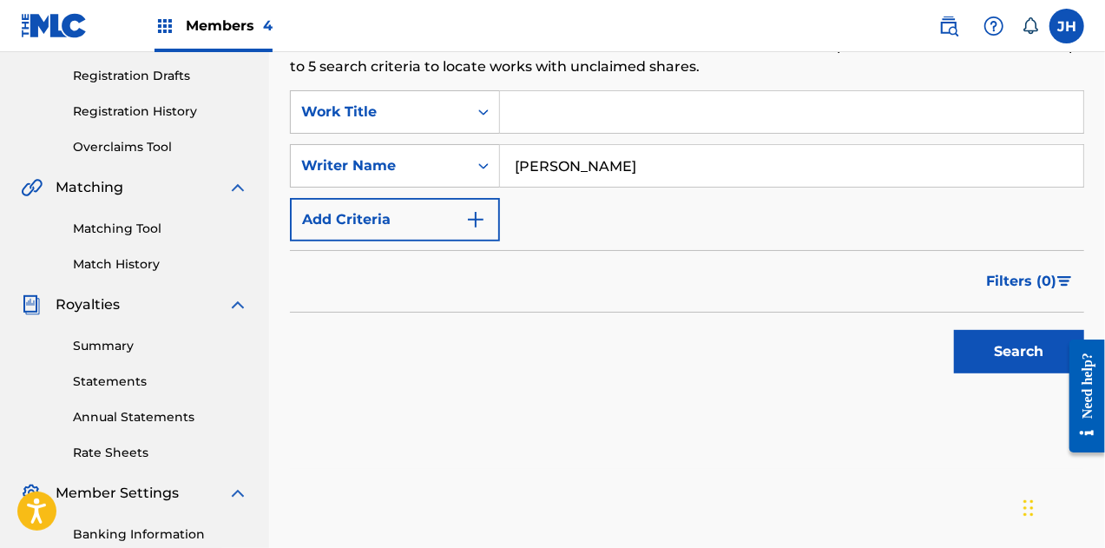
click at [986, 359] on button "Search" at bounding box center [1019, 351] width 130 height 43
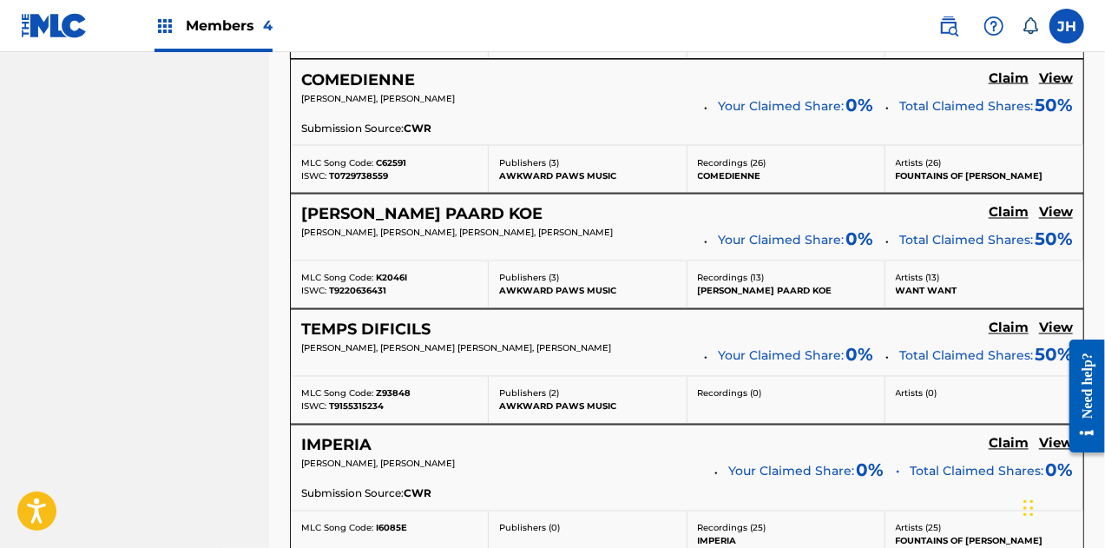
scroll to position [1705, 0]
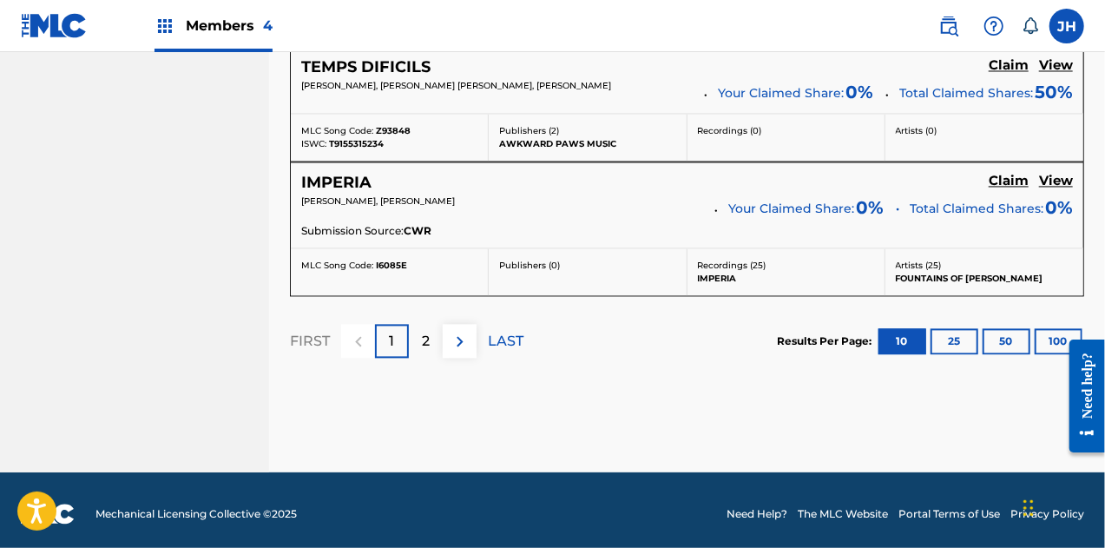
click at [428, 334] on p "2" at bounding box center [426, 341] width 8 height 21
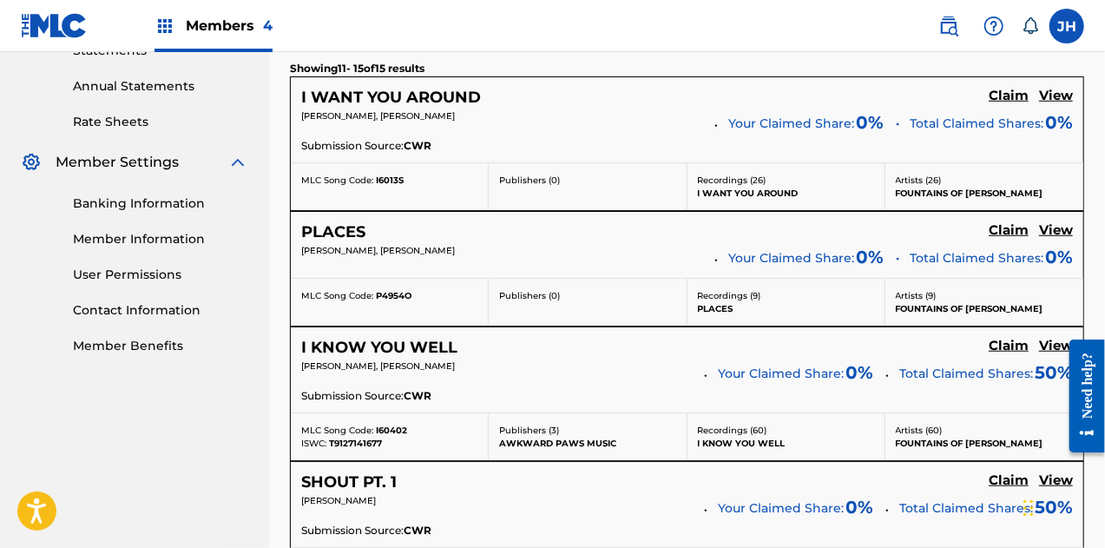
scroll to position [618, 0]
click at [1009, 103] on h5 "Claim" at bounding box center [1009, 95] width 40 height 16
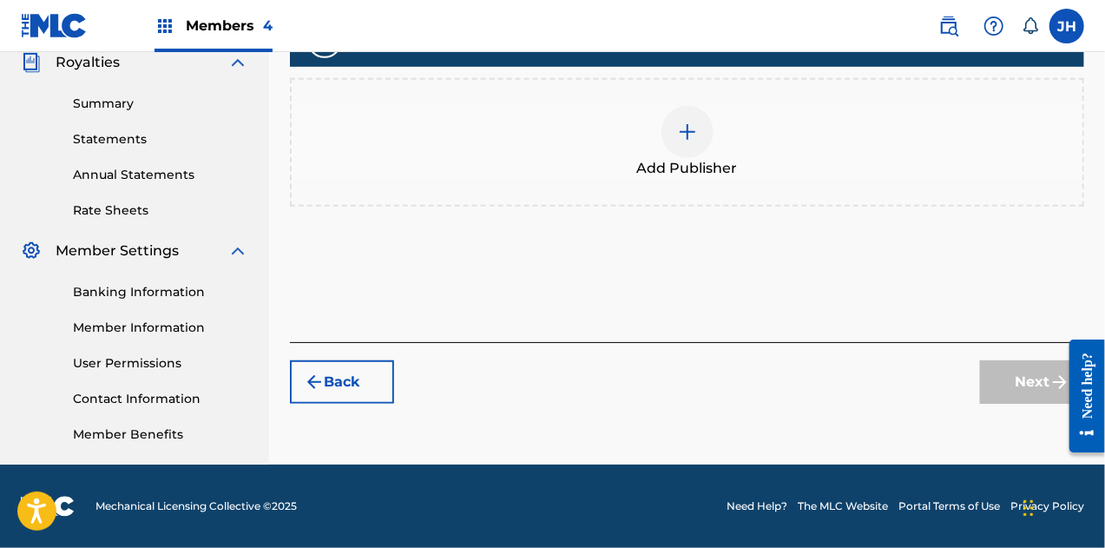
scroll to position [528, 0]
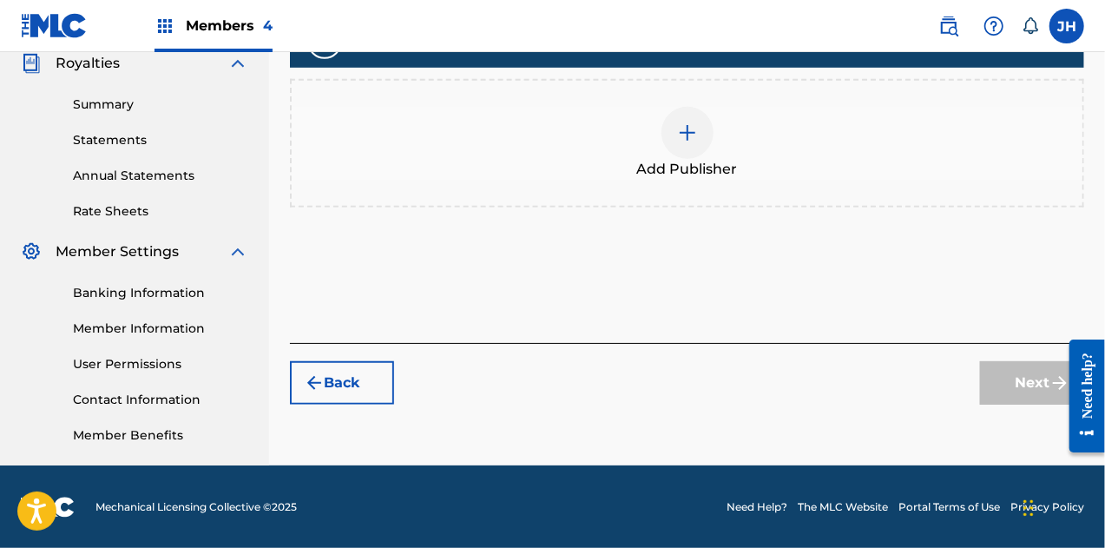
click at [681, 127] on img at bounding box center [687, 132] width 21 height 21
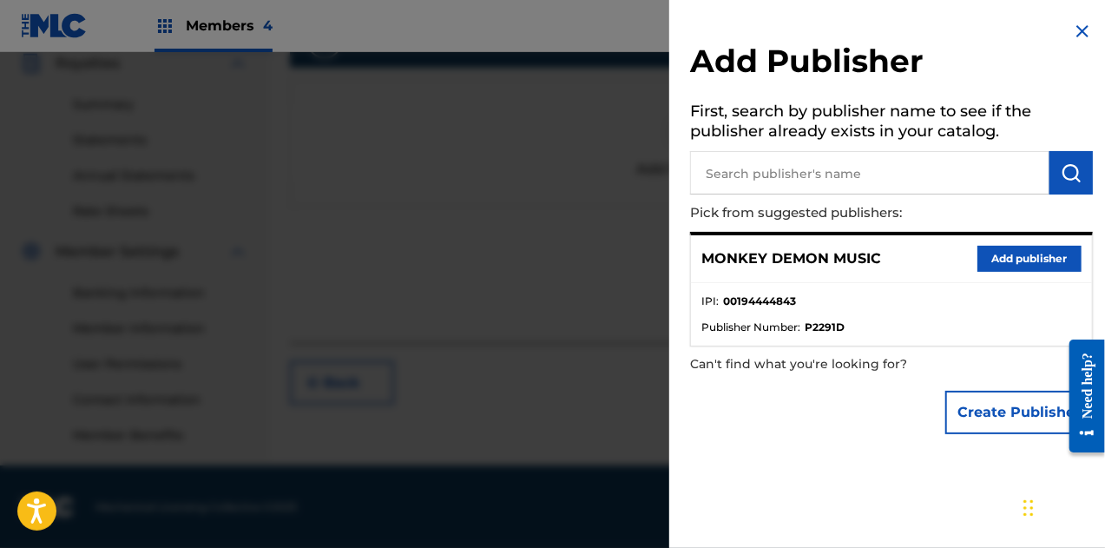
click at [1006, 271] on button "Add publisher" at bounding box center [1030, 259] width 104 height 26
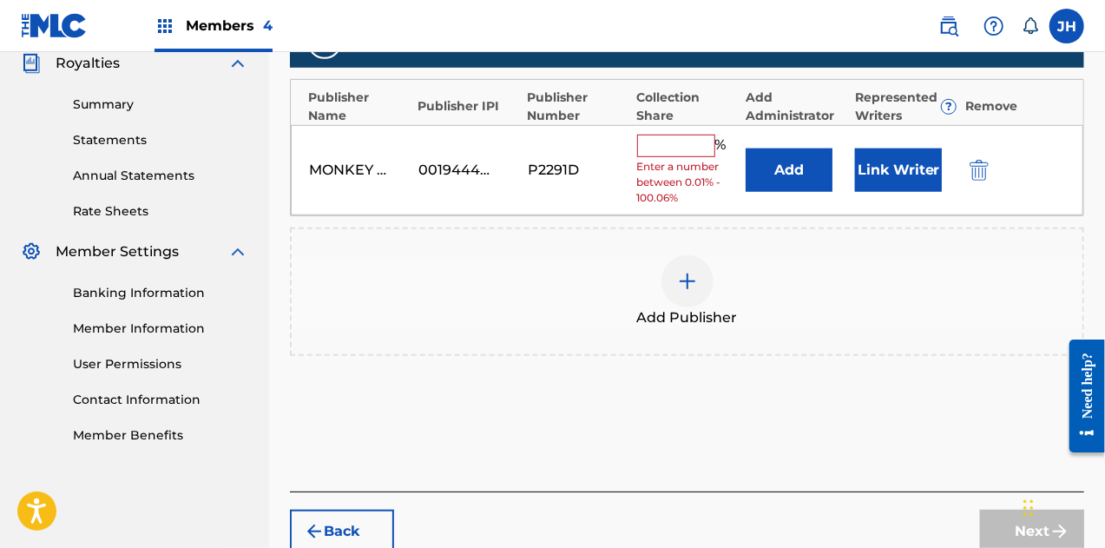
click at [681, 137] on input "text" at bounding box center [676, 146] width 78 height 23
type input "50"
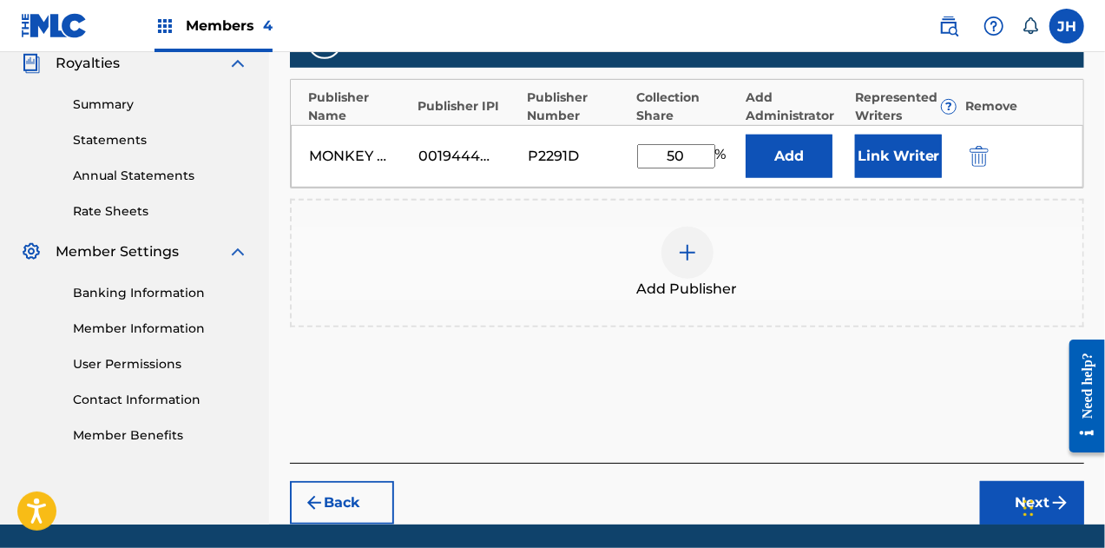
click at [847, 171] on div "MONKEY DEMON MUSIC 00194444843 P2291D 50 % Add Link Writer" at bounding box center [687, 156] width 793 height 63
click at [873, 165] on button "Link Writer" at bounding box center [898, 156] width 87 height 43
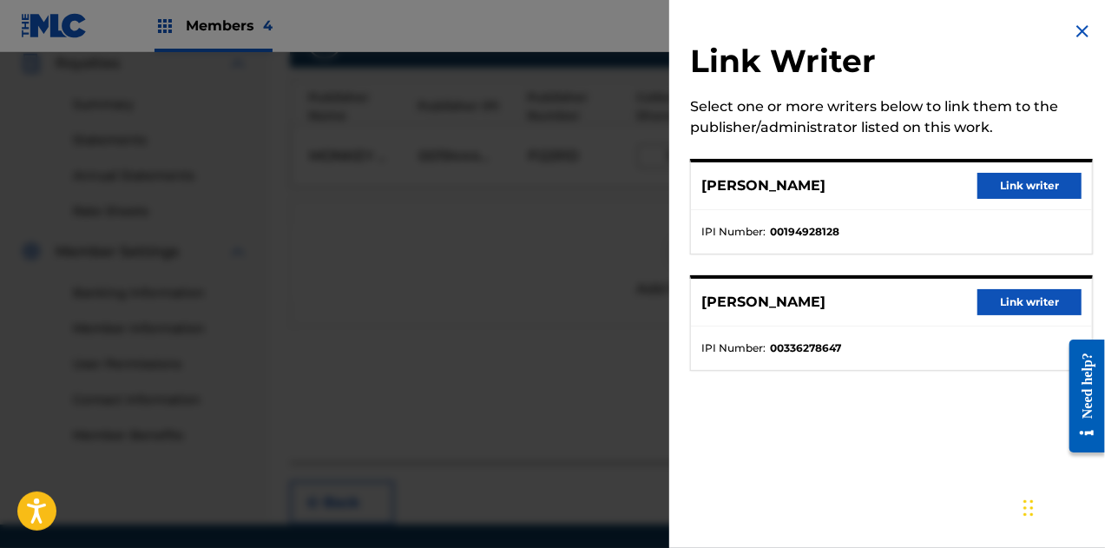
click at [1002, 191] on button "Link writer" at bounding box center [1030, 186] width 104 height 26
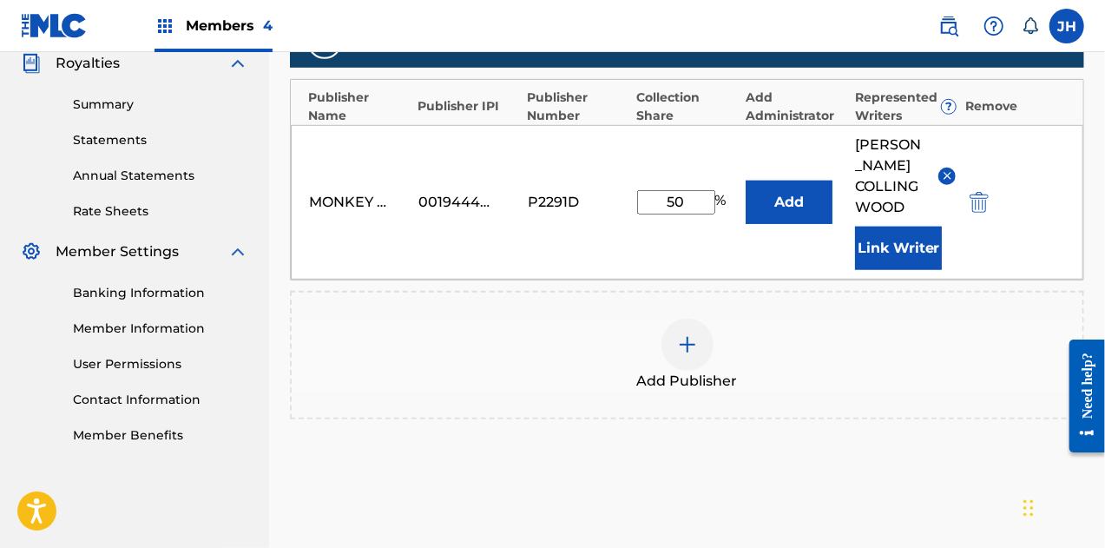
scroll to position [656, 0]
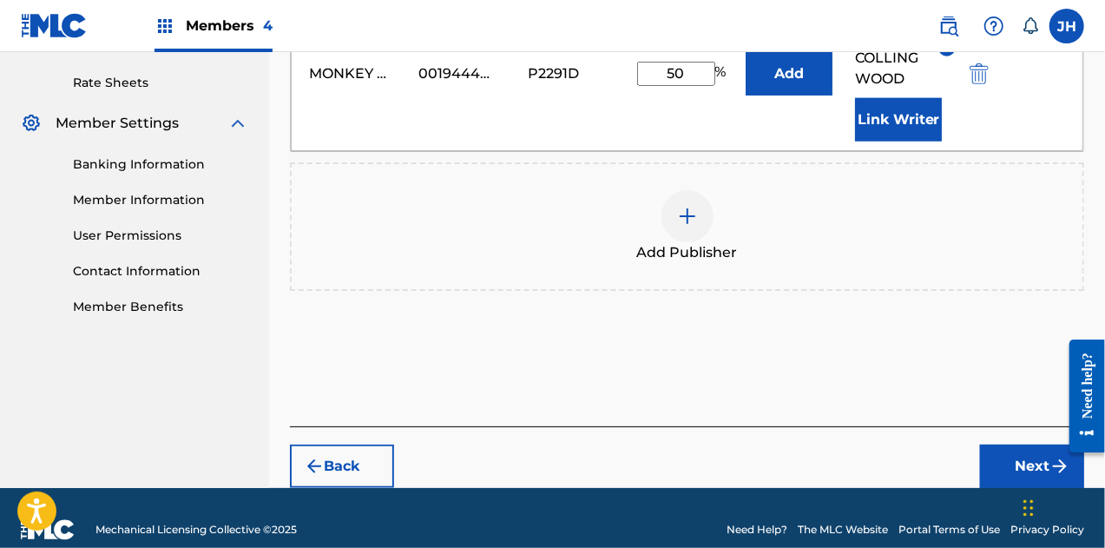
click at [1001, 454] on button "Next" at bounding box center [1032, 465] width 104 height 43
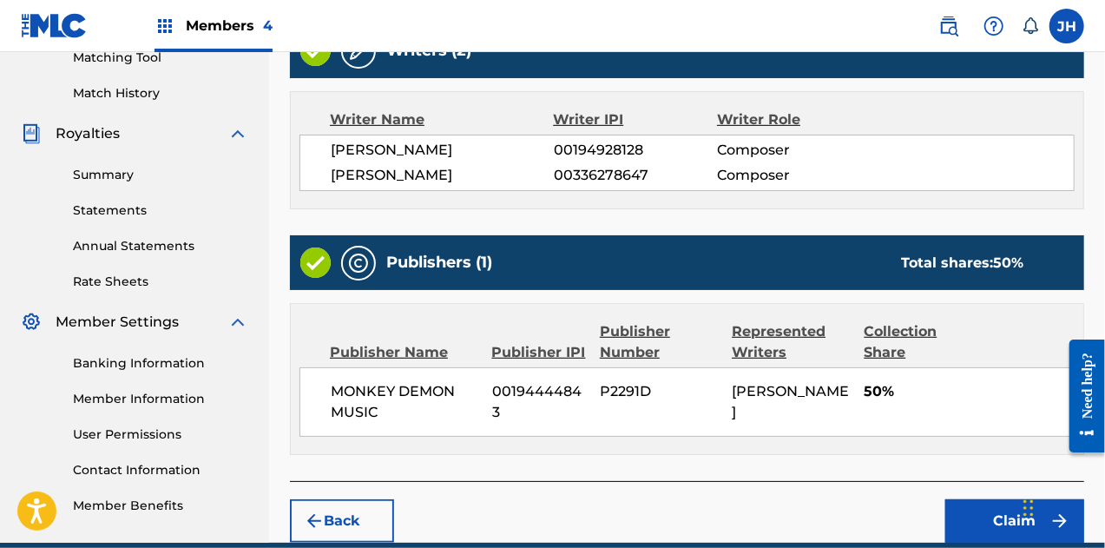
scroll to position [533, 0]
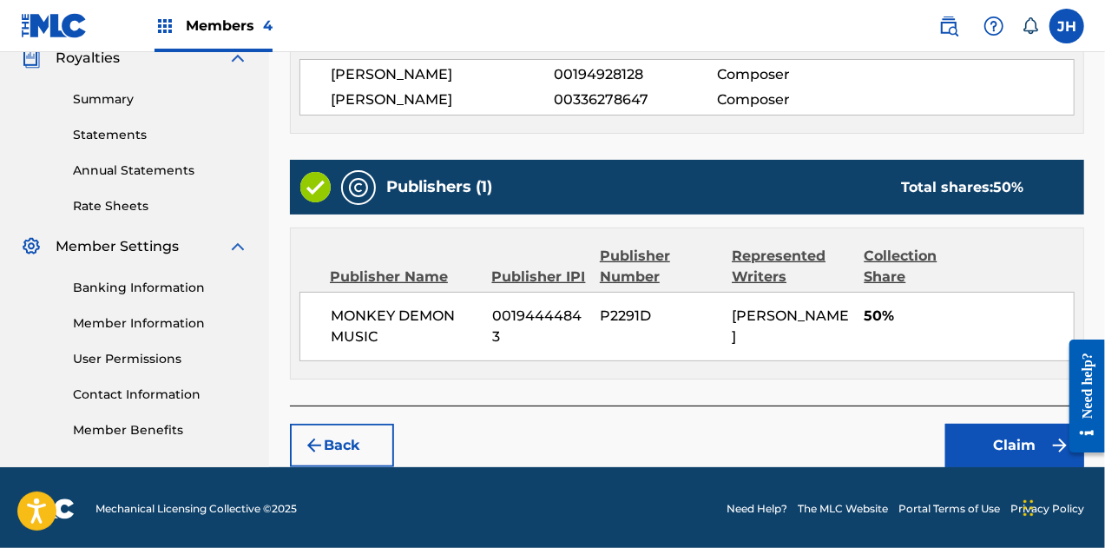
click at [997, 454] on button "Claim" at bounding box center [1014, 445] width 139 height 43
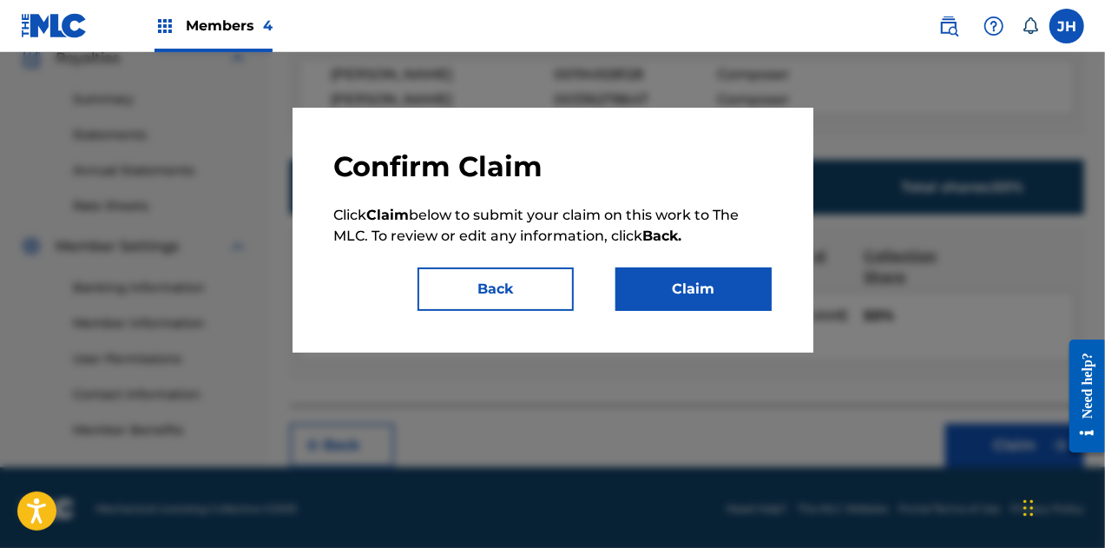
click at [667, 268] on button "Claim" at bounding box center [694, 288] width 156 height 43
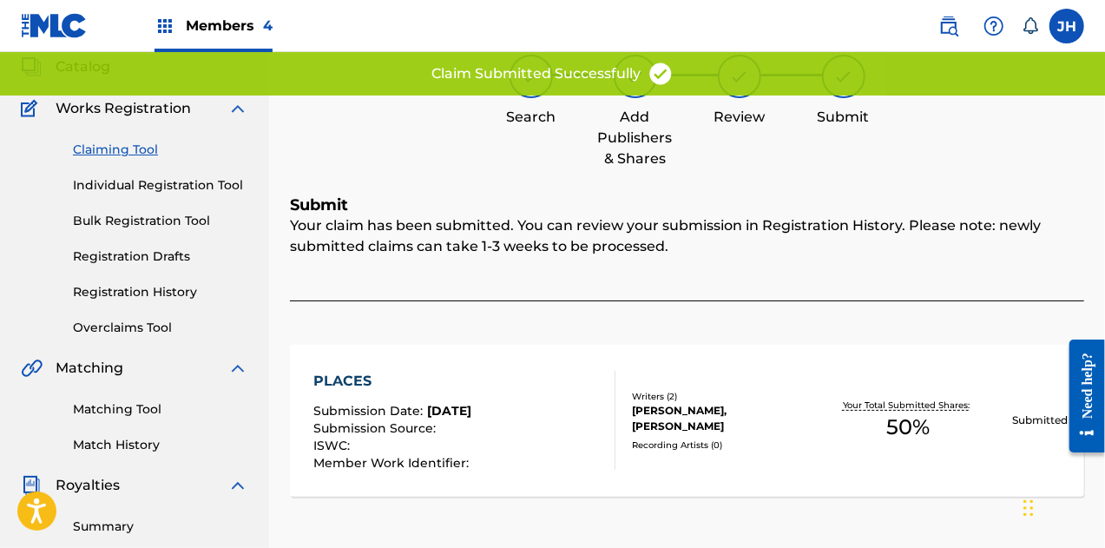
scroll to position [0, 0]
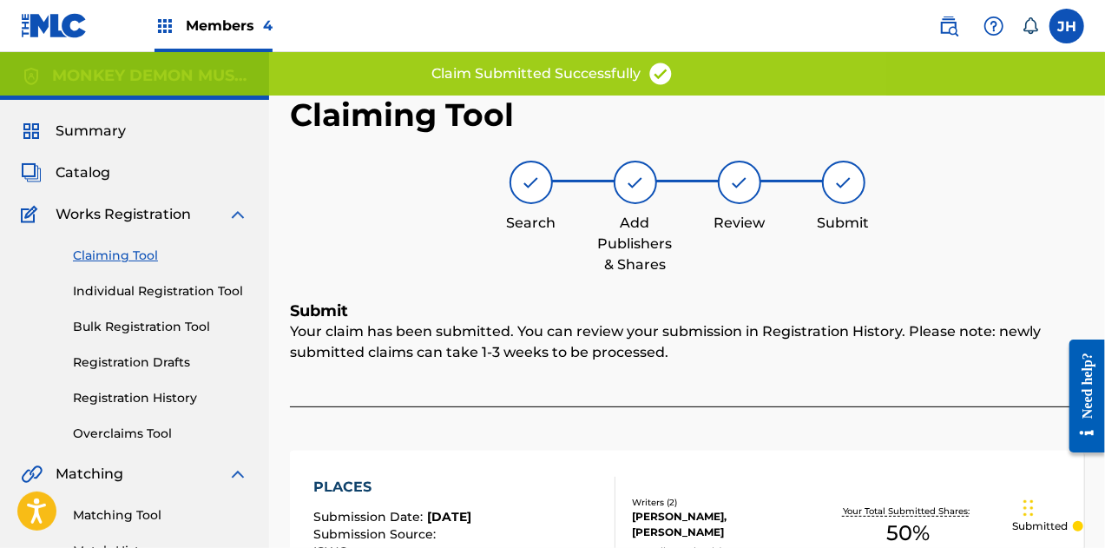
click at [133, 242] on div "Claiming Tool Individual Registration Tool Bulk Registration Tool Registration …" at bounding box center [134, 334] width 227 height 218
click at [133, 254] on link "Claiming Tool" at bounding box center [160, 256] width 175 height 18
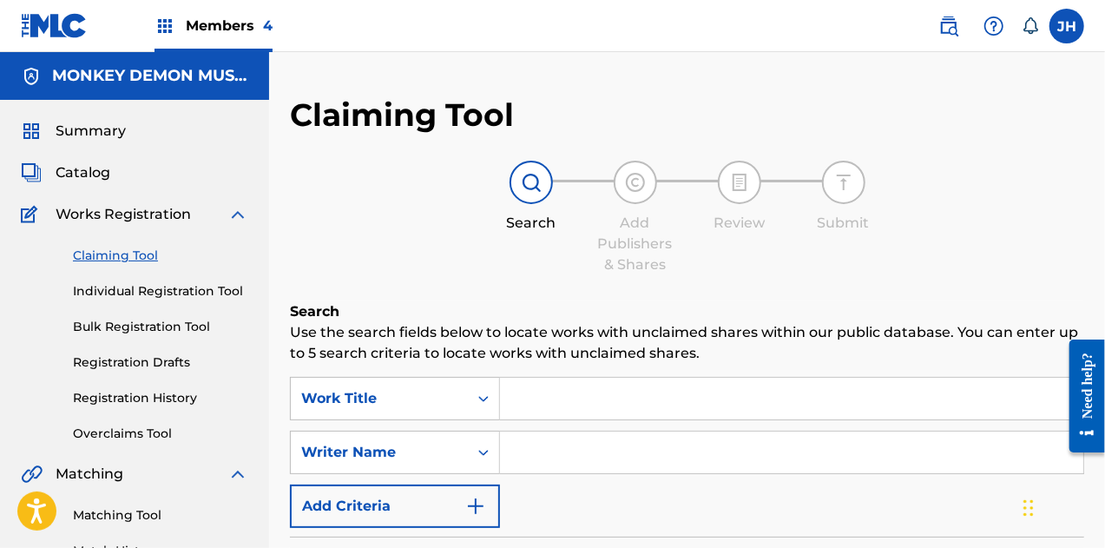
drag, startPoint x: 629, startPoint y: 456, endPoint x: 662, endPoint y: 350, distance: 111.2
click at [662, 350] on div "Search Use the search fields below to locate works with unclaimed shares within…" at bounding box center [687, 528] width 794 height 454
type input "[PERSON_NAME]"
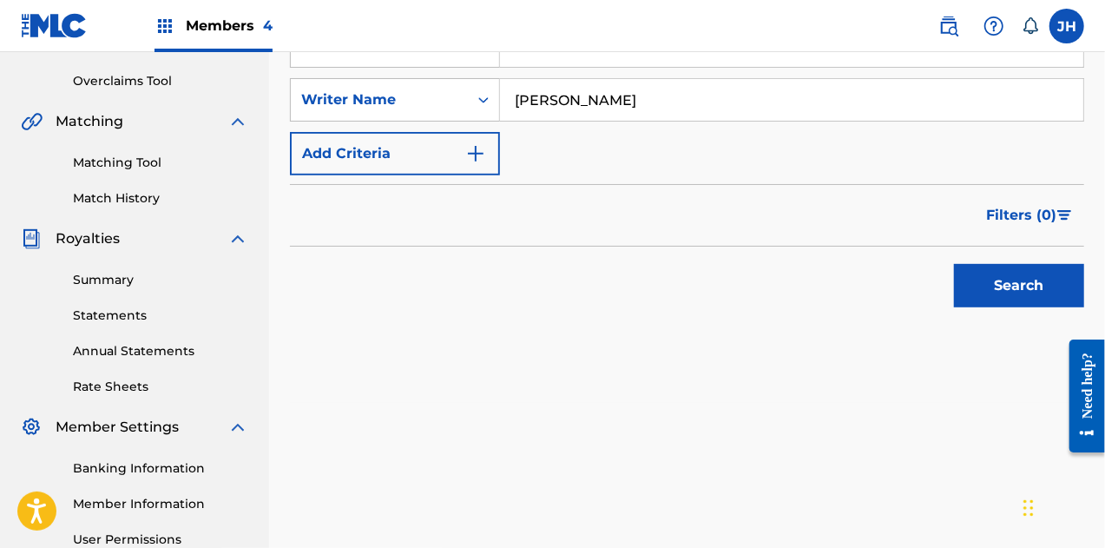
scroll to position [354, 0]
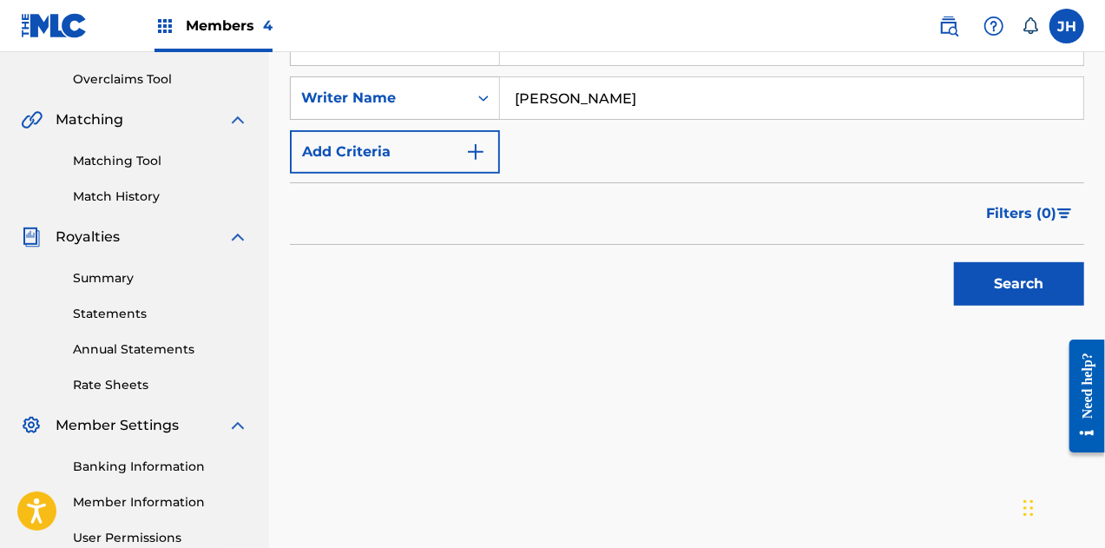
click at [1023, 284] on button "Search" at bounding box center [1019, 283] width 130 height 43
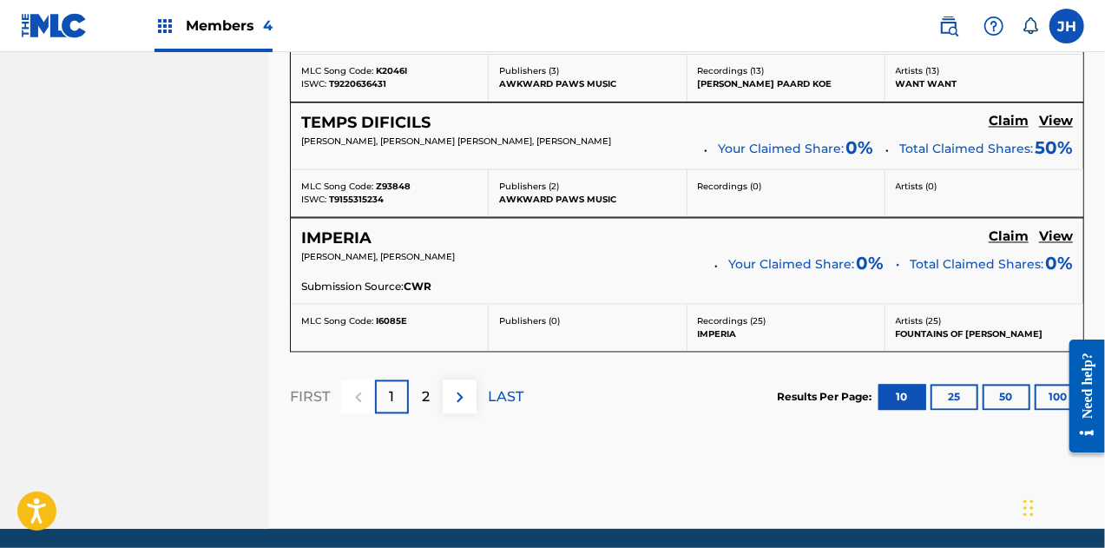
scroll to position [1705, 0]
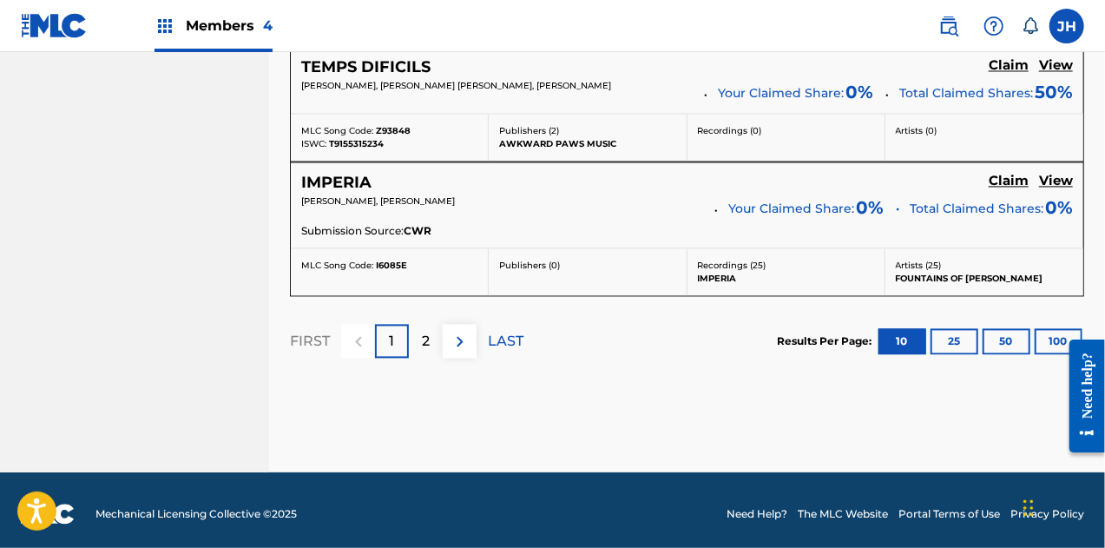
click at [425, 331] on p "2" at bounding box center [426, 341] width 8 height 21
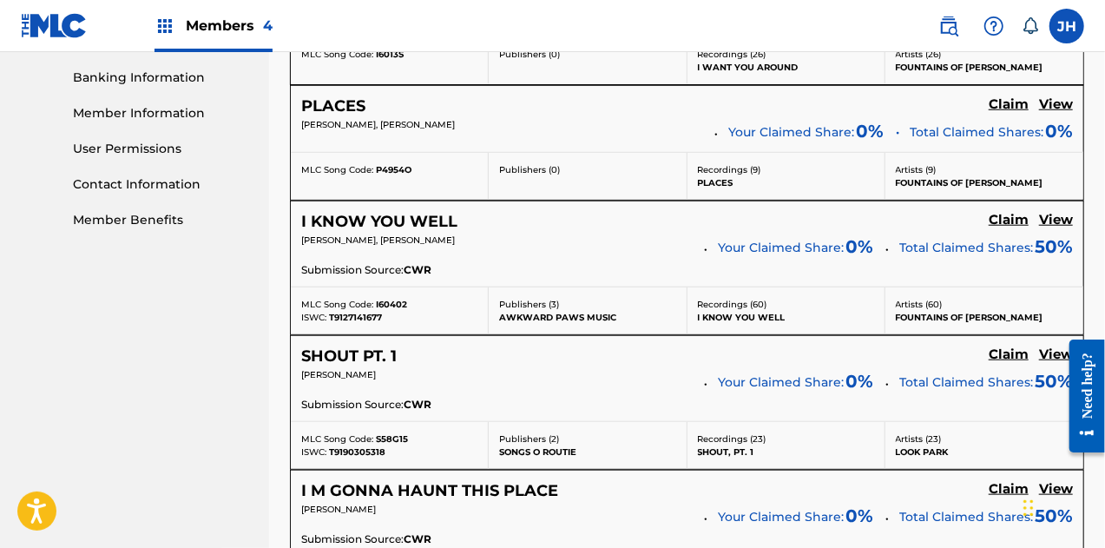
scroll to position [744, 0]
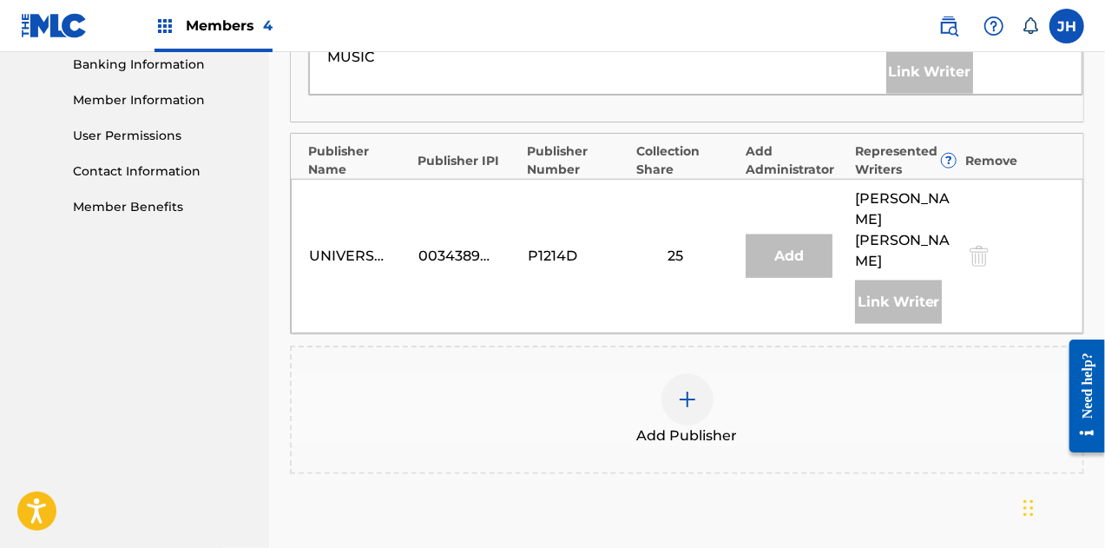
scroll to position [758, 0]
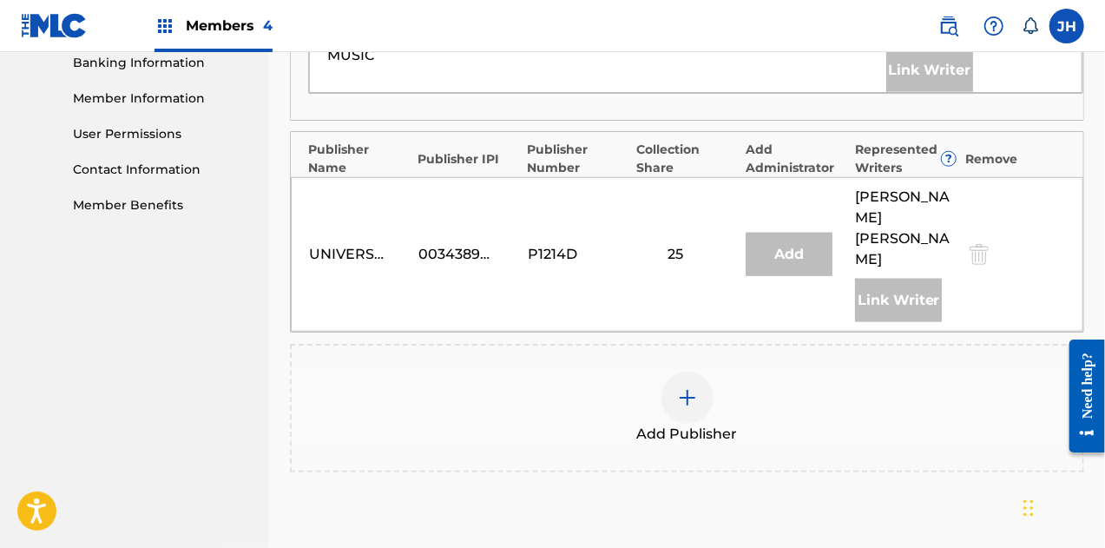
click at [683, 387] on img at bounding box center [687, 397] width 21 height 21
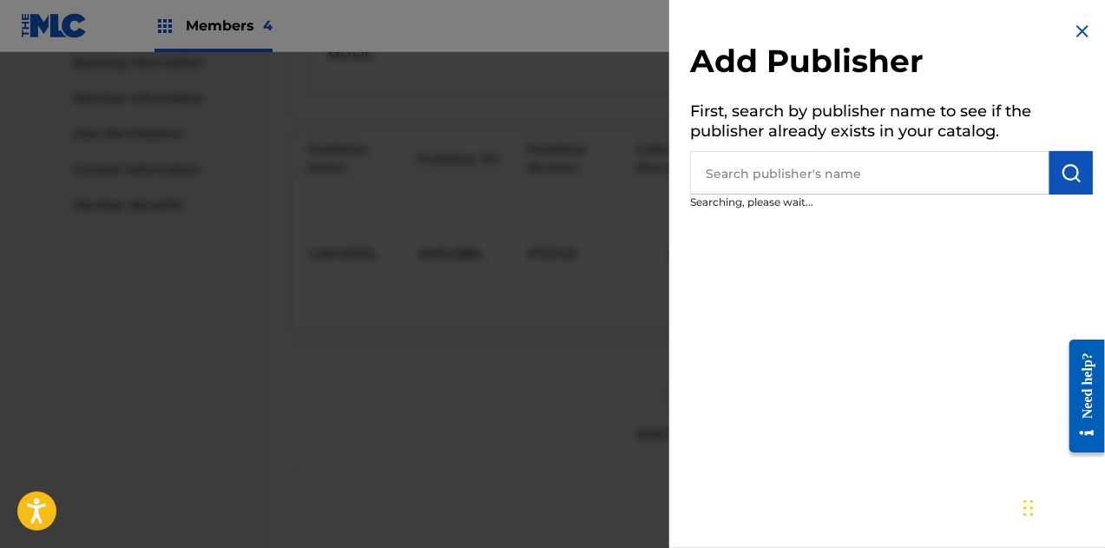
click at [780, 169] on input "text" at bounding box center [869, 172] width 359 height 43
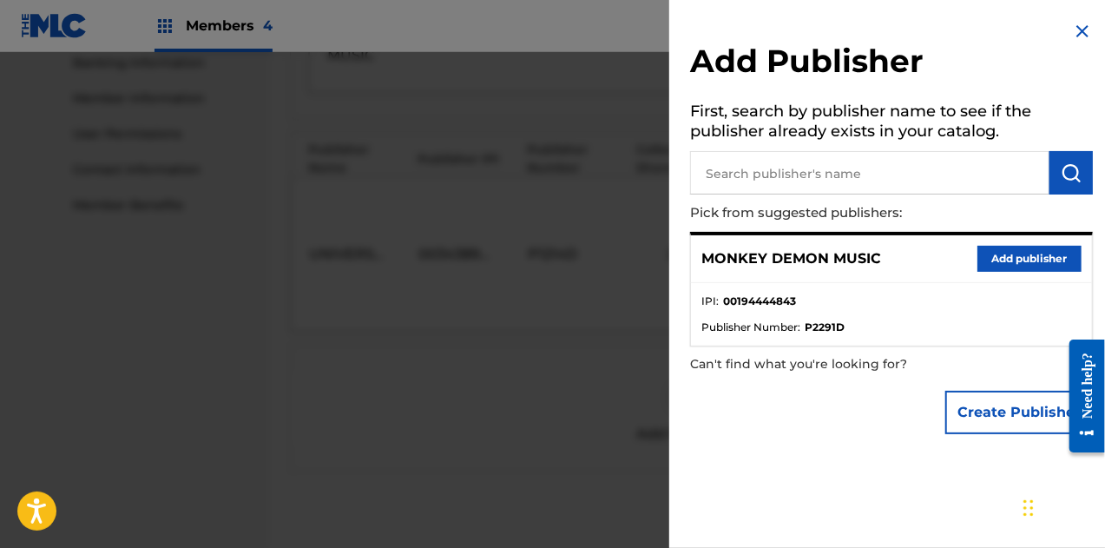
click at [806, 174] on input "text" at bounding box center [869, 172] width 359 height 43
click at [990, 253] on button "Add publisher" at bounding box center [1030, 259] width 104 height 26
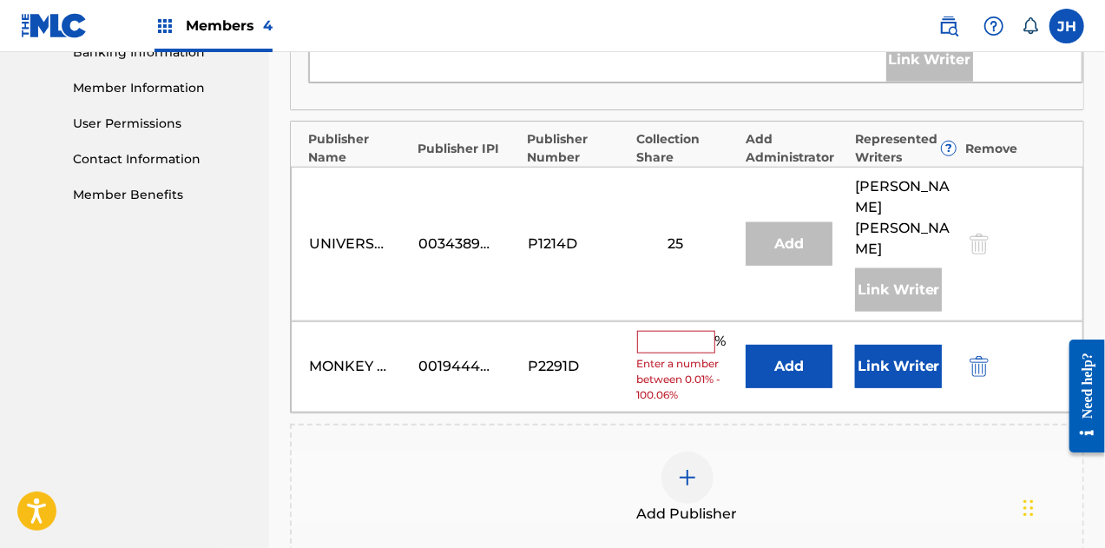
scroll to position [772, 0]
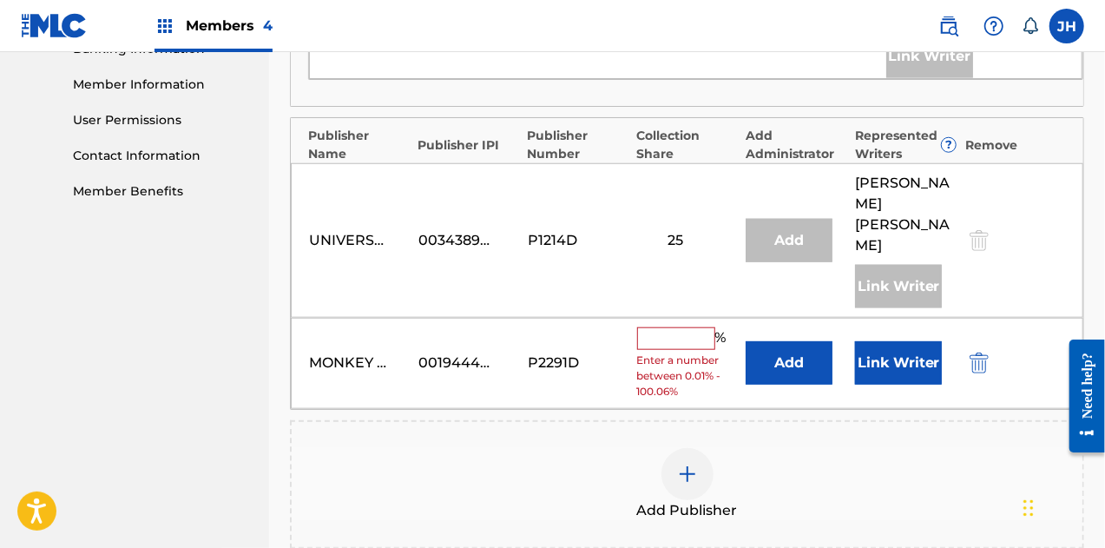
click at [695, 327] on input "text" at bounding box center [676, 338] width 78 height 23
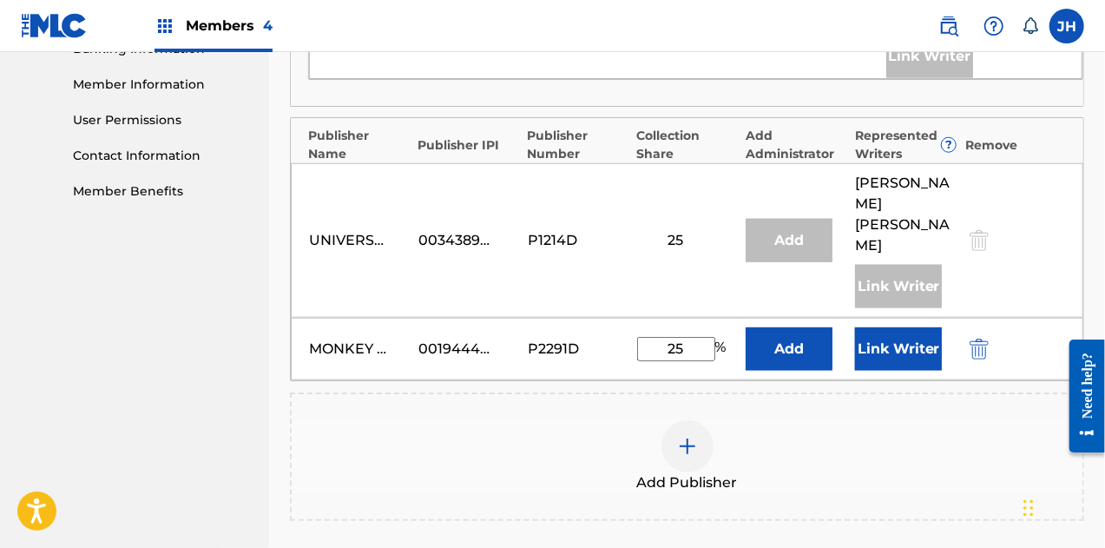
click at [690, 337] on input "25" at bounding box center [676, 349] width 78 height 24
type input "2"
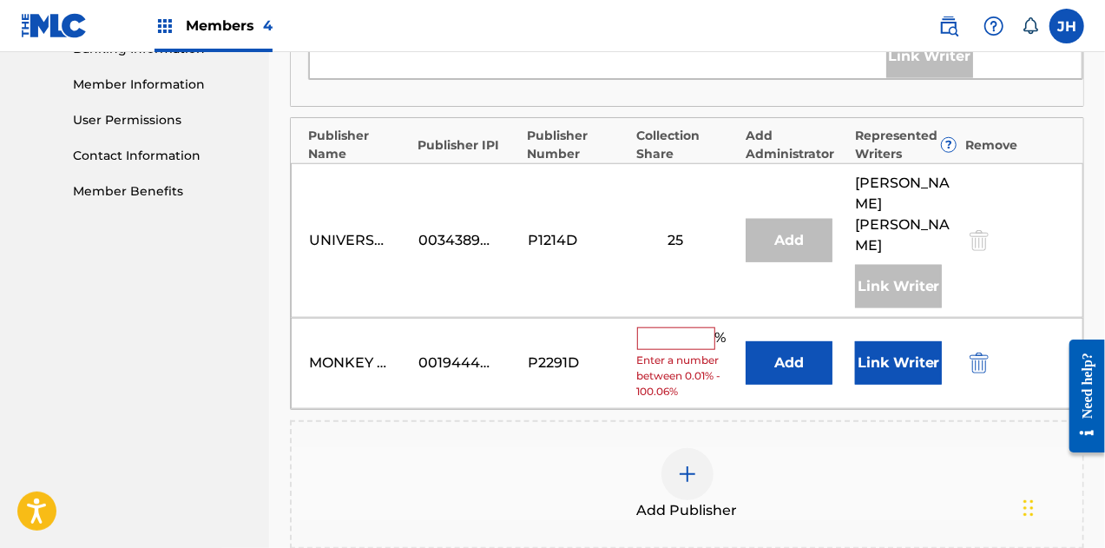
click at [684, 327] on input "text" at bounding box center [676, 338] width 78 height 23
type input "50"
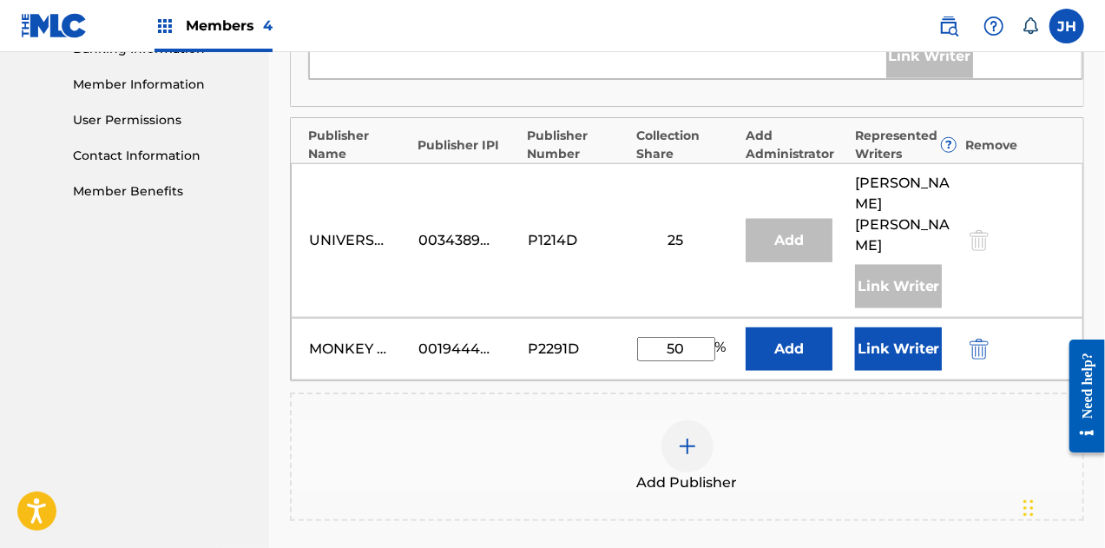
click at [892, 327] on button "Link Writer" at bounding box center [898, 348] width 87 height 43
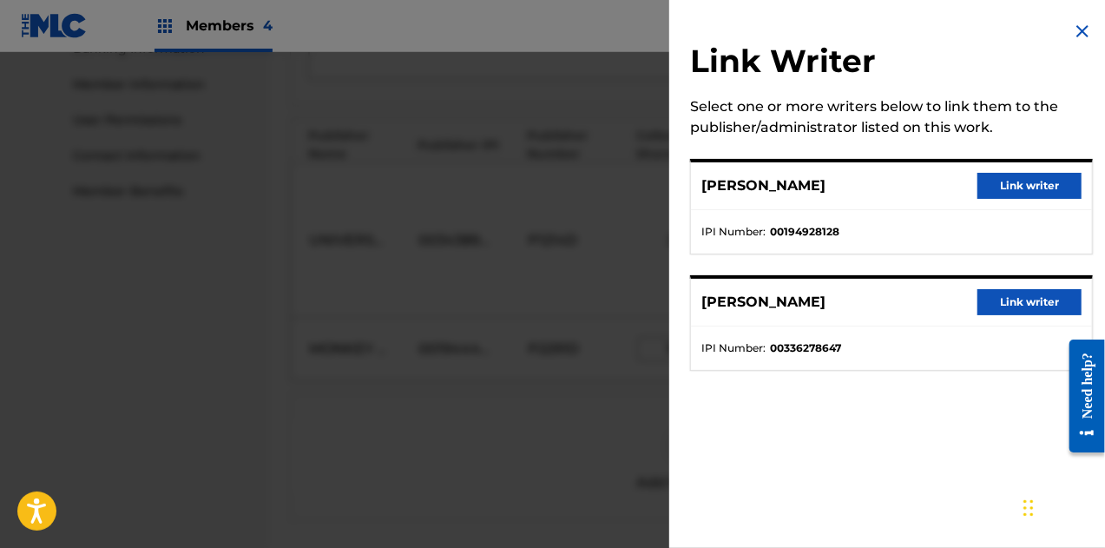
click at [1018, 173] on button "Link writer" at bounding box center [1030, 186] width 104 height 26
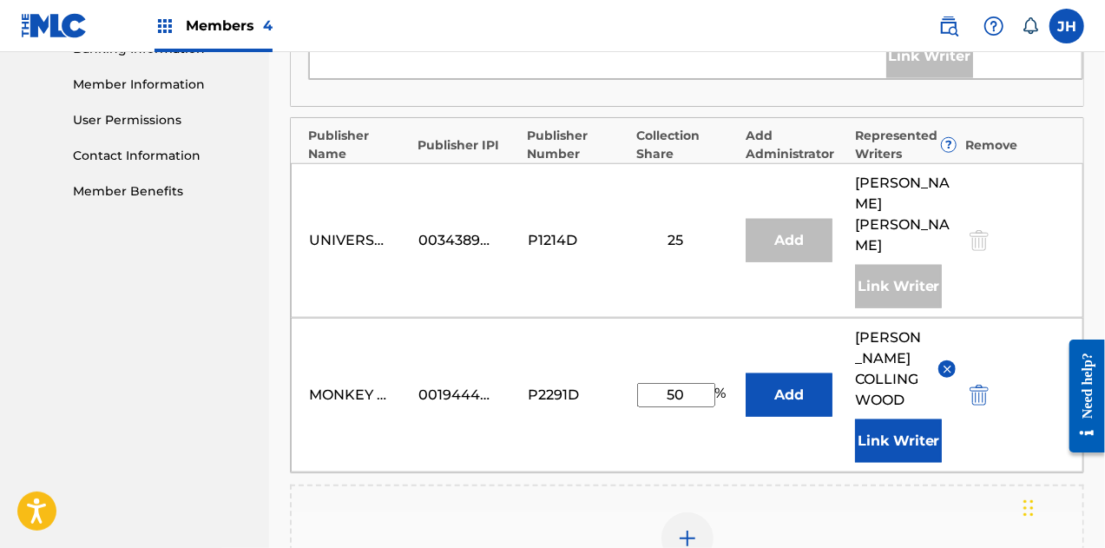
scroll to position [1031, 0]
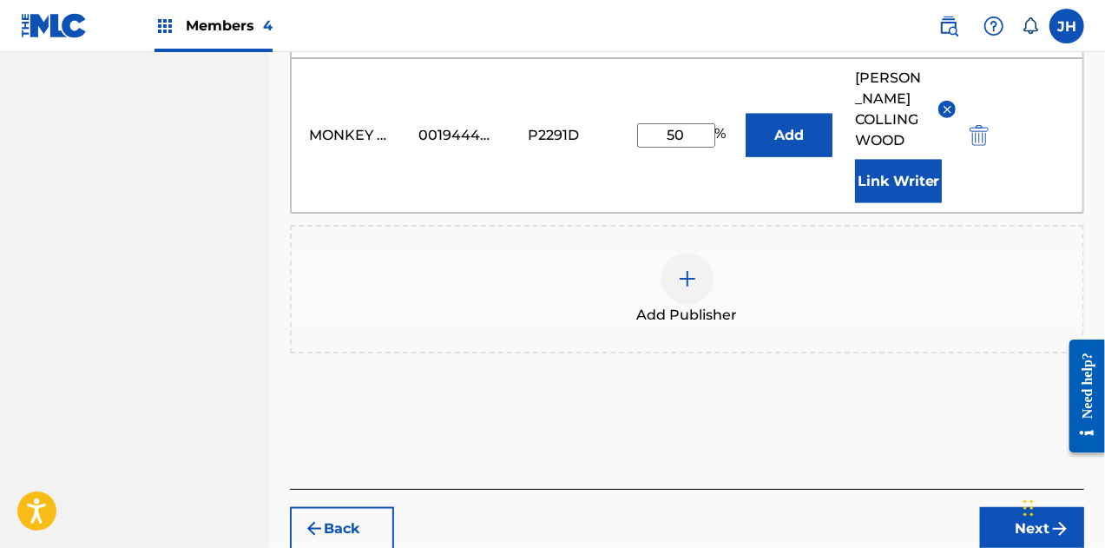
click at [1037, 507] on button "Next" at bounding box center [1032, 528] width 104 height 43
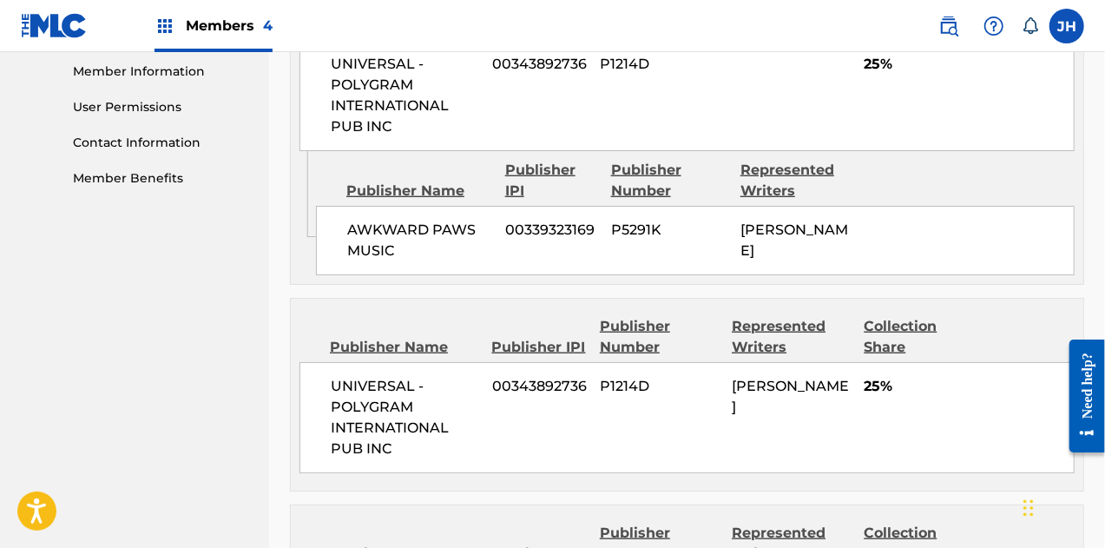
scroll to position [1058, 0]
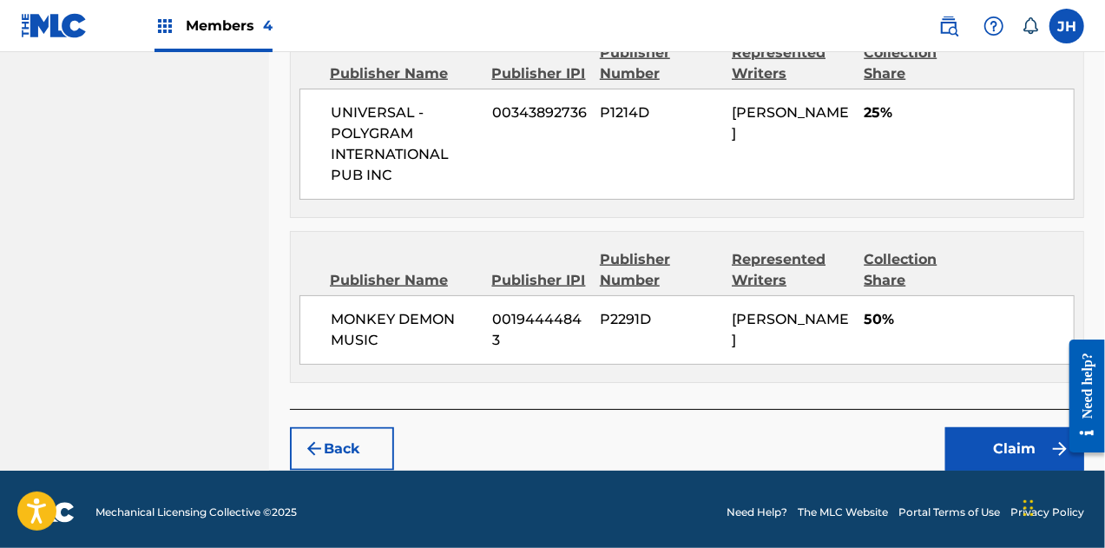
click at [997, 437] on button "Claim" at bounding box center [1014, 448] width 139 height 43
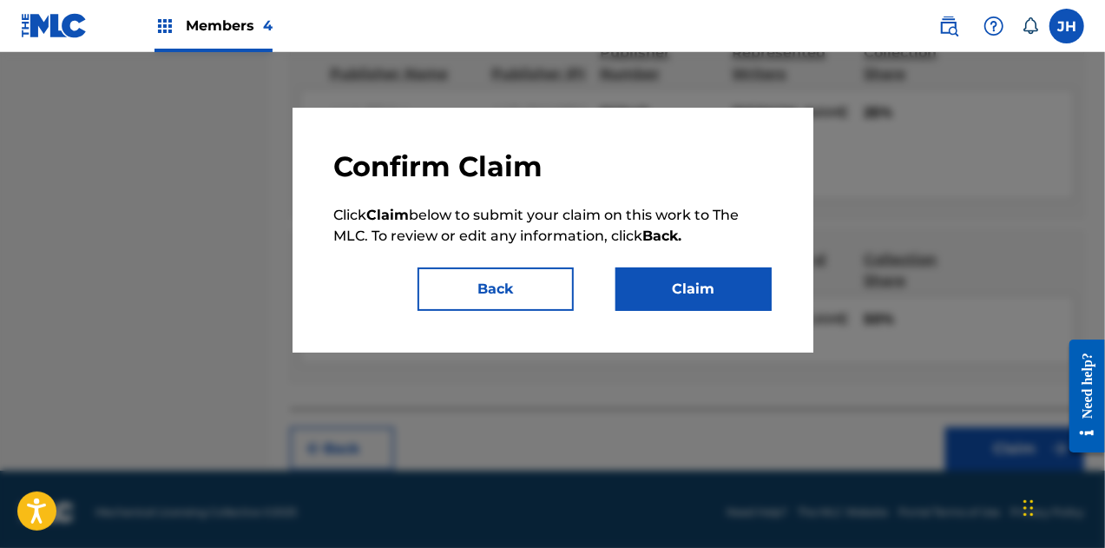
click at [712, 298] on button "Claim" at bounding box center [694, 288] width 156 height 43
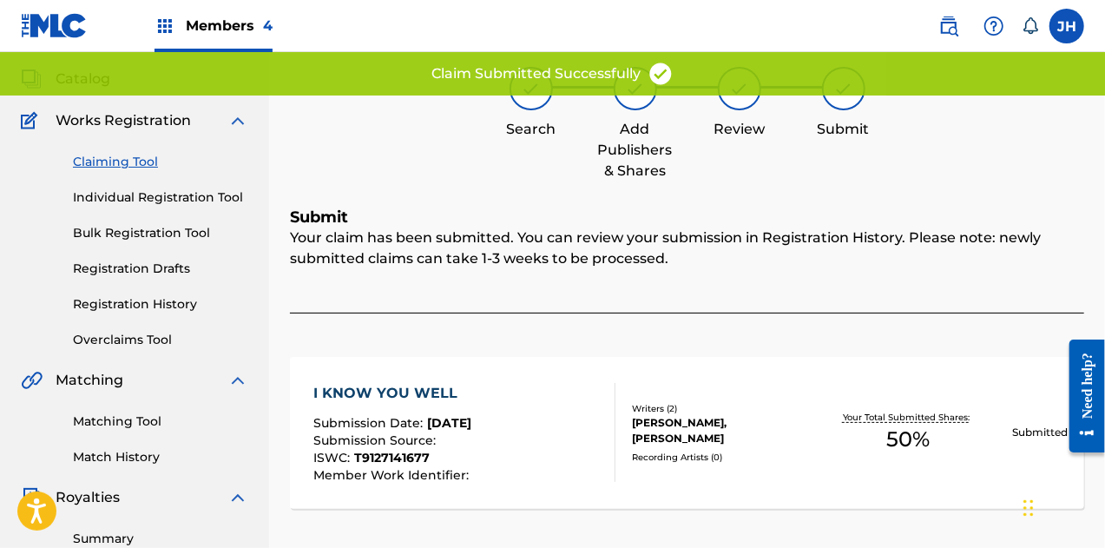
scroll to position [82, 0]
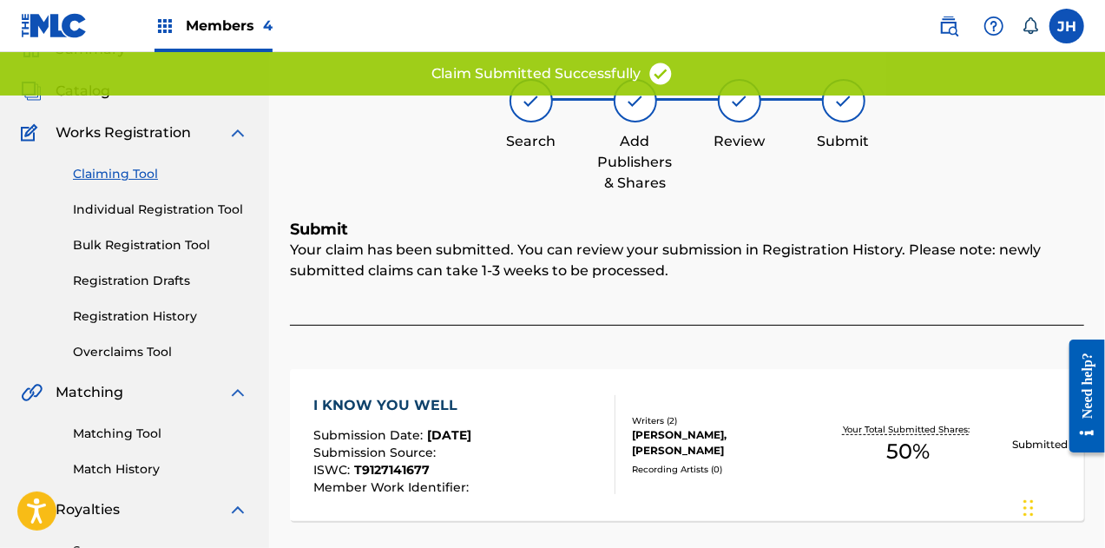
click at [178, 209] on link "Individual Registration Tool" at bounding box center [160, 210] width 175 height 18
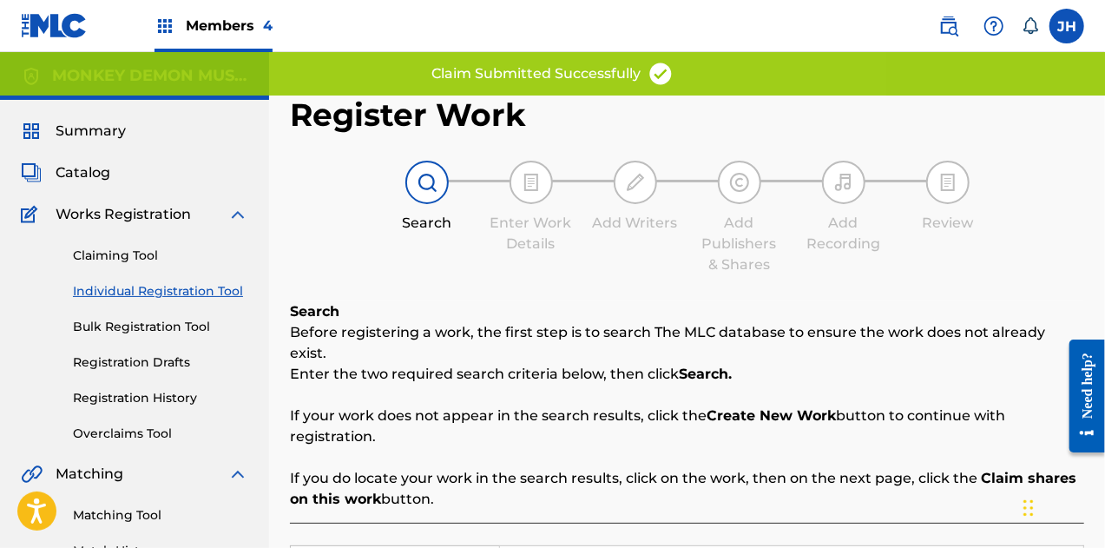
click at [140, 243] on div "Claiming Tool Individual Registration Tool Bulk Registration Tool Registration …" at bounding box center [134, 334] width 227 height 218
click at [144, 257] on link "Claiming Tool" at bounding box center [160, 256] width 175 height 18
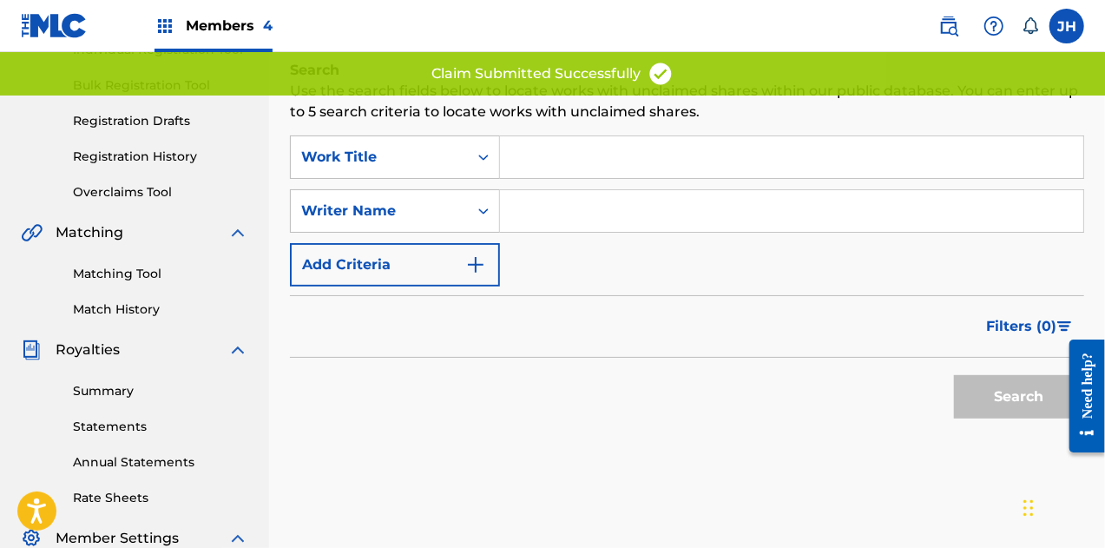
scroll to position [243, 0]
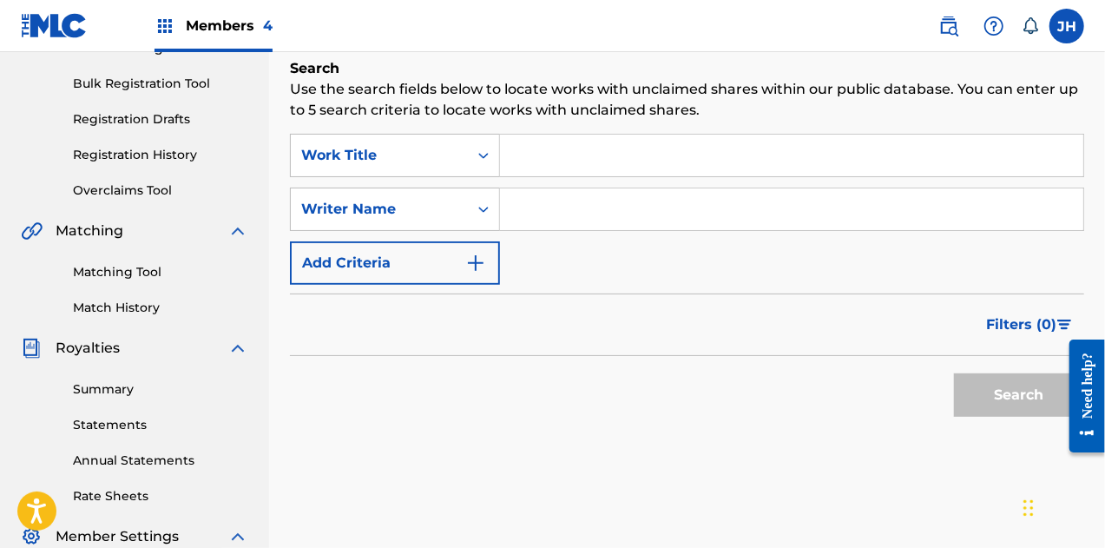
click at [531, 206] on input "Search Form" at bounding box center [791, 209] width 583 height 42
type input "[PERSON_NAME]"
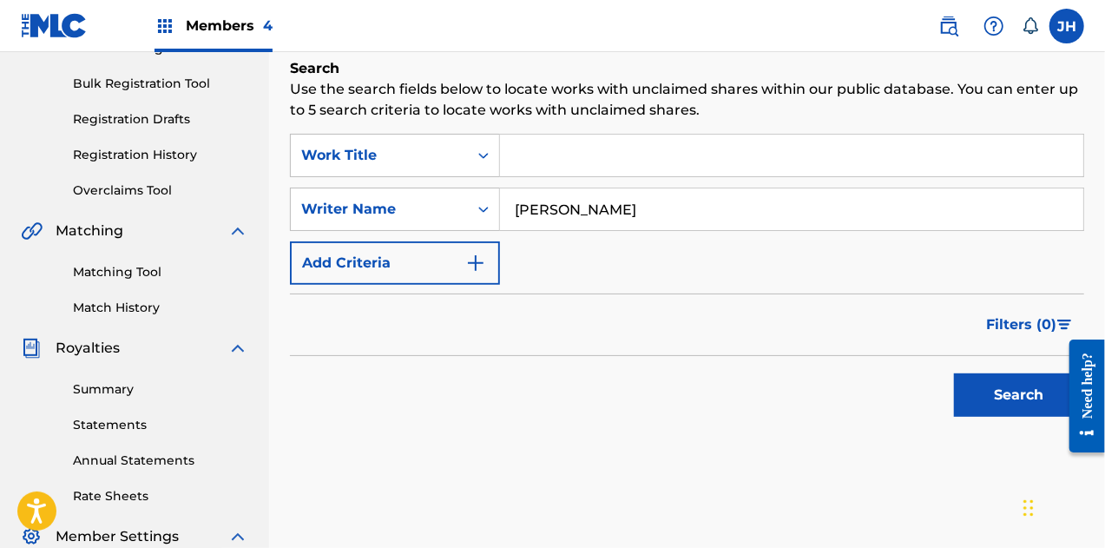
click at [1006, 416] on div "Search" at bounding box center [1014, 390] width 139 height 69
click at [989, 404] on button "Search" at bounding box center [1019, 394] width 130 height 43
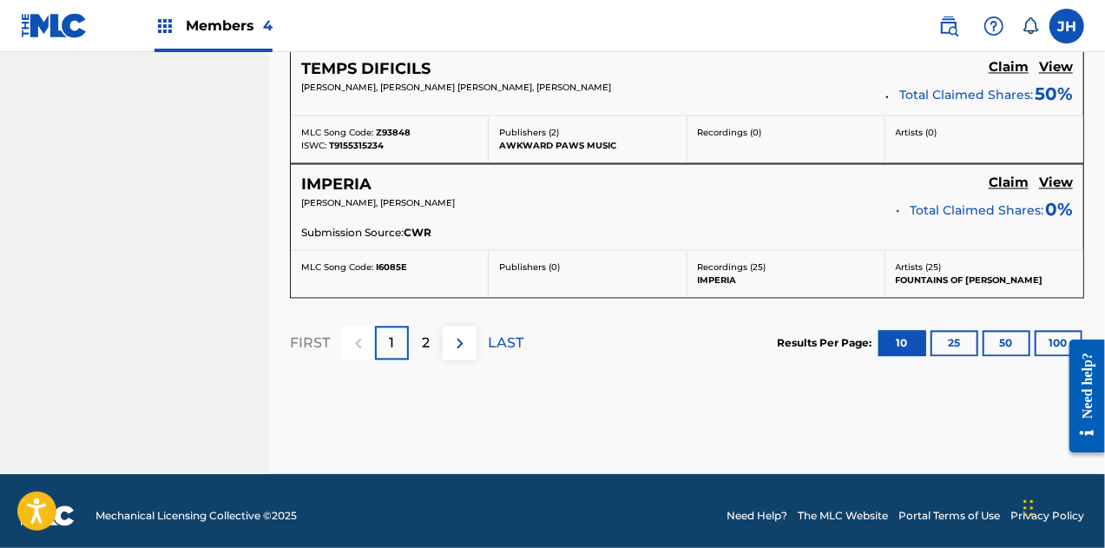
scroll to position [1705, 0]
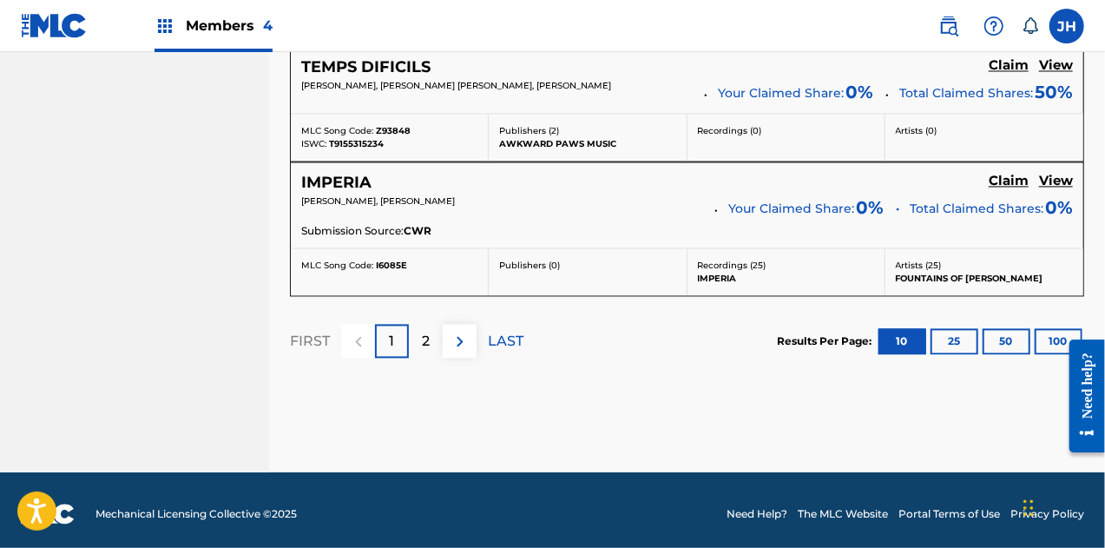
click at [422, 344] on div "2" at bounding box center [426, 341] width 34 height 34
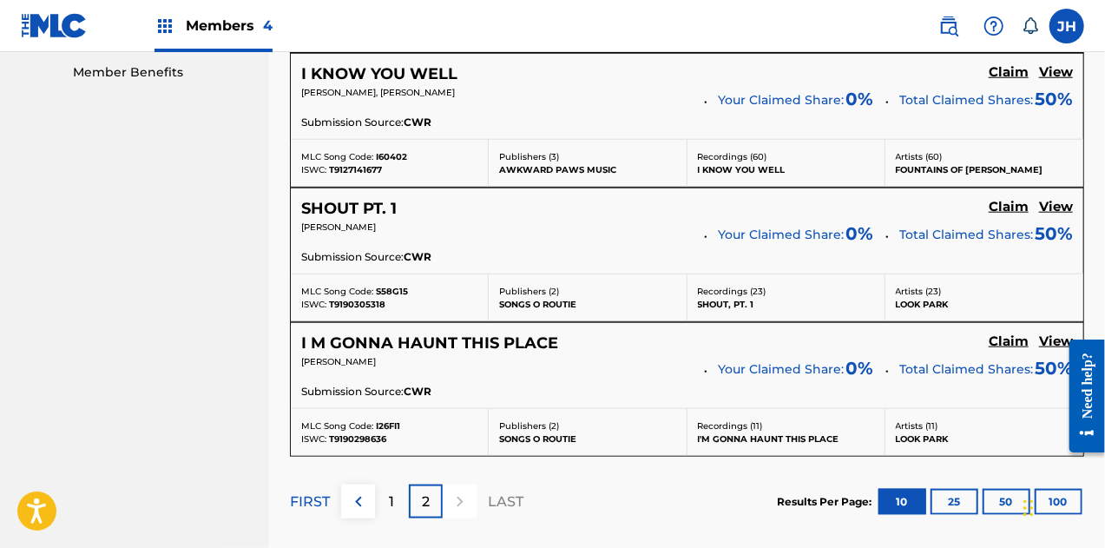
scroll to position [892, 0]
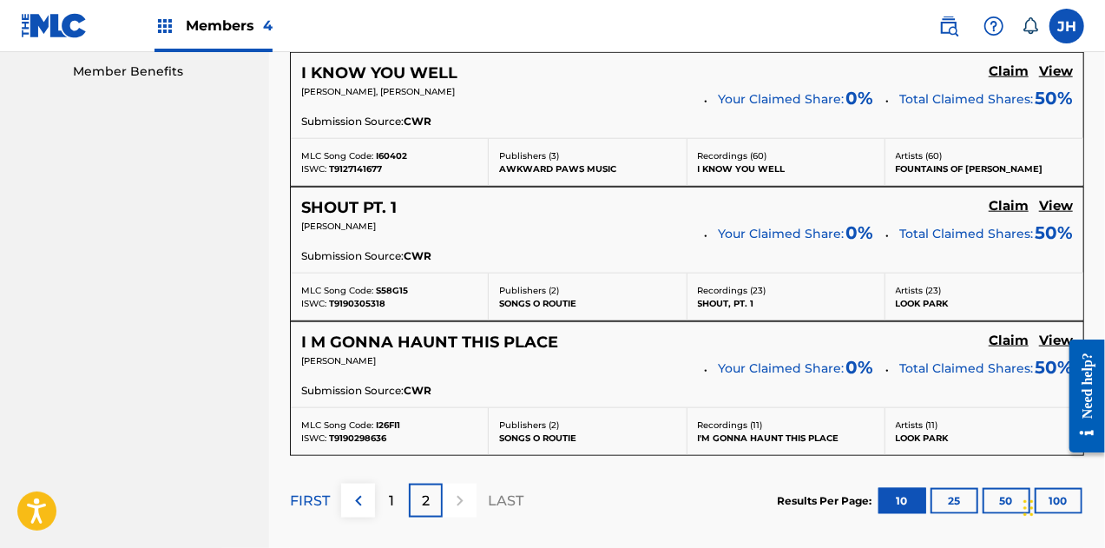
click at [1056, 202] on h5 "View" at bounding box center [1056, 206] width 34 height 16
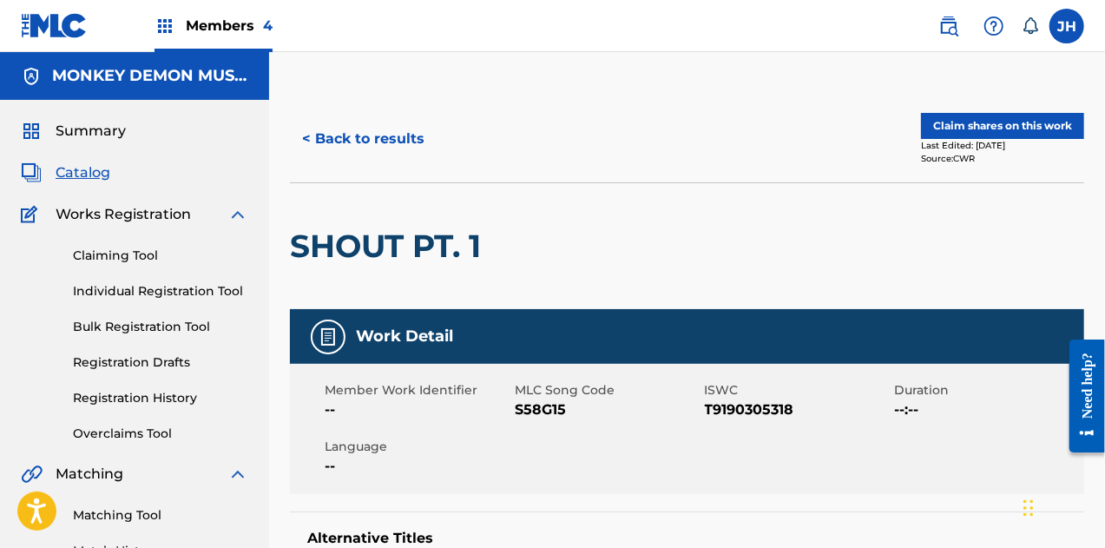
click at [991, 122] on button "Claim shares on this work" at bounding box center [1002, 126] width 163 height 26
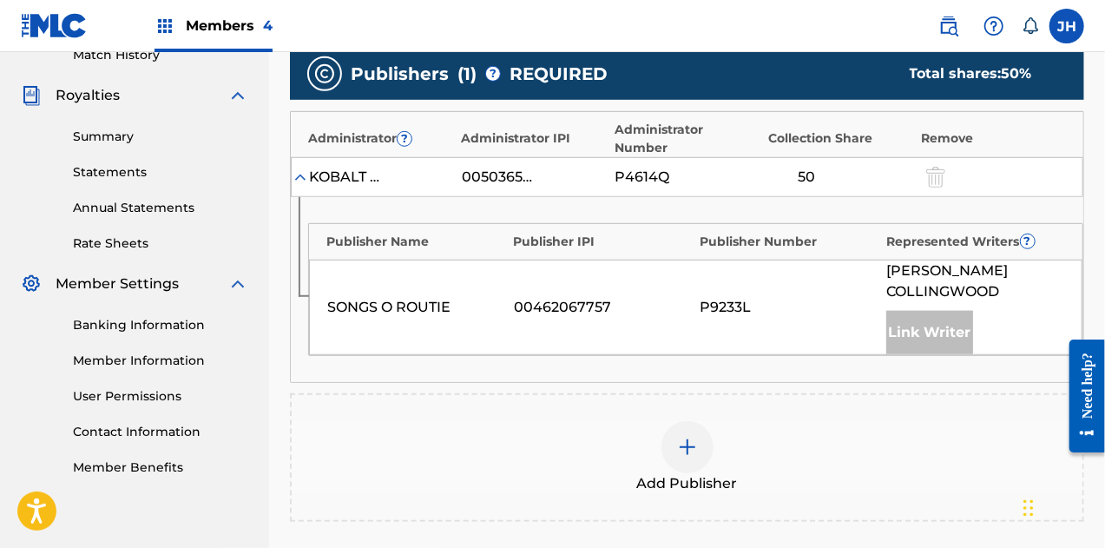
scroll to position [497, 0]
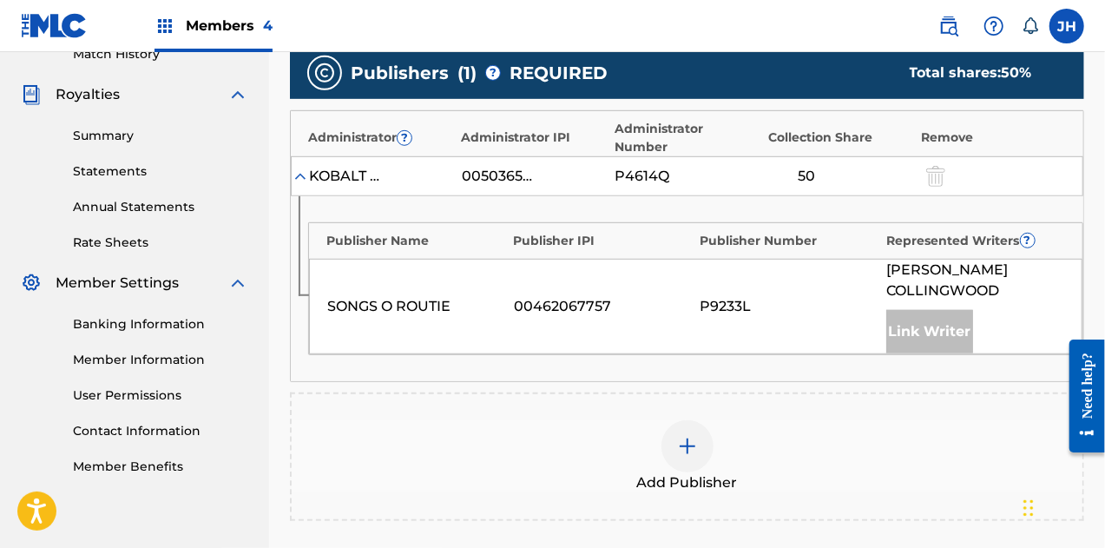
click at [705, 420] on div at bounding box center [688, 446] width 52 height 52
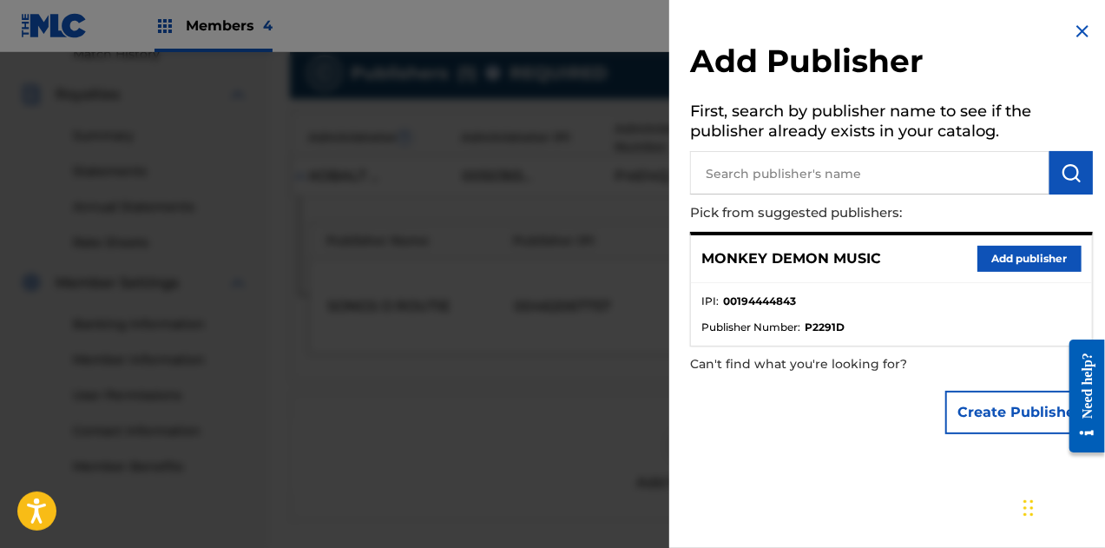
click at [1007, 263] on button "Add publisher" at bounding box center [1030, 259] width 104 height 26
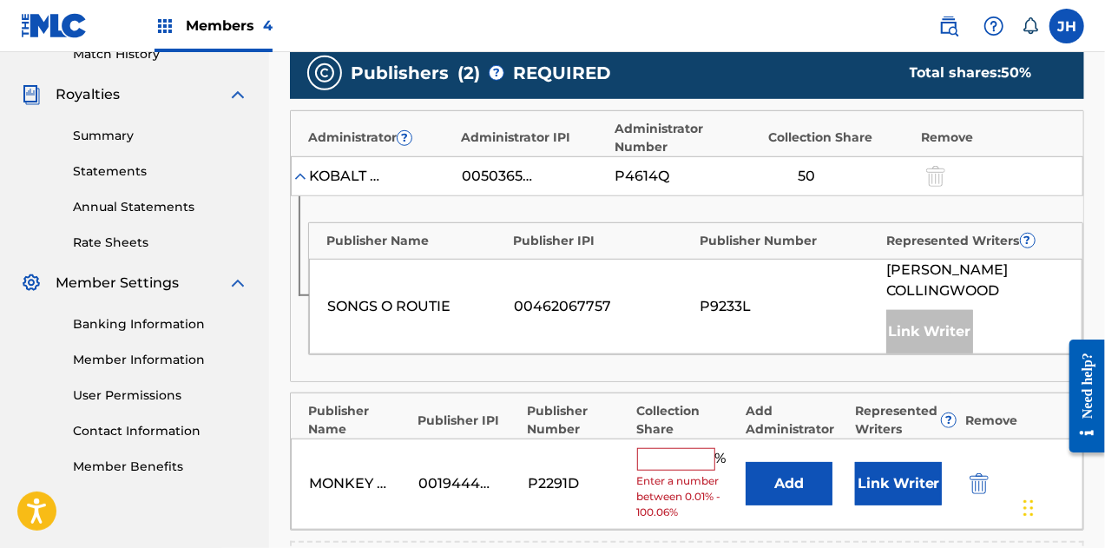
click at [674, 448] on input "text" at bounding box center [676, 459] width 78 height 23
type input "50"
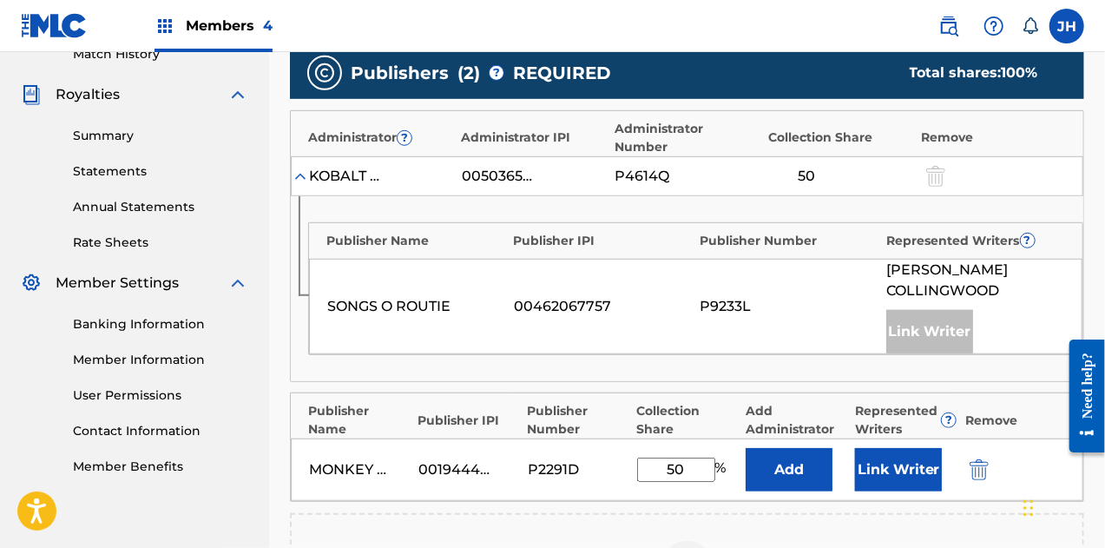
click at [899, 448] on button "Link Writer" at bounding box center [898, 469] width 87 height 43
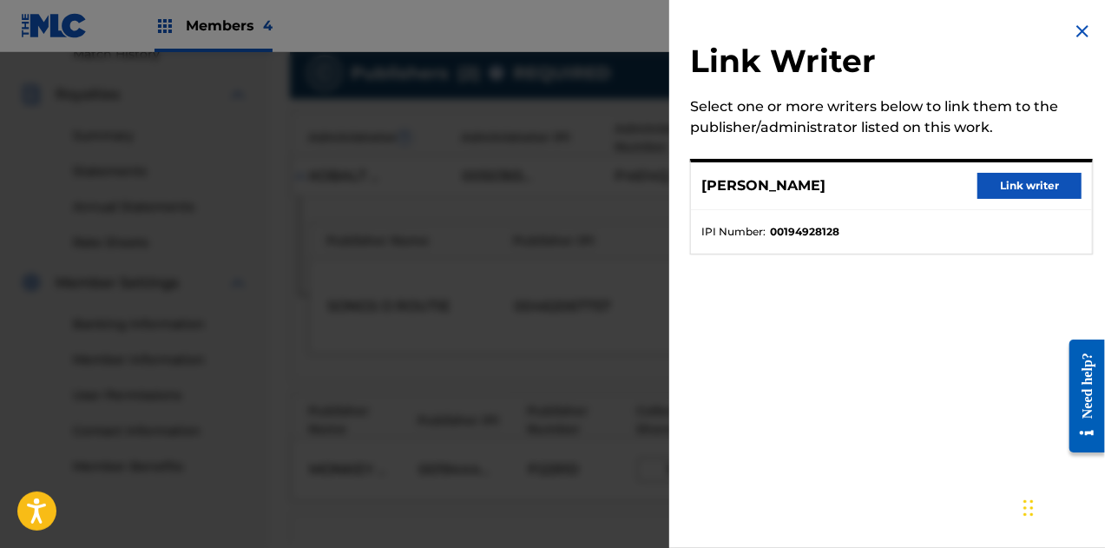
click at [1026, 188] on button "Link writer" at bounding box center [1030, 186] width 104 height 26
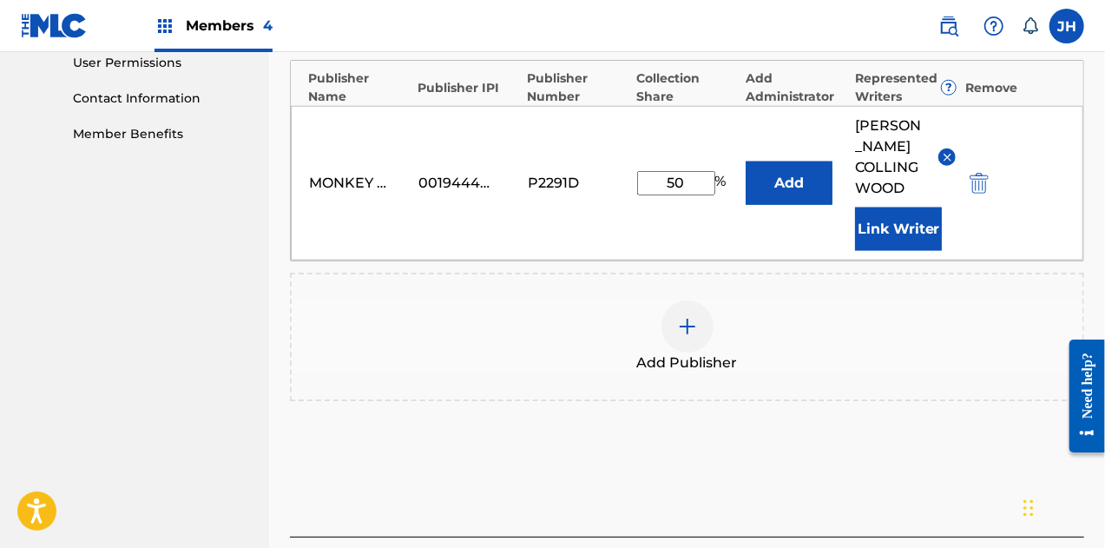
scroll to position [898, 0]
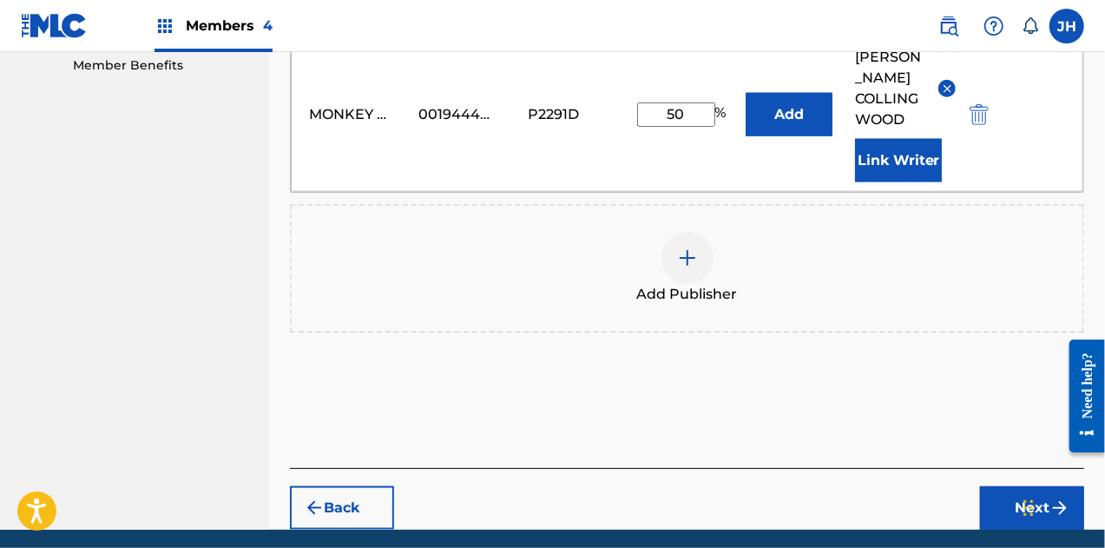
click at [1005, 486] on button "Next" at bounding box center [1032, 507] width 104 height 43
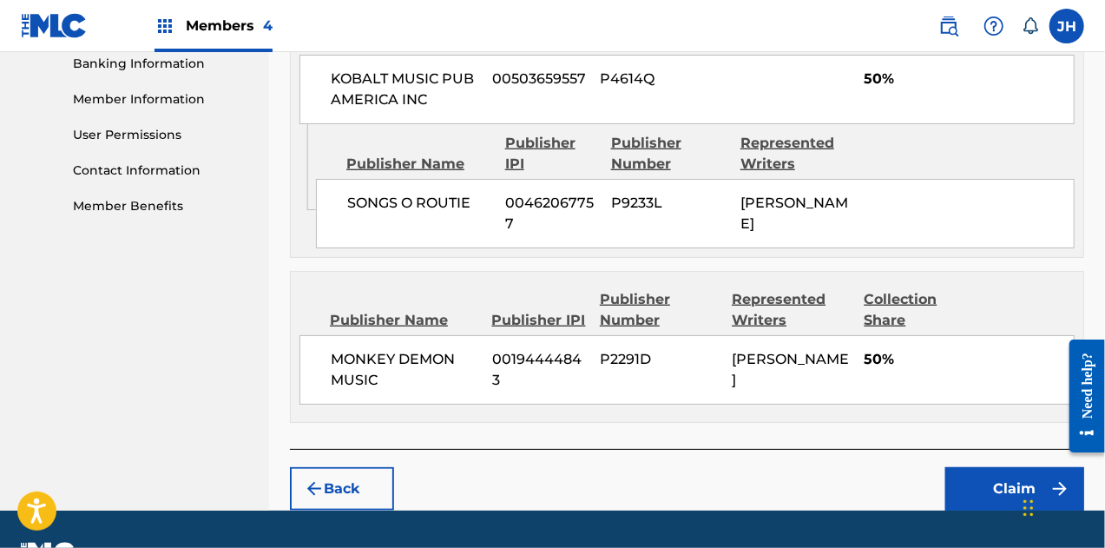
scroll to position [799, 0]
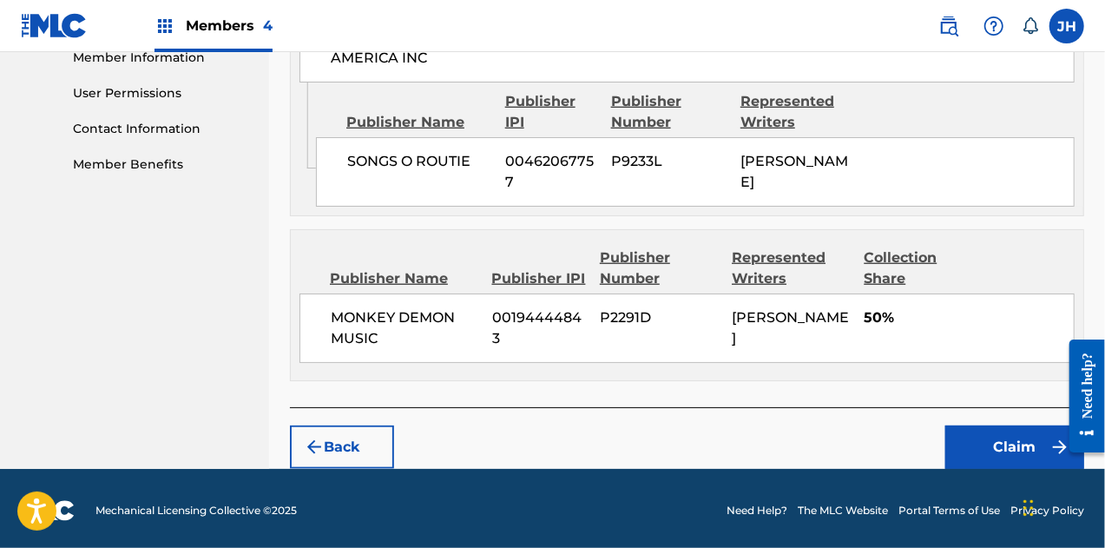
click at [965, 432] on button "Claim" at bounding box center [1014, 446] width 139 height 43
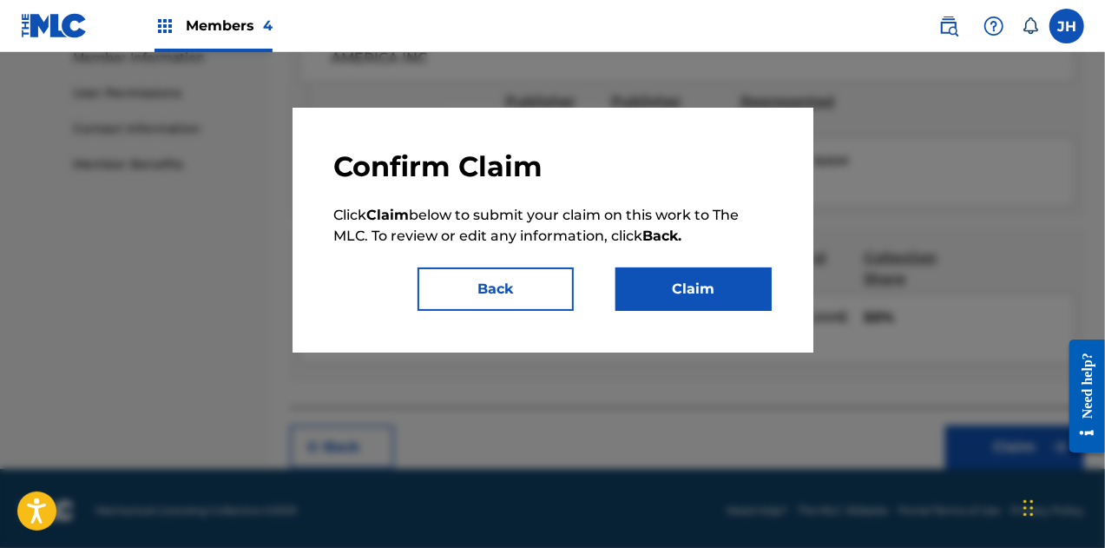
click at [662, 293] on button "Claim" at bounding box center [694, 288] width 156 height 43
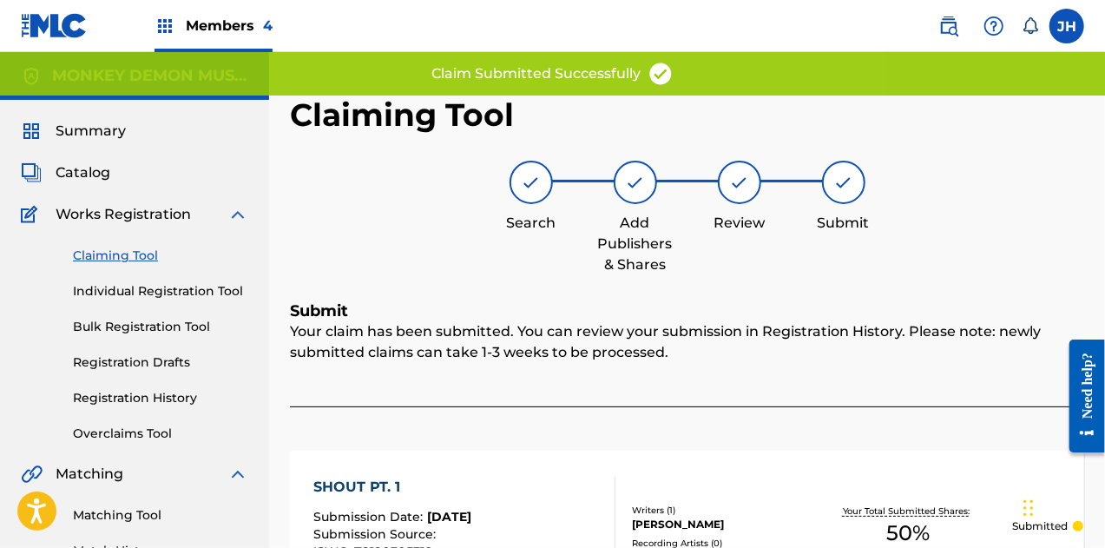
scroll to position [106, 0]
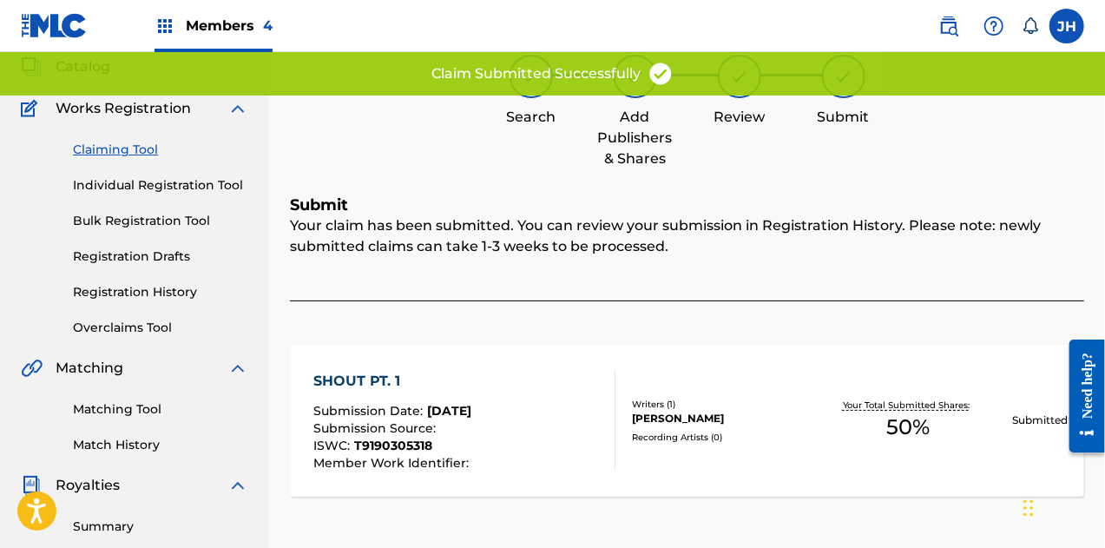
click at [125, 143] on link "Claiming Tool" at bounding box center [160, 150] width 175 height 18
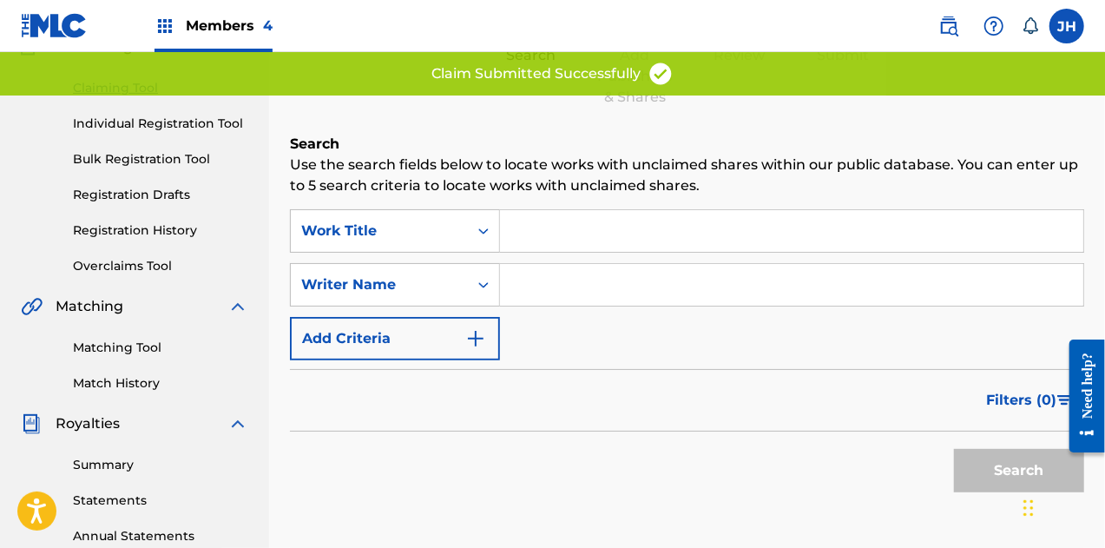
scroll to position [170, 0]
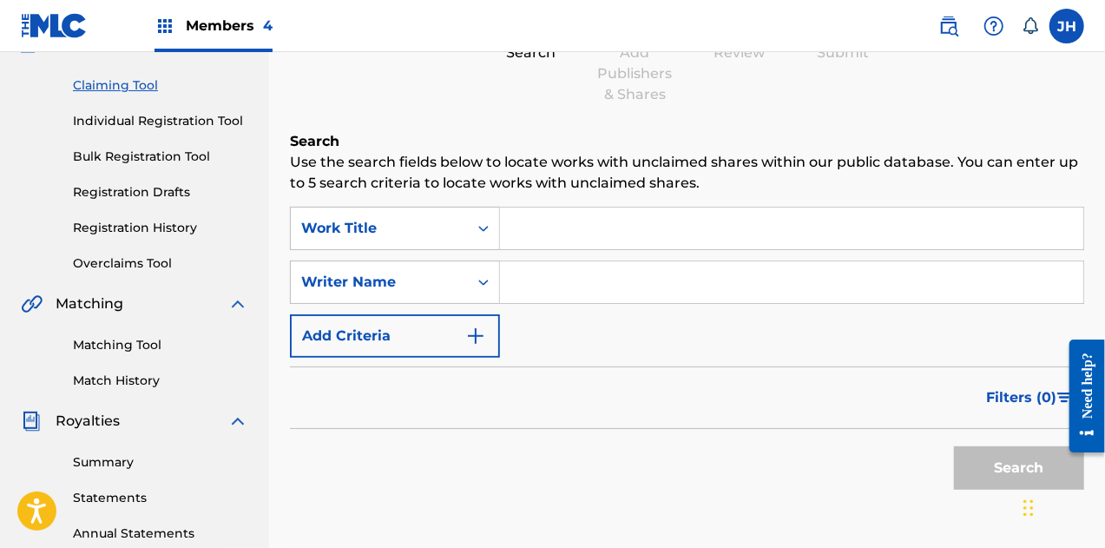
click at [569, 277] on input "Search Form" at bounding box center [791, 282] width 583 height 42
type input "[PERSON_NAME]"
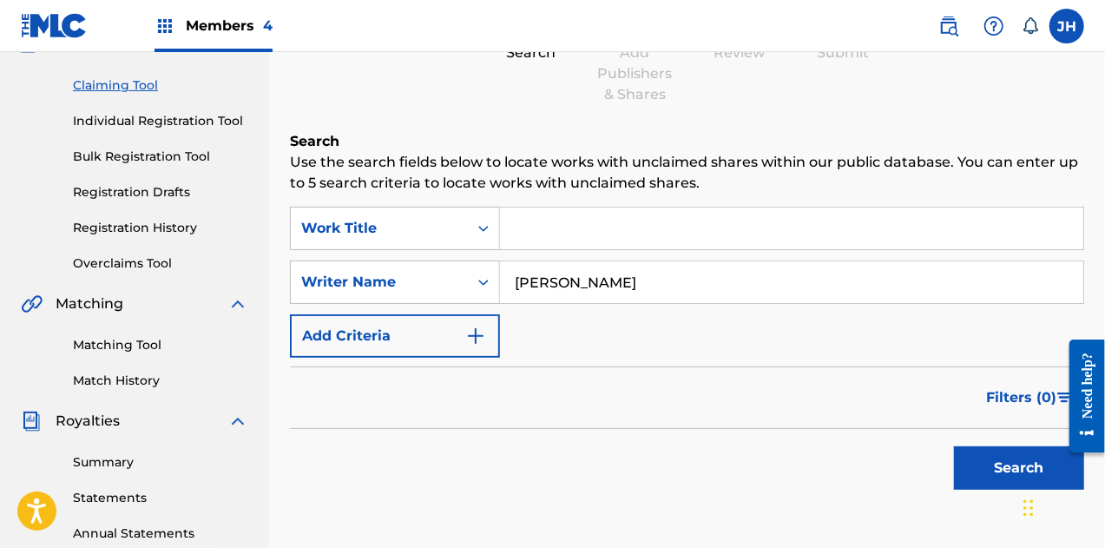
click at [998, 474] on button "Search" at bounding box center [1019, 467] width 130 height 43
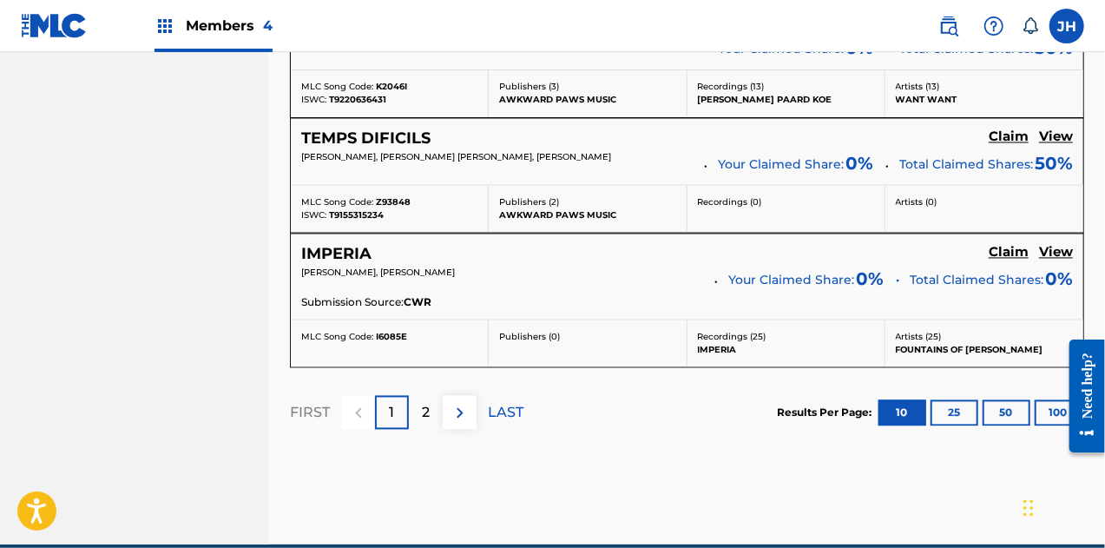
scroll to position [1634, 0]
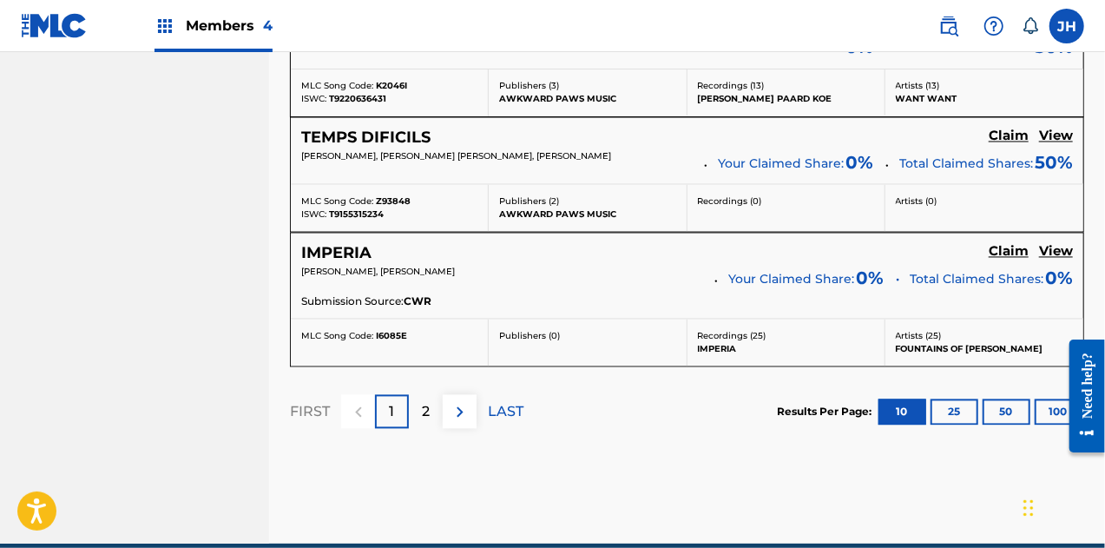
click at [431, 407] on div "2" at bounding box center [426, 412] width 34 height 34
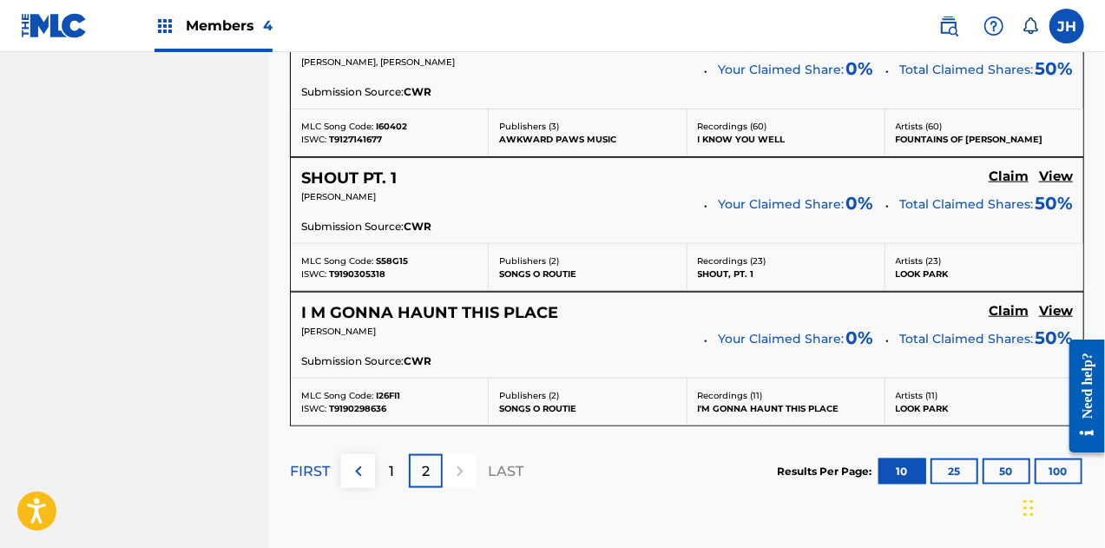
scroll to position [918, 0]
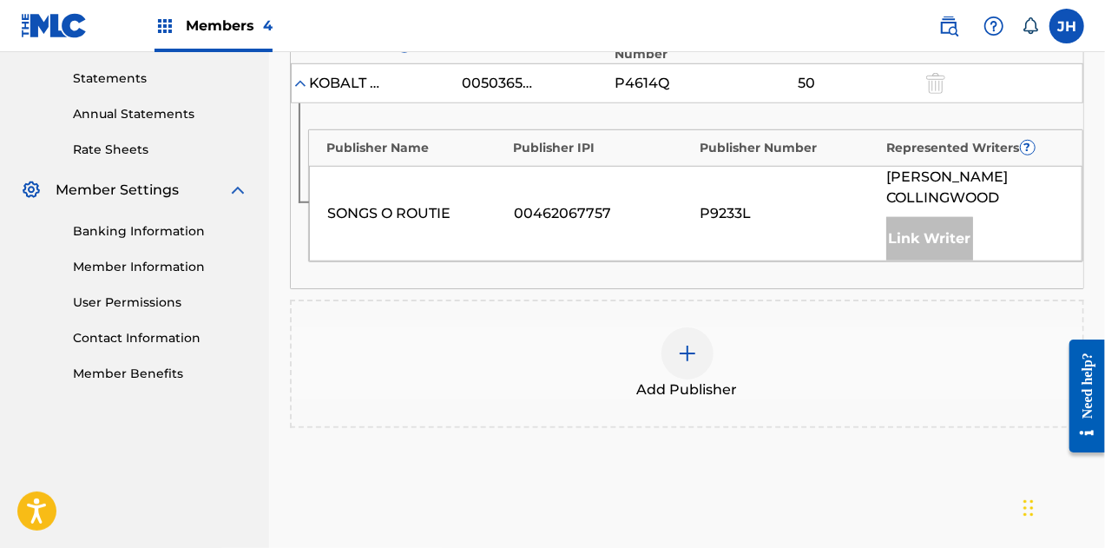
scroll to position [584, 0]
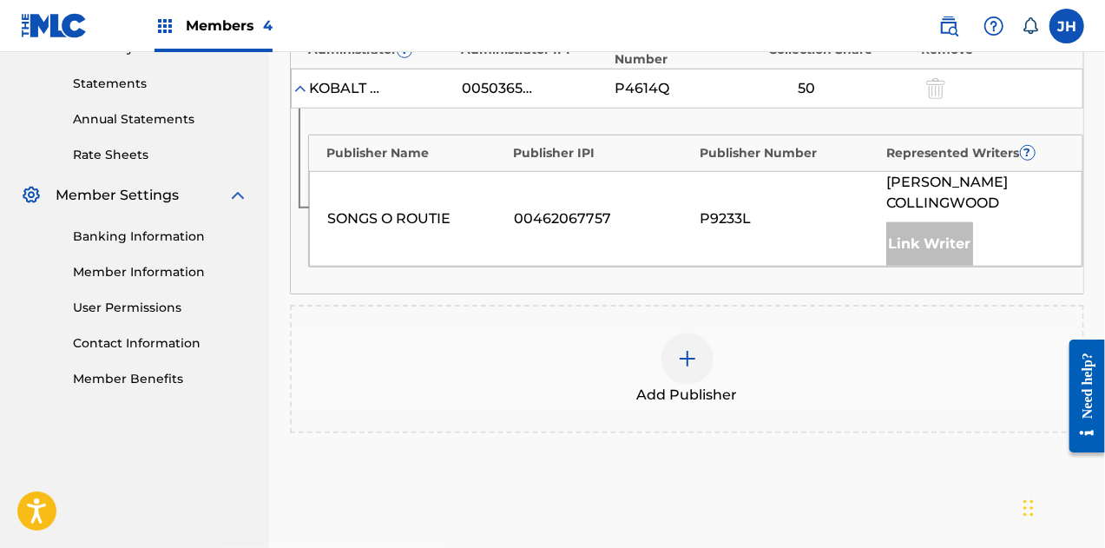
click at [698, 332] on div at bounding box center [688, 358] width 52 height 52
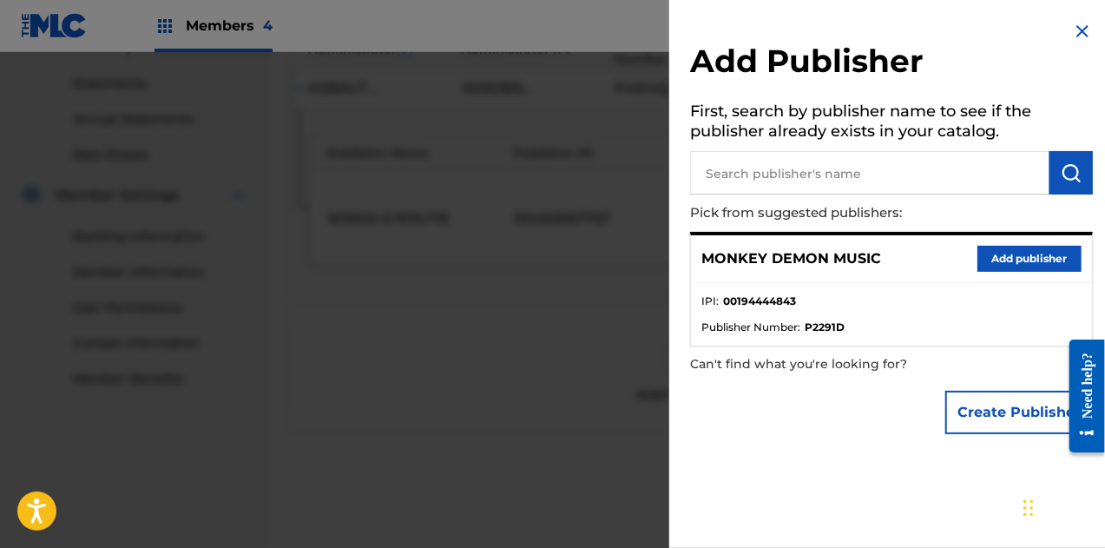
click at [783, 167] on input "text" at bounding box center [869, 172] width 359 height 43
click at [1019, 258] on button "Add publisher" at bounding box center [1030, 259] width 104 height 26
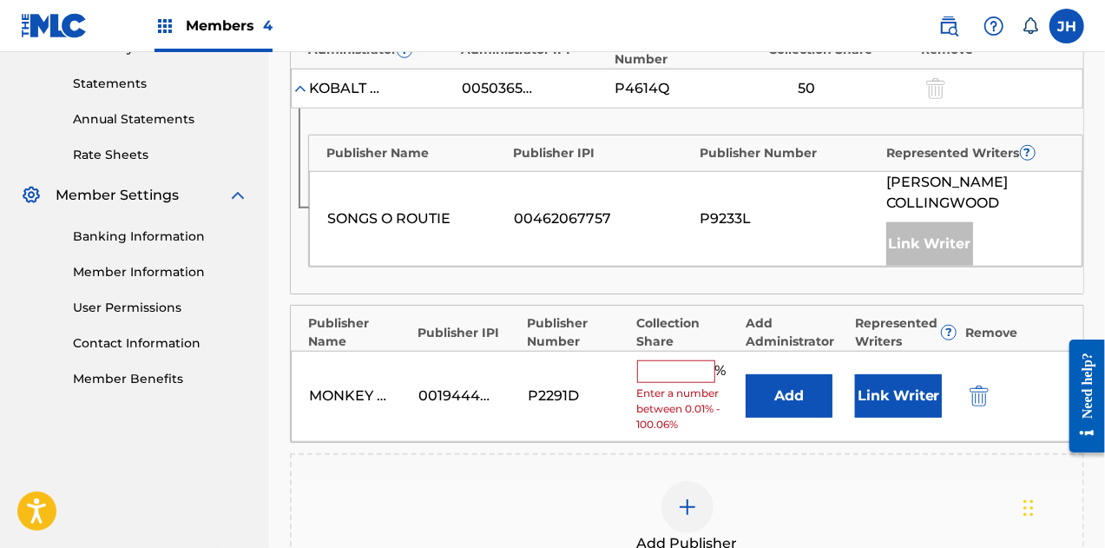
click at [670, 360] on input "text" at bounding box center [676, 371] width 78 height 23
type input "50"
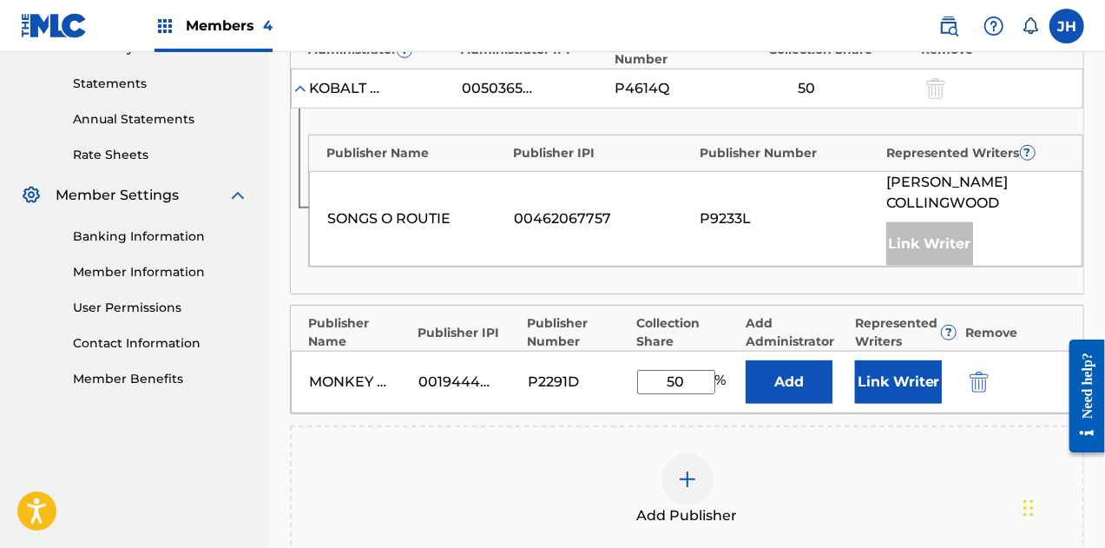
click at [891, 360] on button "Link Writer" at bounding box center [898, 381] width 87 height 43
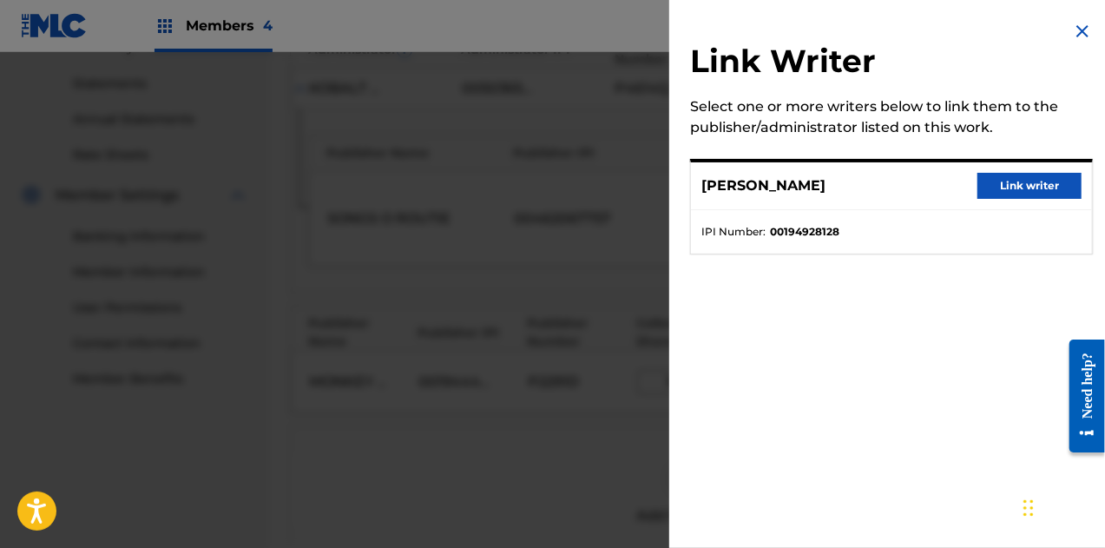
click at [1014, 190] on button "Link writer" at bounding box center [1030, 186] width 104 height 26
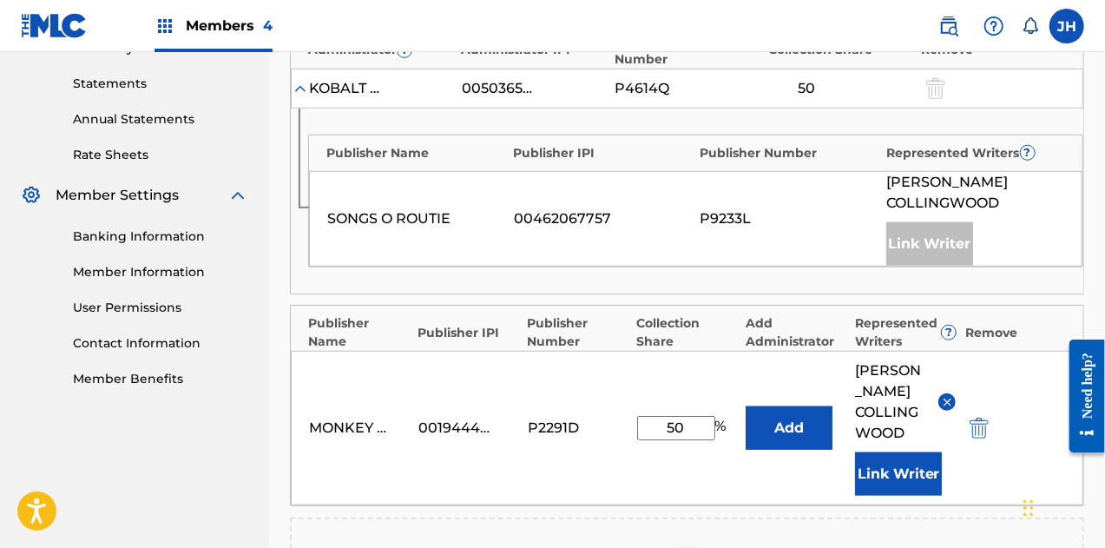
scroll to position [898, 0]
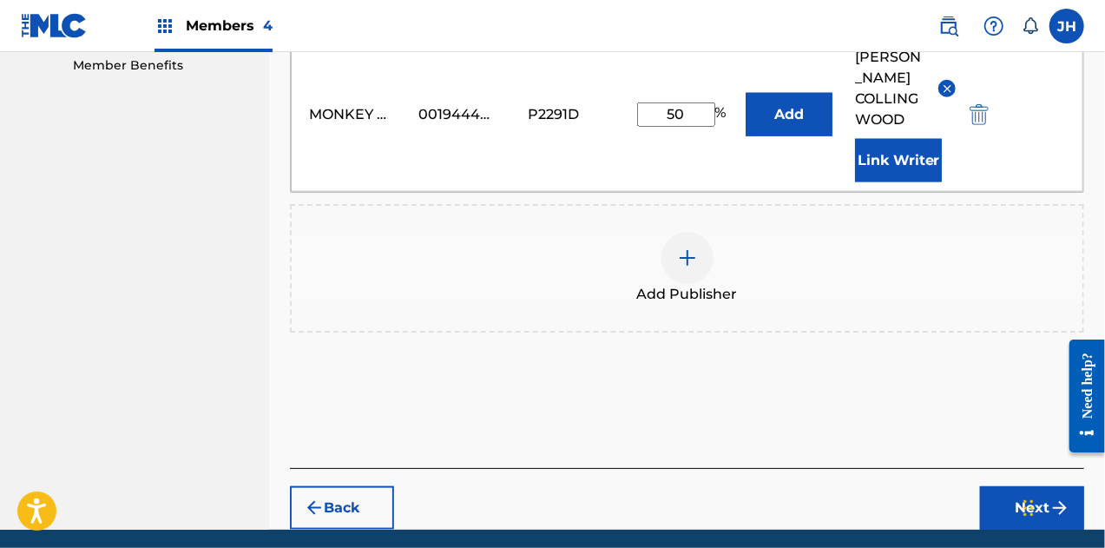
click at [1037, 486] on button "Next" at bounding box center [1032, 507] width 104 height 43
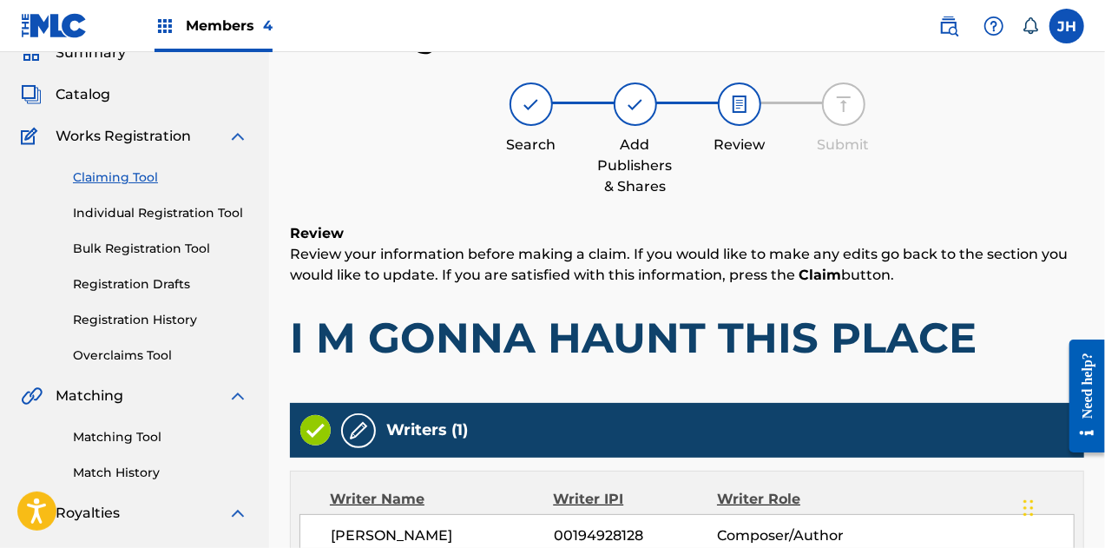
scroll to position [799, 0]
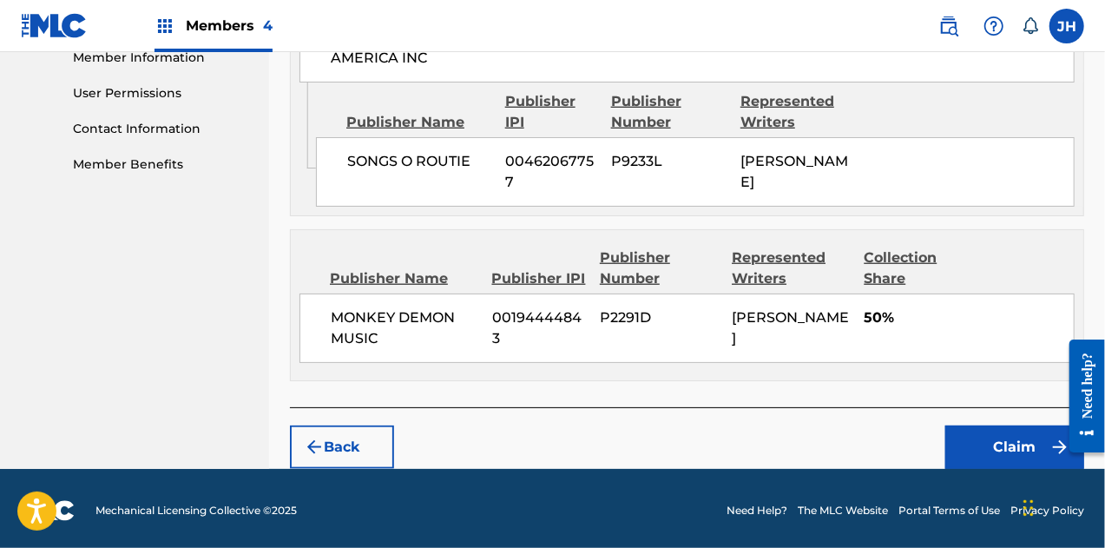
click at [979, 446] on button "Claim" at bounding box center [1014, 446] width 139 height 43
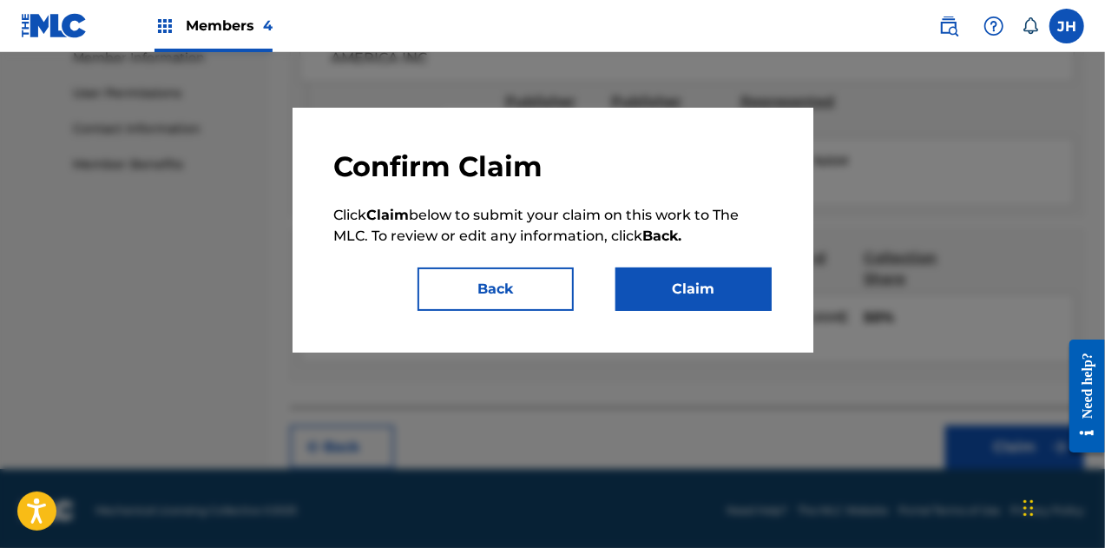
click at [682, 301] on button "Claim" at bounding box center [694, 288] width 156 height 43
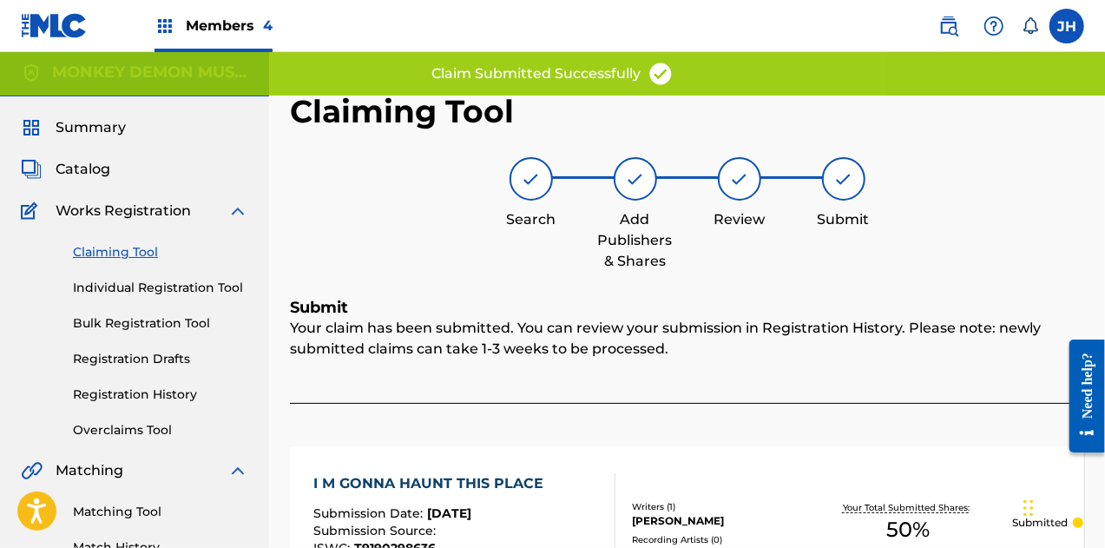
scroll to position [2, 0]
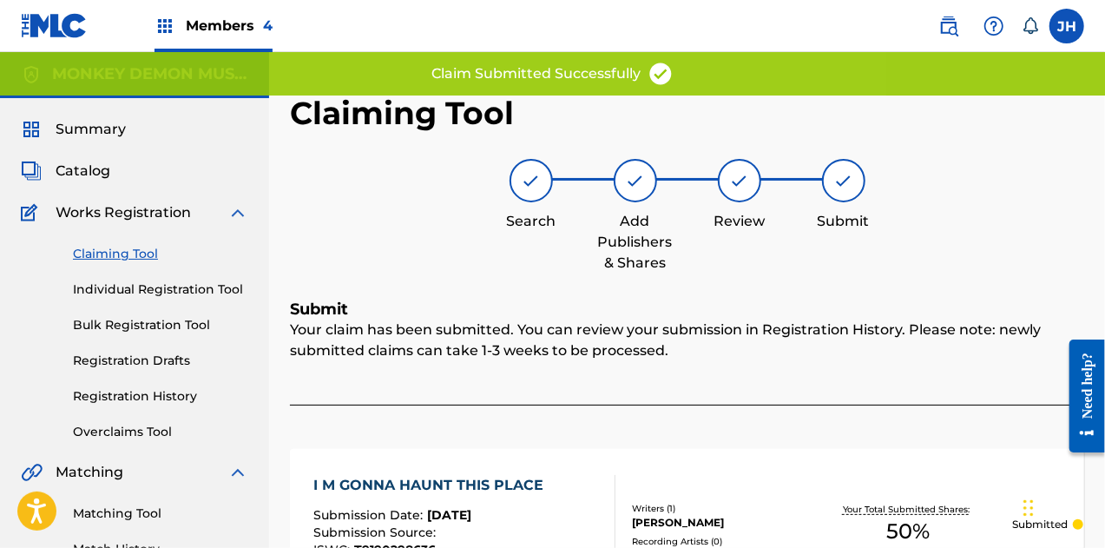
click at [130, 247] on link "Claiming Tool" at bounding box center [160, 254] width 175 height 18
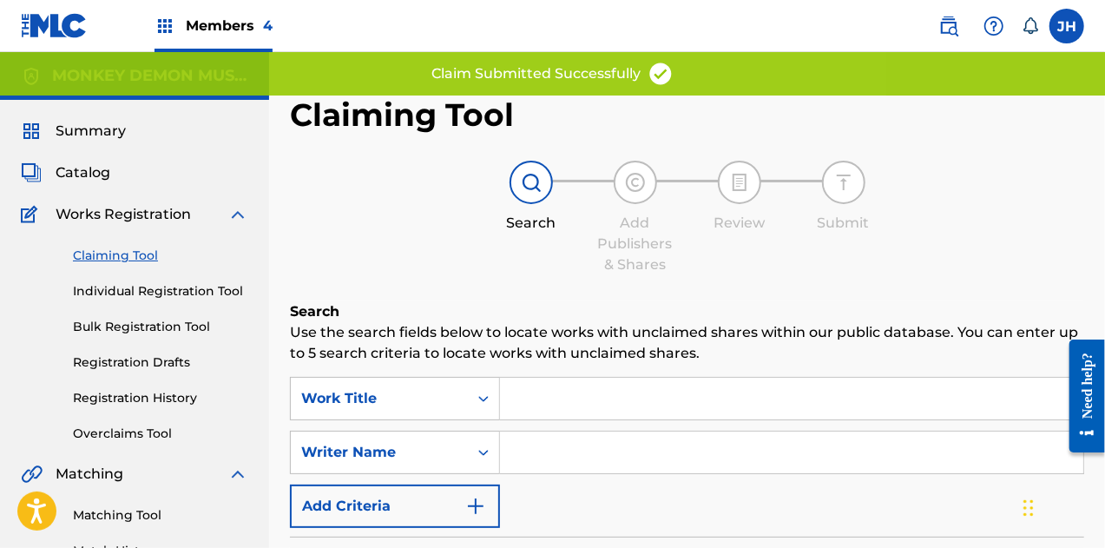
scroll to position [93, 0]
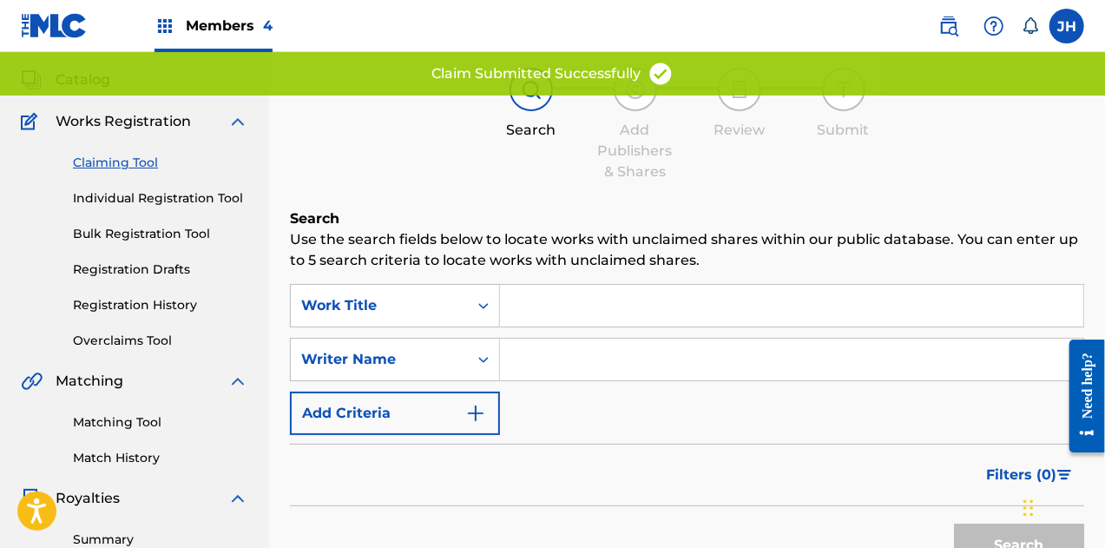
click at [550, 342] on input "Search Form" at bounding box center [791, 360] width 583 height 42
type input "[PERSON_NAME]"
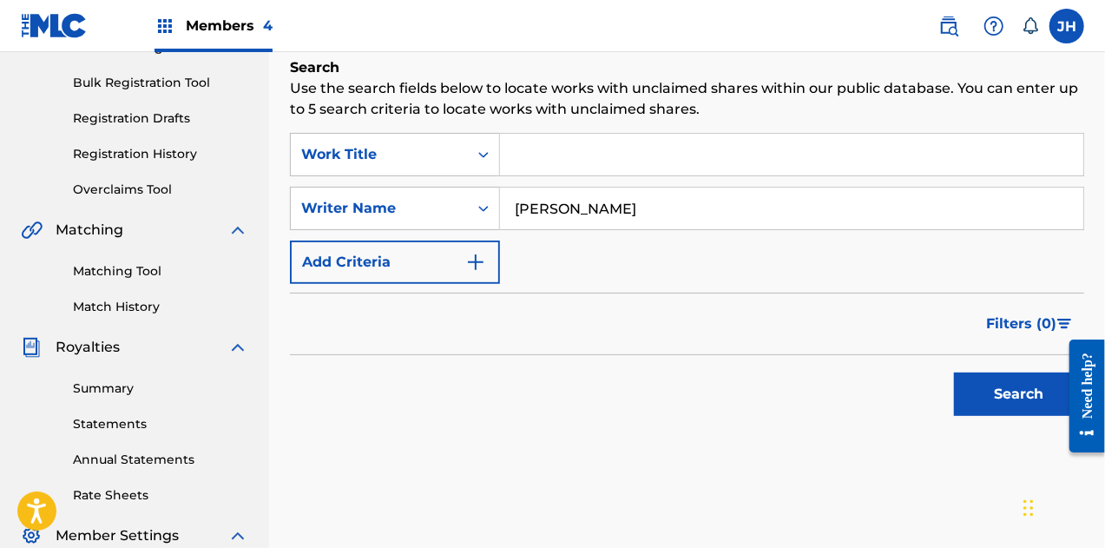
scroll to position [247, 0]
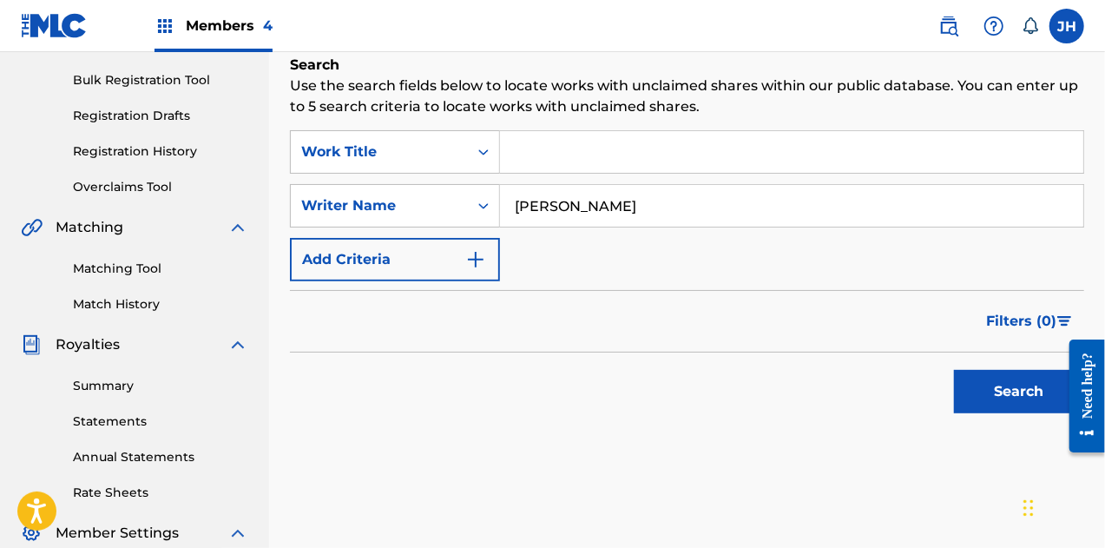
click at [997, 394] on button "Search" at bounding box center [1019, 391] width 130 height 43
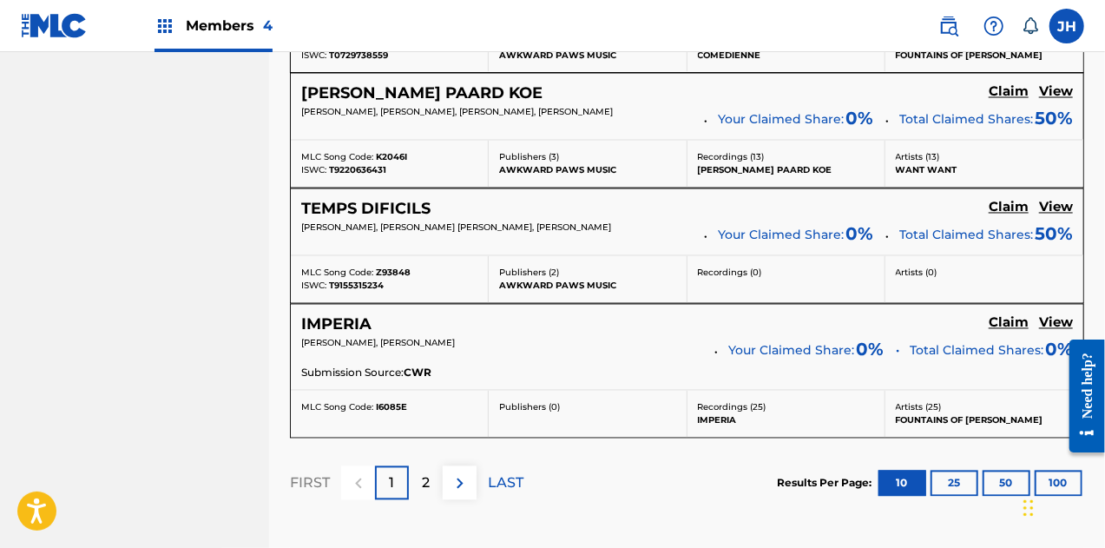
scroll to position [1705, 0]
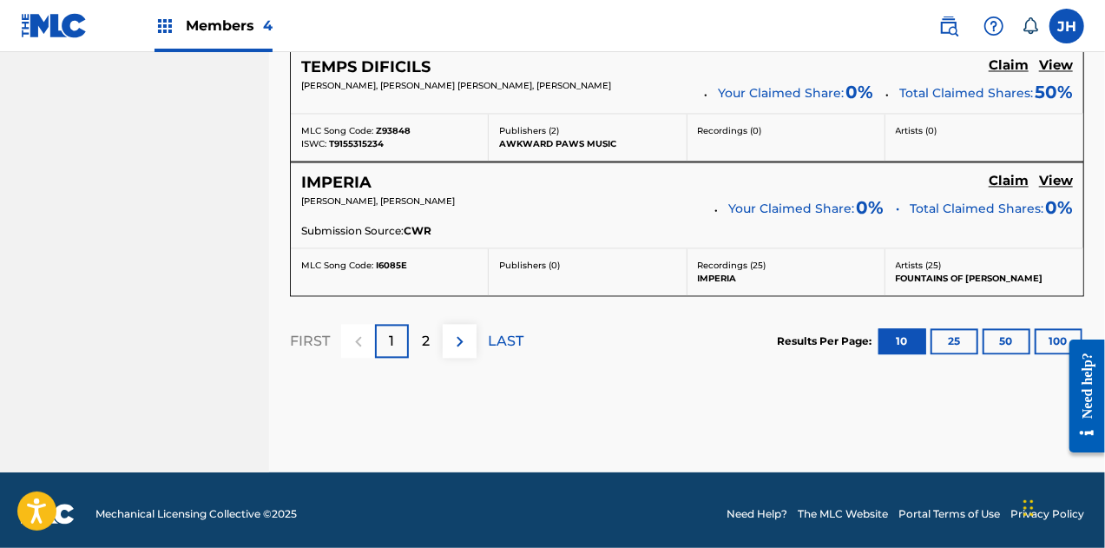
click at [420, 332] on div "2" at bounding box center [426, 341] width 34 height 34
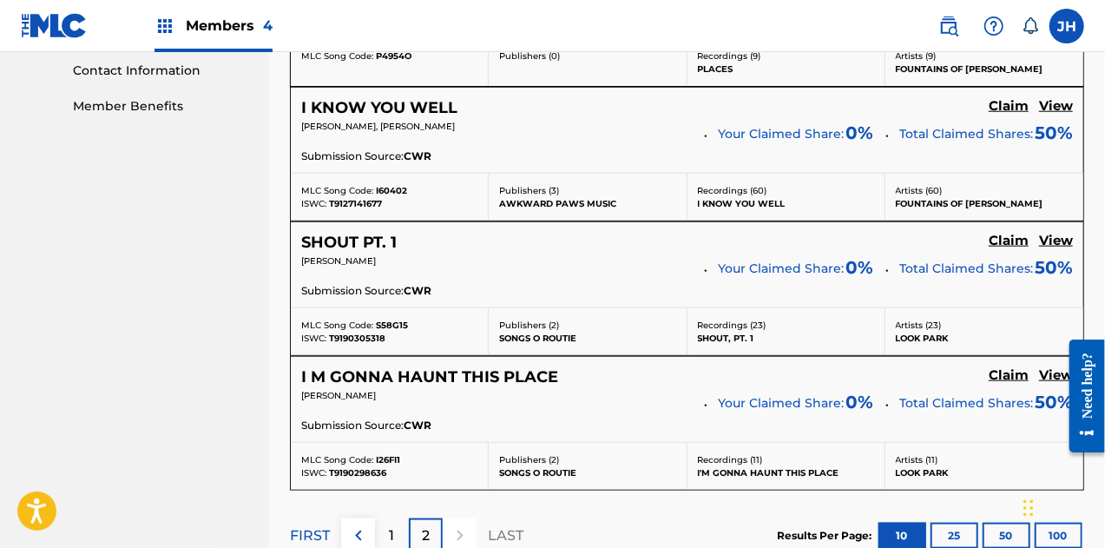
scroll to position [1054, 0]
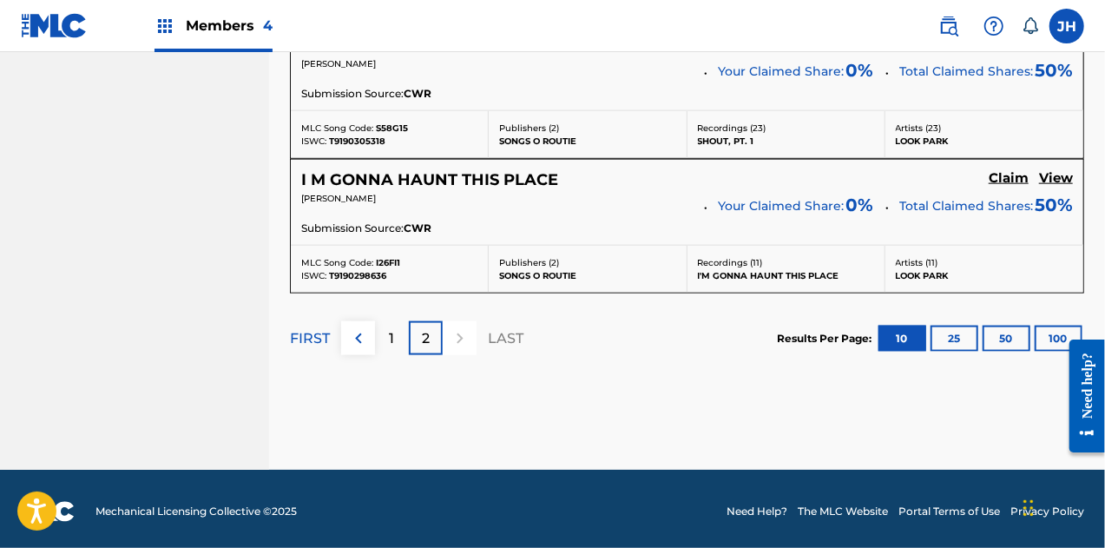
click at [453, 341] on div at bounding box center [460, 338] width 34 height 34
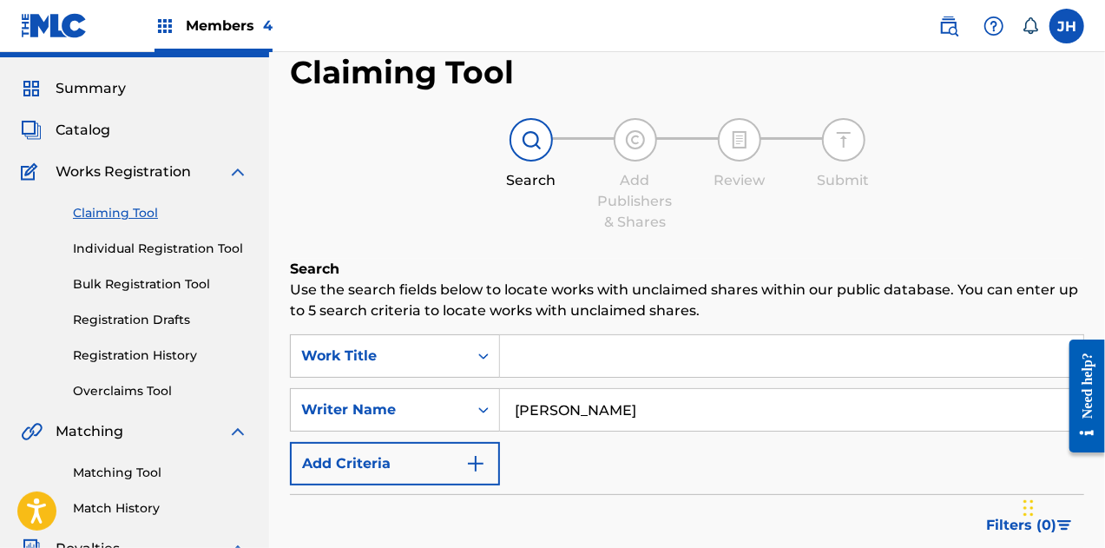
scroll to position [0, 0]
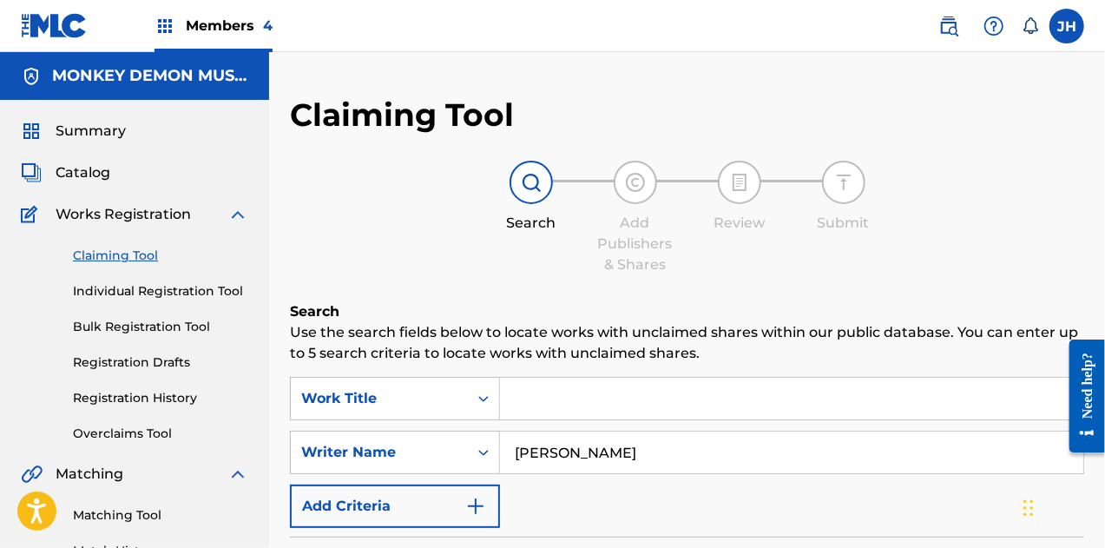
click at [214, 31] on span "Members 4" at bounding box center [229, 26] width 87 height 20
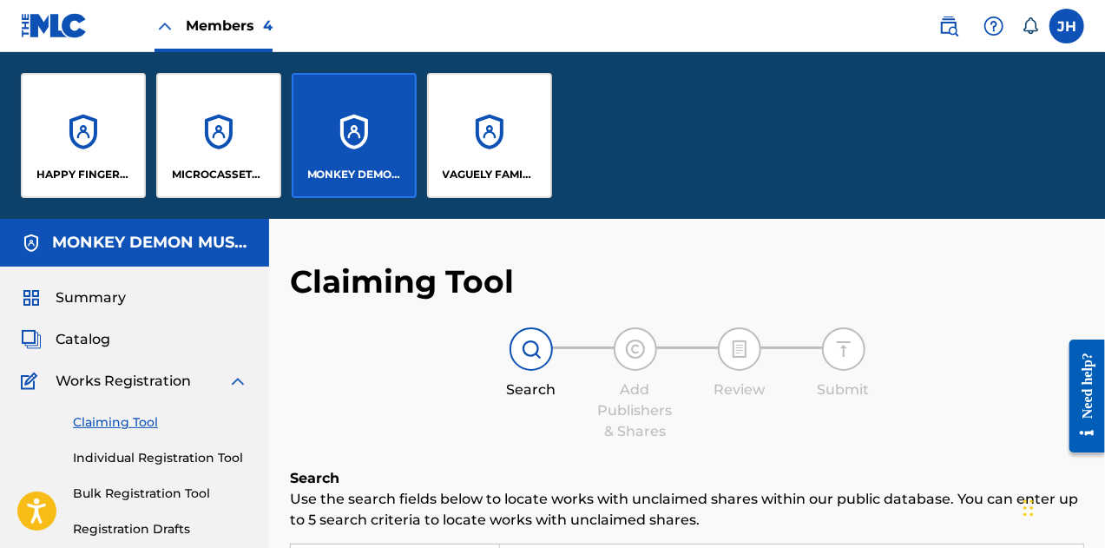
click at [72, 159] on div "HAPPY FINGERS TOO PUB" at bounding box center [83, 135] width 125 height 125
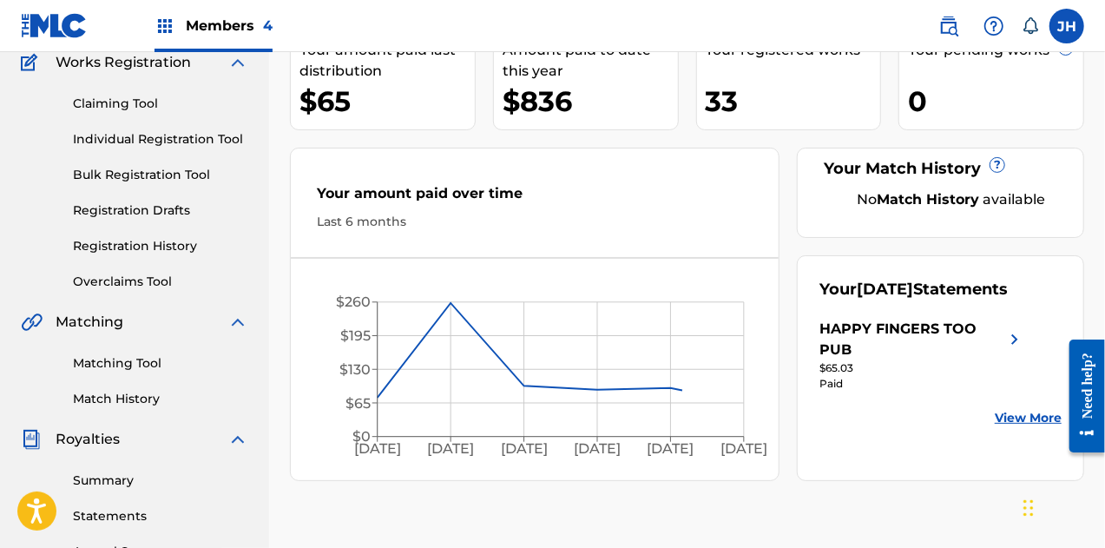
scroll to position [160, 0]
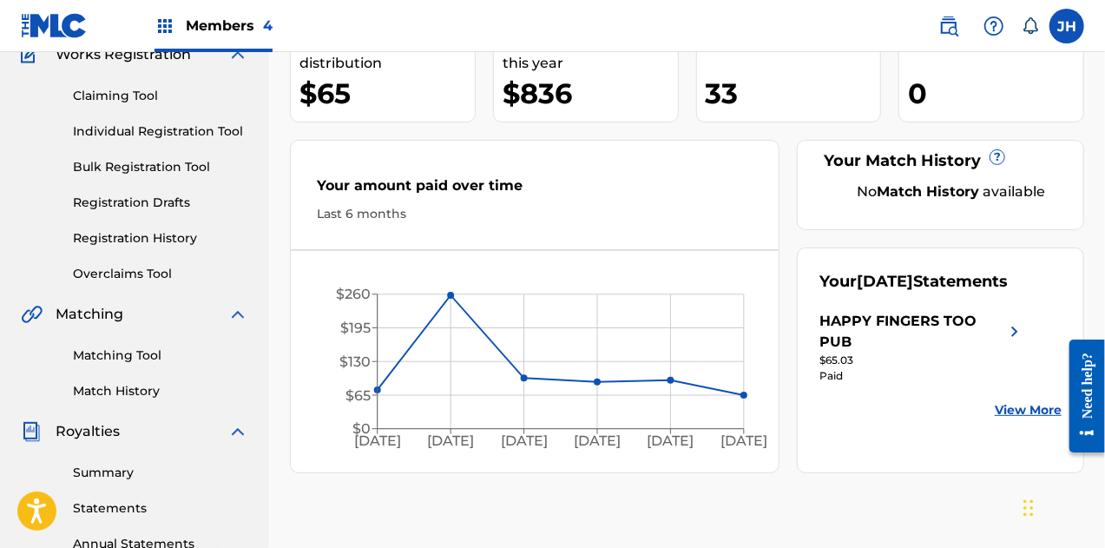
click at [94, 88] on link "Claiming Tool" at bounding box center [160, 96] width 175 height 18
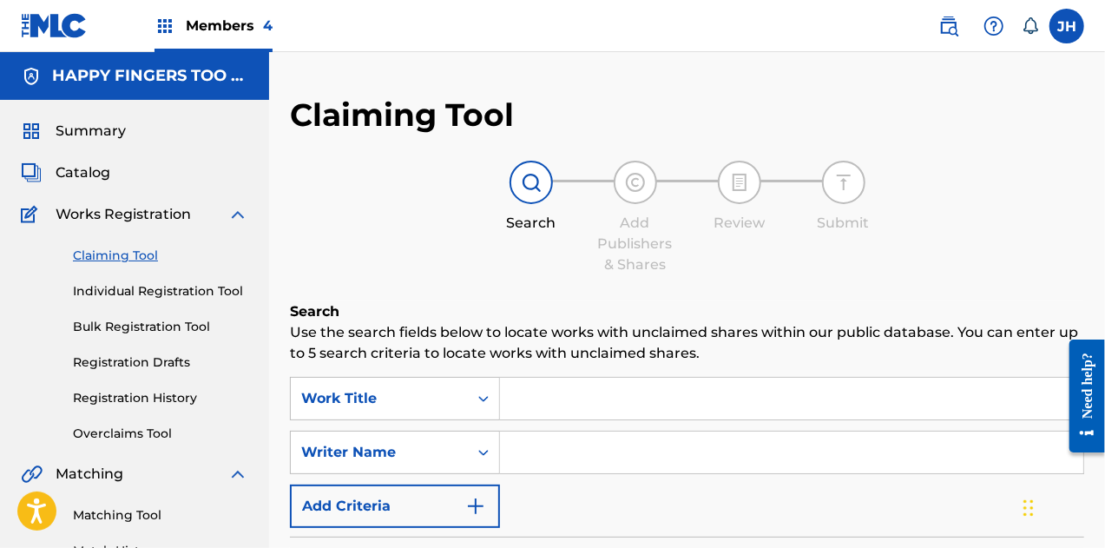
click at [551, 466] on input "Search Form" at bounding box center [791, 452] width 583 height 42
type input "[PERSON_NAME]"
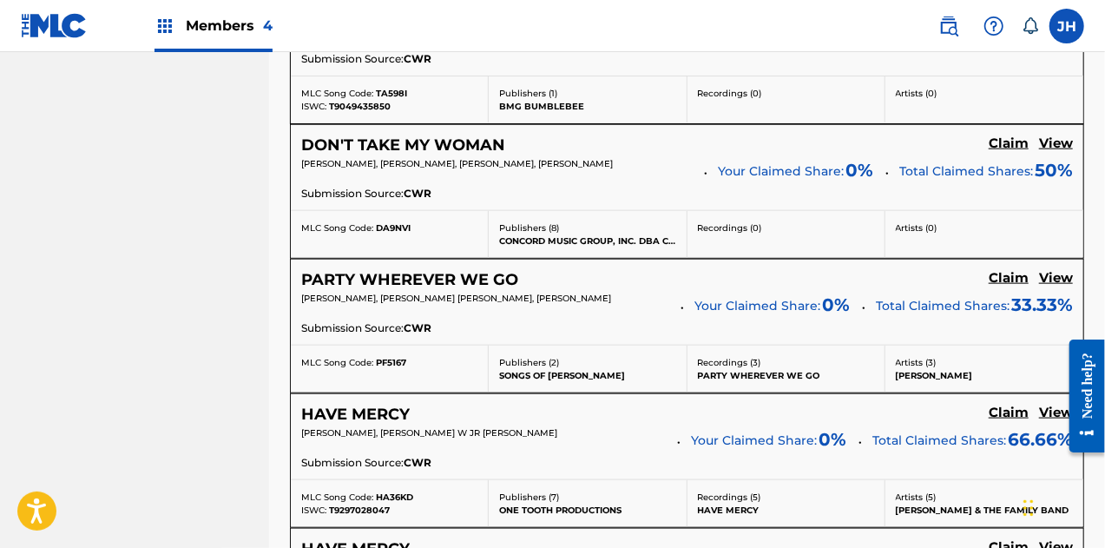
scroll to position [984, 0]
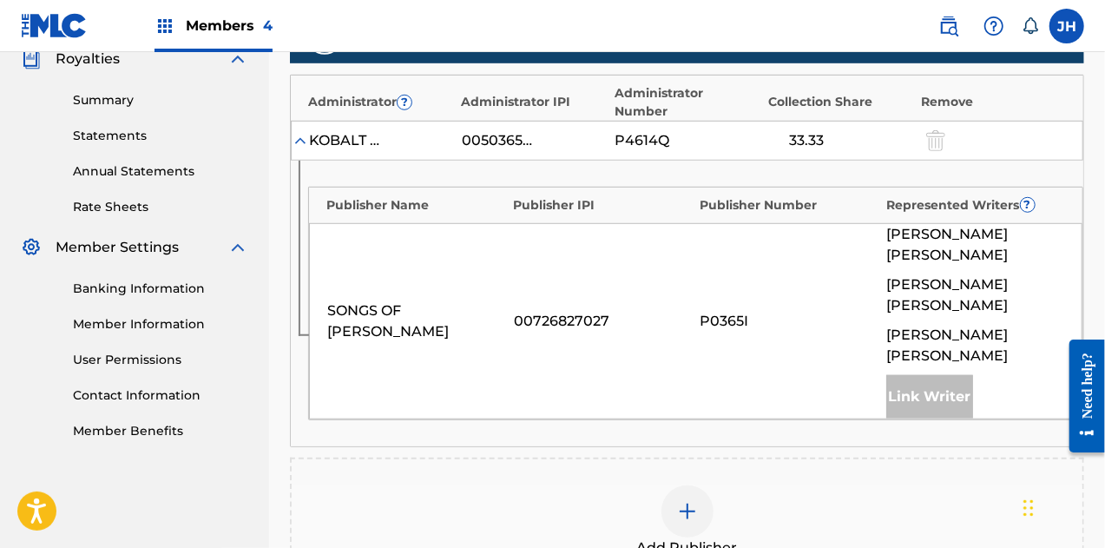
scroll to position [538, 0]
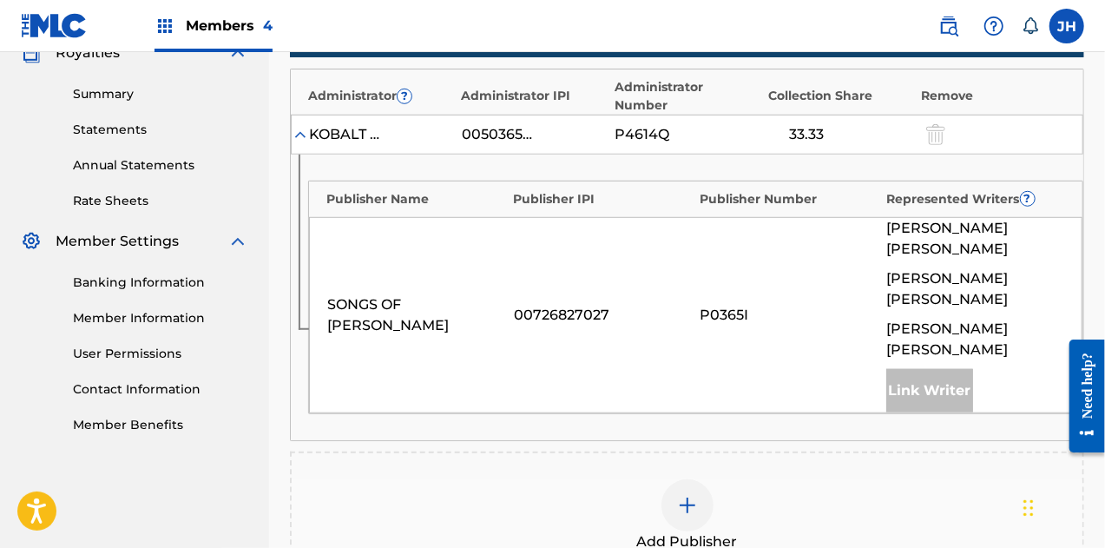
click at [687, 479] on div at bounding box center [688, 505] width 52 height 52
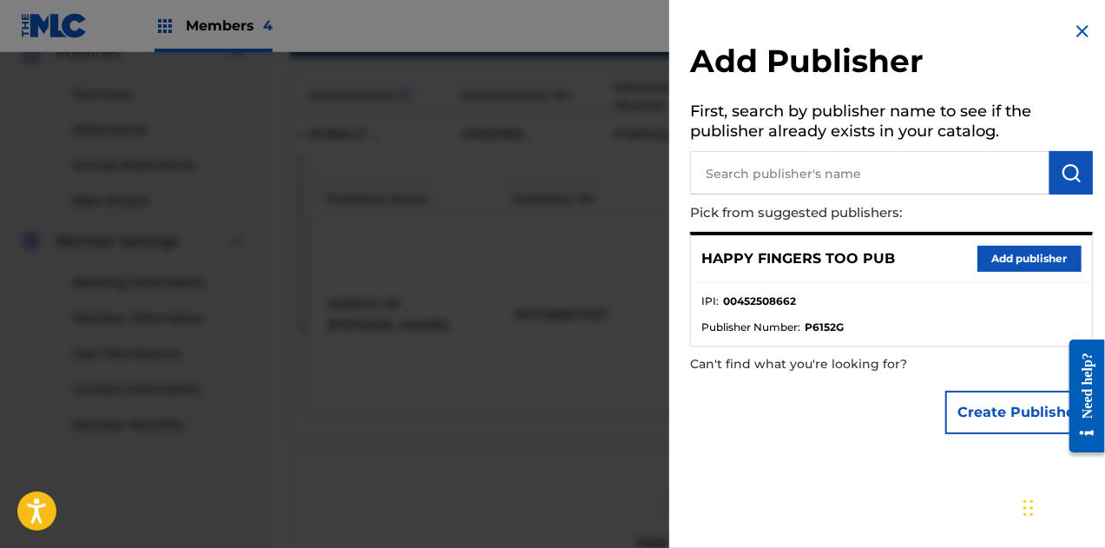
click at [1009, 256] on button "Add publisher" at bounding box center [1030, 259] width 104 height 26
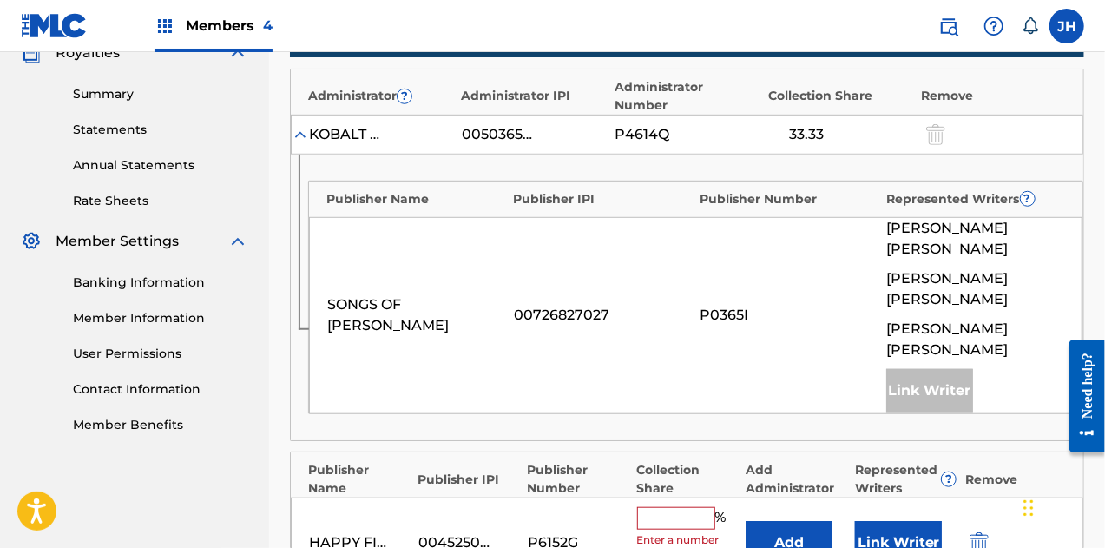
scroll to position [622, 0]
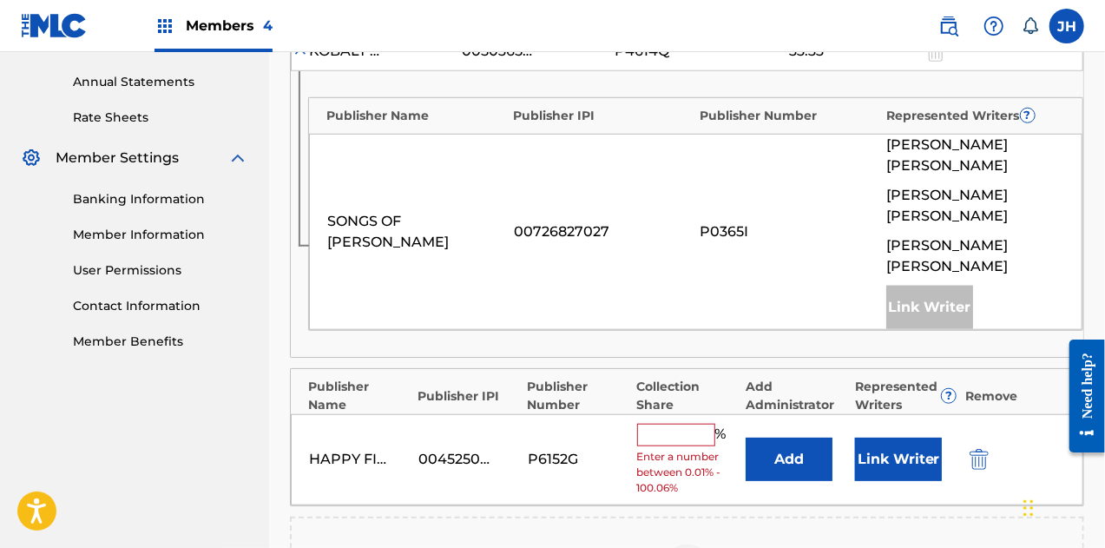
click at [675, 424] on input "text" at bounding box center [676, 435] width 78 height 23
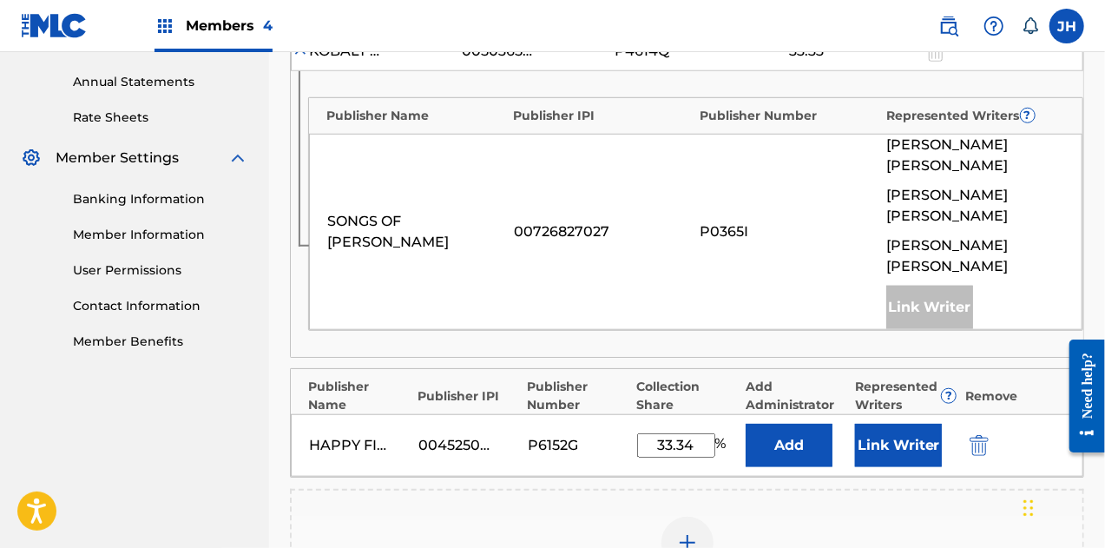
type input "33.34"
click at [885, 424] on button "Link Writer" at bounding box center [898, 445] width 87 height 43
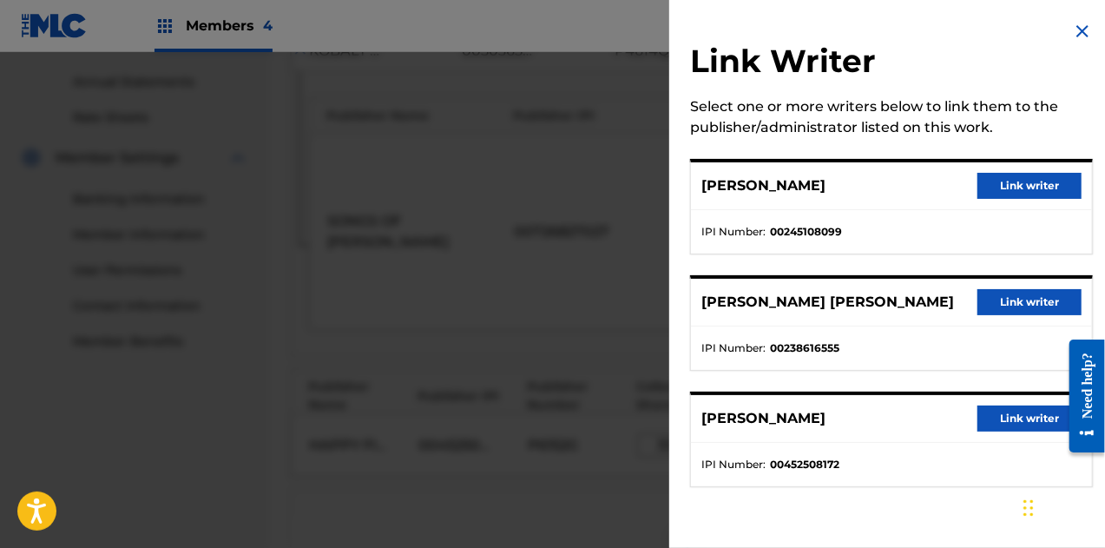
click at [1019, 426] on button "Link writer" at bounding box center [1030, 418] width 104 height 26
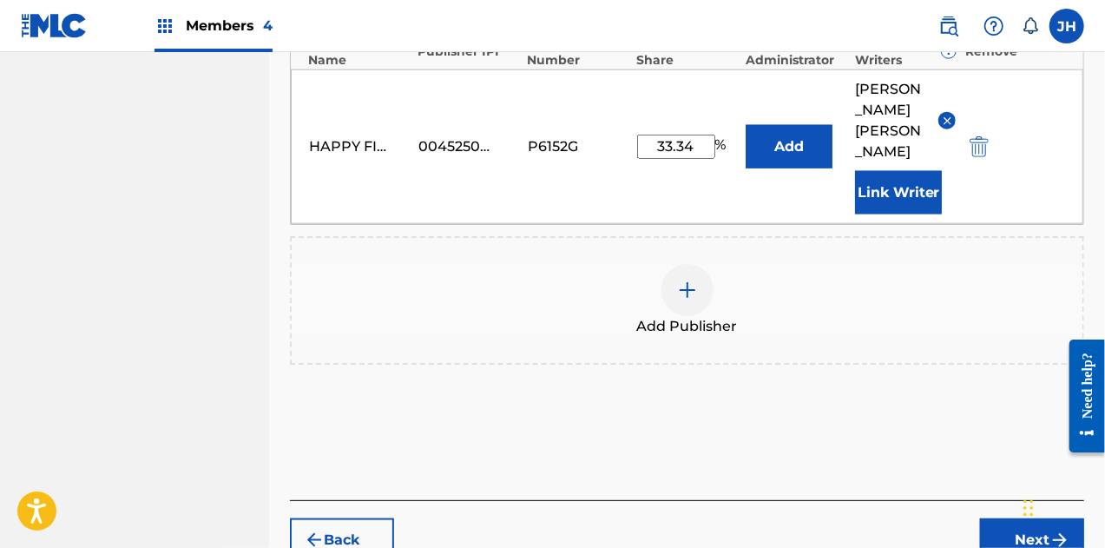
scroll to position [967, 0]
click at [1032, 517] on button "Next" at bounding box center [1032, 538] width 104 height 43
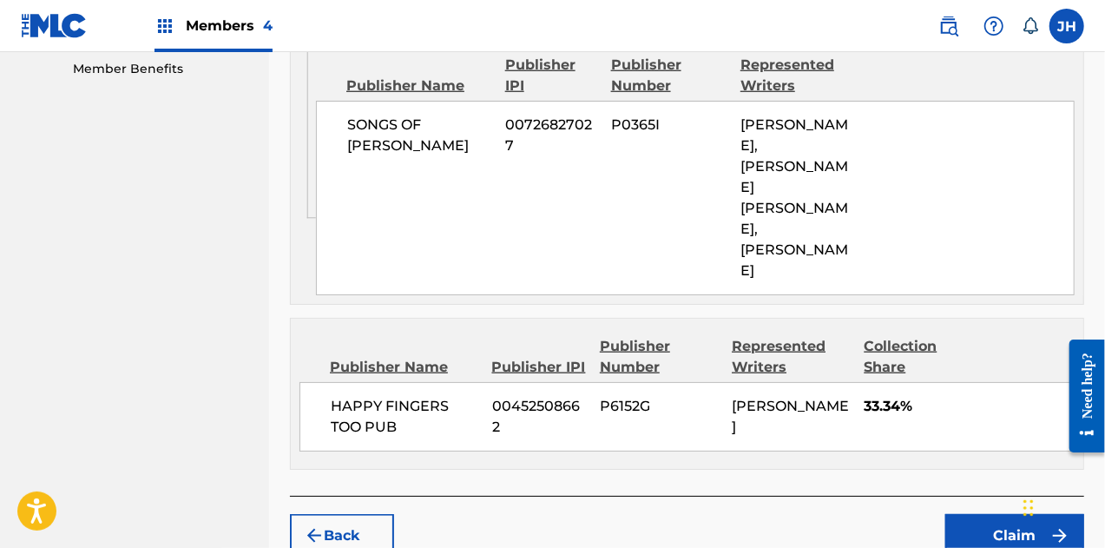
scroll to position [941, 0]
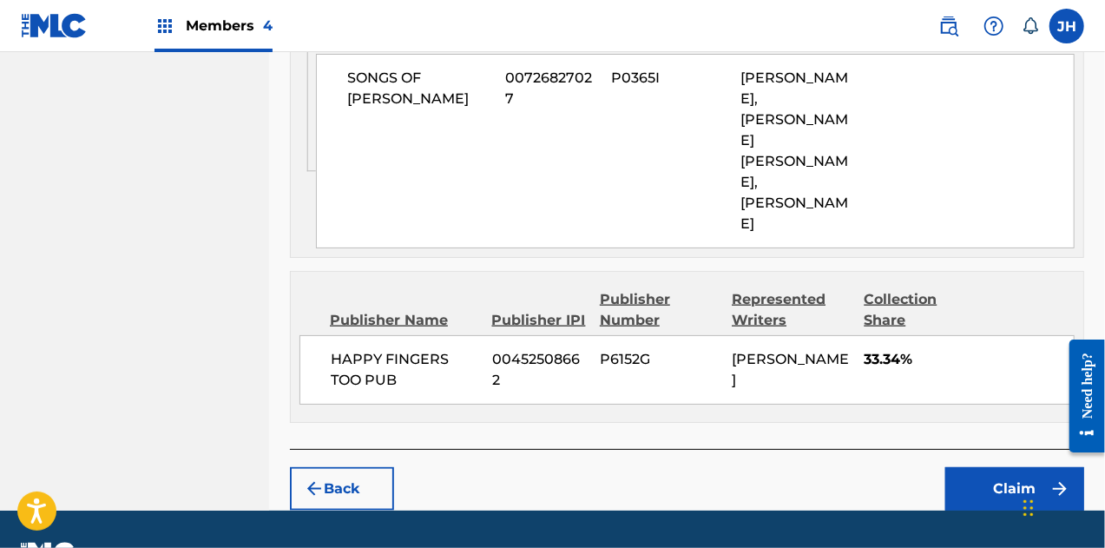
click at [988, 467] on button "Claim" at bounding box center [1014, 488] width 139 height 43
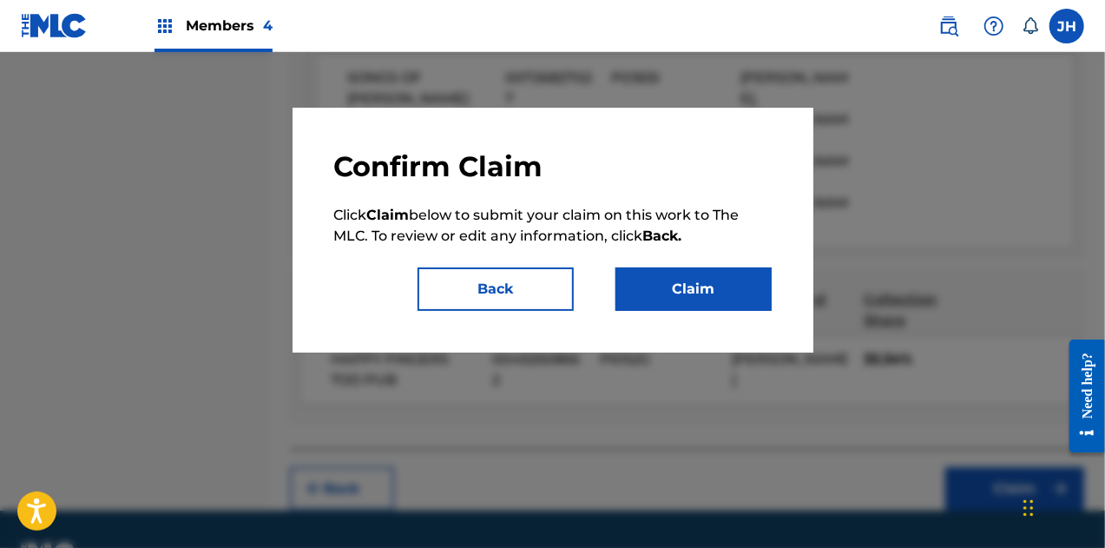
click at [658, 273] on button "Claim" at bounding box center [694, 288] width 156 height 43
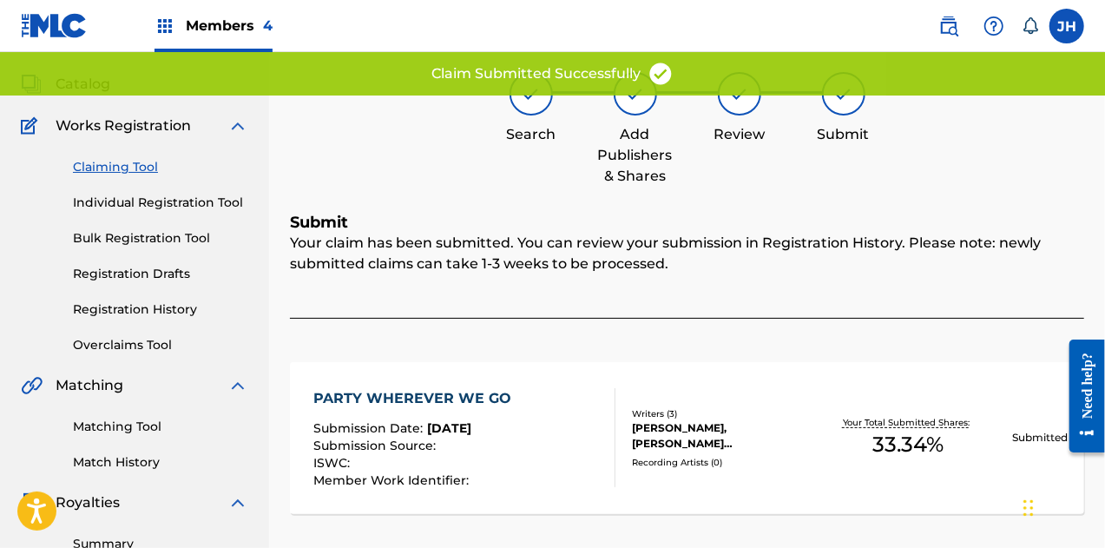
scroll to position [0, 0]
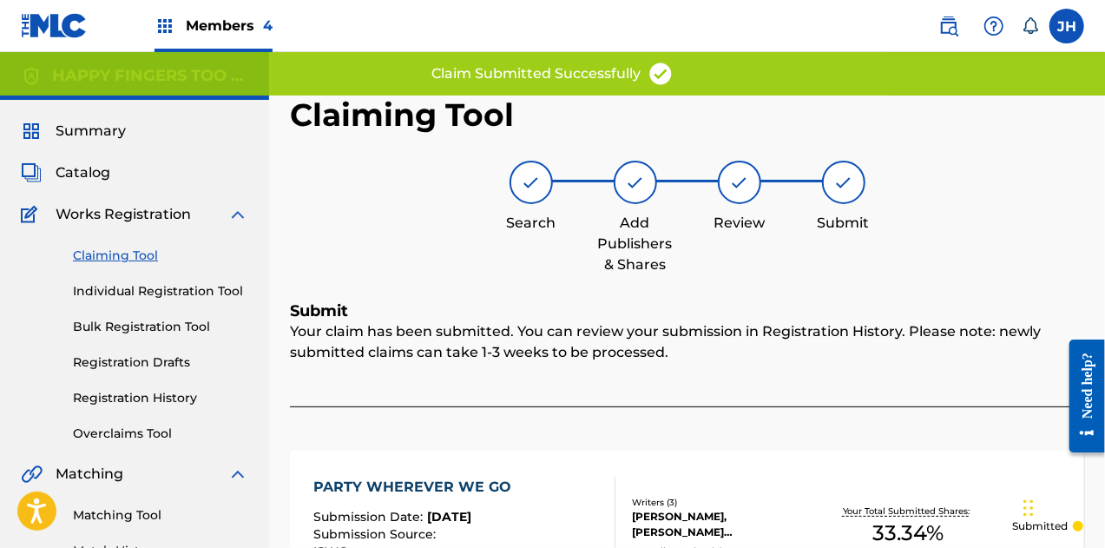
click at [141, 252] on link "Claiming Tool" at bounding box center [160, 256] width 175 height 18
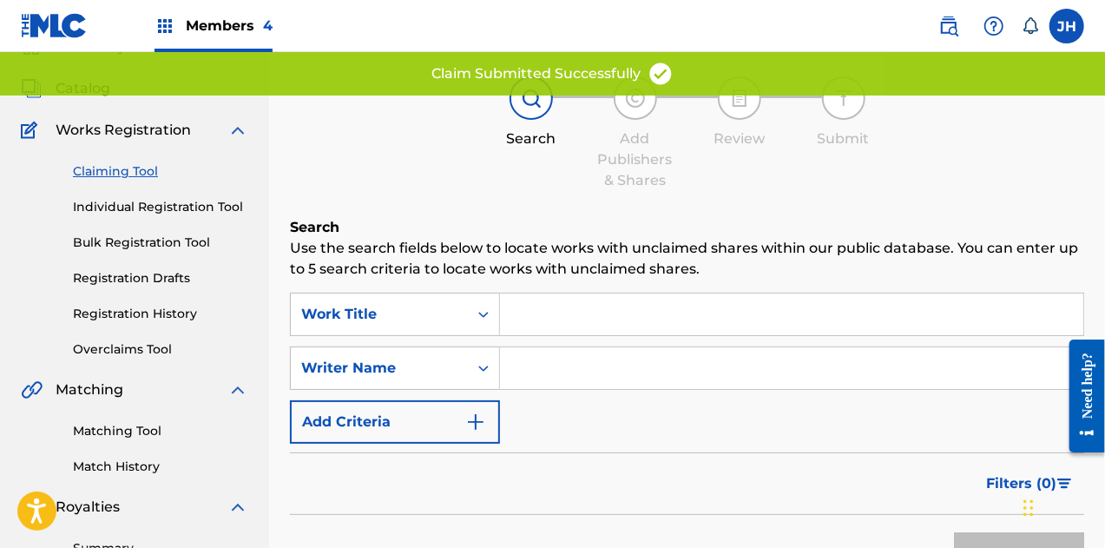
scroll to position [85, 0]
click at [551, 356] on input "Search Form" at bounding box center [791, 367] width 583 height 42
type input "[PERSON_NAME]"
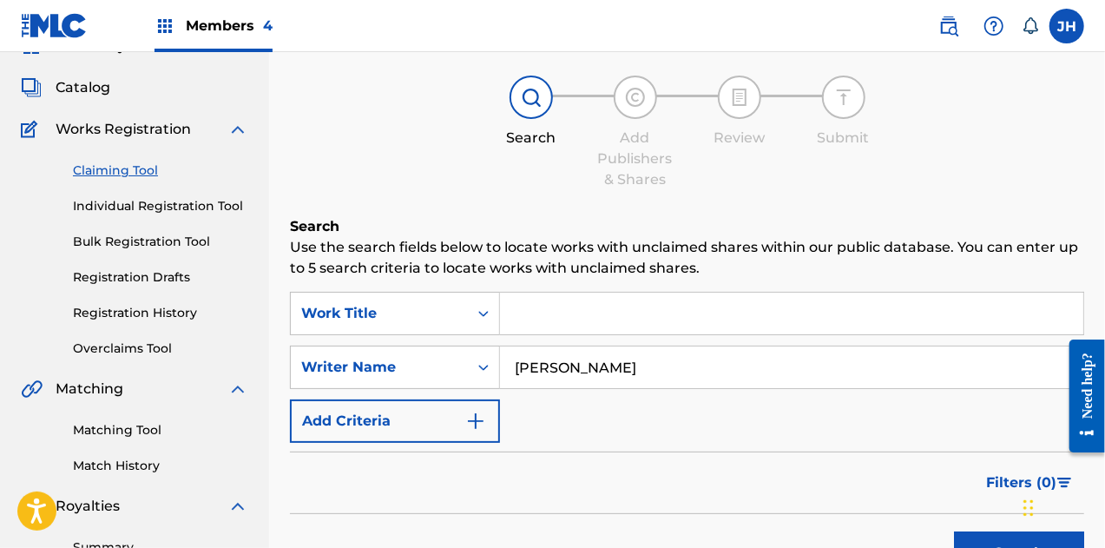
scroll to position [382, 0]
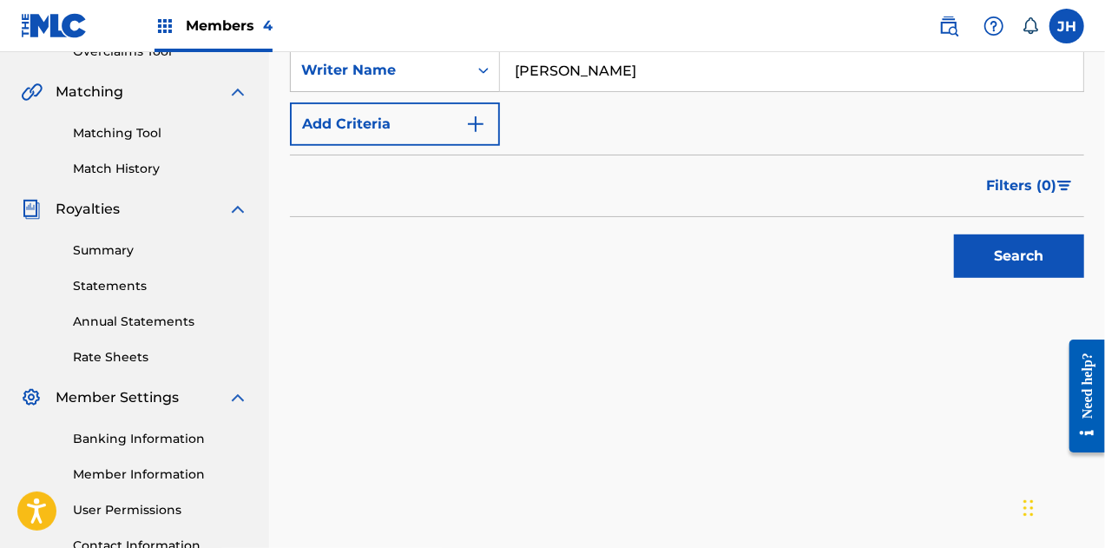
click at [986, 257] on button "Search" at bounding box center [1019, 255] width 130 height 43
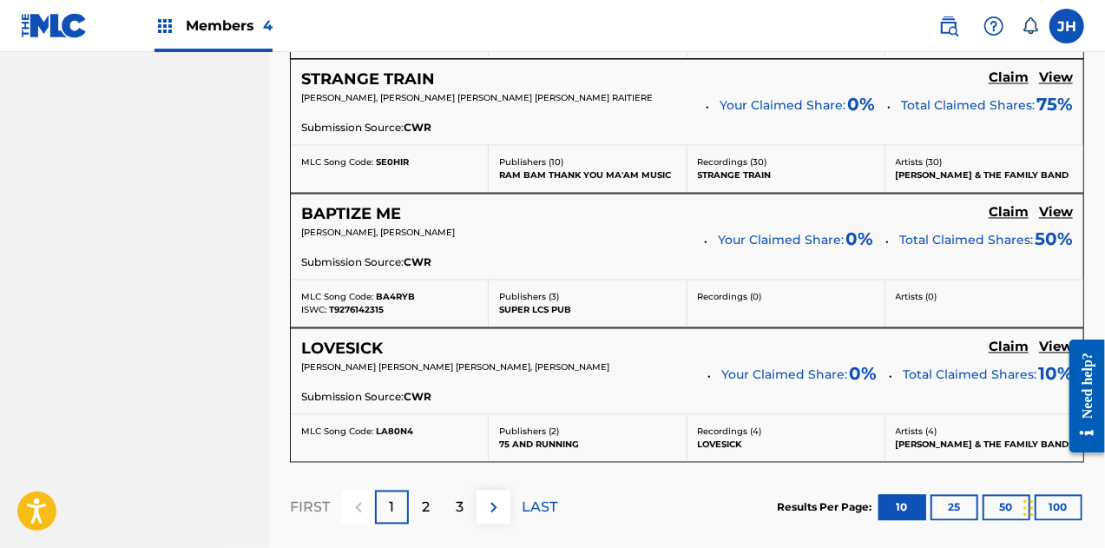
scroll to position [1651, 0]
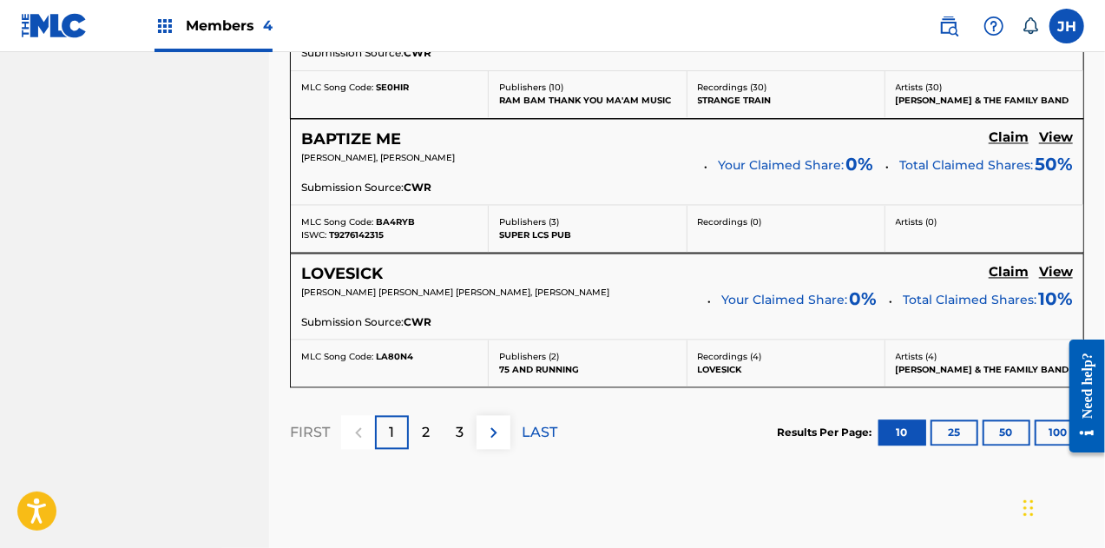
click at [425, 426] on p "2" at bounding box center [426, 433] width 8 height 21
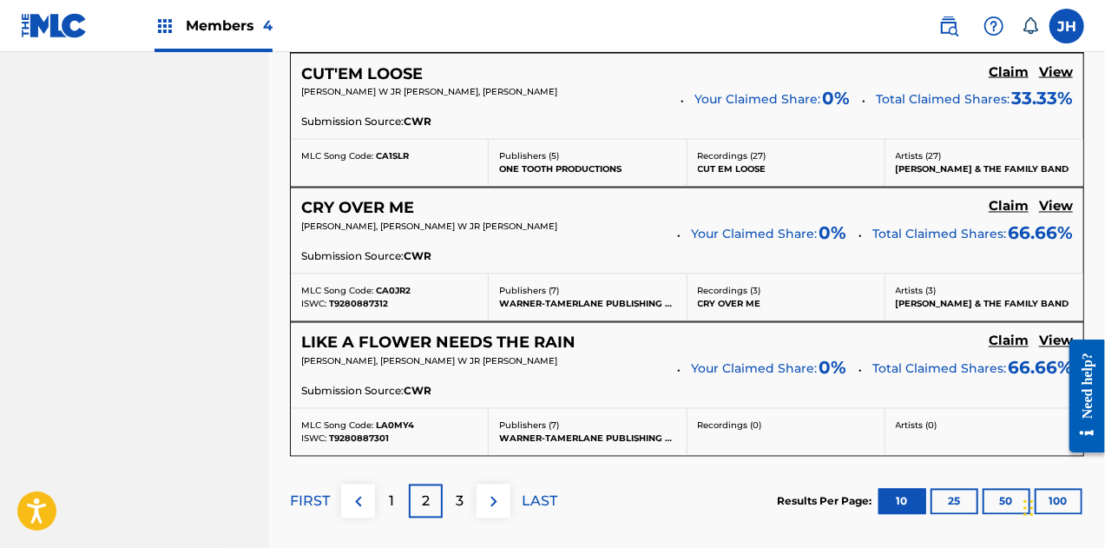
scroll to position [1583, 0]
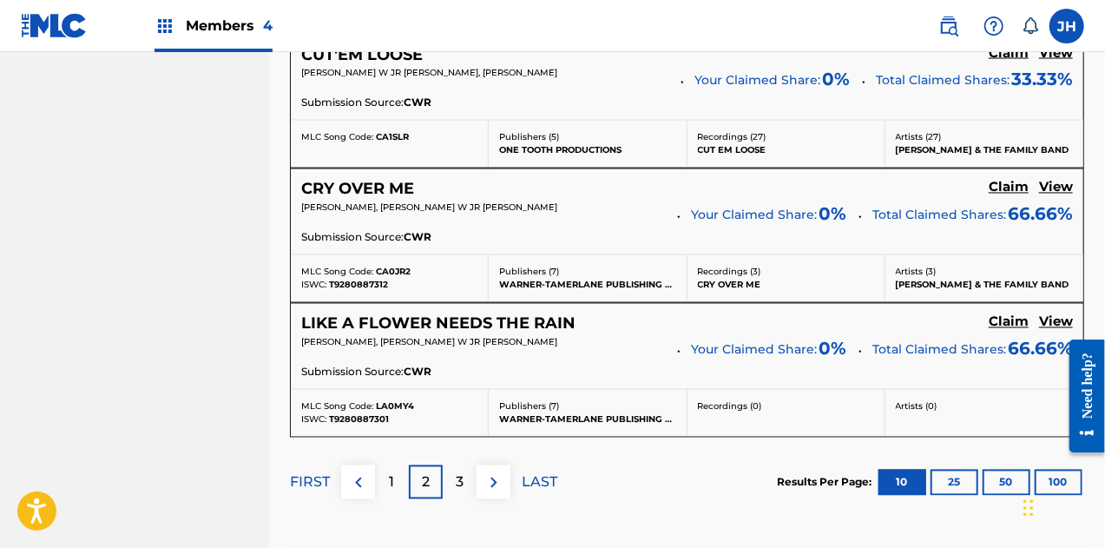
click at [464, 474] on div "3" at bounding box center [460, 482] width 34 height 34
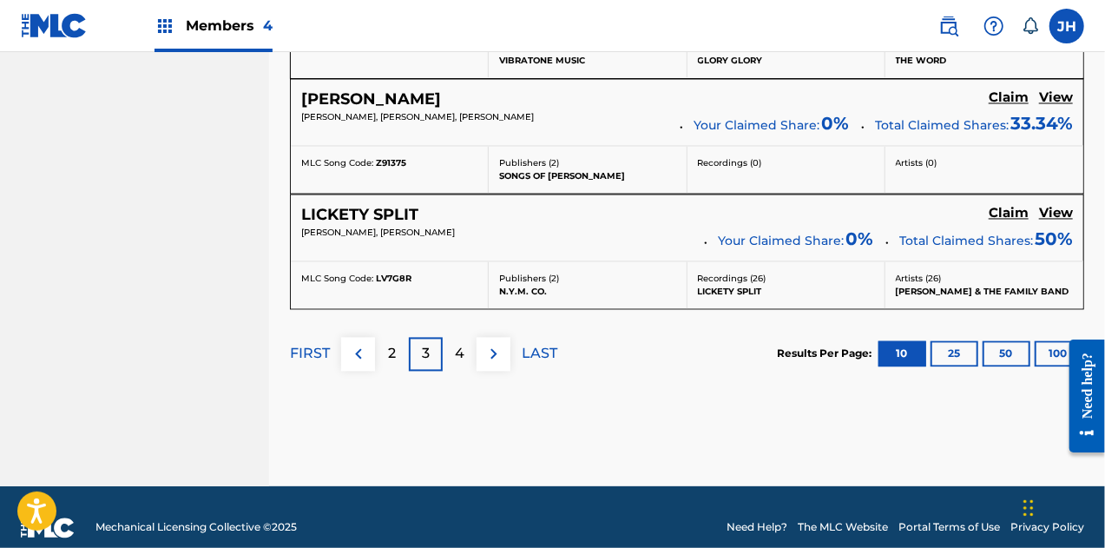
scroll to position [1660, 0]
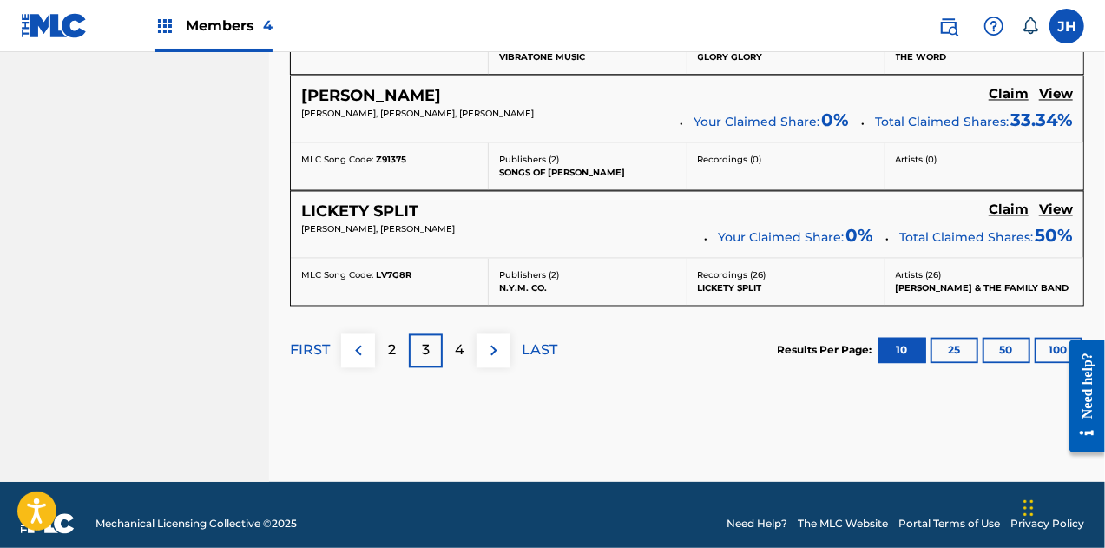
click at [457, 339] on p "4" at bounding box center [460, 349] width 10 height 21
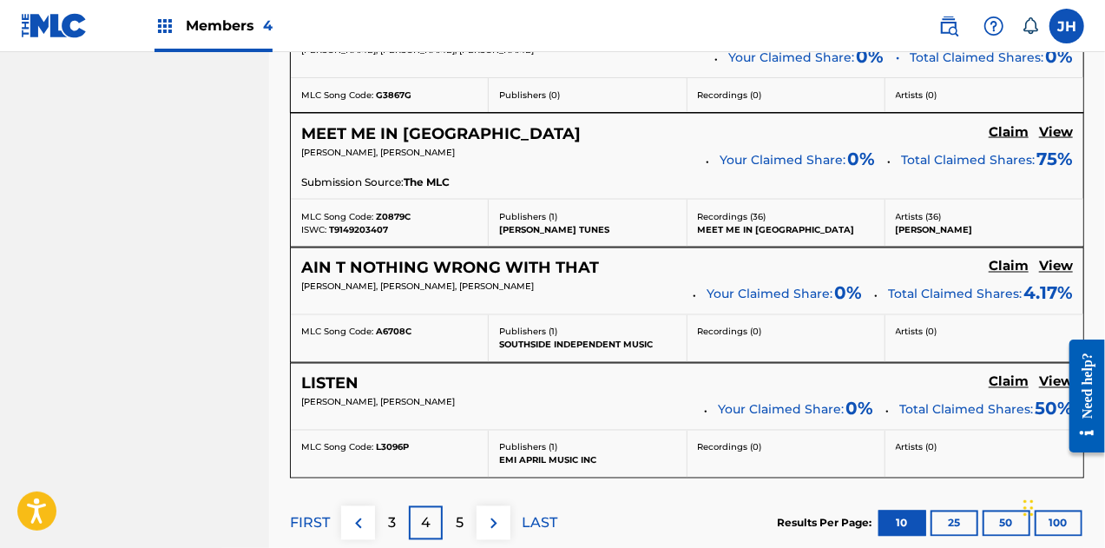
scroll to position [1420, 0]
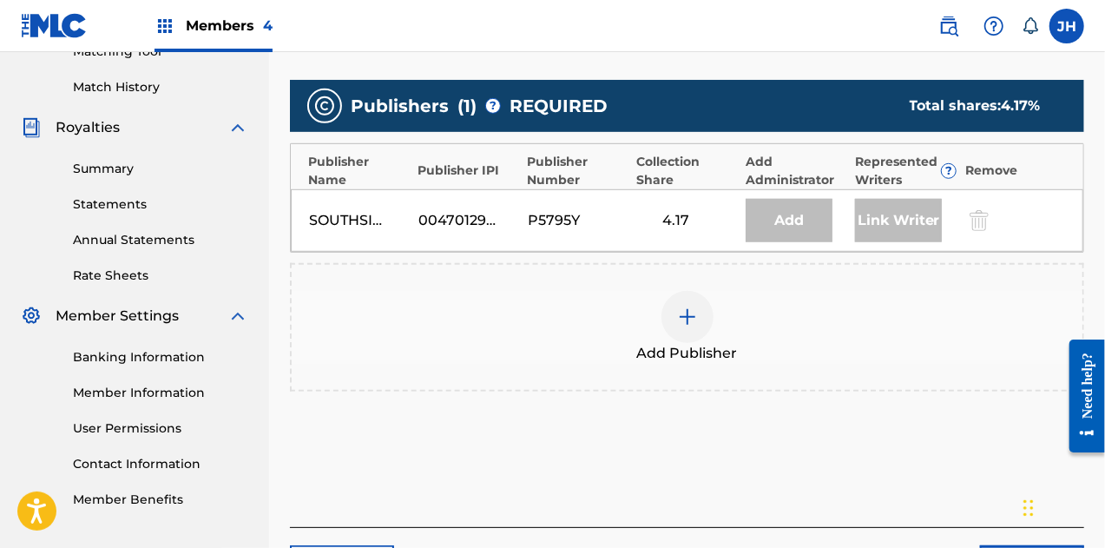
scroll to position [460, 0]
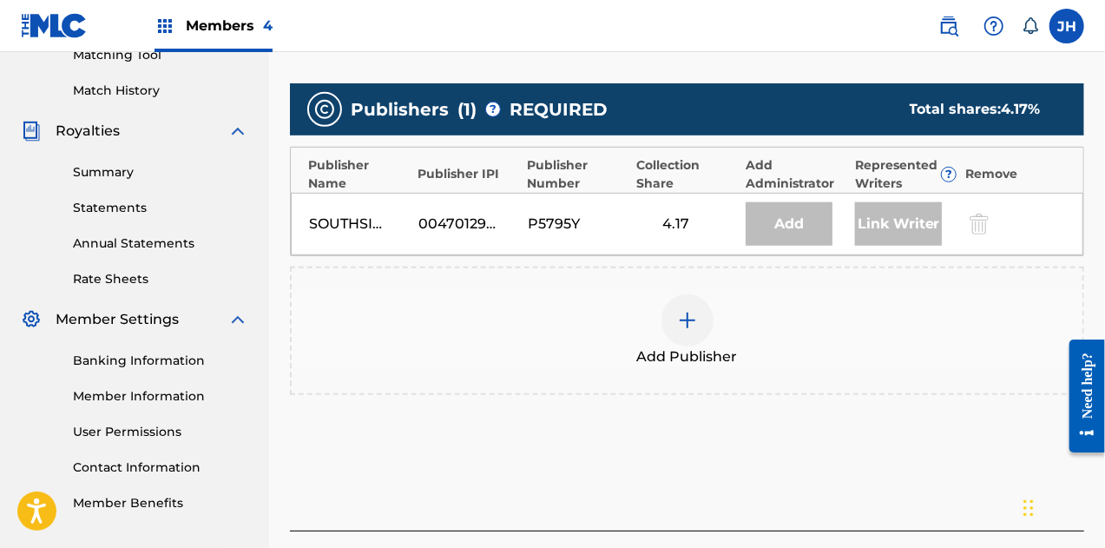
click at [691, 306] on div at bounding box center [688, 320] width 52 height 52
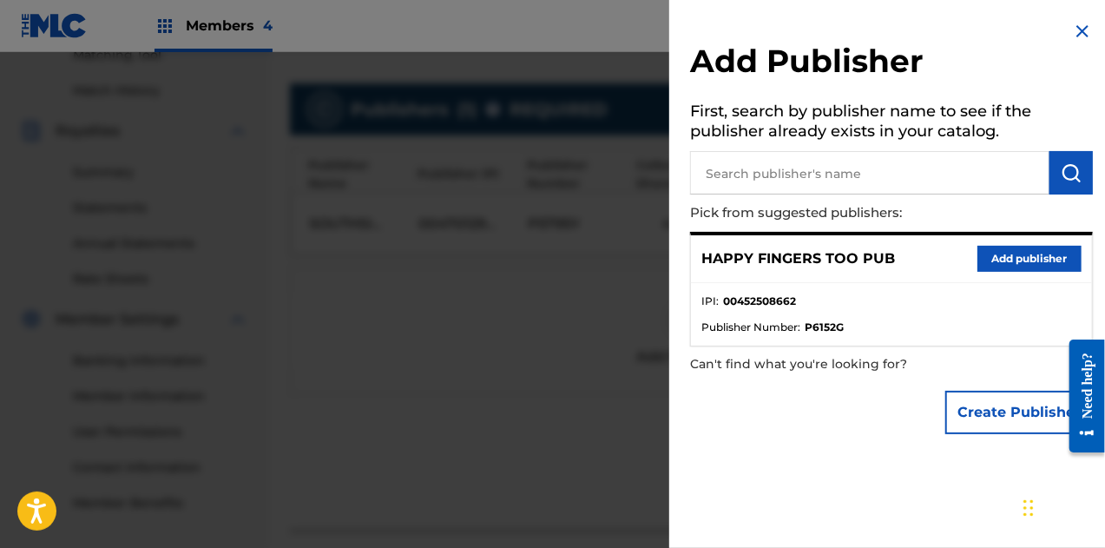
click at [1035, 258] on button "Add publisher" at bounding box center [1030, 259] width 104 height 26
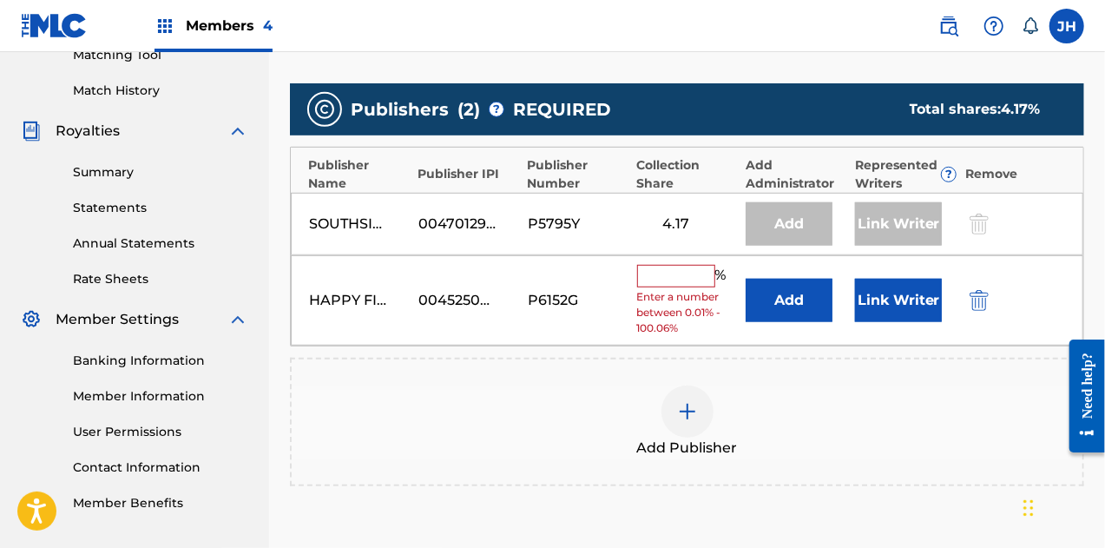
click at [683, 268] on input "text" at bounding box center [676, 276] width 78 height 23
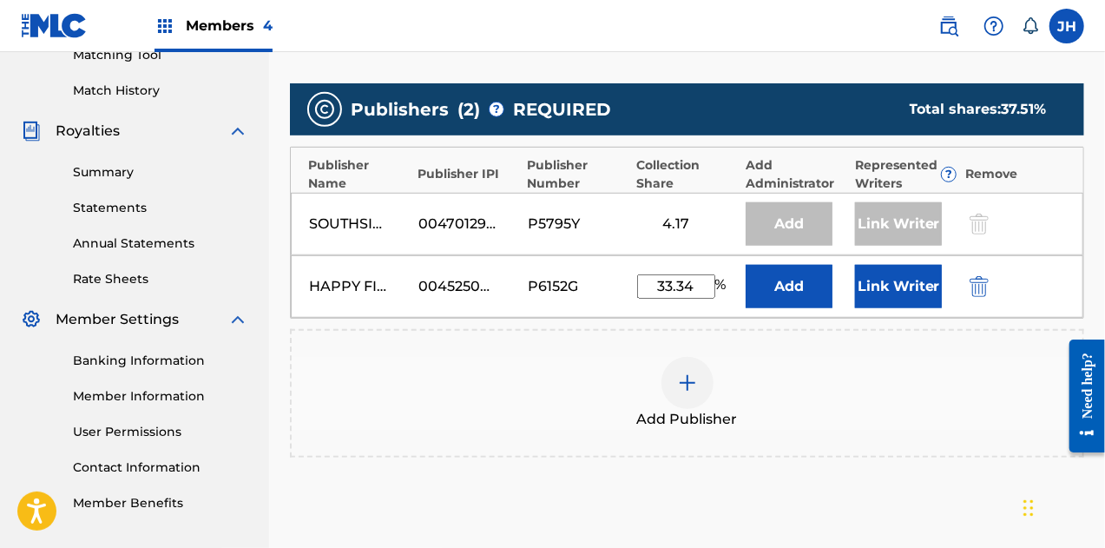
type input "33.34"
click at [878, 288] on button "Link Writer" at bounding box center [898, 286] width 87 height 43
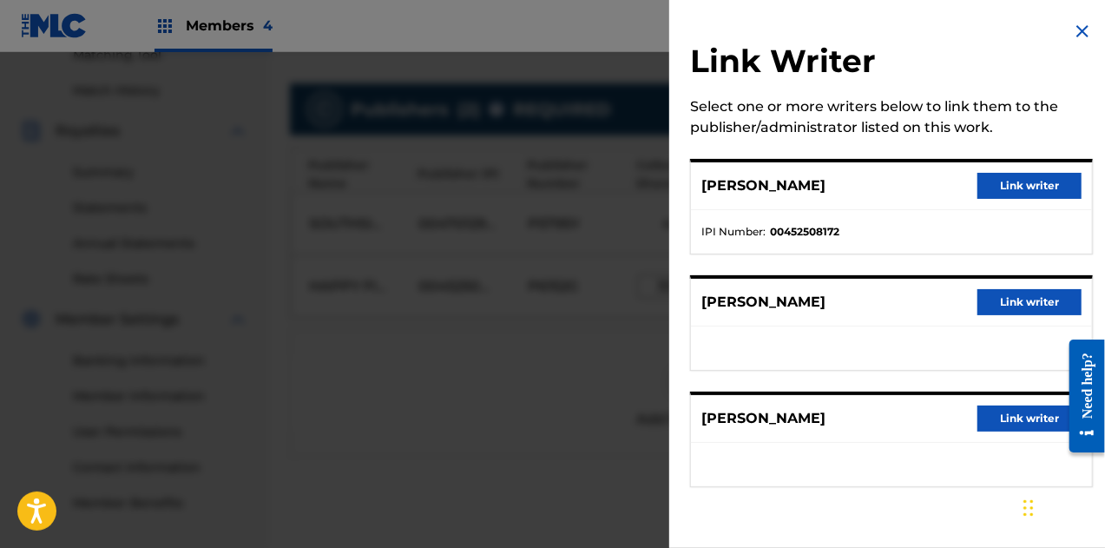
click at [1017, 181] on button "Link writer" at bounding box center [1030, 186] width 104 height 26
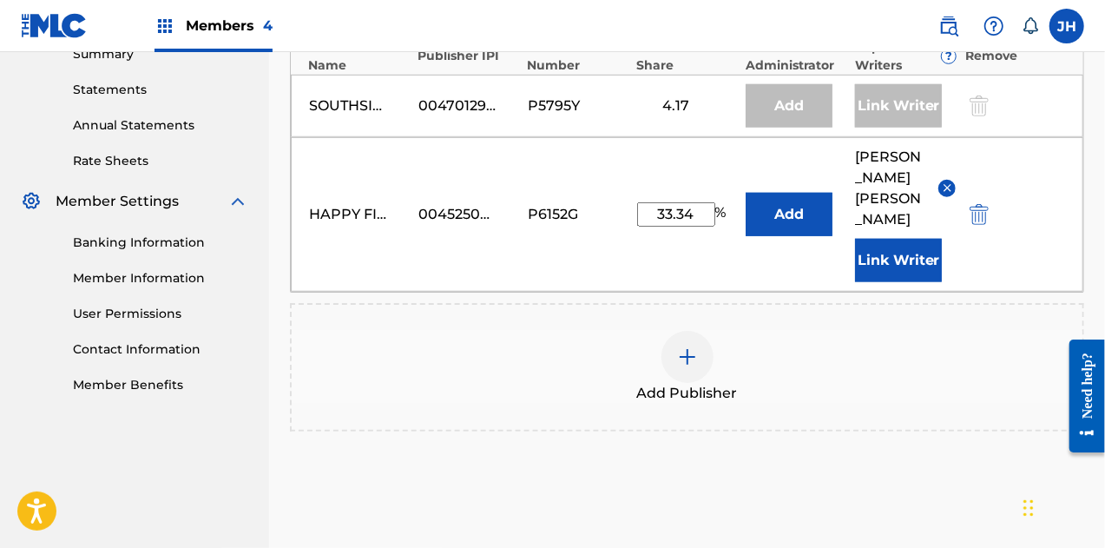
scroll to position [719, 0]
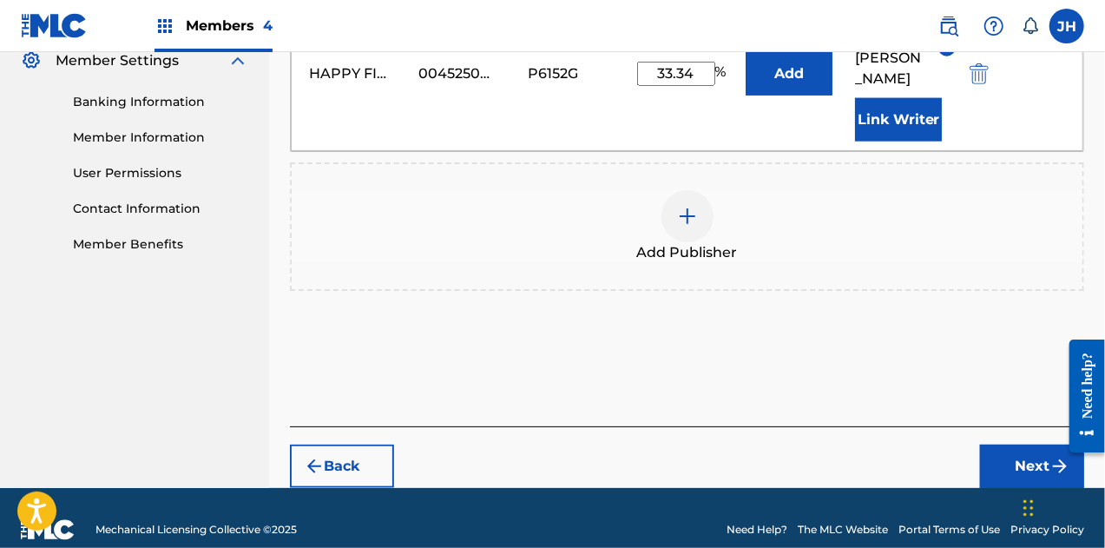
click at [1009, 451] on button "Next" at bounding box center [1032, 465] width 104 height 43
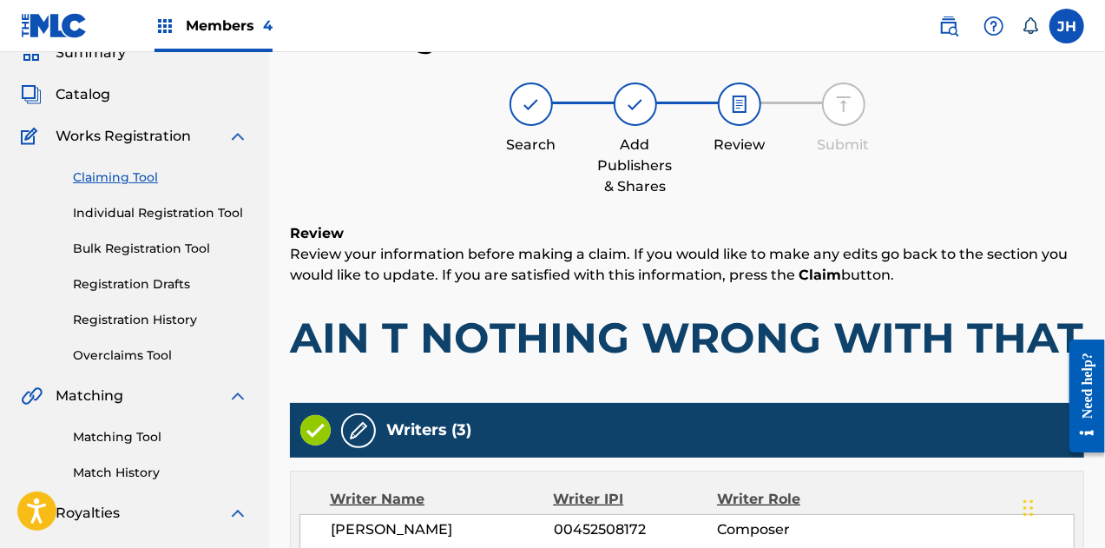
scroll to position [742, 0]
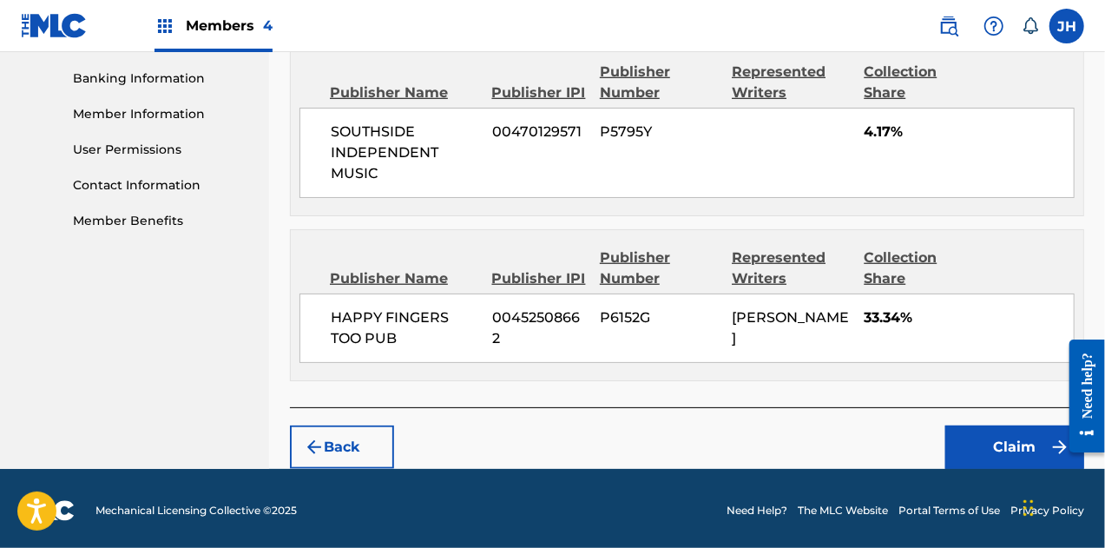
click at [1032, 442] on button "Claim" at bounding box center [1014, 446] width 139 height 43
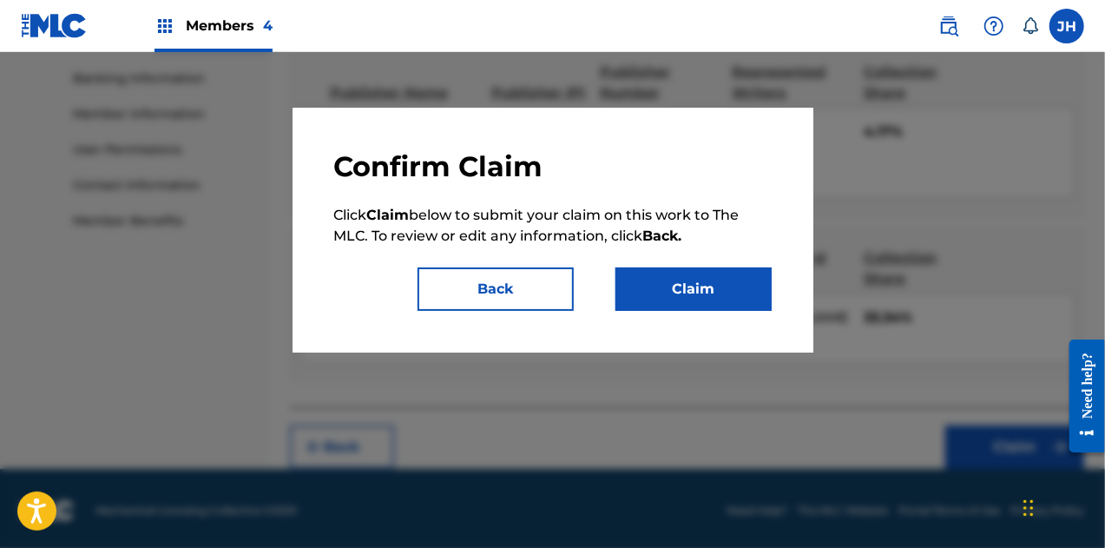
click at [663, 272] on button "Claim" at bounding box center [694, 288] width 156 height 43
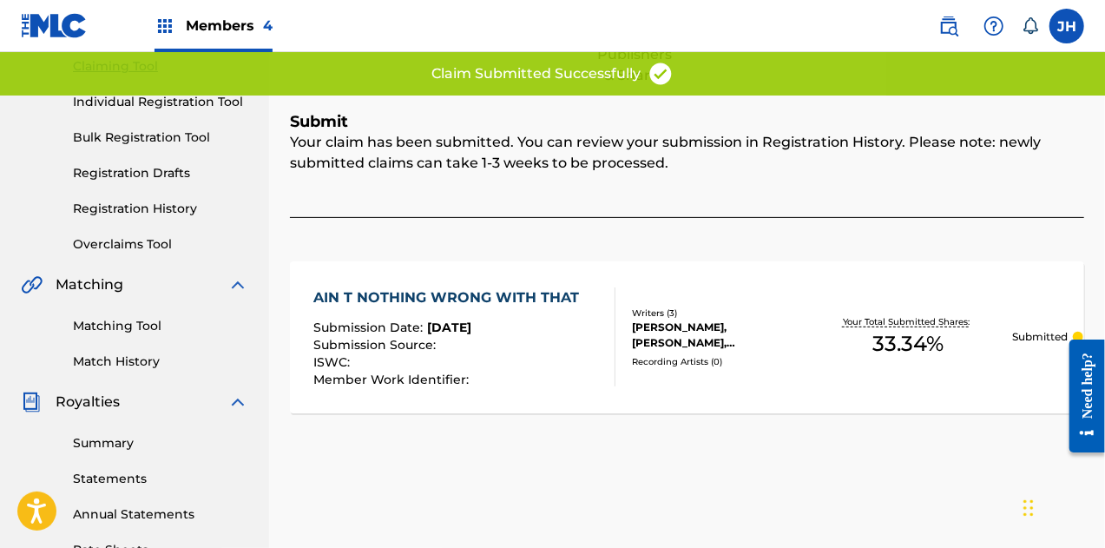
scroll to position [43, 0]
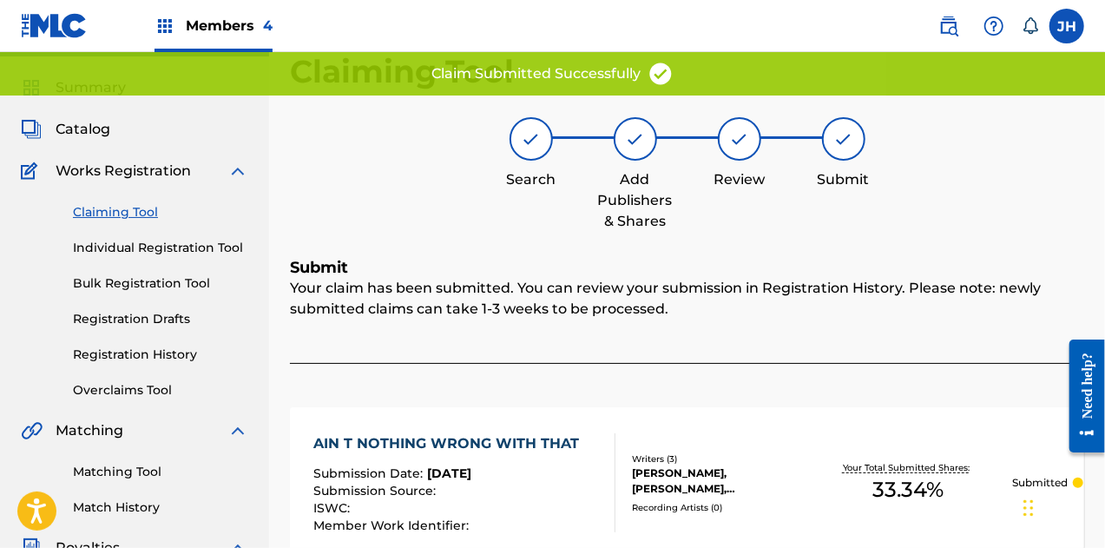
click at [124, 216] on link "Claiming Tool" at bounding box center [160, 212] width 175 height 18
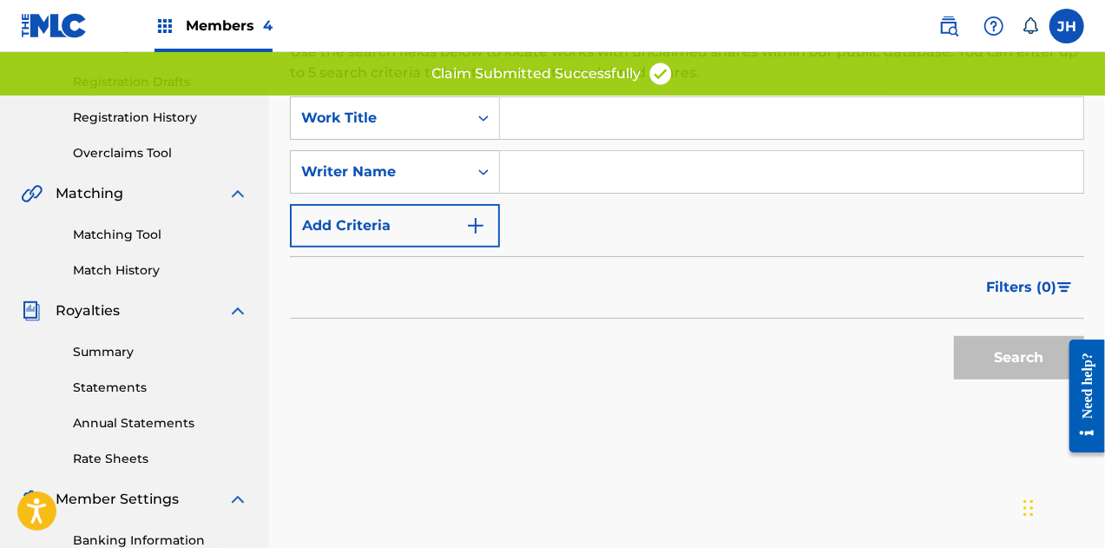
scroll to position [286, 0]
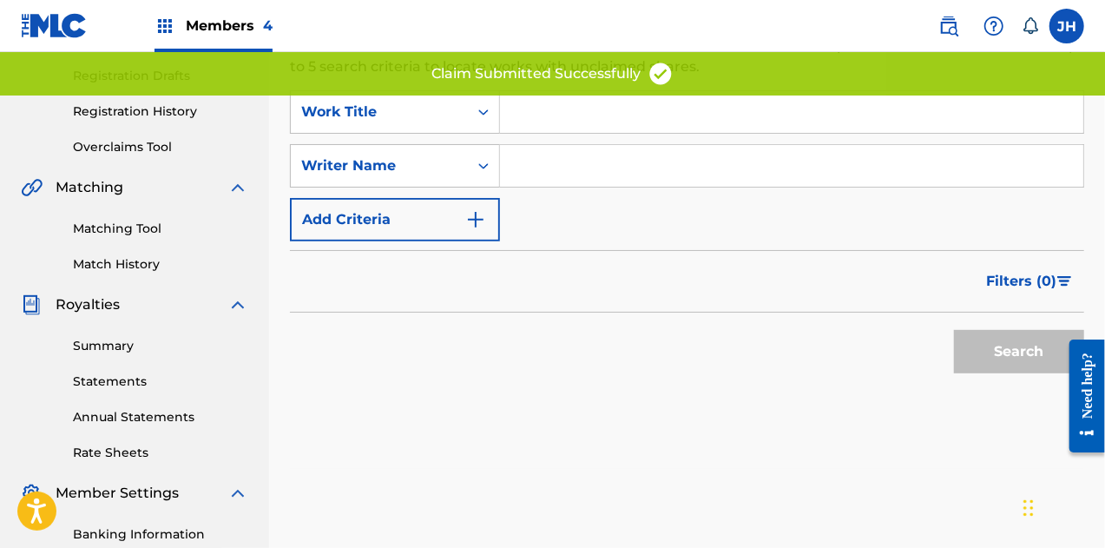
click at [568, 160] on input "Search Form" at bounding box center [791, 166] width 583 height 42
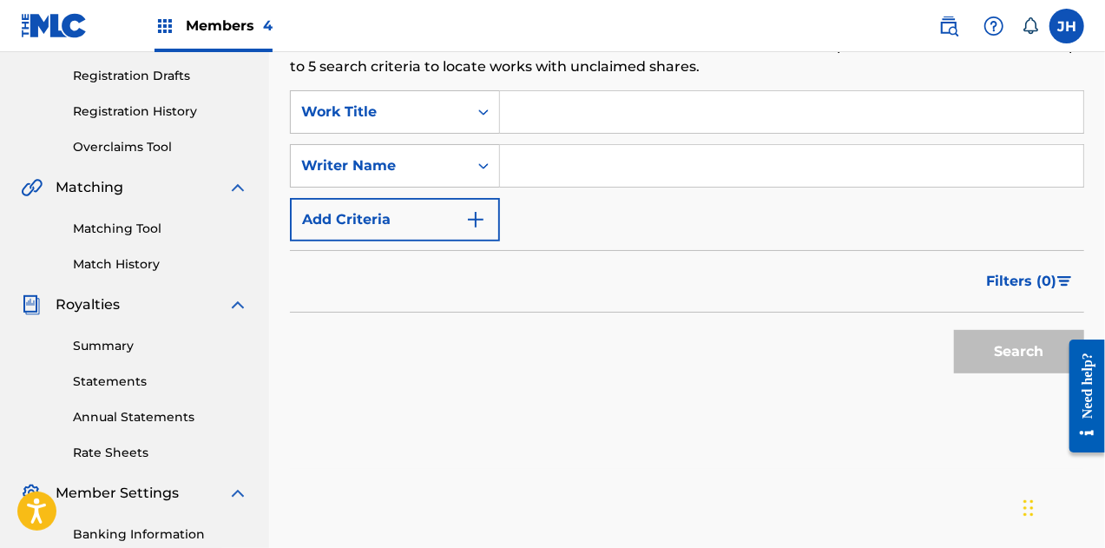
type input "[PERSON_NAME]"
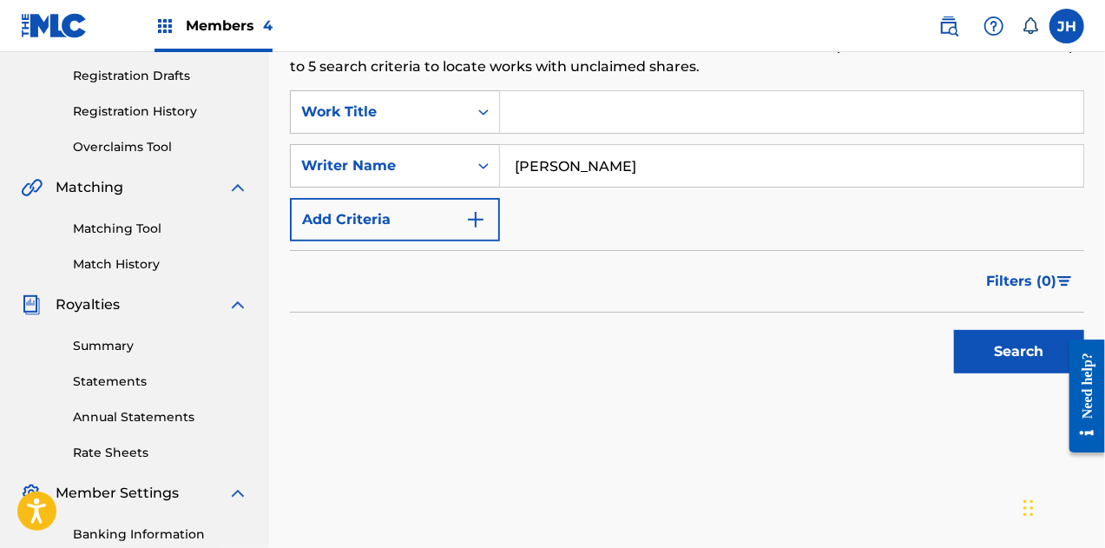
click at [967, 339] on button "Search" at bounding box center [1019, 351] width 130 height 43
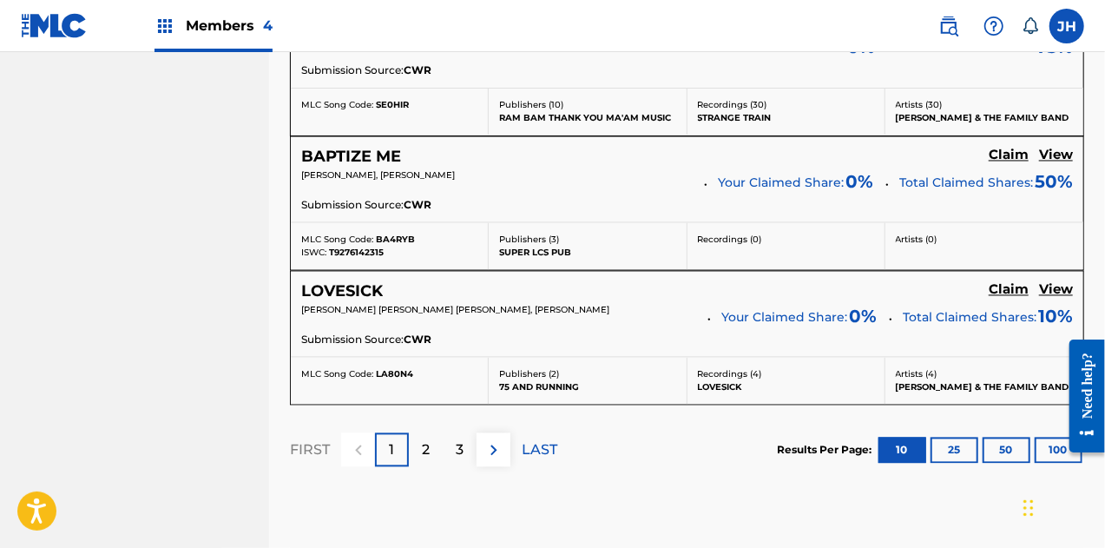
scroll to position [1635, 0]
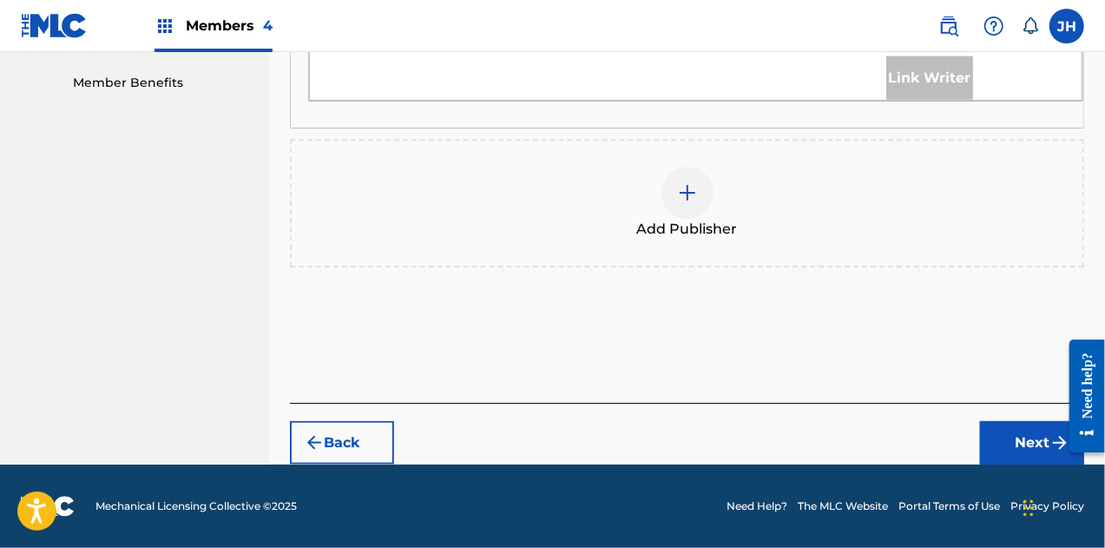
scroll to position [838, 0]
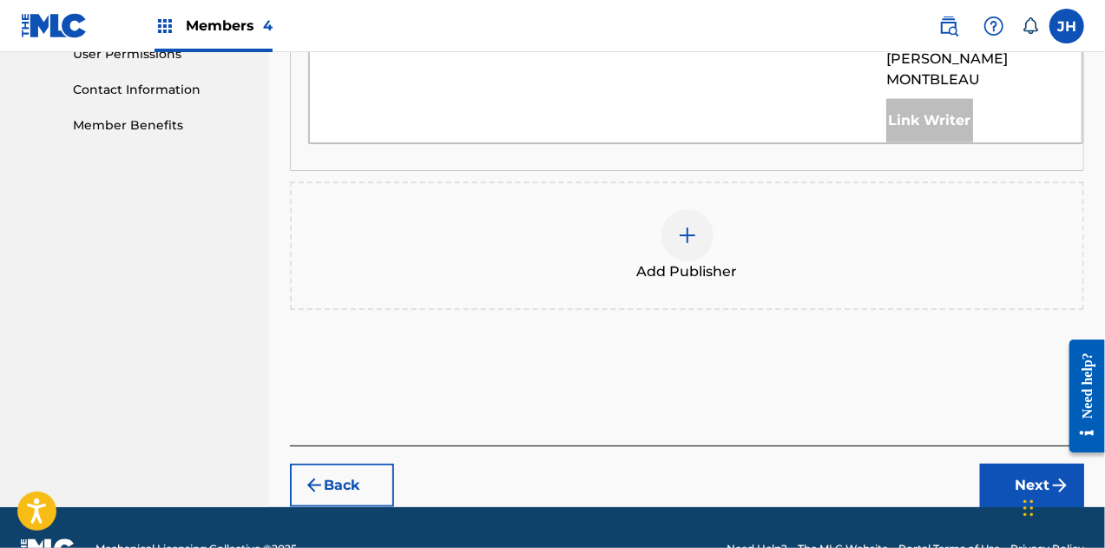
click at [680, 209] on div at bounding box center [688, 235] width 52 height 52
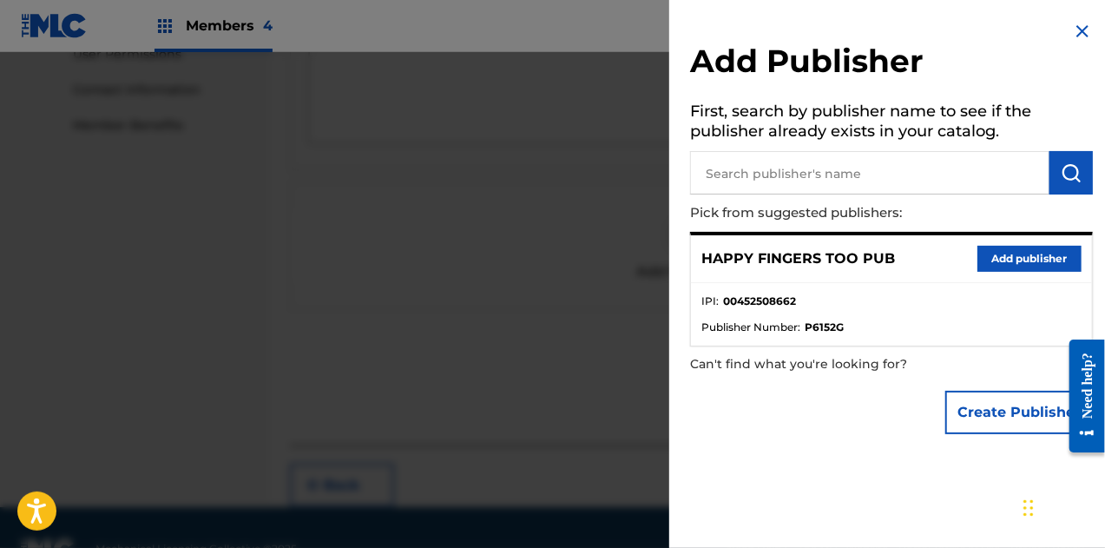
click at [1031, 271] on button "Add publisher" at bounding box center [1030, 259] width 104 height 26
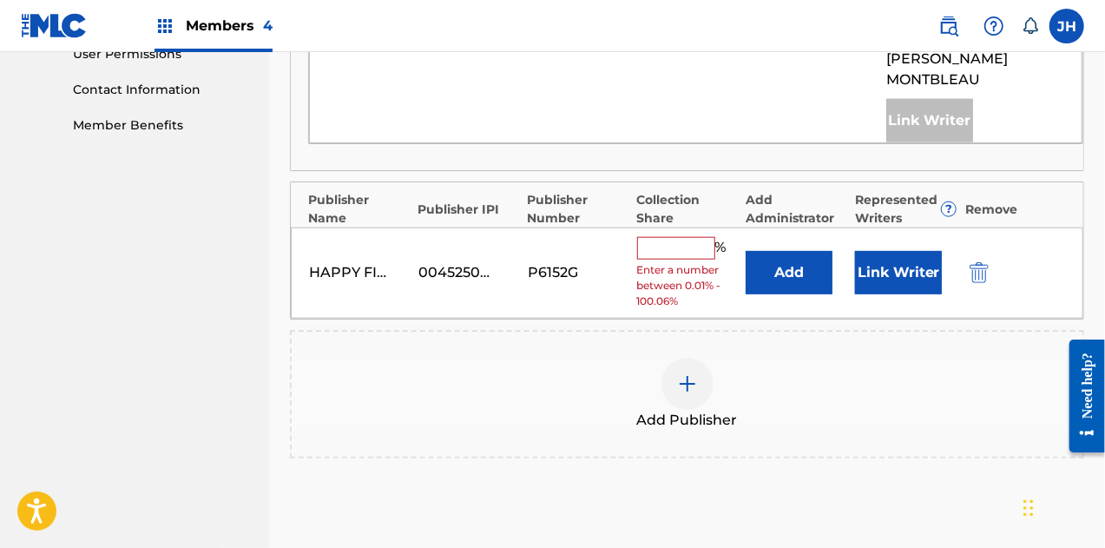
click at [674, 237] on input "text" at bounding box center [676, 248] width 78 height 23
type input "25"
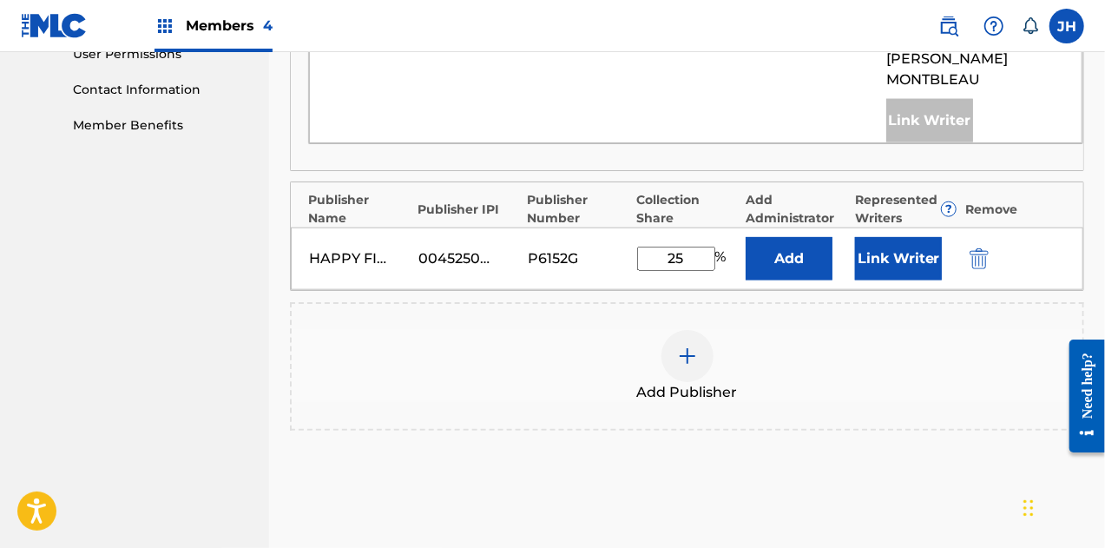
click at [912, 237] on button "Link Writer" at bounding box center [898, 258] width 87 height 43
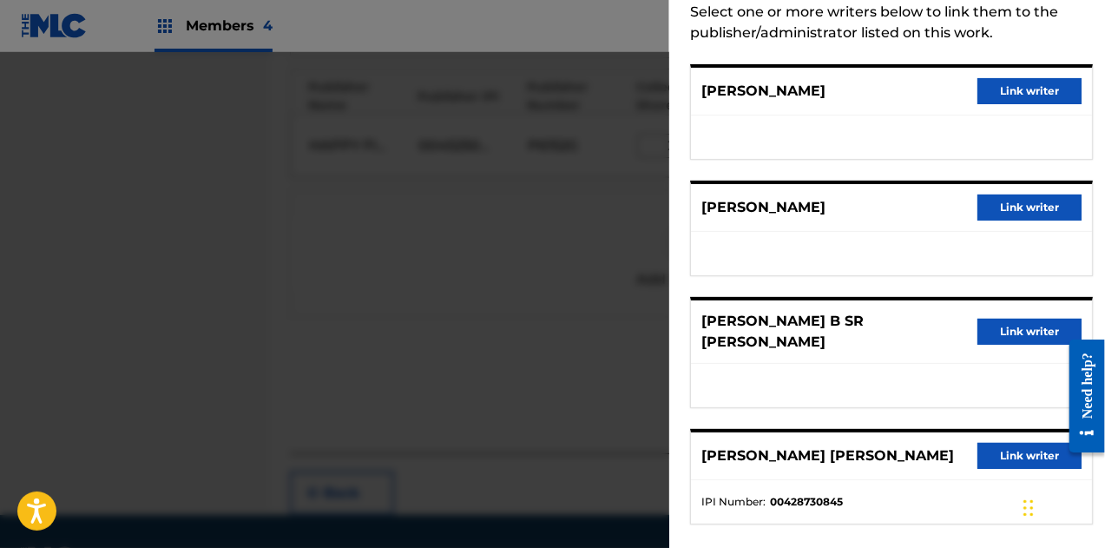
scroll to position [0, 0]
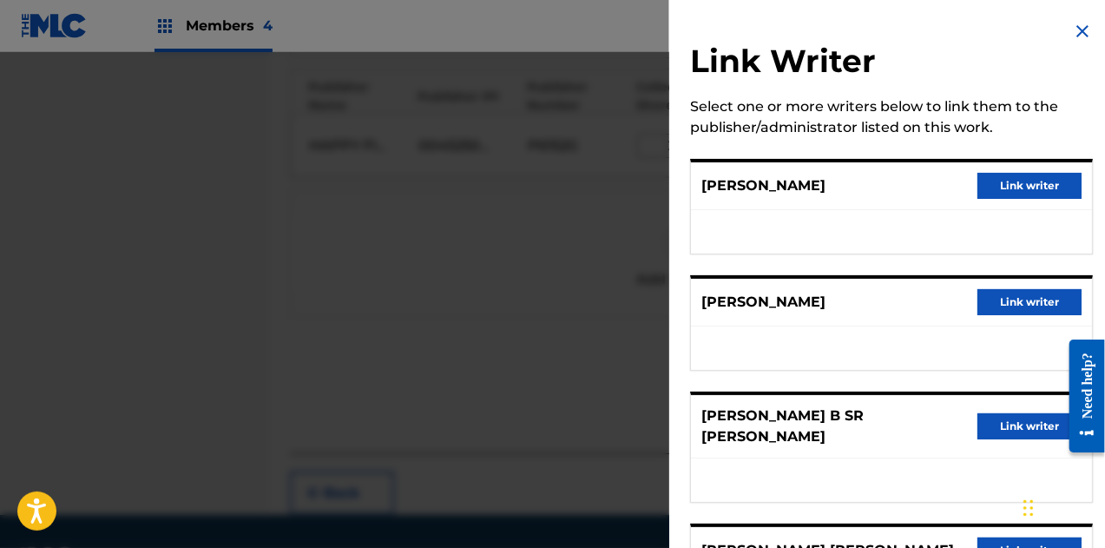
click at [1004, 306] on button "Link writer" at bounding box center [1030, 302] width 104 height 26
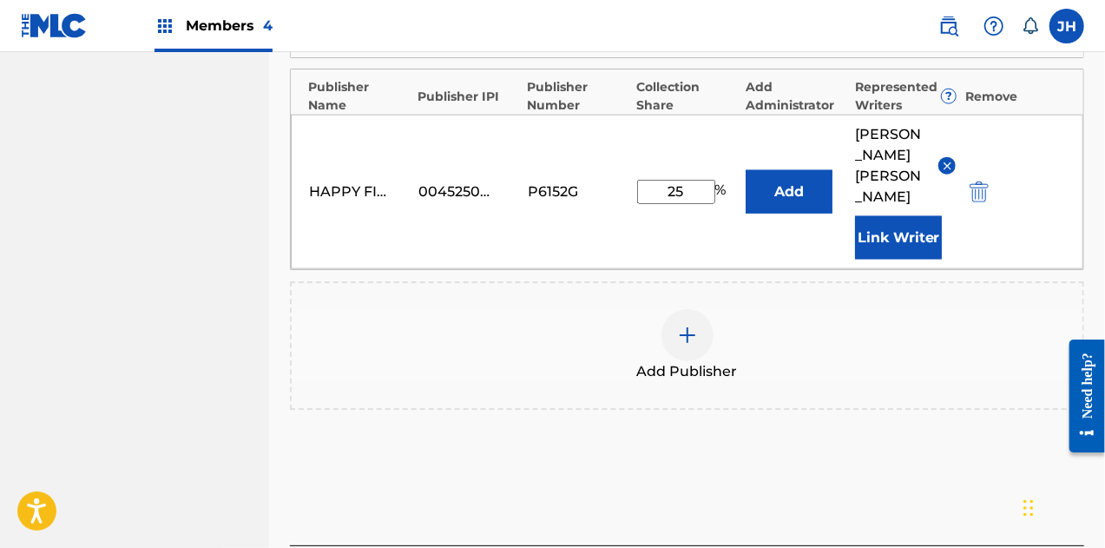
scroll to position [1028, 0]
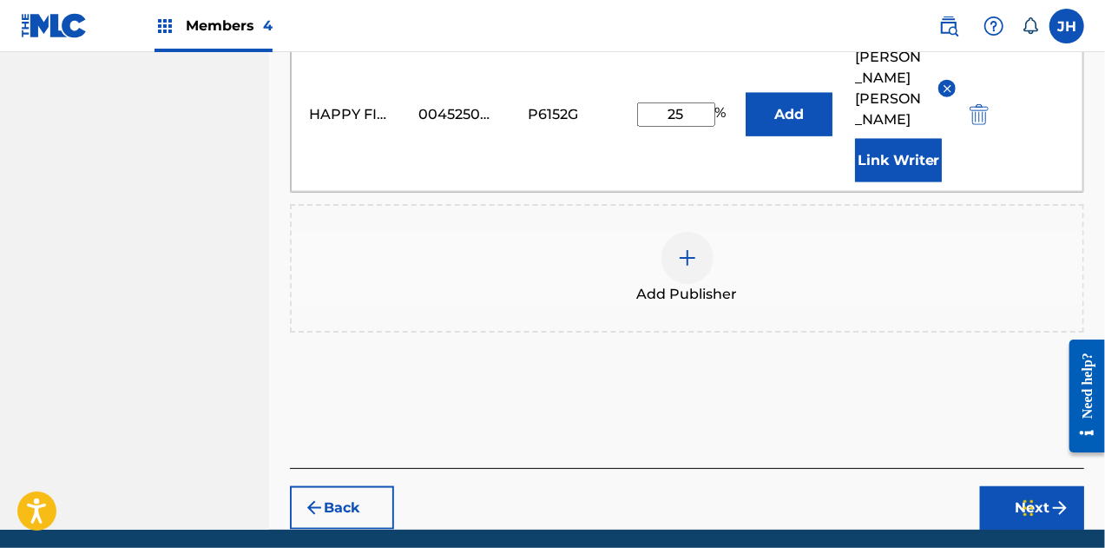
click at [1016, 486] on button "Next" at bounding box center [1032, 507] width 104 height 43
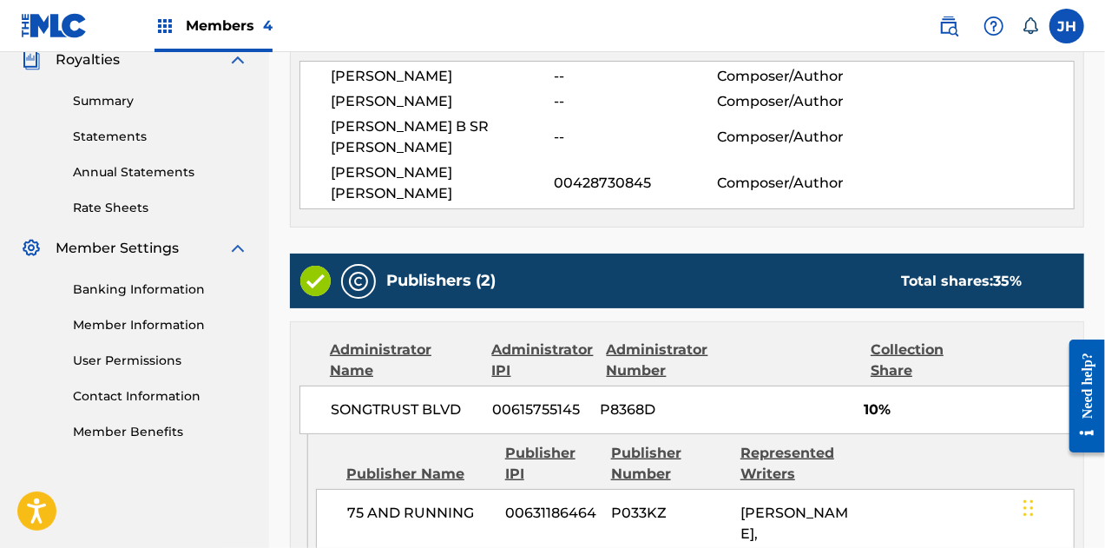
scroll to position [945, 0]
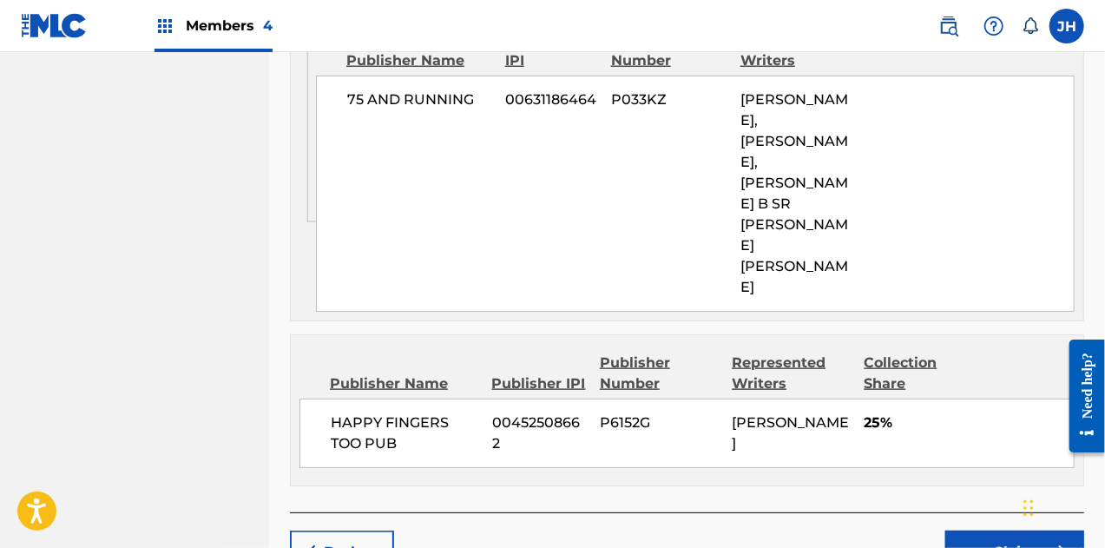
click at [972, 530] on button "Claim" at bounding box center [1014, 551] width 139 height 43
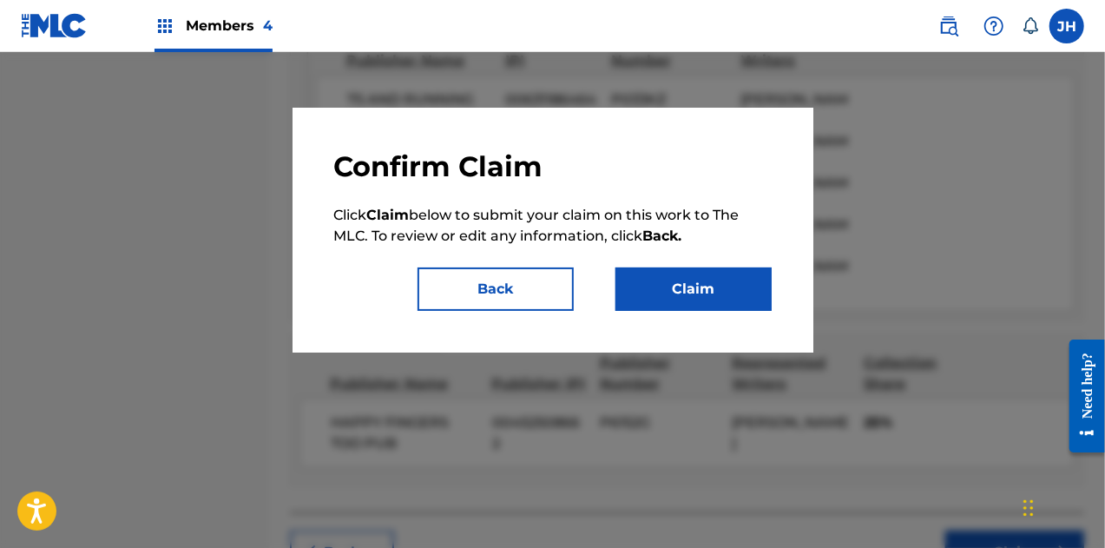
click at [688, 279] on button "Claim" at bounding box center [694, 288] width 156 height 43
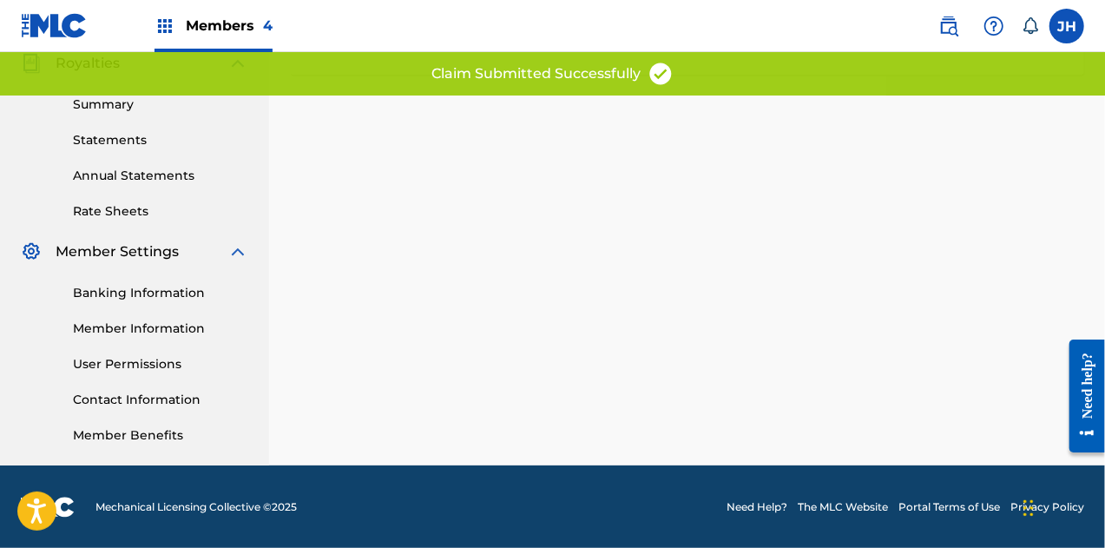
scroll to position [0, 0]
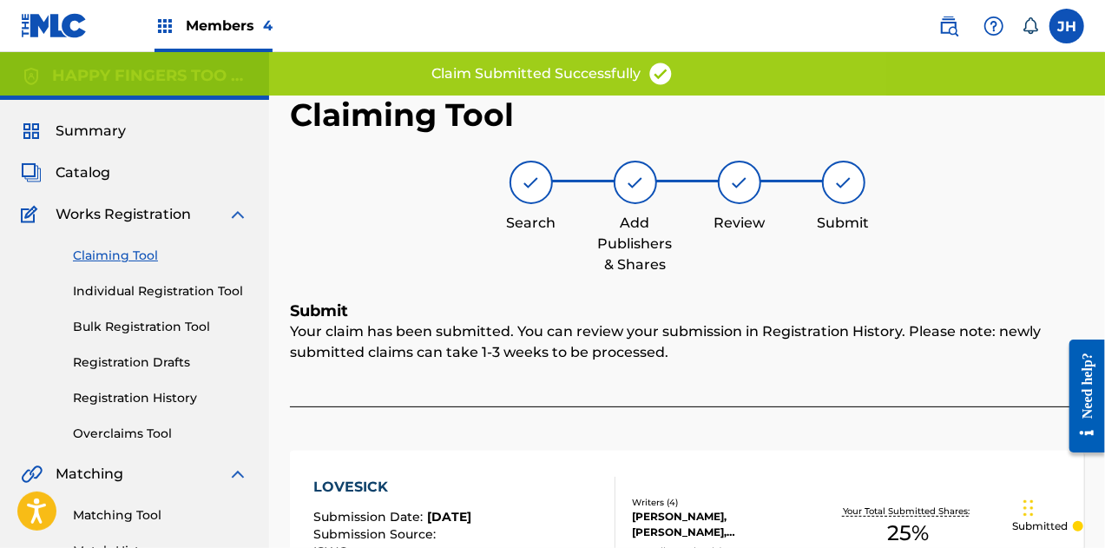
click at [153, 254] on link "Claiming Tool" at bounding box center [160, 256] width 175 height 18
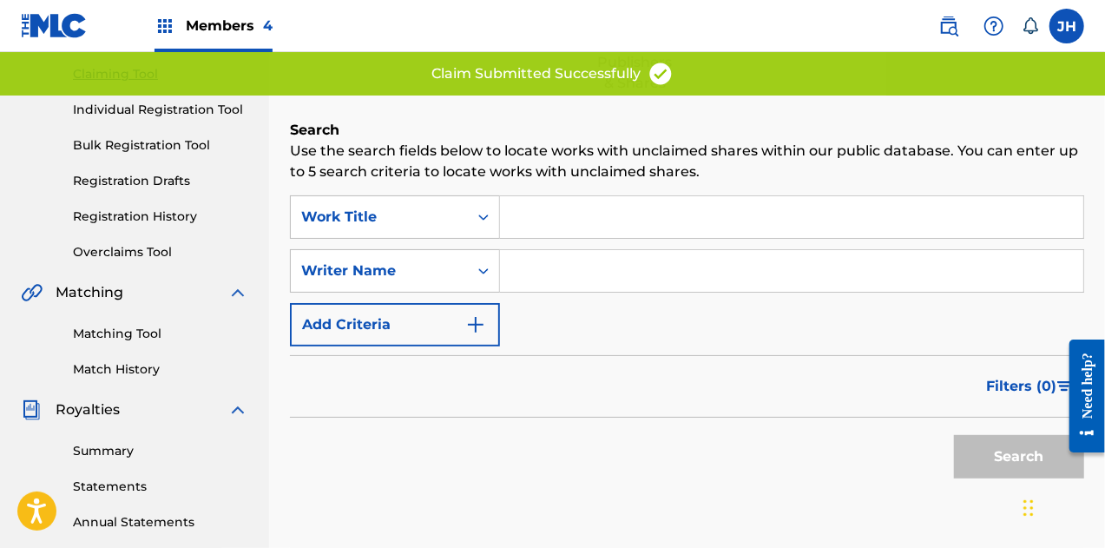
scroll to position [182, 0]
click at [544, 273] on input "Search Form" at bounding box center [791, 270] width 583 height 42
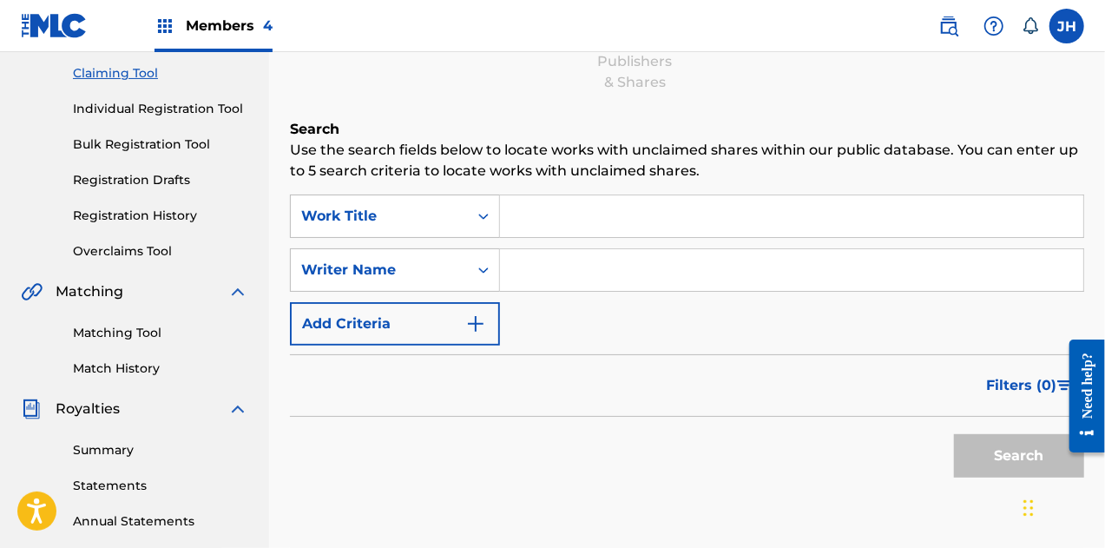
type input "[PERSON_NAME]"
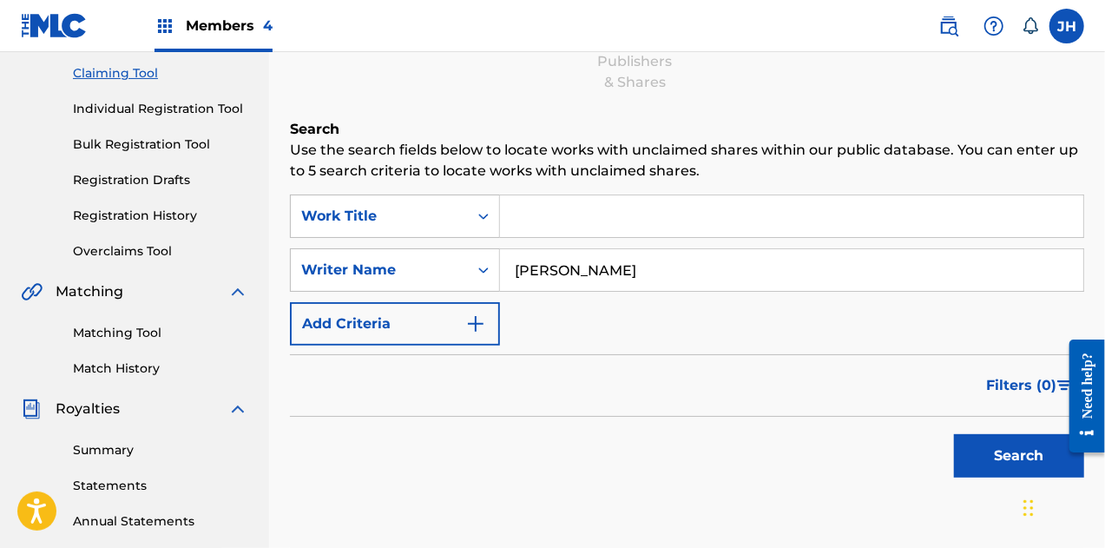
click at [991, 444] on button "Search" at bounding box center [1019, 455] width 130 height 43
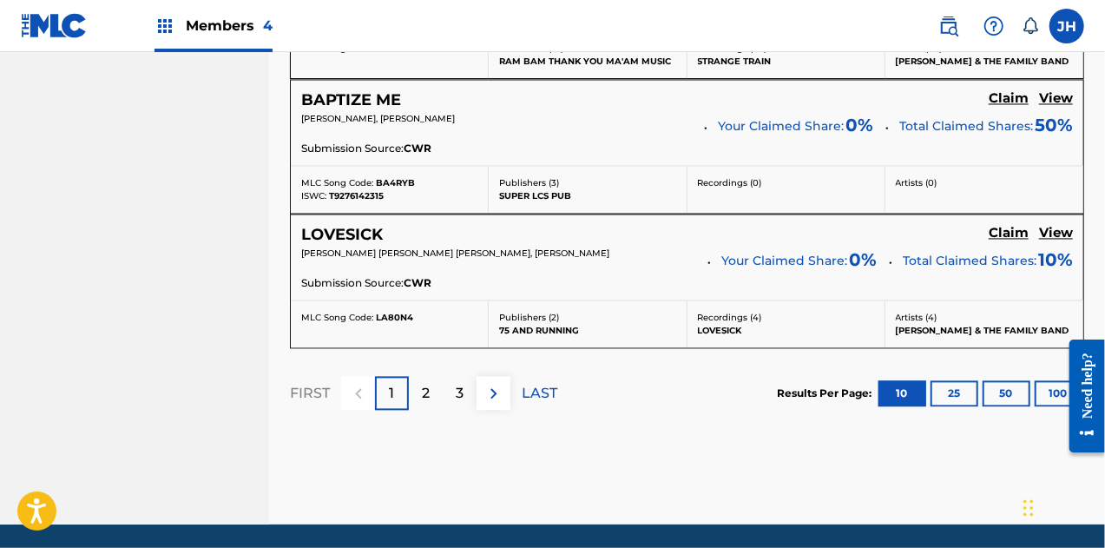
scroll to position [1693, 0]
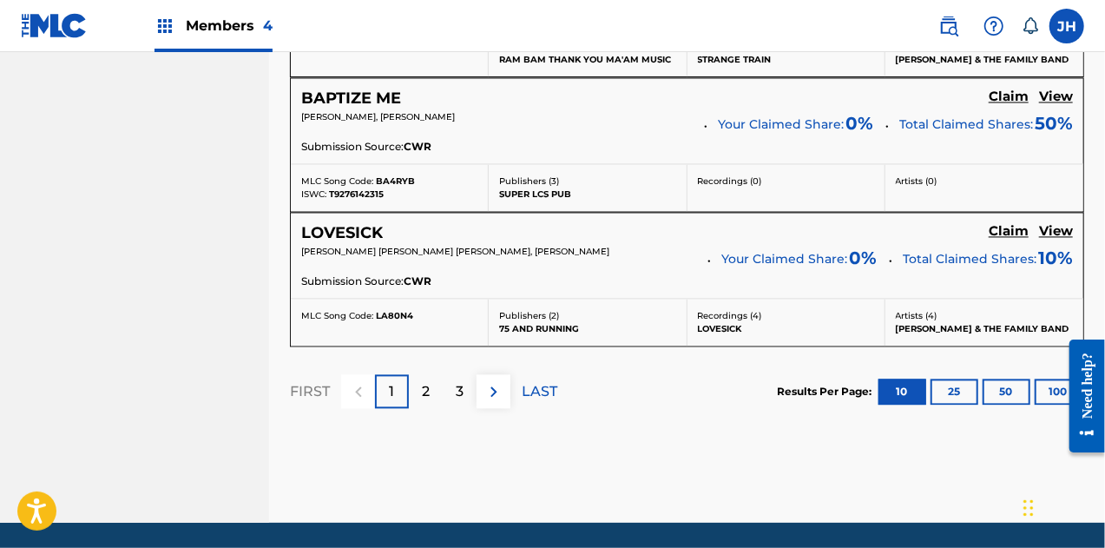
click at [432, 385] on div "2" at bounding box center [426, 391] width 34 height 34
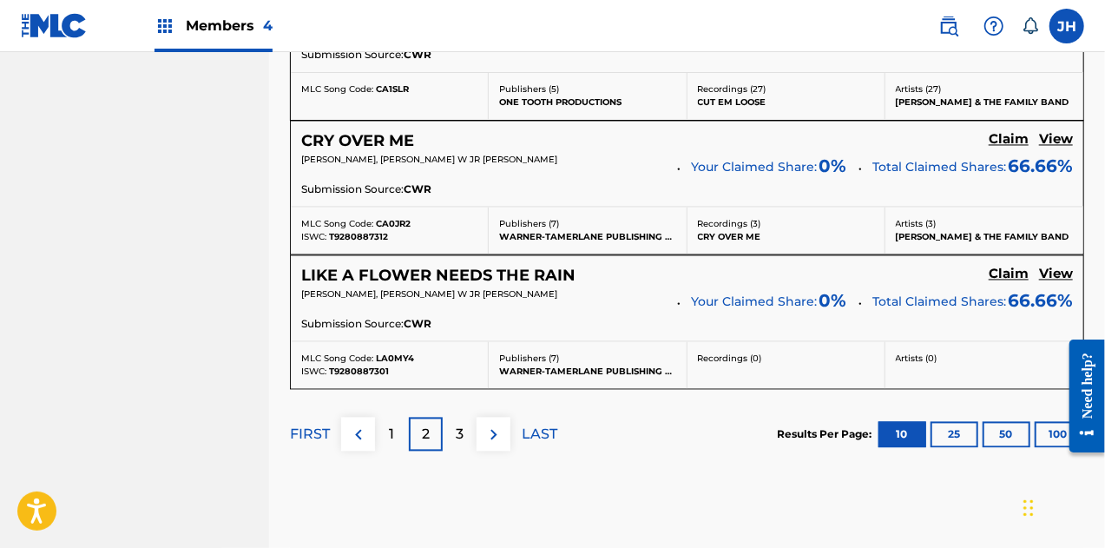
scroll to position [1722, 0]
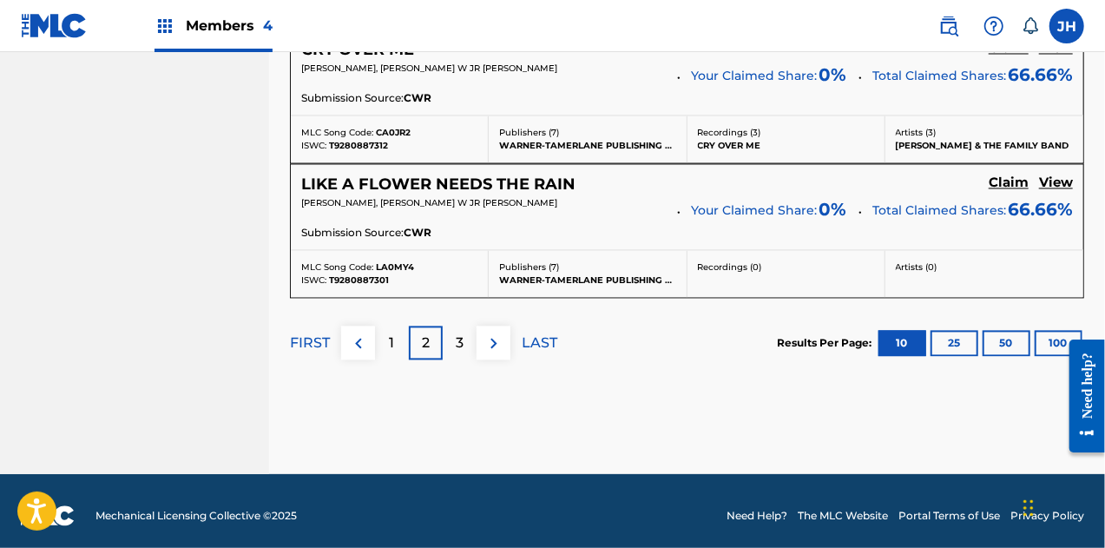
click at [454, 336] on div "3" at bounding box center [460, 343] width 34 height 34
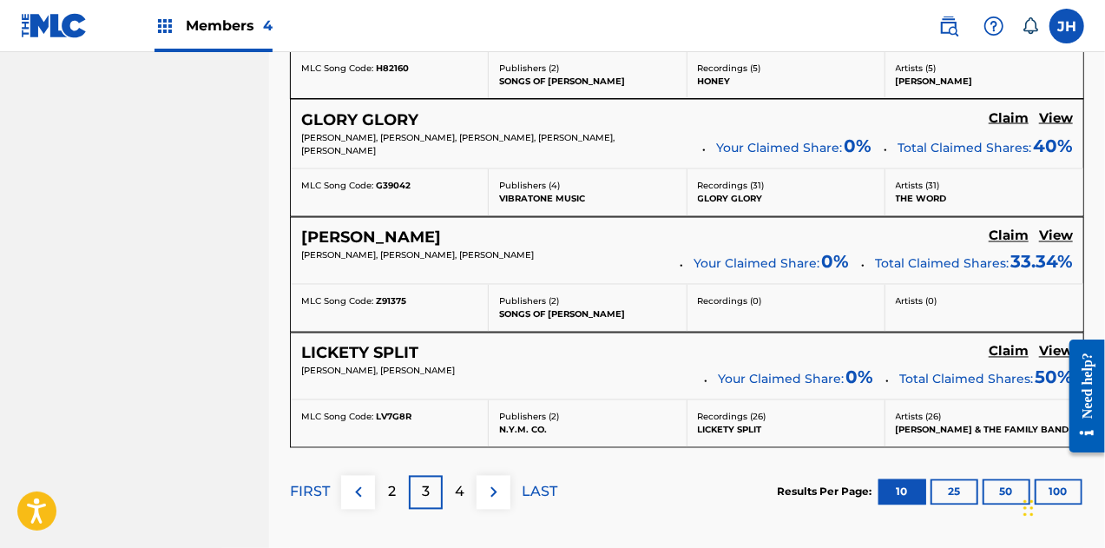
scroll to position [1667, 0]
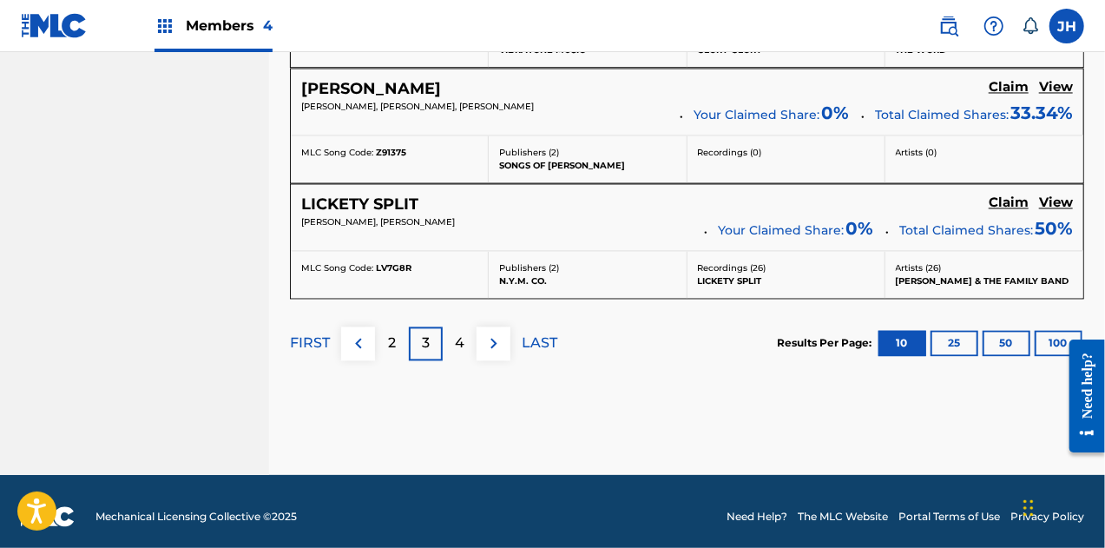
click at [466, 336] on div "4" at bounding box center [460, 343] width 34 height 34
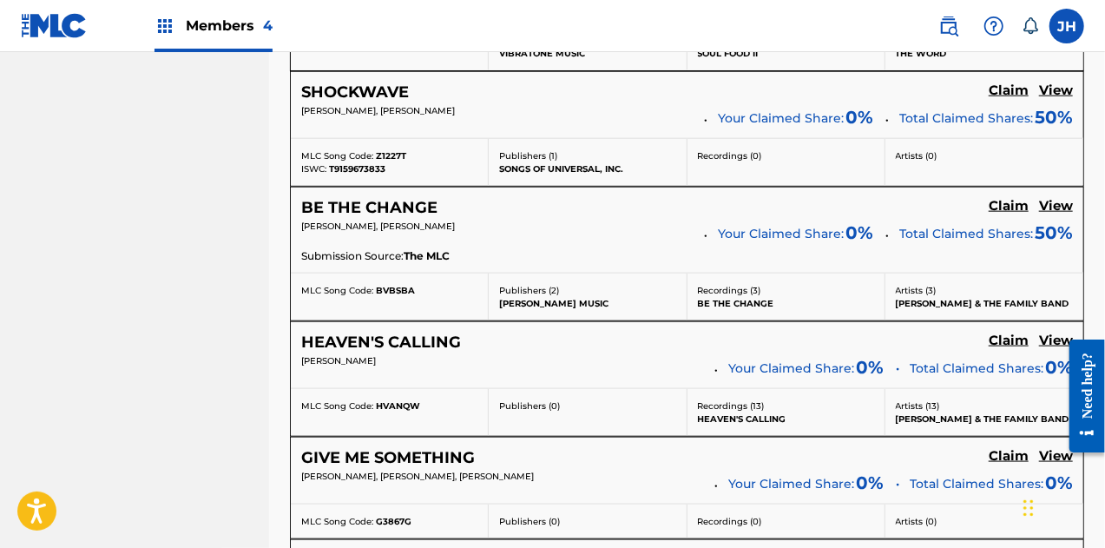
scroll to position [994, 0]
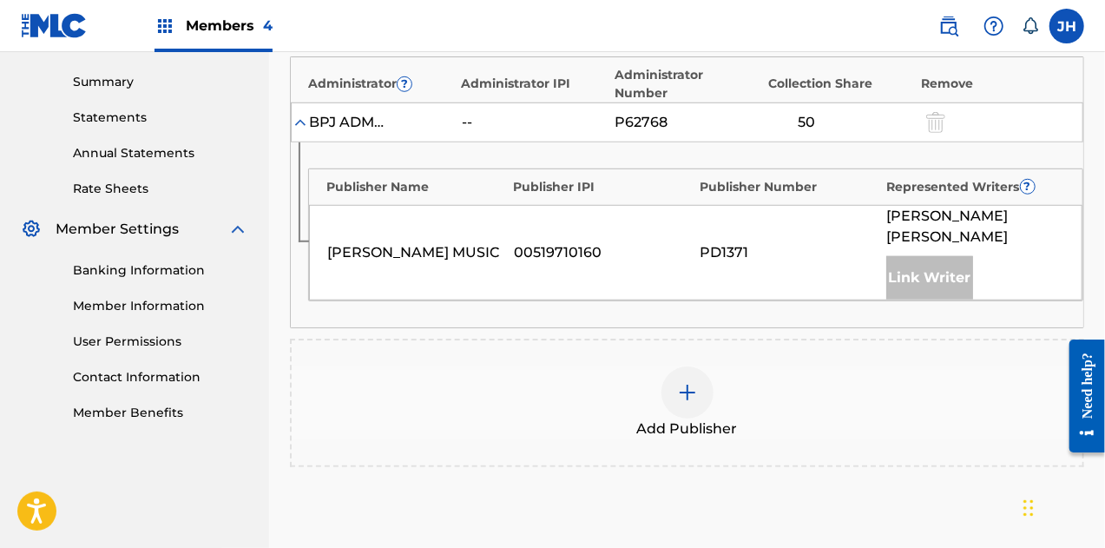
scroll to position [546, 0]
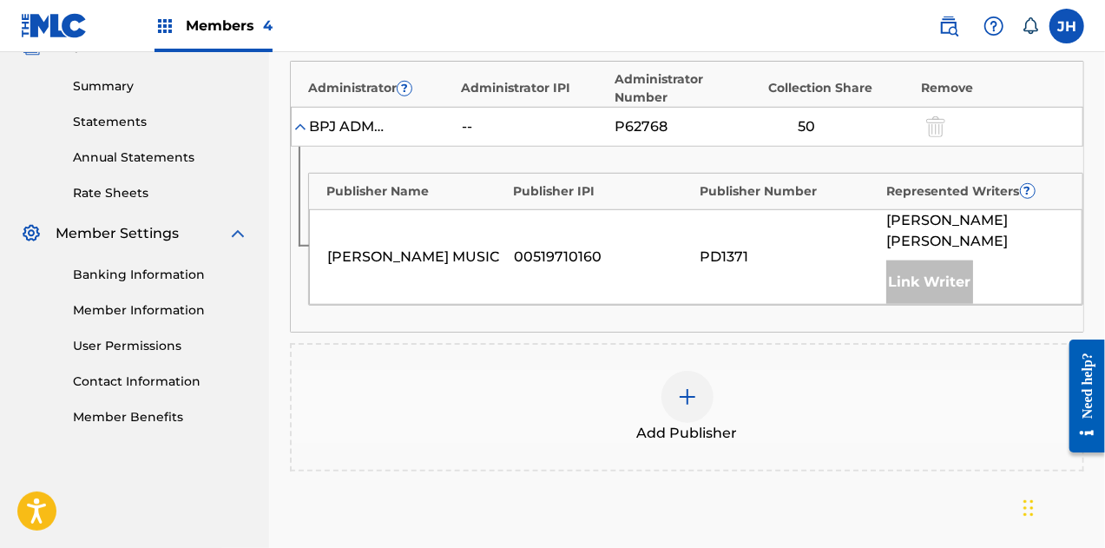
click at [693, 371] on div "Add Publisher" at bounding box center [687, 407] width 791 height 73
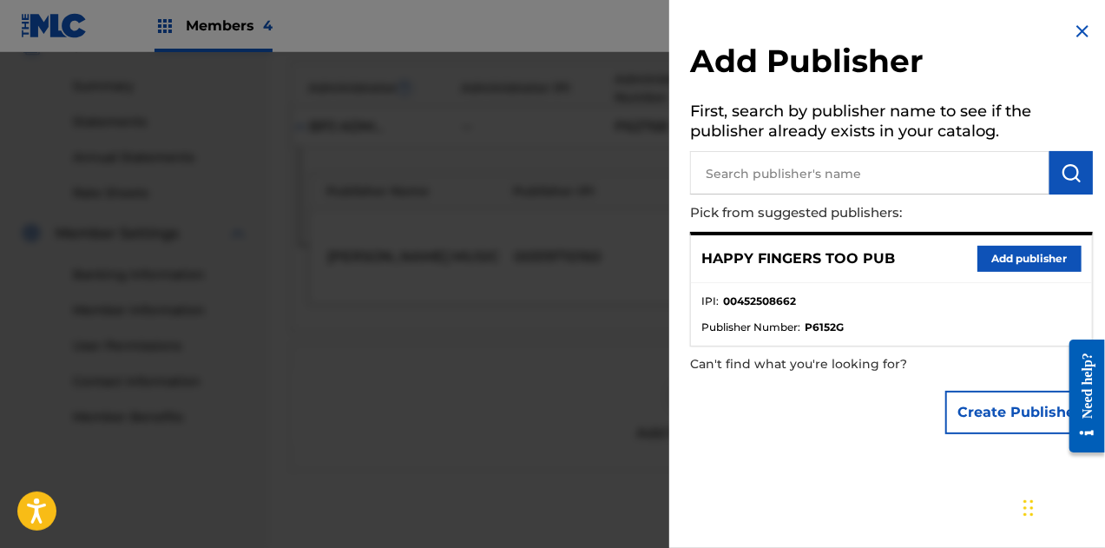
click at [1021, 256] on button "Add publisher" at bounding box center [1030, 259] width 104 height 26
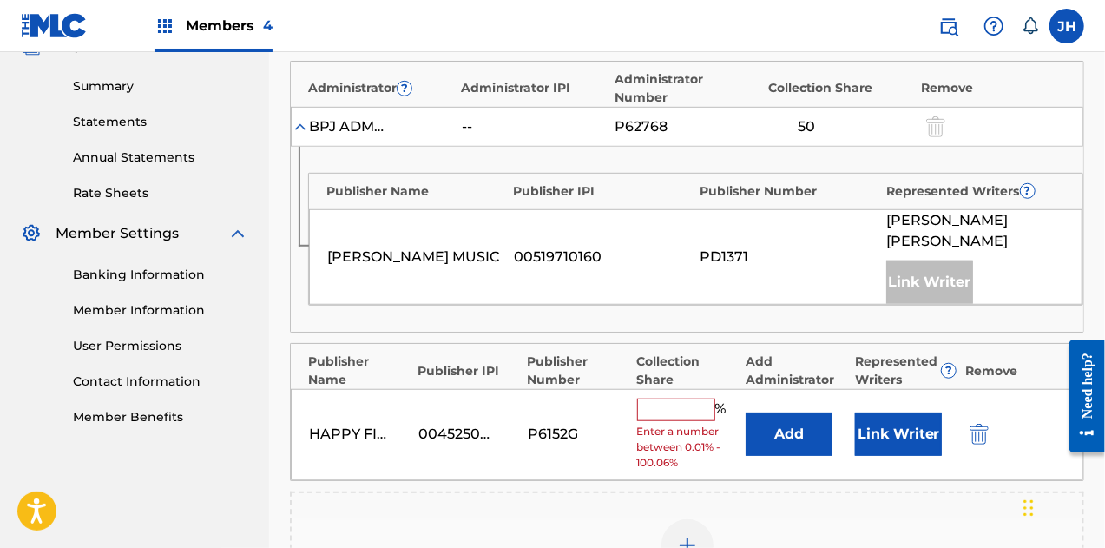
click at [663, 398] on input "text" at bounding box center [676, 409] width 78 height 23
type input "50"
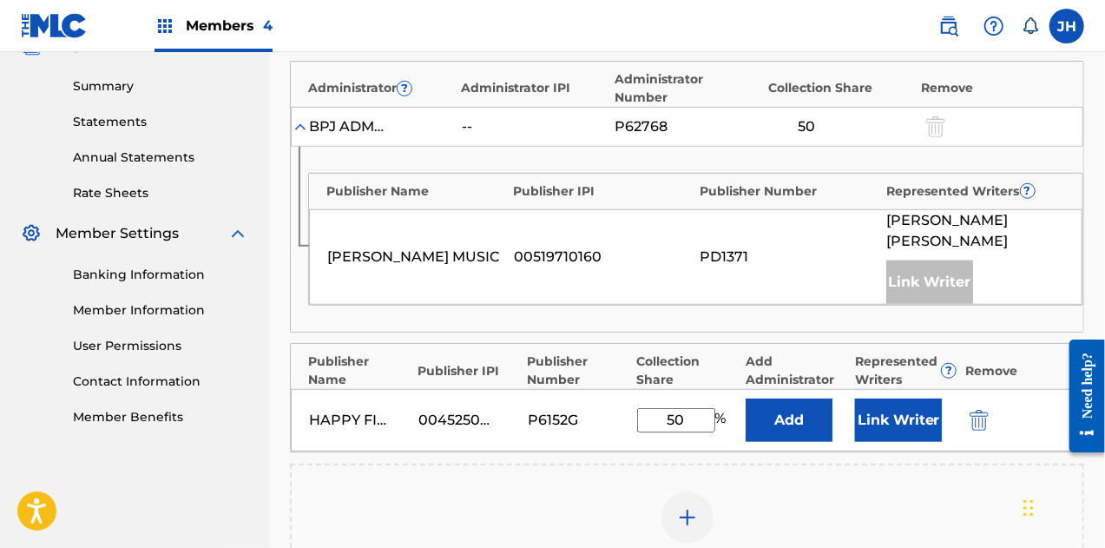
click at [901, 398] on button "Link Writer" at bounding box center [898, 419] width 87 height 43
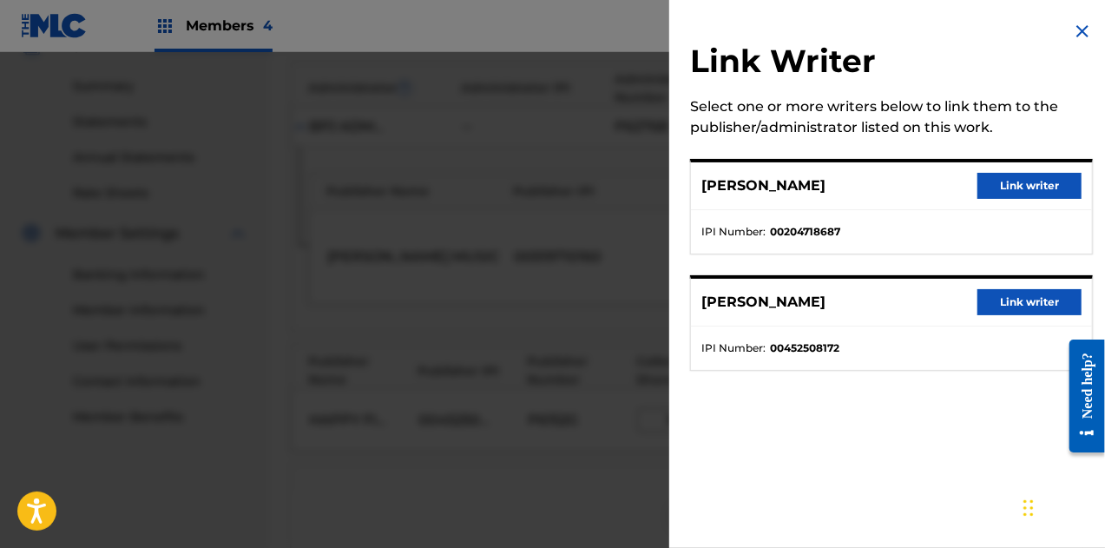
click at [1026, 286] on div "[PERSON_NAME] writer" at bounding box center [891, 303] width 401 height 48
click at [1026, 297] on button "Link writer" at bounding box center [1030, 302] width 104 height 26
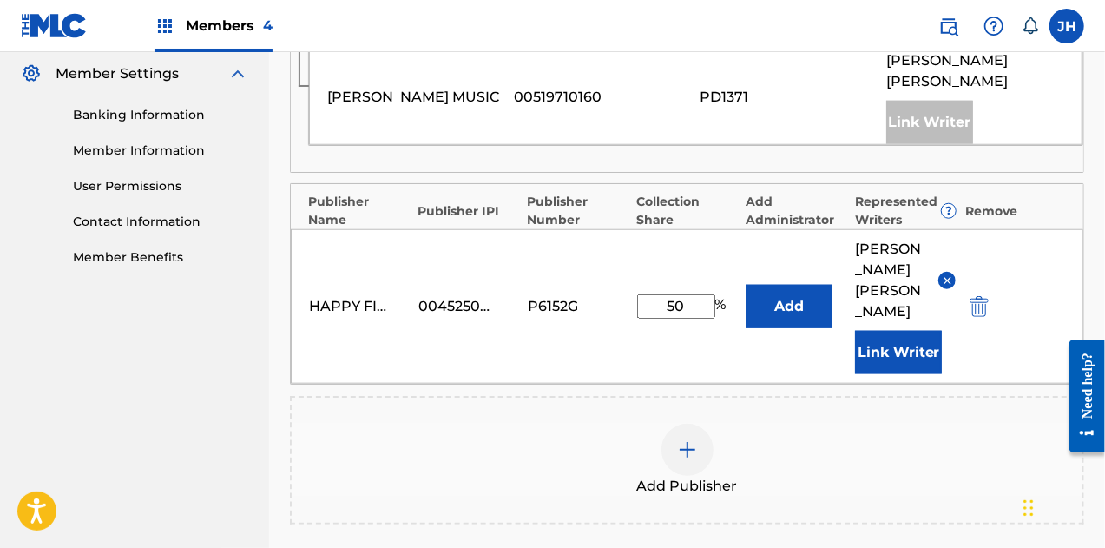
scroll to position [898, 0]
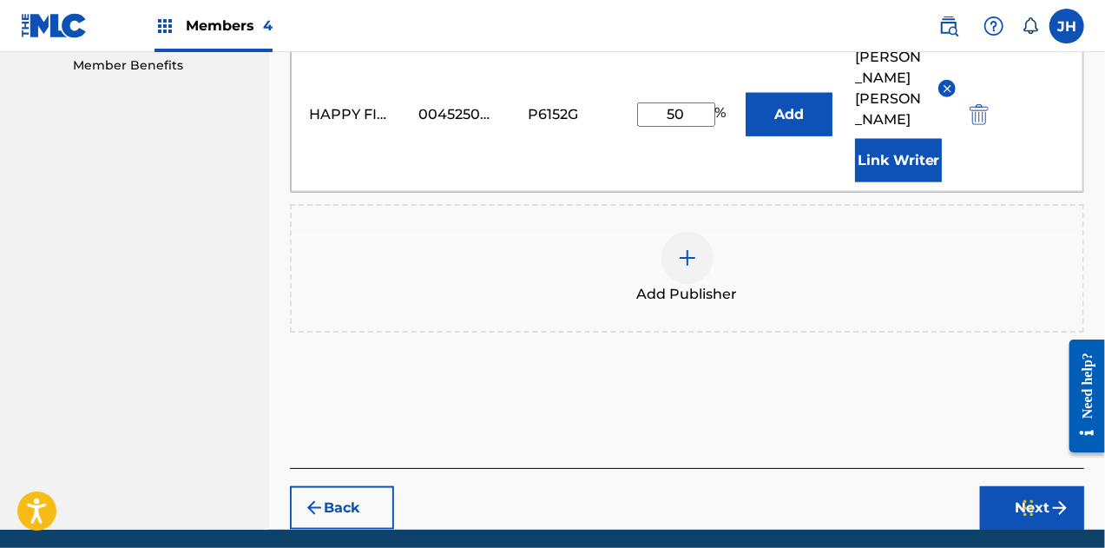
click at [1038, 486] on button "Next" at bounding box center [1032, 507] width 104 height 43
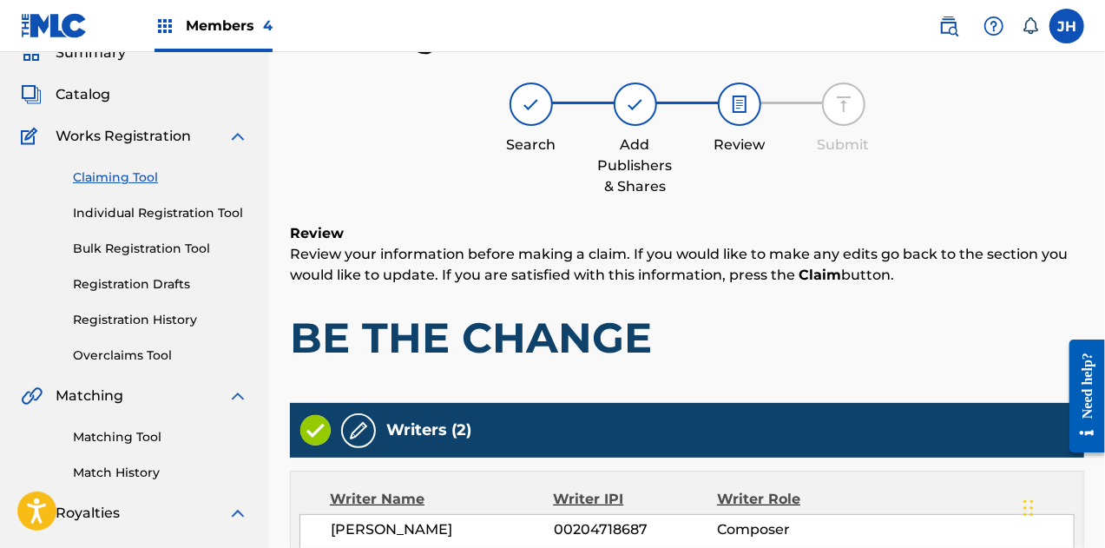
scroll to position [811, 0]
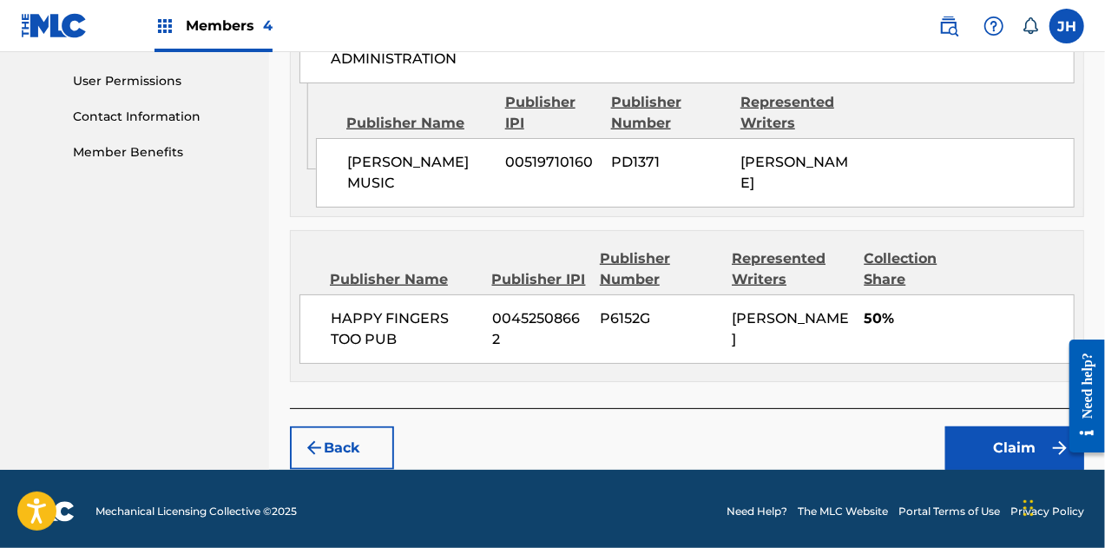
click at [995, 454] on button "Claim" at bounding box center [1014, 447] width 139 height 43
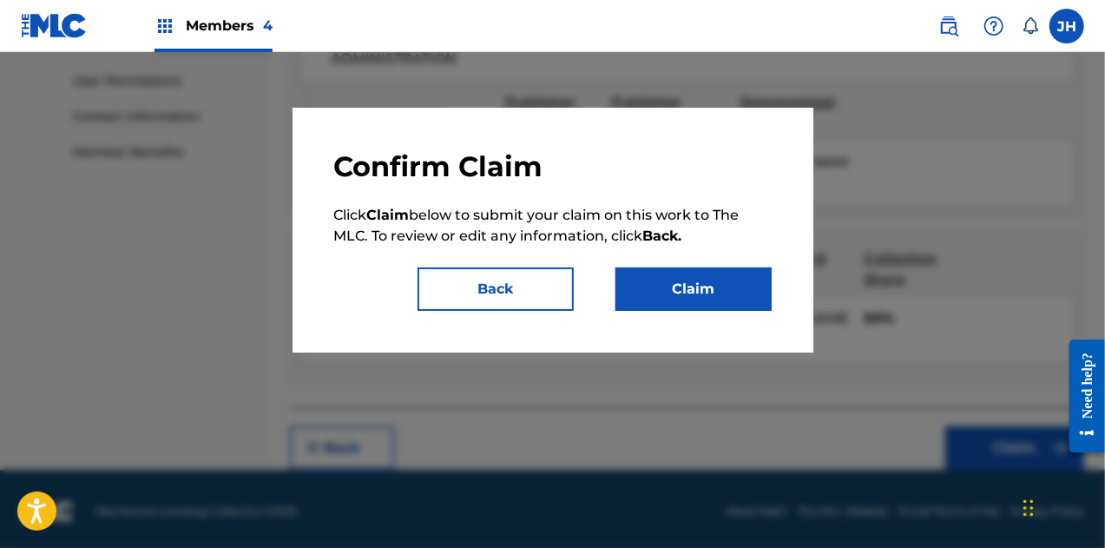
click at [684, 296] on button "Claim" at bounding box center [694, 288] width 156 height 43
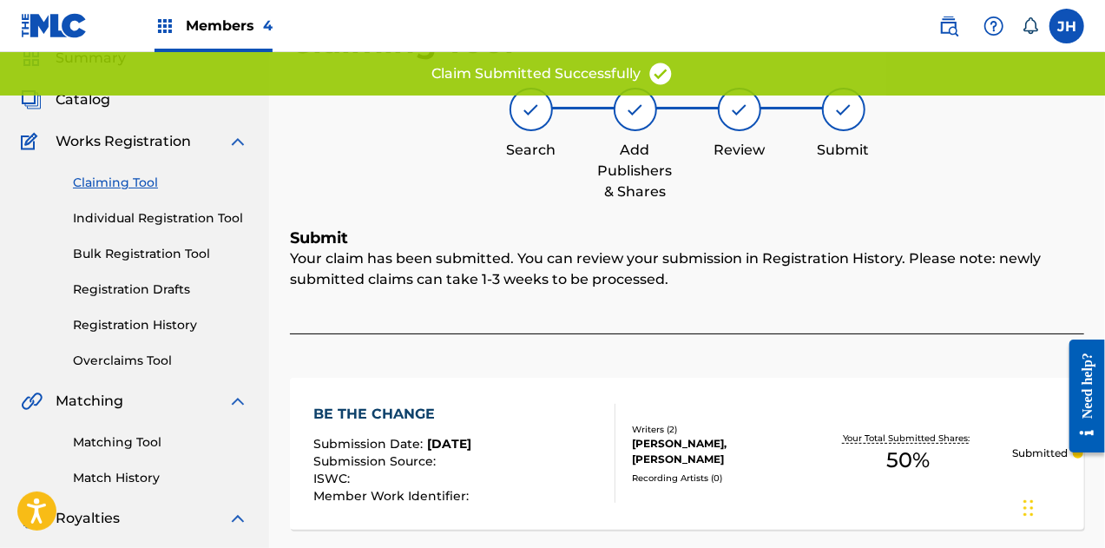
scroll to position [21, 0]
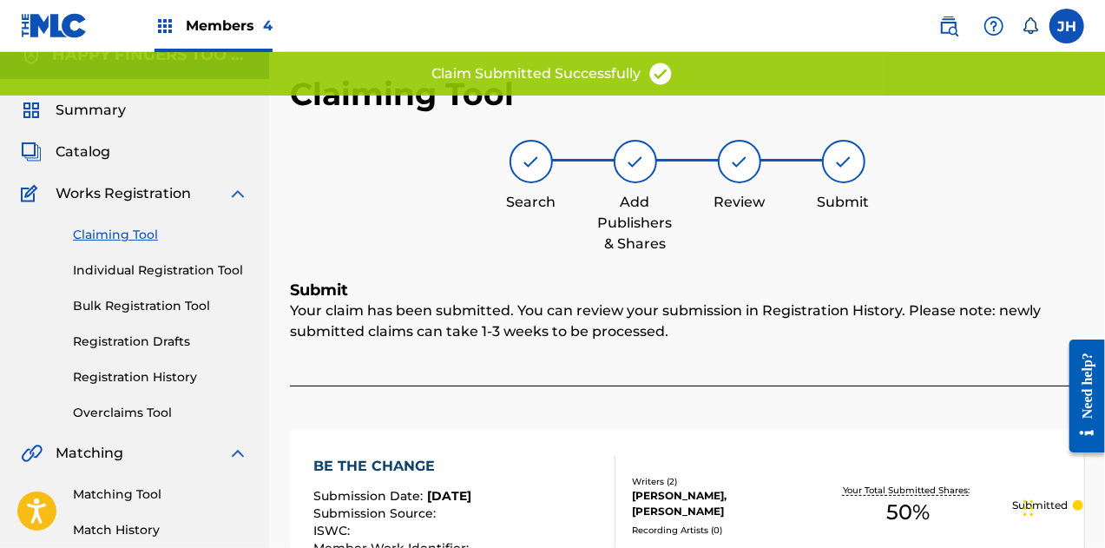
click at [103, 227] on link "Claiming Tool" at bounding box center [160, 235] width 175 height 18
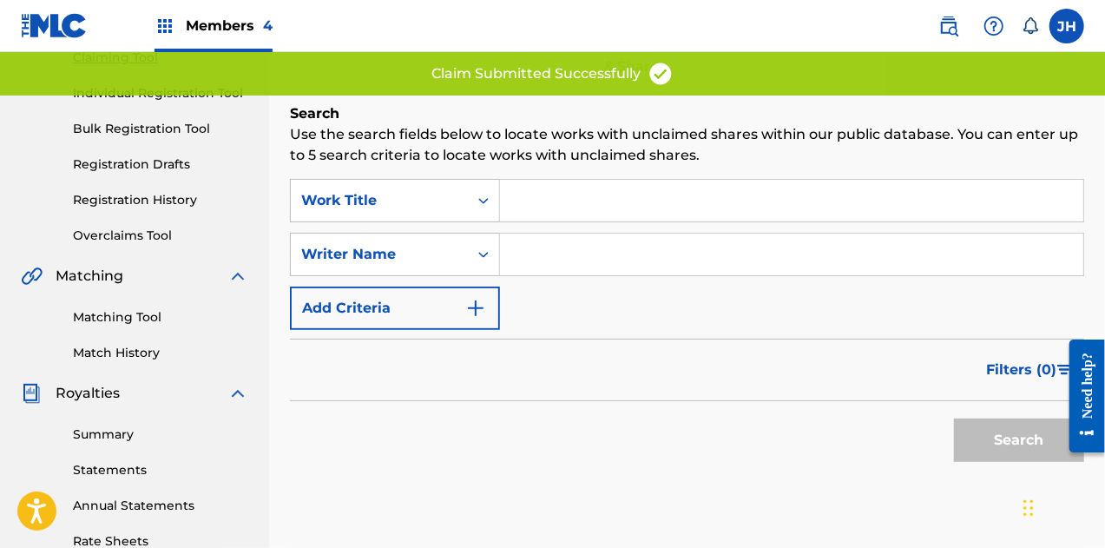
scroll to position [200, 0]
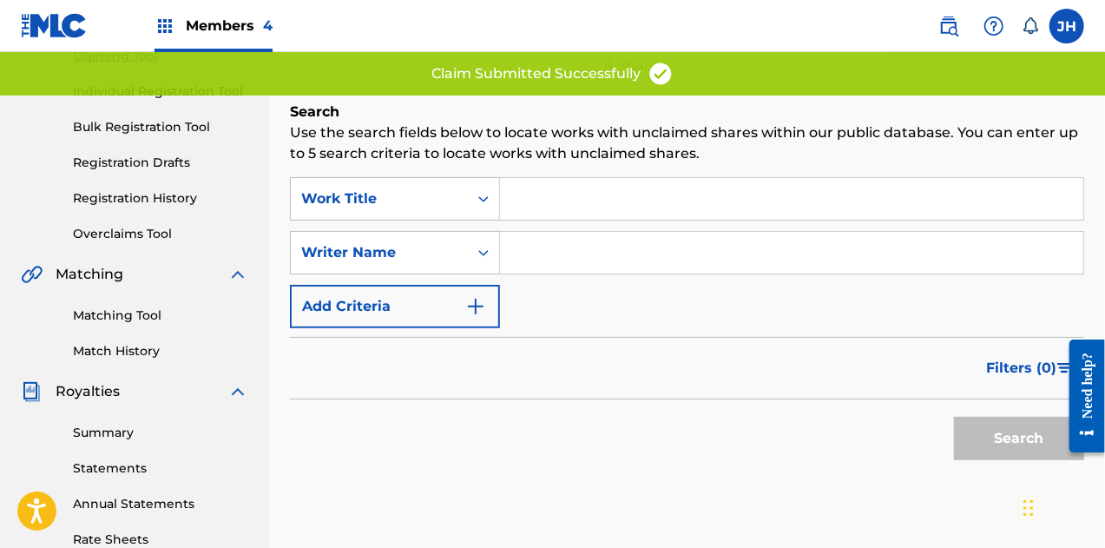
click at [556, 240] on input "Search Form" at bounding box center [791, 253] width 583 height 42
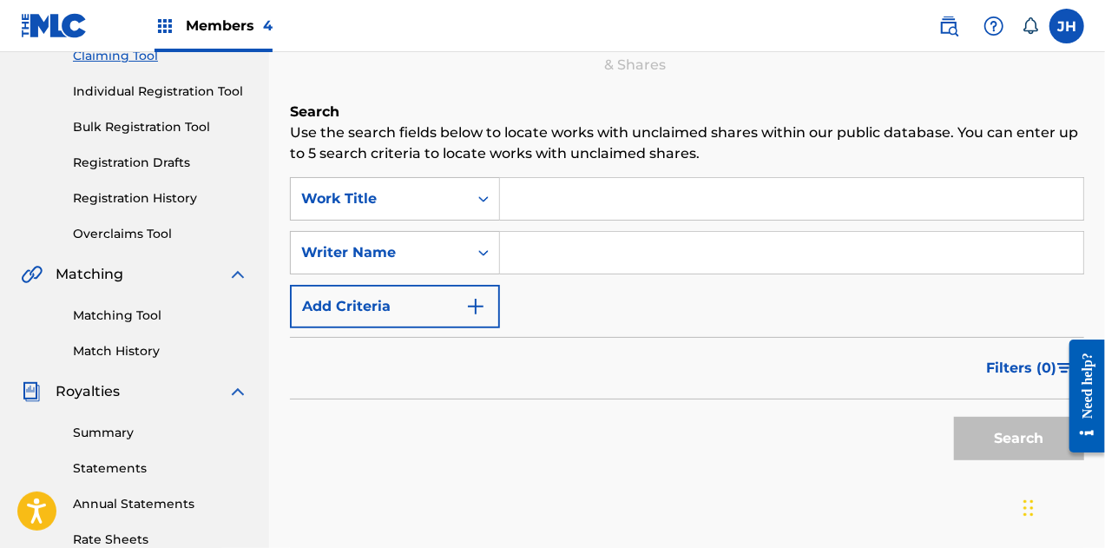
type input "[PERSON_NAME]"
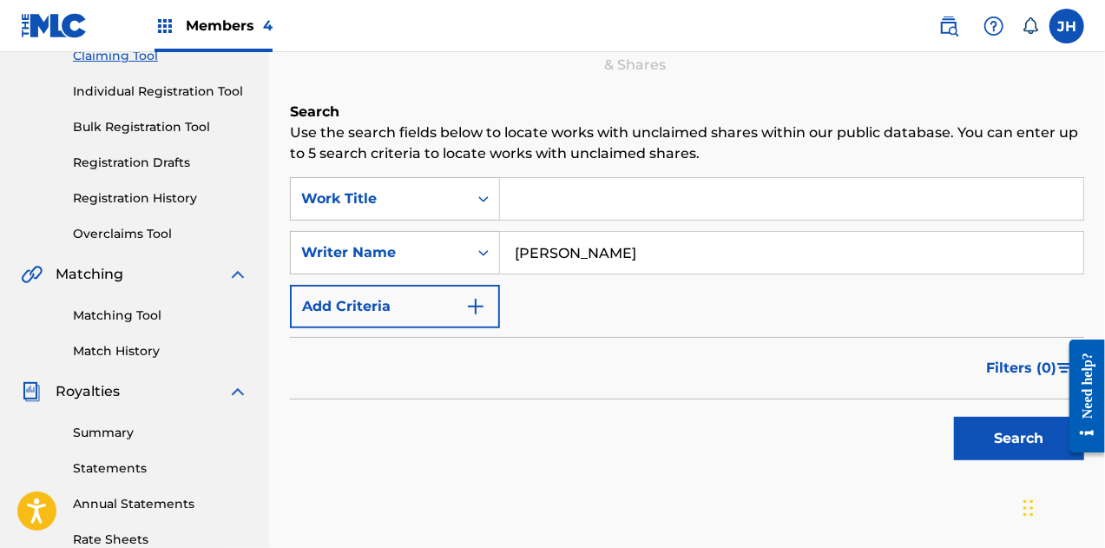
click at [1012, 449] on button "Search" at bounding box center [1019, 438] width 130 height 43
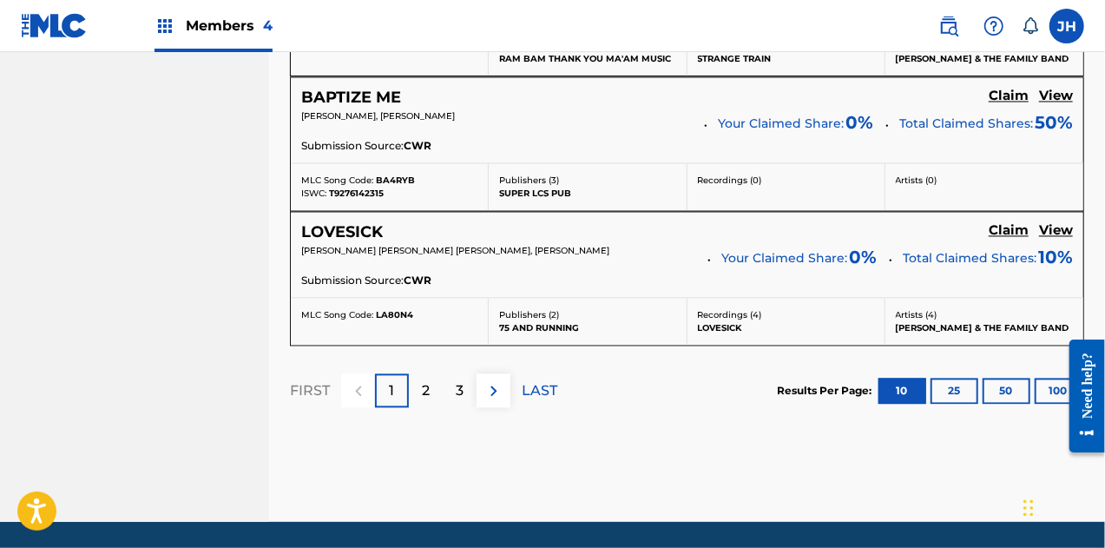
scroll to position [1696, 0]
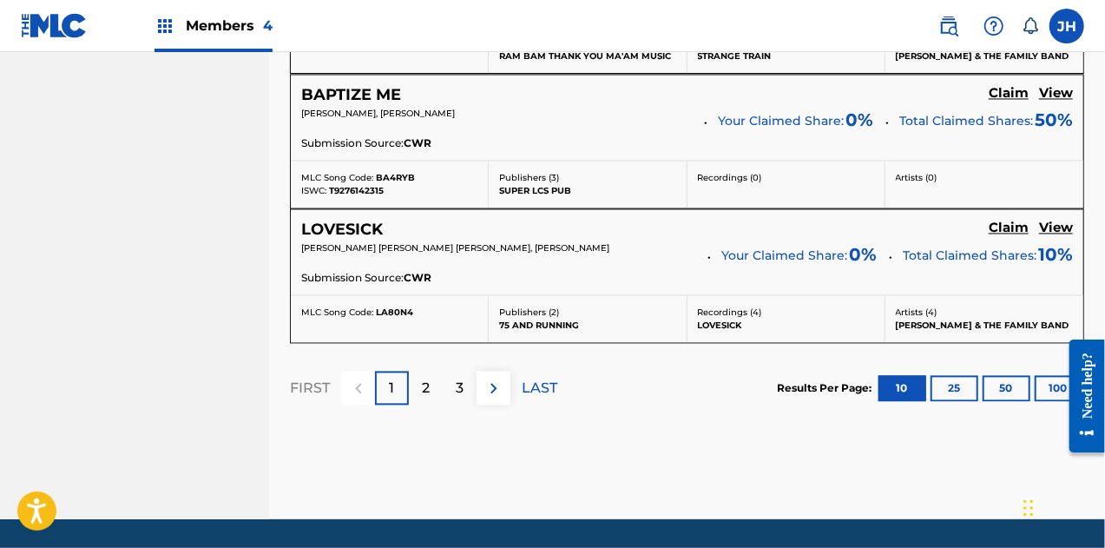
click at [429, 390] on p "2" at bounding box center [426, 388] width 8 height 21
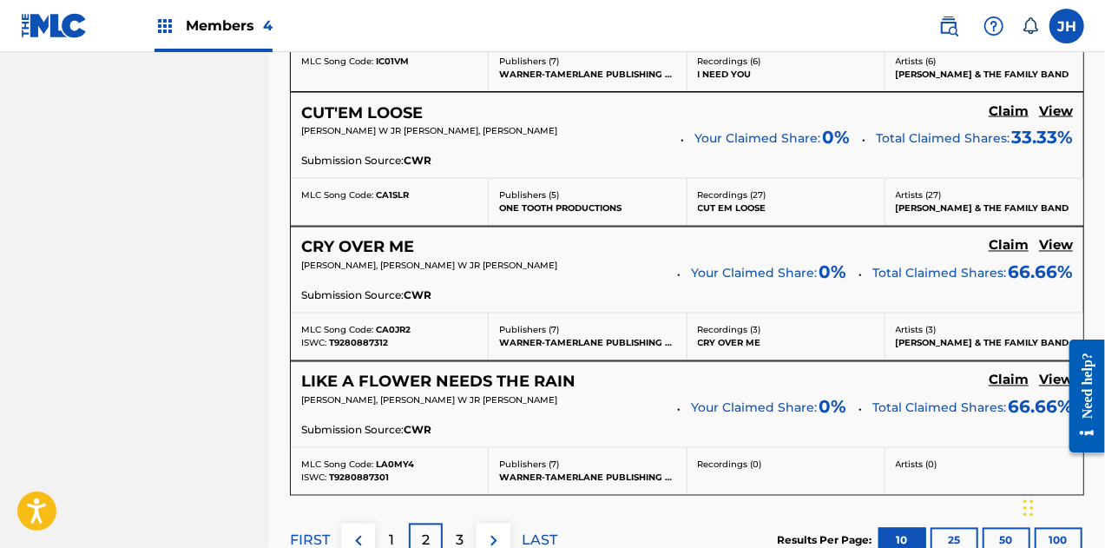
scroll to position [1722, 0]
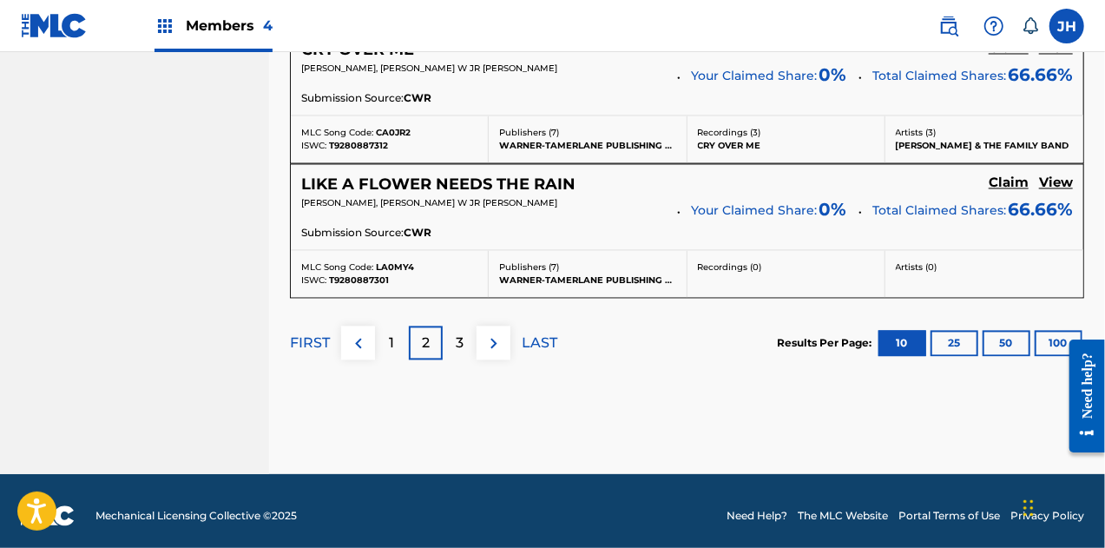
click at [453, 339] on div "3" at bounding box center [460, 343] width 34 height 34
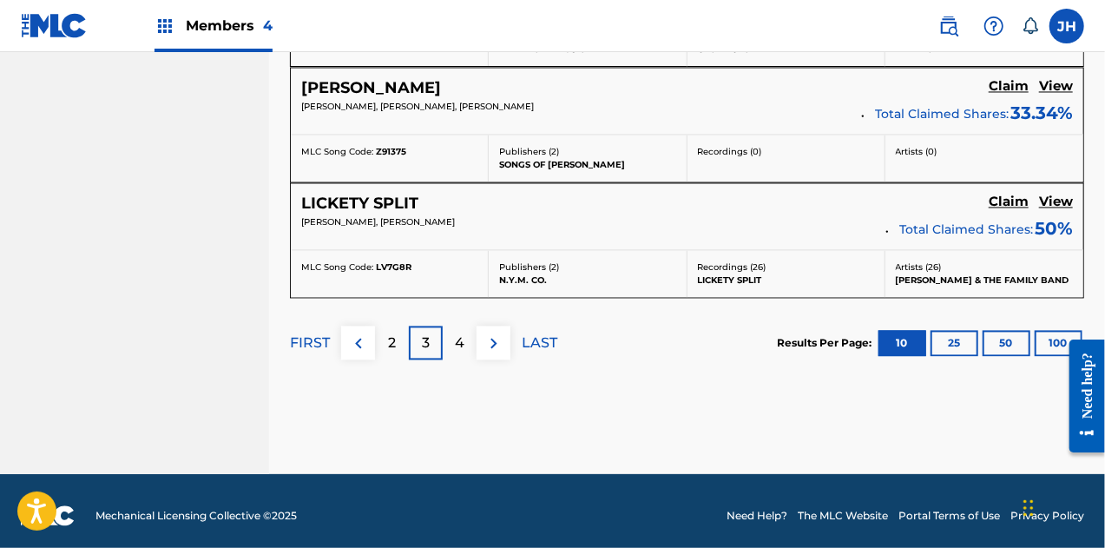
scroll to position [1667, 0]
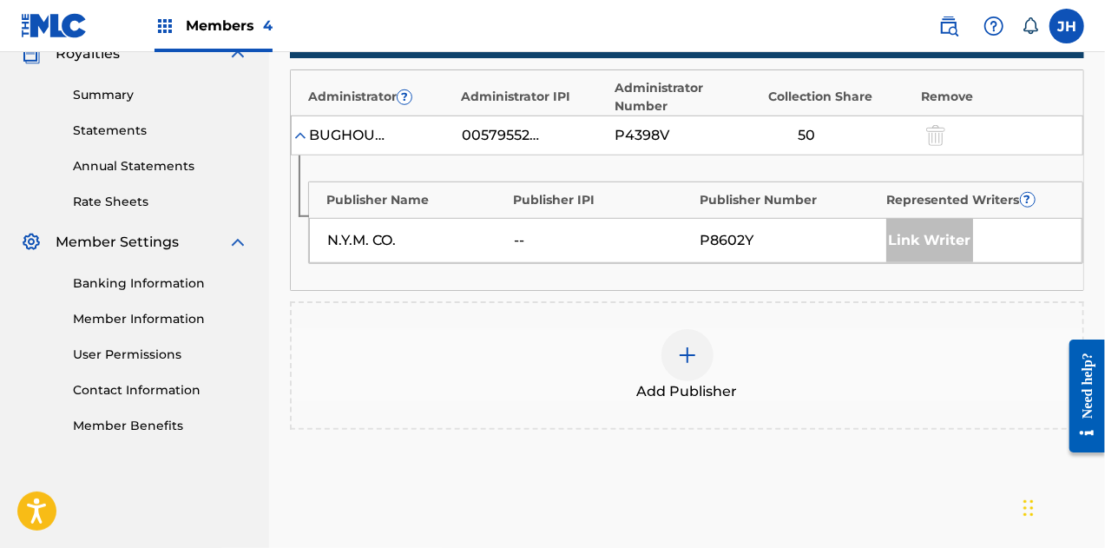
scroll to position [536, 0]
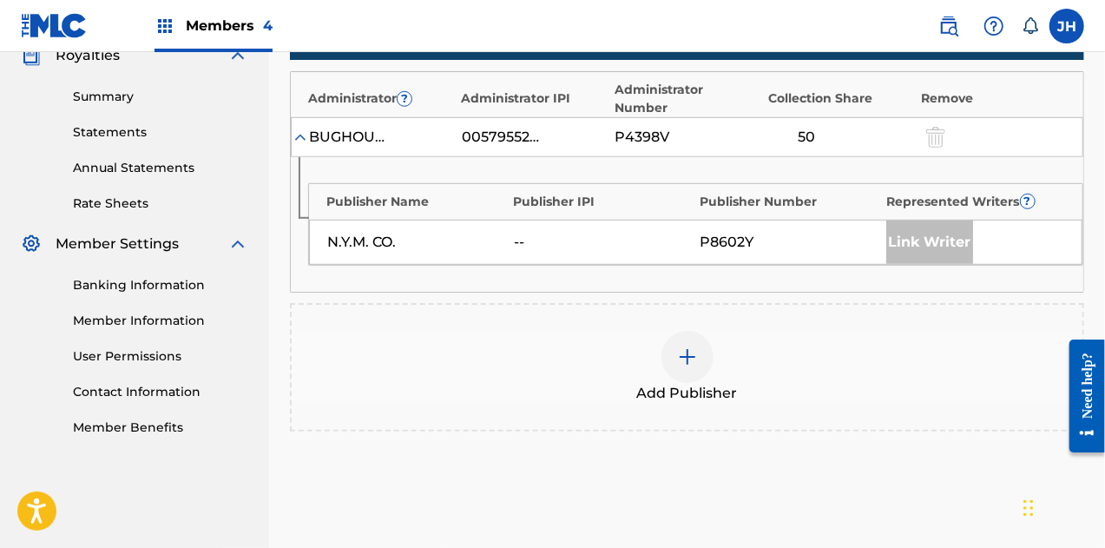
click at [702, 331] on div at bounding box center [688, 357] width 52 height 52
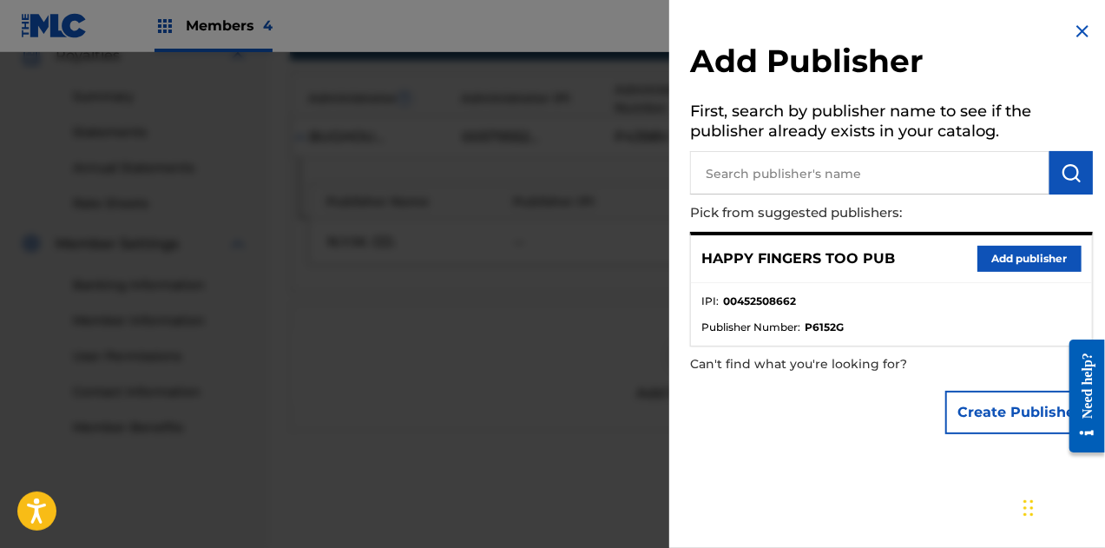
click at [1014, 263] on button "Add publisher" at bounding box center [1030, 259] width 104 height 26
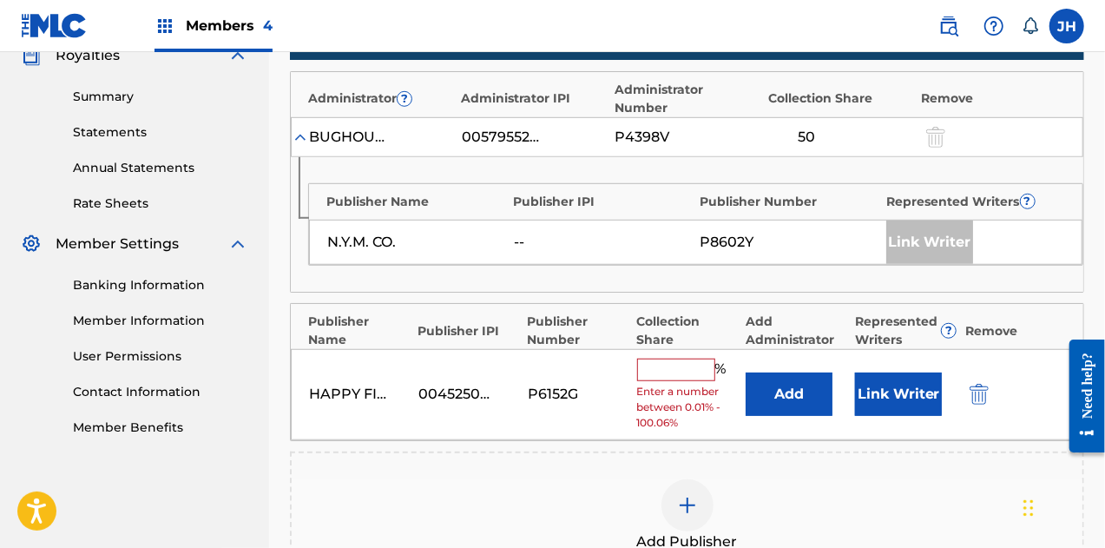
click at [669, 359] on input "text" at bounding box center [676, 370] width 78 height 23
type input "50"
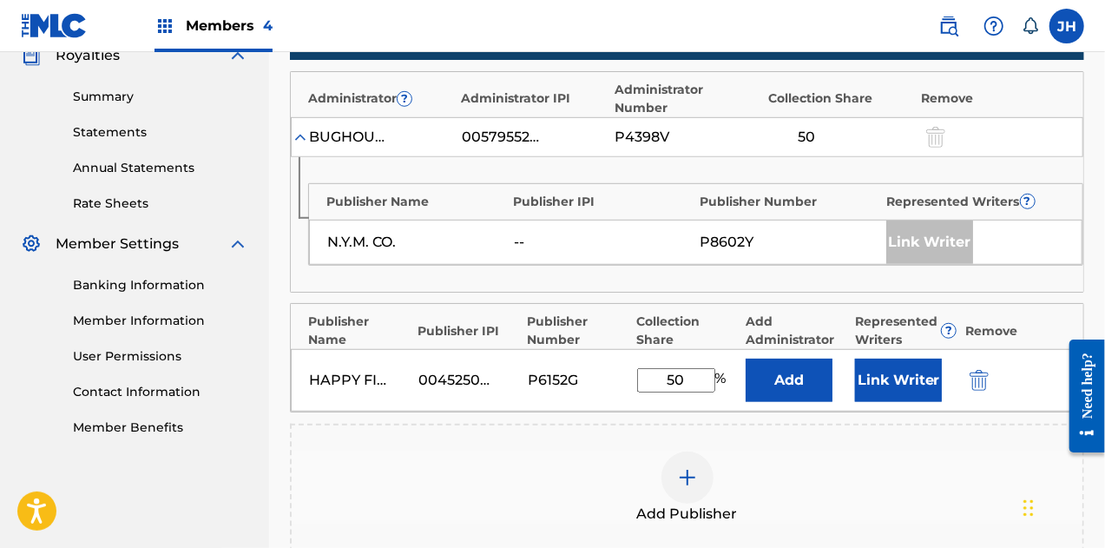
click at [894, 359] on button "Link Writer" at bounding box center [898, 380] width 87 height 43
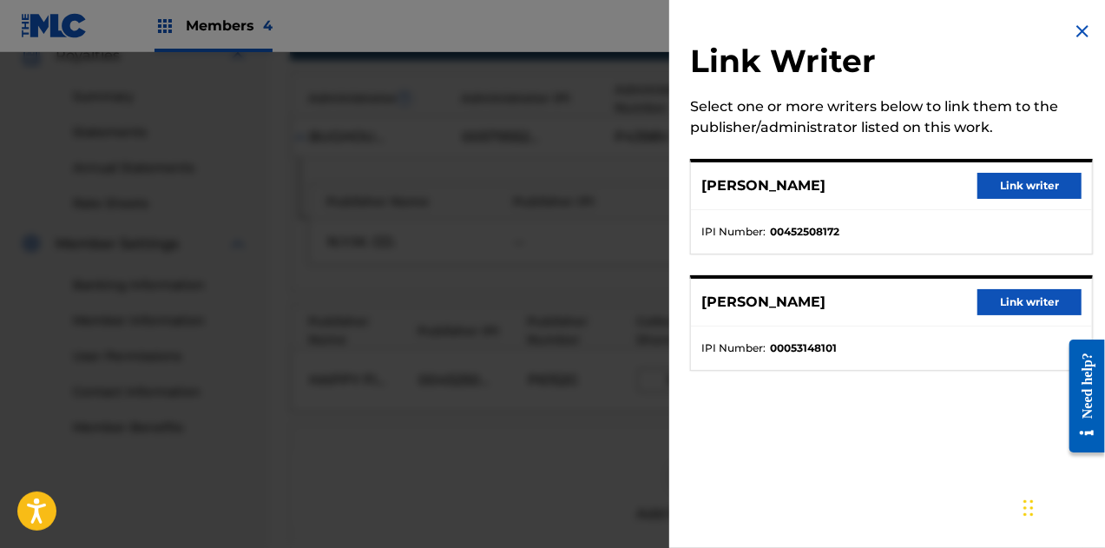
click at [1010, 200] on div "[PERSON_NAME] writer" at bounding box center [891, 186] width 401 height 48
drag, startPoint x: 1002, startPoint y: 185, endPoint x: 846, endPoint y: 323, distance: 208.5
click at [846, 323] on div "Link Writer Select one or more writers below to link them to the publisher/admi…" at bounding box center [891, 206] width 444 height 412
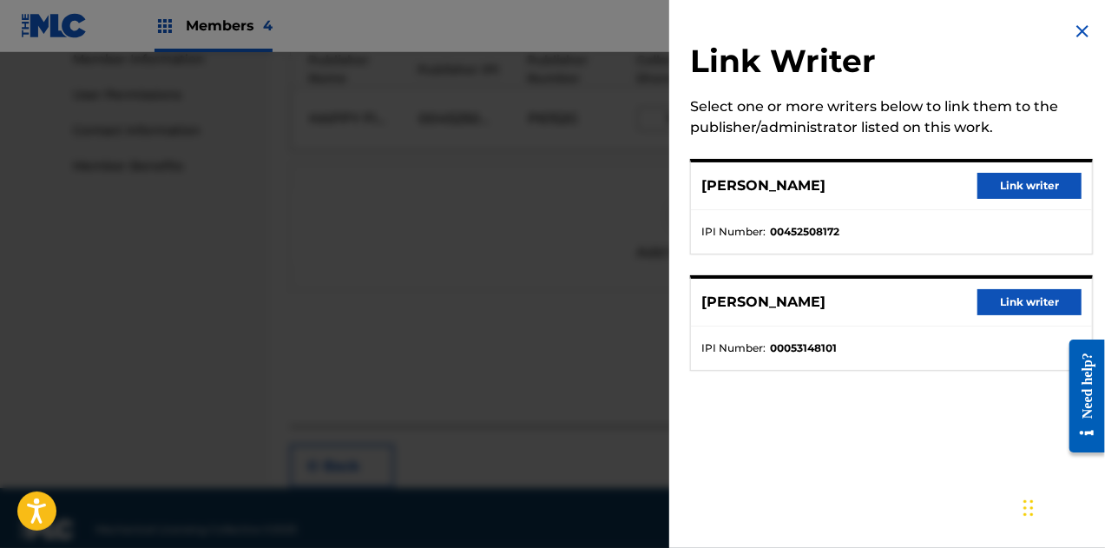
click at [1005, 183] on button "Link writer" at bounding box center [1030, 186] width 104 height 26
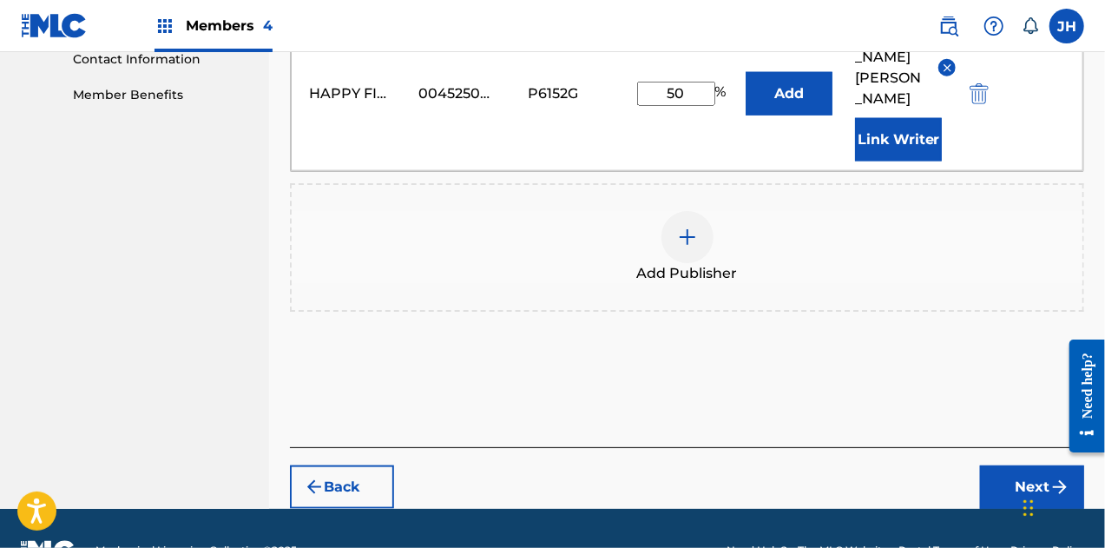
click at [1017, 465] on button "Next" at bounding box center [1032, 486] width 104 height 43
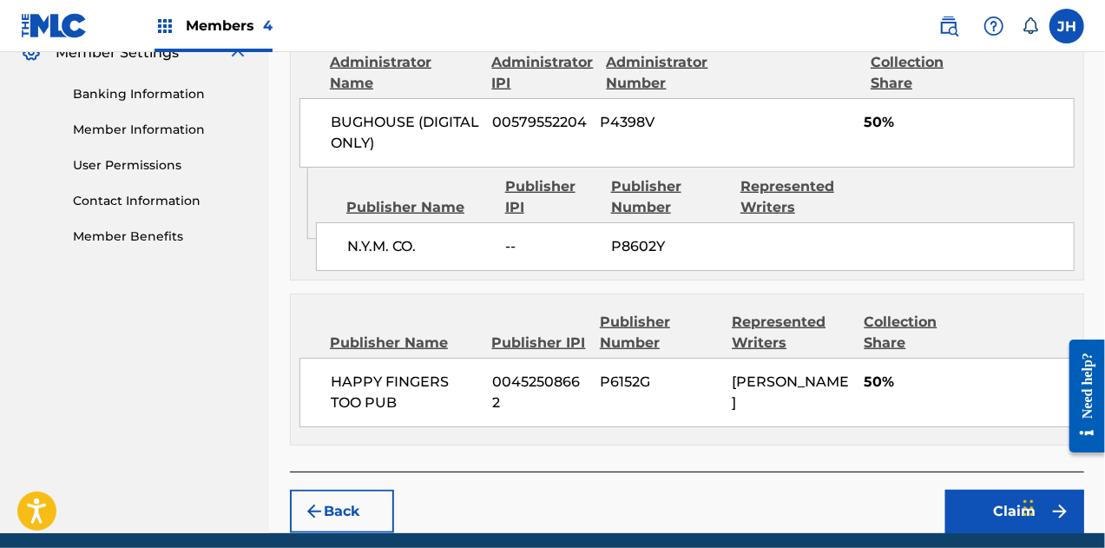
scroll to position [790, 0]
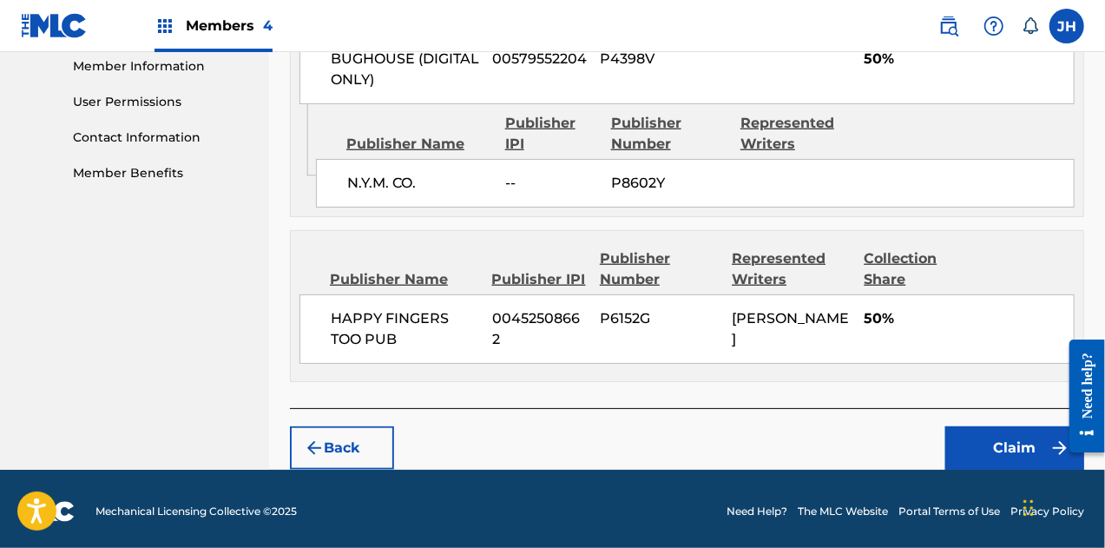
click at [1014, 444] on button "Claim" at bounding box center [1014, 447] width 139 height 43
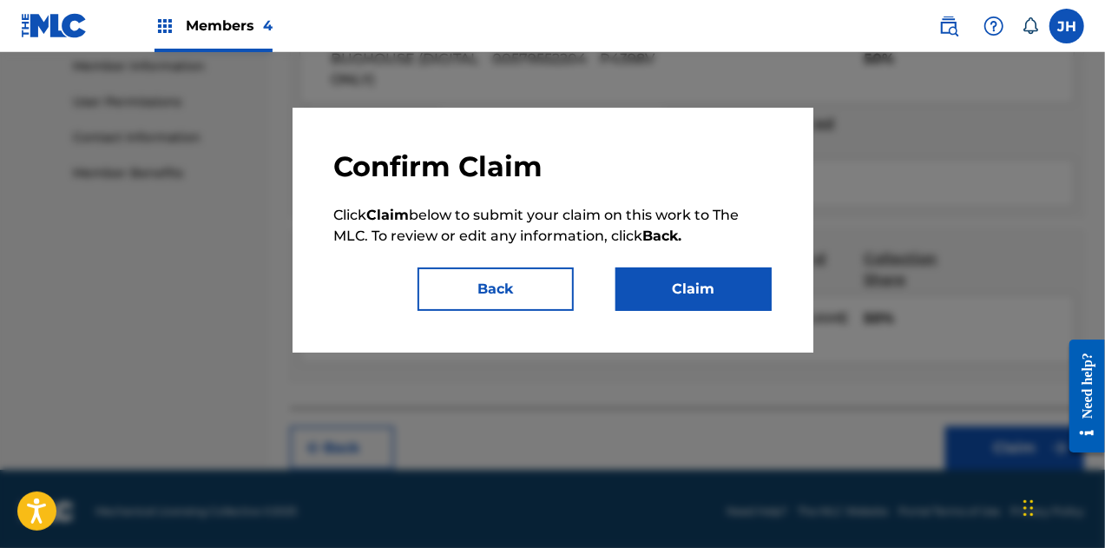
click at [693, 307] on button "Claim" at bounding box center [694, 288] width 156 height 43
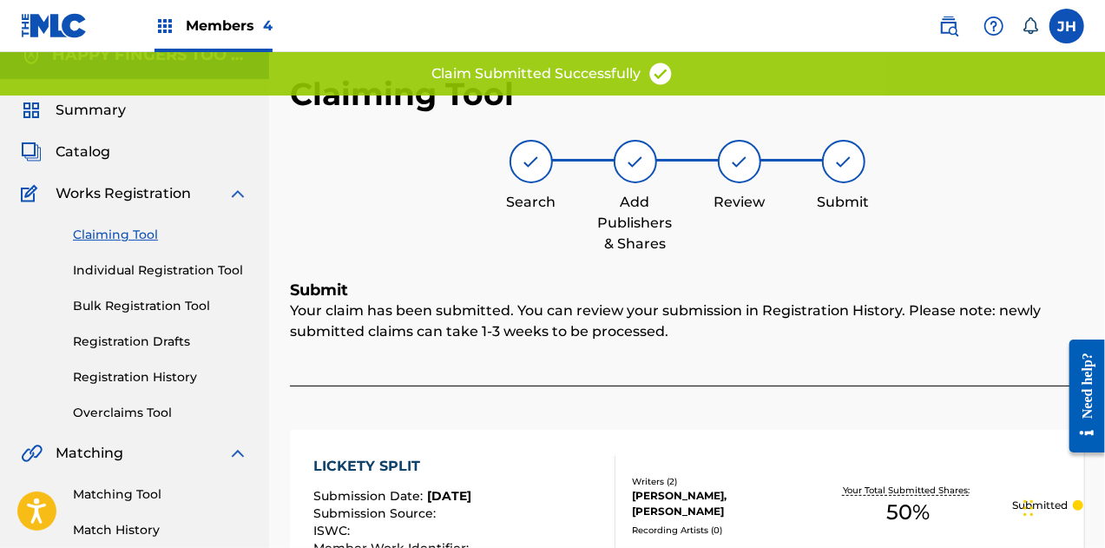
scroll to position [0, 0]
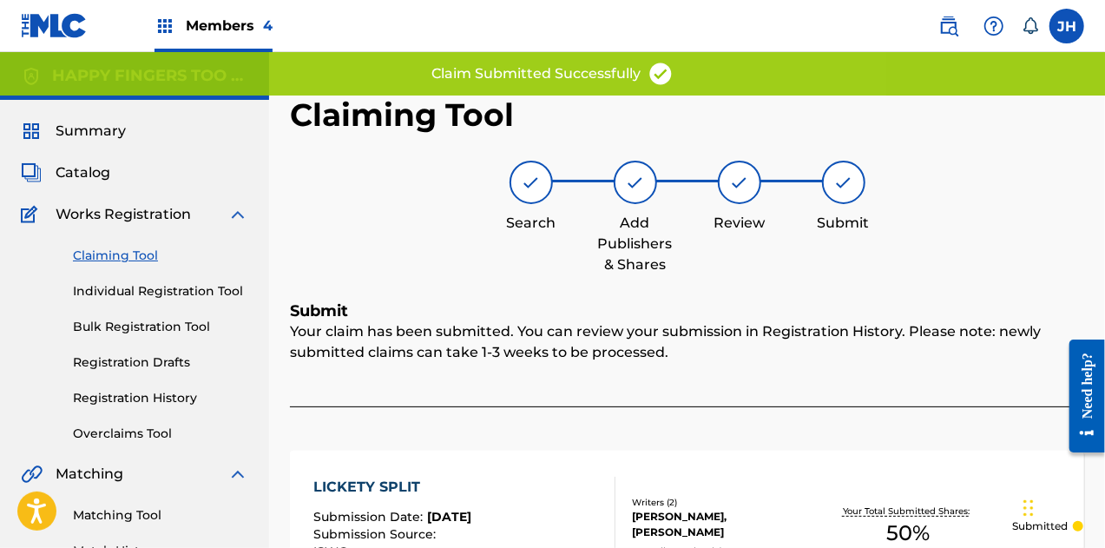
click at [114, 247] on link "Claiming Tool" at bounding box center [160, 256] width 175 height 18
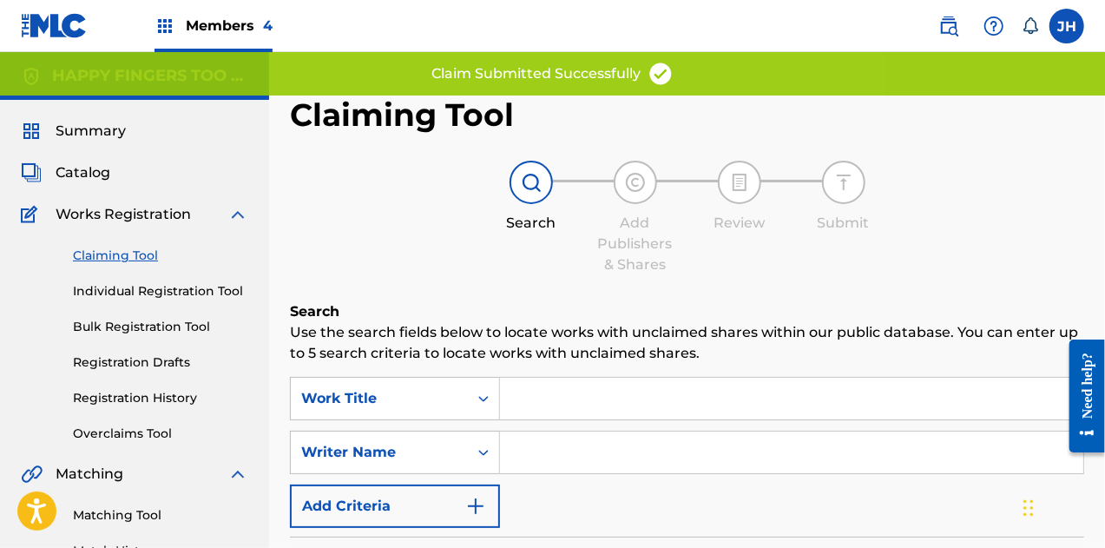
click at [604, 468] on input "Search Form" at bounding box center [791, 452] width 583 height 42
type input "[PERSON_NAME]"
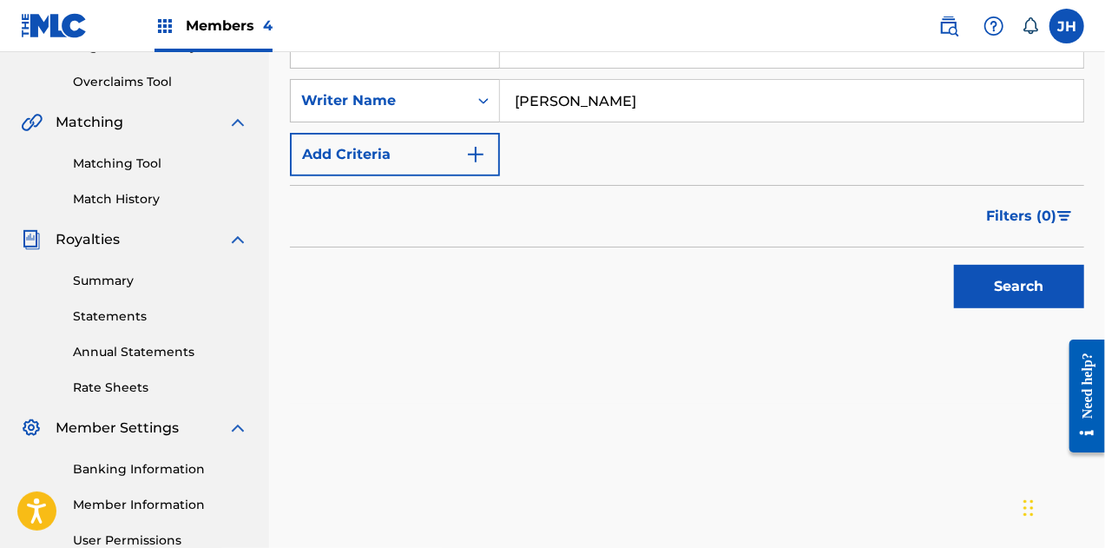
scroll to position [376, 0]
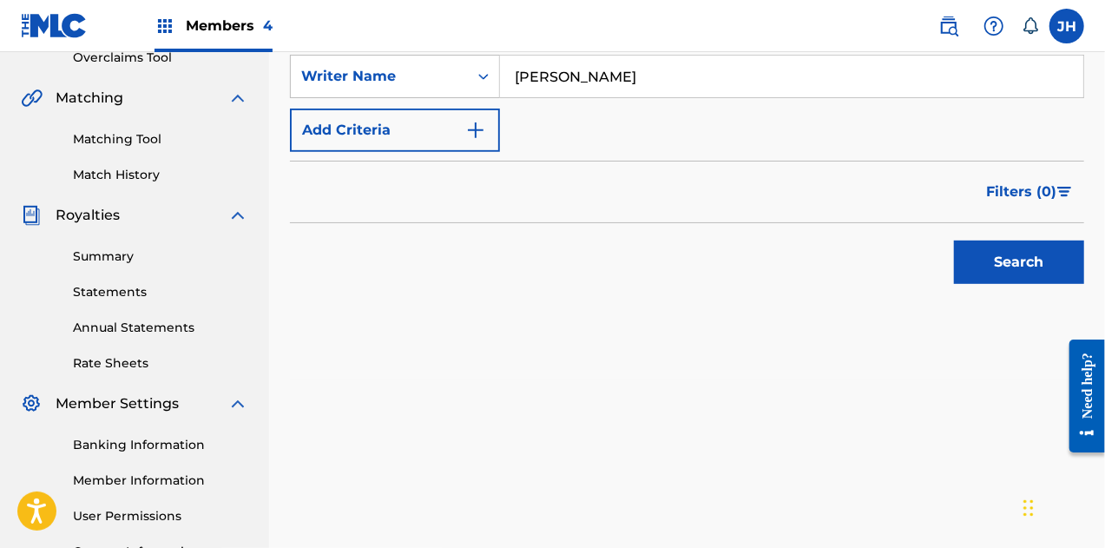
click at [1015, 257] on button "Search" at bounding box center [1019, 261] width 130 height 43
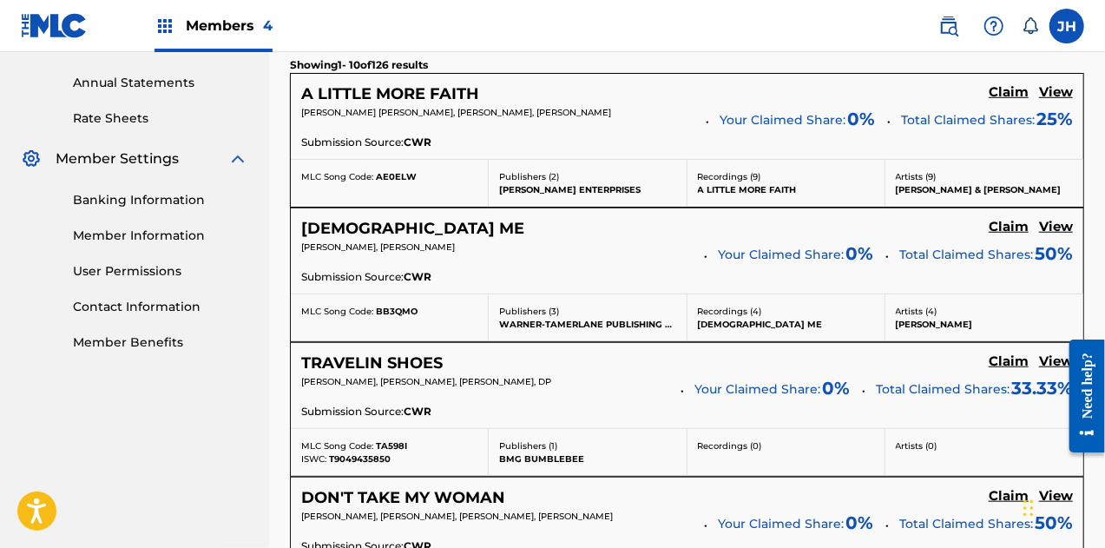
scroll to position [622, 0]
click at [1004, 100] on h5 "Claim" at bounding box center [1009, 91] width 40 height 16
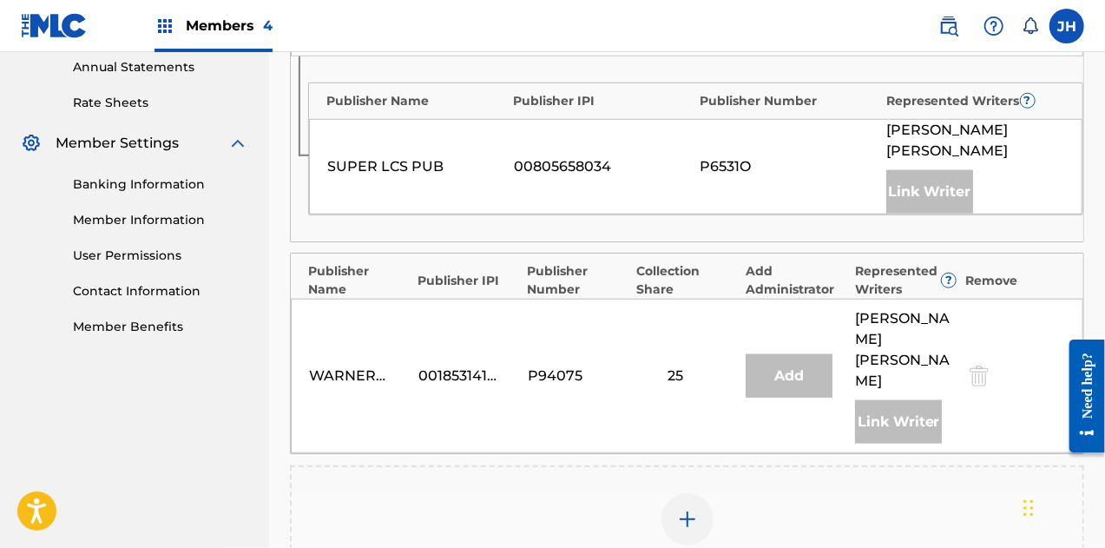
scroll to position [707, 0]
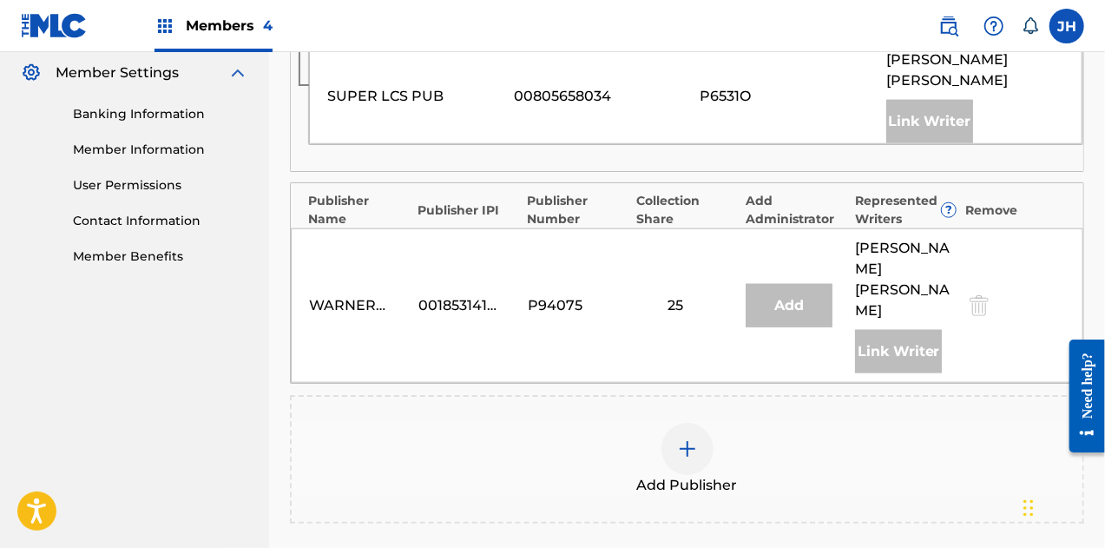
click at [676, 428] on div at bounding box center [688, 449] width 52 height 52
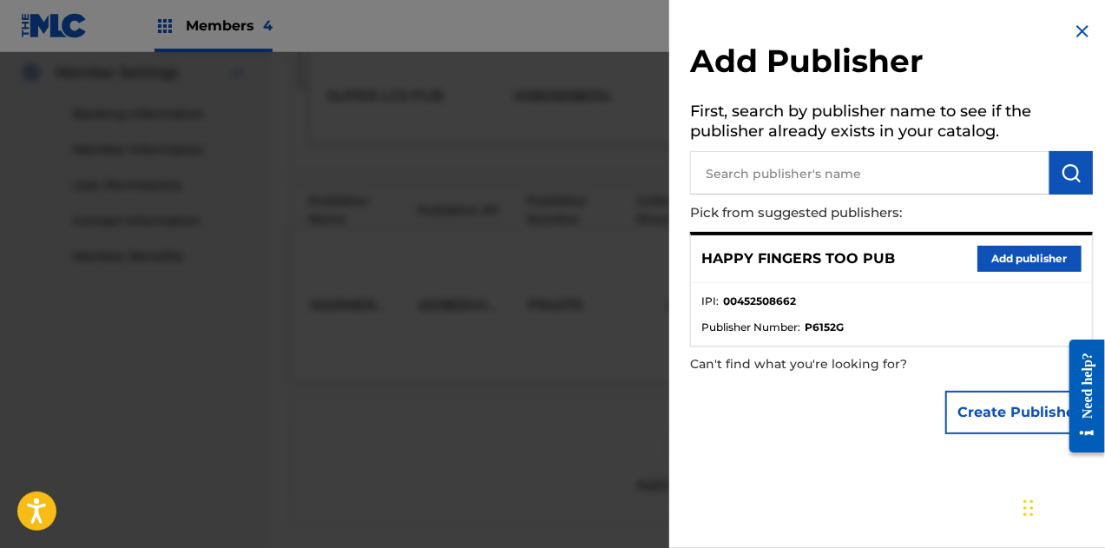
click at [1005, 254] on button "Add publisher" at bounding box center [1030, 259] width 104 height 26
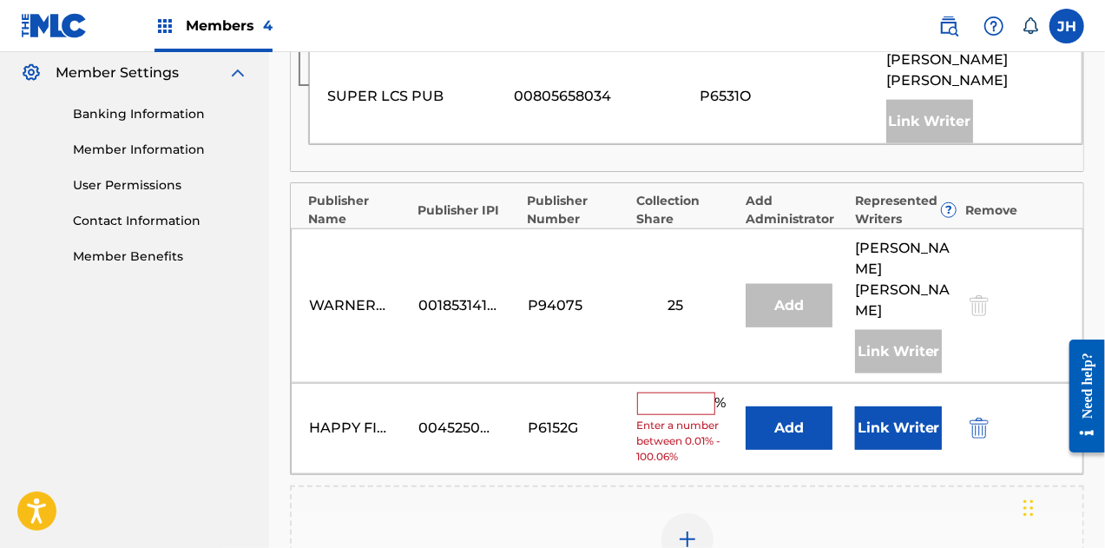
click at [656, 392] on input "text" at bounding box center [676, 403] width 78 height 23
type input "50"
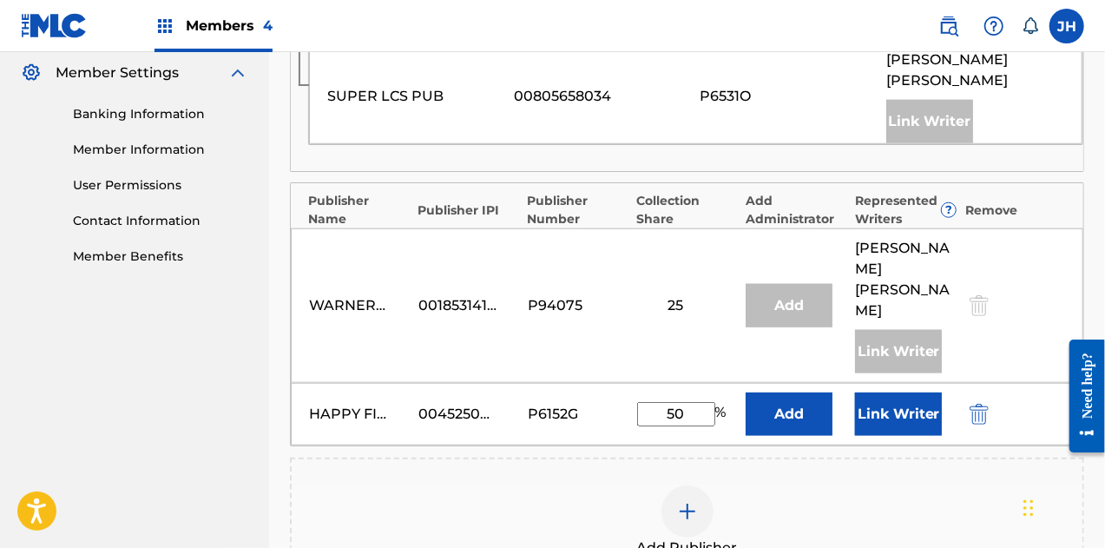
click at [900, 392] on button "Link Writer" at bounding box center [898, 413] width 87 height 43
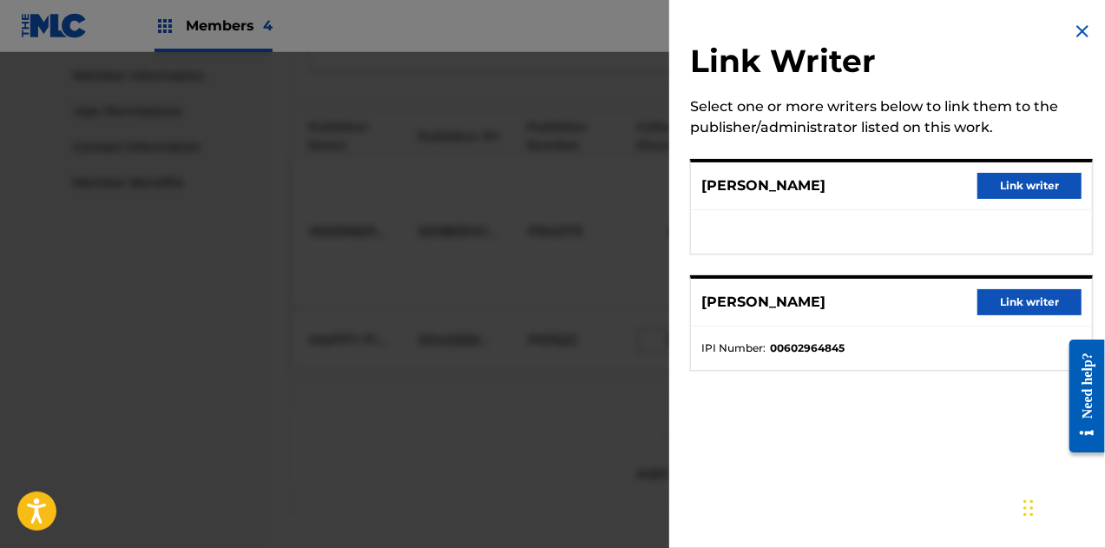
scroll to position [781, 0]
click at [1004, 192] on button "Link writer" at bounding box center [1030, 186] width 104 height 26
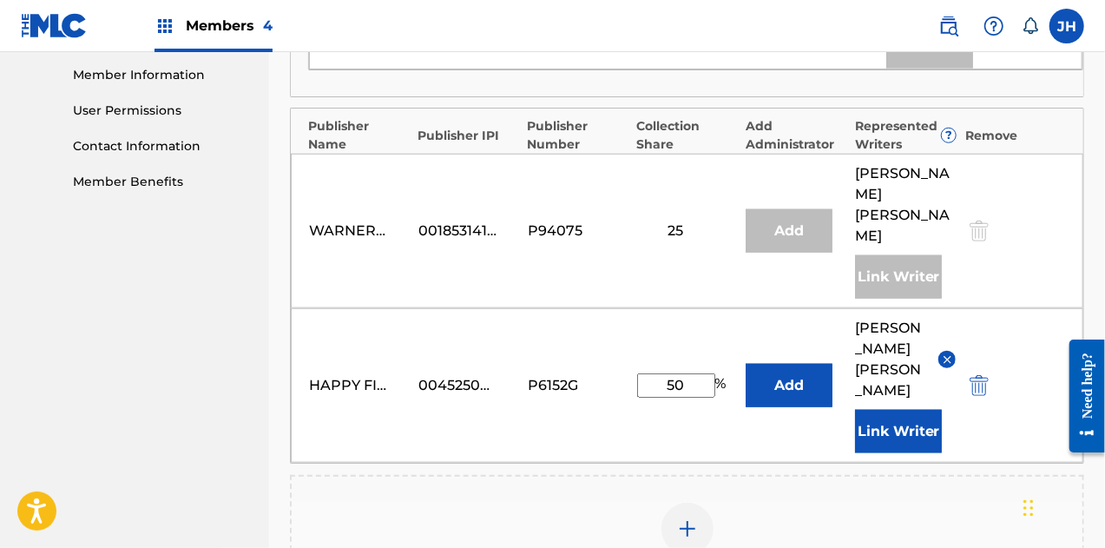
scroll to position [1052, 0]
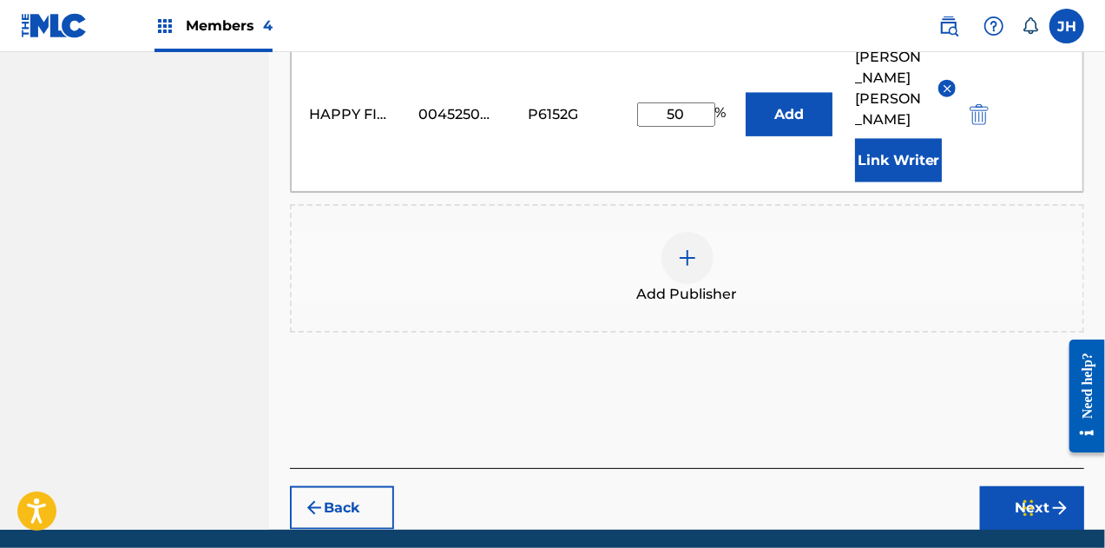
click at [1039, 486] on button "Next" at bounding box center [1032, 507] width 104 height 43
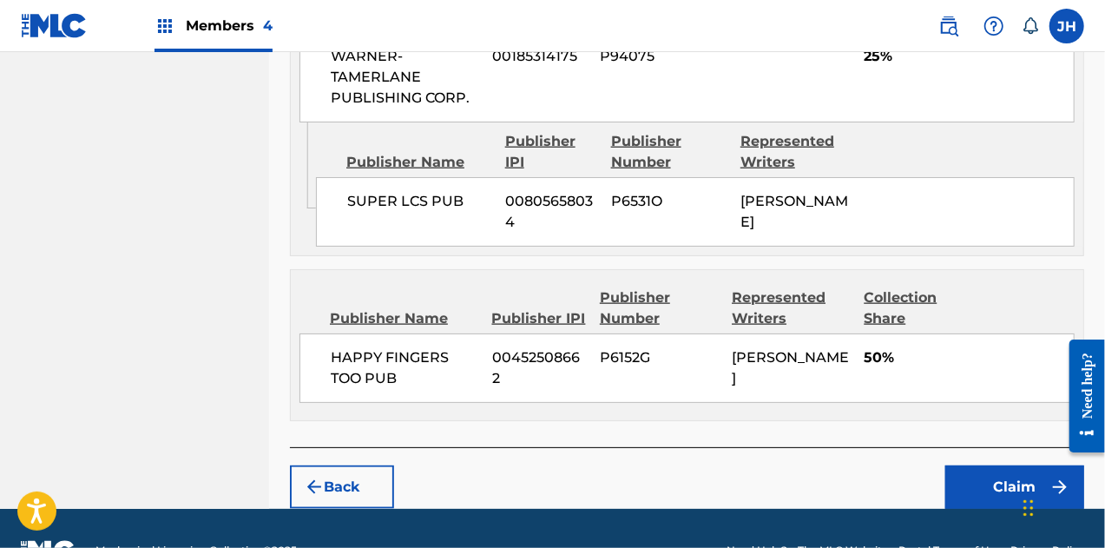
scroll to position [987, 0]
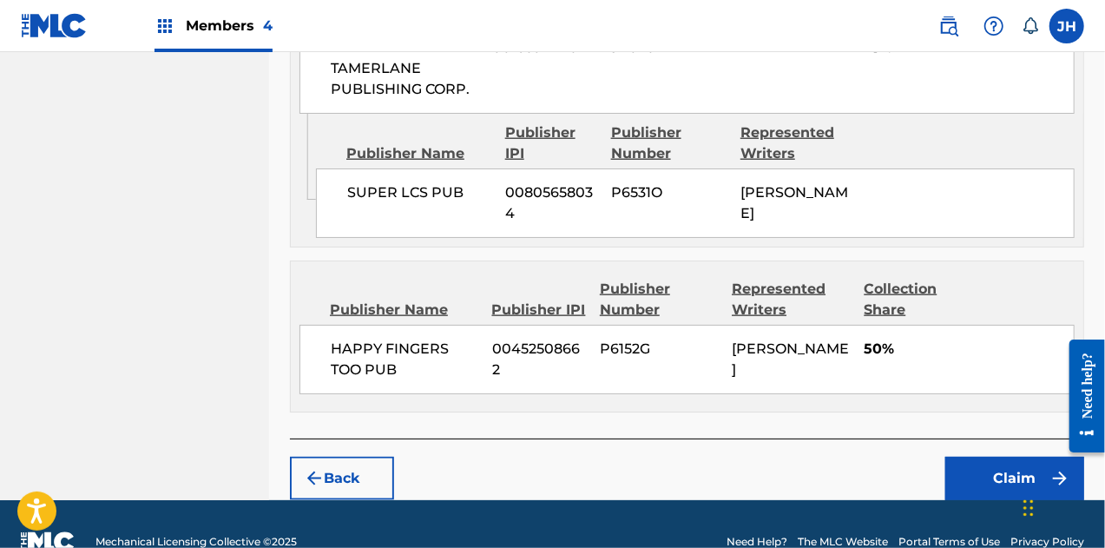
click at [985, 458] on button "Claim" at bounding box center [1014, 478] width 139 height 43
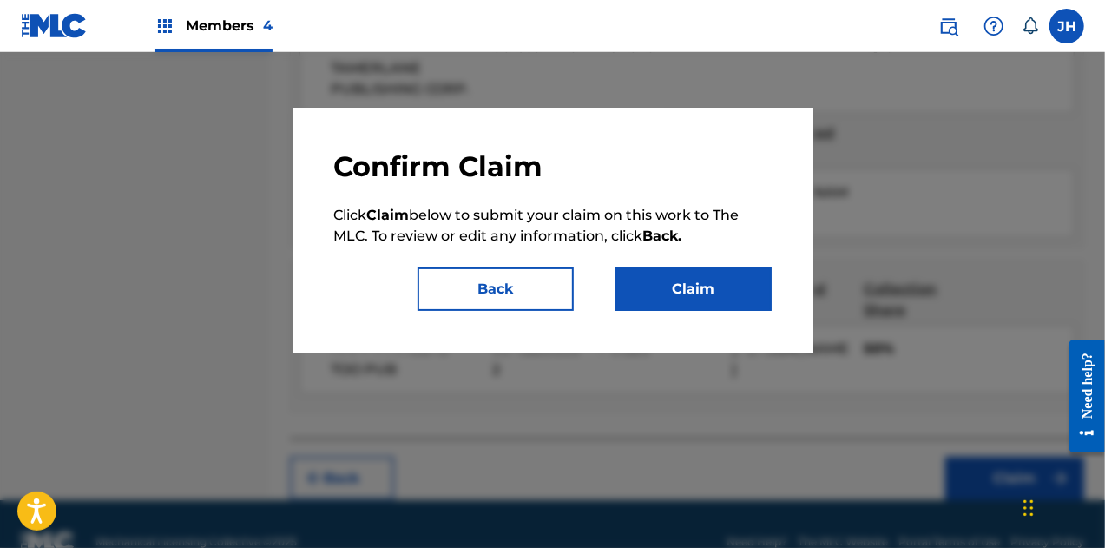
click at [711, 301] on button "Claim" at bounding box center [694, 288] width 156 height 43
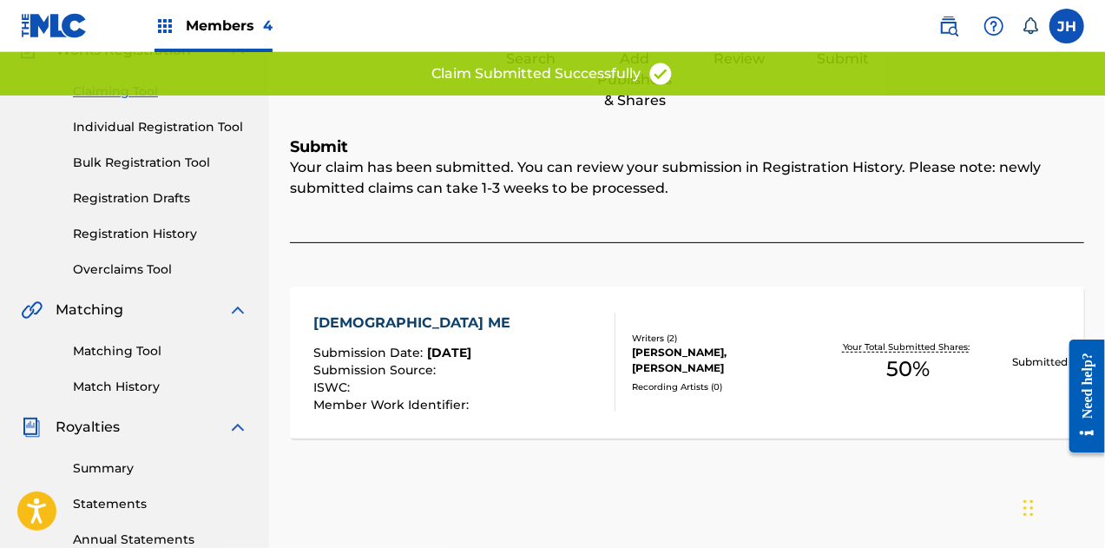
scroll to position [106, 0]
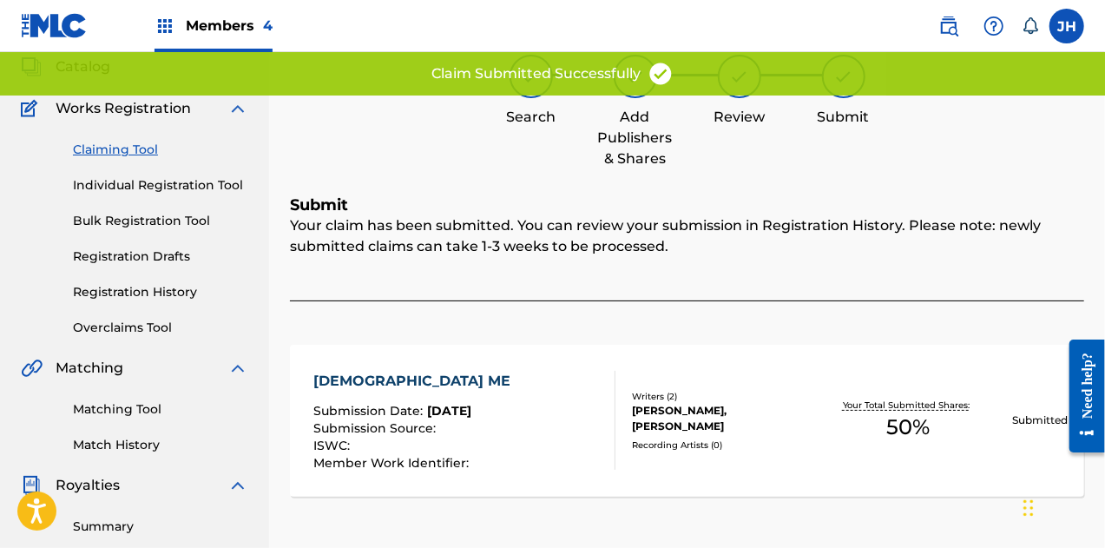
click at [109, 147] on link "Claiming Tool" at bounding box center [160, 150] width 175 height 18
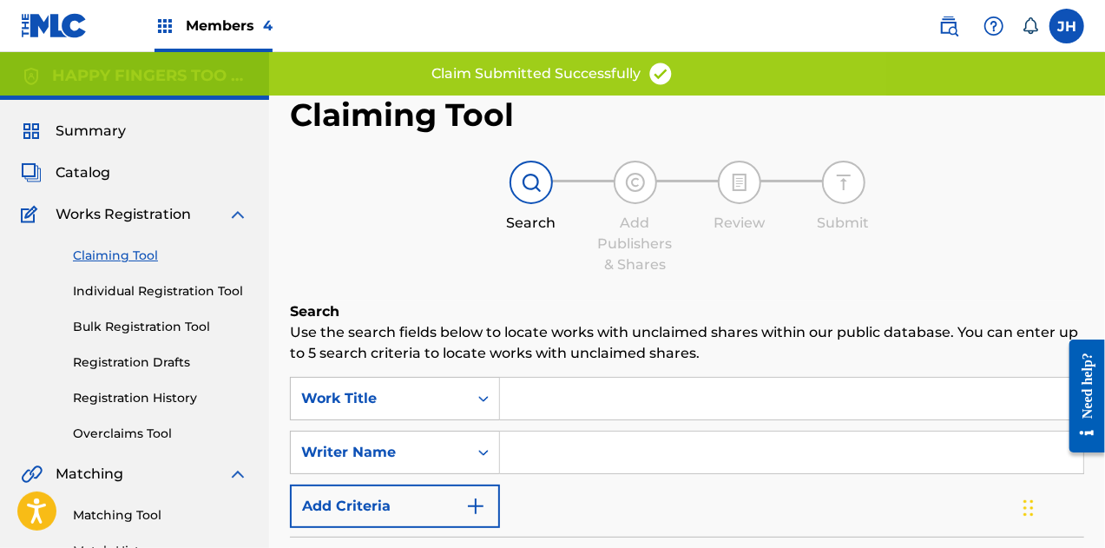
scroll to position [155, 0]
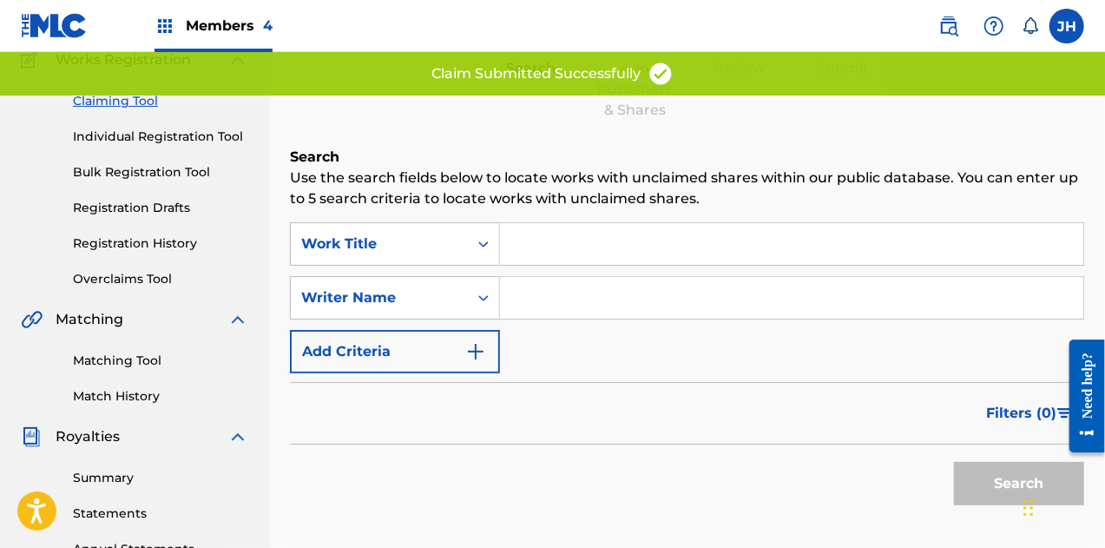
click at [542, 300] on input "Search Form" at bounding box center [791, 298] width 583 height 42
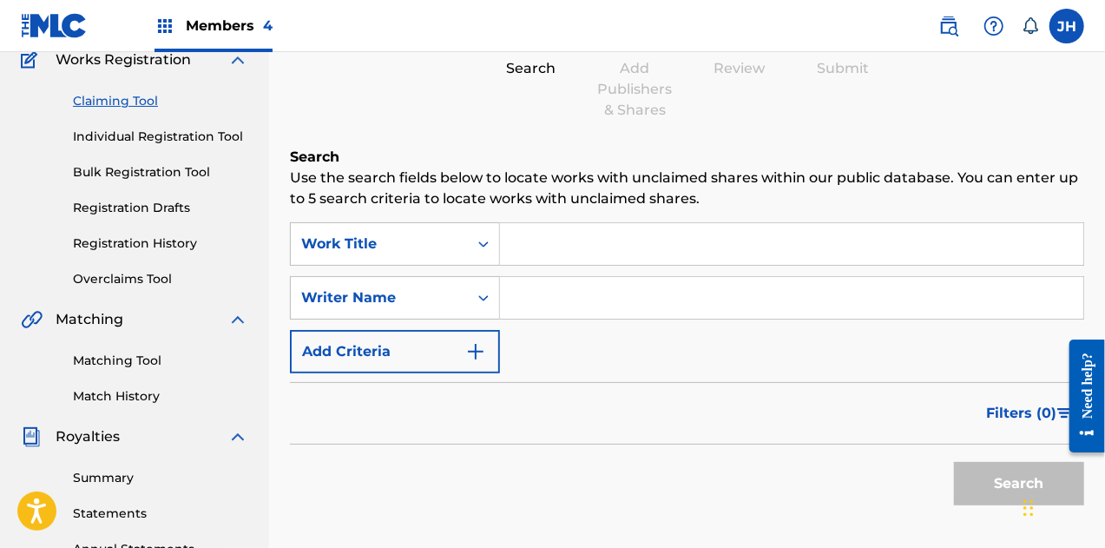
type input "[PERSON_NAME]"
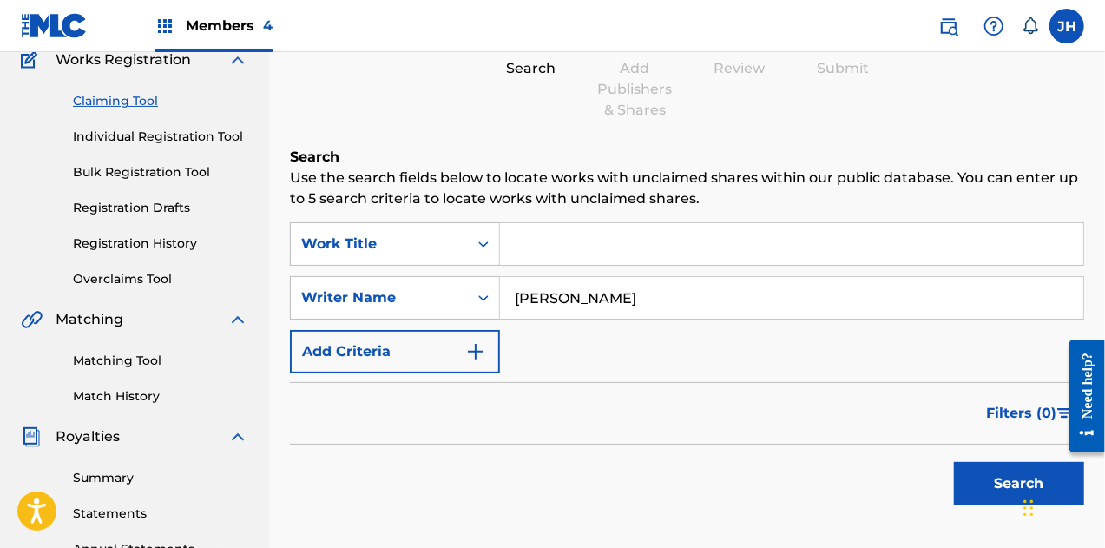
click at [984, 460] on div "Search" at bounding box center [1014, 478] width 139 height 69
click at [990, 483] on button "Search" at bounding box center [1019, 483] width 130 height 43
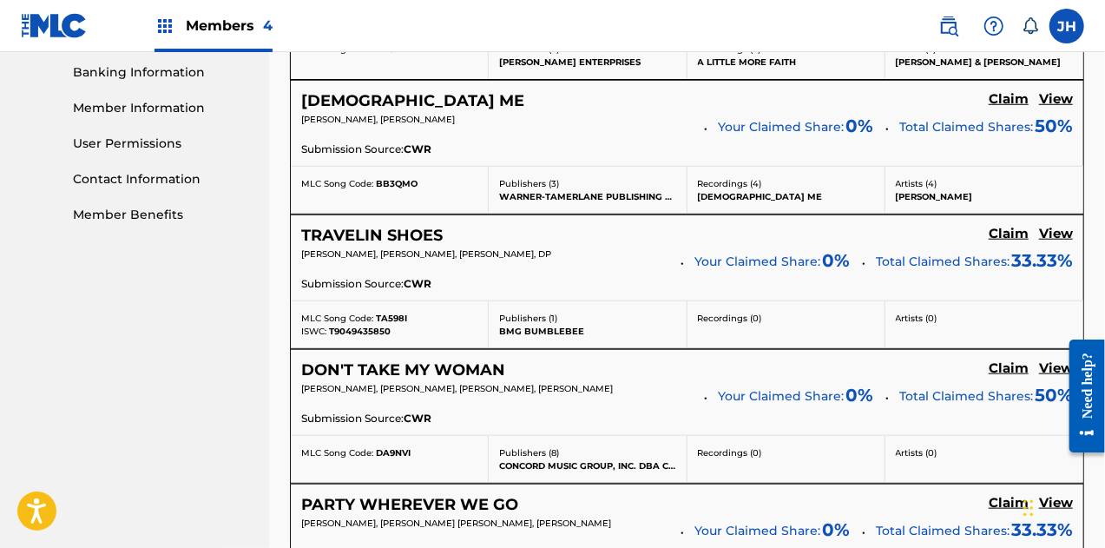
scroll to position [750, 0]
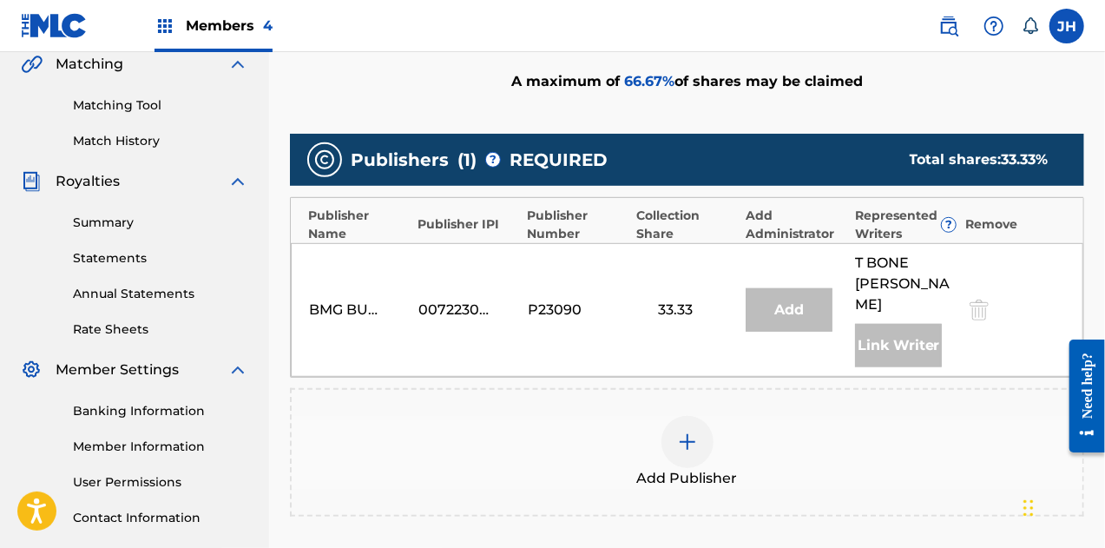
scroll to position [537, 0]
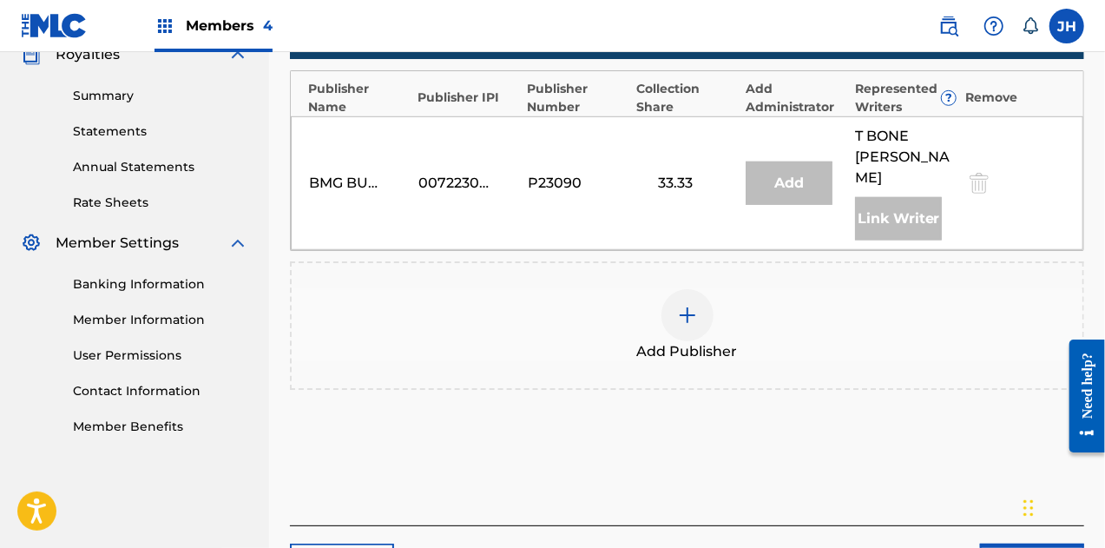
click at [710, 290] on div at bounding box center [688, 315] width 52 height 52
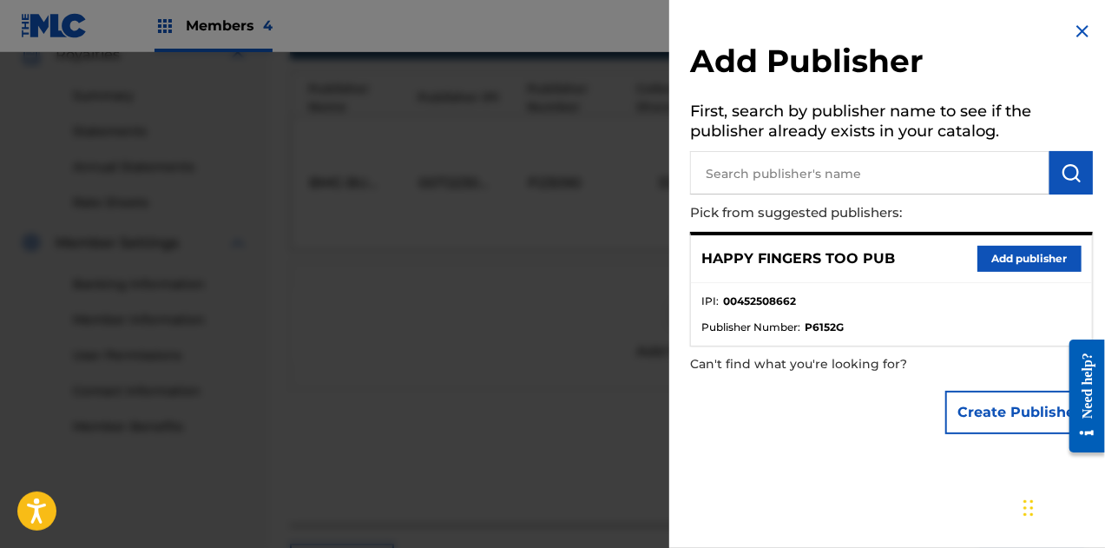
click at [1006, 249] on button "Add publisher" at bounding box center [1030, 259] width 104 height 26
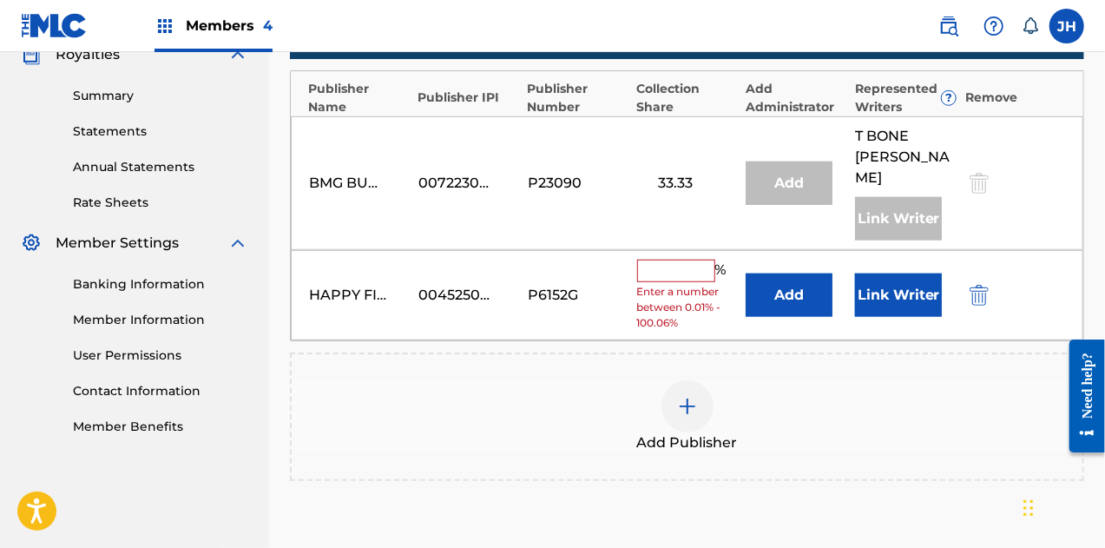
click at [689, 250] on div "HAPPY FINGERS TOO PUB 00452508662 P6152G % Enter a number between 0.01% - 100.0…" at bounding box center [687, 295] width 793 height 91
click at [680, 260] on input "text" at bounding box center [676, 271] width 78 height 23
type input "33.34"
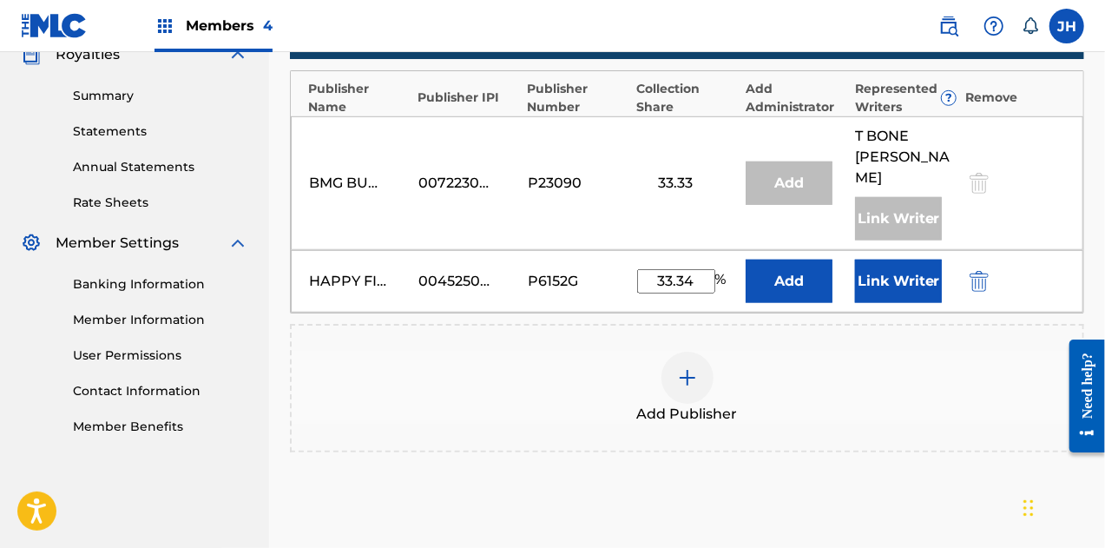
click at [885, 277] on button "Link Writer" at bounding box center [898, 281] width 87 height 43
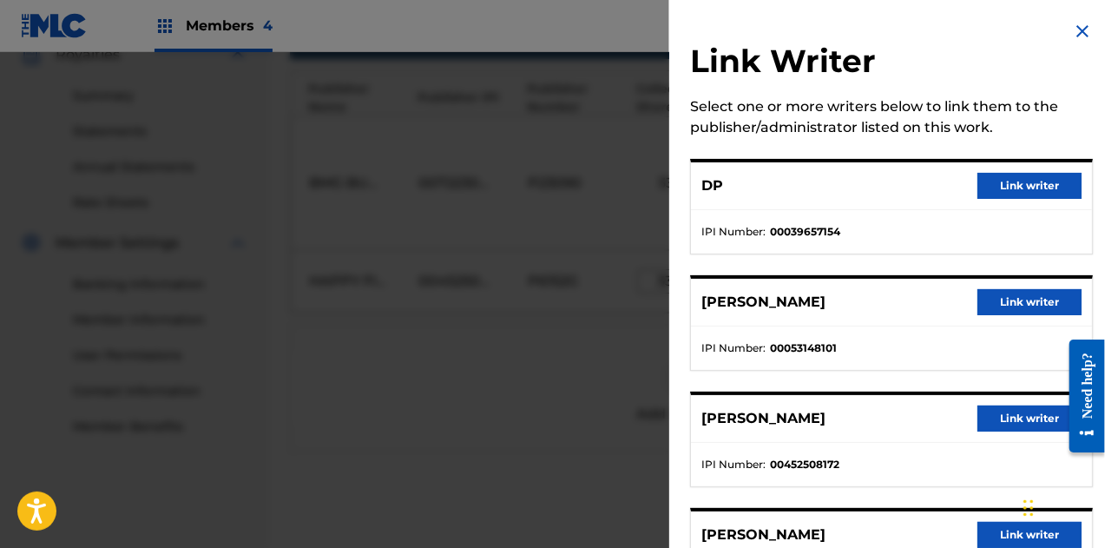
scroll to position [95, 0]
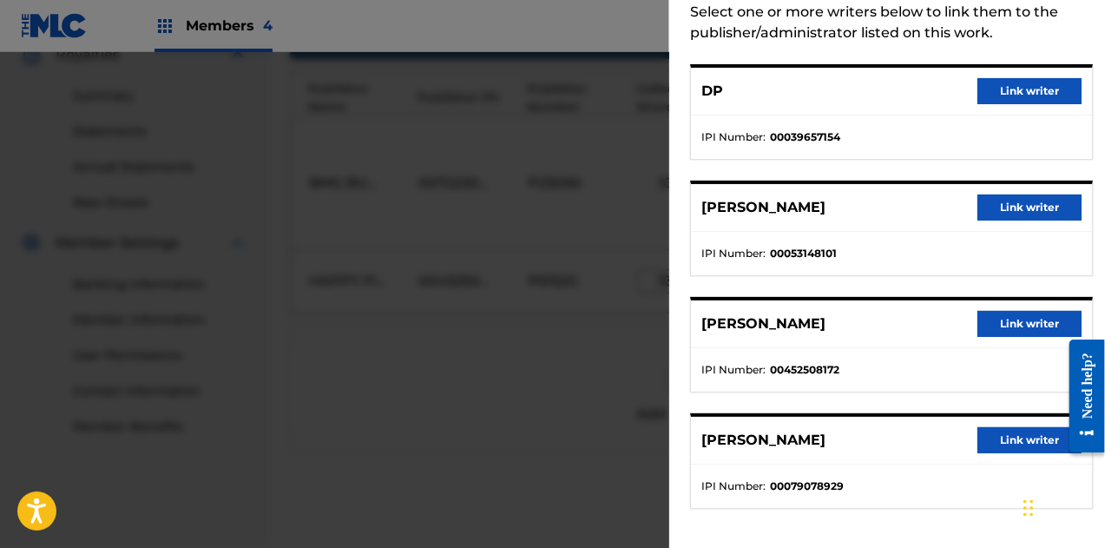
click at [1014, 325] on button "Link writer" at bounding box center [1030, 324] width 104 height 26
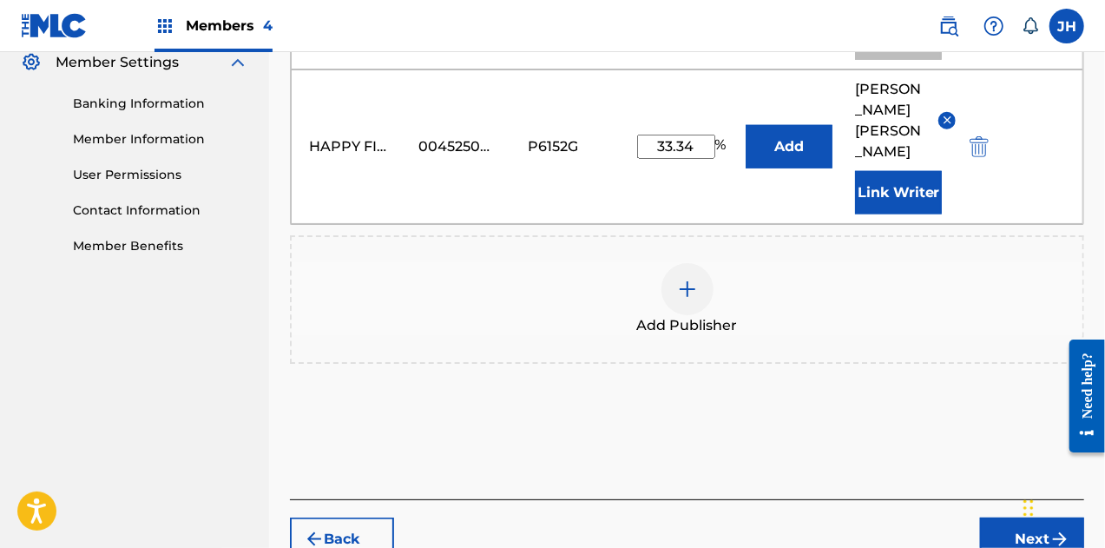
scroll to position [769, 0]
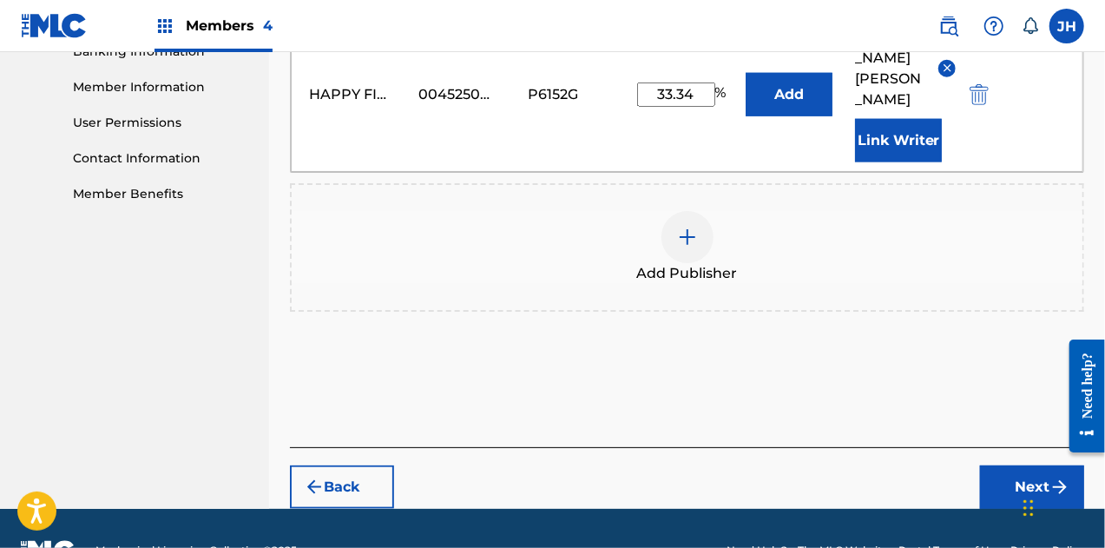
click at [1008, 465] on button "Next" at bounding box center [1032, 486] width 104 height 43
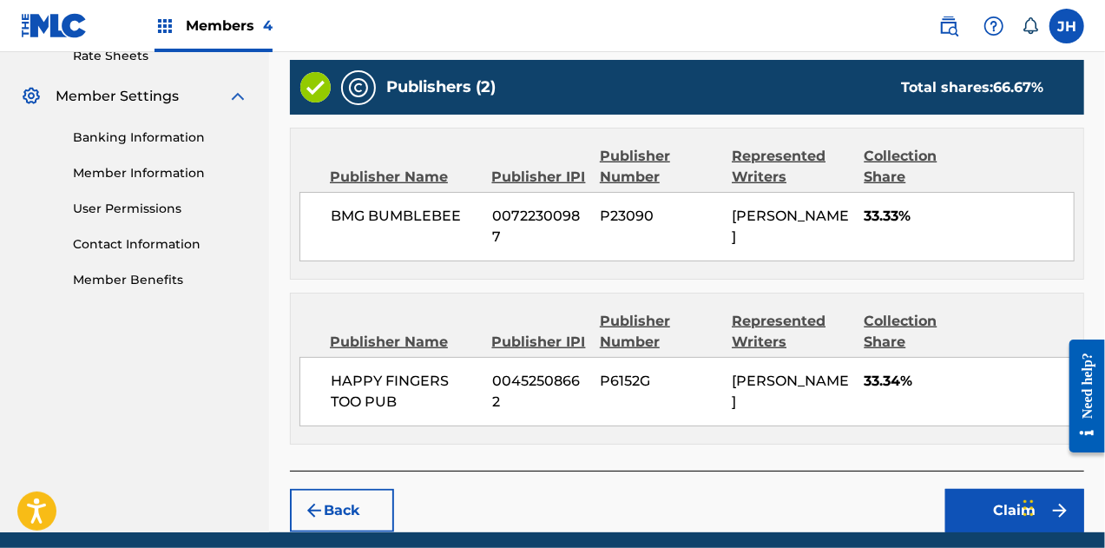
scroll to position [747, 0]
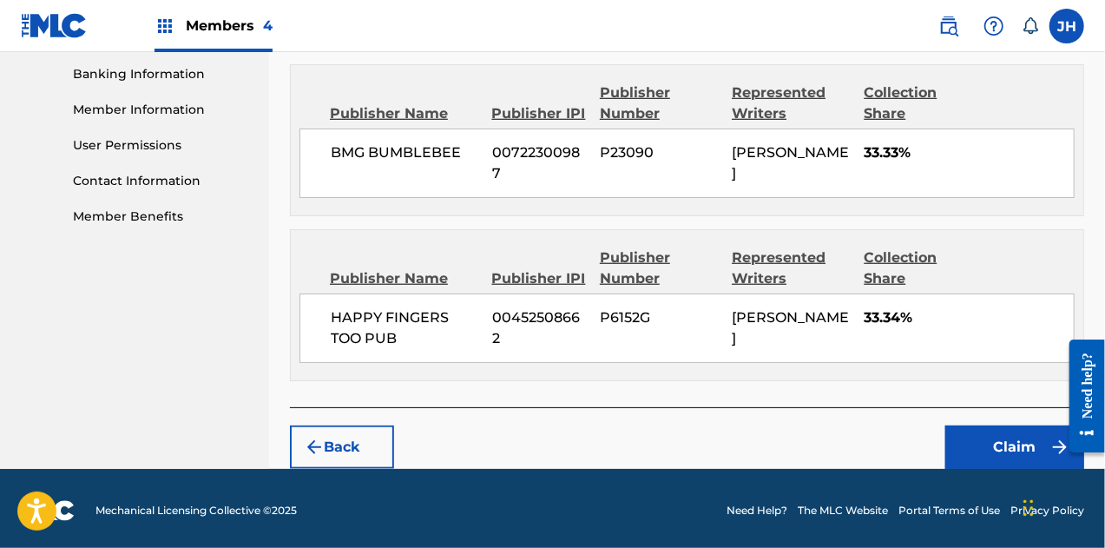
click at [995, 437] on button "Claim" at bounding box center [1014, 446] width 139 height 43
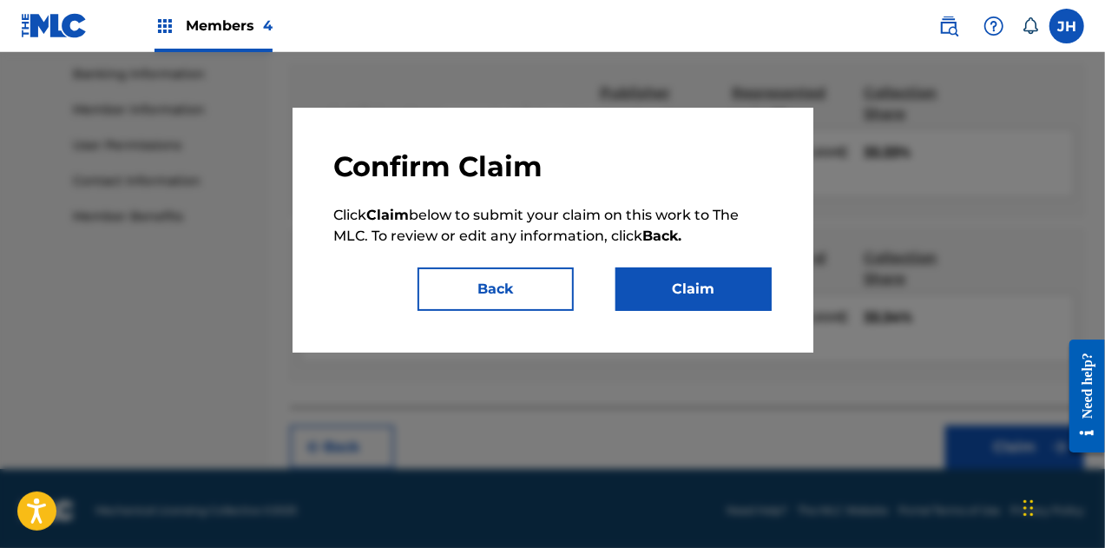
click at [660, 276] on button "Claim" at bounding box center [694, 288] width 156 height 43
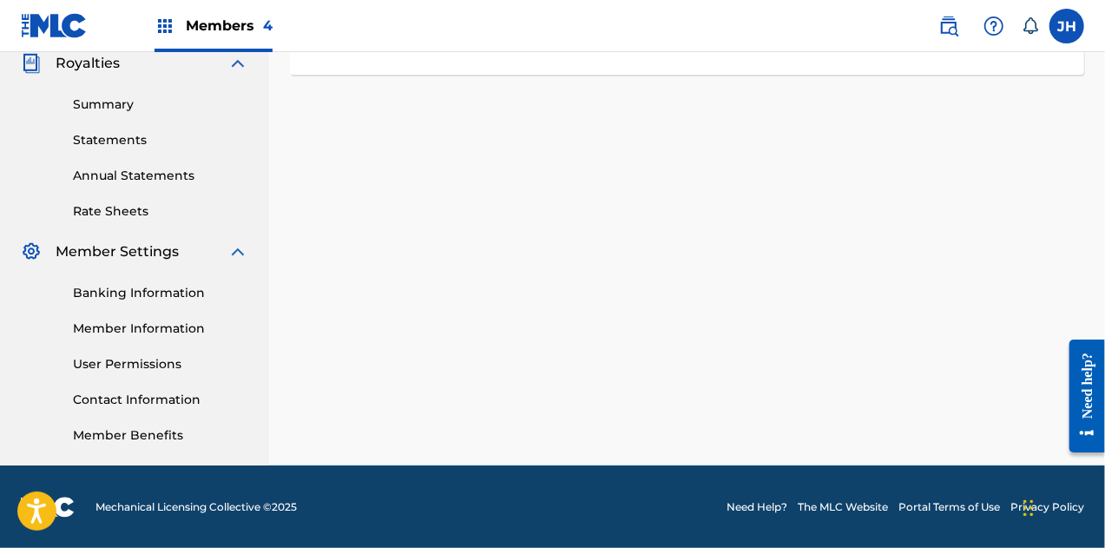
scroll to position [0, 0]
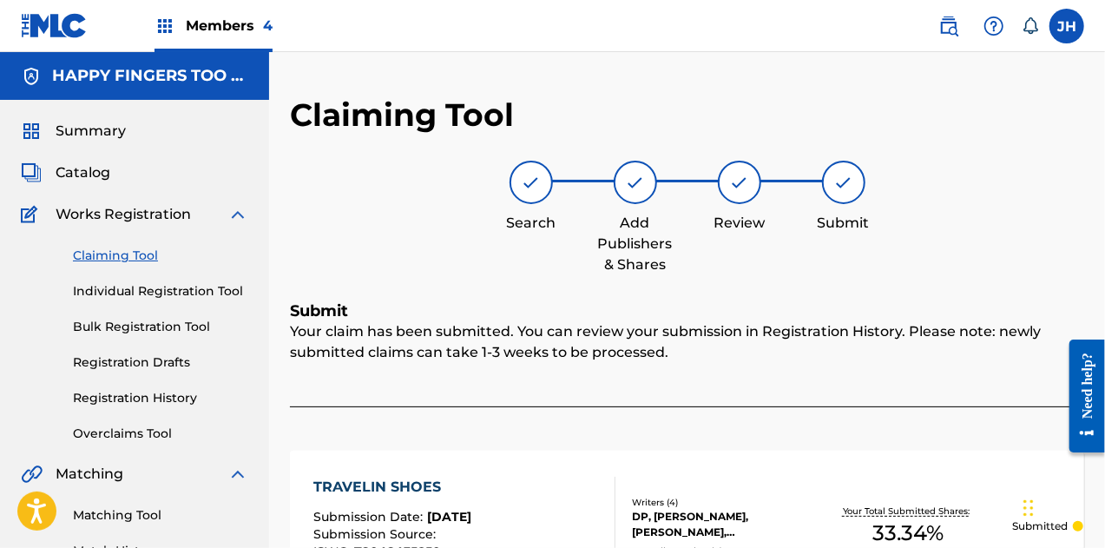
click at [140, 247] on link "Claiming Tool" at bounding box center [160, 256] width 175 height 18
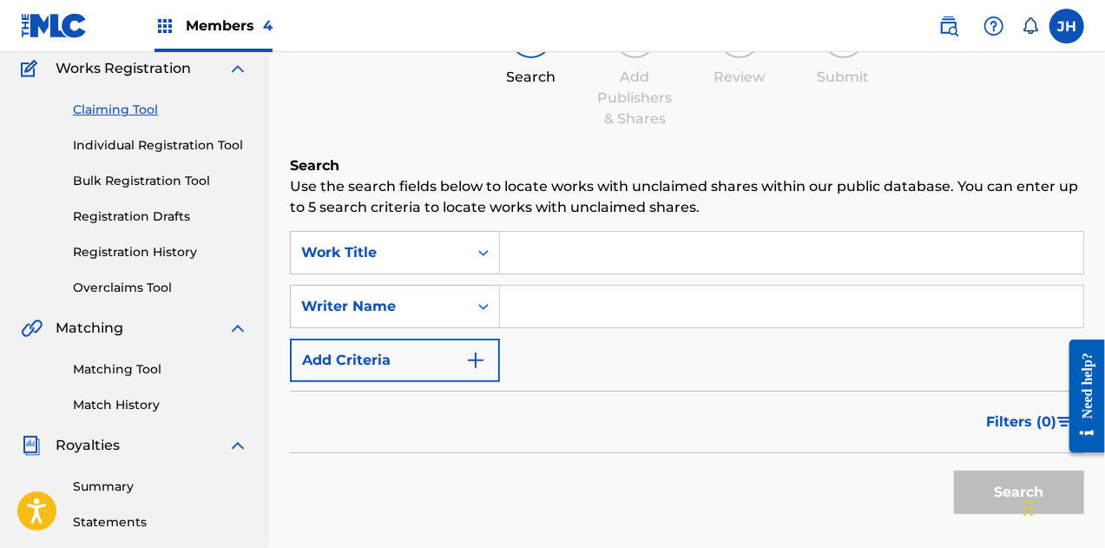
scroll to position [148, 0]
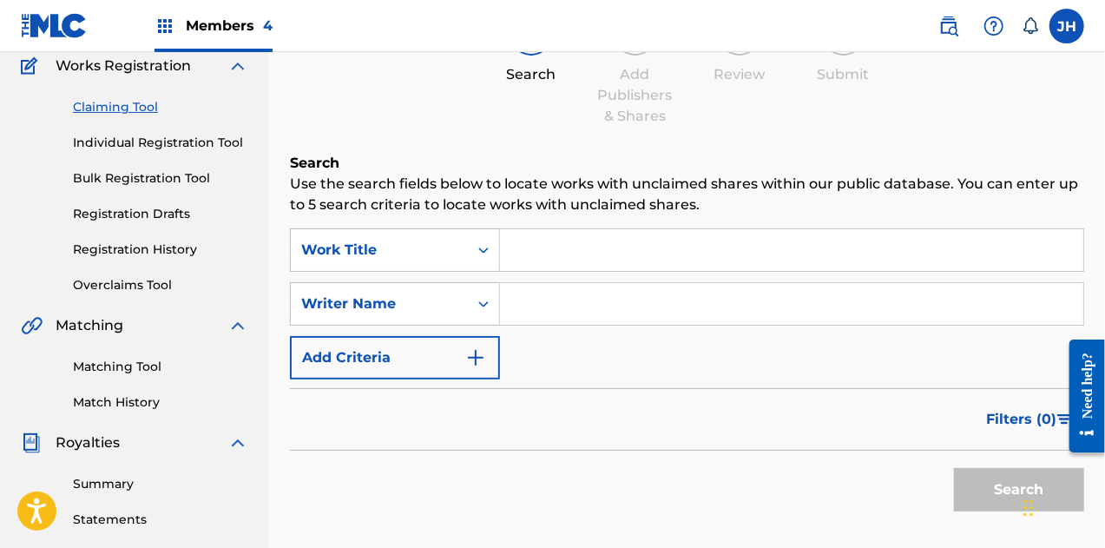
click at [566, 322] on input "Search Form" at bounding box center [791, 304] width 583 height 42
type input "[PERSON_NAME]"
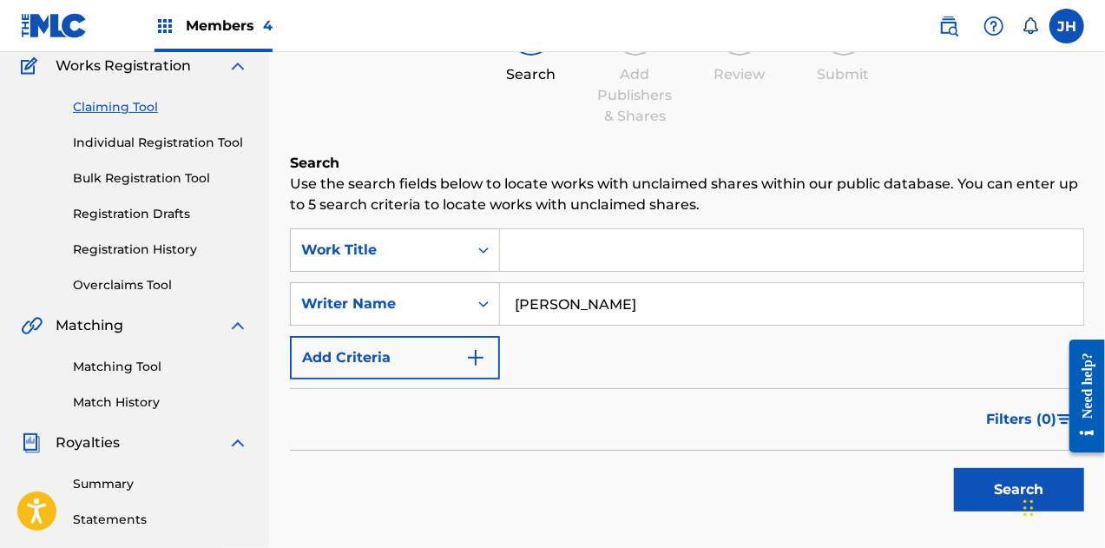
click at [1006, 501] on button "Search" at bounding box center [1019, 489] width 130 height 43
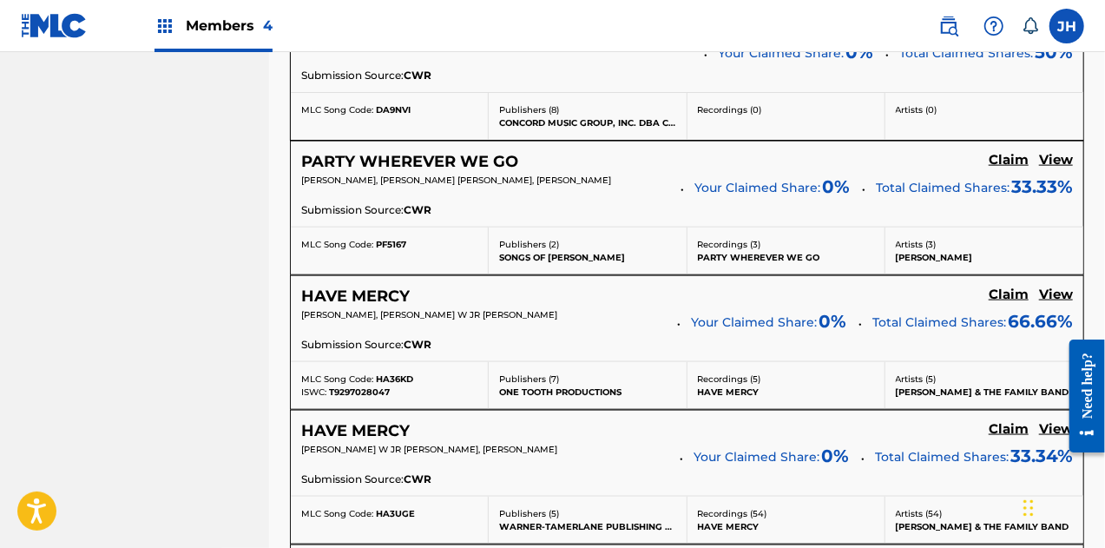
scroll to position [1093, 0]
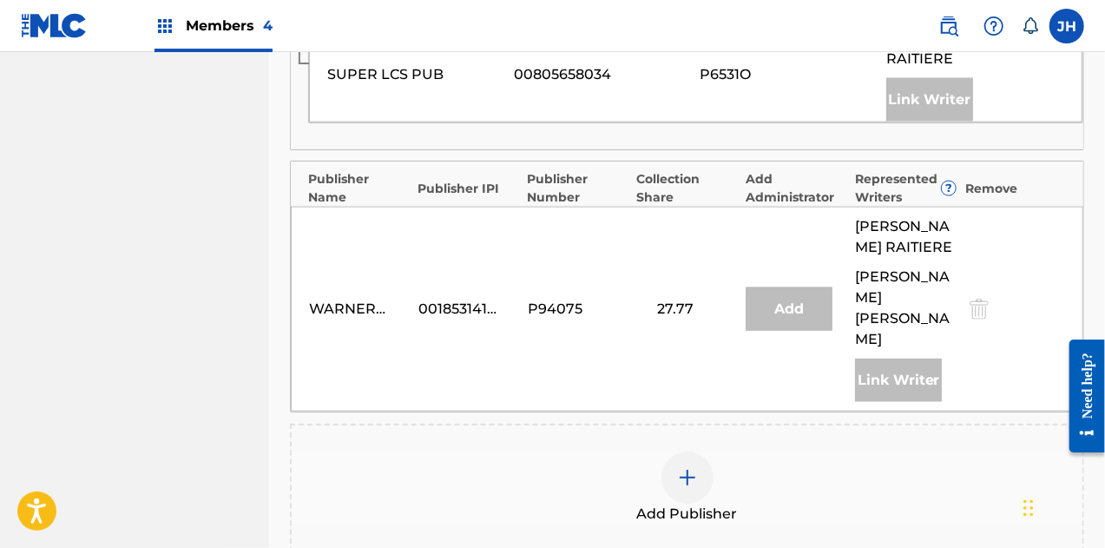
scroll to position [1139, 0]
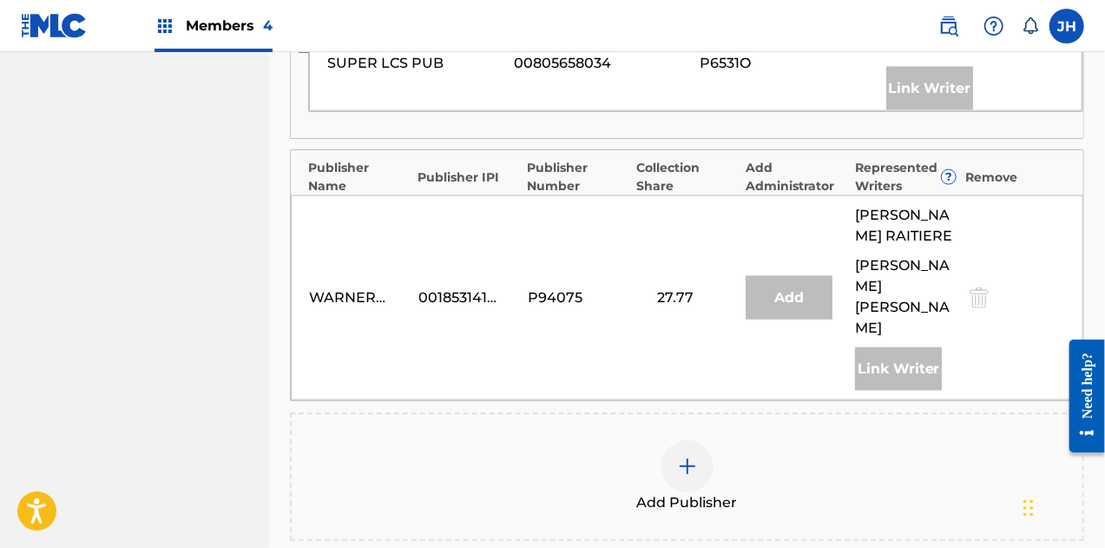
click at [688, 456] on img at bounding box center [687, 466] width 21 height 21
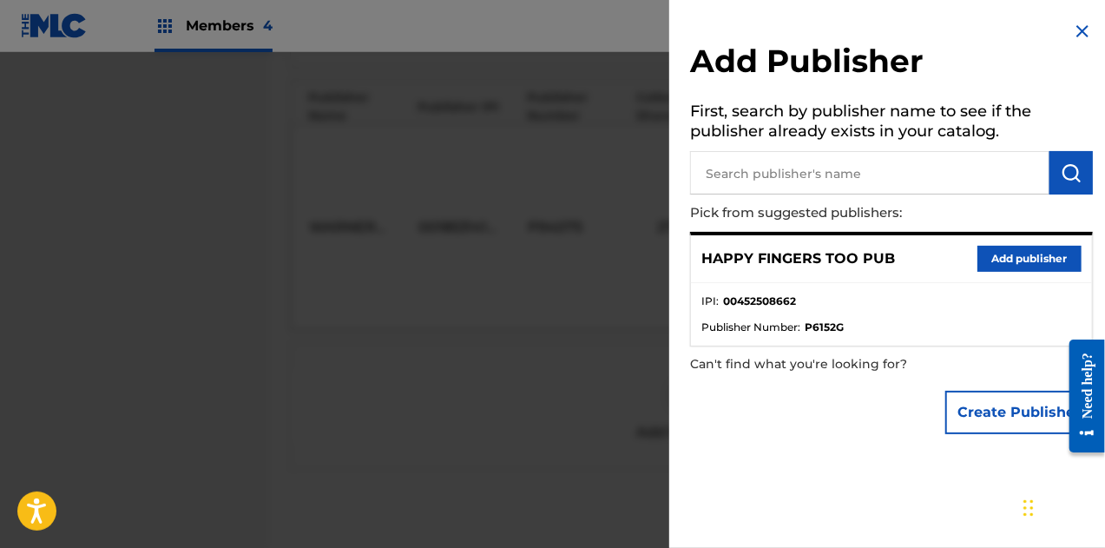
scroll to position [1222, 0]
click at [998, 260] on button "Add publisher" at bounding box center [1030, 259] width 104 height 26
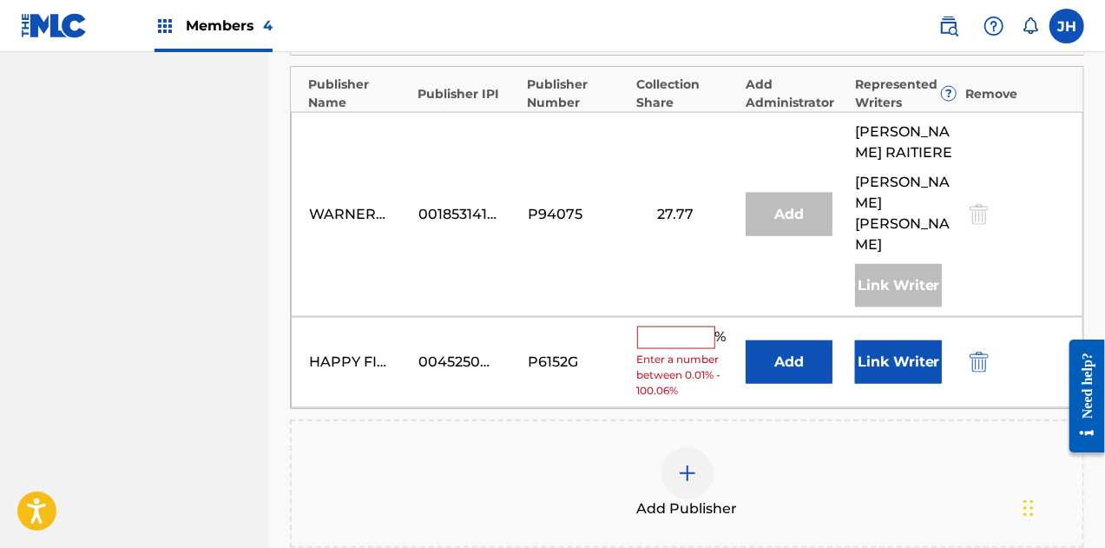
click at [685, 326] on input "text" at bounding box center [676, 337] width 78 height 23
click at [679, 326] on input "text" at bounding box center [676, 337] width 78 height 23
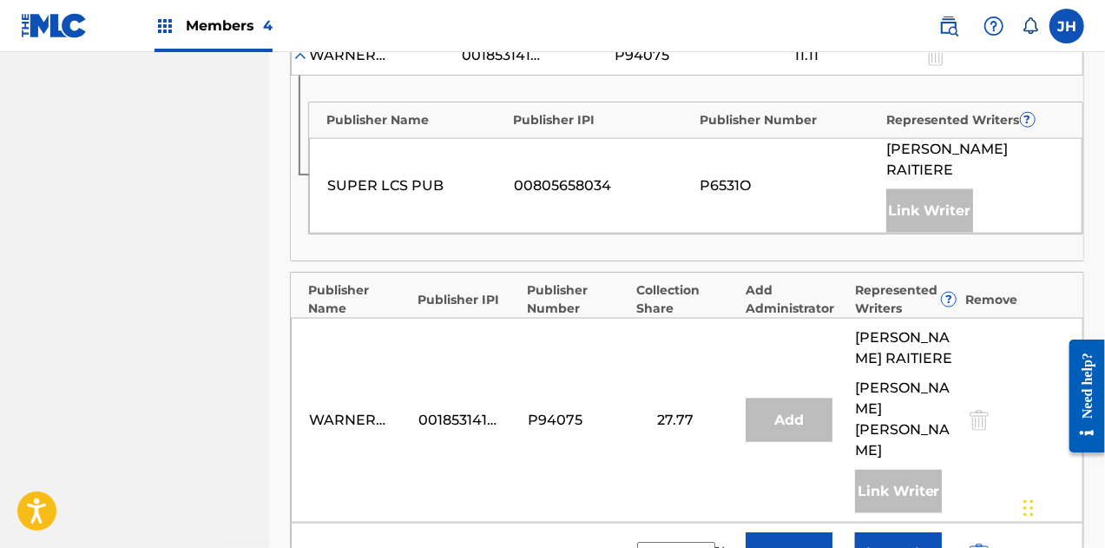
scroll to position [1138, 0]
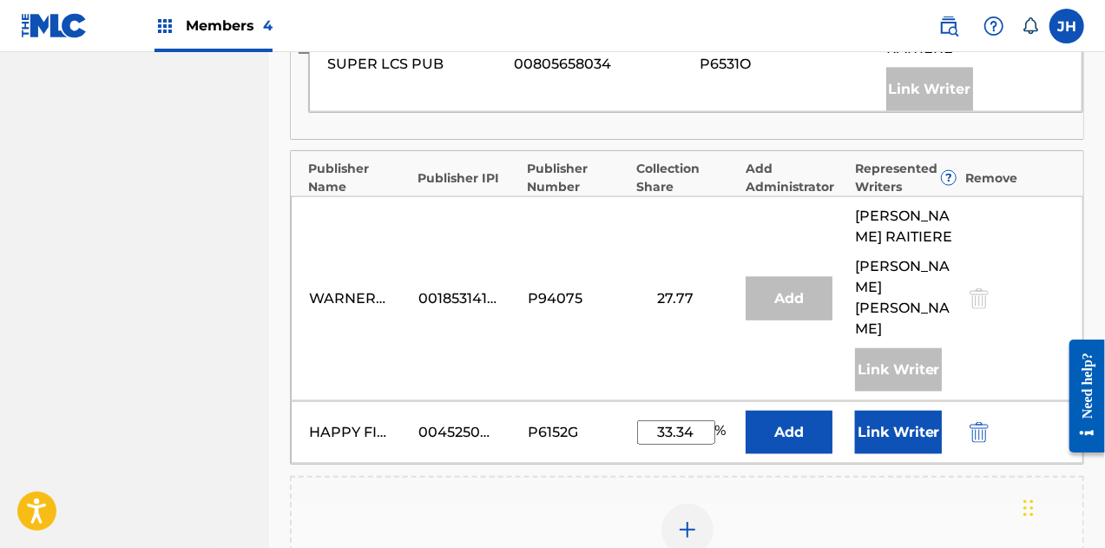
type input "33.34"
click at [901, 411] on button "Link Writer" at bounding box center [898, 432] width 87 height 43
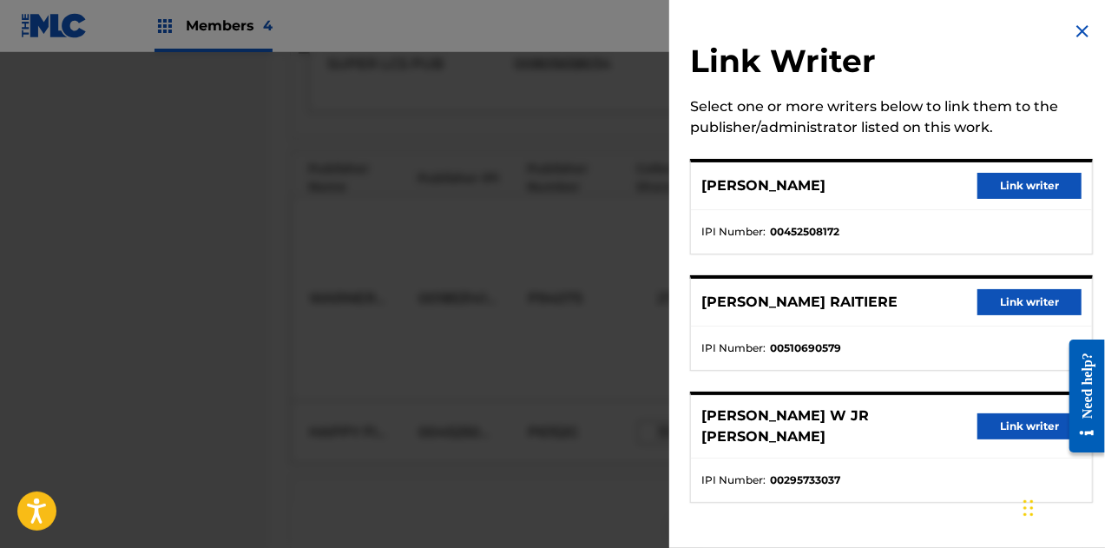
click at [1028, 168] on div "[PERSON_NAME] writer" at bounding box center [891, 186] width 401 height 48
click at [1030, 181] on button "Link writer" at bounding box center [1030, 186] width 104 height 26
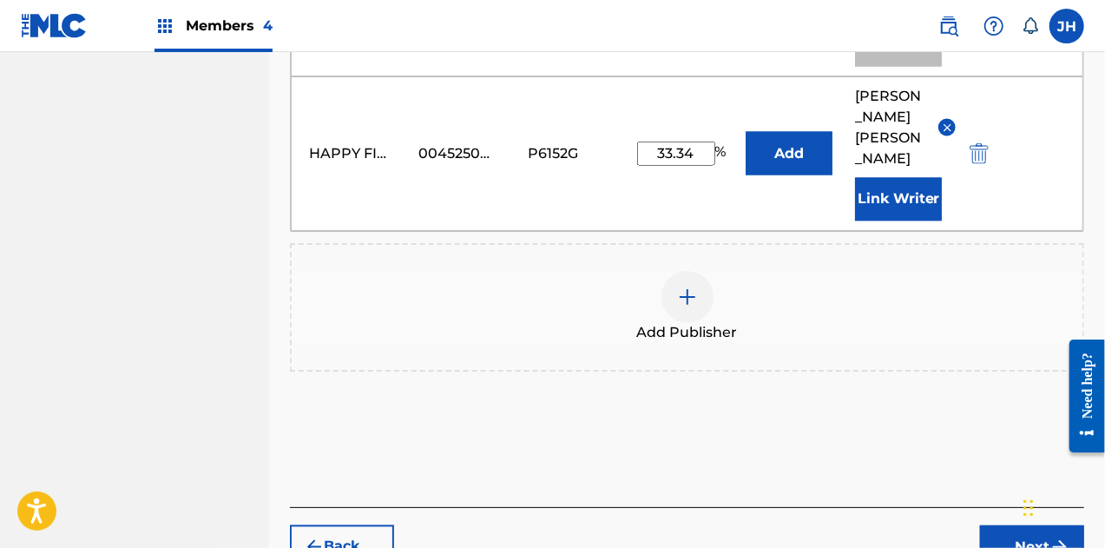
scroll to position [1478, 0]
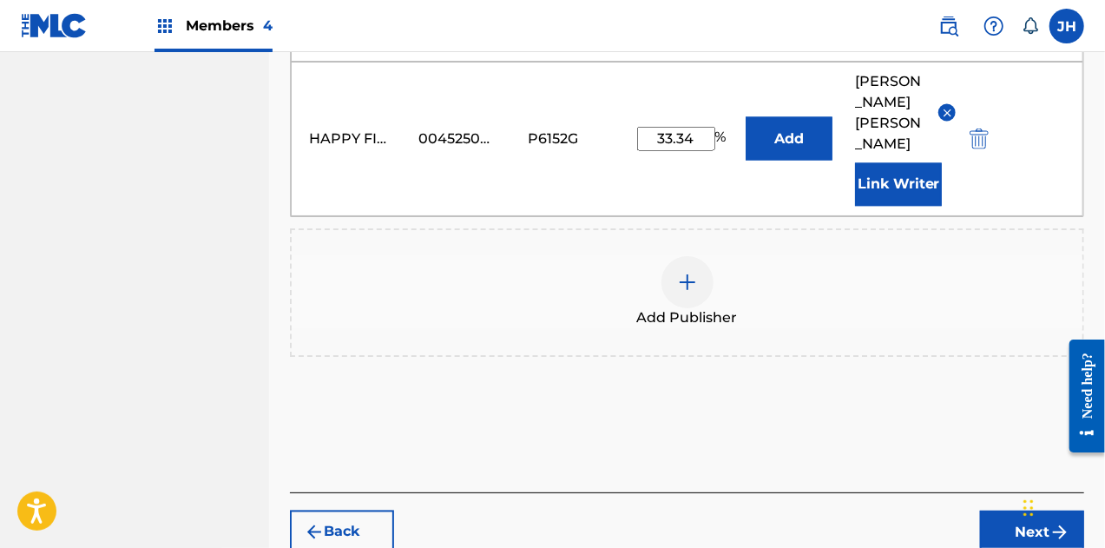
click at [1017, 510] on button "Next" at bounding box center [1032, 531] width 104 height 43
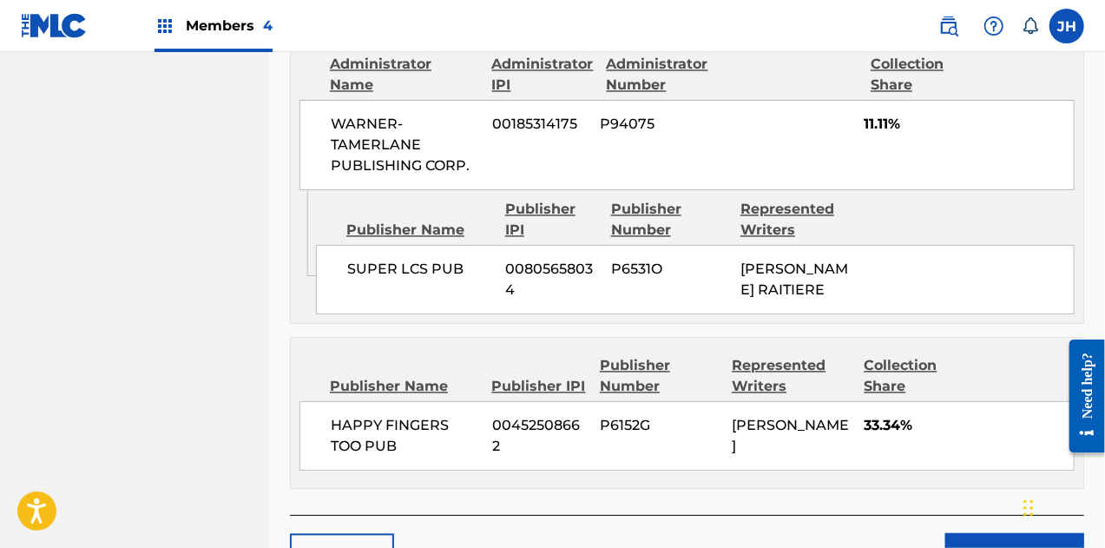
scroll to position [1703, 0]
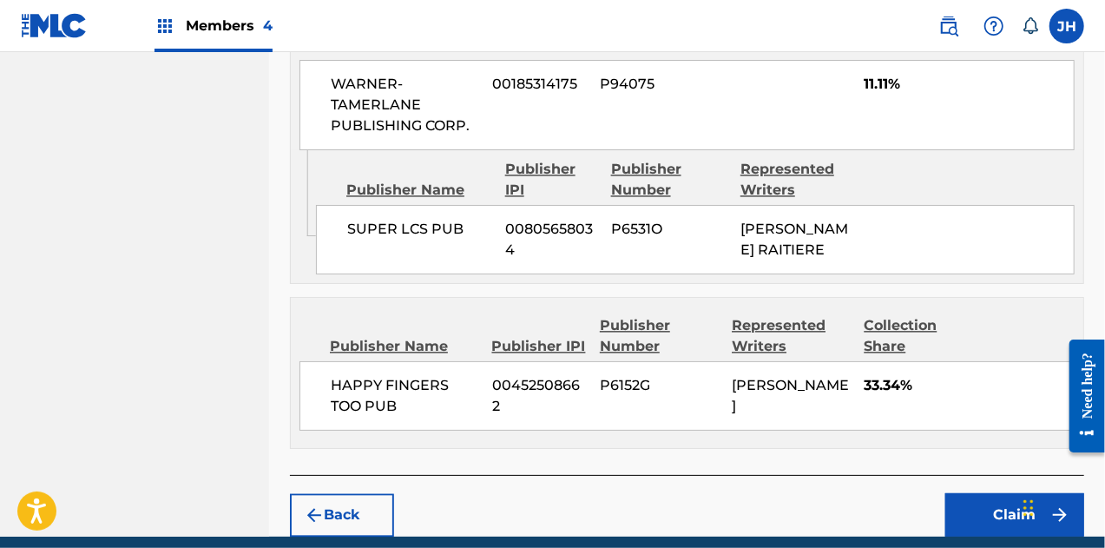
click at [1014, 493] on button "Claim" at bounding box center [1014, 514] width 139 height 43
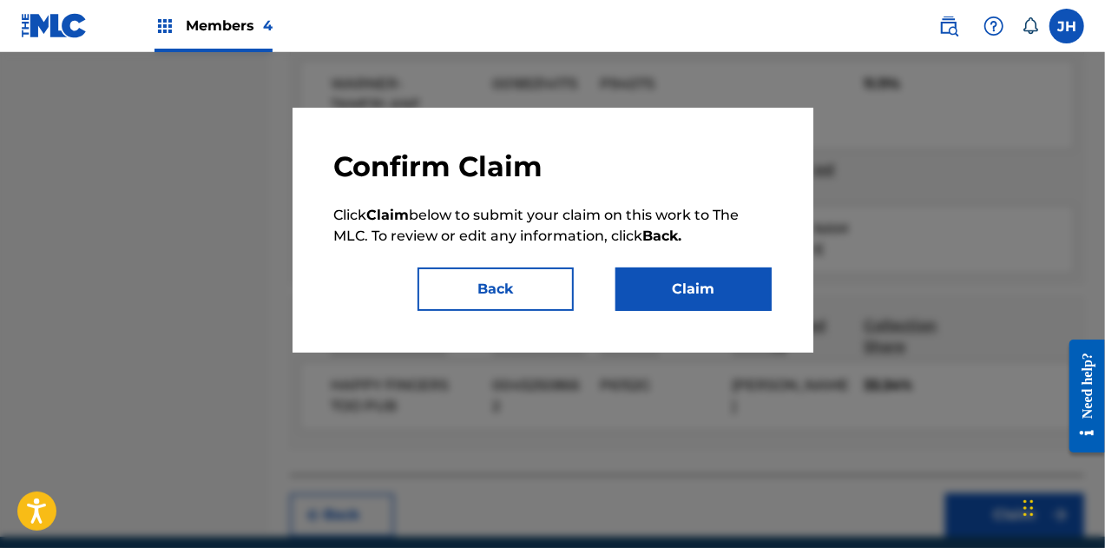
click at [697, 301] on button "Claim" at bounding box center [694, 288] width 156 height 43
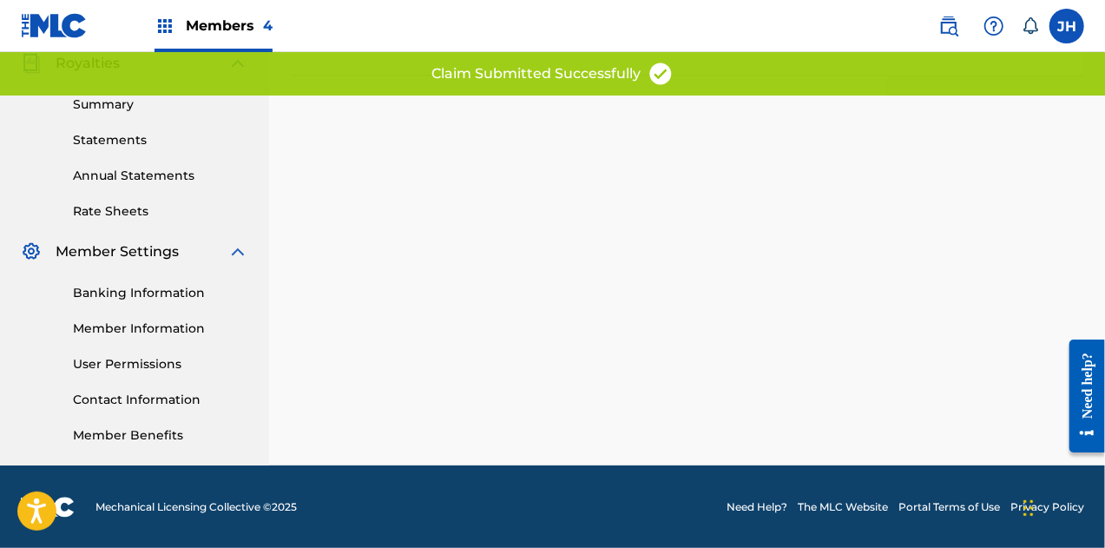
scroll to position [0, 0]
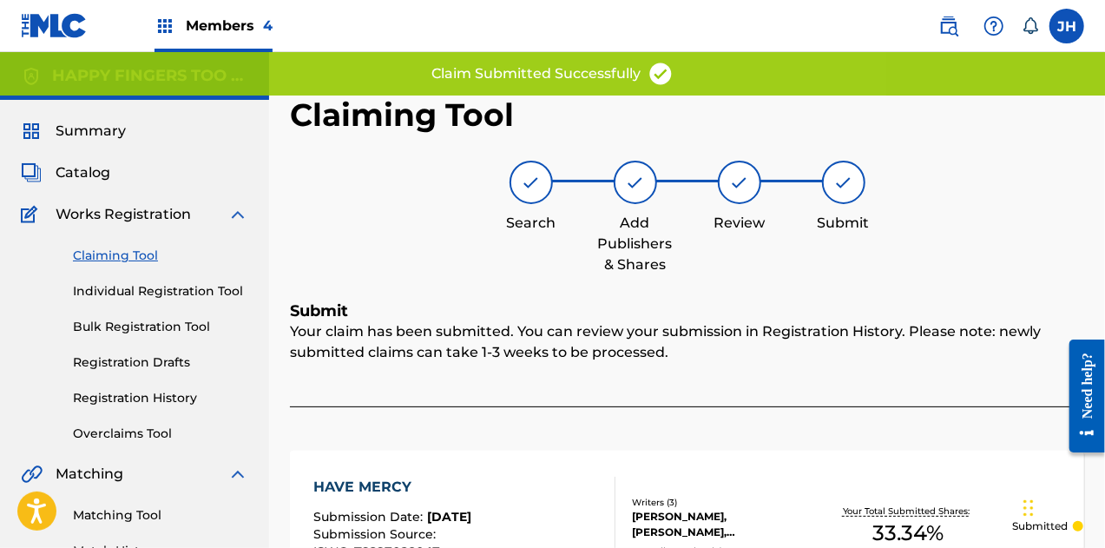
click at [115, 251] on link "Claiming Tool" at bounding box center [160, 256] width 175 height 18
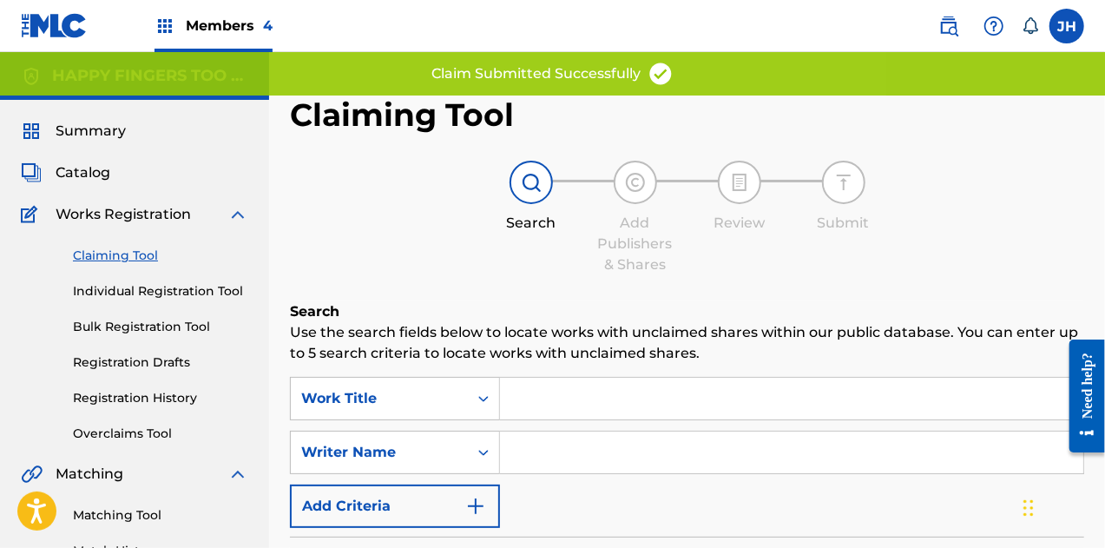
click at [557, 462] on input "Search Form" at bounding box center [791, 452] width 583 height 42
type input "[PERSON_NAME]"
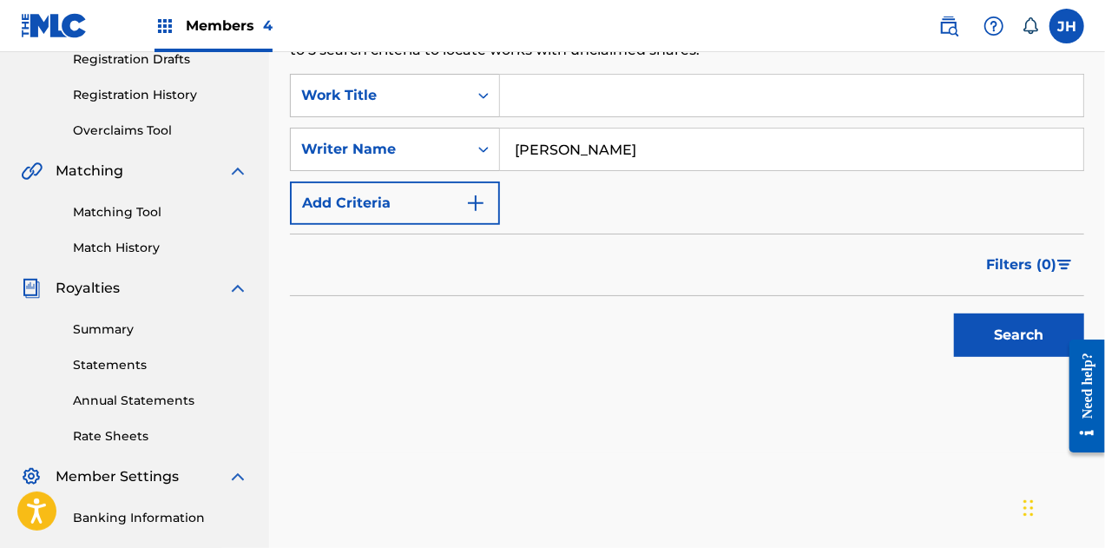
scroll to position [306, 0]
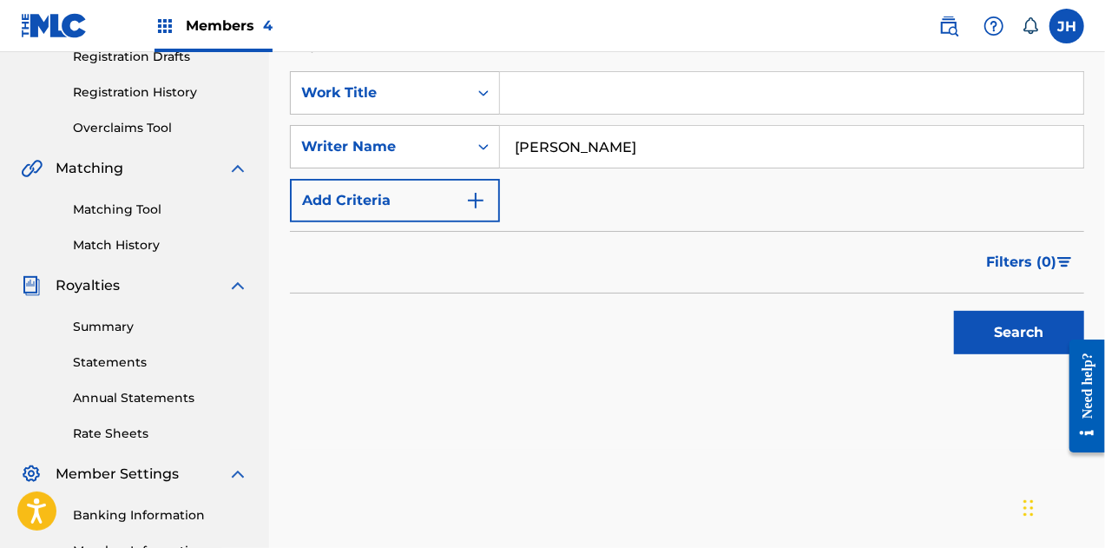
click at [1030, 335] on button "Search" at bounding box center [1019, 332] width 130 height 43
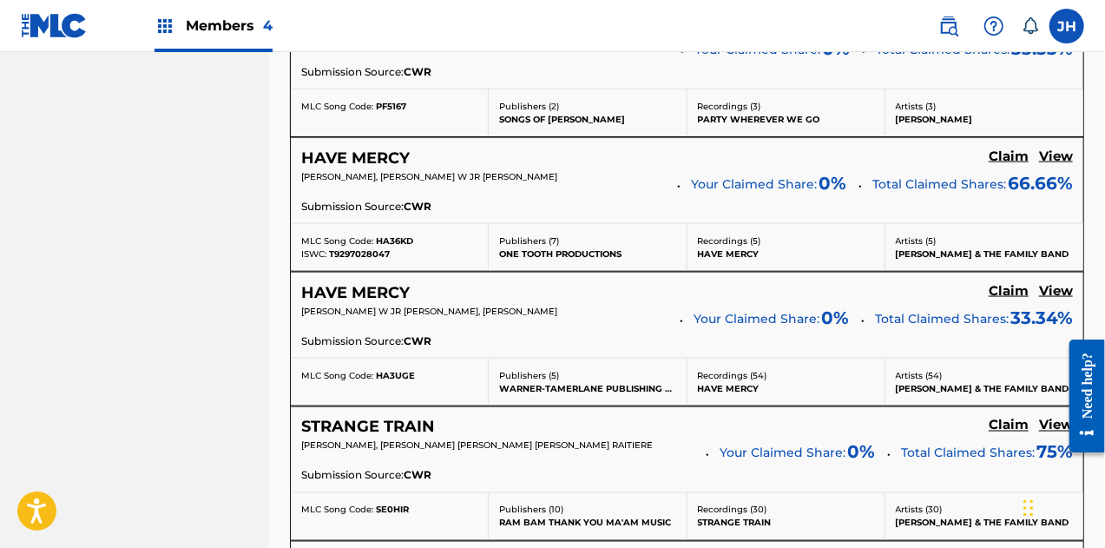
scroll to position [1230, 0]
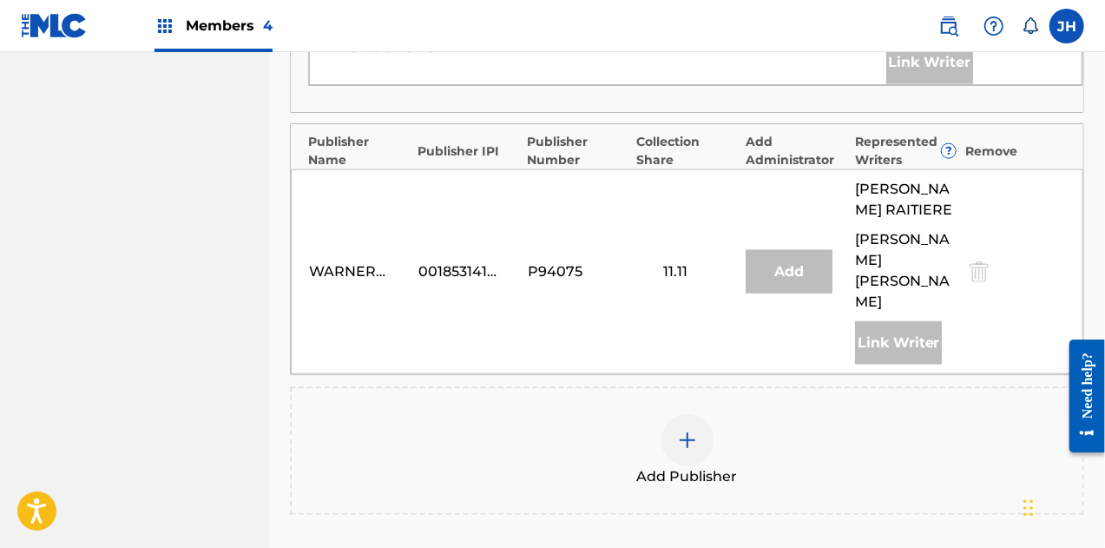
scroll to position [992, 0]
click at [695, 428] on img at bounding box center [687, 438] width 21 height 21
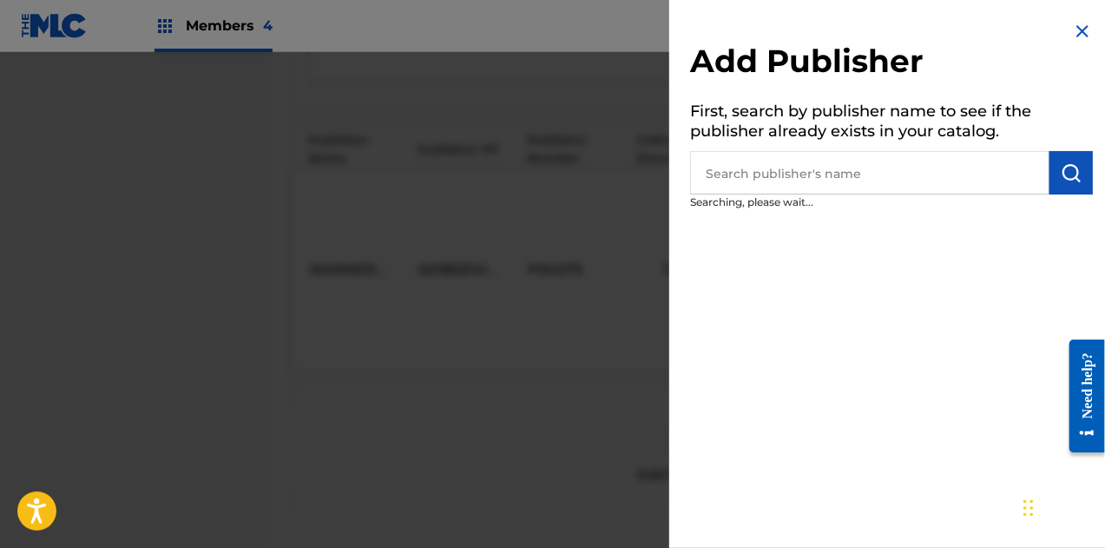
click at [751, 168] on input "text" at bounding box center [869, 172] width 359 height 43
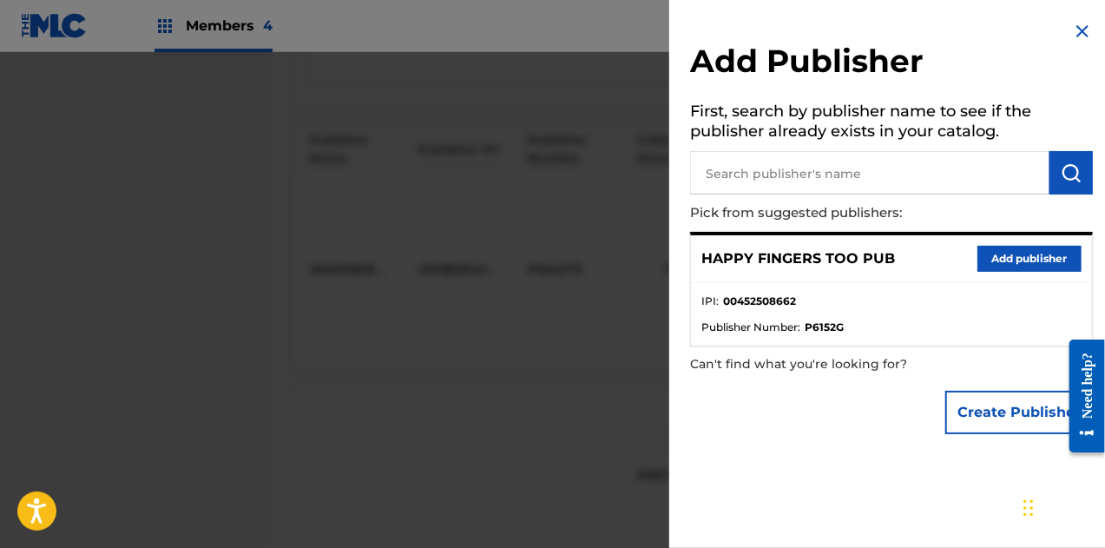
click at [1010, 263] on button "Add publisher" at bounding box center [1030, 259] width 104 height 26
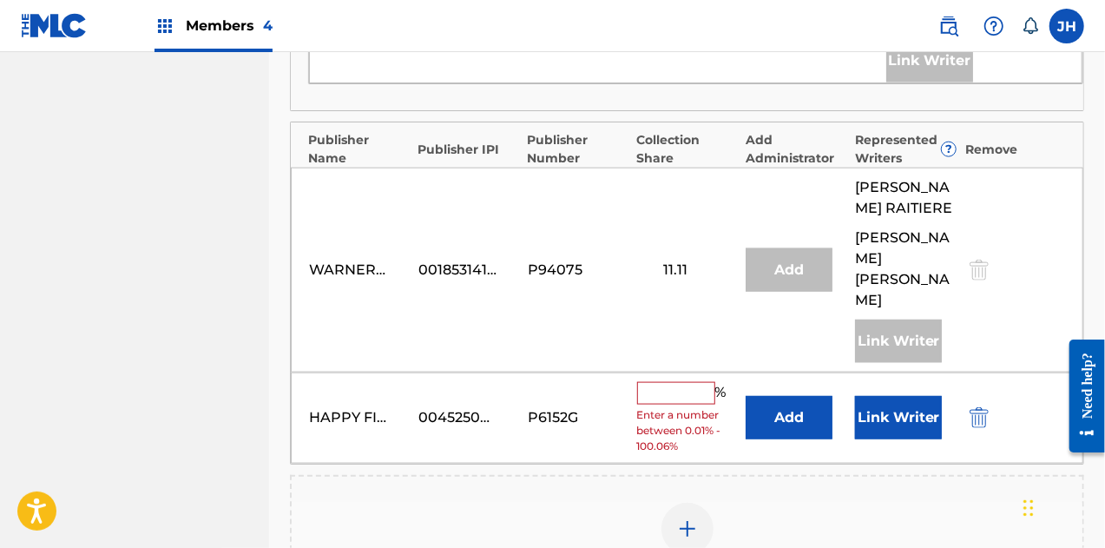
click at [667, 407] on span "Enter a number between 0.01% - 100.06%" at bounding box center [687, 430] width 101 height 47
click at [667, 382] on input "text" at bounding box center [676, 393] width 78 height 23
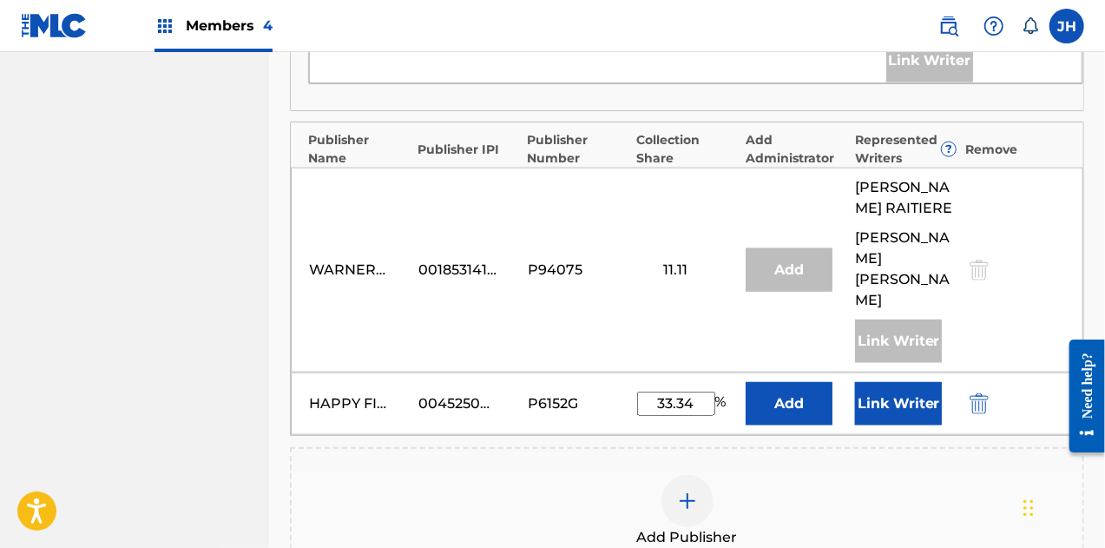
type input "33.34"
click at [866, 382] on button "Link Writer" at bounding box center [898, 403] width 87 height 43
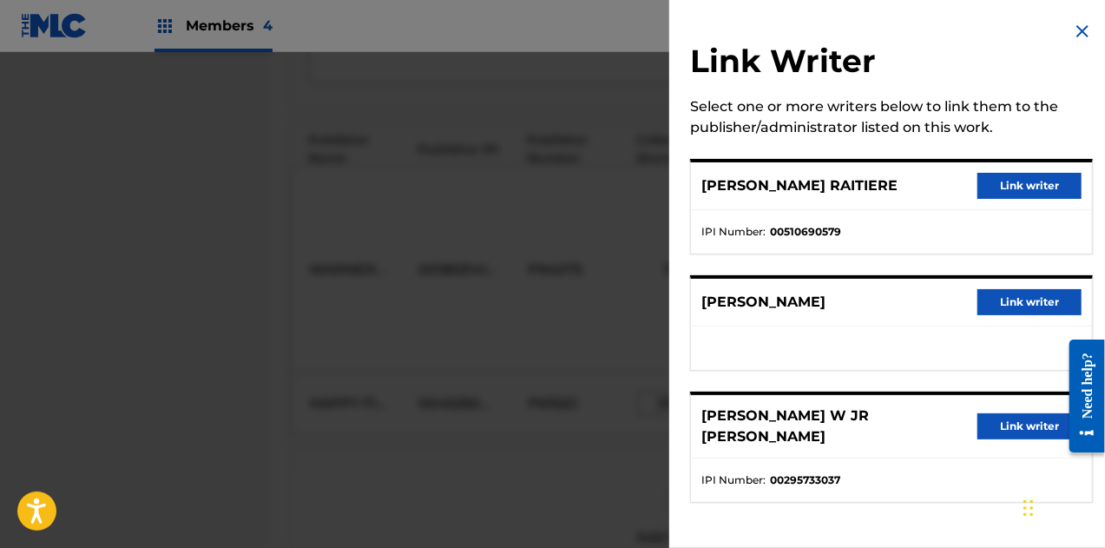
click at [990, 298] on button "Link writer" at bounding box center [1030, 302] width 104 height 26
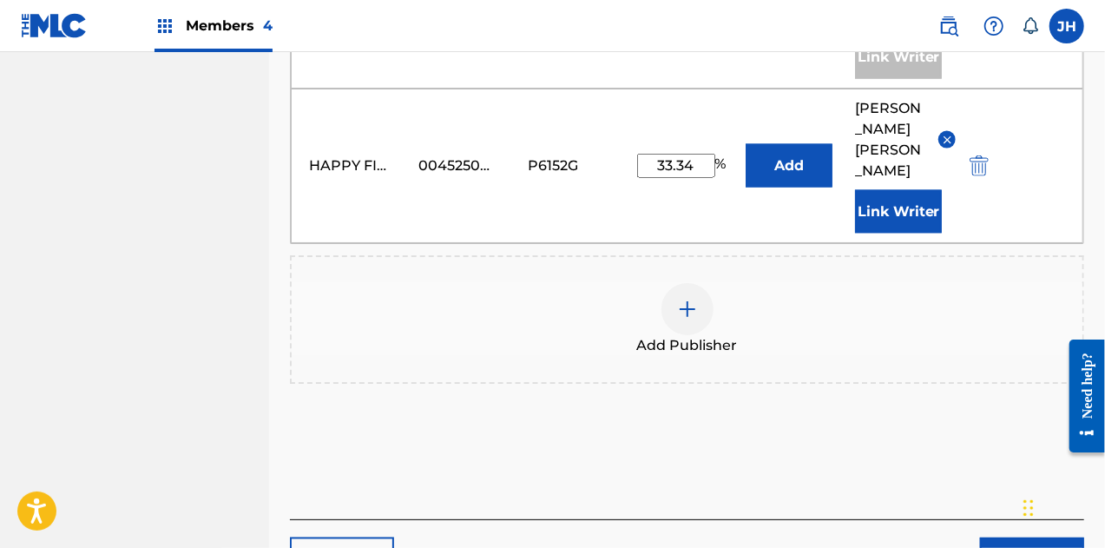
scroll to position [1277, 0]
click at [1002, 537] on button "Next" at bounding box center [1032, 558] width 104 height 43
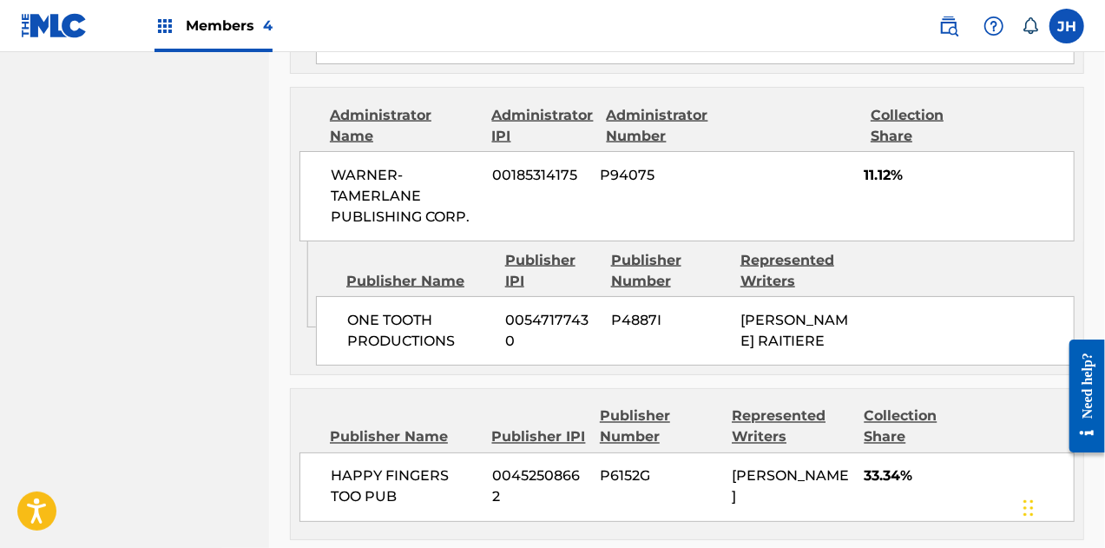
scroll to position [1425, 0]
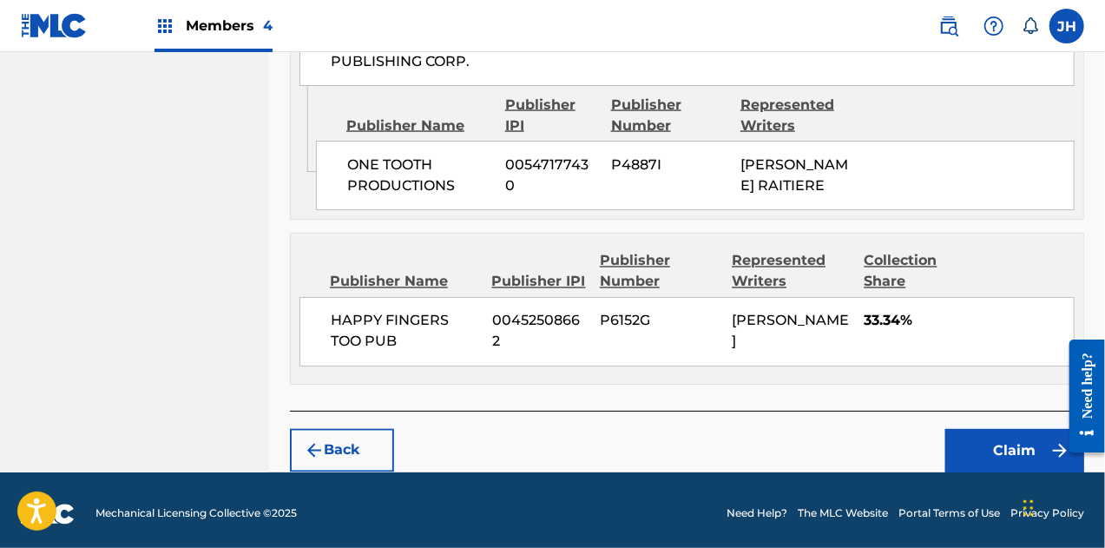
click at [1019, 452] on button "Claim" at bounding box center [1014, 450] width 139 height 43
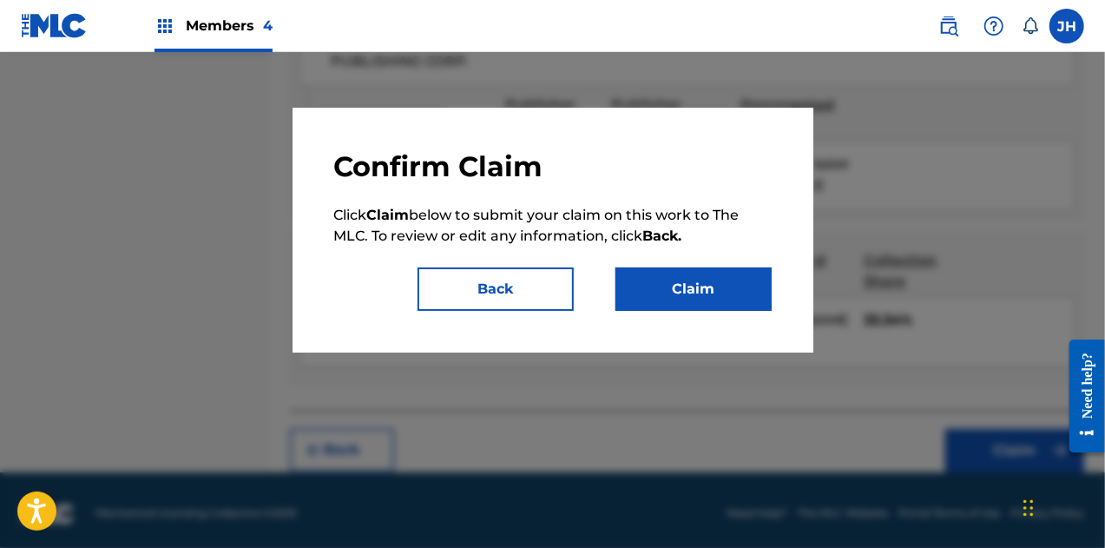
click at [698, 284] on button "Claim" at bounding box center [694, 288] width 156 height 43
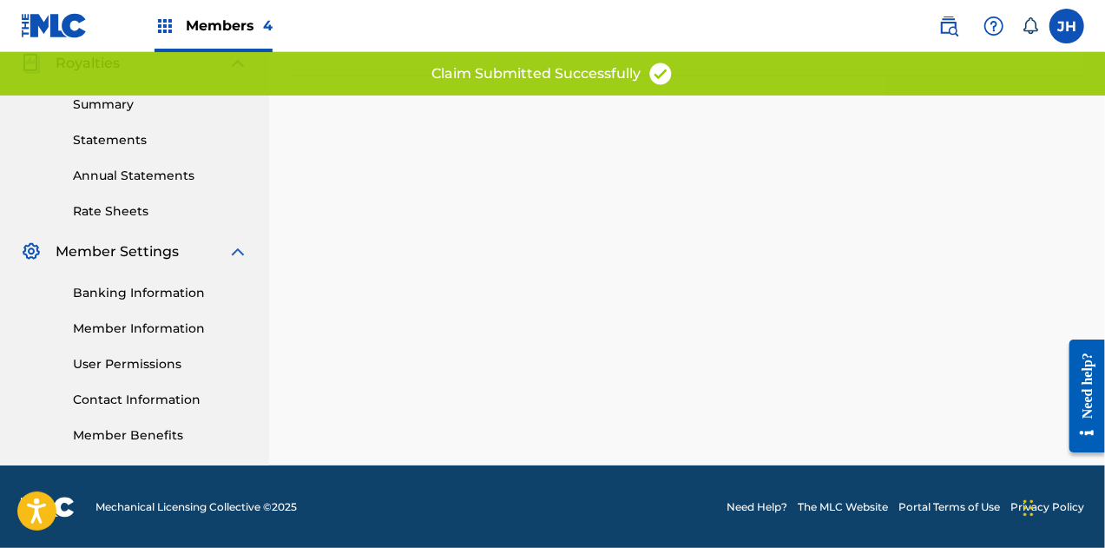
scroll to position [0, 0]
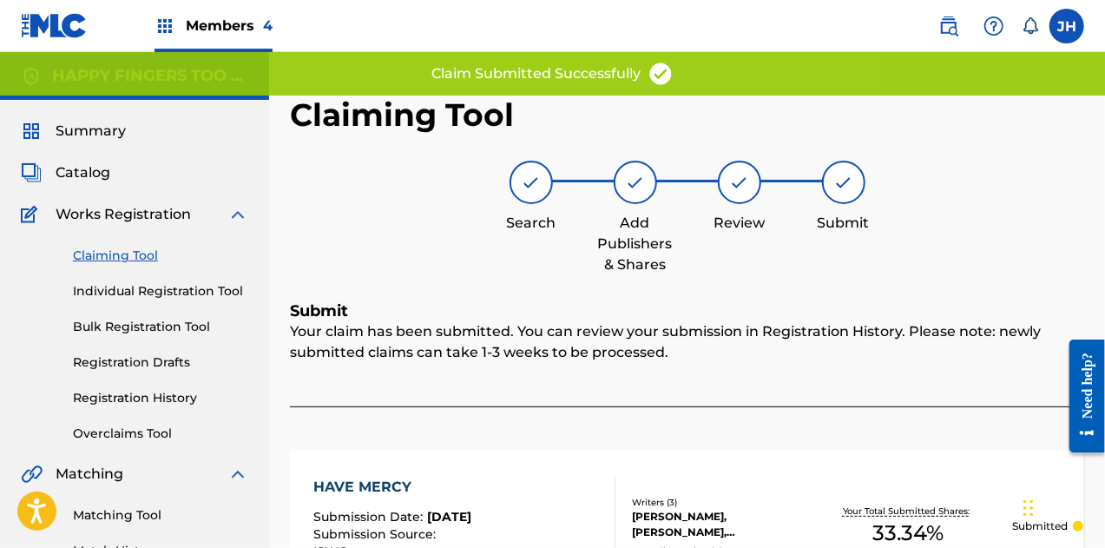
click at [122, 263] on link "Claiming Tool" at bounding box center [160, 256] width 175 height 18
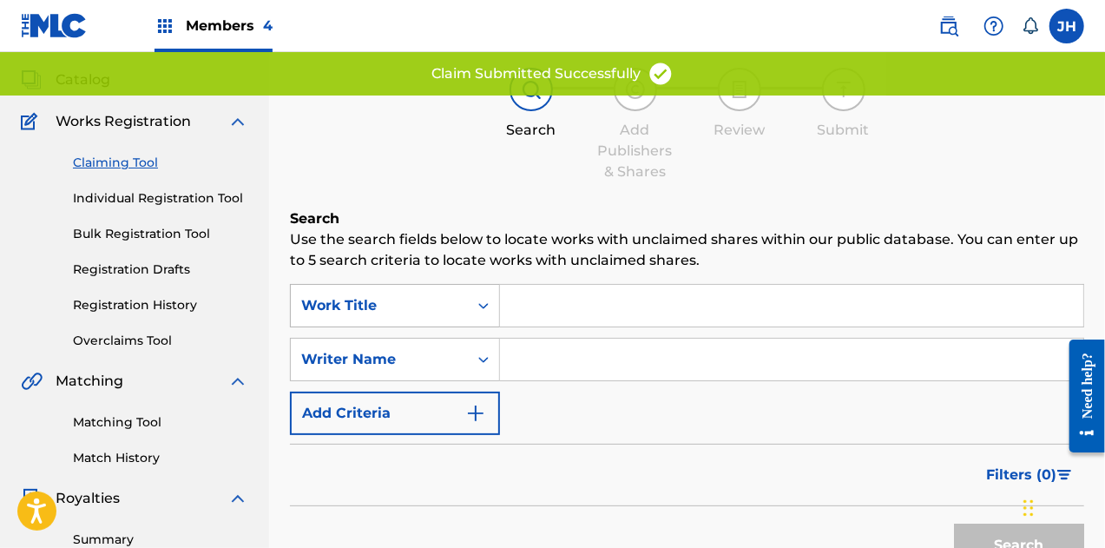
scroll to position [95, 0]
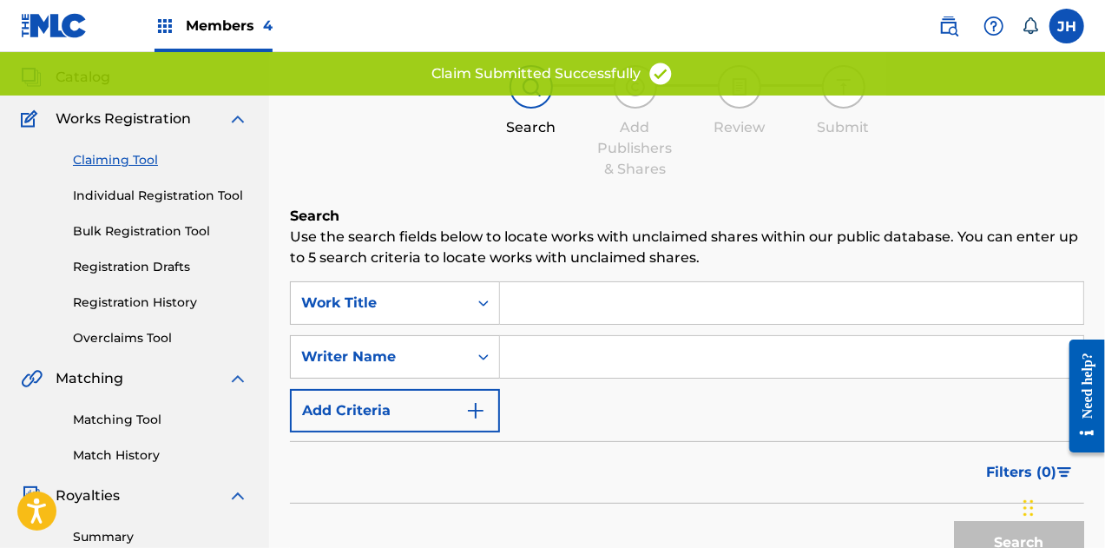
click at [568, 350] on input "Search Form" at bounding box center [791, 357] width 583 height 42
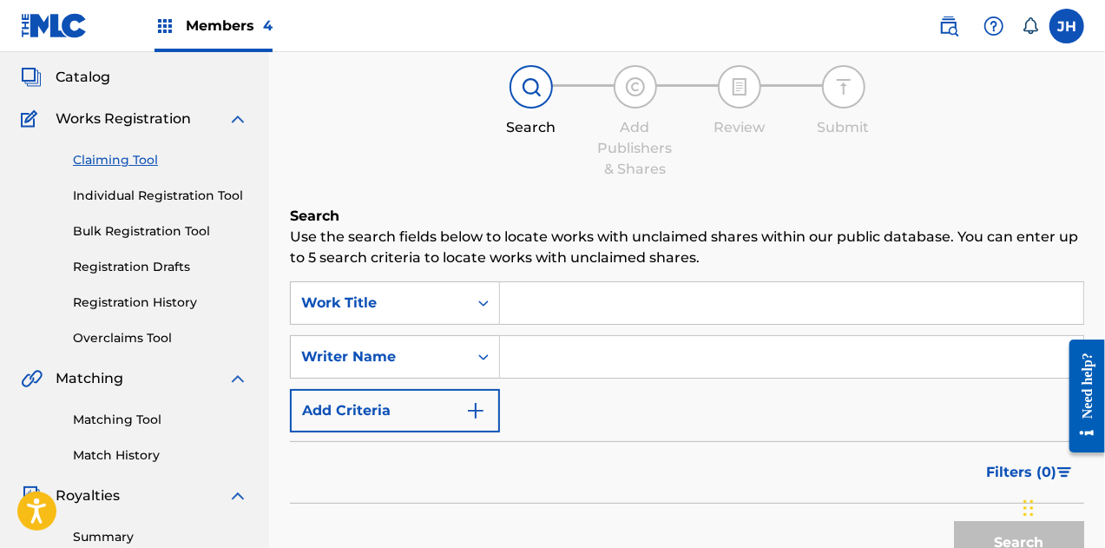
type input "[PERSON_NAME]"
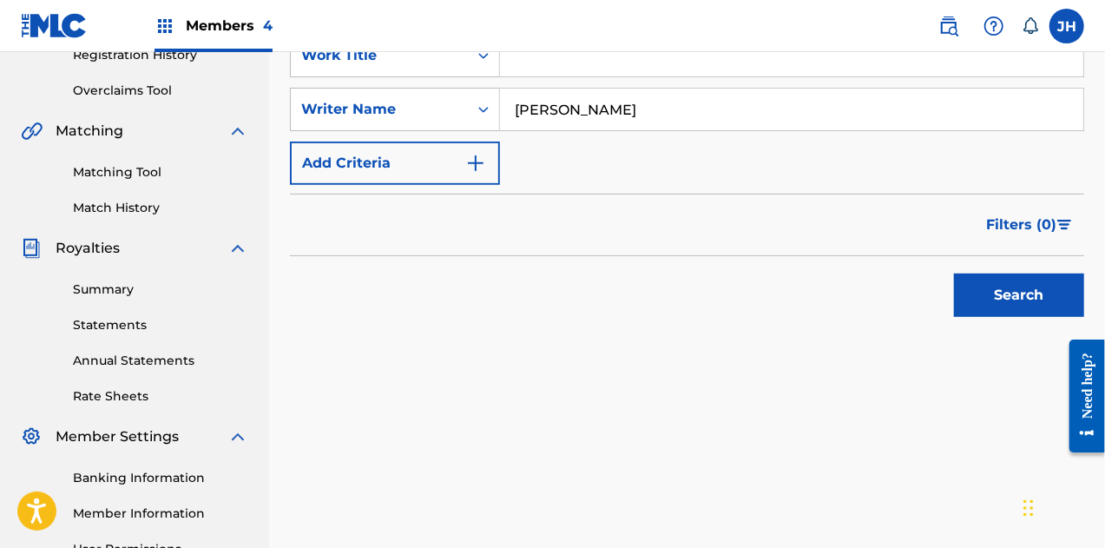
scroll to position [345, 0]
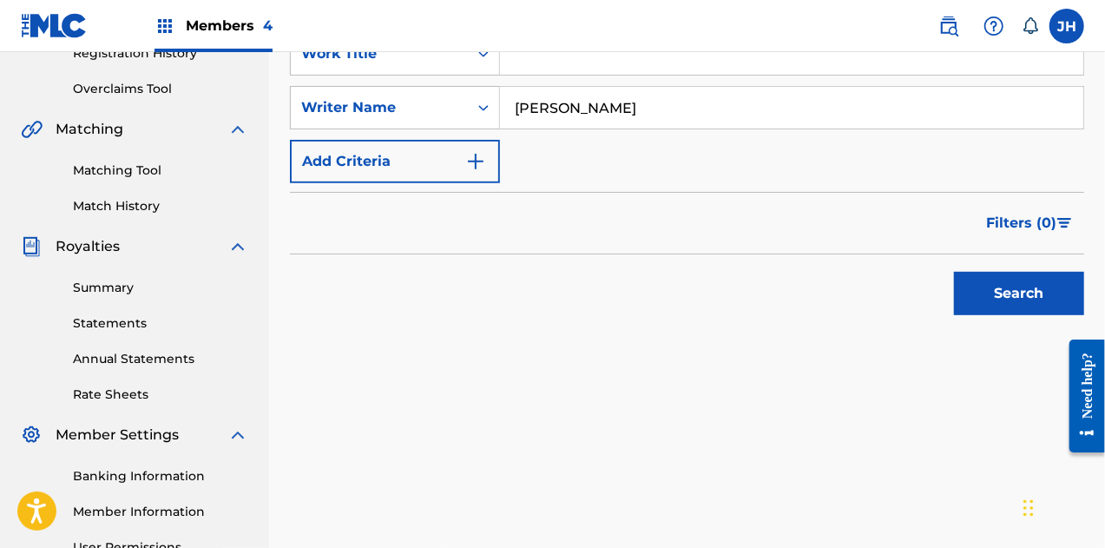
click at [976, 275] on button "Search" at bounding box center [1019, 293] width 130 height 43
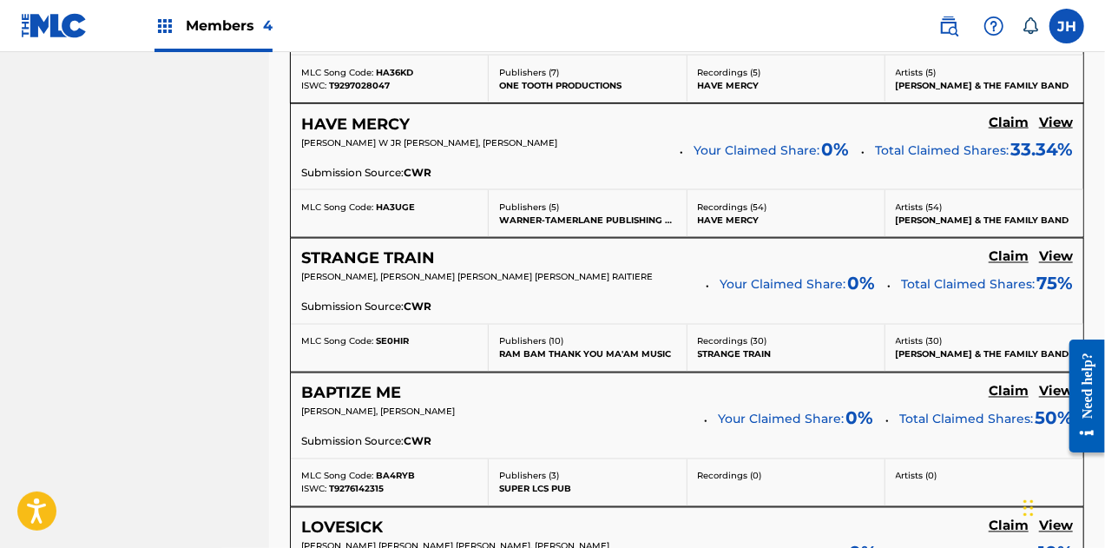
scroll to position [1399, 0]
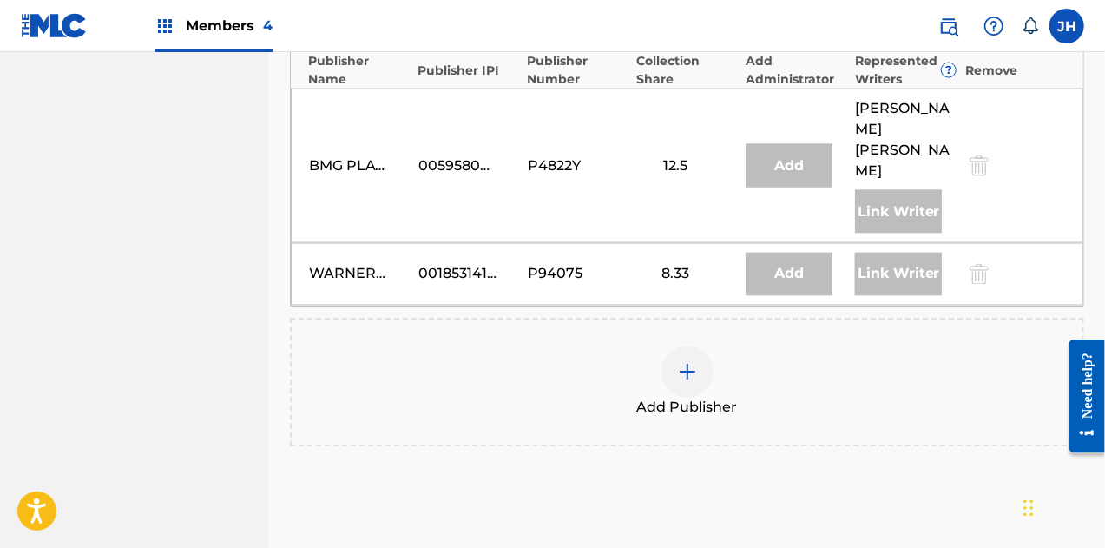
scroll to position [1421, 0]
click at [686, 360] on img at bounding box center [687, 370] width 21 height 21
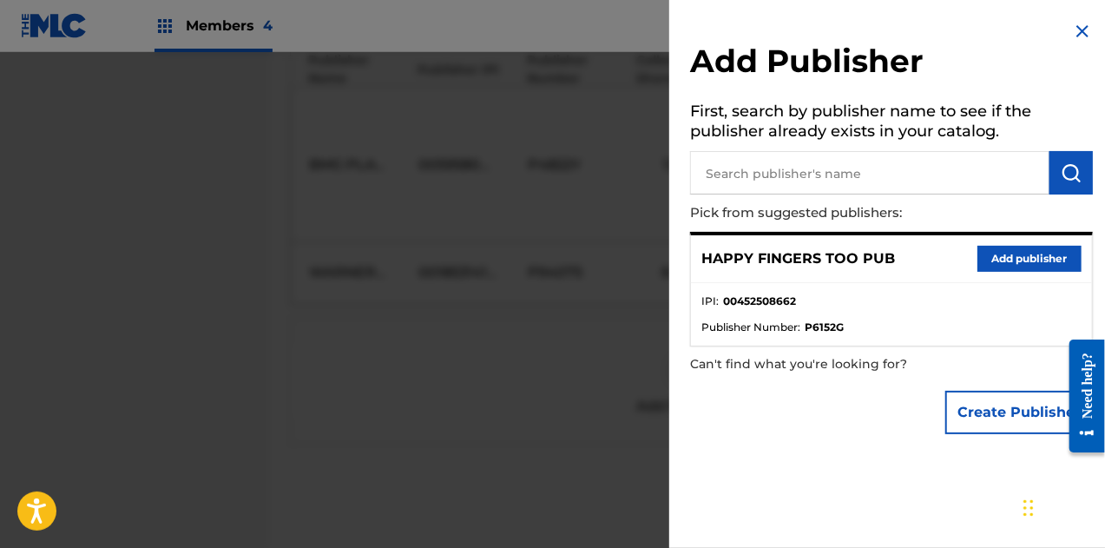
click at [1029, 252] on button "Add publisher" at bounding box center [1030, 259] width 104 height 26
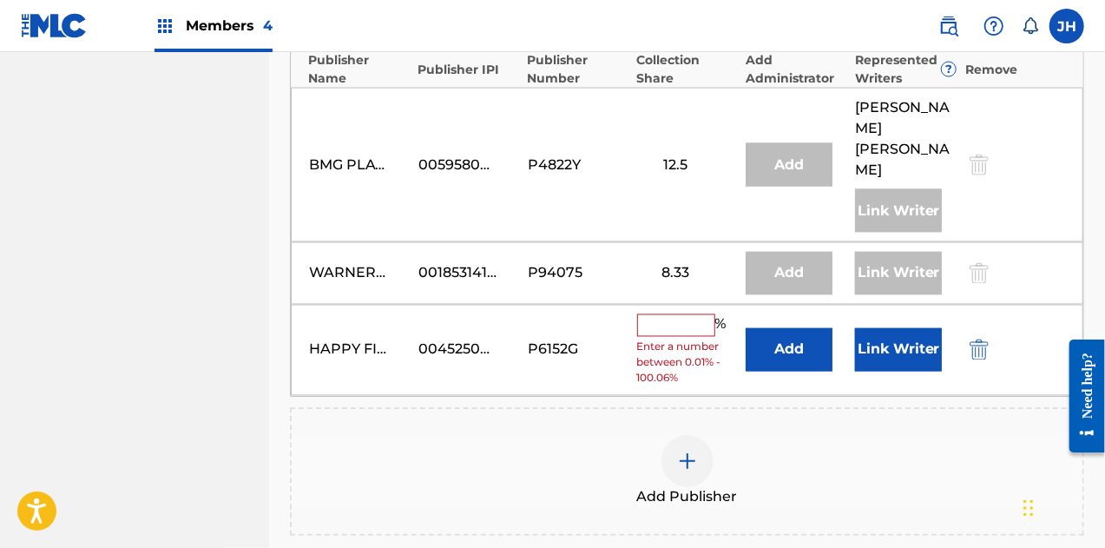
click at [690, 314] on input "text" at bounding box center [676, 325] width 78 height 23
click at [684, 314] on input "text" at bounding box center [676, 325] width 78 height 23
click at [660, 314] on input "text" at bounding box center [676, 325] width 78 height 23
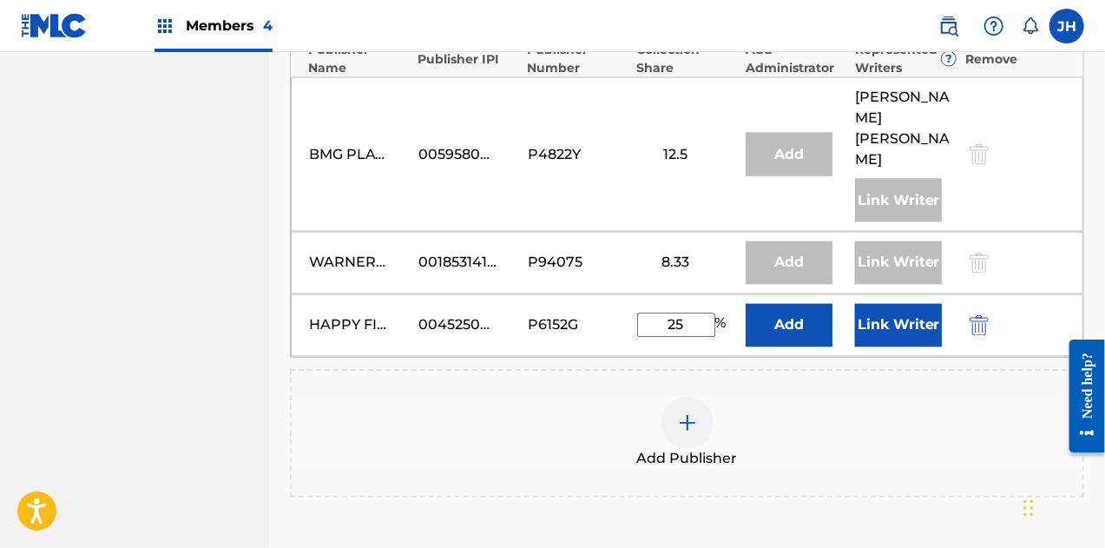
type input "25"
click at [899, 304] on button "Link Writer" at bounding box center [898, 325] width 87 height 43
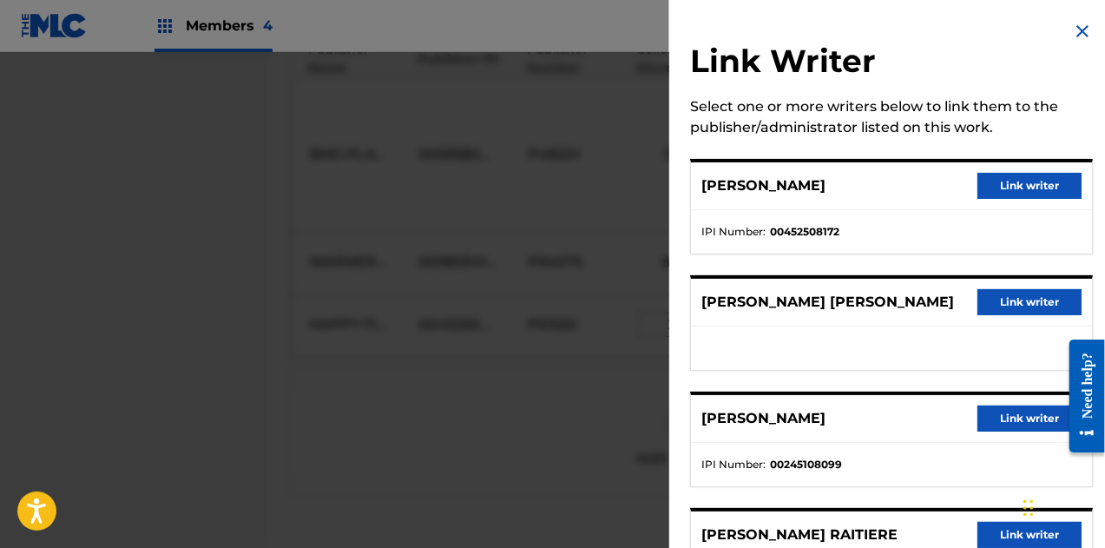
click at [1011, 181] on button "Link writer" at bounding box center [1030, 186] width 104 height 26
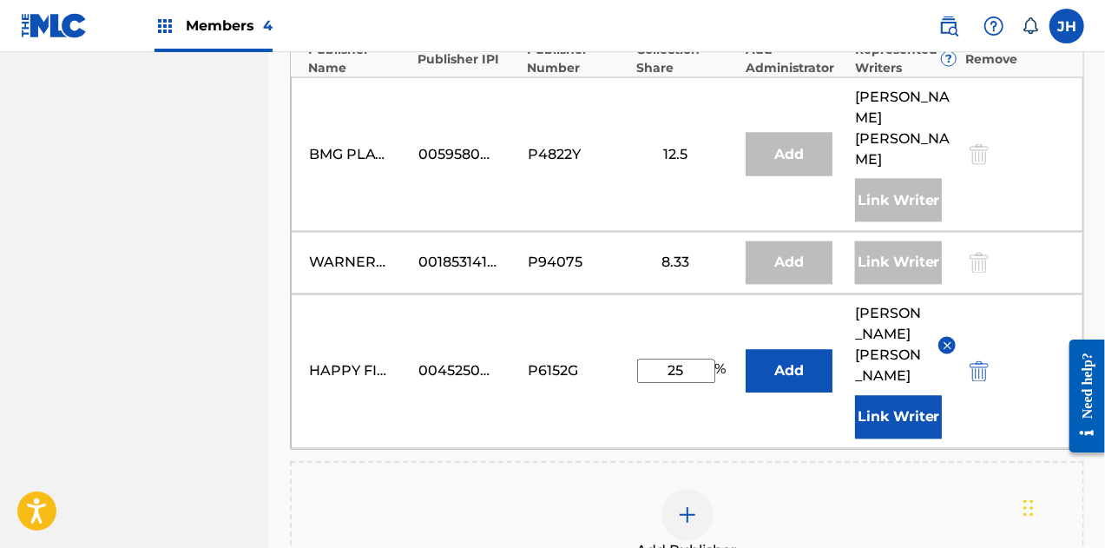
scroll to position [1662, 0]
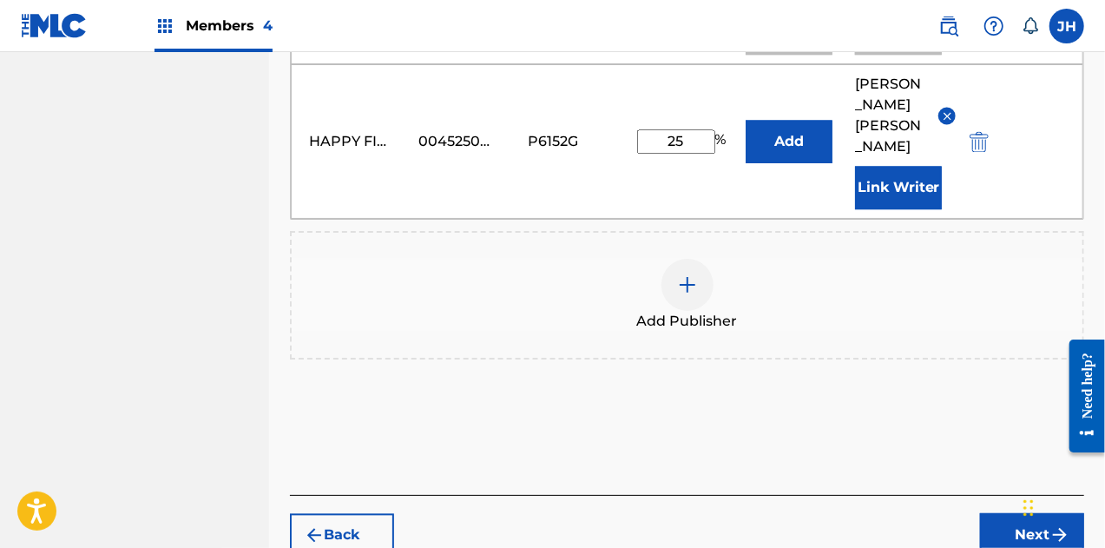
click at [1024, 513] on button "Next" at bounding box center [1032, 534] width 104 height 43
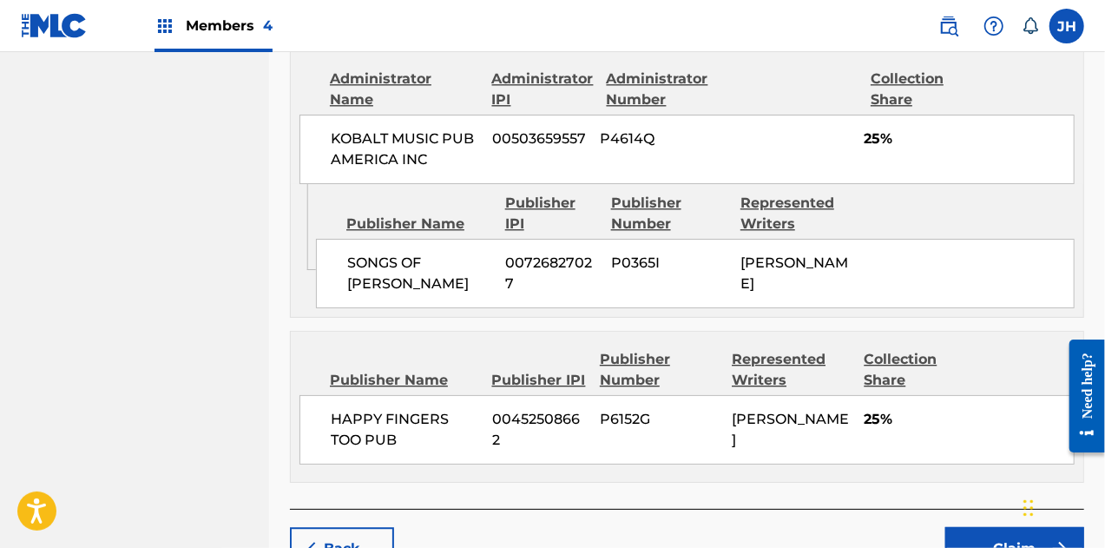
scroll to position [2130, 0]
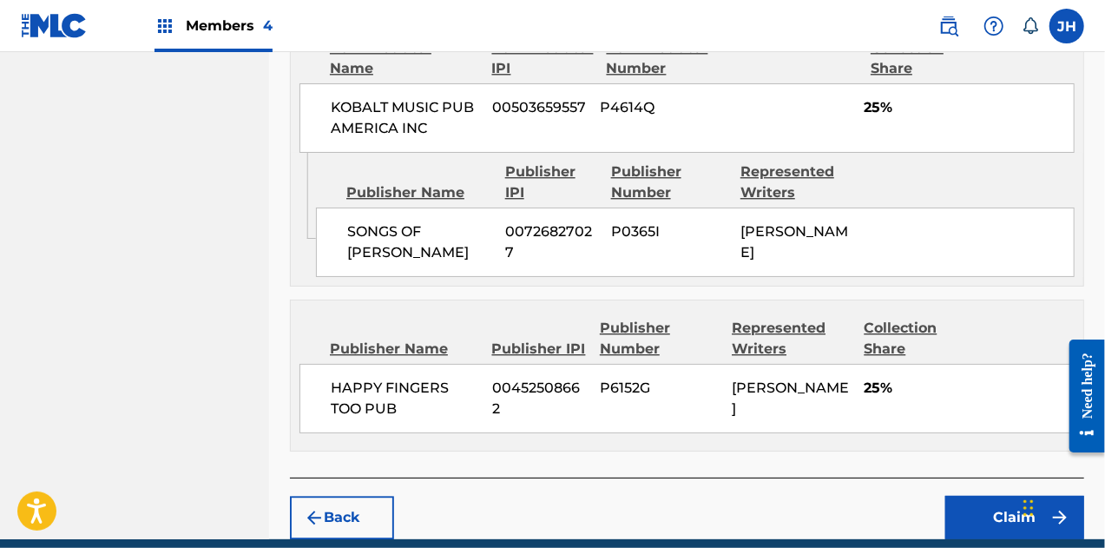
click at [991, 496] on button "Claim" at bounding box center [1014, 517] width 139 height 43
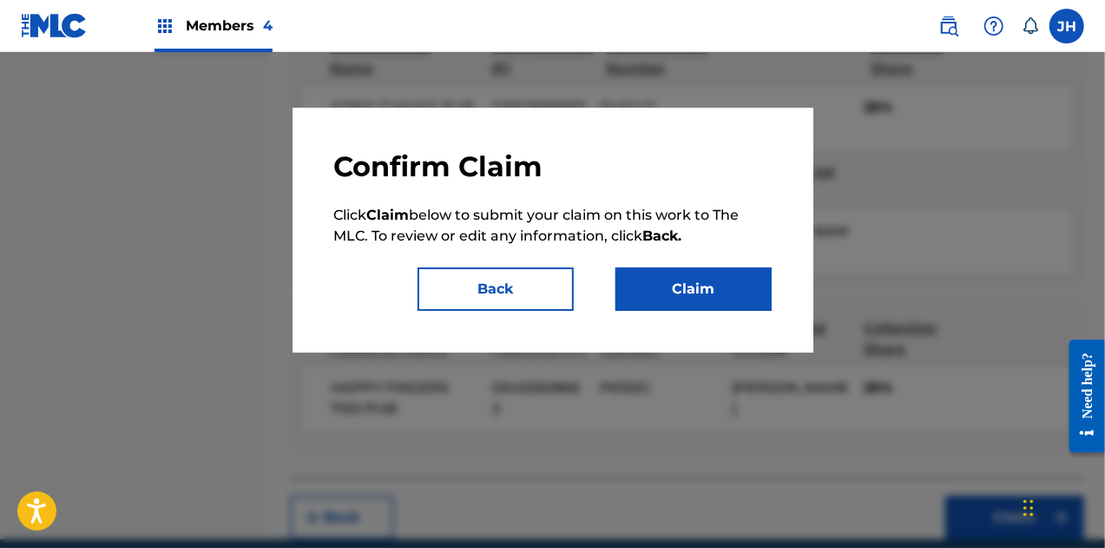
click at [719, 303] on button "Claim" at bounding box center [694, 288] width 156 height 43
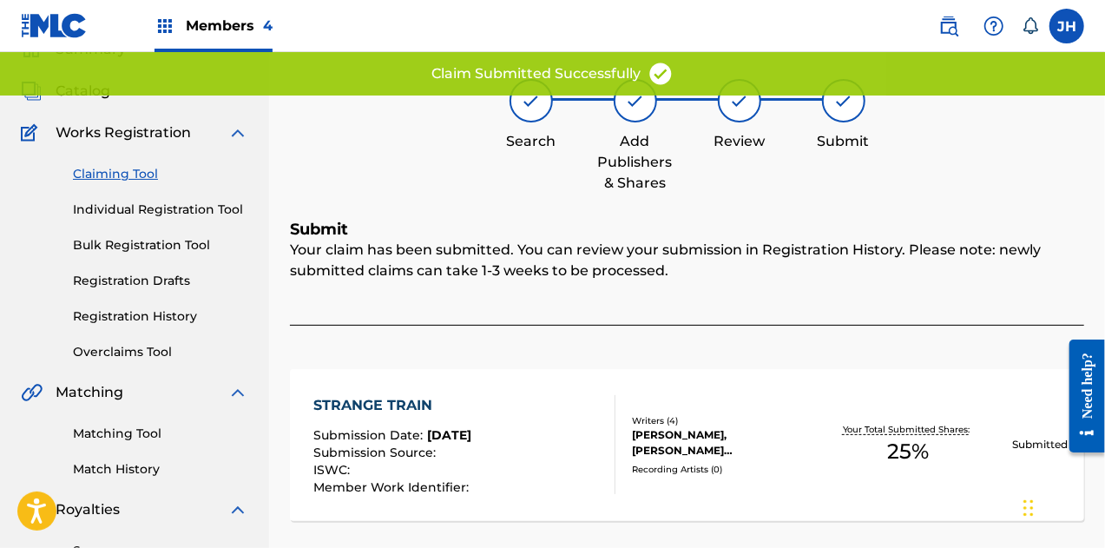
scroll to position [59, 0]
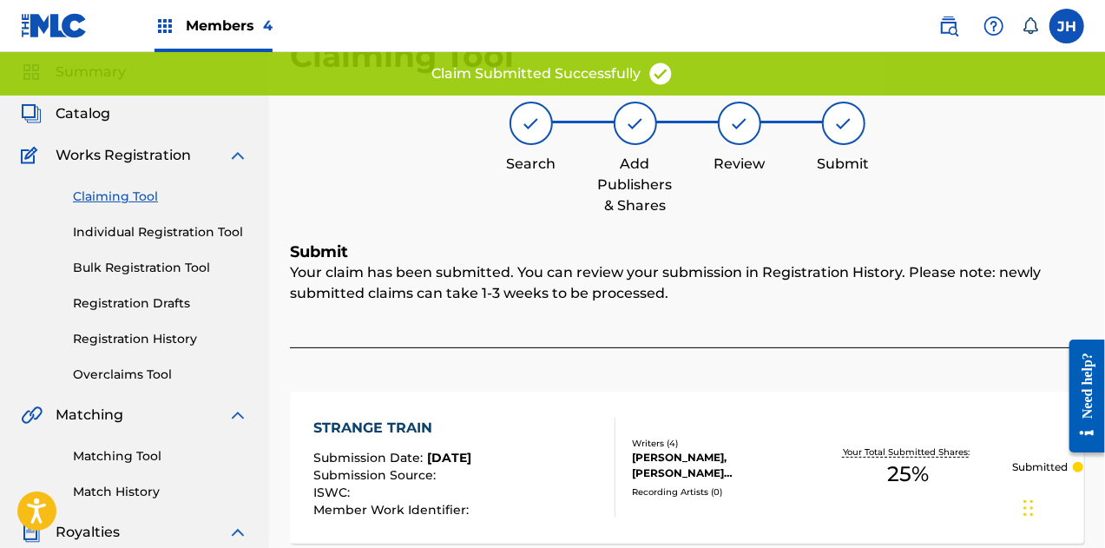
click at [121, 191] on link "Claiming Tool" at bounding box center [160, 197] width 175 height 18
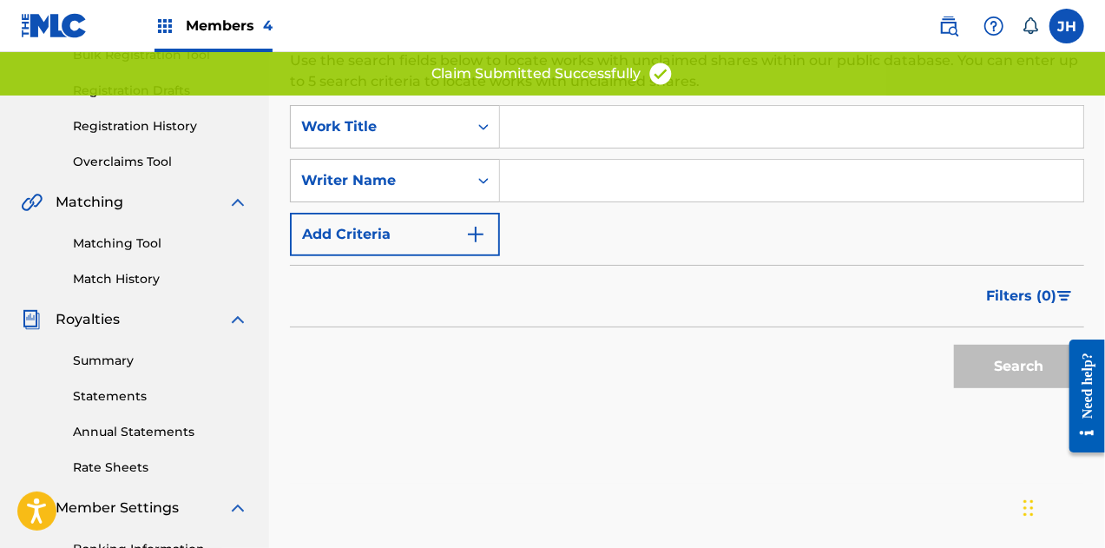
scroll to position [273, 0]
click at [569, 168] on input "Search Form" at bounding box center [791, 180] width 583 height 42
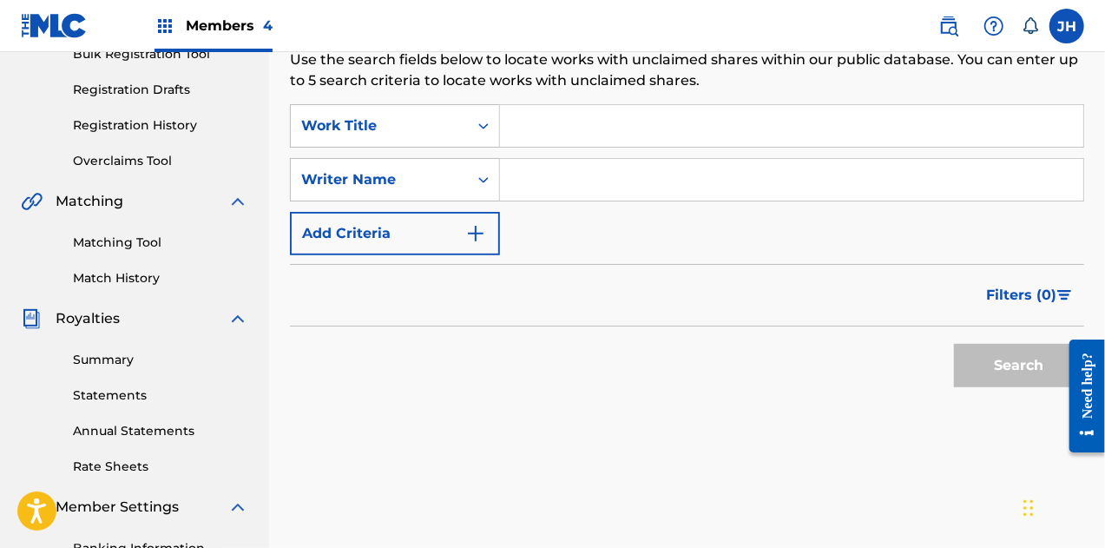
type input "[PERSON_NAME]"
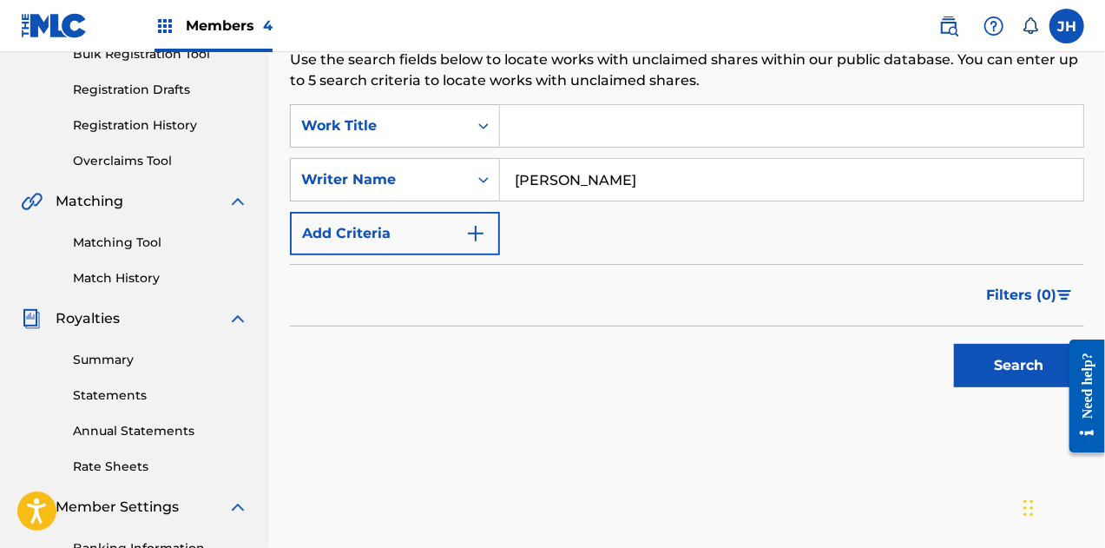
click at [998, 371] on button "Search" at bounding box center [1019, 365] width 130 height 43
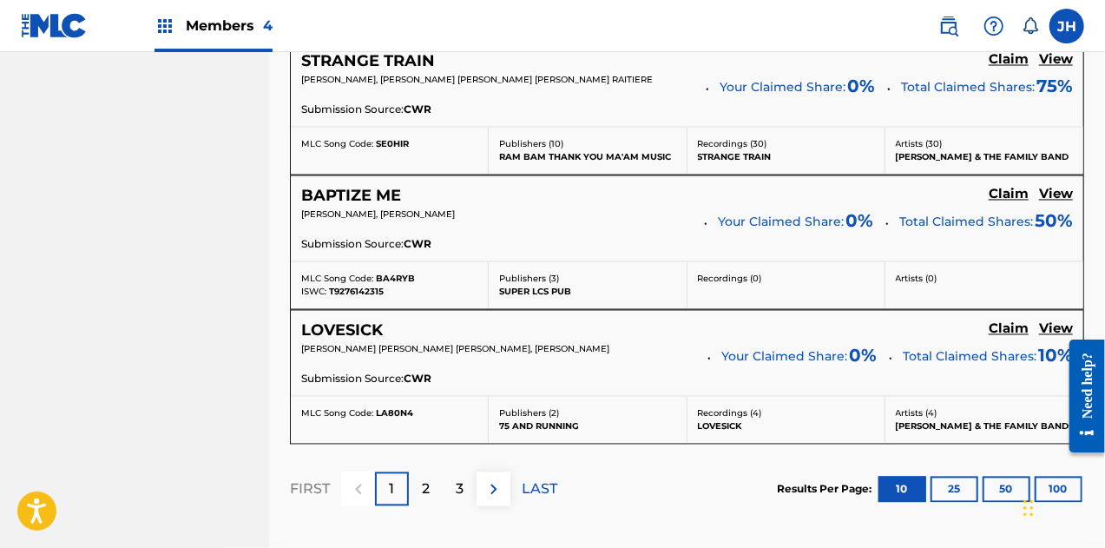
scroll to position [1621, 0]
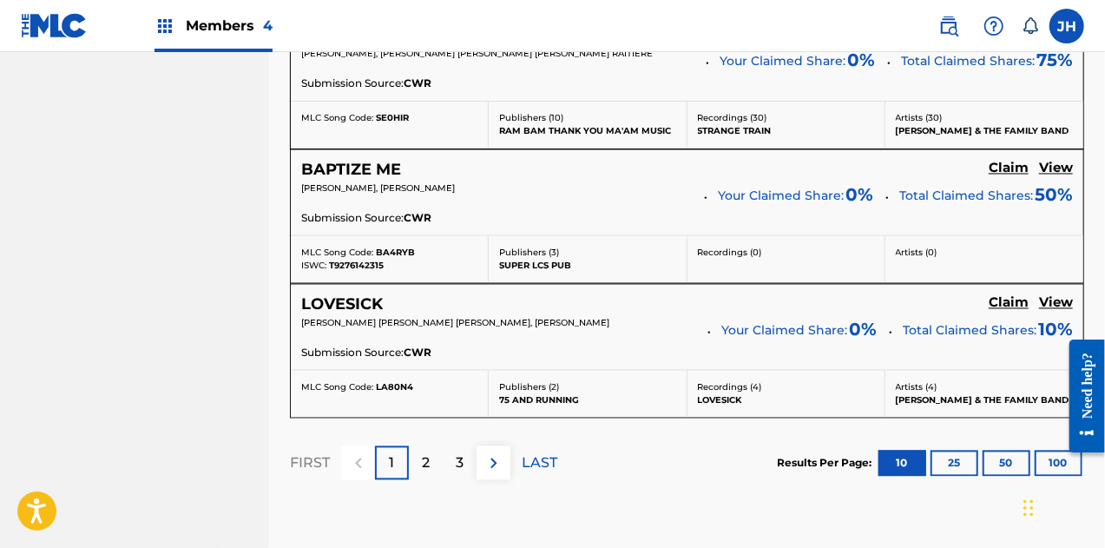
click at [427, 457] on p "2" at bounding box center [426, 463] width 8 height 21
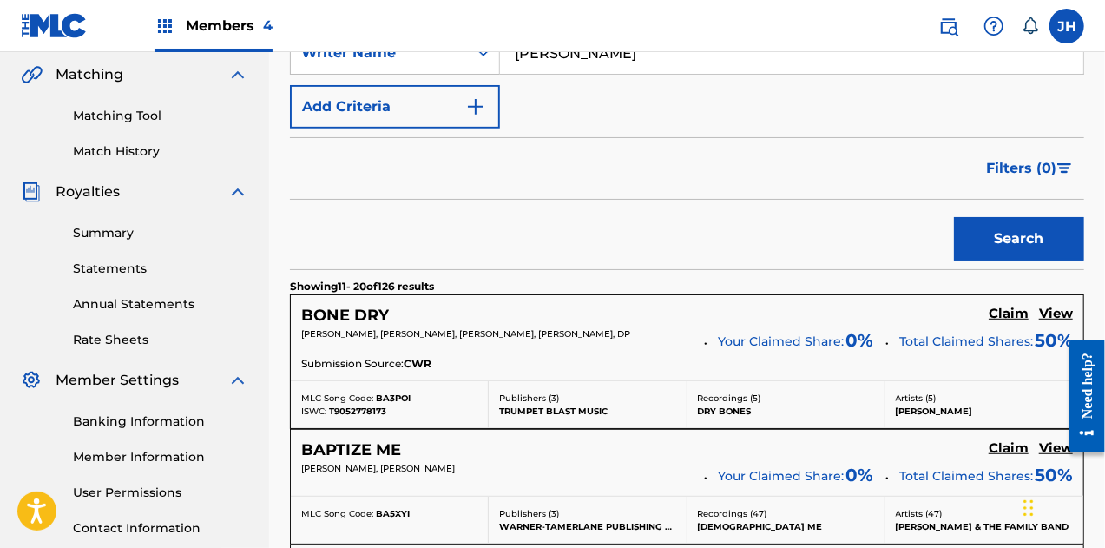
scroll to position [400, 0]
click at [1003, 314] on h5 "Claim" at bounding box center [1009, 313] width 40 height 16
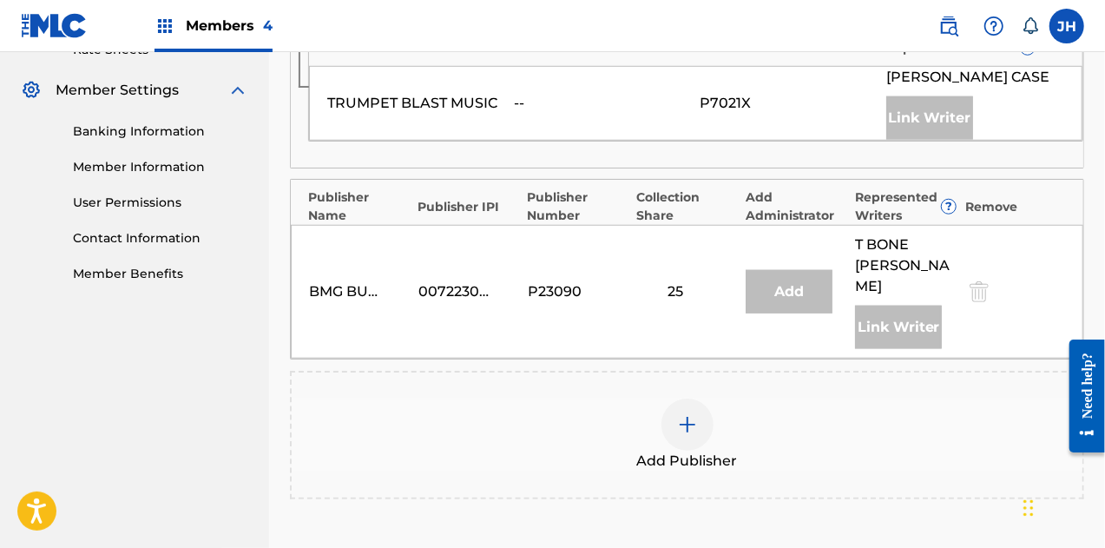
scroll to position [805, 0]
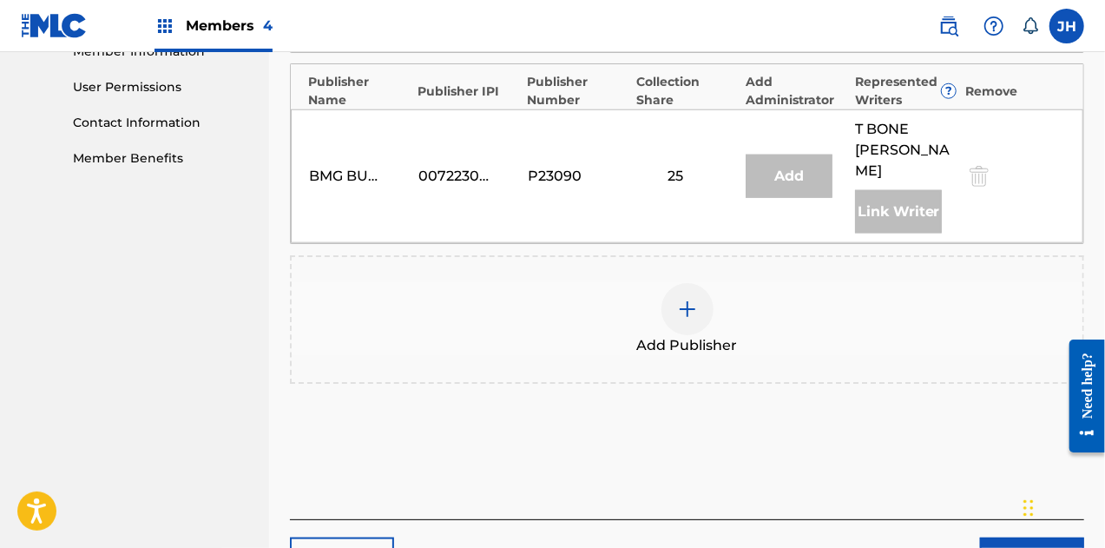
click at [689, 283] on div at bounding box center [688, 309] width 52 height 52
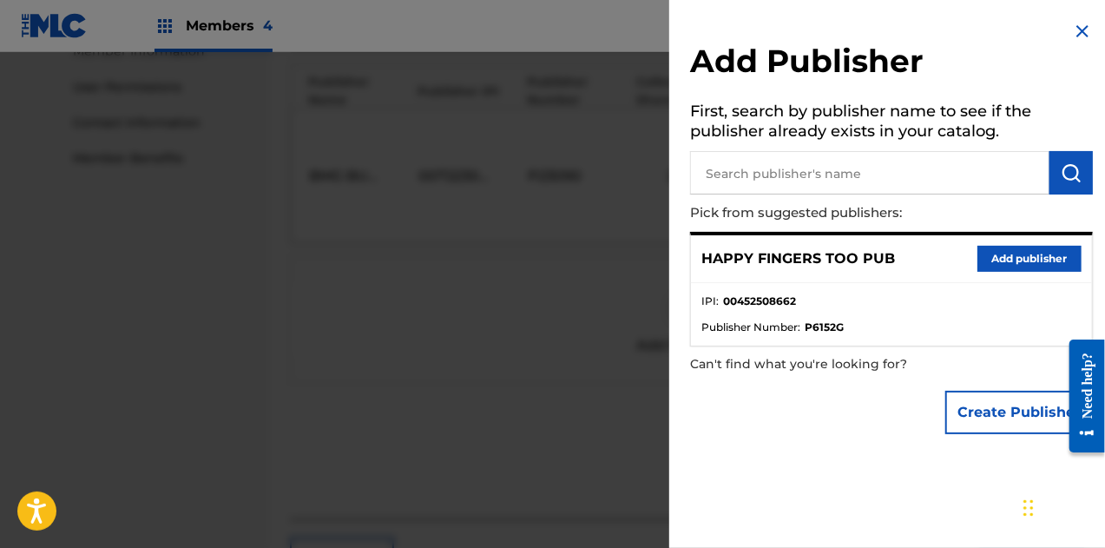
click at [1008, 260] on button "Add publisher" at bounding box center [1030, 259] width 104 height 26
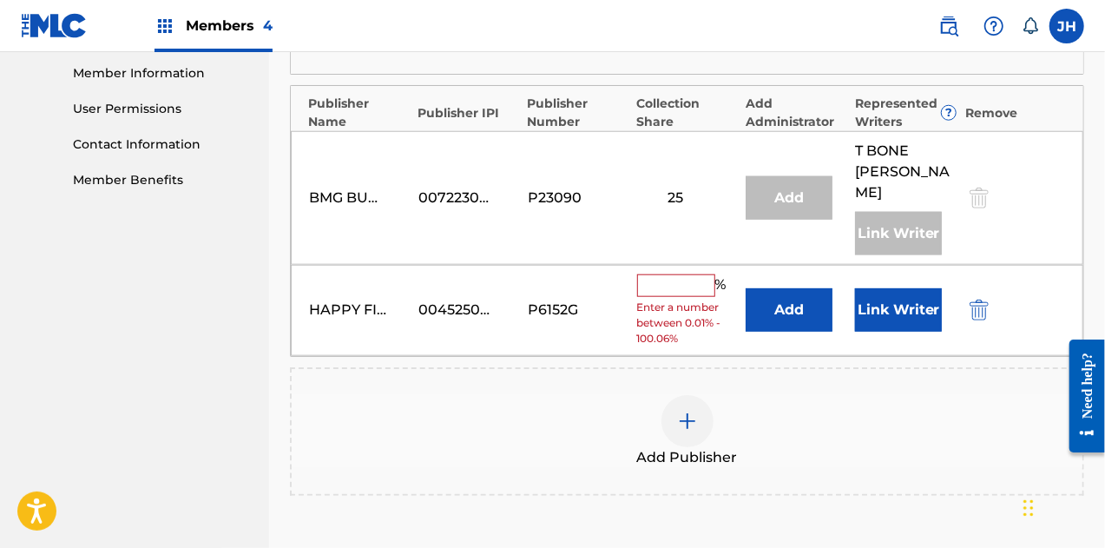
scroll to position [784, 0]
click at [663, 273] on div "% Enter a number between 0.01% - 100.06%" at bounding box center [687, 309] width 101 height 72
click at [657, 273] on input "text" at bounding box center [676, 284] width 78 height 23
type input "25"
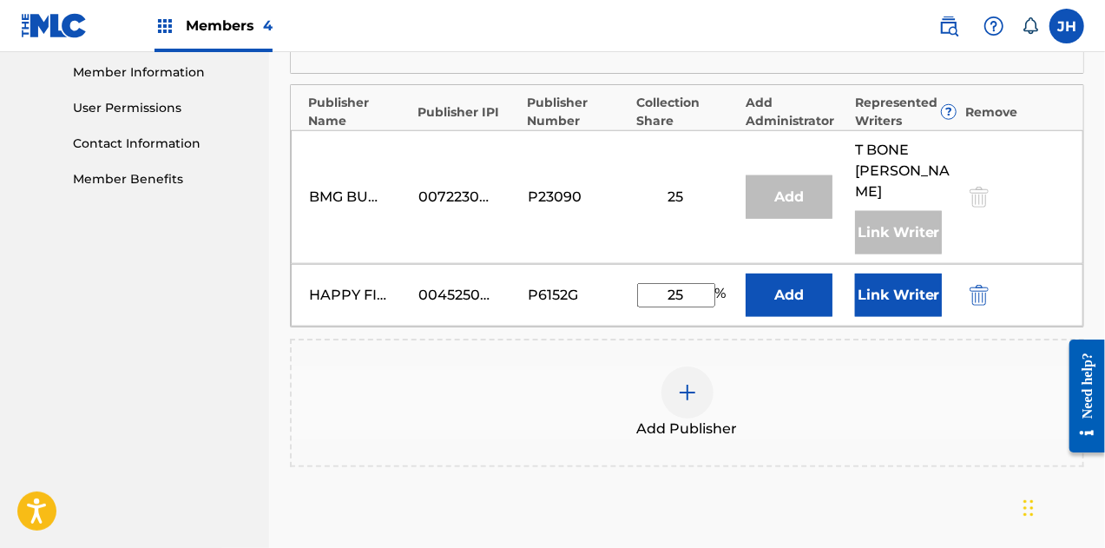
click at [889, 273] on button "Link Writer" at bounding box center [898, 294] width 87 height 43
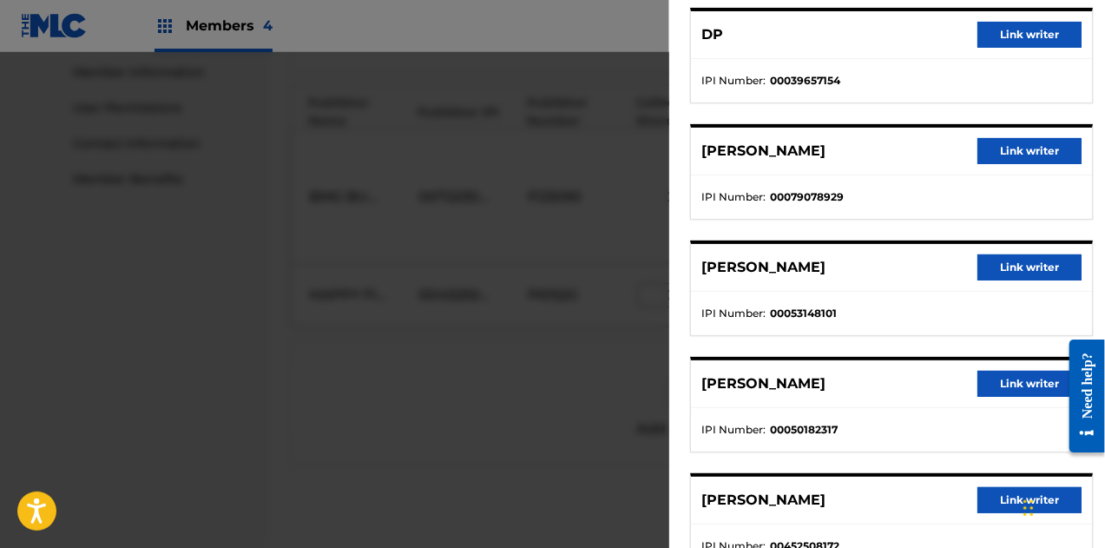
scroll to position [210, 0]
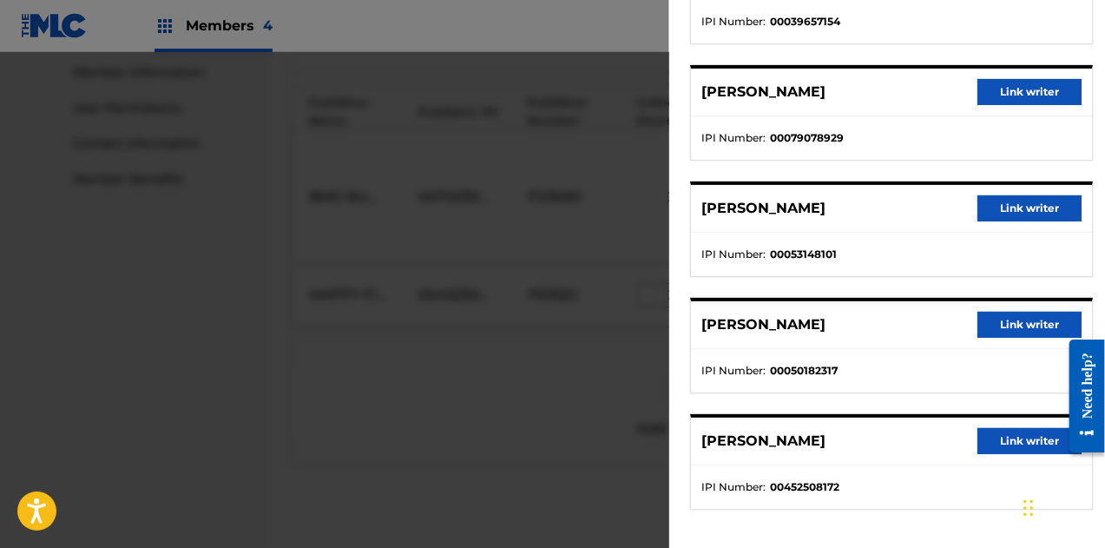
click at [1012, 440] on button "Link writer" at bounding box center [1030, 441] width 104 height 26
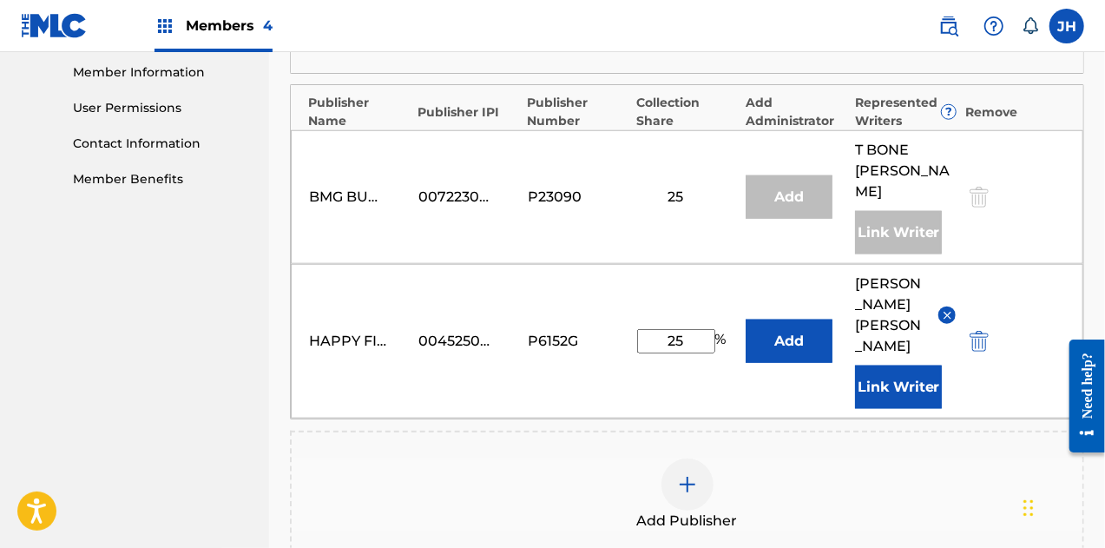
scroll to position [1010, 0]
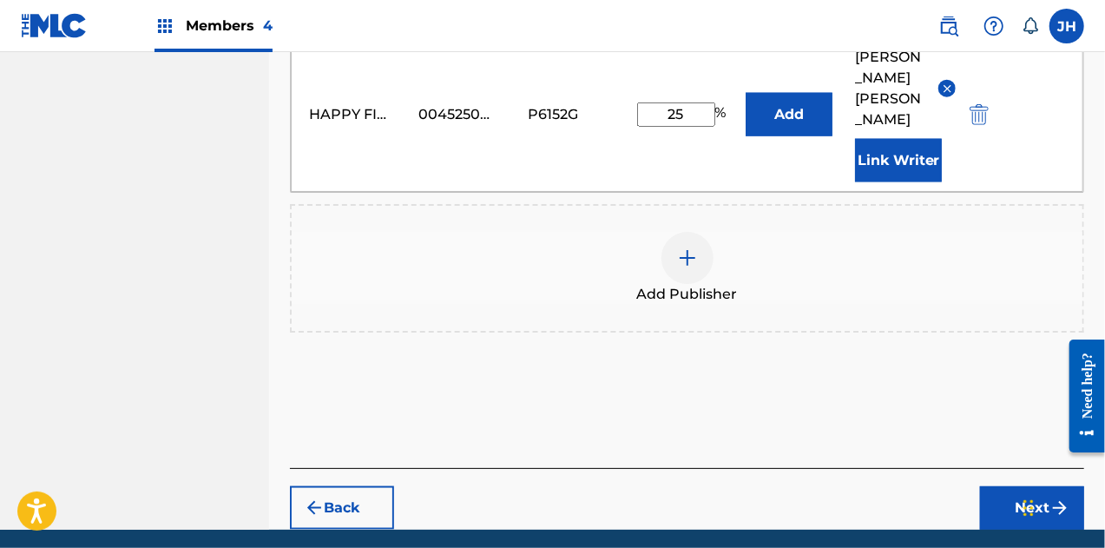
click at [1016, 486] on button "Next" at bounding box center [1032, 507] width 104 height 43
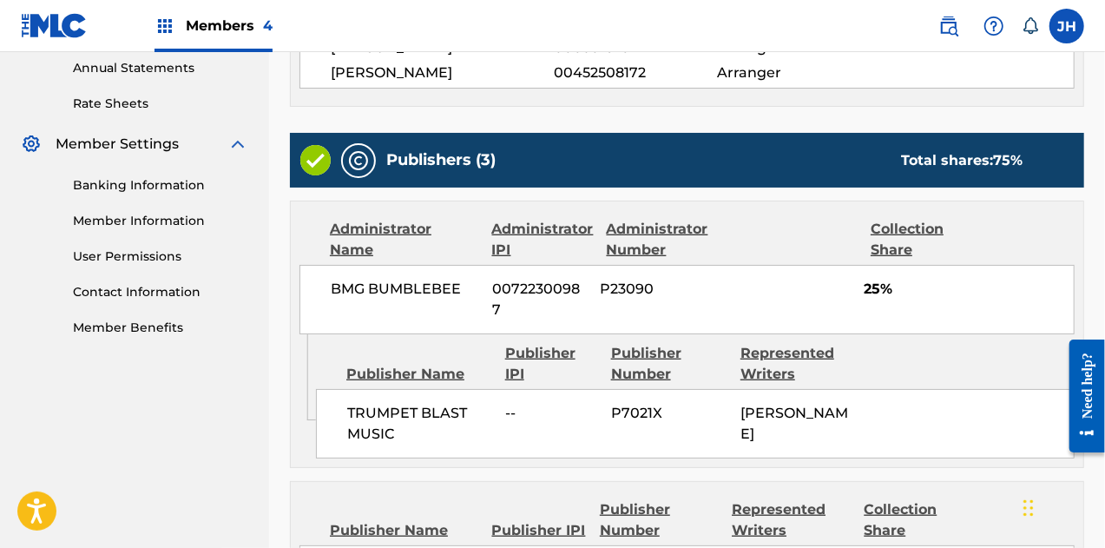
scroll to position [1050, 0]
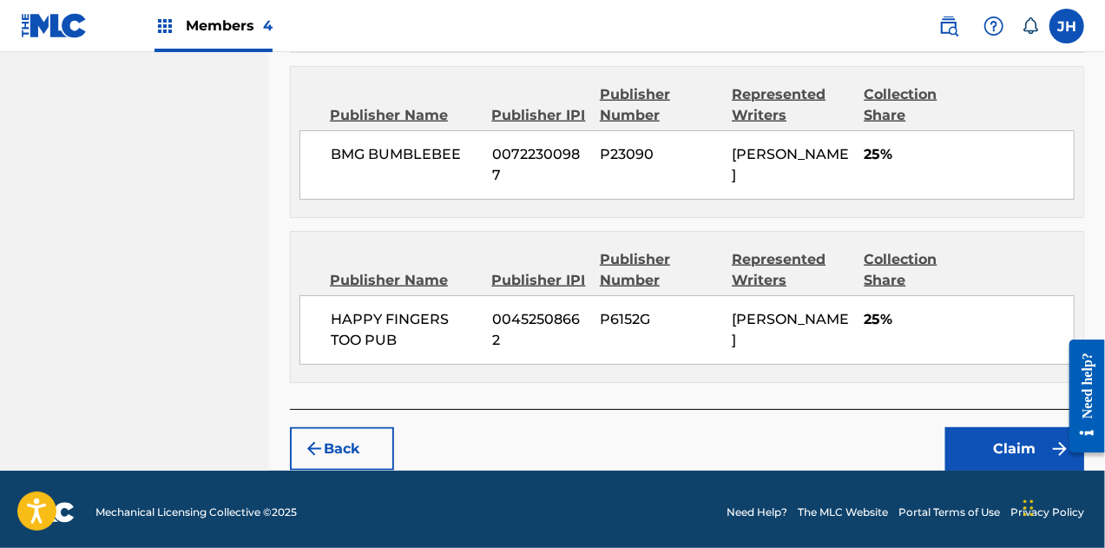
click at [980, 438] on button "Claim" at bounding box center [1014, 448] width 139 height 43
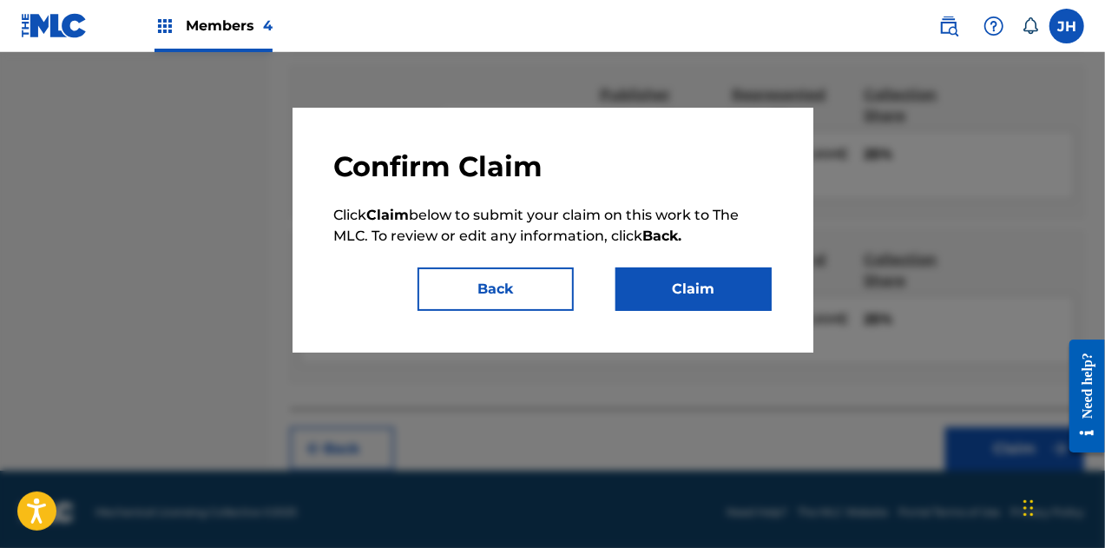
click at [695, 284] on button "Claim" at bounding box center [694, 288] width 156 height 43
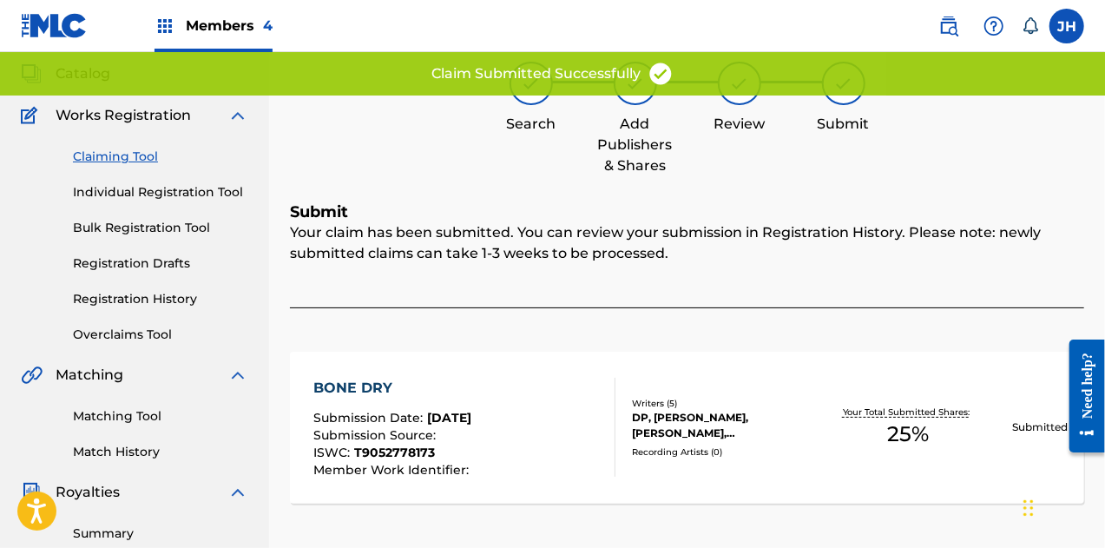
scroll to position [95, 0]
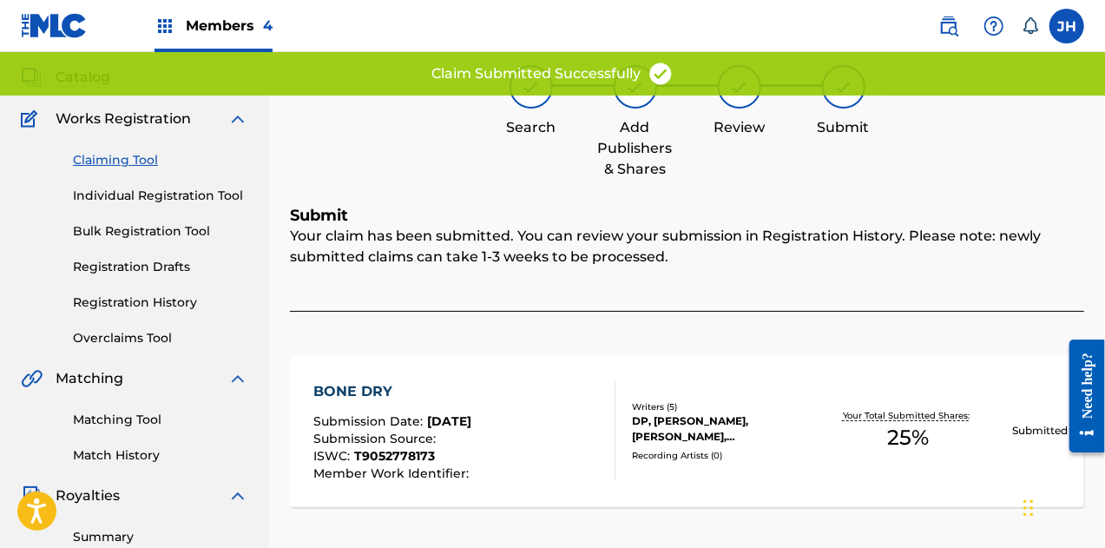
click at [137, 159] on link "Claiming Tool" at bounding box center [160, 160] width 175 height 18
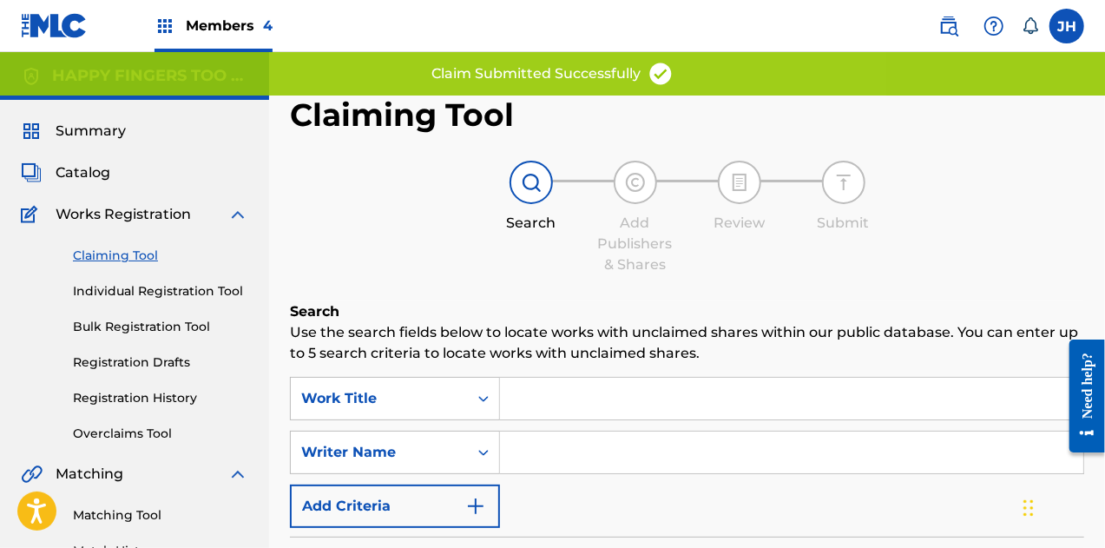
scroll to position [313, 0]
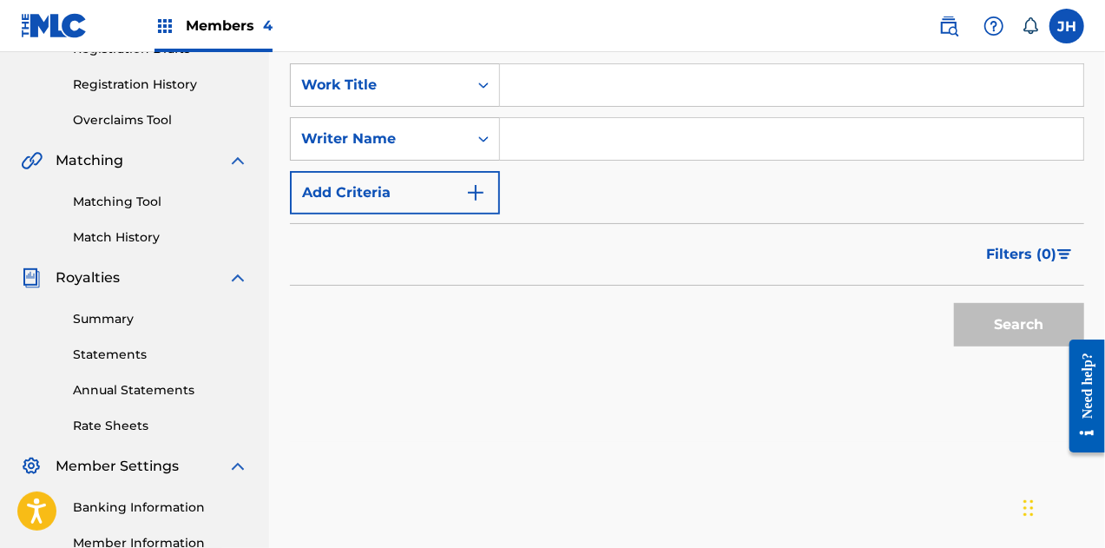
click at [542, 122] on input "Search Form" at bounding box center [791, 139] width 583 height 42
type input "[PERSON_NAME]"
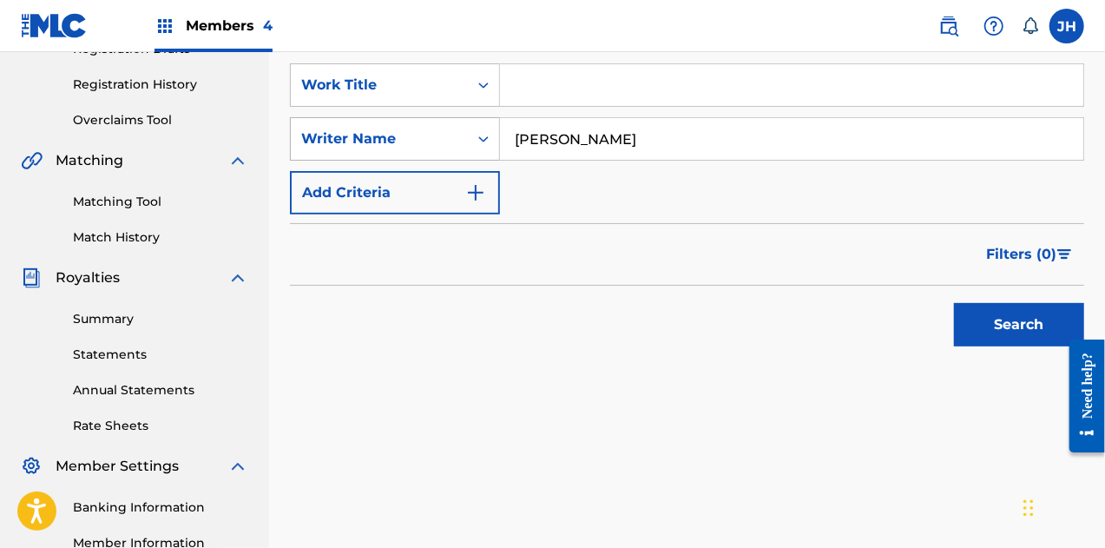
drag, startPoint x: 651, startPoint y: 122, endPoint x: 382, endPoint y: 144, distance: 270.1
click at [382, 144] on div "SearchWithCriteria1b29a864-d91d-4230-899d-e22e784e3a03 Writer Name [PERSON_NAME]" at bounding box center [687, 138] width 794 height 43
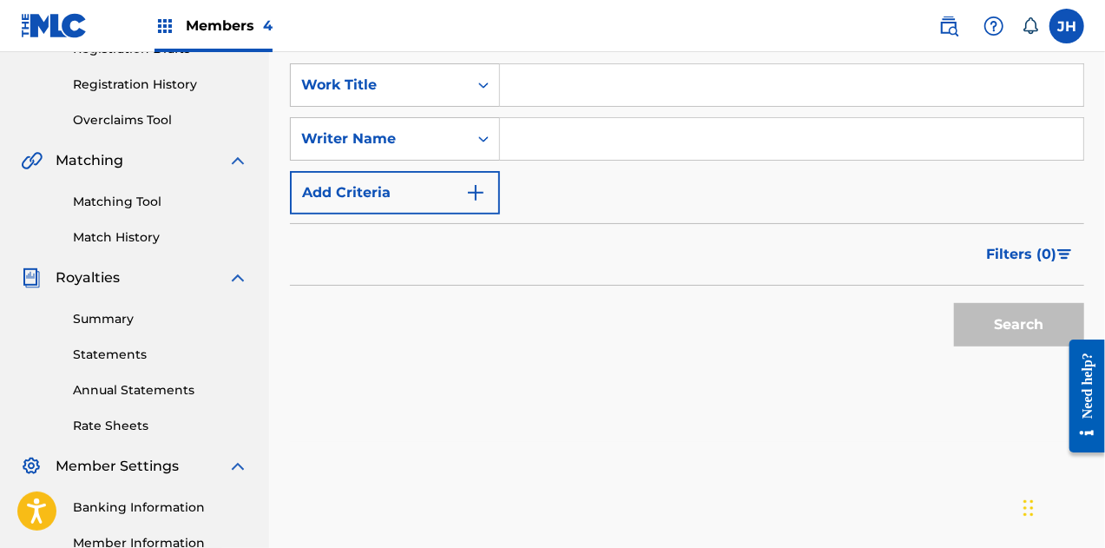
drag, startPoint x: 538, startPoint y: 139, endPoint x: 518, endPoint y: 132, distance: 21.1
click at [518, 132] on input "Search Form" at bounding box center [791, 139] width 583 height 42
type input "[PERSON_NAME]"
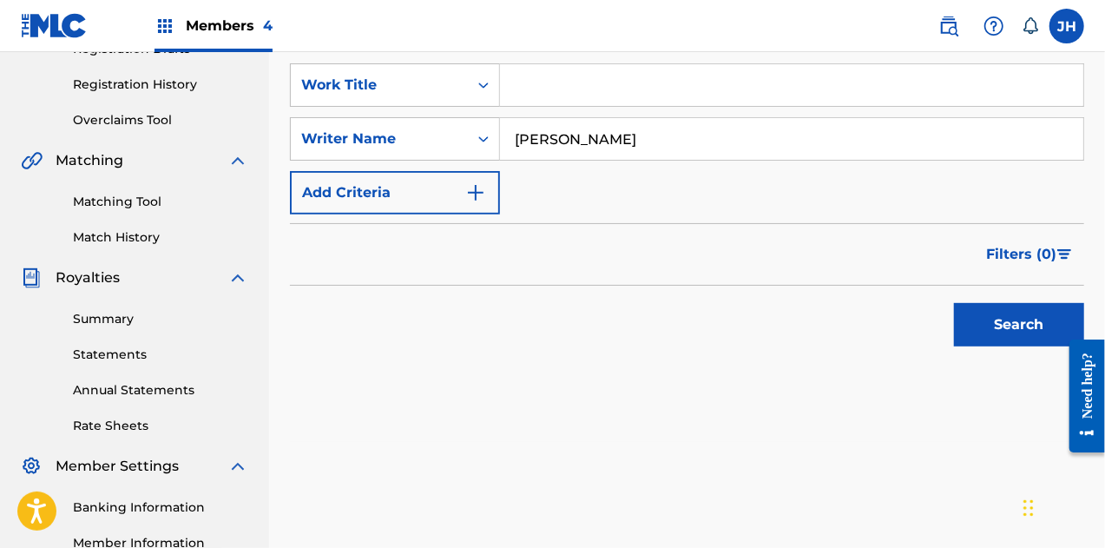
click at [1027, 332] on button "Search" at bounding box center [1019, 324] width 130 height 43
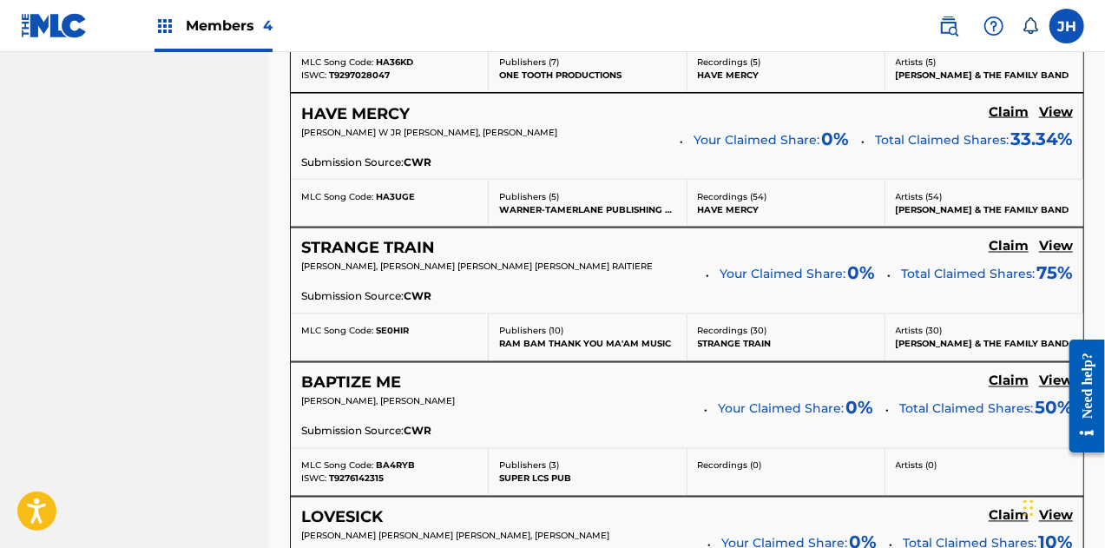
scroll to position [1745, 0]
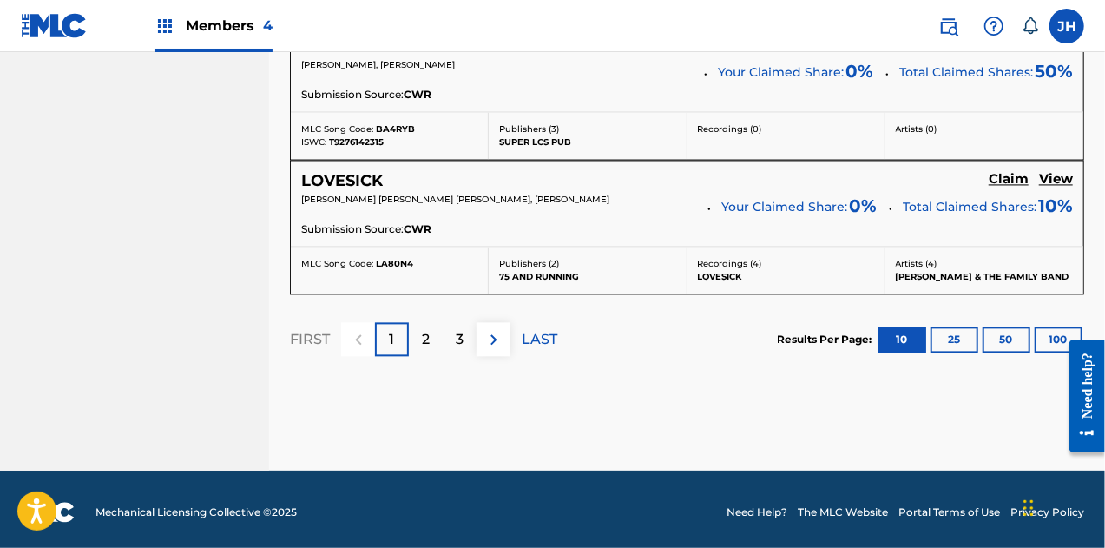
click at [415, 331] on div "2" at bounding box center [426, 339] width 34 height 34
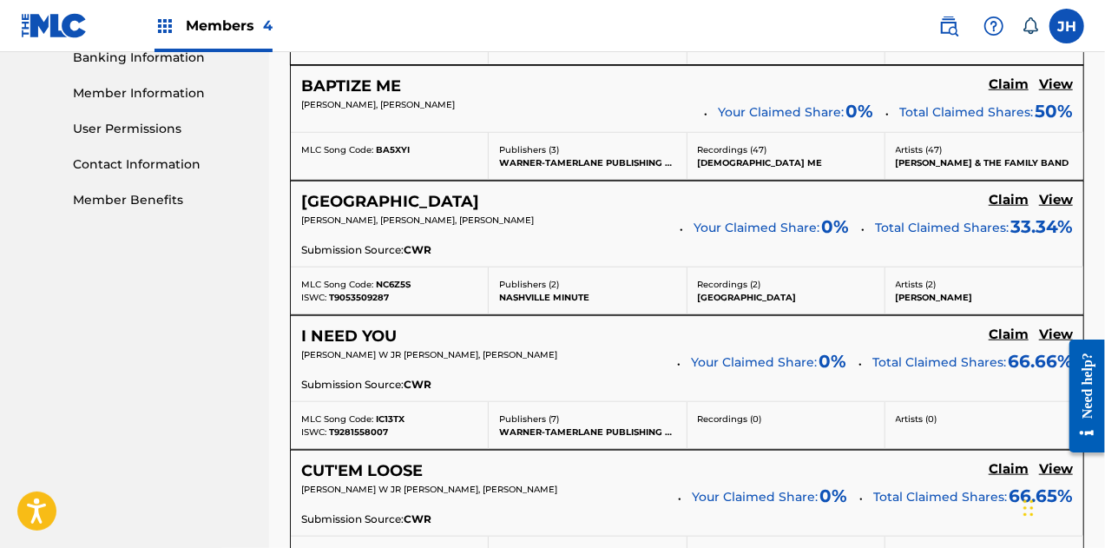
scroll to position [766, 0]
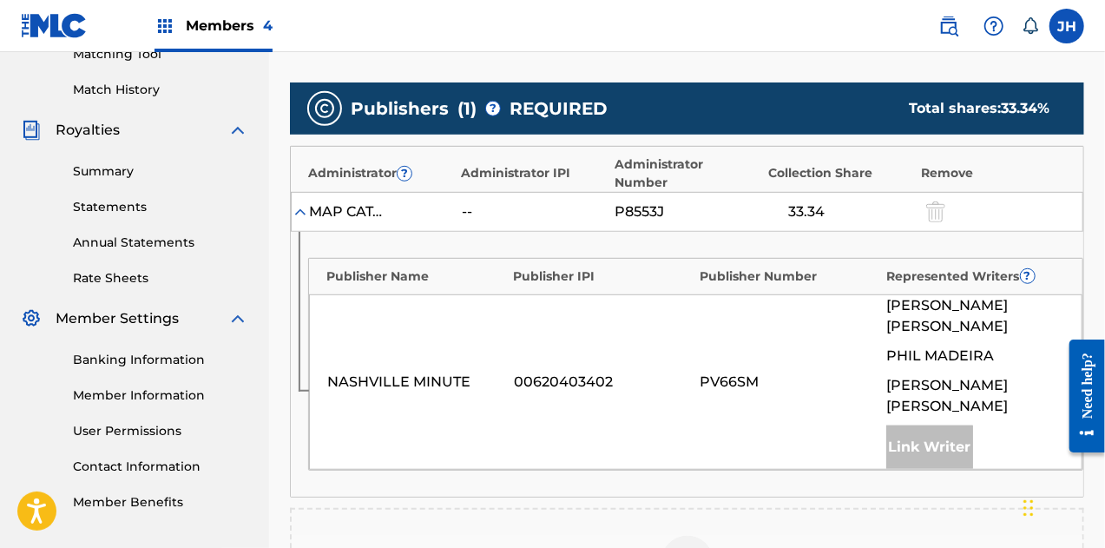
scroll to position [474, 0]
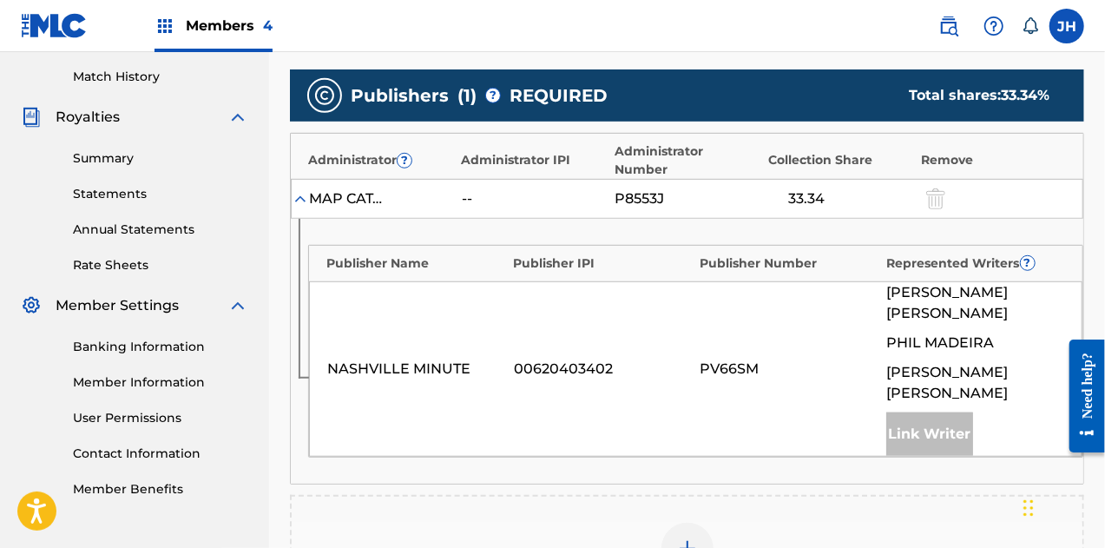
click at [691, 538] on img at bounding box center [687, 548] width 21 height 21
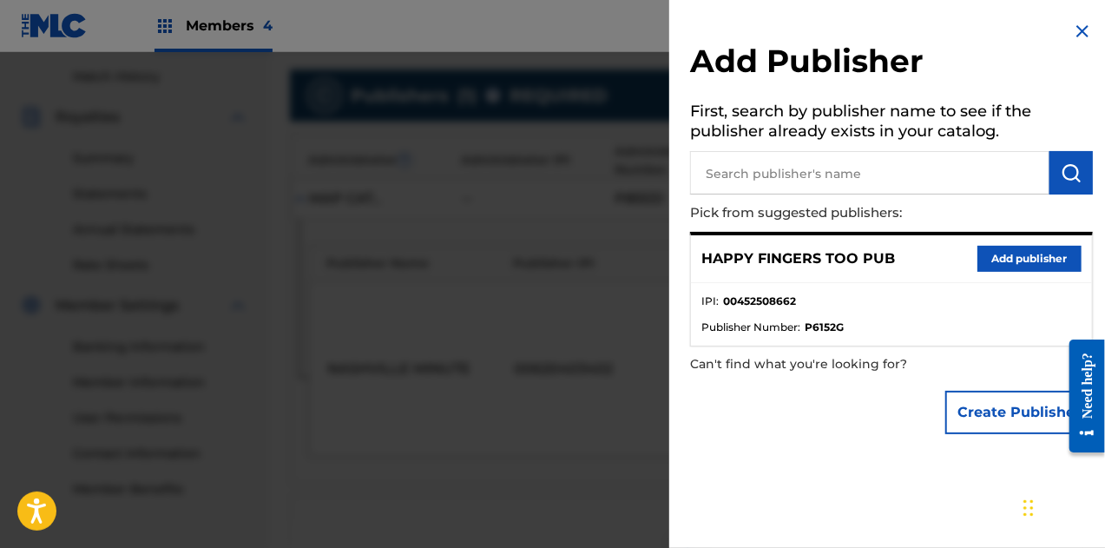
click at [1030, 261] on button "Add publisher" at bounding box center [1030, 259] width 104 height 26
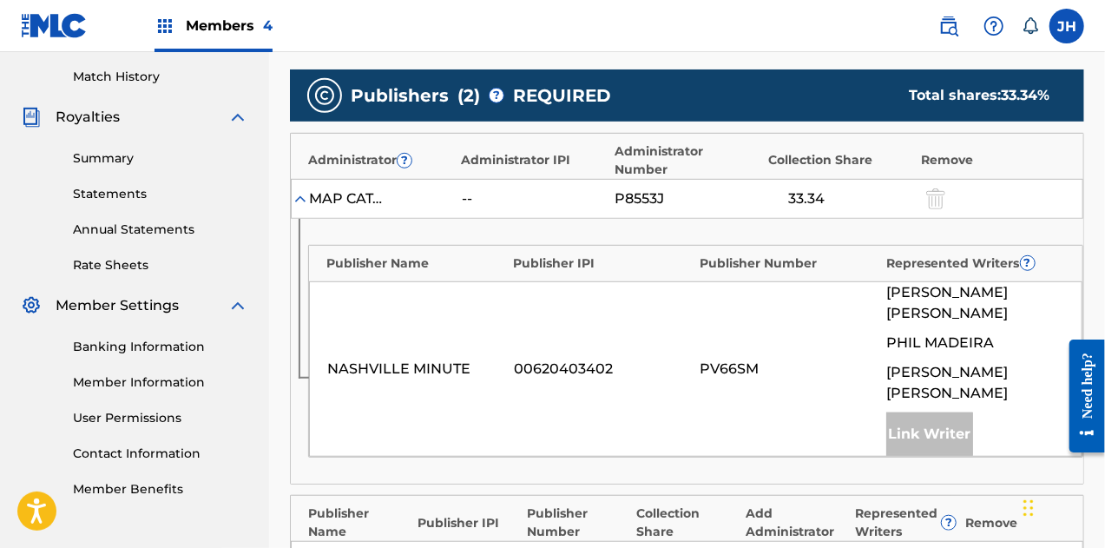
scroll to position [744, 0]
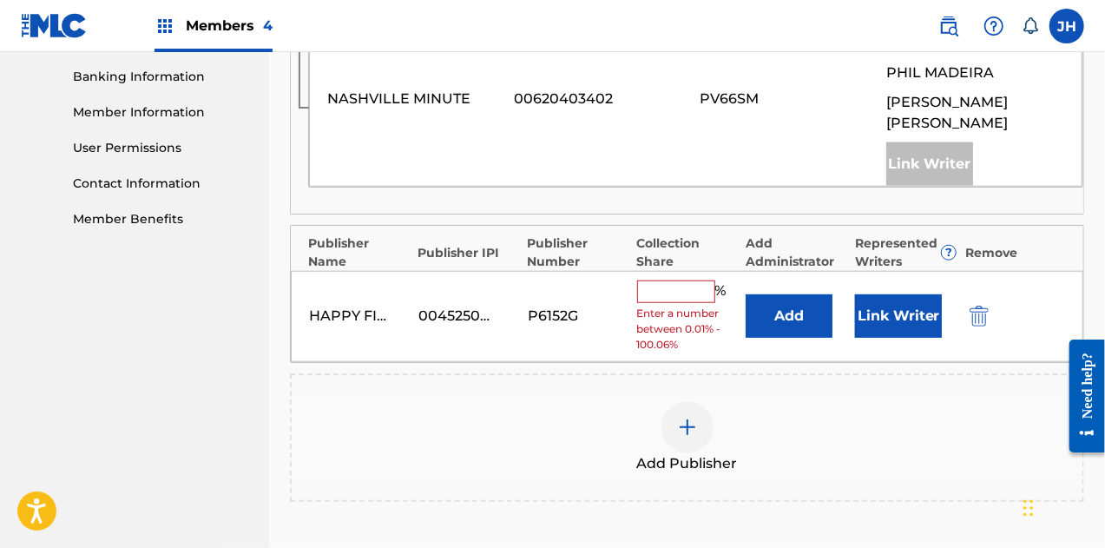
click at [662, 280] on input "text" at bounding box center [676, 291] width 78 height 23
type input "50"
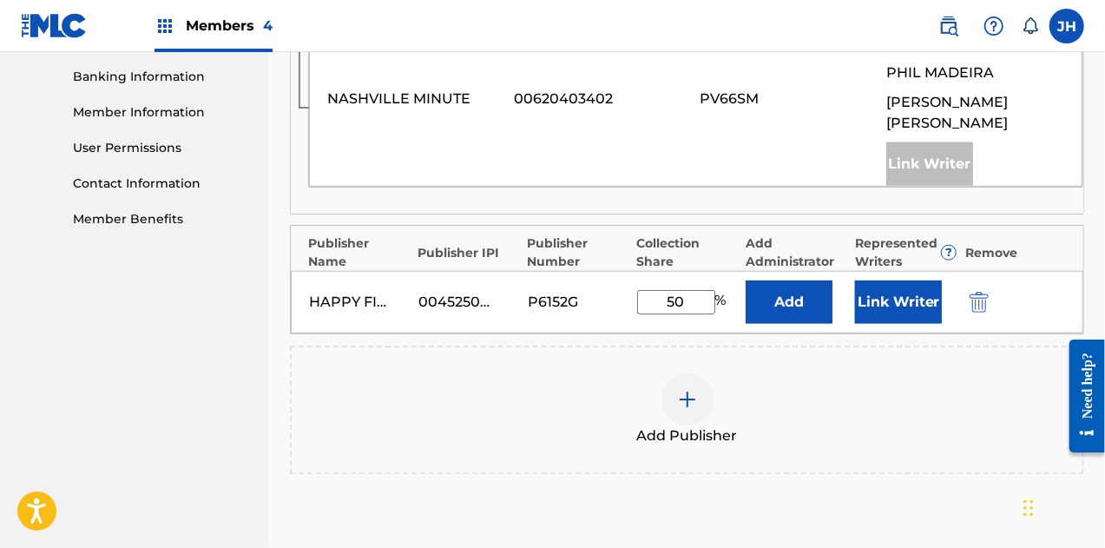
click at [887, 280] on button "Link Writer" at bounding box center [898, 301] width 87 height 43
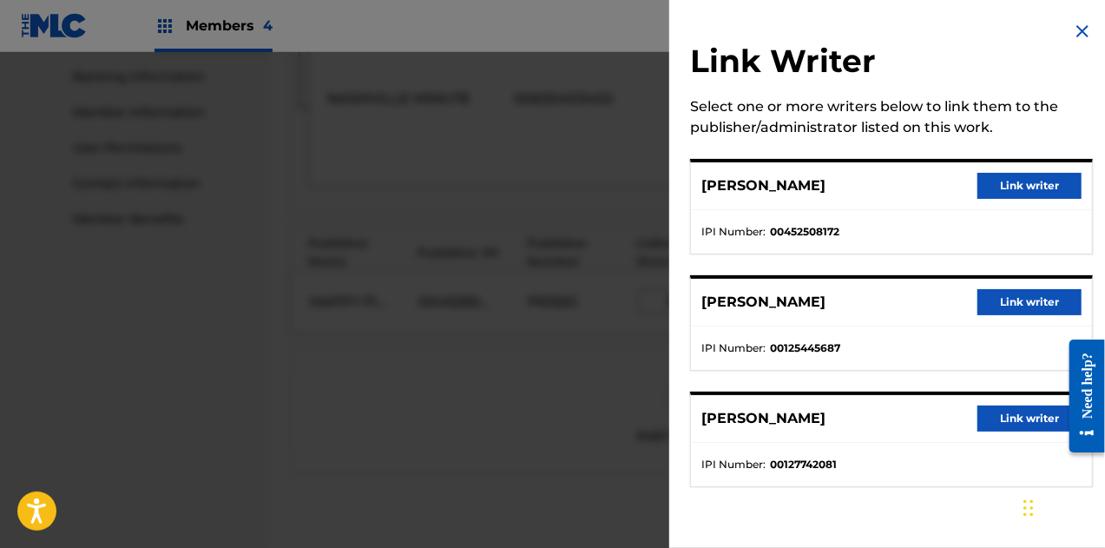
click at [1024, 178] on button "Link writer" at bounding box center [1030, 186] width 104 height 26
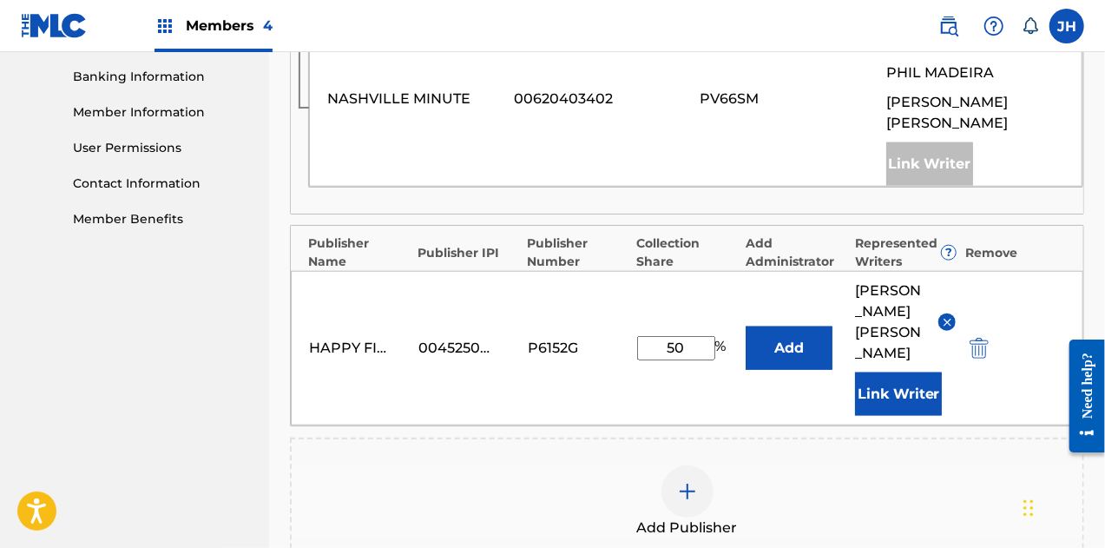
scroll to position [957, 0]
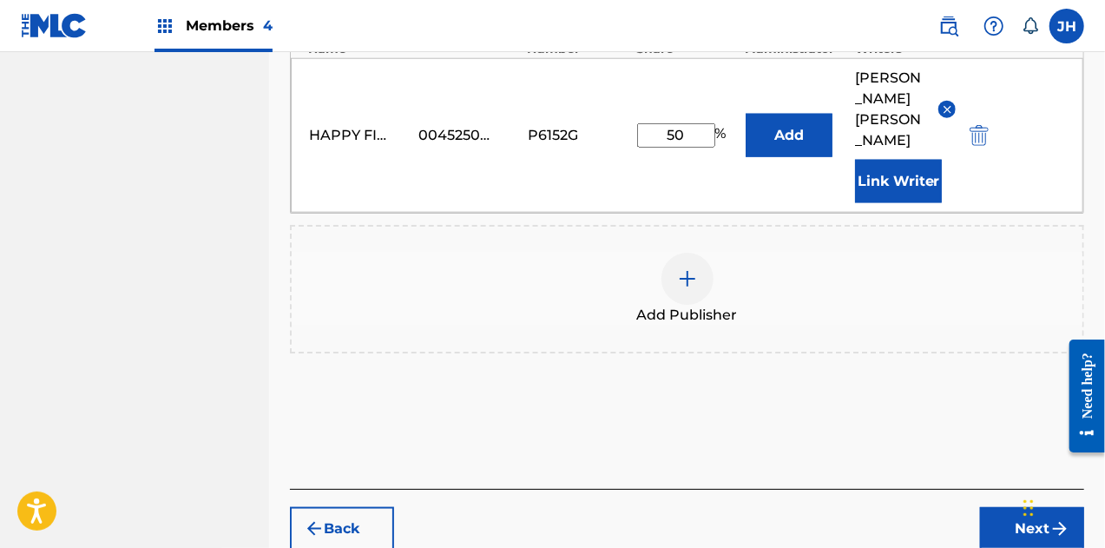
click at [996, 507] on button "Next" at bounding box center [1032, 528] width 104 height 43
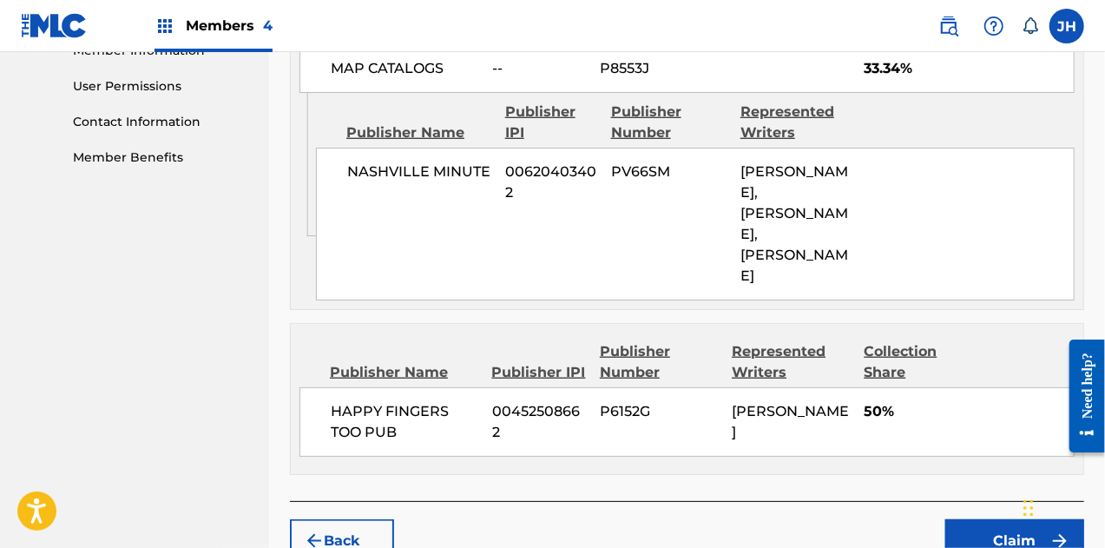
scroll to position [833, 0]
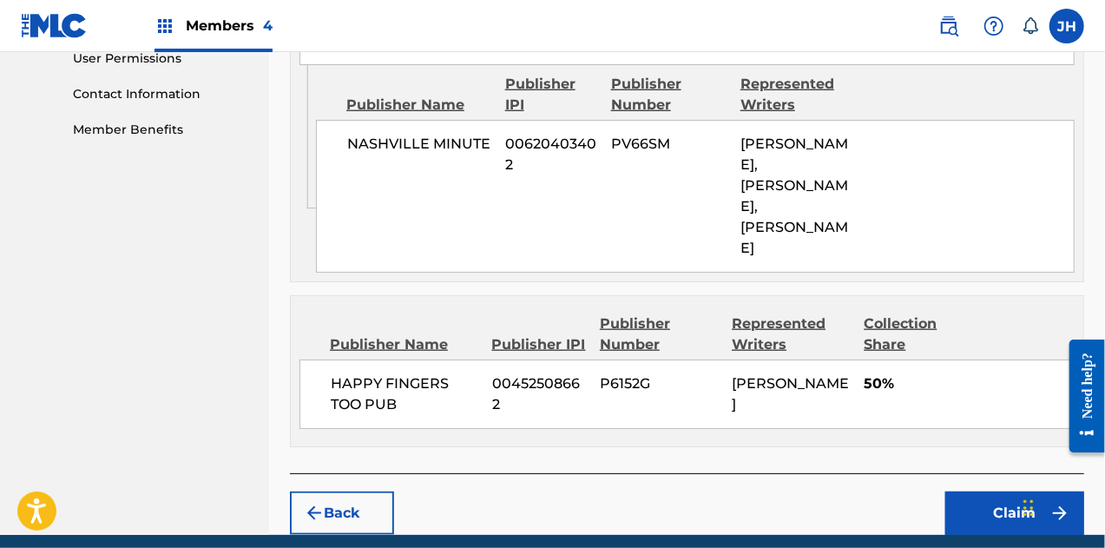
click at [1004, 491] on button "Claim" at bounding box center [1014, 512] width 139 height 43
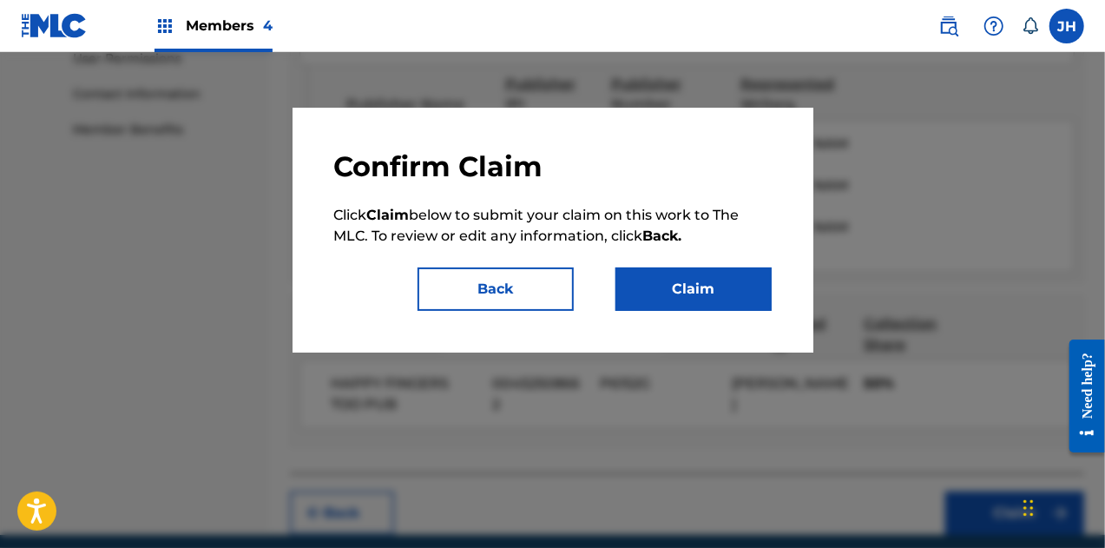
drag, startPoint x: 1007, startPoint y: 473, endPoint x: 794, endPoint y: 372, distance: 235.3
click at [794, 372] on div at bounding box center [552, 326] width 1105 height 548
click at [708, 292] on button "Claim" at bounding box center [694, 288] width 156 height 43
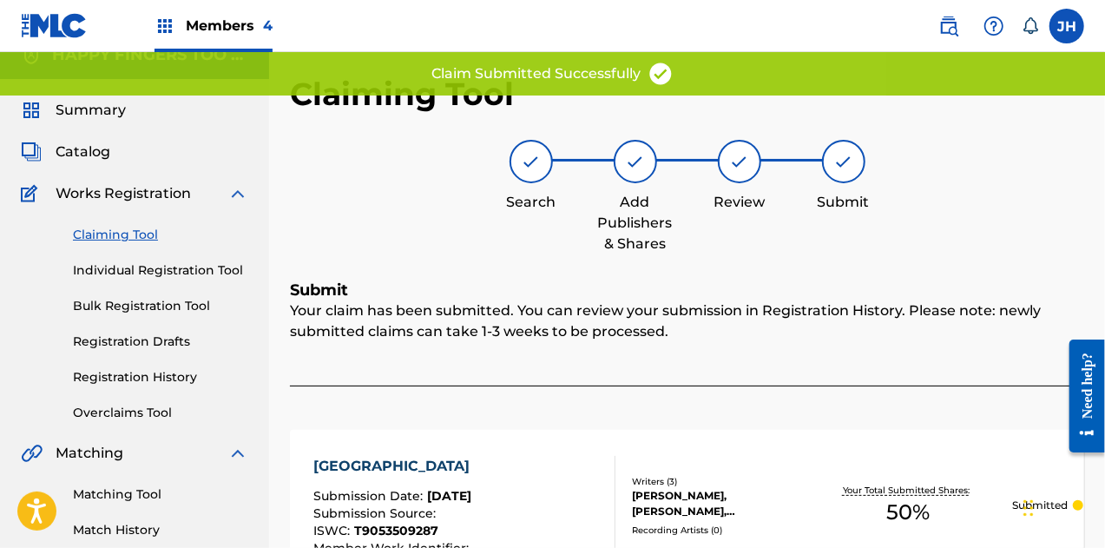
scroll to position [0, 0]
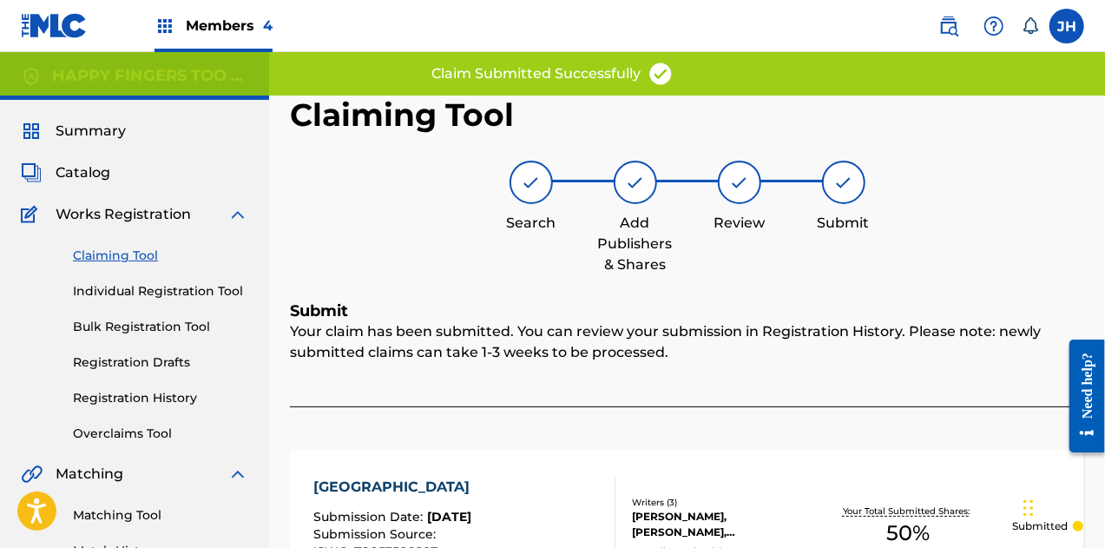
click at [123, 258] on link "Claiming Tool" at bounding box center [160, 256] width 175 height 18
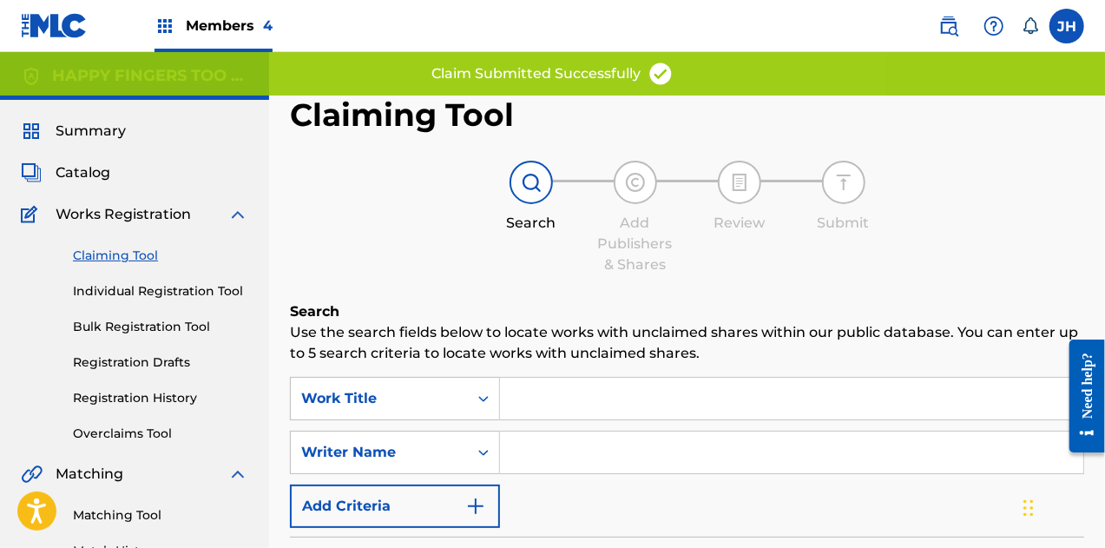
click at [571, 465] on input "Search Form" at bounding box center [791, 452] width 583 height 42
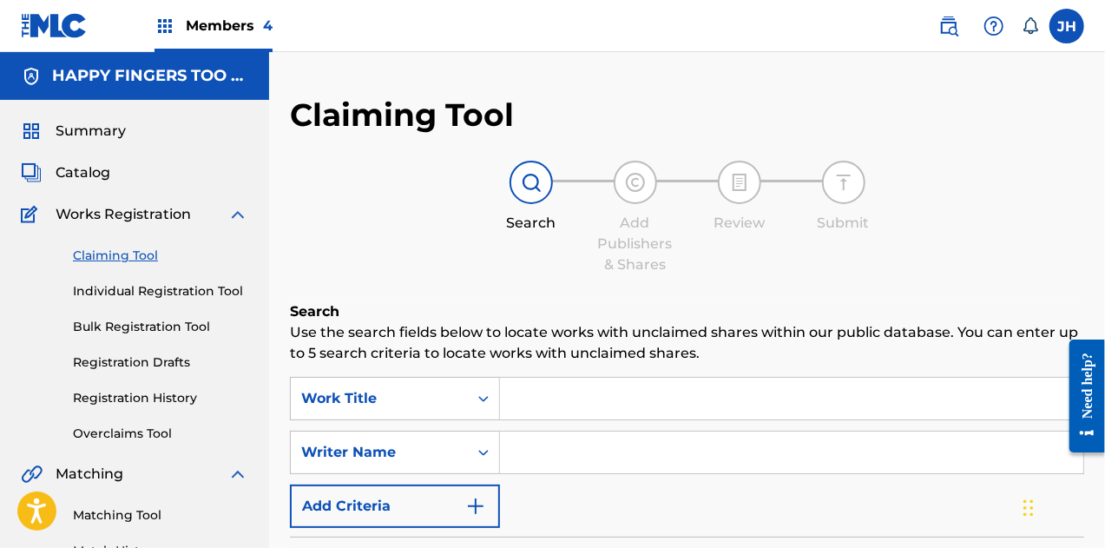
type input "[PERSON_NAME]"
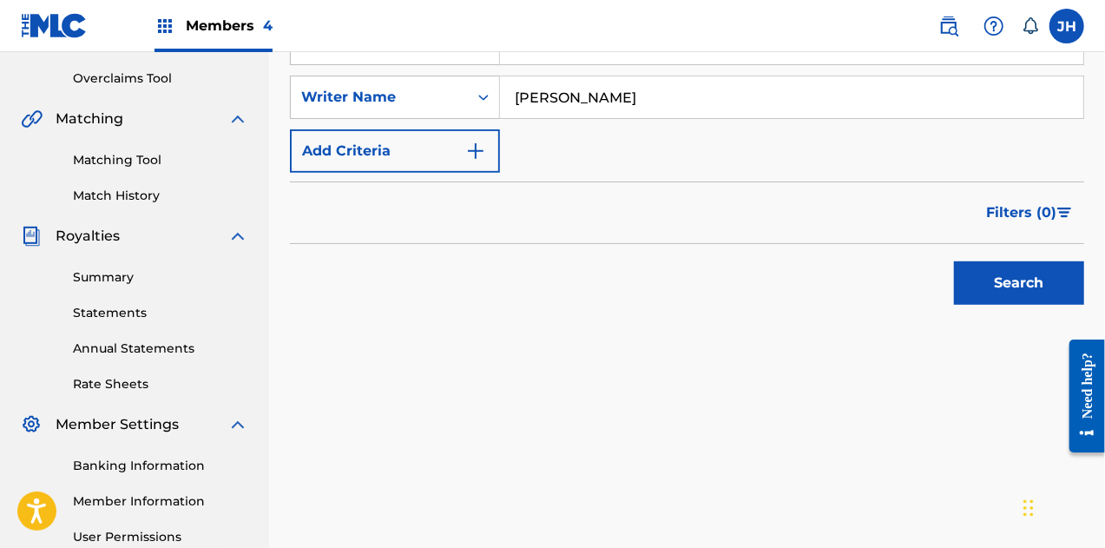
scroll to position [370, 0]
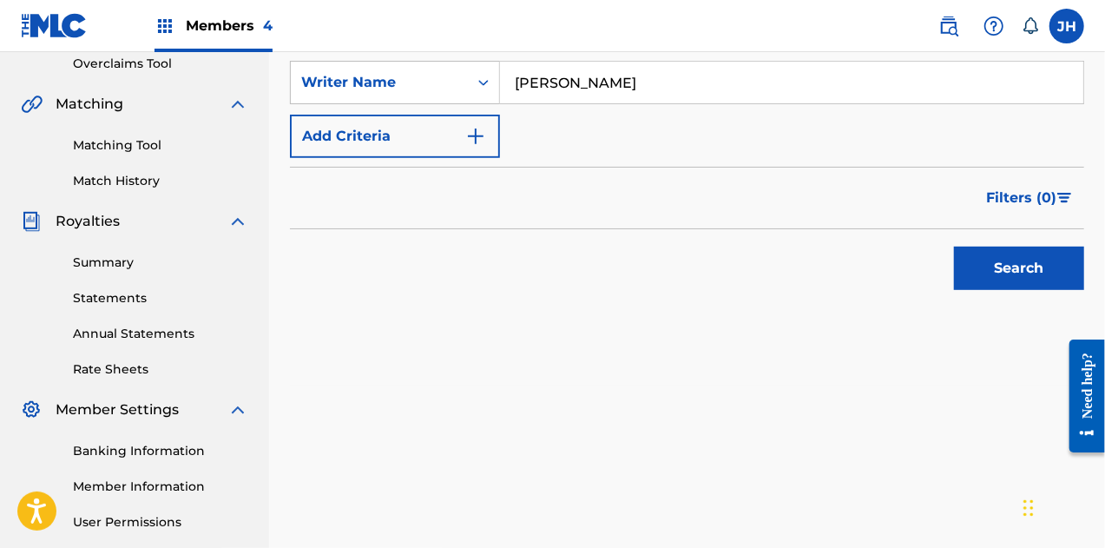
click at [1044, 267] on button "Search" at bounding box center [1019, 268] width 130 height 43
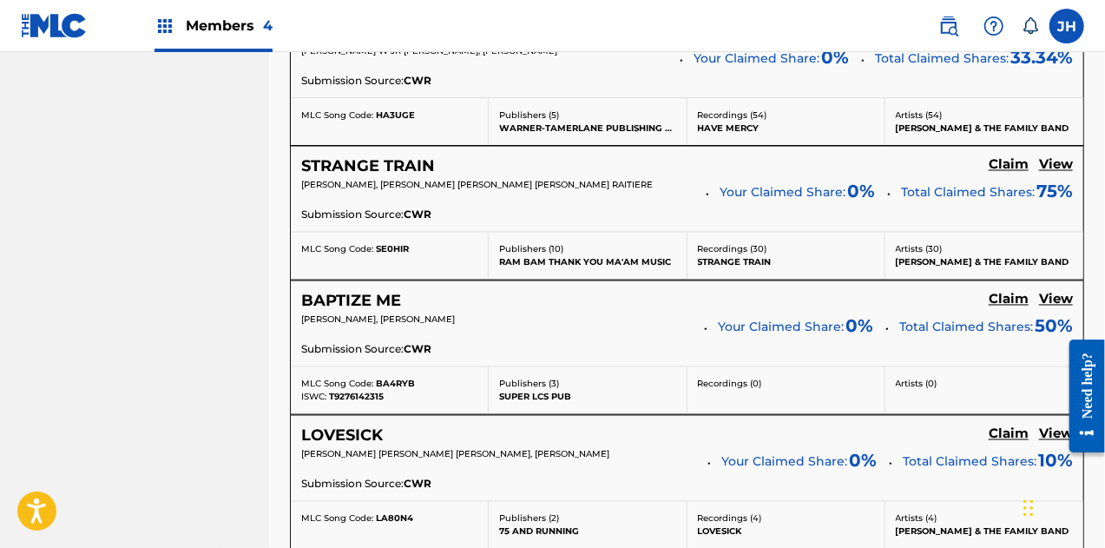
scroll to position [1745, 0]
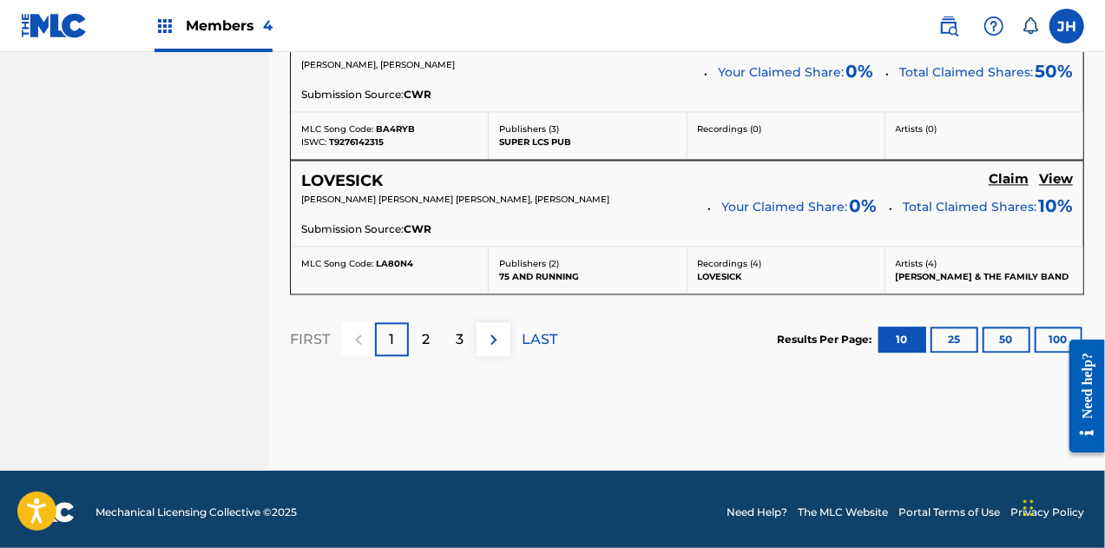
click at [429, 339] on p "2" at bounding box center [426, 339] width 8 height 21
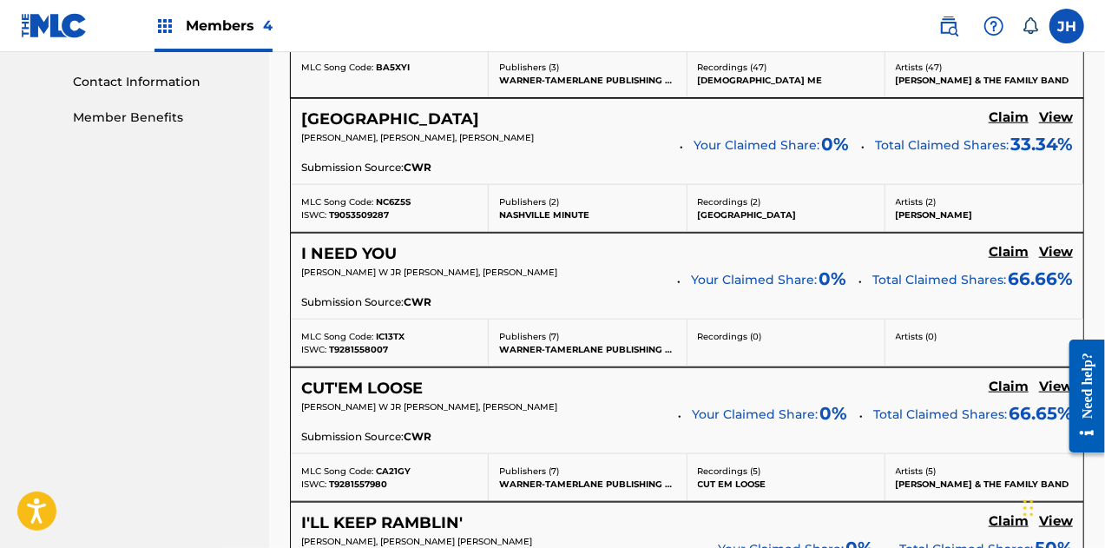
scroll to position [847, 0]
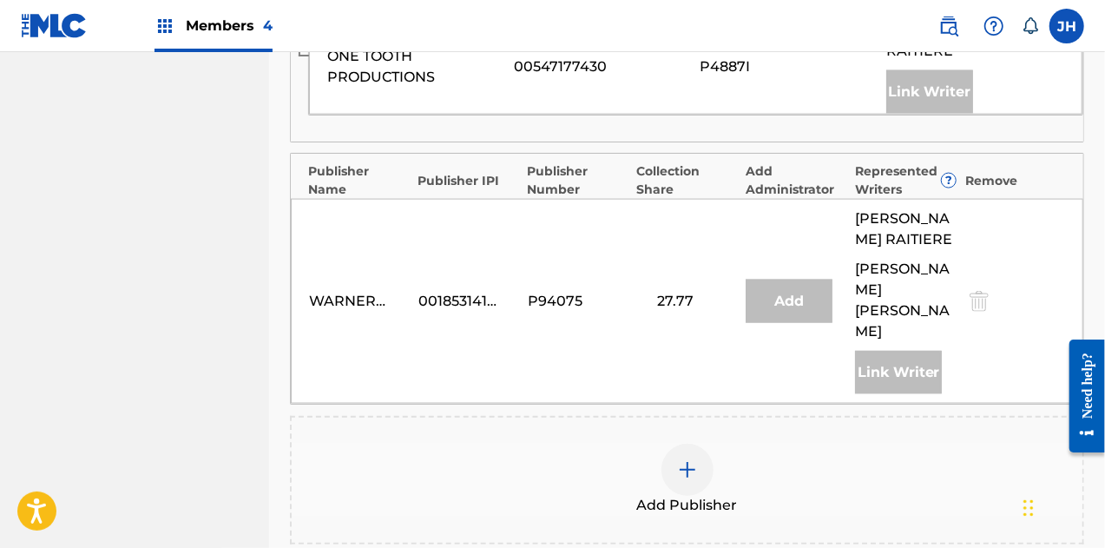
scroll to position [1187, 0]
click at [688, 458] on img at bounding box center [687, 468] width 21 height 21
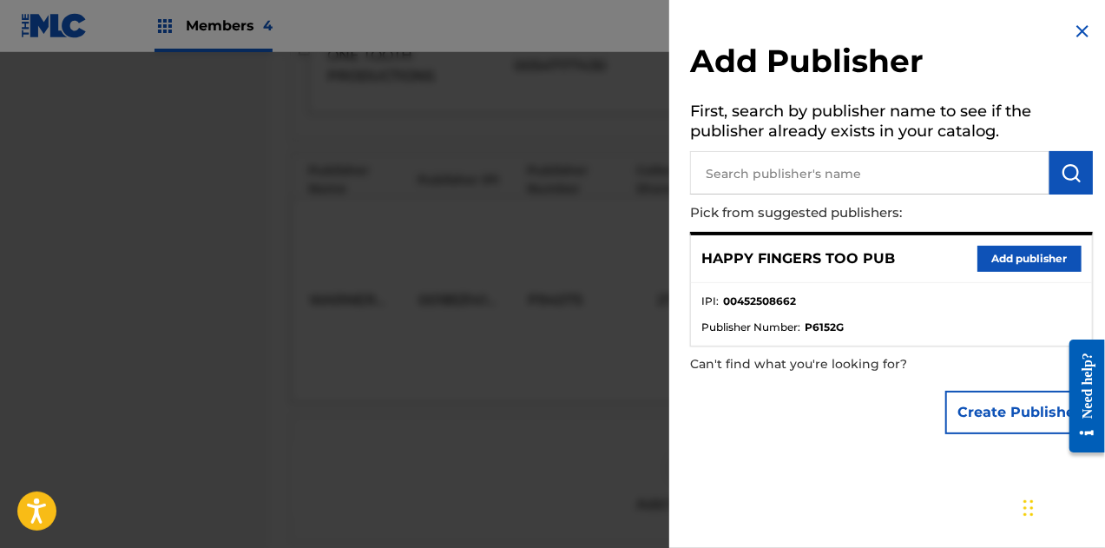
click at [978, 254] on button "Add publisher" at bounding box center [1030, 259] width 104 height 26
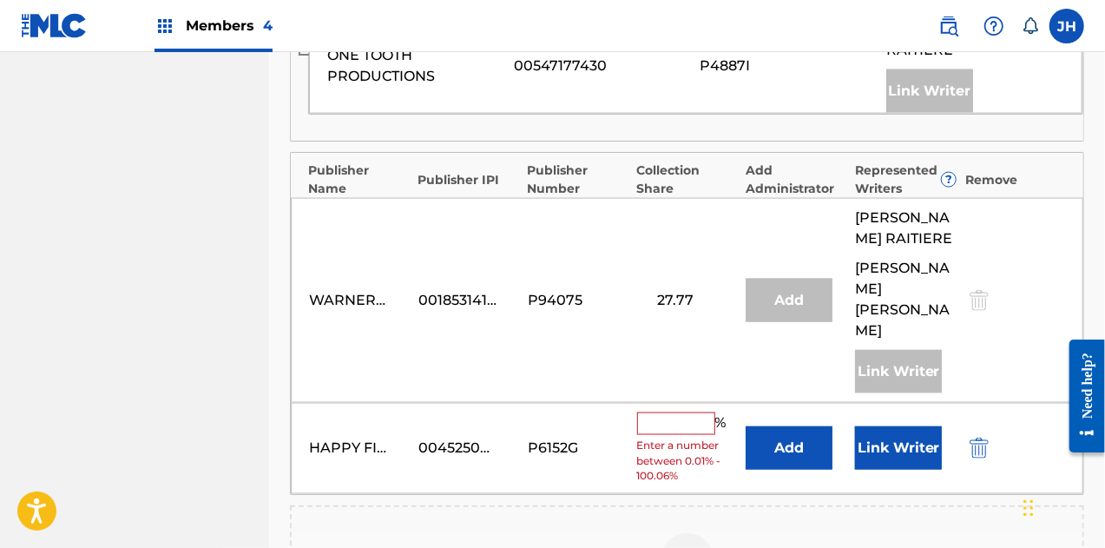
click at [683, 403] on div "HAPPY FINGERS TOO PUB 00452508662 P6152G % Enter a number between 0.01% - 100.0…" at bounding box center [687, 448] width 793 height 91
click at [681, 412] on input "text" at bounding box center [676, 423] width 78 height 23
type input "33.34"
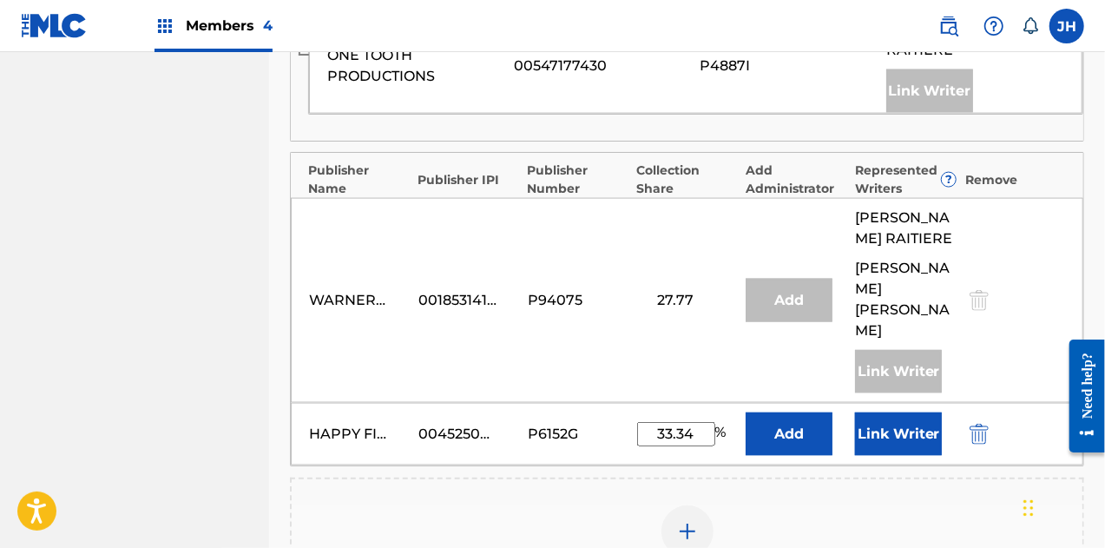
click at [904, 412] on button "Link Writer" at bounding box center [898, 433] width 87 height 43
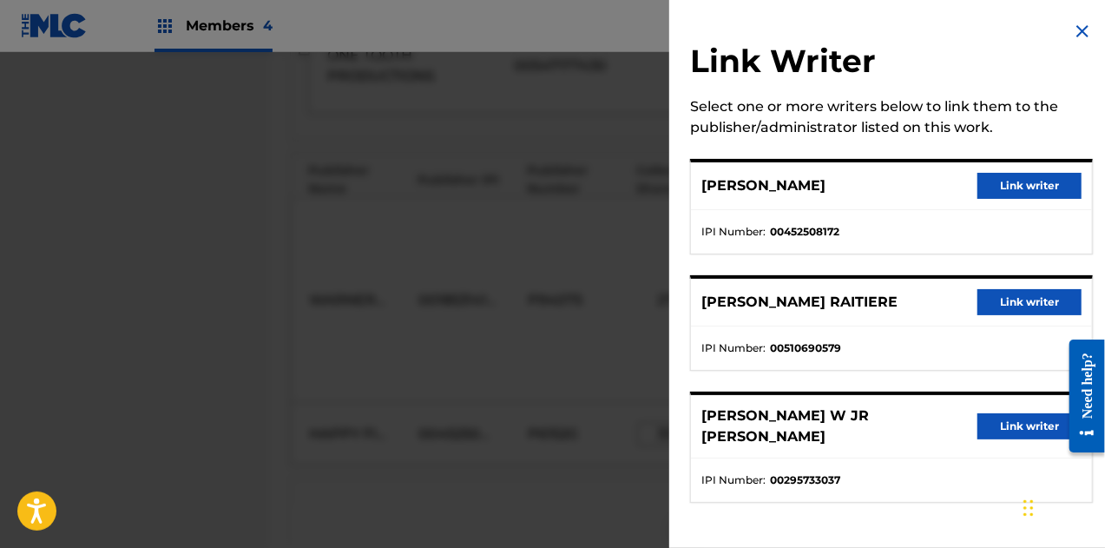
click at [1017, 182] on button "Link writer" at bounding box center [1030, 186] width 104 height 26
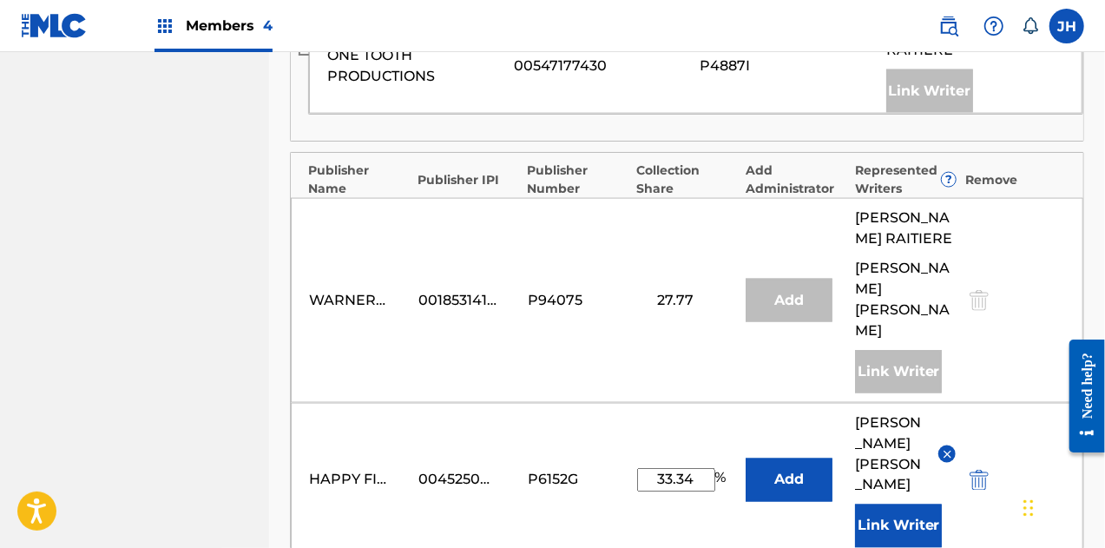
scroll to position [1528, 0]
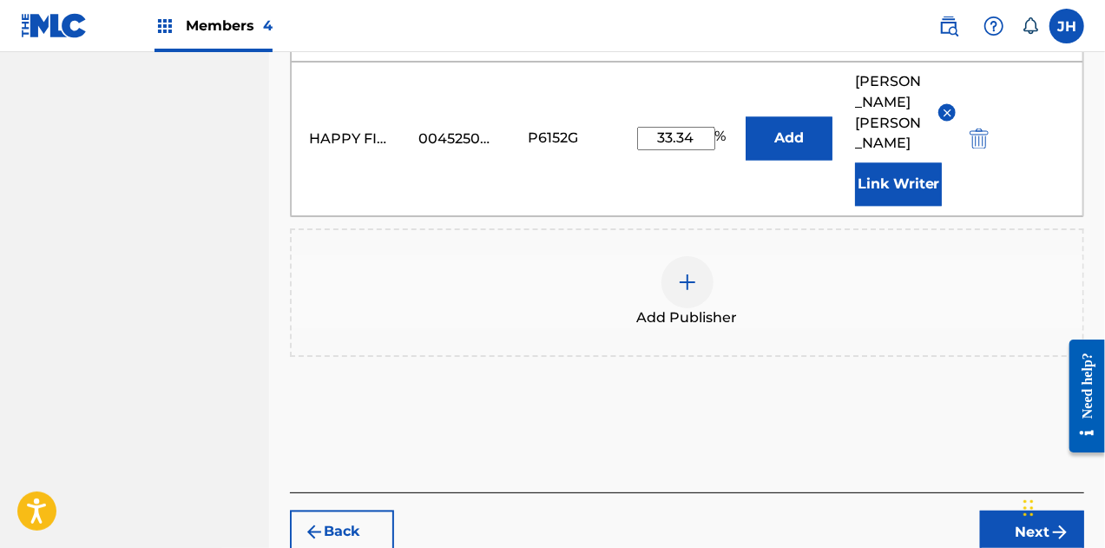
click at [1023, 510] on button "Next" at bounding box center [1032, 531] width 104 height 43
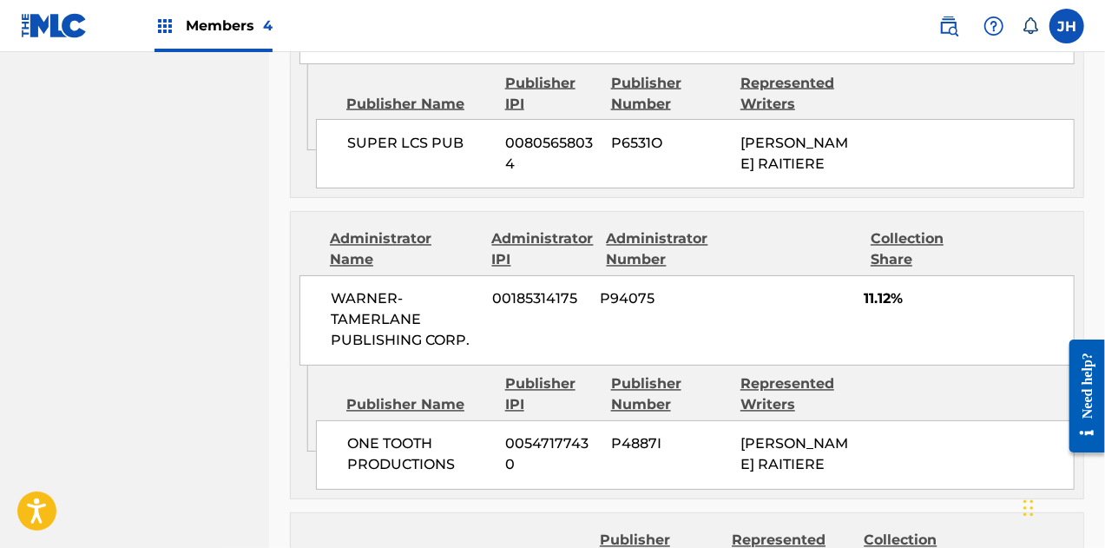
scroll to position [1724, 0]
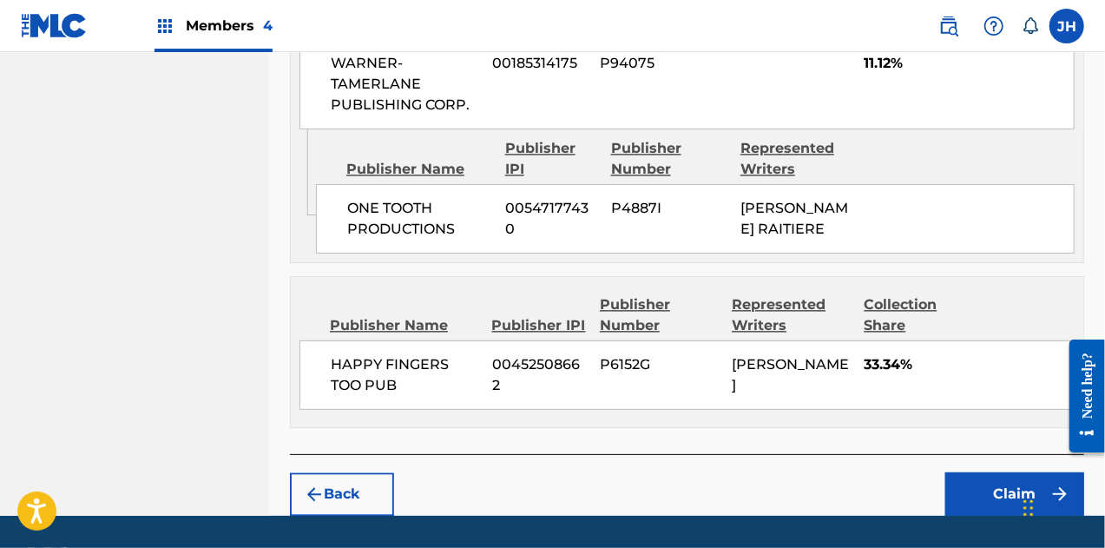
click at [1009, 472] on button "Claim" at bounding box center [1014, 493] width 139 height 43
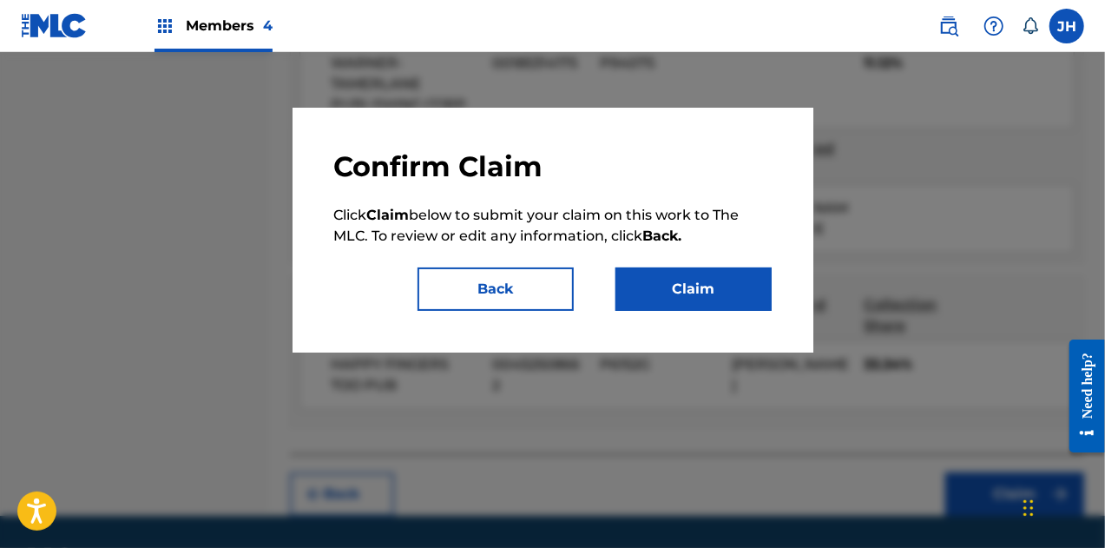
click at [662, 296] on button "Claim" at bounding box center [694, 288] width 156 height 43
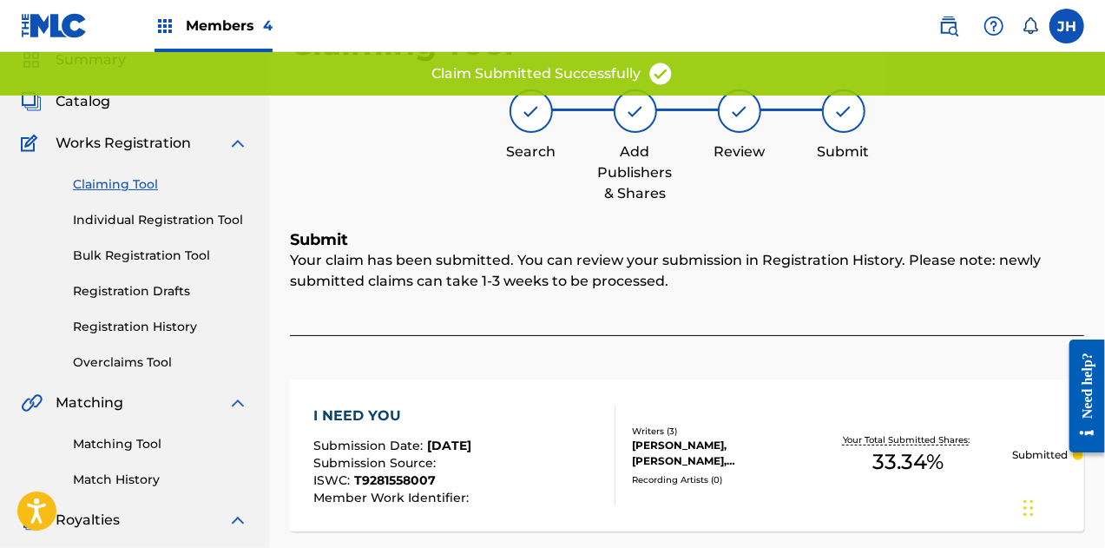
scroll to position [0, 0]
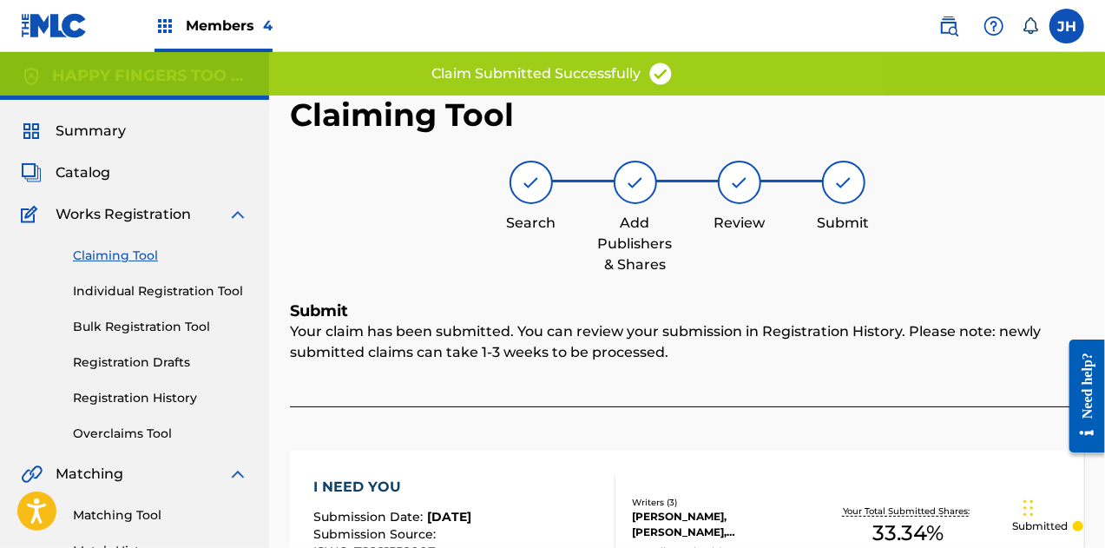
click at [120, 244] on div "Claiming Tool Individual Registration Tool Bulk Registration Tool Registration …" at bounding box center [134, 334] width 227 height 218
click at [148, 256] on link "Claiming Tool" at bounding box center [160, 256] width 175 height 18
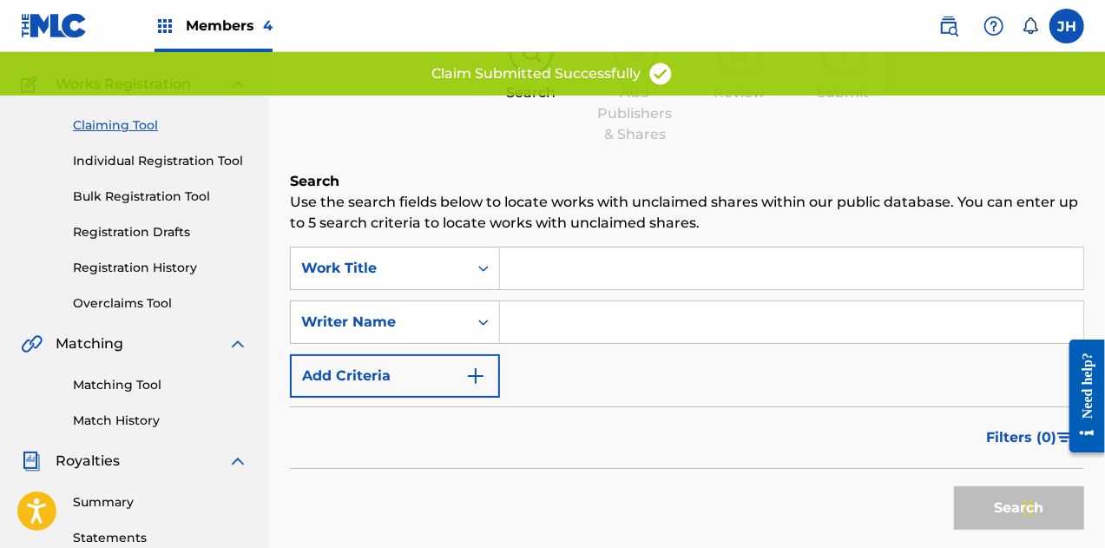
scroll to position [131, 0]
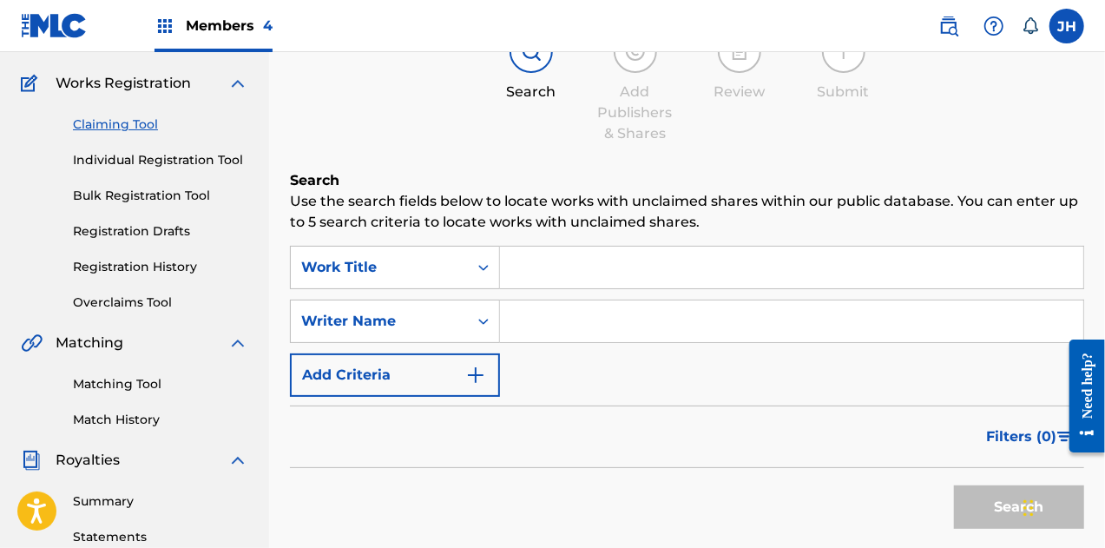
click at [564, 316] on input "Search Form" at bounding box center [791, 321] width 583 height 42
type input "[PERSON_NAME]"
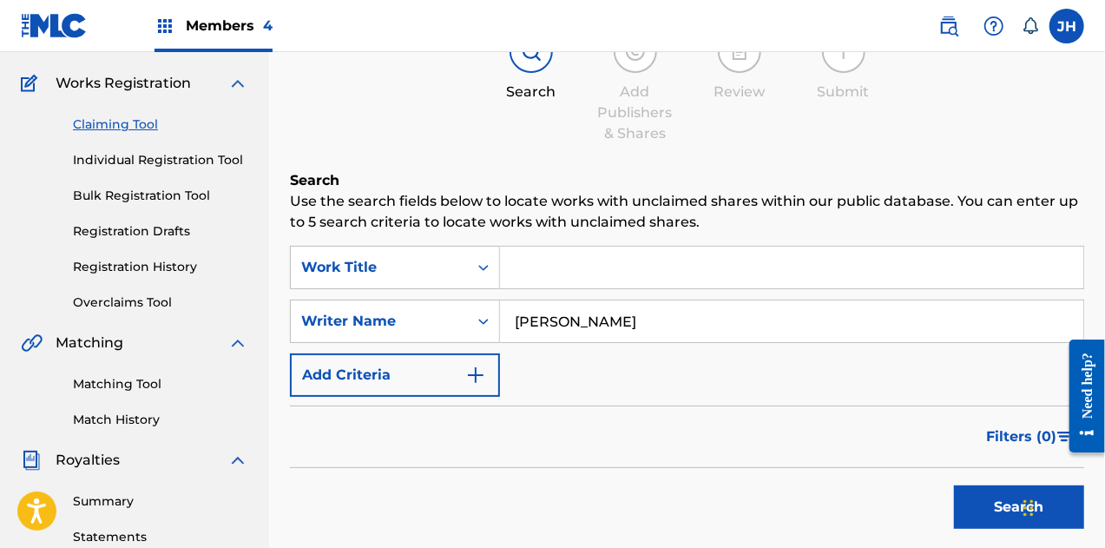
click at [997, 506] on button "Search" at bounding box center [1019, 506] width 130 height 43
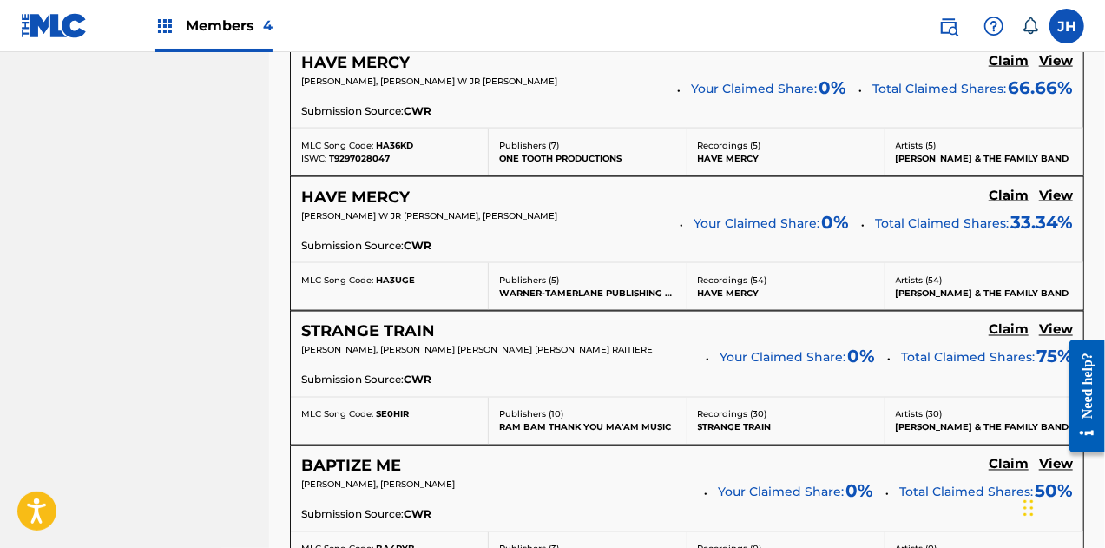
scroll to position [1744, 0]
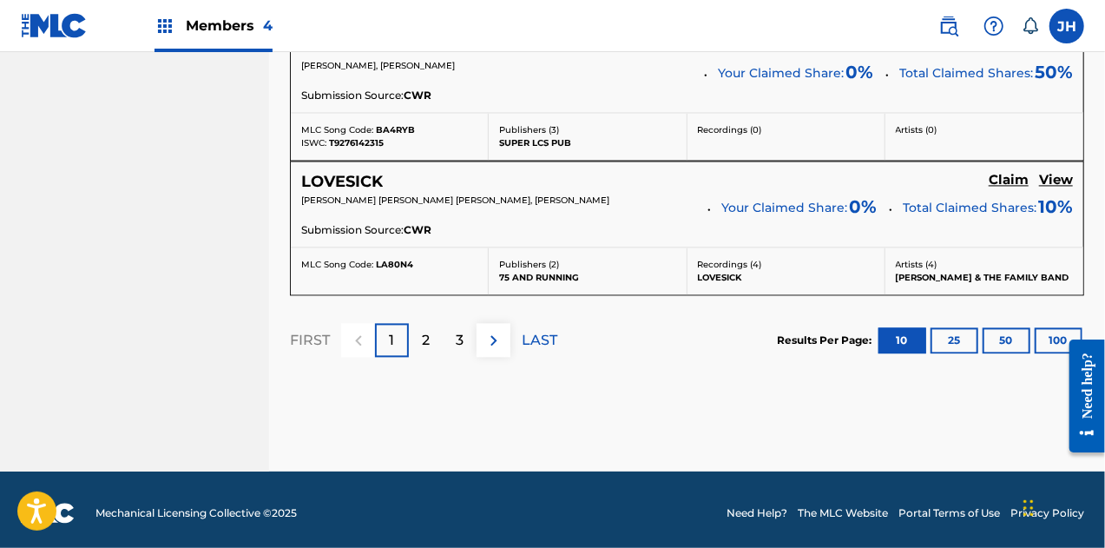
click at [425, 338] on p "2" at bounding box center [426, 340] width 8 height 21
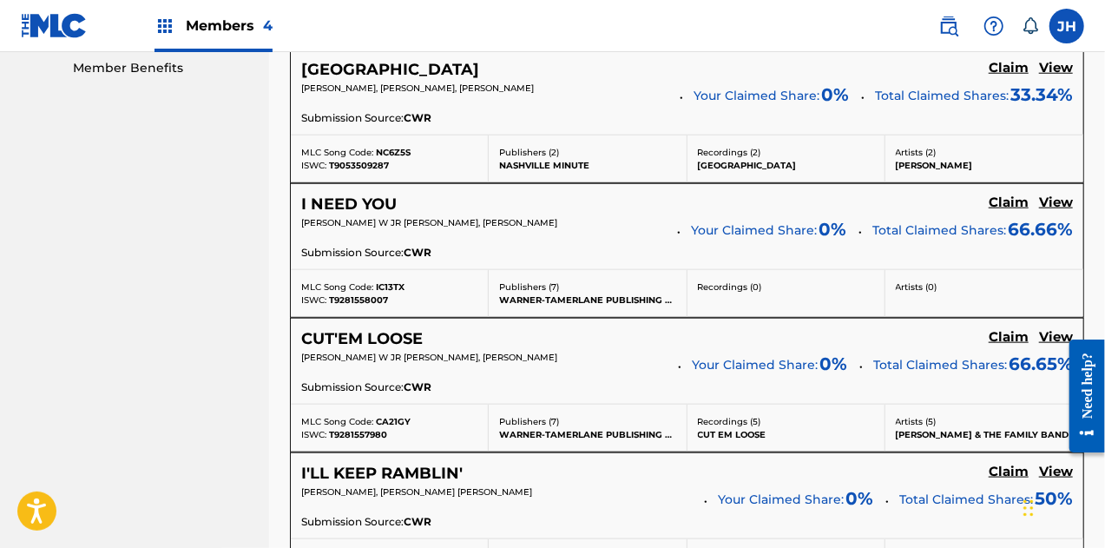
scroll to position [899, 0]
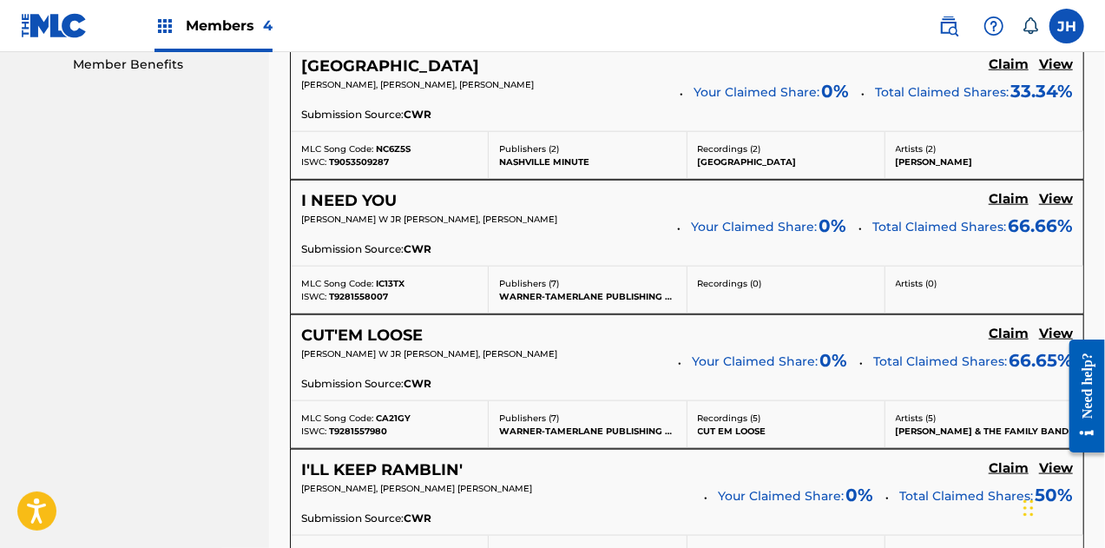
click at [1010, 186] on div "I NEED YOU Claim View [PERSON_NAME] W JR [PERSON_NAME], [PERSON_NAME] RAITIERE …" at bounding box center [687, 223] width 793 height 85
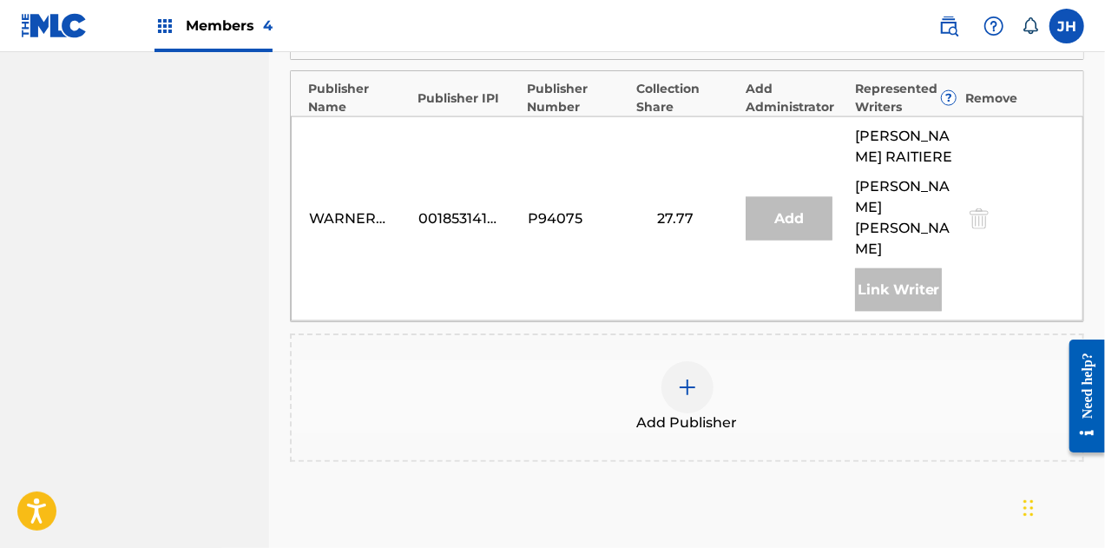
scroll to position [1269, 0]
click at [689, 376] on img at bounding box center [687, 386] width 21 height 21
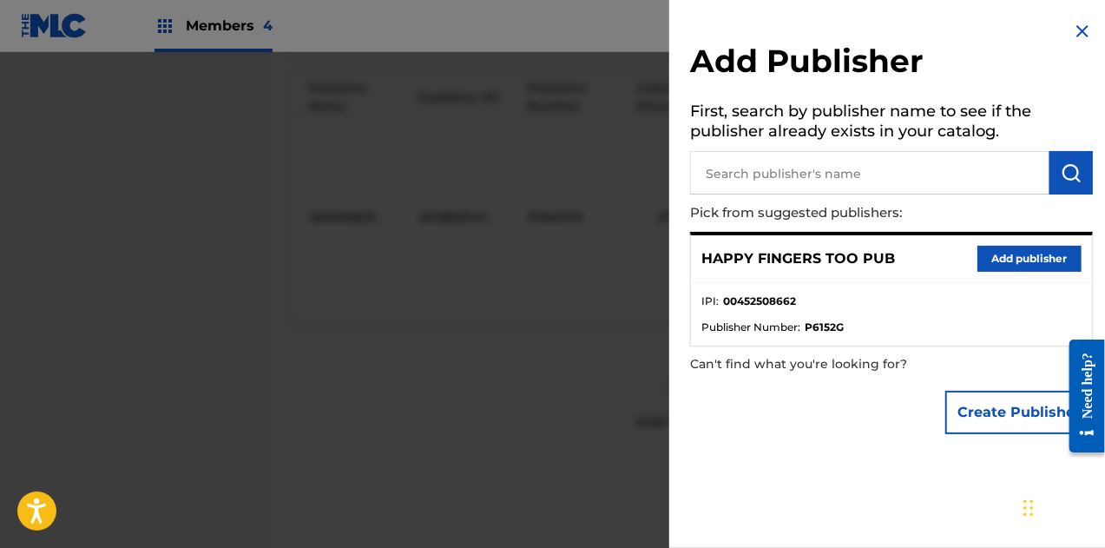
click at [991, 260] on button "Add publisher" at bounding box center [1030, 259] width 104 height 26
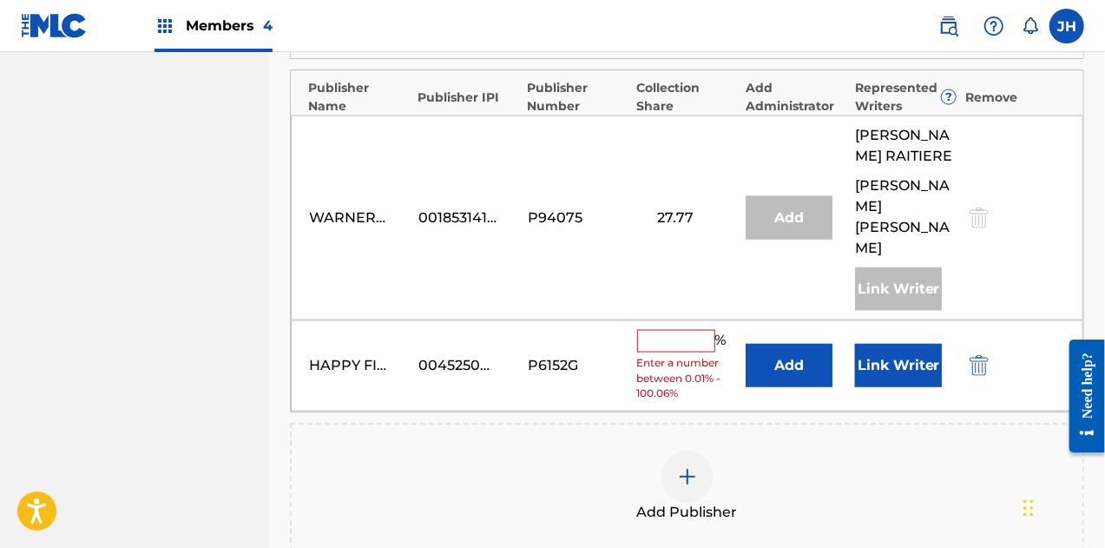
click at [663, 330] on input "text" at bounding box center [676, 341] width 78 height 23
type input "33.34"
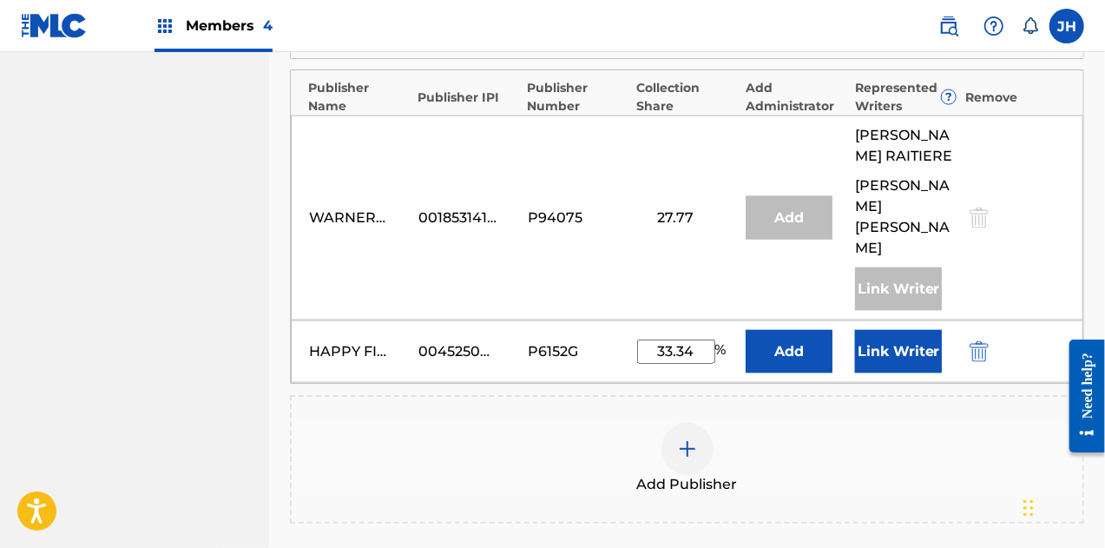
click at [887, 330] on button "Link Writer" at bounding box center [898, 351] width 87 height 43
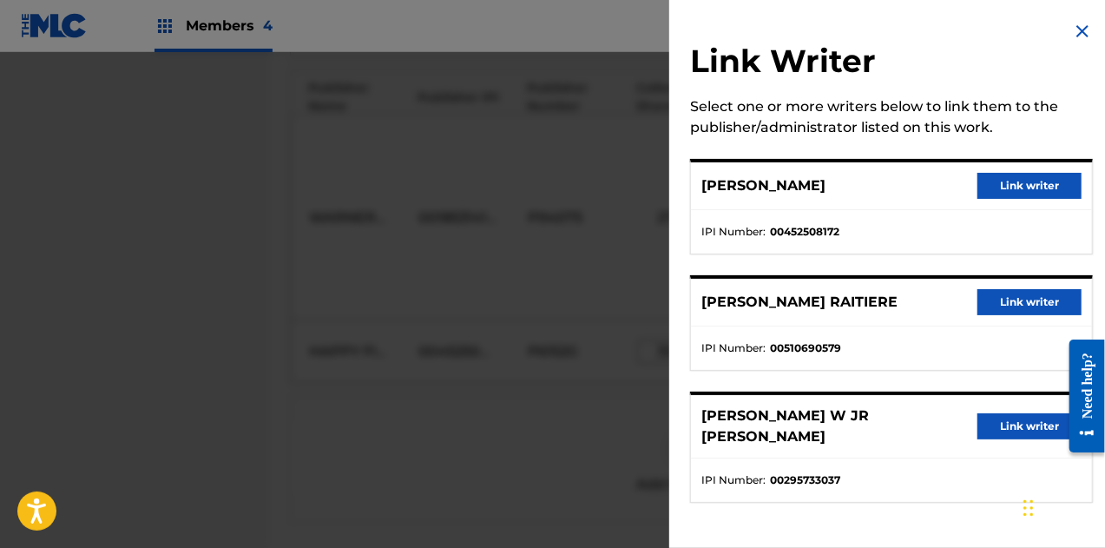
click at [1022, 188] on button "Link writer" at bounding box center [1030, 186] width 104 height 26
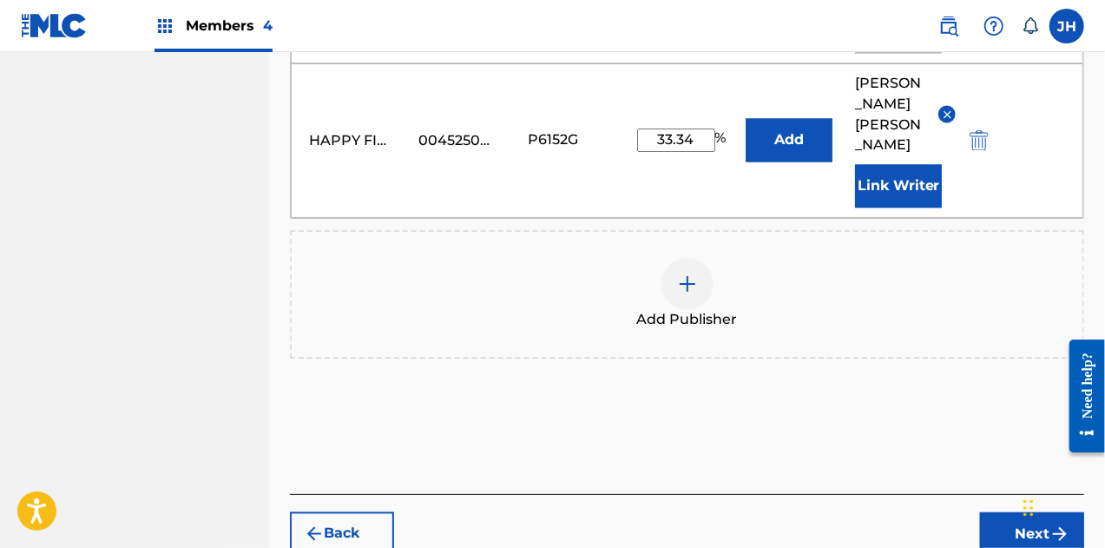
scroll to position [1528, 0]
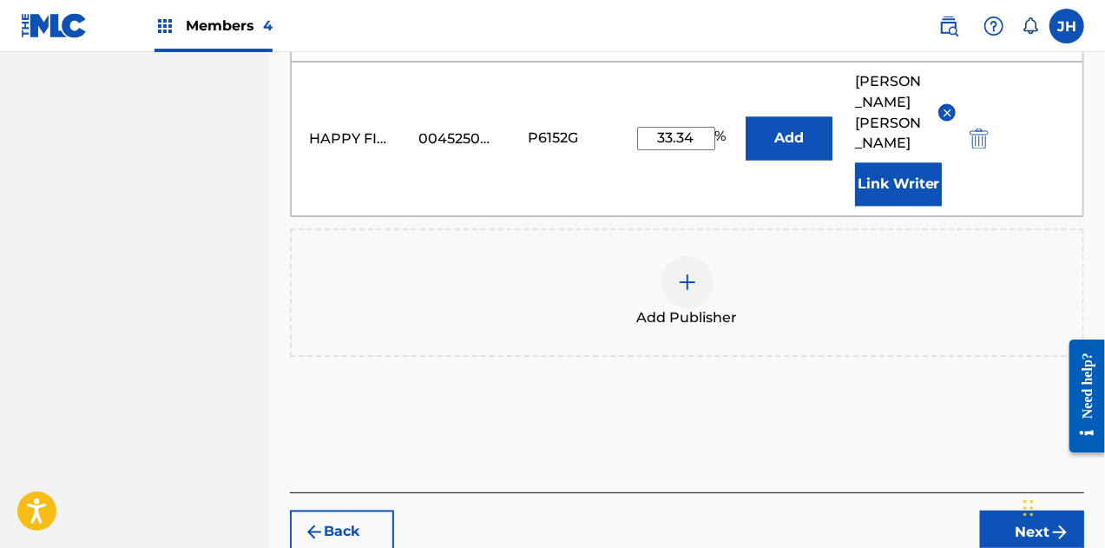
click at [1019, 510] on button "Next" at bounding box center [1032, 531] width 104 height 43
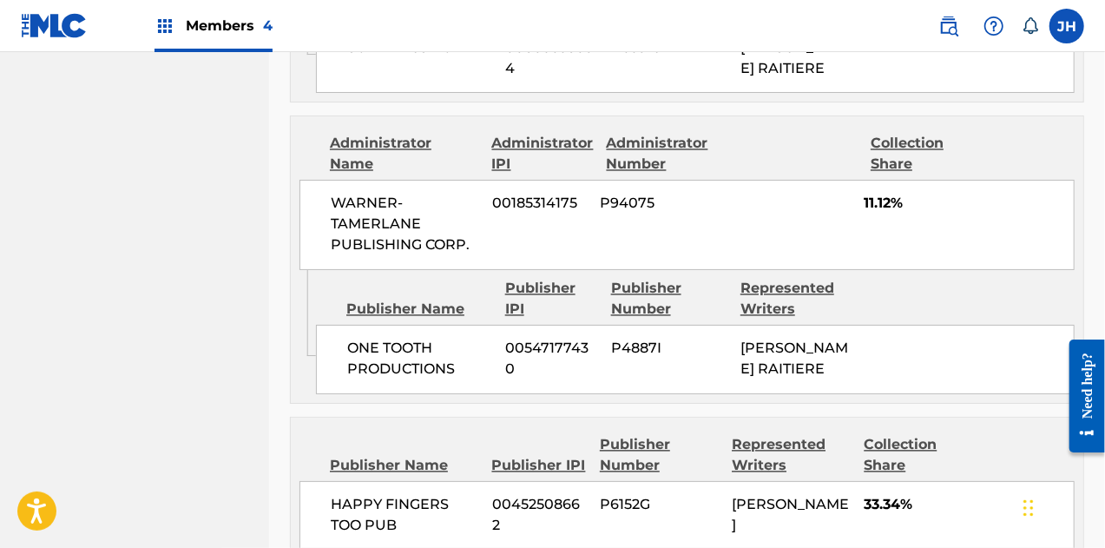
scroll to position [1724, 0]
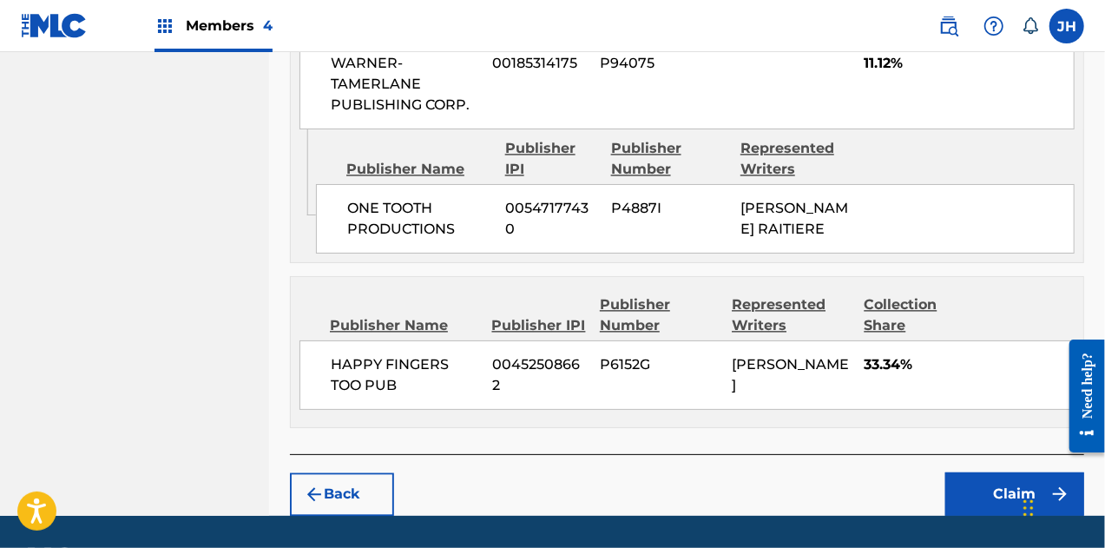
click at [991, 472] on button "Claim" at bounding box center [1014, 493] width 139 height 43
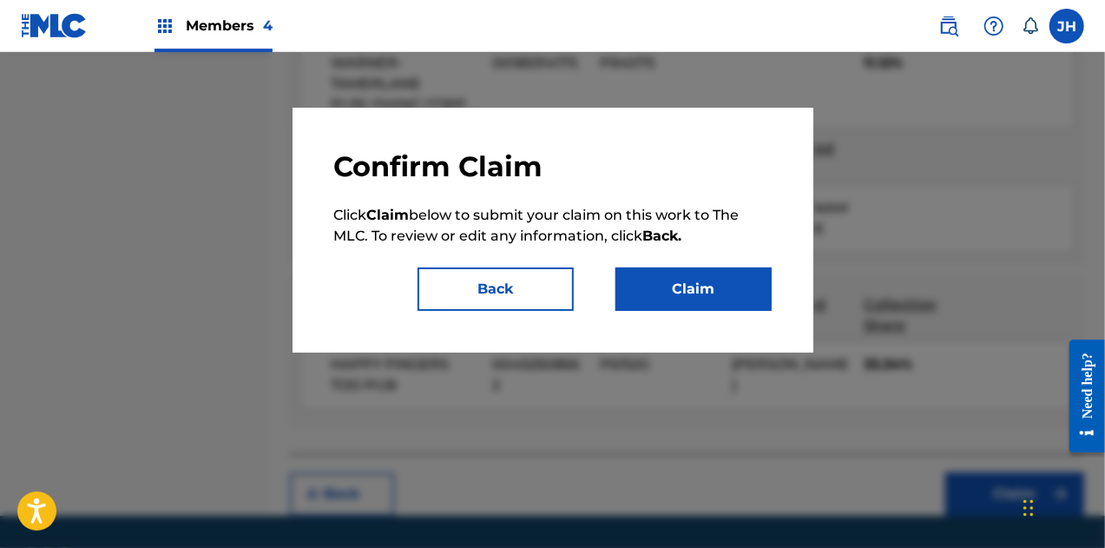
click at [700, 276] on button "Claim" at bounding box center [694, 288] width 156 height 43
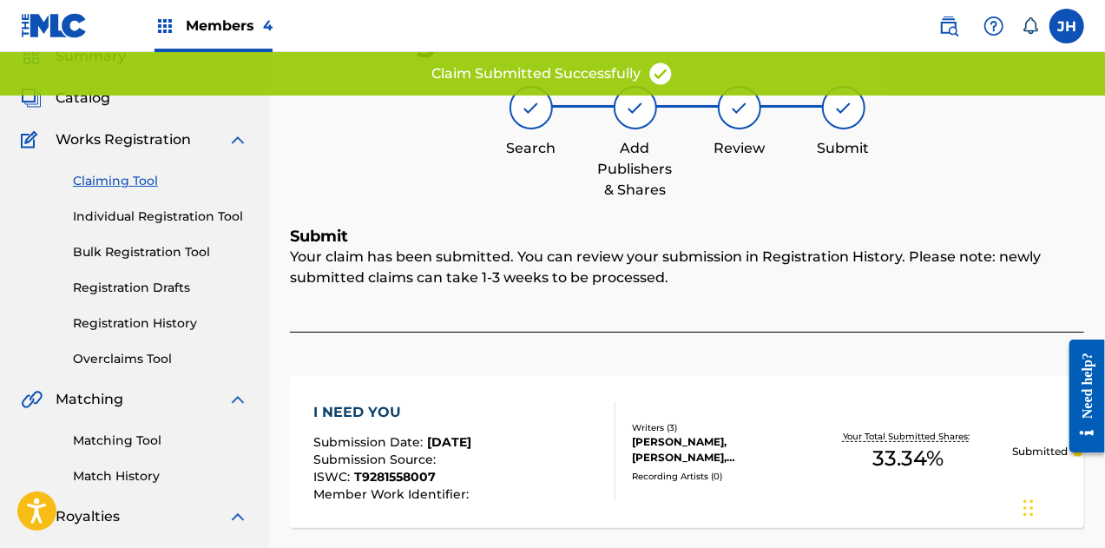
scroll to position [0, 0]
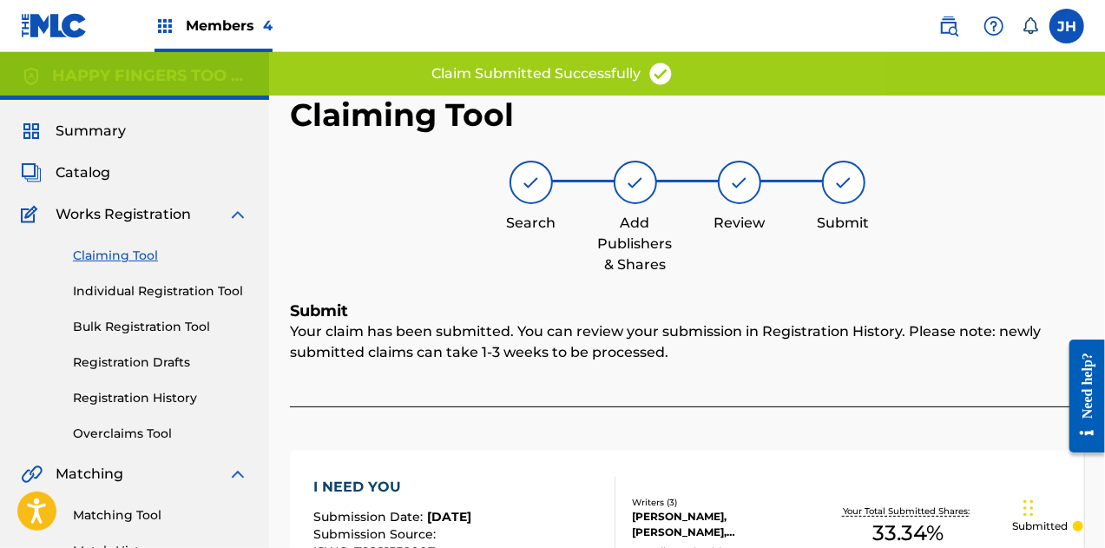
click at [116, 253] on link "Claiming Tool" at bounding box center [160, 256] width 175 height 18
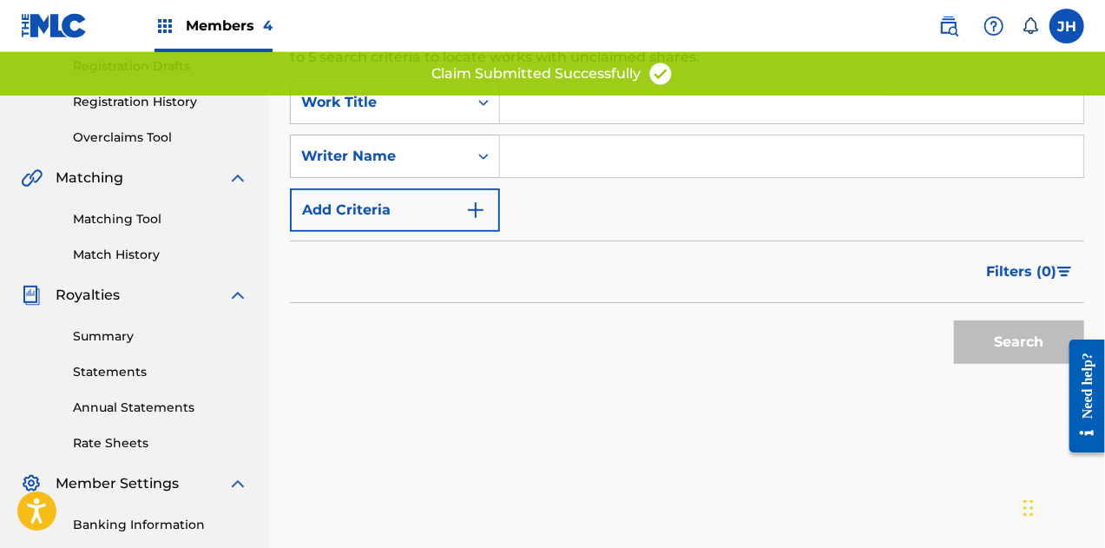
scroll to position [306, 0]
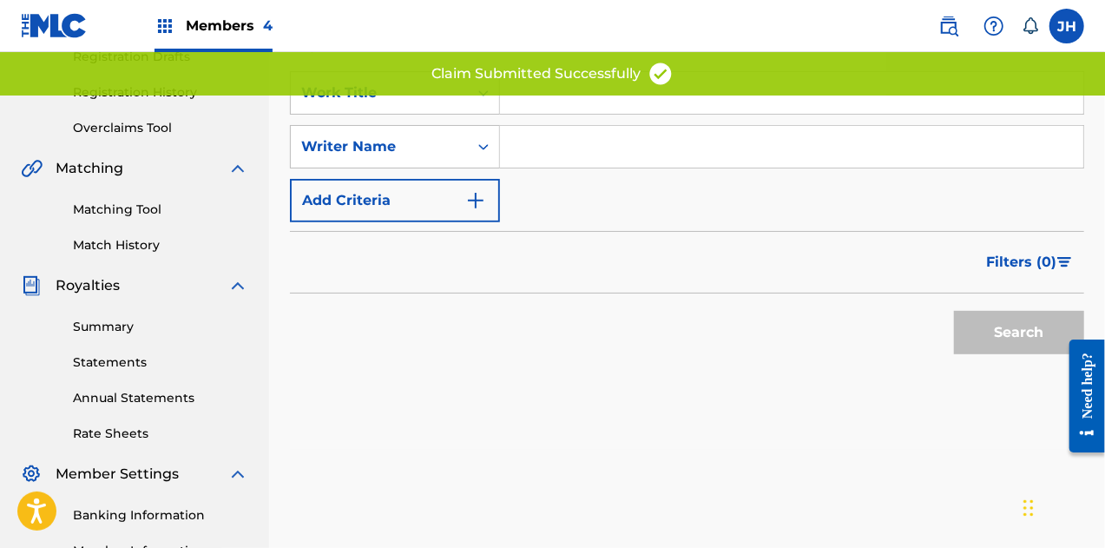
click at [528, 133] on input "Search Form" at bounding box center [791, 147] width 583 height 42
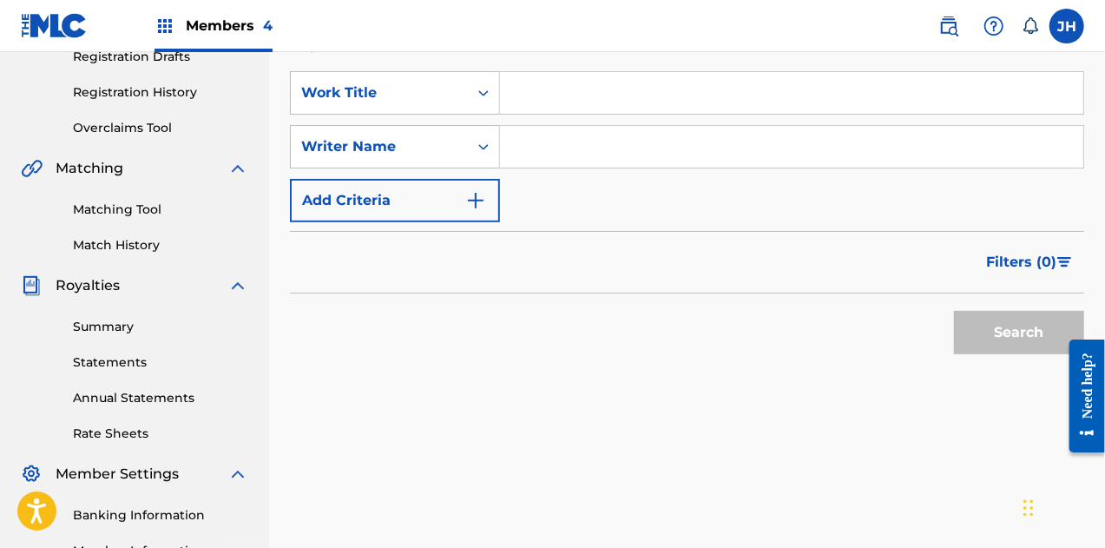
type input "[PERSON_NAME]"
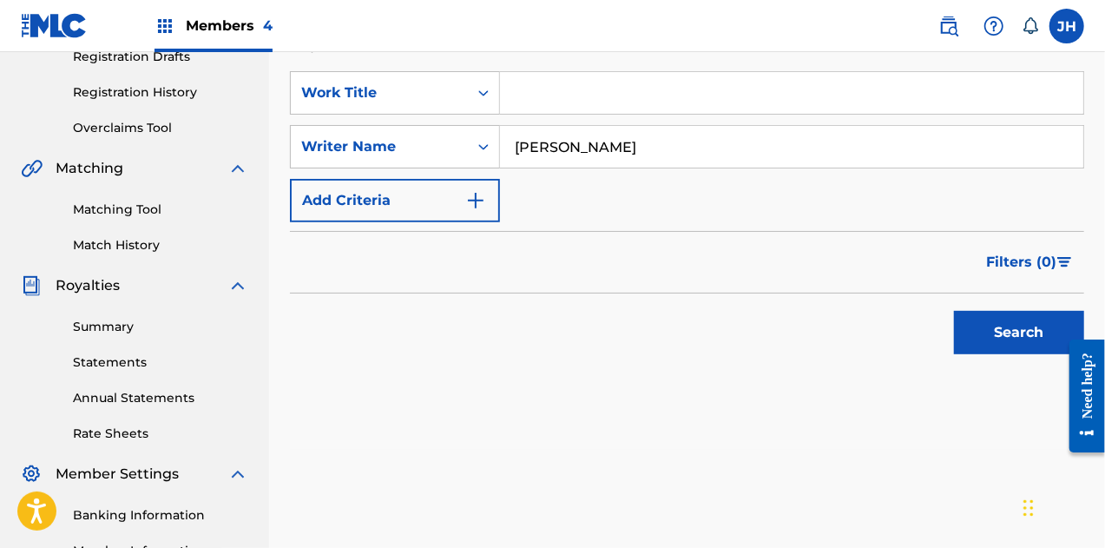
click at [1026, 327] on button "Search" at bounding box center [1019, 332] width 130 height 43
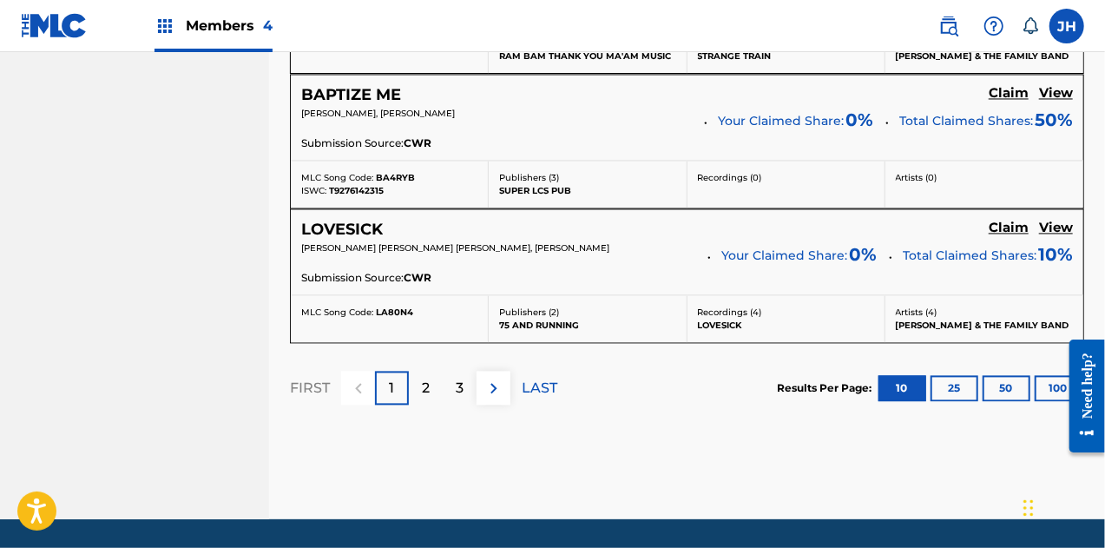
scroll to position [1725, 0]
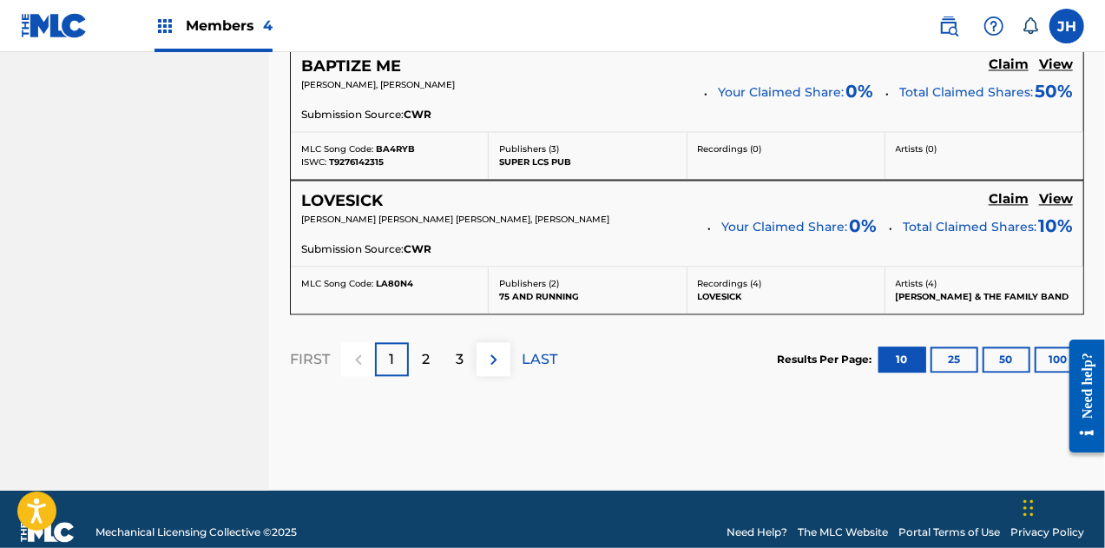
click at [436, 359] on div "2" at bounding box center [426, 359] width 34 height 34
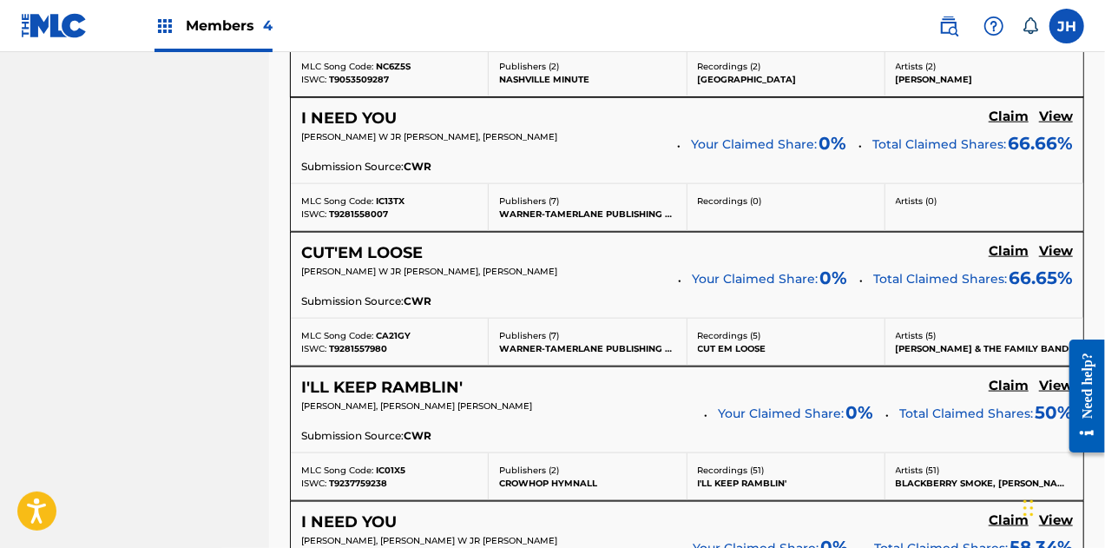
scroll to position [981, 0]
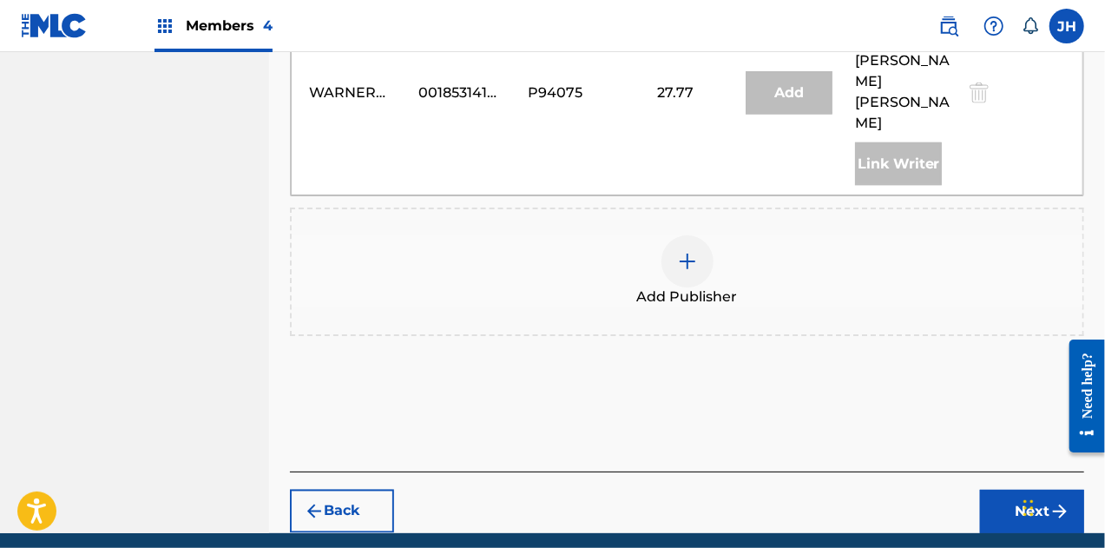
scroll to position [1394, 0]
click at [677, 251] on img at bounding box center [687, 261] width 21 height 21
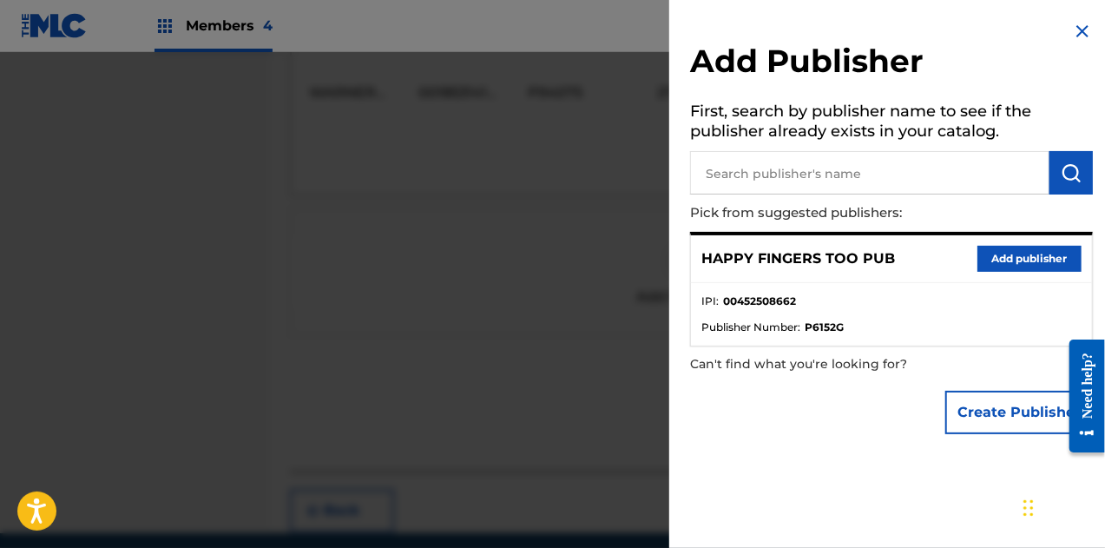
click at [1023, 270] on button "Add publisher" at bounding box center [1030, 259] width 104 height 26
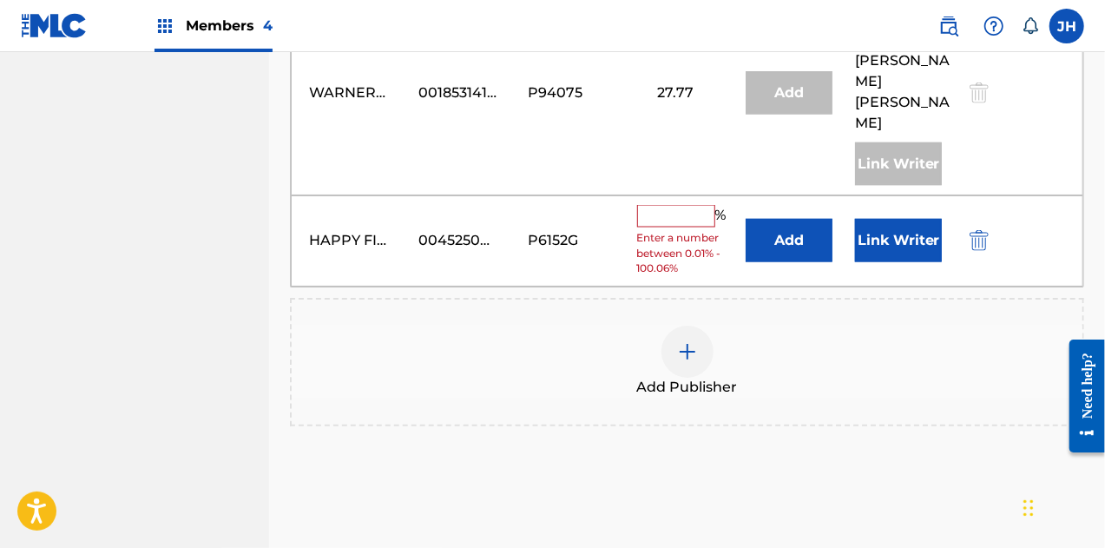
click at [684, 205] on input "text" at bounding box center [676, 216] width 78 height 23
type input "33.34"
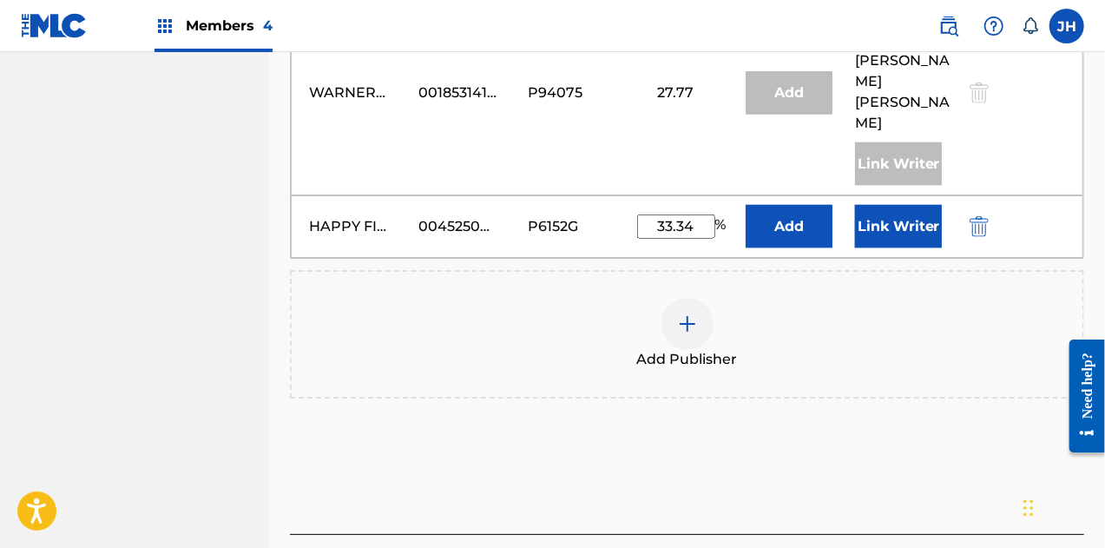
click at [916, 205] on button "Link Writer" at bounding box center [898, 226] width 87 height 43
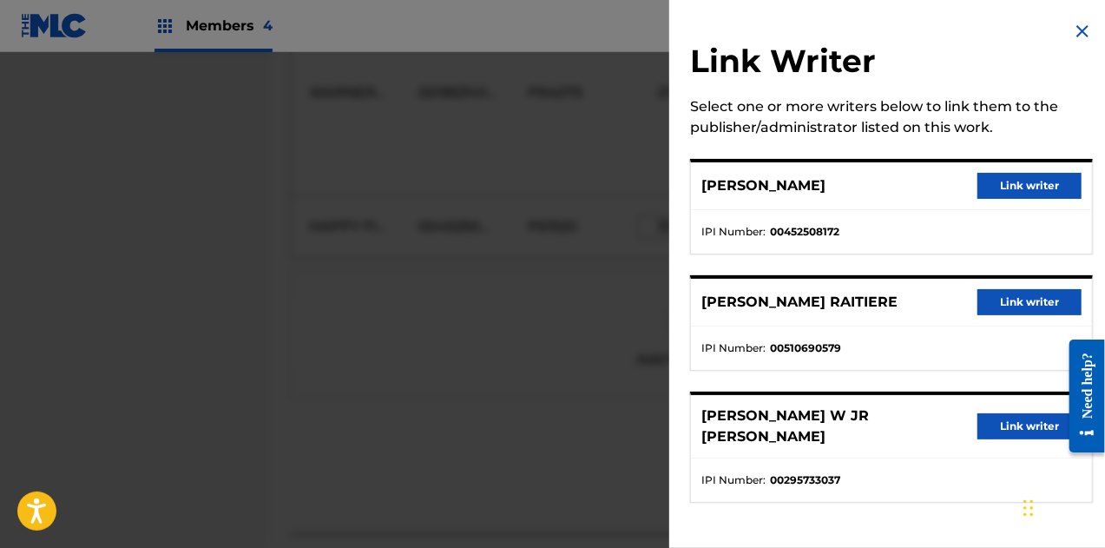
click at [1028, 183] on button "Link writer" at bounding box center [1030, 186] width 104 height 26
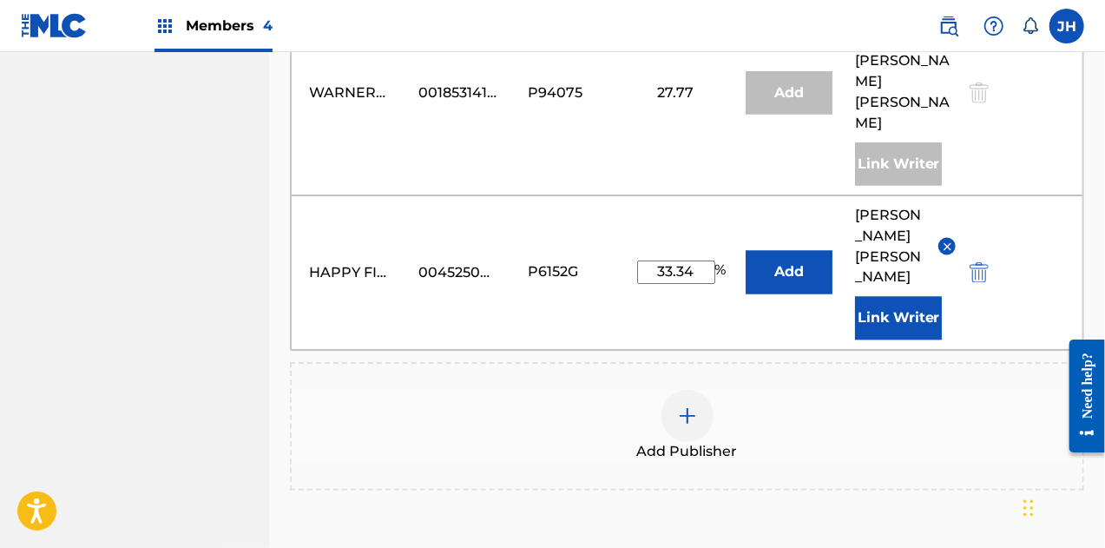
scroll to position [1528, 0]
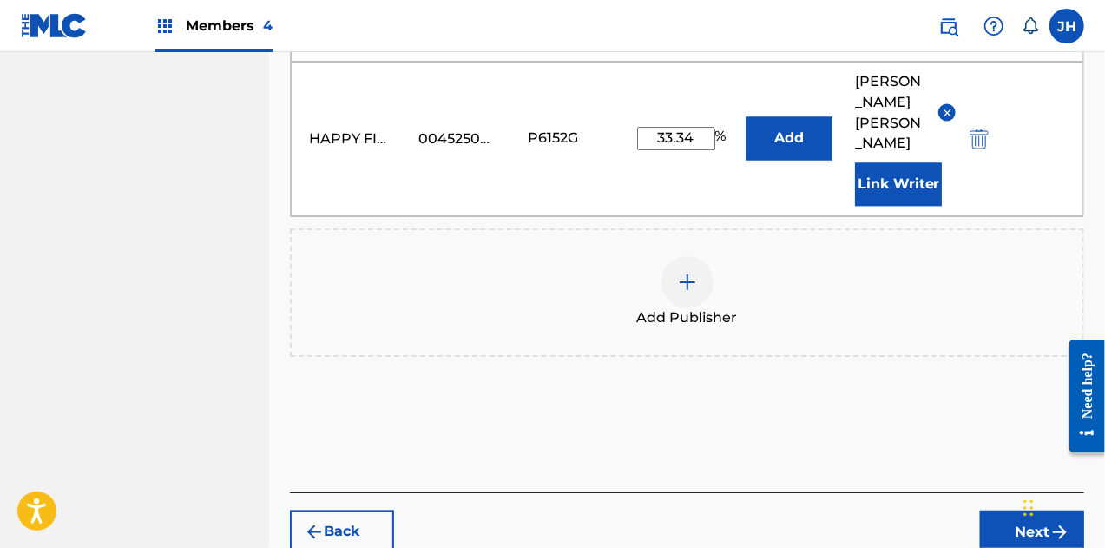
click at [1011, 510] on button "Next" at bounding box center [1032, 531] width 104 height 43
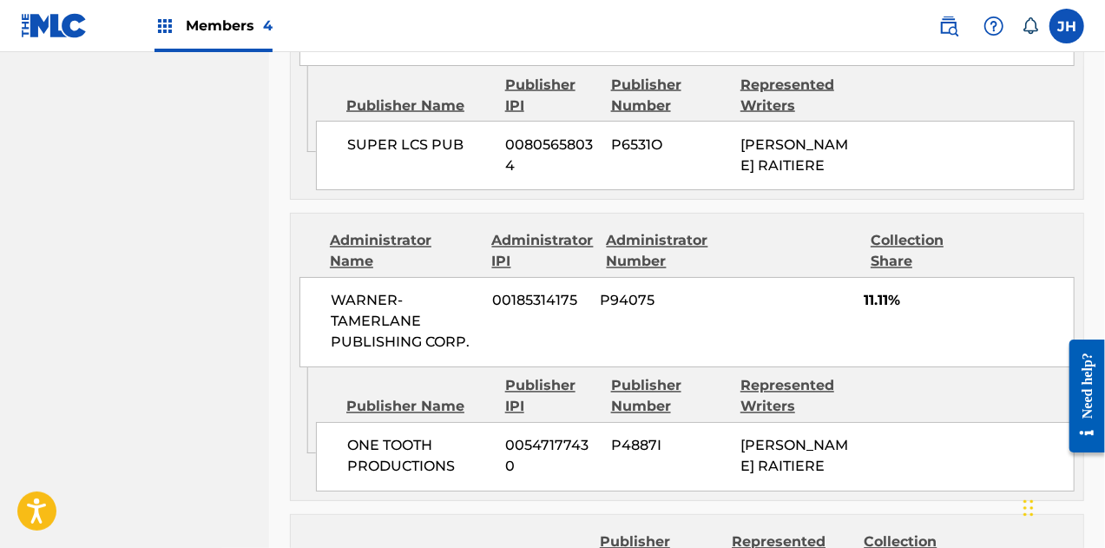
scroll to position [1724, 0]
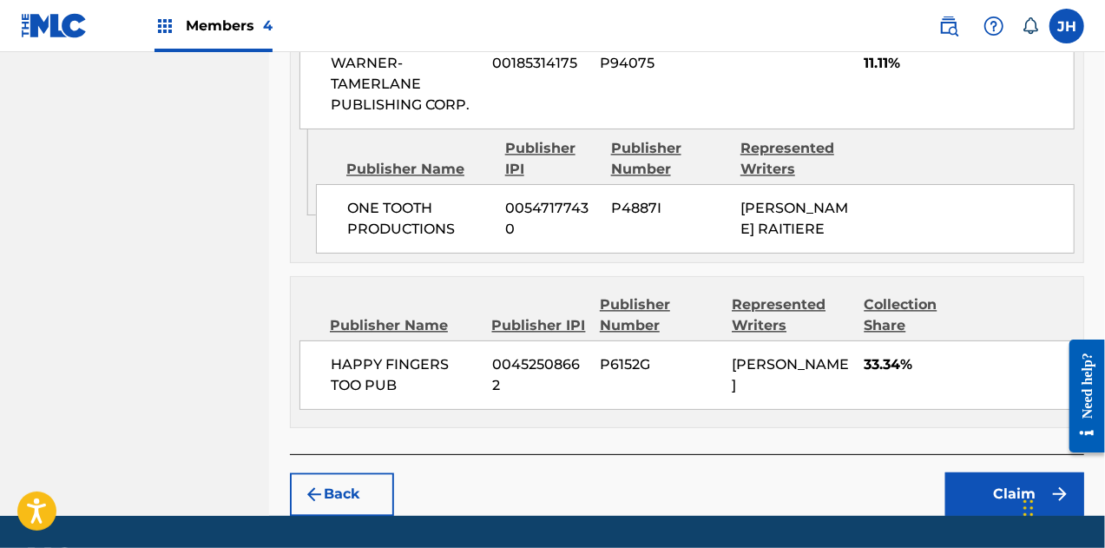
click at [1009, 472] on button "Claim" at bounding box center [1014, 493] width 139 height 43
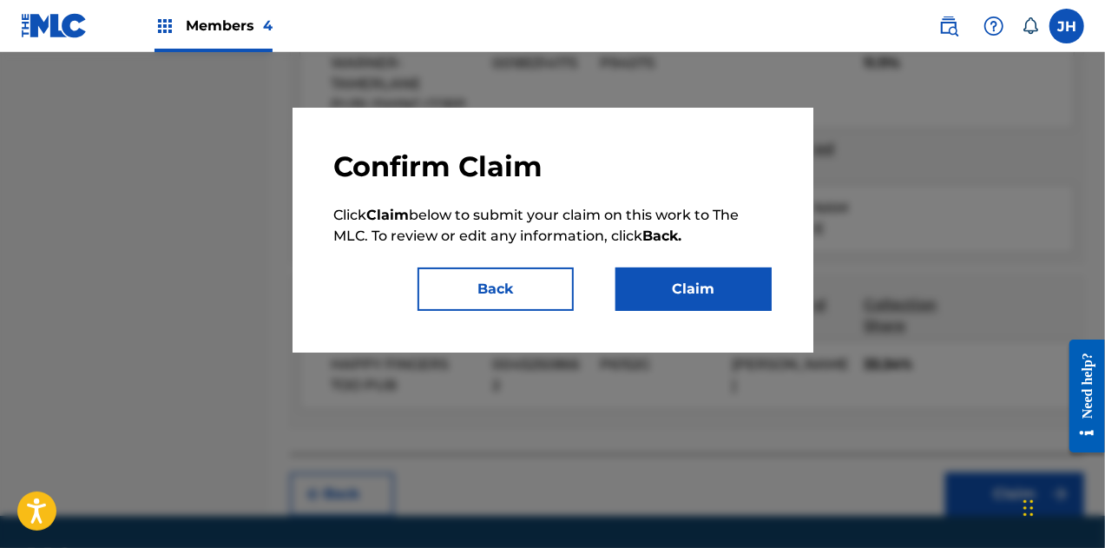
click at [692, 303] on button "Claim" at bounding box center [694, 288] width 156 height 43
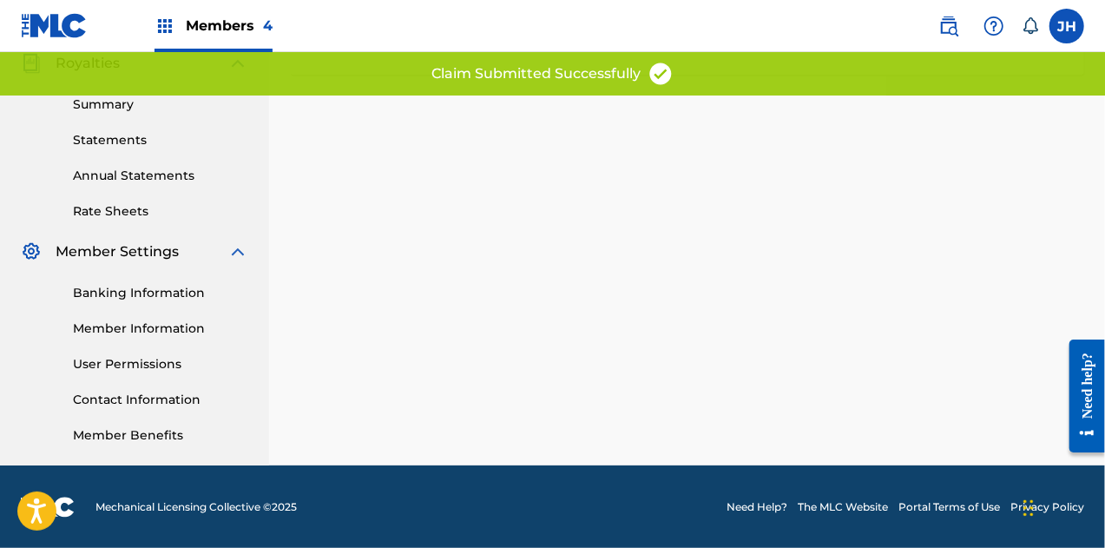
scroll to position [0, 0]
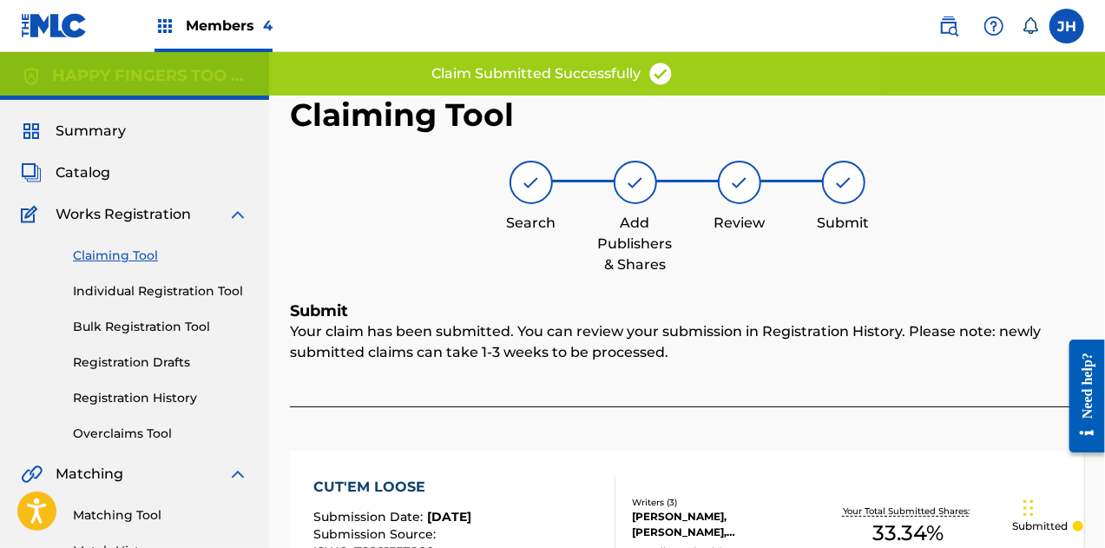
click at [110, 265] on div "Claiming Tool Individual Registration Tool Bulk Registration Tool Registration …" at bounding box center [134, 334] width 227 height 218
click at [130, 261] on link "Claiming Tool" at bounding box center [160, 256] width 175 height 18
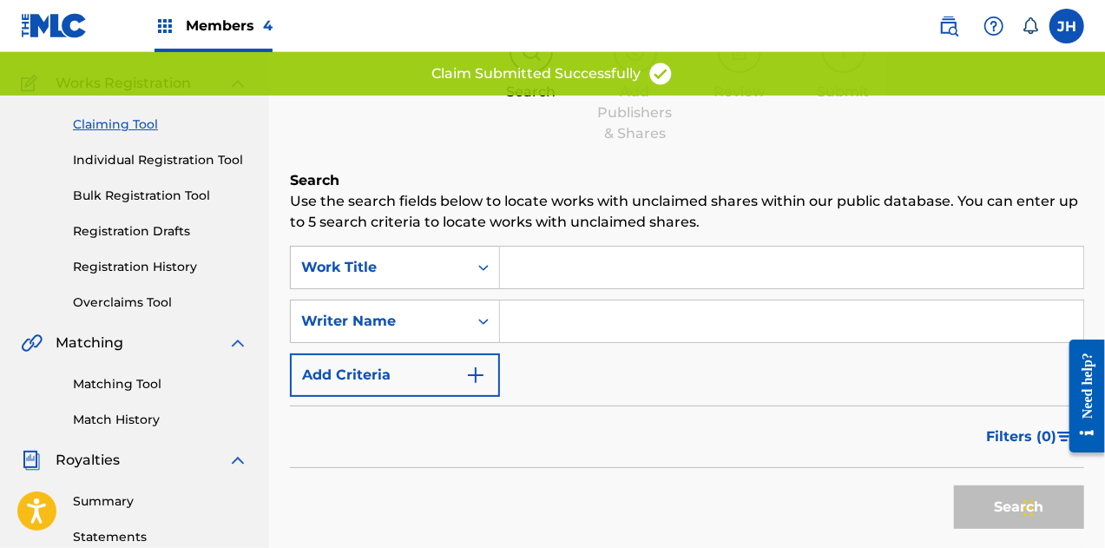
scroll to position [132, 0]
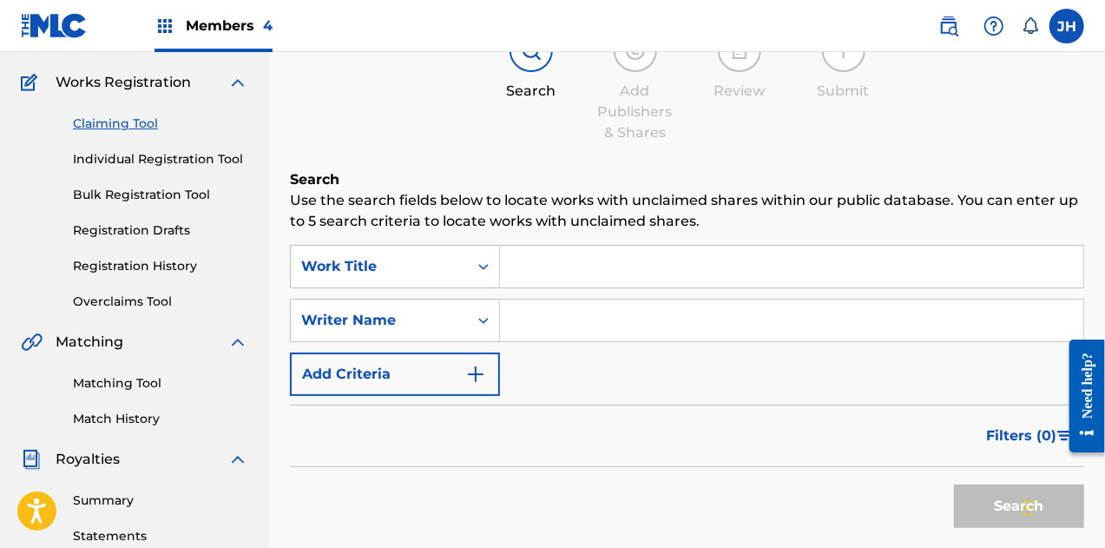
click at [540, 319] on input "Search Form" at bounding box center [791, 321] width 583 height 42
type input "[PERSON_NAME]"
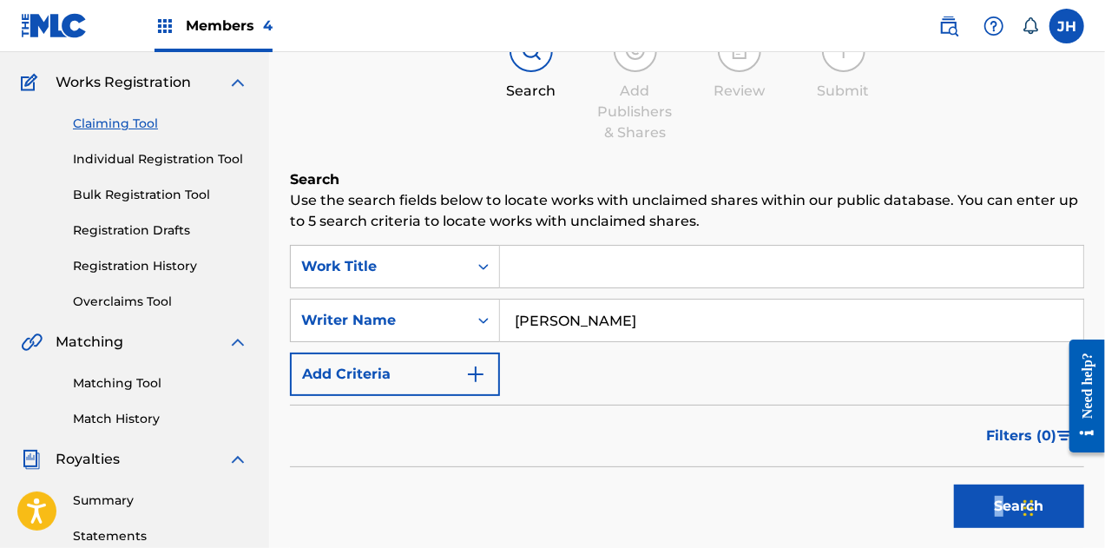
drag, startPoint x: 1007, startPoint y: 532, endPoint x: 978, endPoint y: 504, distance: 39.9
click at [978, 504] on div "Search" at bounding box center [1014, 501] width 139 height 69
click at [978, 504] on button "Search" at bounding box center [1019, 505] width 130 height 43
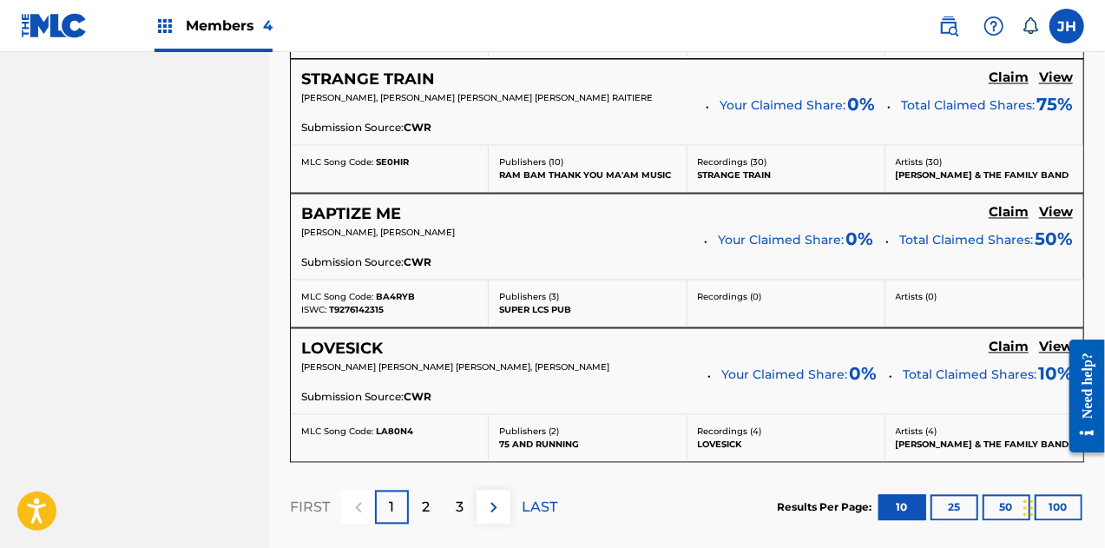
scroll to position [1745, 0]
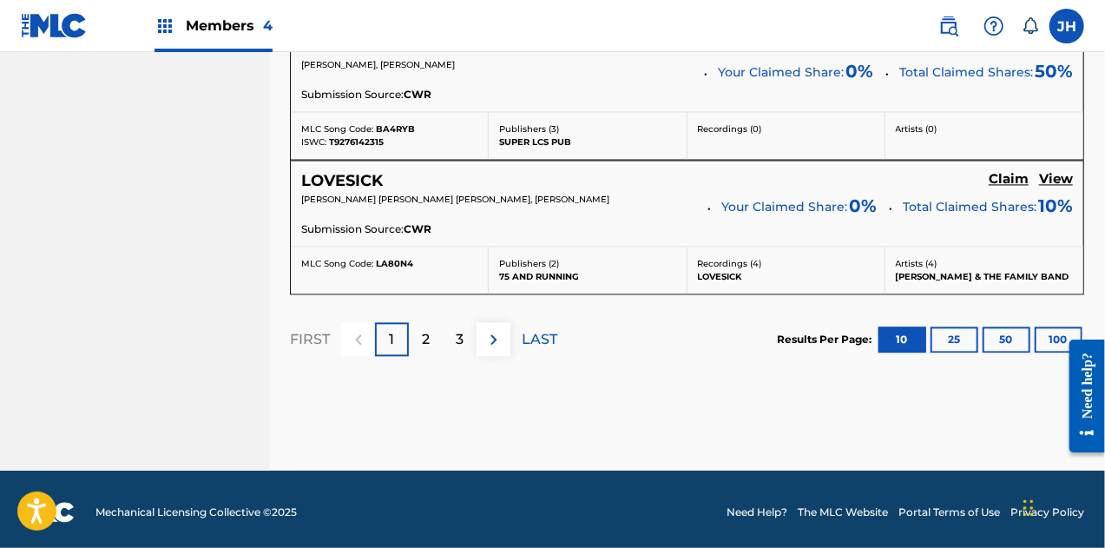
click at [427, 345] on div "2" at bounding box center [426, 339] width 34 height 34
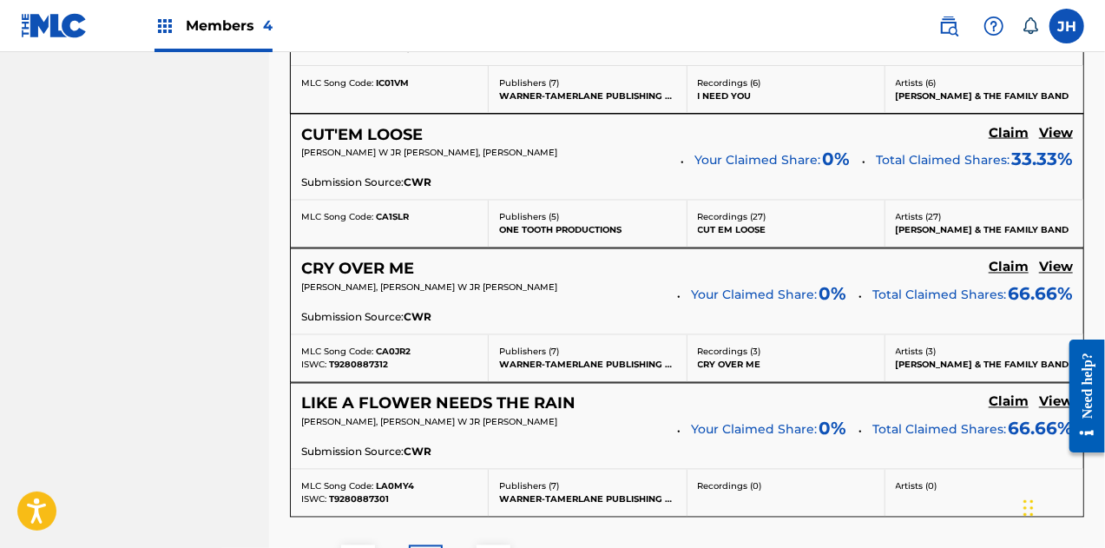
scroll to position [1542, 0]
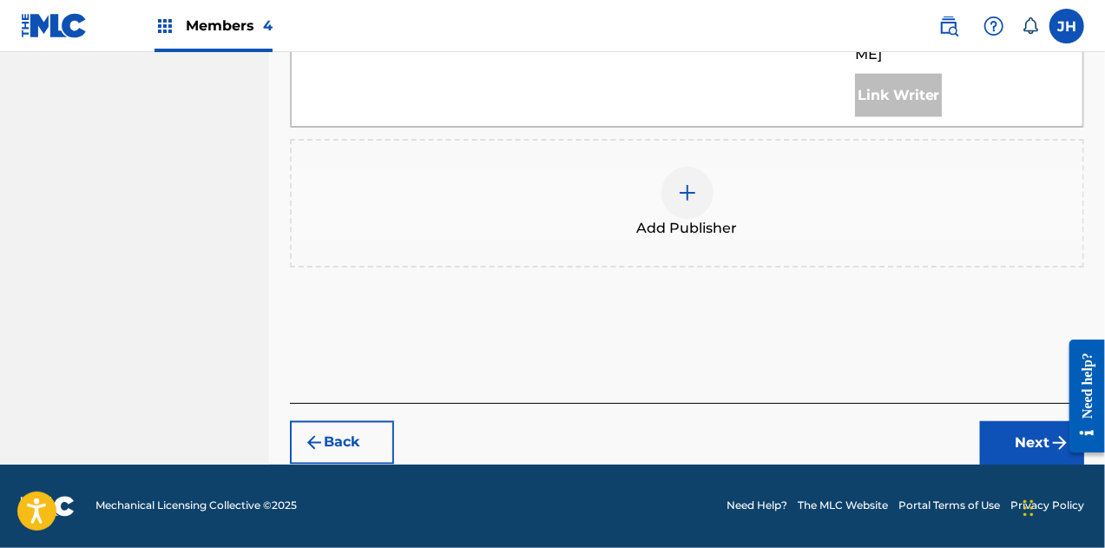
scroll to position [1394, 0]
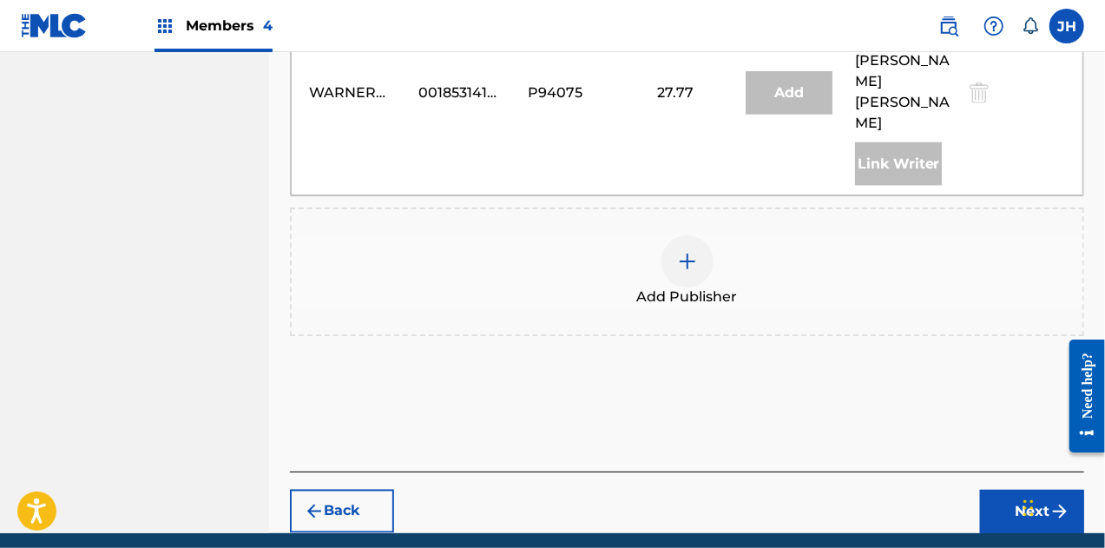
drag, startPoint x: 715, startPoint y: 156, endPoint x: 685, endPoint y: 192, distance: 46.8
click at [685, 207] on div "Add Publisher" at bounding box center [687, 271] width 794 height 128
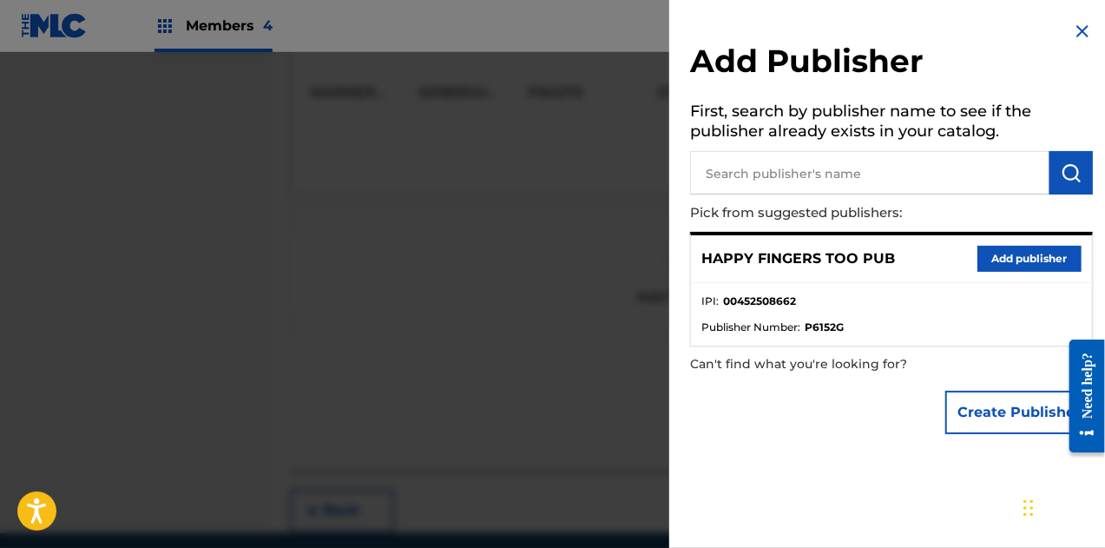
click at [685, 192] on div "Add Publisher First, search by publisher name to see if the publisher already e…" at bounding box center [891, 232] width 444 height 464
click at [1017, 251] on button "Add publisher" at bounding box center [1030, 259] width 104 height 26
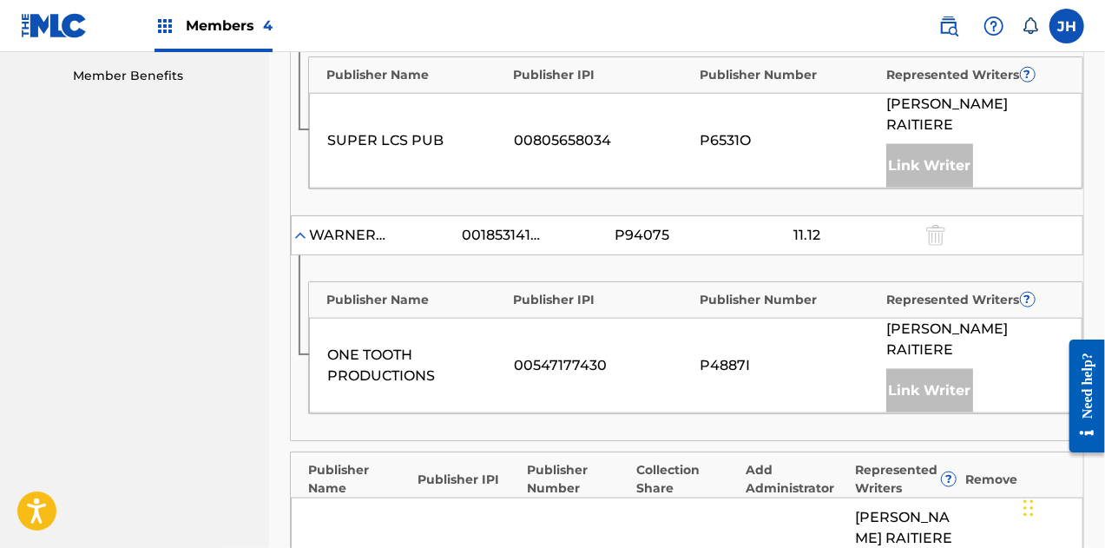
scroll to position [1057, 0]
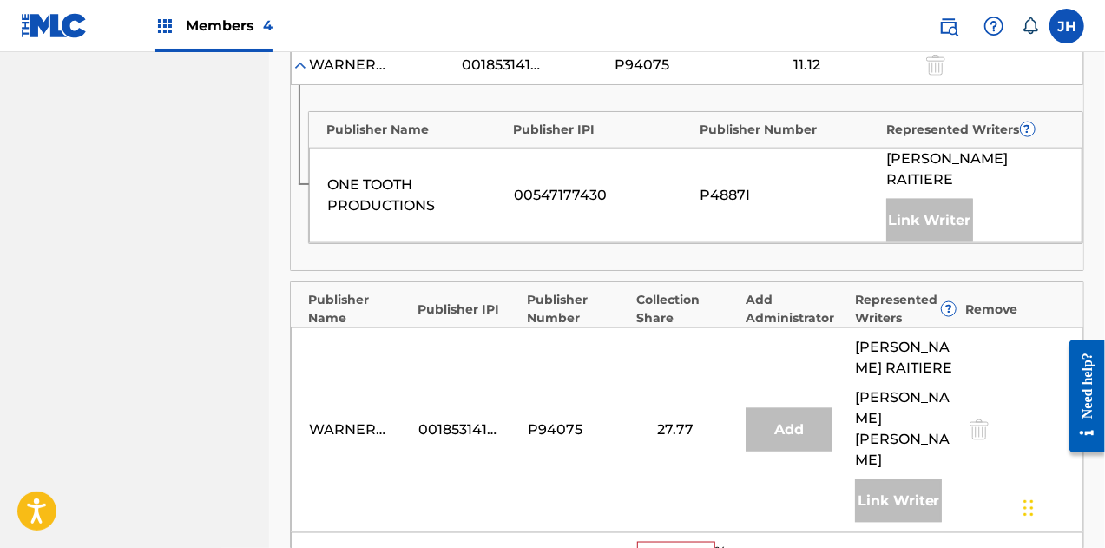
click at [651, 542] on input "text" at bounding box center [676, 553] width 78 height 23
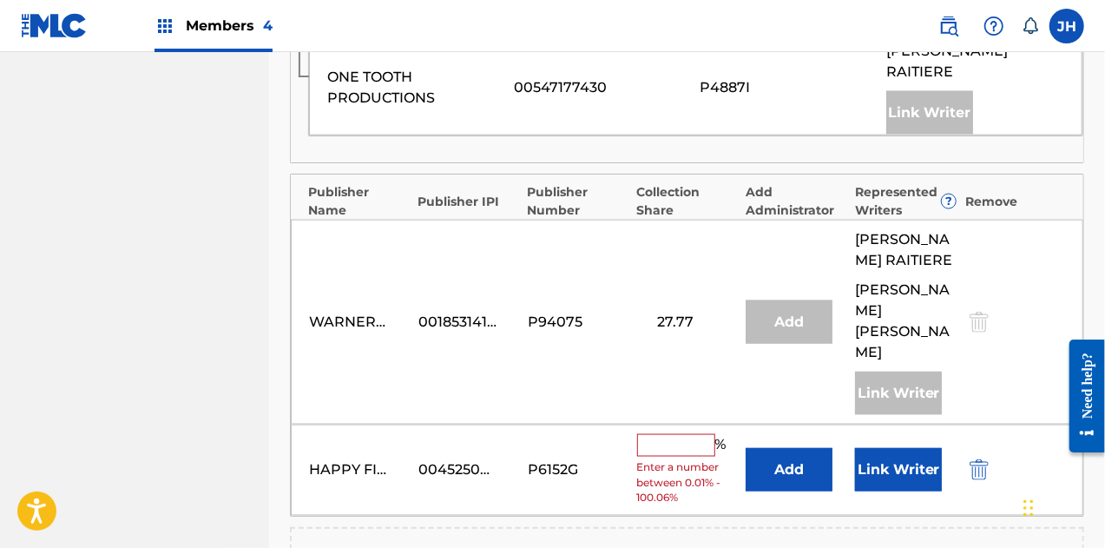
scroll to position [1208, 0]
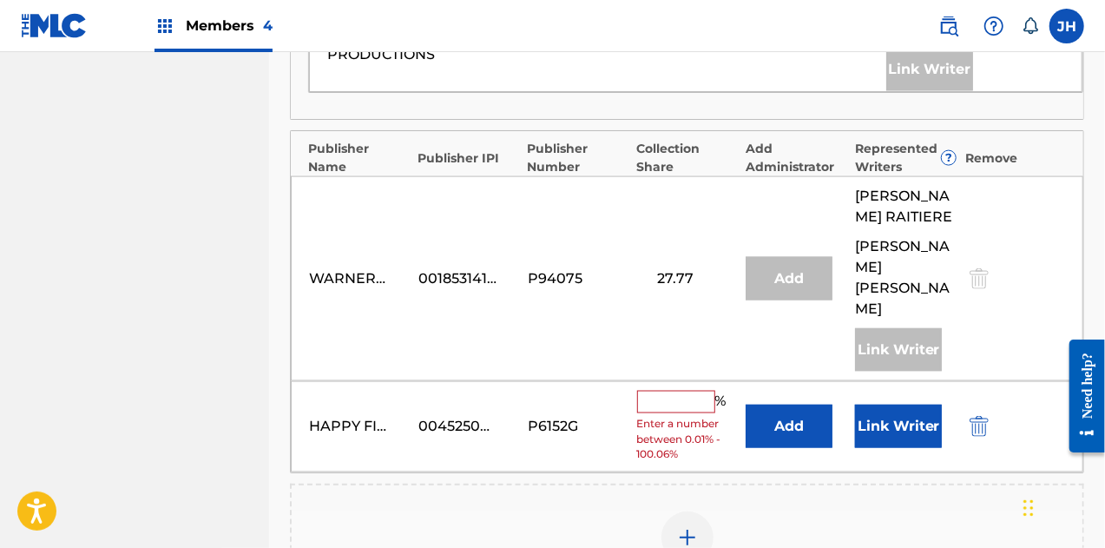
click at [668, 391] on input "text" at bounding box center [676, 402] width 78 height 23
type input "33.34"
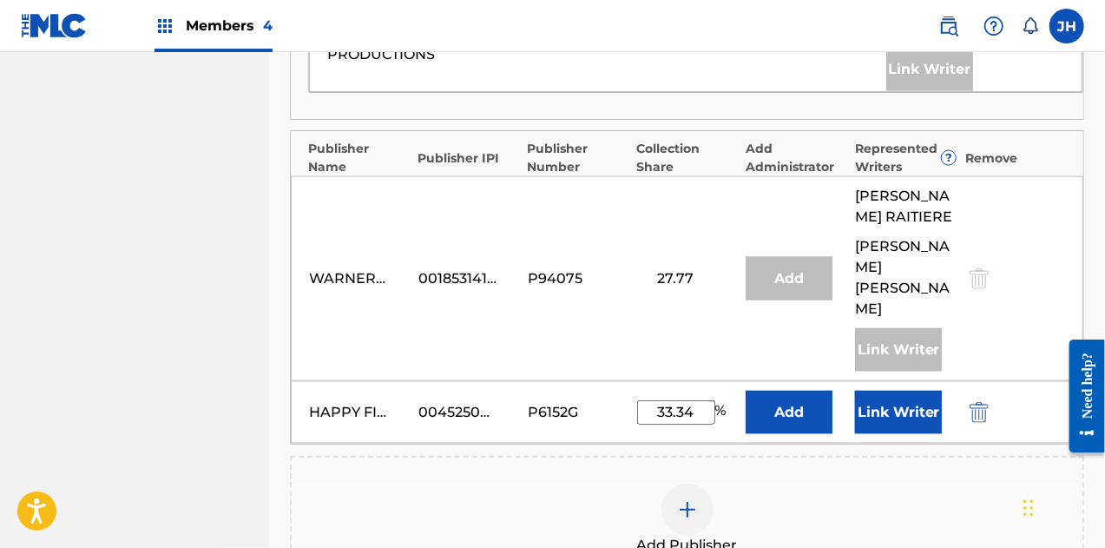
click at [873, 391] on button "Link Writer" at bounding box center [898, 412] width 87 height 43
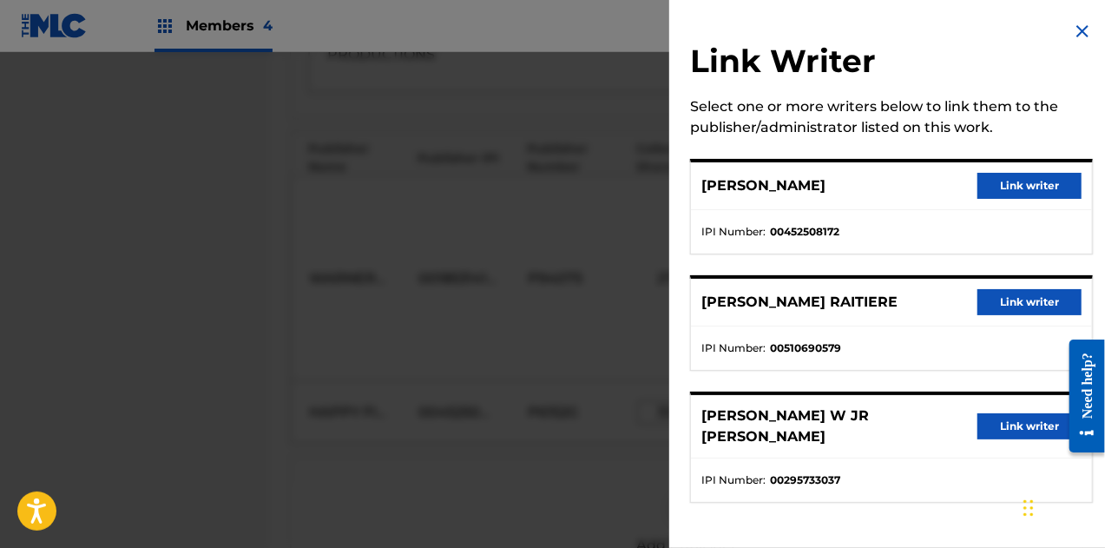
click at [873, 357] on div "Link Writer Select one or more writers below to link them to the publisher/admi…" at bounding box center [891, 274] width 444 height 548
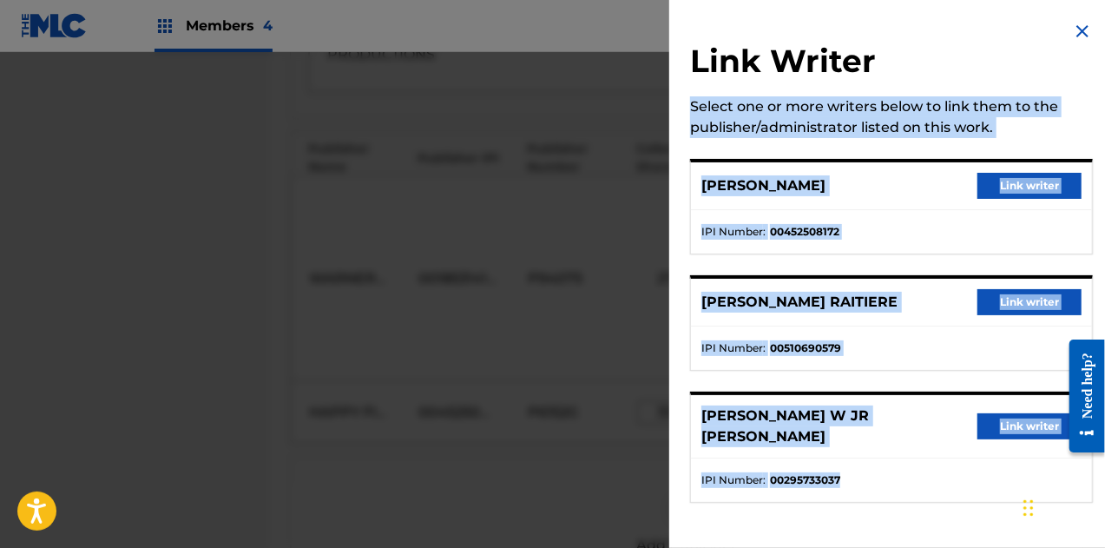
click at [998, 191] on button "Link writer" at bounding box center [1030, 186] width 104 height 26
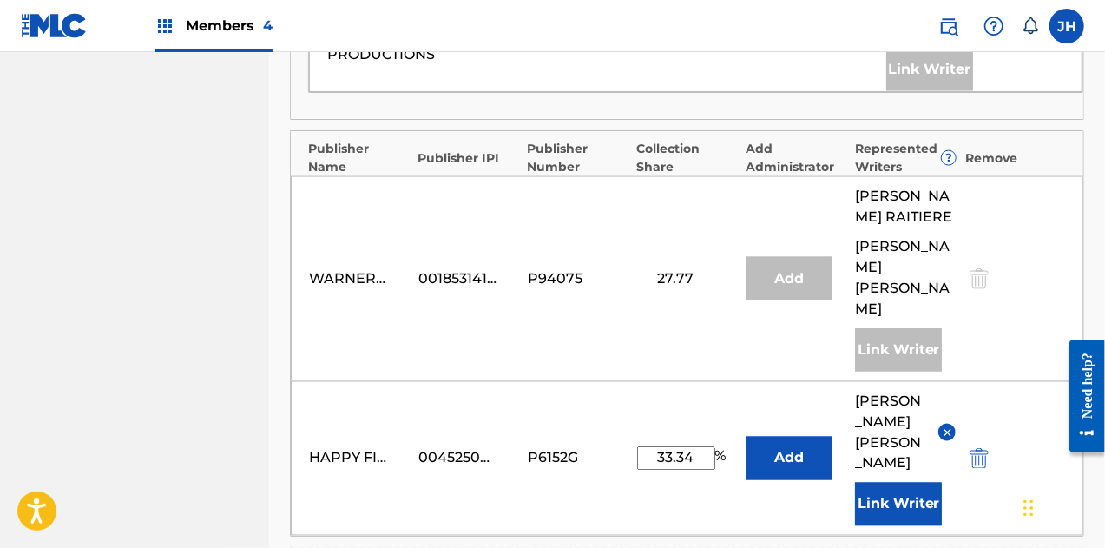
scroll to position [1528, 0]
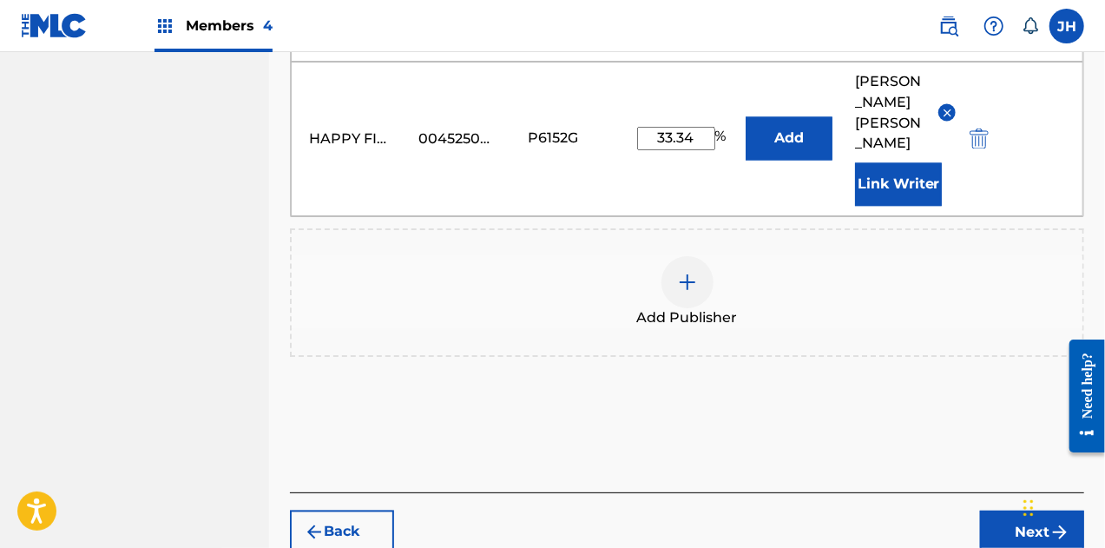
click at [1005, 510] on button "Next" at bounding box center [1032, 531] width 104 height 43
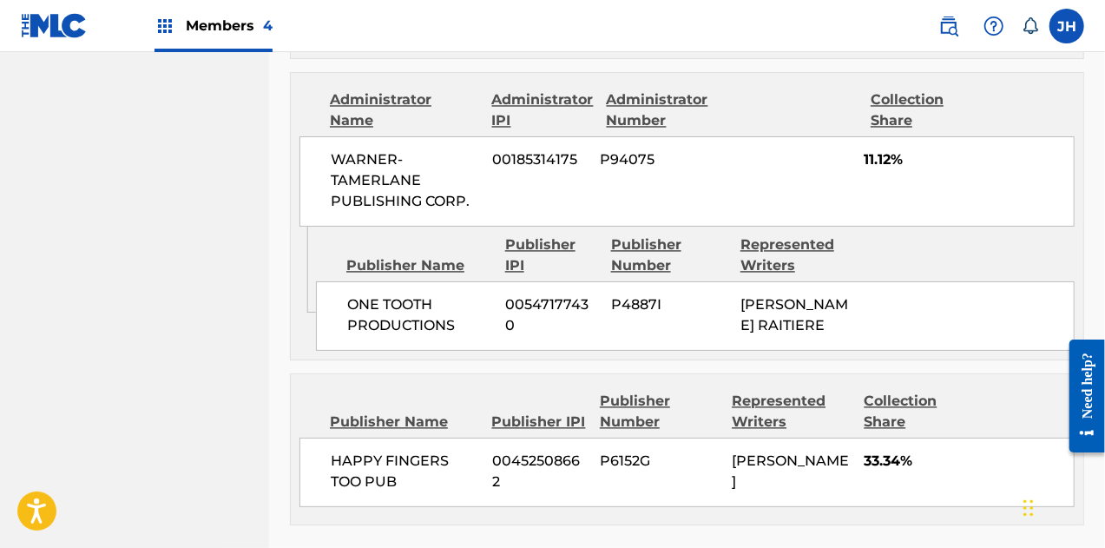
scroll to position [1724, 0]
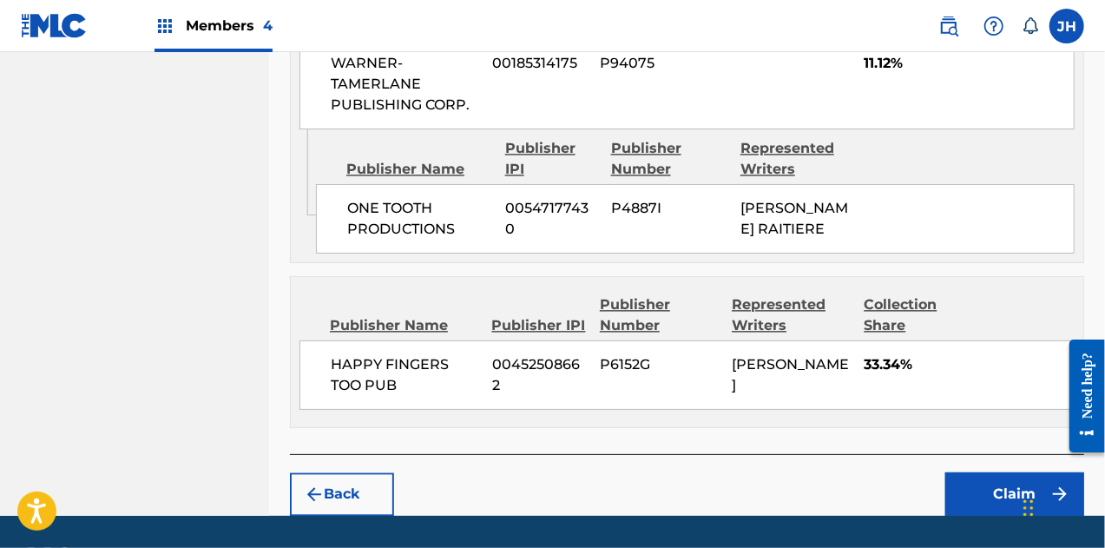
click at [1025, 472] on button "Claim" at bounding box center [1014, 493] width 139 height 43
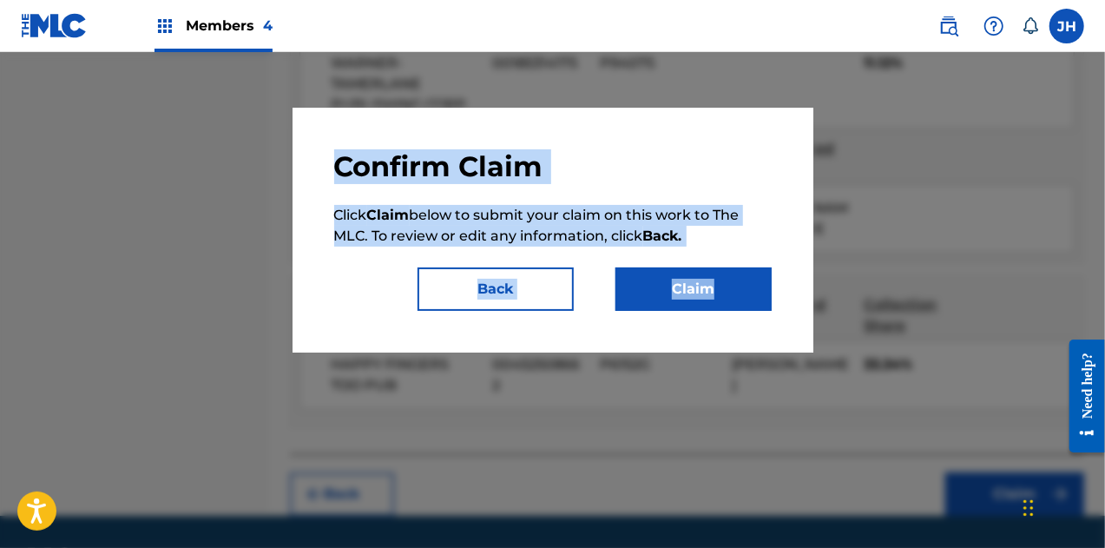
click at [681, 293] on button "Claim" at bounding box center [694, 288] width 156 height 43
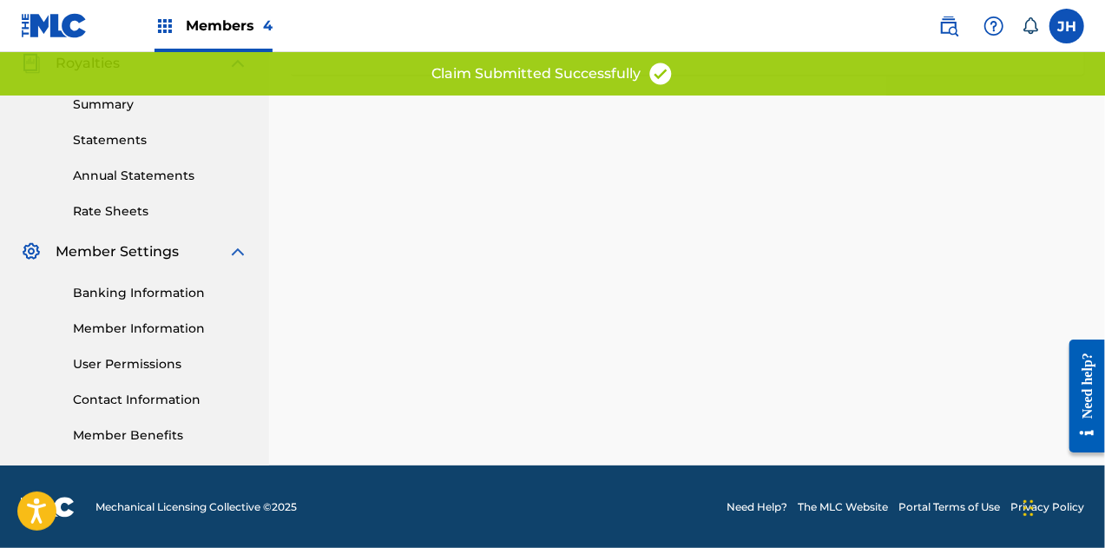
scroll to position [0, 0]
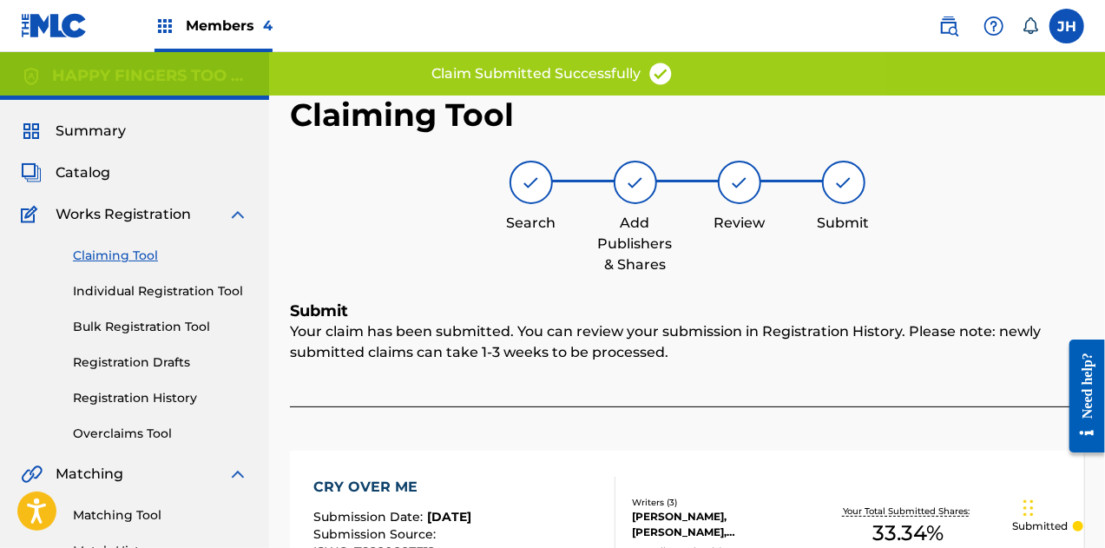
click at [107, 265] on div "Claiming Tool Individual Registration Tool Bulk Registration Tool Registration …" at bounding box center [134, 334] width 227 height 218
click at [119, 261] on link "Claiming Tool" at bounding box center [160, 256] width 175 height 18
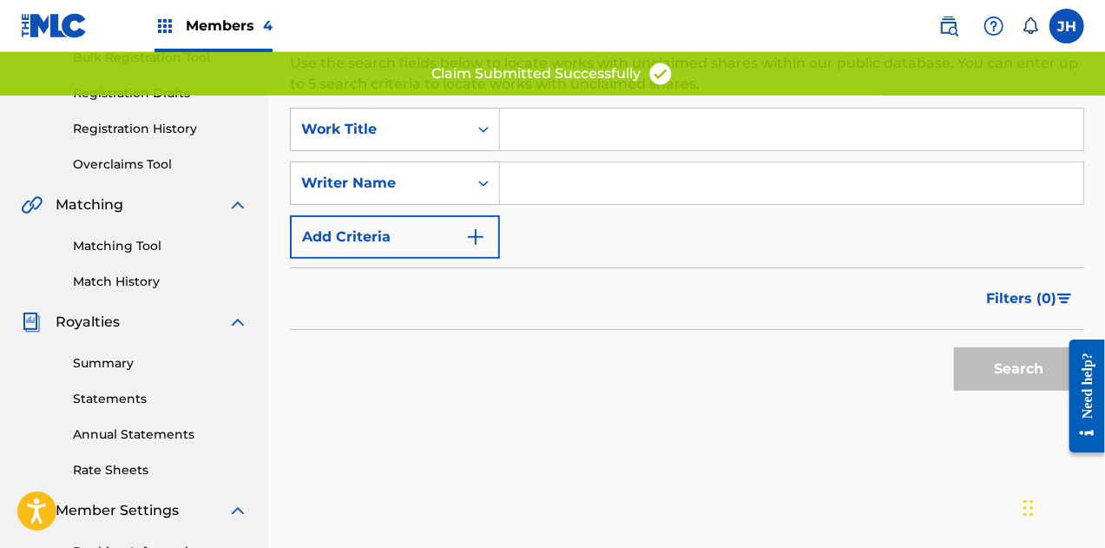
scroll to position [263, 0]
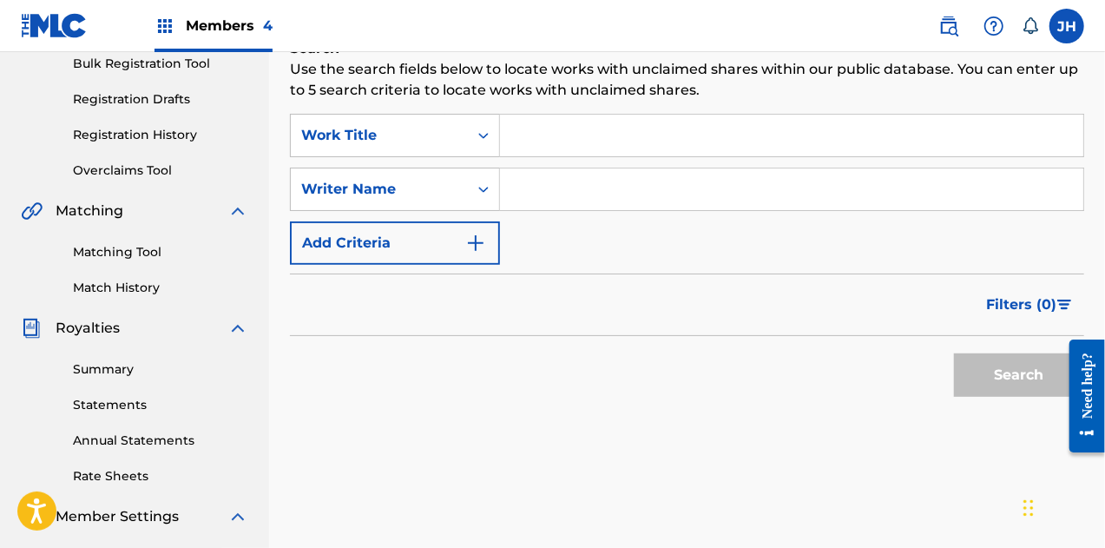
click at [561, 190] on input "Search Form" at bounding box center [791, 189] width 583 height 42
type input "[PERSON_NAME]"
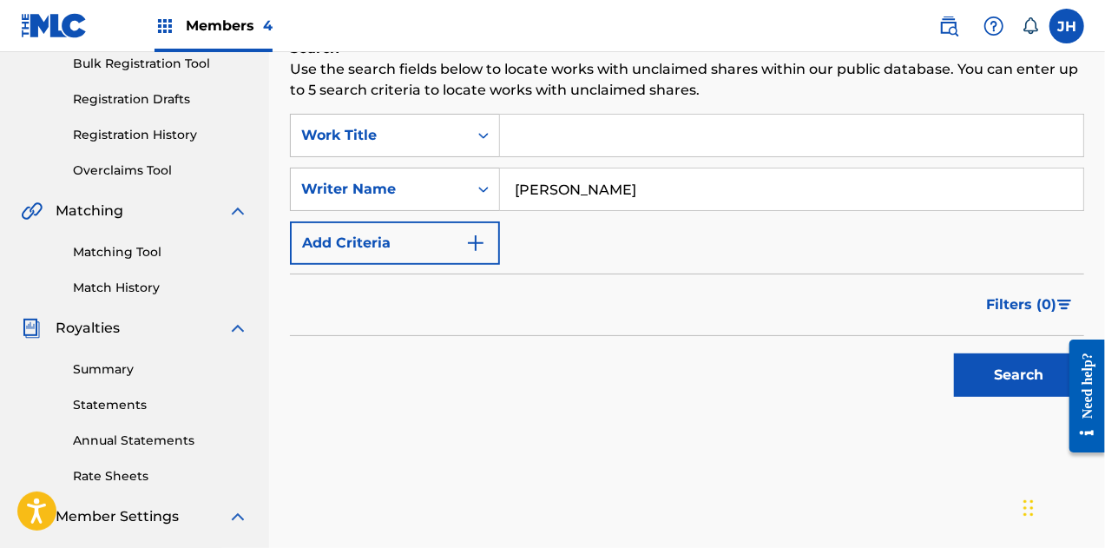
click at [1017, 389] on button "Search" at bounding box center [1019, 374] width 130 height 43
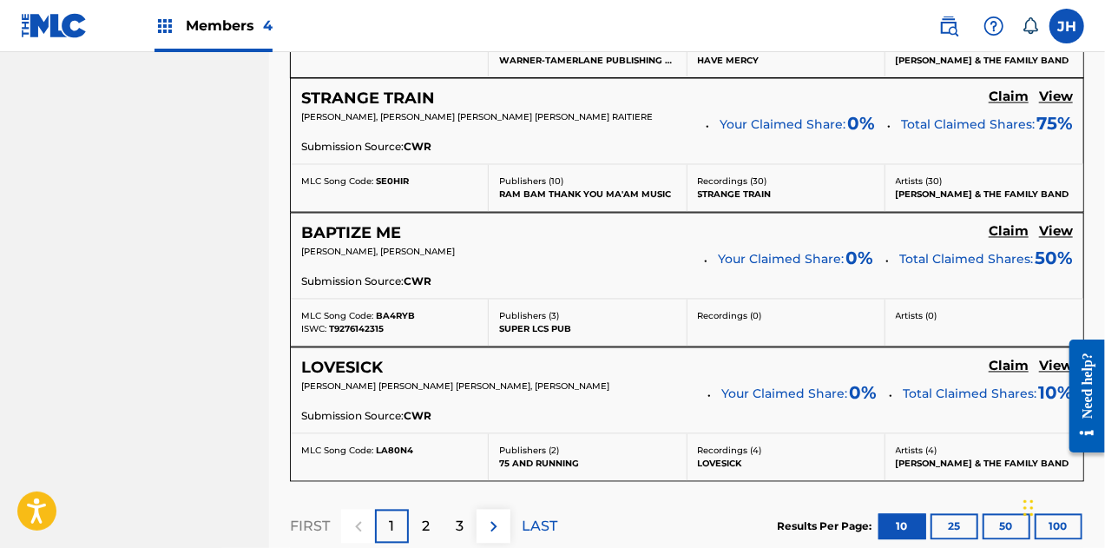
scroll to position [1745, 0]
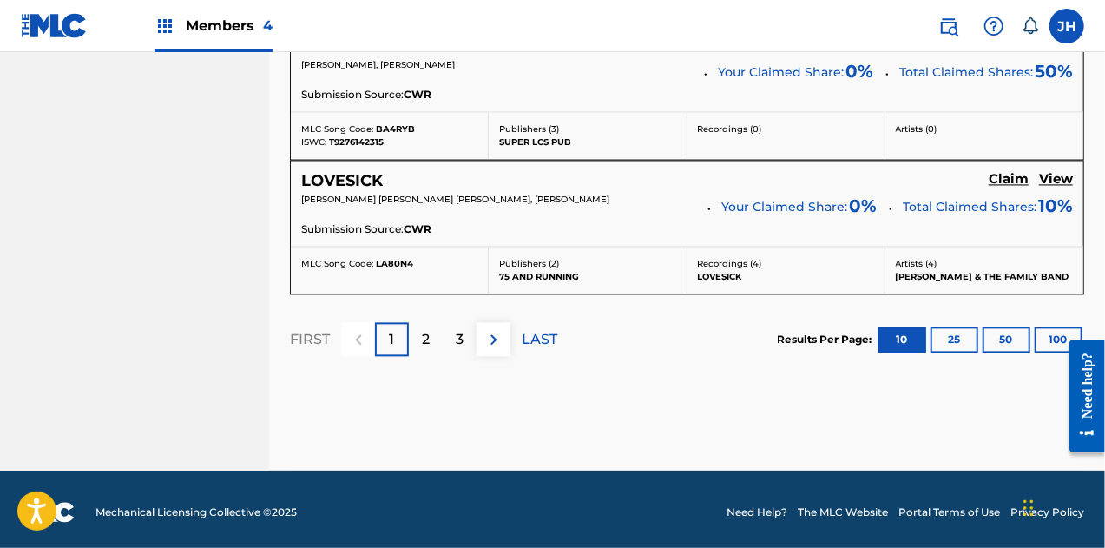
click at [422, 338] on p "2" at bounding box center [426, 339] width 8 height 21
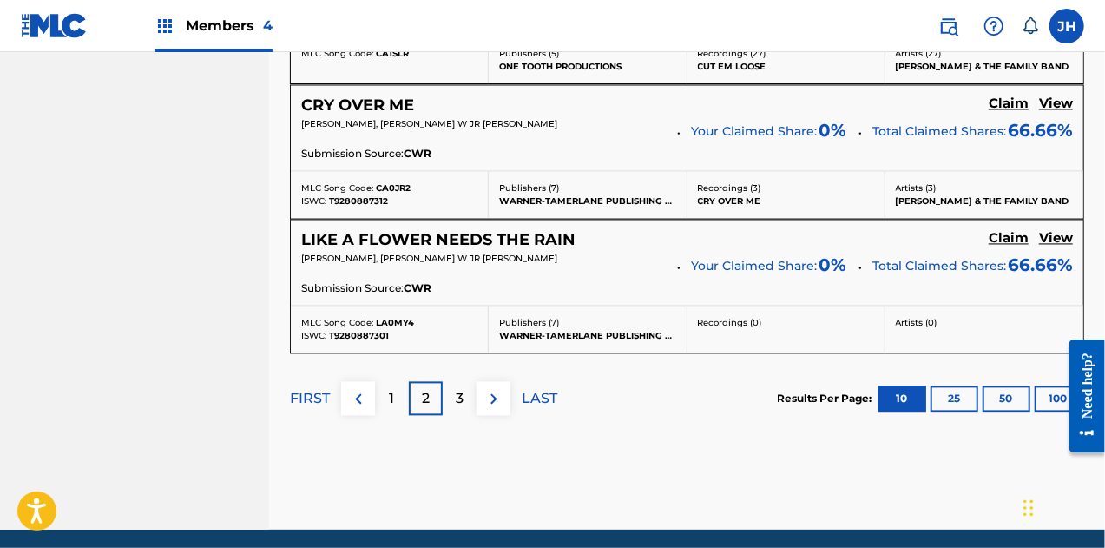
scroll to position [1669, 0]
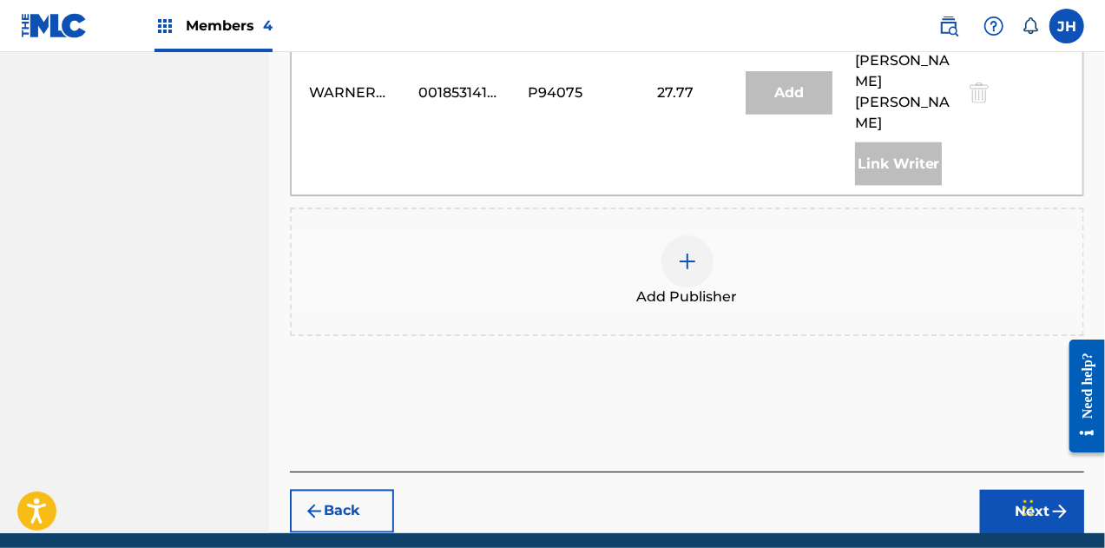
click at [671, 235] on div at bounding box center [688, 261] width 52 height 52
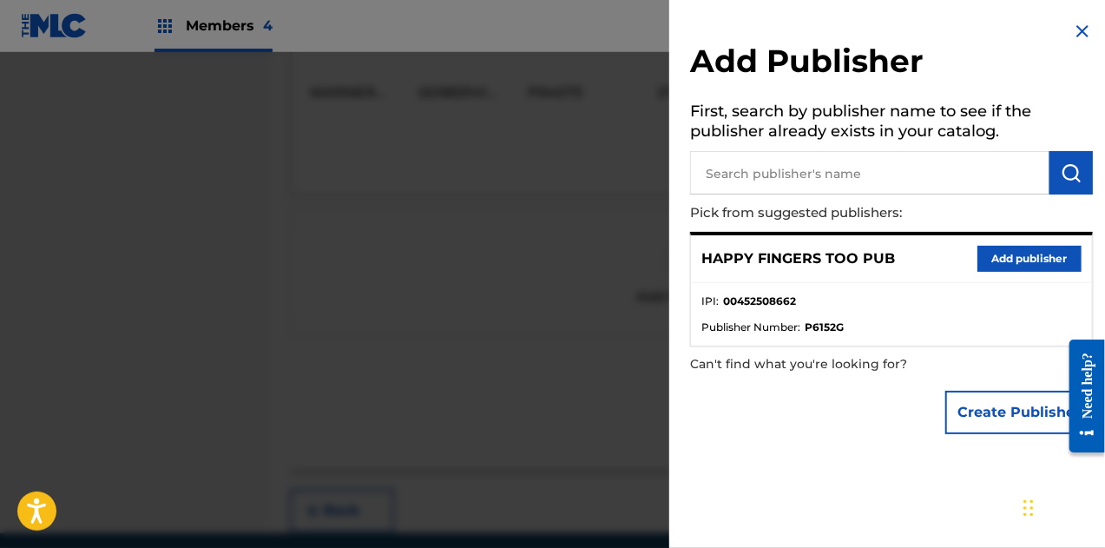
click at [1019, 264] on button "Add publisher" at bounding box center [1030, 259] width 104 height 26
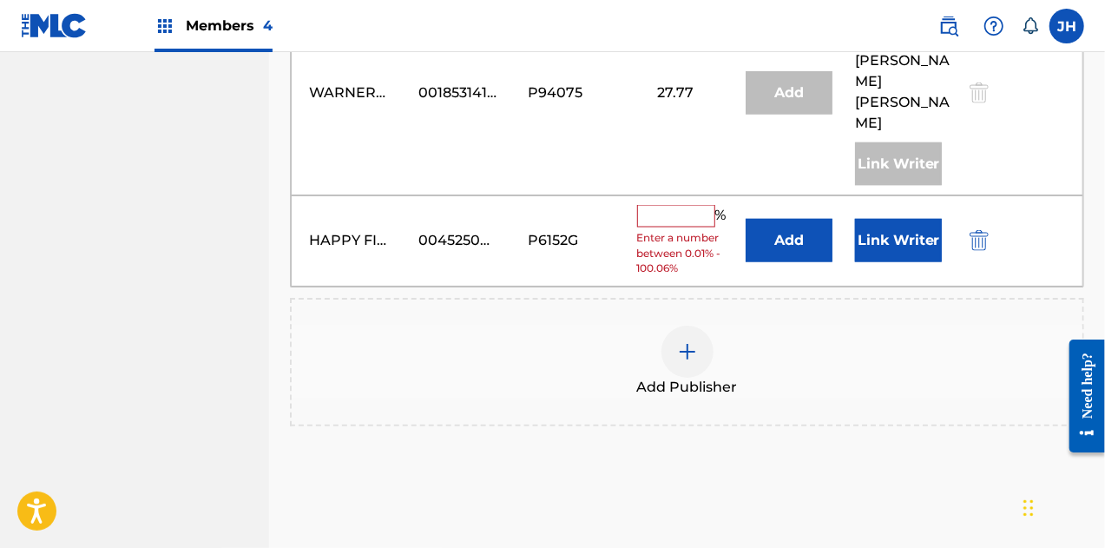
click at [674, 205] on input "text" at bounding box center [676, 216] width 78 height 23
type input "33.34"
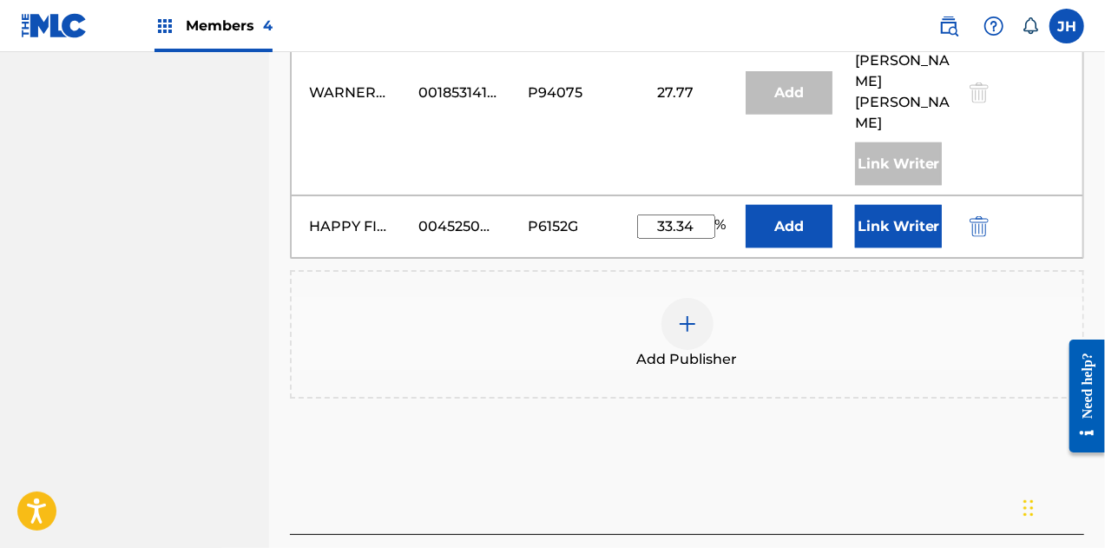
click at [877, 205] on button "Link Writer" at bounding box center [898, 226] width 87 height 43
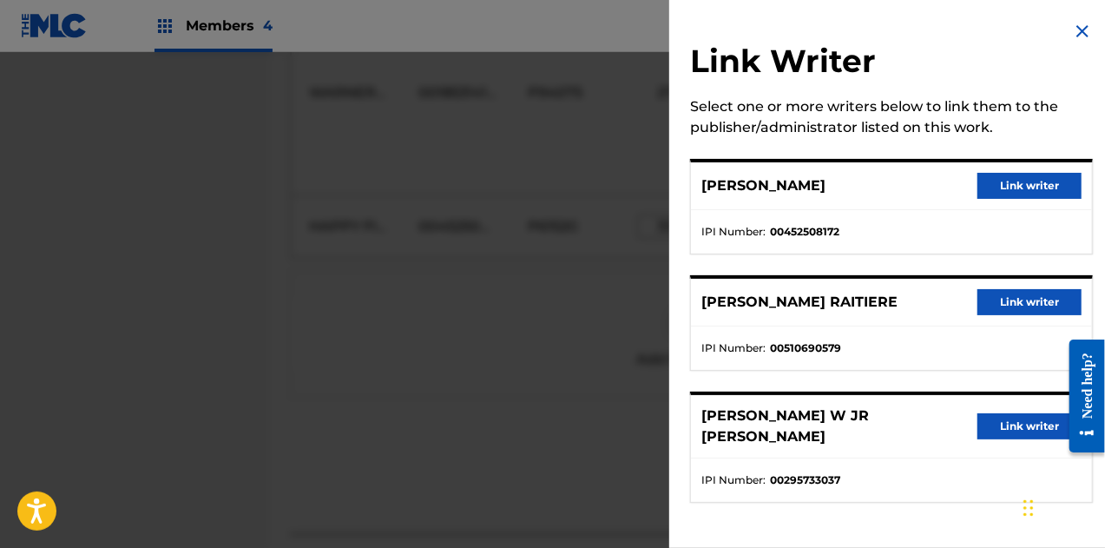
click at [1028, 181] on button "Link writer" at bounding box center [1030, 186] width 104 height 26
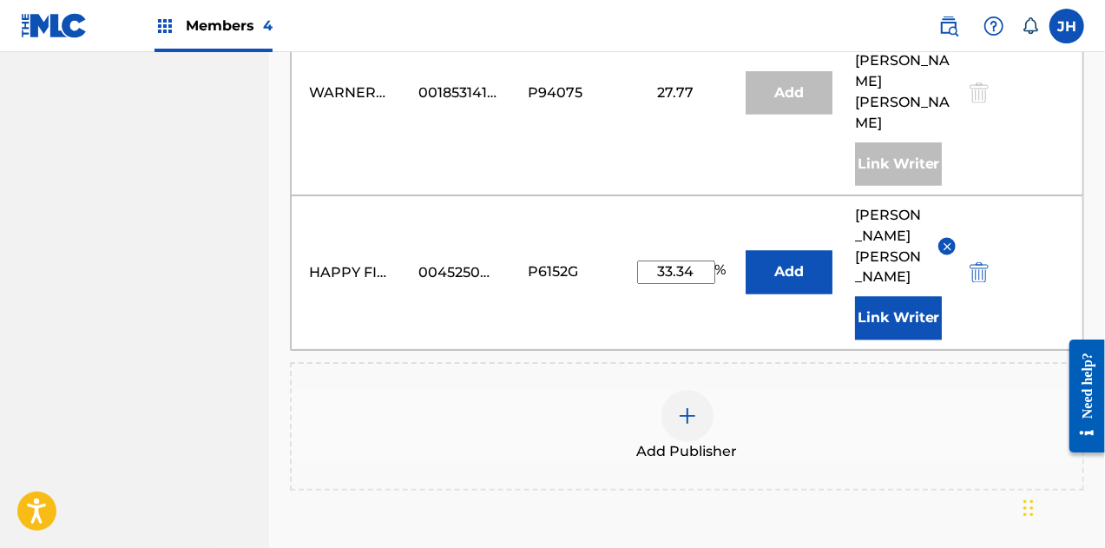
scroll to position [1528, 0]
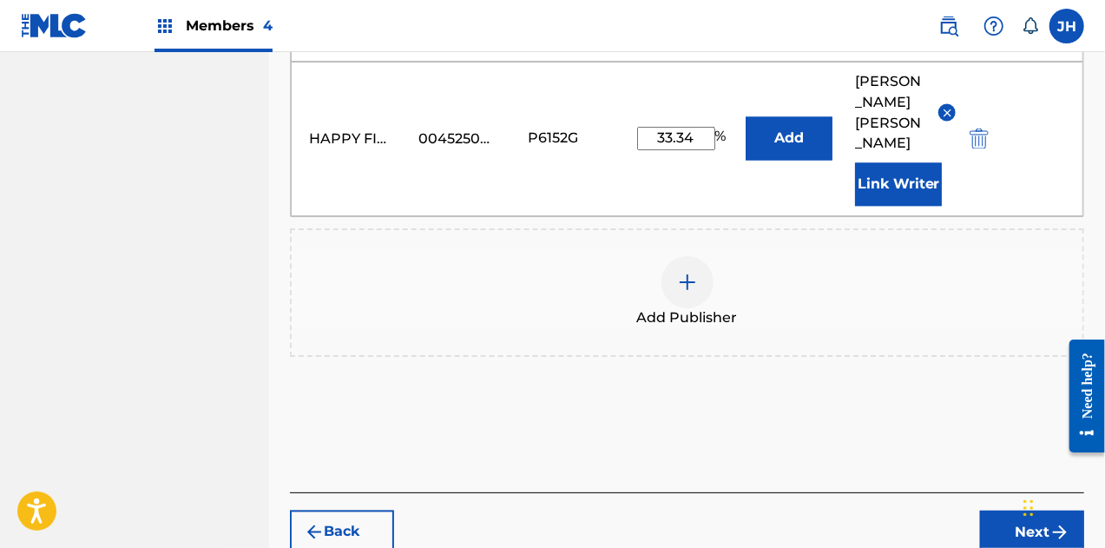
click at [1040, 510] on button "Next" at bounding box center [1032, 531] width 104 height 43
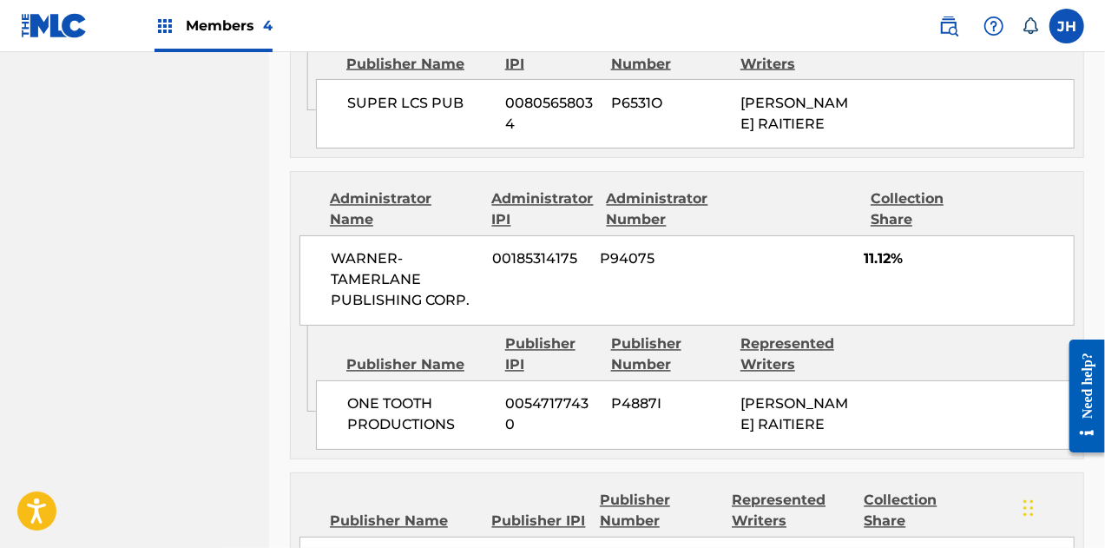
scroll to position [1724, 0]
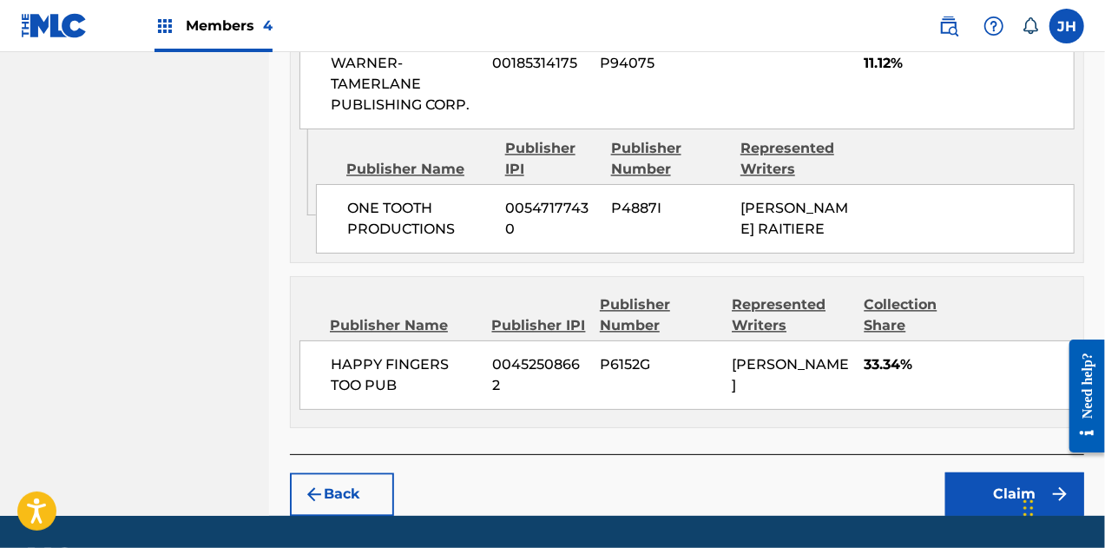
click at [990, 472] on button "Claim" at bounding box center [1014, 493] width 139 height 43
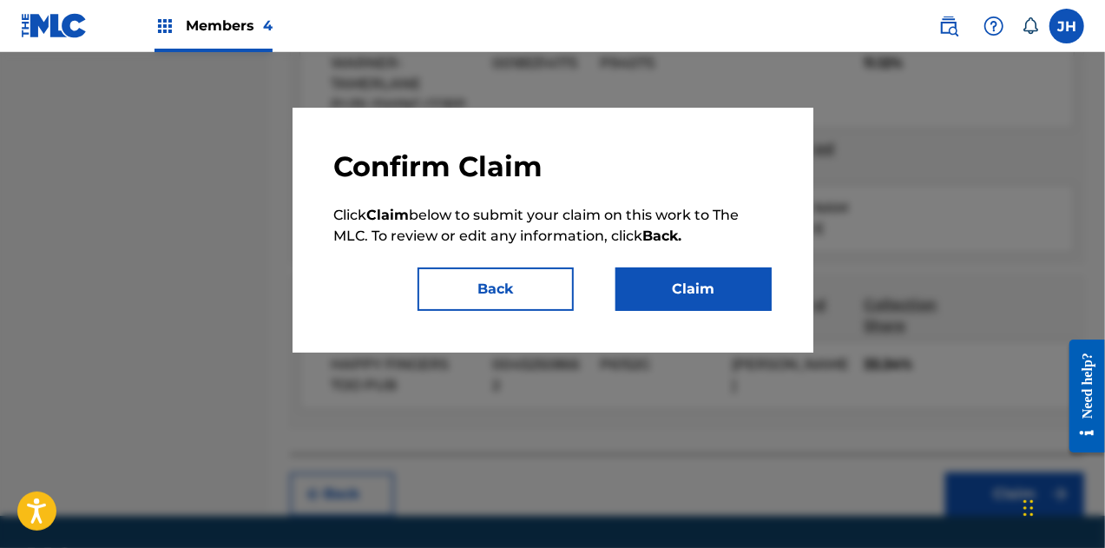
click at [733, 300] on button "Claim" at bounding box center [694, 288] width 156 height 43
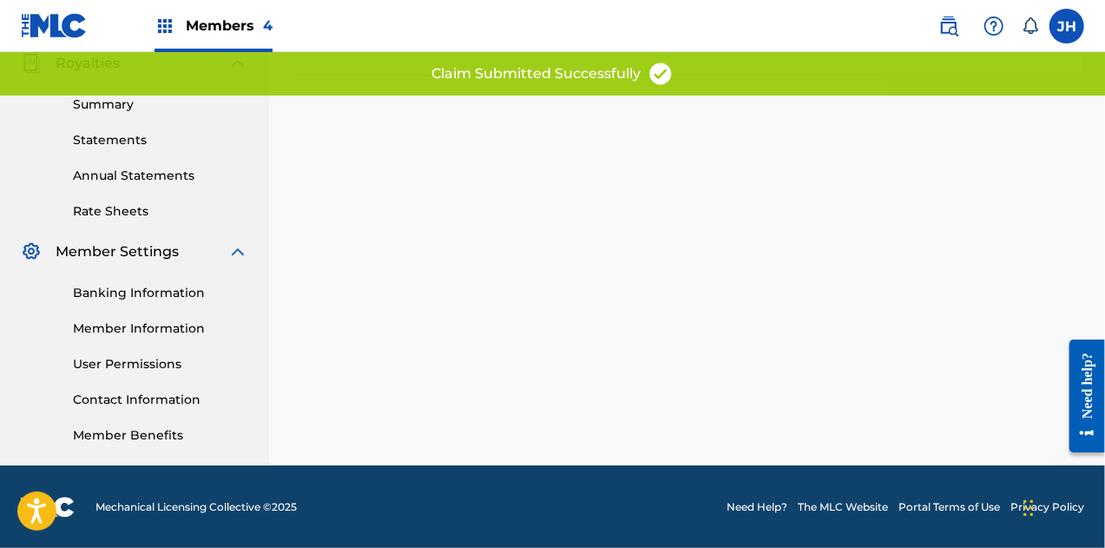
scroll to position [0, 0]
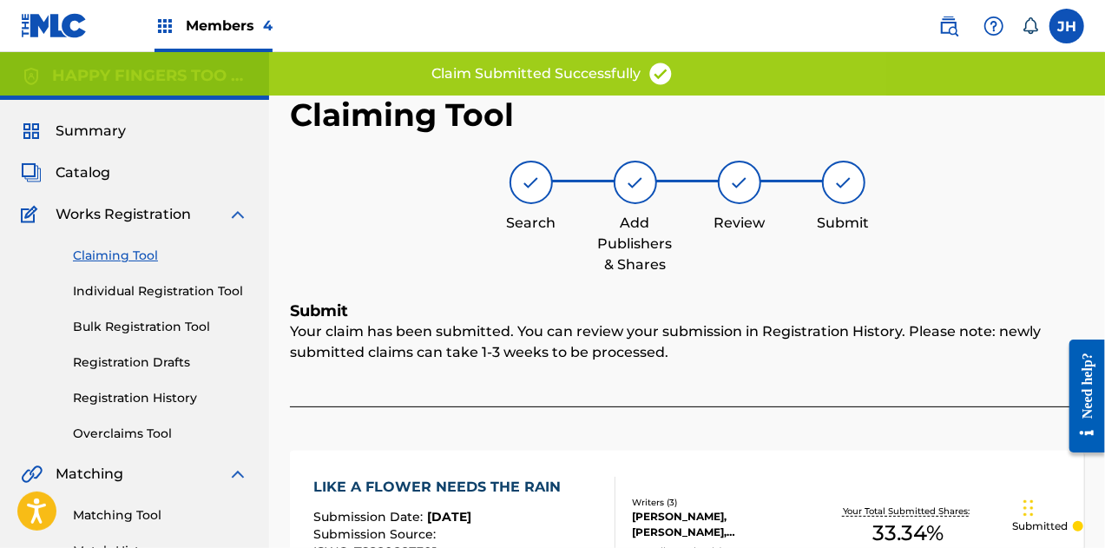
click at [137, 250] on link "Claiming Tool" at bounding box center [160, 256] width 175 height 18
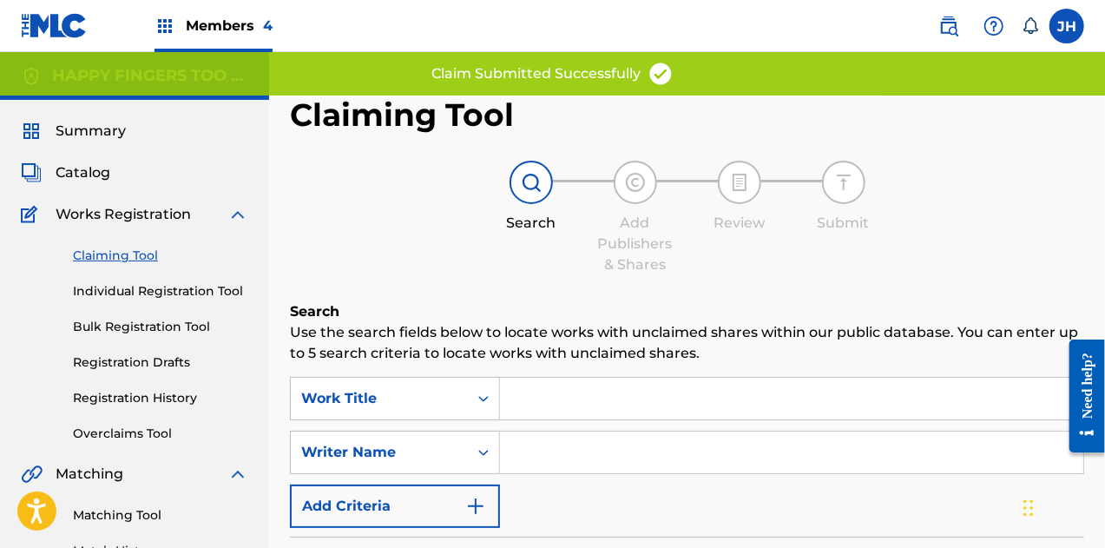
scroll to position [215, 0]
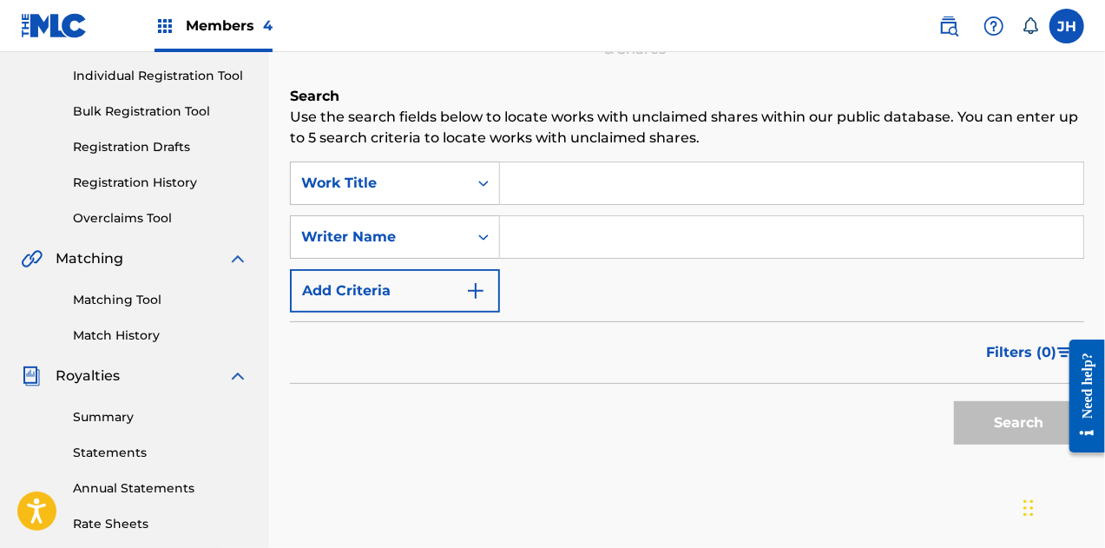
click at [514, 232] on input "Search Form" at bounding box center [791, 237] width 583 height 42
type input "[PERSON_NAME]"
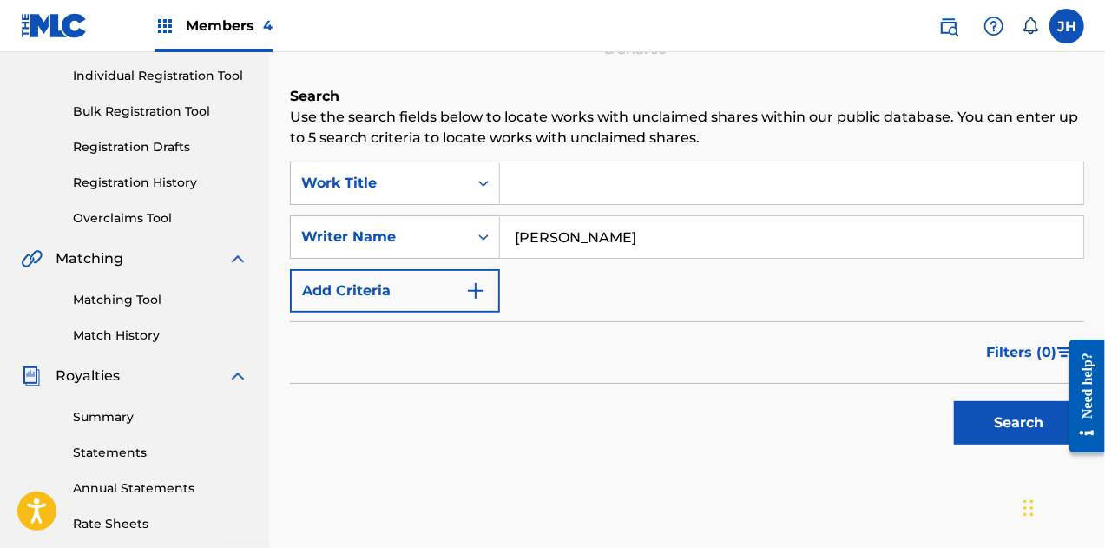
click at [1014, 423] on button "Search" at bounding box center [1019, 422] width 130 height 43
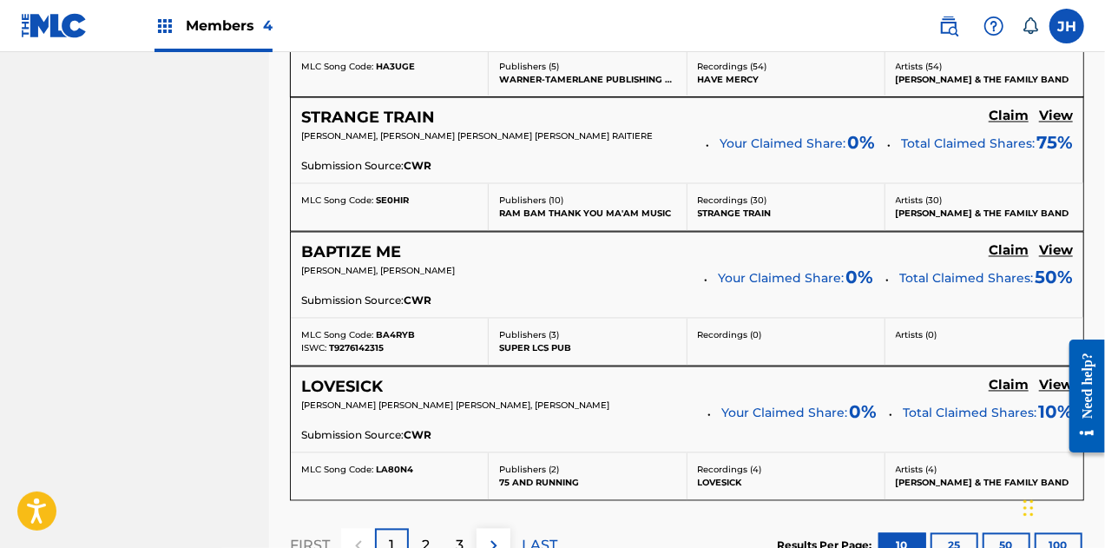
scroll to position [1745, 0]
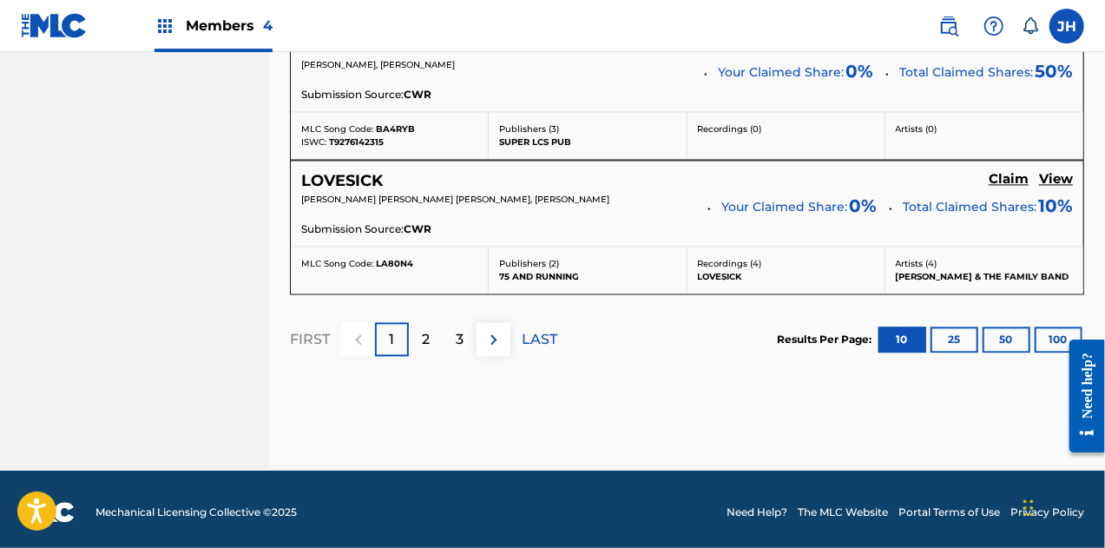
click at [462, 334] on p "3" at bounding box center [460, 339] width 8 height 21
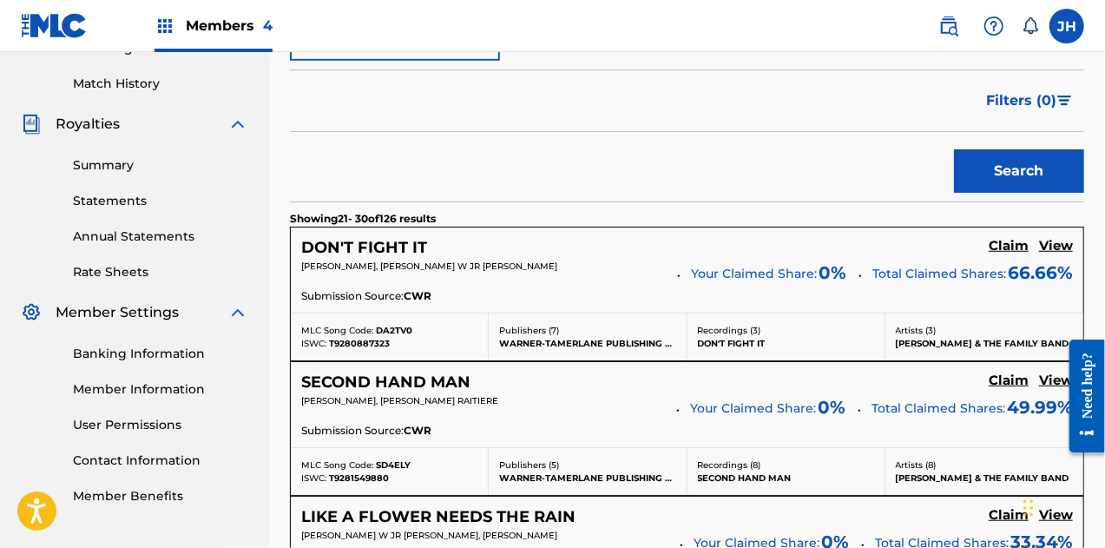
scroll to position [469, 0]
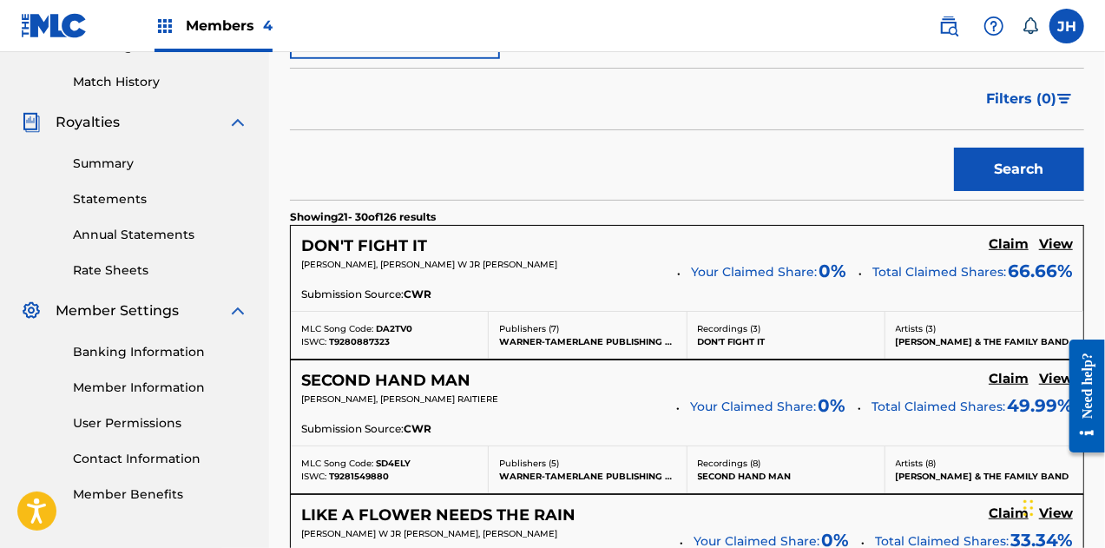
click at [1017, 244] on h5 "Claim" at bounding box center [1009, 244] width 40 height 16
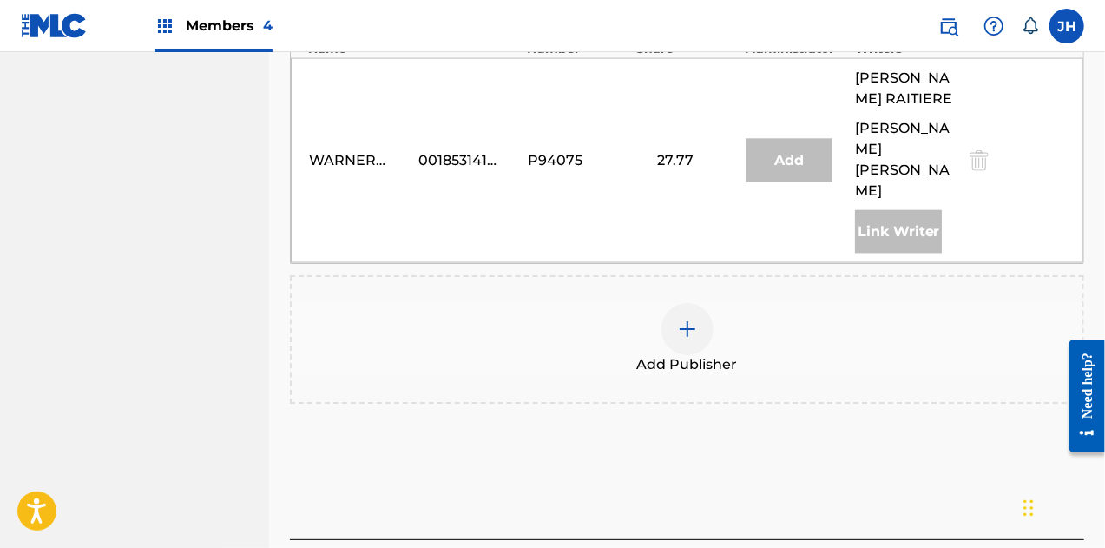
scroll to position [1325, 0]
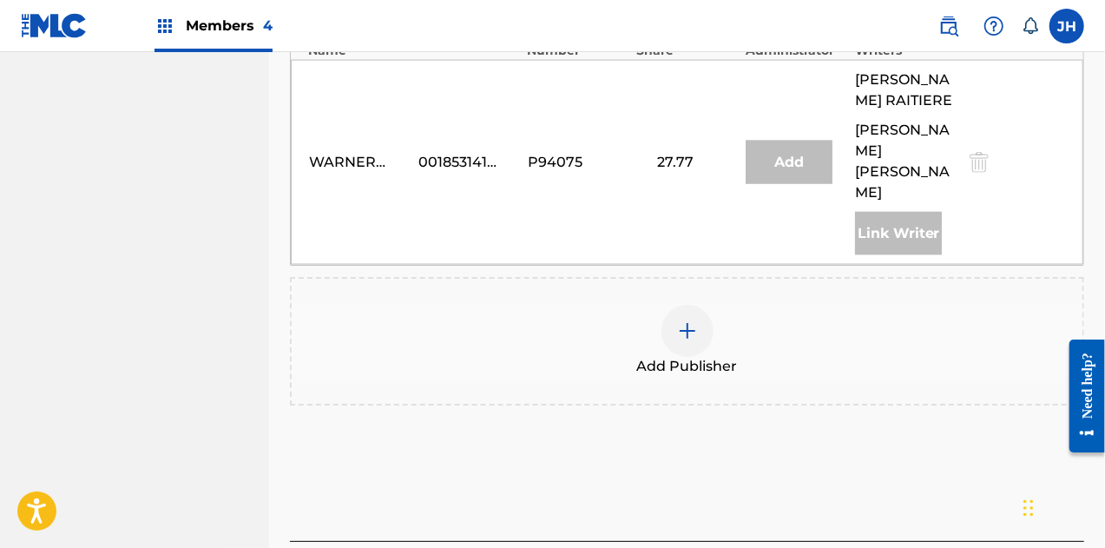
click at [692, 305] on div at bounding box center [688, 331] width 52 height 52
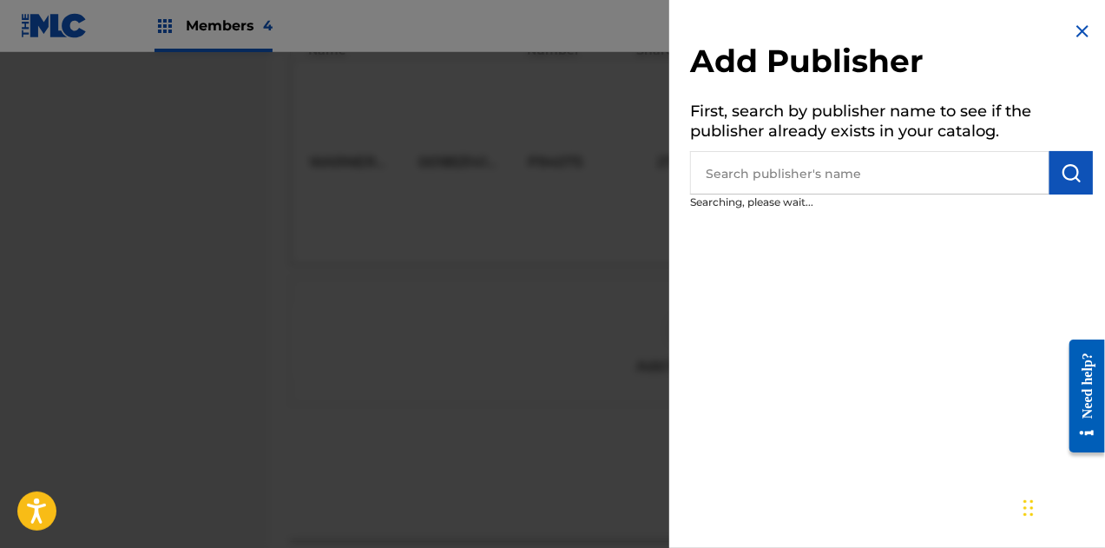
click at [774, 168] on input "text" at bounding box center [869, 172] width 359 height 43
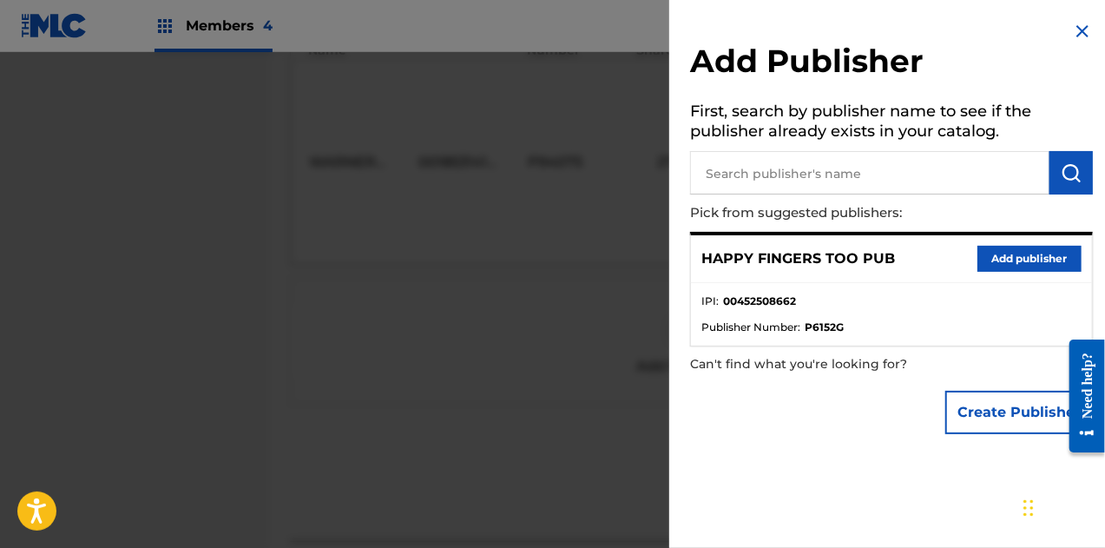
click at [1024, 247] on button "Add publisher" at bounding box center [1030, 259] width 104 height 26
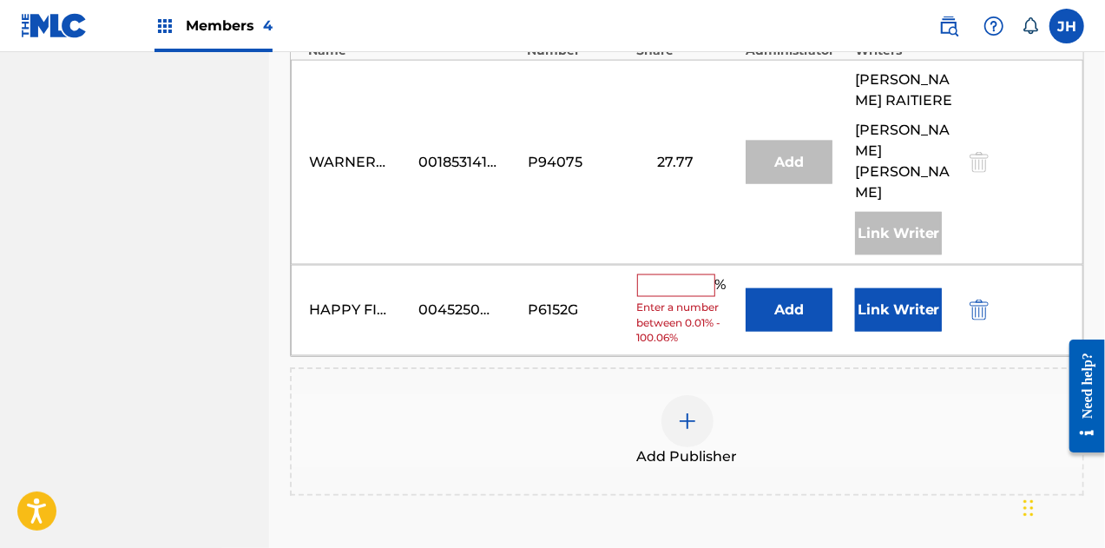
click at [667, 274] on input "text" at bounding box center [676, 285] width 78 height 23
type input "33.34"
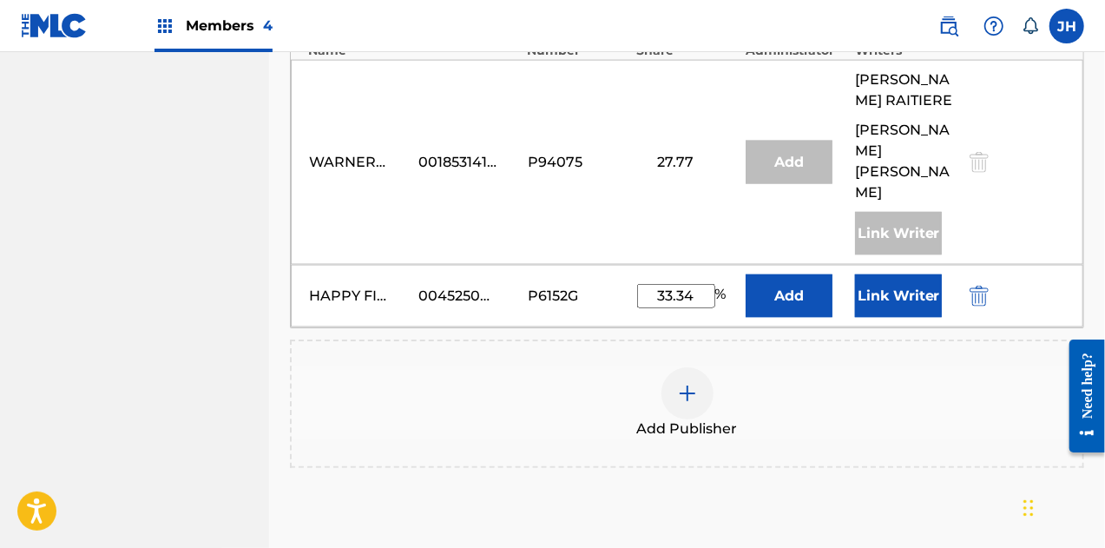
click at [898, 274] on button "Link Writer" at bounding box center [898, 295] width 87 height 43
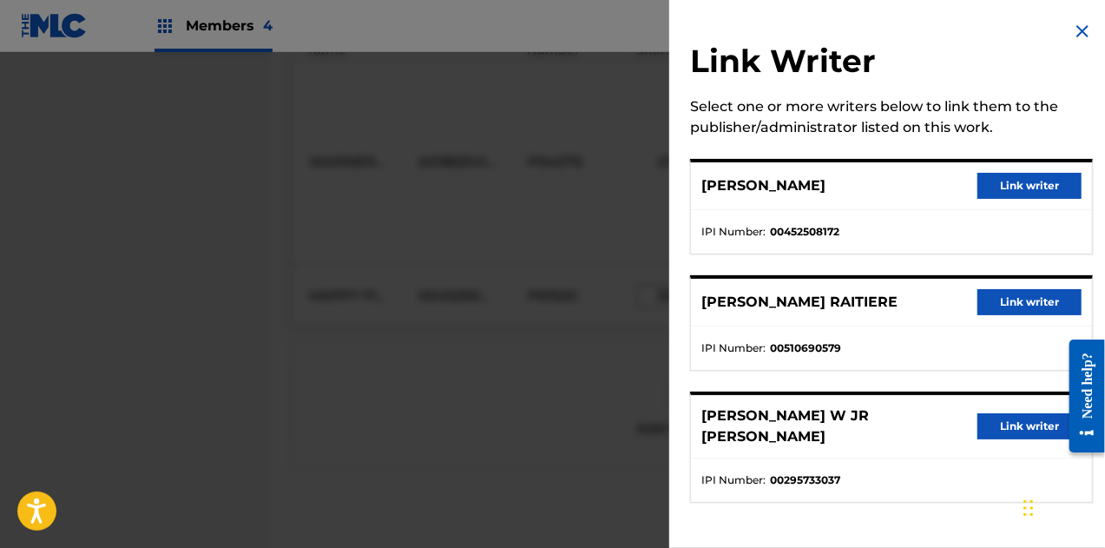
click at [986, 195] on button "Link writer" at bounding box center [1030, 186] width 104 height 26
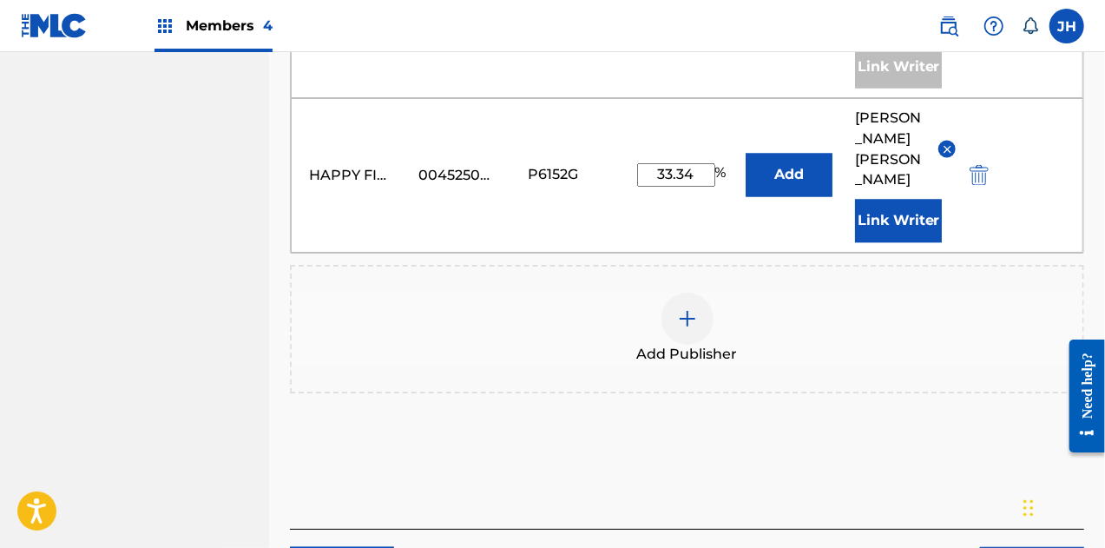
scroll to position [1528, 0]
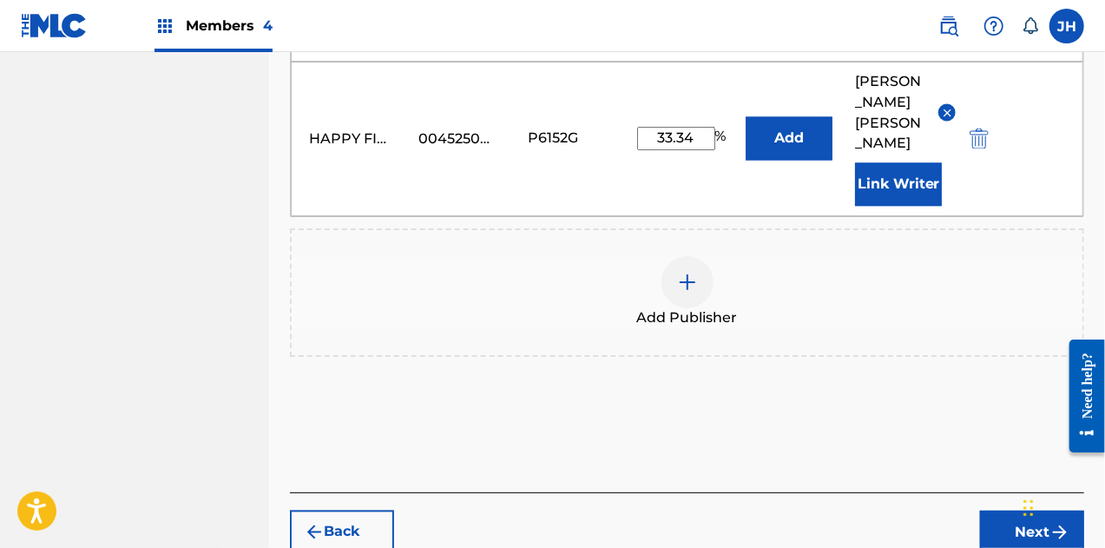
click at [1023, 510] on button "Next" at bounding box center [1032, 531] width 104 height 43
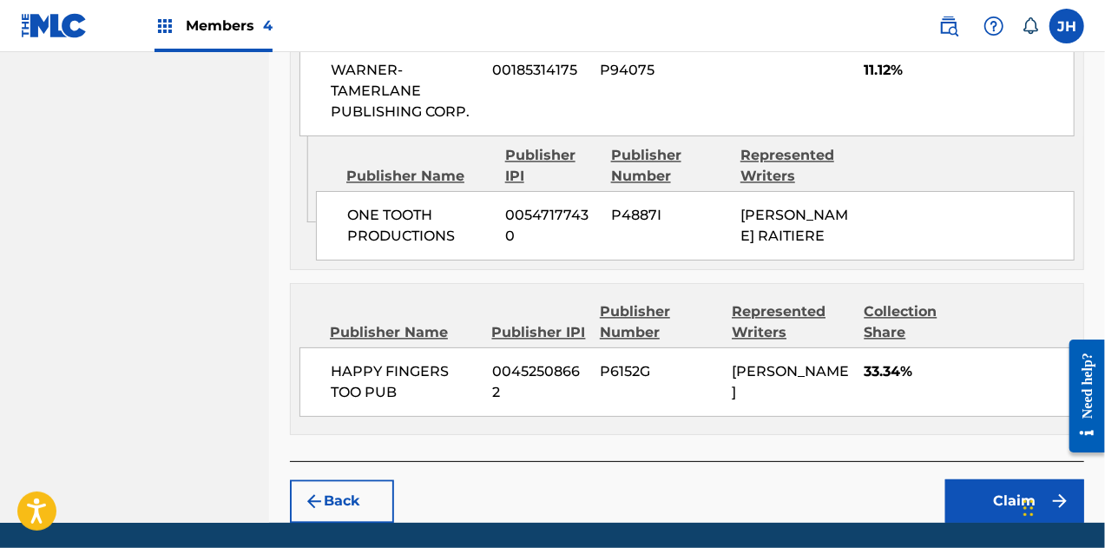
scroll to position [1718, 0]
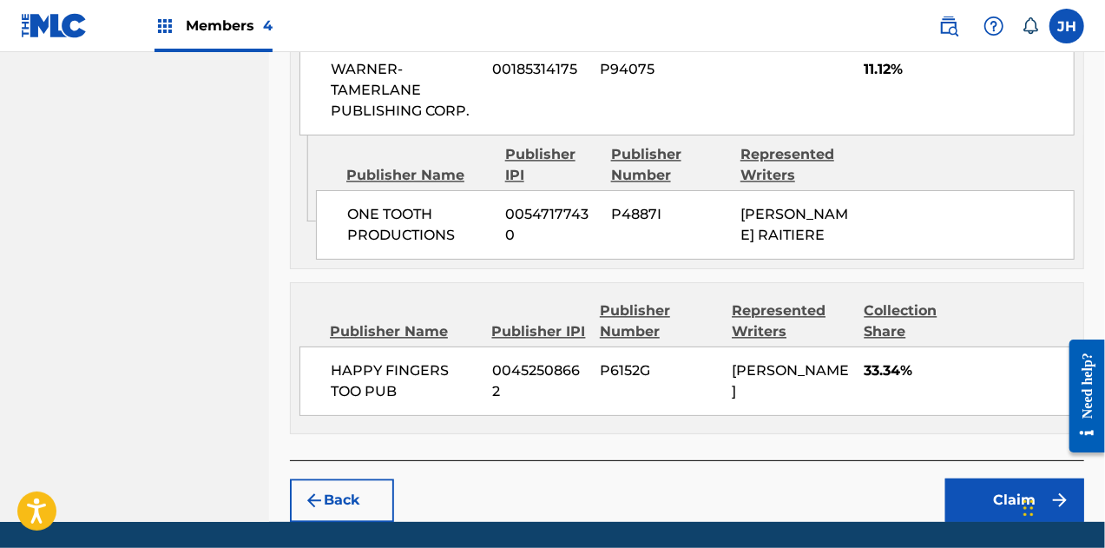
click at [998, 478] on button "Claim" at bounding box center [1014, 499] width 139 height 43
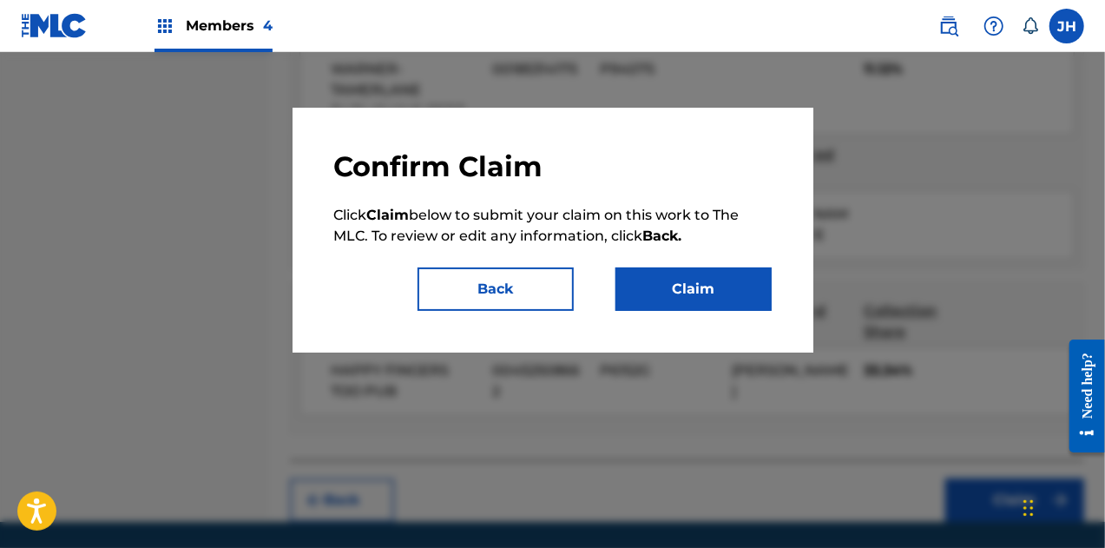
click at [701, 275] on button "Claim" at bounding box center [694, 288] width 156 height 43
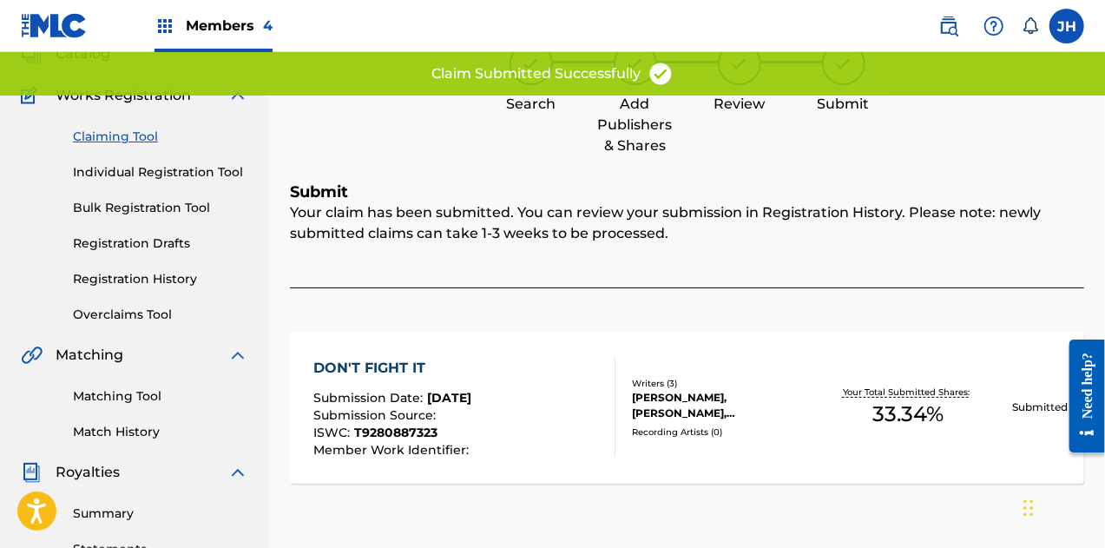
scroll to position [0, 0]
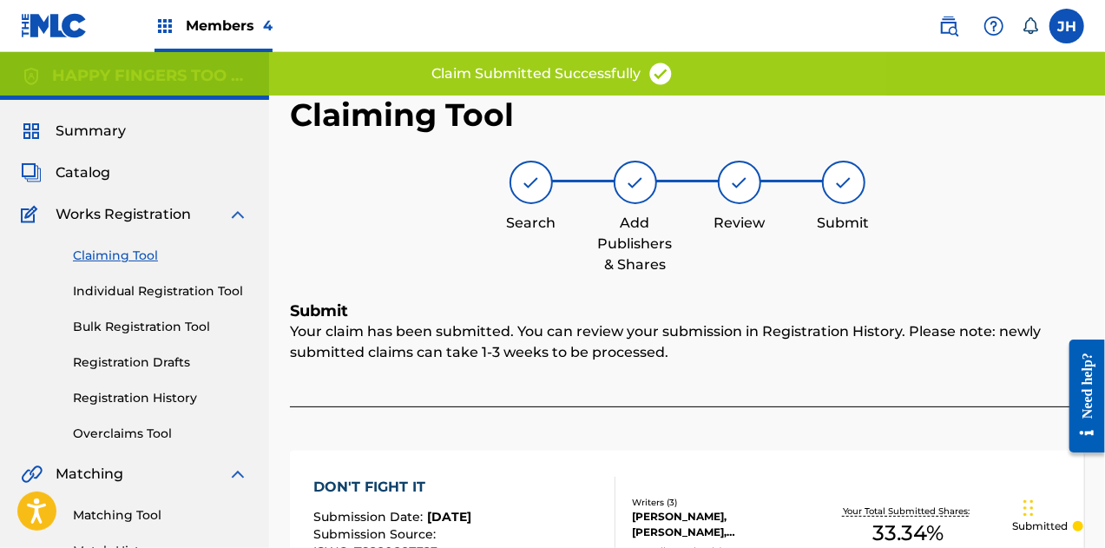
click at [130, 254] on link "Claiming Tool" at bounding box center [160, 256] width 175 height 18
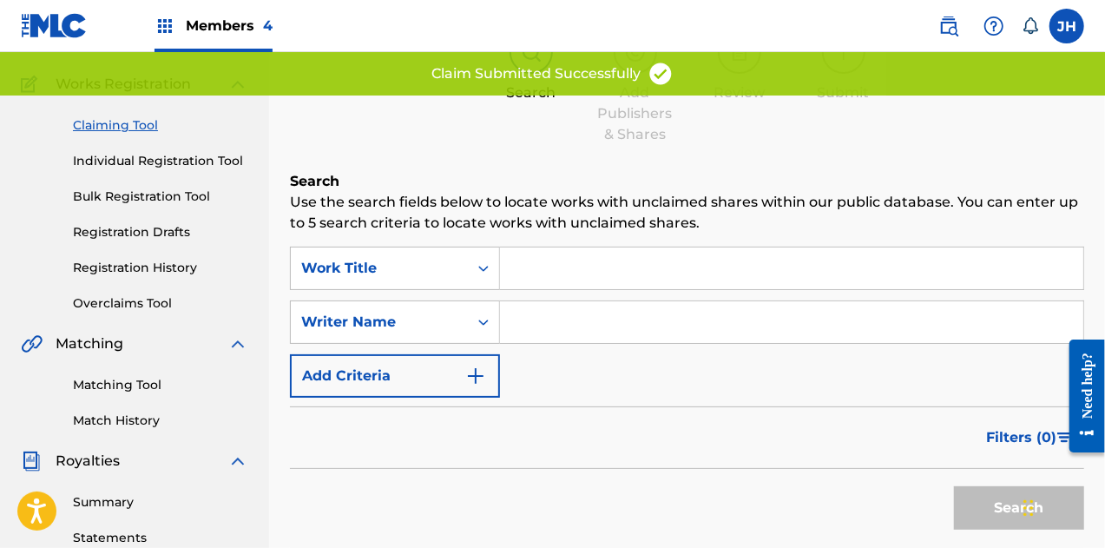
scroll to position [131, 0]
click at [542, 308] on input "Search Form" at bounding box center [791, 321] width 583 height 42
type input "[PERSON_NAME]"
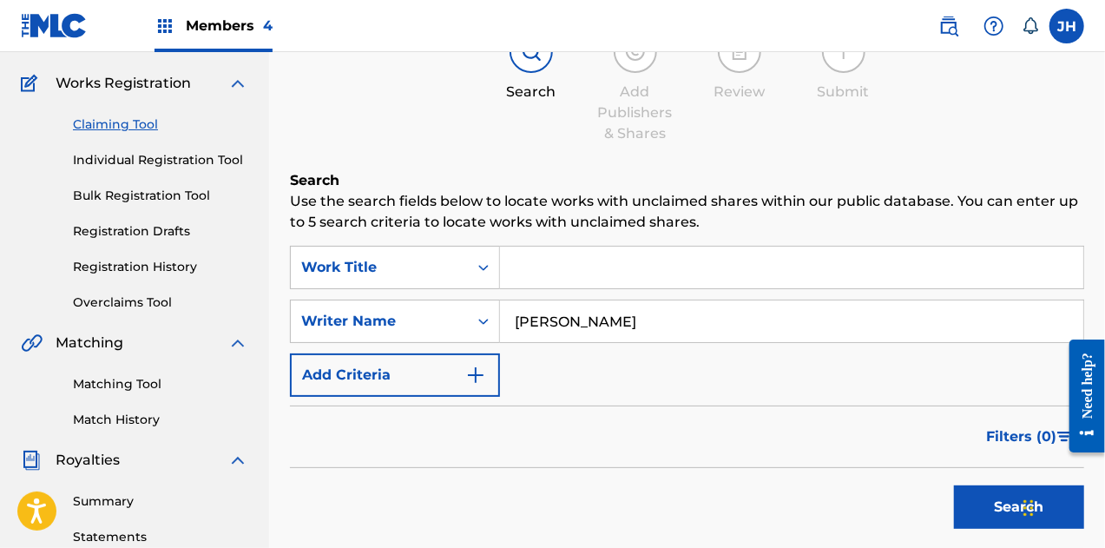
click at [991, 503] on button "Search" at bounding box center [1019, 506] width 130 height 43
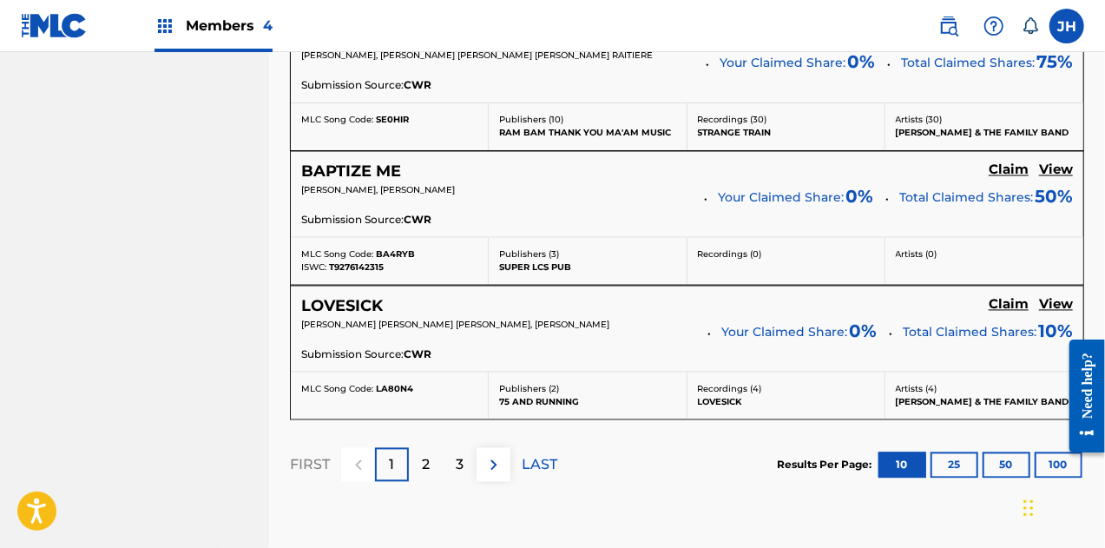
scroll to position [1745, 0]
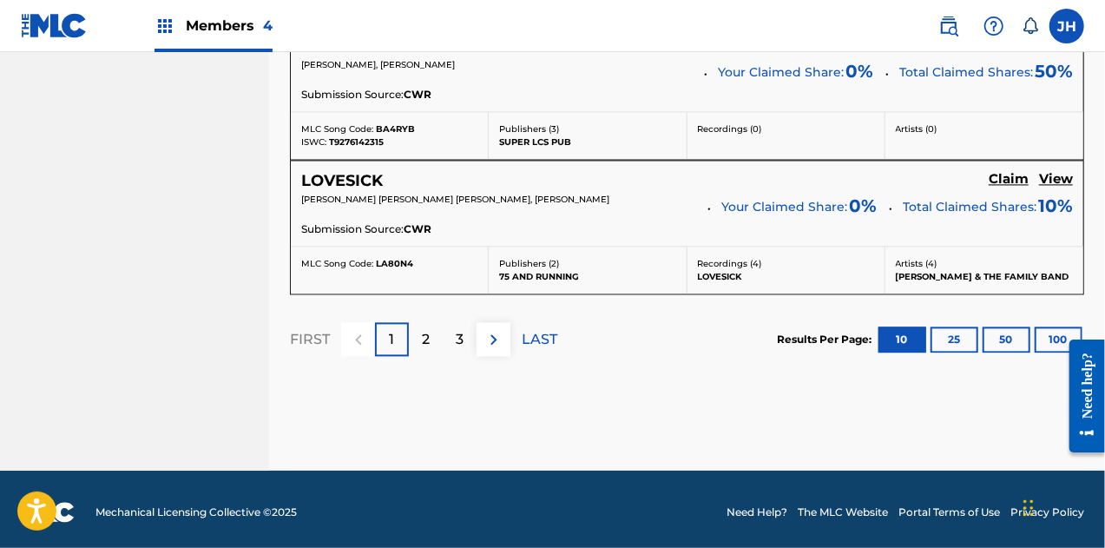
click at [453, 339] on div "3" at bounding box center [460, 339] width 34 height 34
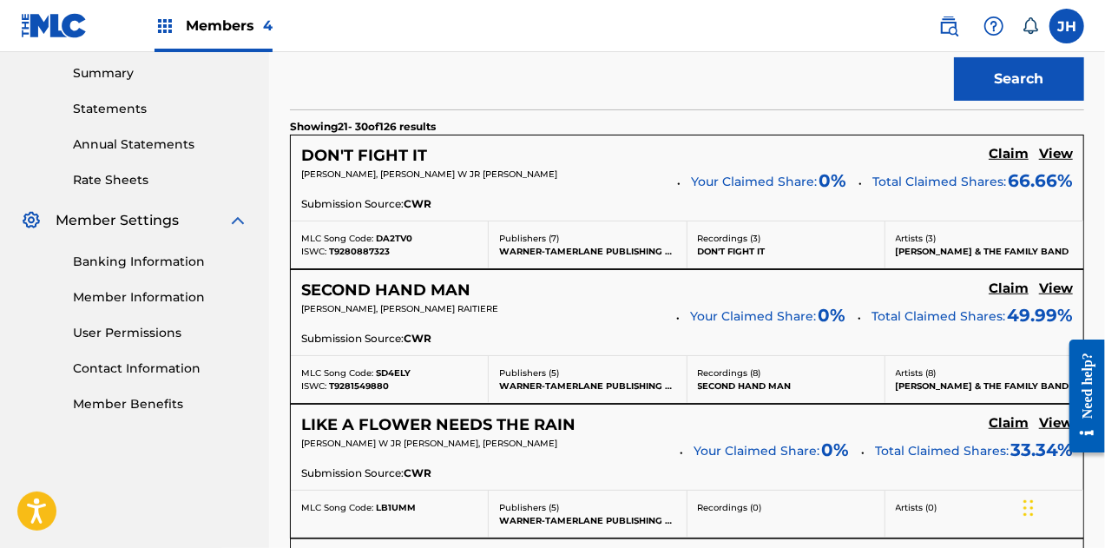
scroll to position [632, 0]
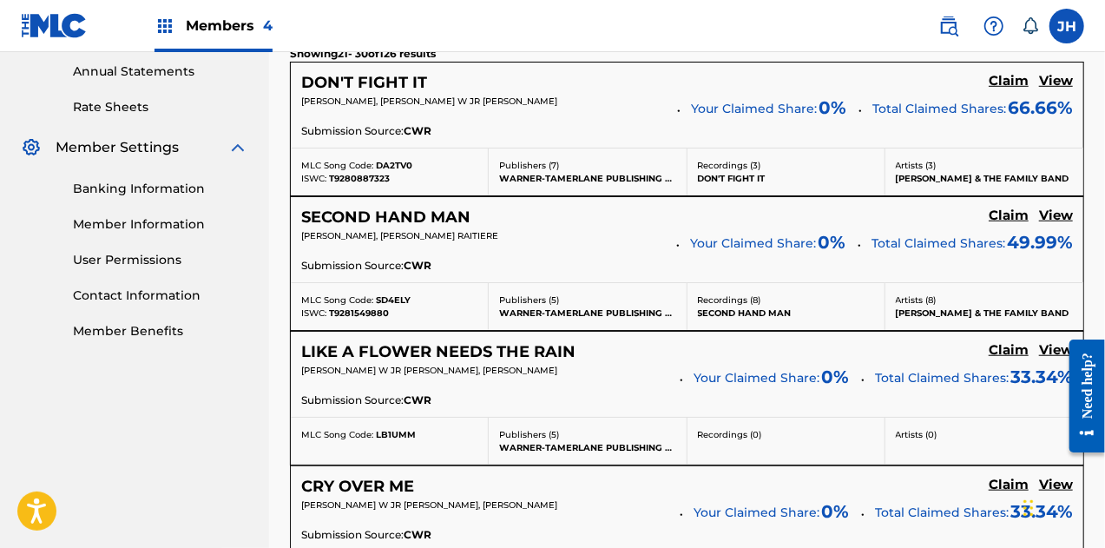
click at [1011, 89] on h5 "Claim" at bounding box center [1009, 81] width 40 height 16
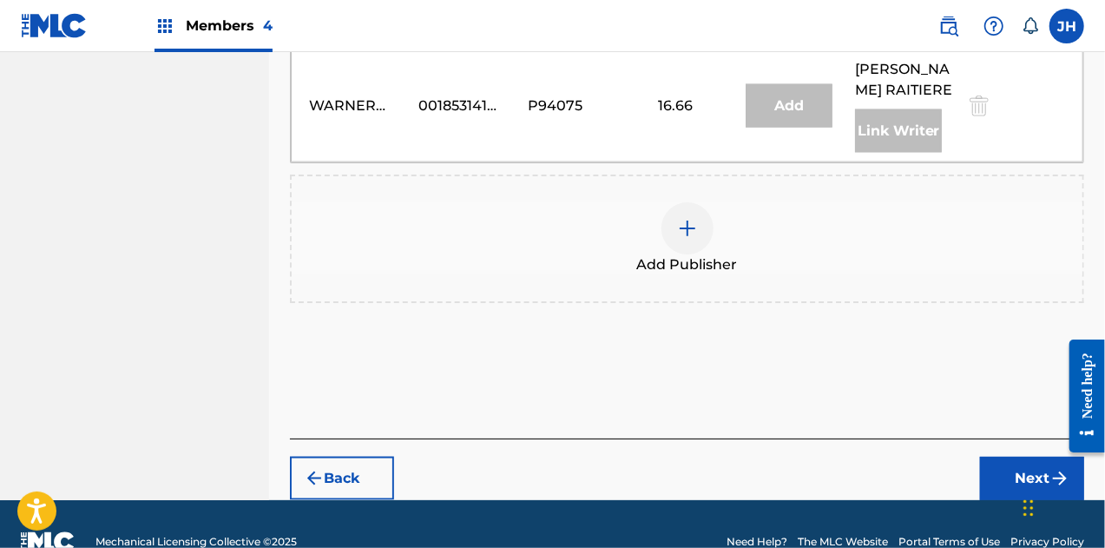
scroll to position [1111, 0]
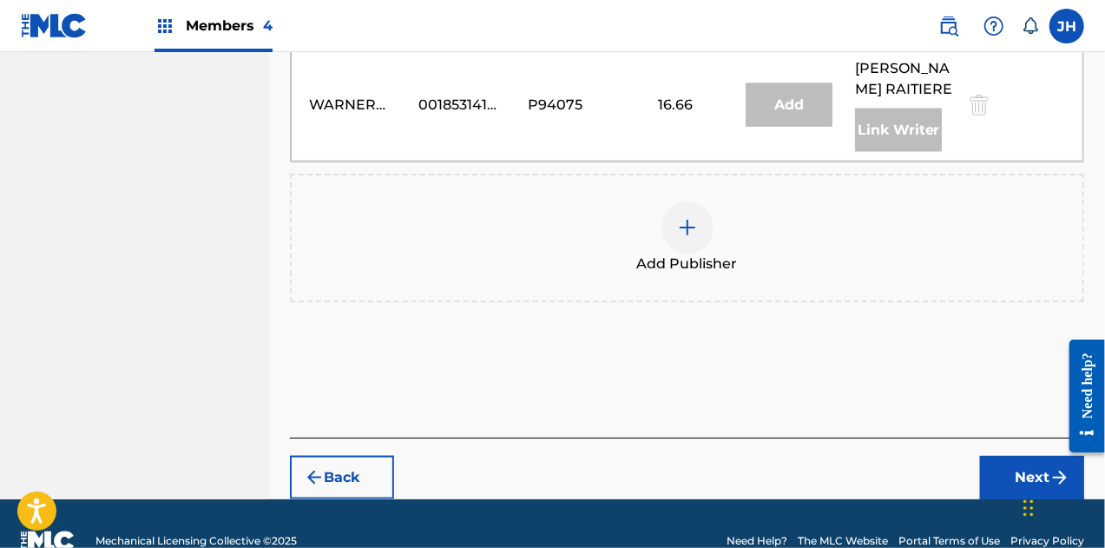
click at [695, 221] on img at bounding box center [687, 227] width 21 height 21
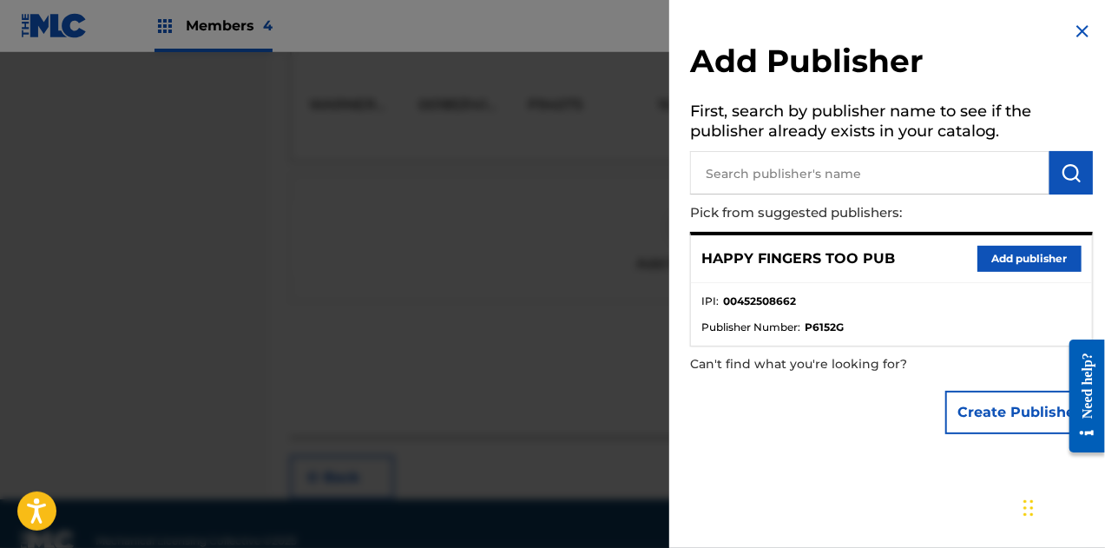
click at [1017, 246] on button "Add publisher" at bounding box center [1030, 259] width 104 height 26
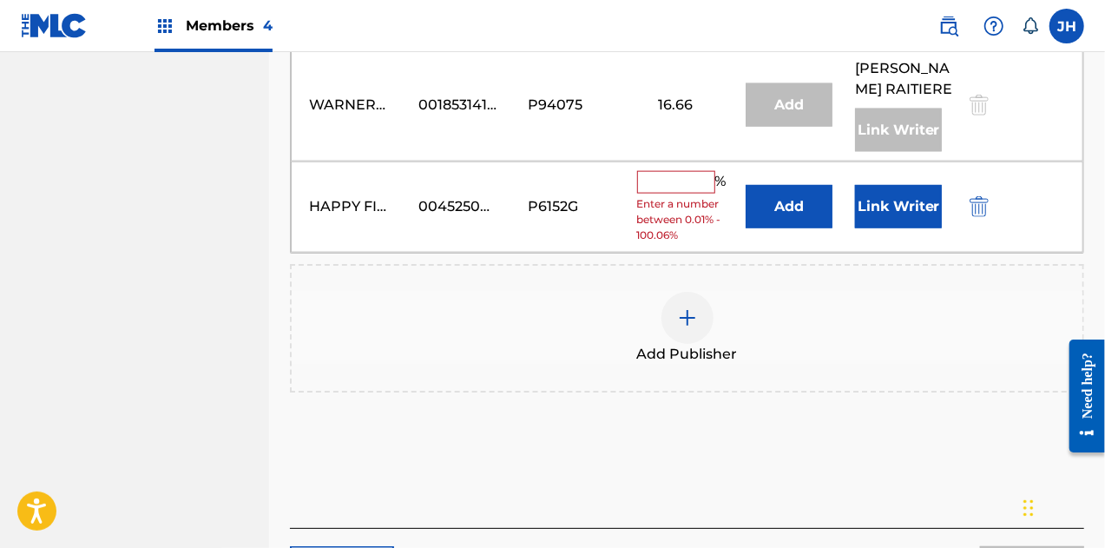
click at [684, 171] on input "text" at bounding box center [676, 182] width 78 height 23
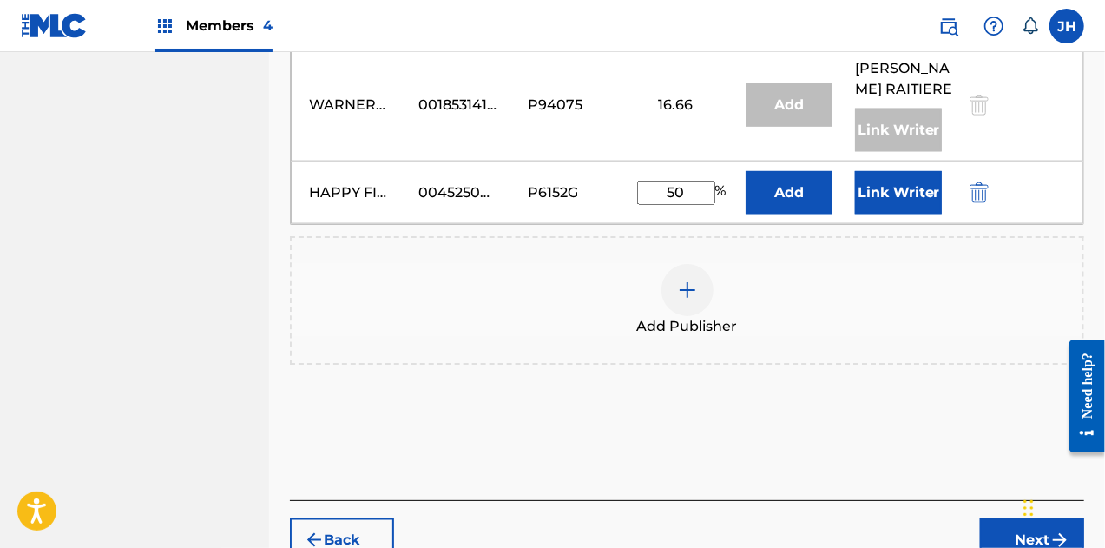
type input "50"
click at [866, 195] on button "Link Writer" at bounding box center [898, 192] width 87 height 43
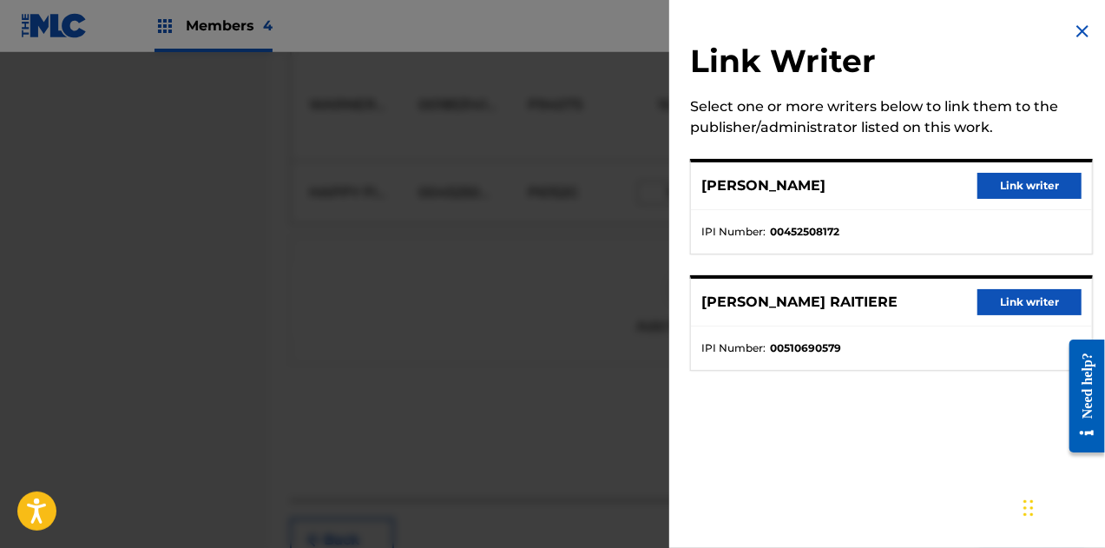
click at [1016, 193] on button "Link writer" at bounding box center [1030, 186] width 104 height 26
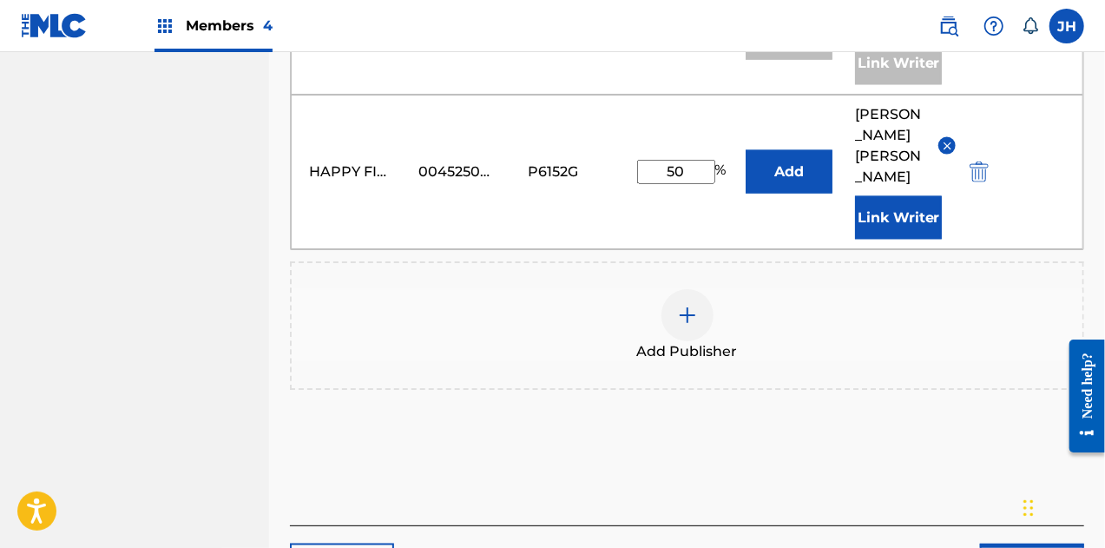
scroll to position [1274, 0]
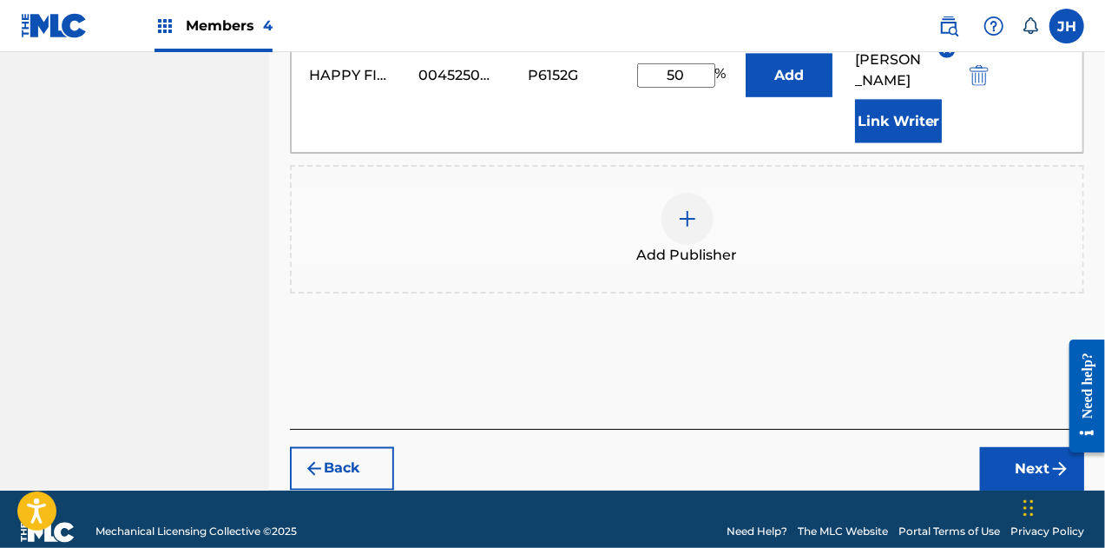
click at [1008, 447] on button "Next" at bounding box center [1032, 468] width 104 height 43
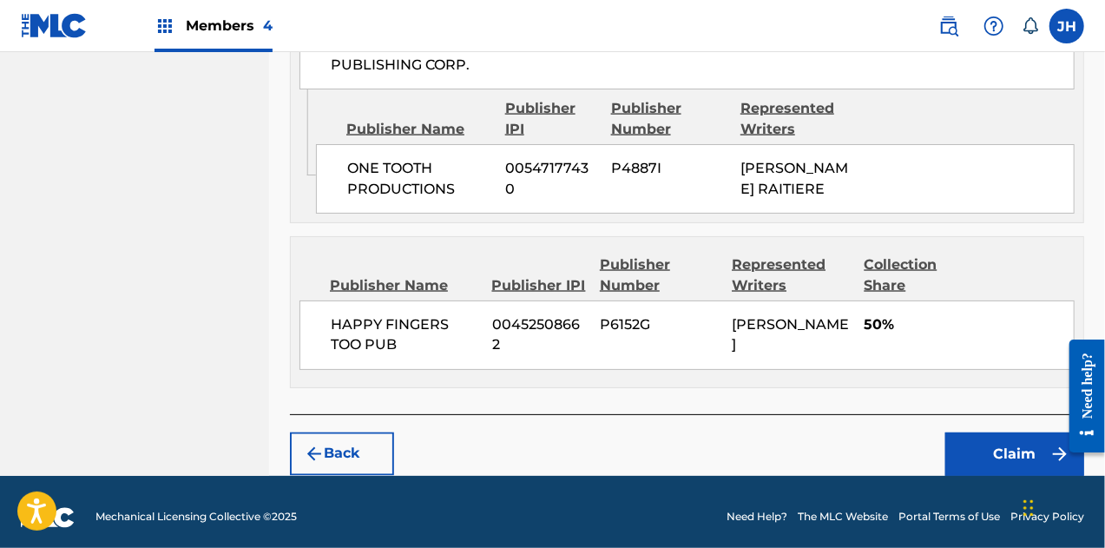
scroll to position [1358, 0]
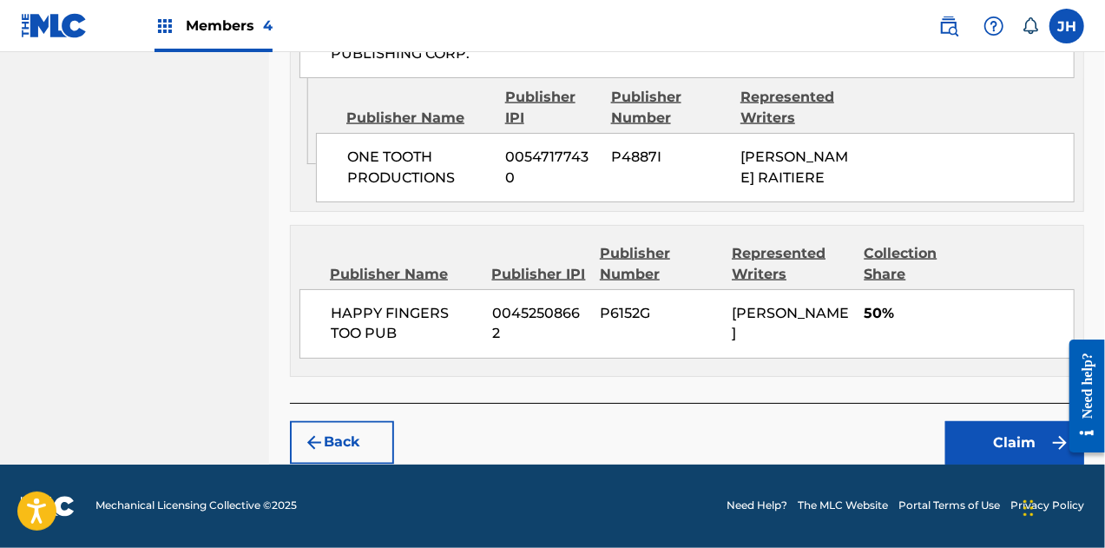
click at [996, 445] on button "Claim" at bounding box center [1014, 442] width 139 height 43
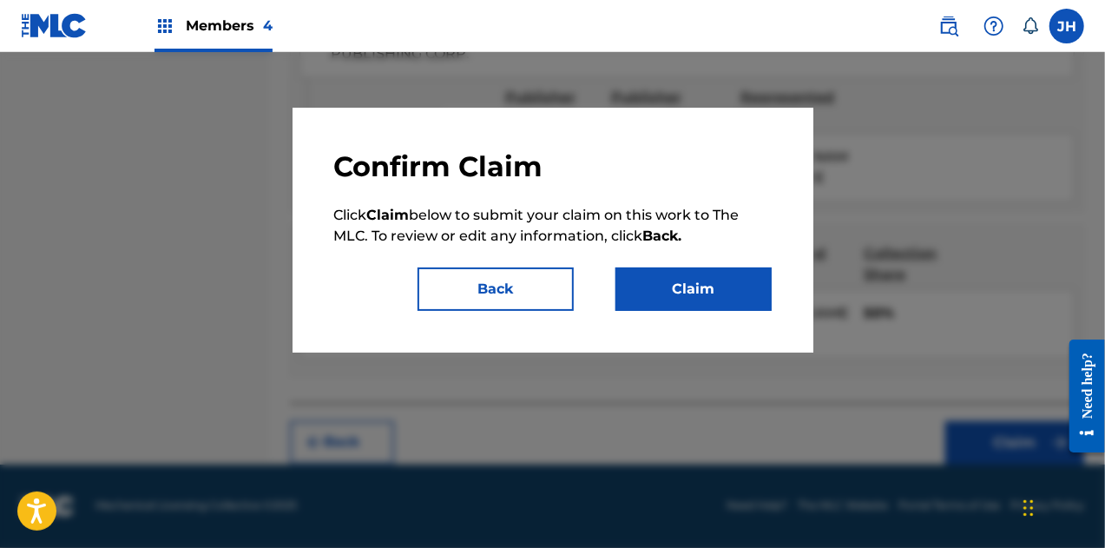
click at [694, 288] on button "Claim" at bounding box center [694, 288] width 156 height 43
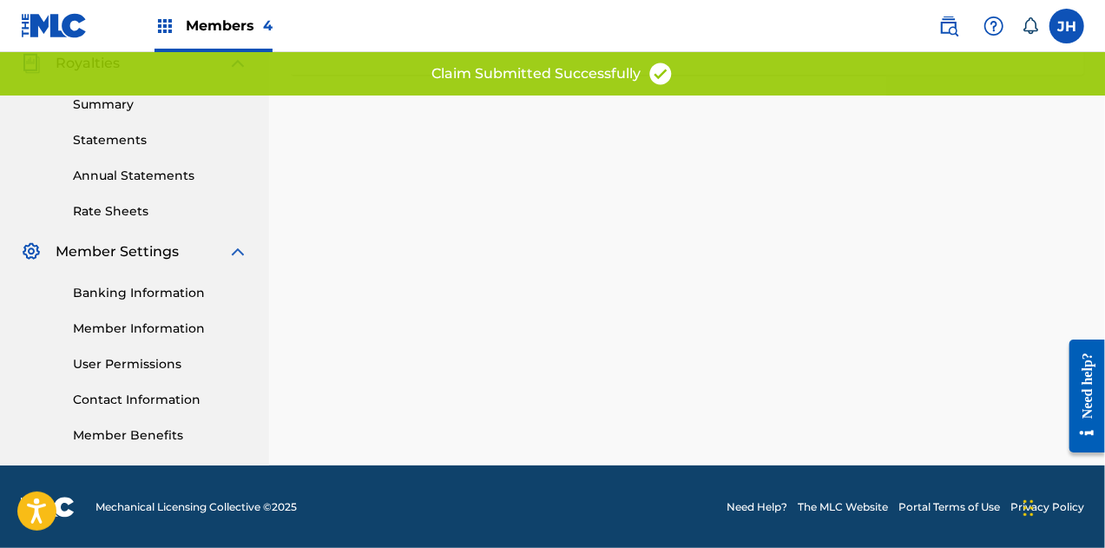
scroll to position [0, 0]
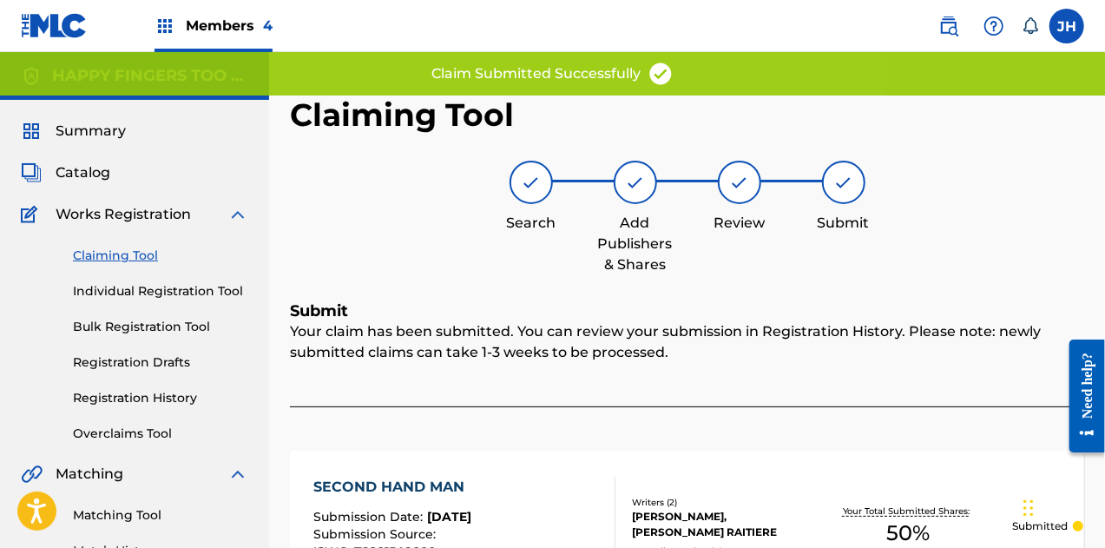
click at [127, 253] on link "Claiming Tool" at bounding box center [160, 256] width 175 height 18
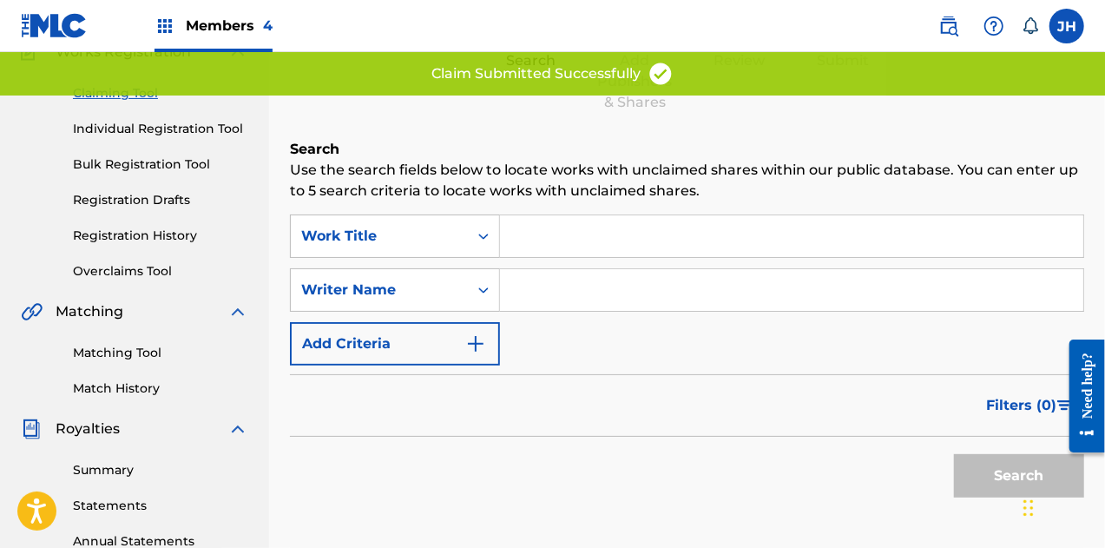
scroll to position [169, 0]
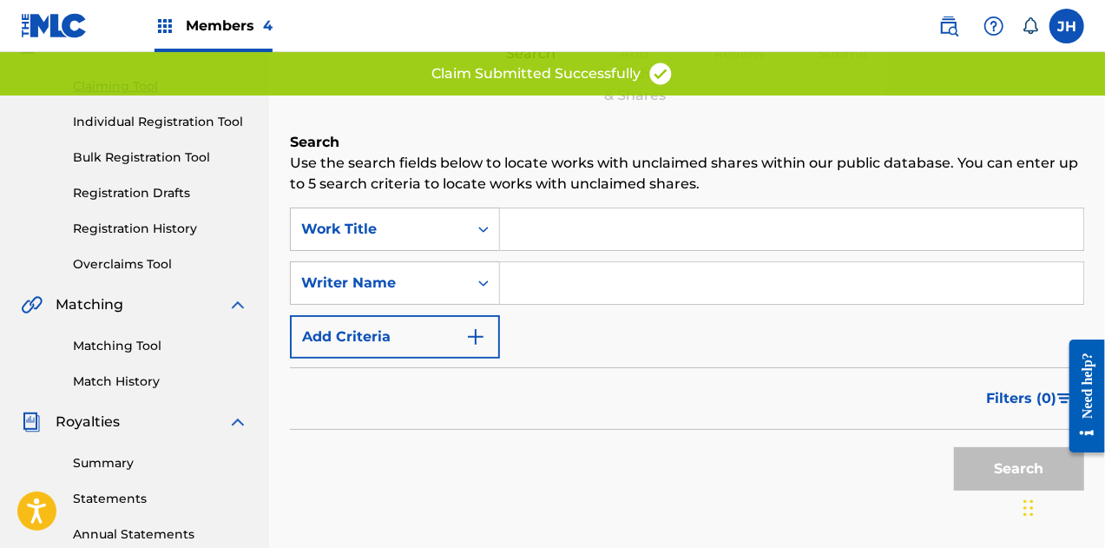
click at [534, 266] on input "Search Form" at bounding box center [791, 283] width 583 height 42
type input "[PERSON_NAME]"
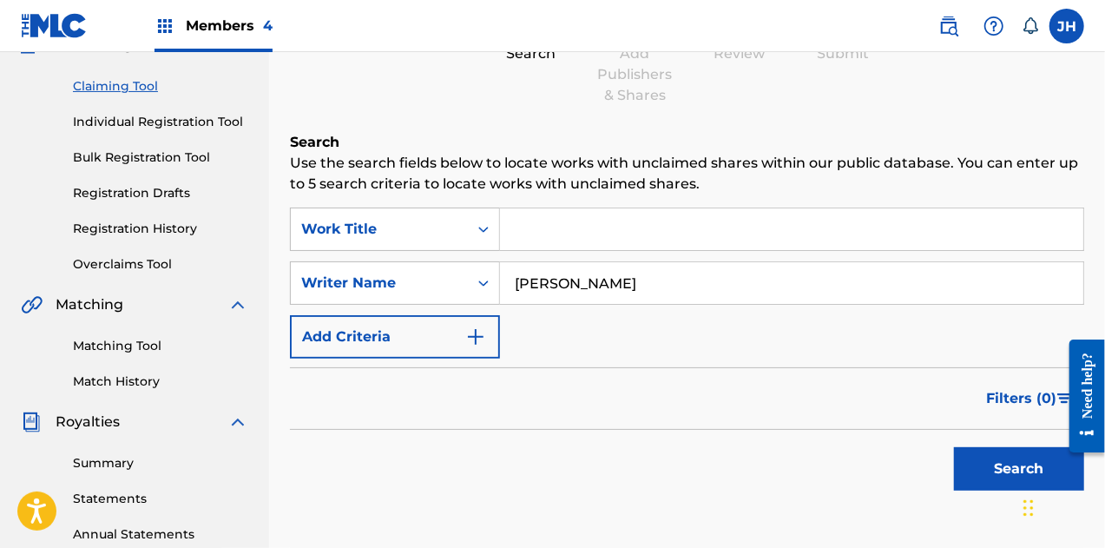
click at [1004, 469] on button "Search" at bounding box center [1019, 468] width 130 height 43
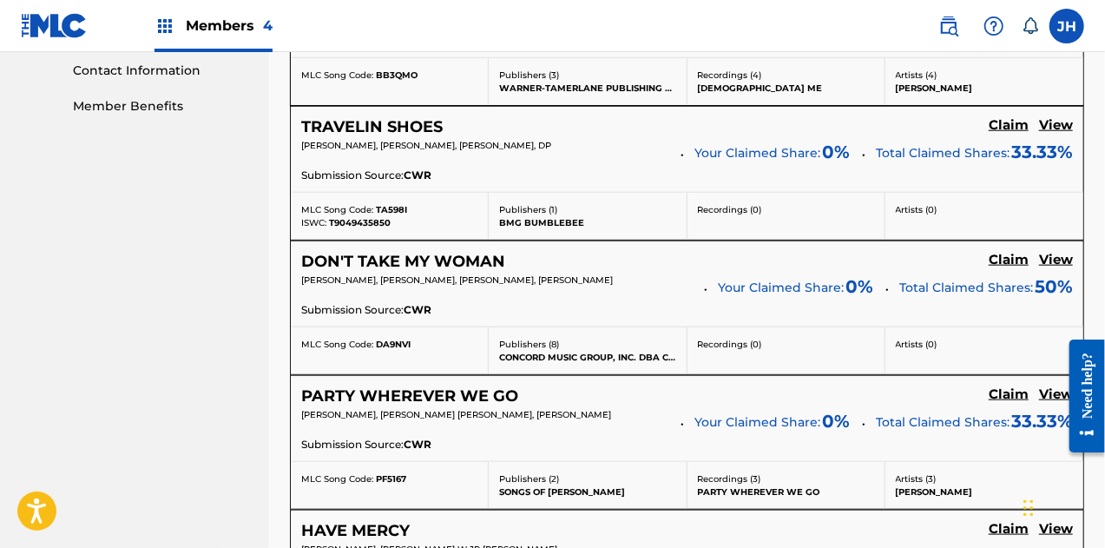
scroll to position [1745, 0]
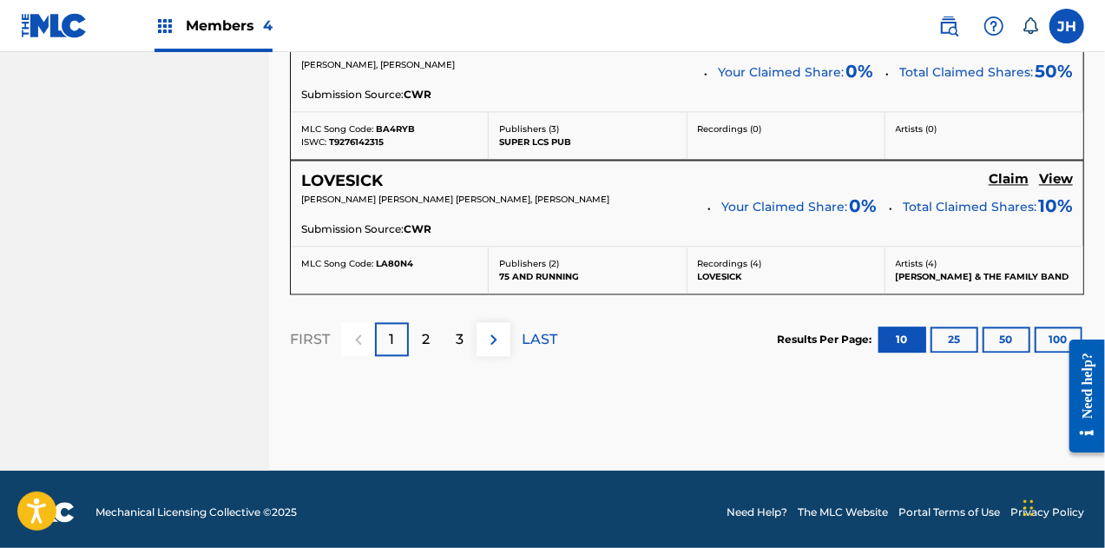
click at [465, 336] on div "3" at bounding box center [460, 339] width 34 height 34
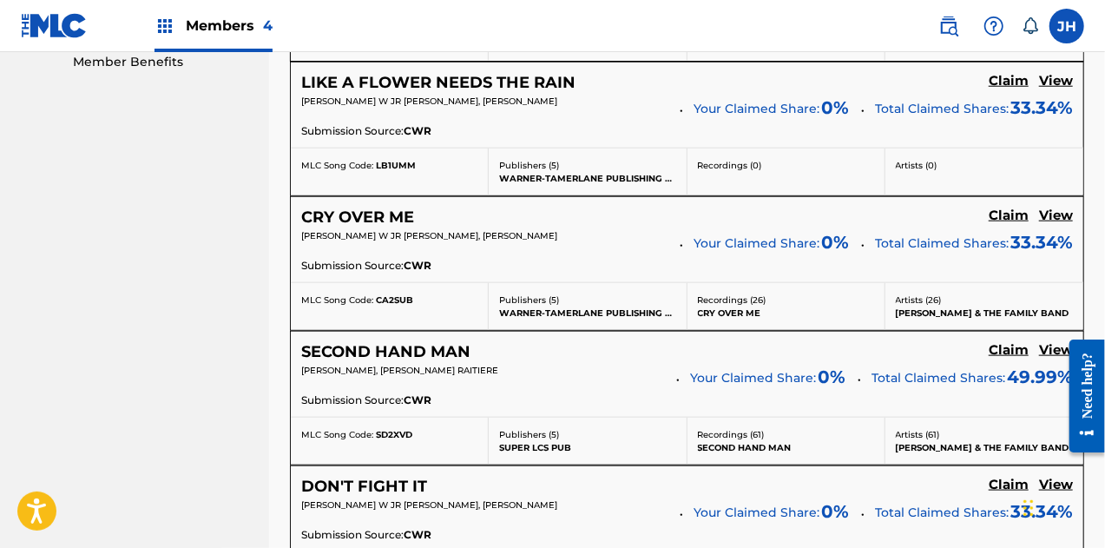
scroll to position [902, 0]
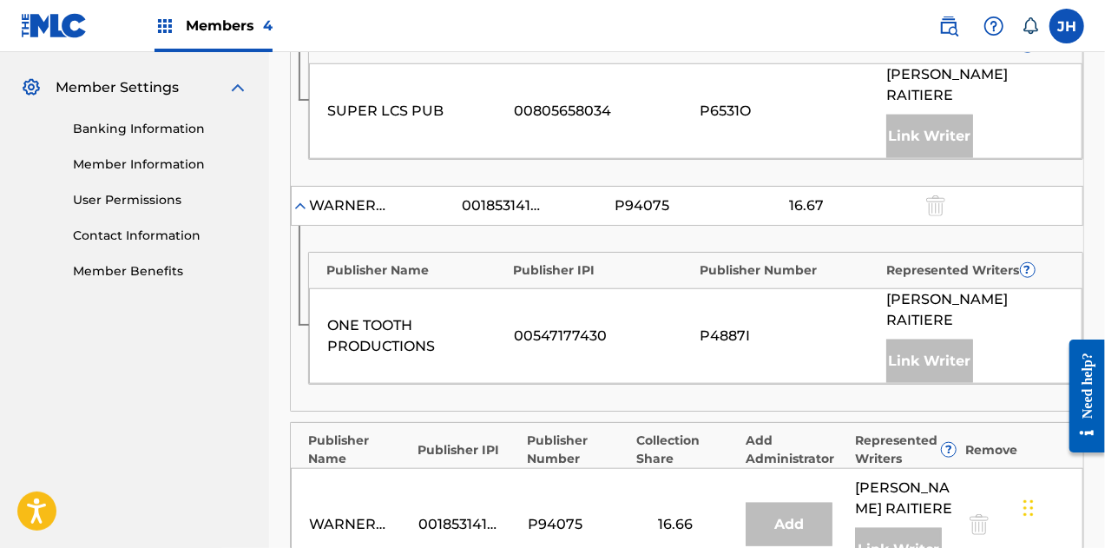
scroll to position [973, 0]
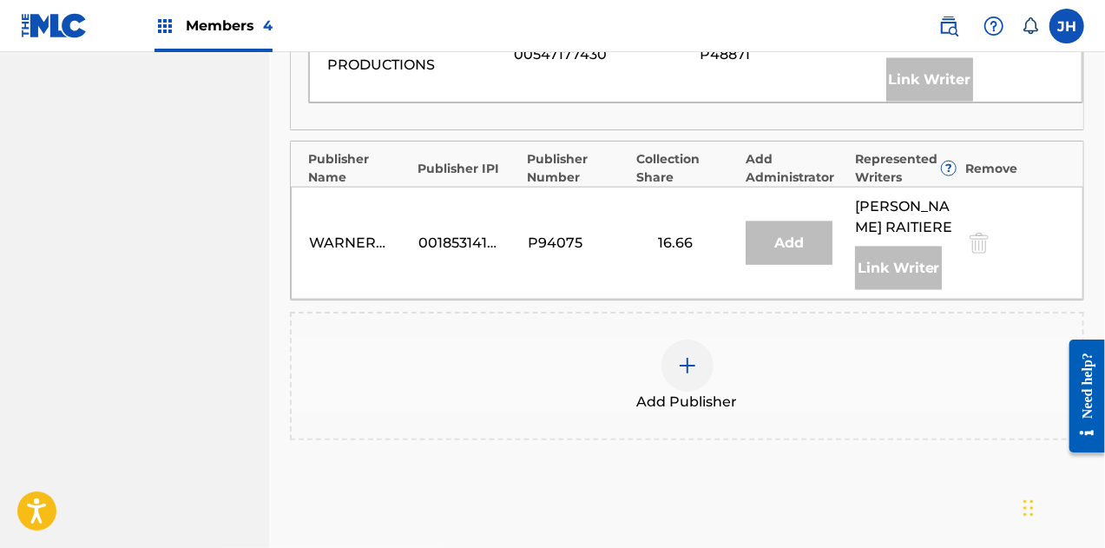
click at [695, 367] on img at bounding box center [687, 365] width 21 height 21
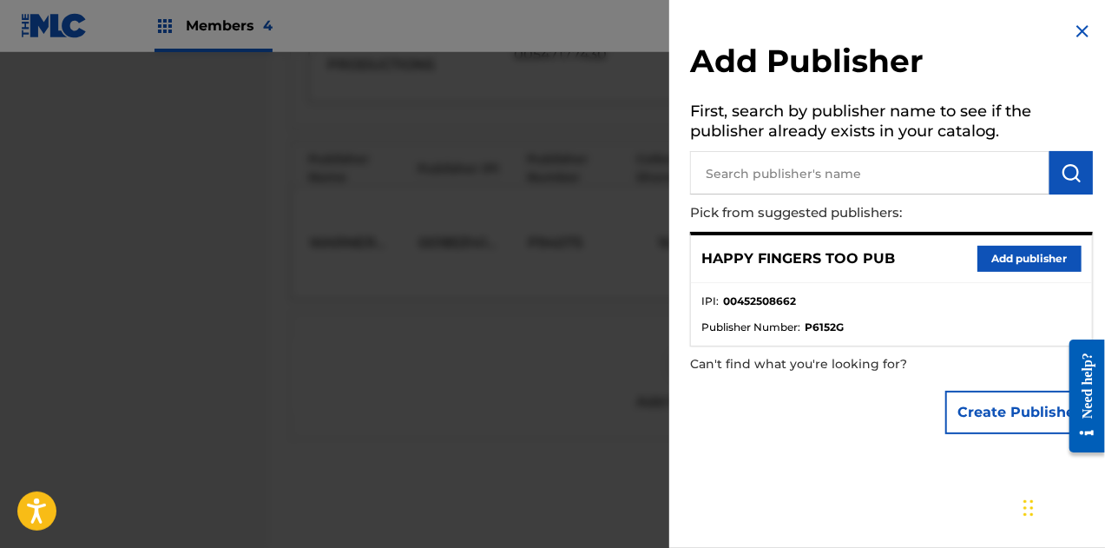
click at [1031, 258] on button "Add publisher" at bounding box center [1030, 259] width 104 height 26
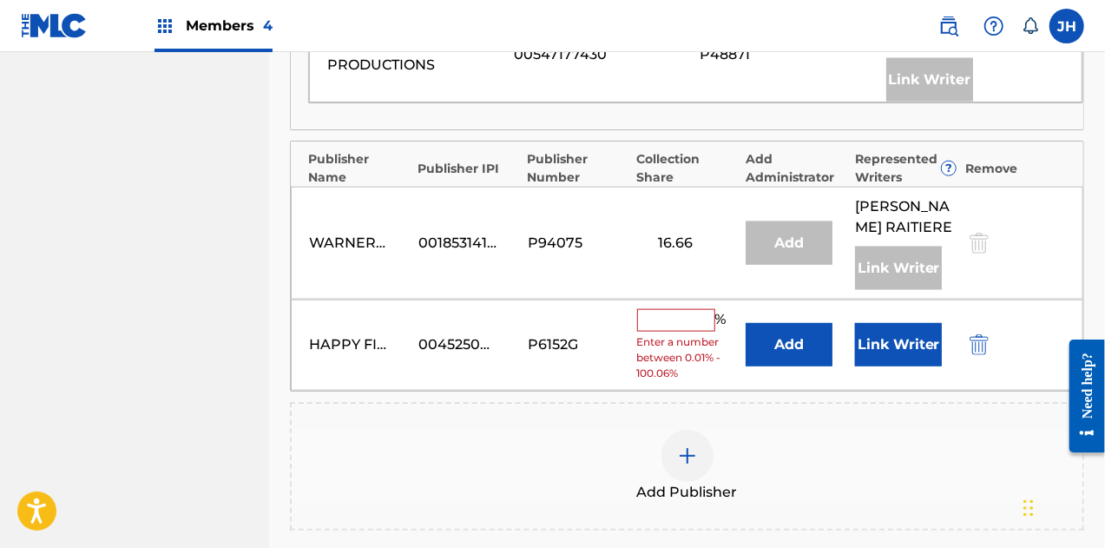
click at [693, 315] on input "text" at bounding box center [676, 320] width 78 height 23
type input "50"
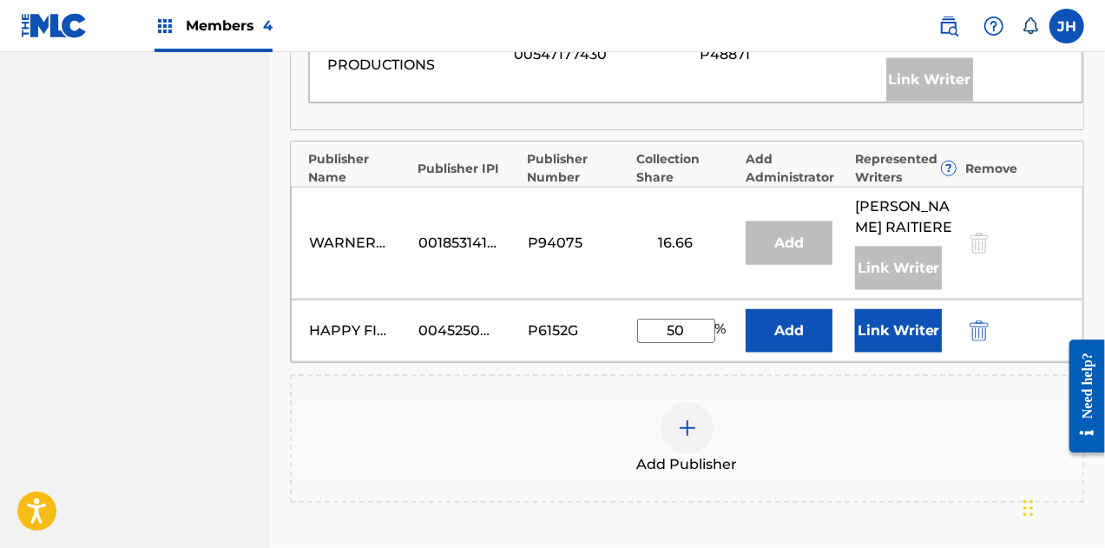
click at [875, 328] on button "Link Writer" at bounding box center [898, 330] width 87 height 43
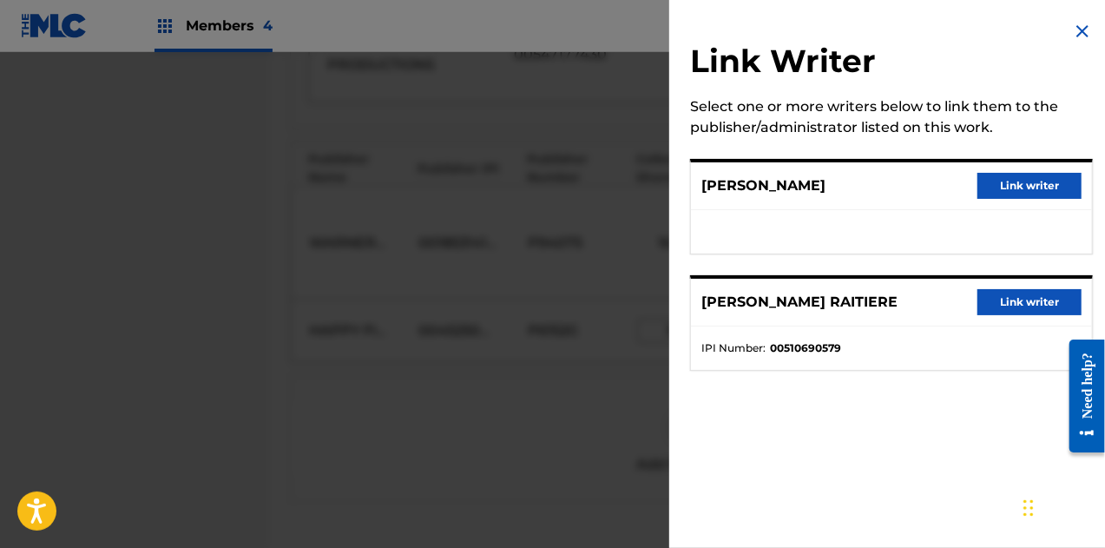
click at [1021, 177] on button "Link writer" at bounding box center [1030, 186] width 104 height 26
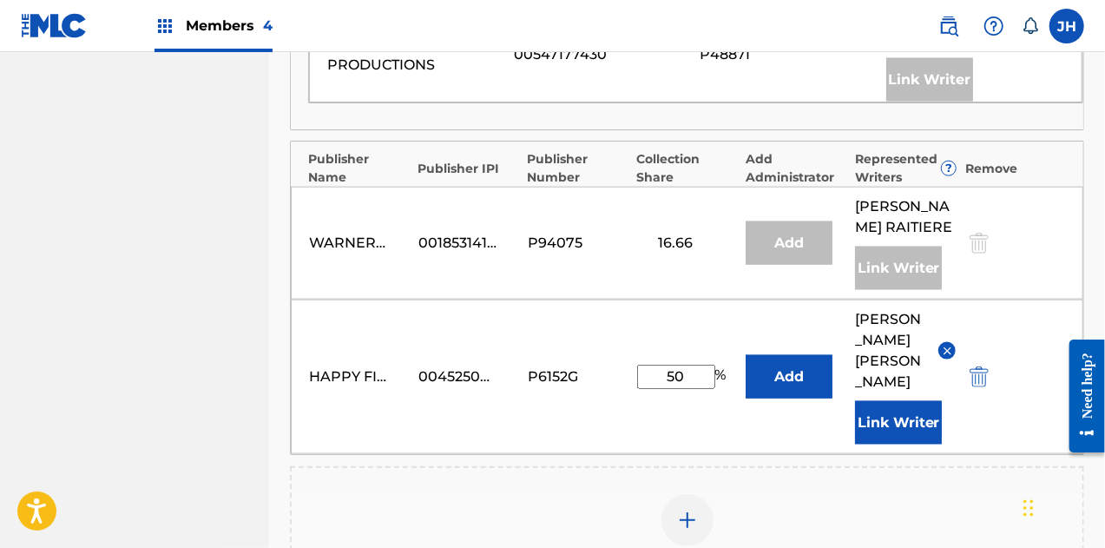
scroll to position [1274, 0]
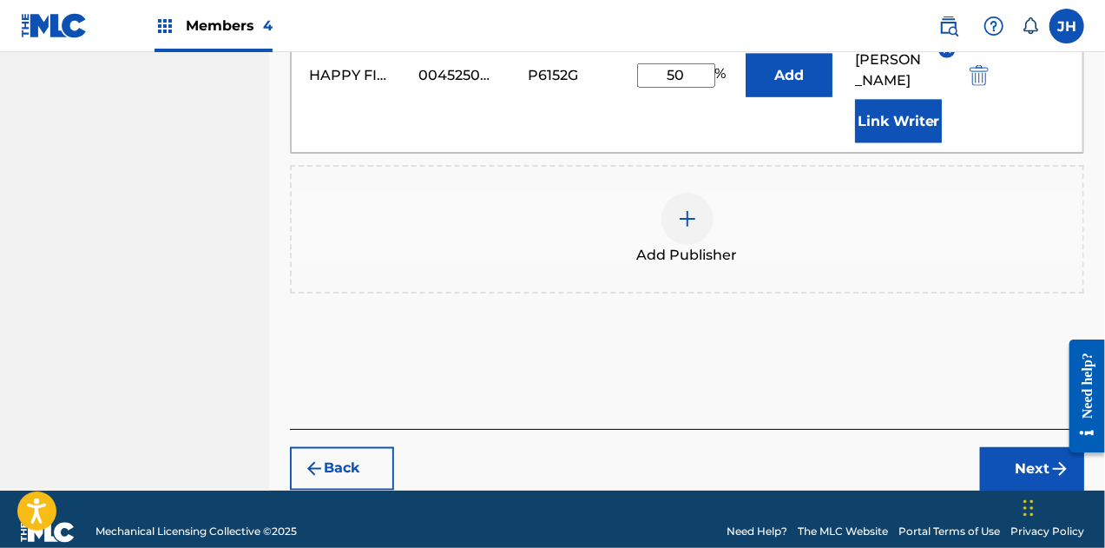
click at [1027, 447] on button "Next" at bounding box center [1032, 468] width 104 height 43
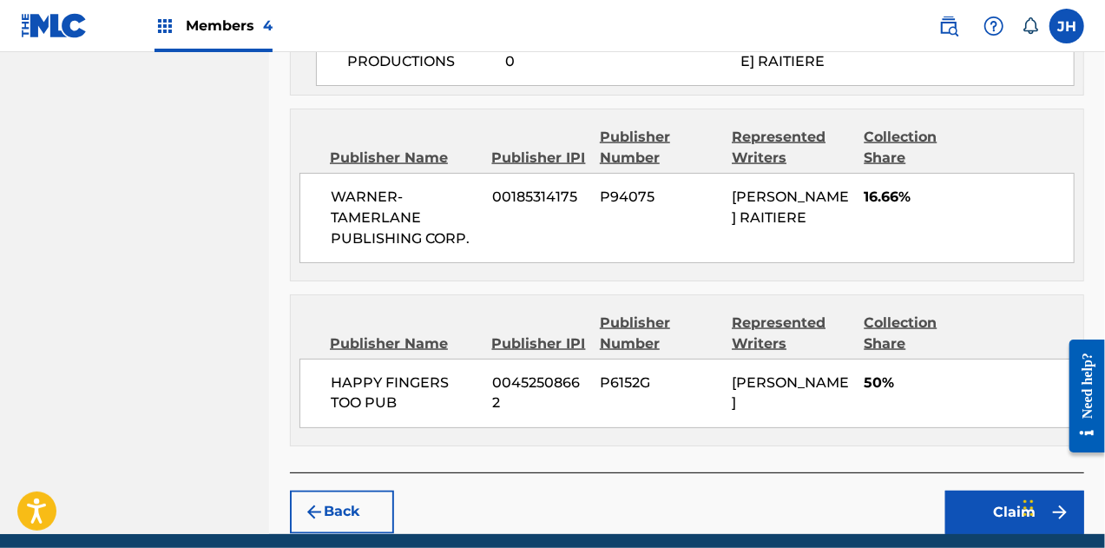
scroll to position [1358, 0]
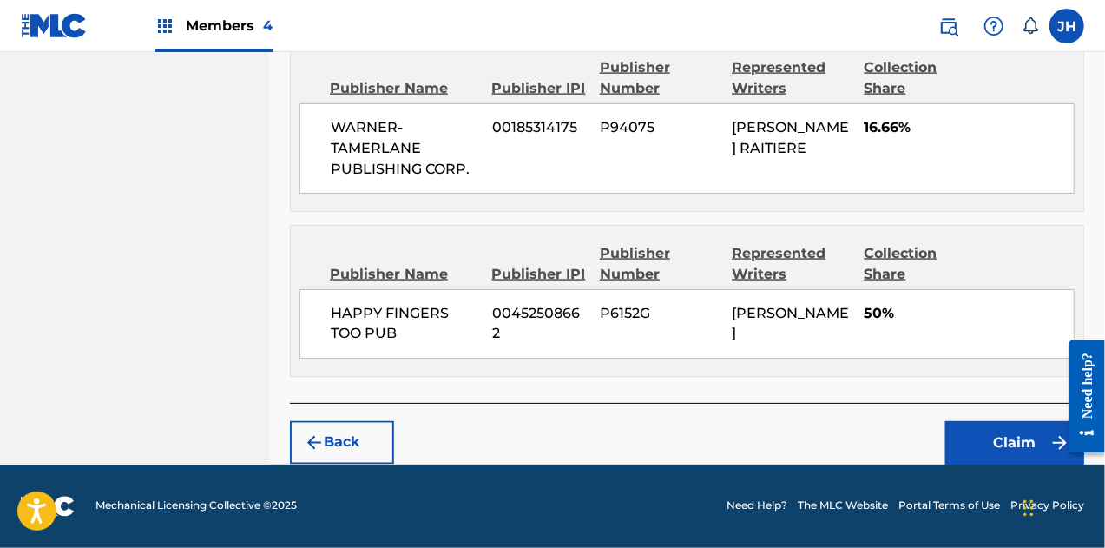
click at [1007, 453] on button "Claim" at bounding box center [1014, 442] width 139 height 43
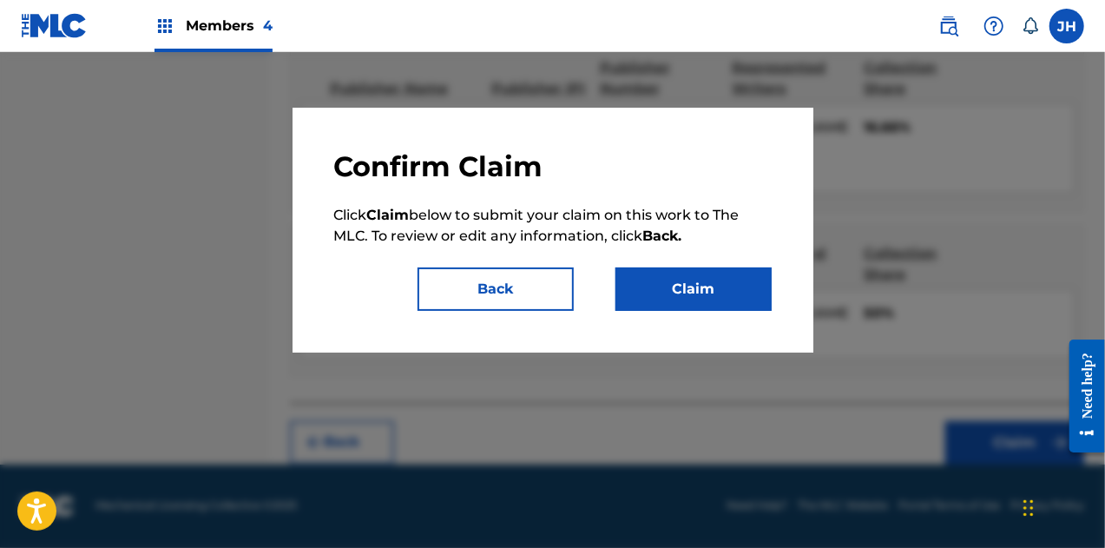
click at [667, 279] on button "Claim" at bounding box center [694, 288] width 156 height 43
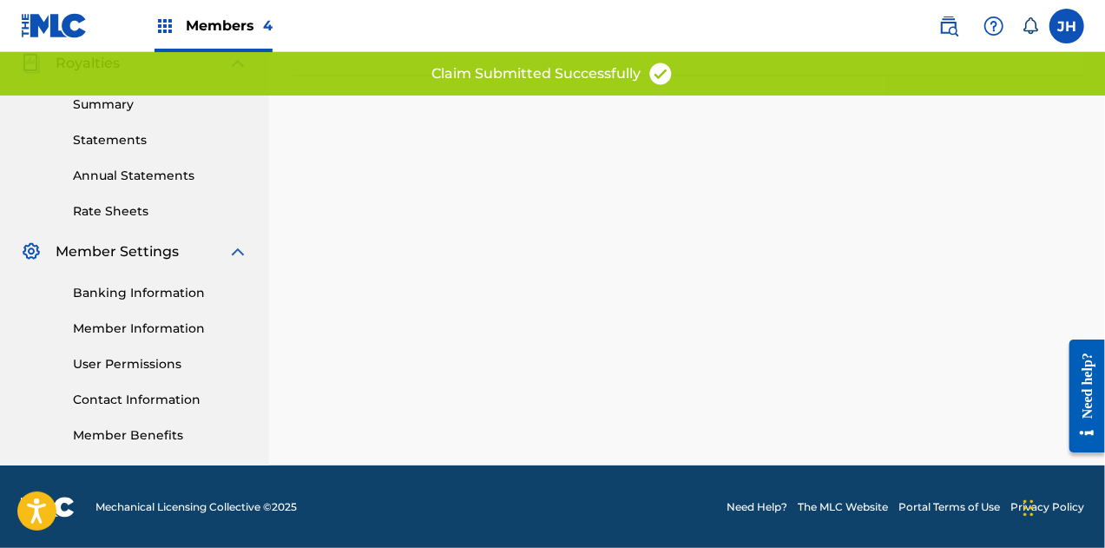
scroll to position [0, 0]
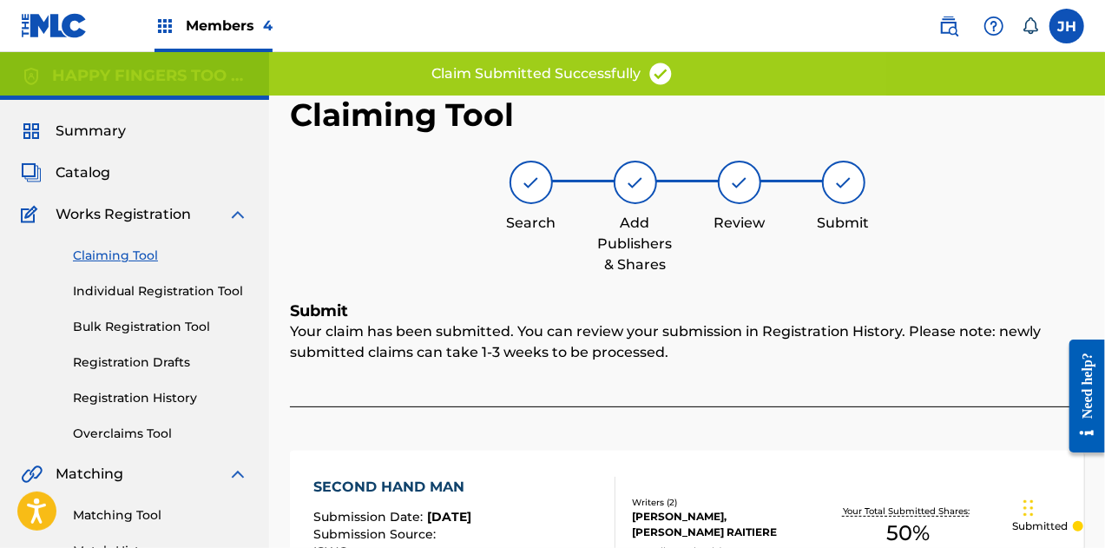
click at [127, 259] on link "Claiming Tool" at bounding box center [160, 256] width 175 height 18
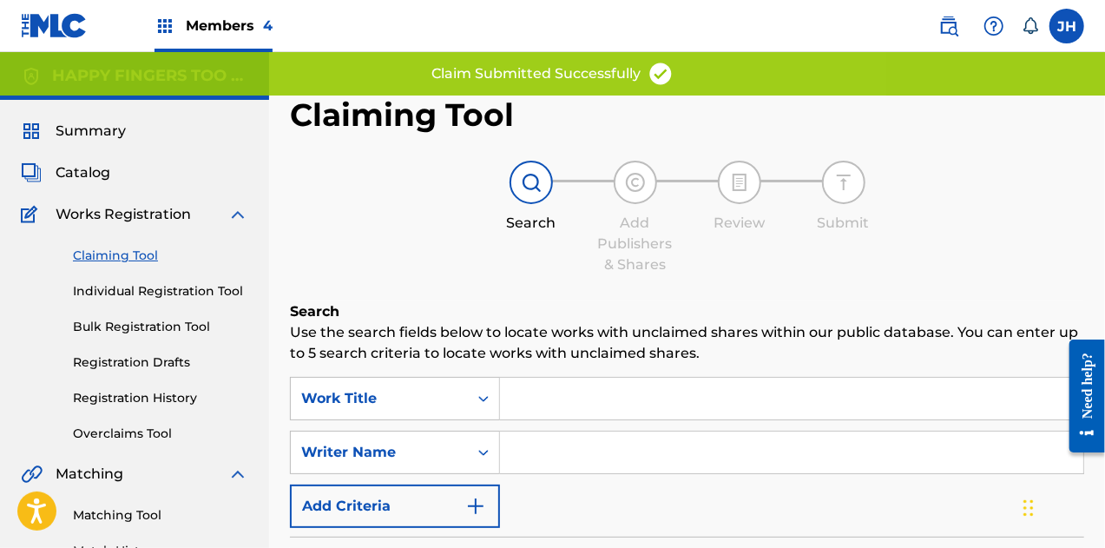
scroll to position [100, 0]
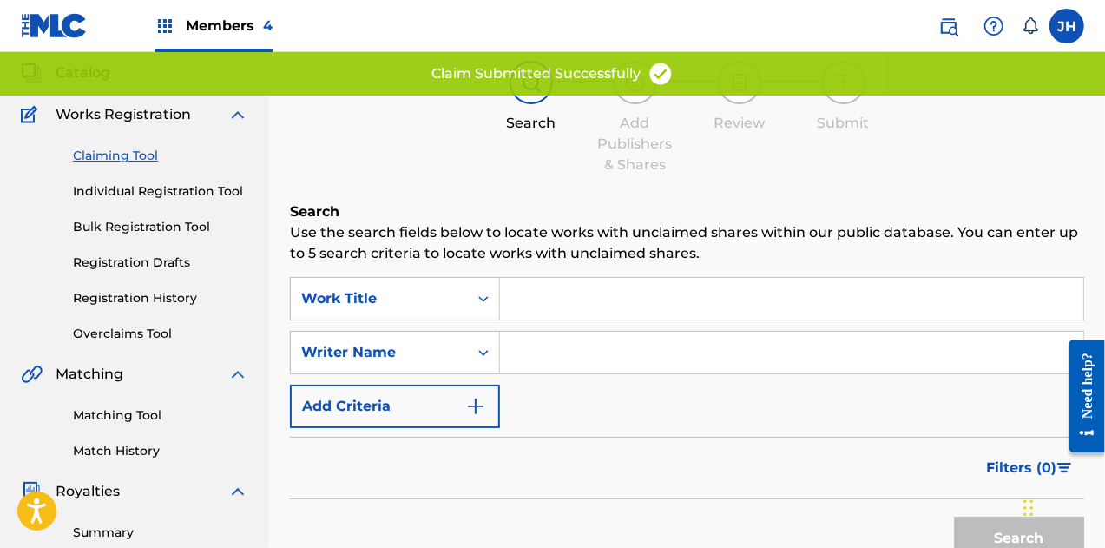
click at [559, 352] on input "Search Form" at bounding box center [791, 353] width 583 height 42
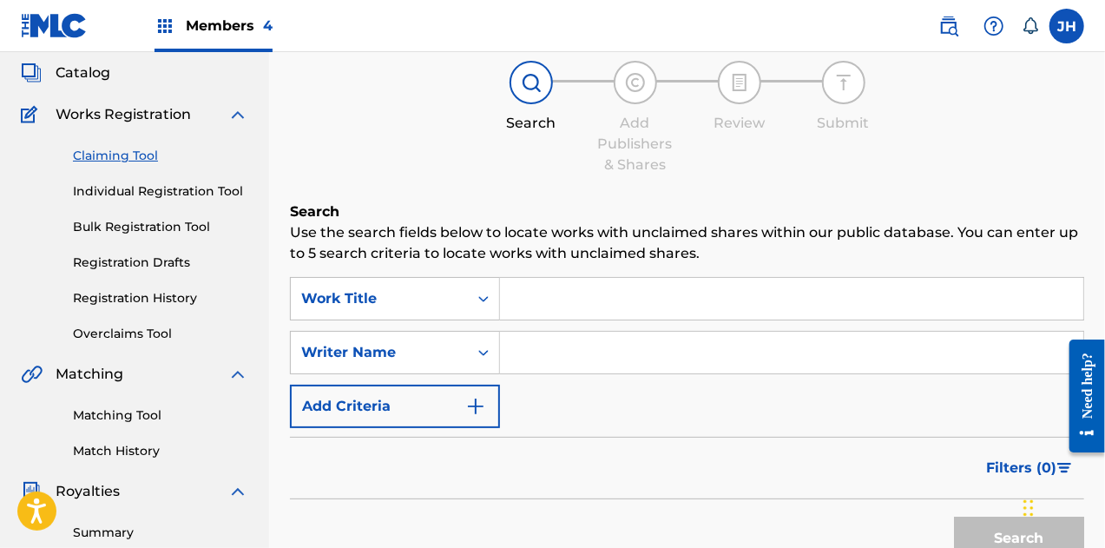
type input "[PERSON_NAME]"
drag, startPoint x: 701, startPoint y: 460, endPoint x: 908, endPoint y: 480, distance: 207.6
click at [701, 460] on div "Filters ( 0 )" at bounding box center [687, 468] width 794 height 63
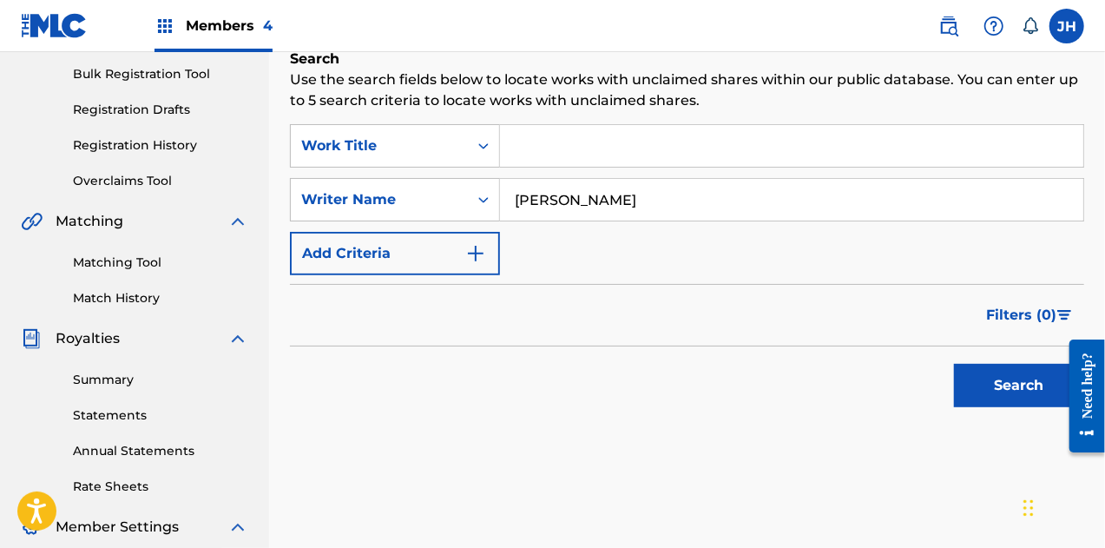
click at [996, 401] on button "Search" at bounding box center [1019, 385] width 130 height 43
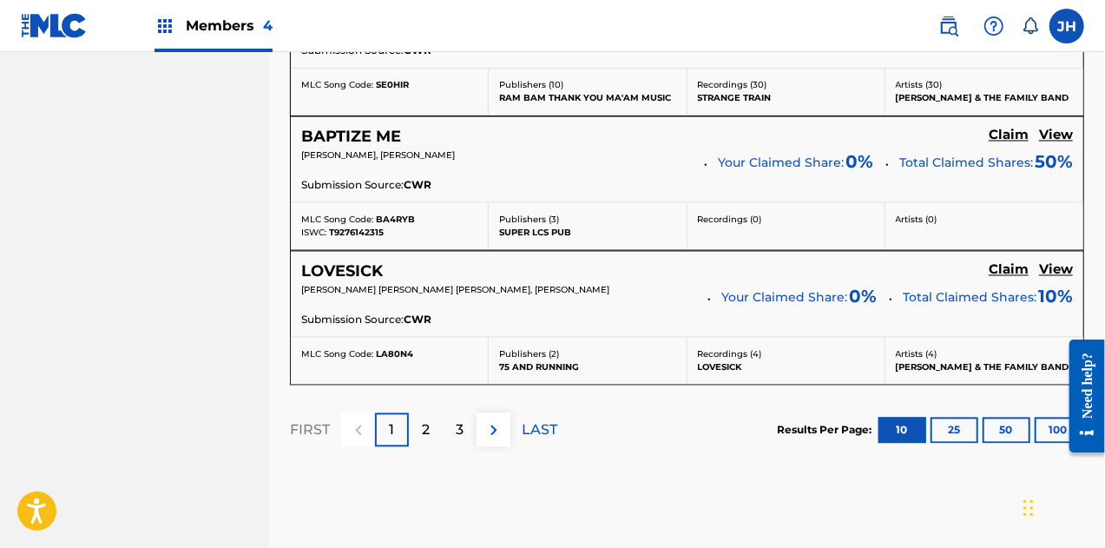
scroll to position [1728, 0]
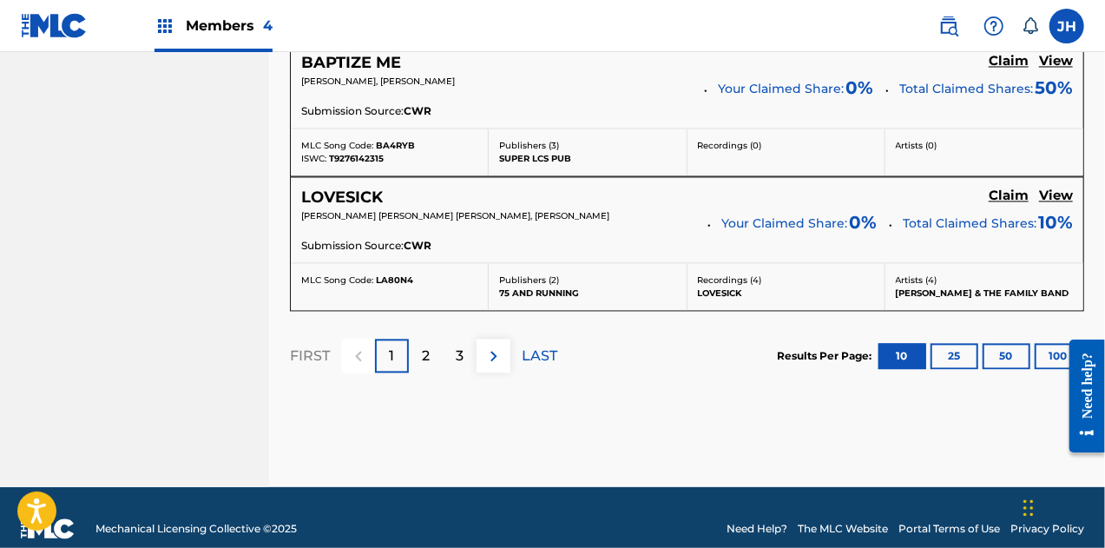
click at [465, 347] on div "3" at bounding box center [460, 356] width 34 height 34
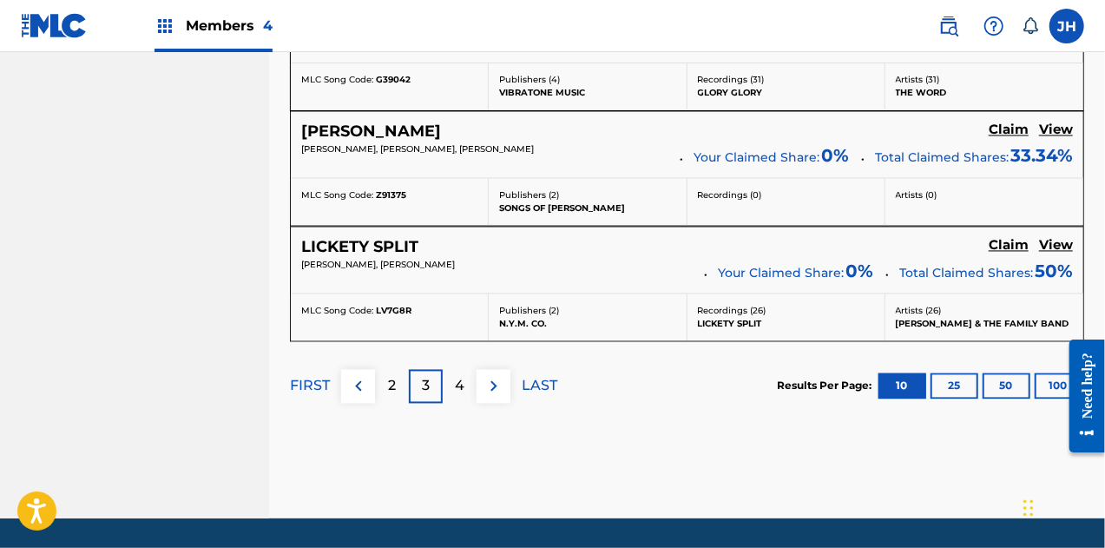
scroll to position [1623, 0]
click at [1016, 227] on div "LICKETY SPLIT Claim View [PERSON_NAME], [PERSON_NAME] Your Claimed Share: 0 % T…" at bounding box center [687, 260] width 793 height 66
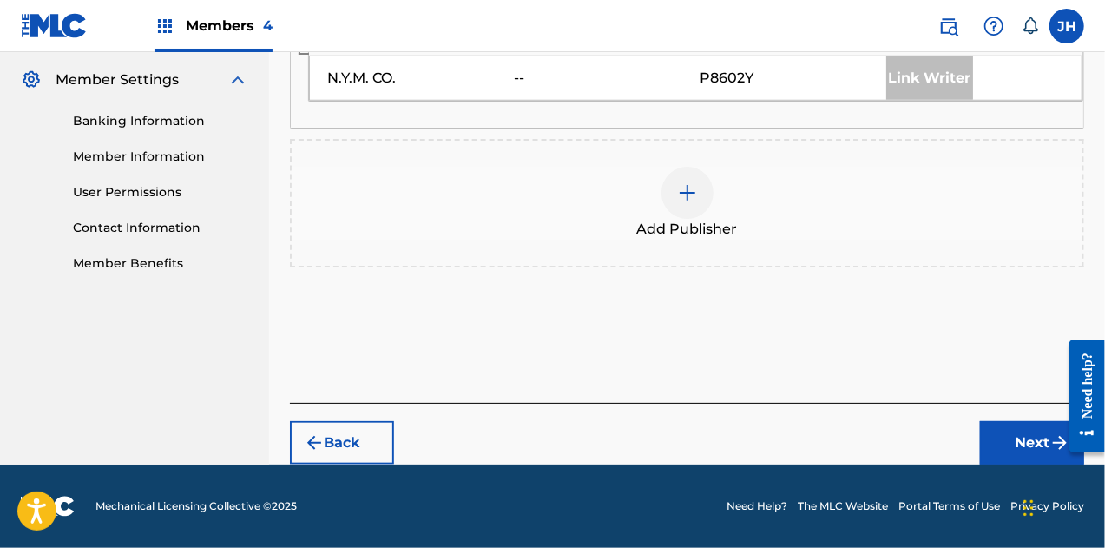
scroll to position [678, 0]
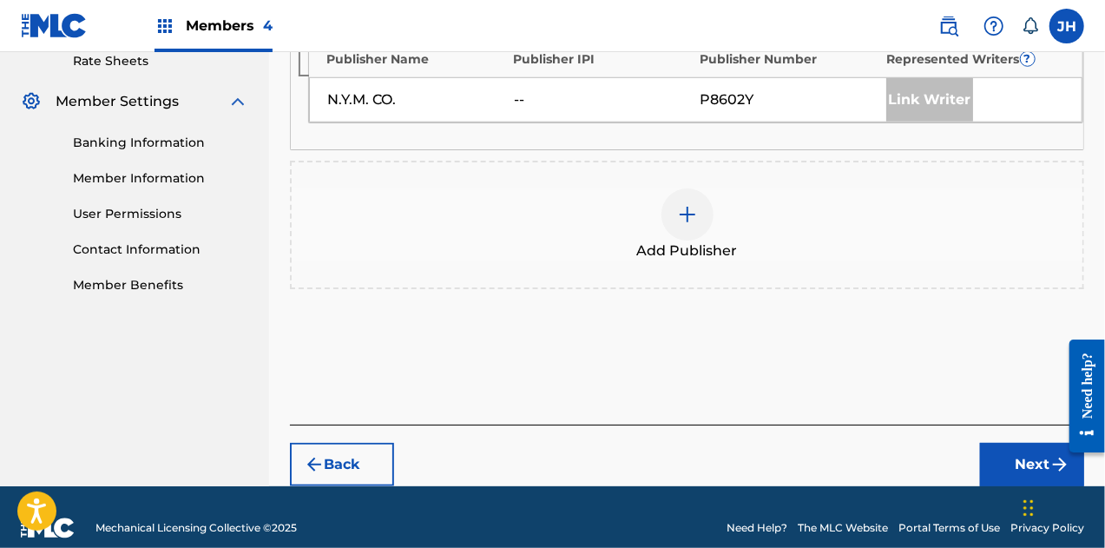
click at [695, 204] on img at bounding box center [687, 214] width 21 height 21
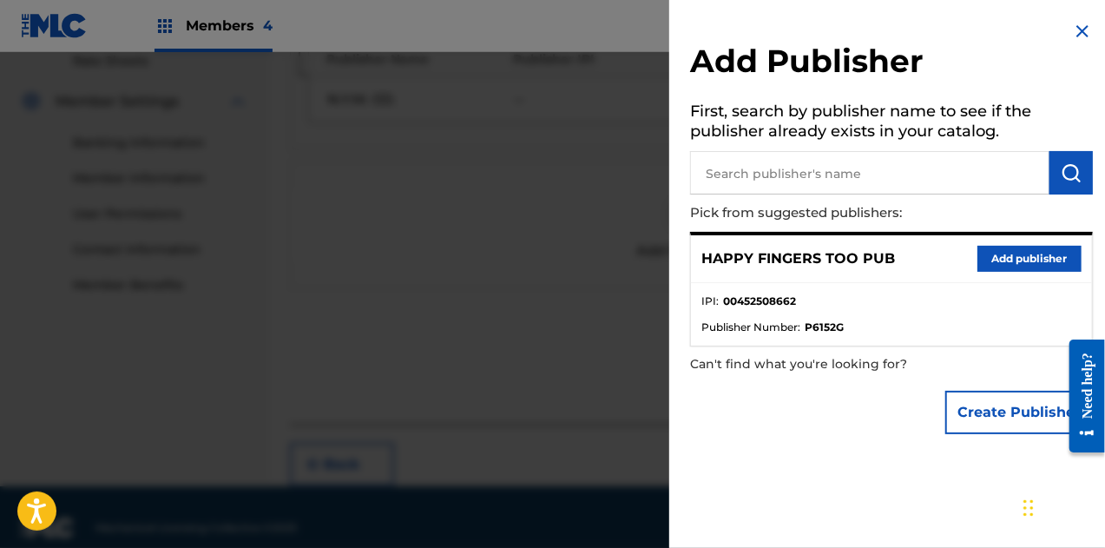
click at [1005, 267] on button "Add publisher" at bounding box center [1030, 259] width 104 height 26
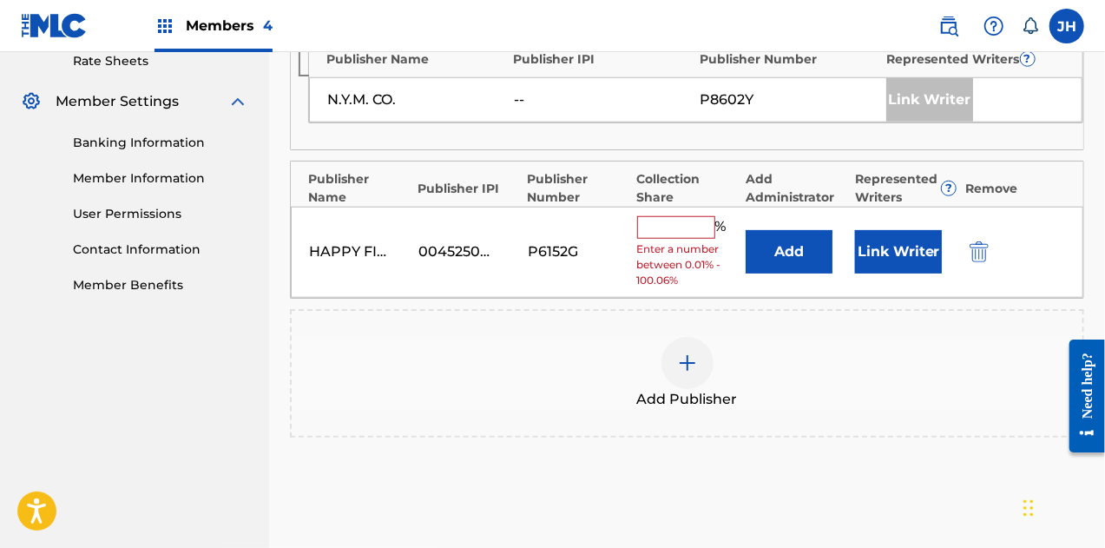
click at [682, 241] on span "Enter a number between 0.01% - 100.06%" at bounding box center [687, 264] width 101 height 47
click at [677, 216] on input "text" at bounding box center [676, 227] width 78 height 23
type input "50"
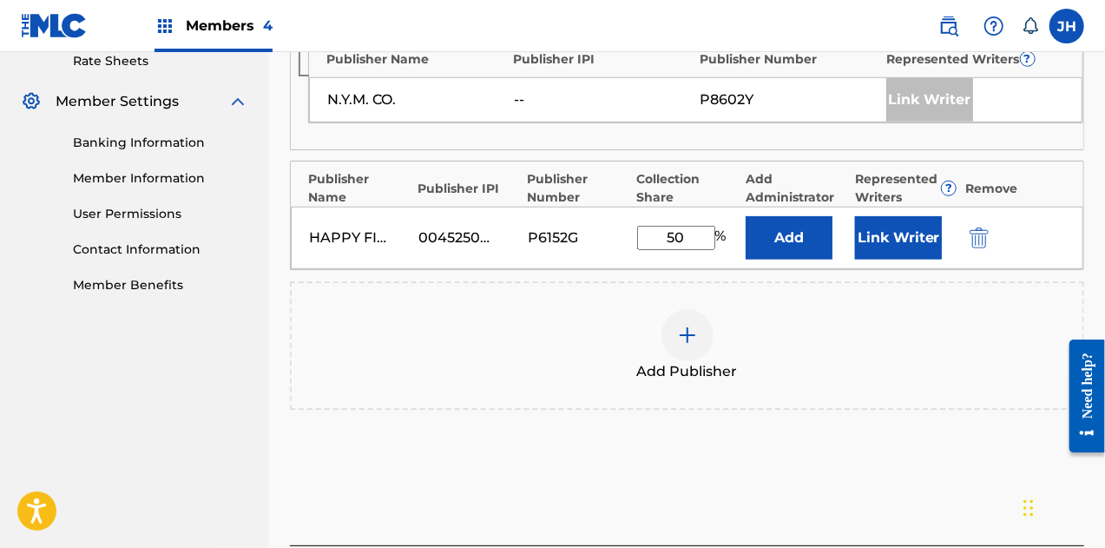
click at [891, 216] on button "Link Writer" at bounding box center [898, 237] width 87 height 43
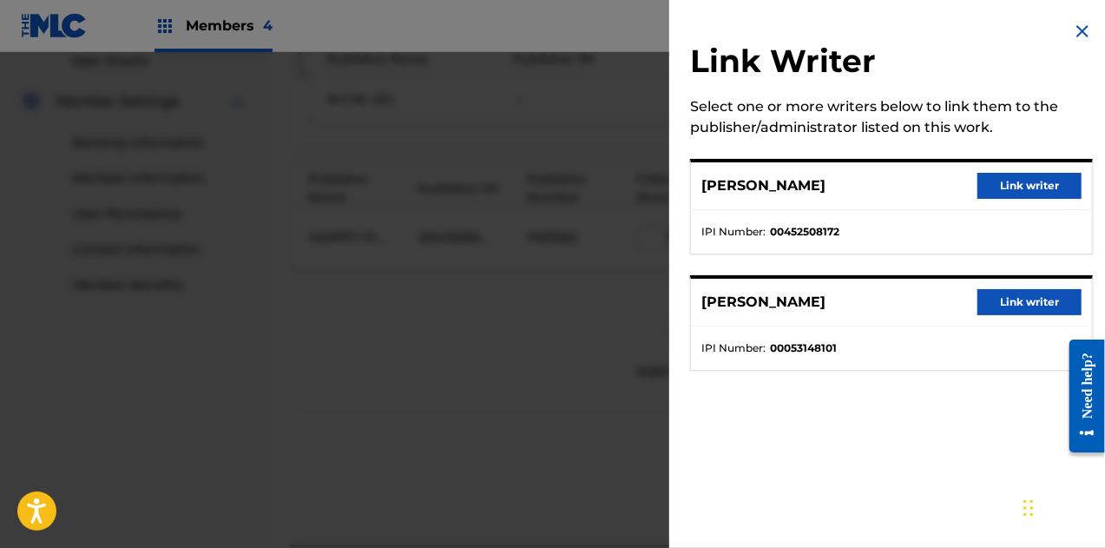
click at [1017, 193] on button "Link writer" at bounding box center [1030, 186] width 104 height 26
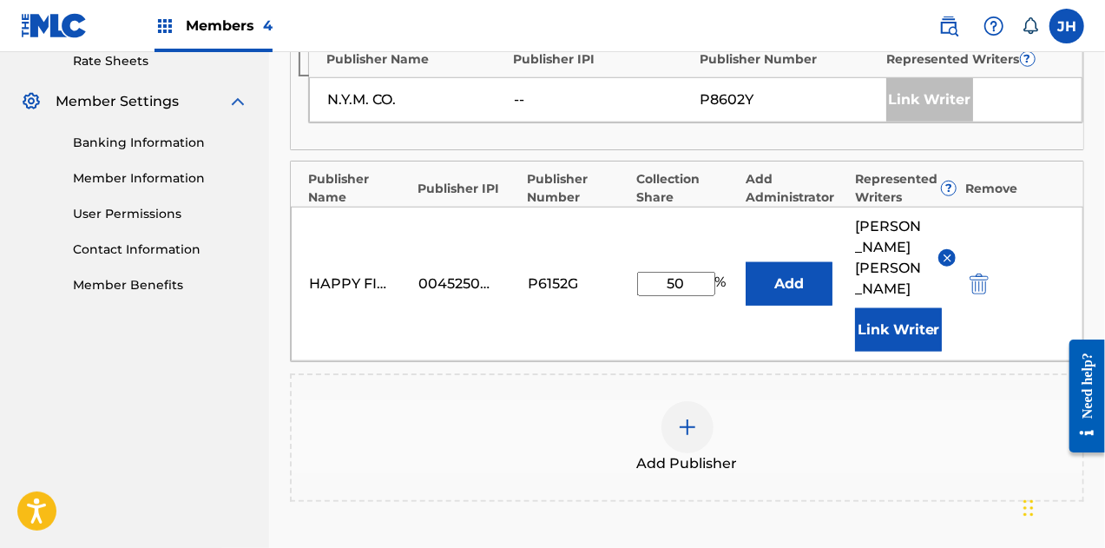
scroll to position [868, 0]
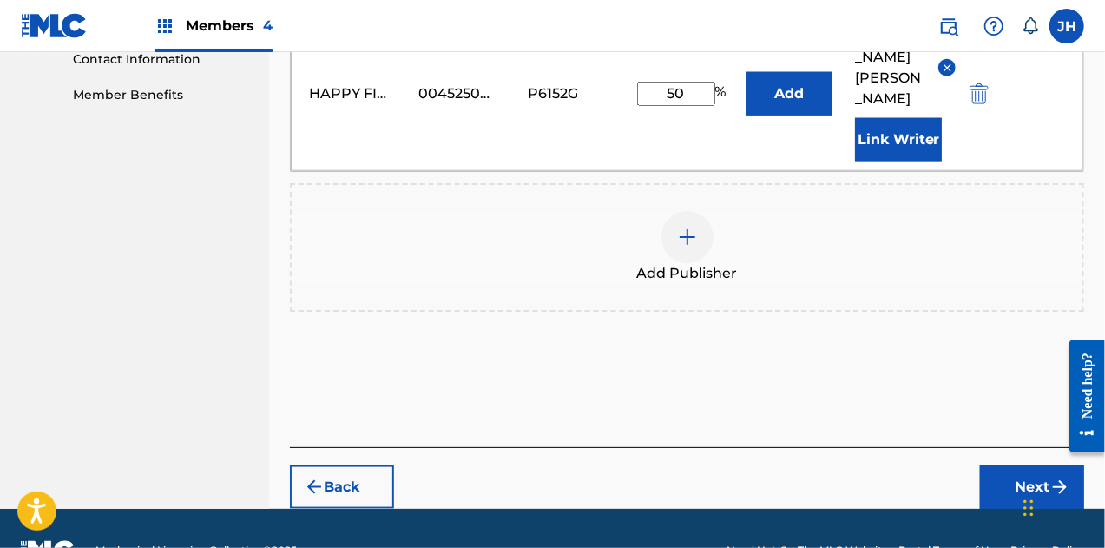
click at [1034, 465] on button "Next" at bounding box center [1032, 486] width 104 height 43
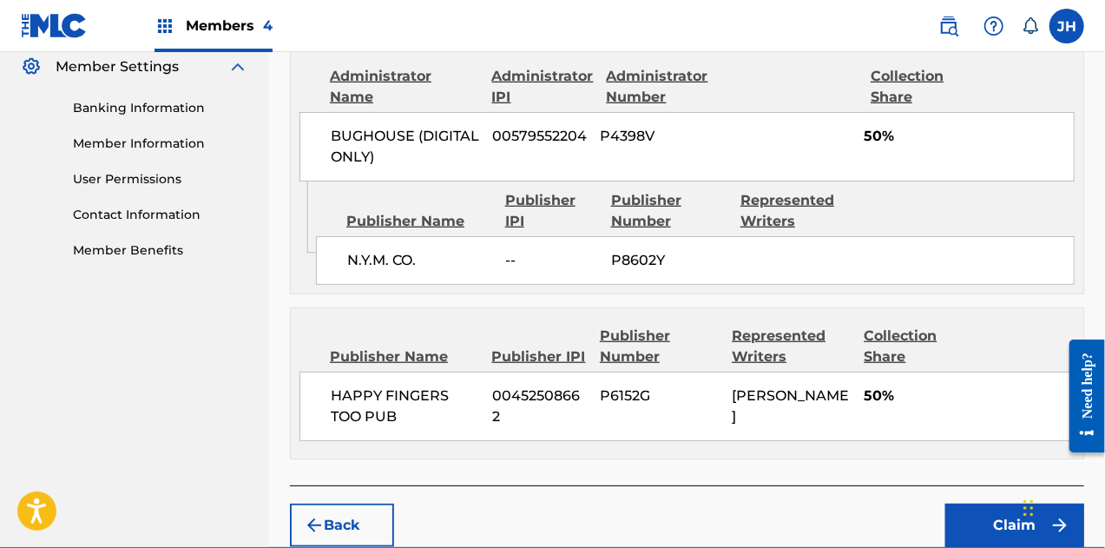
scroll to position [790, 0]
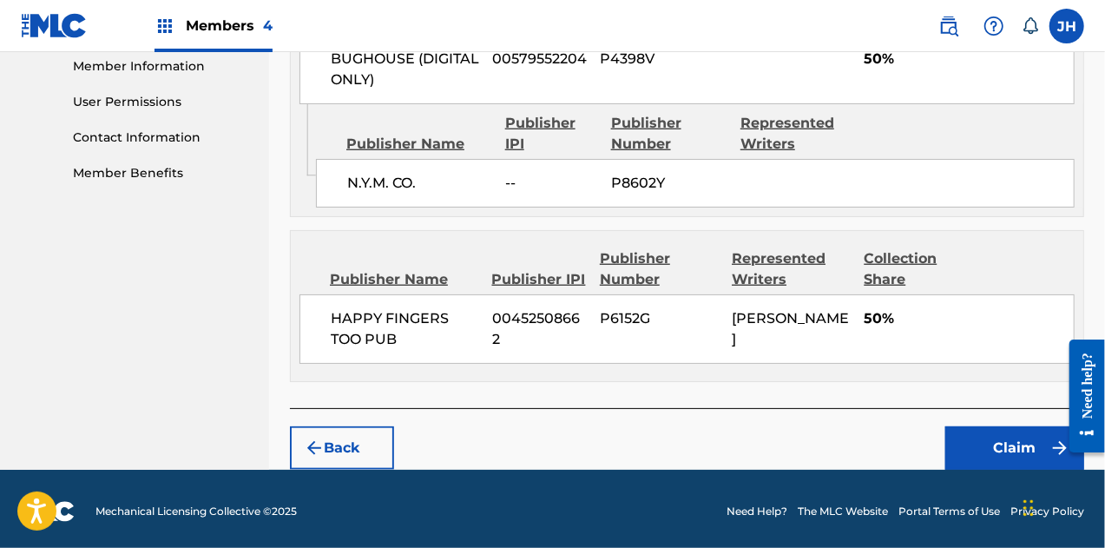
click at [1015, 431] on button "Claim" at bounding box center [1014, 447] width 139 height 43
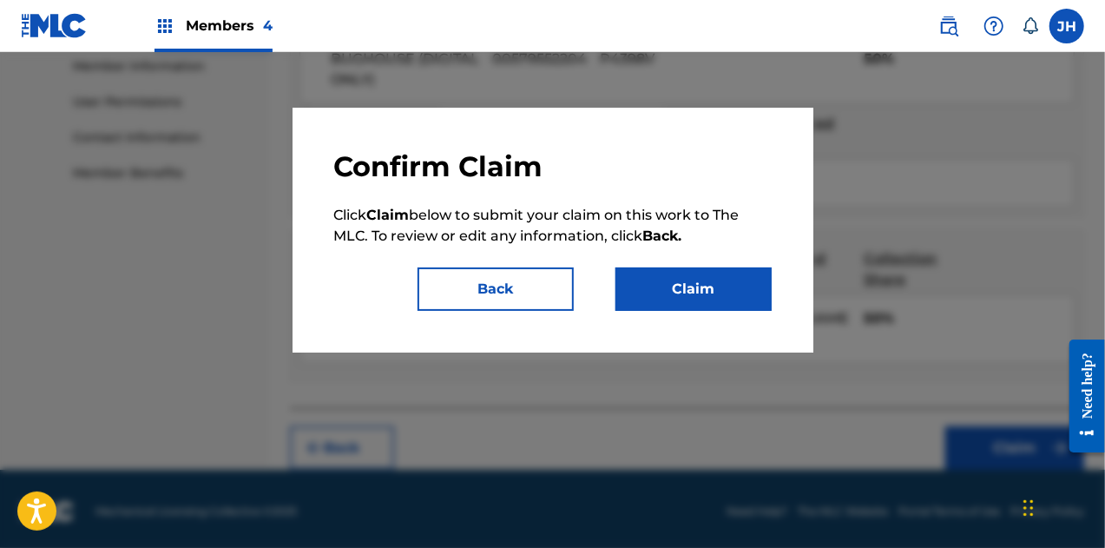
click at [651, 291] on button "Claim" at bounding box center [694, 288] width 156 height 43
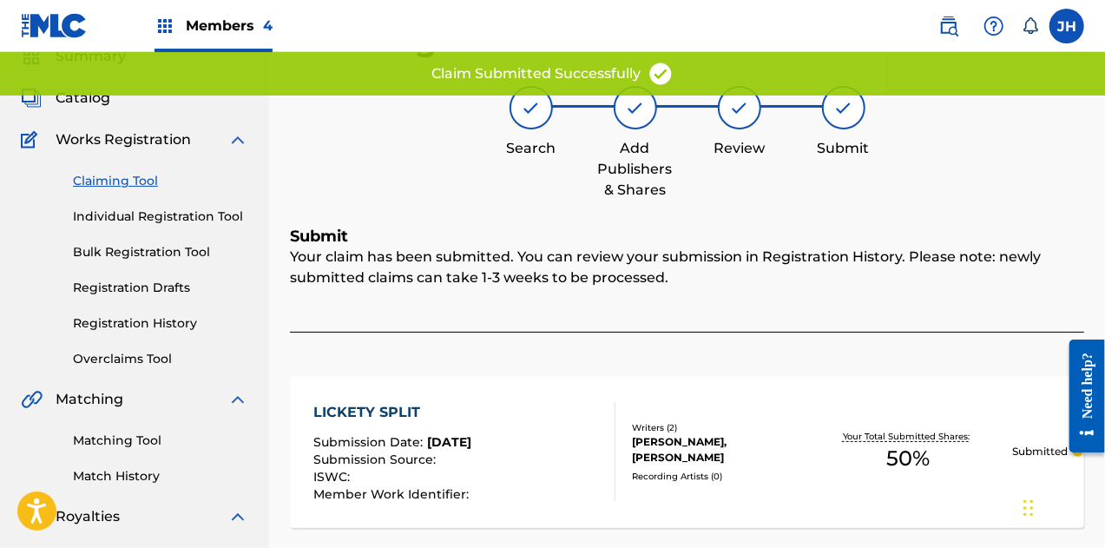
scroll to position [0, 0]
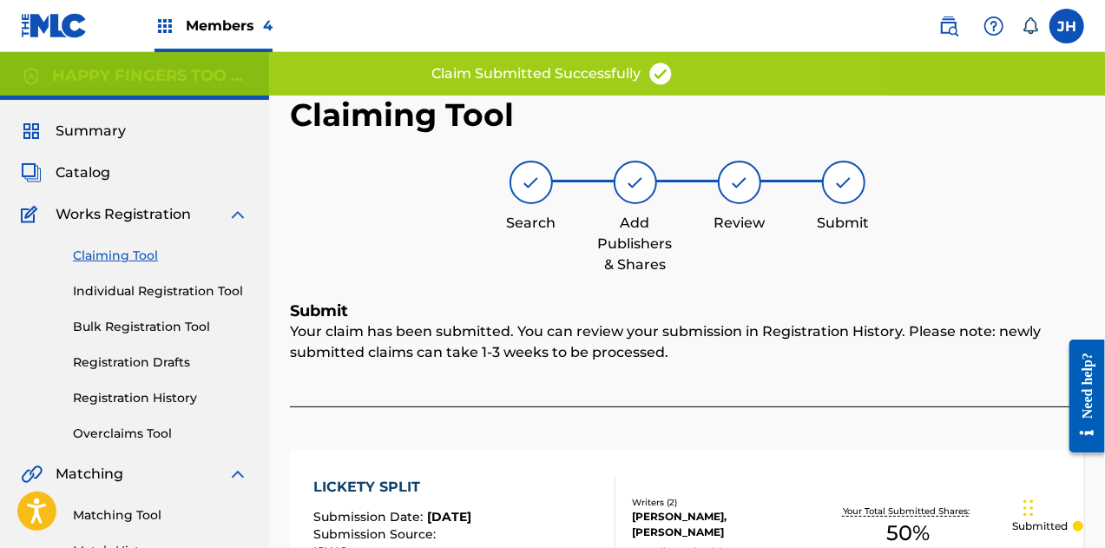
click at [137, 255] on link "Claiming Tool" at bounding box center [160, 256] width 175 height 18
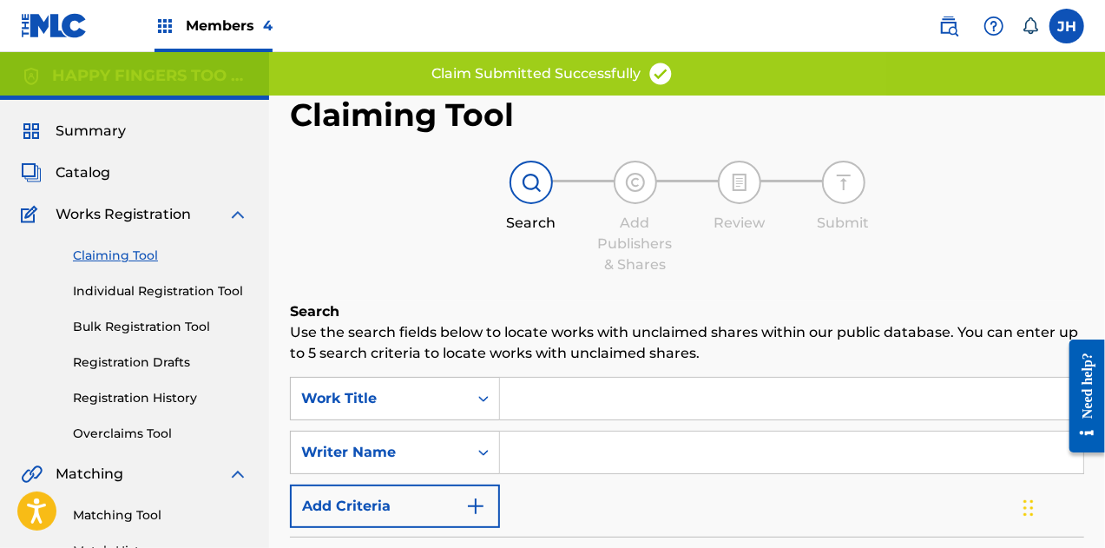
scroll to position [172, 0]
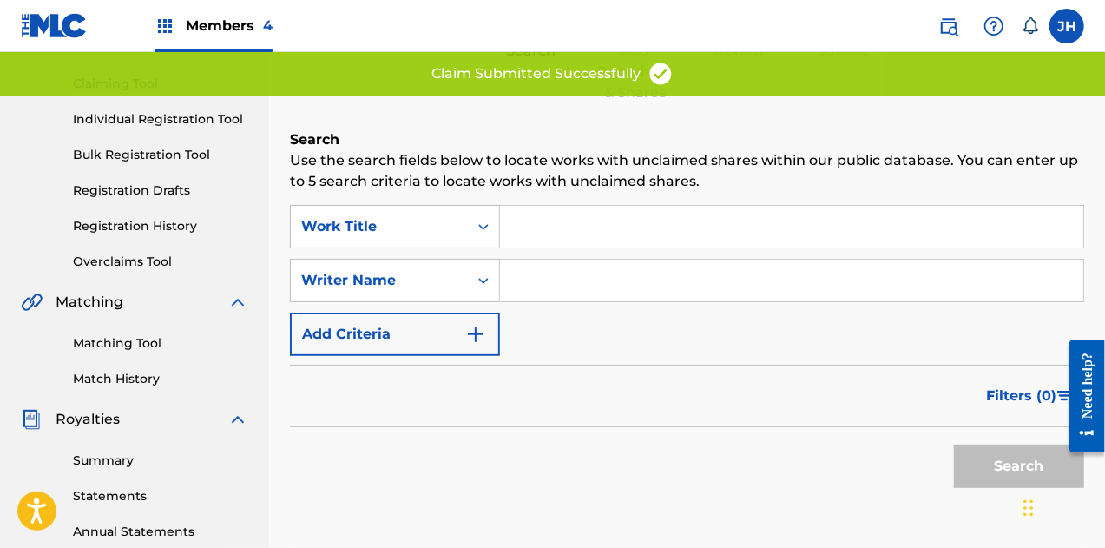
click at [571, 280] on input "Search Form" at bounding box center [791, 281] width 583 height 42
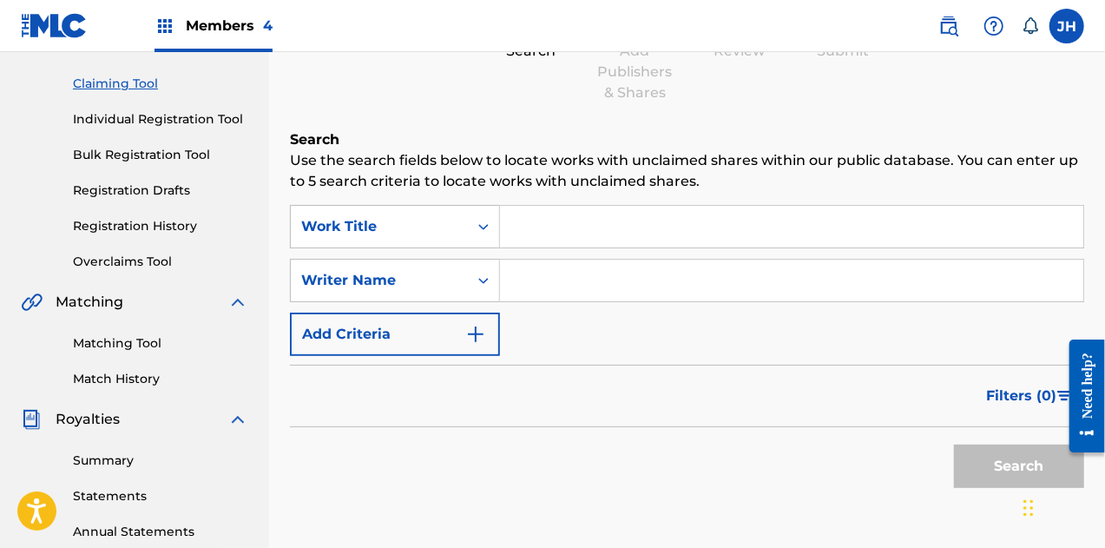
type input "[PERSON_NAME]"
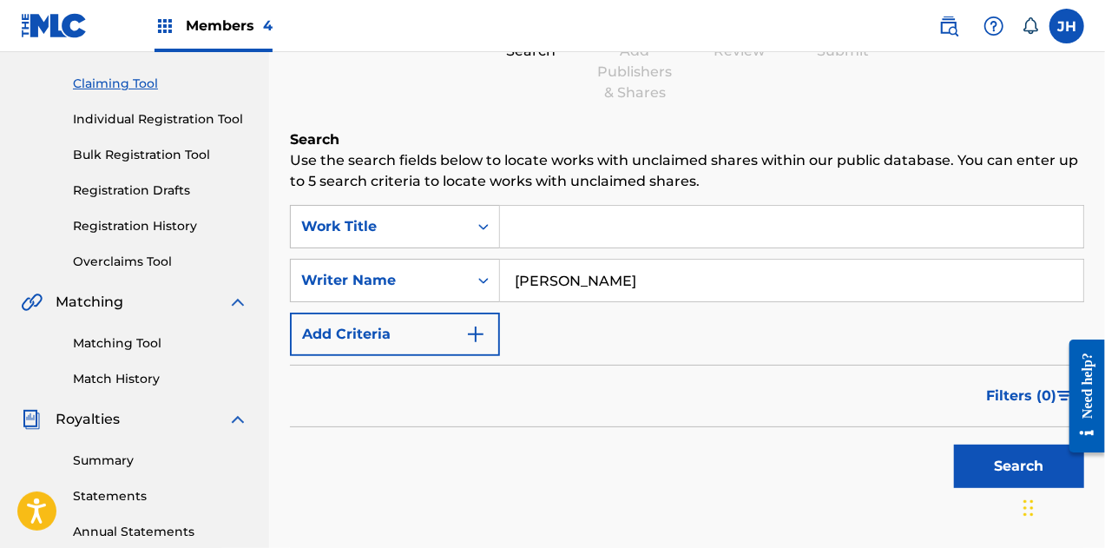
click at [976, 474] on button "Search" at bounding box center [1019, 465] width 130 height 43
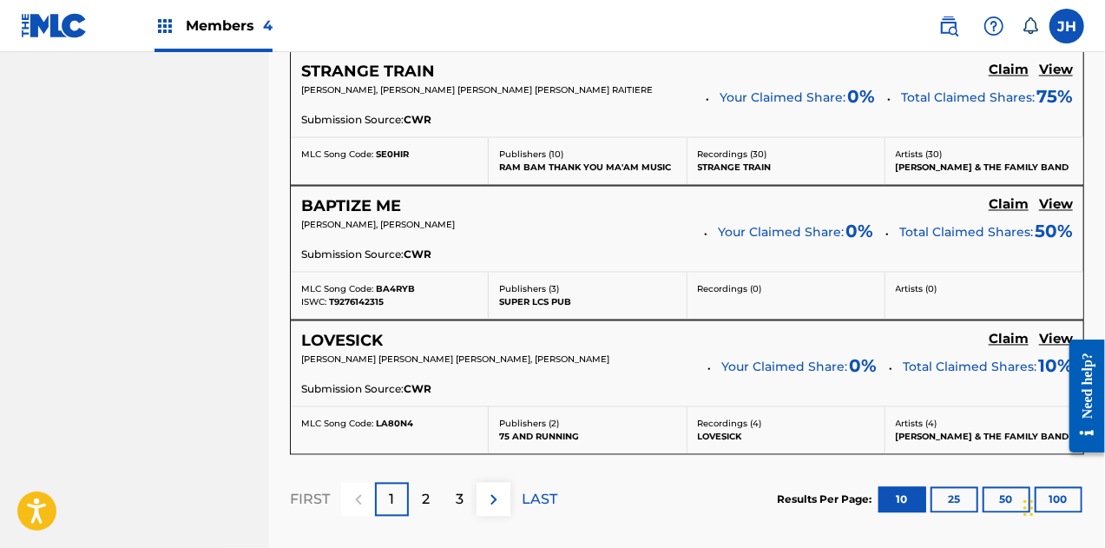
scroll to position [1745, 0]
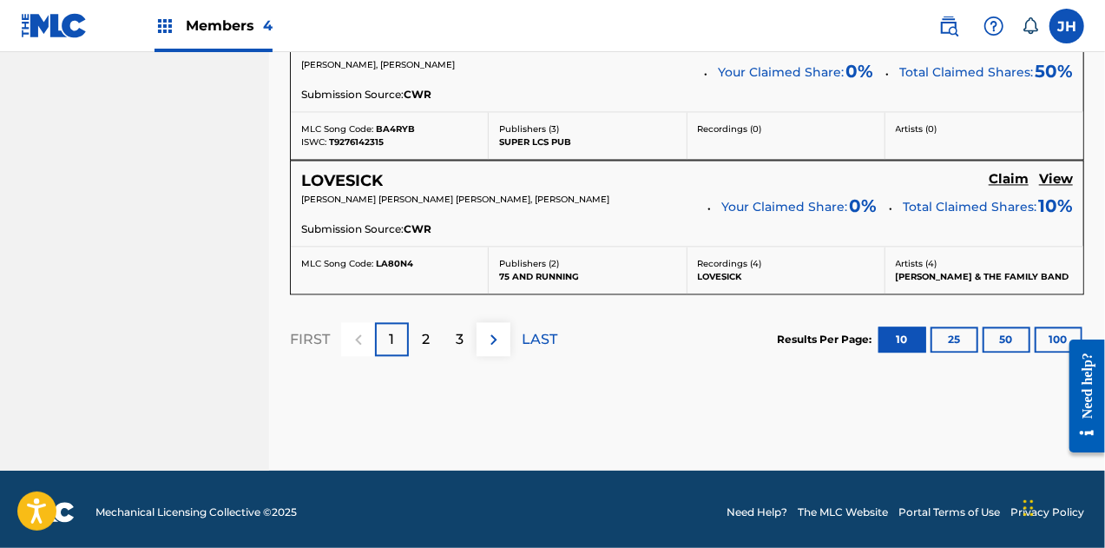
click at [457, 335] on p "3" at bounding box center [460, 339] width 8 height 21
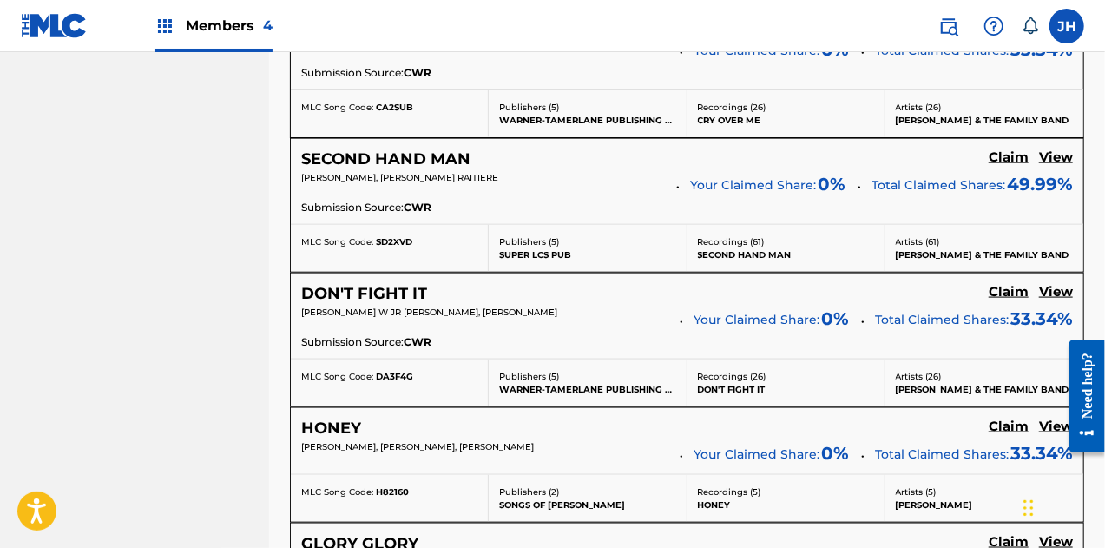
scroll to position [1095, 0]
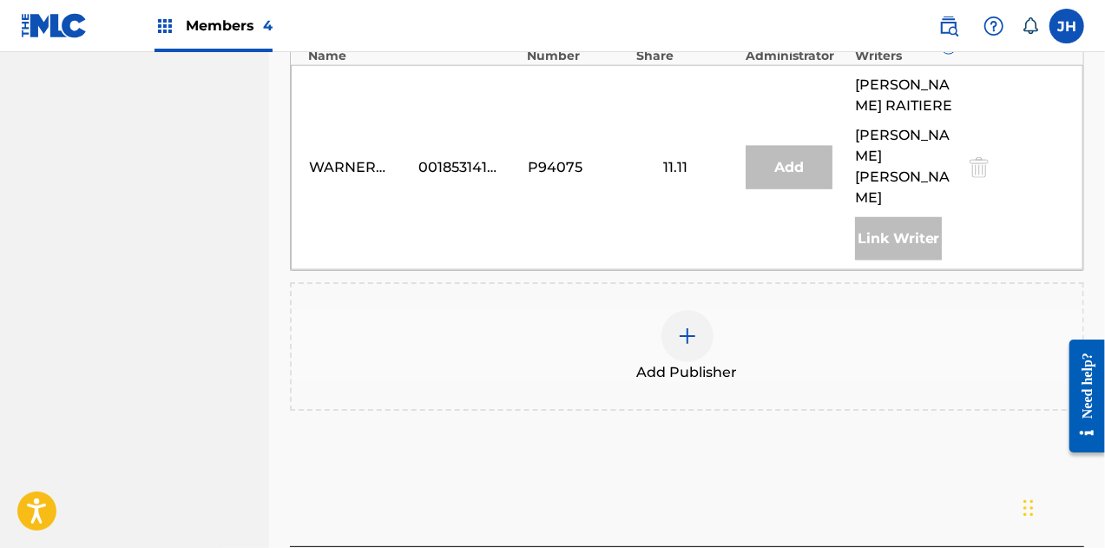
click at [689, 310] on div at bounding box center [688, 336] width 52 height 52
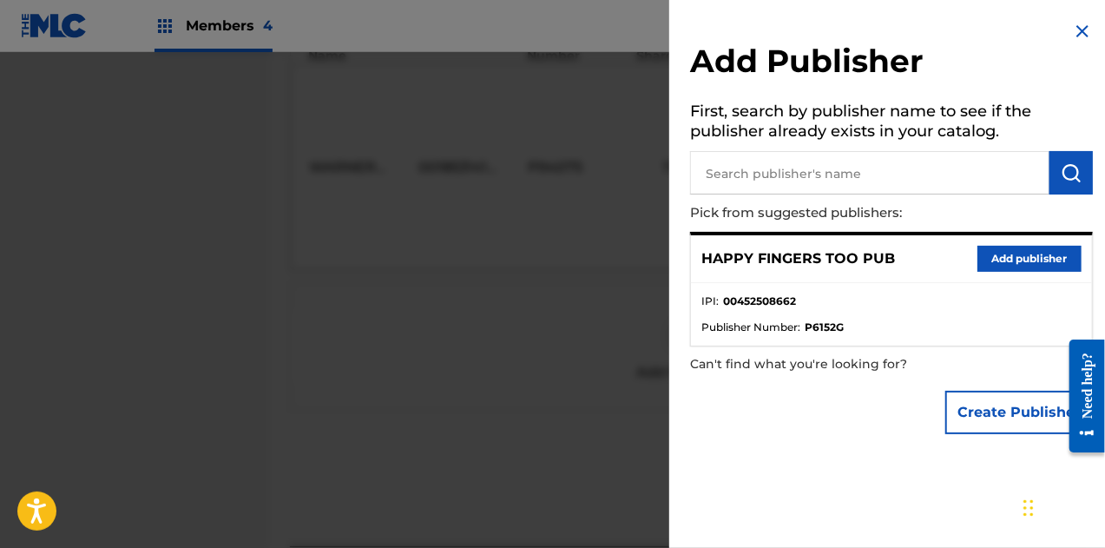
click at [1002, 248] on button "Add publisher" at bounding box center [1030, 259] width 104 height 26
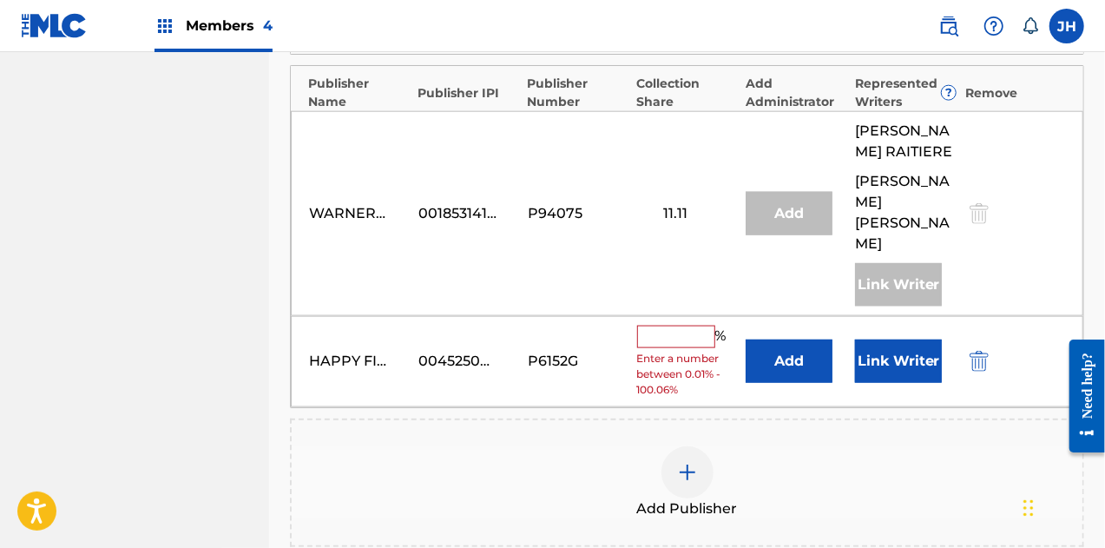
scroll to position [1049, 0]
click at [667, 326] on input "text" at bounding box center [676, 337] width 78 height 23
type input "33.34"
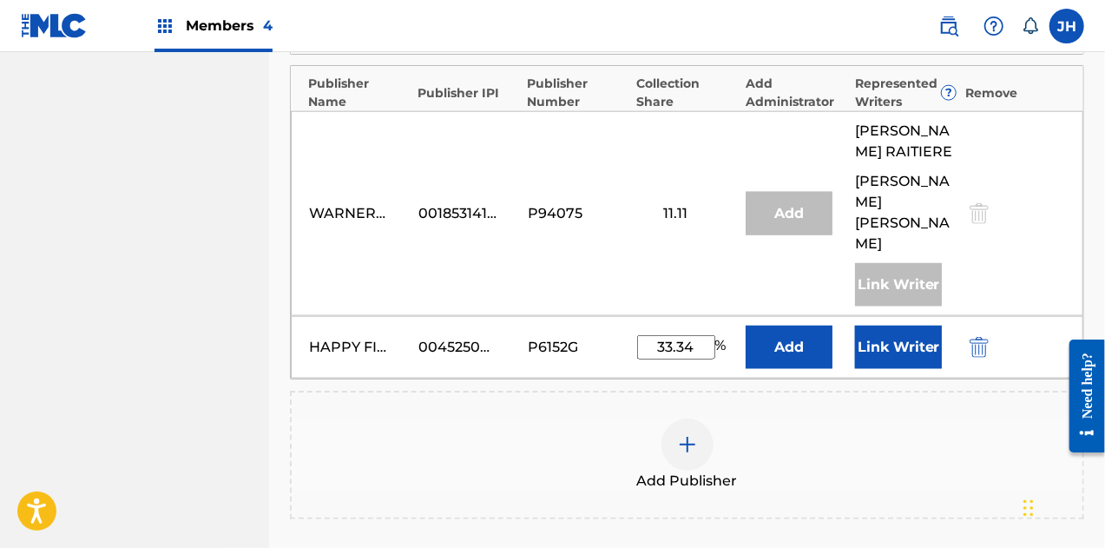
click at [880, 326] on button "Link Writer" at bounding box center [898, 347] width 87 height 43
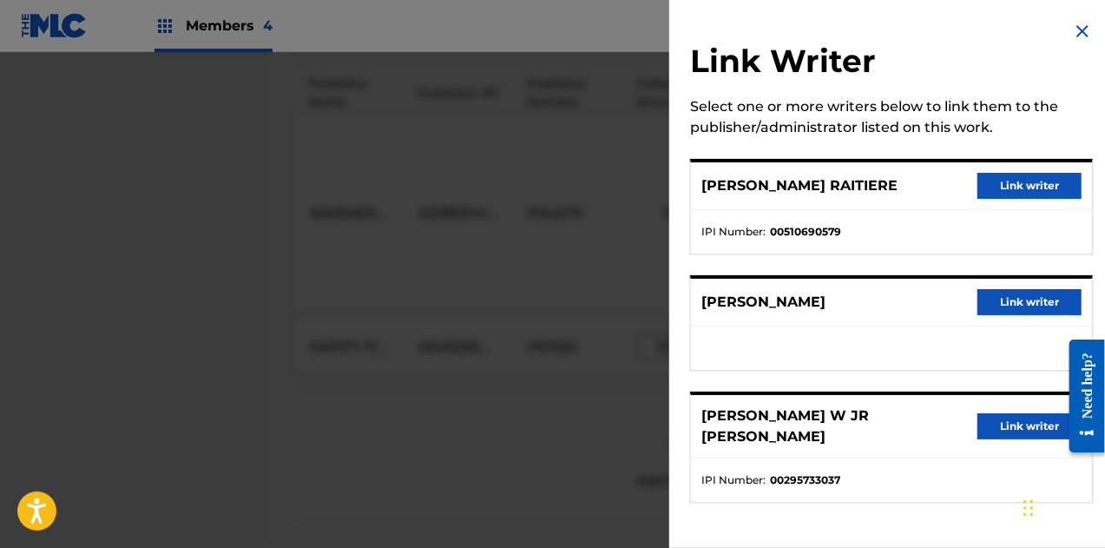
click at [1026, 300] on button "Link writer" at bounding box center [1030, 302] width 104 height 26
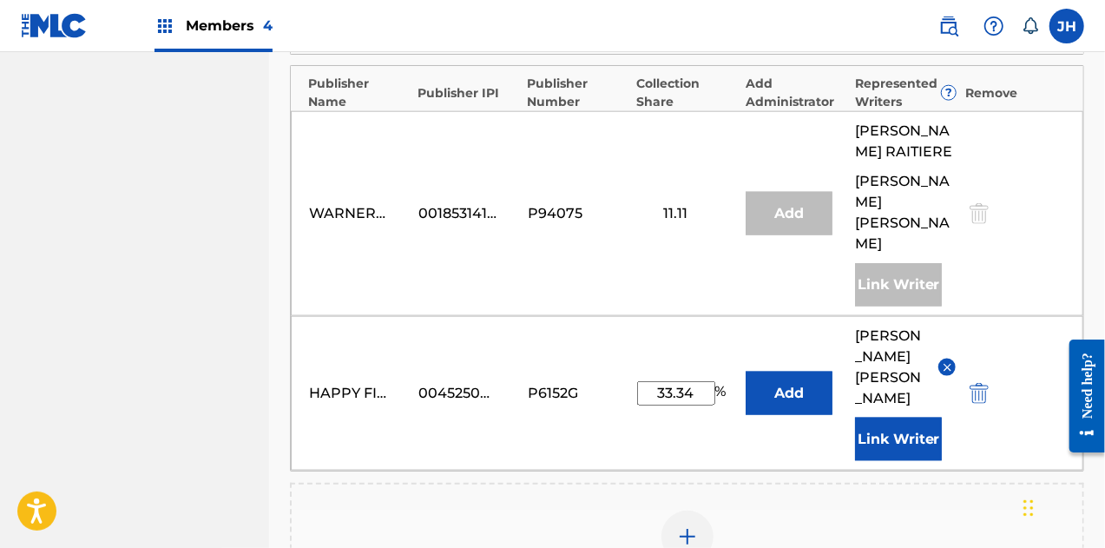
scroll to position [1325, 0]
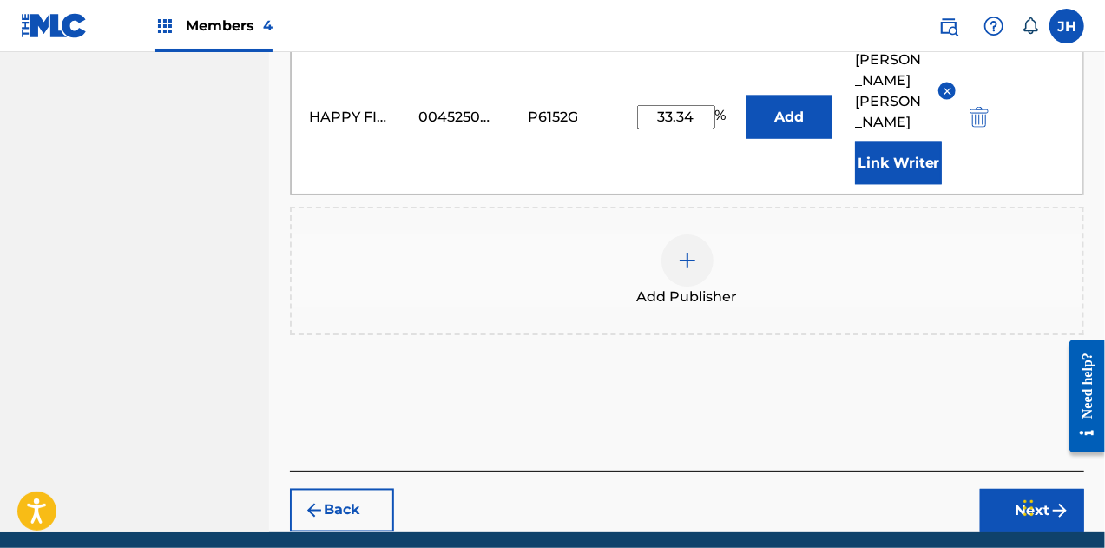
click at [1024, 489] on button "Next" at bounding box center [1032, 510] width 104 height 43
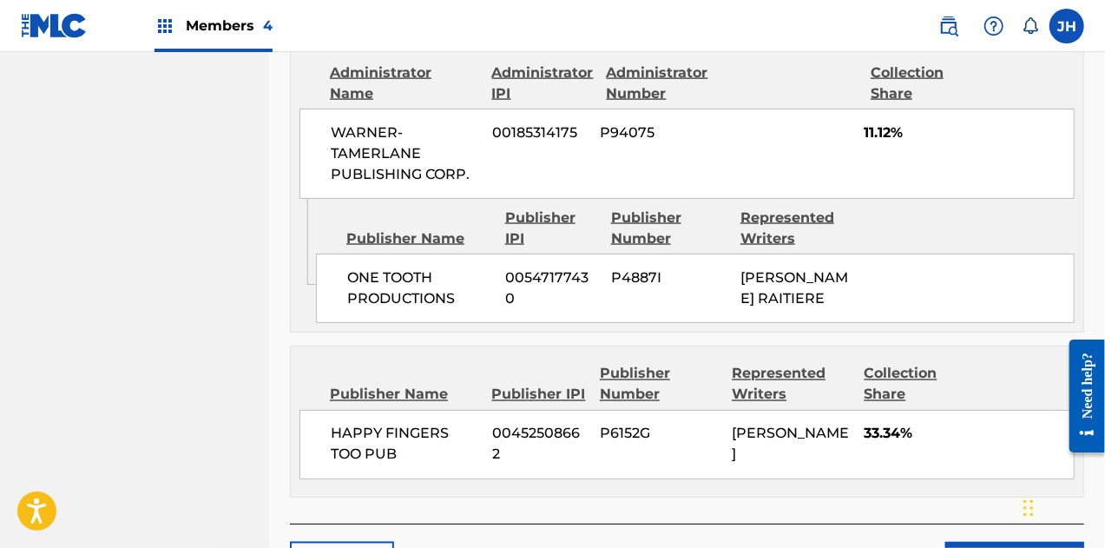
scroll to position [1425, 0]
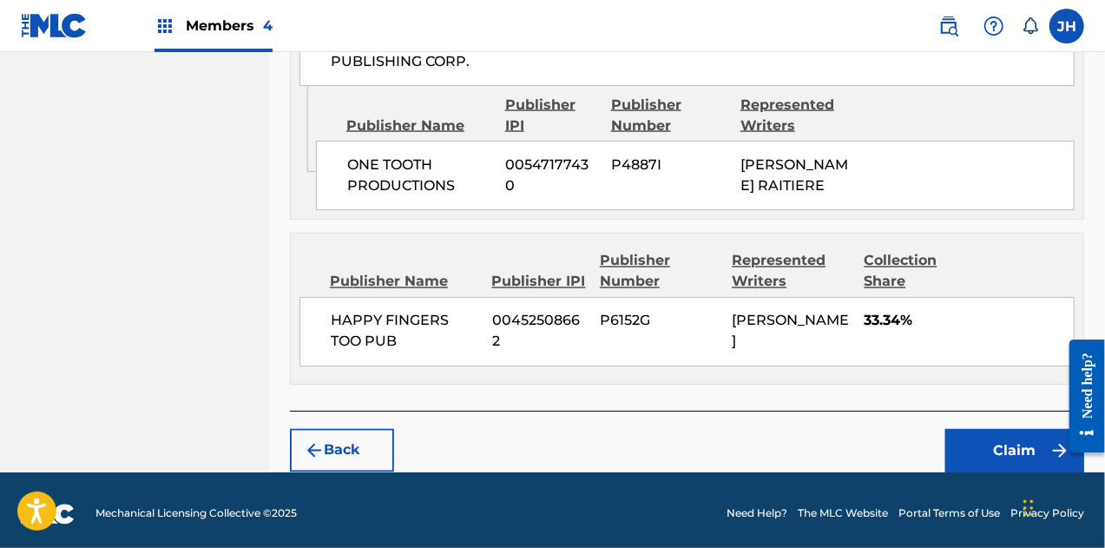
click at [1013, 445] on button "Claim" at bounding box center [1014, 450] width 139 height 43
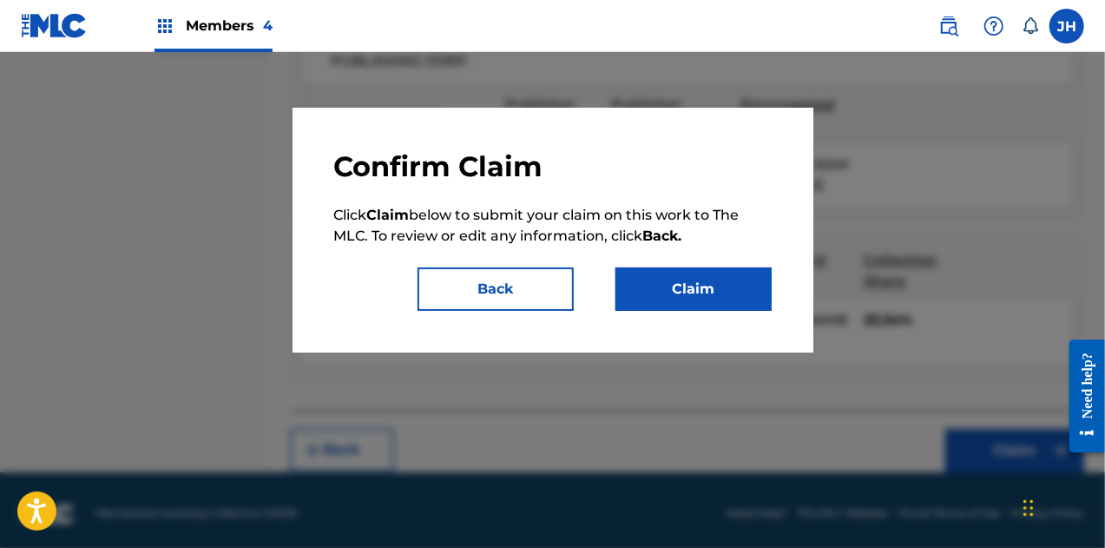
click at [714, 280] on button "Claim" at bounding box center [694, 288] width 156 height 43
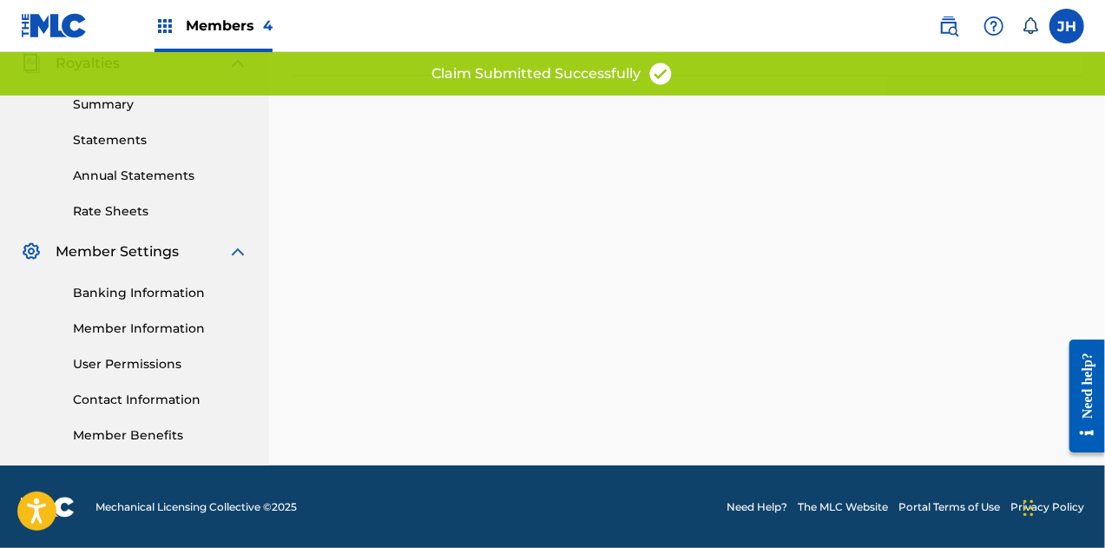
scroll to position [0, 0]
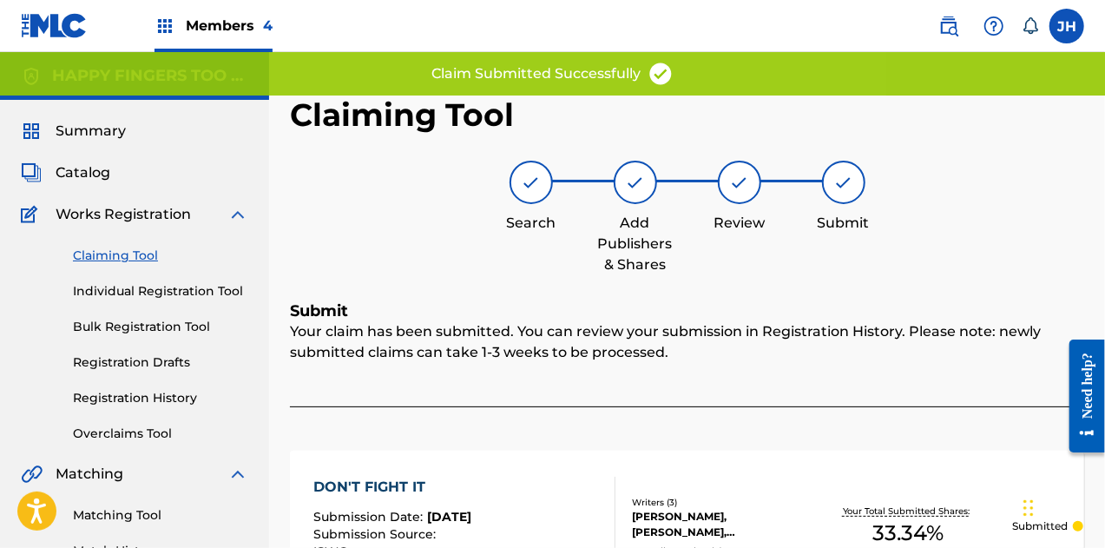
click at [128, 253] on link "Claiming Tool" at bounding box center [160, 256] width 175 height 18
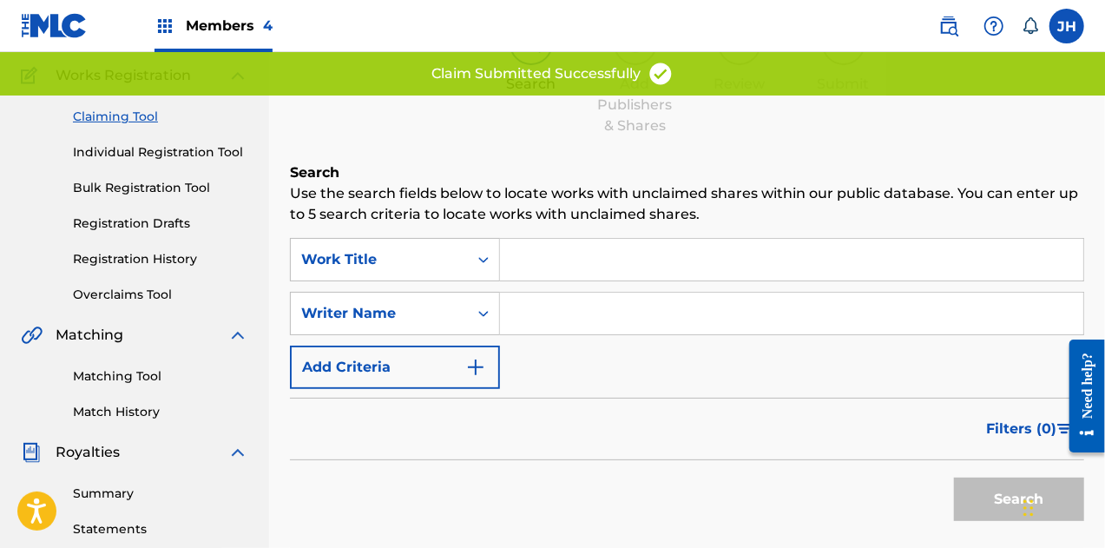
scroll to position [115, 0]
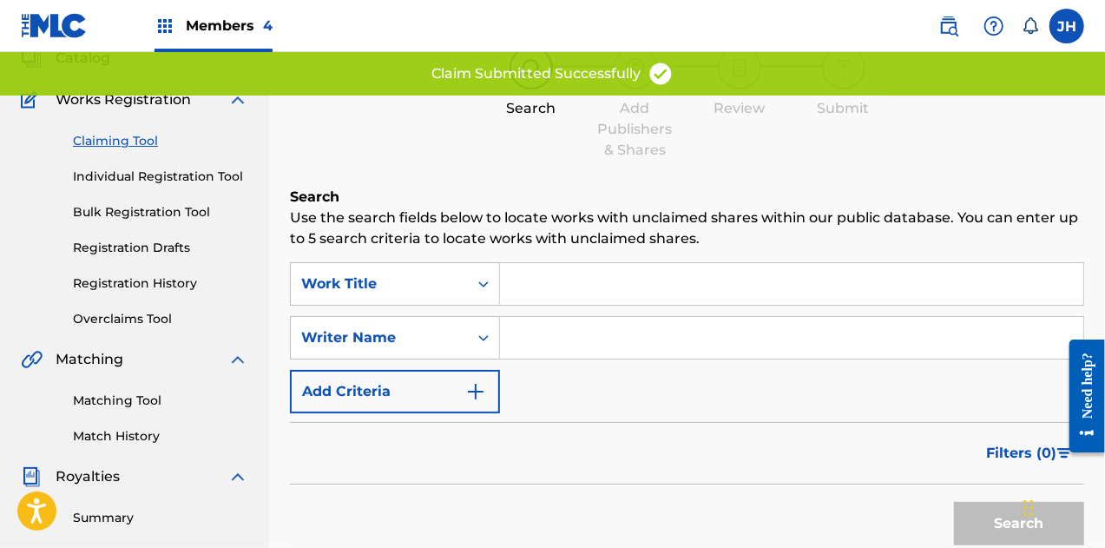
click at [571, 330] on input "Search Form" at bounding box center [791, 338] width 583 height 42
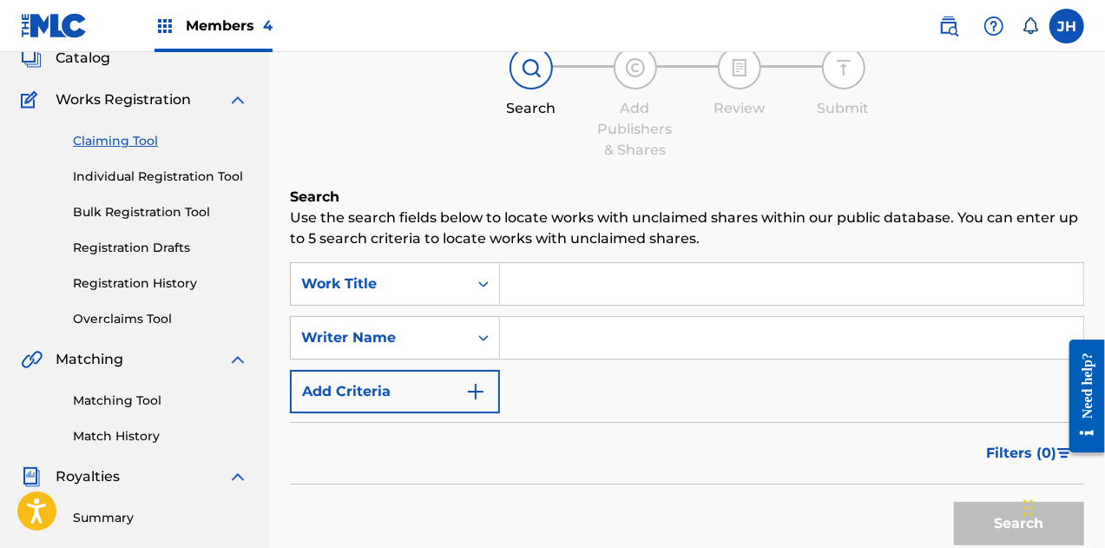
type input "[PERSON_NAME]"
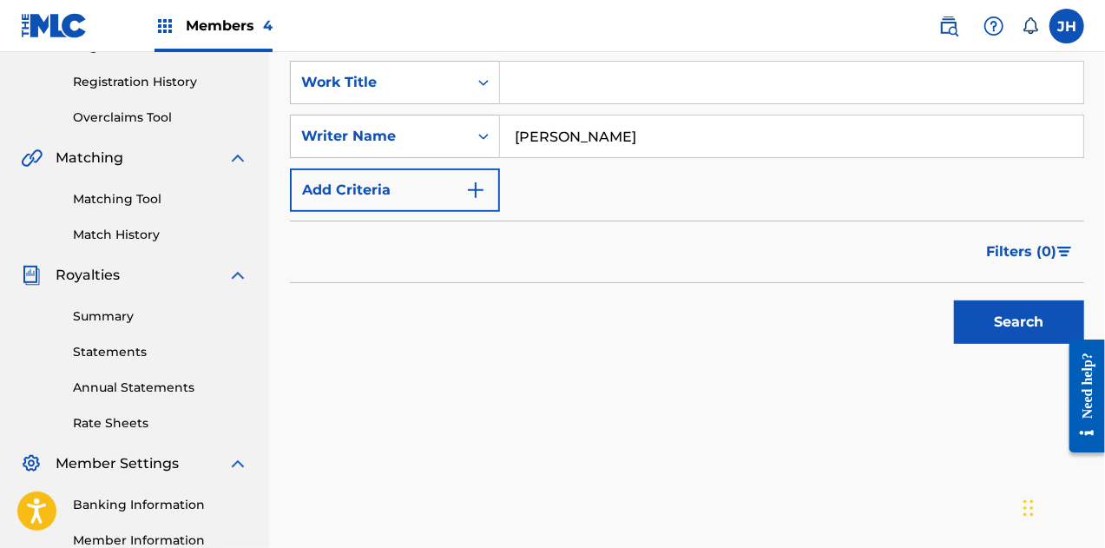
scroll to position [318, 0]
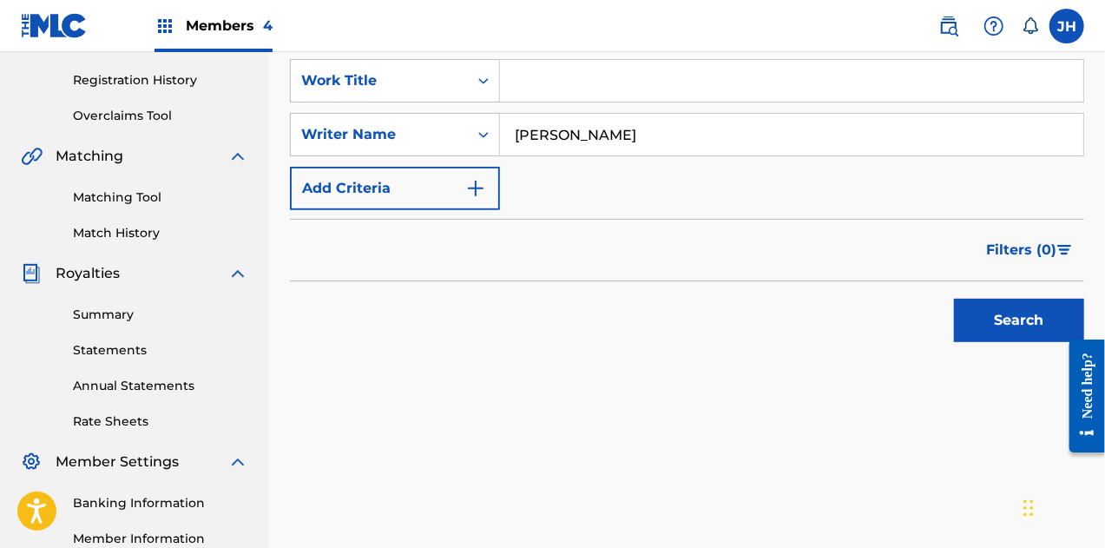
click at [1000, 307] on button "Search" at bounding box center [1019, 320] width 130 height 43
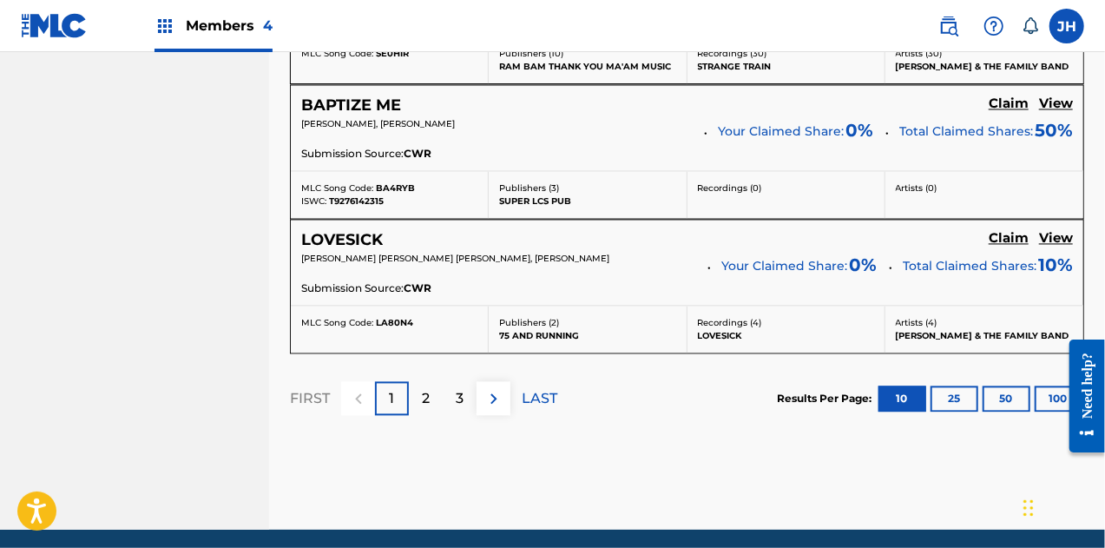
scroll to position [1745, 0]
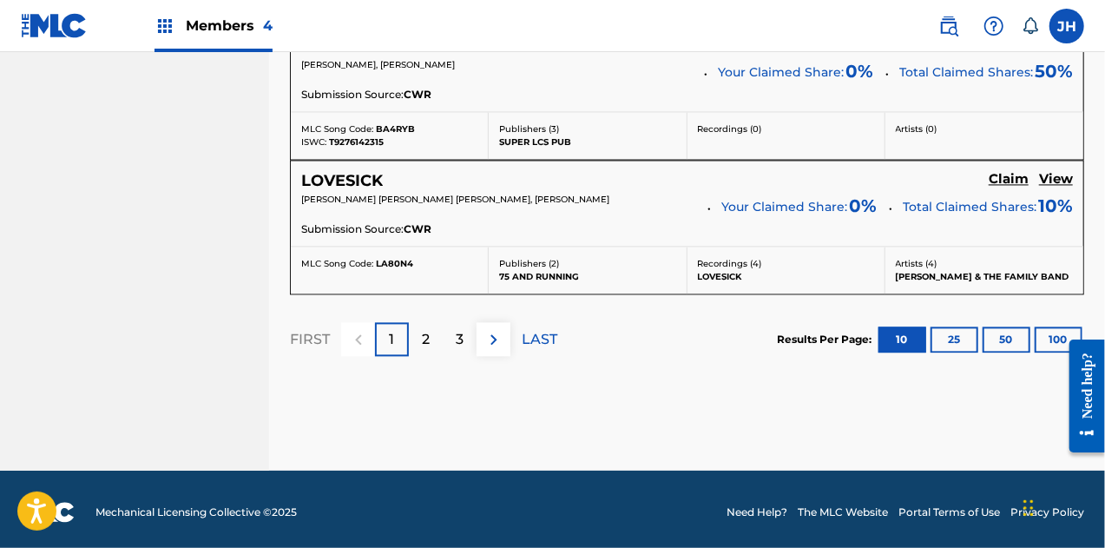
click at [457, 339] on p "3" at bounding box center [460, 339] width 8 height 21
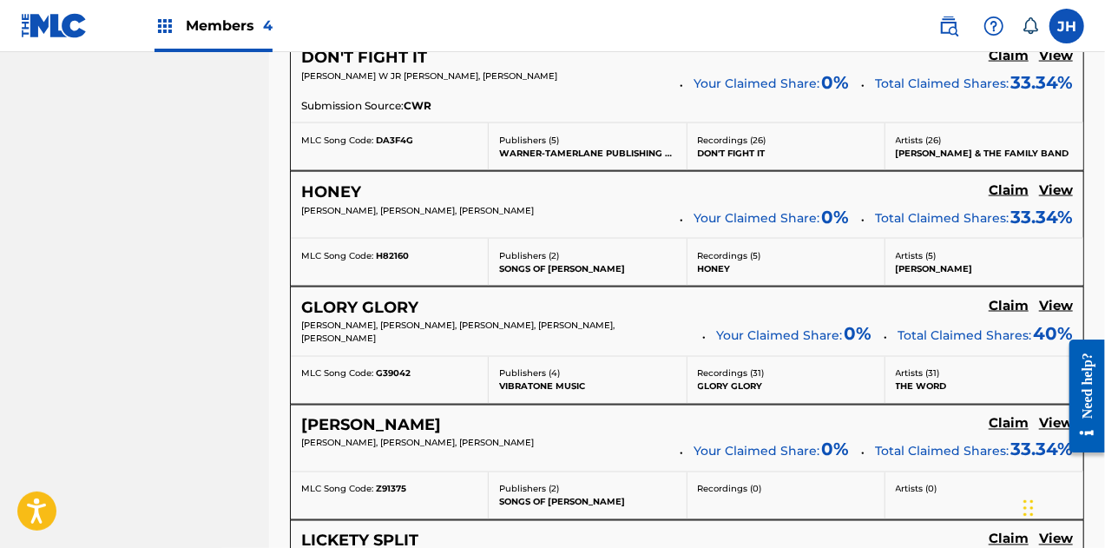
scroll to position [1667, 0]
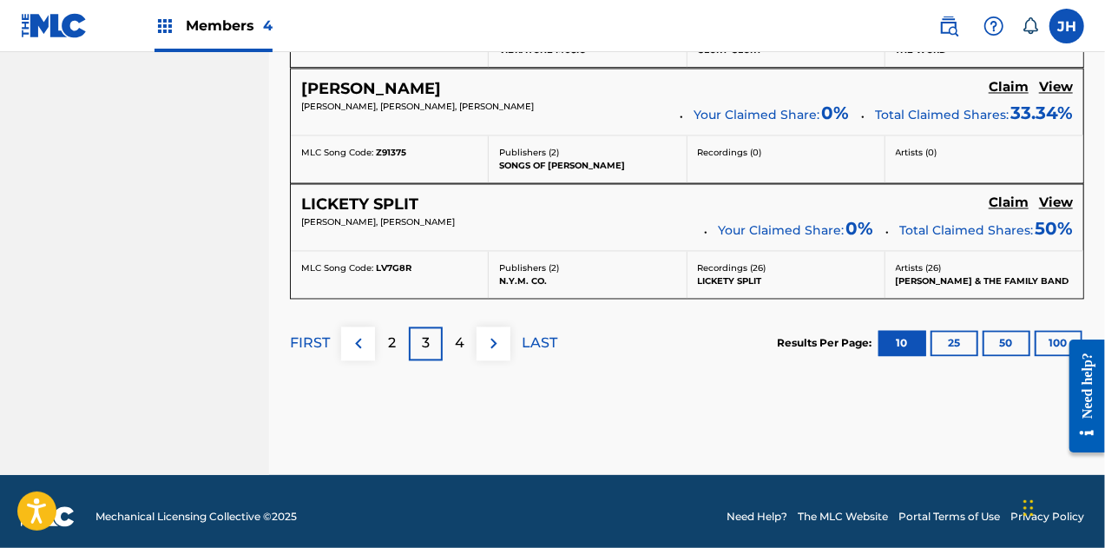
click at [459, 347] on div "4" at bounding box center [460, 343] width 34 height 34
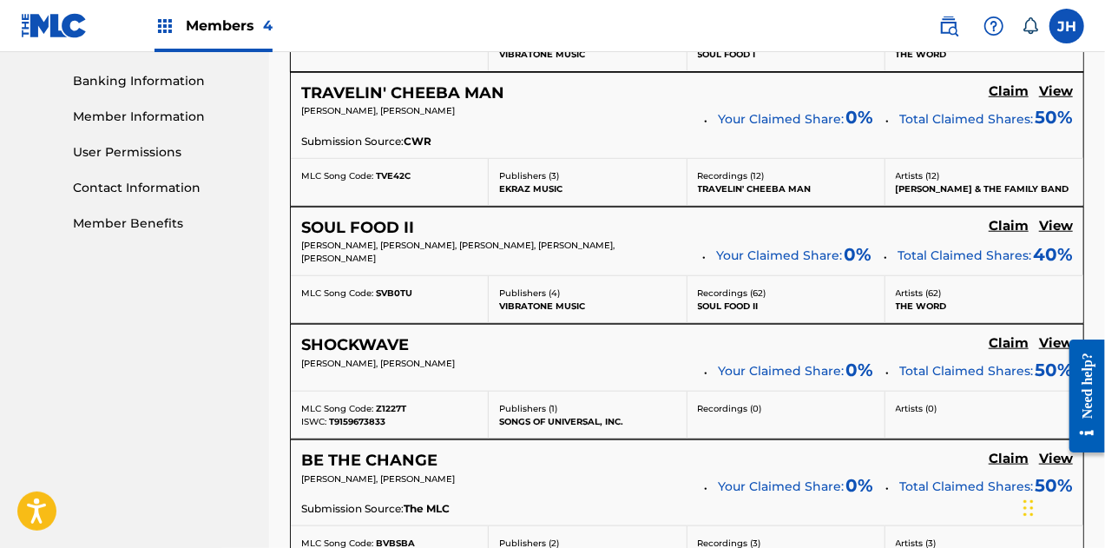
scroll to position [653, 0]
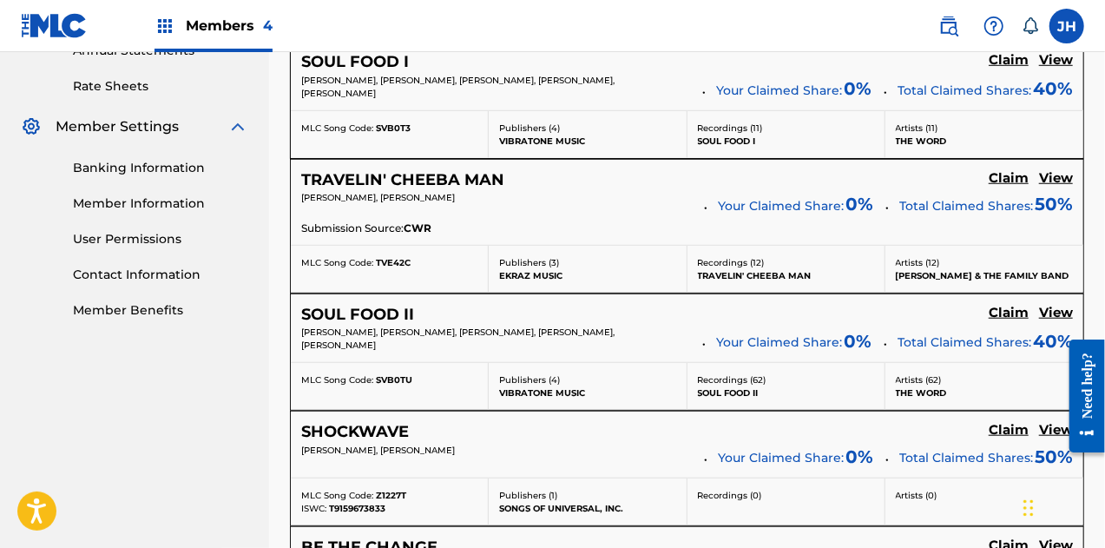
click at [1012, 69] on h5 "Claim" at bounding box center [1009, 60] width 40 height 16
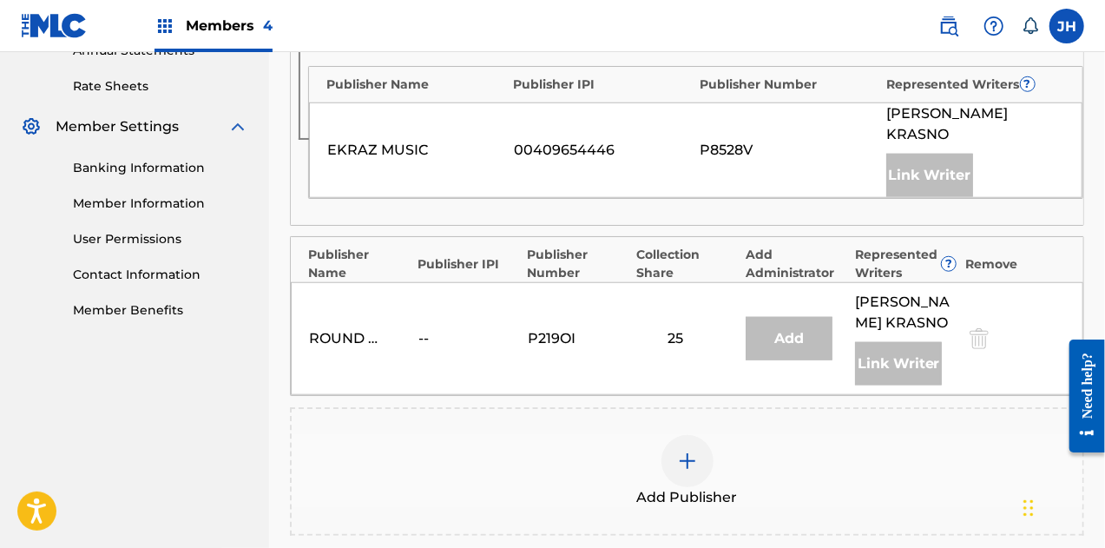
click at [683, 451] on img at bounding box center [687, 461] width 21 height 21
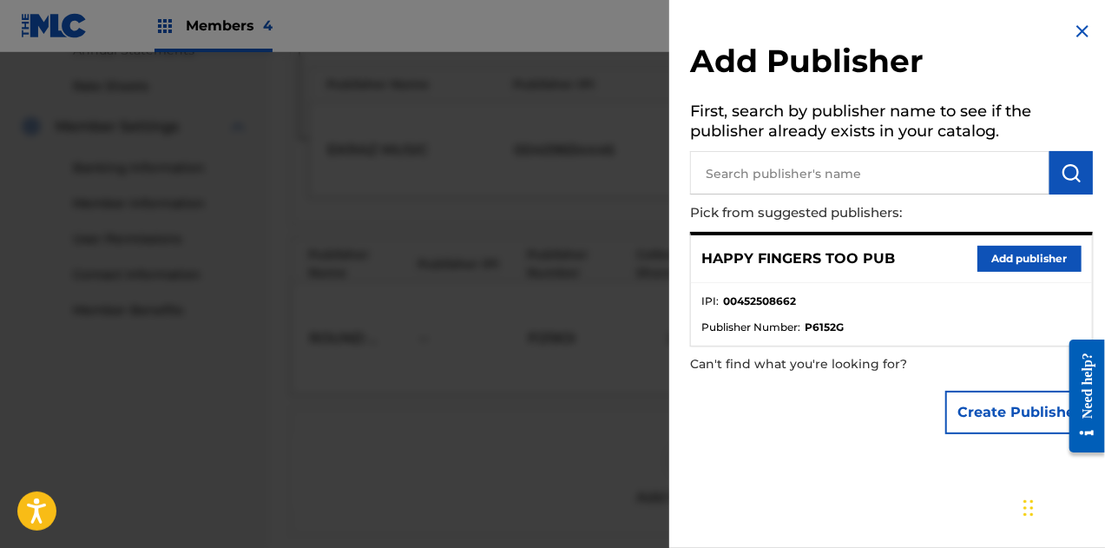
scroll to position [654, 0]
click at [1045, 256] on button "Add publisher" at bounding box center [1030, 259] width 104 height 26
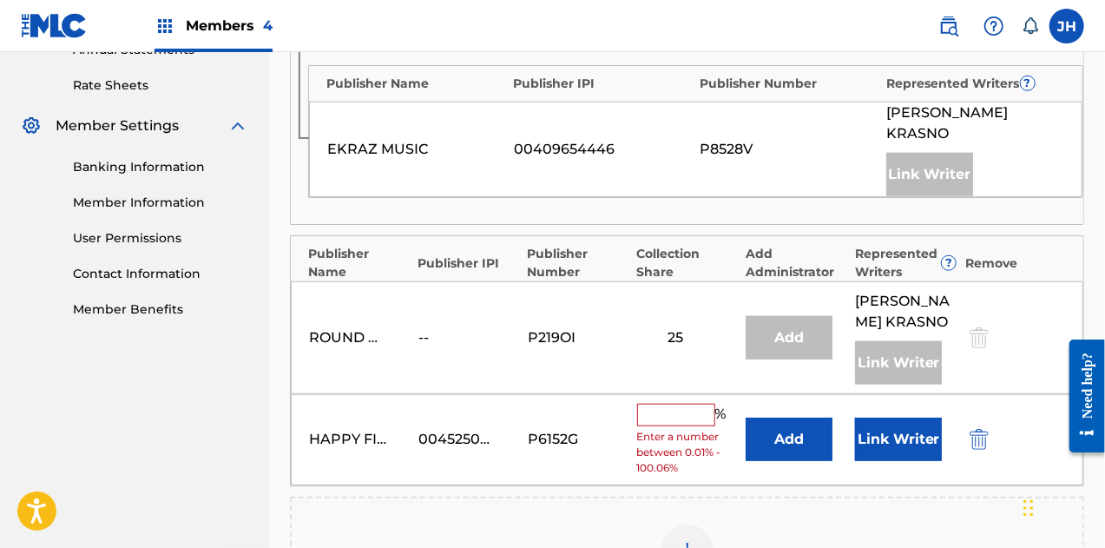
click at [797, 418] on button "Add" at bounding box center [789, 439] width 87 height 43
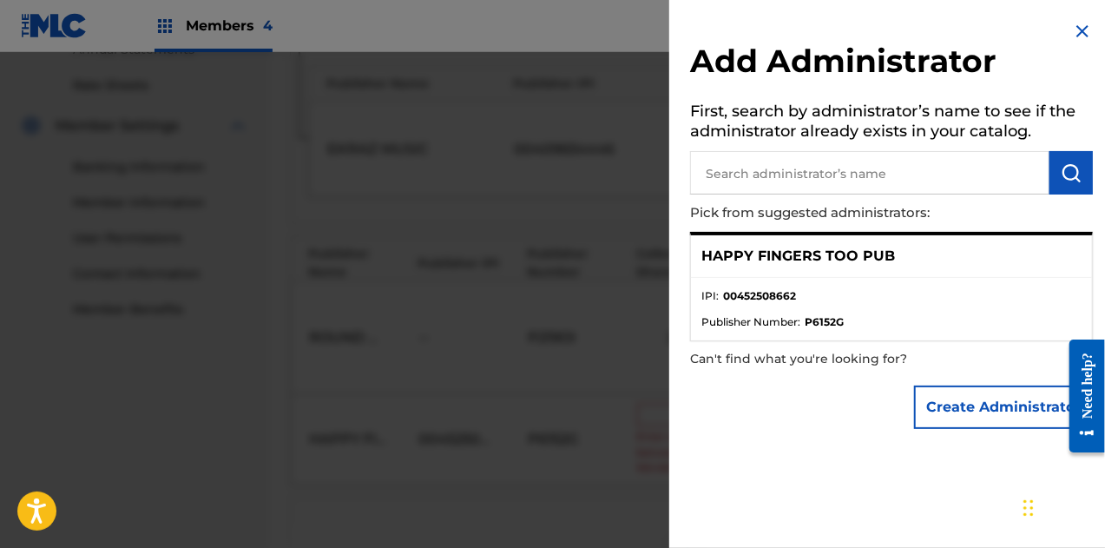
click at [809, 379] on div "Create Administrator" at bounding box center [891, 407] width 403 height 61
click at [491, 299] on div at bounding box center [552, 326] width 1105 height 548
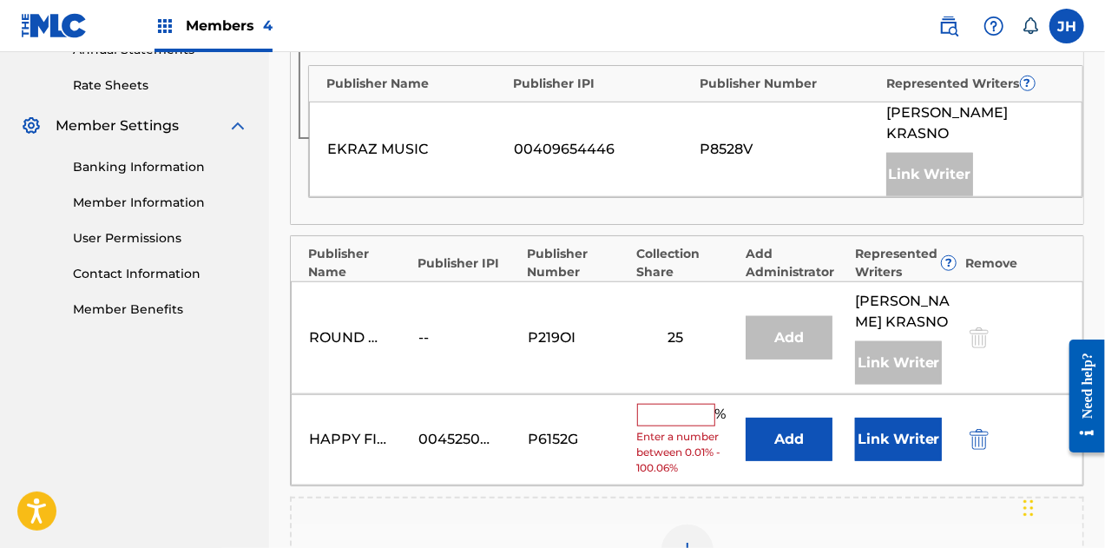
click at [662, 404] on input "text" at bounding box center [676, 415] width 78 height 23
type input "50"
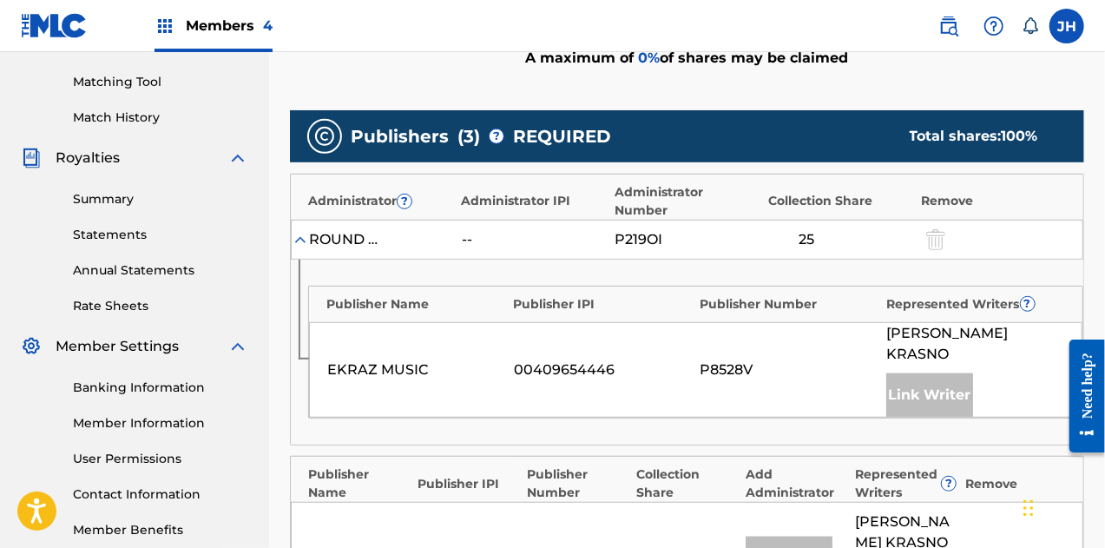
scroll to position [621, 0]
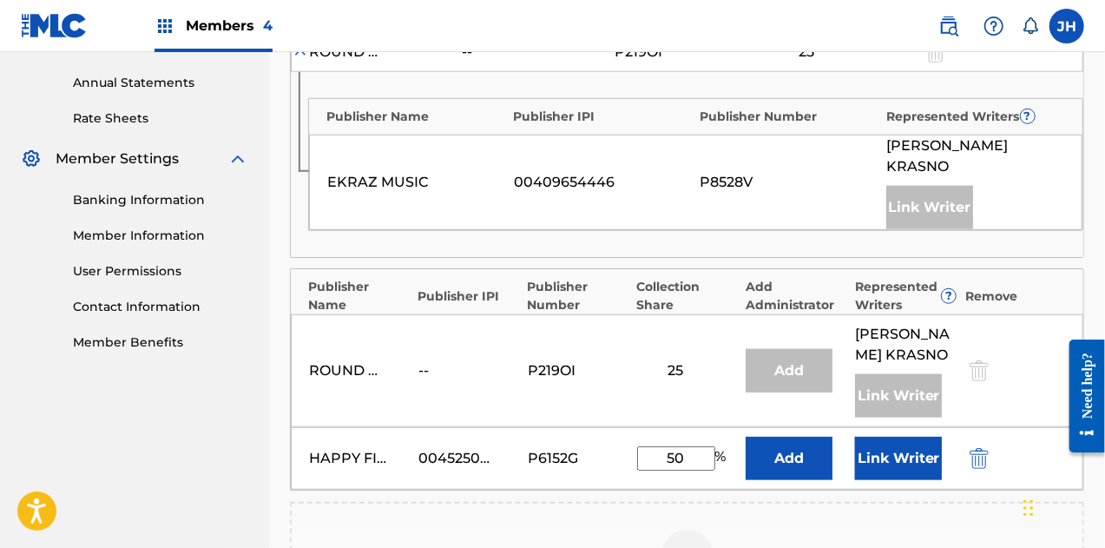
click at [920, 437] on button "Link Writer" at bounding box center [898, 458] width 87 height 43
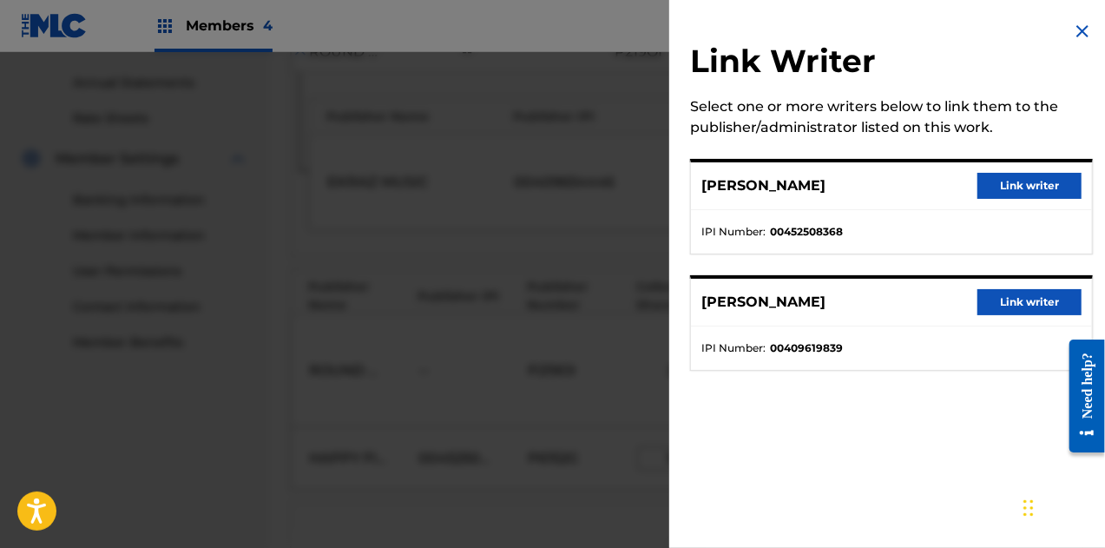
click at [1022, 188] on button "Link writer" at bounding box center [1030, 186] width 104 height 26
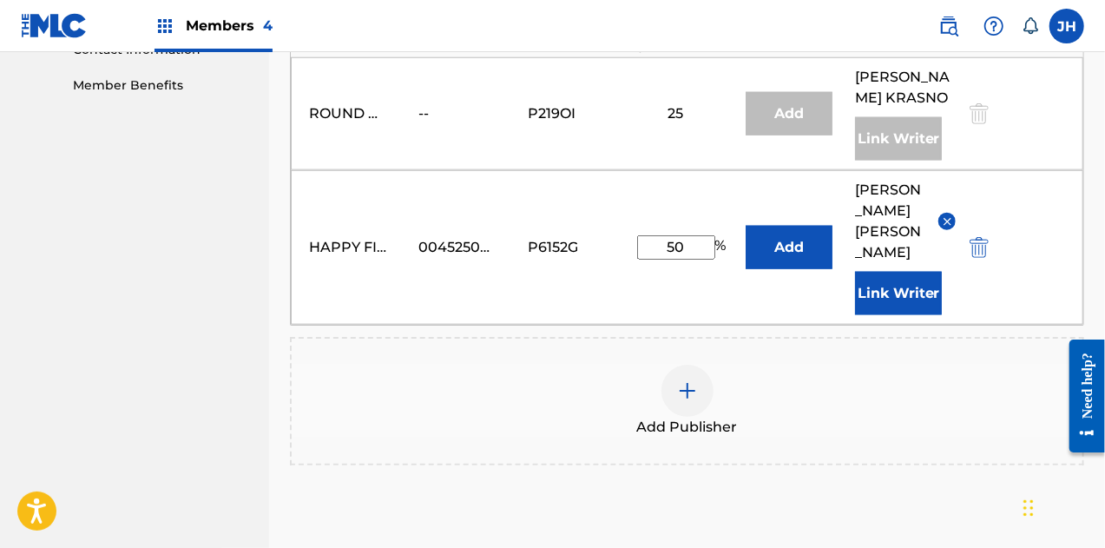
scroll to position [990, 0]
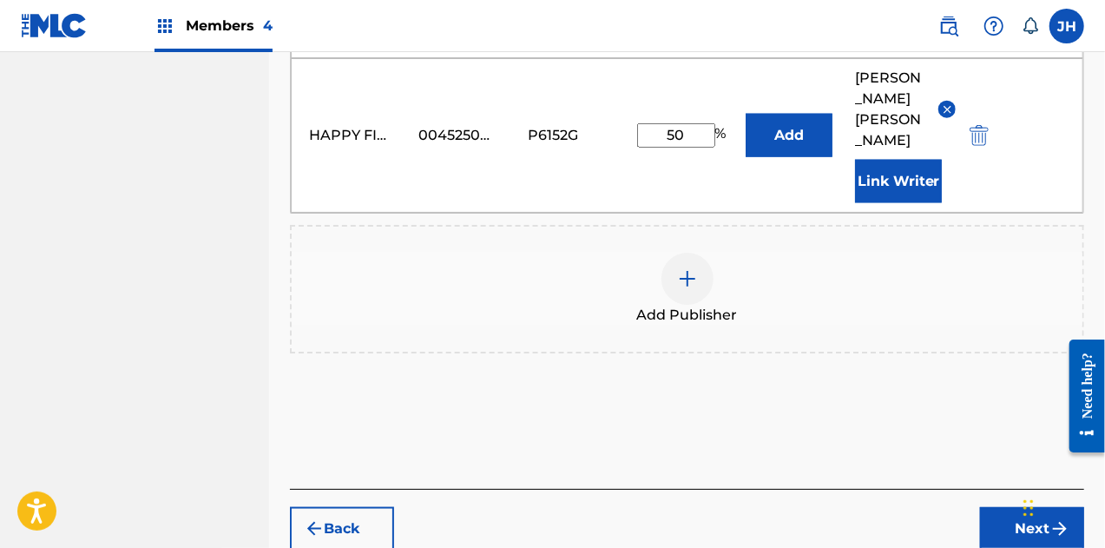
click at [1047, 507] on button "Next" at bounding box center [1032, 528] width 104 height 43
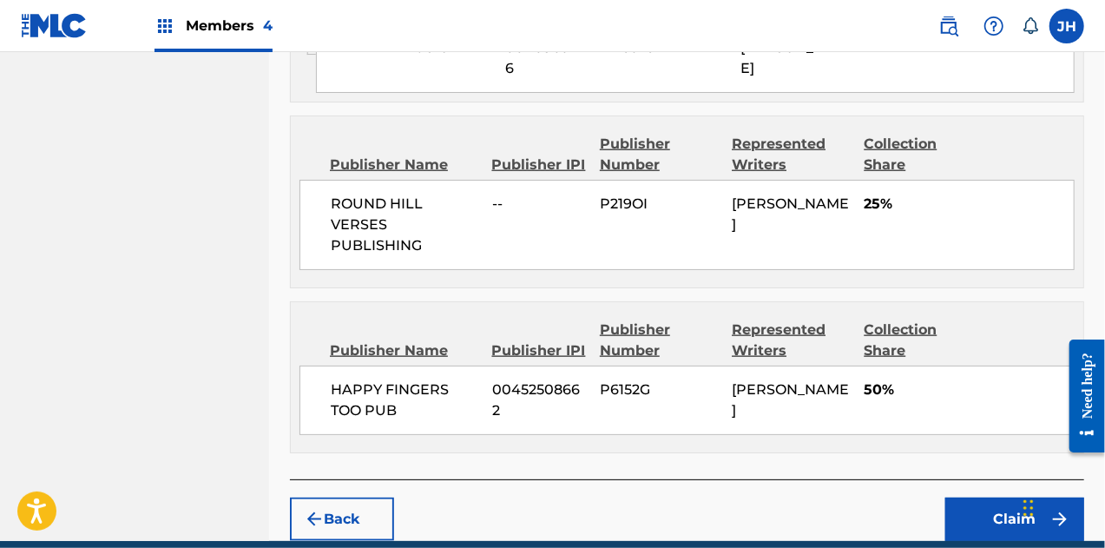
scroll to position [1017, 0]
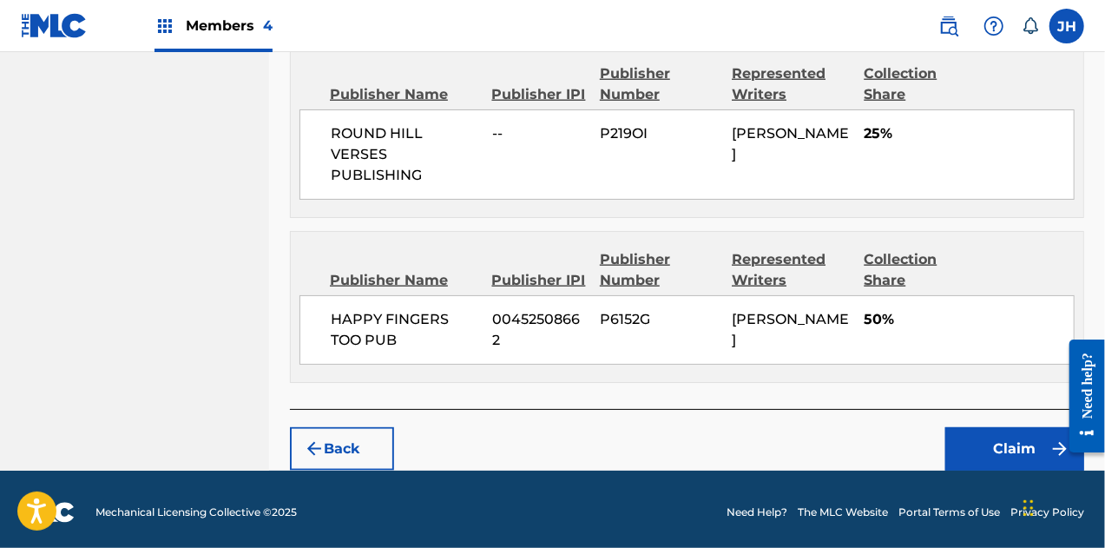
click at [993, 445] on button "Claim" at bounding box center [1014, 448] width 139 height 43
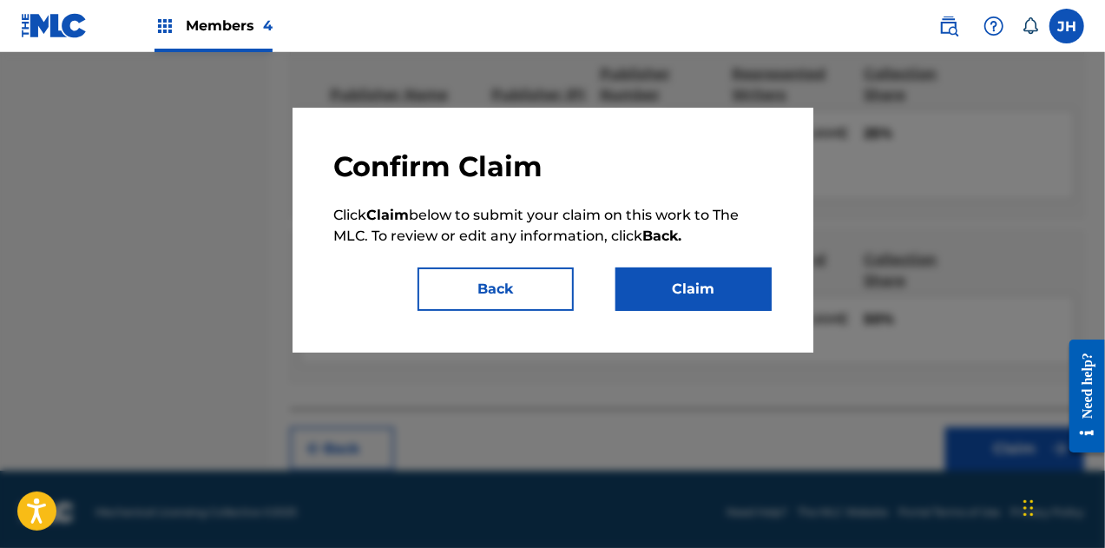
click at [681, 286] on button "Claim" at bounding box center [694, 288] width 156 height 43
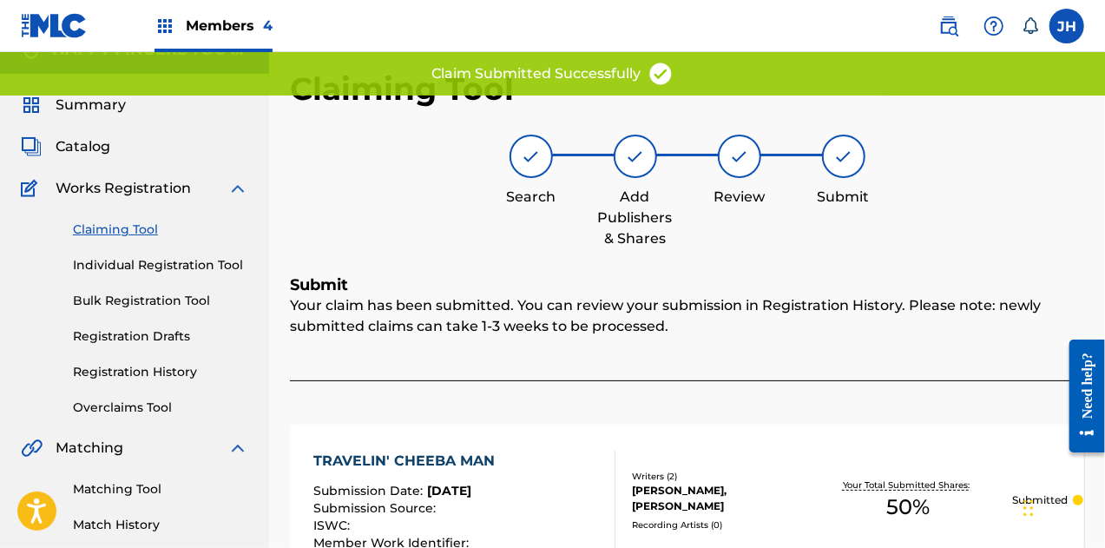
scroll to position [0, 0]
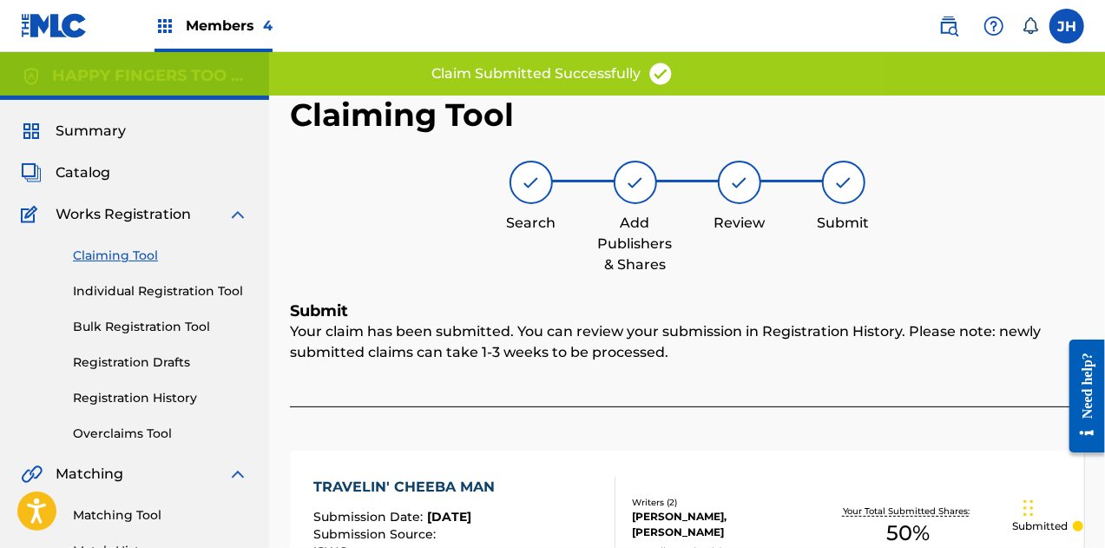
click at [113, 260] on link "Claiming Tool" at bounding box center [160, 256] width 175 height 18
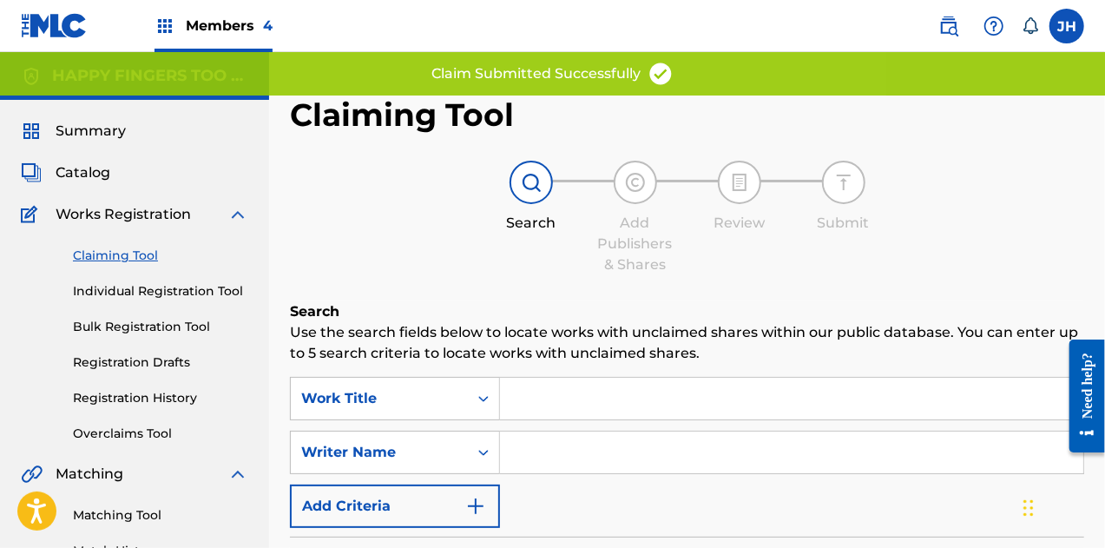
scroll to position [123, 0]
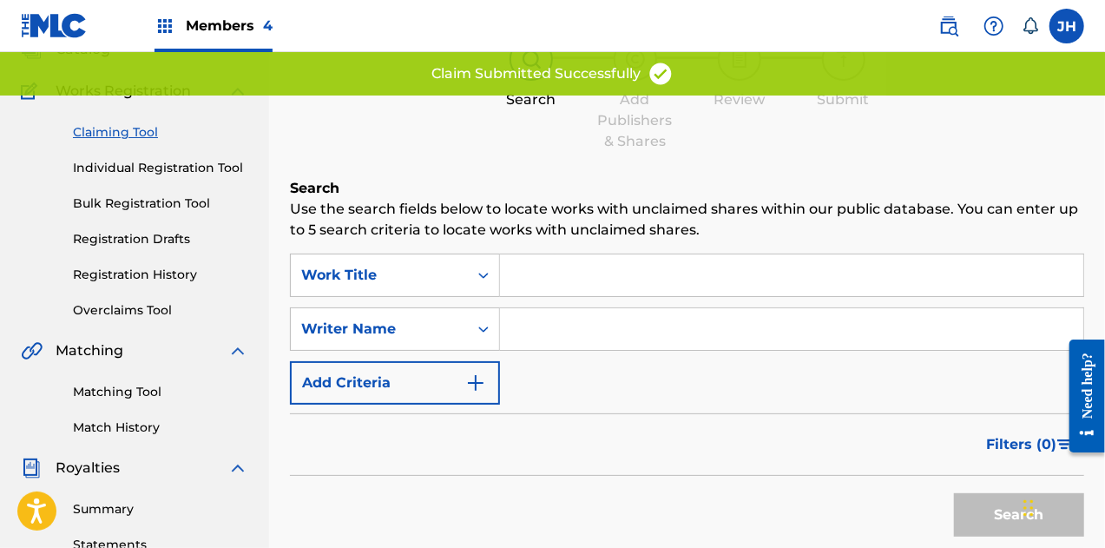
click at [532, 332] on input "Search Form" at bounding box center [791, 329] width 583 height 42
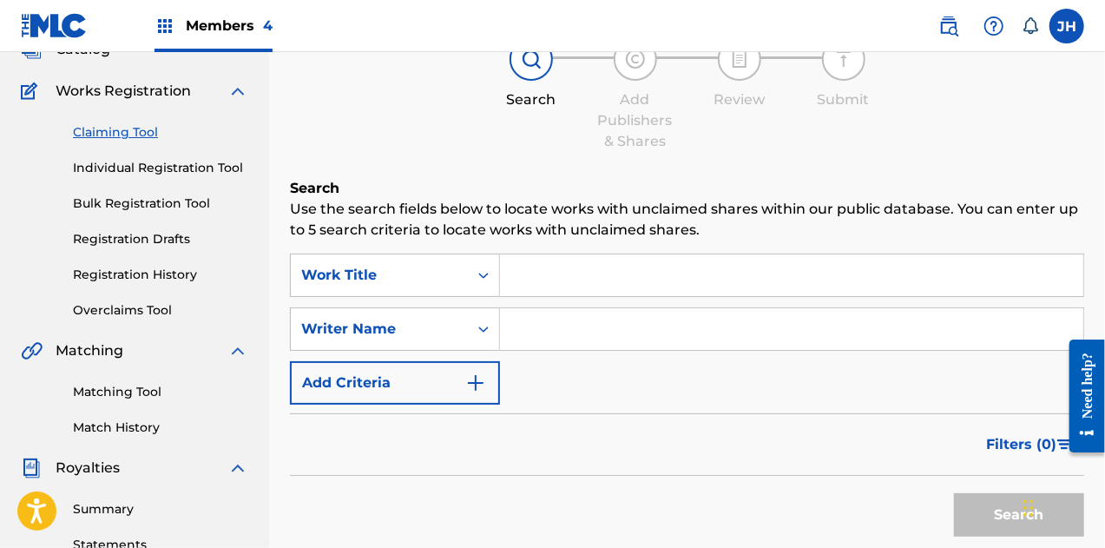
type input "[PERSON_NAME]"
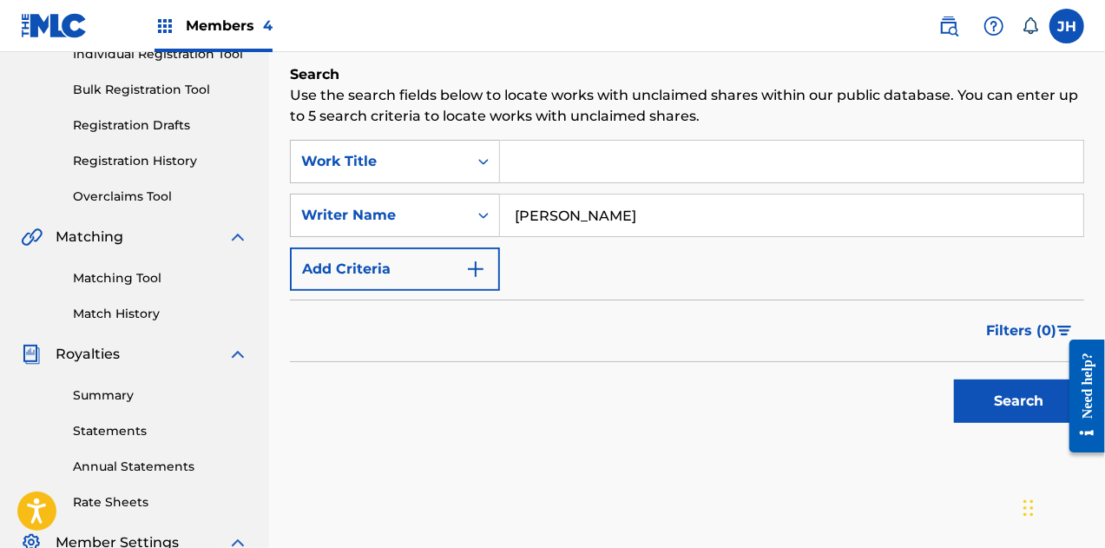
scroll to position [238, 0]
click at [978, 397] on button "Search" at bounding box center [1019, 400] width 130 height 43
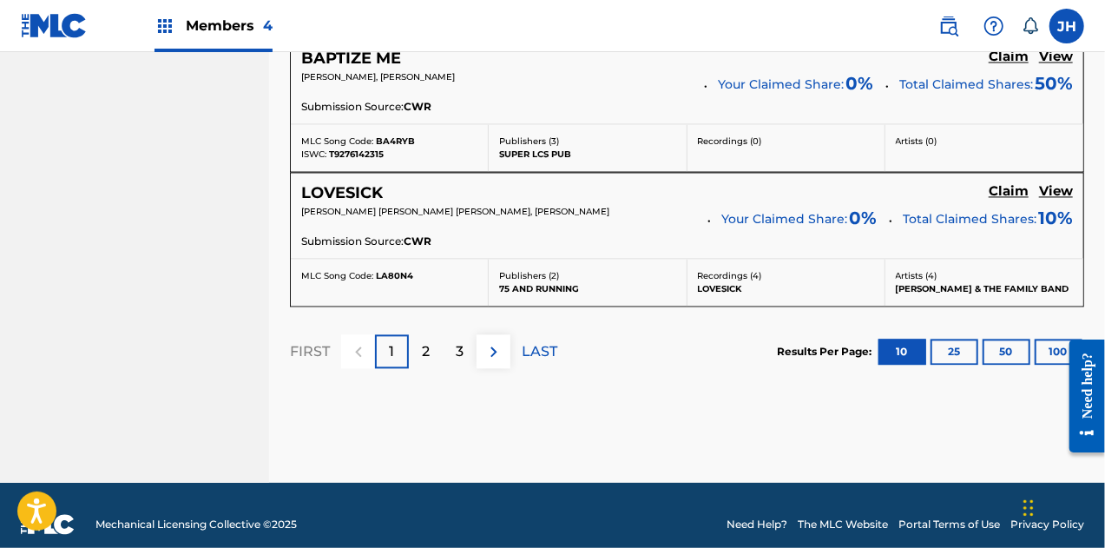
scroll to position [1745, 0]
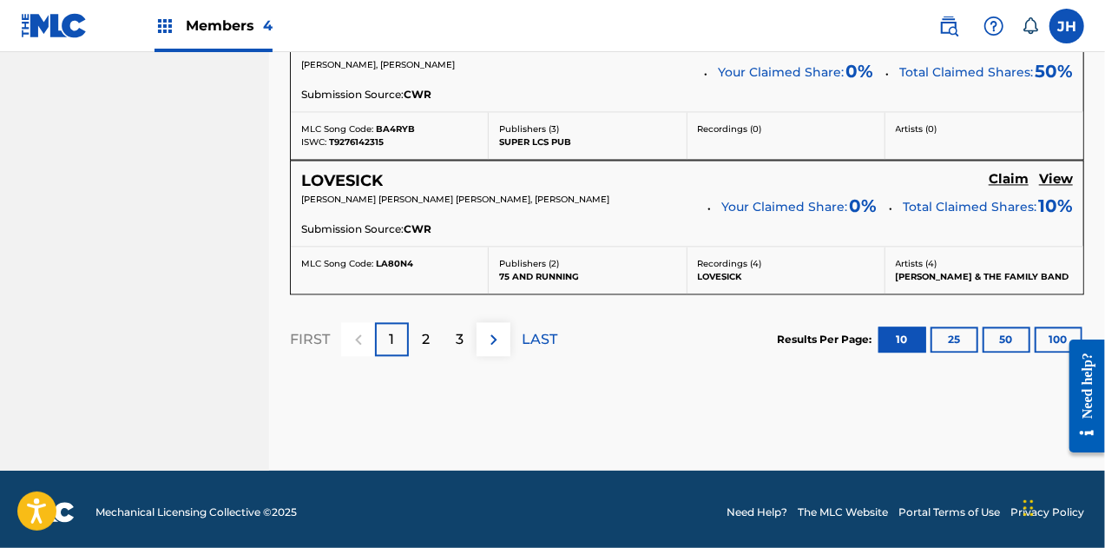
click at [495, 339] on img at bounding box center [494, 339] width 21 height 21
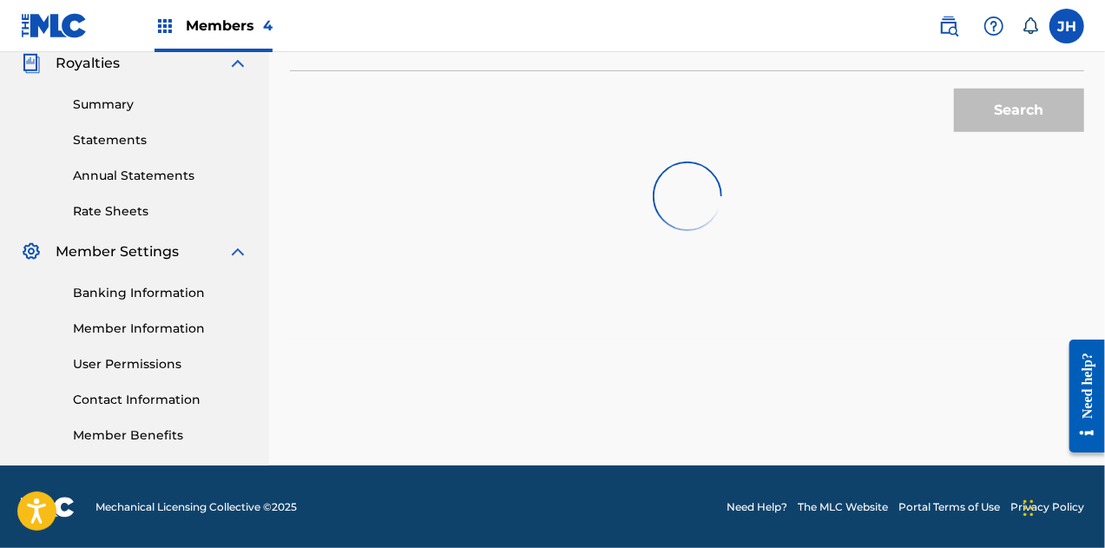
scroll to position [1722, 0]
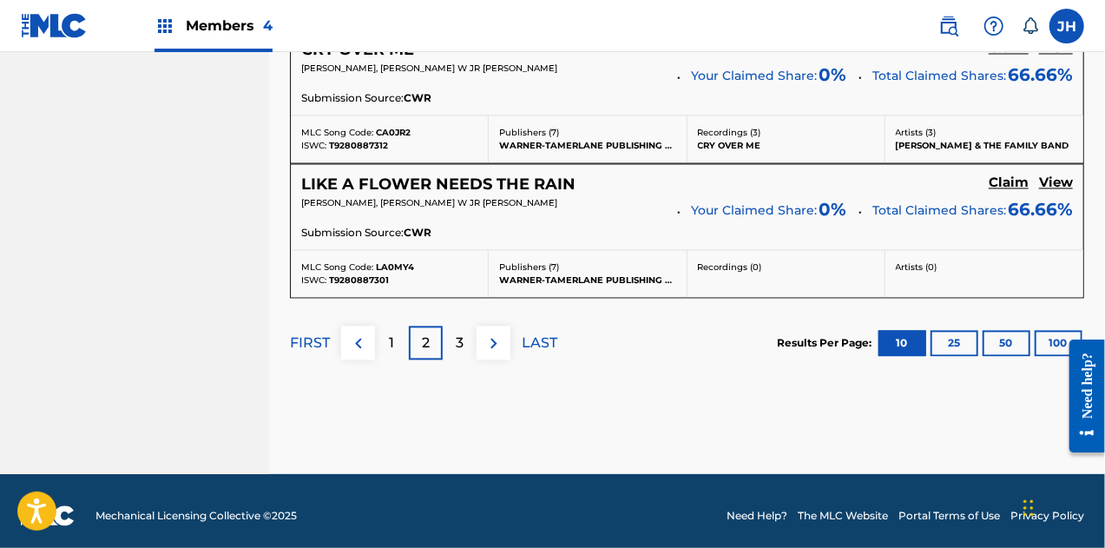
click at [469, 339] on div "3" at bounding box center [460, 343] width 34 height 34
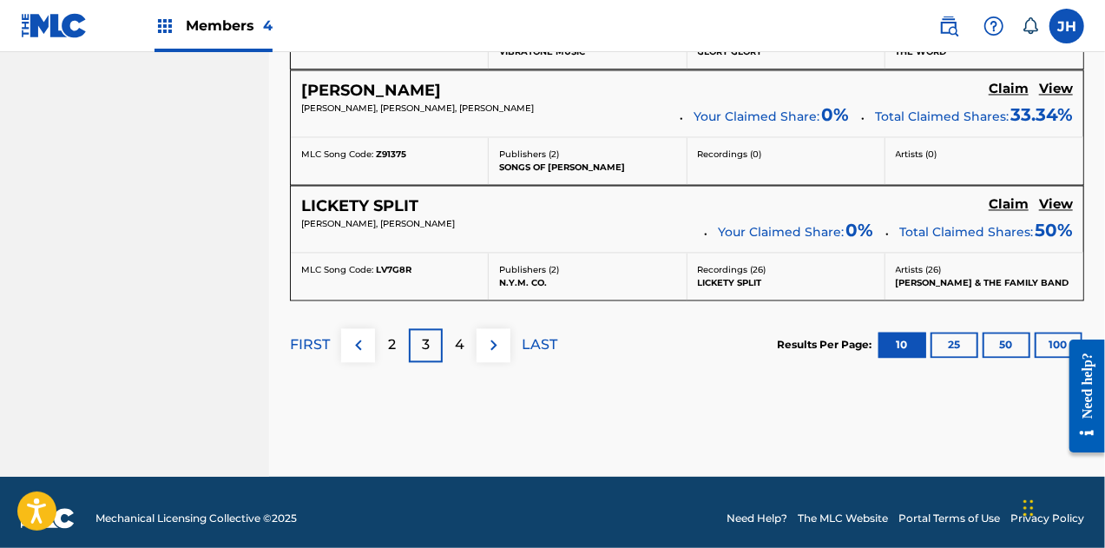
scroll to position [1667, 0]
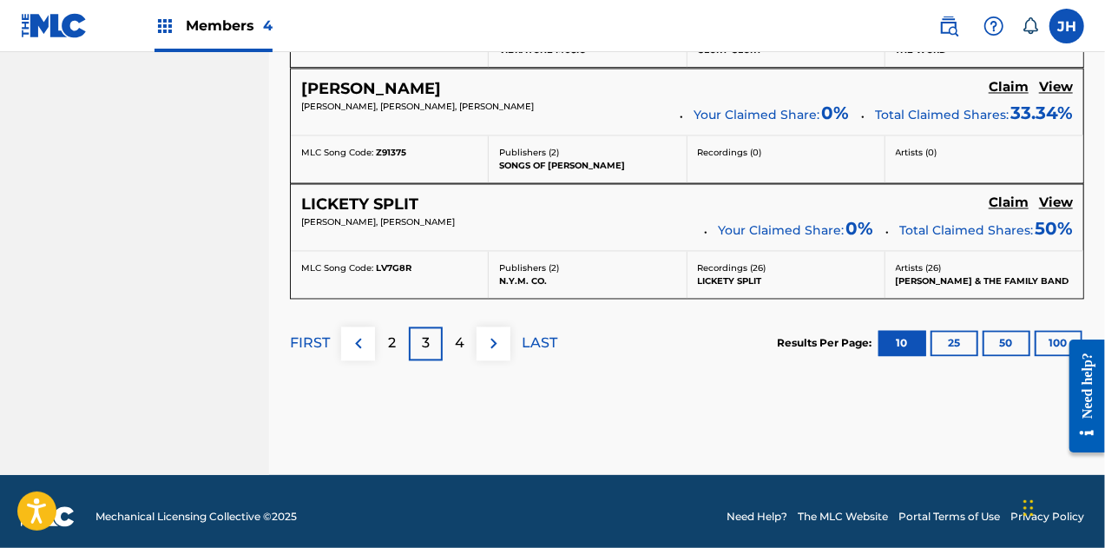
click at [469, 339] on div "4" at bounding box center [460, 343] width 34 height 34
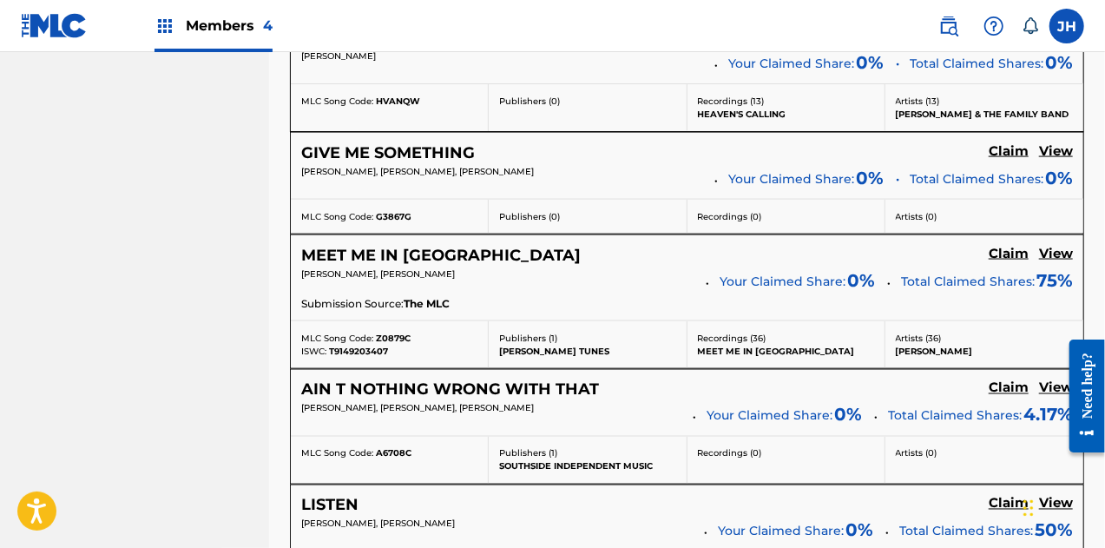
scroll to position [1296, 0]
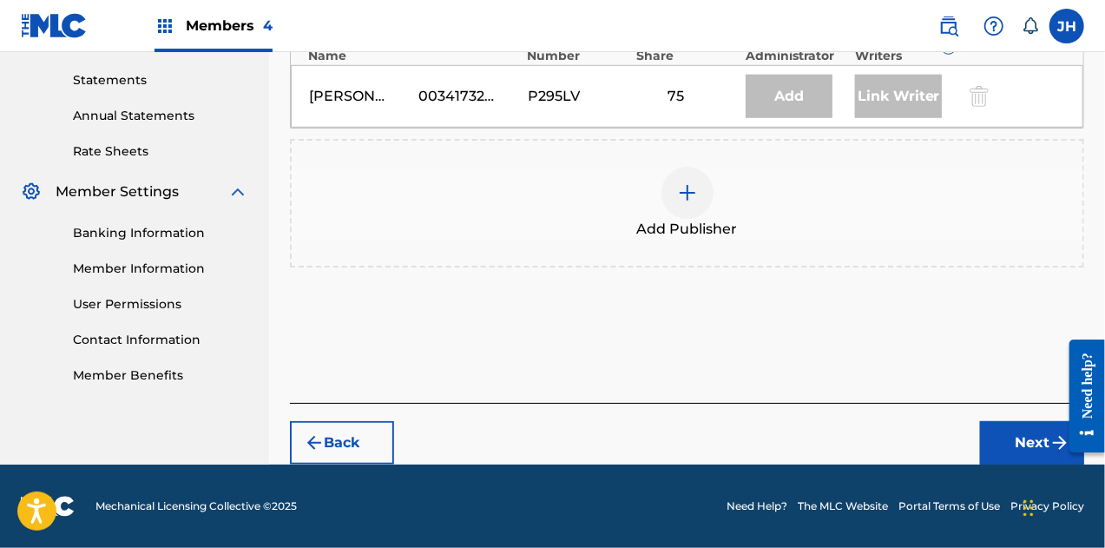
scroll to position [585, 0]
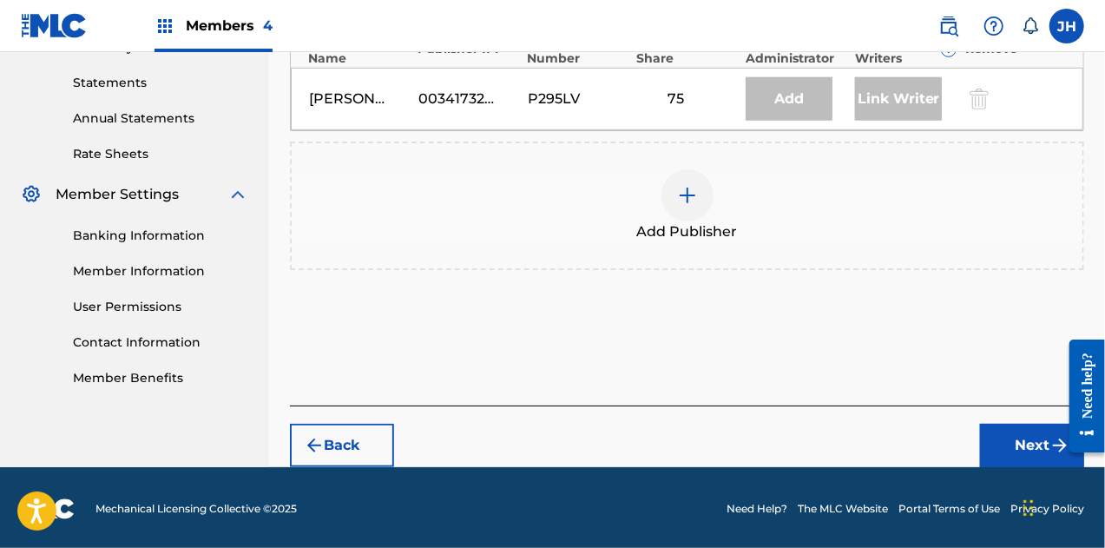
click at [688, 185] on img at bounding box center [687, 195] width 21 height 21
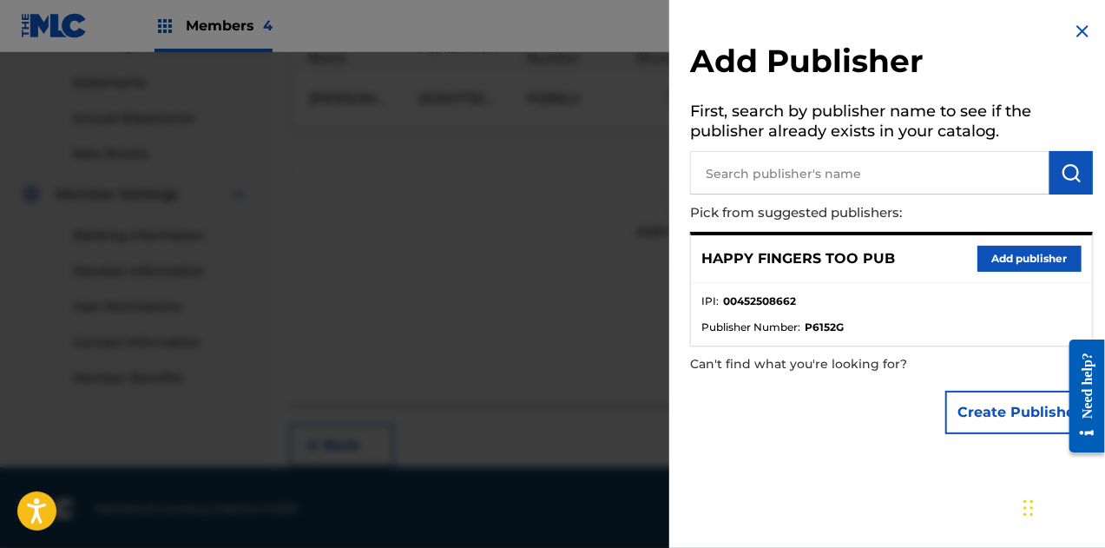
click at [993, 258] on button "Add publisher" at bounding box center [1030, 259] width 104 height 26
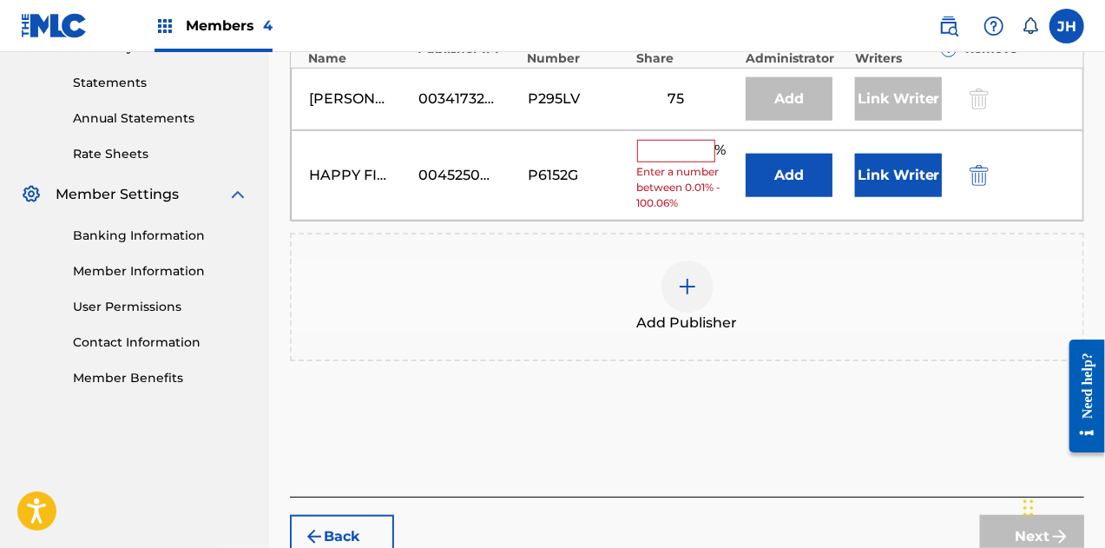
click at [670, 140] on input "text" at bounding box center [676, 151] width 78 height 23
type input "25"
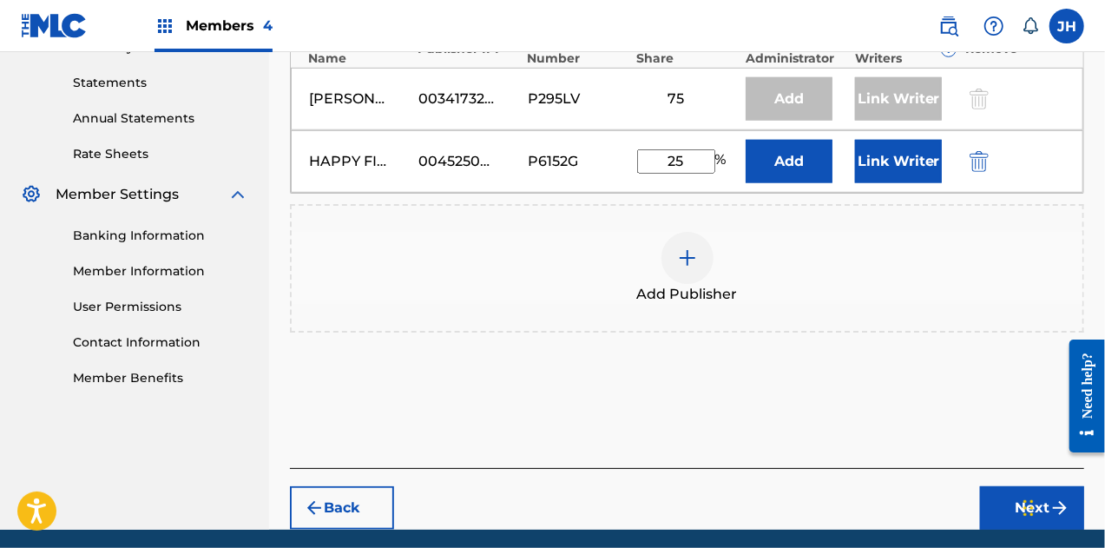
click at [877, 166] on button "Link Writer" at bounding box center [898, 161] width 87 height 43
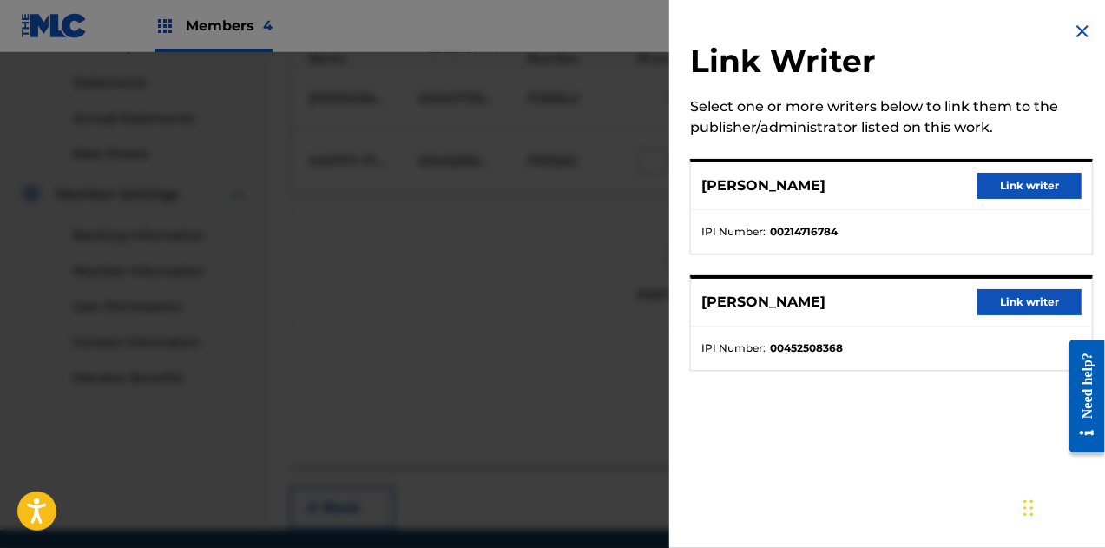
click at [1028, 313] on button "Link writer" at bounding box center [1030, 302] width 104 height 26
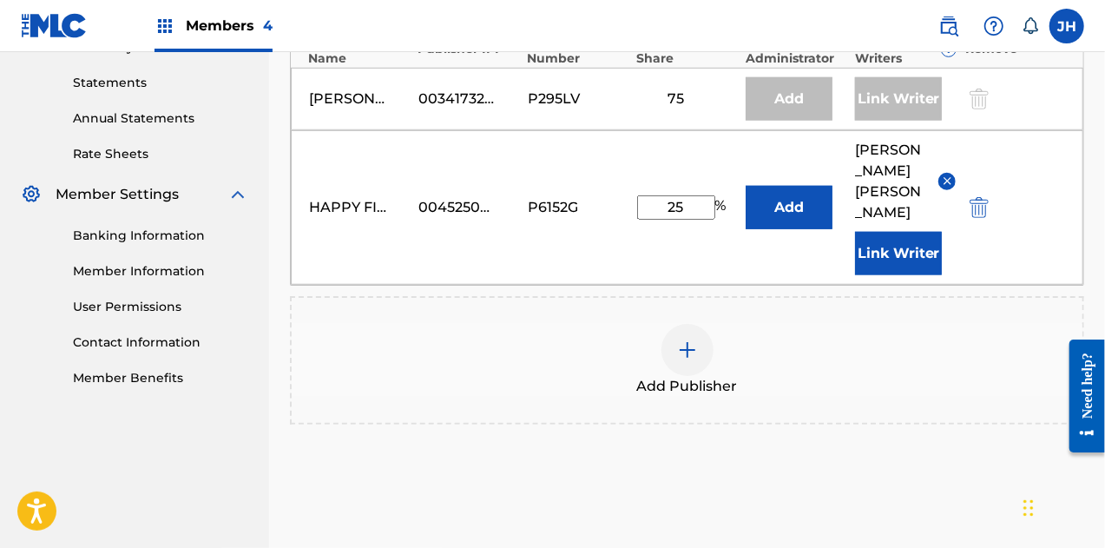
scroll to position [719, 0]
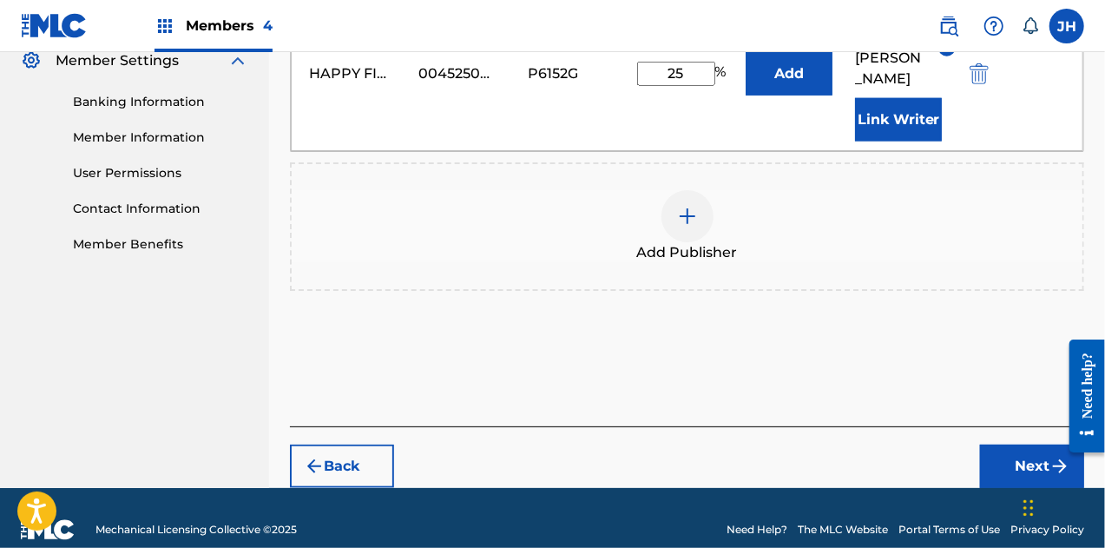
click at [1013, 444] on button "Next" at bounding box center [1032, 465] width 104 height 43
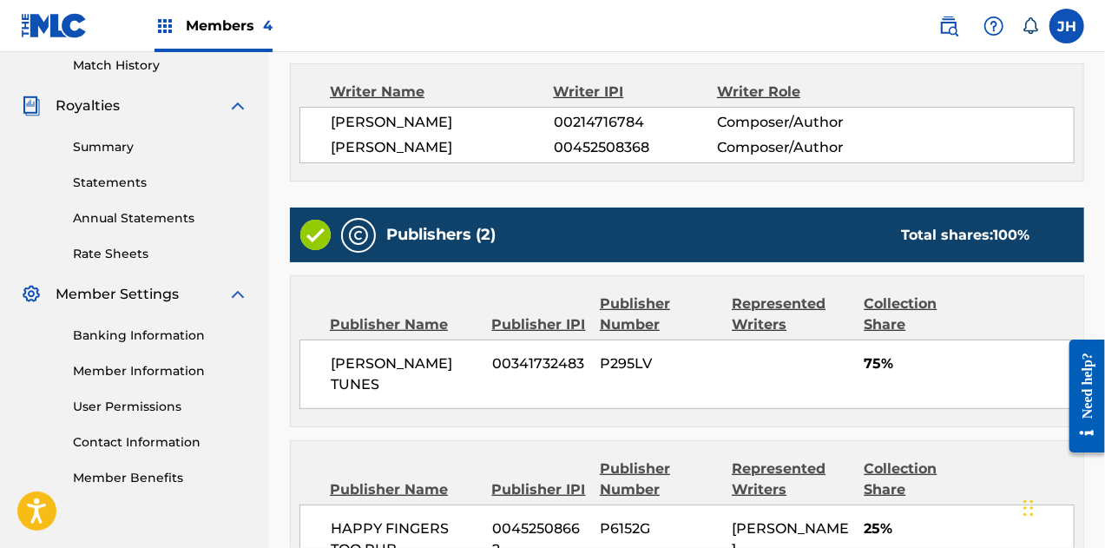
scroll to position [696, 0]
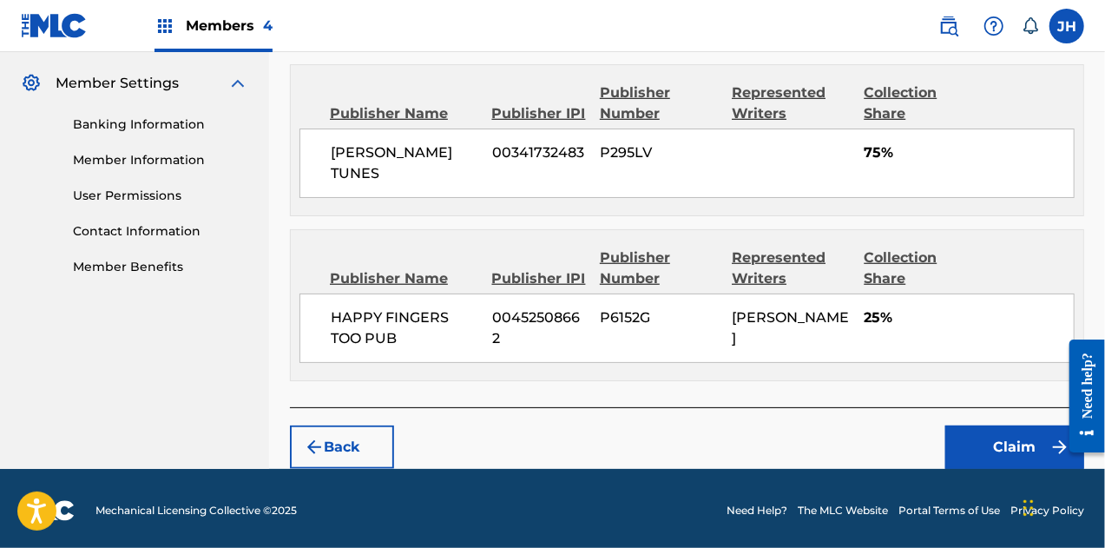
click at [975, 430] on button "Claim" at bounding box center [1014, 446] width 139 height 43
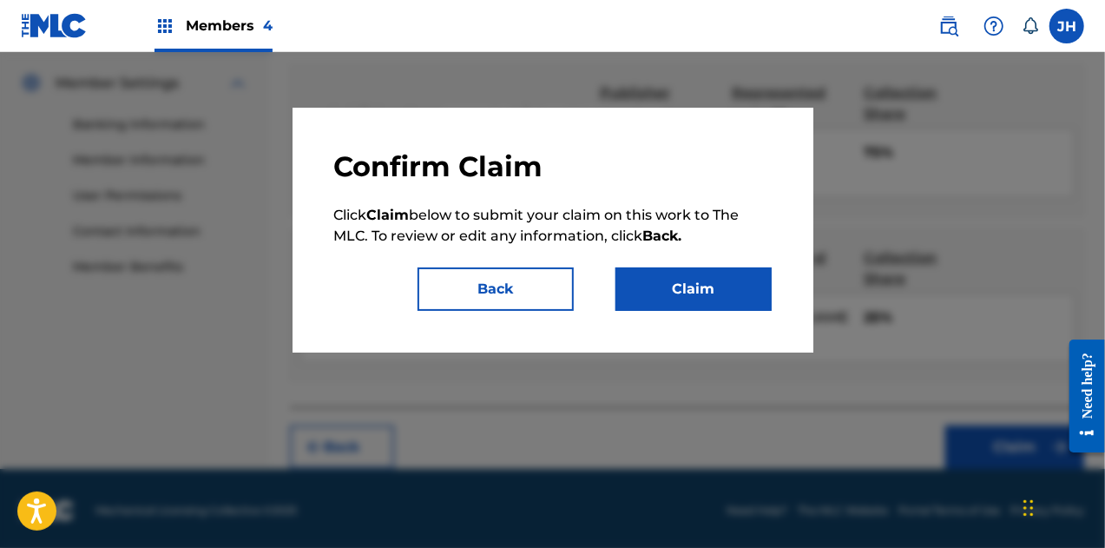
click at [663, 272] on button "Claim" at bounding box center [694, 288] width 156 height 43
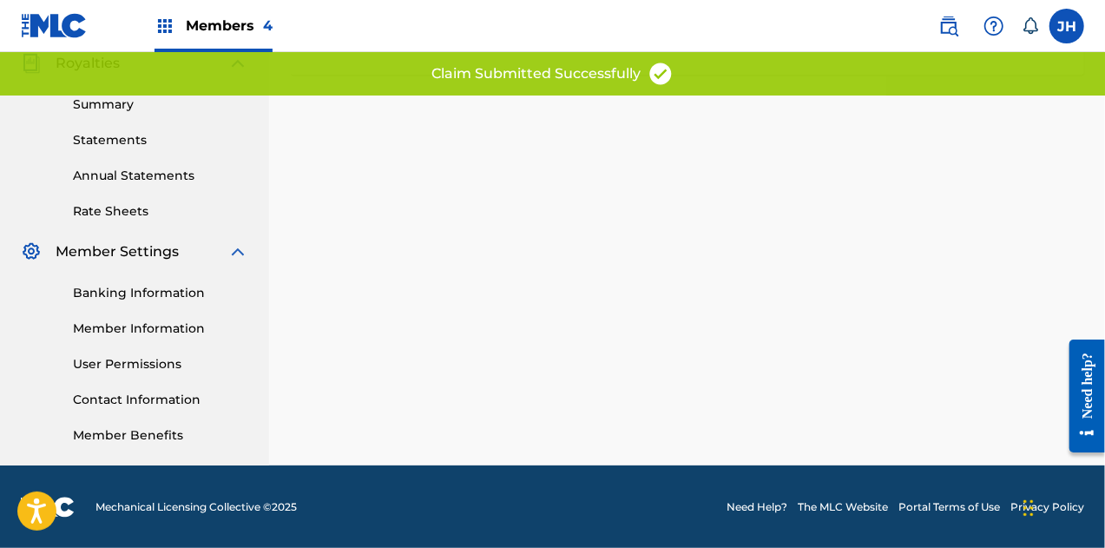
scroll to position [0, 0]
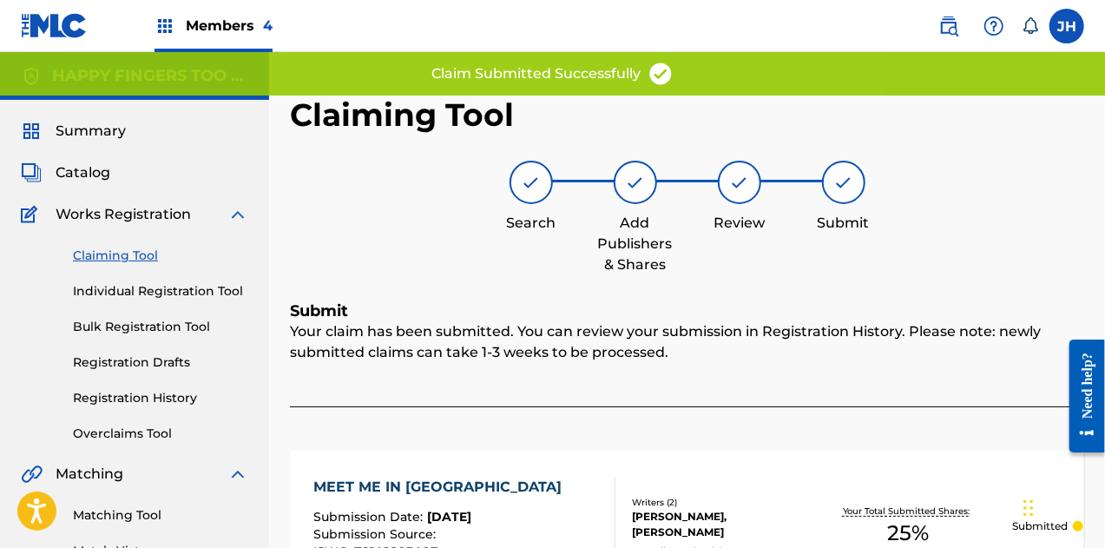
click at [127, 257] on link "Claiming Tool" at bounding box center [160, 256] width 175 height 18
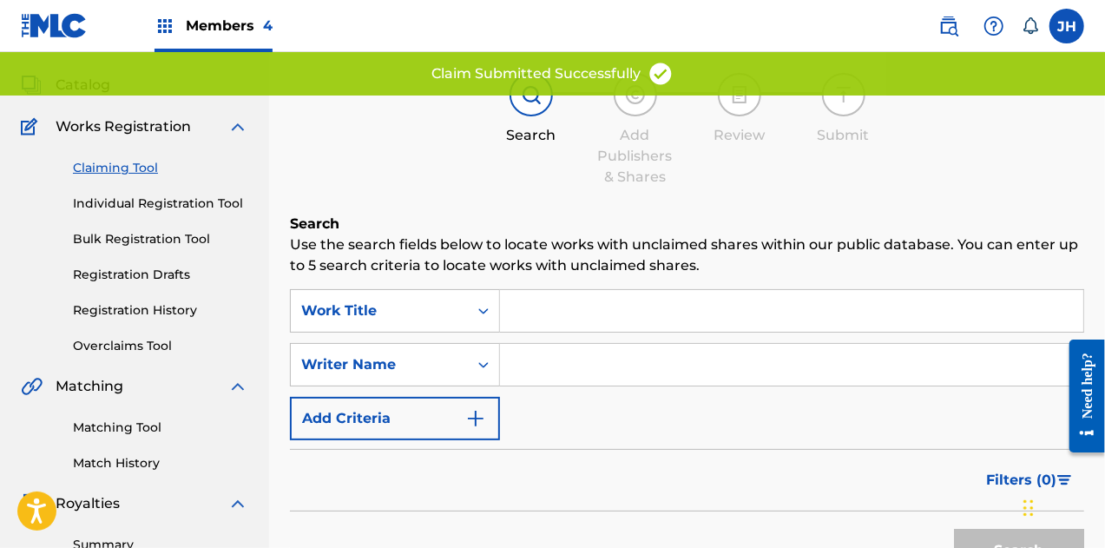
scroll to position [89, 0]
click at [573, 355] on input "Search Form" at bounding box center [791, 364] width 583 height 42
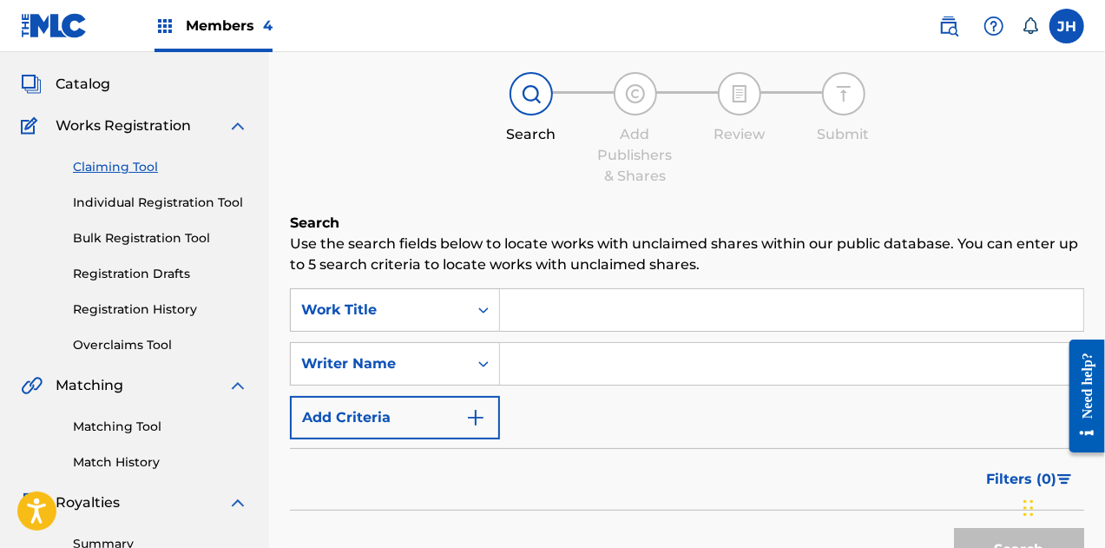
type input "[PERSON_NAME]"
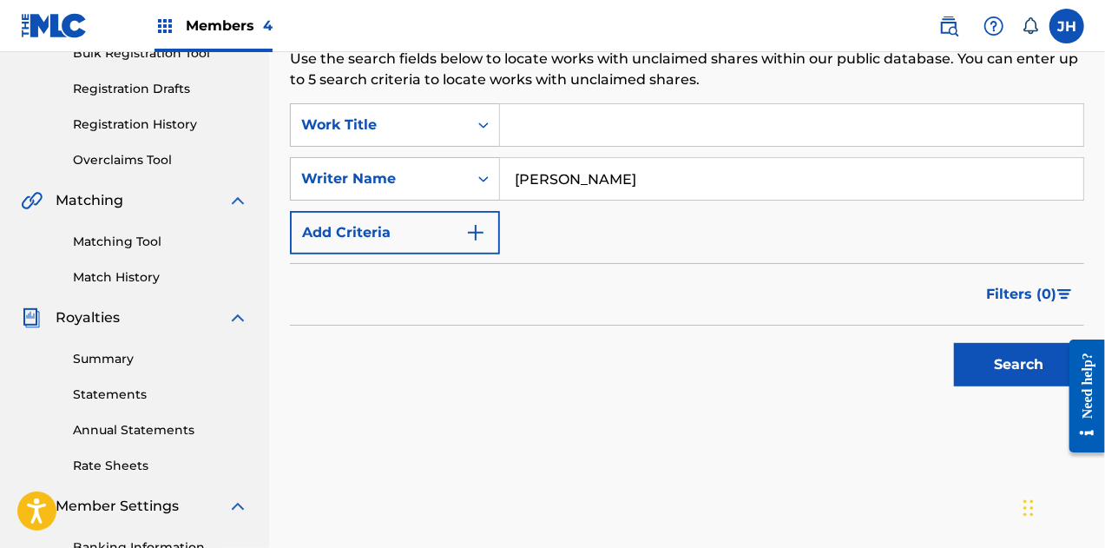
scroll to position [274, 0]
click at [998, 370] on button "Search" at bounding box center [1019, 363] width 130 height 43
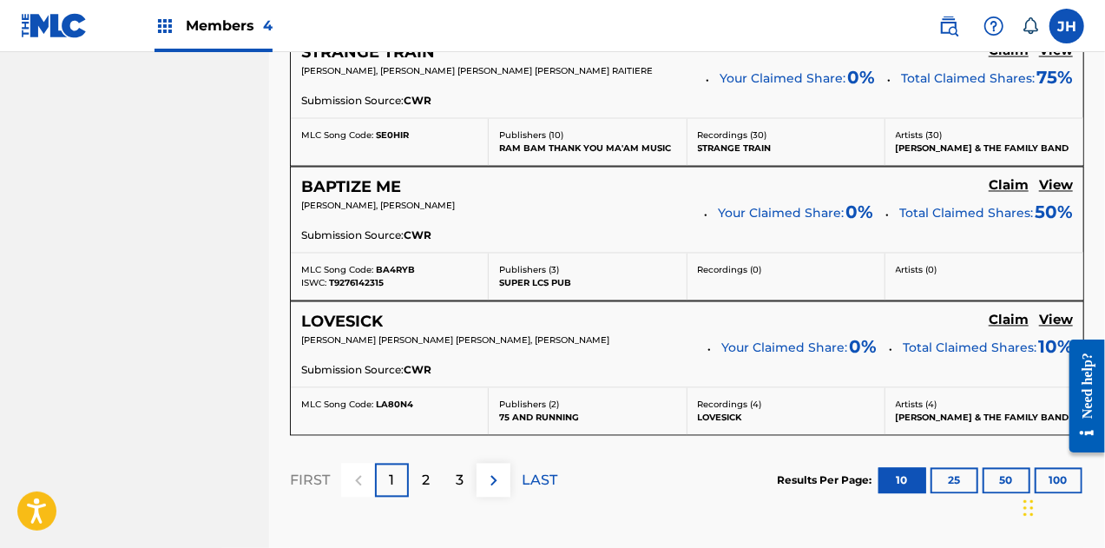
scroll to position [1622, 0]
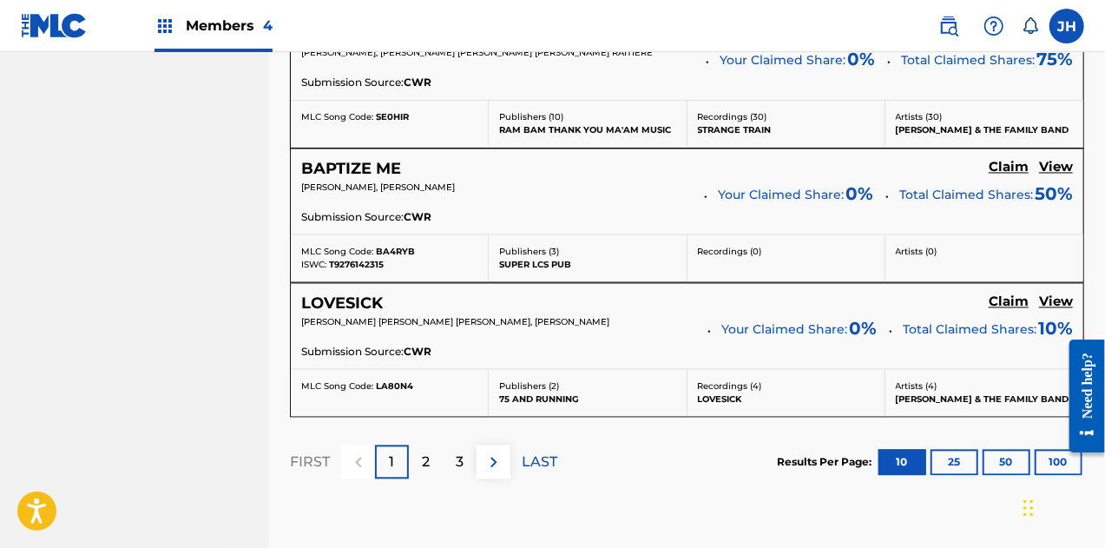
click at [490, 456] on img at bounding box center [494, 462] width 21 height 21
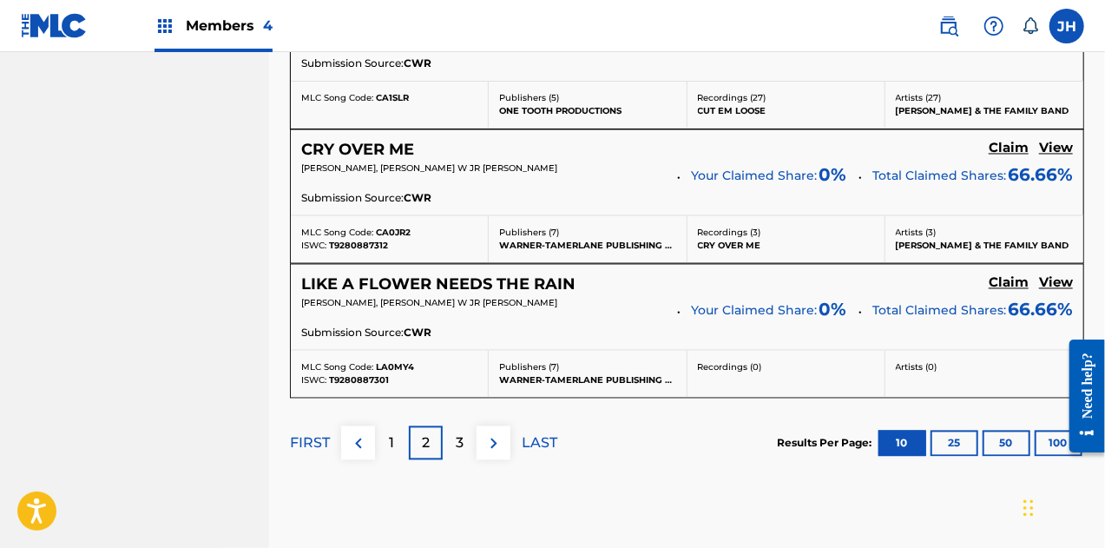
click at [494, 433] on img at bounding box center [494, 443] width 21 height 21
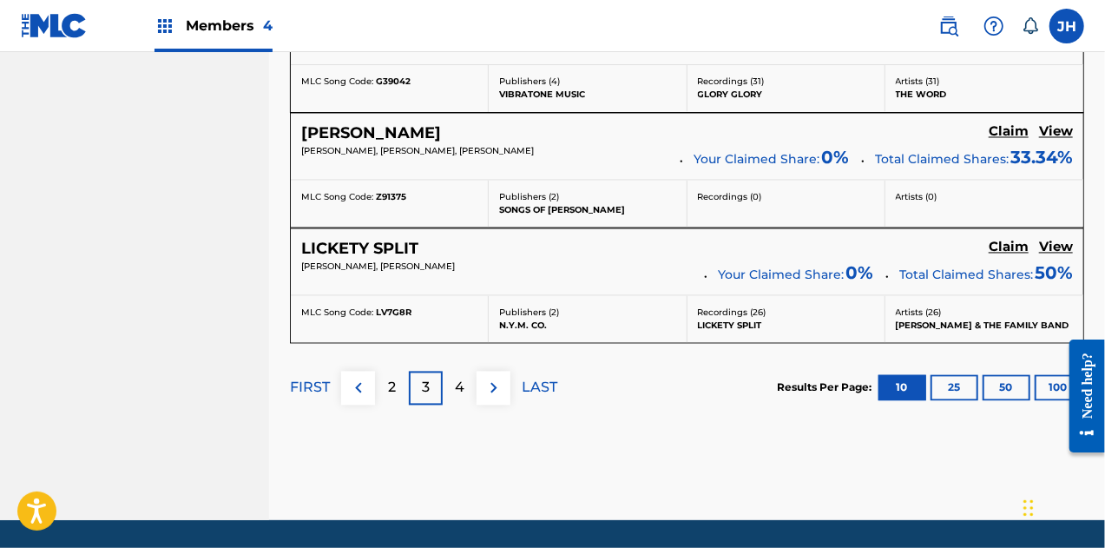
click at [462, 381] on p "4" at bounding box center [460, 388] width 10 height 21
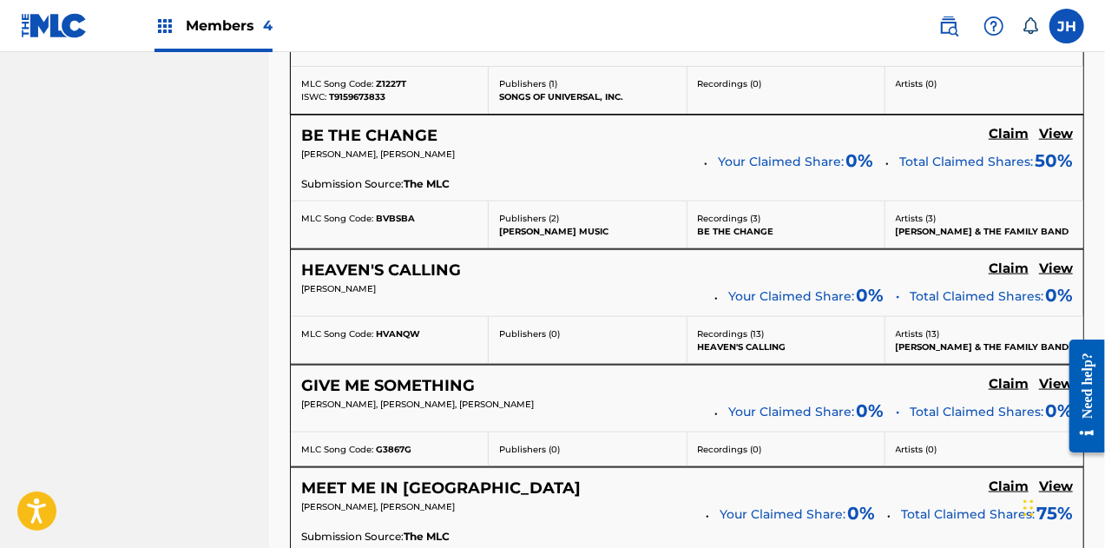
scroll to position [1063, 0]
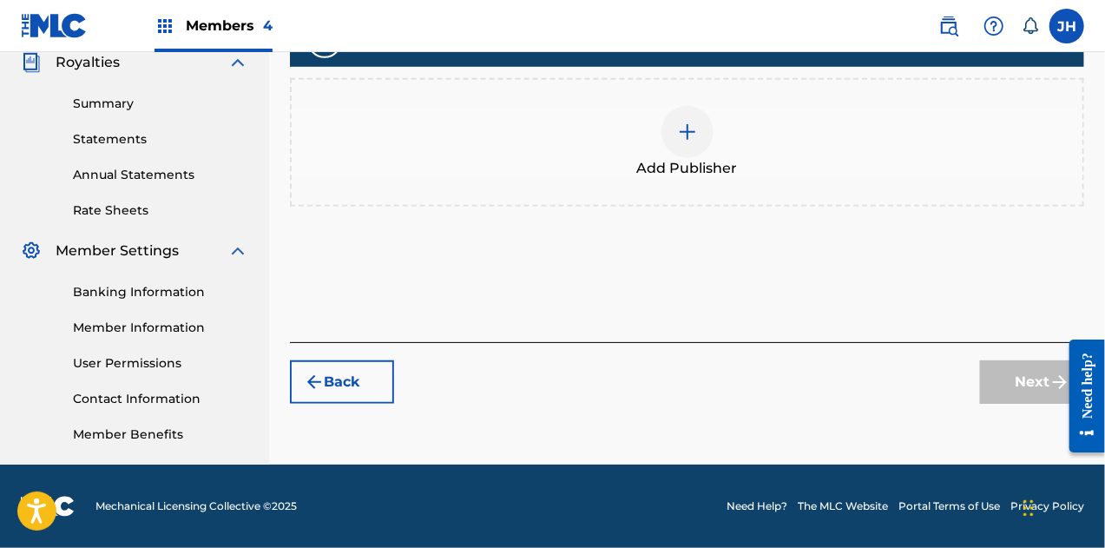
scroll to position [528, 0]
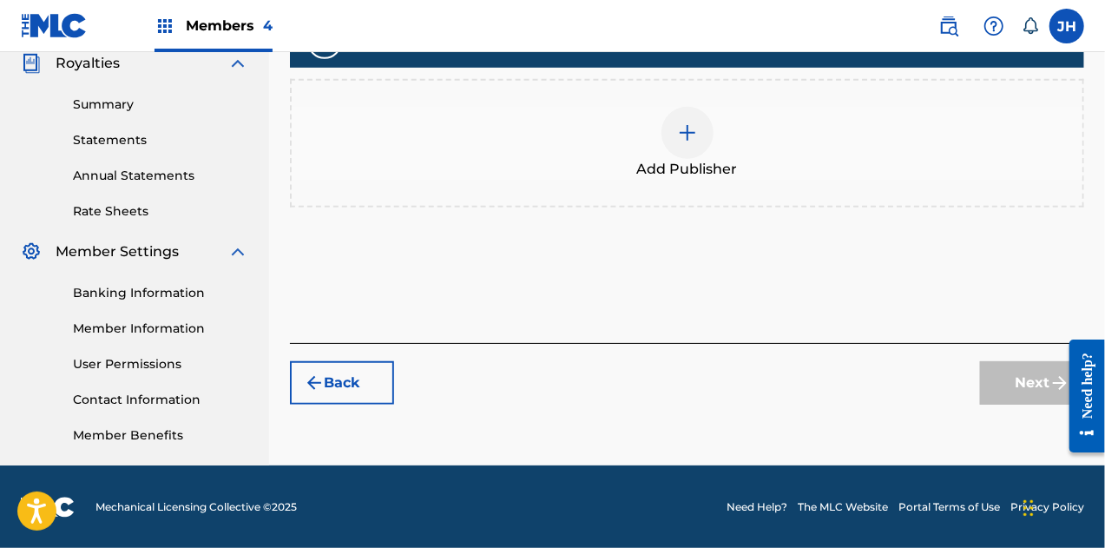
click at [684, 135] on img at bounding box center [687, 132] width 21 height 21
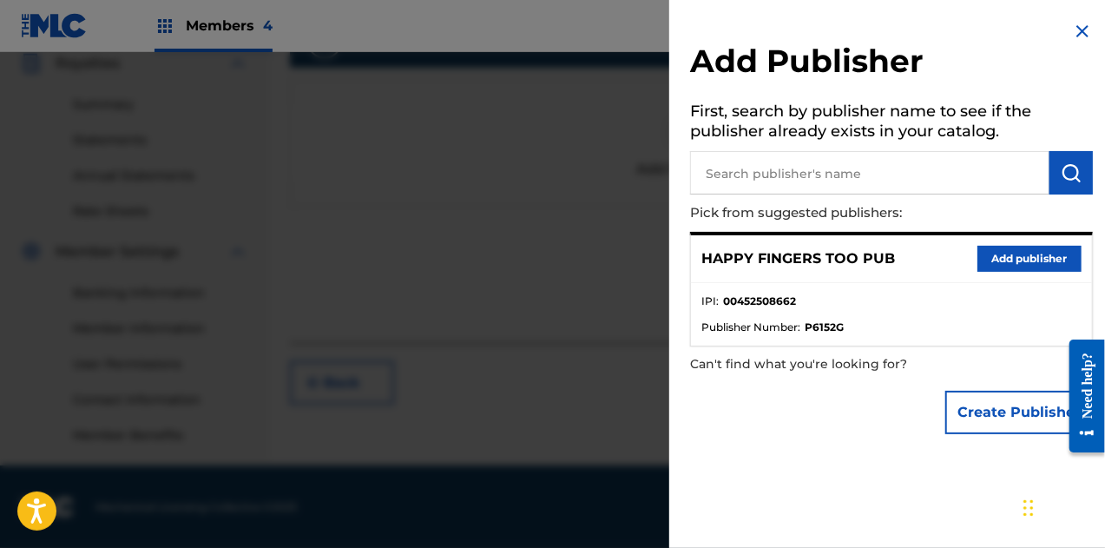
click at [1010, 258] on button "Add publisher" at bounding box center [1030, 259] width 104 height 26
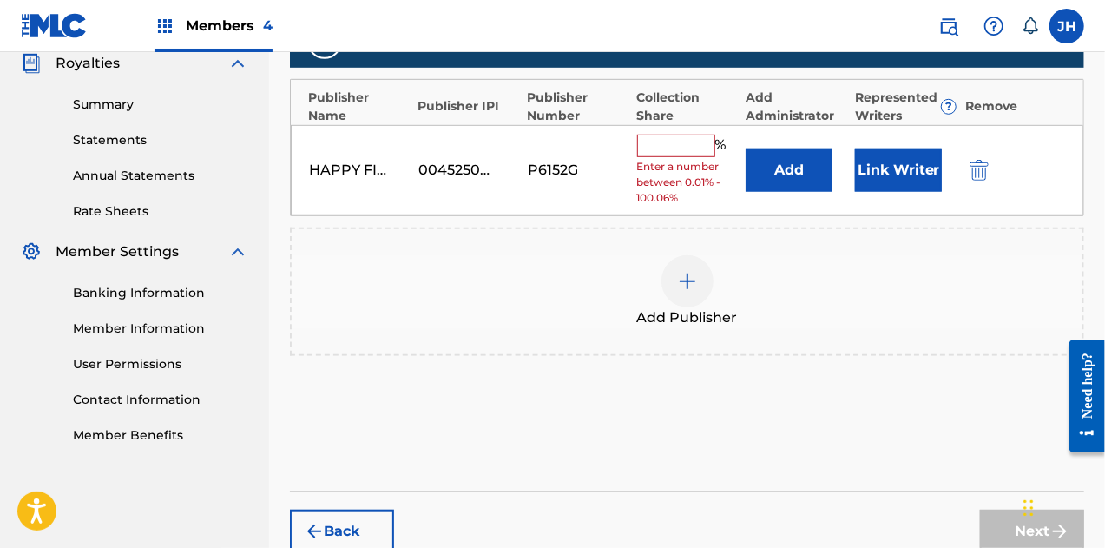
drag, startPoint x: 695, startPoint y: 145, endPoint x: 714, endPoint y: 214, distance: 72.0
click at [714, 214] on div "Publishers ( 1 ) ? REQUIRED Total shares: 0 % Publisher Name Publisher IPI Publ…" at bounding box center [687, 186] width 794 height 340
type input "100"
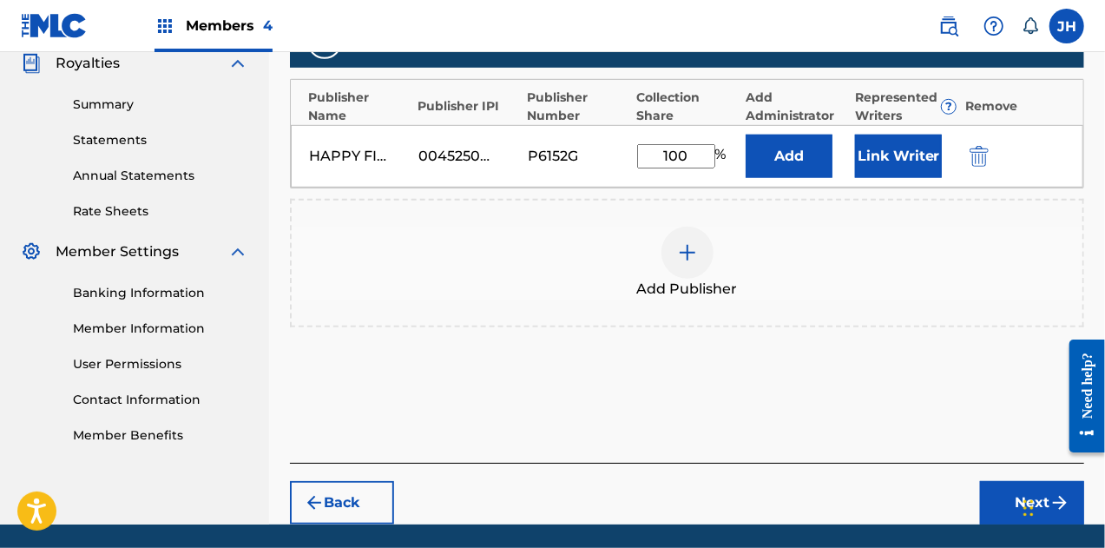
click at [879, 171] on button "Link Writer" at bounding box center [898, 156] width 87 height 43
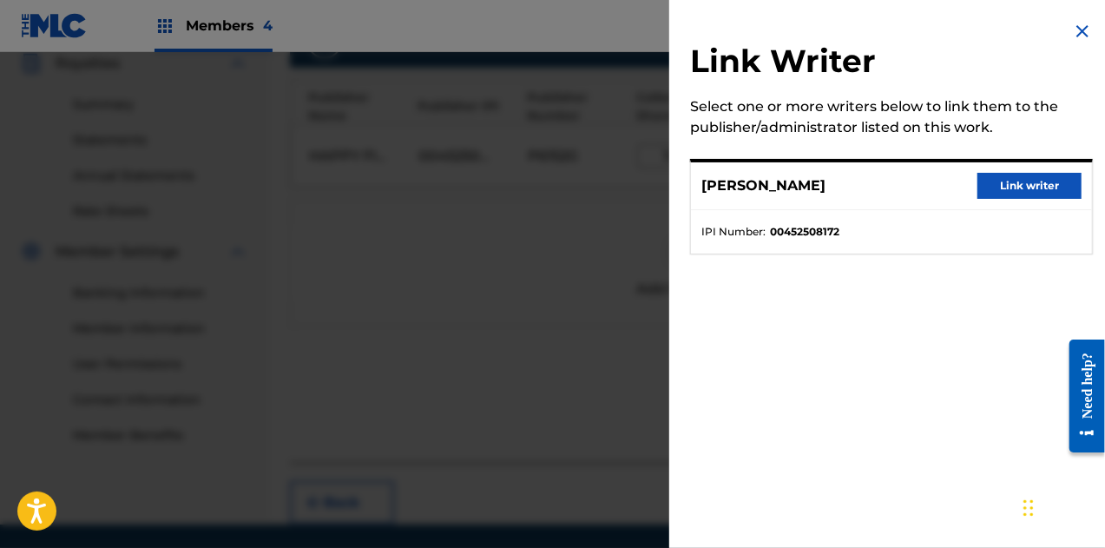
scroll to position [585, 0]
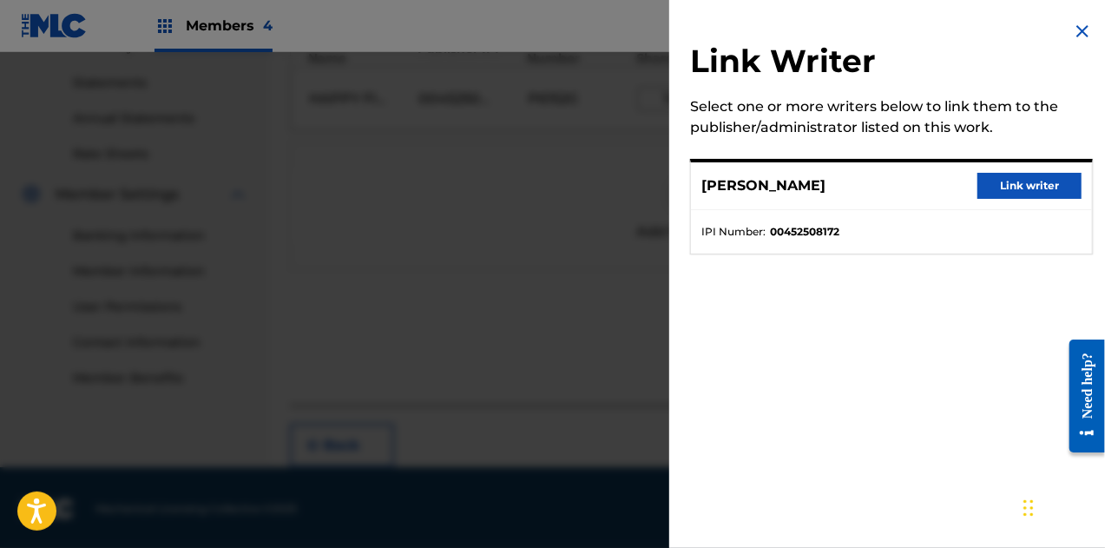
click at [1018, 176] on button "Link writer" at bounding box center [1030, 186] width 104 height 26
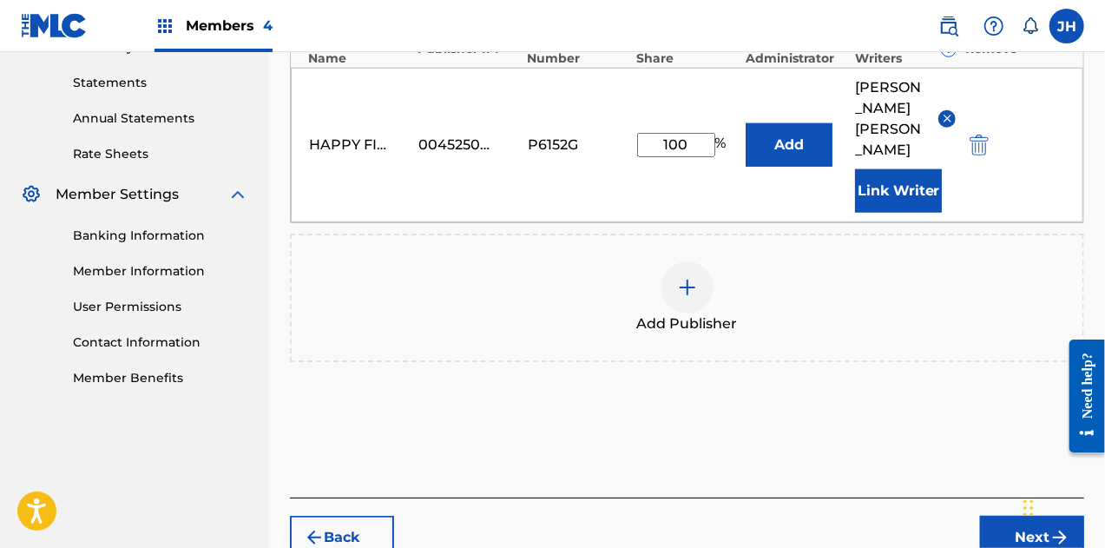
scroll to position [656, 0]
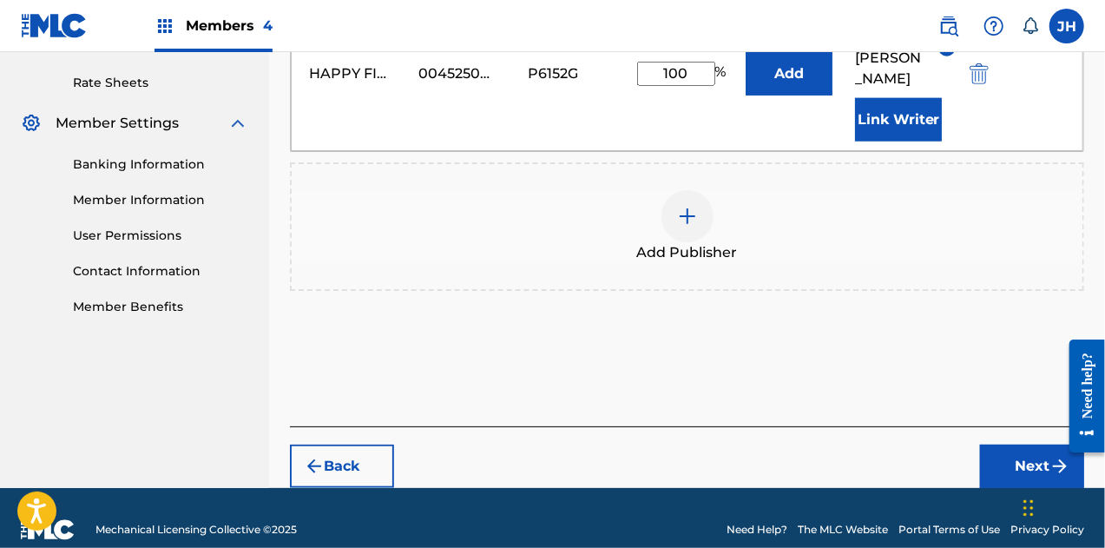
click at [1033, 444] on button "Next" at bounding box center [1032, 465] width 104 height 43
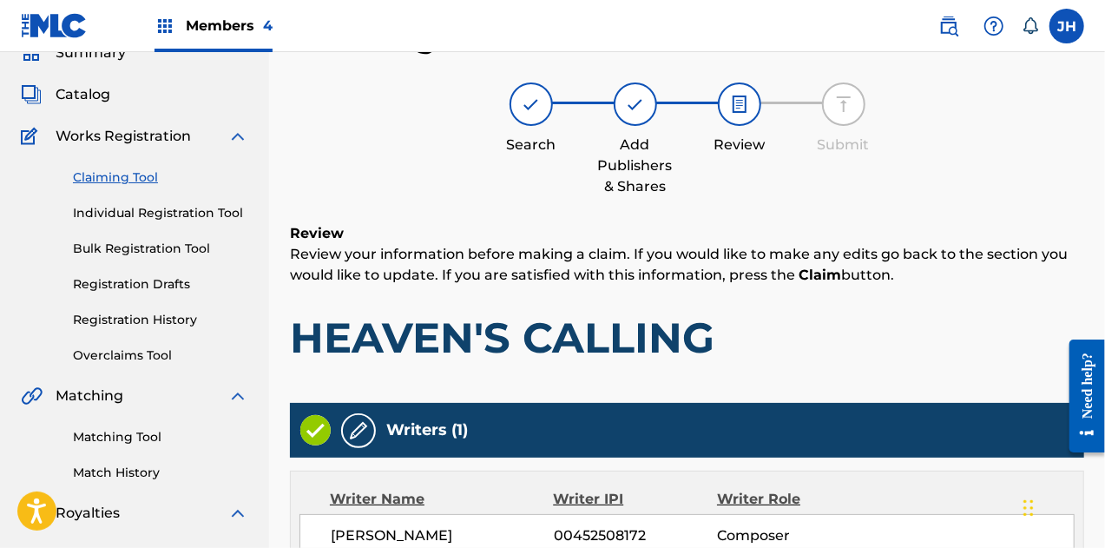
scroll to position [528, 0]
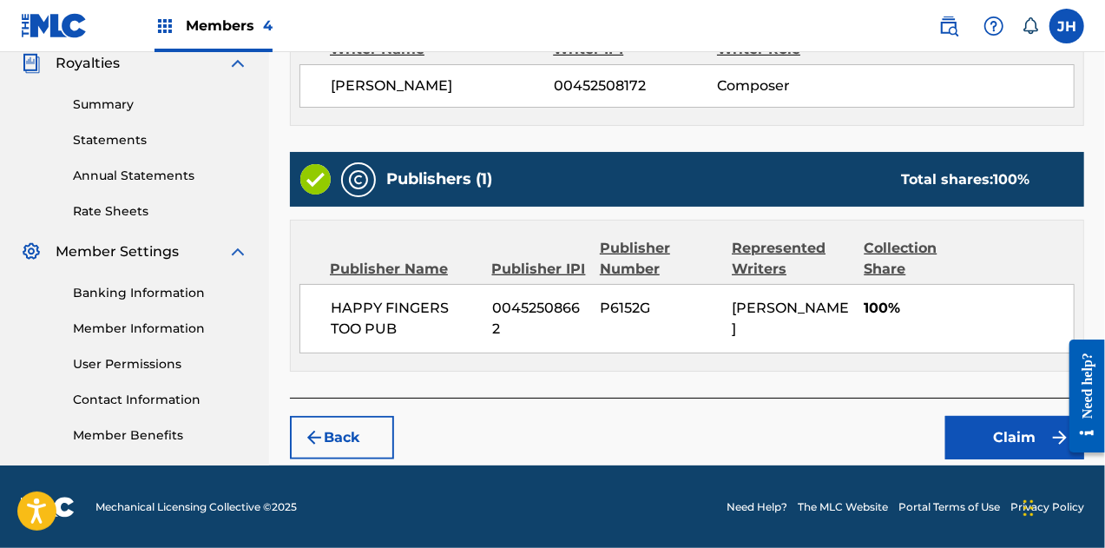
click at [1004, 436] on button "Claim" at bounding box center [1014, 437] width 139 height 43
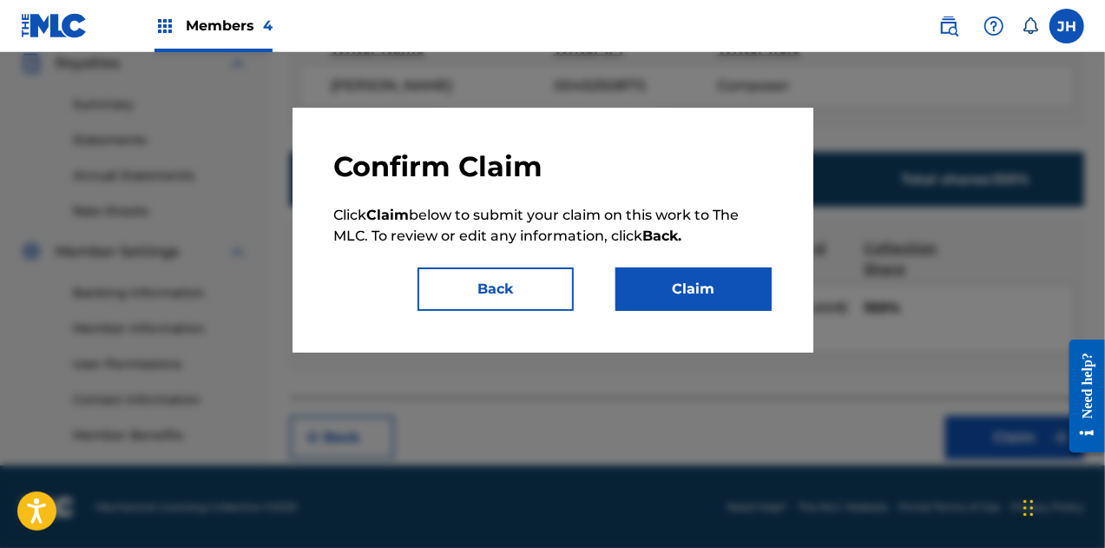
click at [634, 277] on button "Claim" at bounding box center [694, 288] width 156 height 43
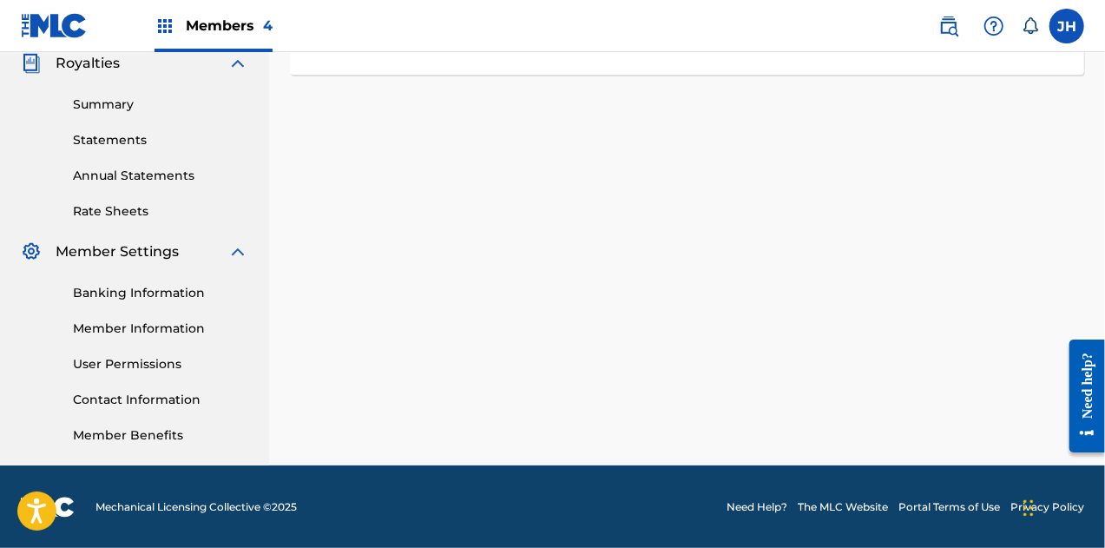
scroll to position [0, 0]
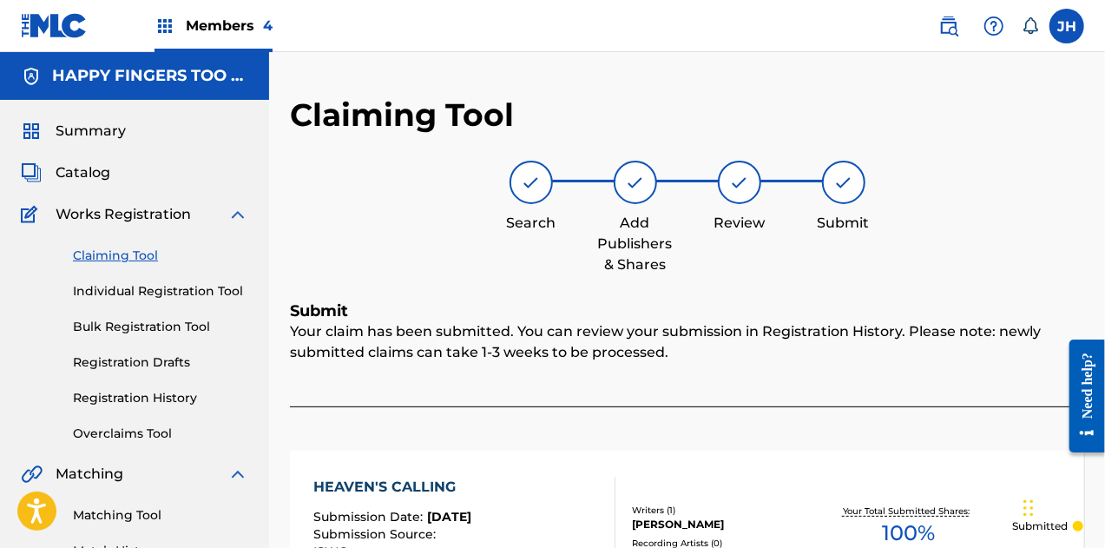
click at [139, 259] on link "Claiming Tool" at bounding box center [160, 256] width 175 height 18
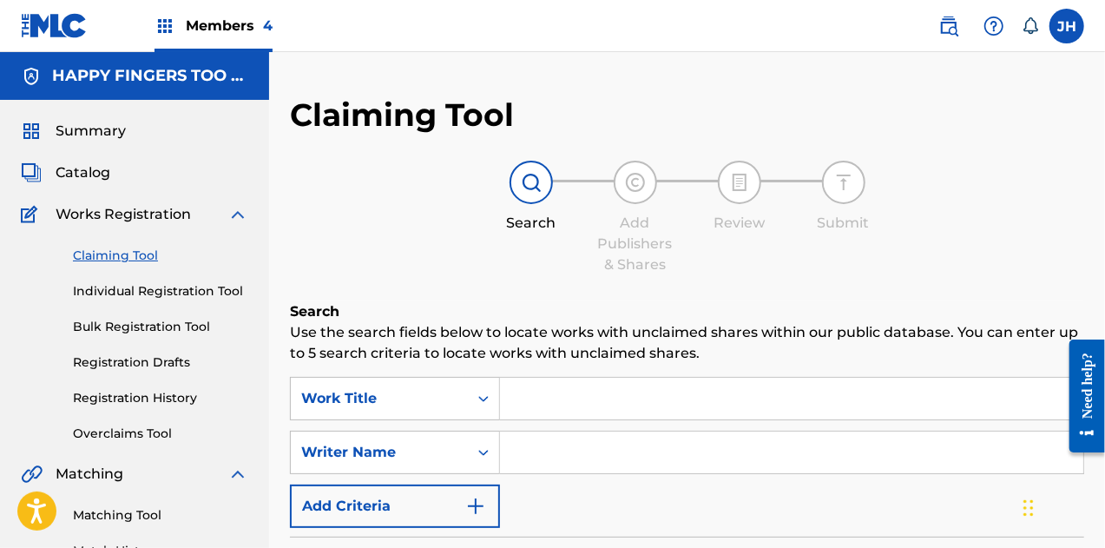
scroll to position [232, 0]
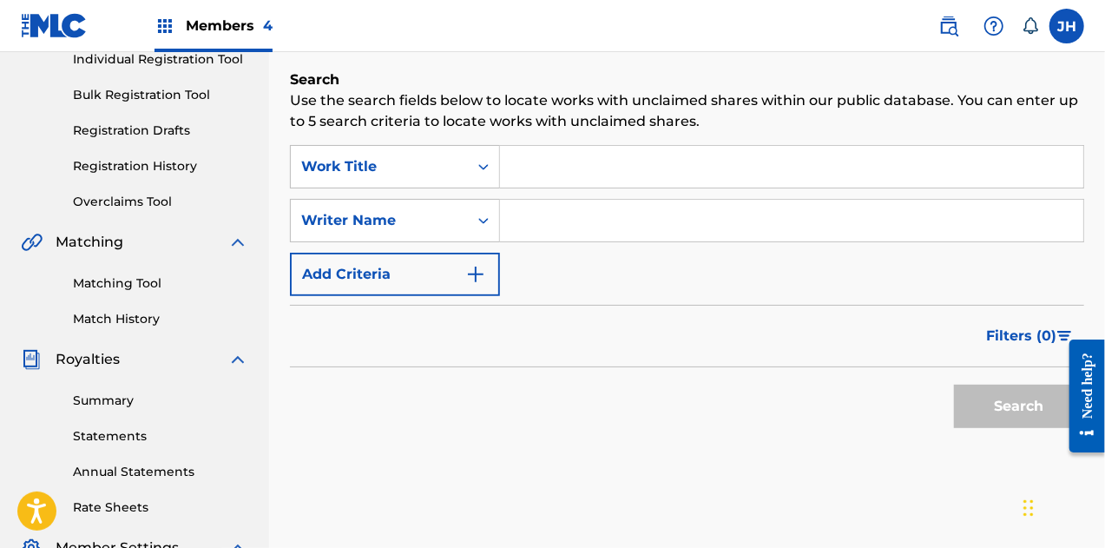
drag, startPoint x: 563, startPoint y: 220, endPoint x: 648, endPoint y: 305, distance: 120.3
click at [648, 305] on form "SearchWithCriteria8e8df5cf-487f-4f8c-8c45-391350a8a52e Work Title SearchWithCri…" at bounding box center [687, 291] width 794 height 292
type input "[PERSON_NAME]"
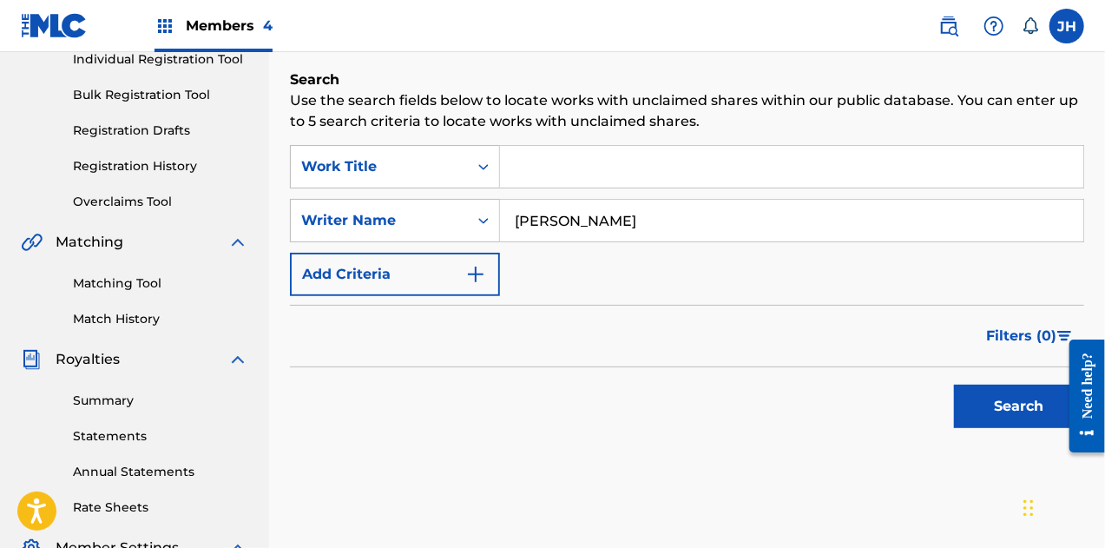
click at [1012, 411] on button "Search" at bounding box center [1019, 406] width 130 height 43
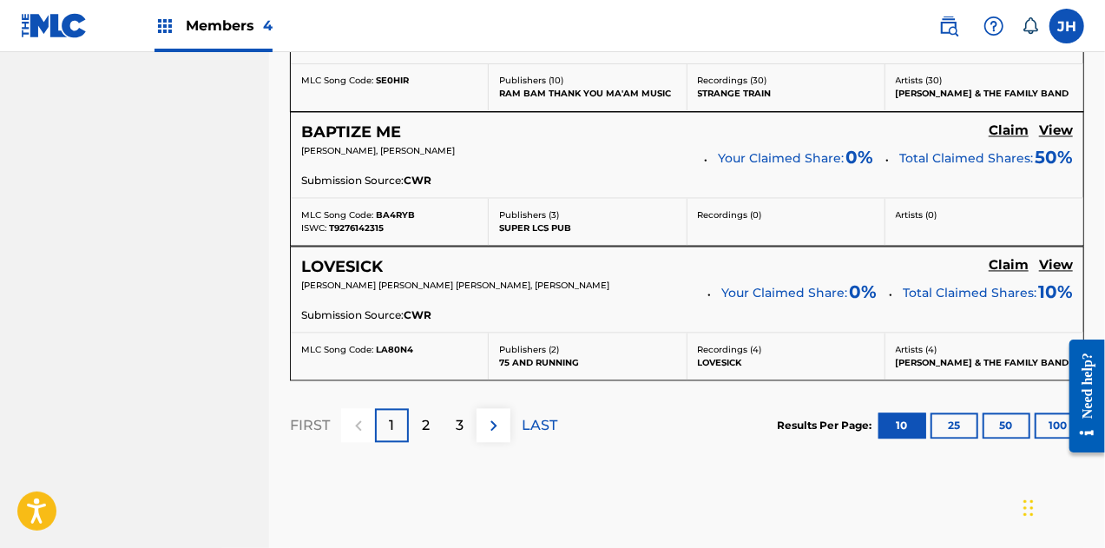
scroll to position [1745, 0]
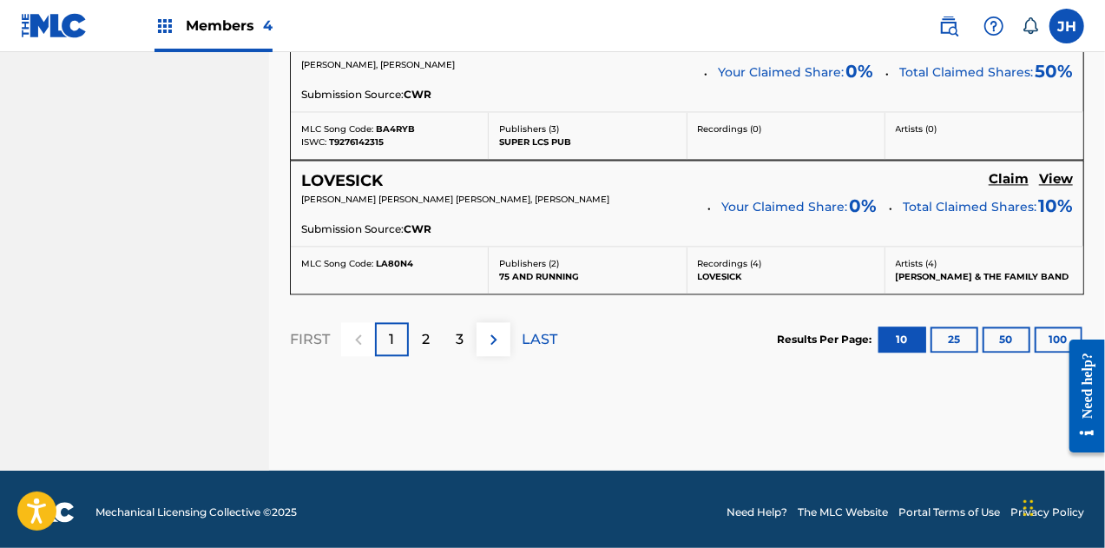
click at [502, 332] on img at bounding box center [494, 339] width 21 height 21
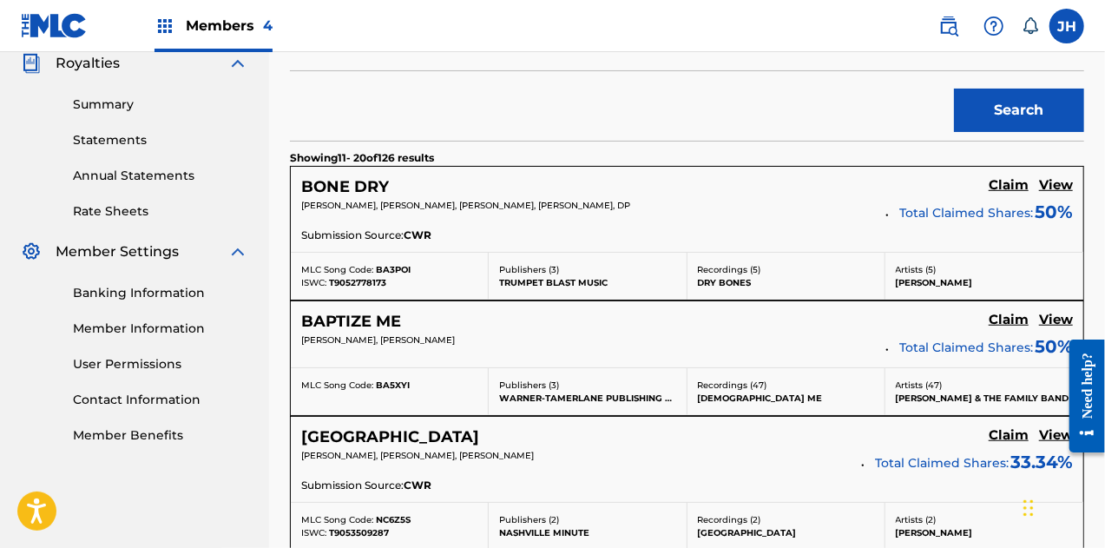
scroll to position [1722, 0]
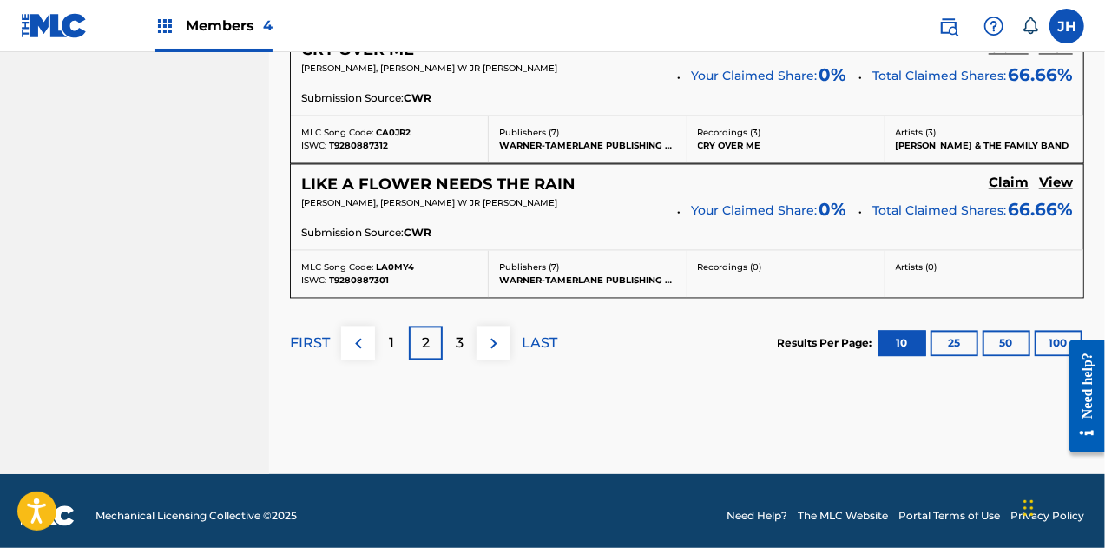
click at [491, 338] on img at bounding box center [494, 342] width 21 height 21
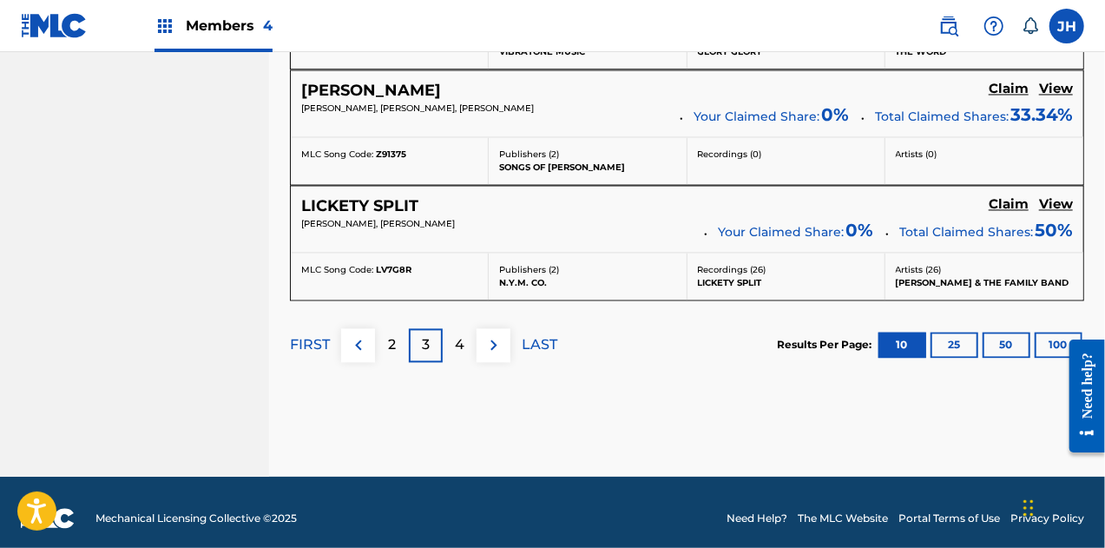
scroll to position [1667, 0]
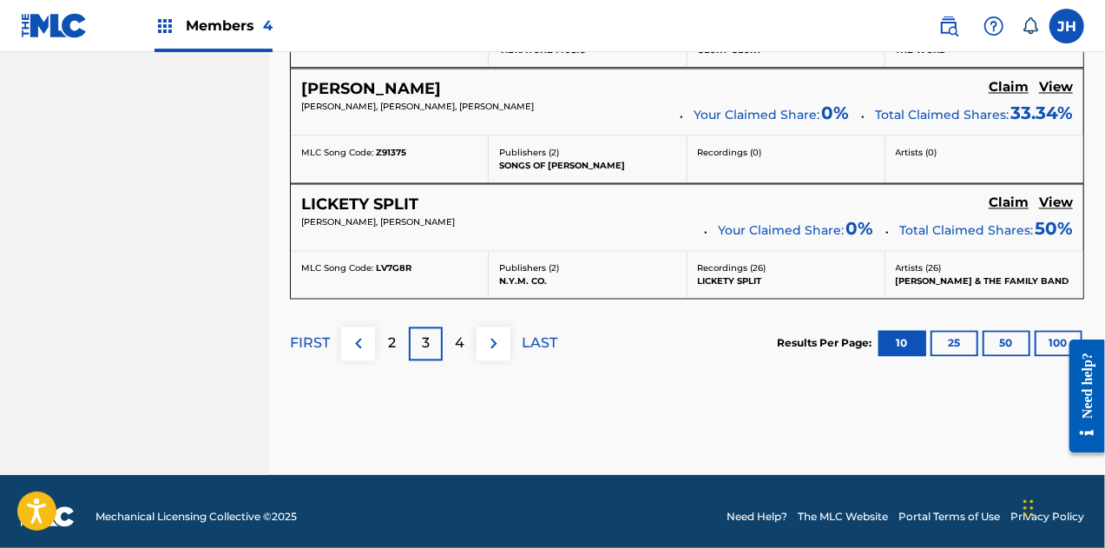
click at [470, 336] on div "4" at bounding box center [460, 343] width 34 height 34
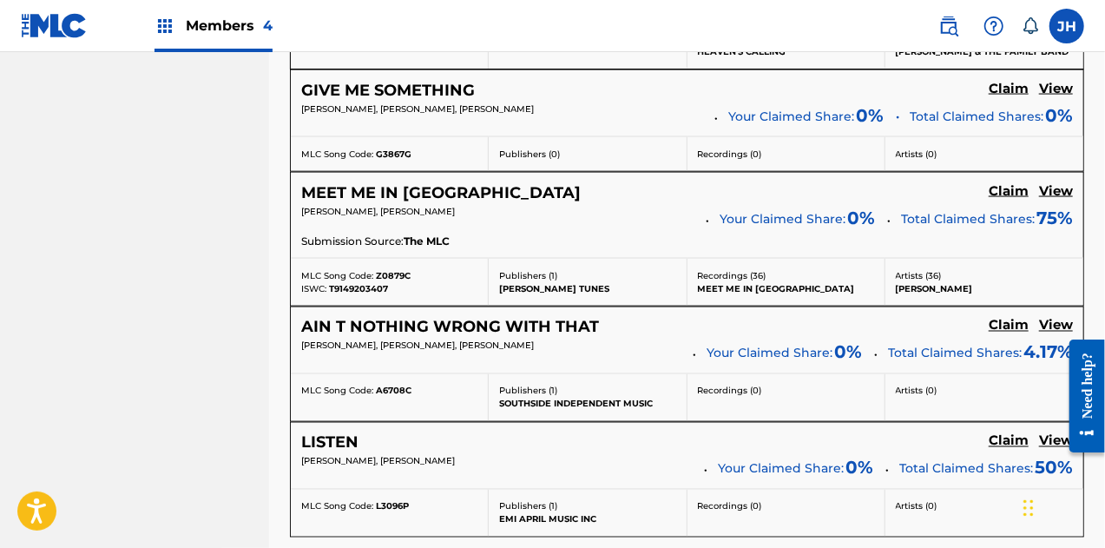
scroll to position [1599, 0]
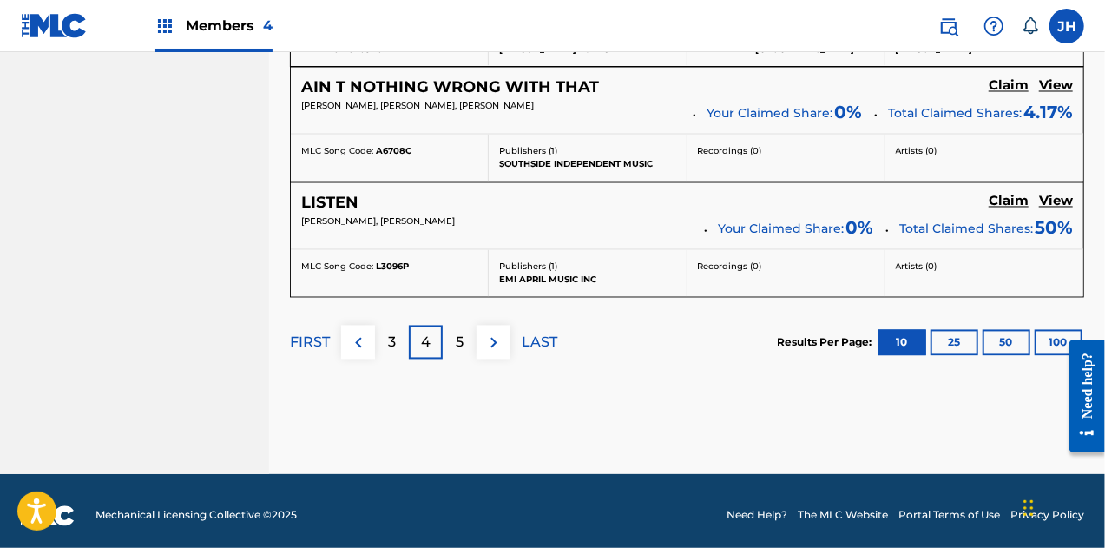
click at [458, 339] on p "5" at bounding box center [460, 342] width 8 height 21
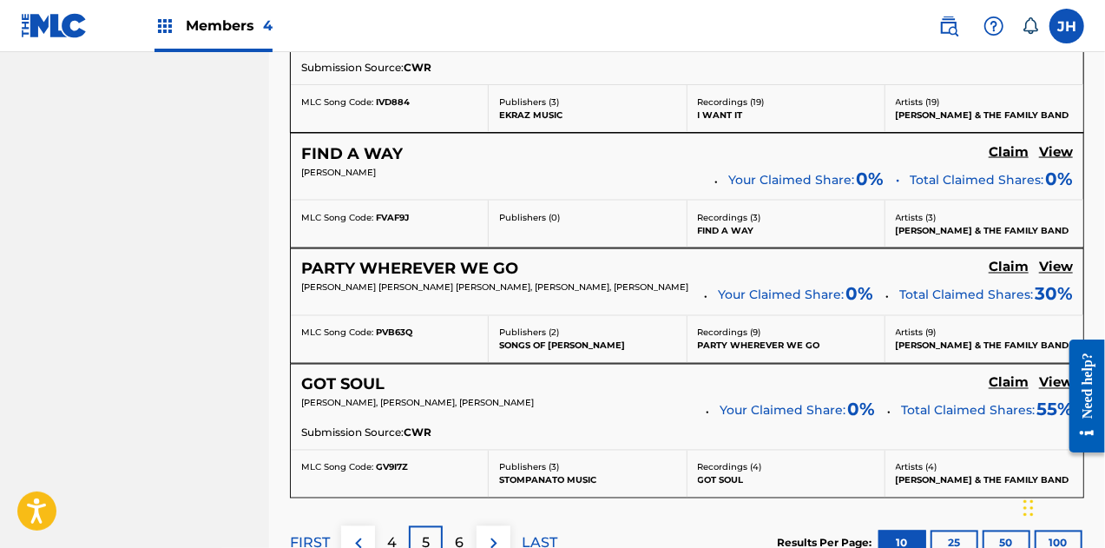
scroll to position [1393, 0]
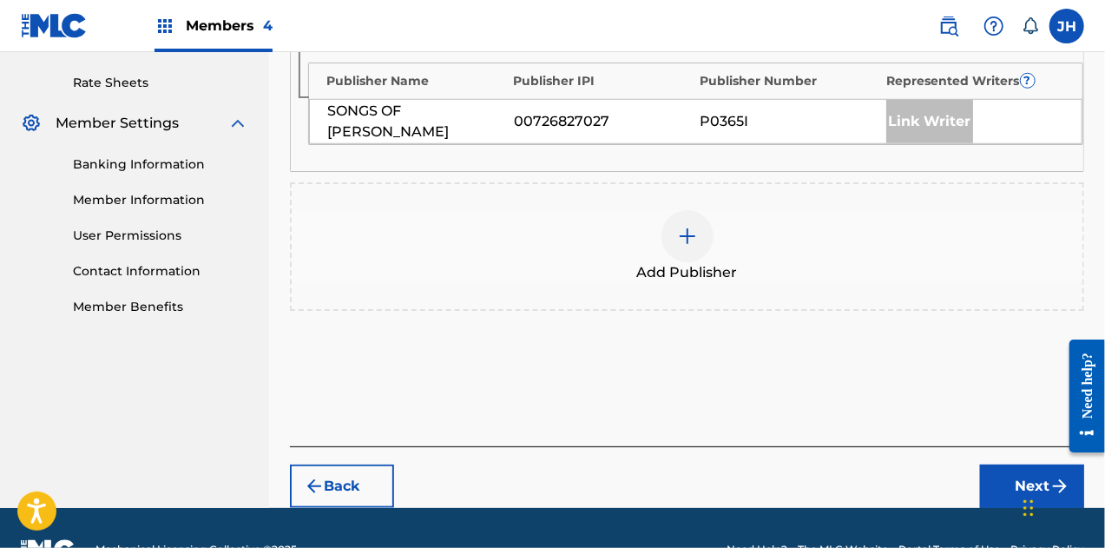
scroll to position [678, 0]
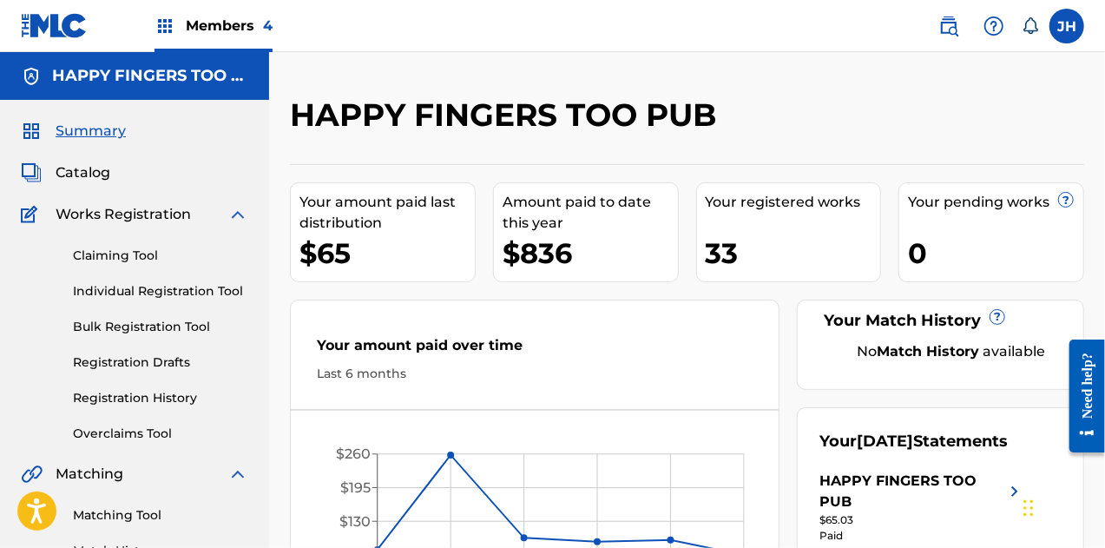
click at [164, 245] on div "Claiming Tool Individual Registration Tool Bulk Registration Tool Registration …" at bounding box center [134, 334] width 227 height 218
click at [125, 242] on div "Claiming Tool Individual Registration Tool Bulk Registration Tool Registration …" at bounding box center [134, 334] width 227 height 218
click at [145, 254] on link "Claiming Tool" at bounding box center [160, 256] width 175 height 18
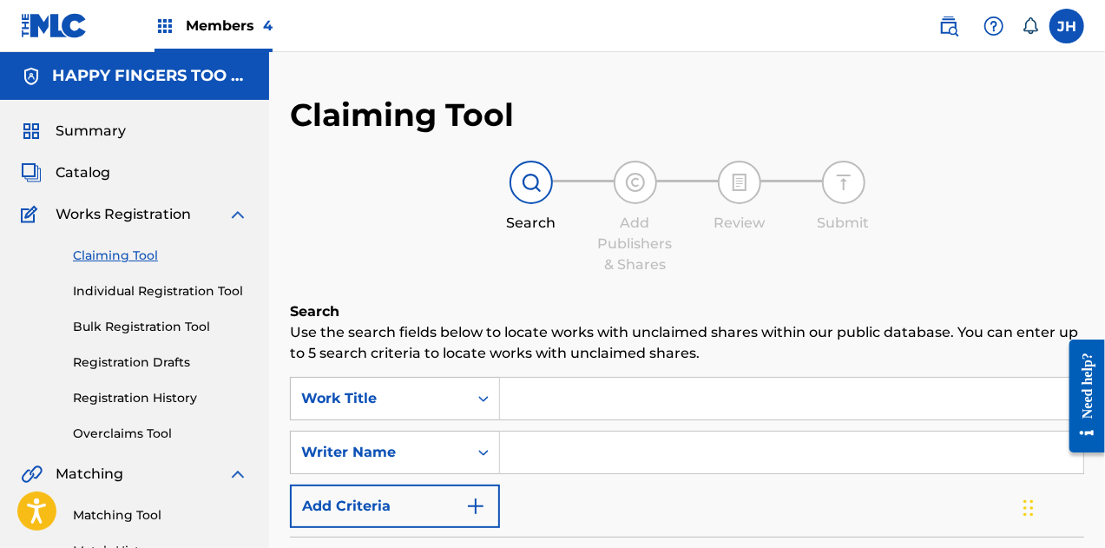
scroll to position [157, 0]
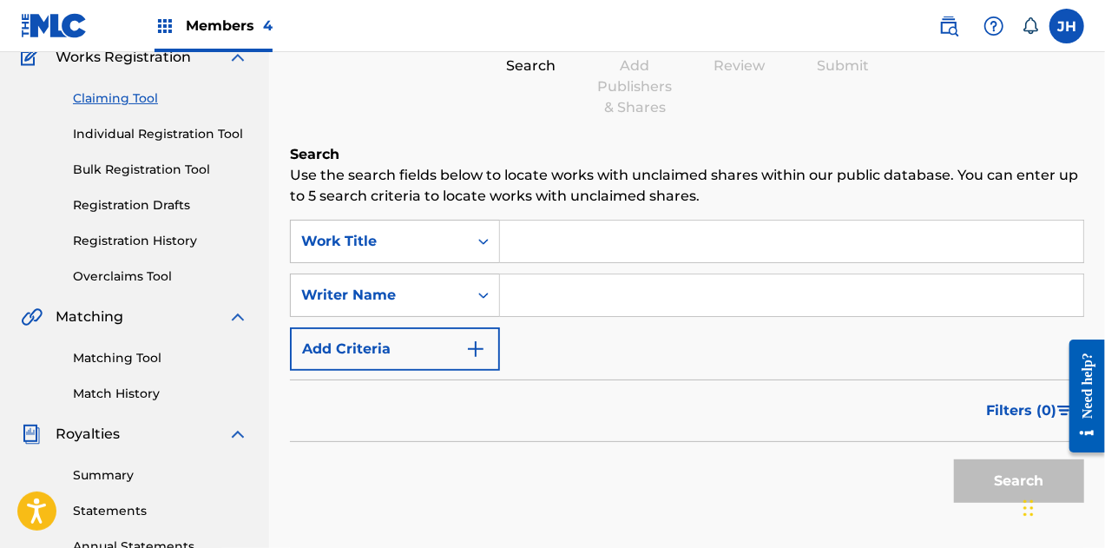
click at [583, 291] on input "Search Form" at bounding box center [791, 295] width 583 height 42
type input "[PERSON_NAME]"
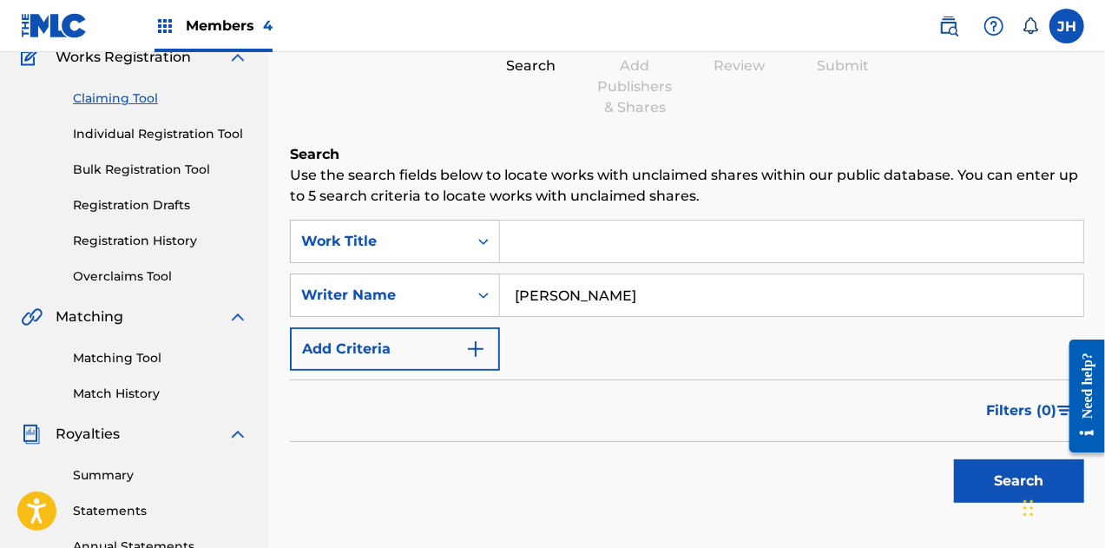
click at [990, 469] on button "Search" at bounding box center [1019, 480] width 130 height 43
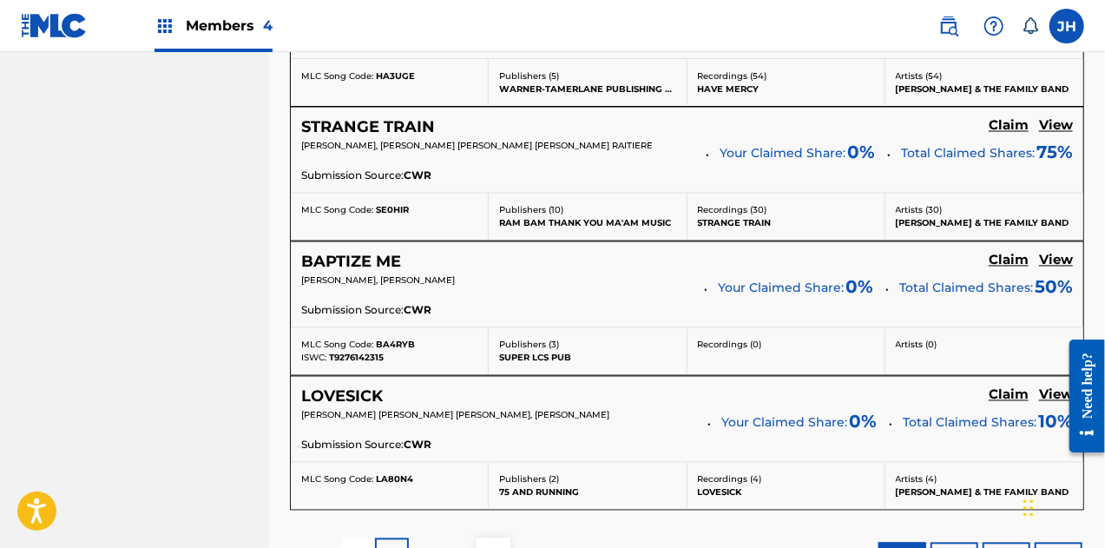
scroll to position [1745, 0]
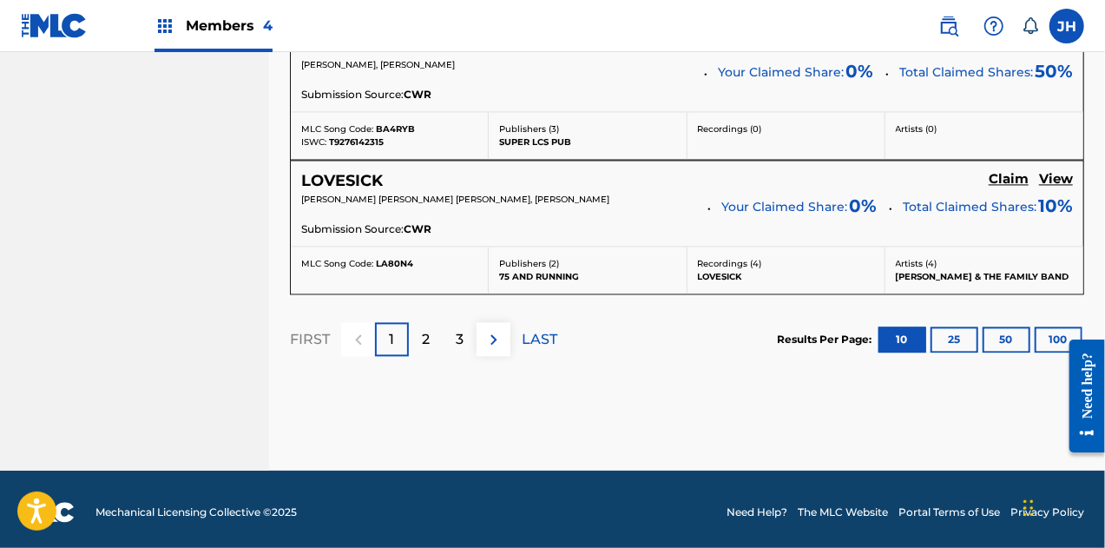
click at [539, 340] on p "LAST" at bounding box center [540, 339] width 36 height 21
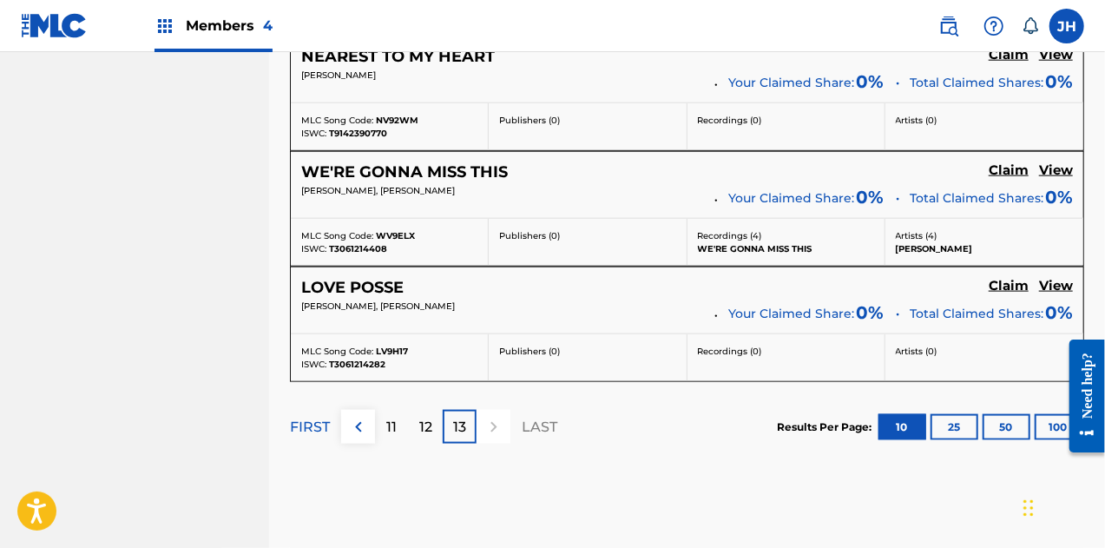
scroll to position [1111, 0]
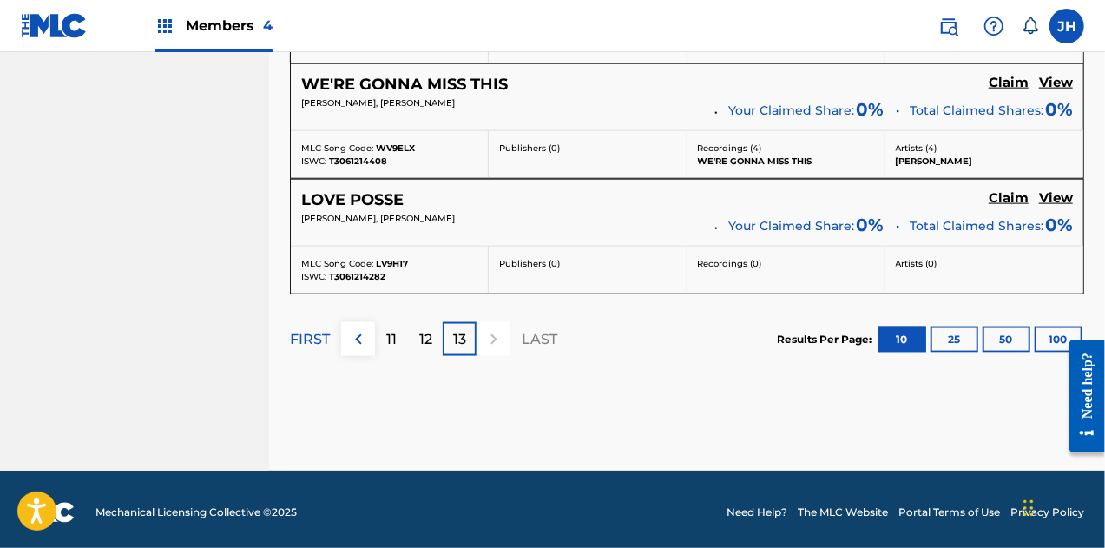
click at [392, 329] on p "11" at bounding box center [392, 339] width 10 height 21
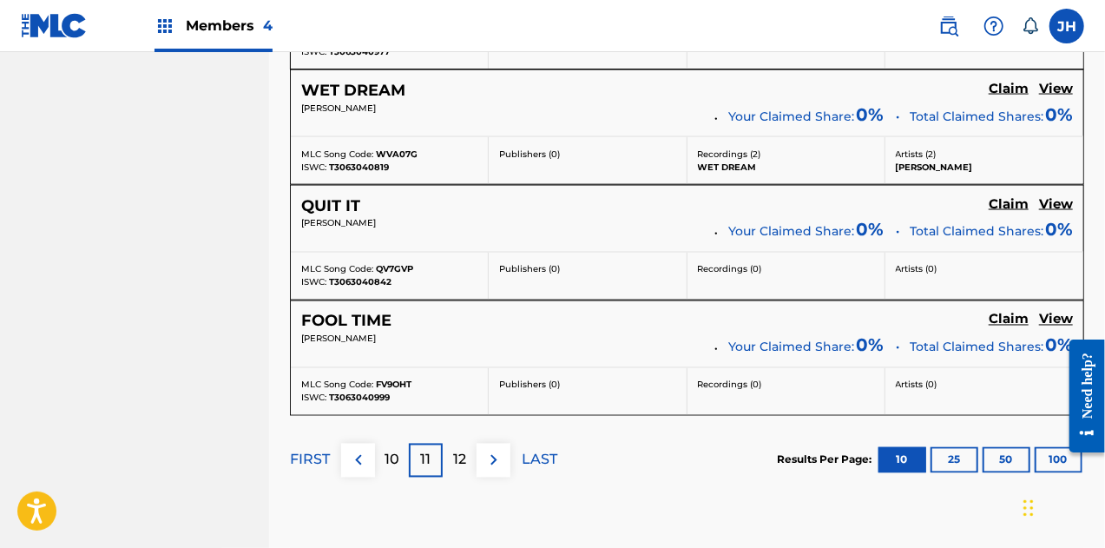
scroll to position [1480, 0]
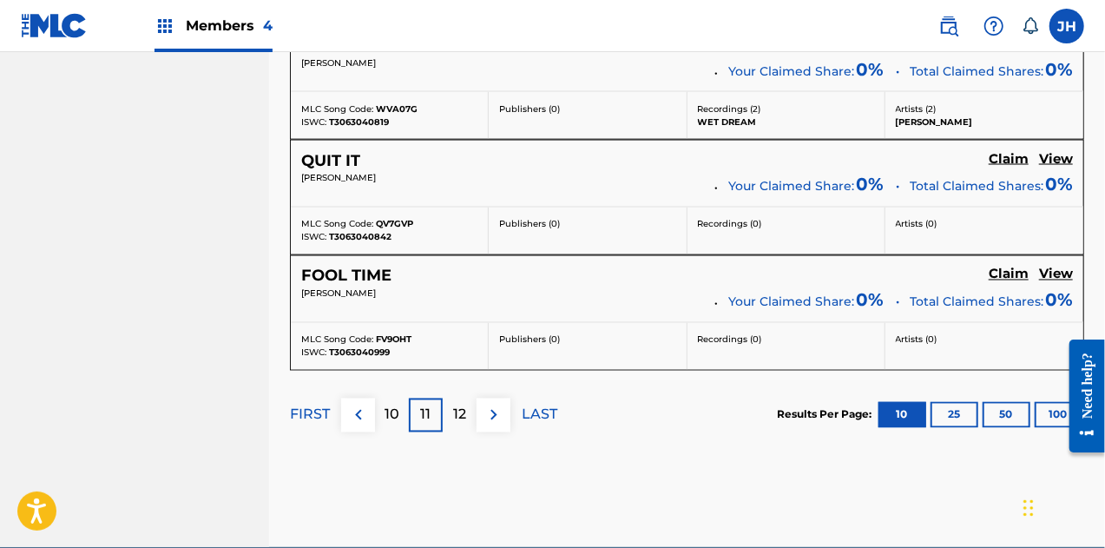
click at [398, 411] on p "10" at bounding box center [392, 415] width 15 height 21
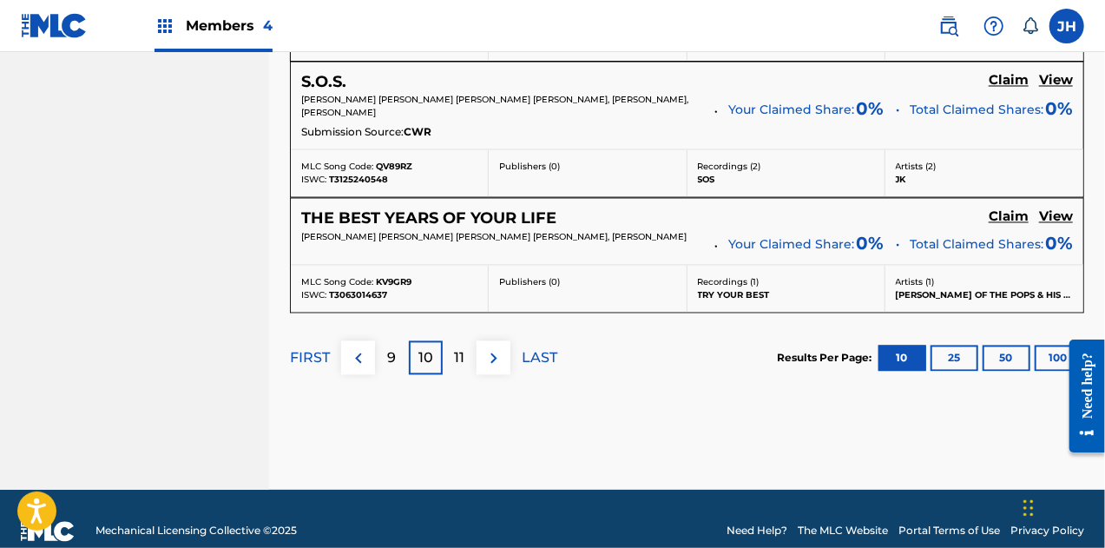
scroll to position [1630, 0]
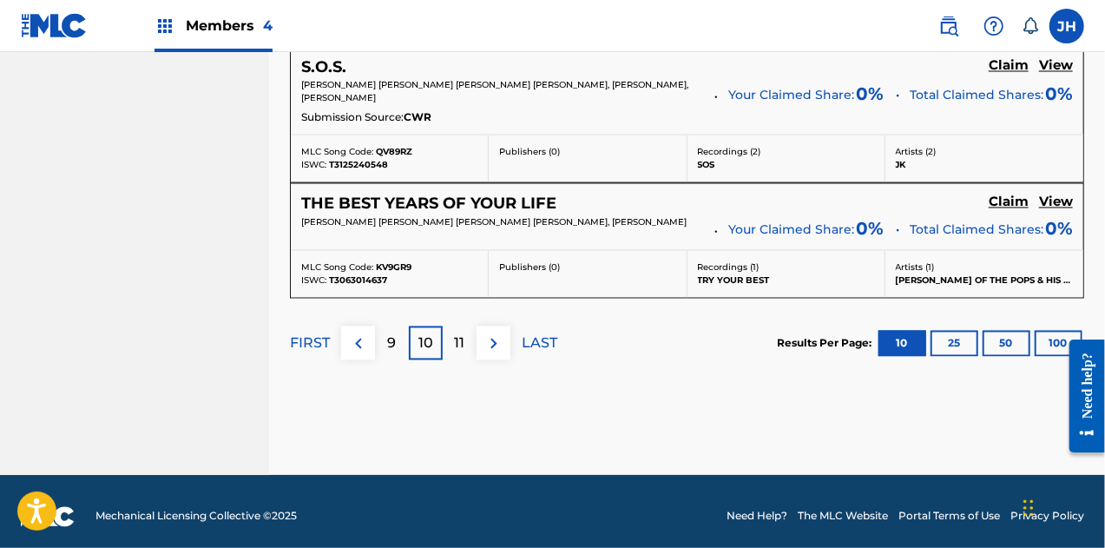
click at [393, 335] on p "9" at bounding box center [392, 343] width 9 height 21
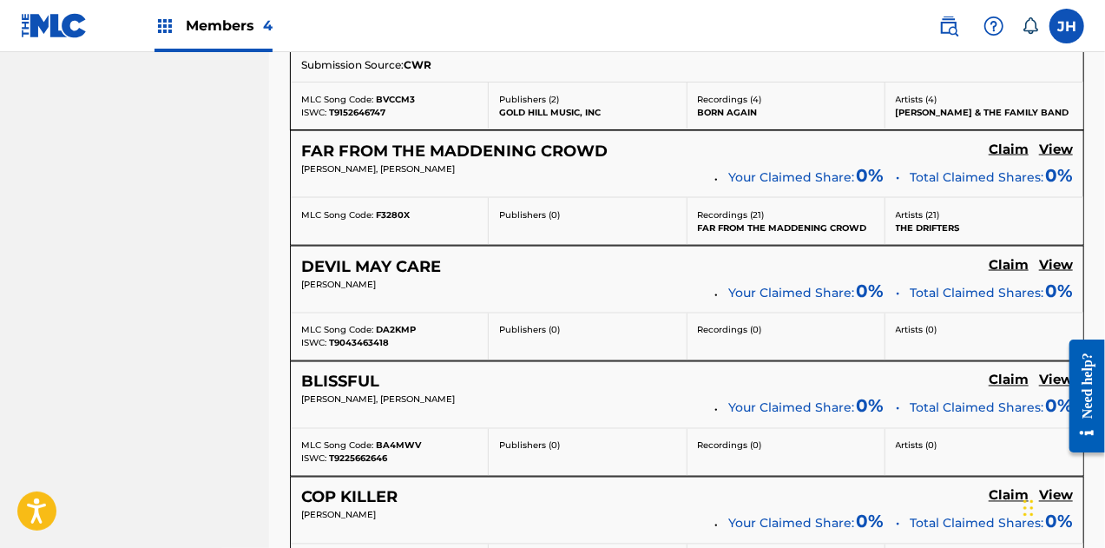
scroll to position [1652, 0]
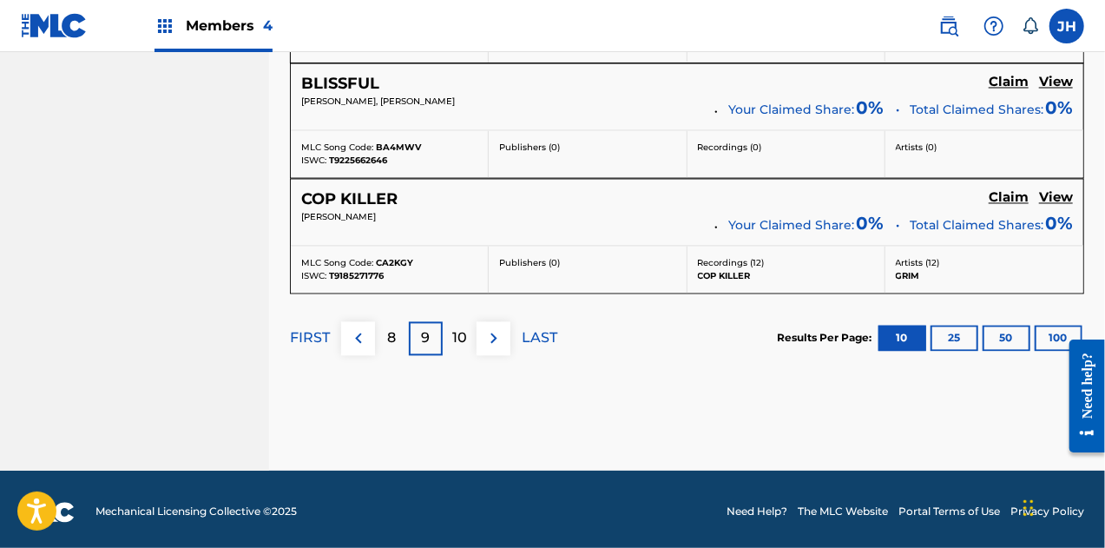
click at [388, 332] on p "8" at bounding box center [392, 338] width 9 height 21
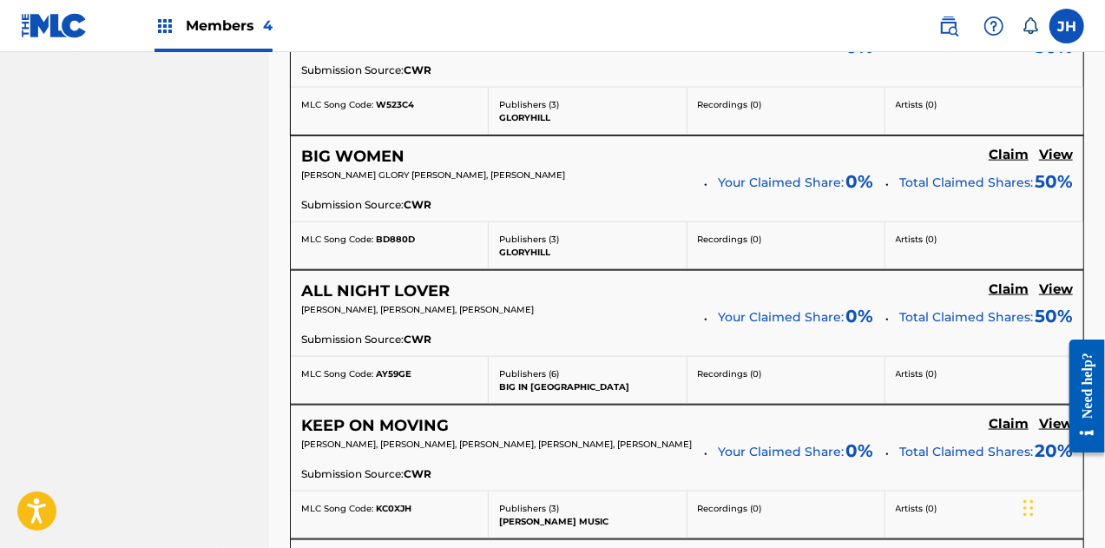
scroll to position [1091, 0]
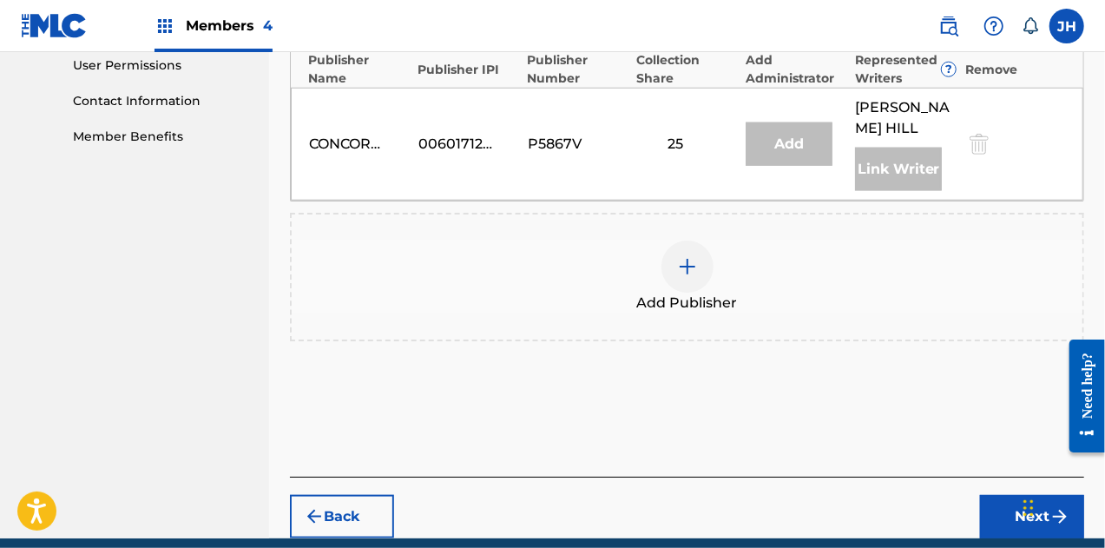
scroll to position [830, 0]
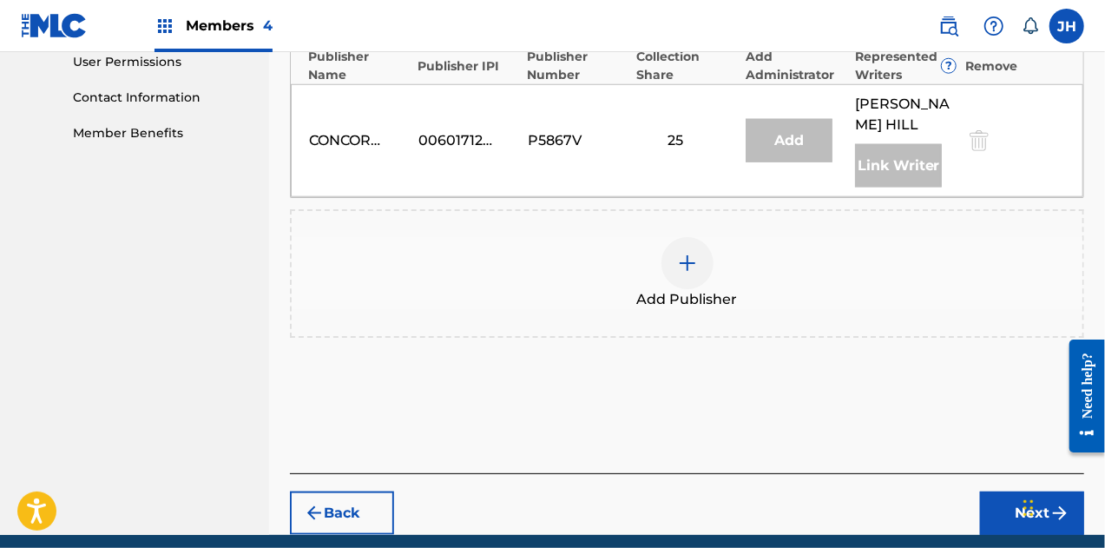
click at [689, 237] on div at bounding box center [688, 263] width 52 height 52
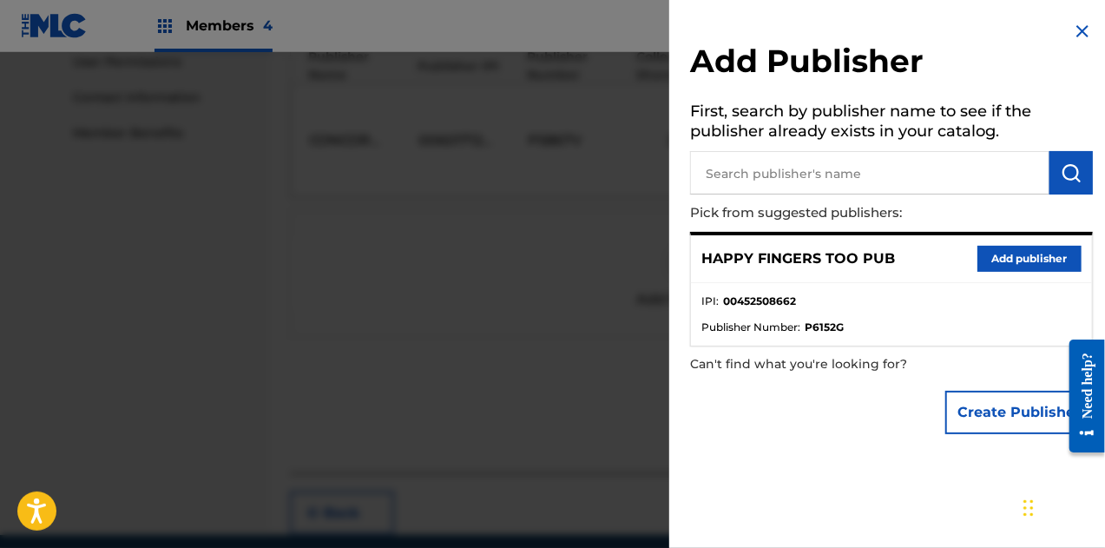
click at [1033, 258] on button "Add publisher" at bounding box center [1030, 259] width 104 height 26
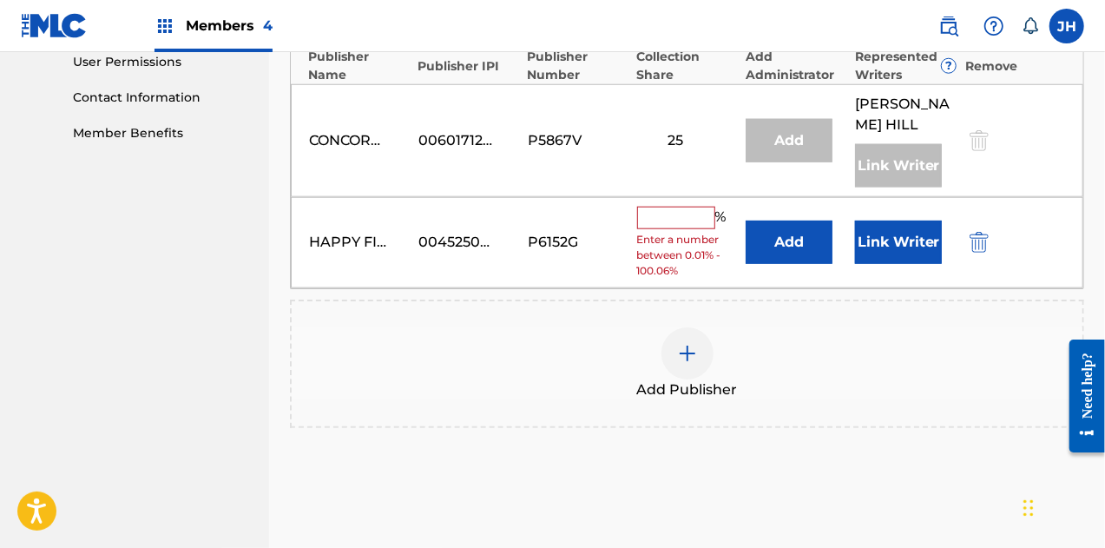
click at [680, 207] on input "text" at bounding box center [676, 218] width 78 height 23
type input "50"
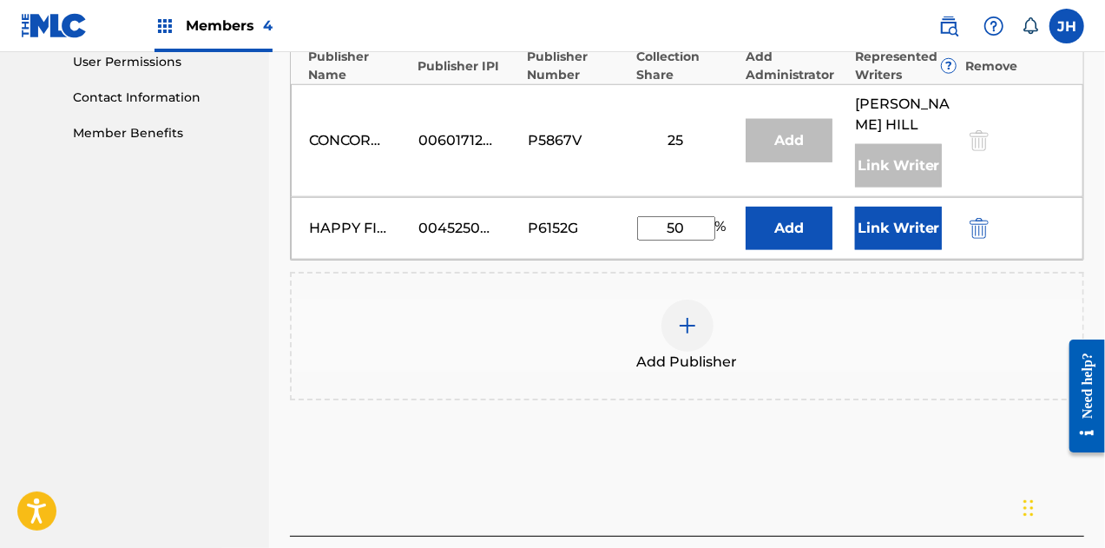
click at [909, 214] on button "Link Writer" at bounding box center [898, 228] width 87 height 43
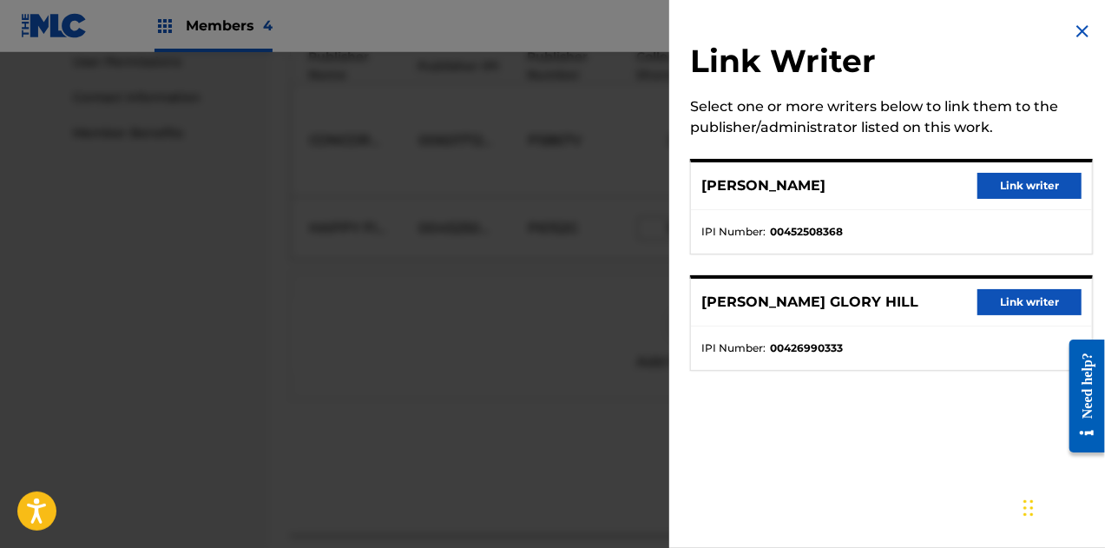
click at [971, 191] on div "[PERSON_NAME] writer" at bounding box center [891, 186] width 401 height 48
click at [1002, 189] on button "Link writer" at bounding box center [1030, 186] width 104 height 26
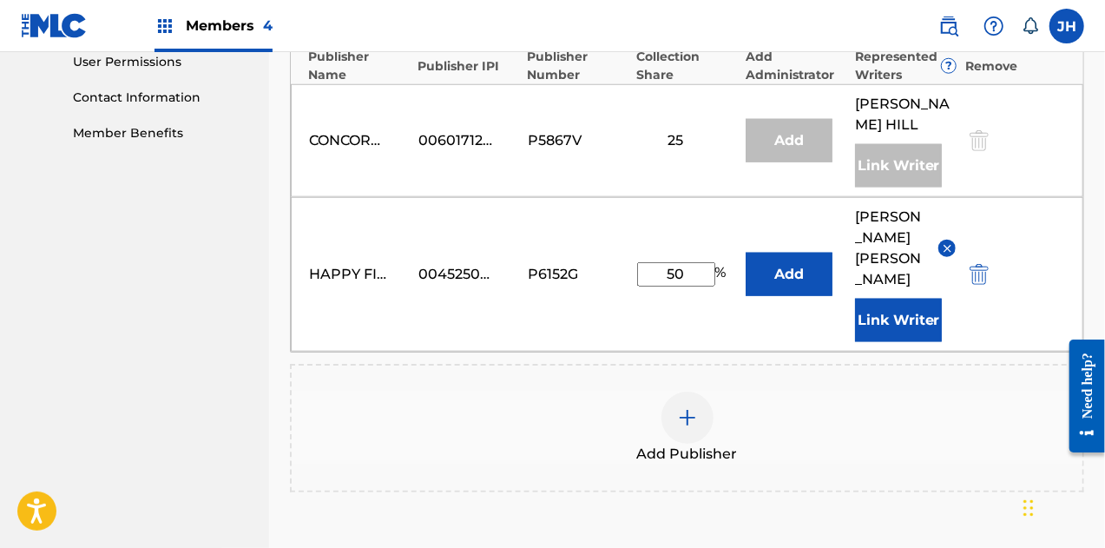
scroll to position [1010, 0]
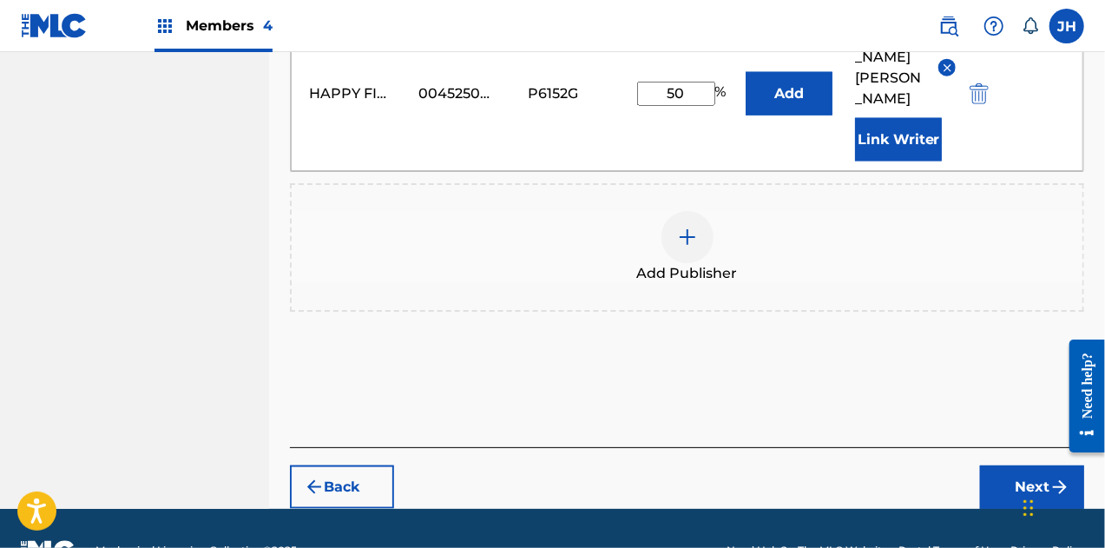
click at [1031, 465] on button "Next" at bounding box center [1032, 486] width 104 height 43
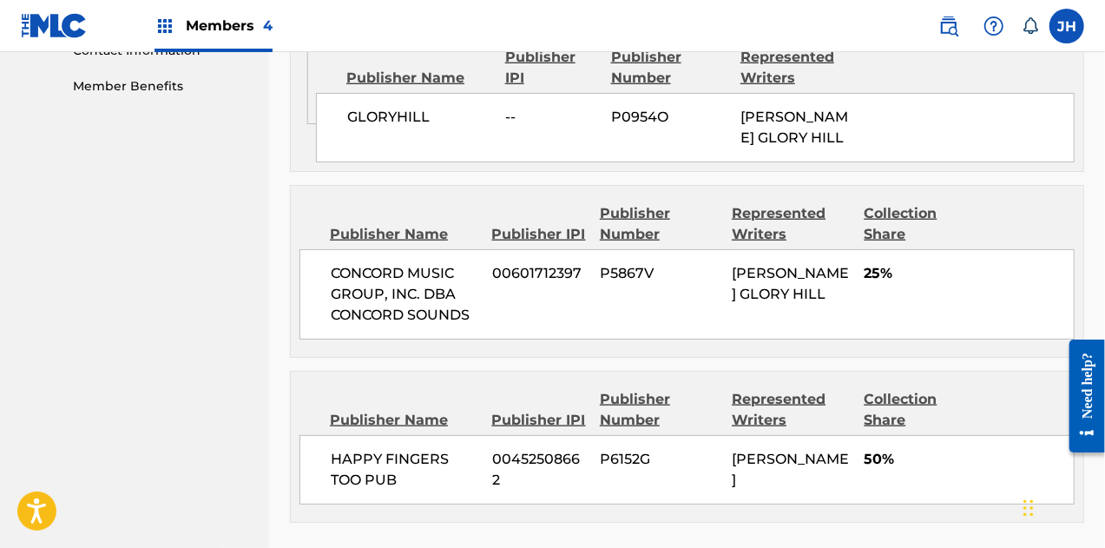
scroll to position [1017, 0]
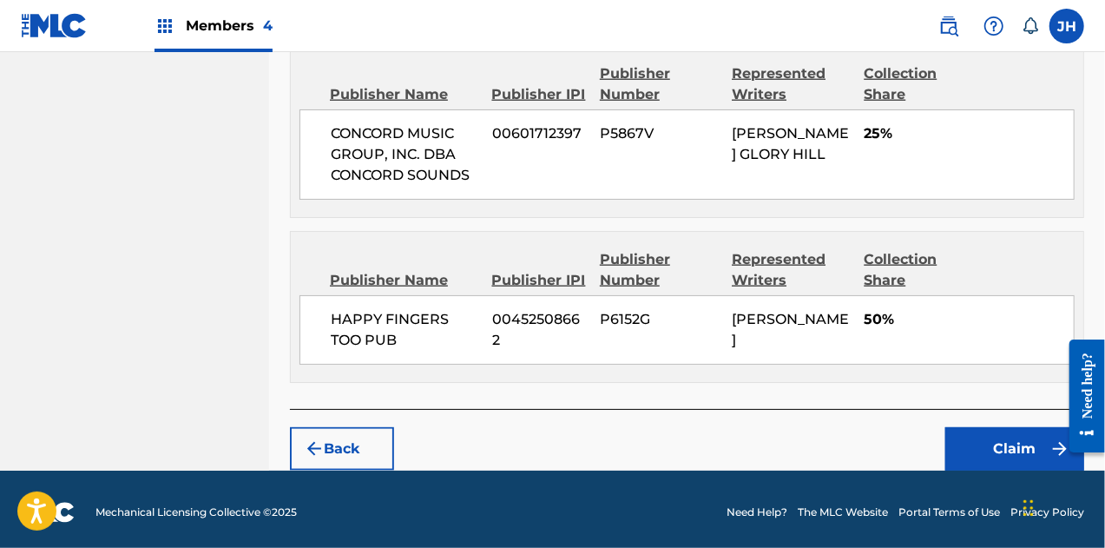
click at [997, 451] on button "Claim" at bounding box center [1014, 448] width 139 height 43
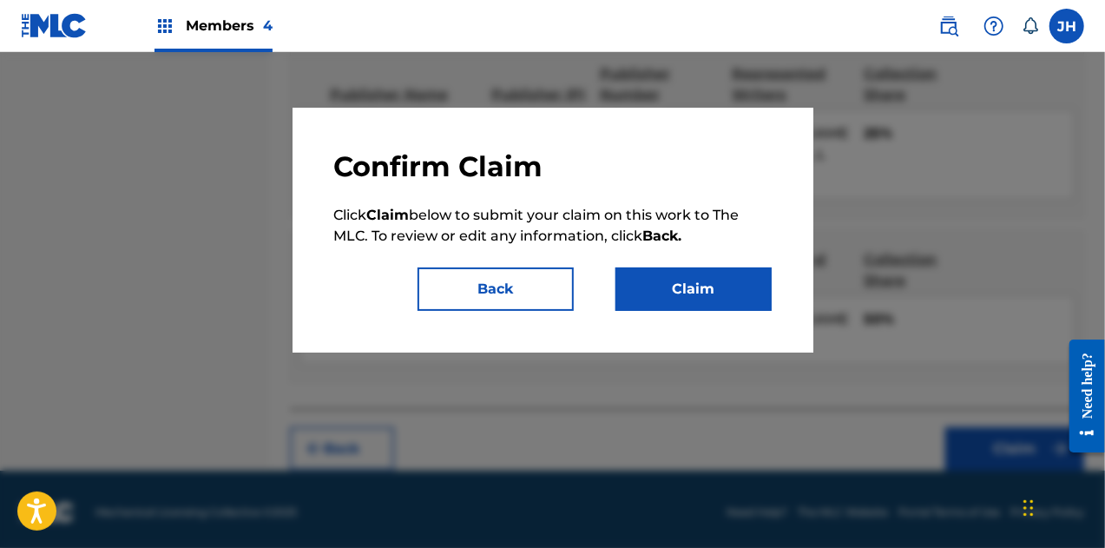
click at [665, 275] on button "Claim" at bounding box center [694, 288] width 156 height 43
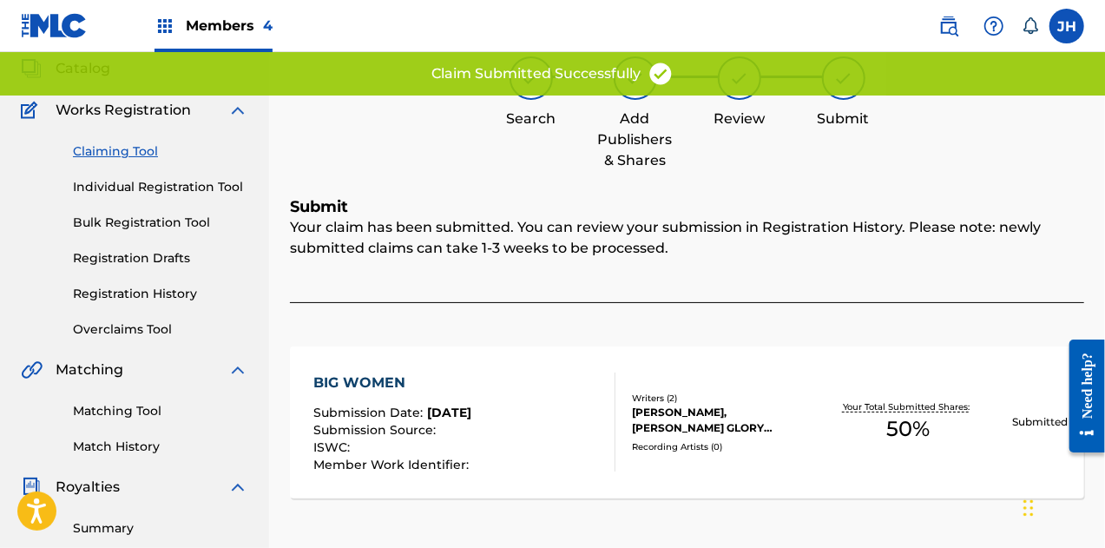
scroll to position [0, 0]
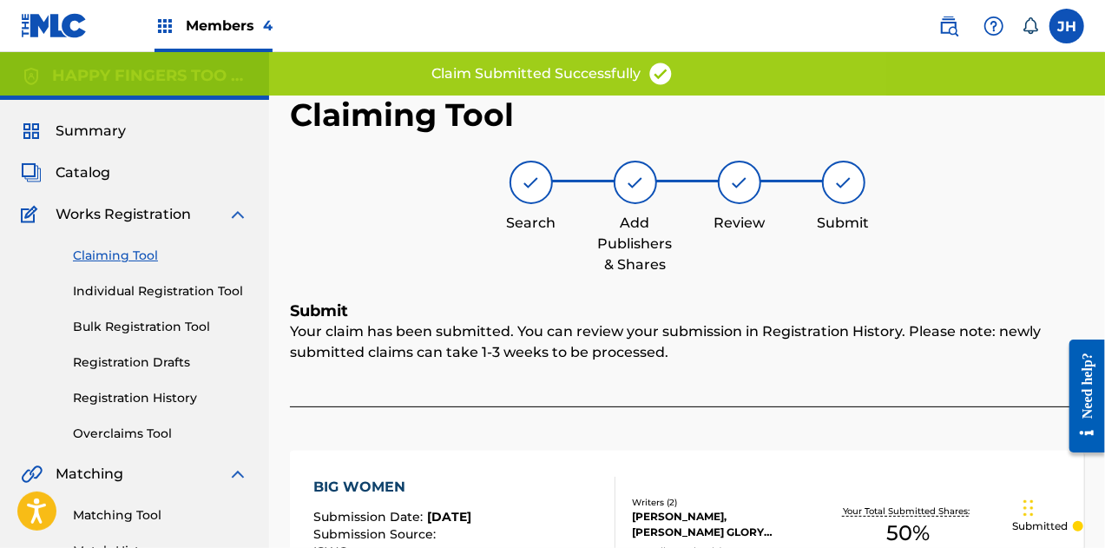
click at [113, 252] on link "Claiming Tool" at bounding box center [160, 256] width 175 height 18
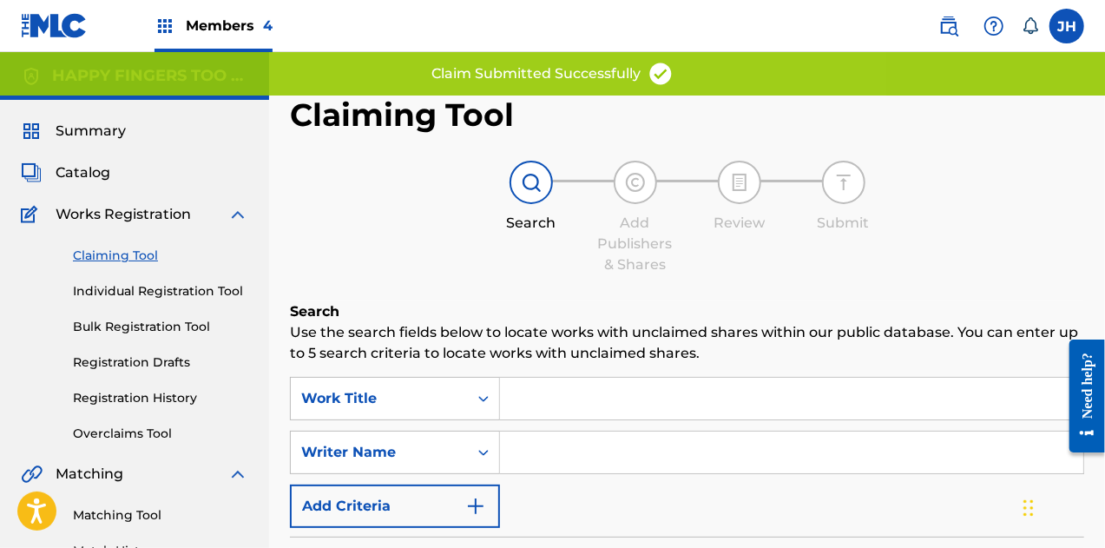
click at [585, 463] on input "Search Form" at bounding box center [791, 452] width 583 height 42
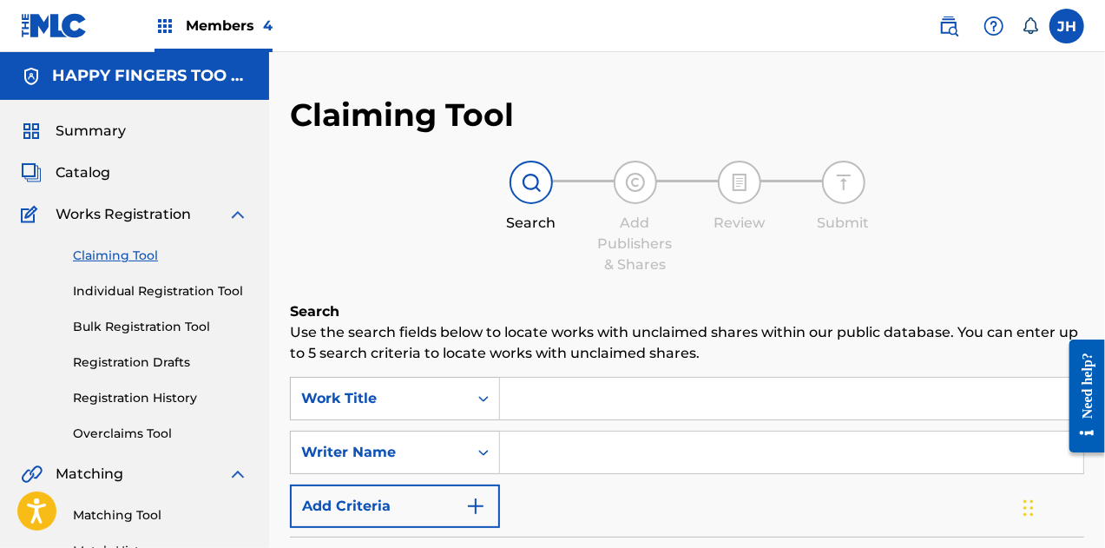
type input "[PERSON_NAME]"
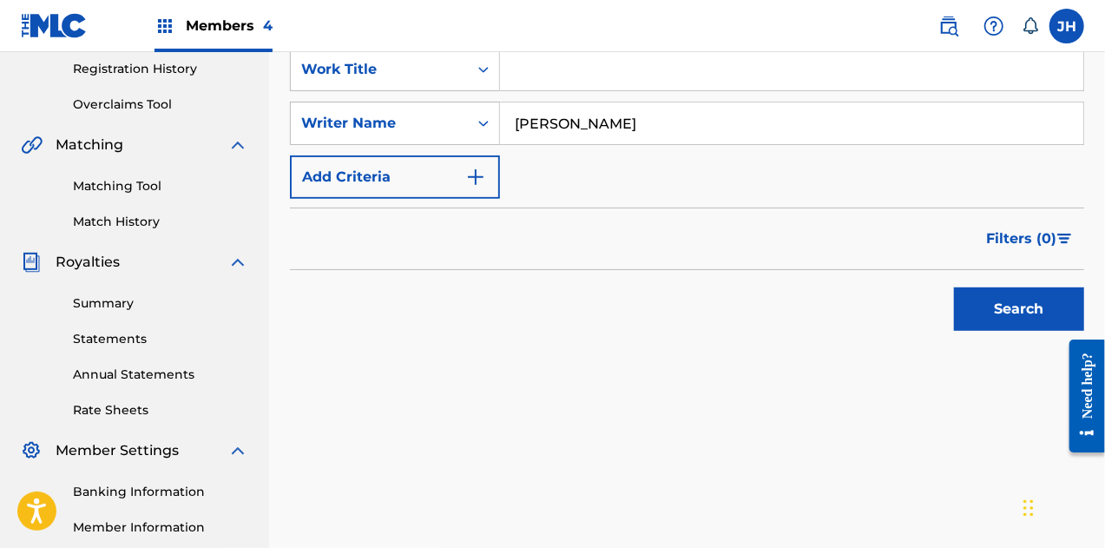
scroll to position [332, 0]
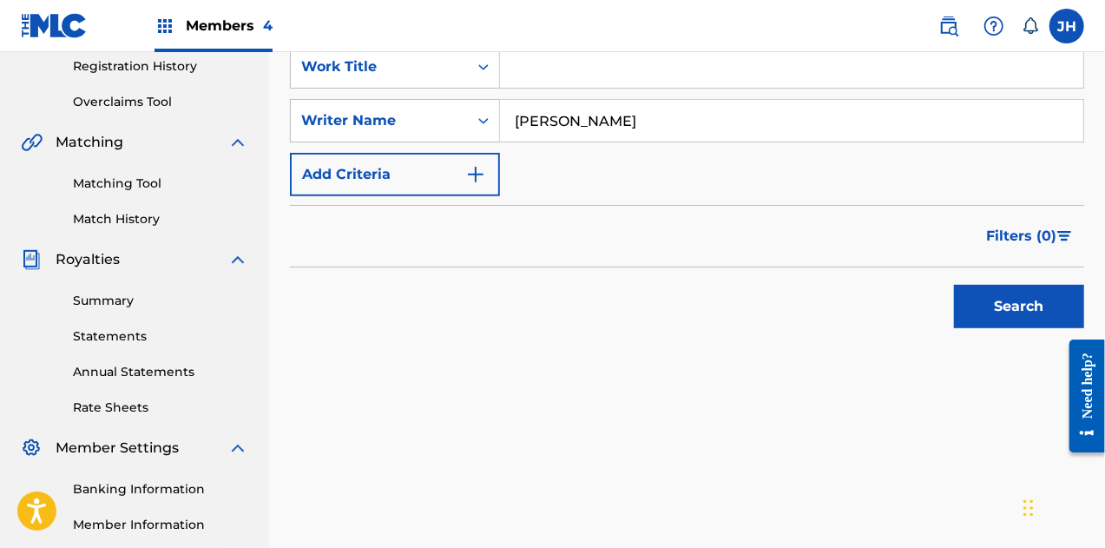
click at [1025, 308] on button "Search" at bounding box center [1019, 306] width 130 height 43
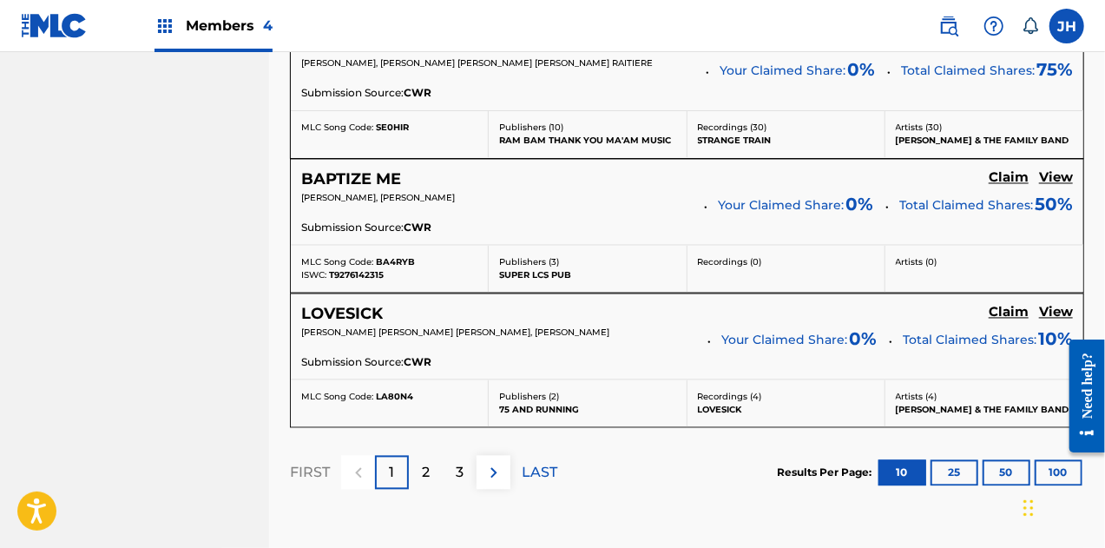
scroll to position [1745, 0]
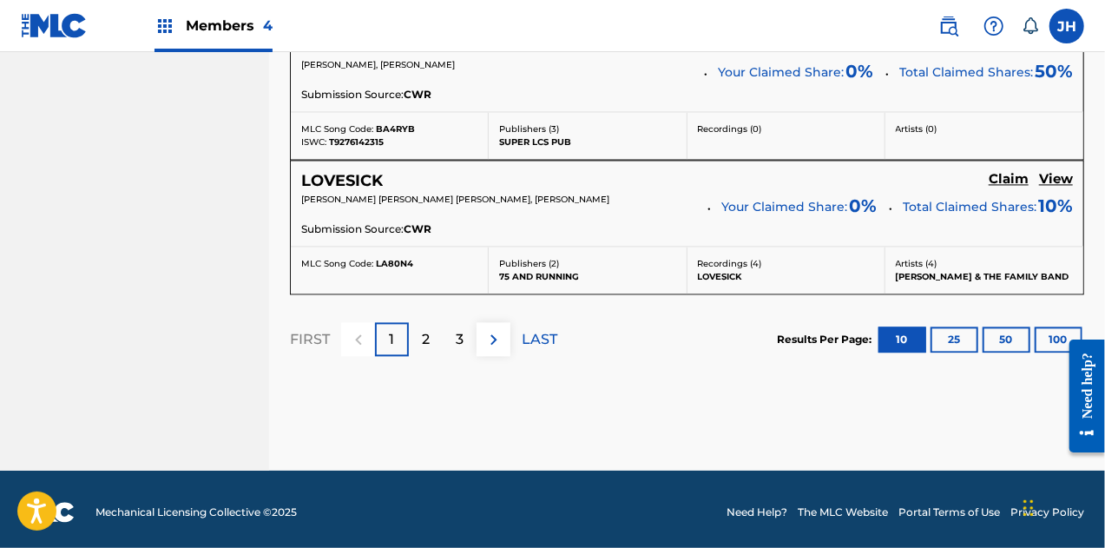
click at [509, 322] on button at bounding box center [494, 339] width 34 height 34
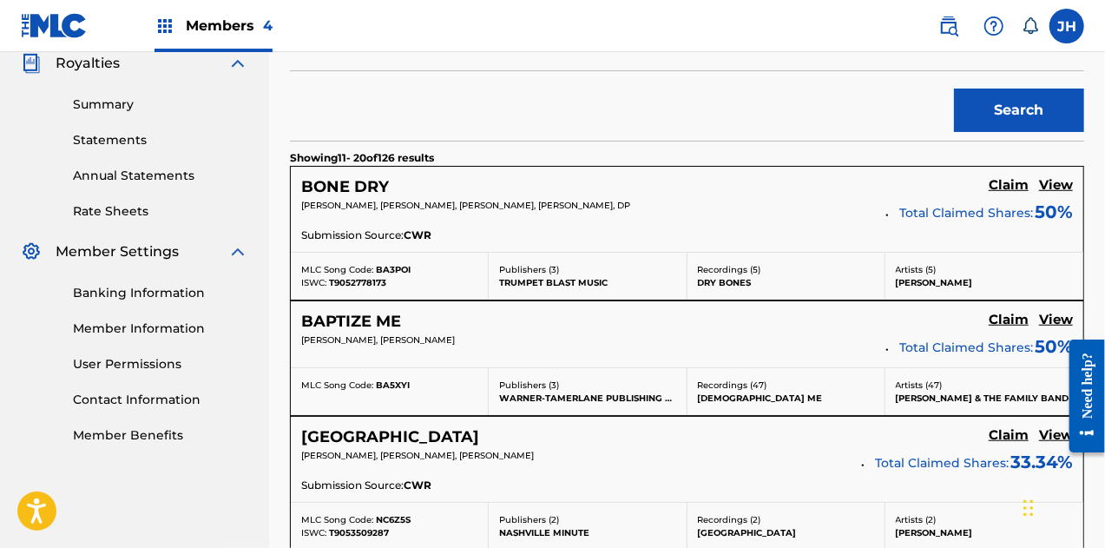
scroll to position [1722, 0]
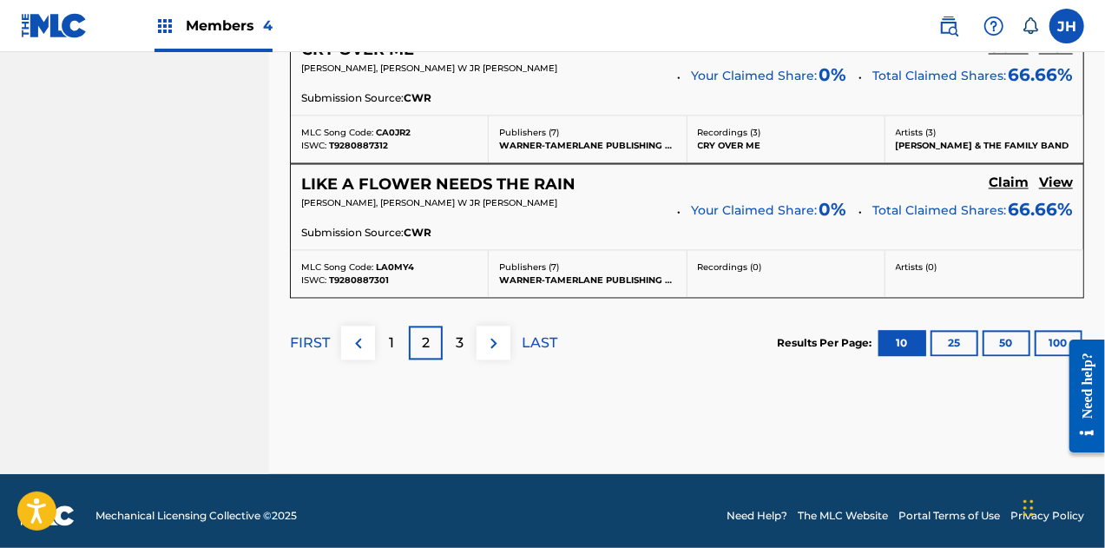
click at [529, 332] on p "LAST" at bounding box center [540, 342] width 36 height 21
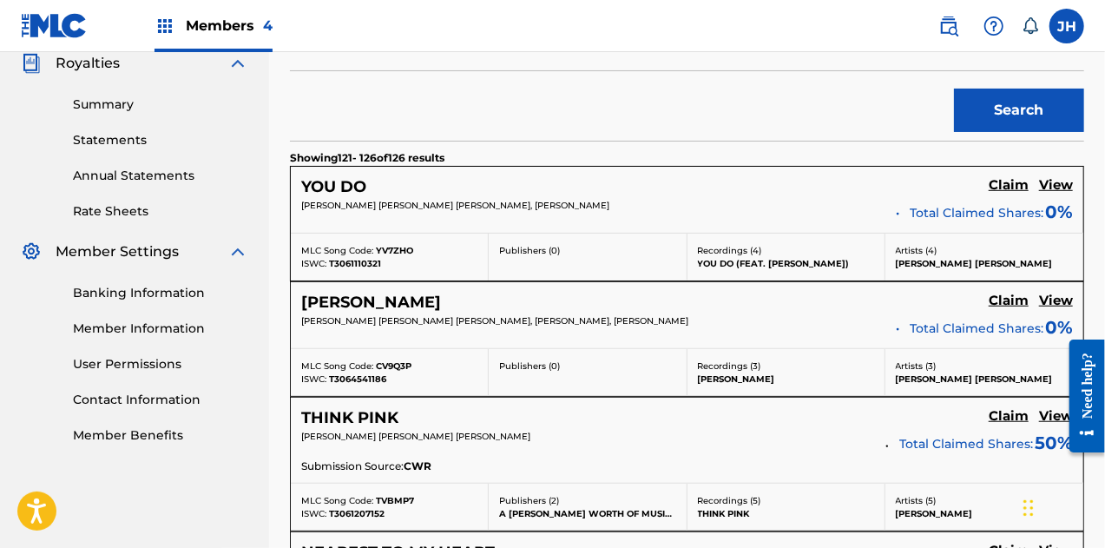
scroll to position [1111, 0]
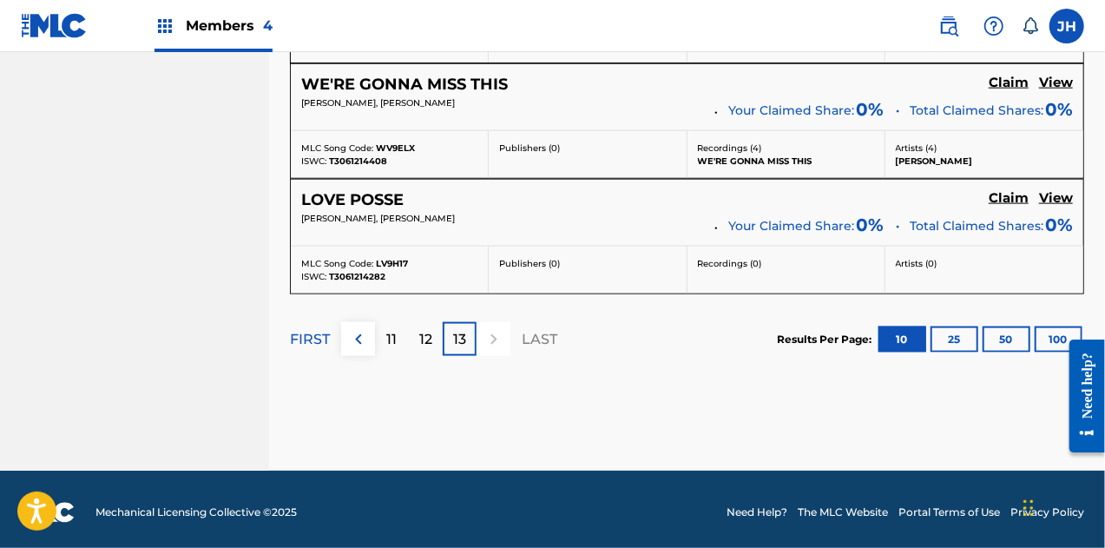
click at [383, 334] on div "11" at bounding box center [392, 339] width 34 height 34
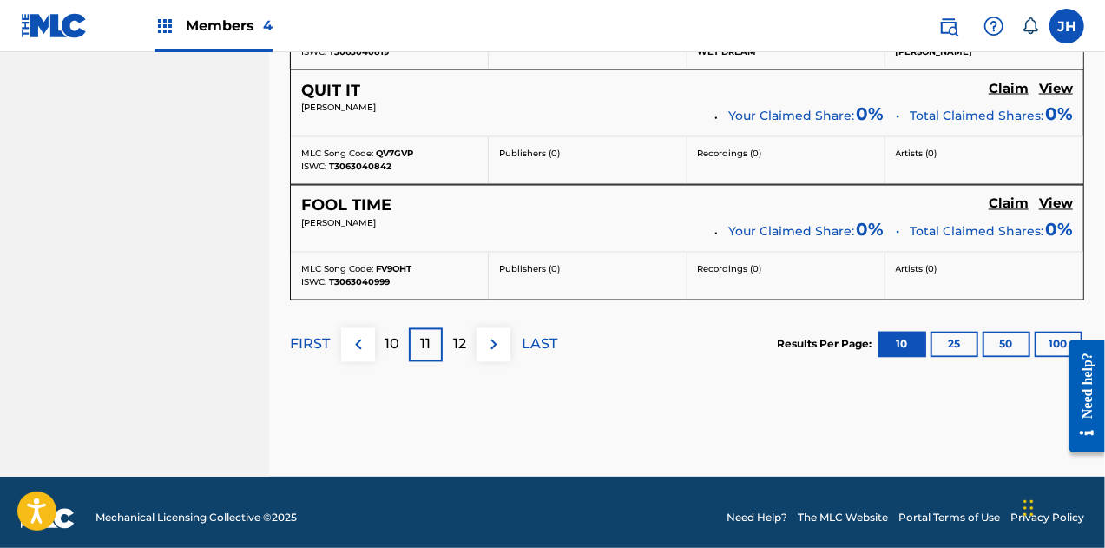
scroll to position [1552, 0]
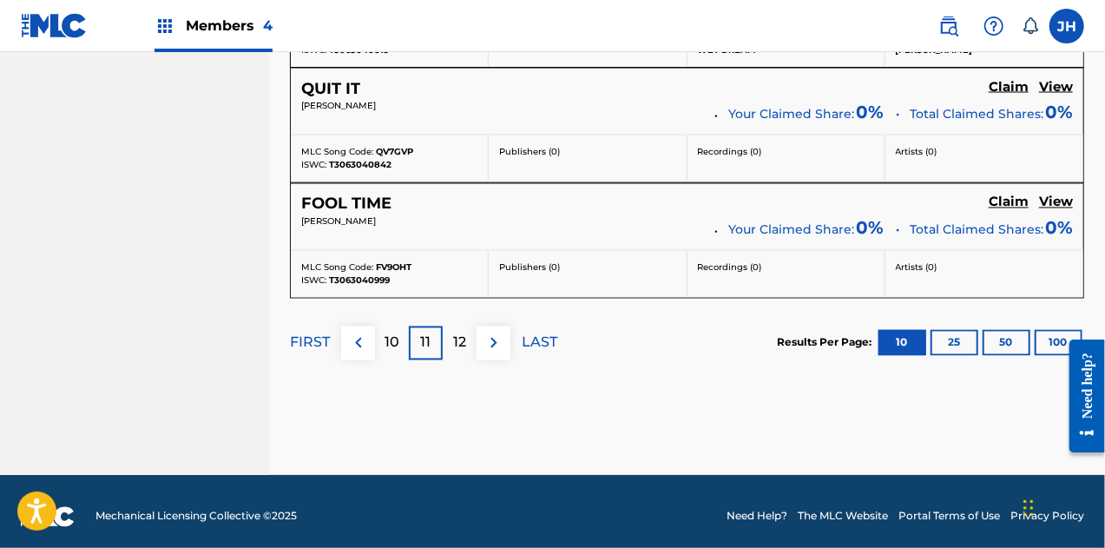
click at [392, 334] on p "10" at bounding box center [392, 342] width 15 height 21
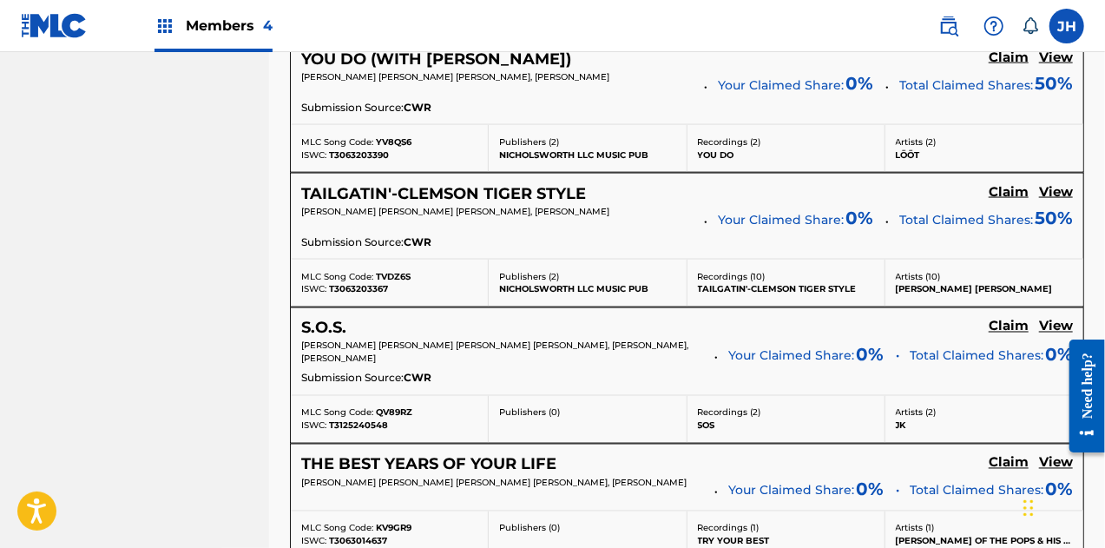
scroll to position [1630, 0]
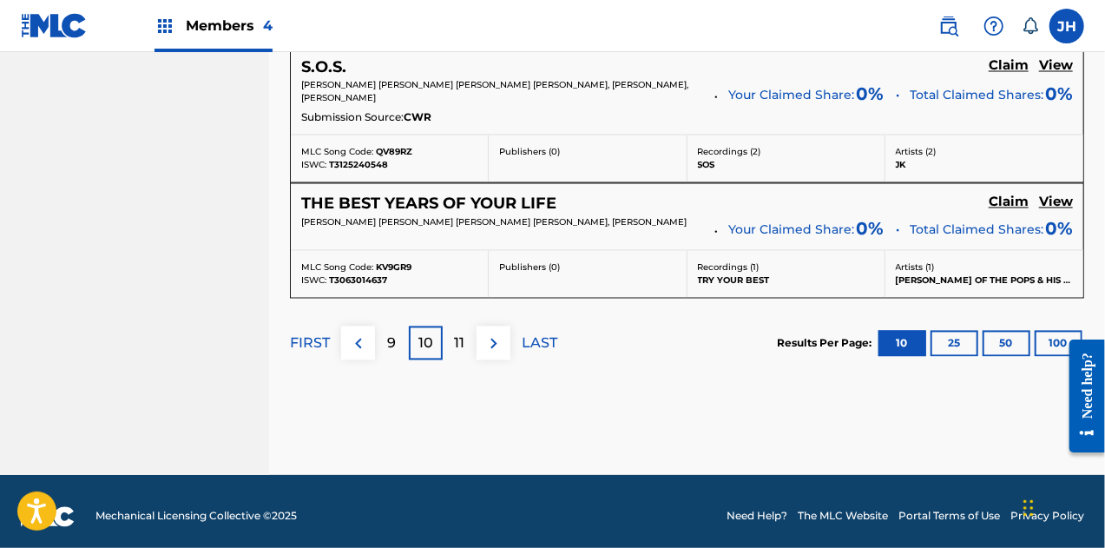
click at [391, 333] on p "9" at bounding box center [392, 343] width 9 height 21
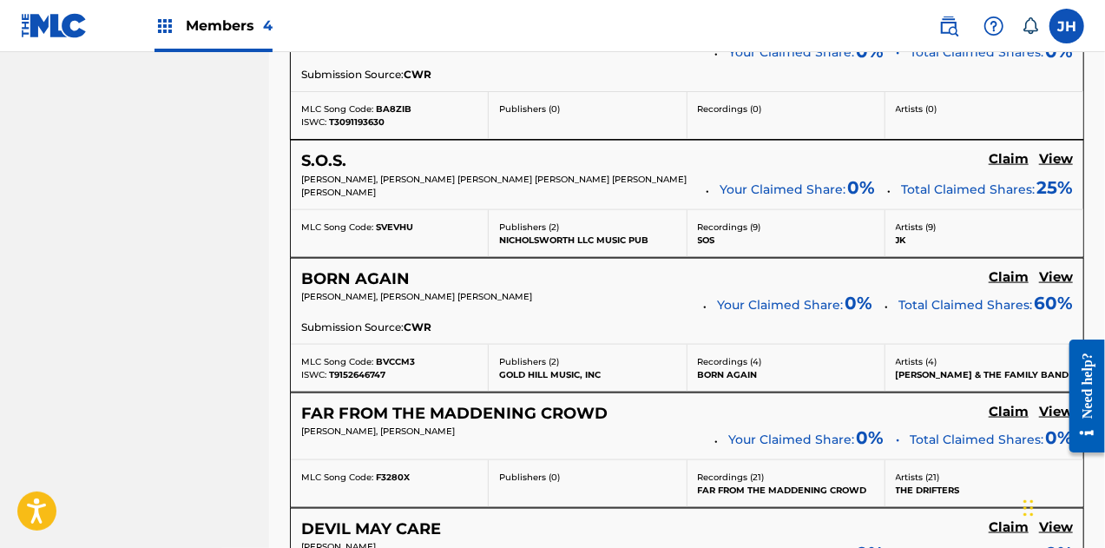
scroll to position [1092, 0]
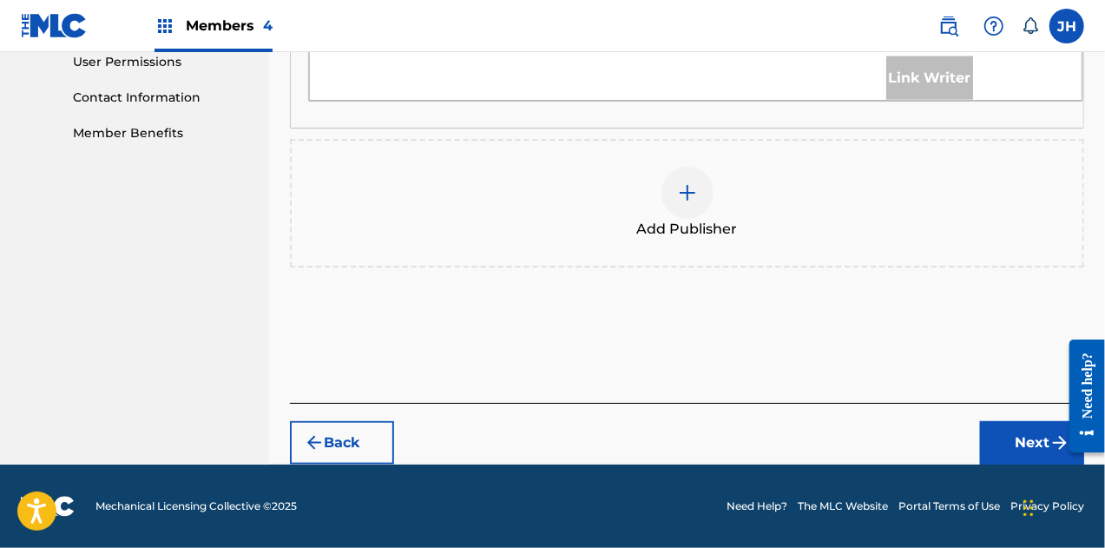
scroll to position [767, 0]
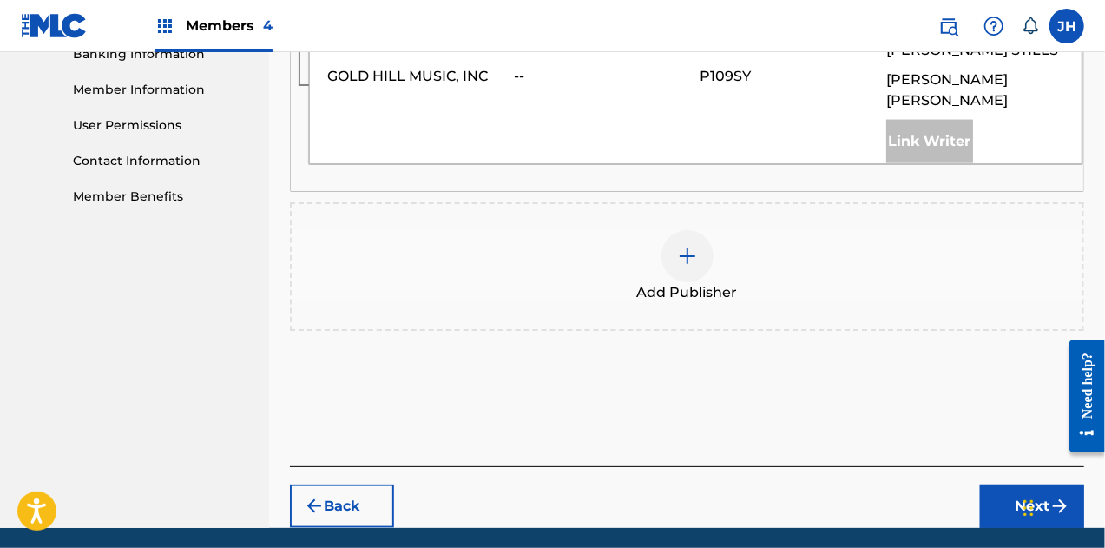
click at [705, 230] on div at bounding box center [688, 256] width 52 height 52
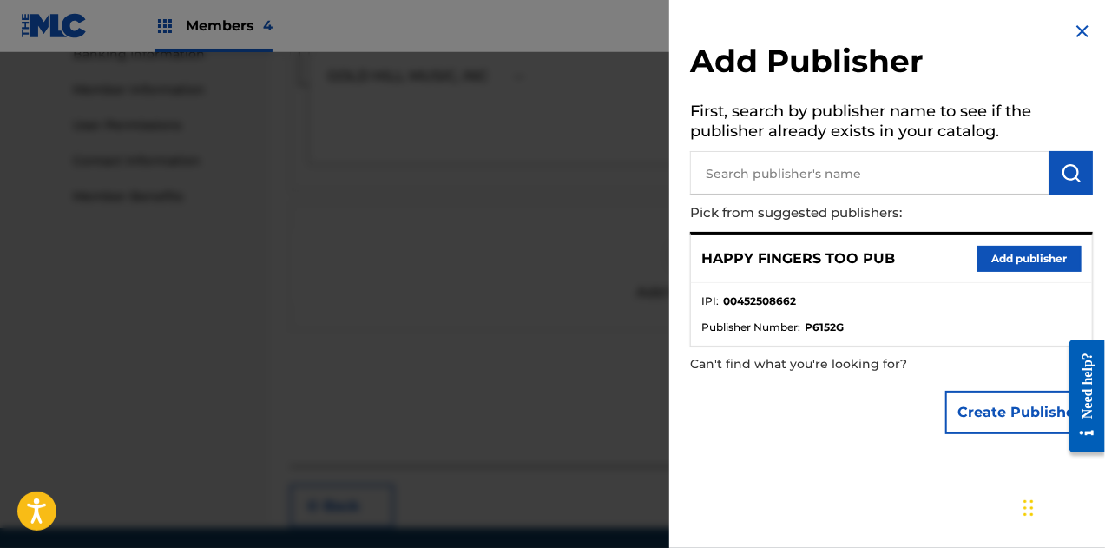
click at [1013, 256] on button "Add publisher" at bounding box center [1030, 259] width 104 height 26
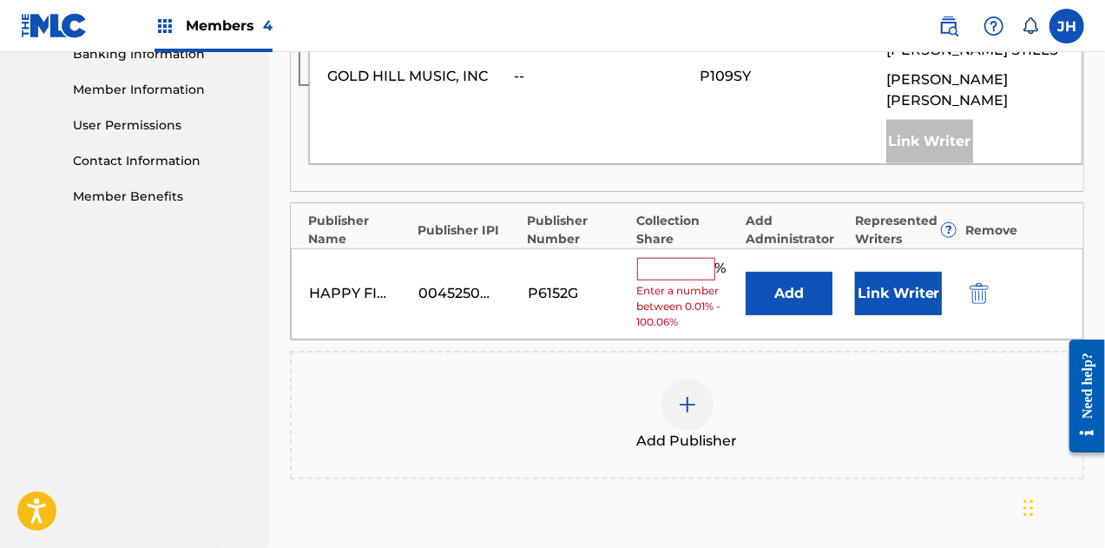
click at [675, 258] on input "text" at bounding box center [676, 269] width 78 height 23
type input "20"
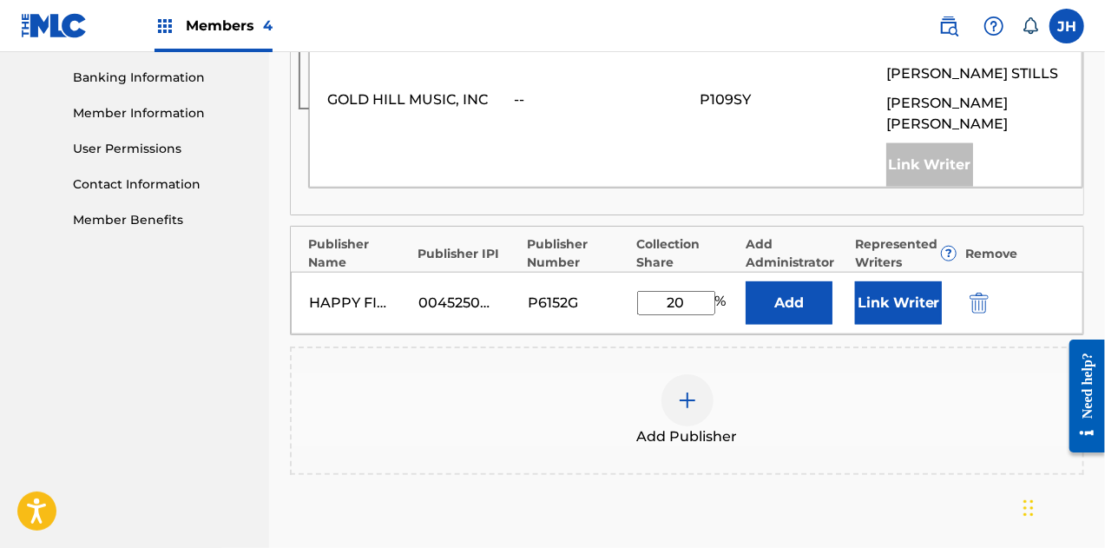
scroll to position [744, 0]
click at [900, 280] on button "Link Writer" at bounding box center [898, 301] width 87 height 43
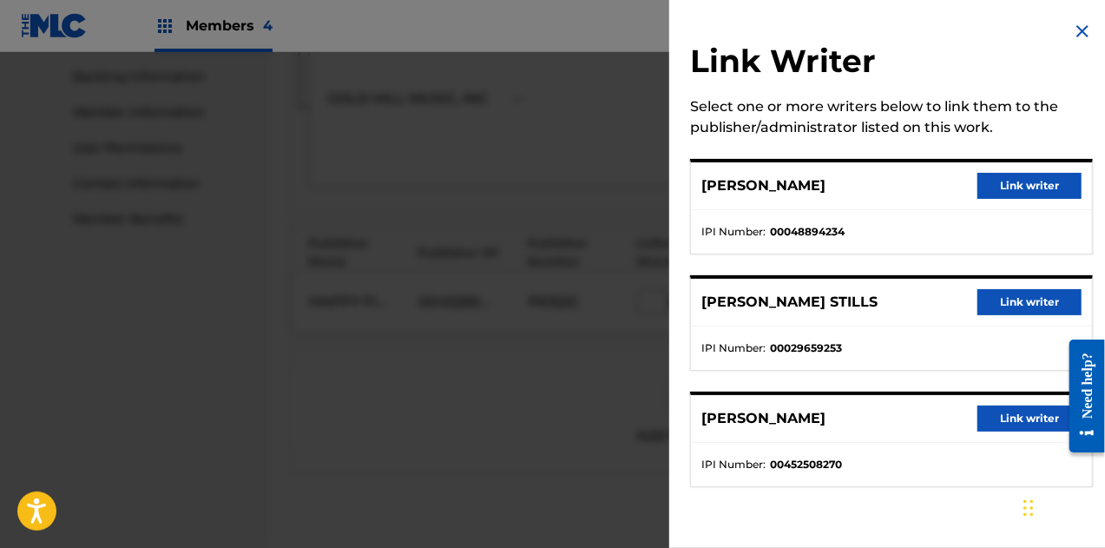
scroll to position [786, 0]
click at [1011, 414] on button "Link writer" at bounding box center [1030, 418] width 104 height 26
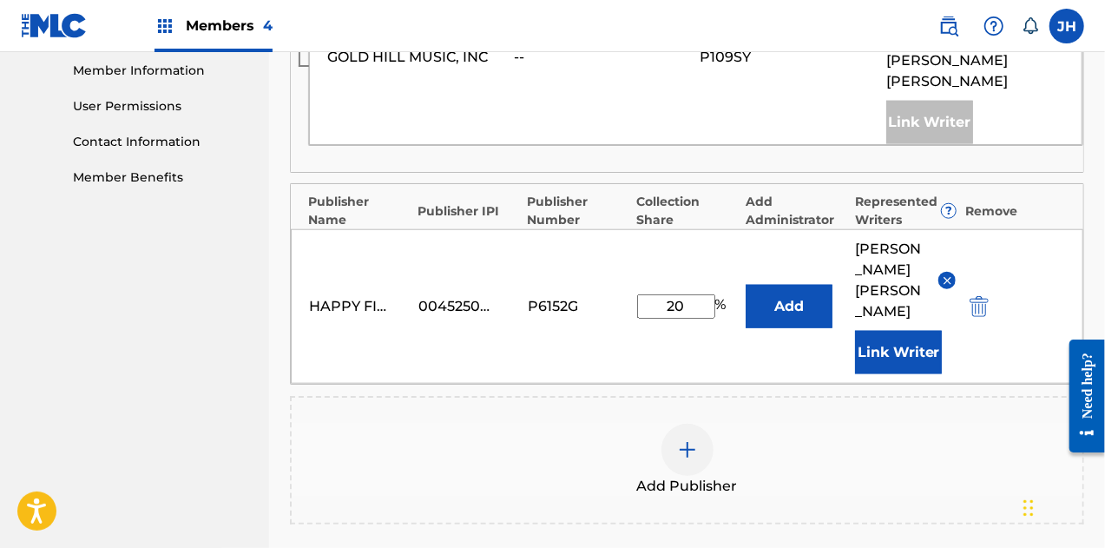
scroll to position [978, 0]
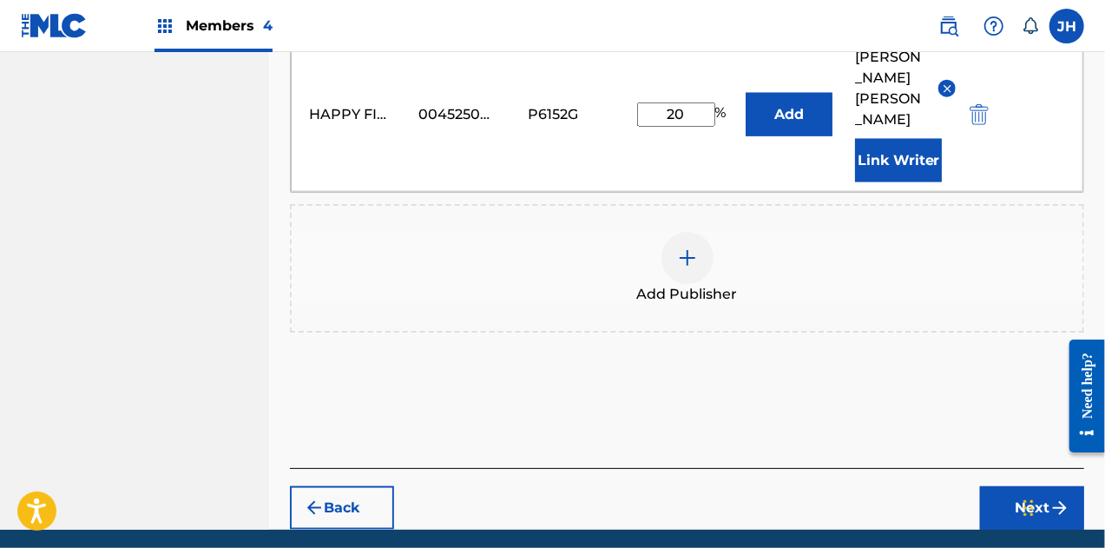
click at [1016, 486] on button "Next" at bounding box center [1032, 507] width 104 height 43
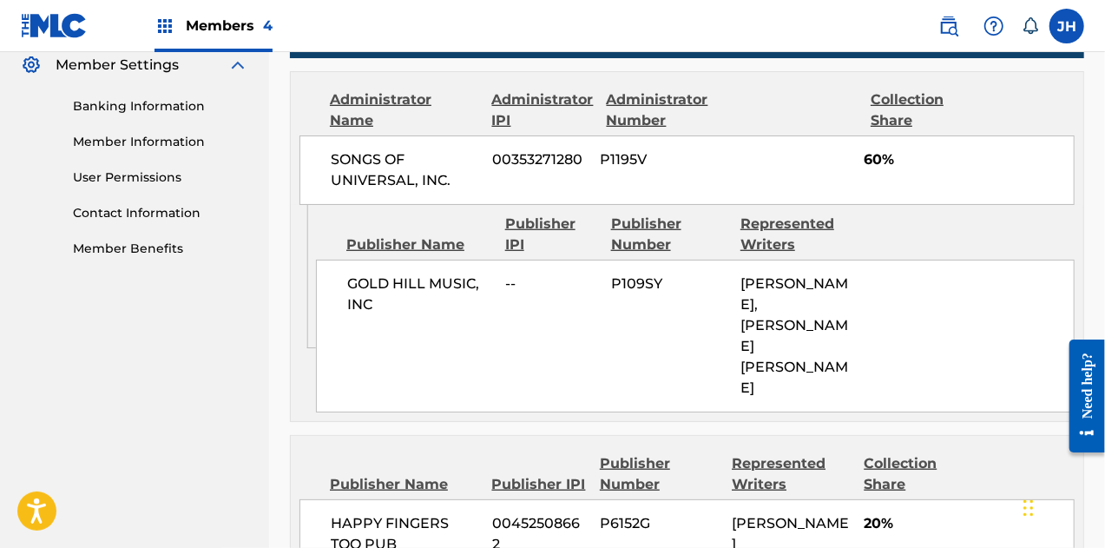
scroll to position [879, 0]
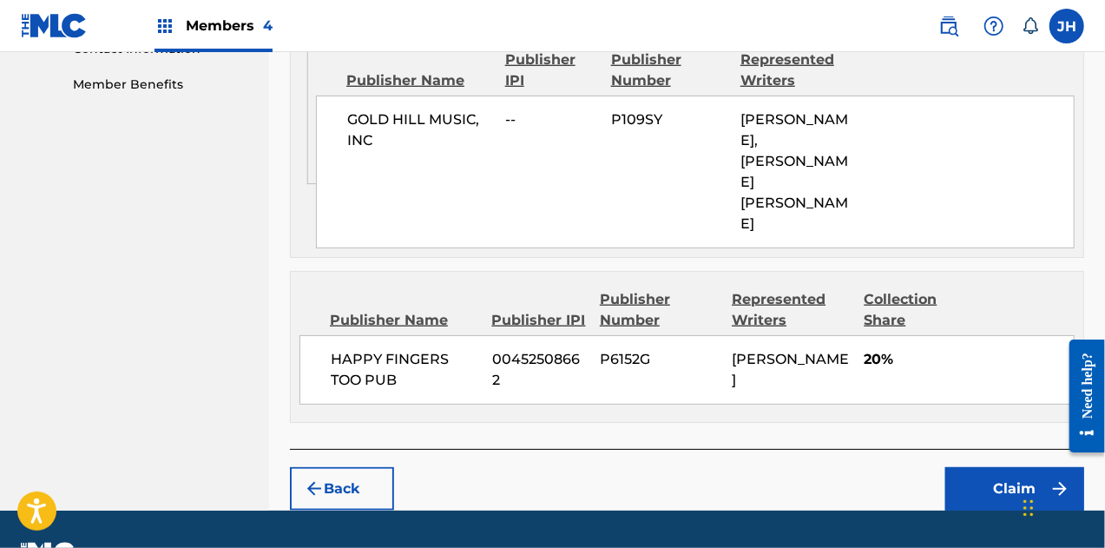
click at [979, 467] on button "Claim" at bounding box center [1014, 488] width 139 height 43
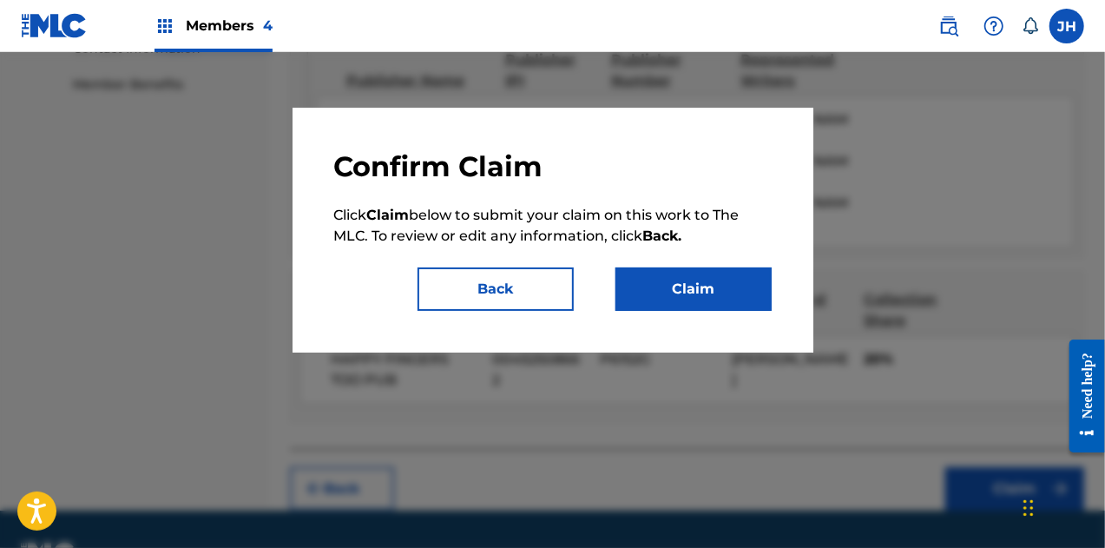
click at [682, 290] on button "Claim" at bounding box center [694, 288] width 156 height 43
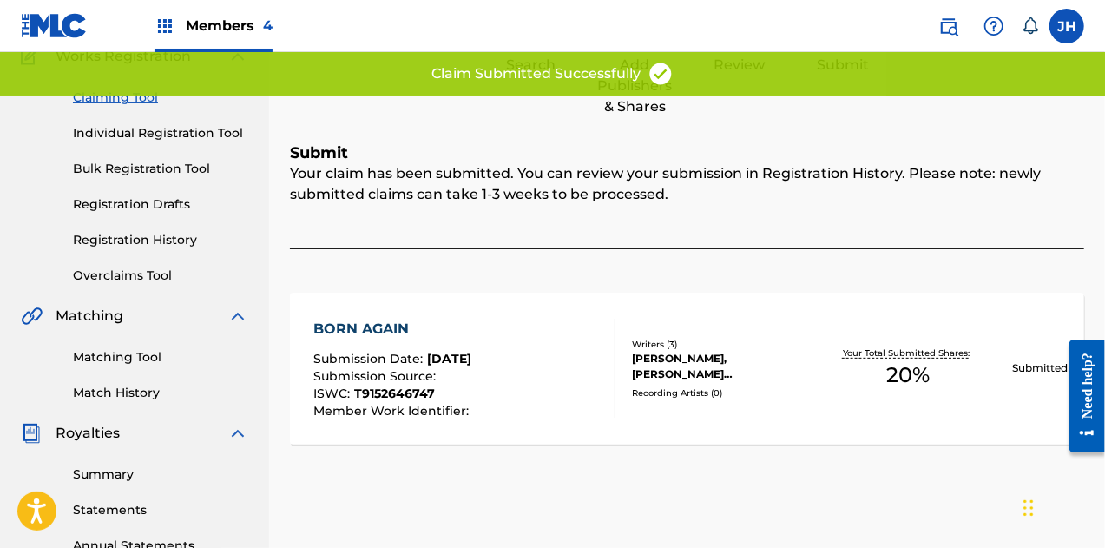
scroll to position [0, 0]
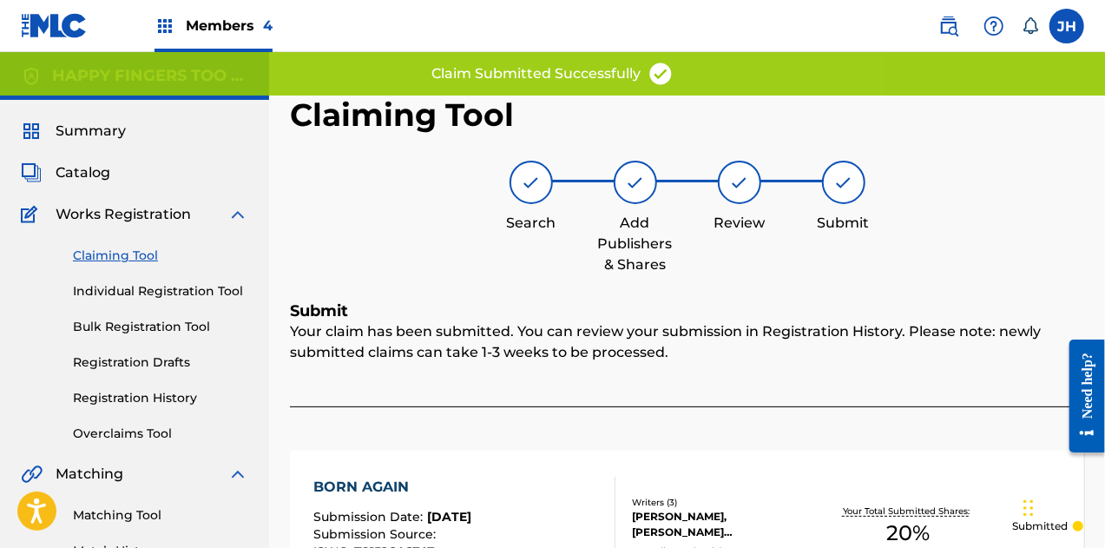
click at [123, 256] on link "Claiming Tool" at bounding box center [160, 256] width 175 height 18
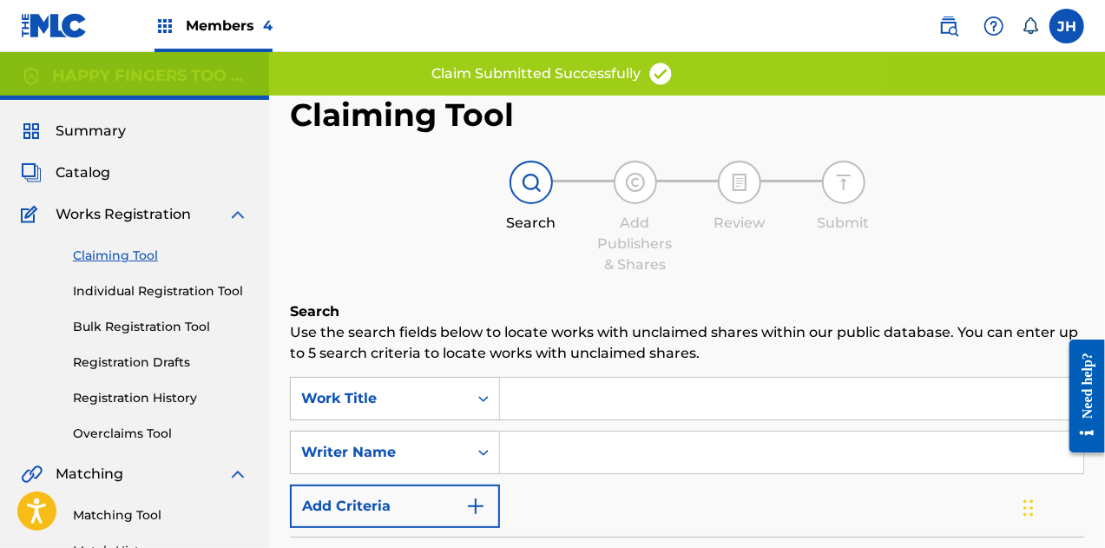
click at [548, 456] on input "Search Form" at bounding box center [791, 452] width 583 height 42
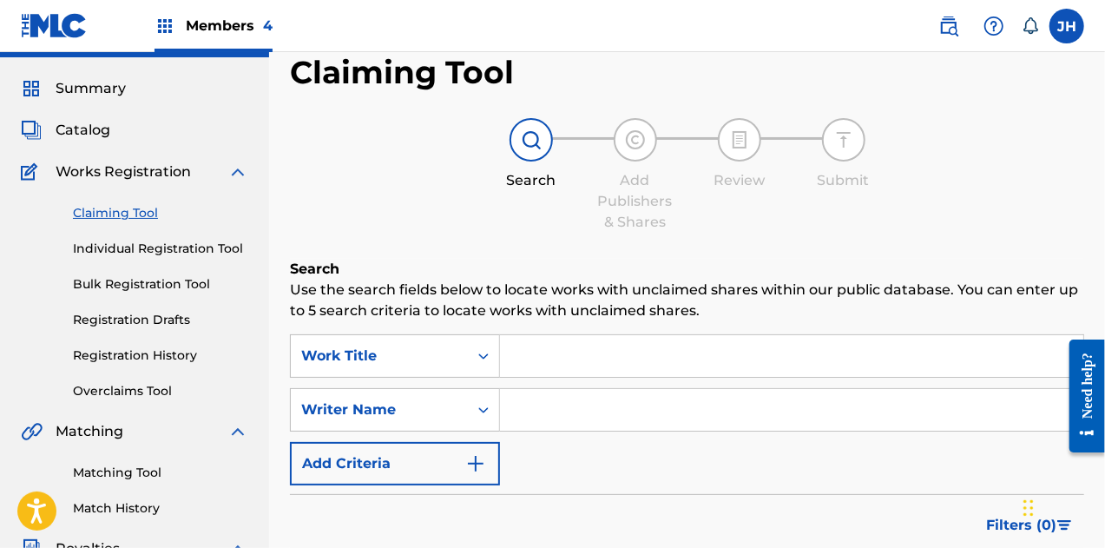
scroll to position [43, 0]
click at [537, 418] on input "Search Form" at bounding box center [791, 409] width 583 height 42
type input "[PERSON_NAME]"
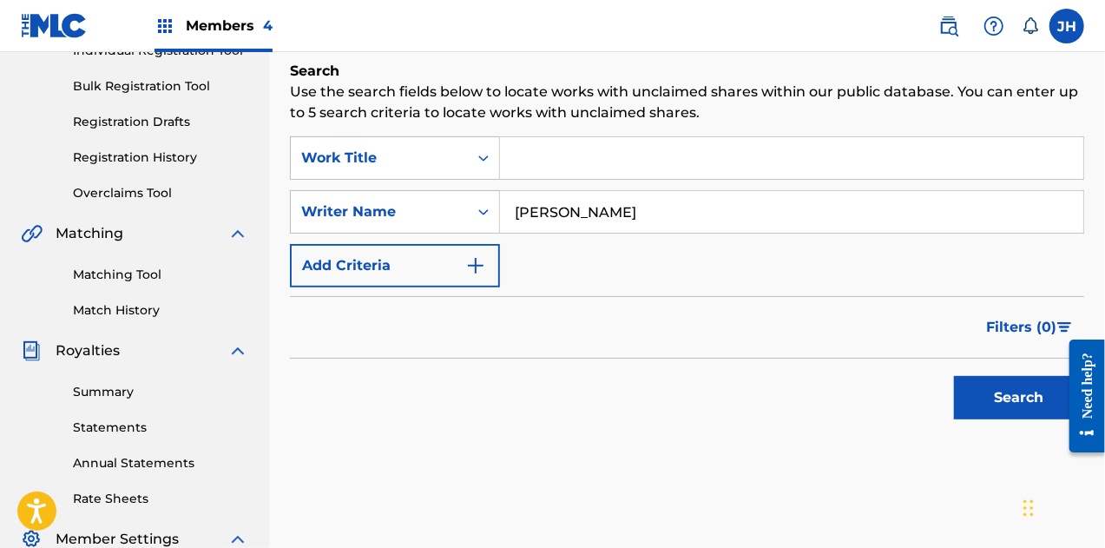
scroll to position [246, 0]
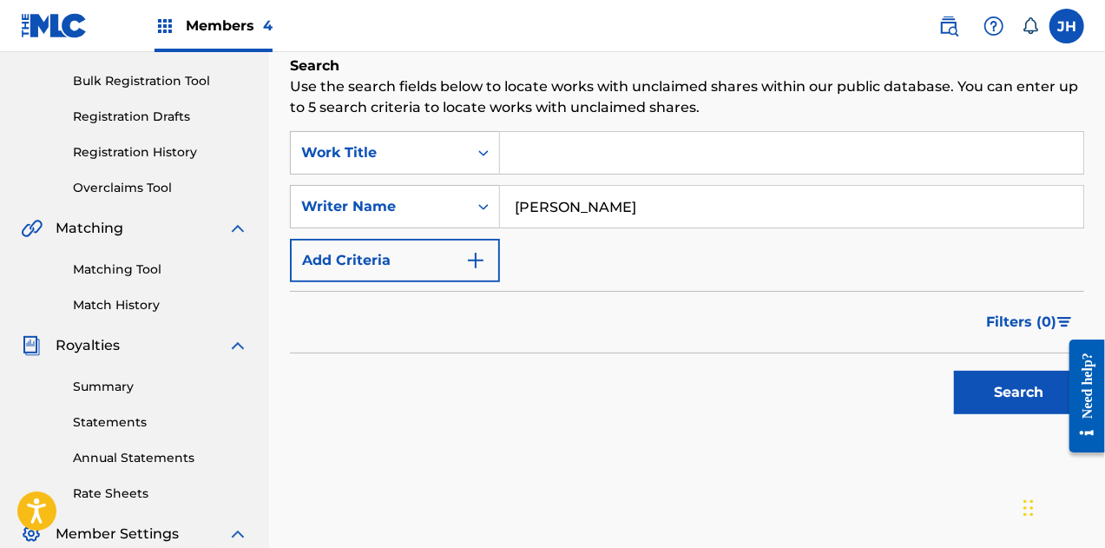
click at [997, 395] on button "Search" at bounding box center [1019, 392] width 130 height 43
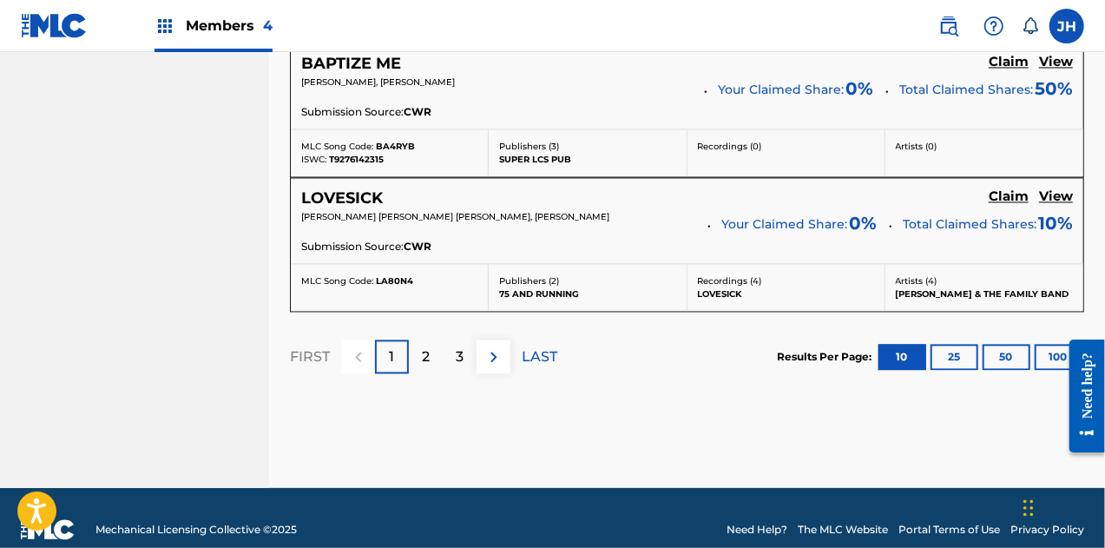
scroll to position [1745, 0]
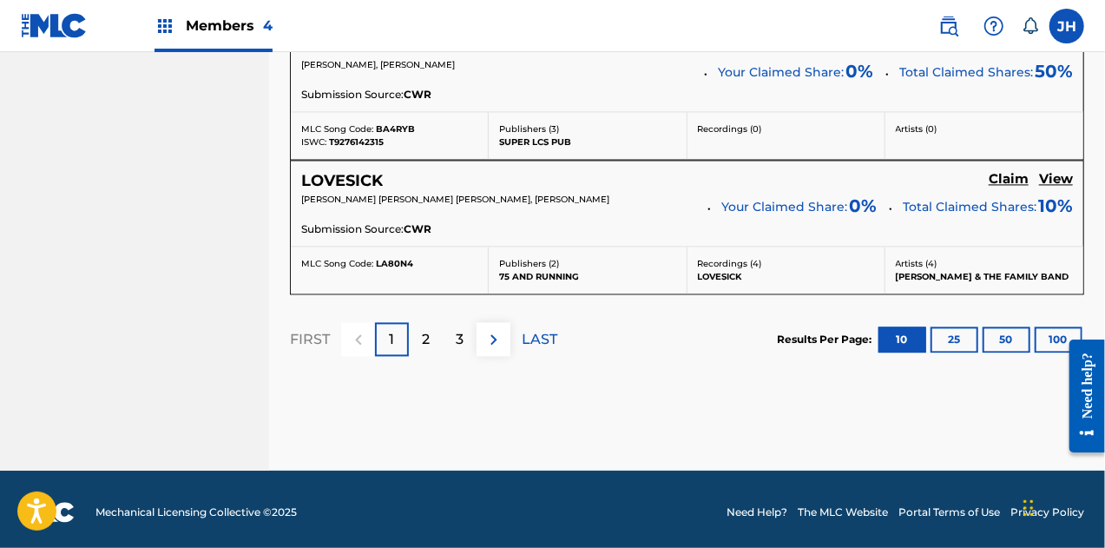
click at [495, 331] on img at bounding box center [494, 339] width 21 height 21
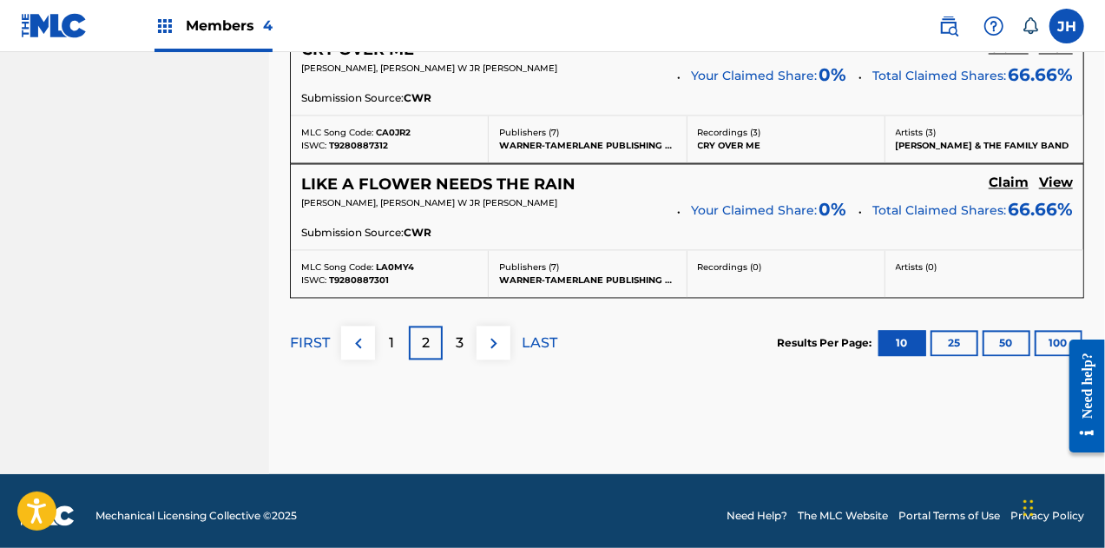
click at [495, 332] on img at bounding box center [494, 342] width 21 height 21
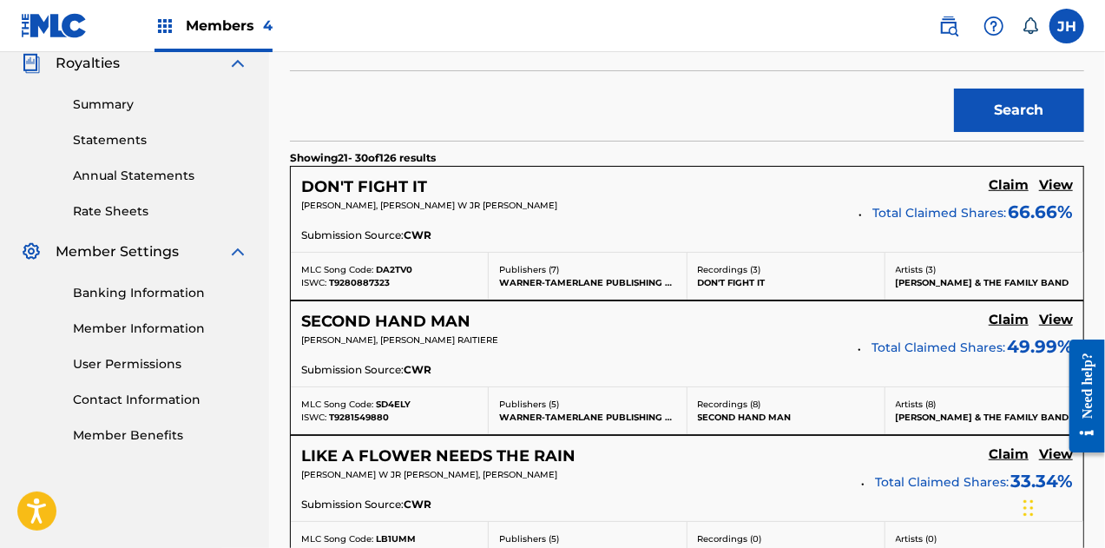
scroll to position [1667, 0]
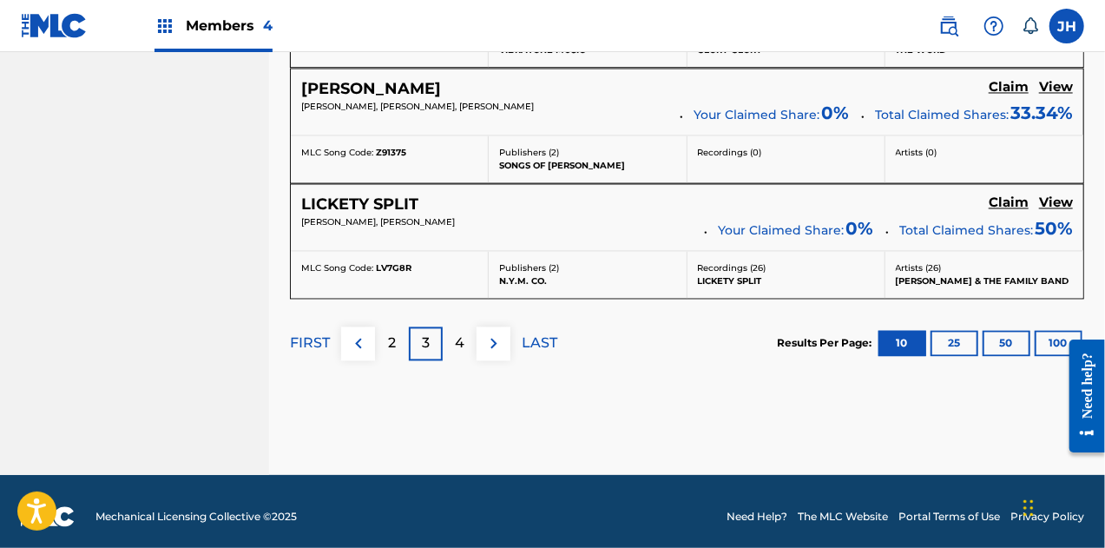
click at [491, 339] on img at bounding box center [494, 342] width 21 height 21
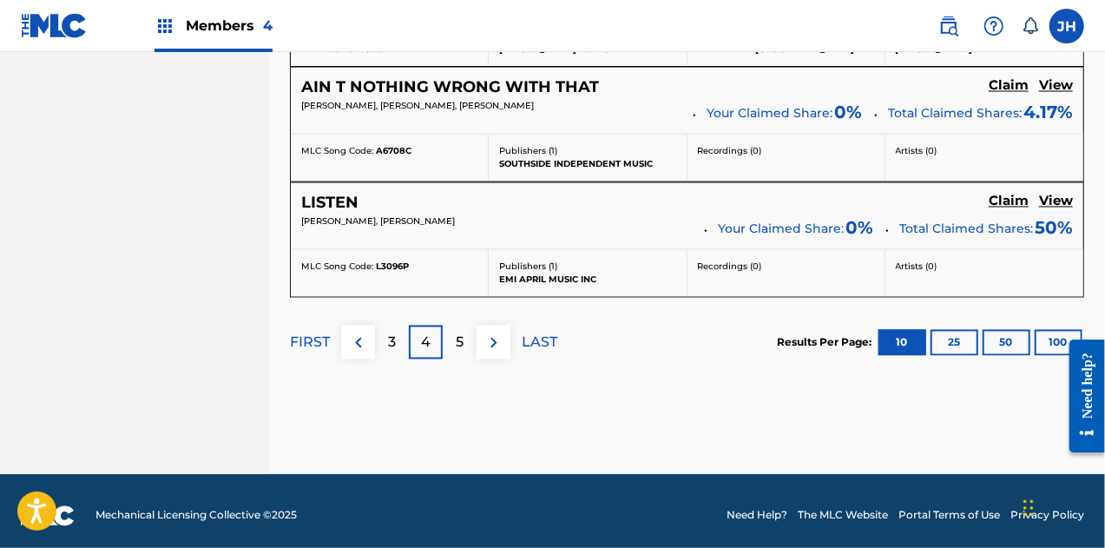
click at [491, 339] on img at bounding box center [494, 342] width 21 height 21
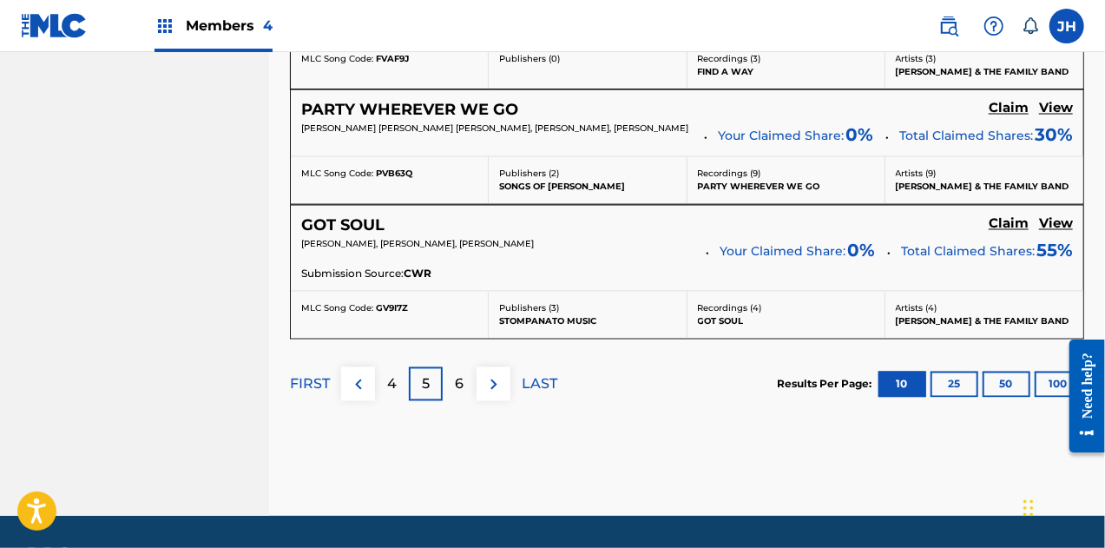
scroll to position [1557, 0]
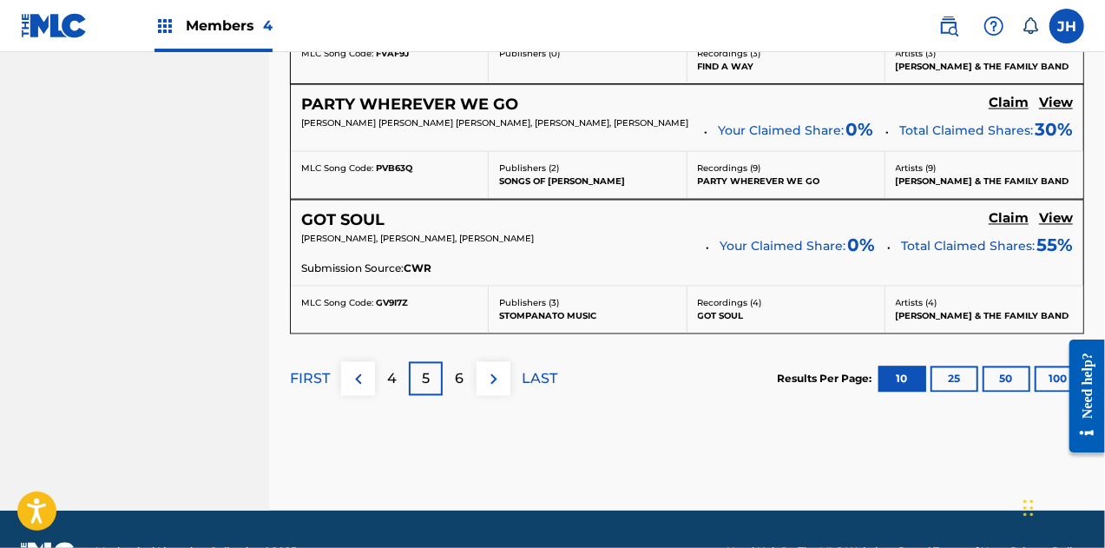
click at [458, 369] on p "6" at bounding box center [460, 379] width 9 height 21
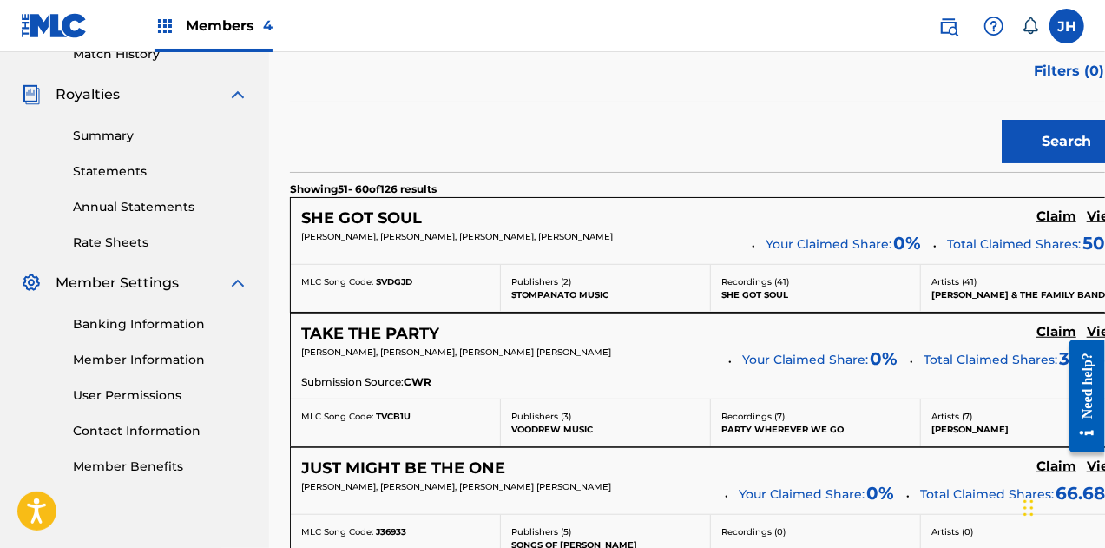
scroll to position [511, 0]
